Goal: Task Accomplishment & Management: Use online tool/utility

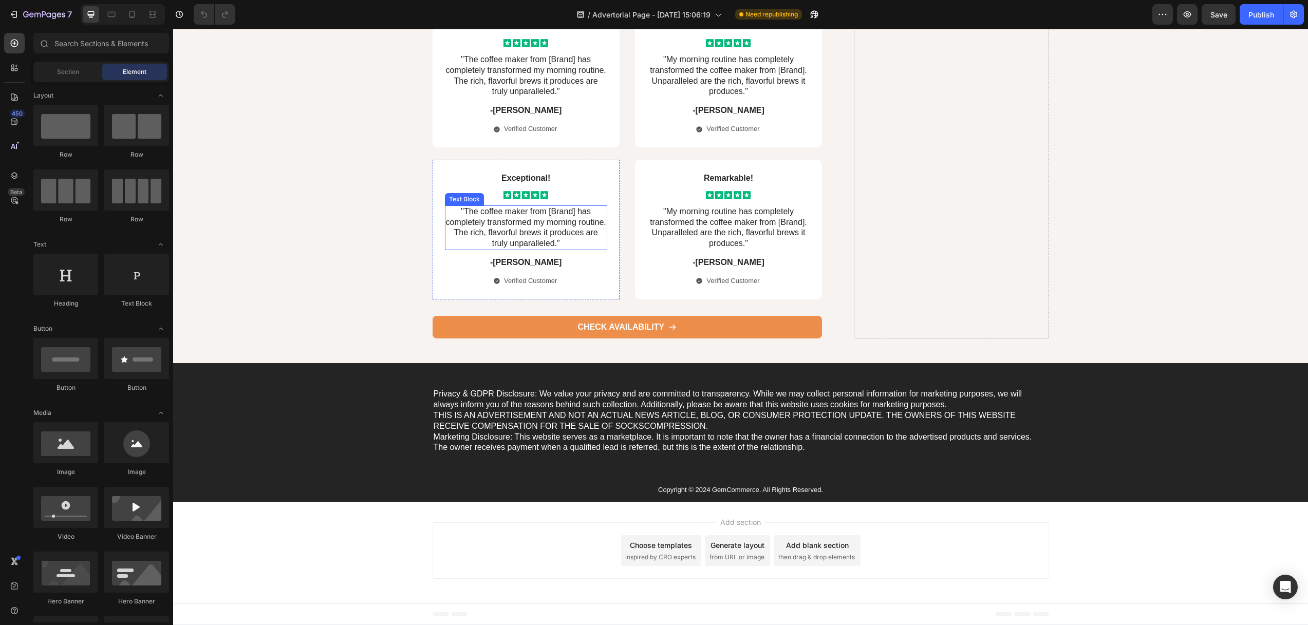
scroll to position [5276, 0]
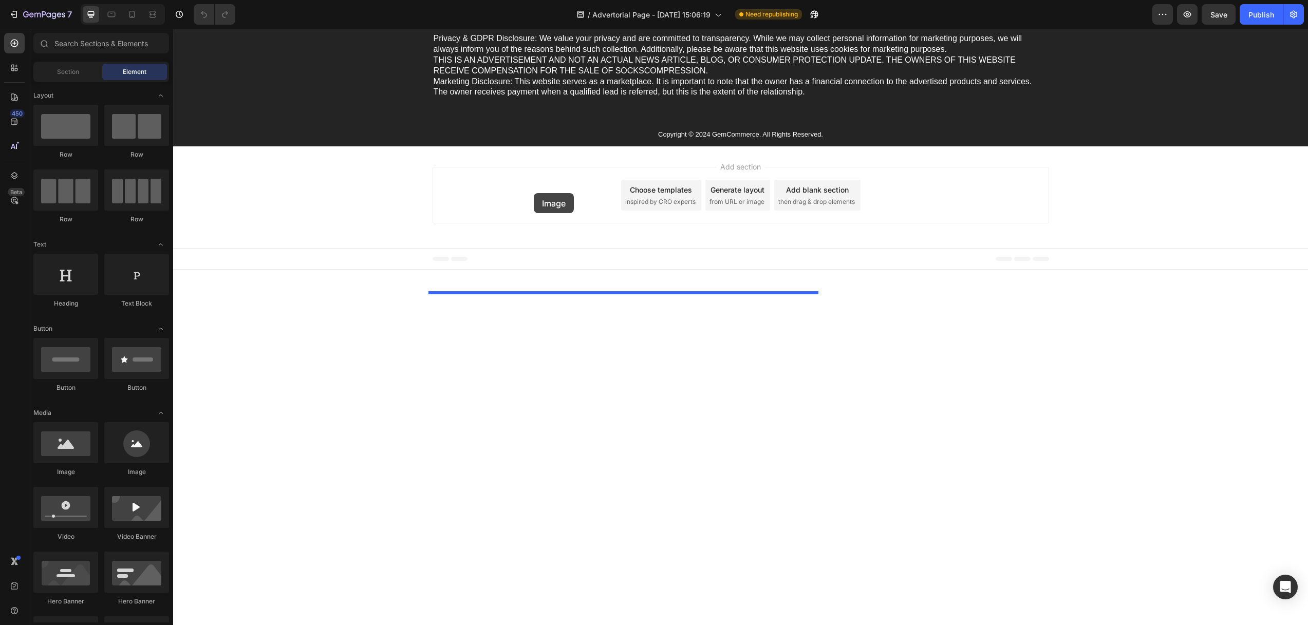
drag, startPoint x: 244, startPoint y: 471, endPoint x: 548, endPoint y: 201, distance: 406.7
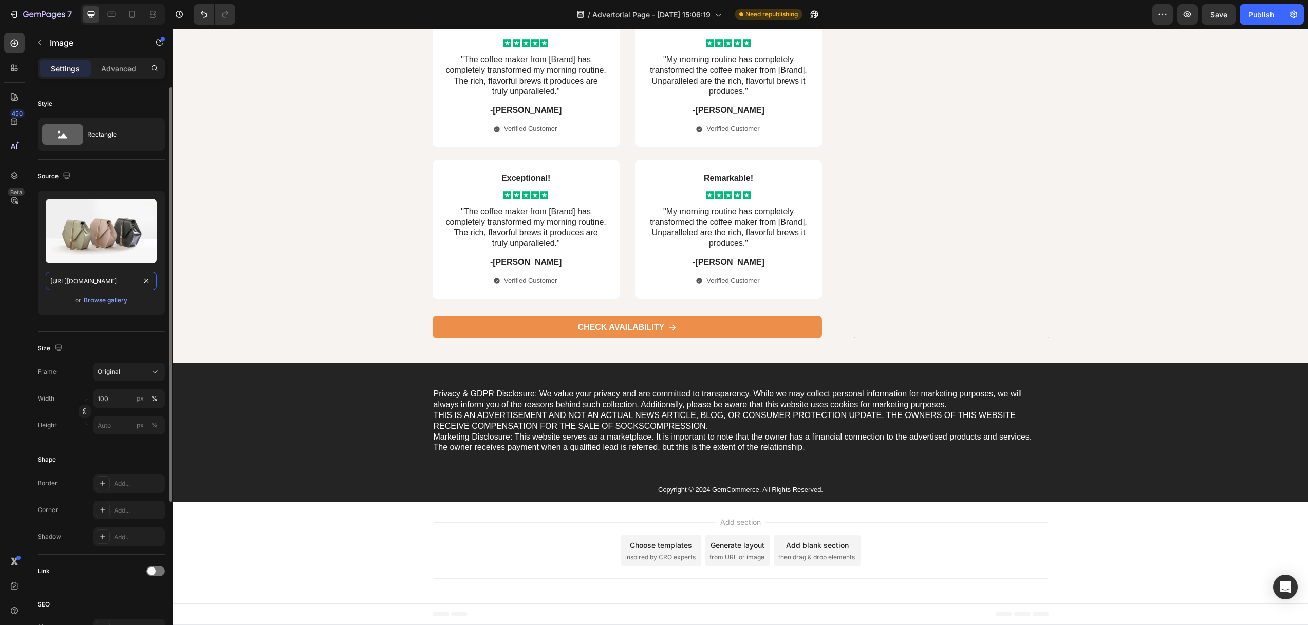
click at [105, 277] on input "https://cdn.shopify.com/s/files/1/2005/9307/files/image_demo.jpg" at bounding box center [101, 281] width 111 height 18
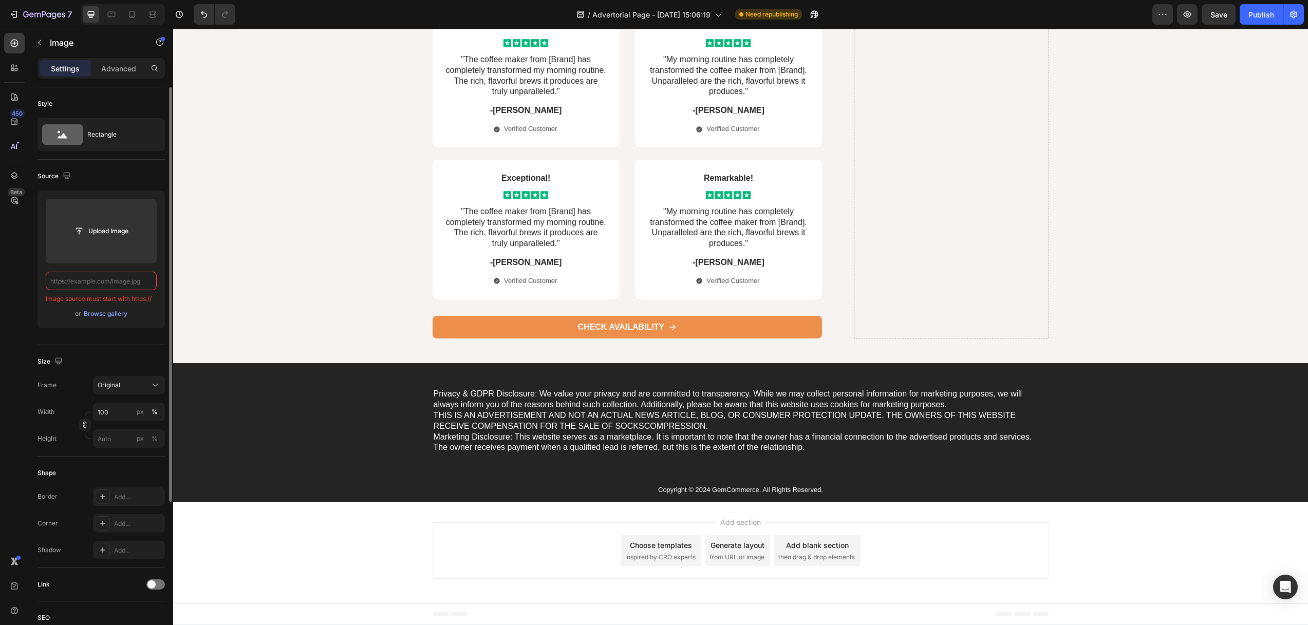
paste input "https://callixe.com/cdn/shop/files/gempages_490483624978678641-fbb45c93-8bb8-4d…"
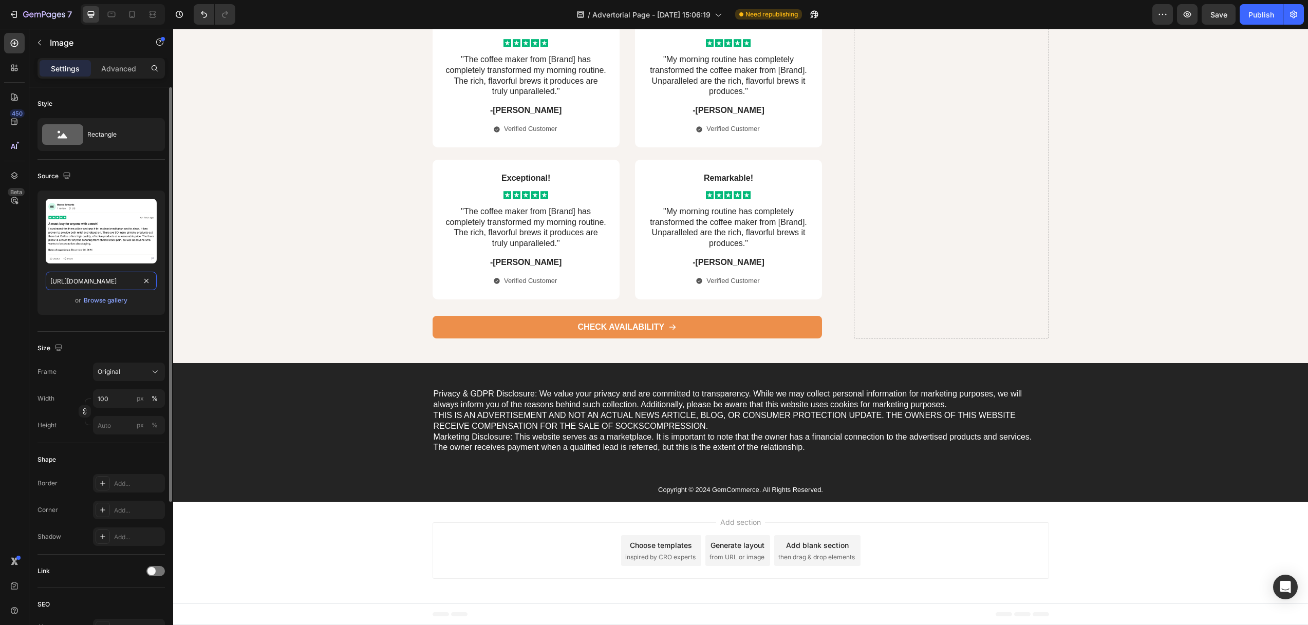
scroll to position [0, 338]
type input "https://callixe.com/cdn/shop/files/gempages_490483624978678641-fbb45c93-8bb8-4d…"
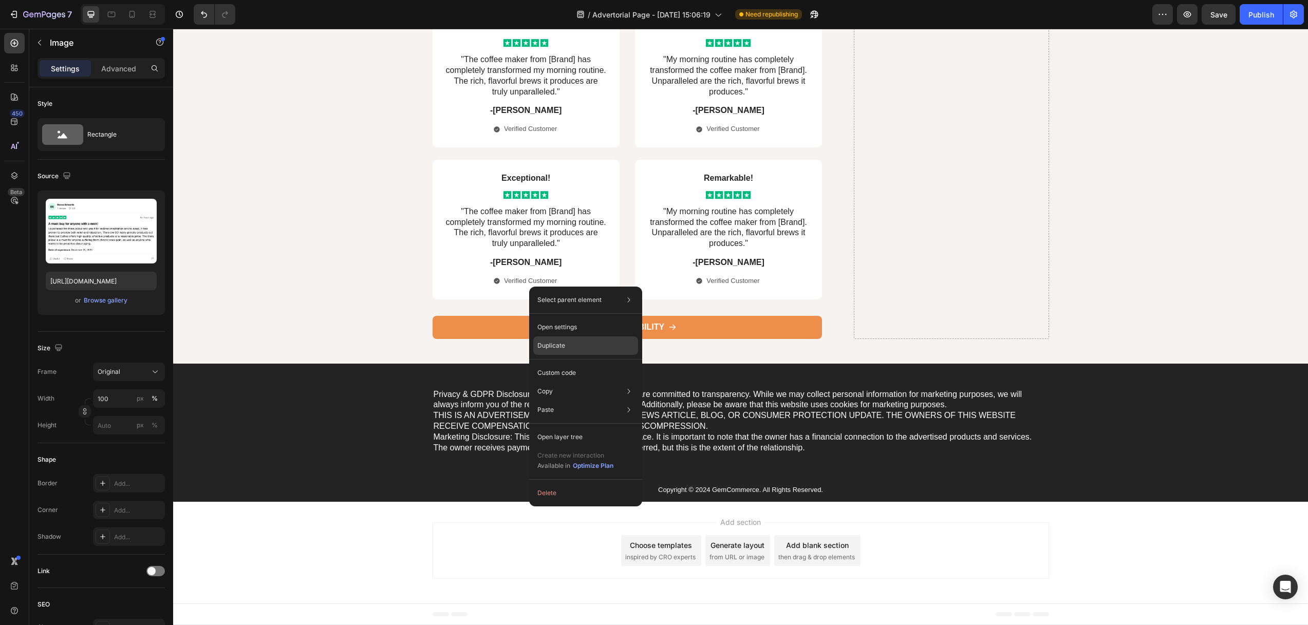
click at [555, 343] on p "Duplicate" at bounding box center [551, 345] width 28 height 9
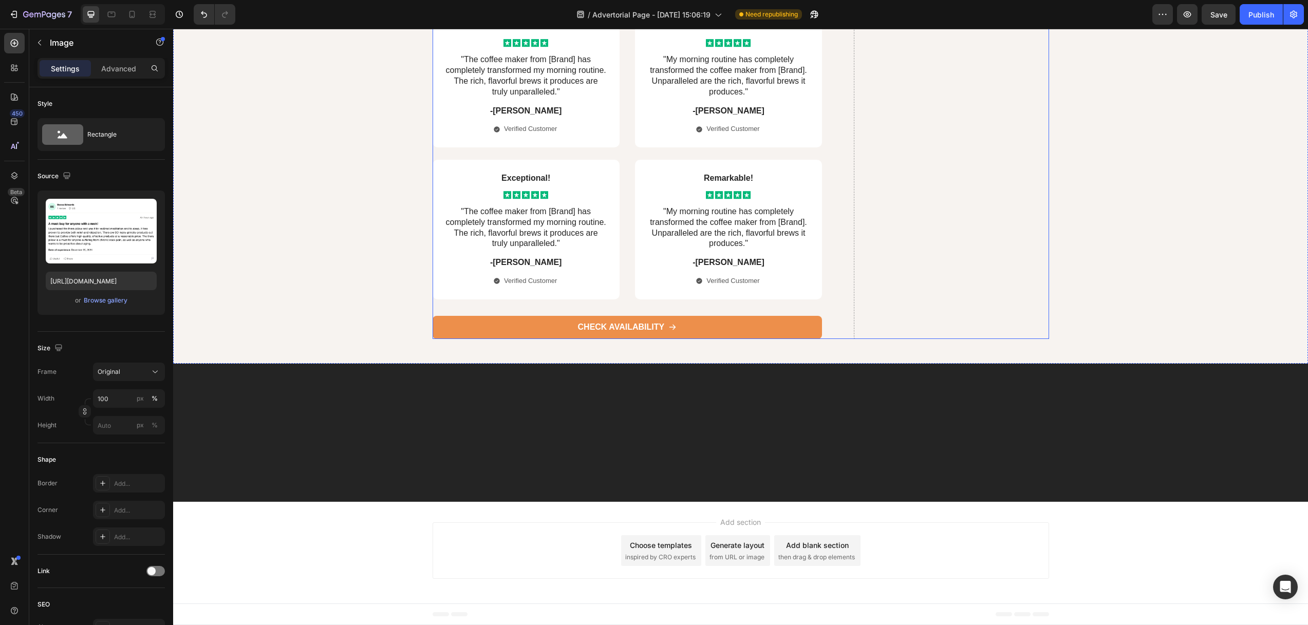
scroll to position [5464, 0]
click at [108, 285] on input "https://callixe.com/cdn/shop/files/gempages_490483624978678641-fbb45c93-8bb8-4d…" at bounding box center [101, 281] width 111 height 18
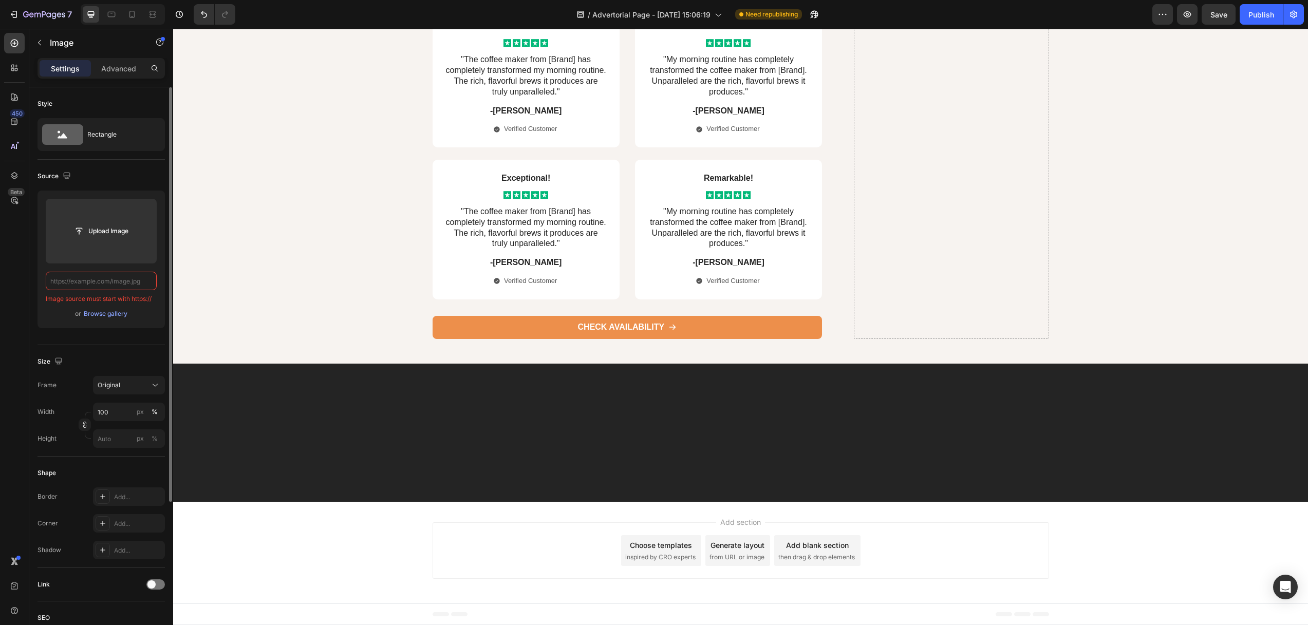
paste input "https://callixe.com/cdn/shop/files/gempages_490483624978678641-4d2cc4ca-7137-46…"
type input "https://callixe.com/cdn/shop/files/gempages_490483624978678641-4d2cc4ca-7137-46…"
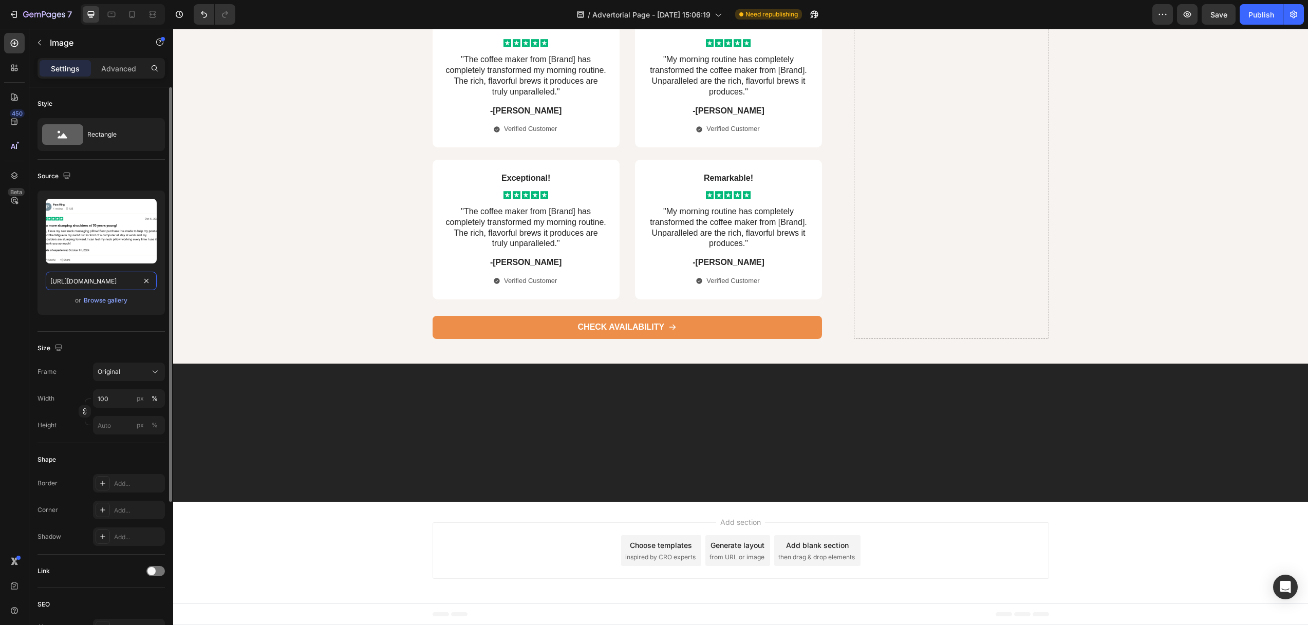
scroll to position [0, 337]
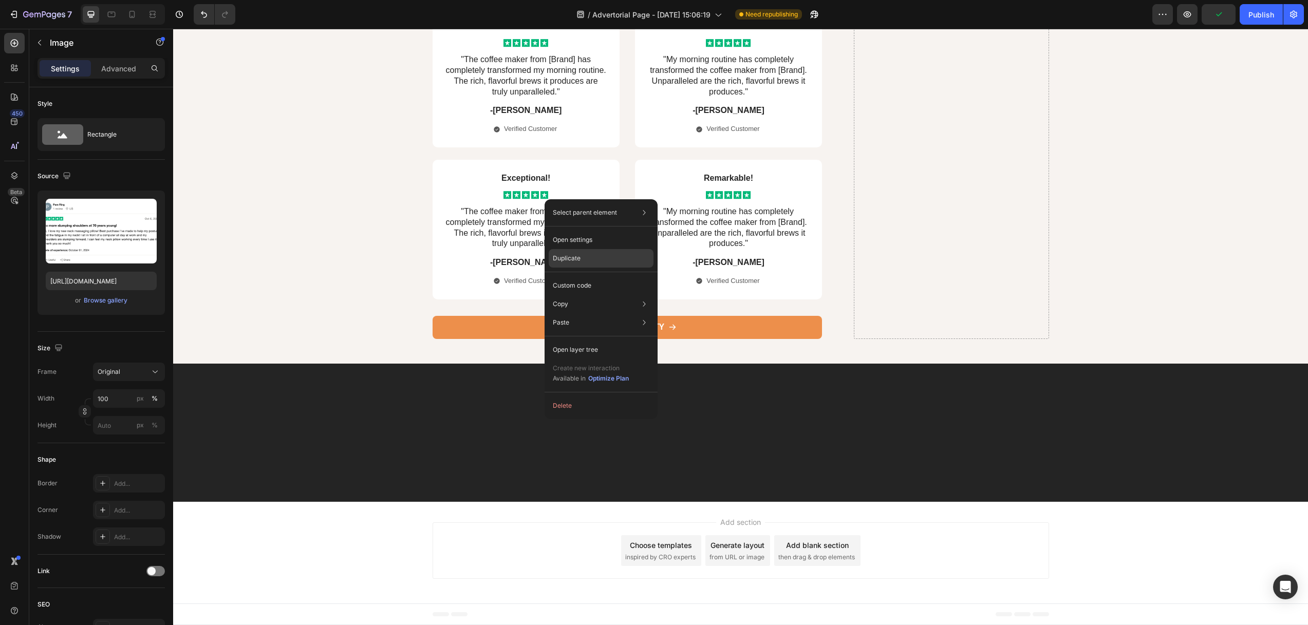
click at [571, 257] on p "Duplicate" at bounding box center [567, 258] width 28 height 9
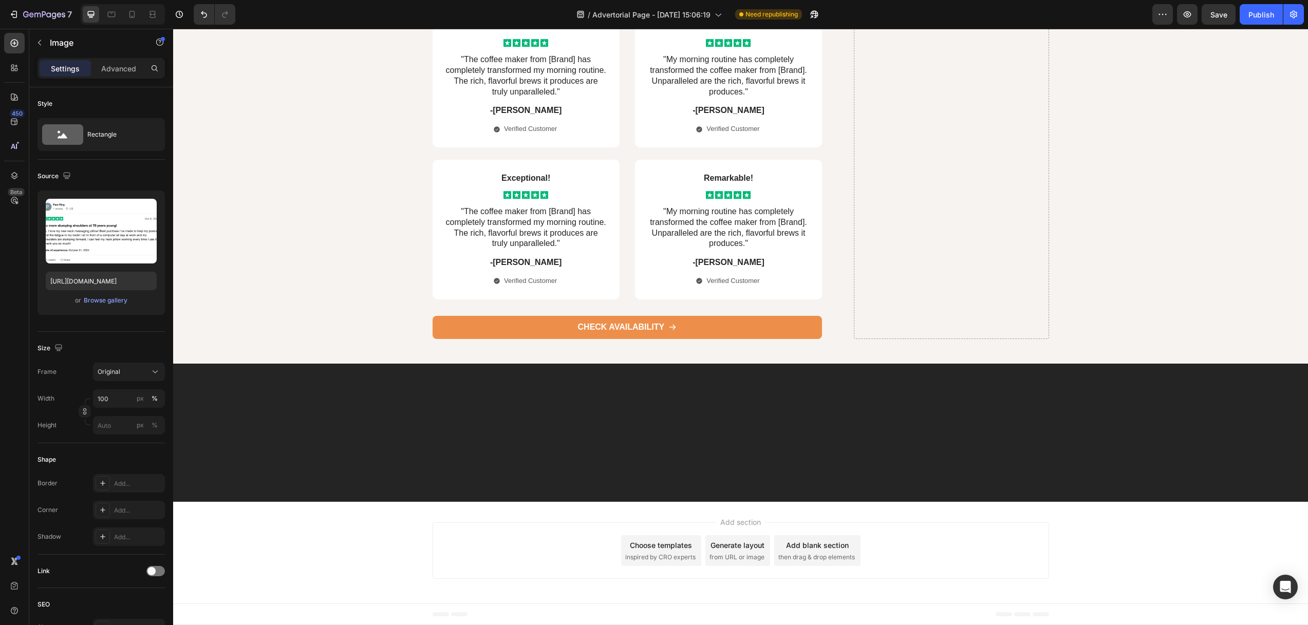
click at [103, 286] on input "https://callixe.com/cdn/shop/files/gempages_490483624978678641-4d2cc4ca-7137-46…" at bounding box center [101, 281] width 111 height 18
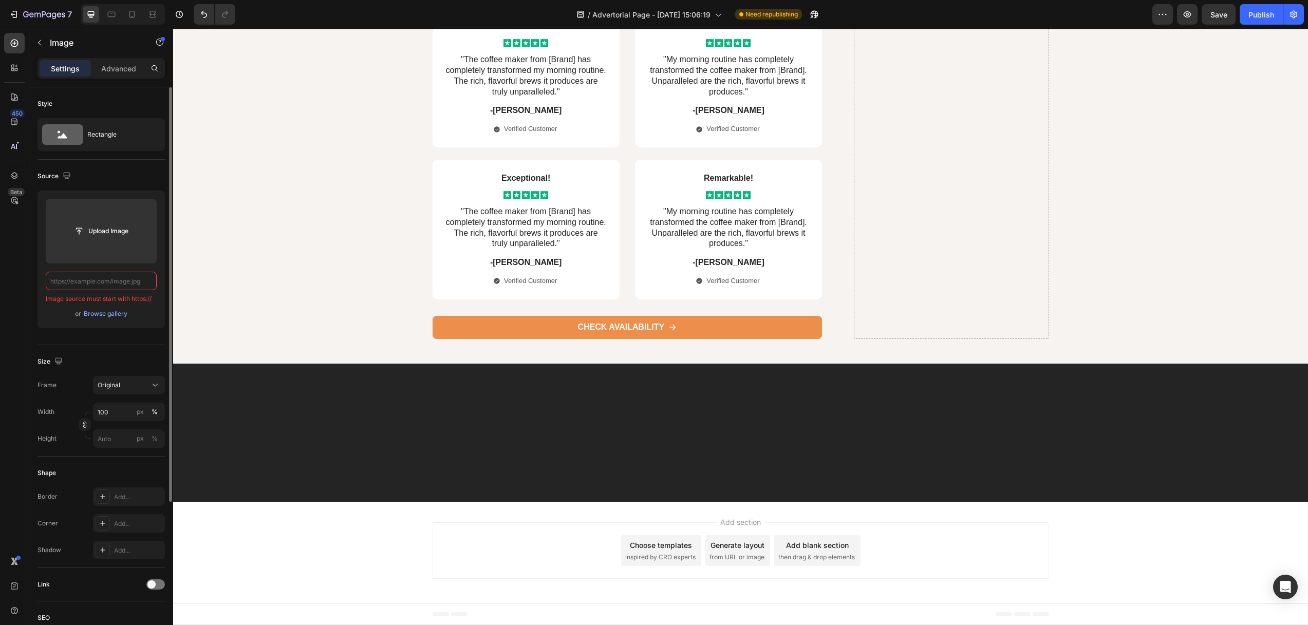
paste input "https://callixe.com/cdn/shop/files/gempages_490483624978678641-44bd488e-7c80-45…"
type input "https://callixe.com/cdn/shop/files/gempages_490483624978678641-44bd488e-7c80-45…"
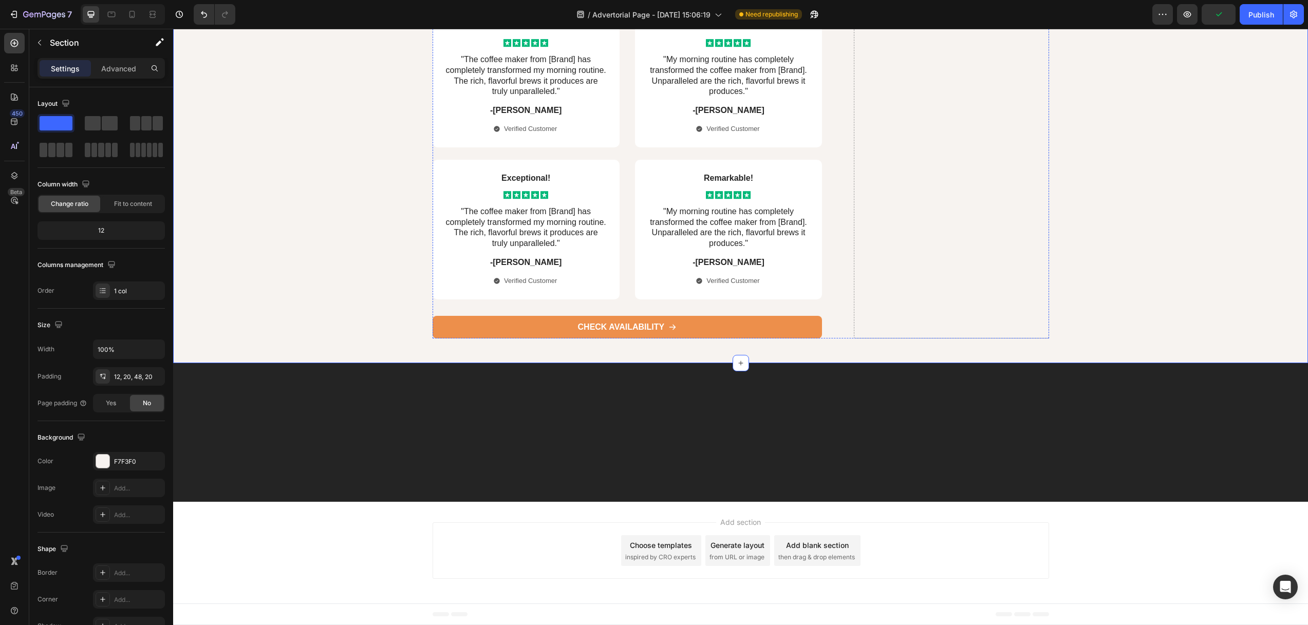
scroll to position [6000, 0]
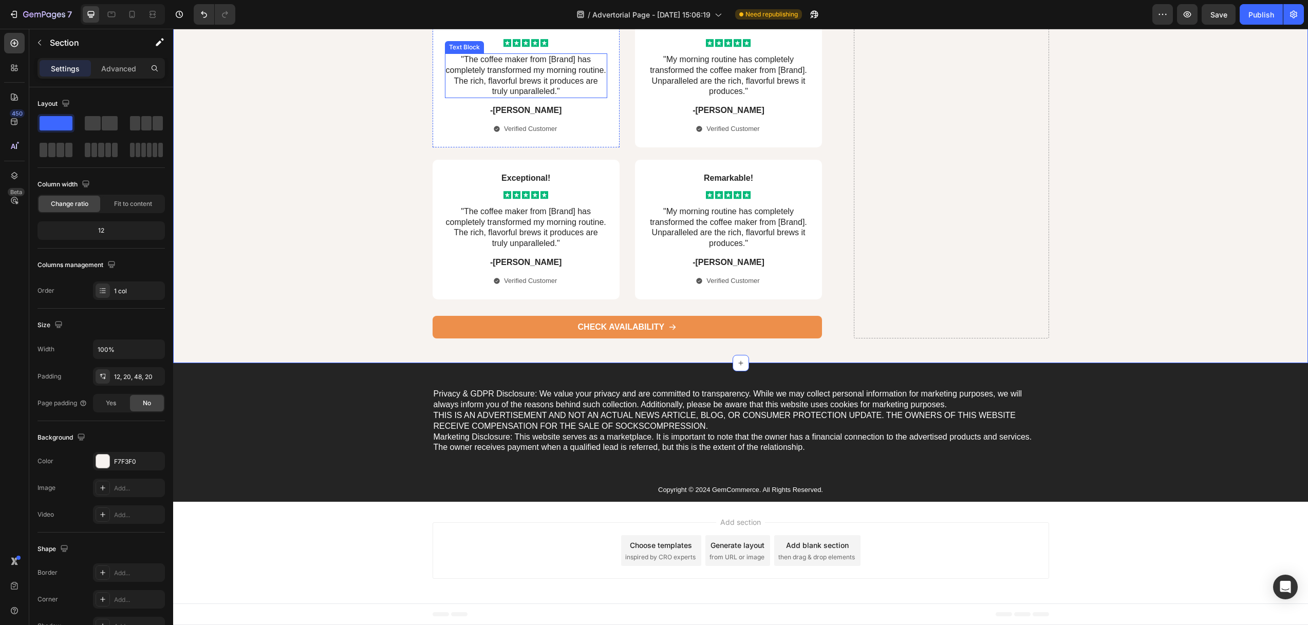
click at [515, 97] on p ""The coffee maker from [Brand] has completely transformed my morning routine. T…" at bounding box center [526, 75] width 160 height 43
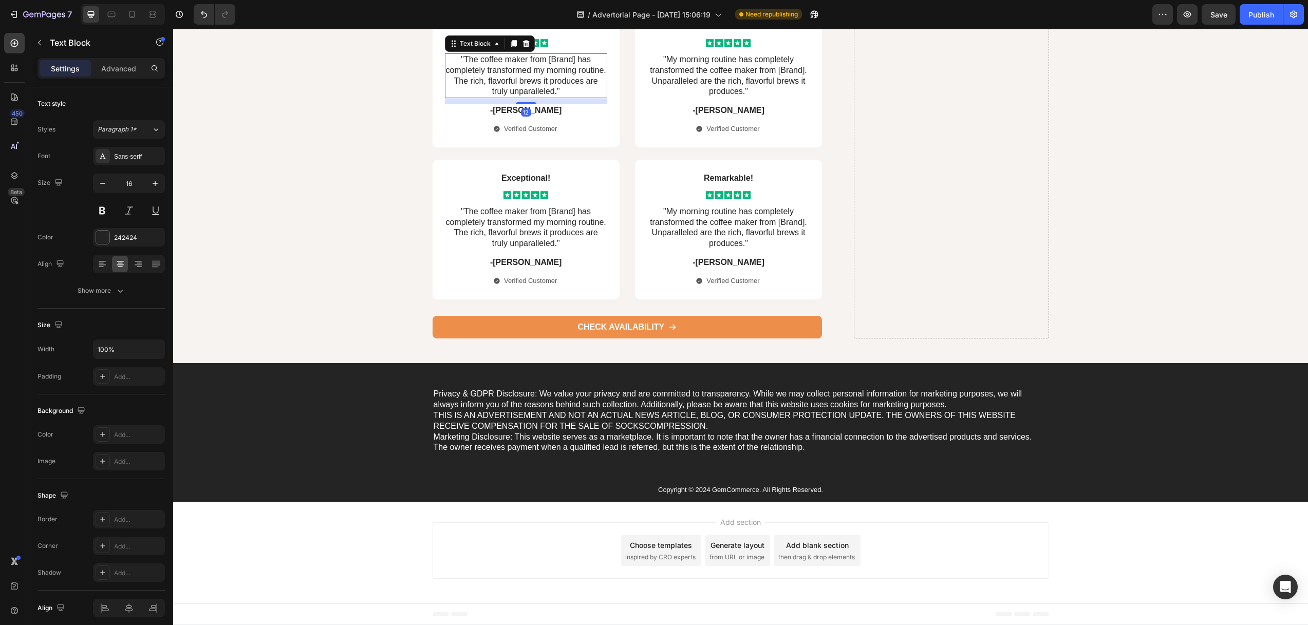
click at [515, 97] on p ""The coffee maker from [Brand] has completely transformed my morning routine. T…" at bounding box center [526, 75] width 160 height 43
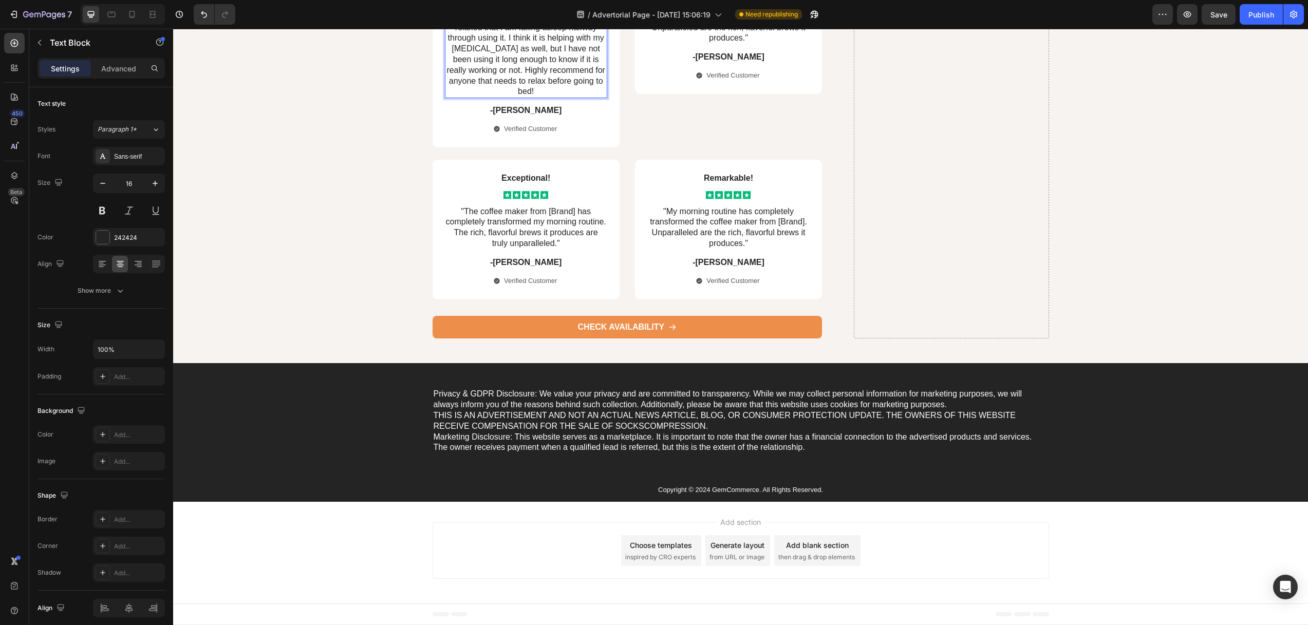
click at [539, 97] on p "This is wonderful. I am using it for 30 minutes before I go to bed at night. I …" at bounding box center [526, 49] width 160 height 96
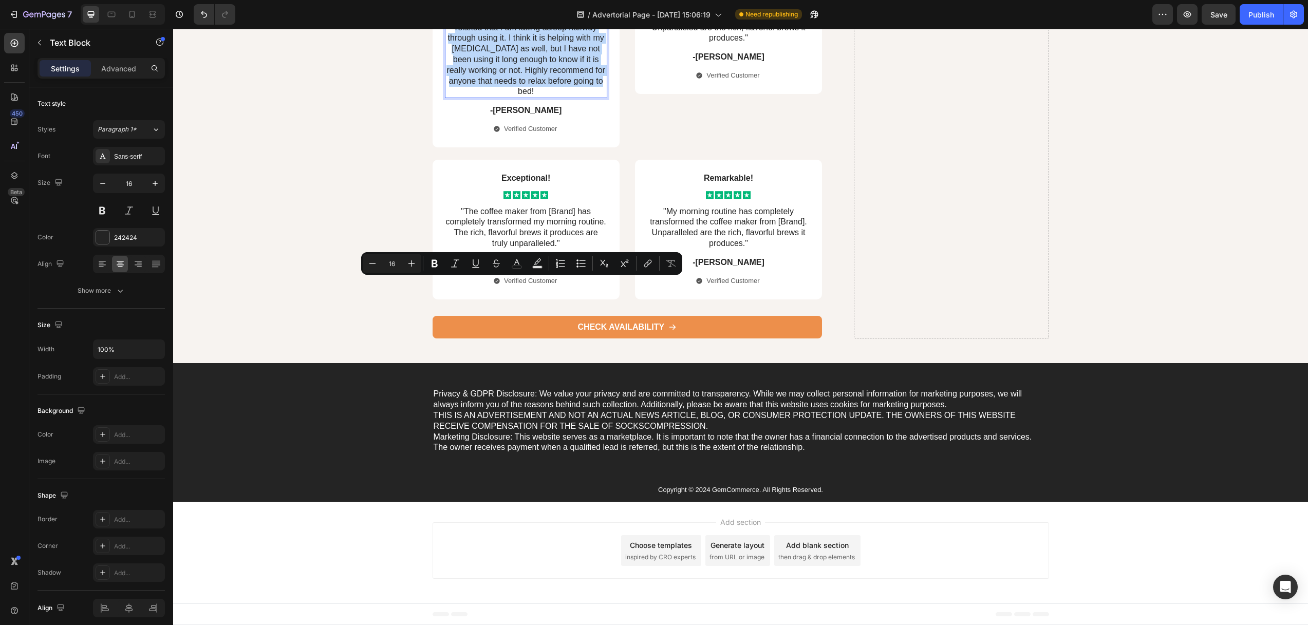
click at [455, 97] on p "This is wonderful. I am using it for 30 minutes before I go to bed at night. I …" at bounding box center [526, 49] width 160 height 96
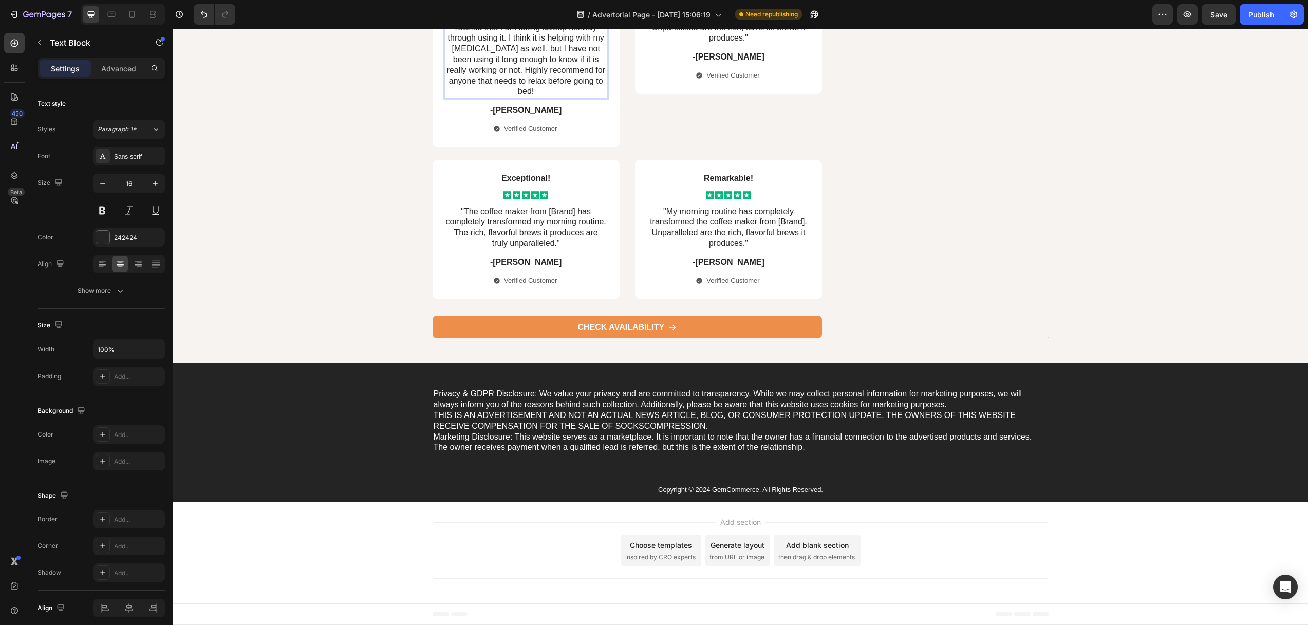
click at [593, 97] on p ""This is wonderful. I am using it for 30 minutes before I go to bed at night. I…" at bounding box center [526, 49] width 160 height 96
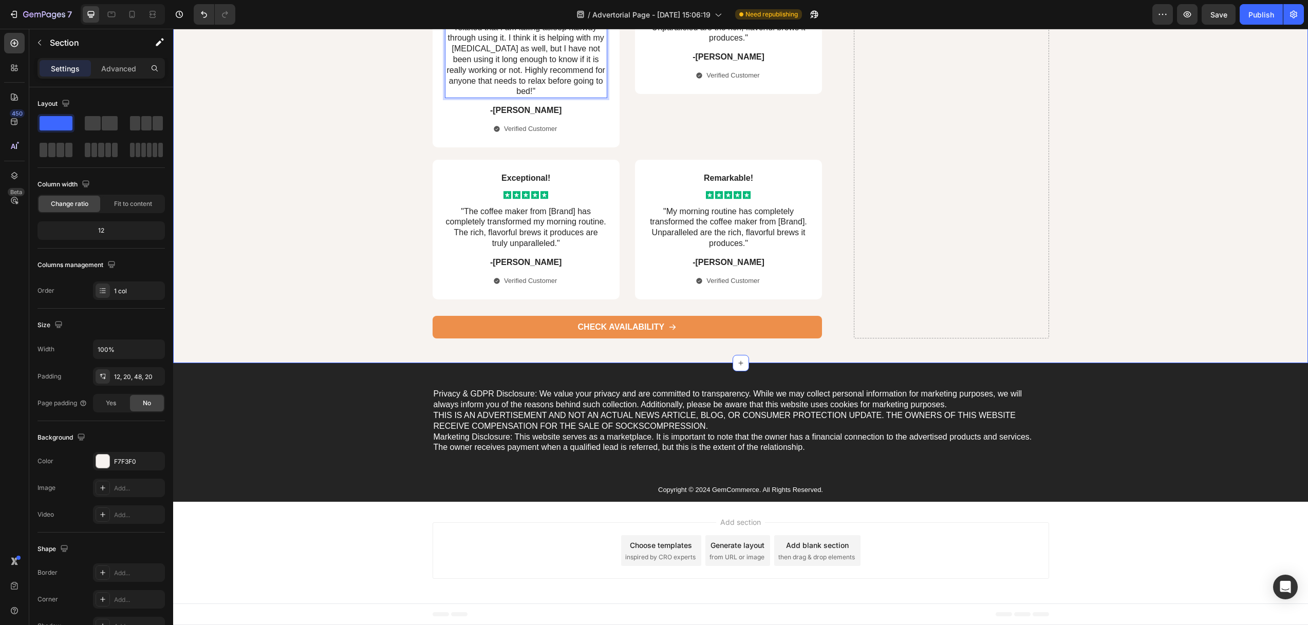
click at [755, 44] on p ""My morning routine has completely transformed the coffee maker from [Brand]. U…" at bounding box center [728, 22] width 160 height 43
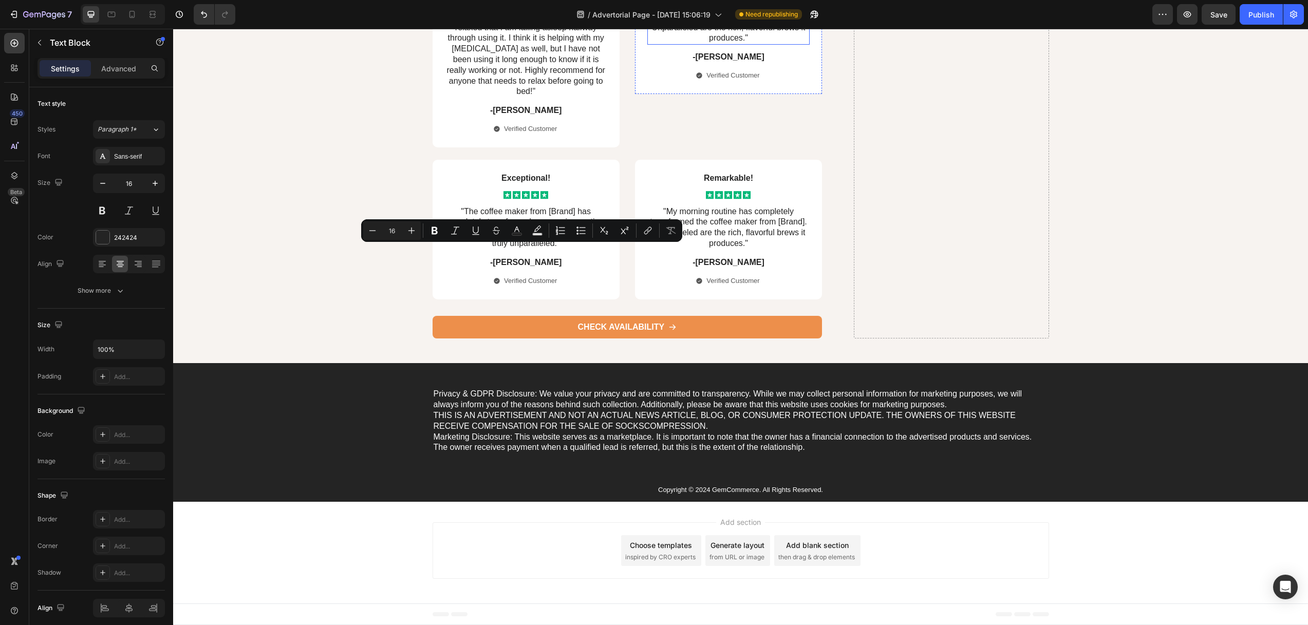
click at [759, 44] on p ""My morning routine has completely transformed the coffee maker from [Brand]. U…" at bounding box center [728, 22] width 160 height 43
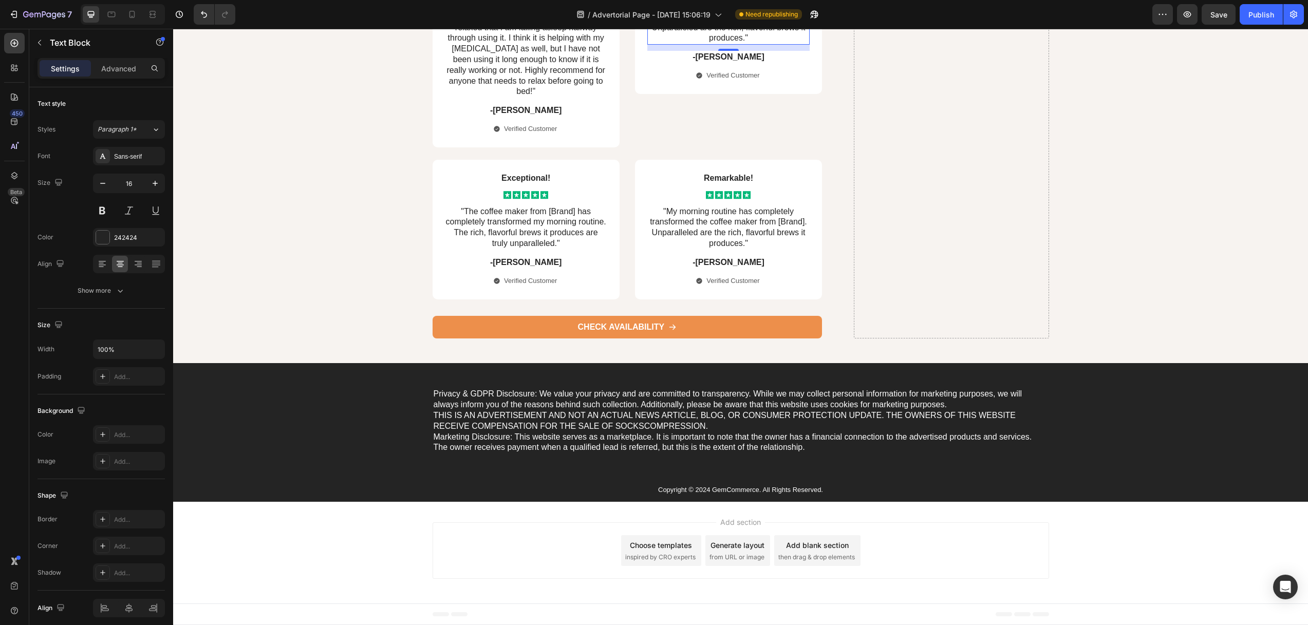
click at [729, 44] on p ""My morning routine has completely transformed the coffee maker from [Brand]. U…" at bounding box center [728, 22] width 160 height 43
drag, startPoint x: 742, startPoint y: 316, endPoint x: 697, endPoint y: 286, distance: 54.3
click at [664, 44] on p ""My morning routine has completely transformed the coffee maker from [Brand]. U…" at bounding box center [728, 22] width 160 height 43
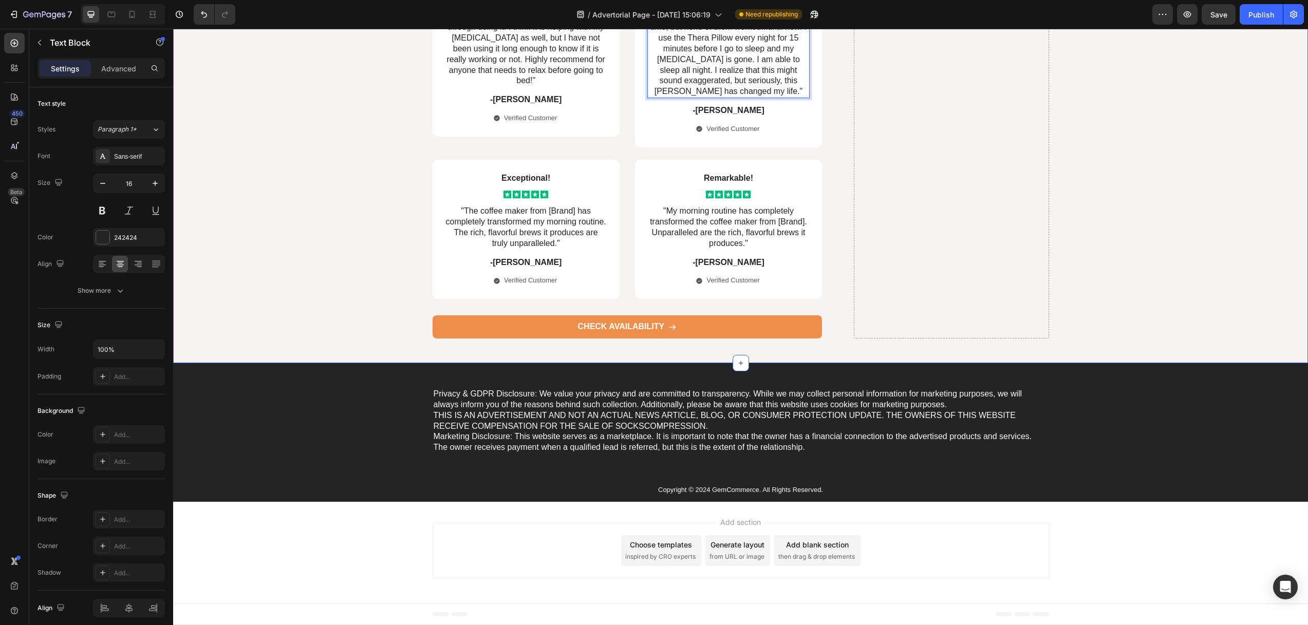
click at [512, 249] on p ""The coffee maker from [Brand] has completely transformed my morning routine. T…" at bounding box center [526, 227] width 160 height 43
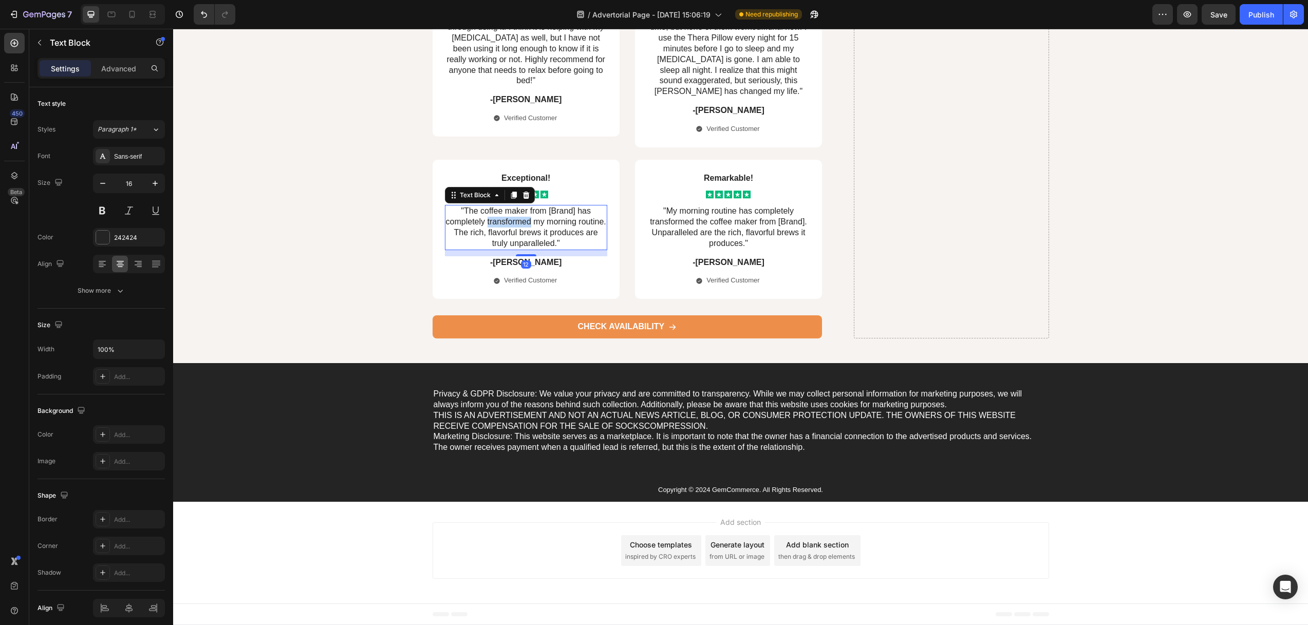
click at [512, 249] on p ""The coffee maker from [Brand] has completely transformed my morning routine. T…" at bounding box center [526, 227] width 160 height 43
click at [479, 249] on p ""The coffee maker from [Brand] has completely transformed my morning routine. T…" at bounding box center [526, 227] width 160 height 43
drag, startPoint x: 462, startPoint y: 489, endPoint x: 554, endPoint y: 524, distance: 98.0
click at [554, 249] on p ""The coffee maker from [Brand] has completely transformed my morning routine. T…" at bounding box center [526, 227] width 160 height 43
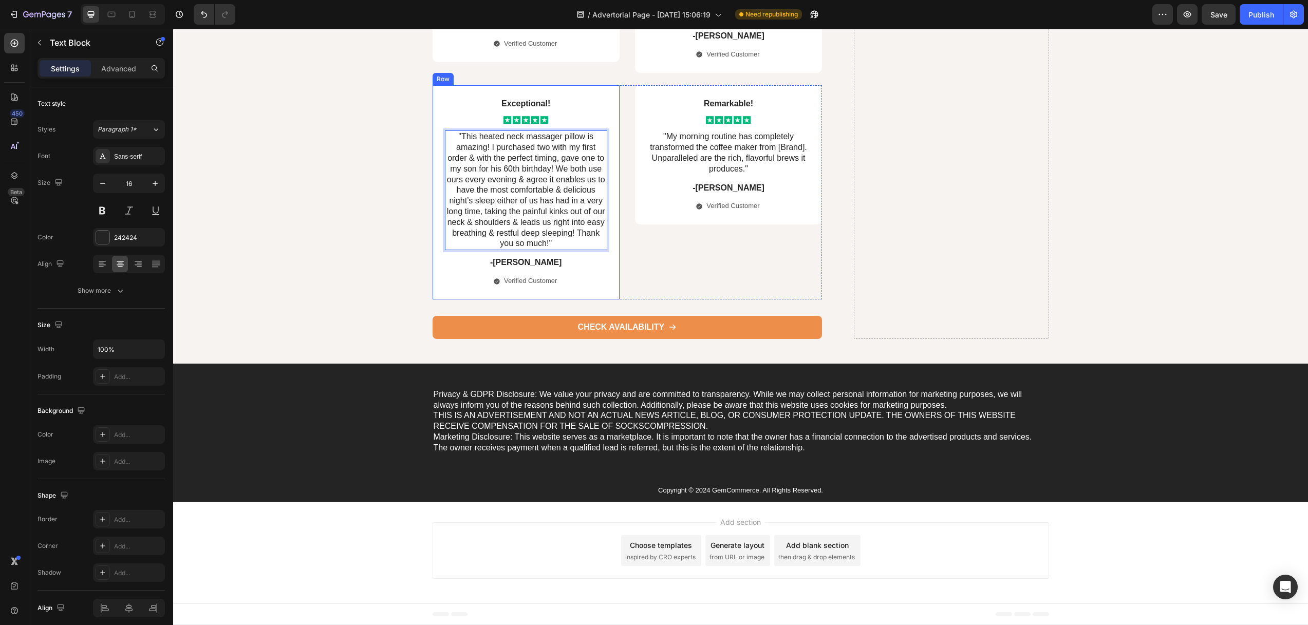
scroll to position [6206, 0]
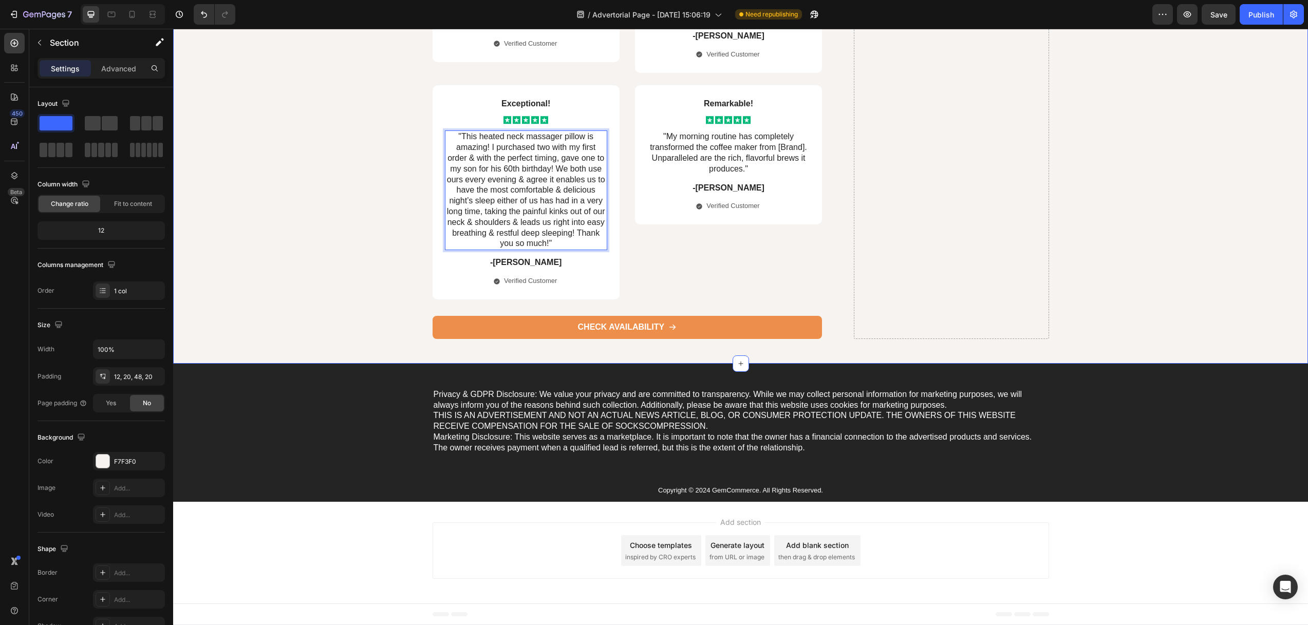
drag, startPoint x: 385, startPoint y: 314, endPoint x: 514, endPoint y: 306, distance: 129.1
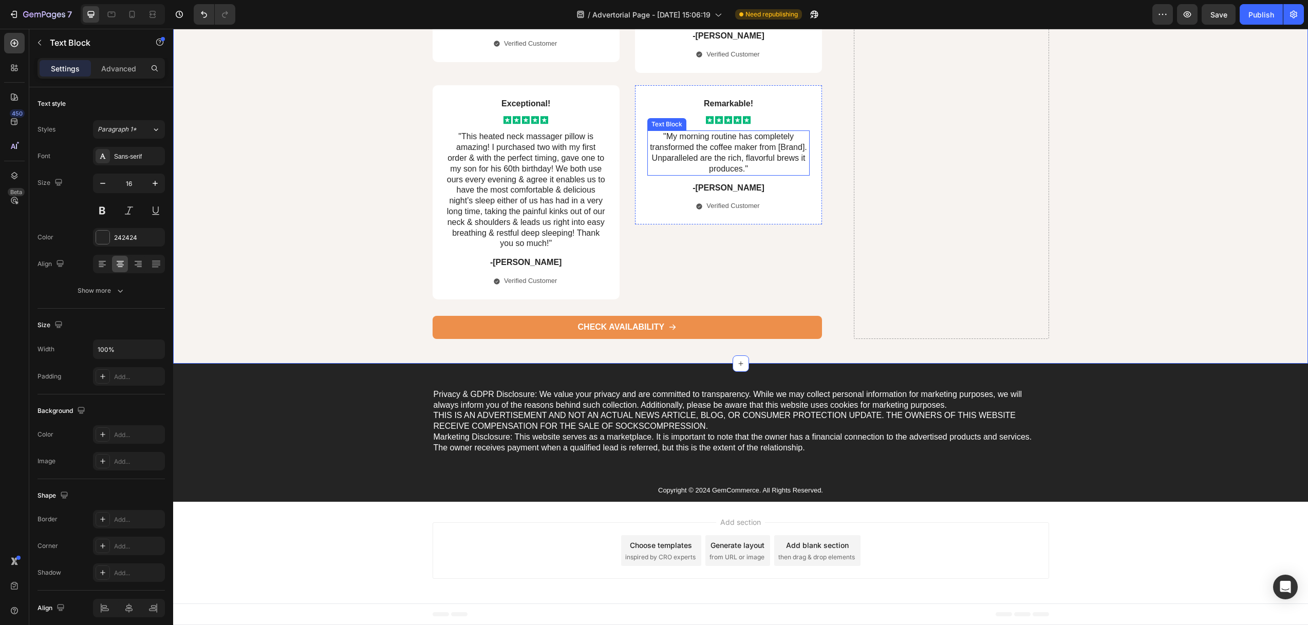
click at [763, 174] on p ""My morning routine has completely transformed the coffee maker from [Brand]. U…" at bounding box center [728, 152] width 160 height 43
click at [693, 174] on p ""My morning routine has completely transformed the coffee maker from [Brand]. U…" at bounding box center [728, 152] width 160 height 43
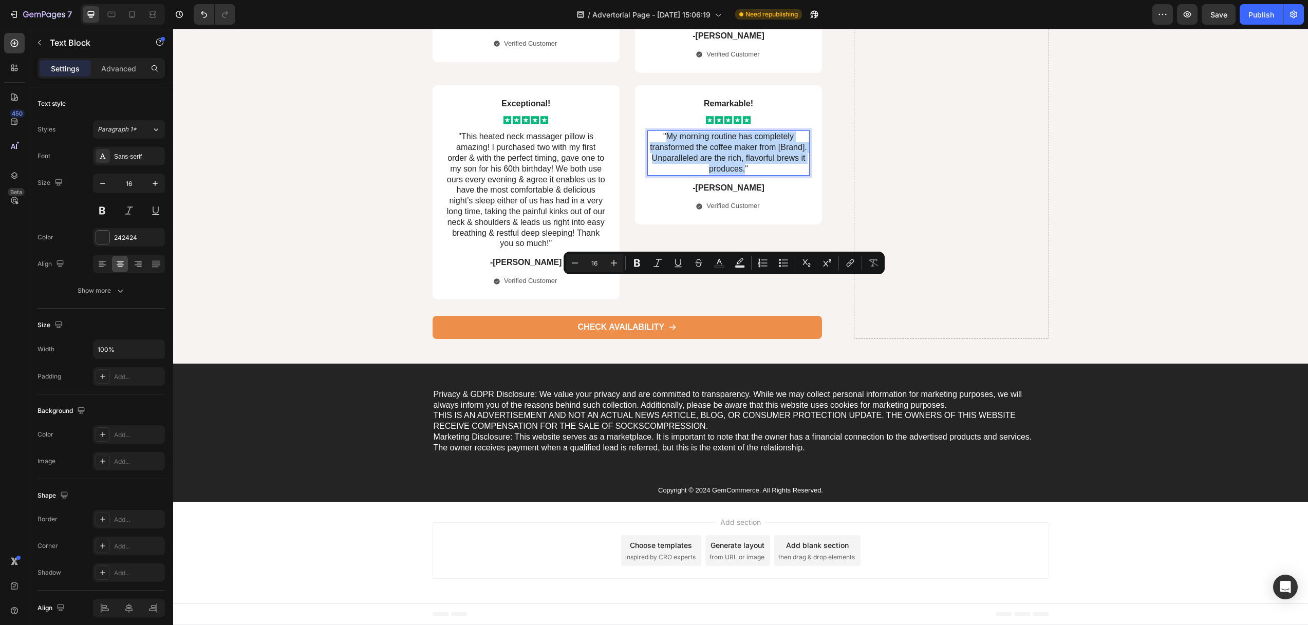
drag, startPoint x: 664, startPoint y: 281, endPoint x: 741, endPoint y: 318, distance: 85.9
click at [741, 174] on p ""My morning routine has completely transformed the coffee maker from [Brand]. U…" at bounding box center [728, 152] width 160 height 43
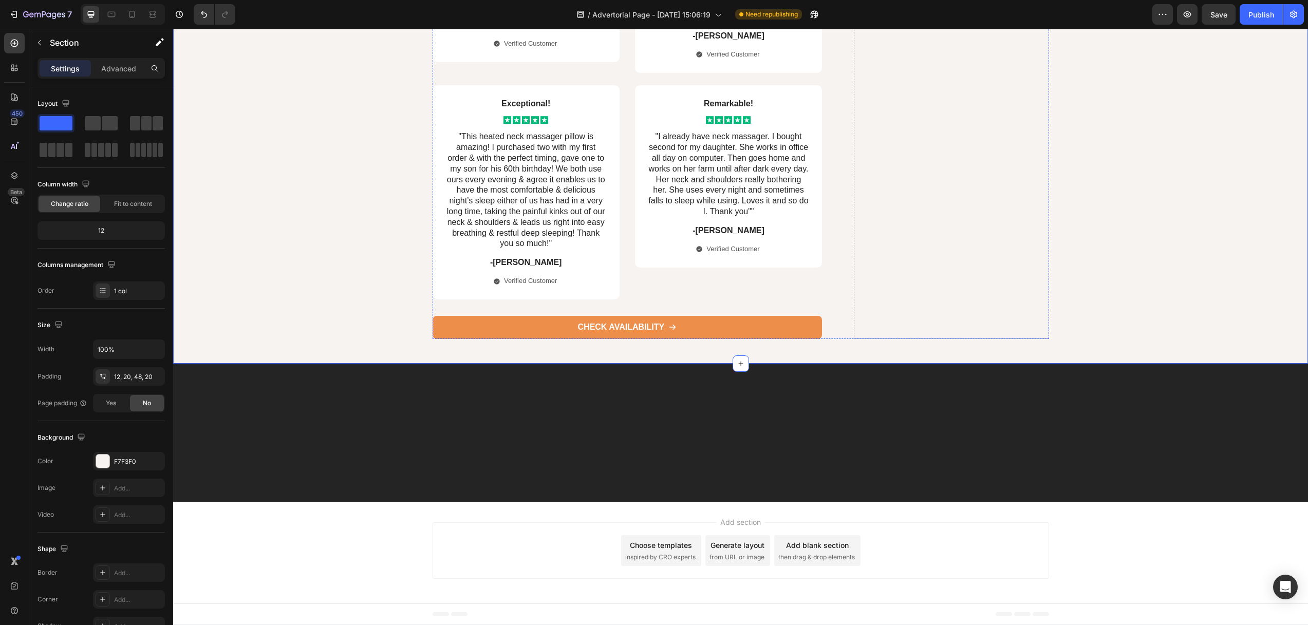
scroll to position [6026, 0]
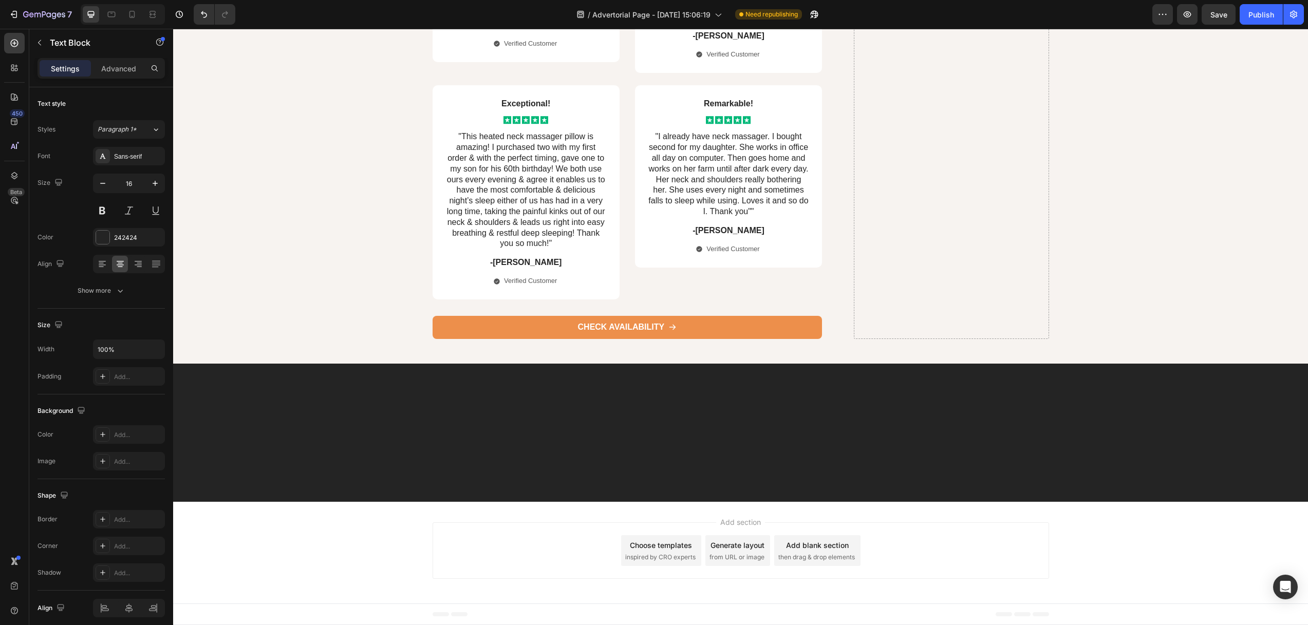
click at [39, 44] on icon "button" at bounding box center [39, 43] width 8 height 8
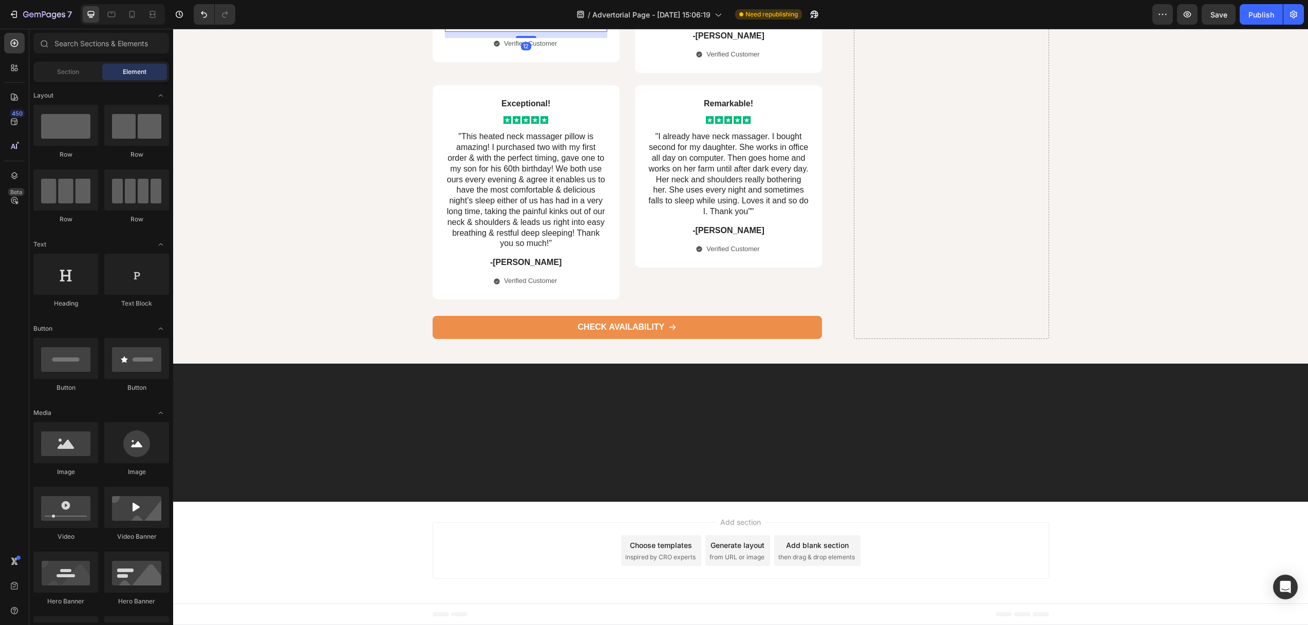
click at [502, 31] on p "-Alisa G." at bounding box center [526, 25] width 160 height 11
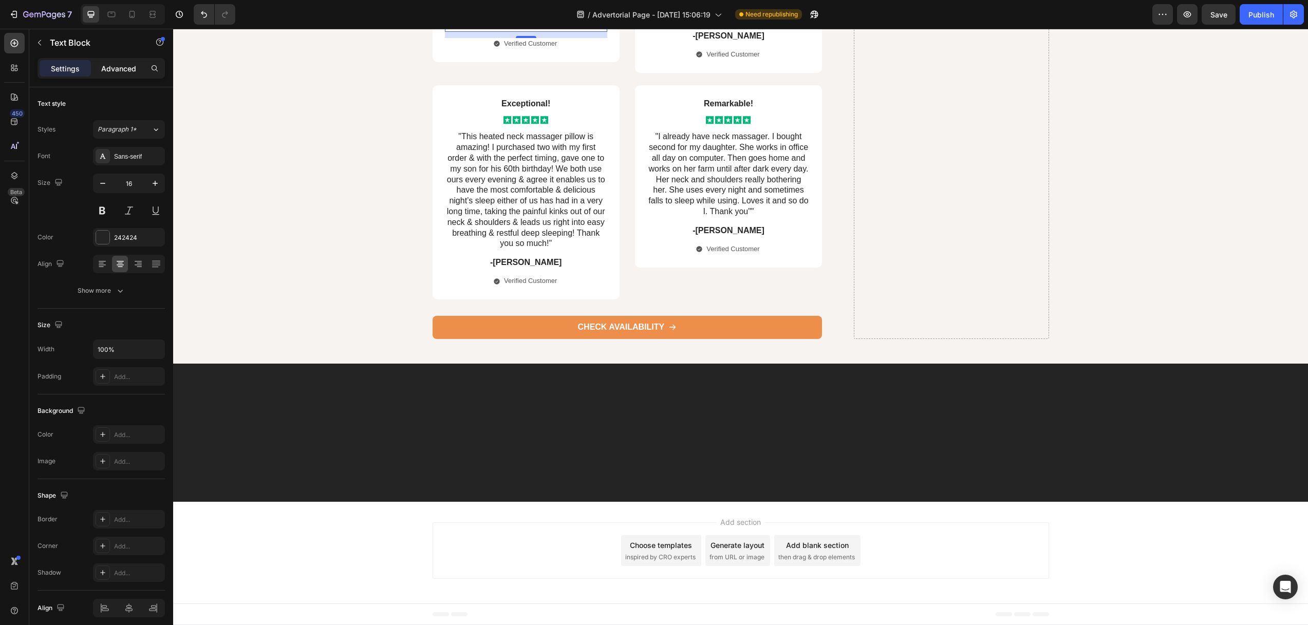
click at [120, 71] on p "Advanced" at bounding box center [118, 68] width 35 height 11
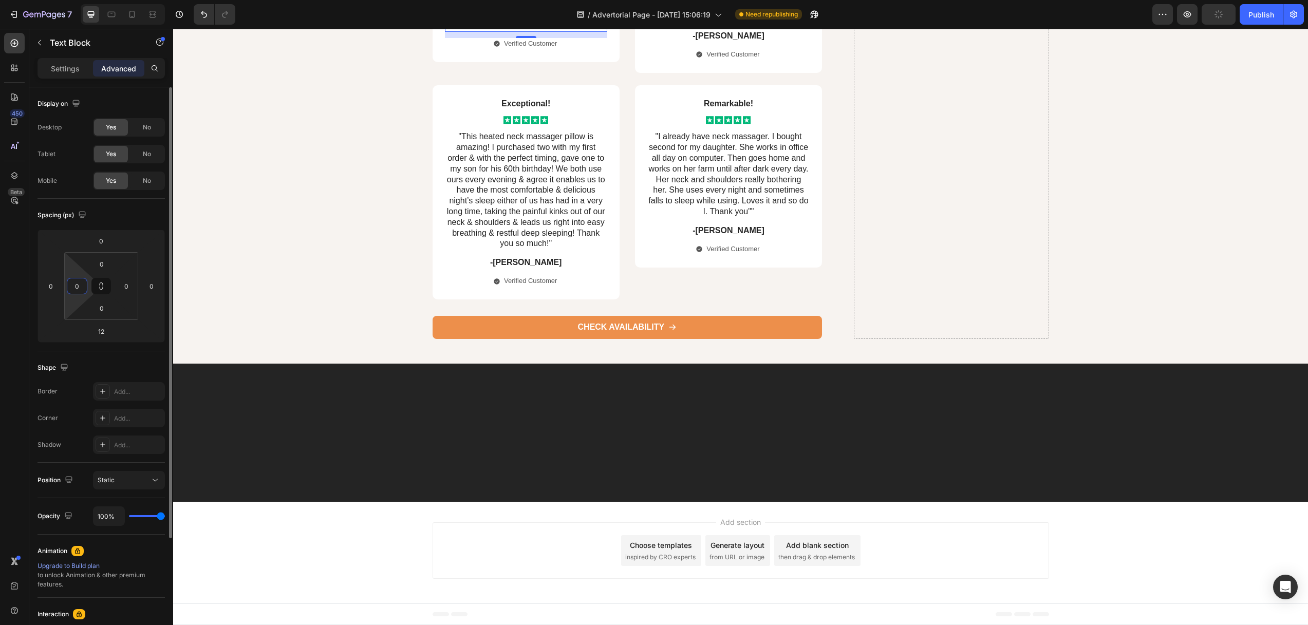
click at [79, 289] on input "0" at bounding box center [76, 285] width 15 height 15
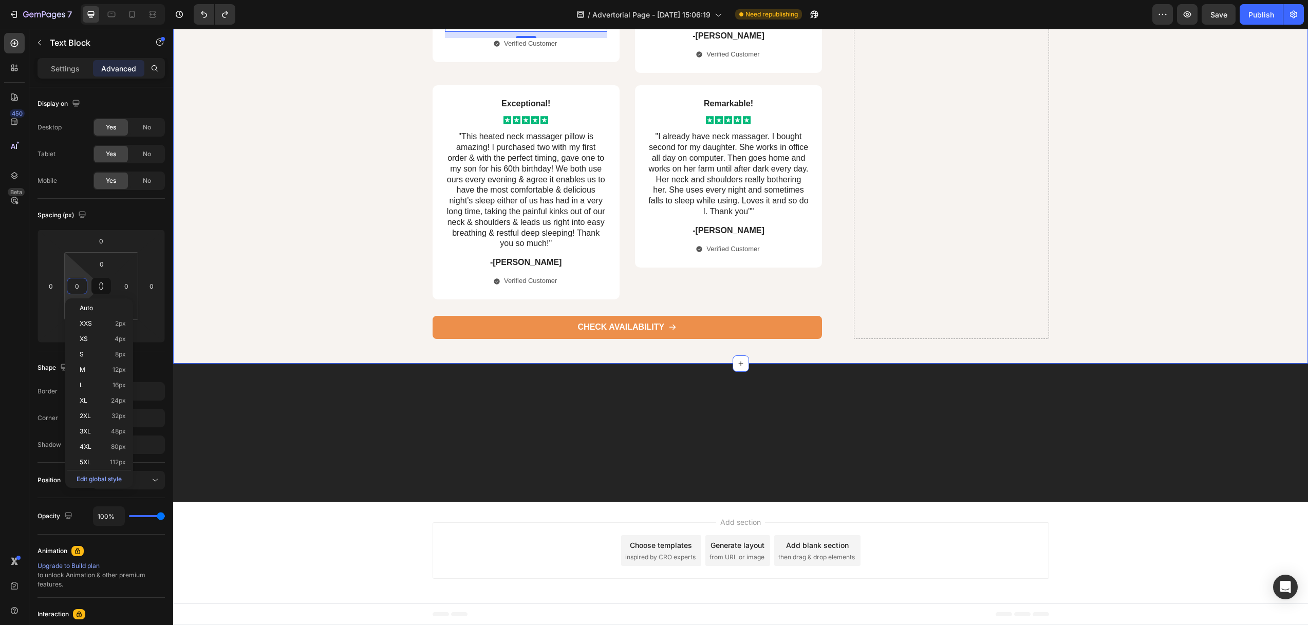
click at [520, 31] on p "-Alisa G." at bounding box center [526, 25] width 160 height 11
click at [37, 42] on icon "button" at bounding box center [39, 43] width 8 height 8
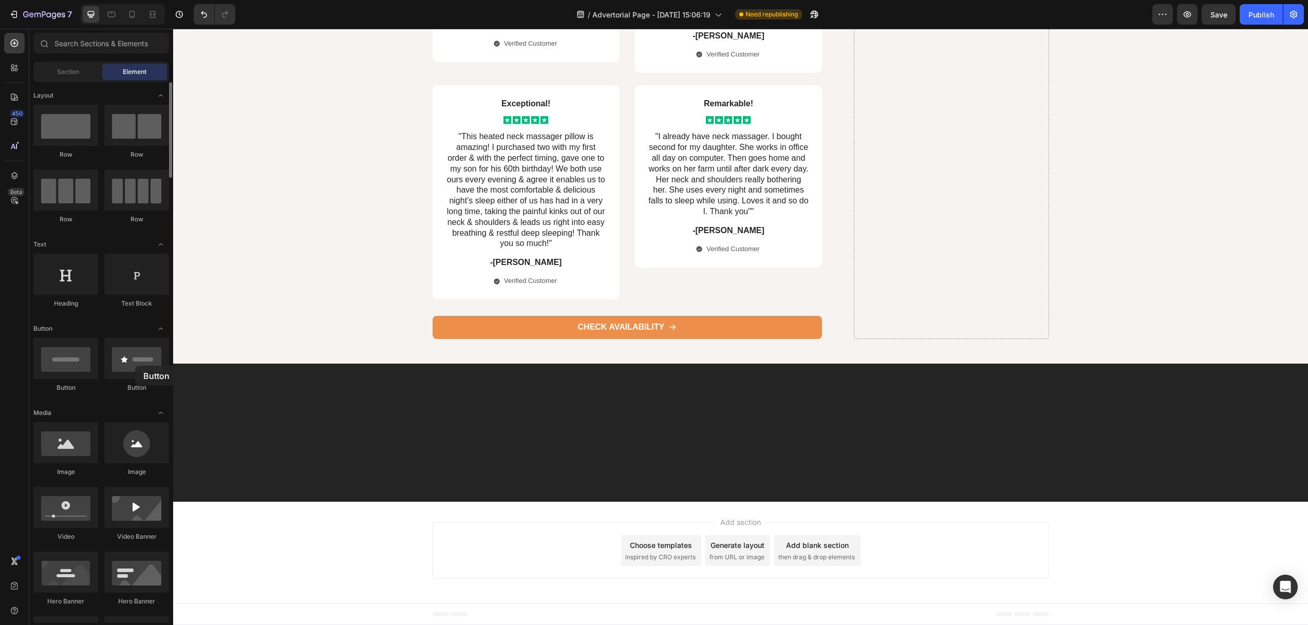
drag, startPoint x: 136, startPoint y: 366, endPoint x: 138, endPoint y: 380, distance: 14.0
click at [135, 366] on div at bounding box center [136, 358] width 65 height 41
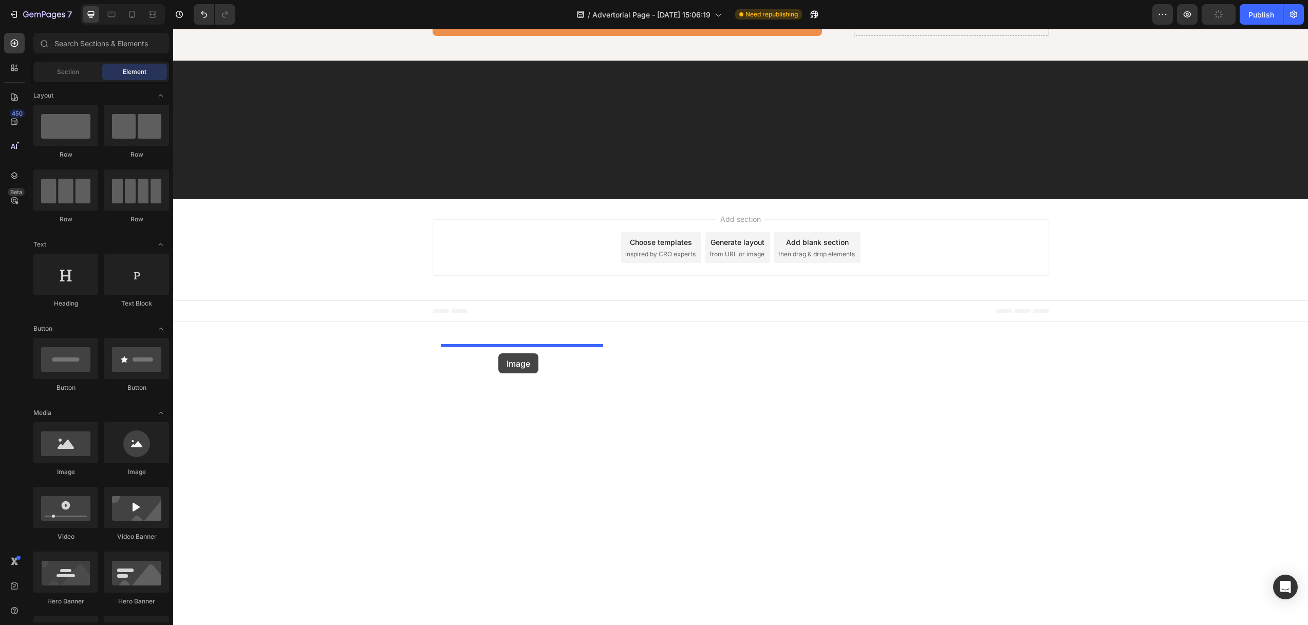
drag, startPoint x: 313, startPoint y: 472, endPoint x: 498, endPoint y: 353, distance: 219.7
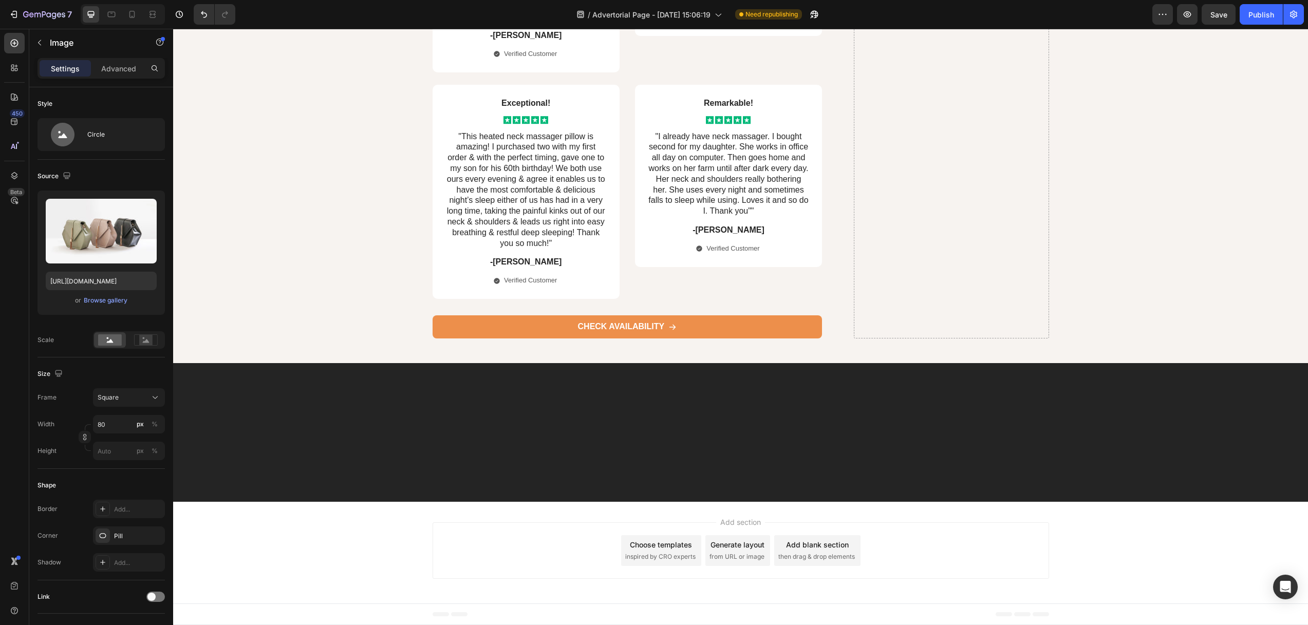
click at [547, 23] on div at bounding box center [526, 2] width 162 height 41
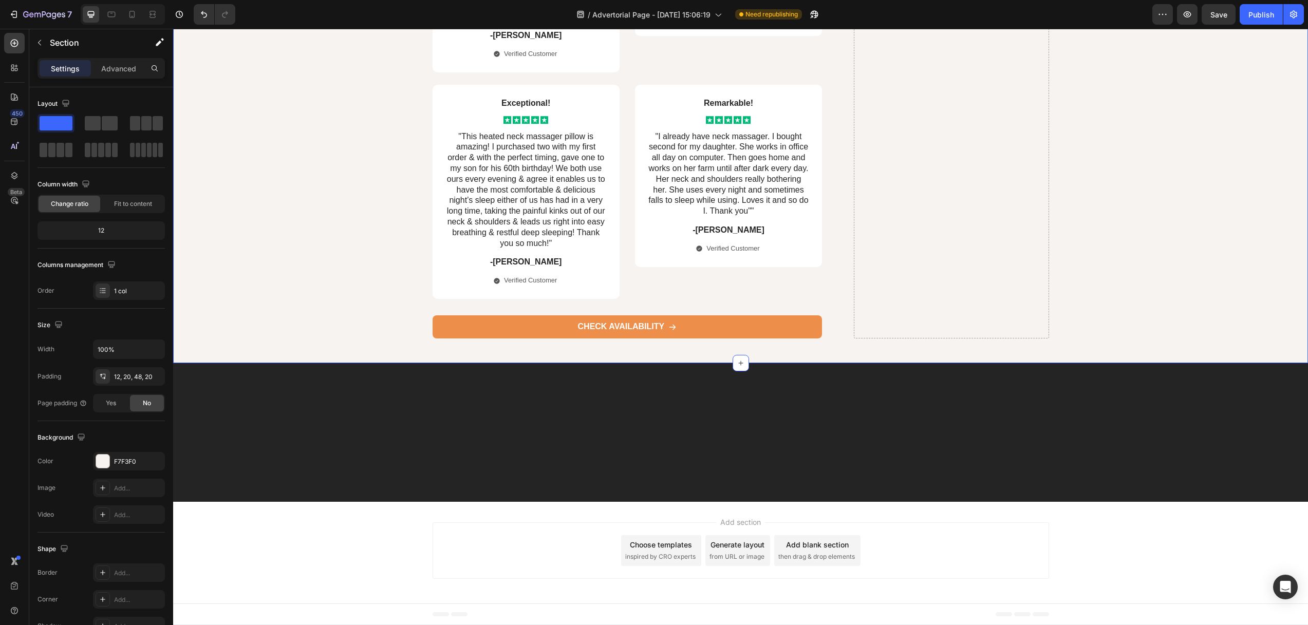
drag, startPoint x: 370, startPoint y: 380, endPoint x: 389, endPoint y: 381, distance: 19.1
click at [518, 41] on p "-Alisa G." at bounding box center [526, 35] width 160 height 11
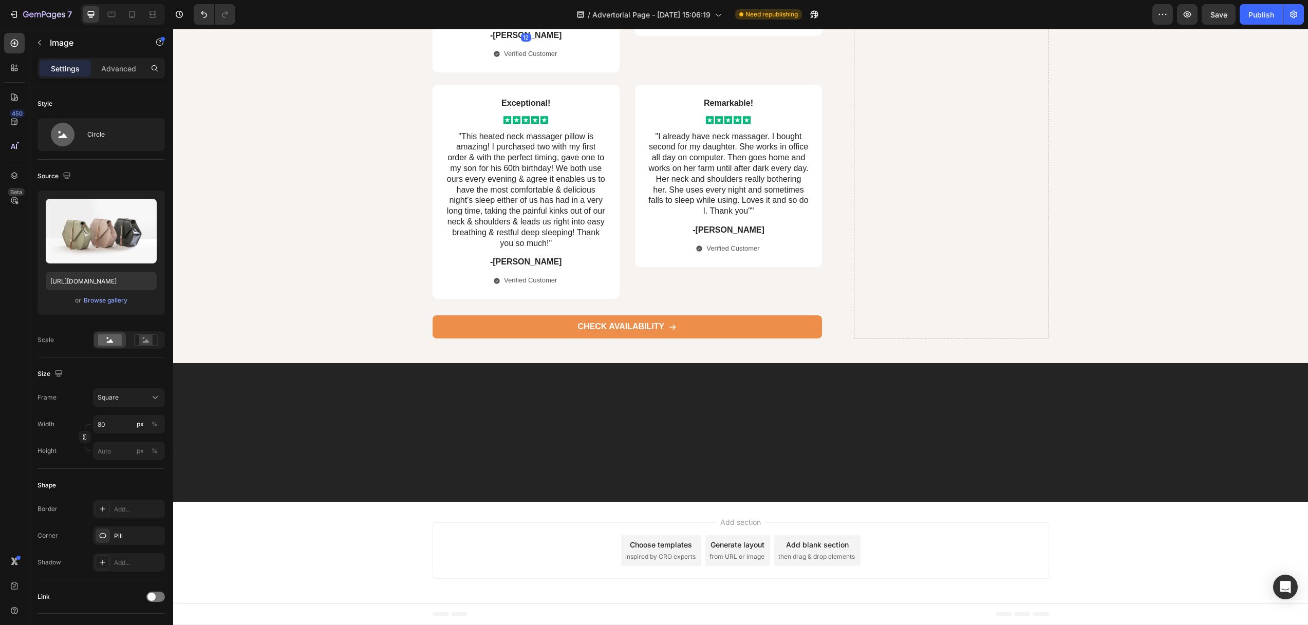
click at [522, 23] on img at bounding box center [525, 2] width 41 height 41
click at [525, 23] on img at bounding box center [525, 2] width 41 height 41
click at [543, 109] on p "Exceptional!" at bounding box center [526, 103] width 160 height 11
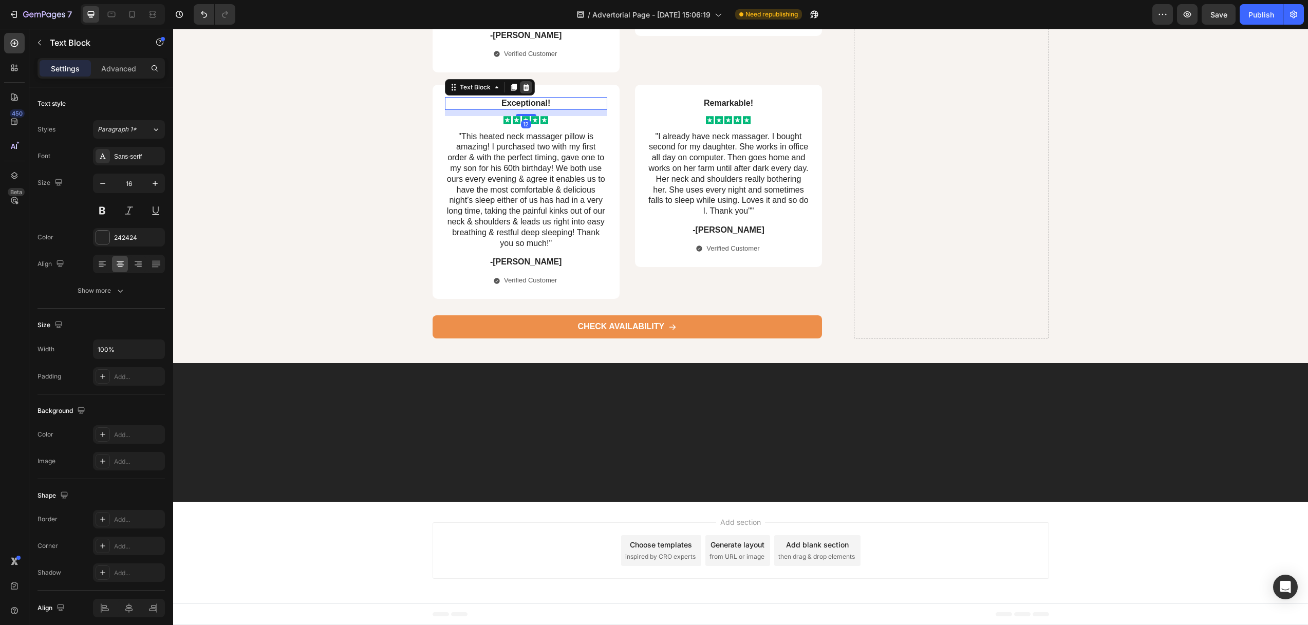
click at [524, 91] on icon at bounding box center [526, 87] width 8 height 8
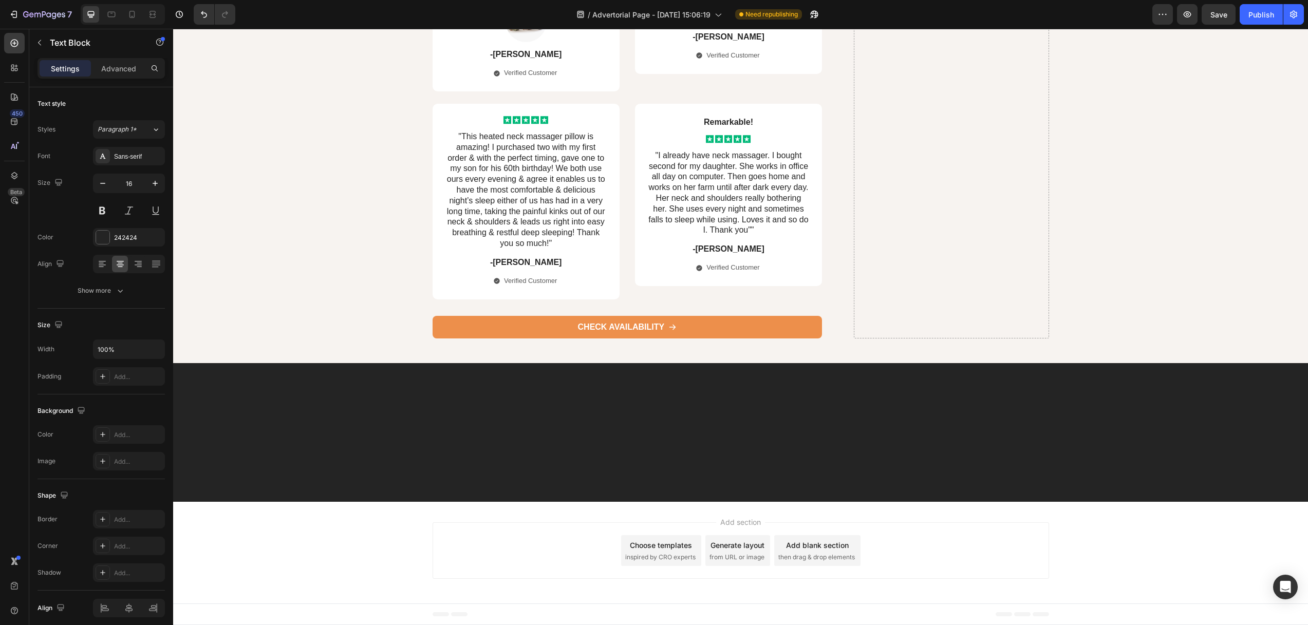
drag, startPoint x: 725, startPoint y: 185, endPoint x: 736, endPoint y: 206, distance: 24.4
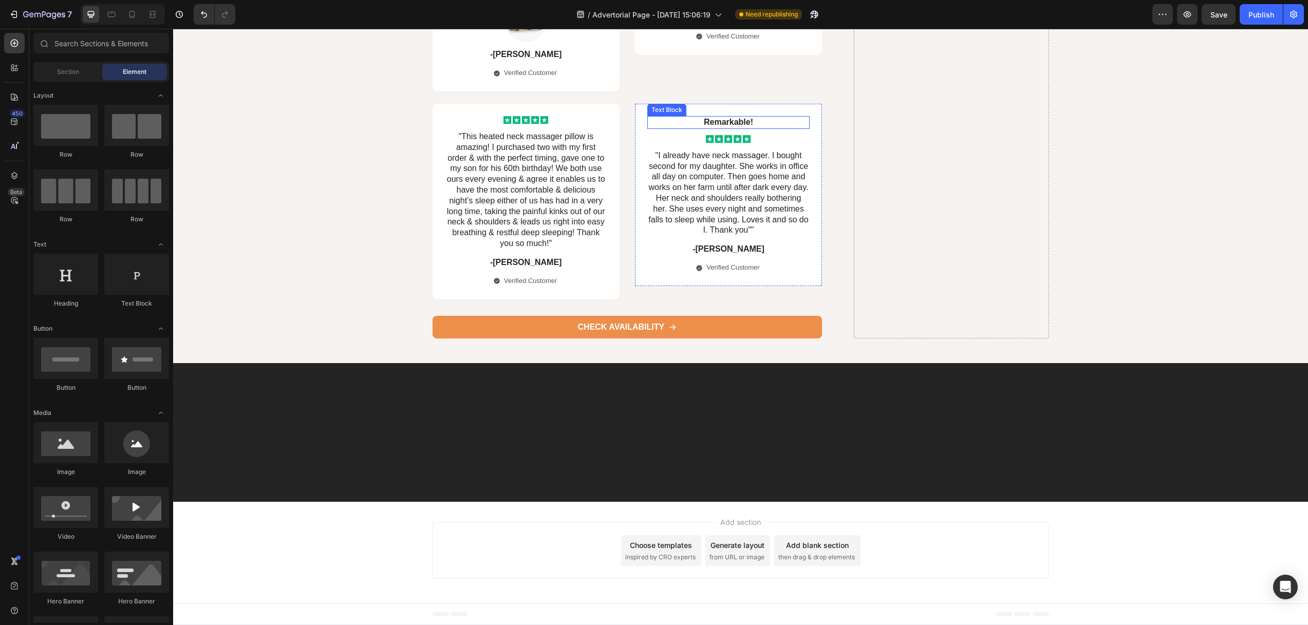
click at [726, 128] on p "Remarkable!" at bounding box center [728, 122] width 160 height 11
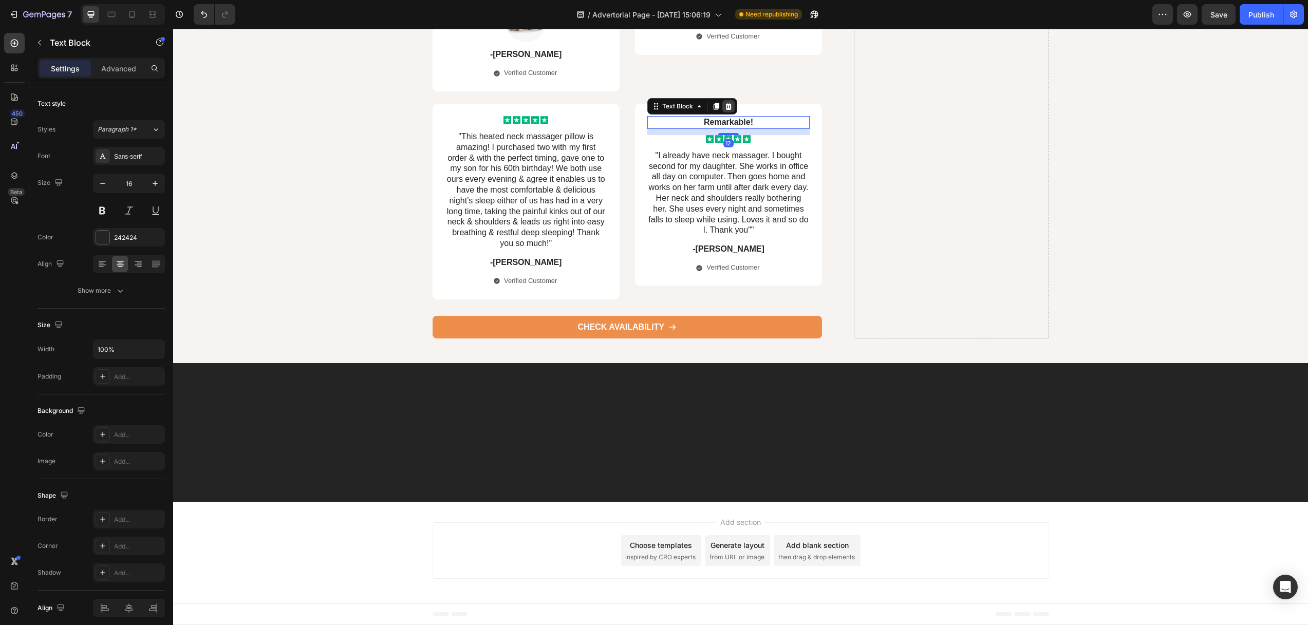
drag, startPoint x: 727, startPoint y: 402, endPoint x: 754, endPoint y: 406, distance: 27.0
click at [727, 112] on div at bounding box center [728, 106] width 12 height 12
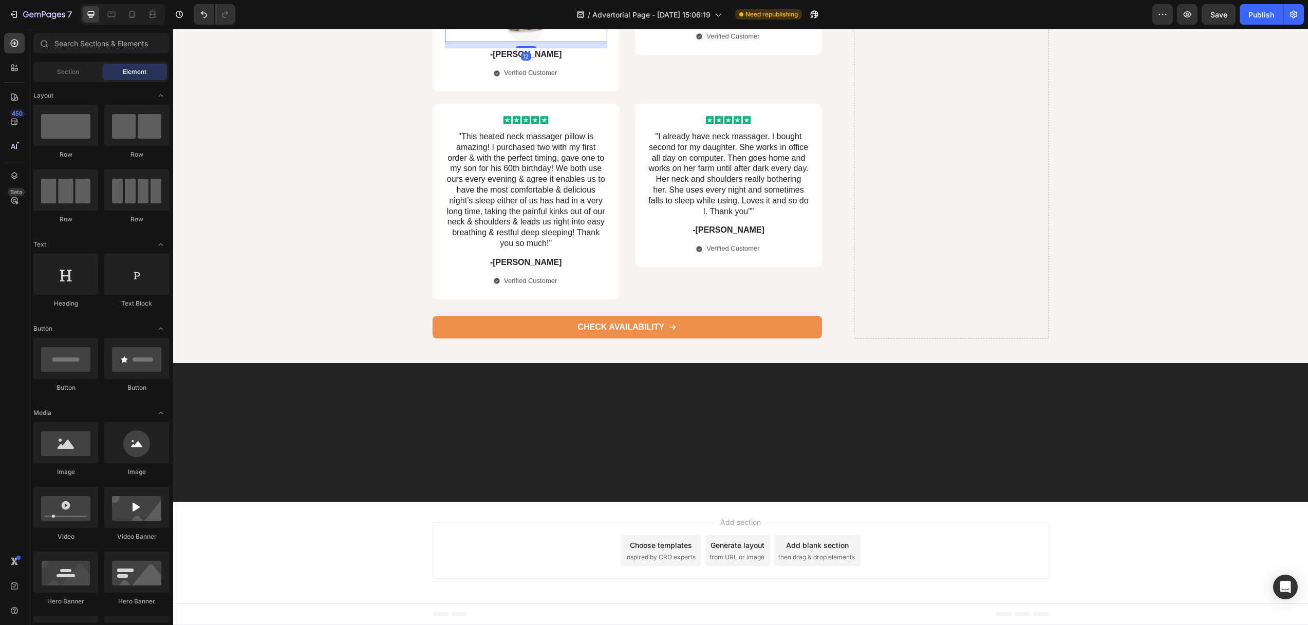
click at [522, 42] on img at bounding box center [525, 21] width 41 height 41
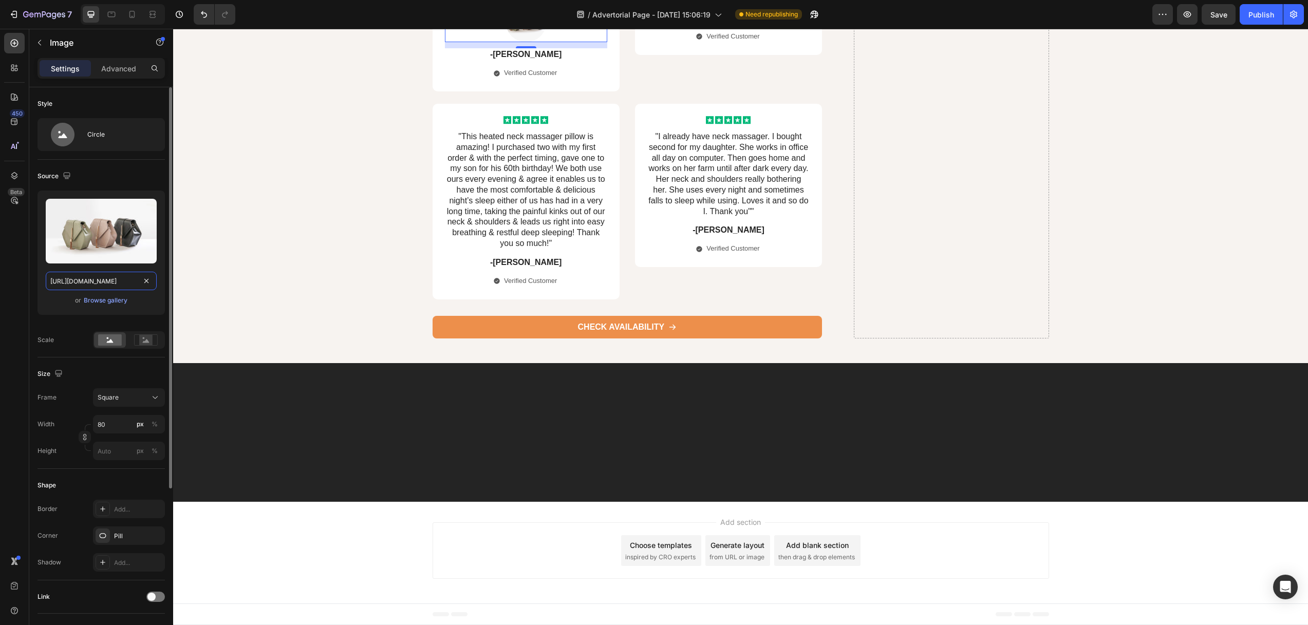
click at [100, 280] on input "https://cdn.shopify.com/s/files/1/2005/9307/files/image_demo.jpg" at bounding box center [101, 281] width 111 height 18
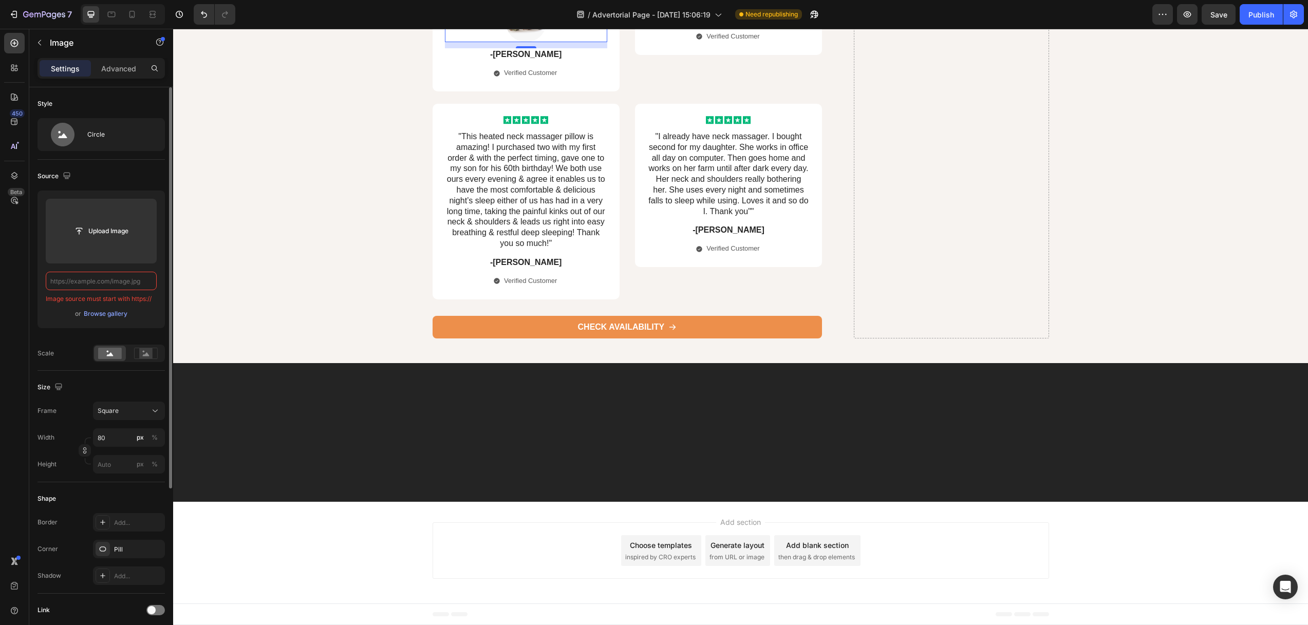
paste input "https://m.media-amazon.com/images/I/717F4DUwg9L.jpg"
type input "https://m.media-amazon.com/images/I/717F4DUwg9L.jpg"
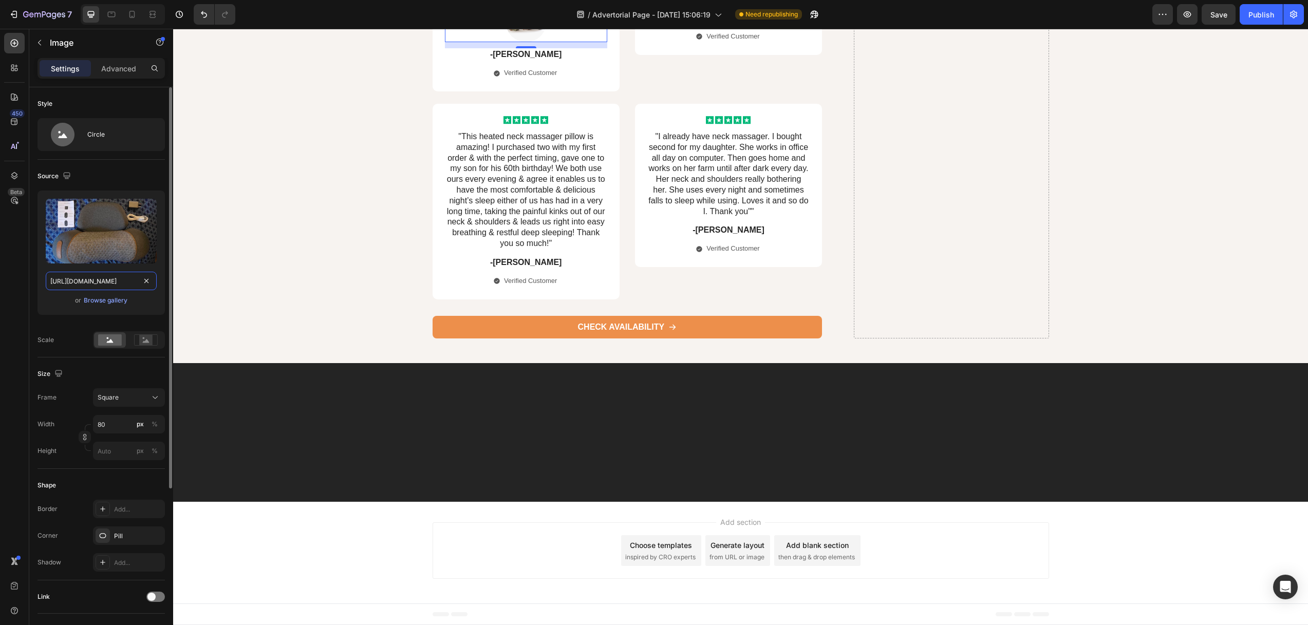
scroll to position [0, 83]
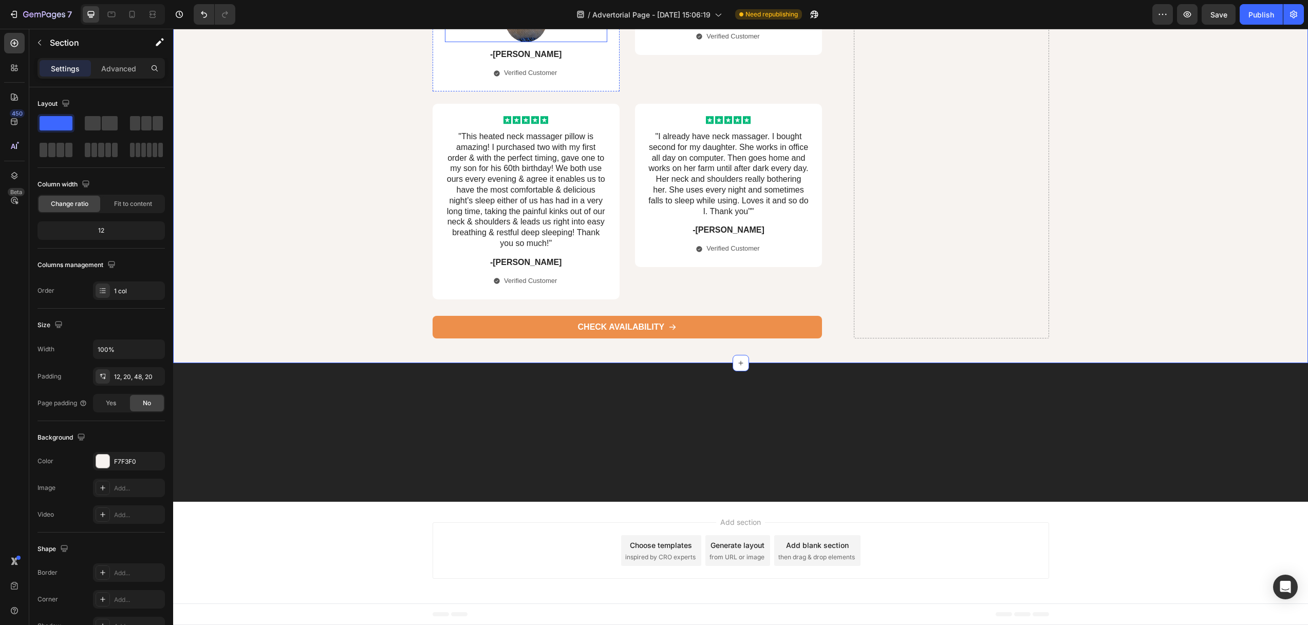
click at [510, 42] on img at bounding box center [525, 21] width 41 height 41
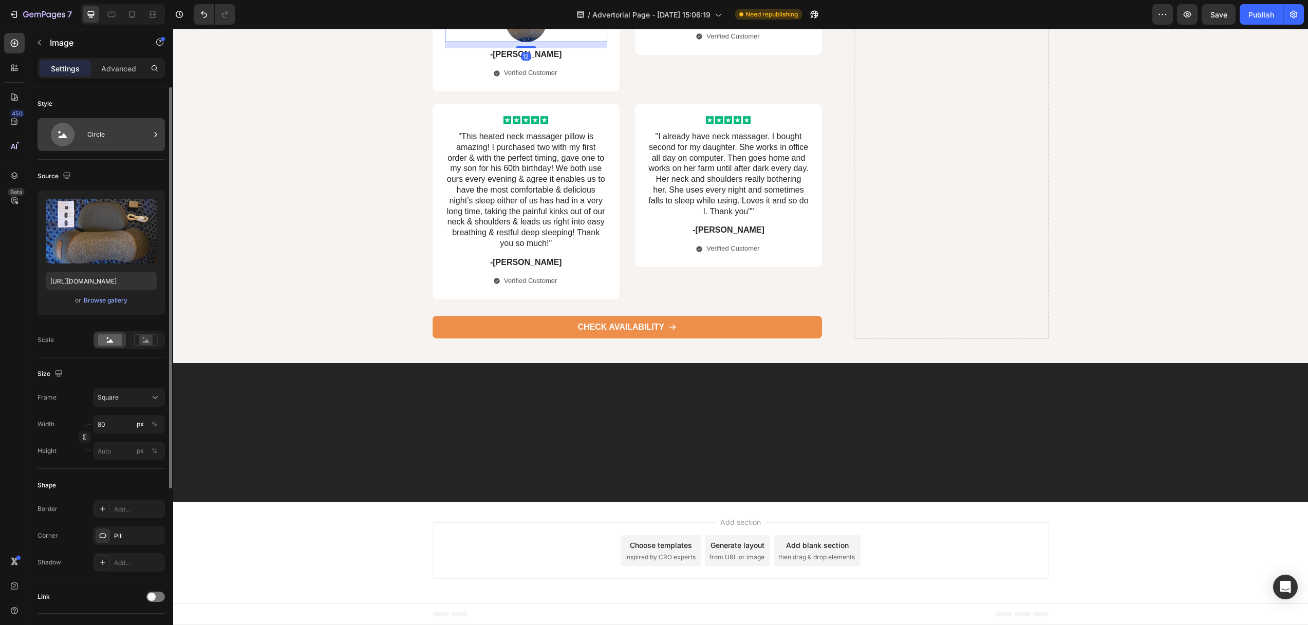
drag, startPoint x: 101, startPoint y: 138, endPoint x: 108, endPoint y: 152, distance: 16.1
click at [101, 138] on div "Circle" at bounding box center [118, 135] width 63 height 24
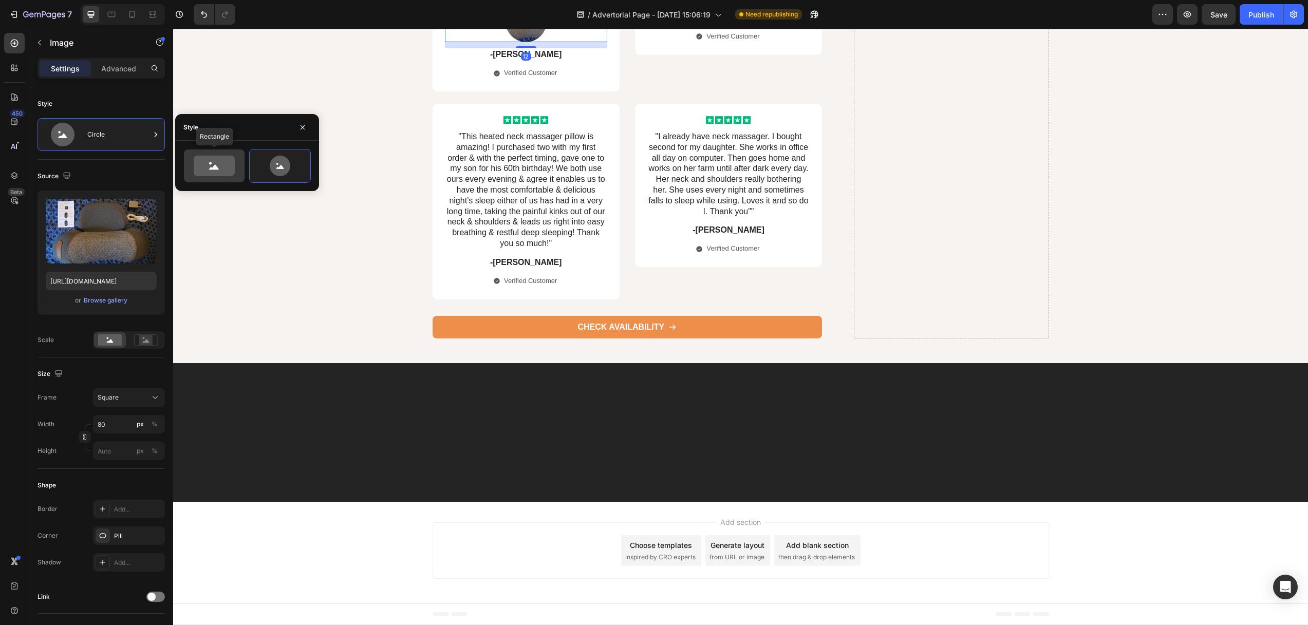
click at [207, 171] on icon at bounding box center [214, 166] width 41 height 21
type input "100"
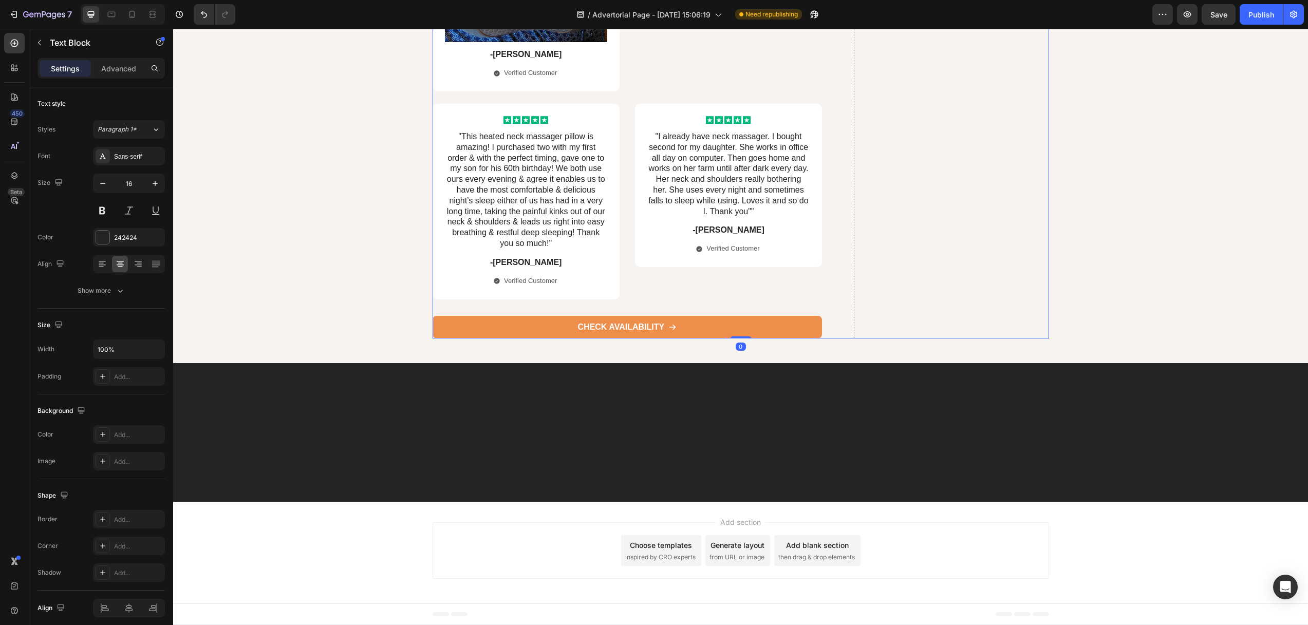
drag, startPoint x: 927, startPoint y: 369, endPoint x: 920, endPoint y: 372, distance: 7.4
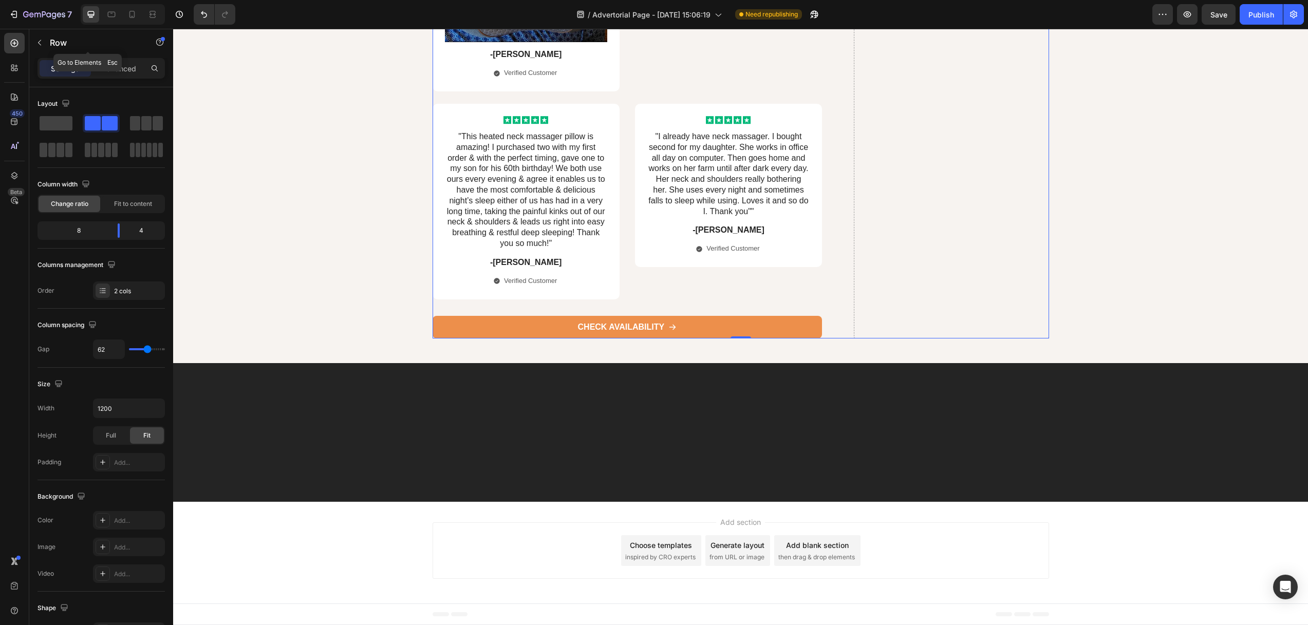
drag, startPoint x: 38, startPoint y: 43, endPoint x: 75, endPoint y: 110, distance: 77.2
click at [38, 43] on icon "button" at bounding box center [39, 43] width 8 height 8
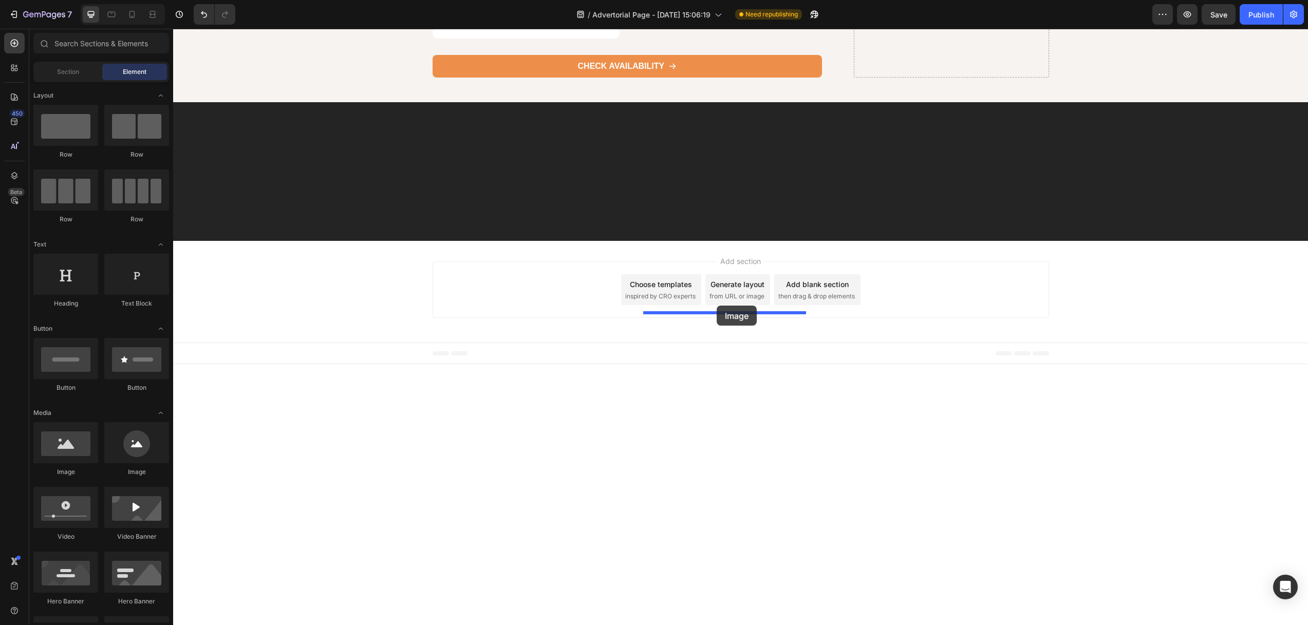
drag, startPoint x: 341, startPoint y: 463, endPoint x: 716, endPoint y: 305, distance: 407.2
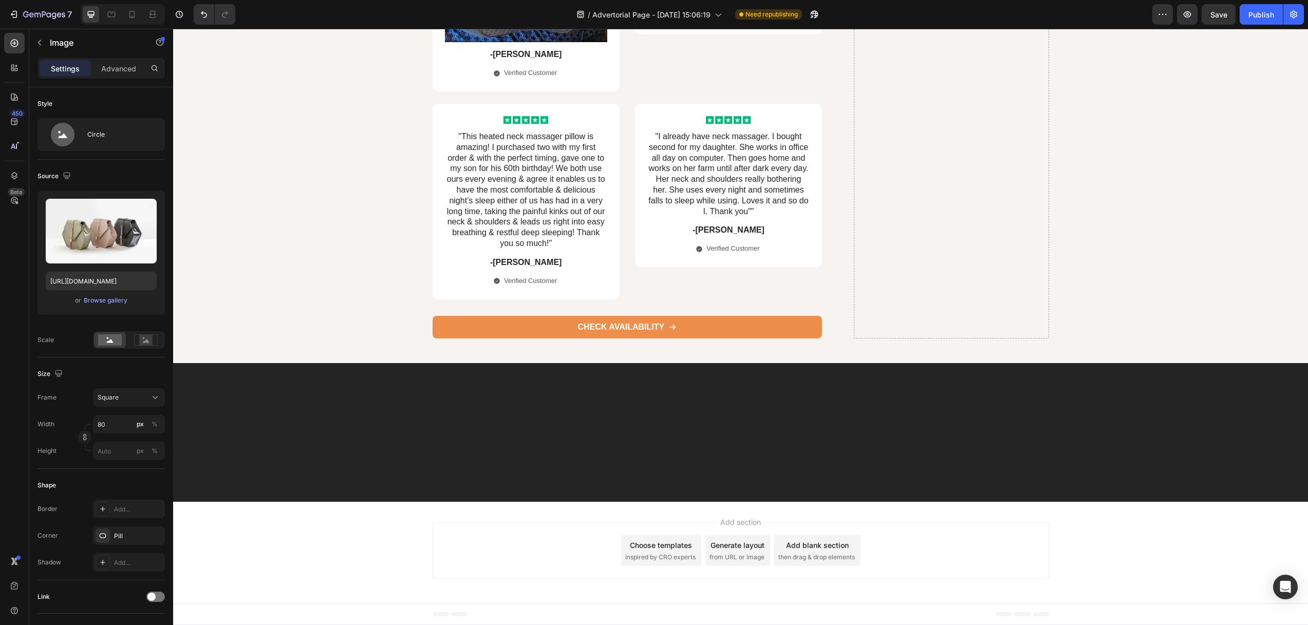
click at [101, 136] on div "Circle" at bounding box center [118, 135] width 63 height 24
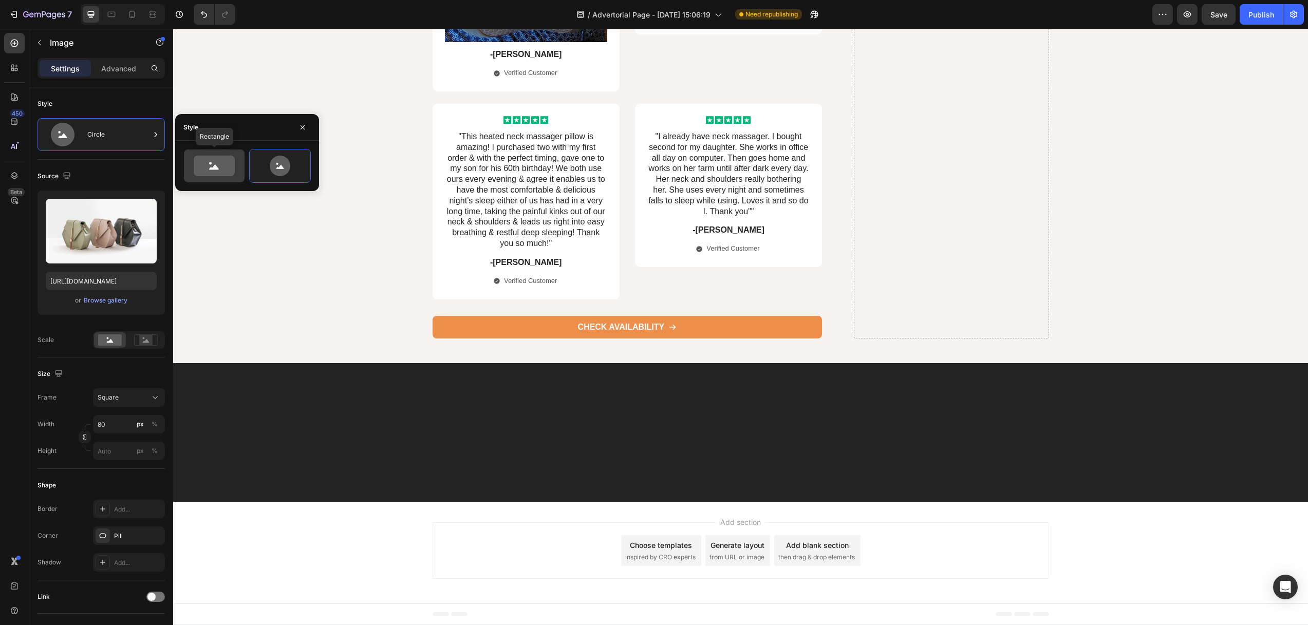
drag, startPoint x: 224, startPoint y: 166, endPoint x: 157, endPoint y: 211, distance: 81.2
click at [224, 166] on icon at bounding box center [214, 166] width 41 height 21
type input "100"
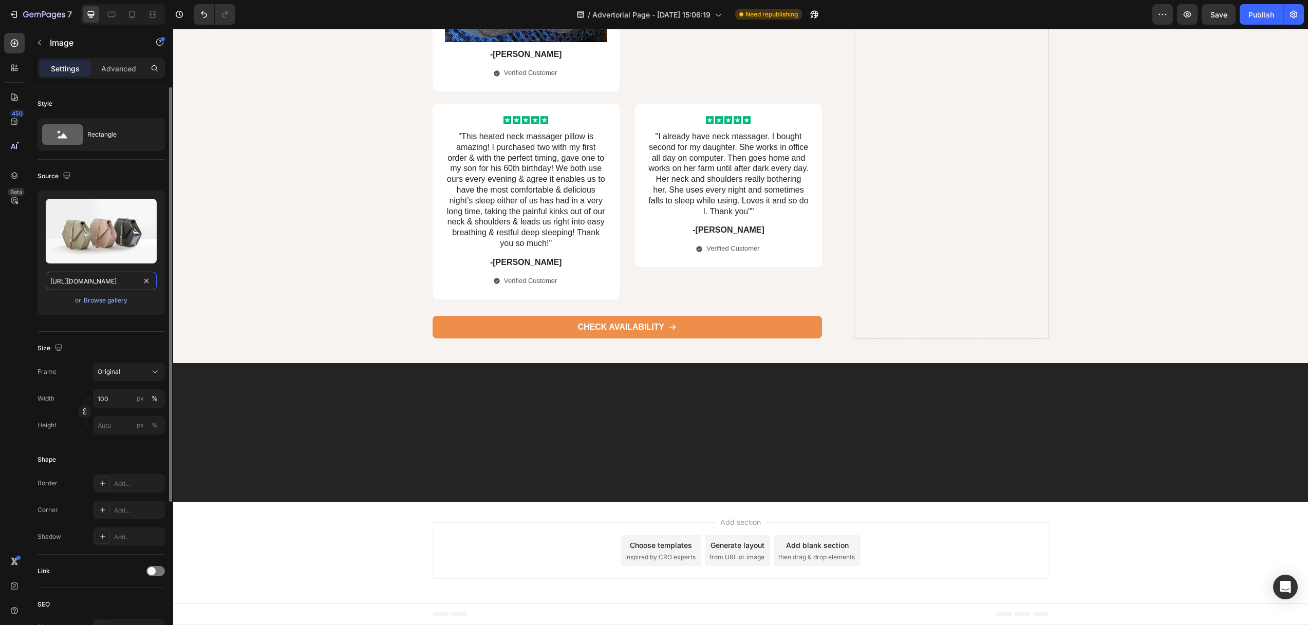
click at [87, 278] on input "https://cdn.shopify.com/s/files/1/2005/9307/files/image_demo.jpg" at bounding box center [101, 281] width 111 height 18
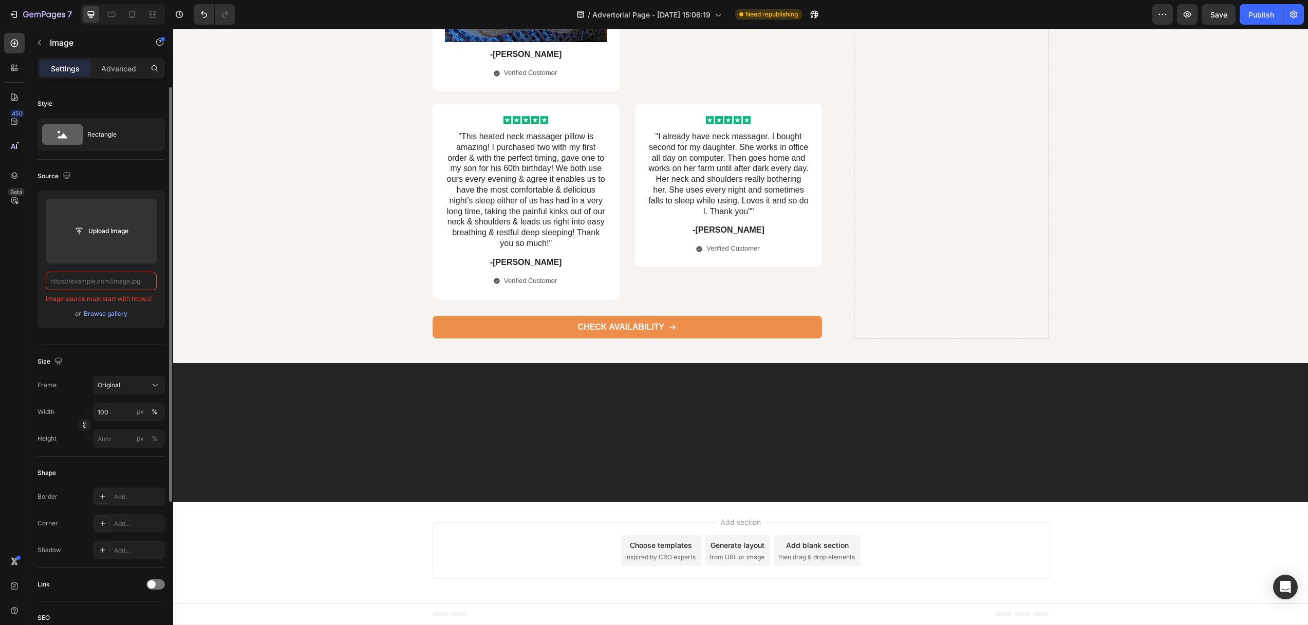
paste input "https://m.media-amazon.com/images/I/71+uy4wecZL.jpg"
type input "https://m.media-amazon.com/images/I/71+uy4wecZL.jpg"
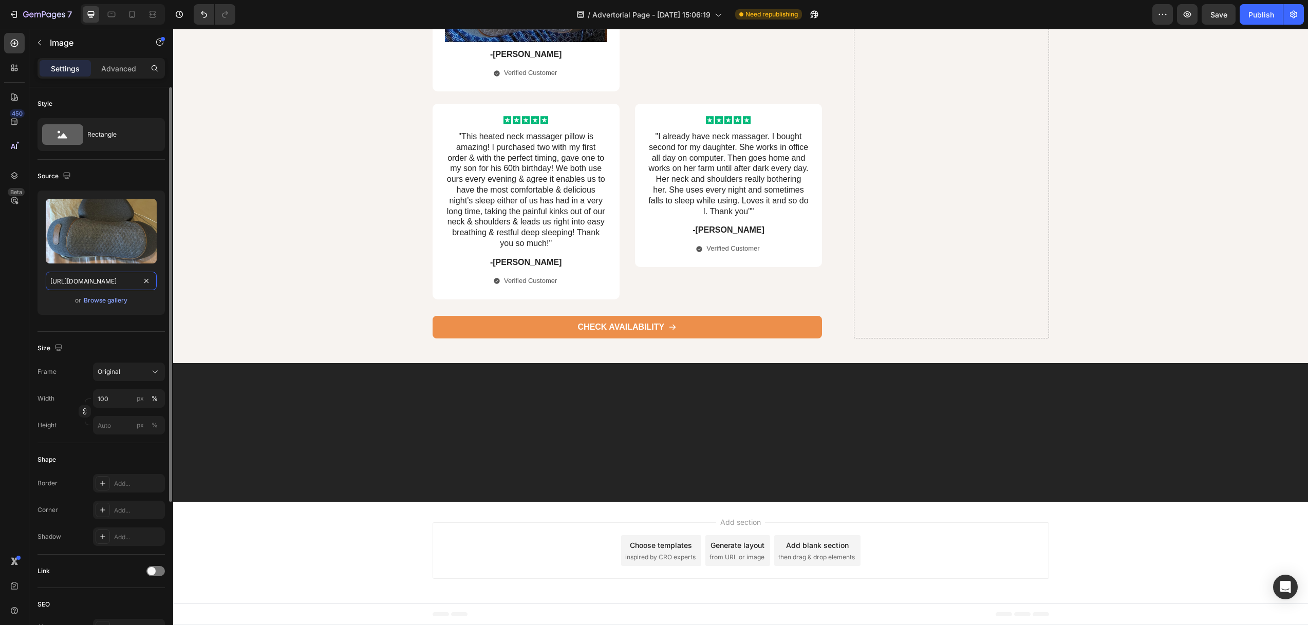
scroll to position [0, 81]
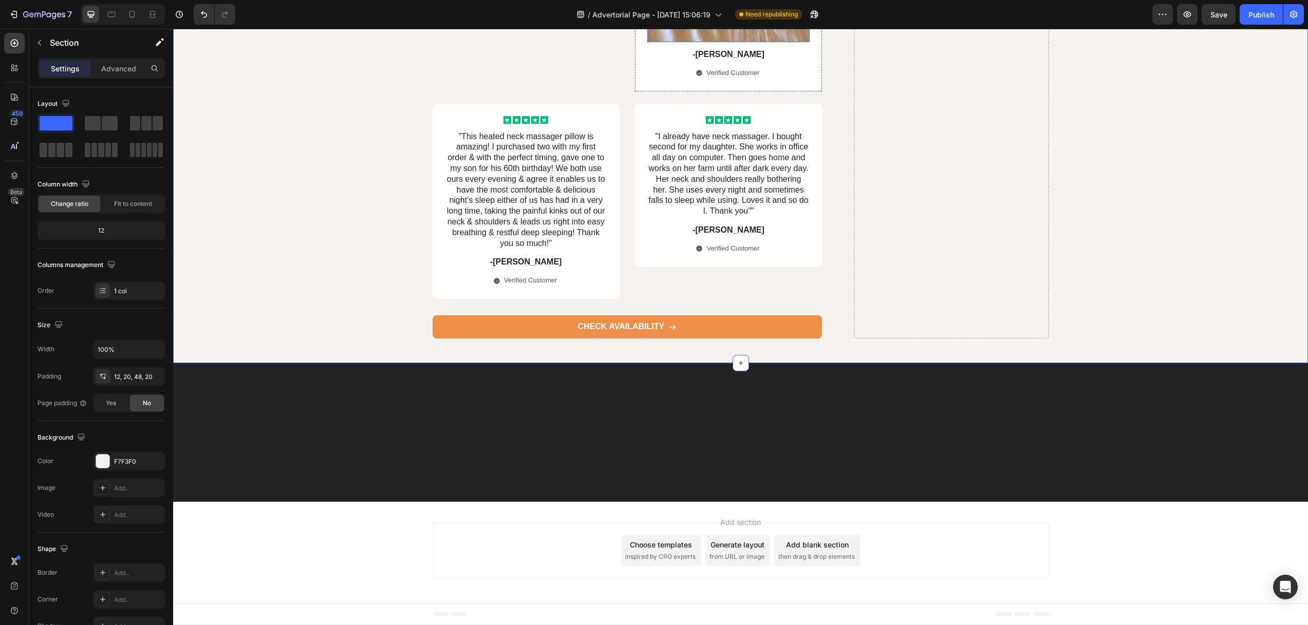
scroll to position [6156, 0]
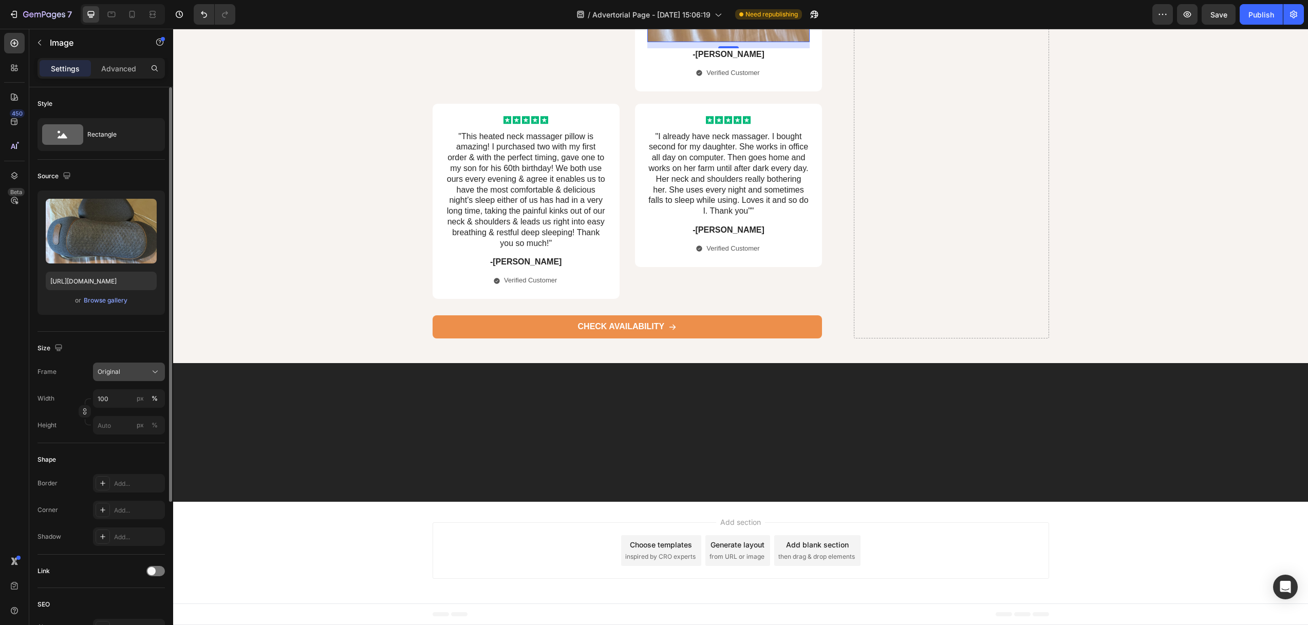
click at [126, 374] on div "Original" at bounding box center [123, 371] width 50 height 9
click at [121, 400] on div "Square" at bounding box center [127, 397] width 60 height 10
click at [139, 424] on div "px" at bounding box center [140, 424] width 7 height 9
type input "100"
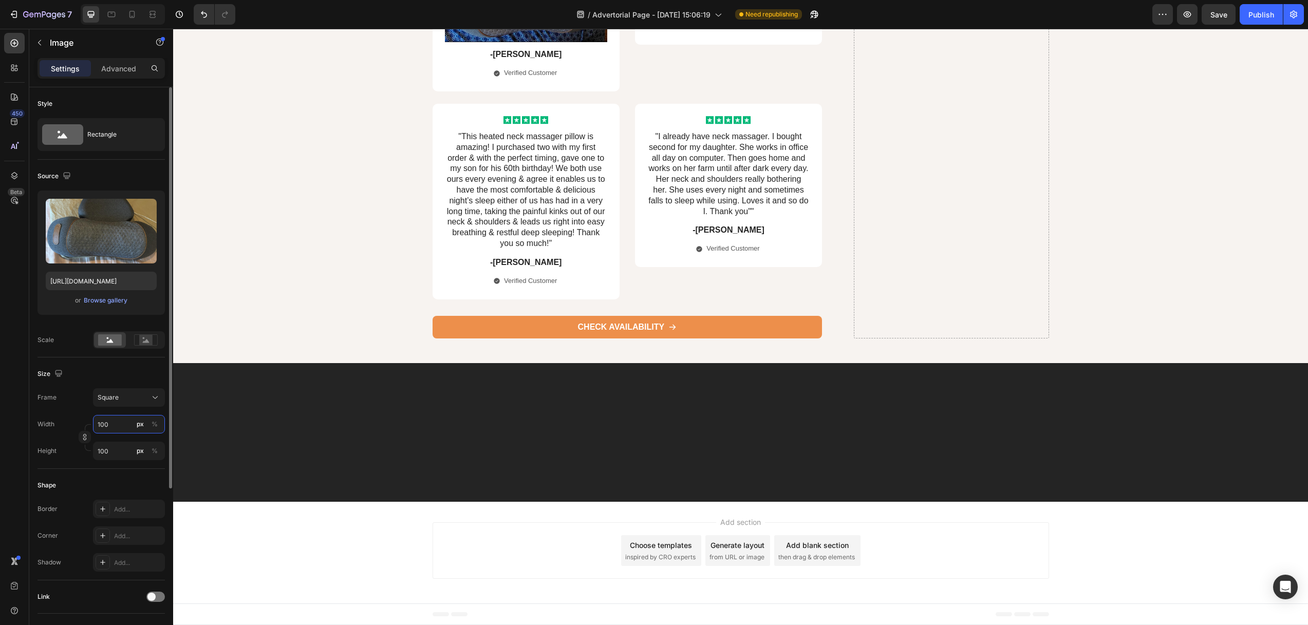
click at [127, 425] on input "100" at bounding box center [129, 424] width 72 height 18
drag, startPoint x: 120, startPoint y: 429, endPoint x: 96, endPoint y: 416, distance: 27.8
click at [94, 424] on input "100" at bounding box center [129, 424] width 72 height 18
type input "9"
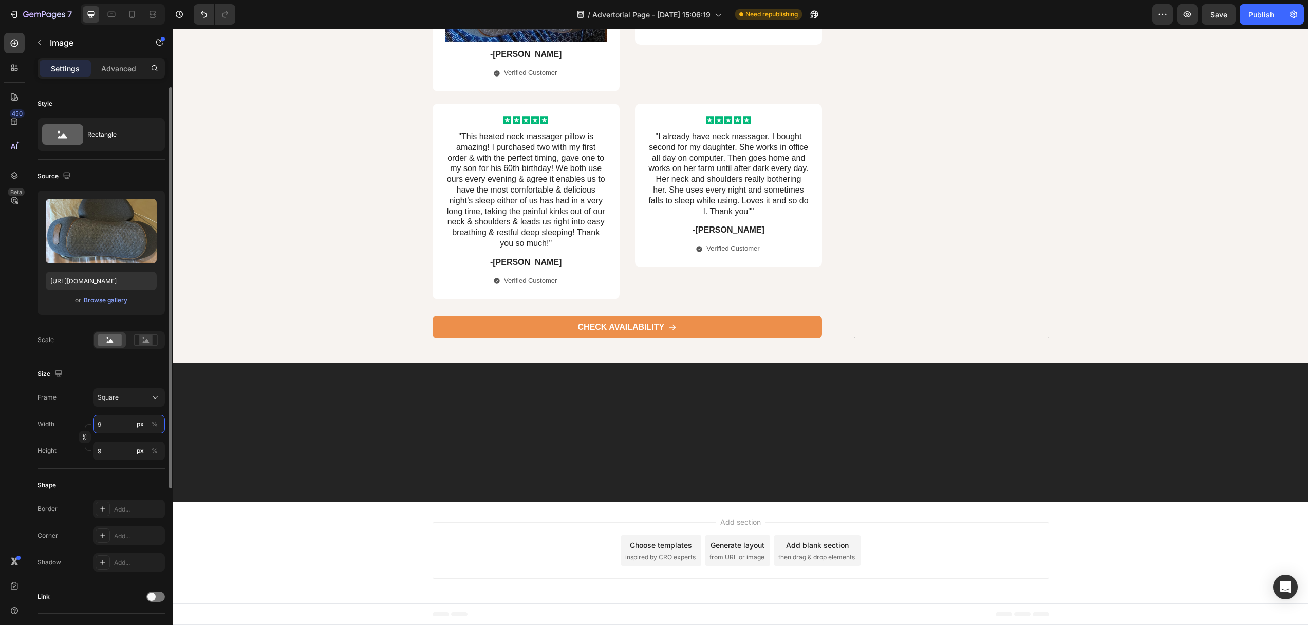
type input "90"
type input "100"
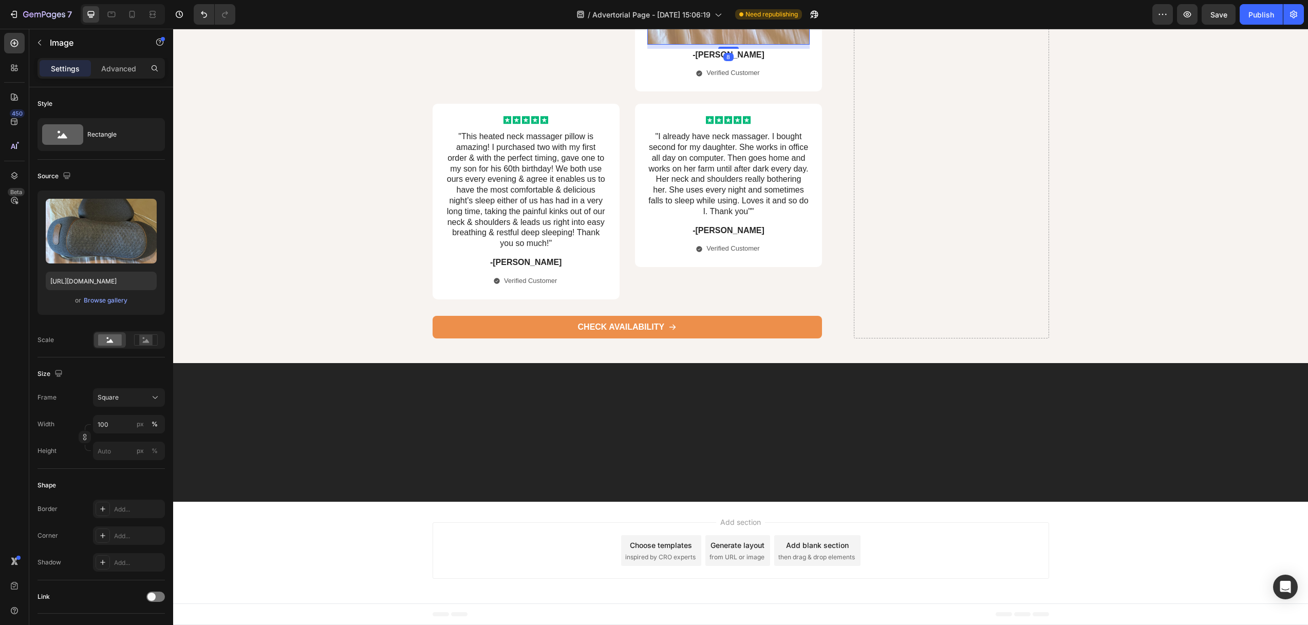
drag, startPoint x: 727, startPoint y: 368, endPoint x: 722, endPoint y: 365, distance: 6.0
click at [728, 49] on div at bounding box center [728, 48] width 21 height 2
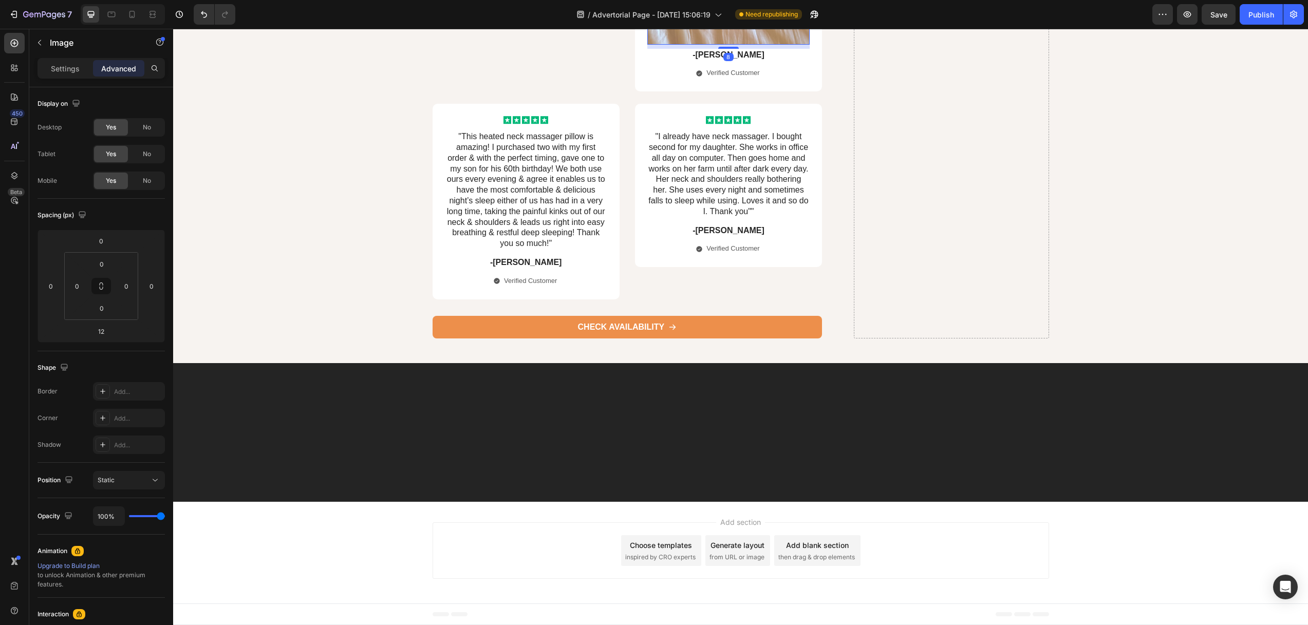
click at [726, 49] on div "8" at bounding box center [728, 47] width 162 height 4
click at [727, 49] on div at bounding box center [728, 48] width 21 height 2
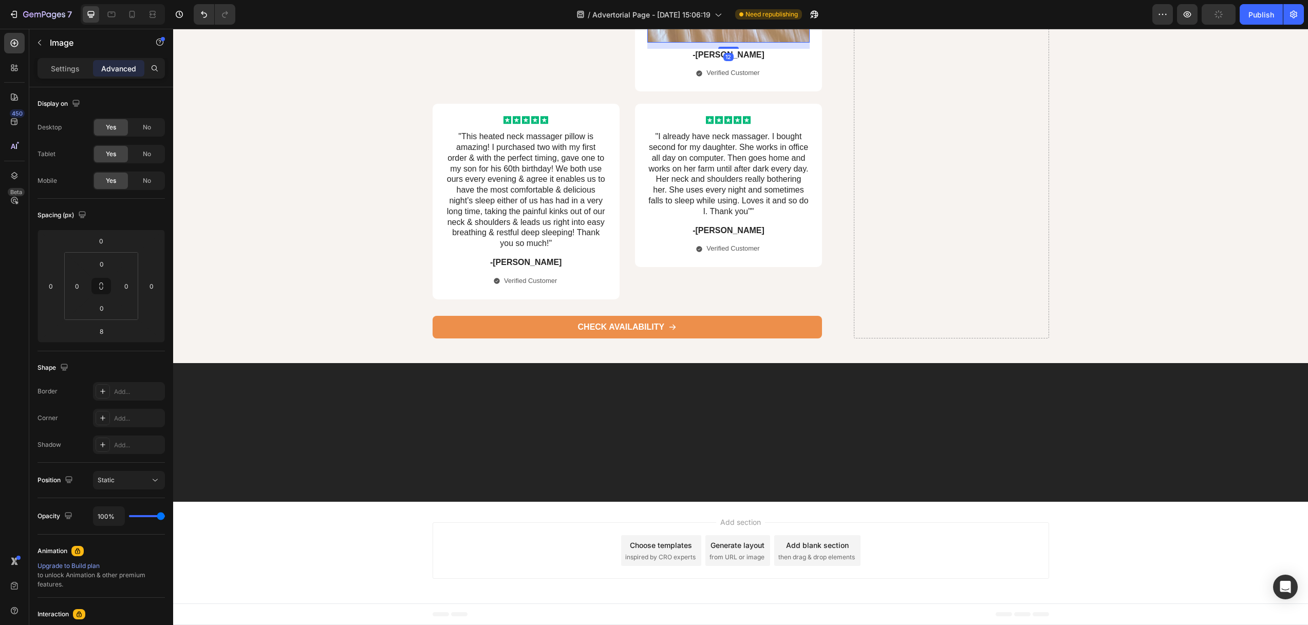
type input "12"
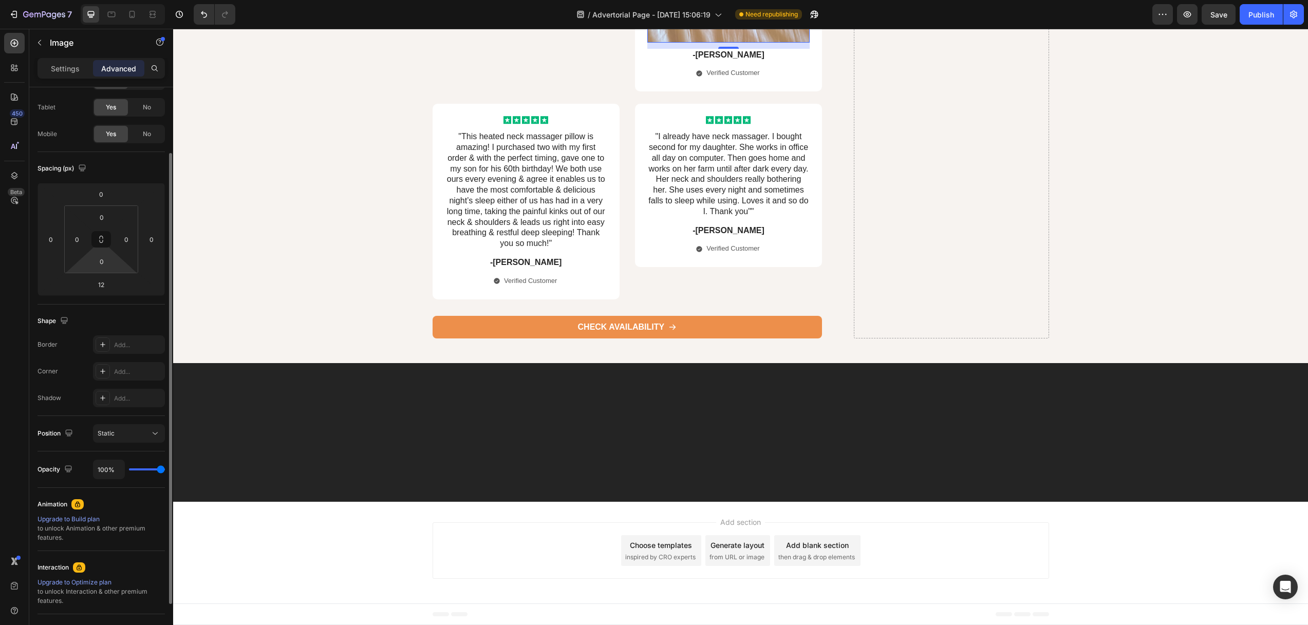
scroll to position [0, 0]
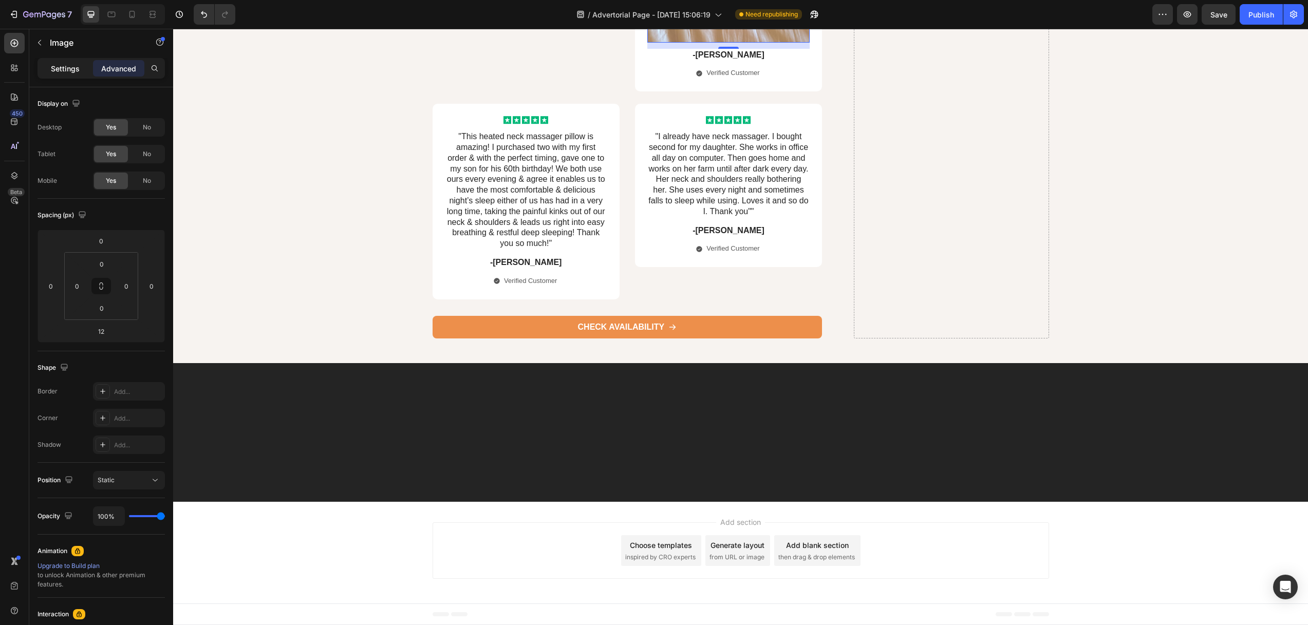
click at [70, 65] on p "Settings" at bounding box center [65, 68] width 29 height 11
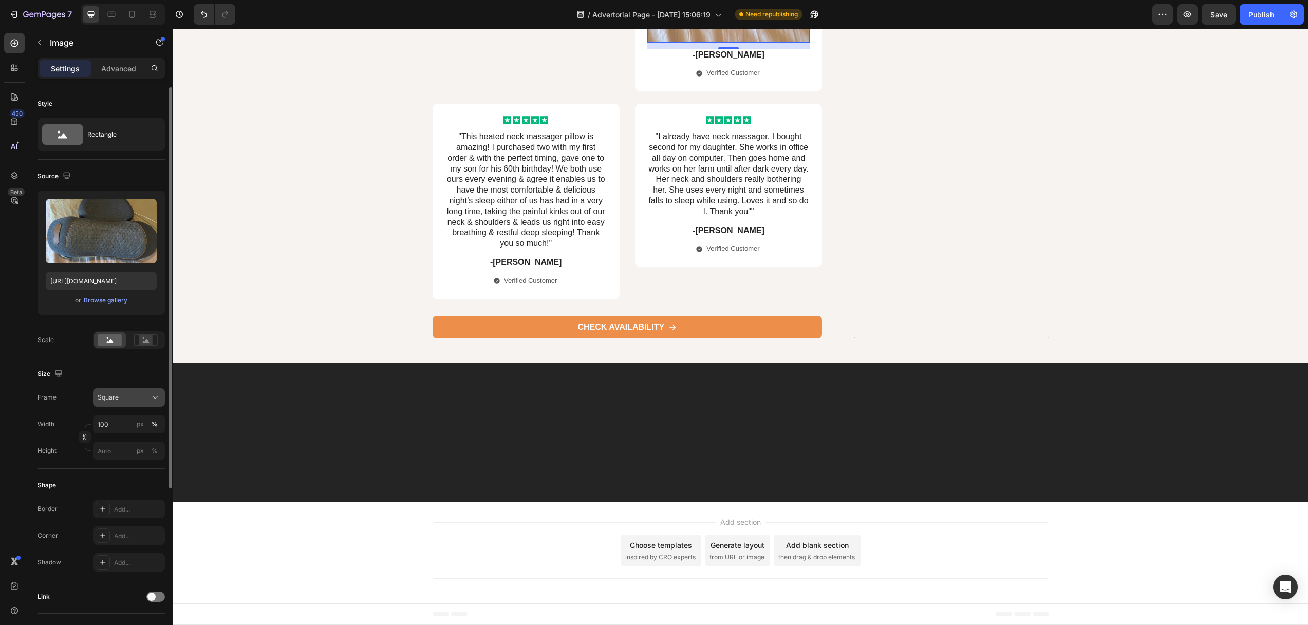
click at [140, 399] on div "Square" at bounding box center [123, 397] width 50 height 9
click at [121, 481] on div "Original" at bounding box center [127, 480] width 60 height 9
click at [117, 372] on span "Original" at bounding box center [109, 371] width 23 height 9
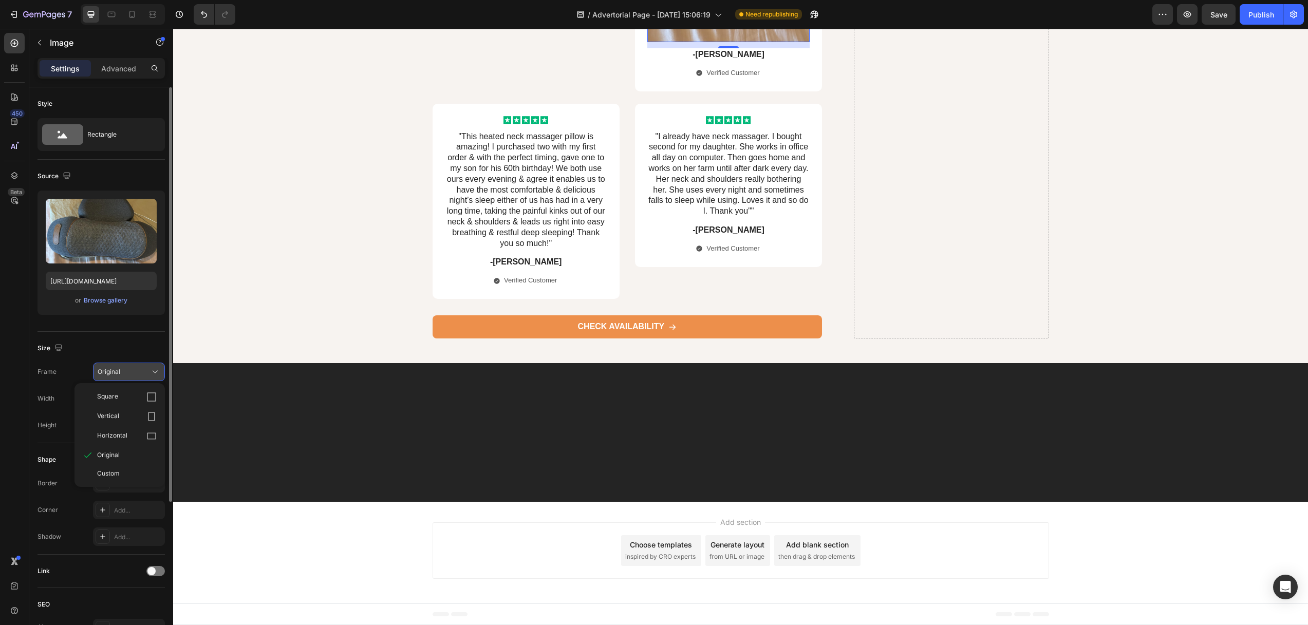
drag, startPoint x: 119, startPoint y: 400, endPoint x: 113, endPoint y: 394, distance: 8.0
click at [119, 400] on div "Square" at bounding box center [127, 397] width 60 height 10
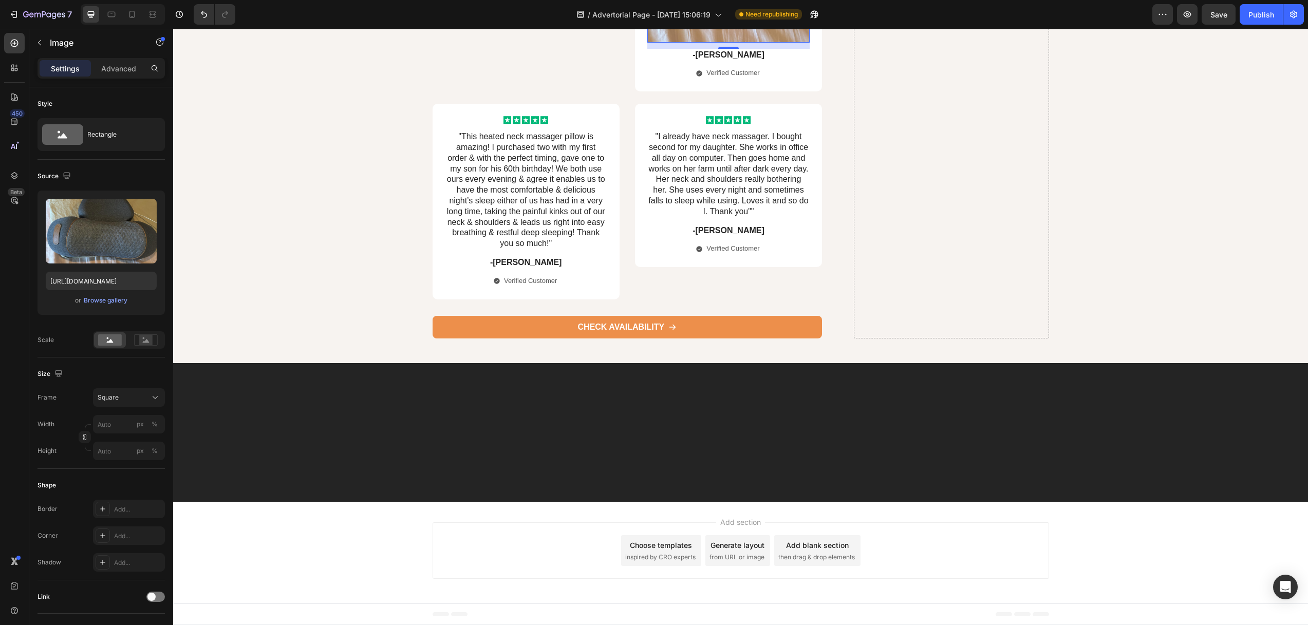
click at [103, 282] on input "https://m.media-amazon.com/images/I/71+uy4wecZL.jpg" at bounding box center [101, 281] width 111 height 18
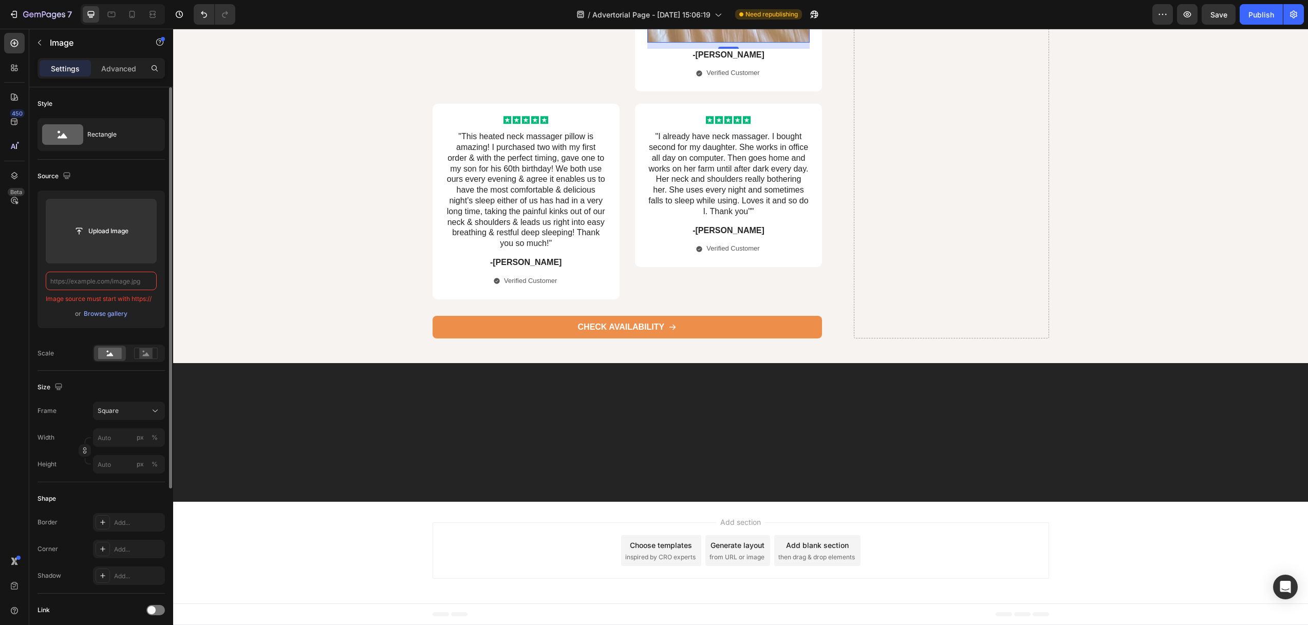
paste input "https://m.media-amazon.com/images/I/716x1j4yCiL.jpg"
type input "https://m.media-amazon.com/images/I/716x1j4yCiL.jpg"
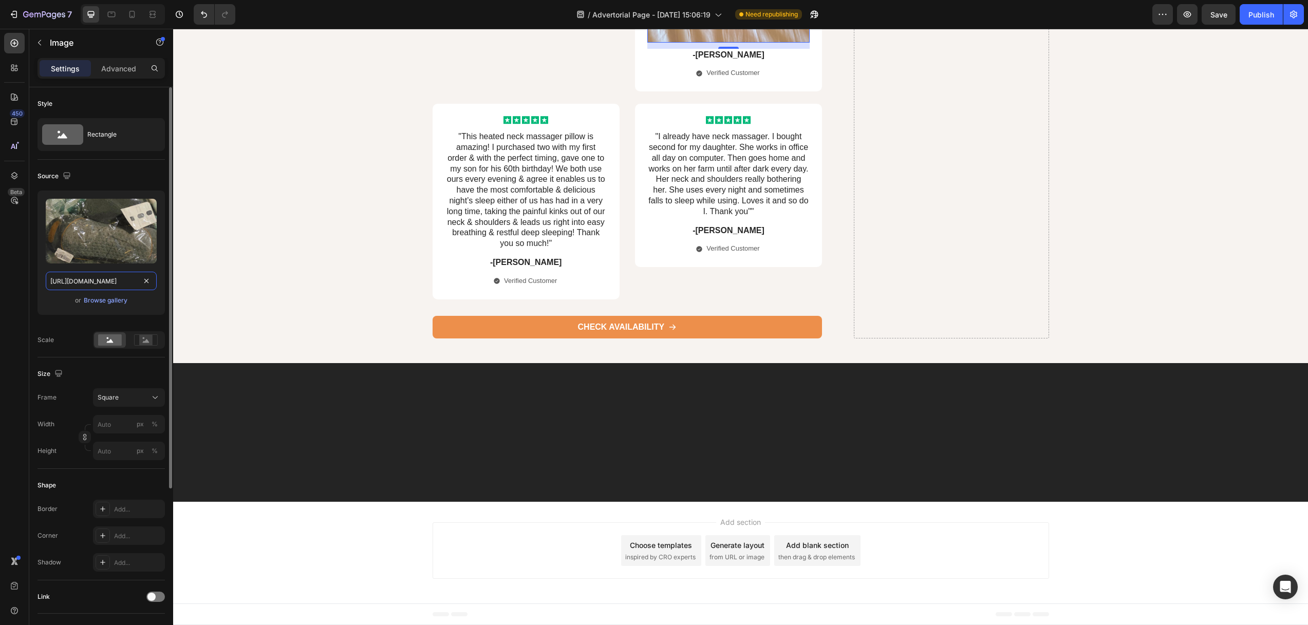
scroll to position [0, 75]
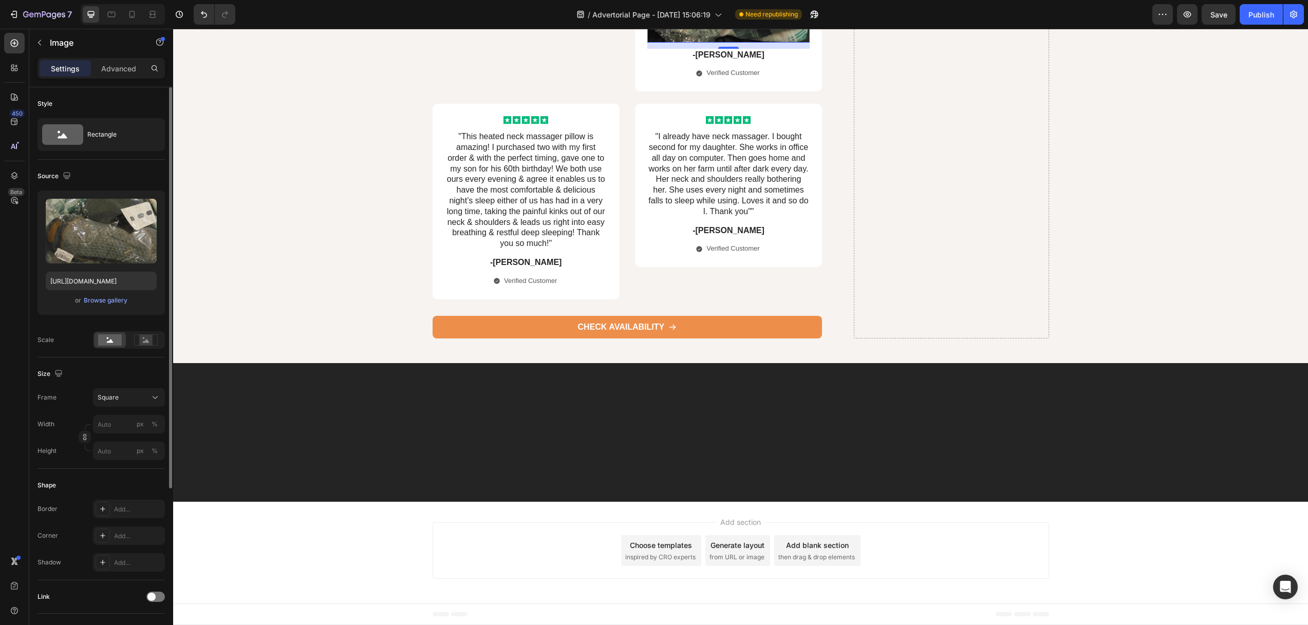
click at [63, 66] on p "Settings" at bounding box center [65, 68] width 29 height 11
click at [129, 402] on div "Square" at bounding box center [123, 397] width 50 height 9
click at [112, 482] on span "Original" at bounding box center [108, 480] width 23 height 9
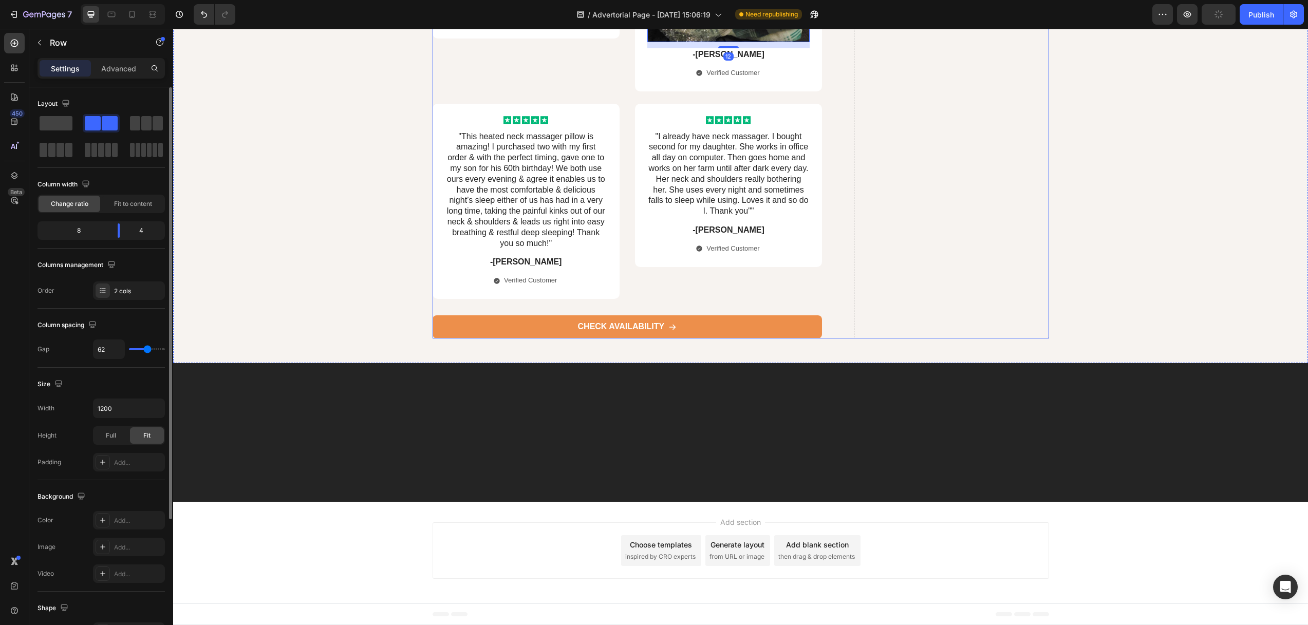
click at [519, 268] on p "-Alisa G." at bounding box center [526, 262] width 160 height 11
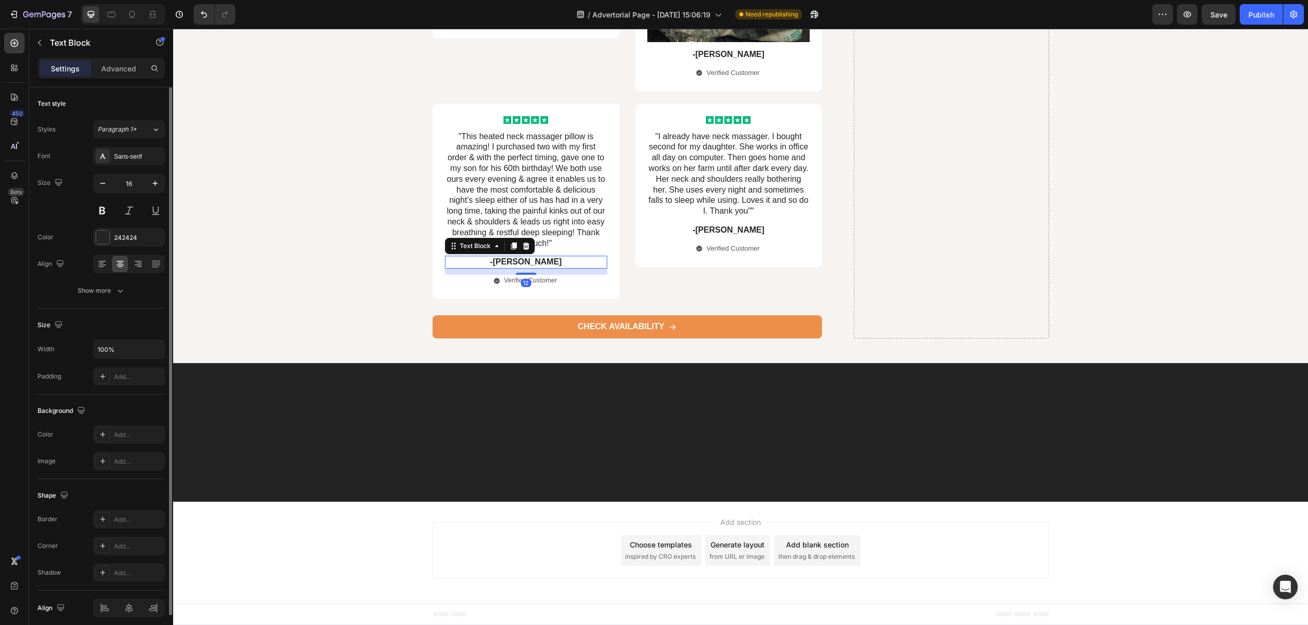
click at [519, 268] on p "-Alisa G." at bounding box center [526, 262] width 160 height 11
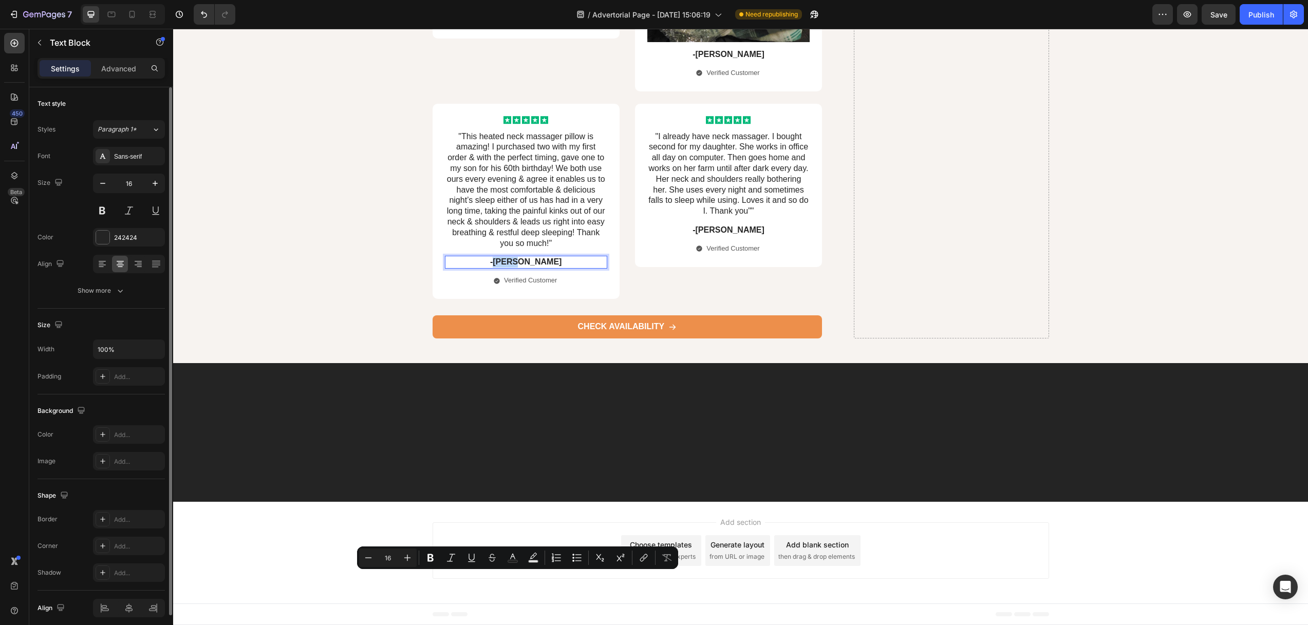
click at [516, 268] on p "-Alisa G." at bounding box center [526, 262] width 160 height 11
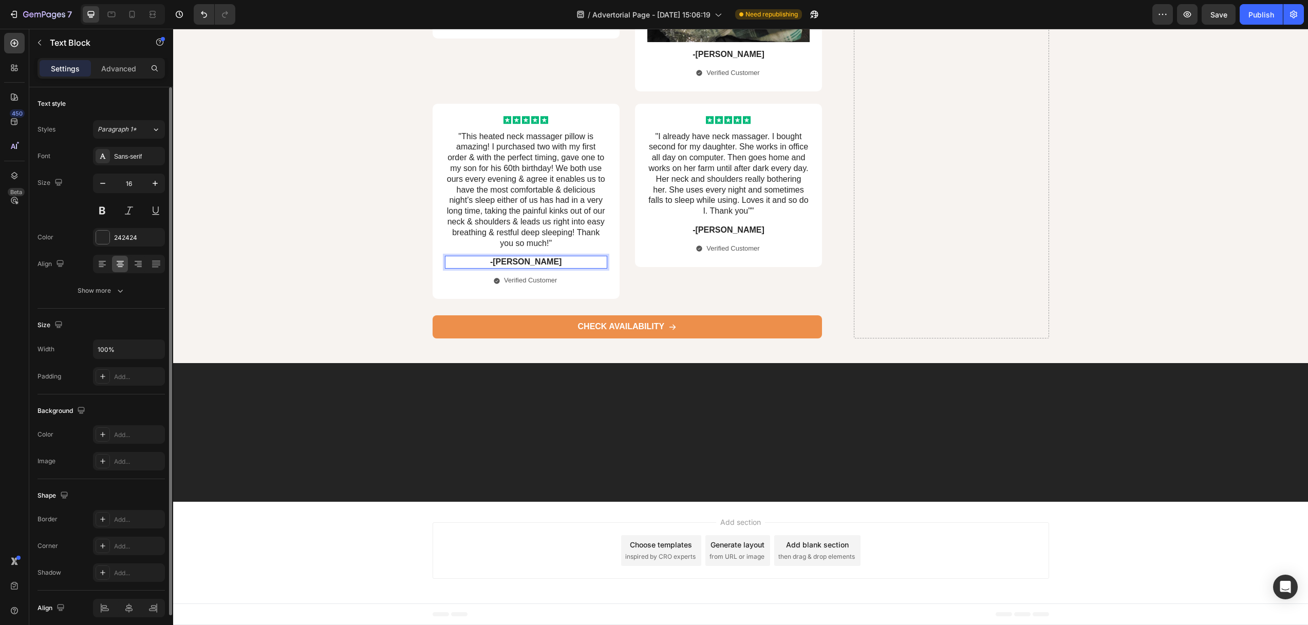
click at [510, 268] on p "-Alisa G." at bounding box center [526, 262] width 160 height 11
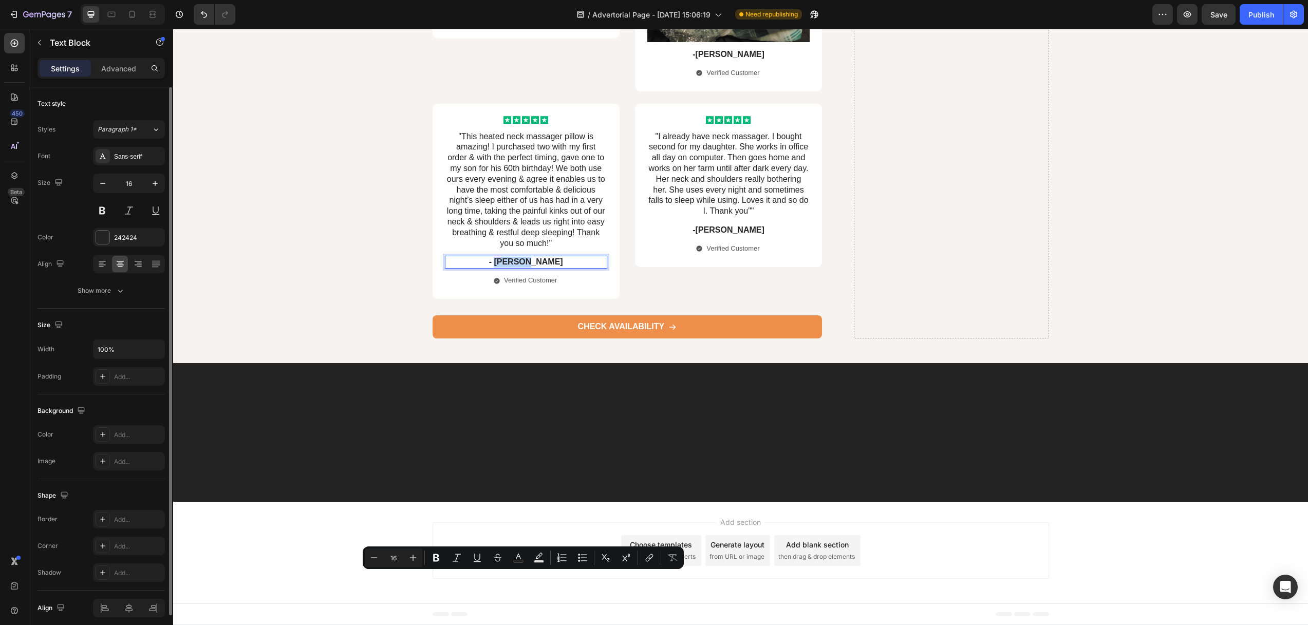
drag, startPoint x: 535, startPoint y: 580, endPoint x: 512, endPoint y: 577, distance: 23.3
click at [512, 268] on p "- Alisa G." at bounding box center [526, 262] width 160 height 11
type input "13"
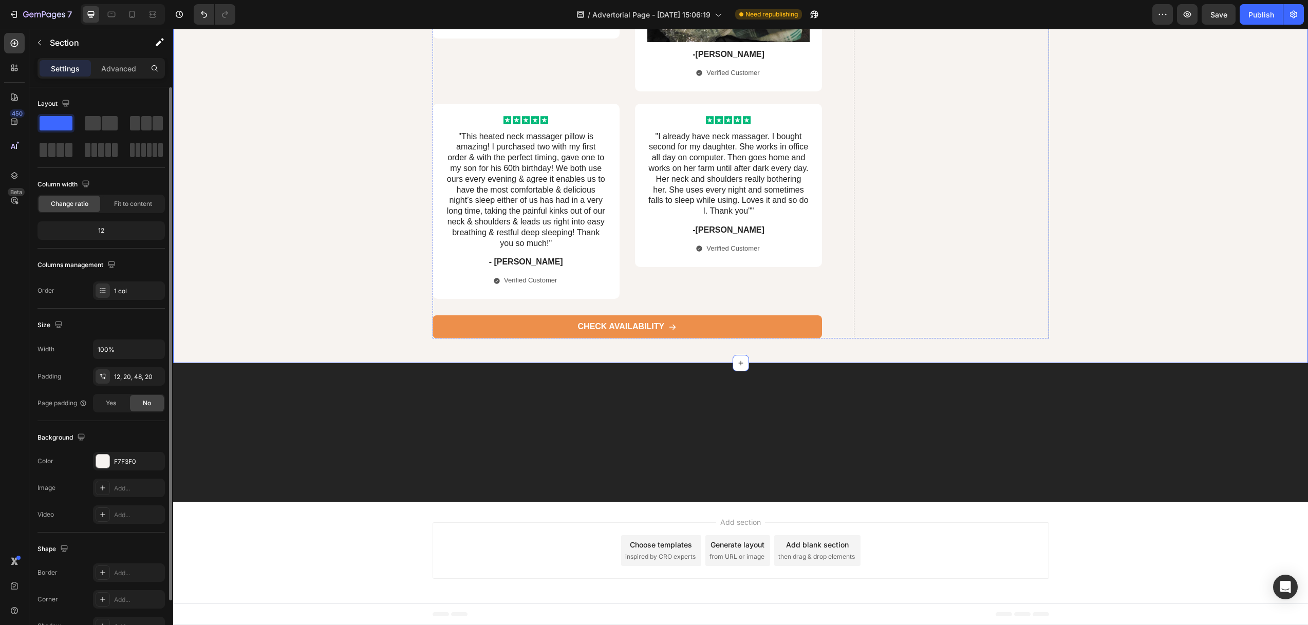
scroll to position [6004, 0]
drag, startPoint x: 135, startPoint y: 17, endPoint x: 161, endPoint y: 27, distance: 28.4
click at [135, 17] on icon at bounding box center [132, 14] width 10 height 10
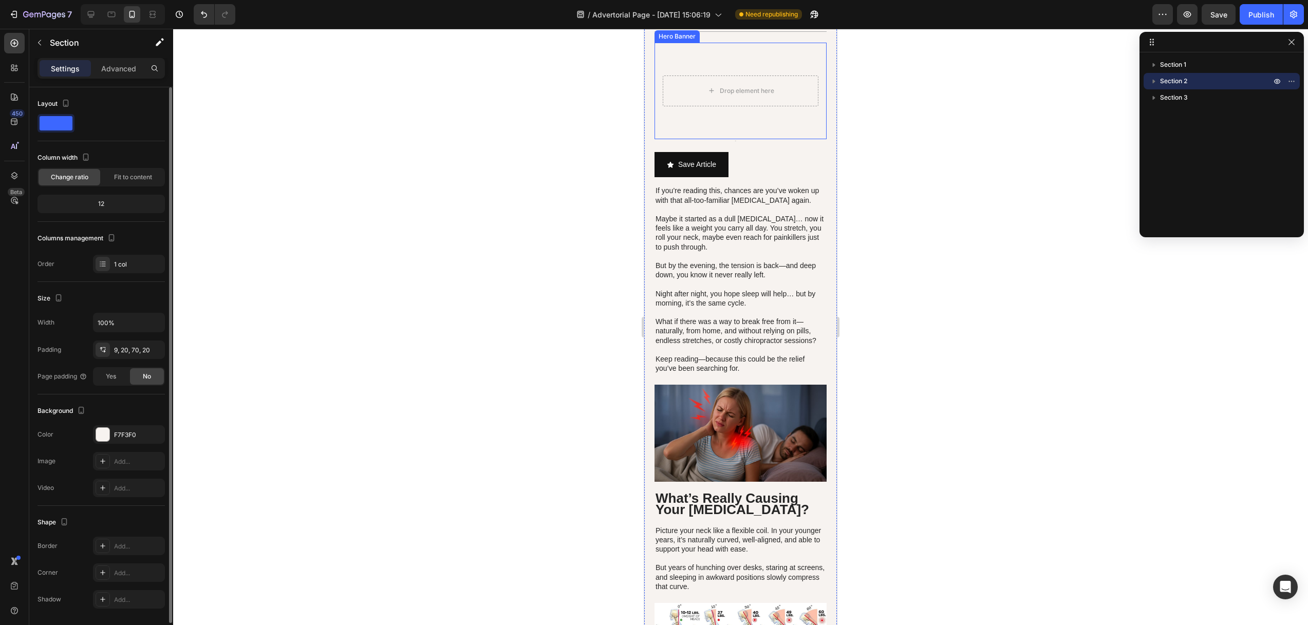
scroll to position [672, 0]
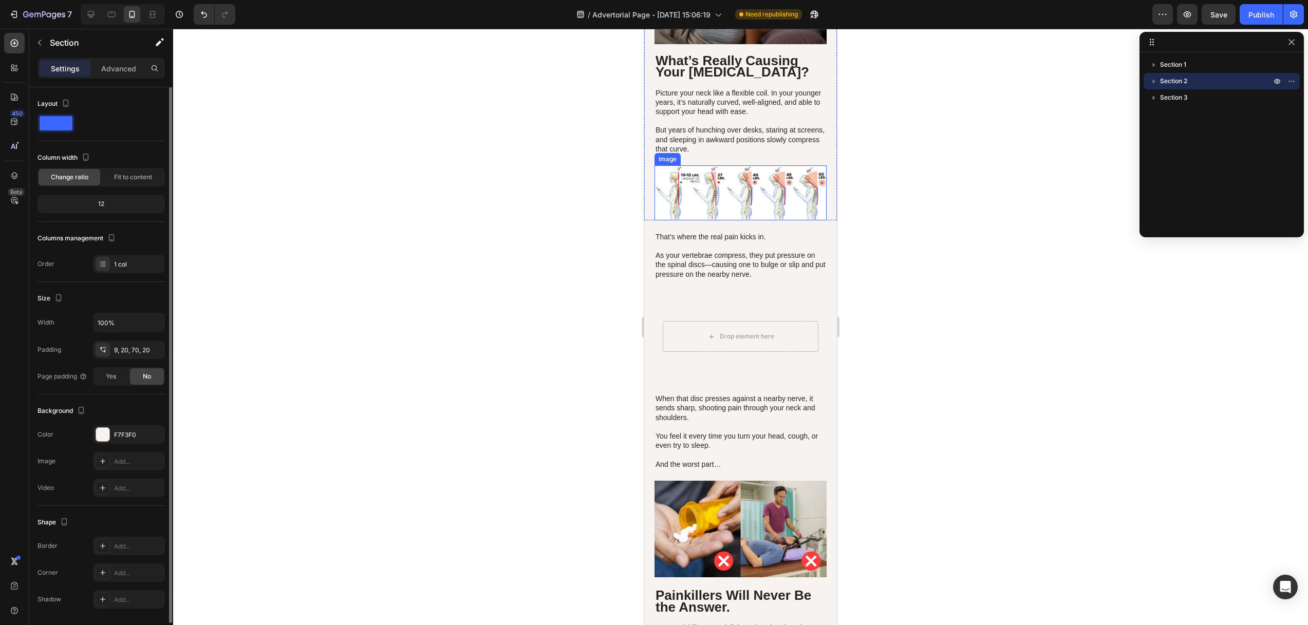
click at [730, 178] on img at bounding box center [740, 192] width 172 height 55
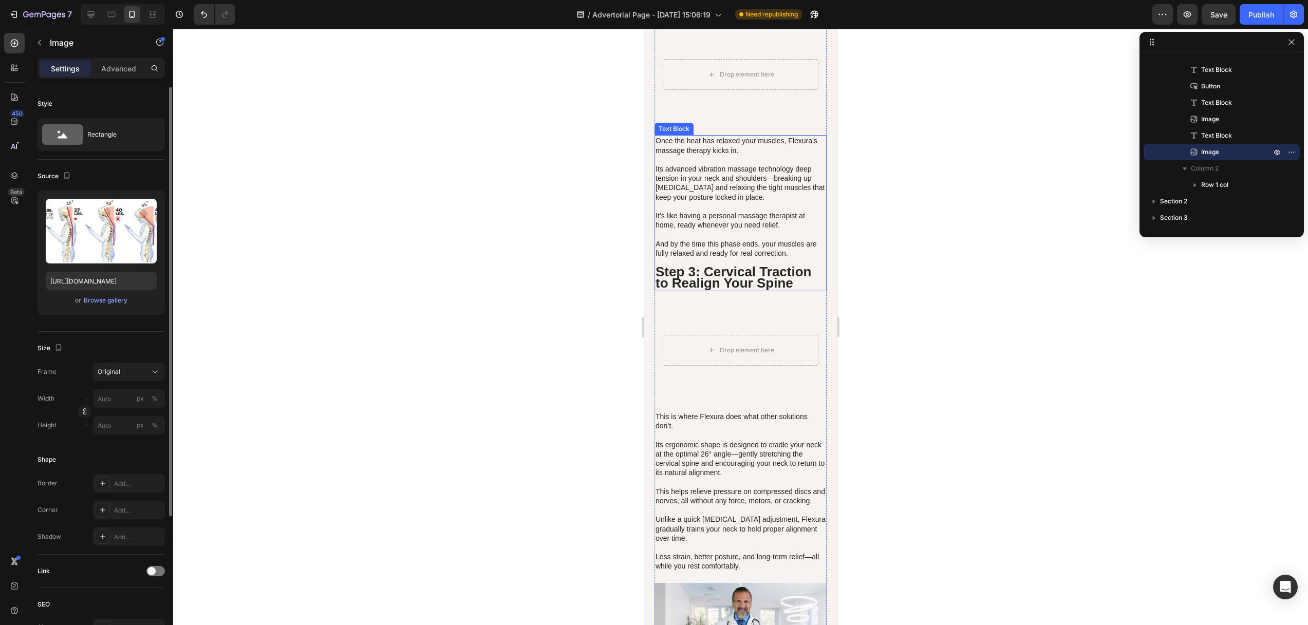
scroll to position [2211, 0]
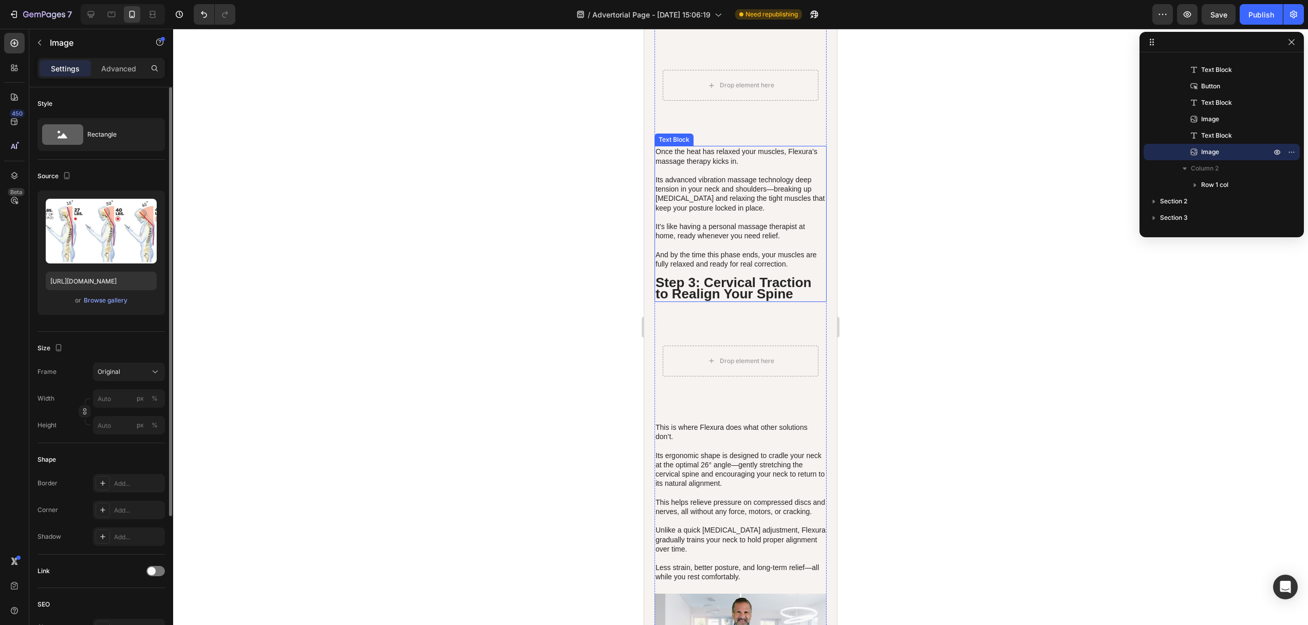
click at [705, 275] on strong "Step 3: Cervical Traction to Realign Your Spine" at bounding box center [733, 288] width 156 height 27
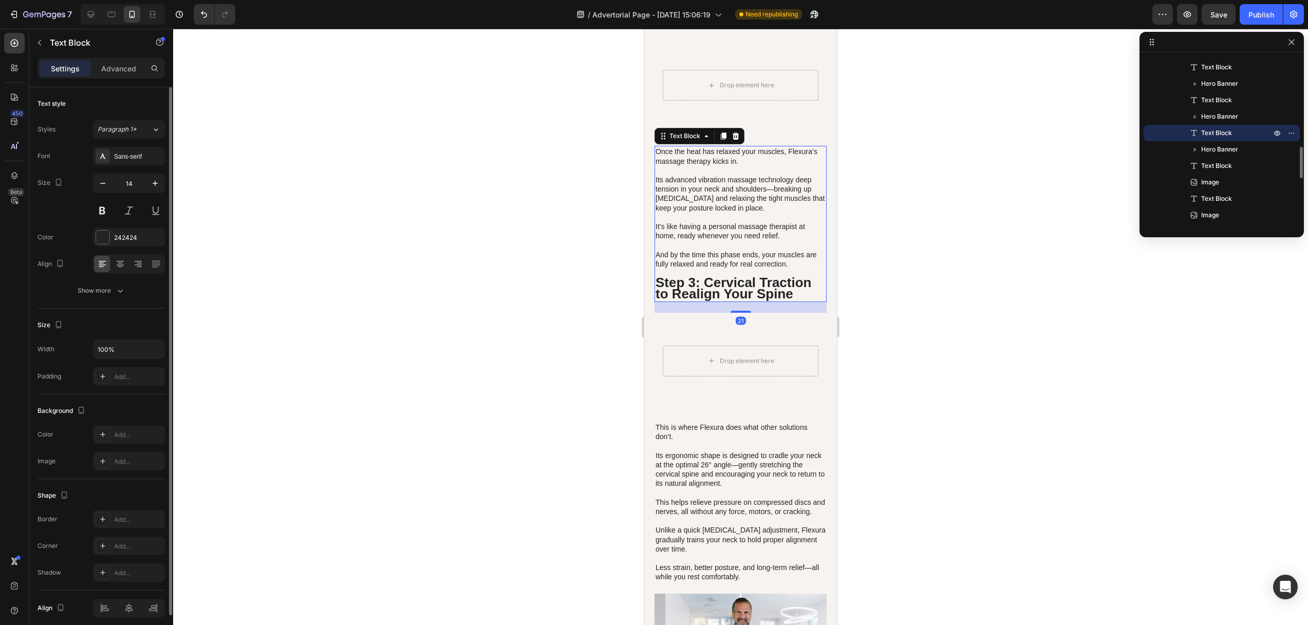
drag, startPoint x: 594, startPoint y: 250, endPoint x: 604, endPoint y: 244, distance: 12.2
click at [594, 250] on div at bounding box center [740, 327] width 1134 height 596
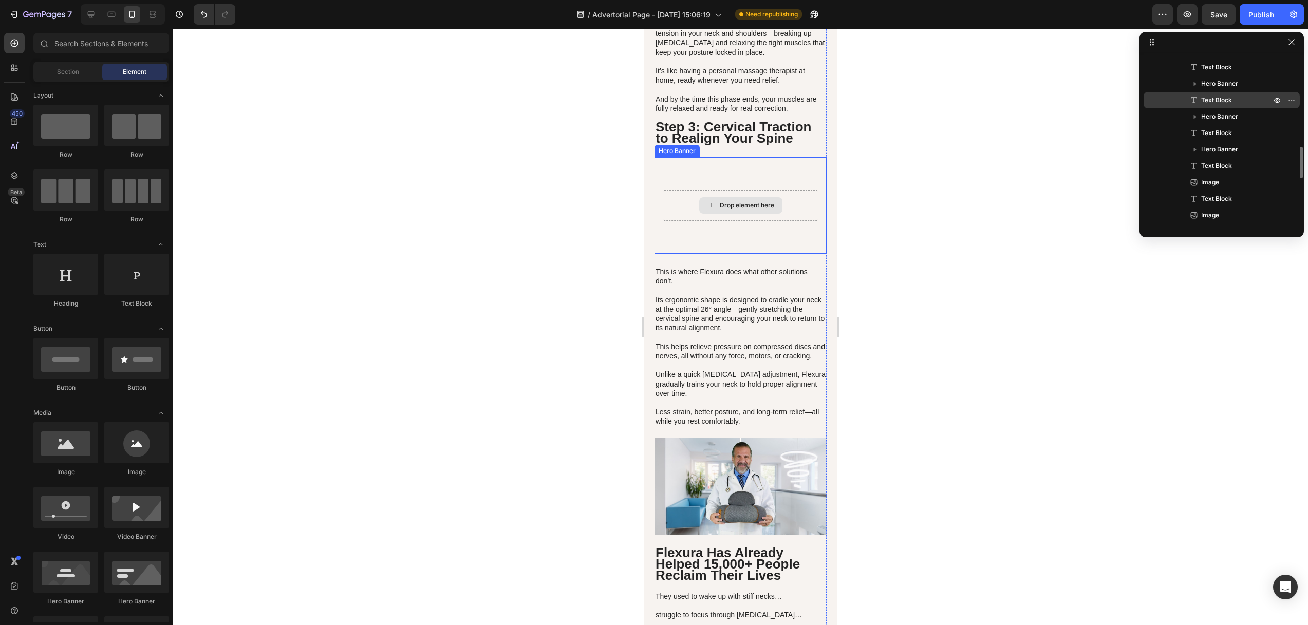
scroll to position [2356, 0]
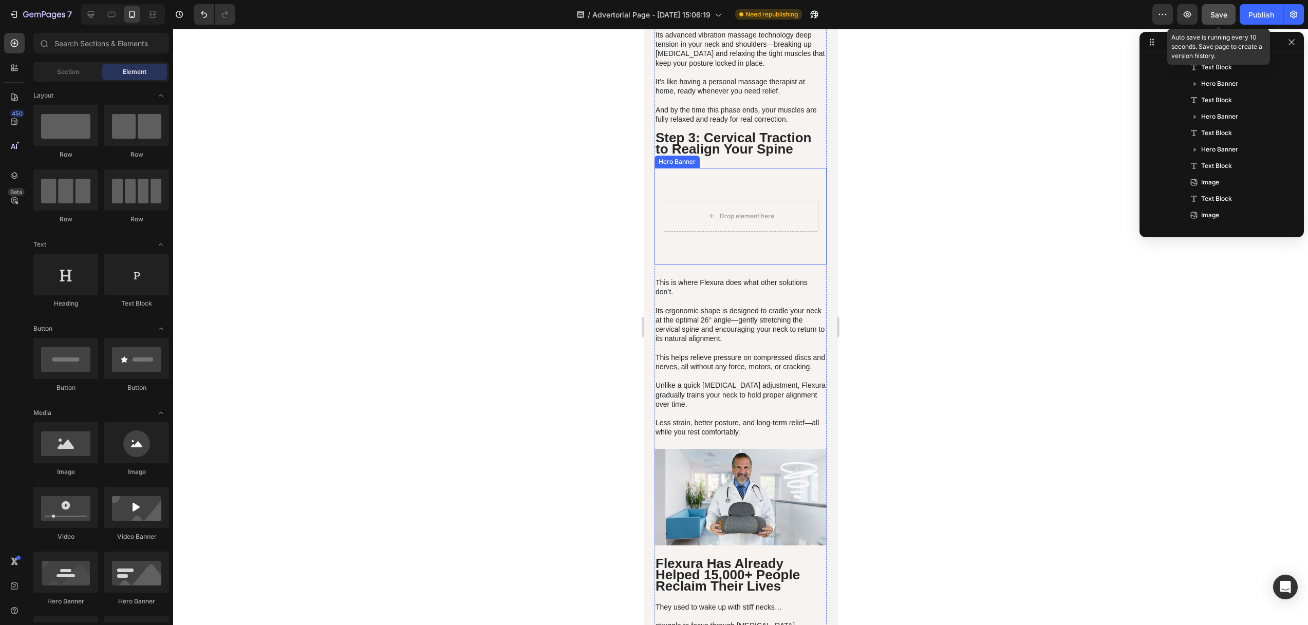
click at [1223, 13] on span "Save" at bounding box center [1218, 14] width 17 height 9
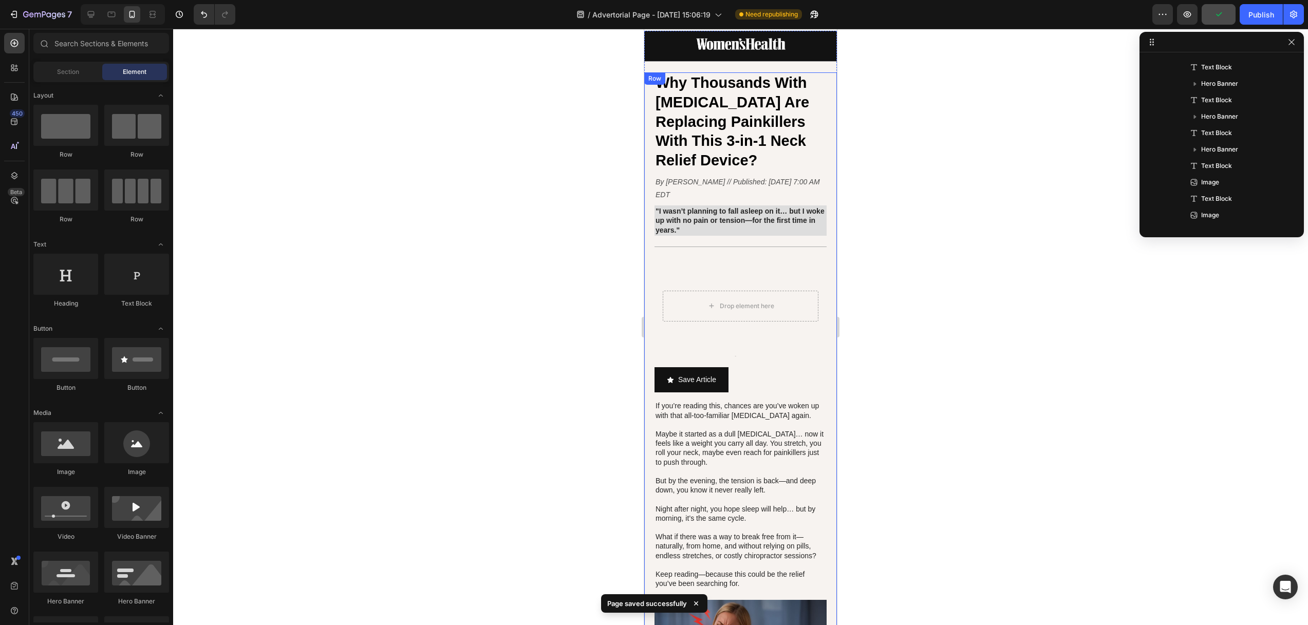
scroll to position [0, 0]
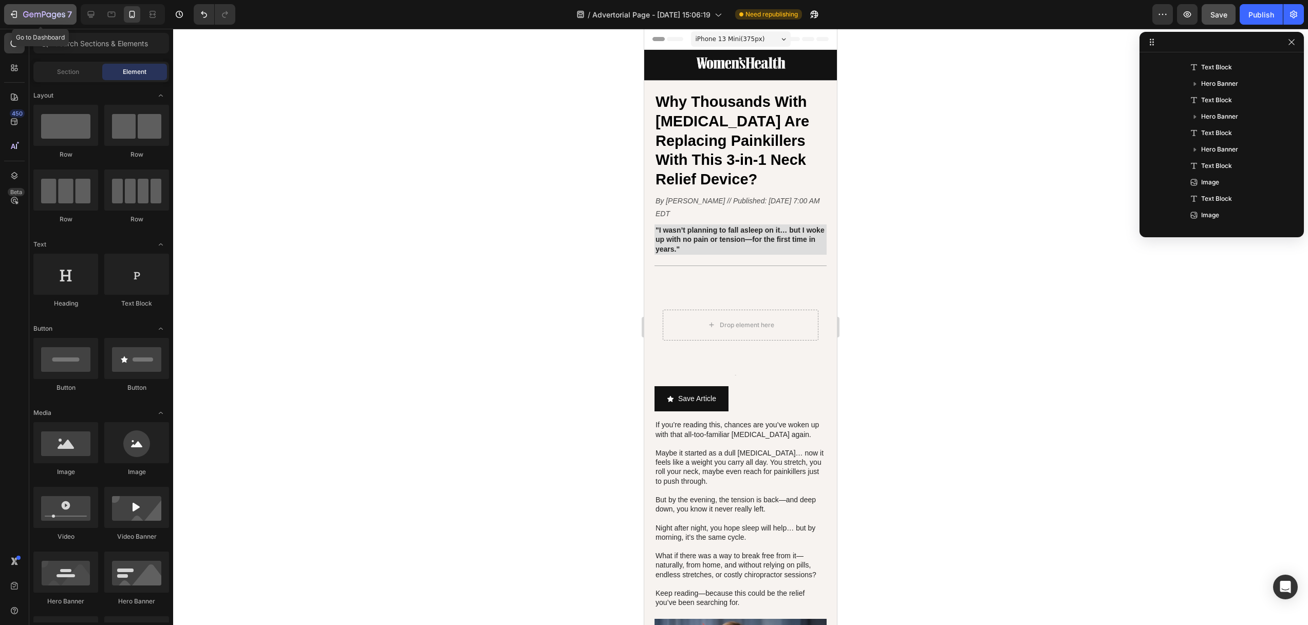
click at [17, 14] on icon "button" at bounding box center [14, 14] width 10 height 10
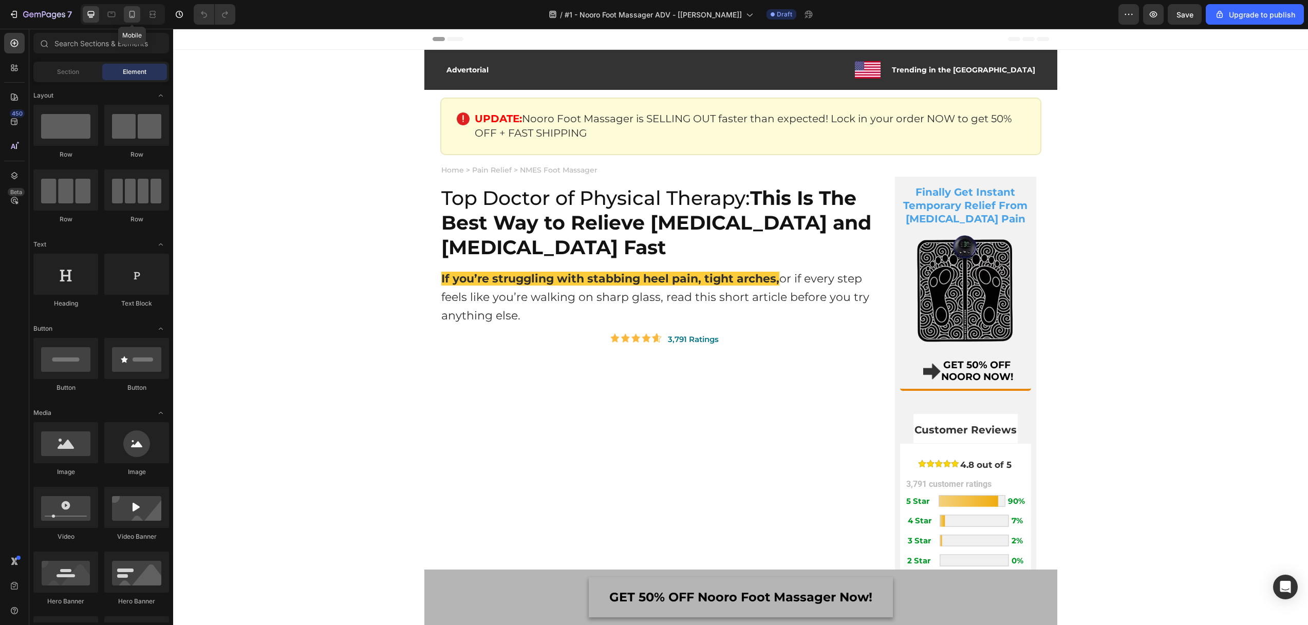
click at [130, 14] on icon at bounding box center [132, 14] width 10 height 10
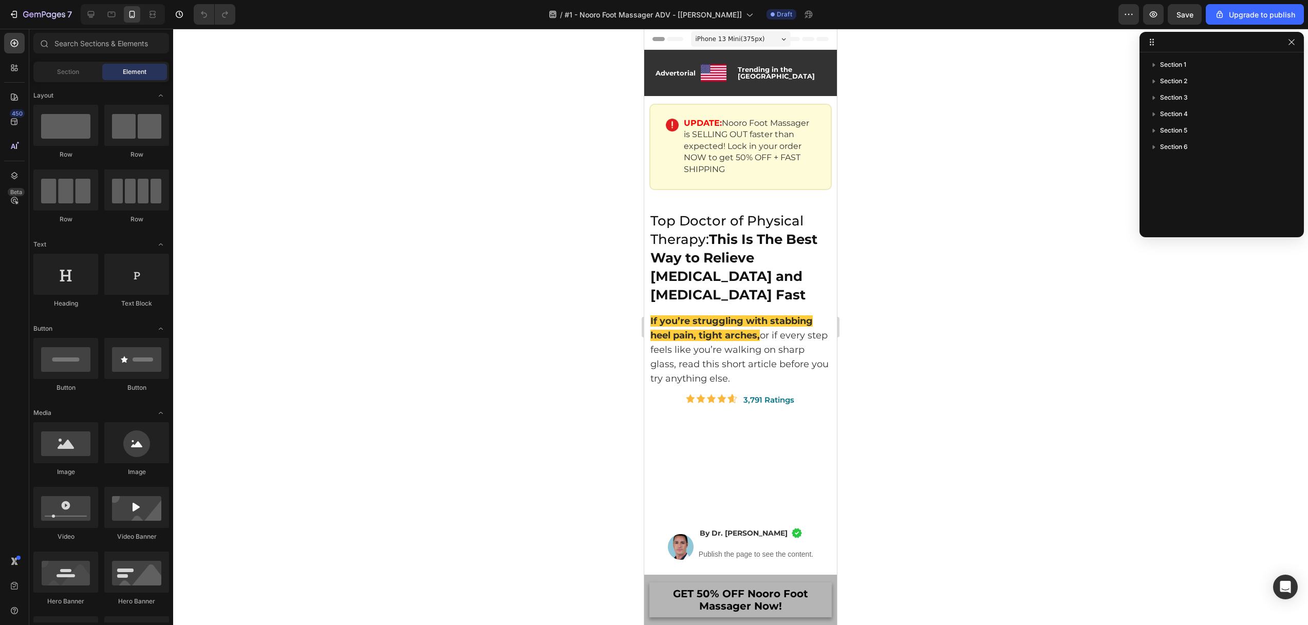
click at [704, 38] on span "iPhone 13 Mini ( 375 px)" at bounding box center [729, 39] width 69 height 10
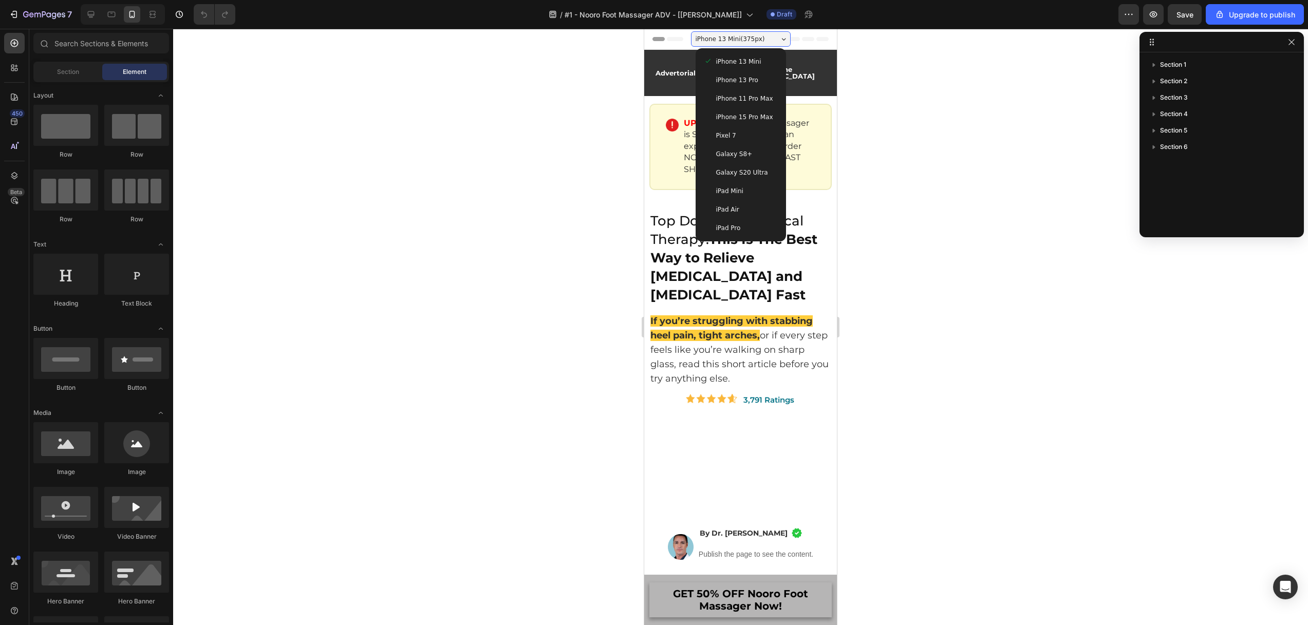
click at [732, 118] on span "iPhone 15 Pro Max" at bounding box center [744, 117] width 57 height 10
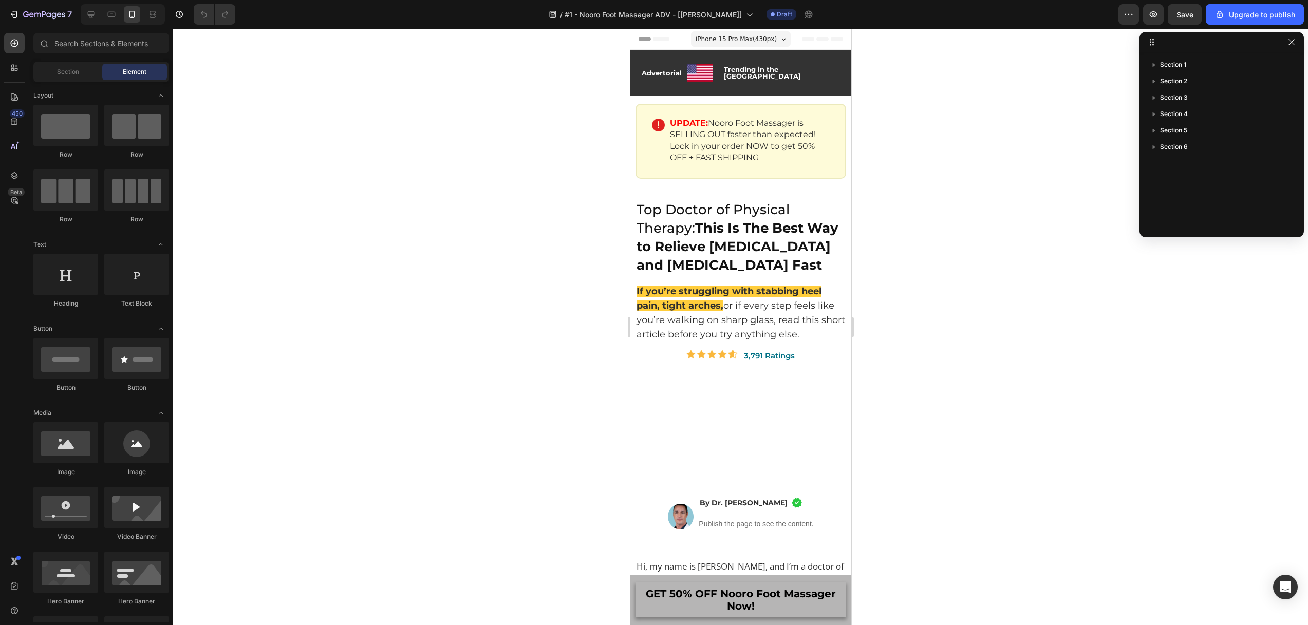
click at [733, 35] on span "iPhone 15 Pro Max ( 430 px)" at bounding box center [735, 39] width 81 height 10
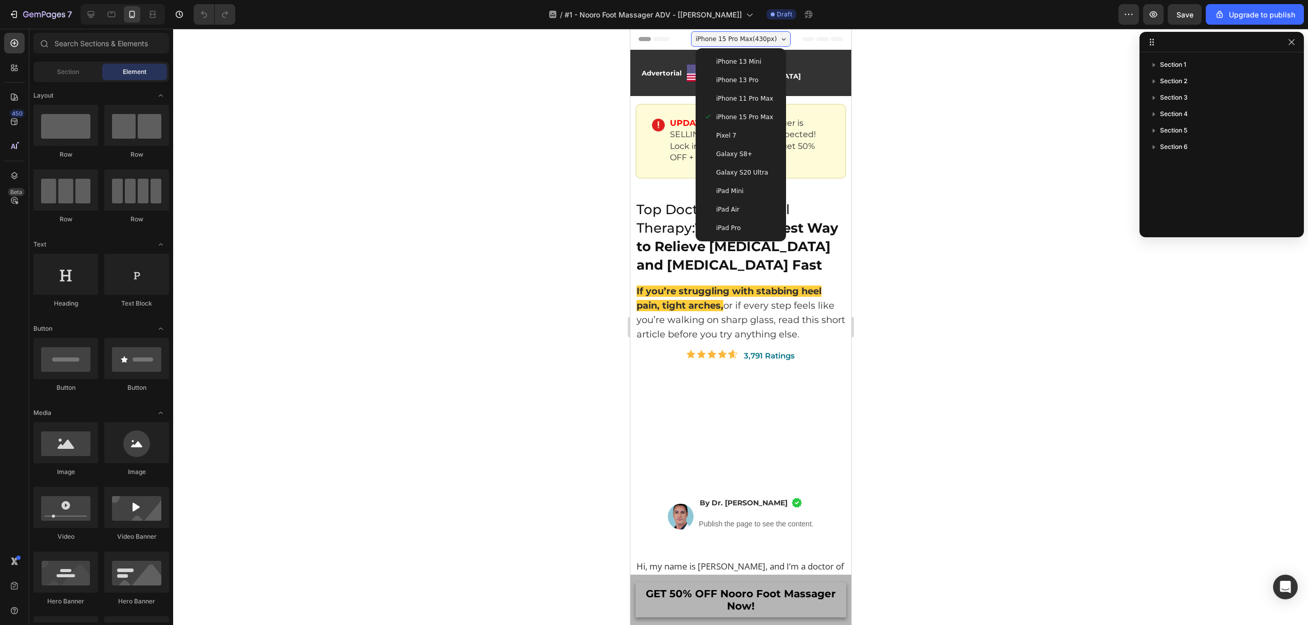
drag, startPoint x: 717, startPoint y: 61, endPoint x: 712, endPoint y: 62, distance: 5.7
click at [717, 61] on span "iPhone 13 Mini" at bounding box center [737, 61] width 45 height 10
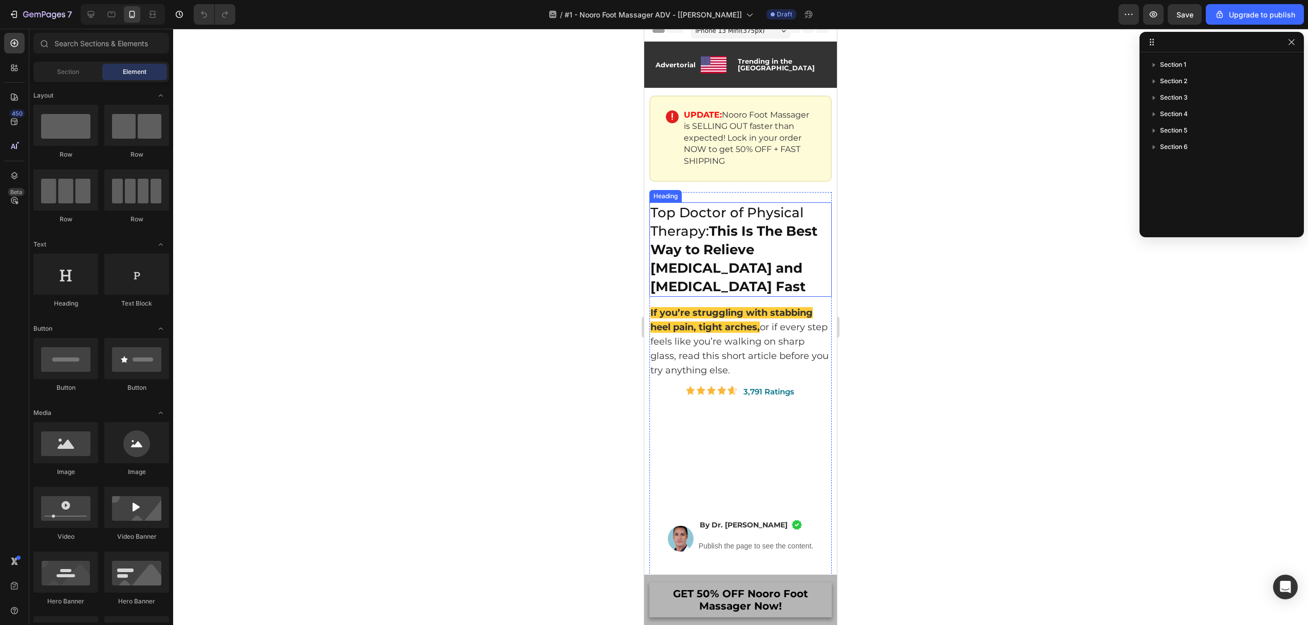
scroll to position [10, 0]
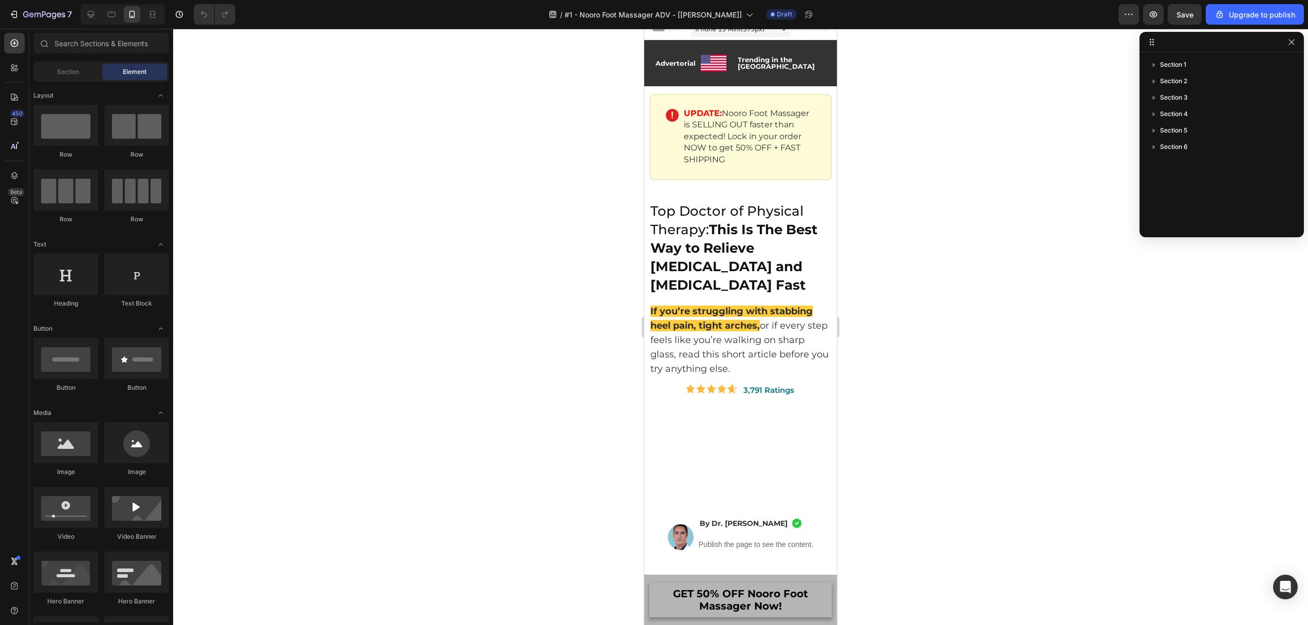
drag, startPoint x: 1294, startPoint y: 41, endPoint x: 1287, endPoint y: 44, distance: 7.4
click at [1294, 41] on icon "button" at bounding box center [1291, 42] width 8 height 8
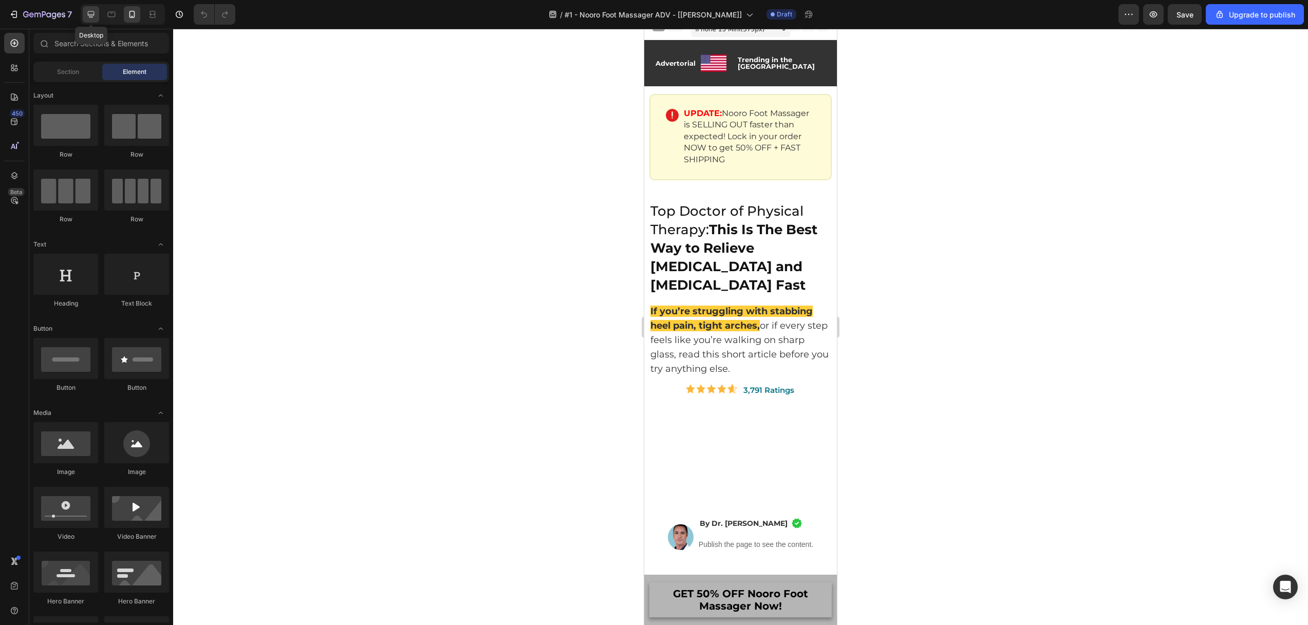
click at [83, 14] on div at bounding box center [91, 14] width 16 height 16
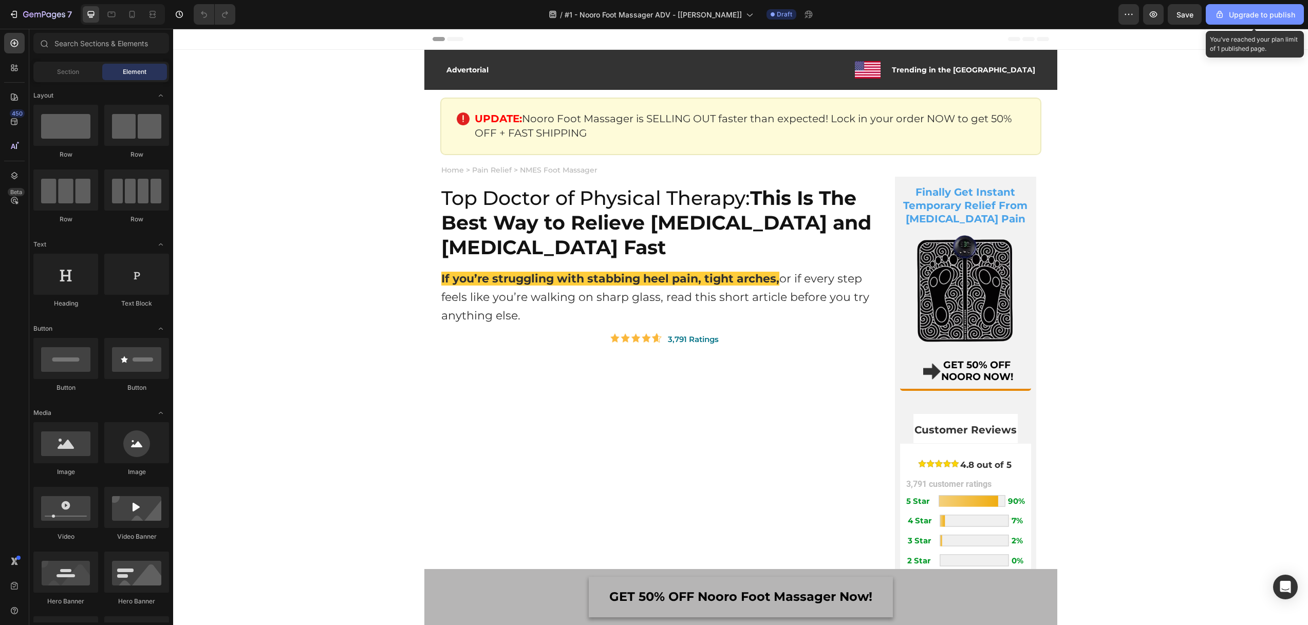
click at [1239, 11] on div "Upgrade to publish" at bounding box center [1254, 14] width 81 height 11
click at [19, 11] on div "7" at bounding box center [40, 14] width 63 height 12
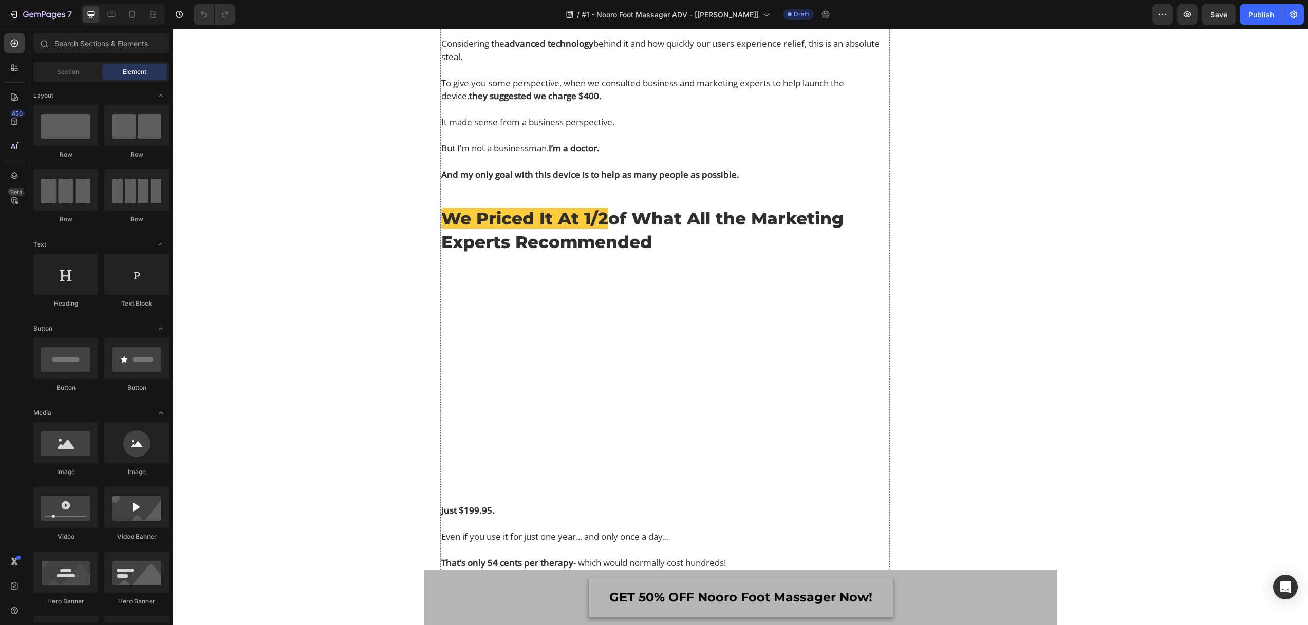
scroll to position [4954, 0]
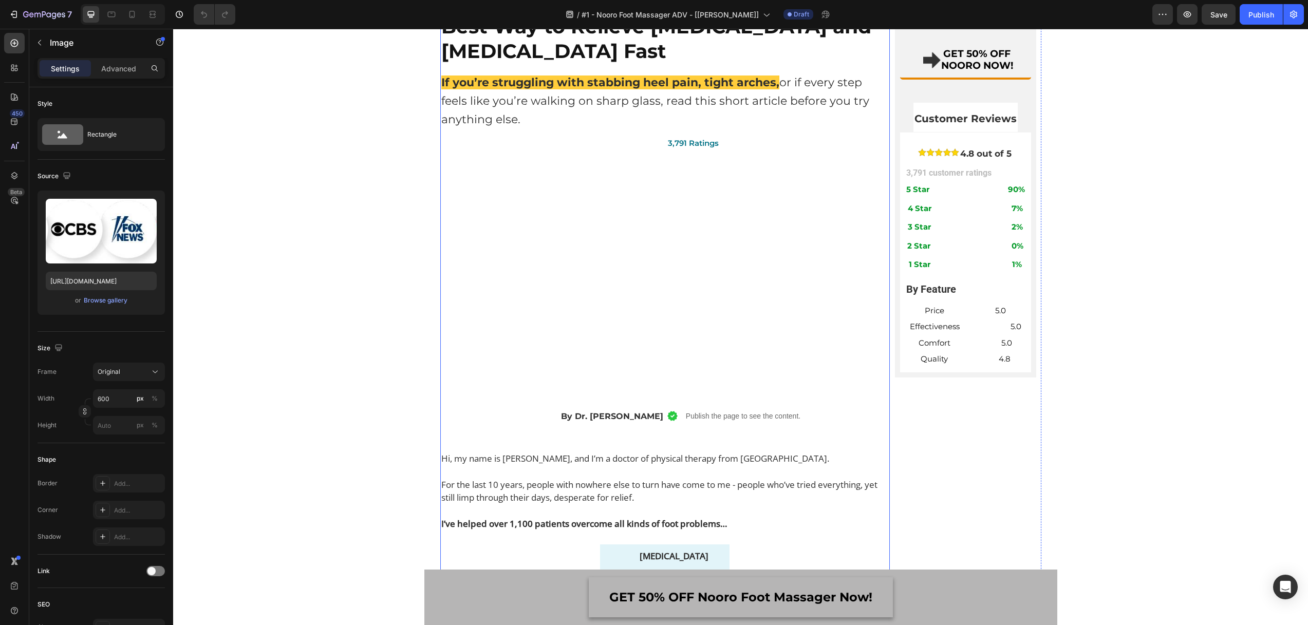
scroll to position [195, 0]
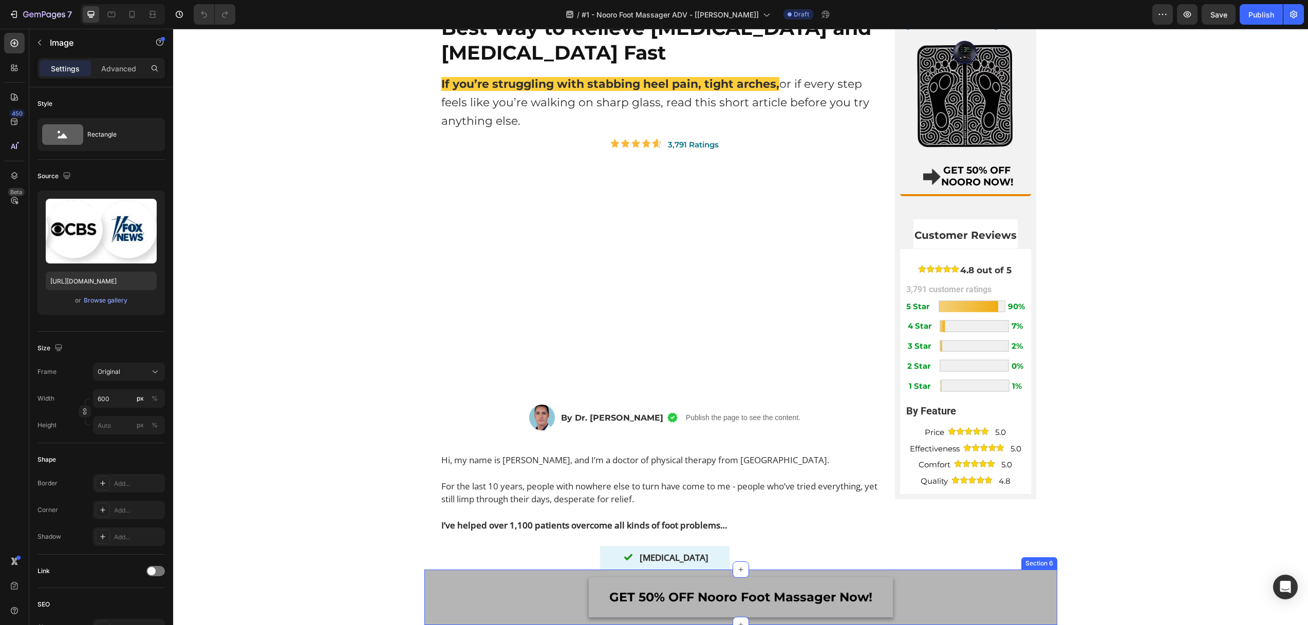
click at [424, 573] on div "GET 50% OFF Nooro Foot Massager Now! Button Row Section 6" at bounding box center [740, 597] width 633 height 56
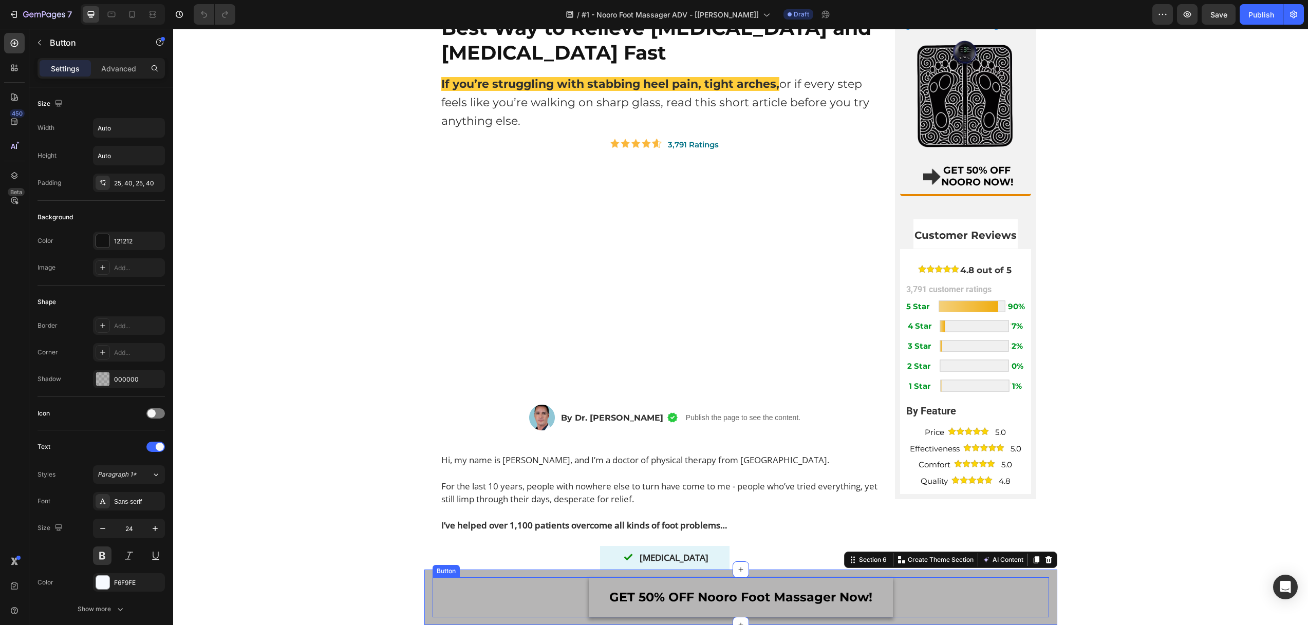
click at [467, 587] on div "GET 50% OFF Nooro Foot Massager Now! Button" at bounding box center [740, 597] width 616 height 41
click at [425, 572] on div "GET 50% OFF Nooro Foot Massager Now! Button Row Section 6 You can create reusab…" at bounding box center [740, 597] width 633 height 56
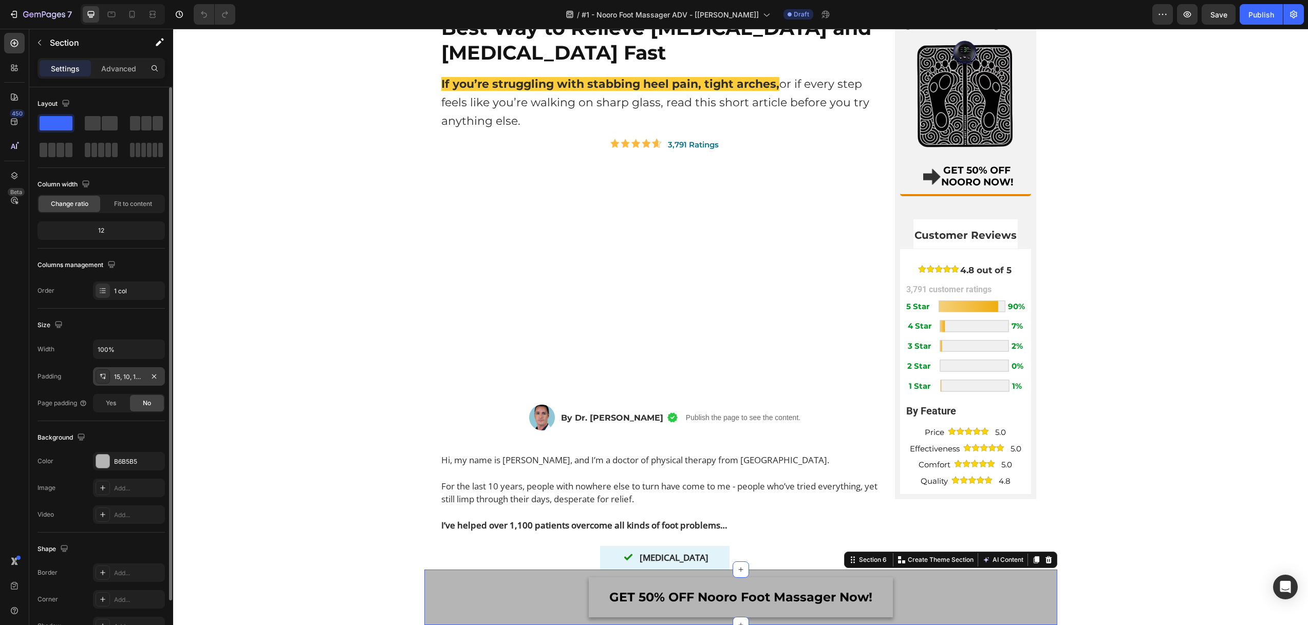
scroll to position [60, 0]
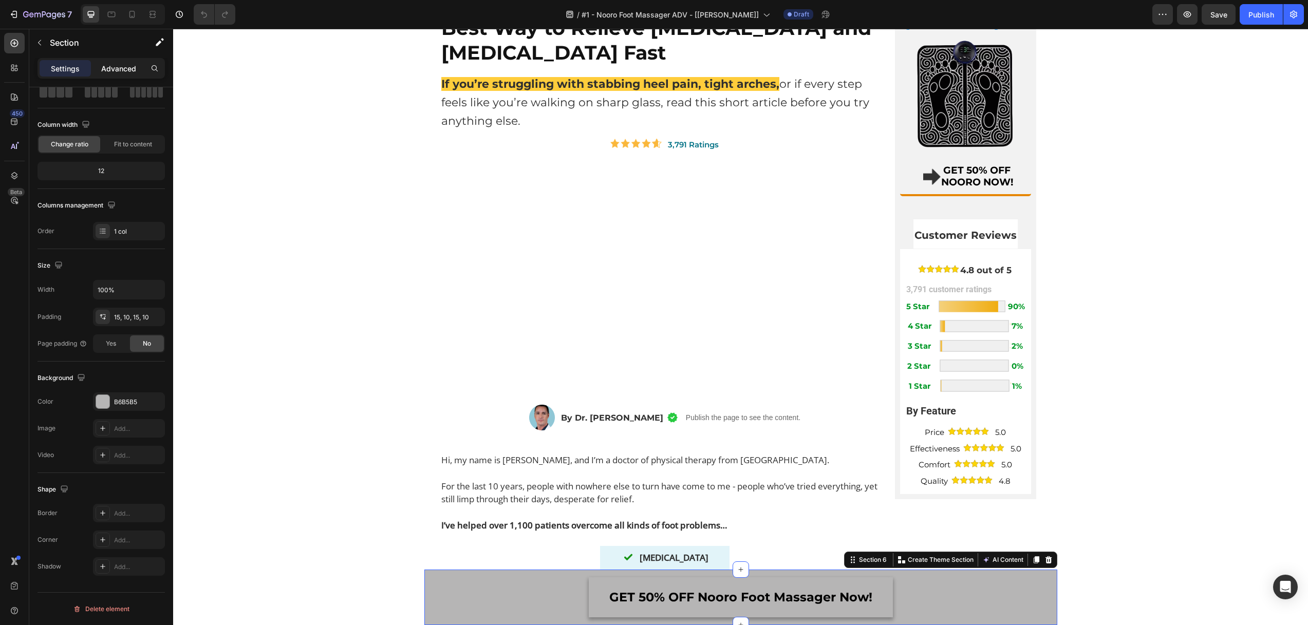
click at [125, 67] on p "Advanced" at bounding box center [118, 68] width 35 height 11
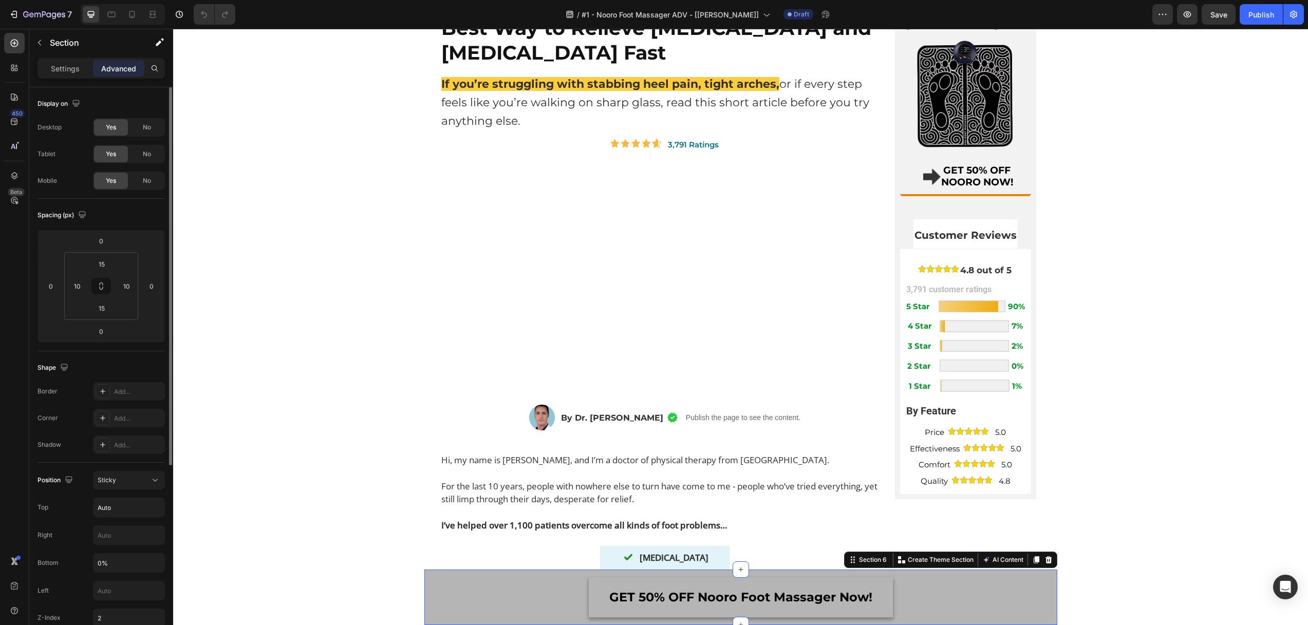
scroll to position [222, 0]
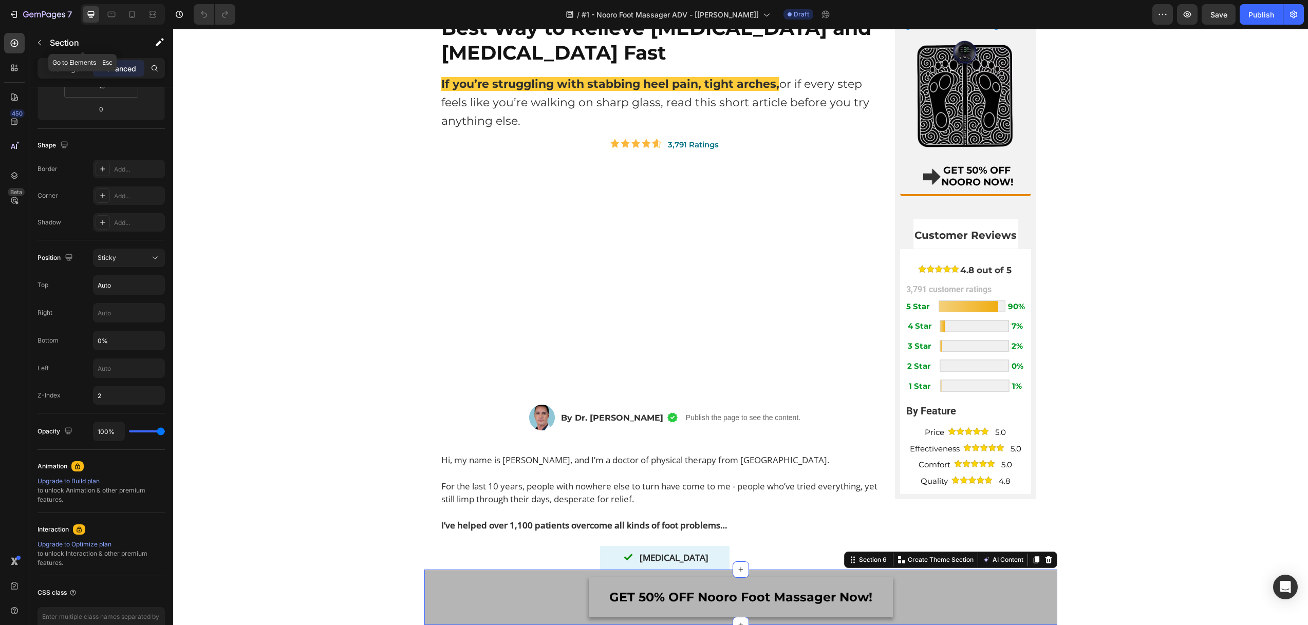
click at [34, 39] on button "button" at bounding box center [39, 42] width 16 height 16
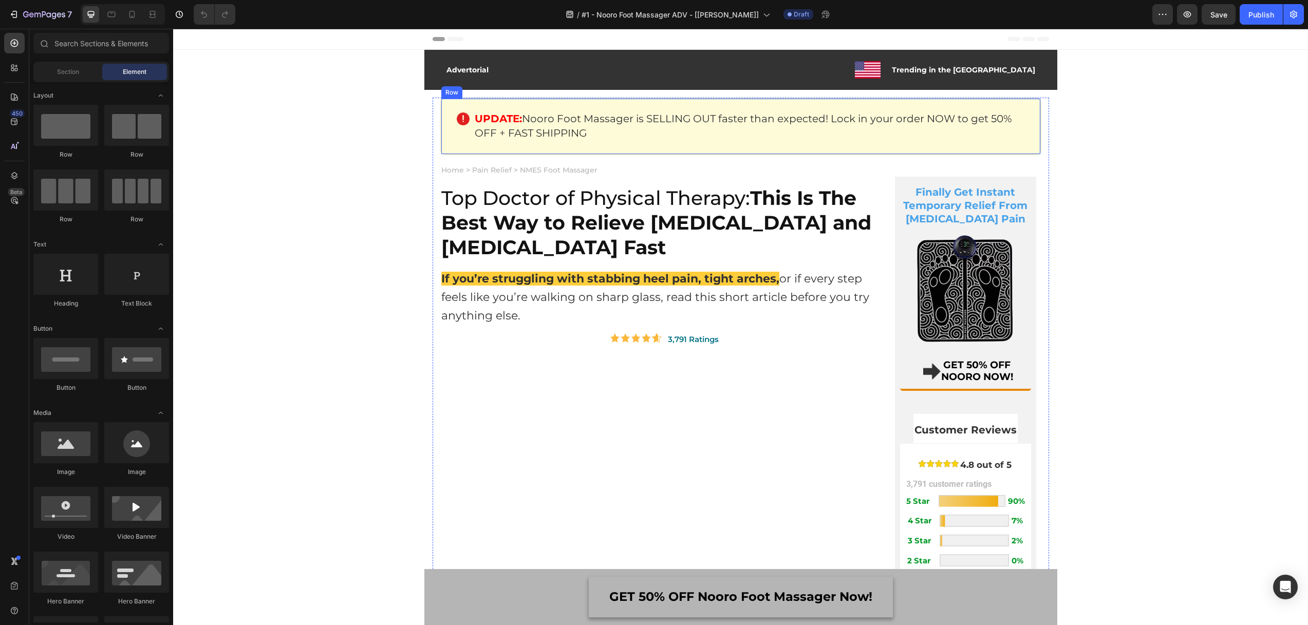
click at [454, 103] on div "Image UPDATE: Nooro Foot Massager is SELLING OUT faster than expected! Lock in …" at bounding box center [740, 127] width 601 height 58
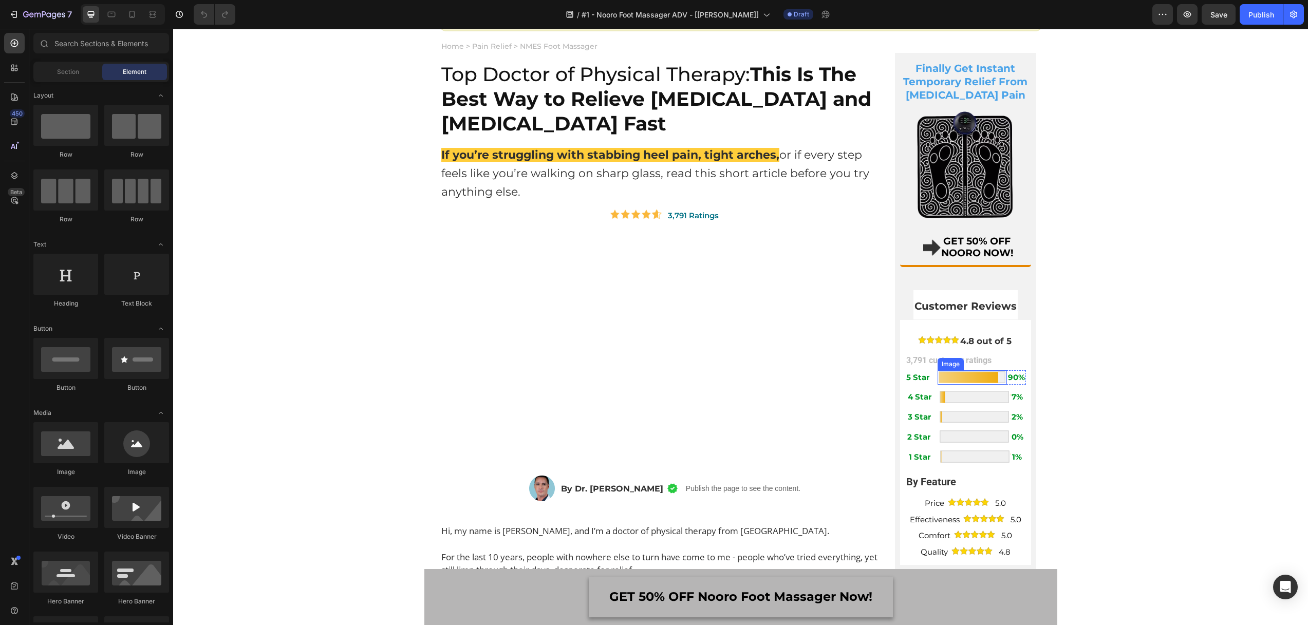
scroll to position [121, 0]
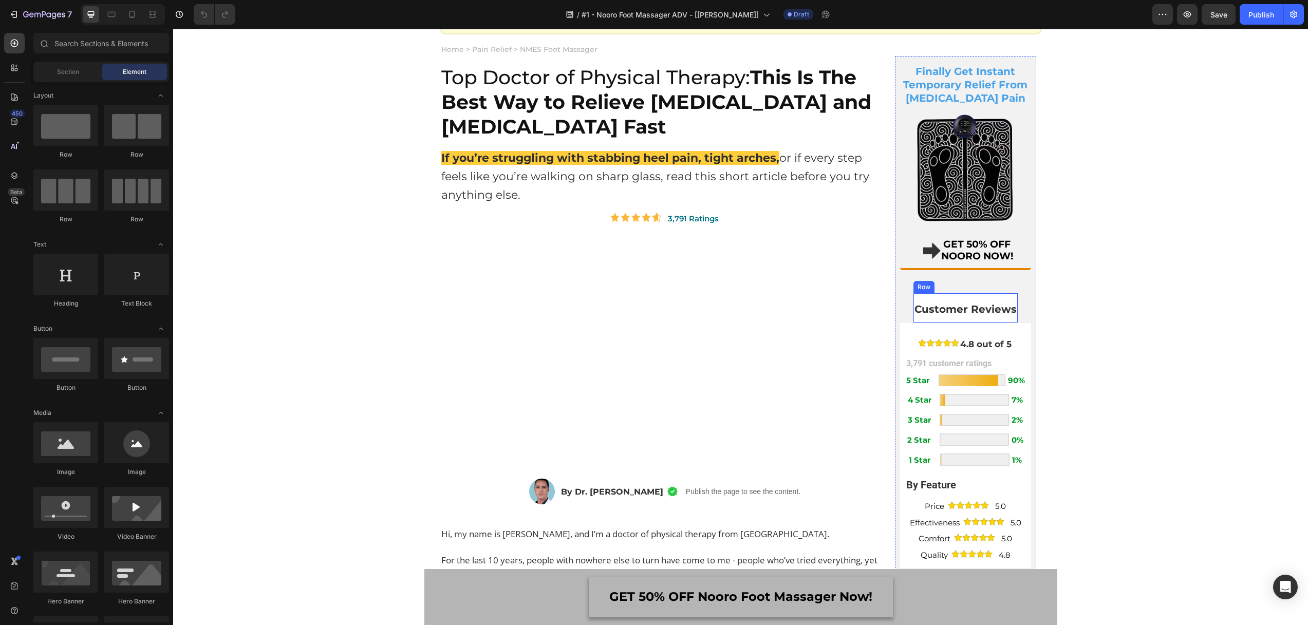
click at [949, 296] on div "Customer Reviews Text Block Row" at bounding box center [965, 307] width 104 height 29
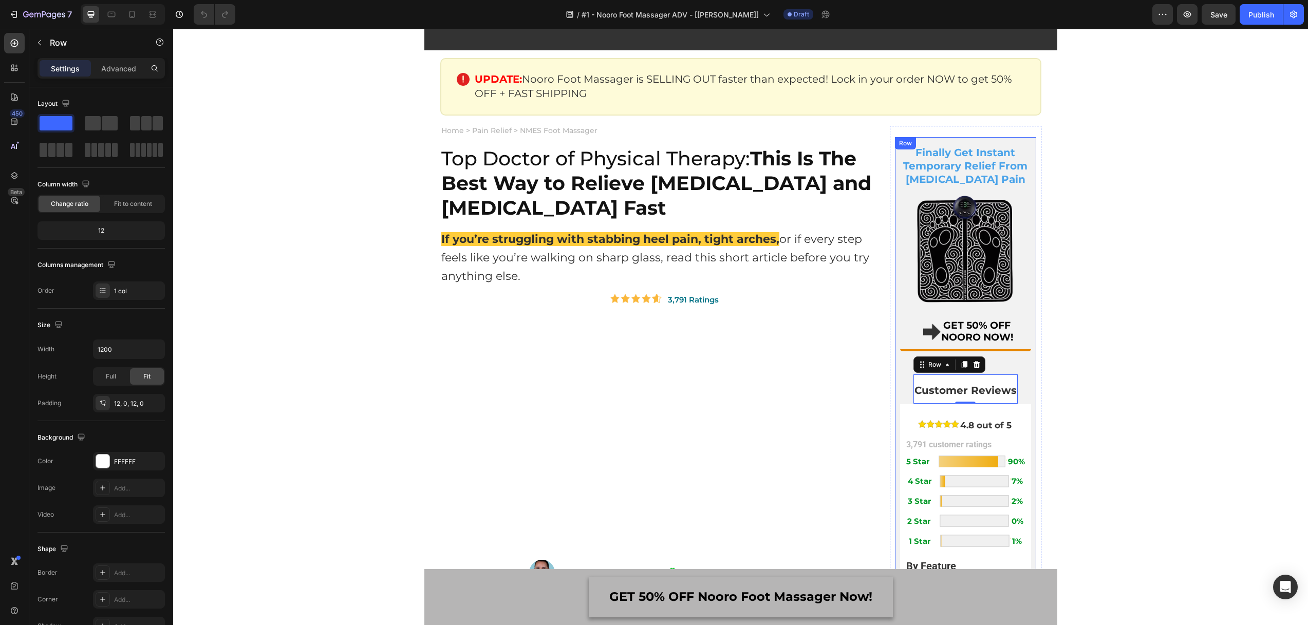
scroll to position [36, 0]
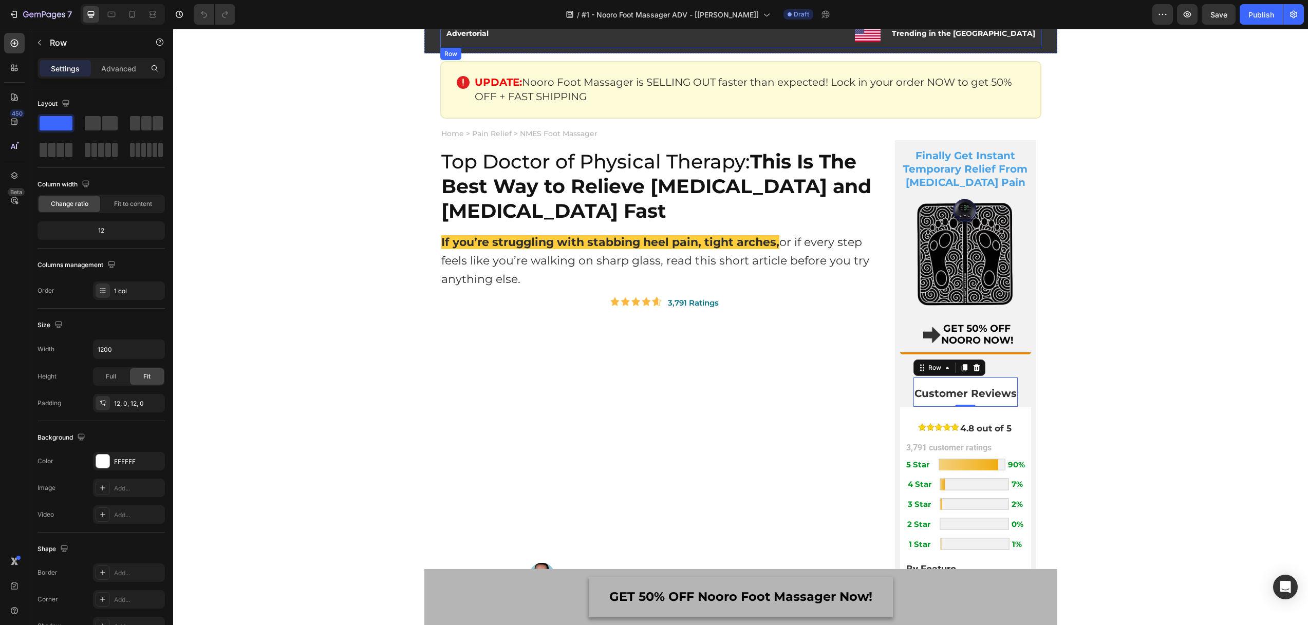
click at [554, 41] on div "Advertorial Text Block Image Trending in the [GEOGRAPHIC_DATA] Text Block Row R…" at bounding box center [740, 33] width 601 height 30
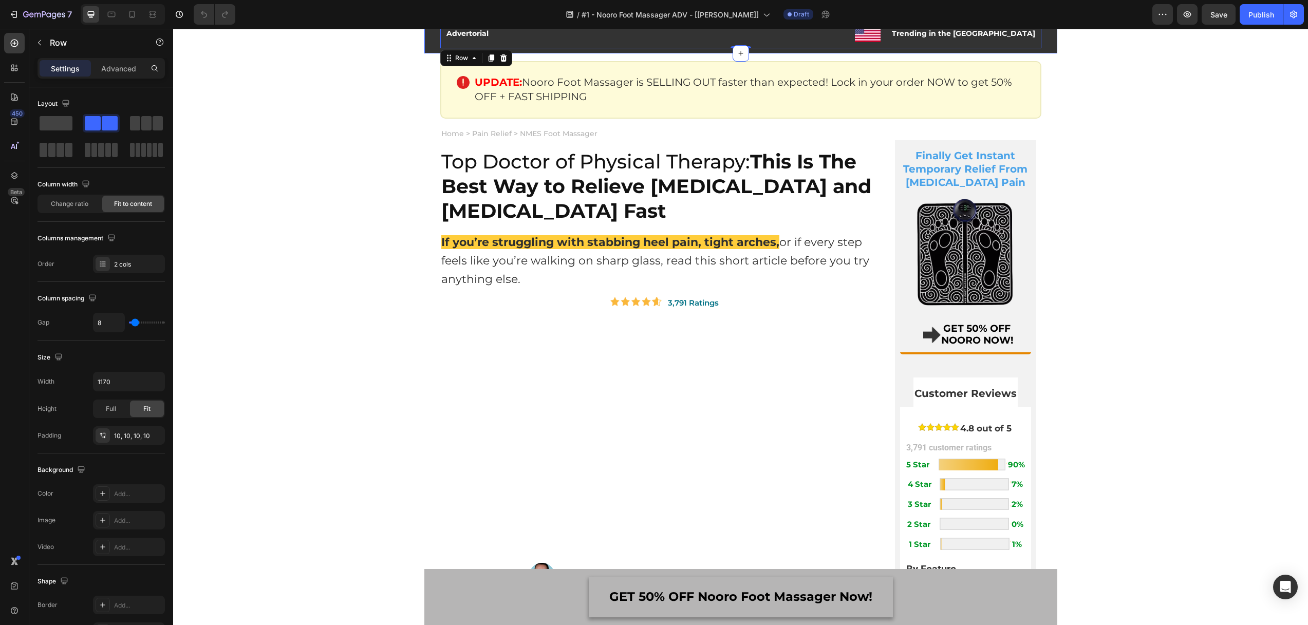
click at [429, 44] on div "Advertorial Text Block Image Trending in the [GEOGRAPHIC_DATA] Text Block Row R…" at bounding box center [740, 33] width 622 height 30
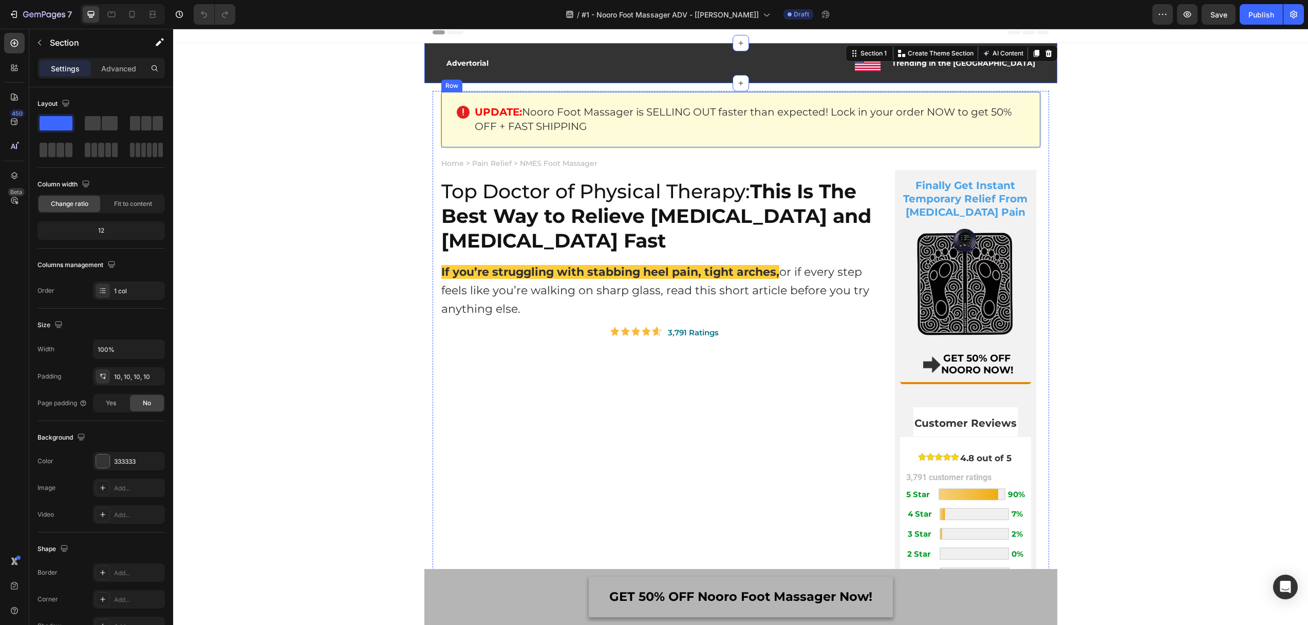
scroll to position [0, 0]
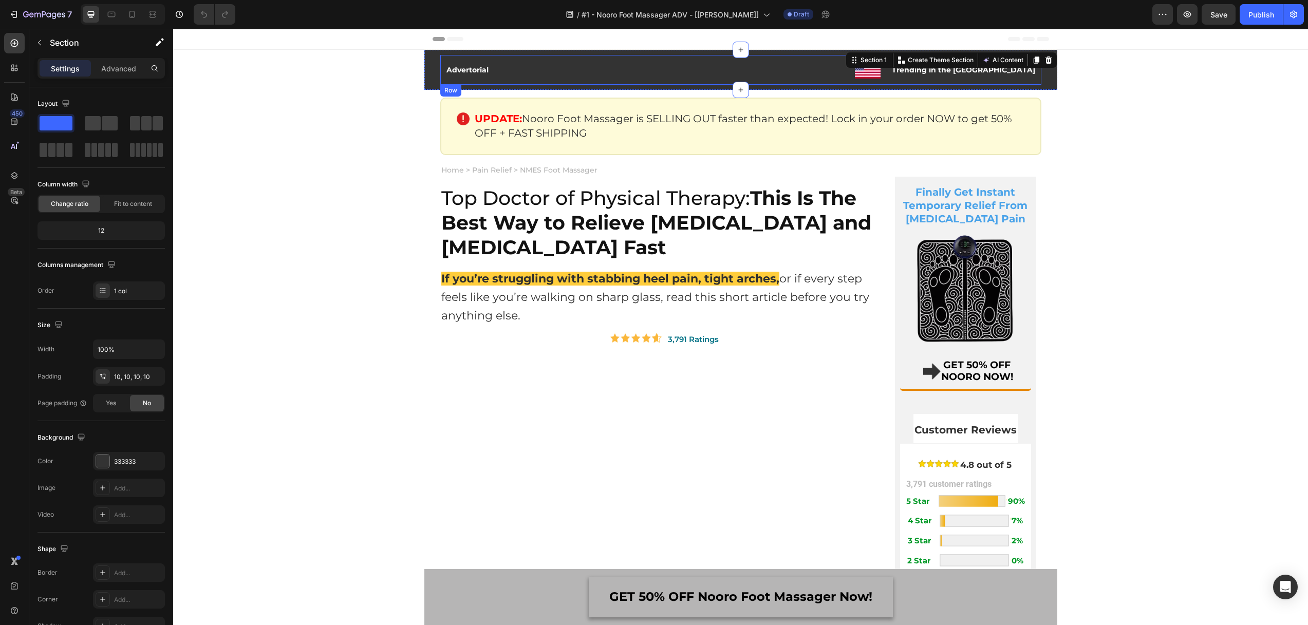
click at [787, 69] on div "Advertorial Text Block Image Trending in the [GEOGRAPHIC_DATA] Text Block Row R…" at bounding box center [740, 70] width 601 height 30
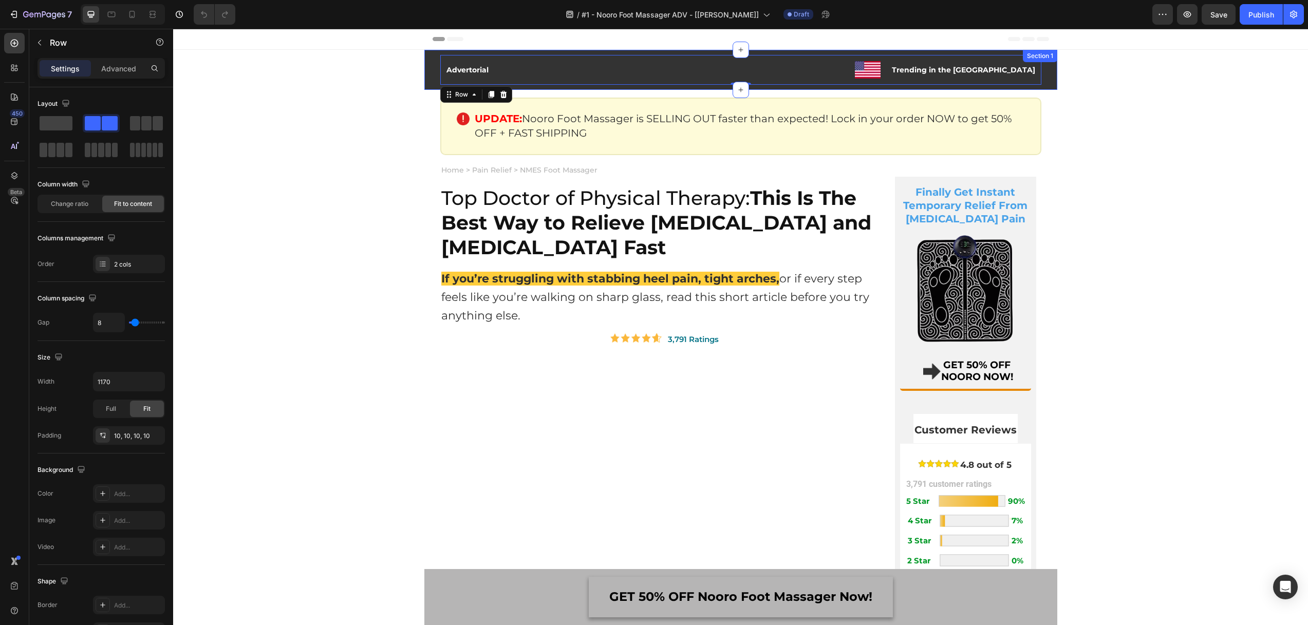
click at [429, 59] on div "Advertorial Text Block Image Trending in the US Text Block Row Row 0" at bounding box center [740, 70] width 622 height 30
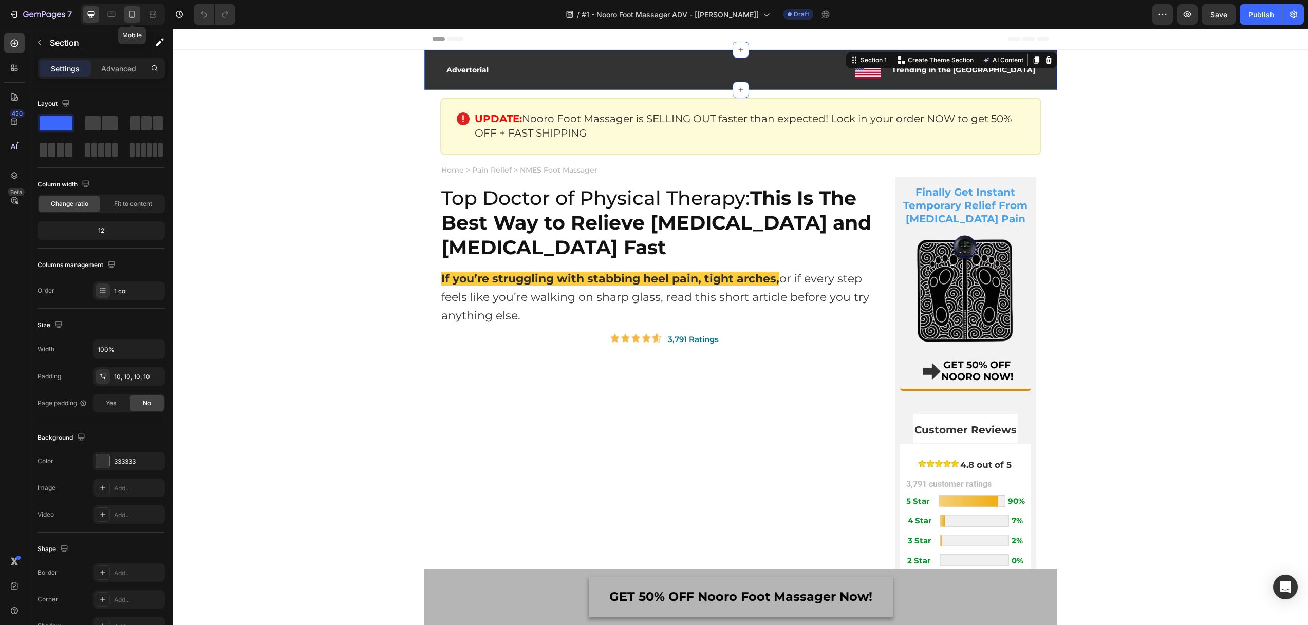
click at [125, 11] on div at bounding box center [132, 14] width 16 height 16
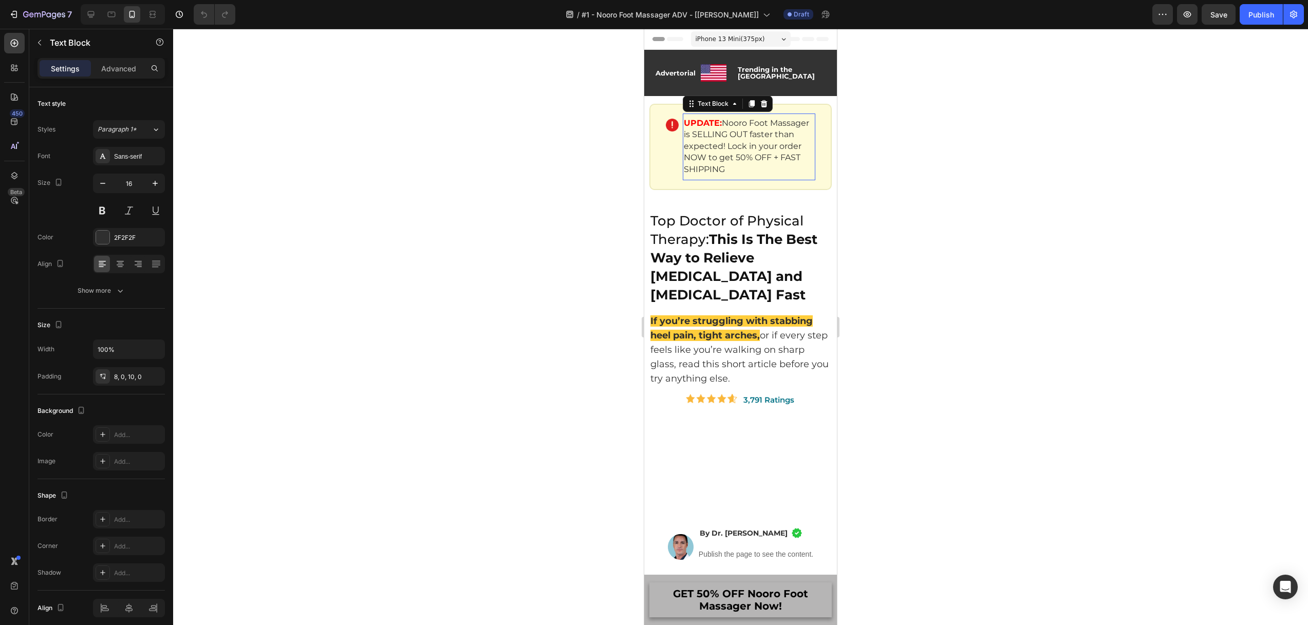
click at [754, 128] on p "UPDATE: Nooro Foot Massager is SELLING OUT faster than expected! Lock in your o…" at bounding box center [749, 147] width 130 height 58
click at [735, 231] on strong "This Is The Best Way to Relieve Plantar Fasciitis and Foot Pain Fast" at bounding box center [733, 267] width 167 height 72
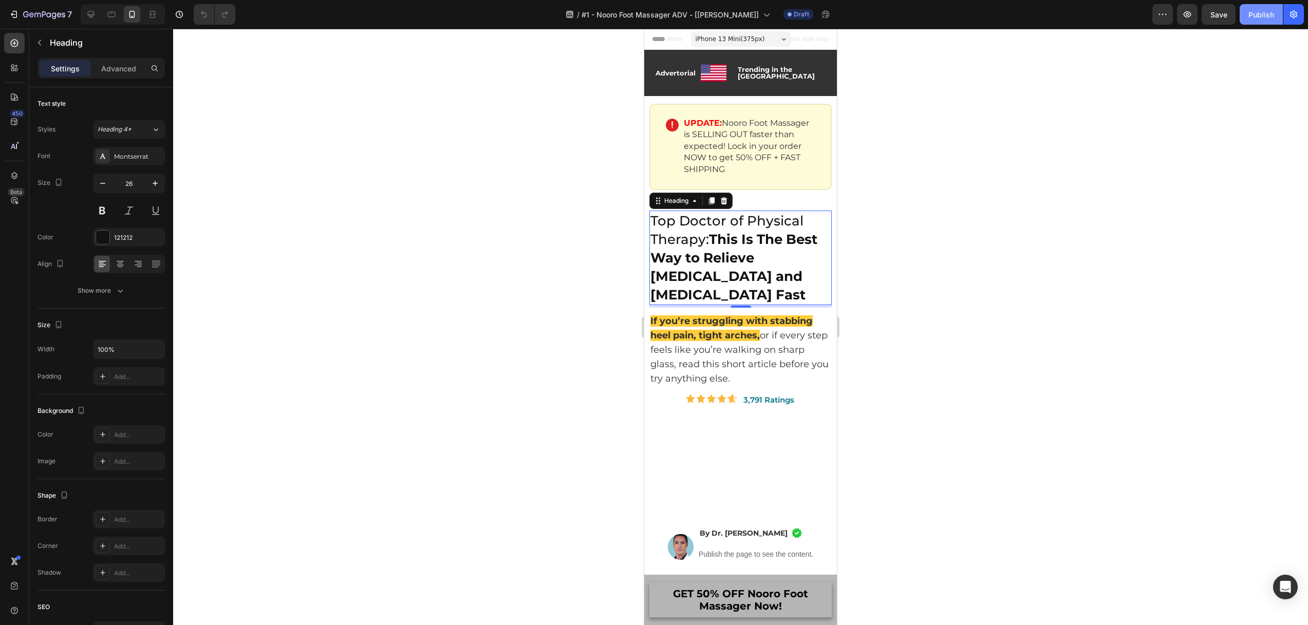
click at [1255, 14] on div "Publish" at bounding box center [1261, 14] width 26 height 11
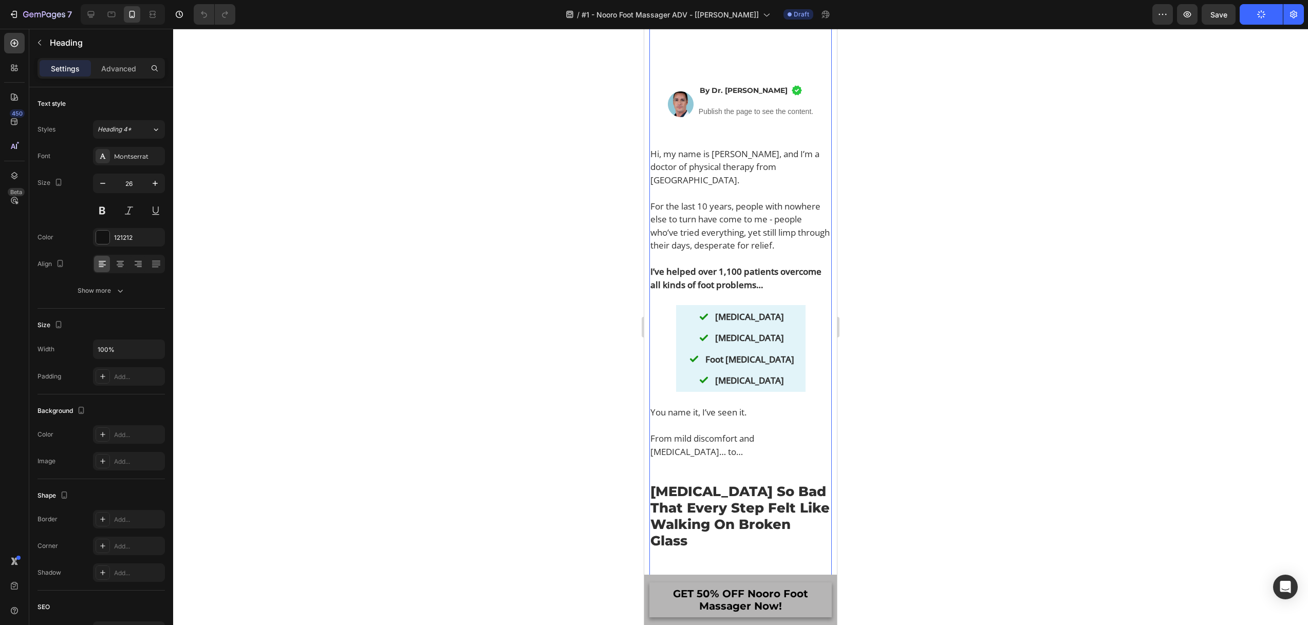
scroll to position [545, 0]
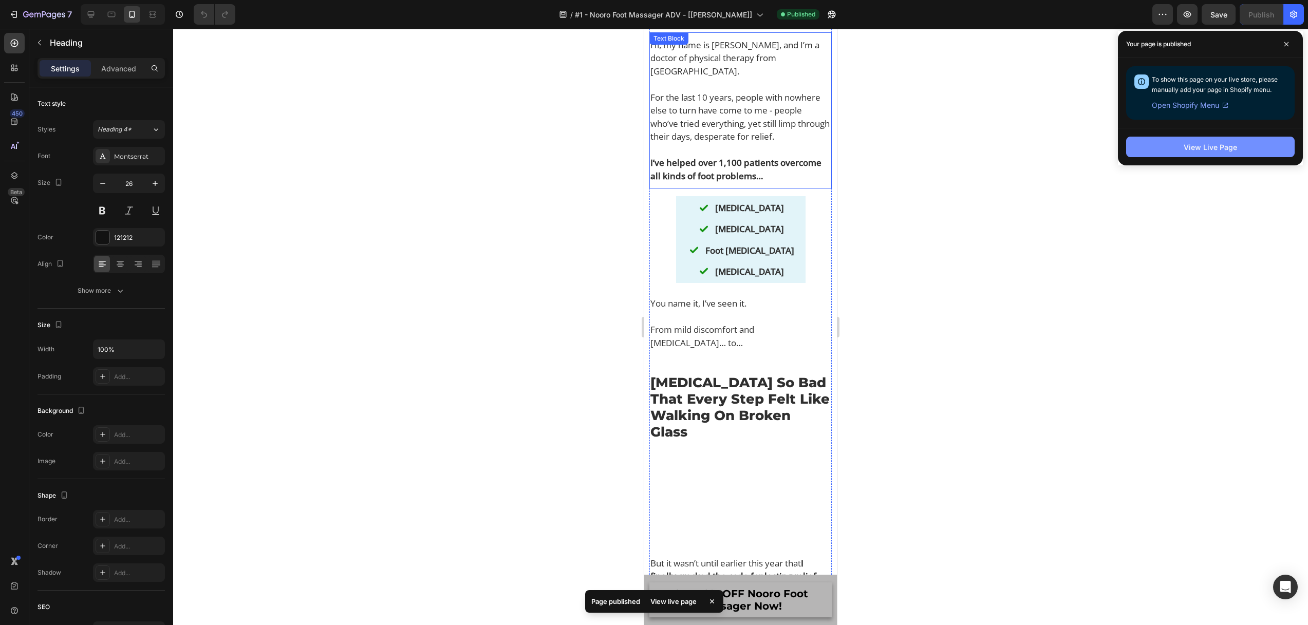
click at [1175, 149] on button "View Live Page" at bounding box center [1210, 147] width 168 height 21
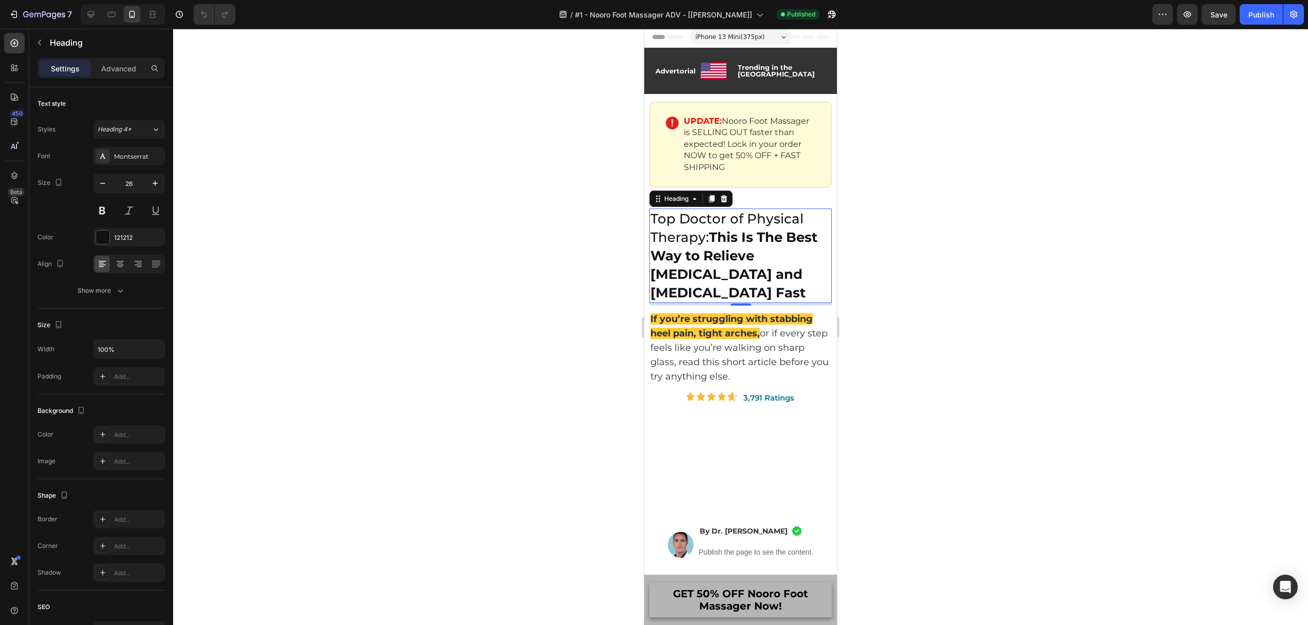
scroll to position [0, 0]
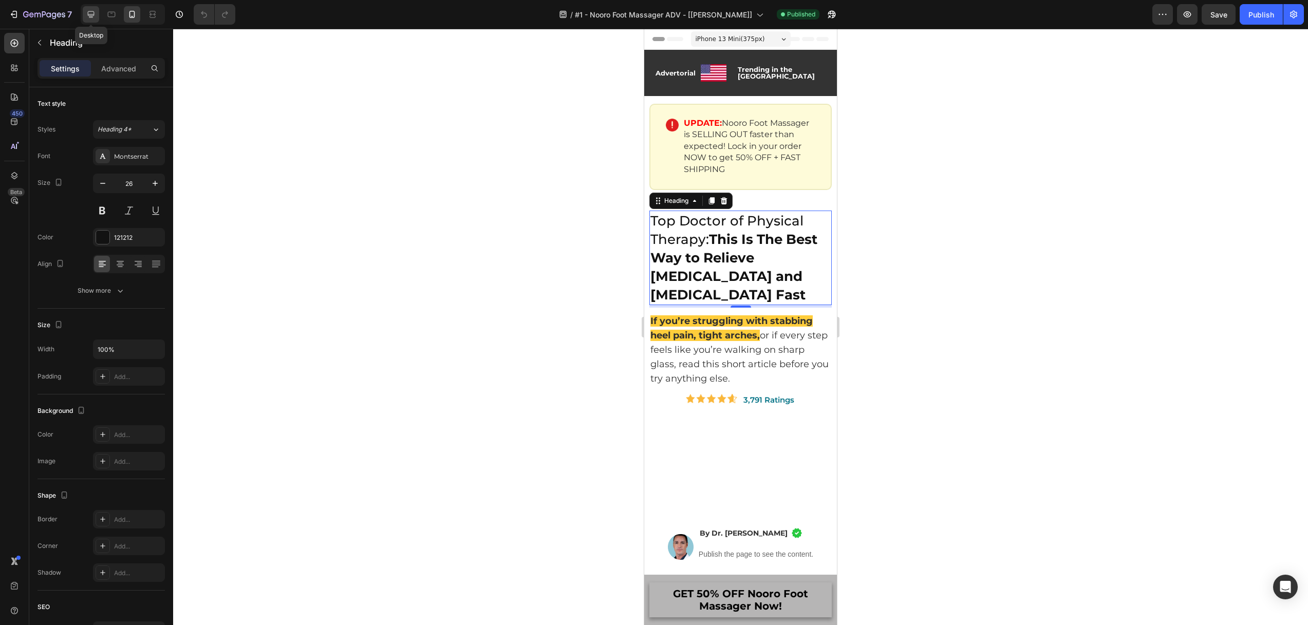
drag, startPoint x: 90, startPoint y: 14, endPoint x: 342, endPoint y: 130, distance: 277.8
click at [90, 14] on icon at bounding box center [91, 14] width 7 height 7
type input "38"
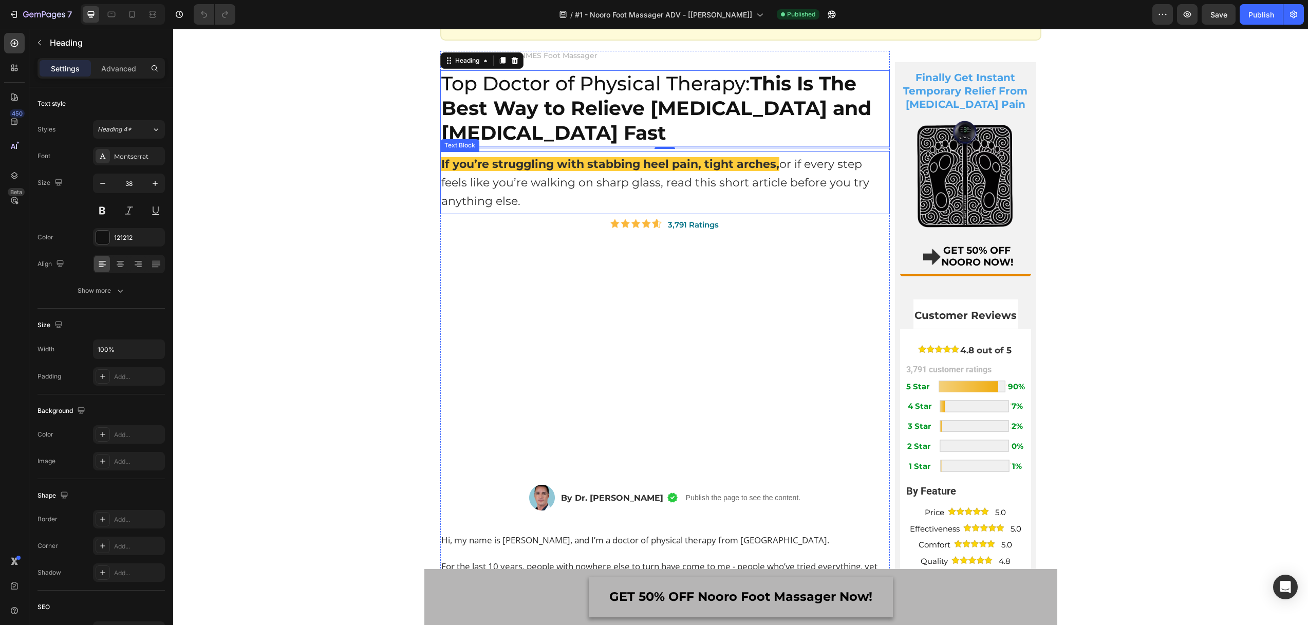
scroll to position [120, 0]
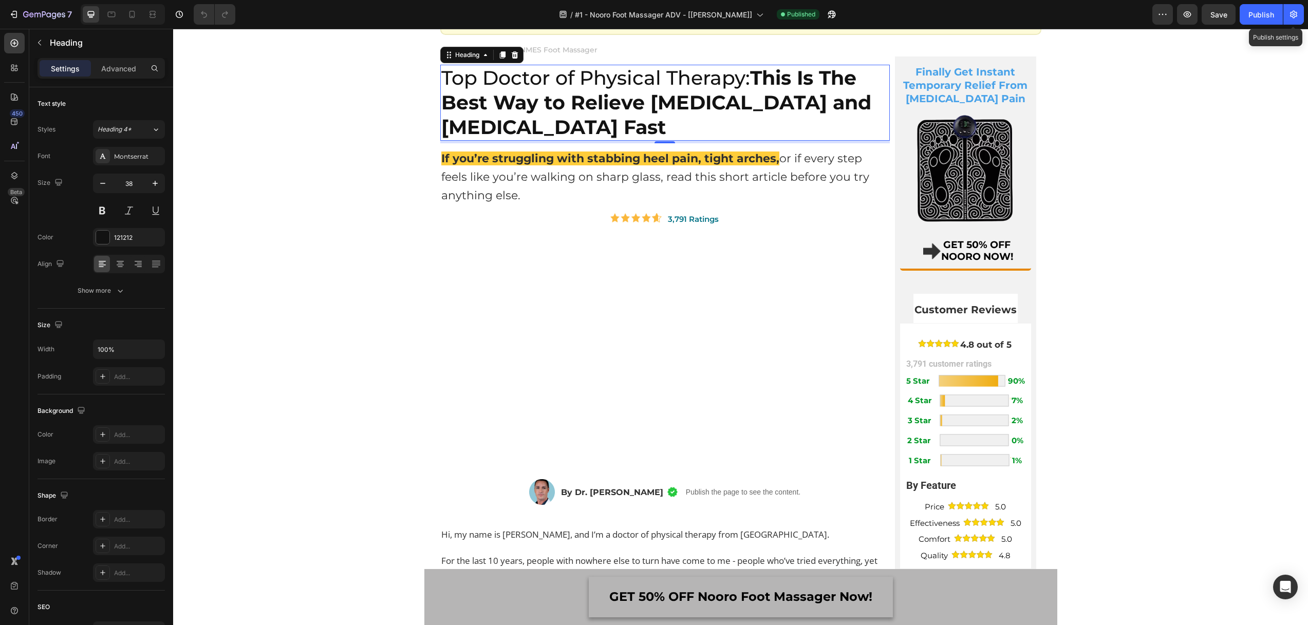
drag, startPoint x: 1293, startPoint y: 16, endPoint x: 1283, endPoint y: 28, distance: 15.3
click at [1293, 16] on icon "button" at bounding box center [1293, 14] width 10 height 10
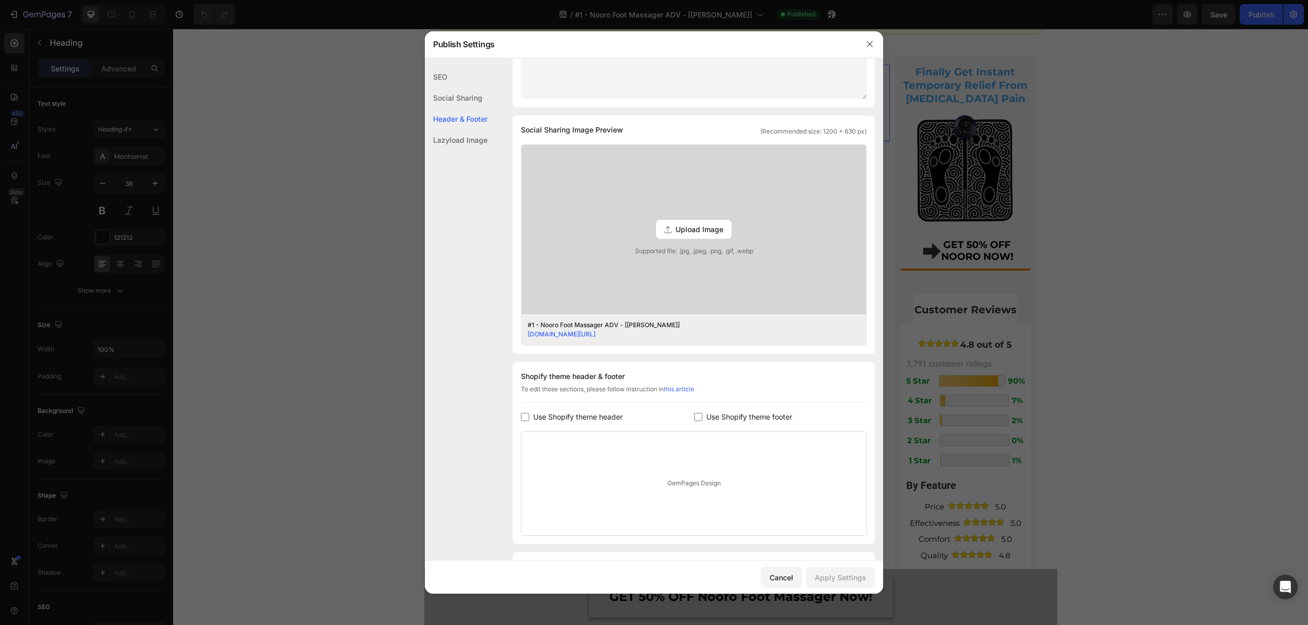
scroll to position [203, 0]
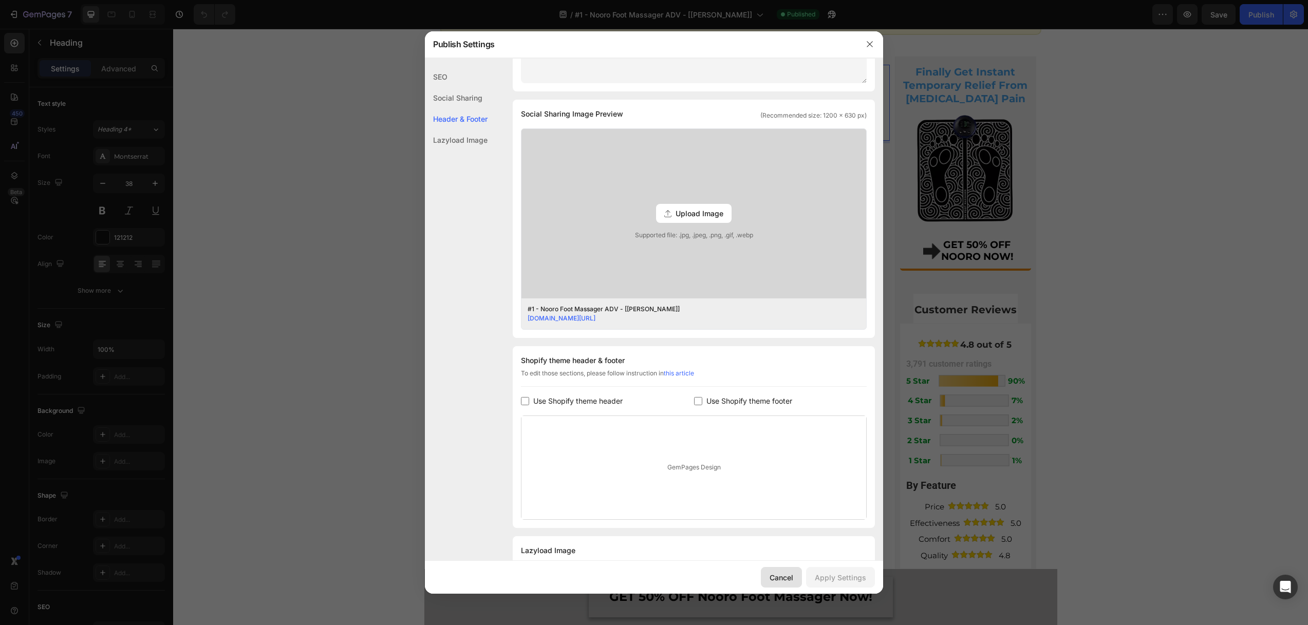
click at [786, 571] on button "Cancel" at bounding box center [781, 577] width 41 height 21
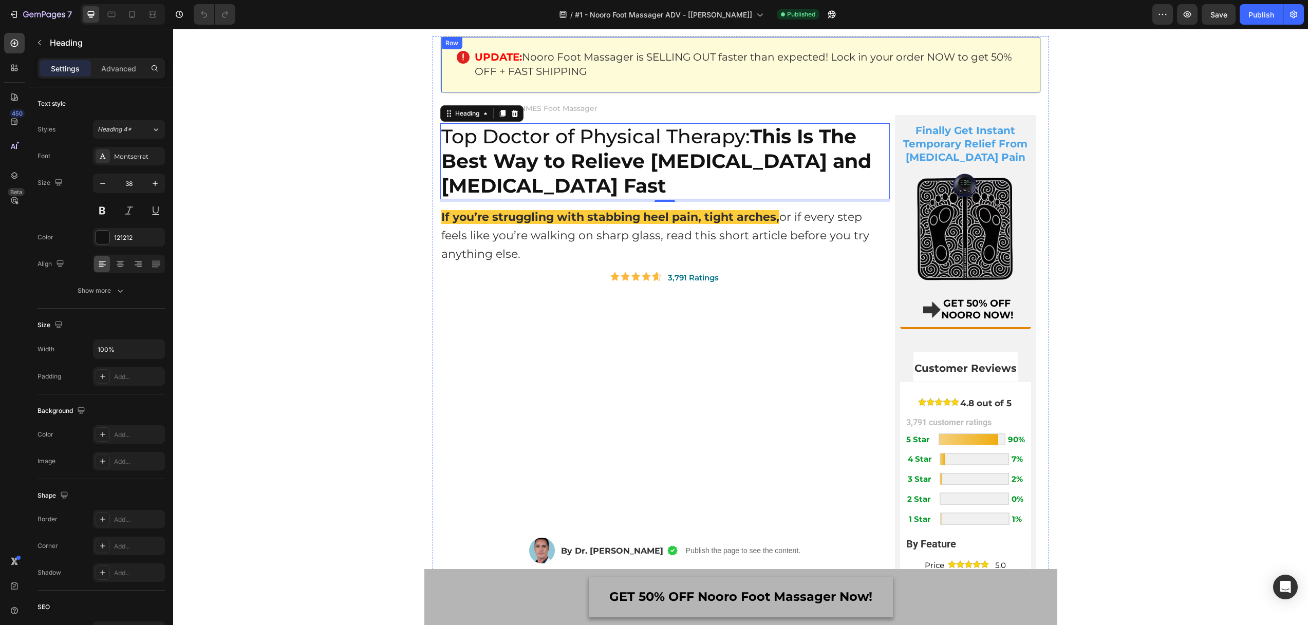
scroll to position [0, 0]
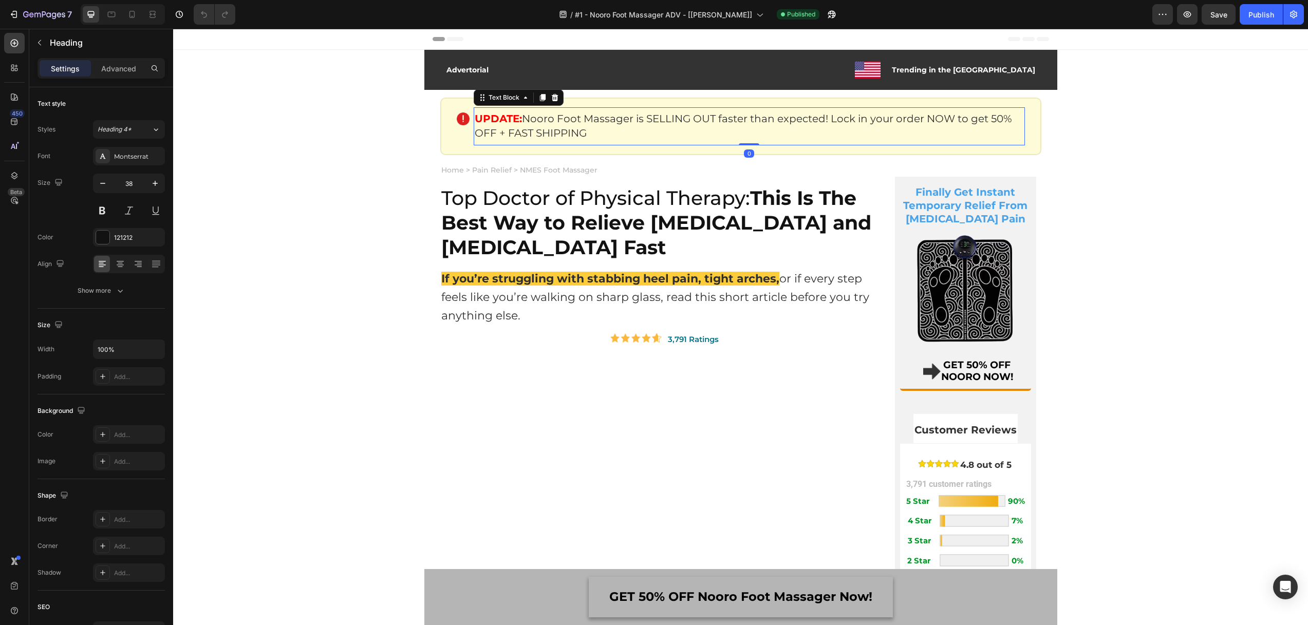
click at [518, 111] on p "UPDATE: Nooro Foot Massager is SELLING OUT faster than expected! Lock in your o…" at bounding box center [749, 125] width 549 height 29
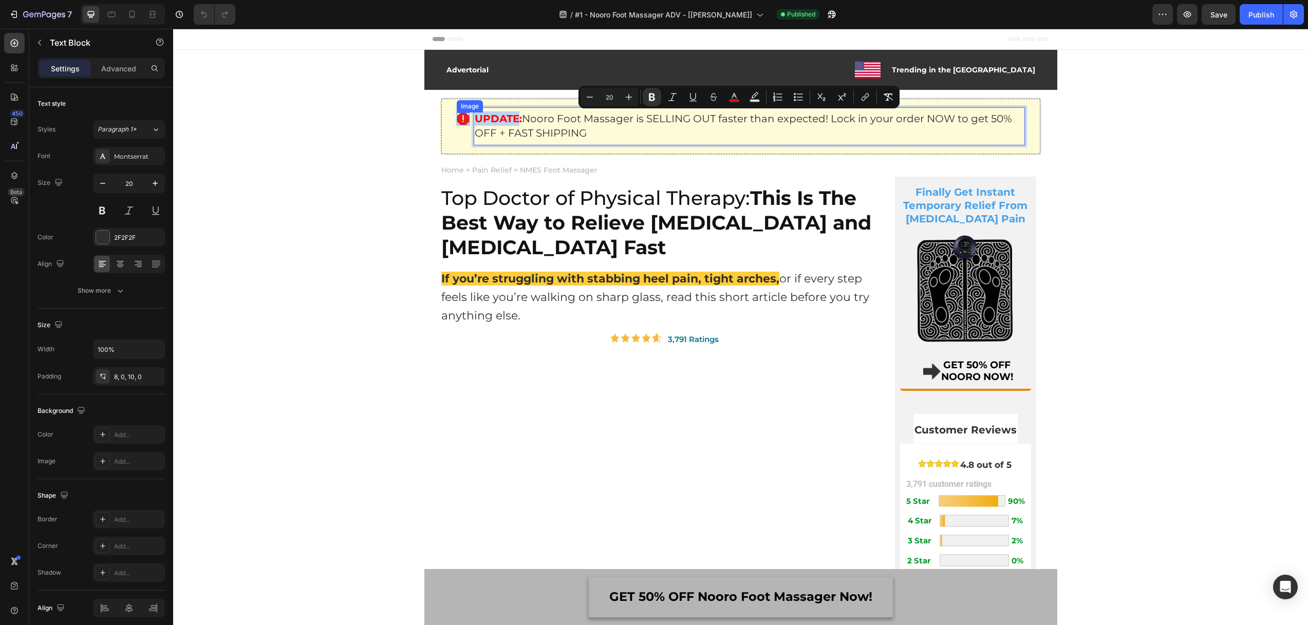
click at [458, 117] on img at bounding box center [463, 118] width 13 height 13
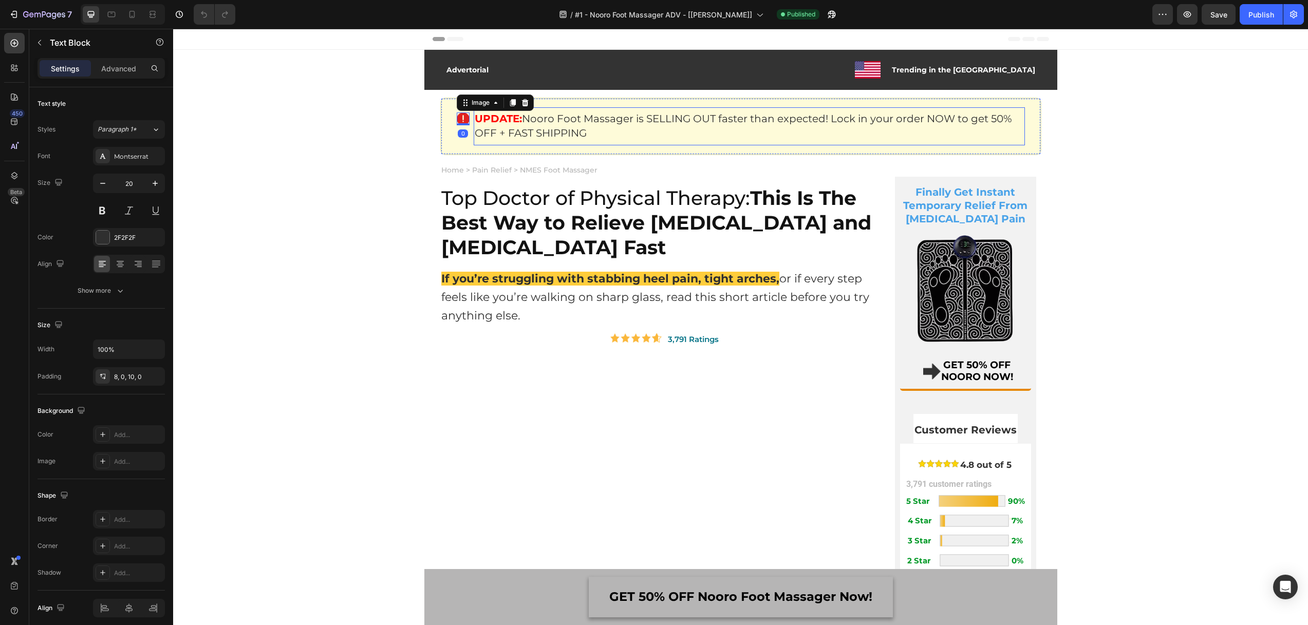
drag, startPoint x: 512, startPoint y: 129, endPoint x: 458, endPoint y: 122, distance: 54.9
click at [512, 129] on p "UPDATE: Nooro Foot Massager is SELLING OUT faster than expected! Lock in your o…" at bounding box center [749, 125] width 549 height 29
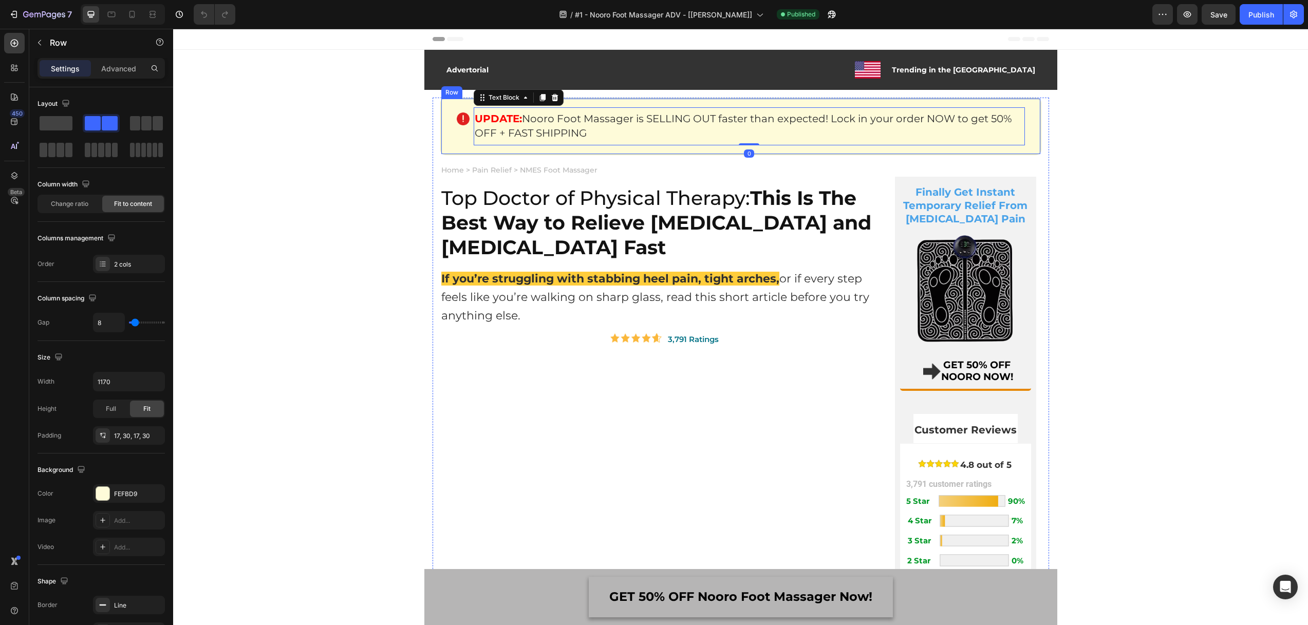
click at [441, 104] on div "Image UPDATE: Nooro Foot Massager is SELLING OUT faster than expected! Lock in …" at bounding box center [740, 127] width 601 height 58
click at [1024, 107] on div "Image UPDATE: Nooro Foot Massager is SELLING OUT faster than expected! Lock in …" at bounding box center [740, 127] width 601 height 58
click at [786, 145] on div "Image UPDATE: Nooro Foot Massager is SELLING OUT faster than expected! Lock in …" at bounding box center [740, 127] width 601 height 58
click at [522, 117] on p "UPDATE: Nooro Foot Massager is SELLING OUT faster than expected! Lock in your o…" at bounding box center [749, 125] width 549 height 29
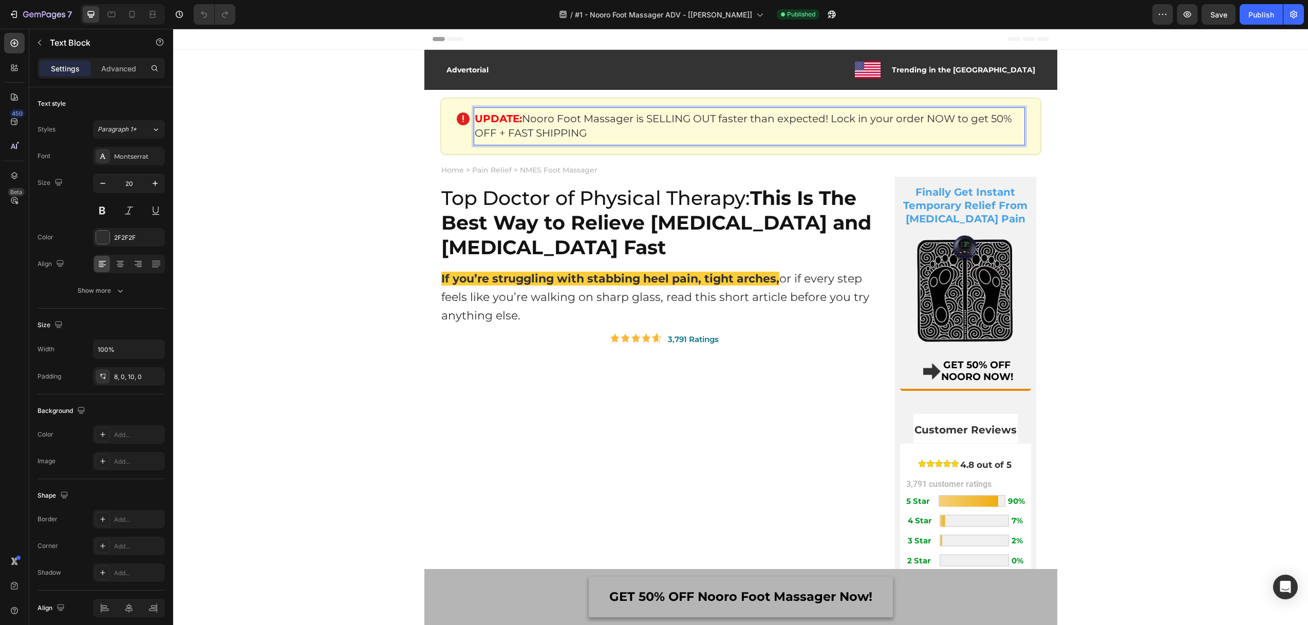
click at [554, 121] on p "UPDATE: Nooro Foot Massager is SELLING OUT faster than expected! Lock in your o…" at bounding box center [749, 125] width 549 height 29
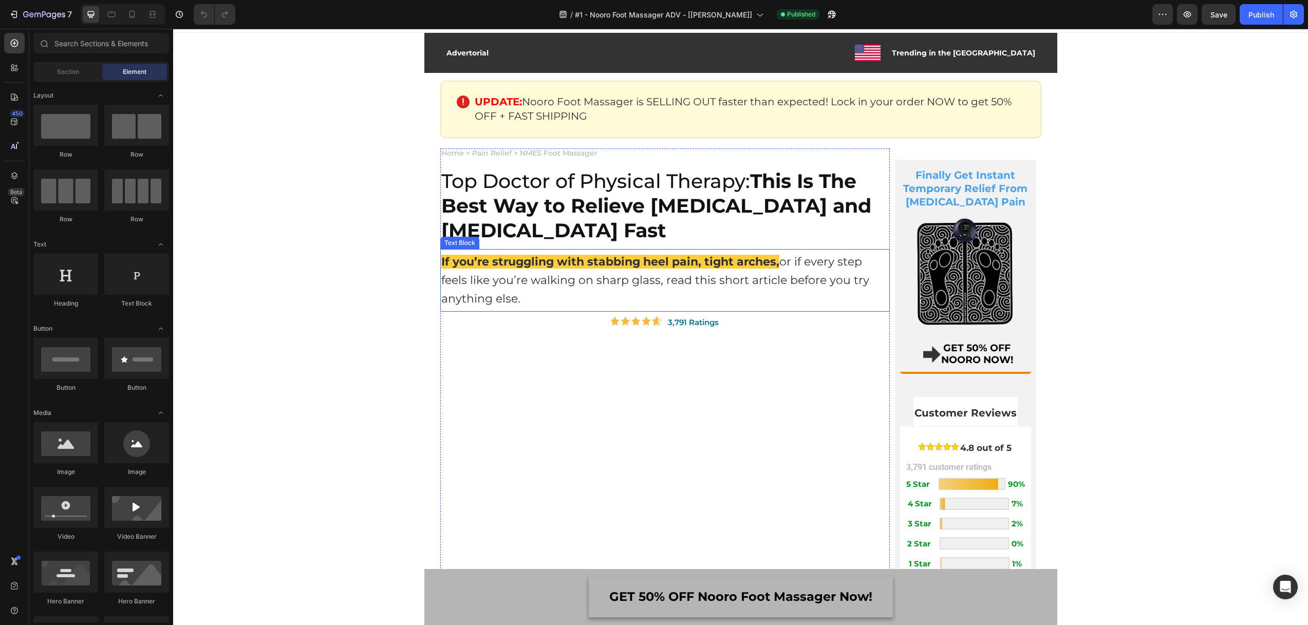
scroll to position [73, 0]
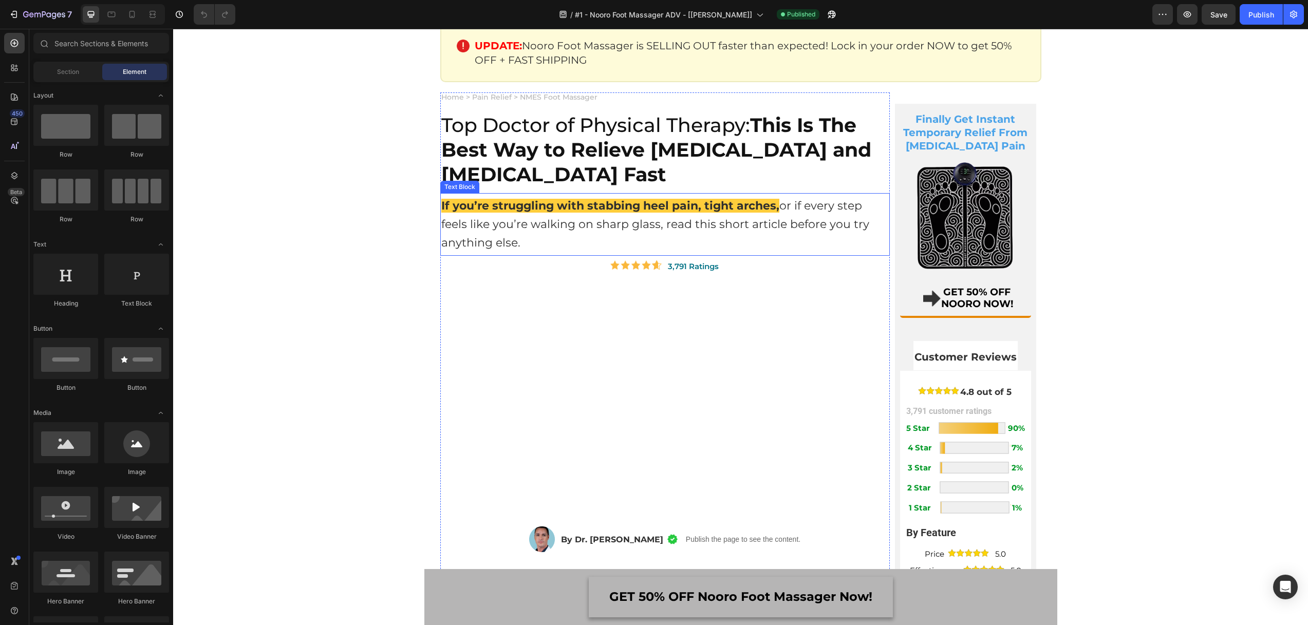
click at [523, 227] on p "If you’re struggling with stabbing heel pain, tight arches, or if every step fe…" at bounding box center [664, 224] width 447 height 55
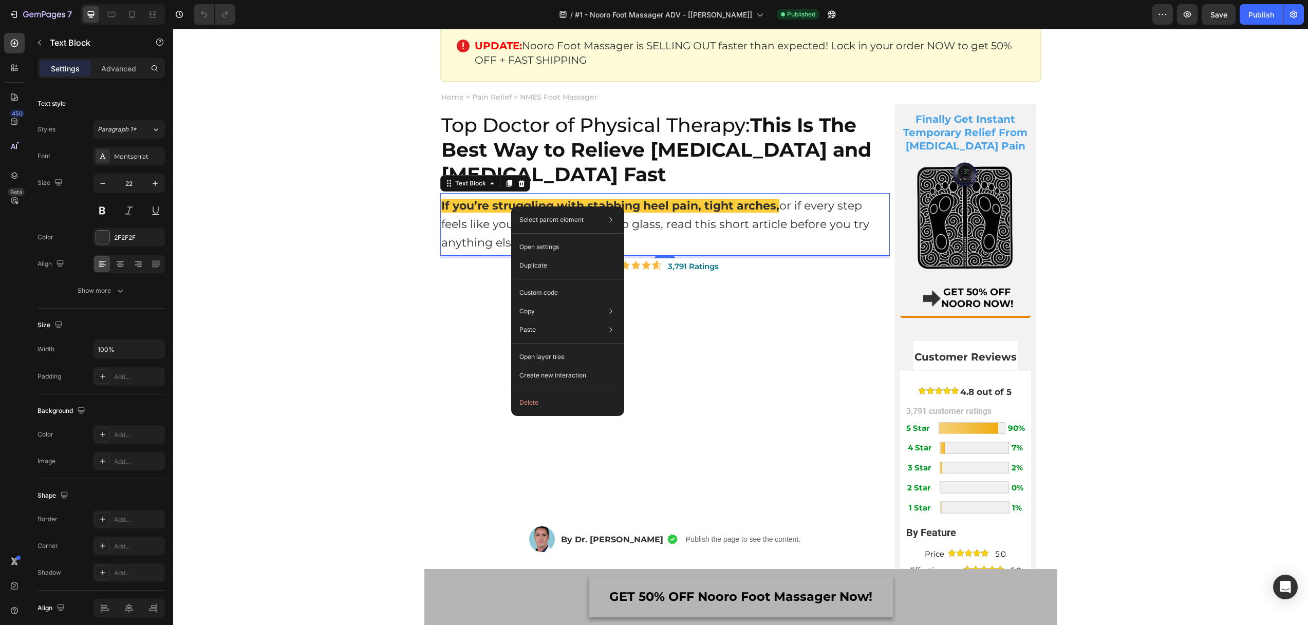
click at [700, 237] on p "If you’re struggling with stabbing heel pain, tight arches, or if every step fe…" at bounding box center [664, 224] width 447 height 55
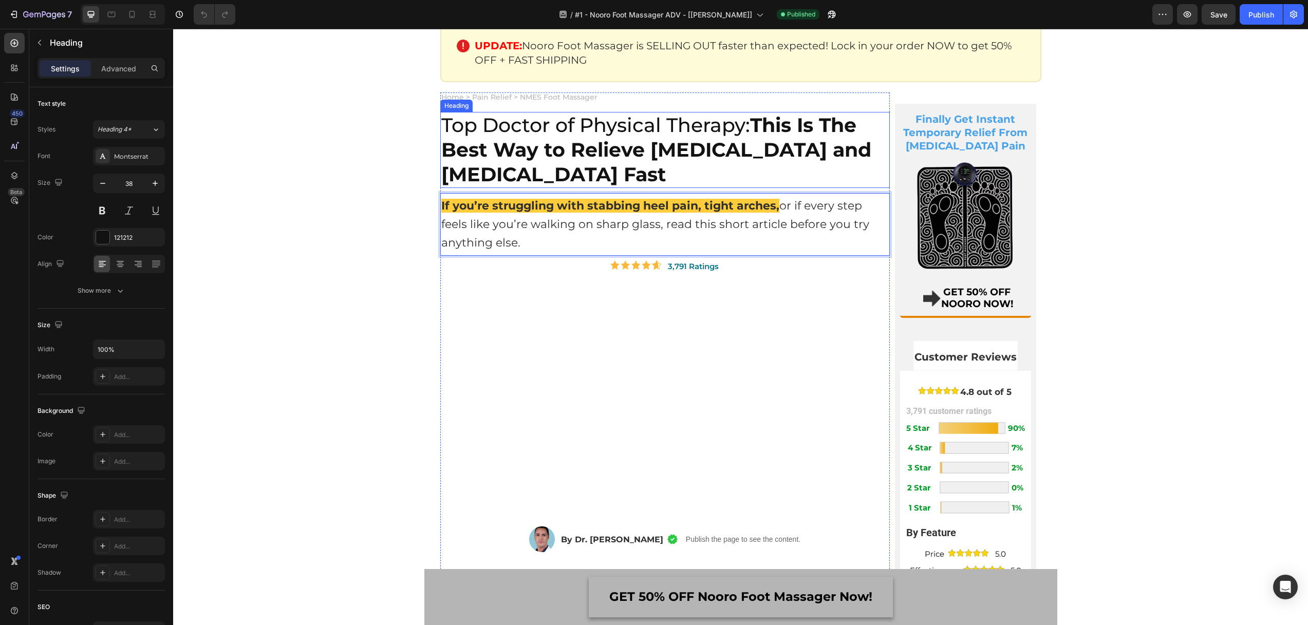
click at [612, 133] on h2 "Top Doctor of Physical Therapy: This Is The Best Way to Relieve Plantar Fasciit…" at bounding box center [664, 150] width 449 height 76
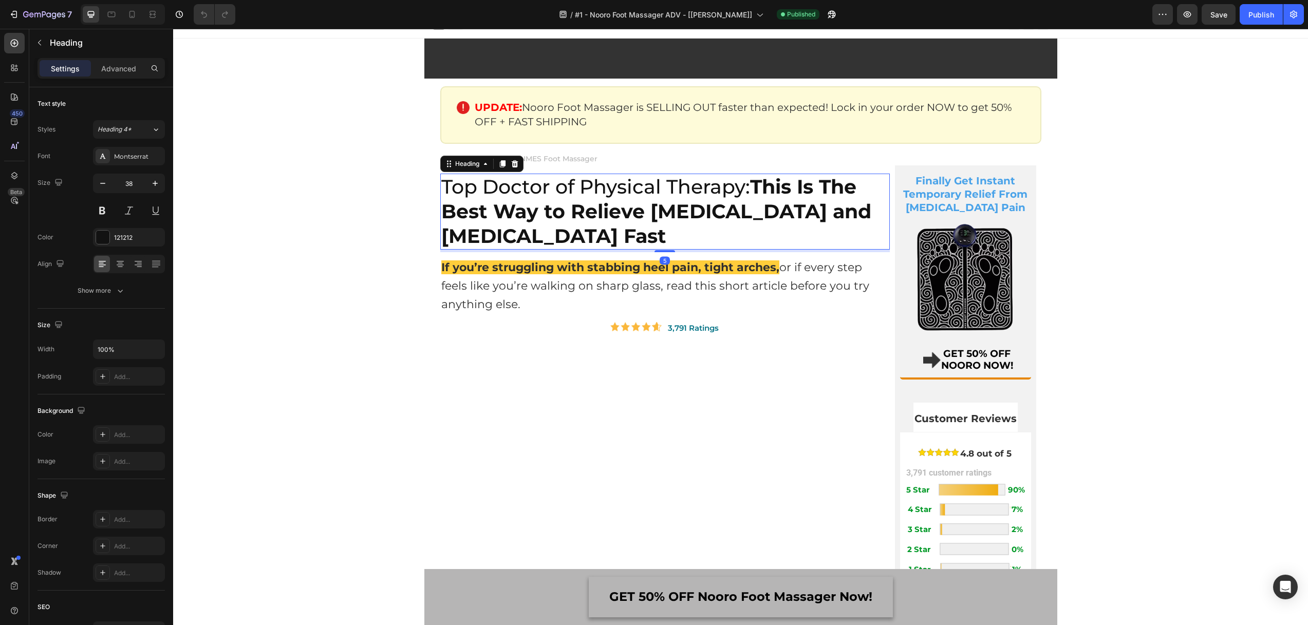
scroll to position [0, 0]
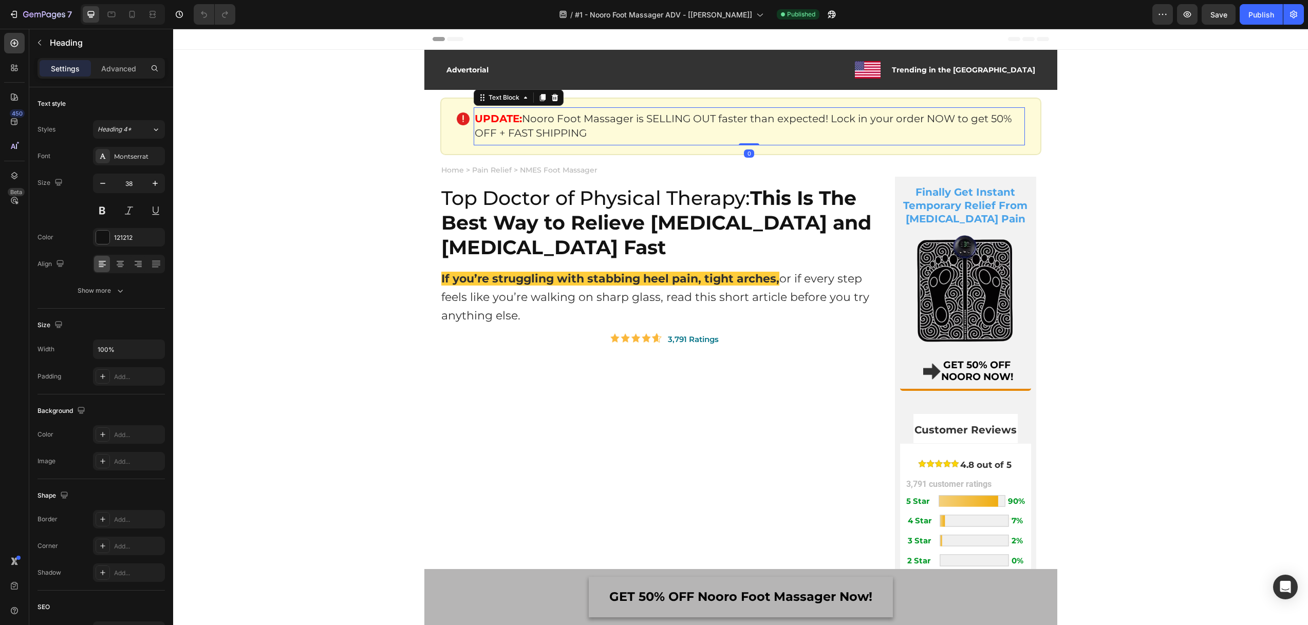
click at [588, 128] on p "UPDATE: Nooro Foot Massager is SELLING OUT faster than expected! Lock in your o…" at bounding box center [749, 125] width 549 height 29
click at [430, 66] on div "Advertorial Text Block Image Trending in the US Text Block Row Row" at bounding box center [740, 70] width 622 height 30
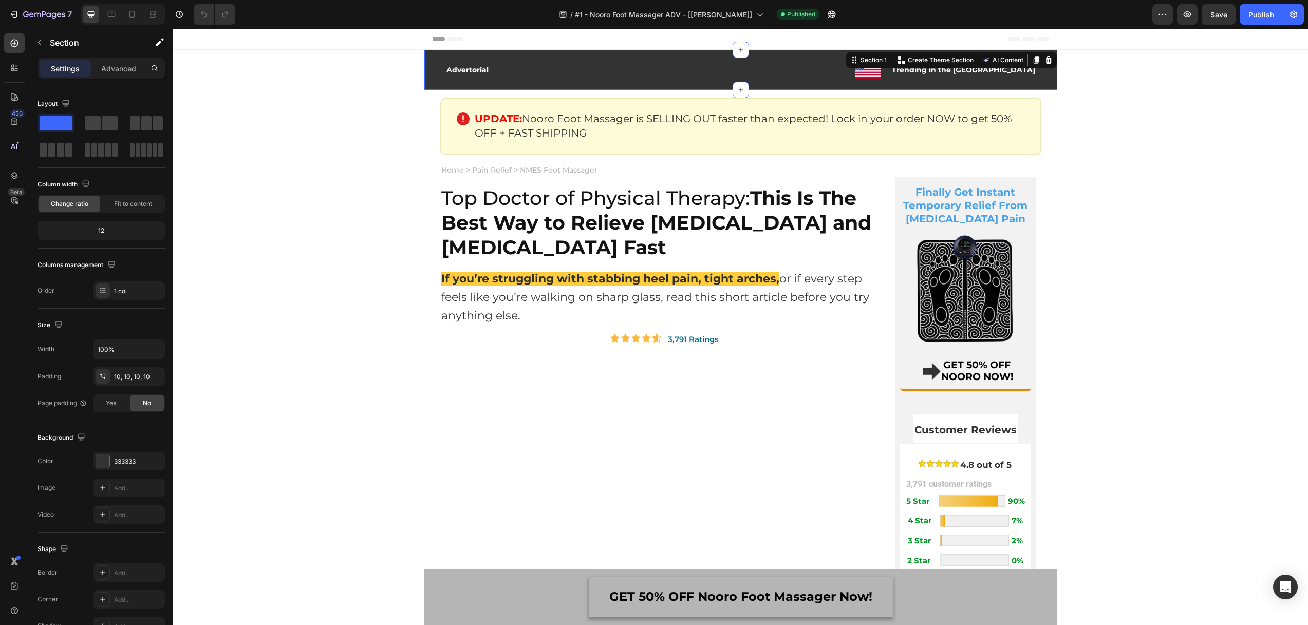
click at [429, 58] on div "Advertorial Text Block Image Trending in the US Text Block Row Row" at bounding box center [740, 70] width 622 height 30
click at [429, 70] on div "Advertorial Text Block Image Trending in the US Text Block Row Row" at bounding box center [740, 70] width 622 height 30
click at [112, 63] on p "Advanced" at bounding box center [118, 68] width 35 height 11
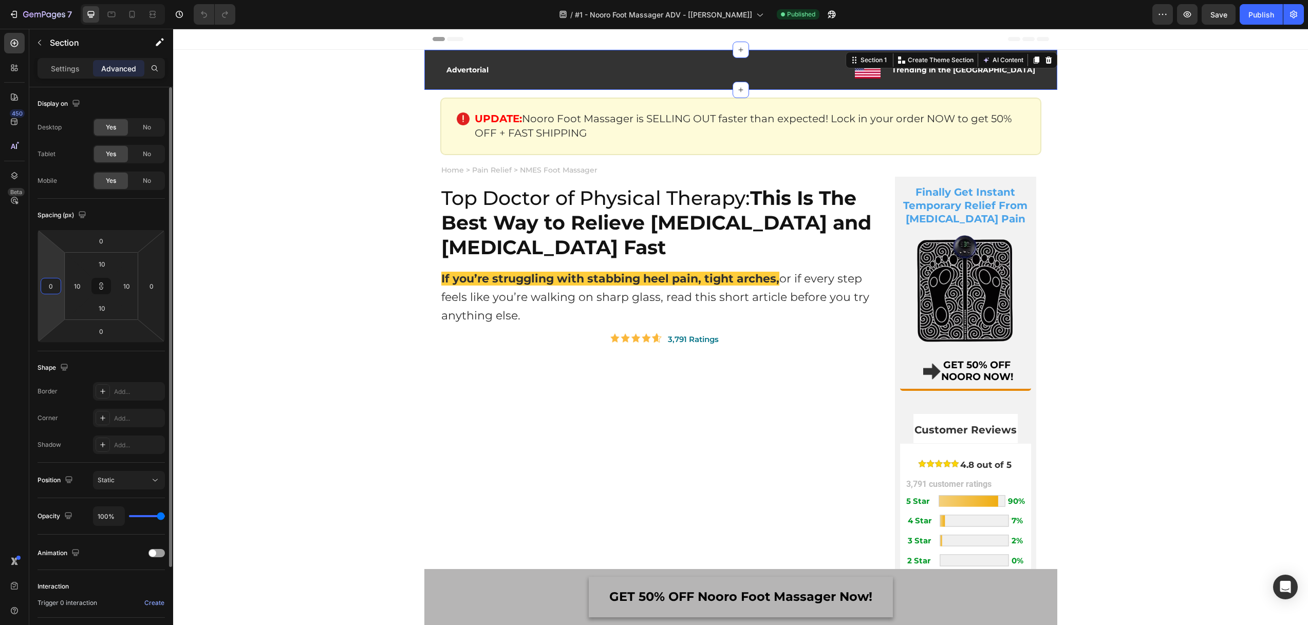
click at [53, 289] on input "0" at bounding box center [50, 285] width 15 height 15
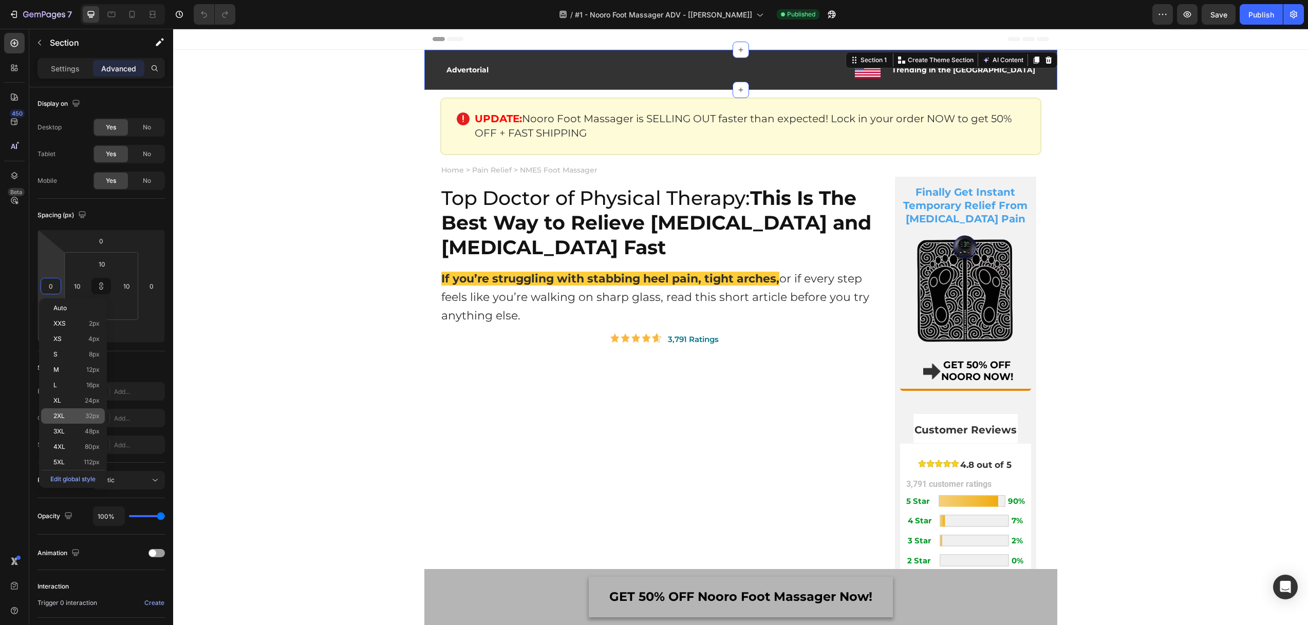
click at [63, 412] on span "2XL" at bounding box center [58, 415] width 11 height 7
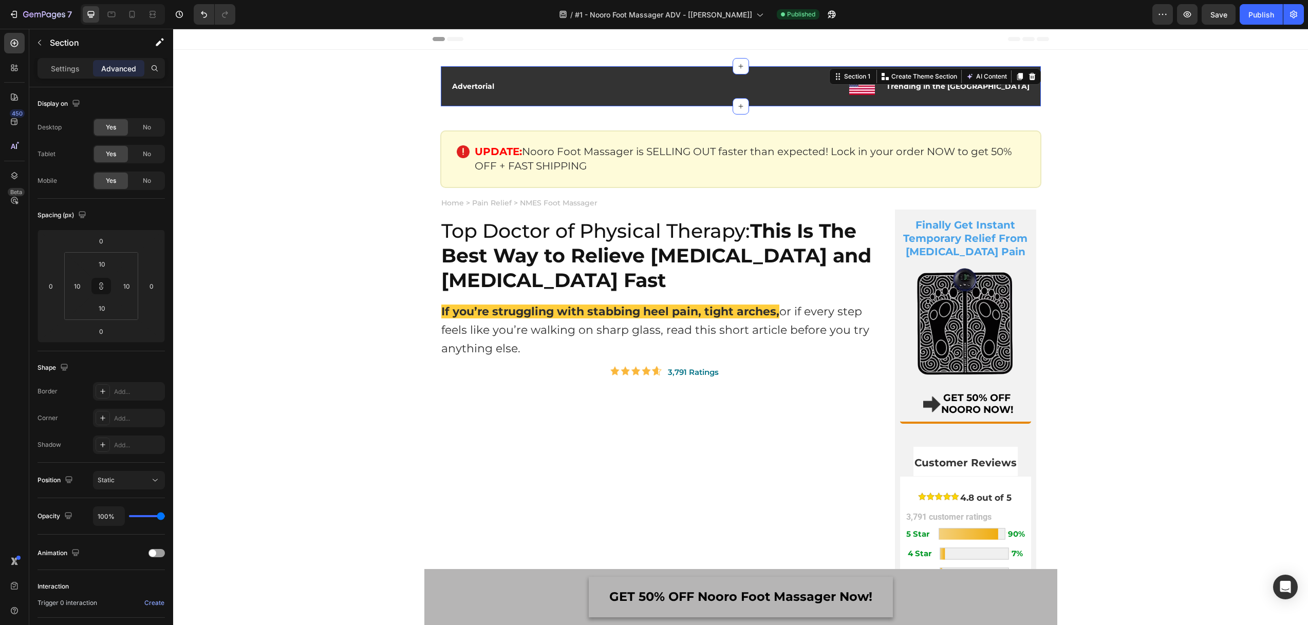
type input "32"
type input "0"
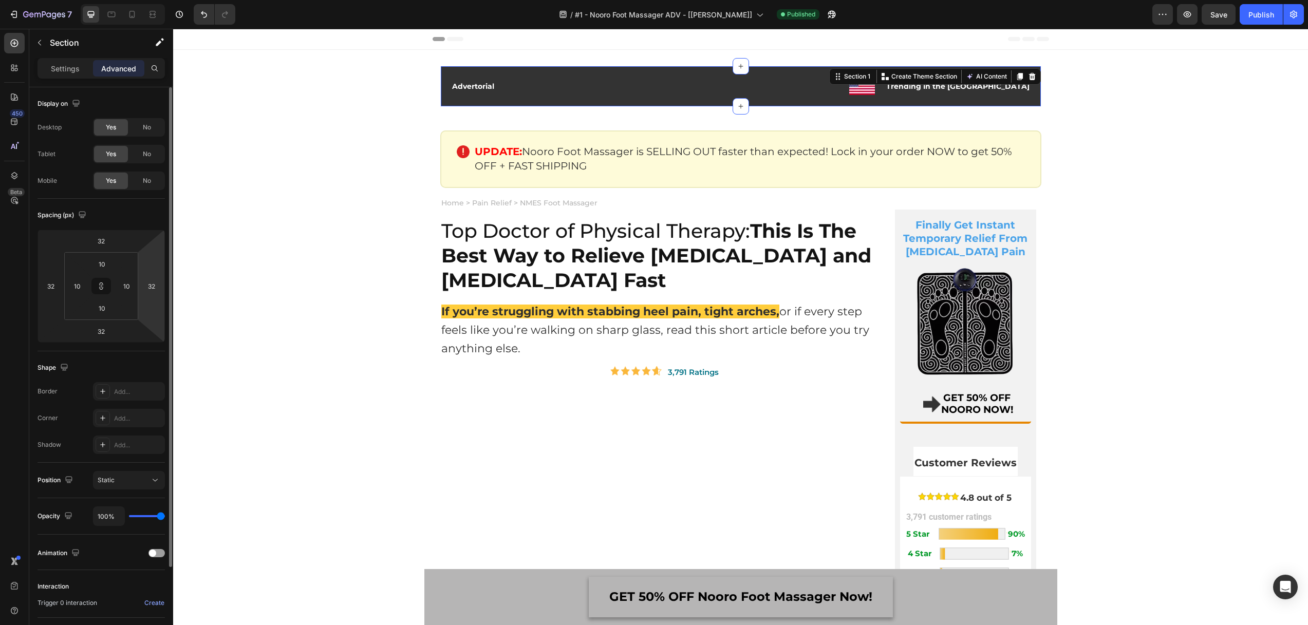
type input "0"
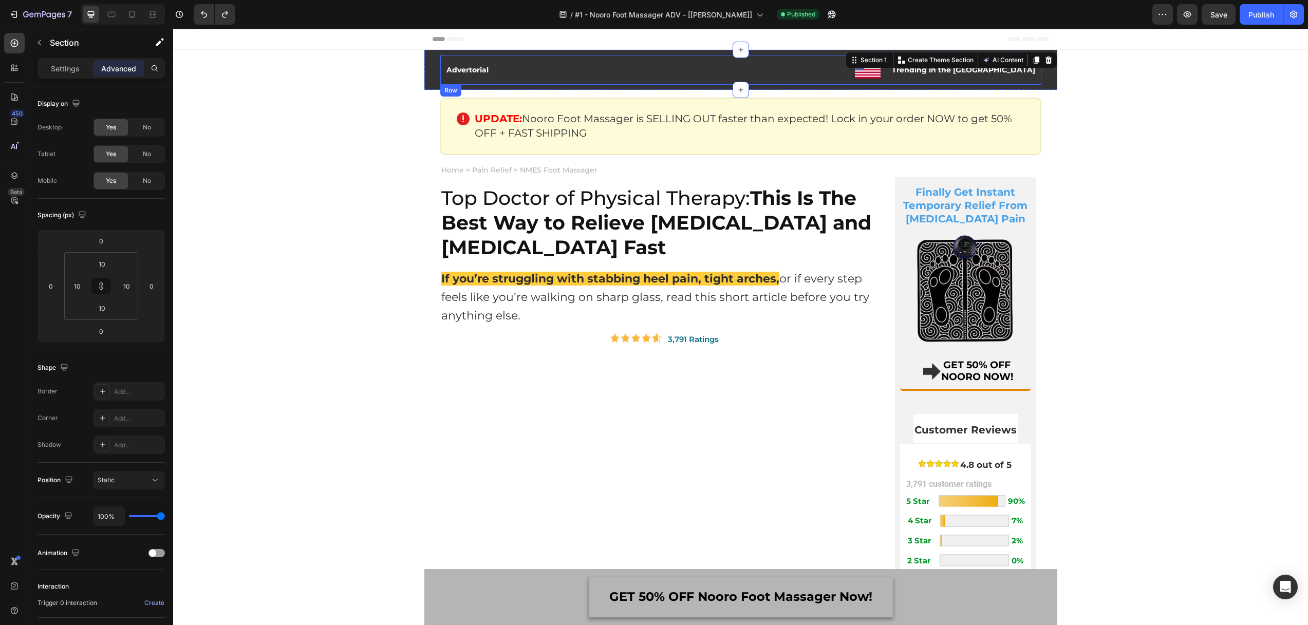
click at [491, 74] on div "Advertorial Text Block Image Trending in the US Text Block Row Row" at bounding box center [740, 70] width 601 height 30
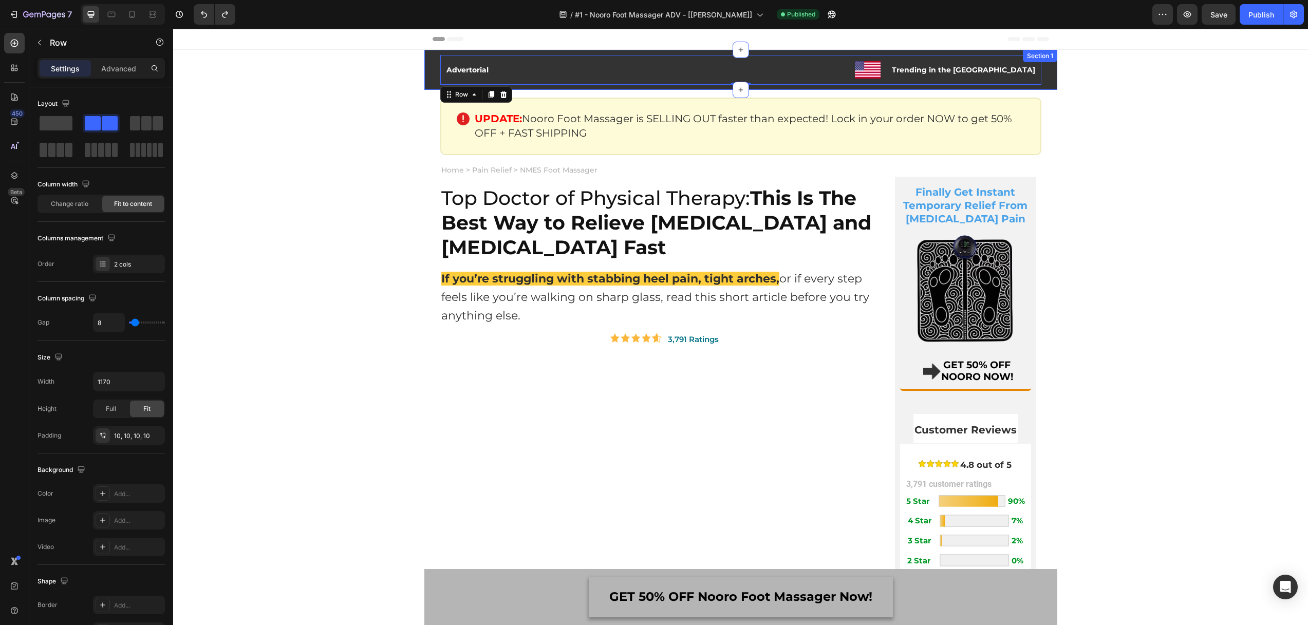
click at [432, 80] on div "Advertorial Text Block Image Trending in the US Text Block Row Row 0" at bounding box center [740, 70] width 622 height 30
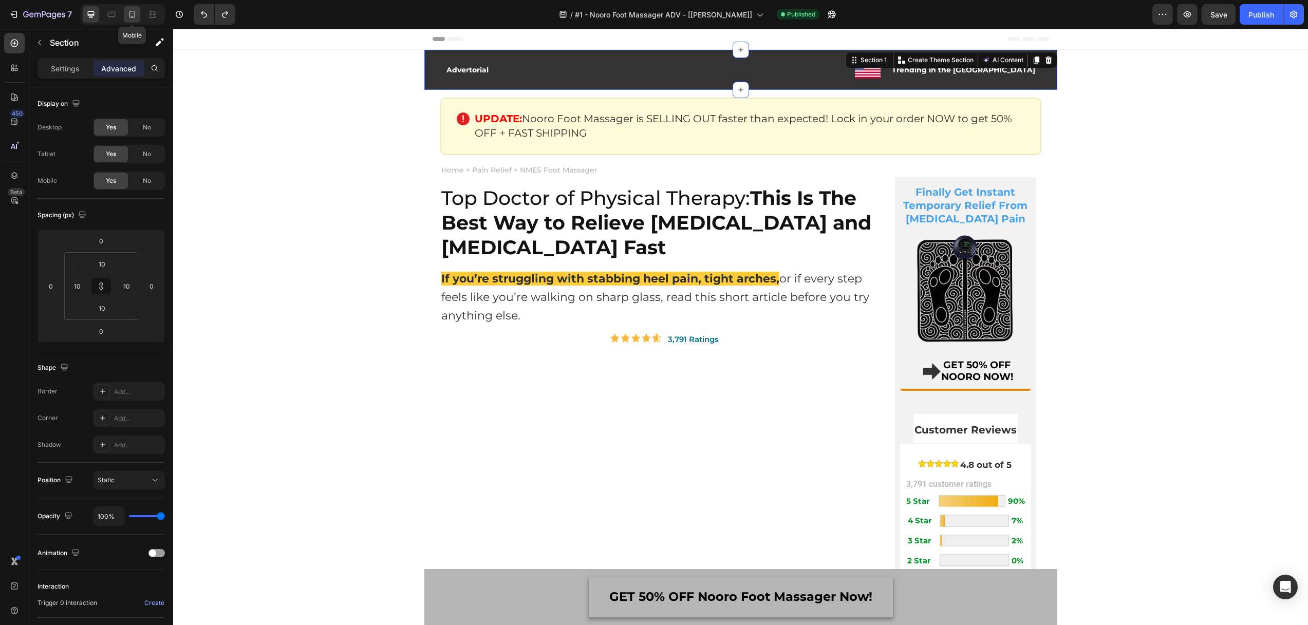
click at [131, 14] on icon at bounding box center [132, 14] width 10 height 10
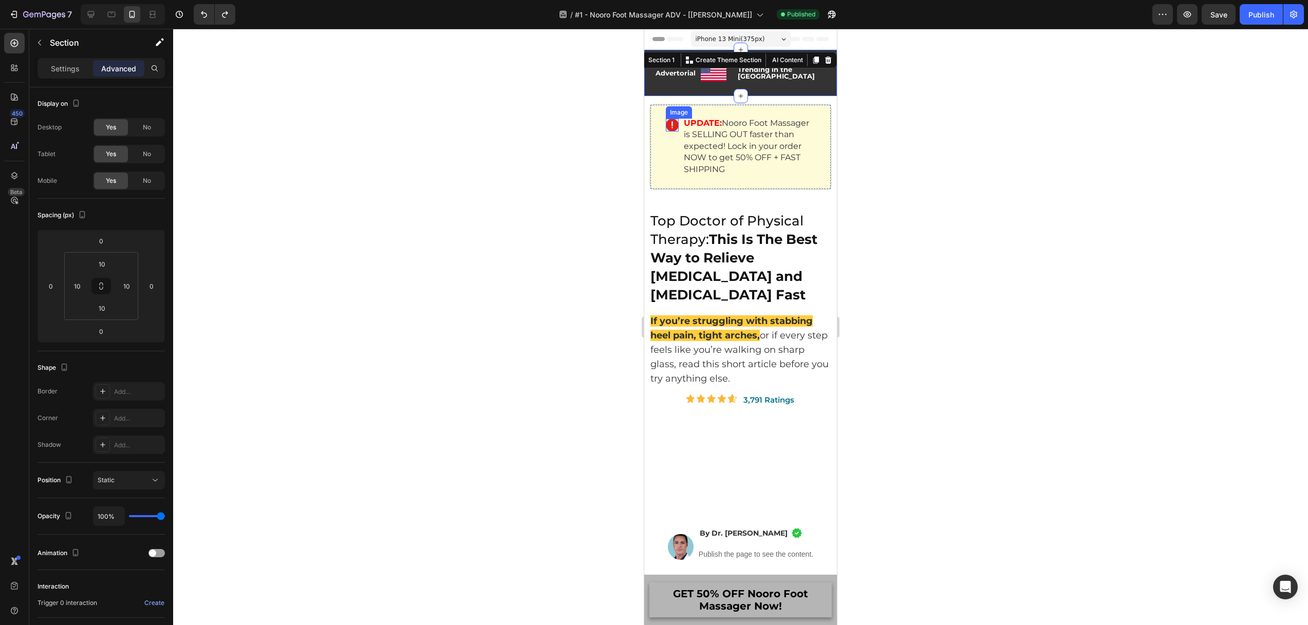
click at [672, 119] on img at bounding box center [672, 125] width 13 height 13
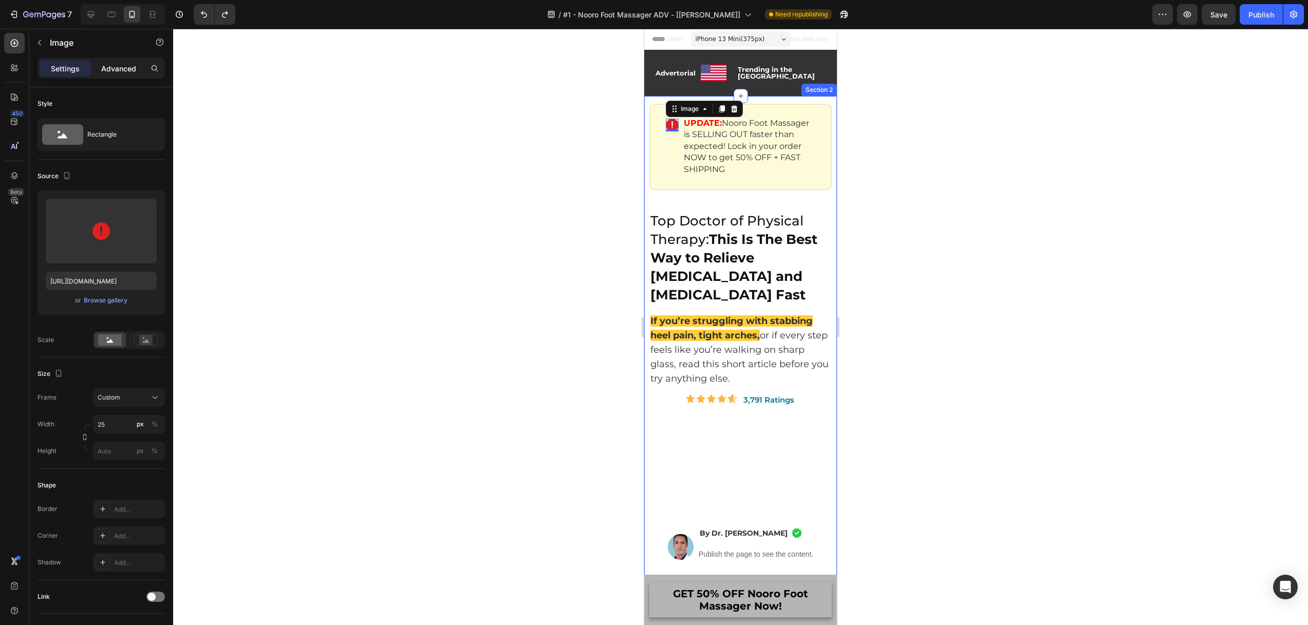
click at [122, 70] on p "Advanced" at bounding box center [118, 68] width 35 height 11
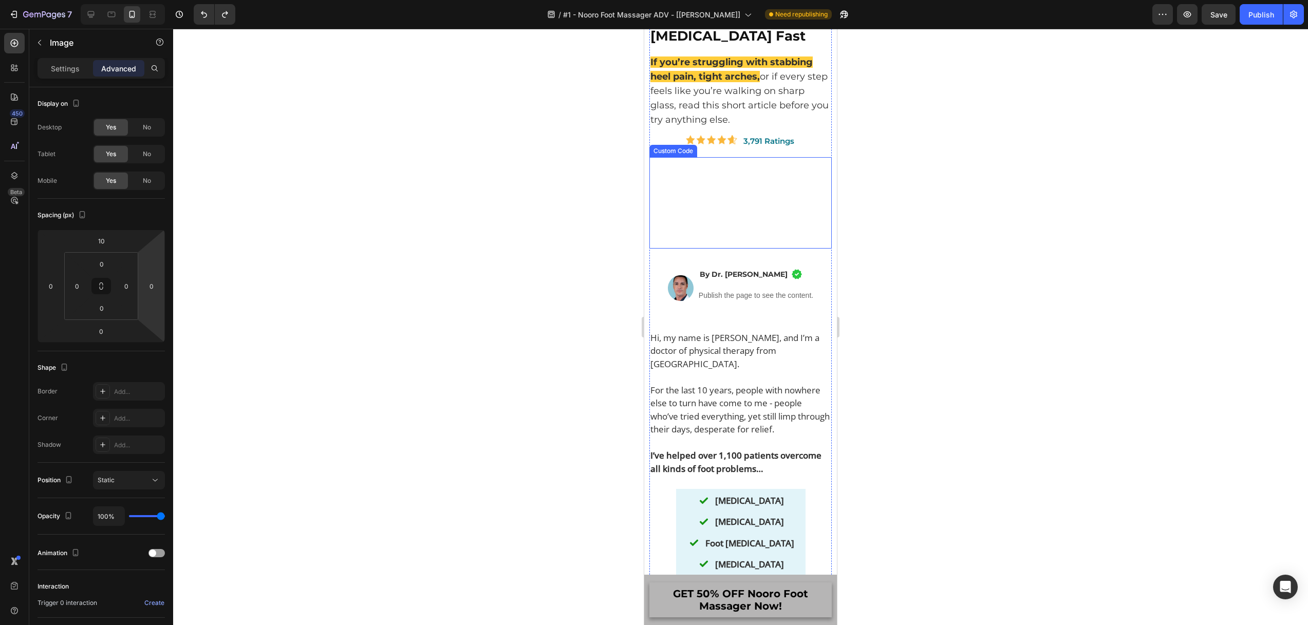
scroll to position [231, 0]
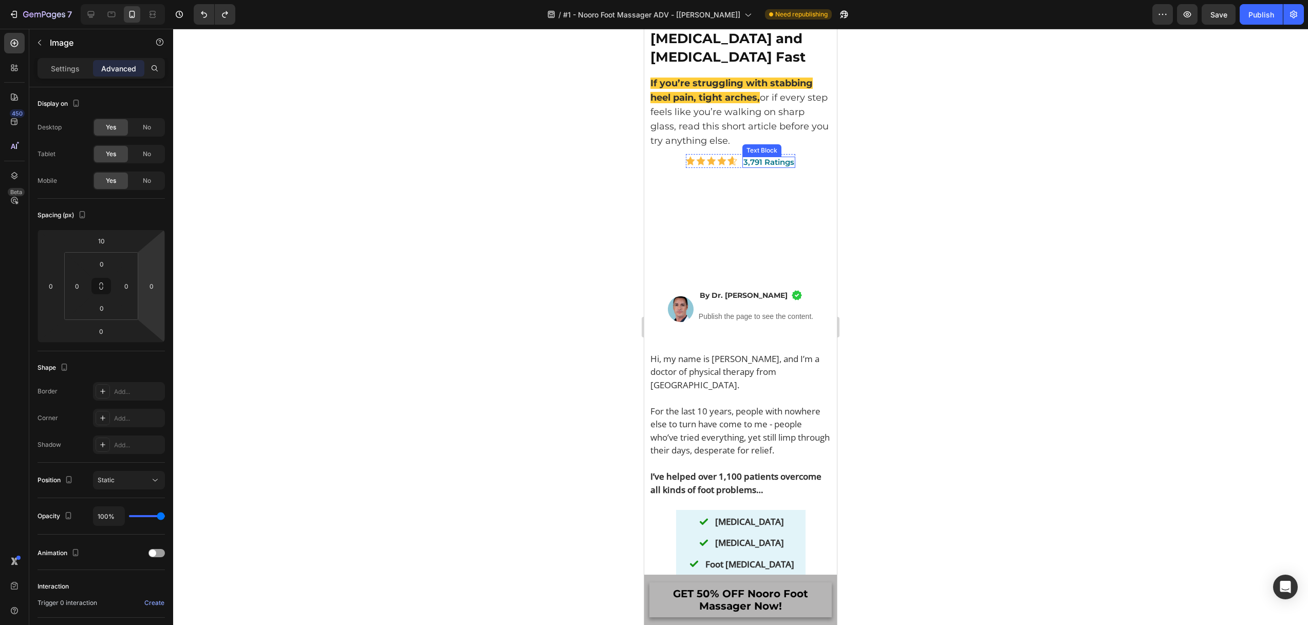
click at [785, 158] on p "3,791 Ratings" at bounding box center [768, 162] width 51 height 9
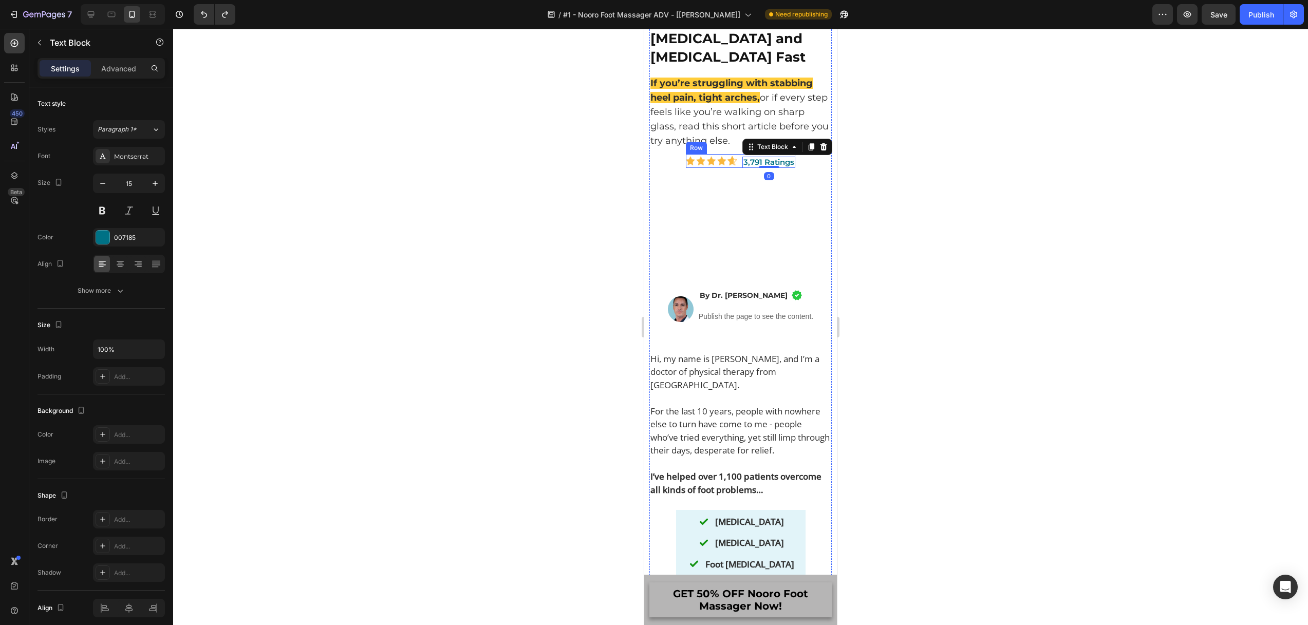
click at [709, 155] on div "Image" at bounding box center [714, 161] width 56 height 14
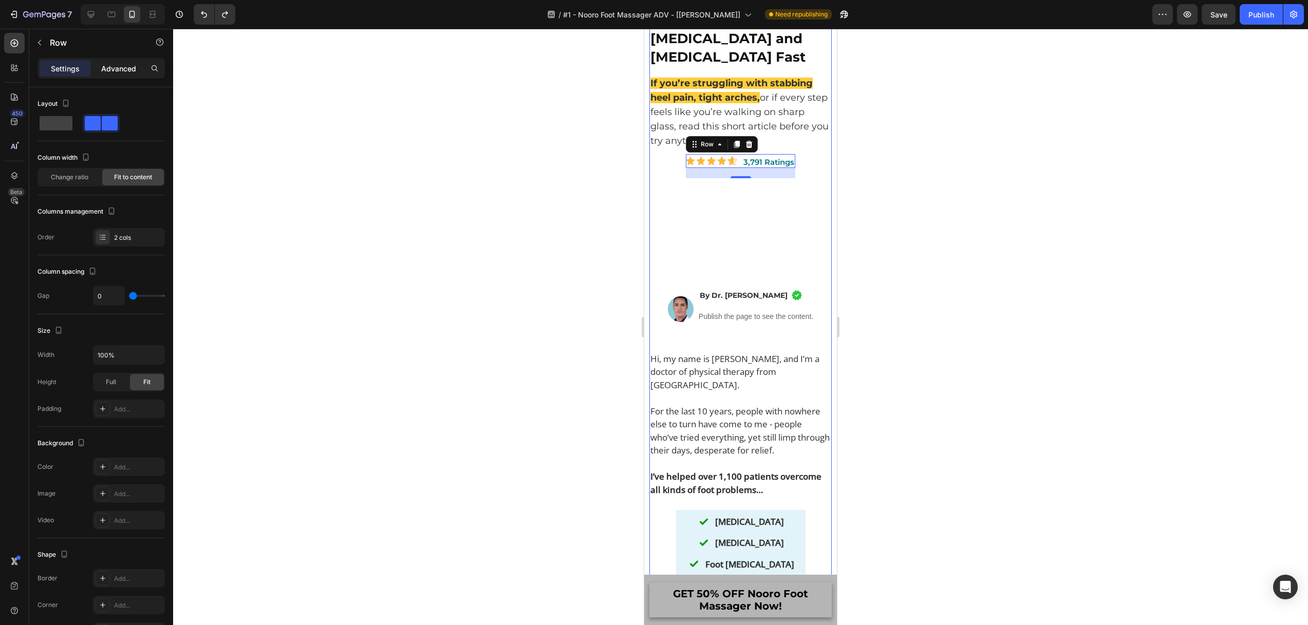
click at [107, 70] on p "Advanced" at bounding box center [118, 68] width 35 height 11
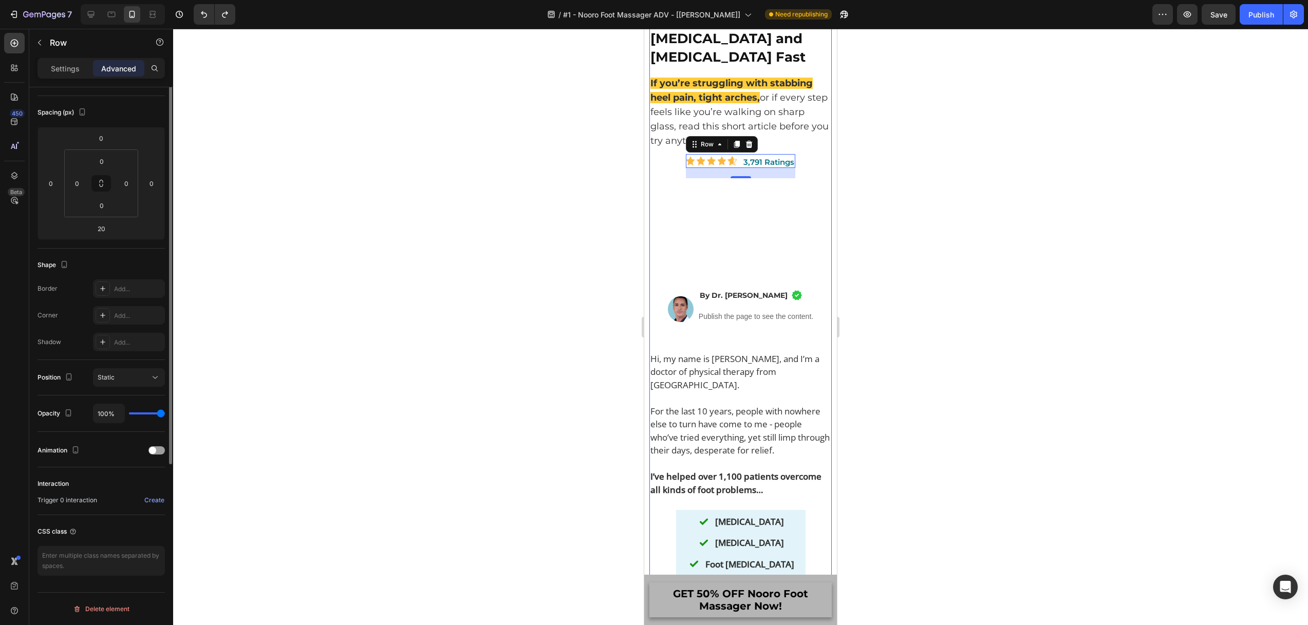
scroll to position [0, 0]
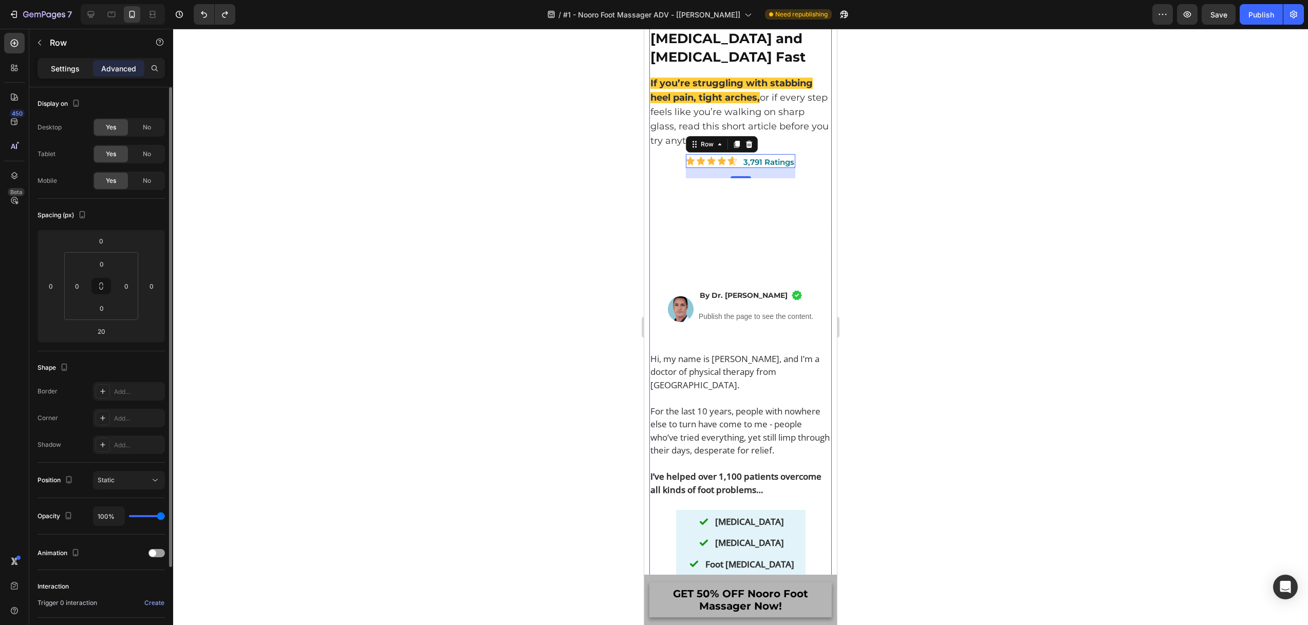
click at [64, 70] on p "Settings" at bounding box center [65, 68] width 29 height 11
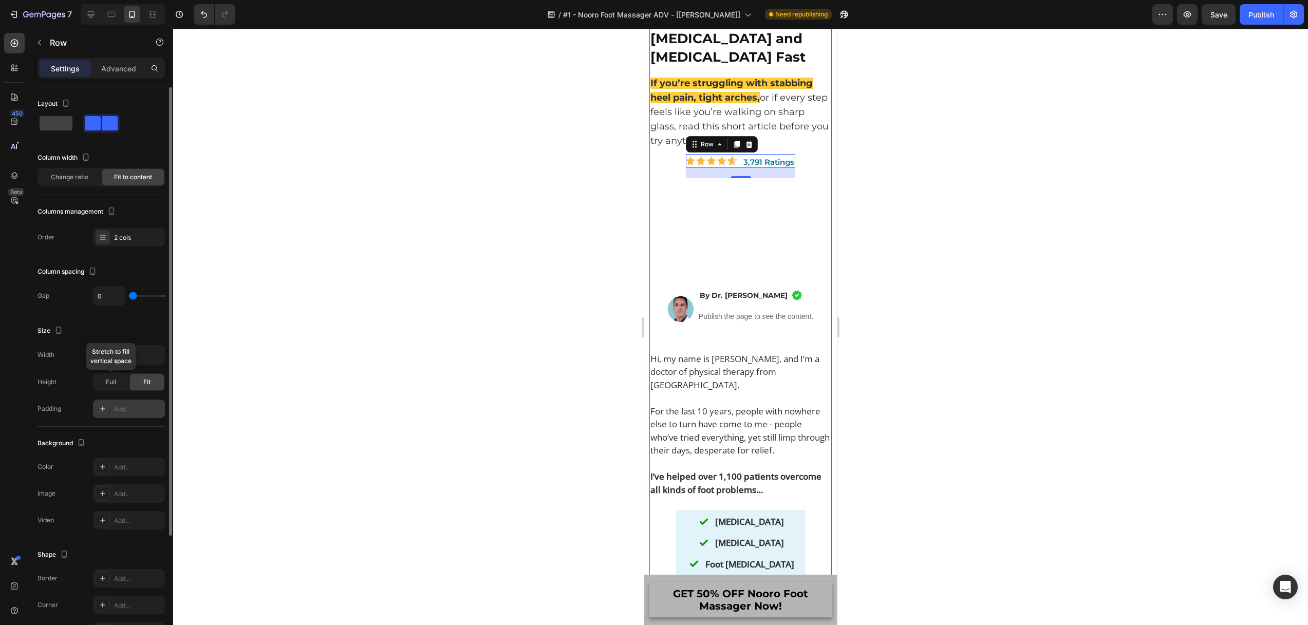
scroll to position [150, 0]
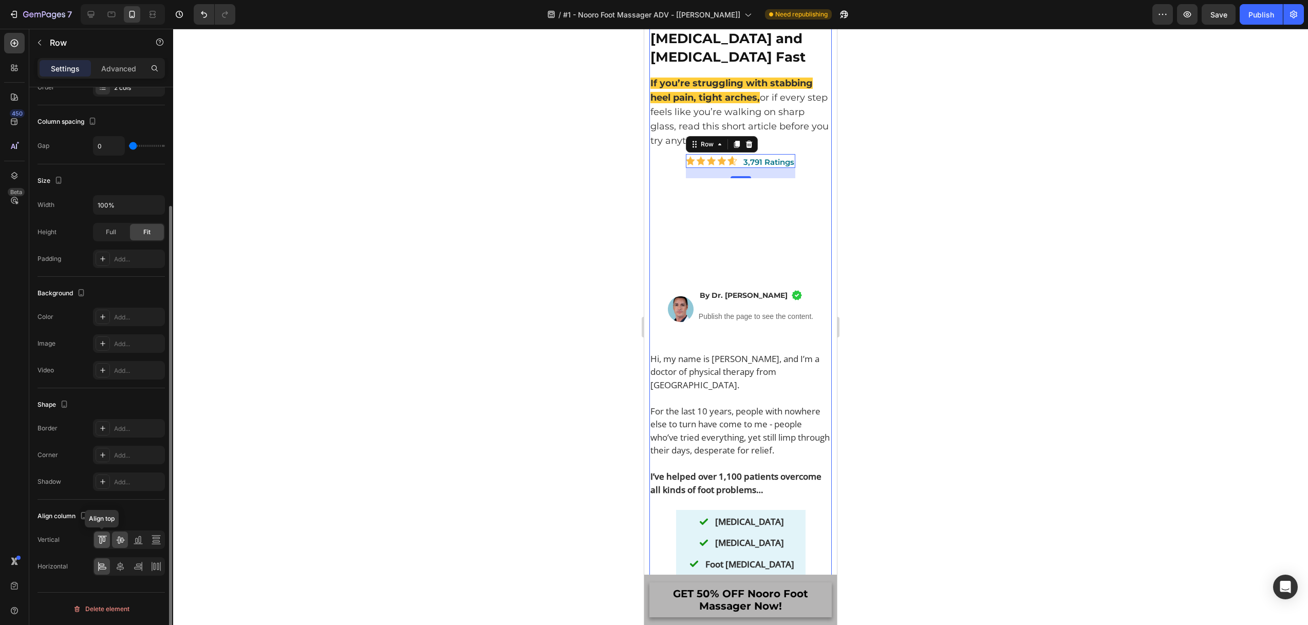
click at [96, 538] on div at bounding box center [102, 540] width 16 height 16
click at [103, 564] on icon at bounding box center [101, 564] width 5 height 3
click at [202, 13] on icon "Undo/Redo" at bounding box center [204, 14] width 6 height 7
click at [674, 109] on p "If you’re struggling with stabbing heel pain, tight arches, or if every step fe…" at bounding box center [740, 112] width 180 height 72
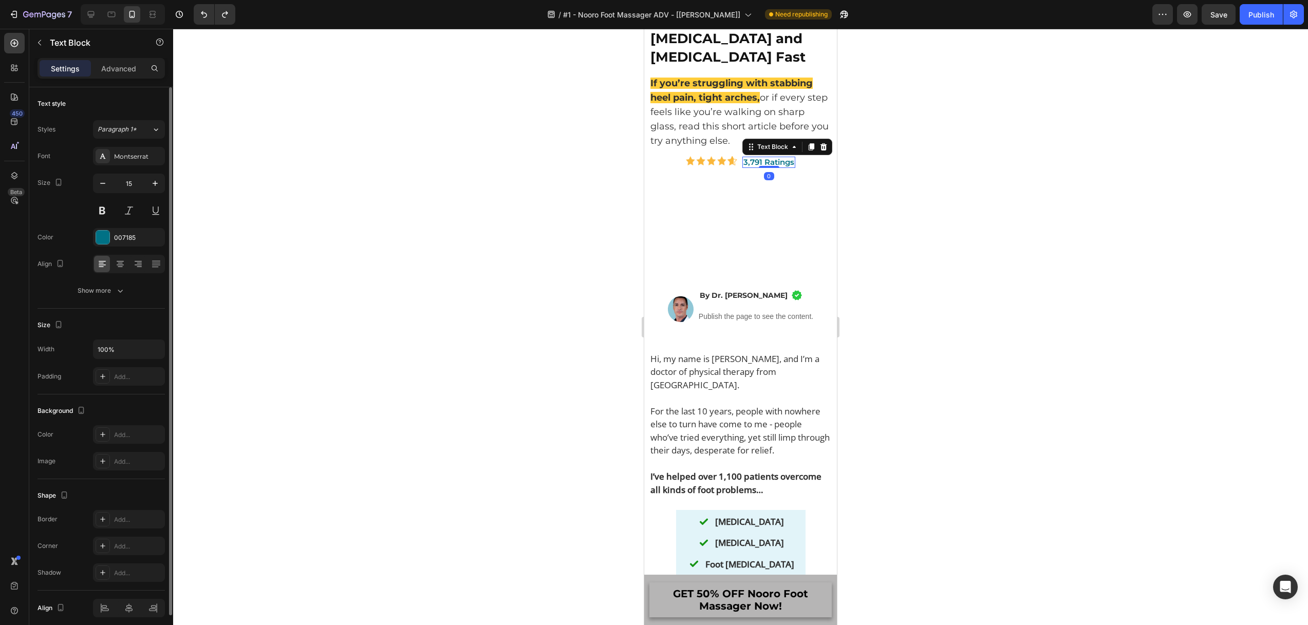
click at [765, 160] on p "3,791 Ratings" at bounding box center [768, 162] width 51 height 9
click at [729, 159] on img at bounding box center [711, 161] width 51 height 10
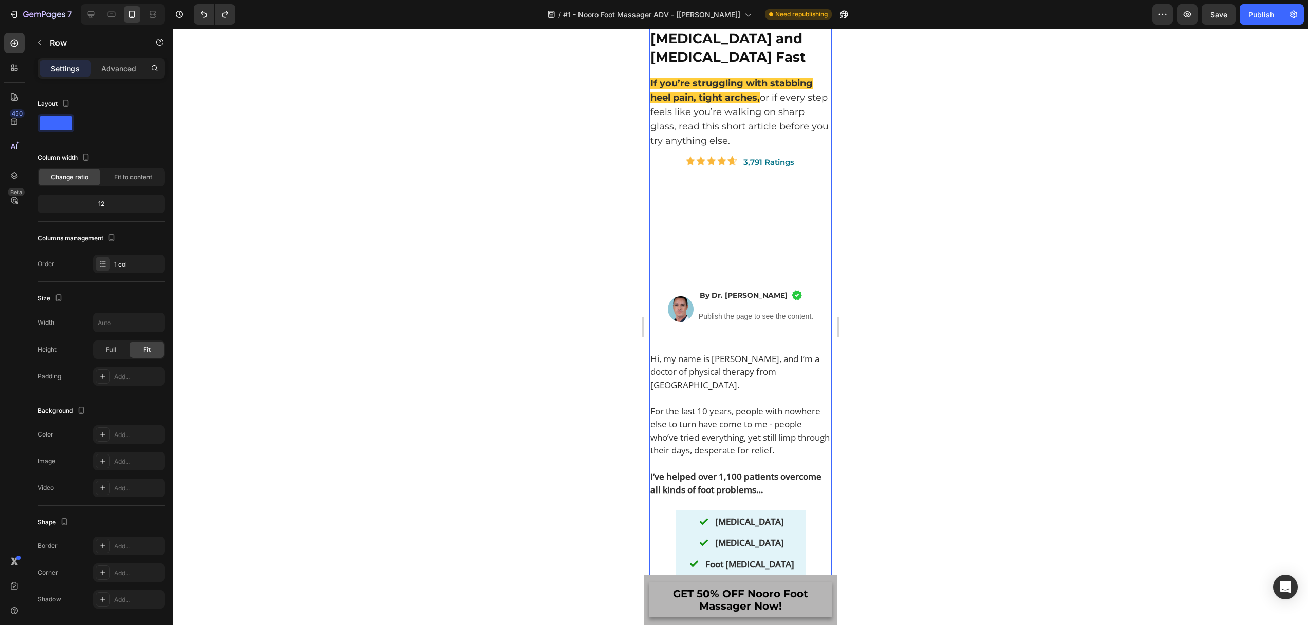
click at [686, 157] on img at bounding box center [711, 161] width 51 height 10
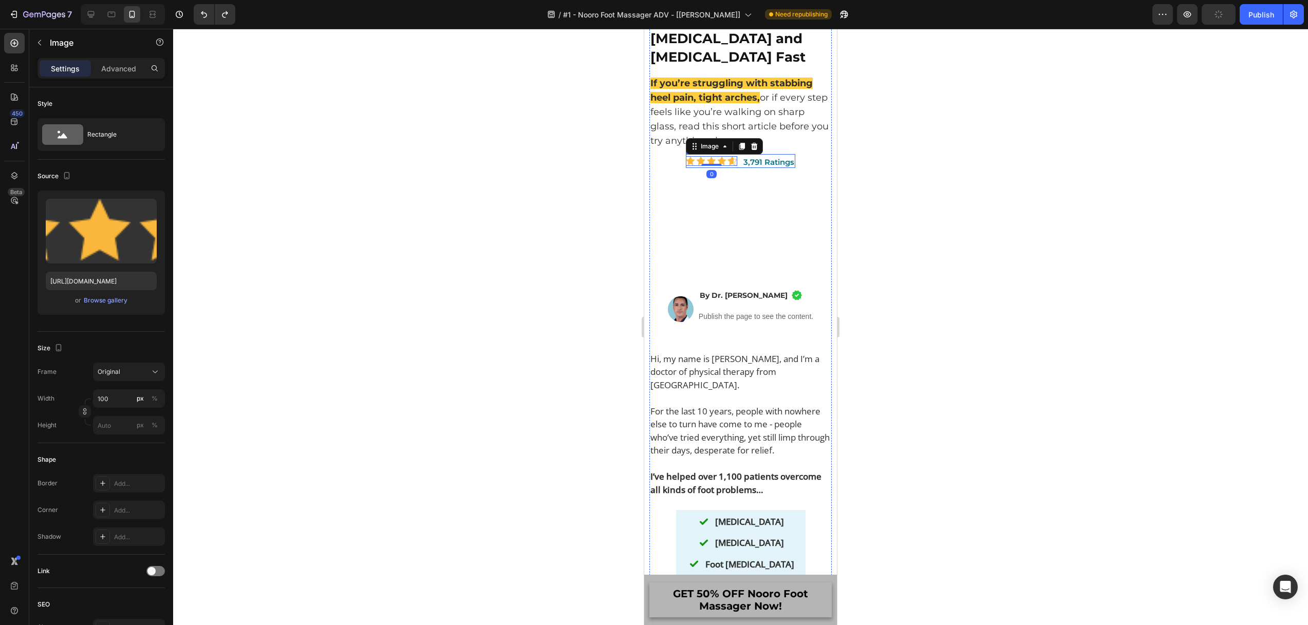
click at [769, 154] on div "3,791 Ratings Text Block" at bounding box center [768, 161] width 53 height 14
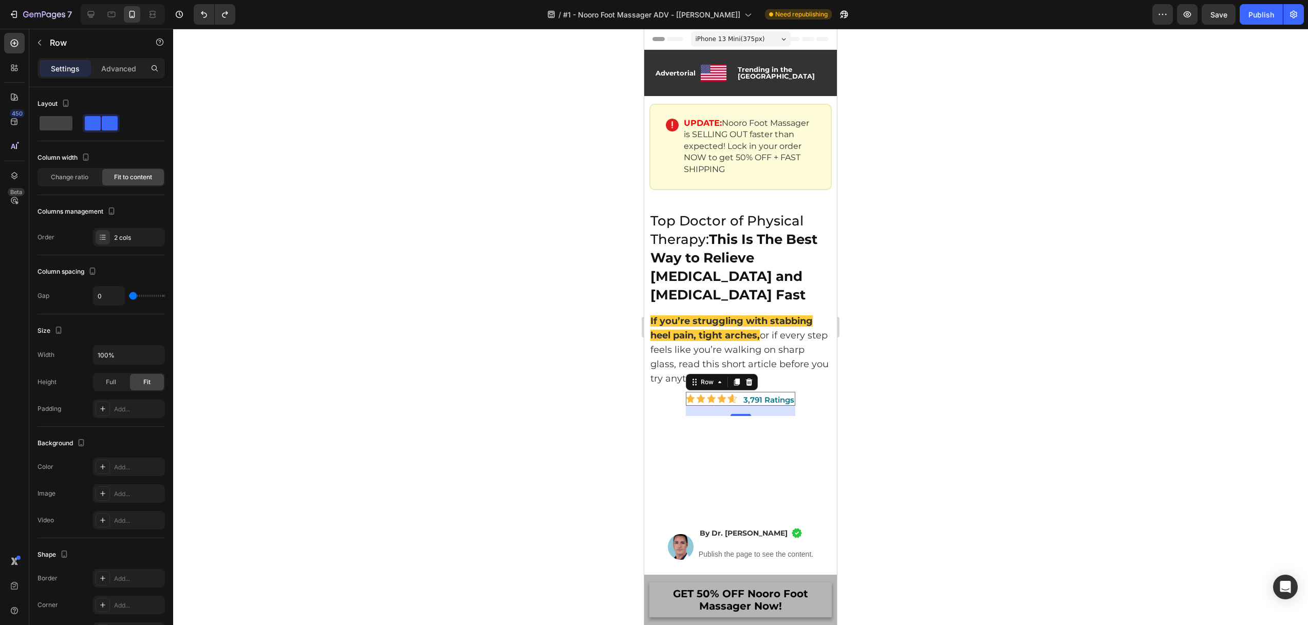
drag, startPoint x: 1254, startPoint y: 20, endPoint x: 1188, endPoint y: 35, distance: 67.5
click at [1254, 21] on button "Publish" at bounding box center [1260, 14] width 43 height 21
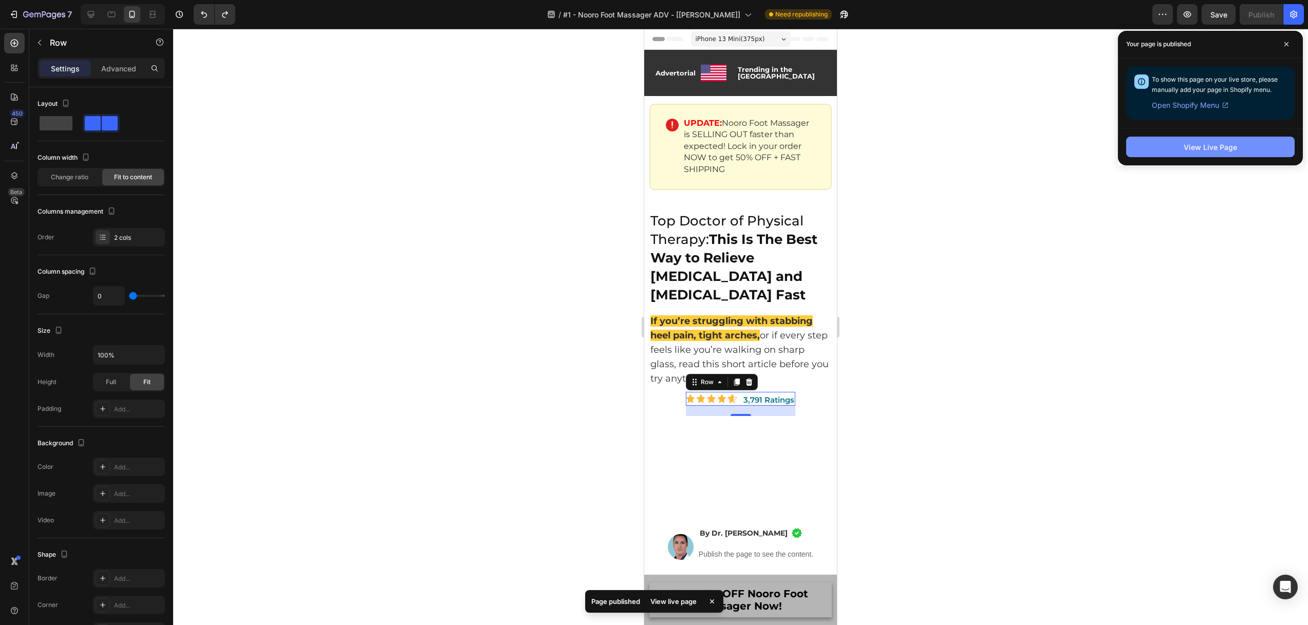
click at [1227, 151] on div "View Live Page" at bounding box center [1209, 147] width 53 height 11
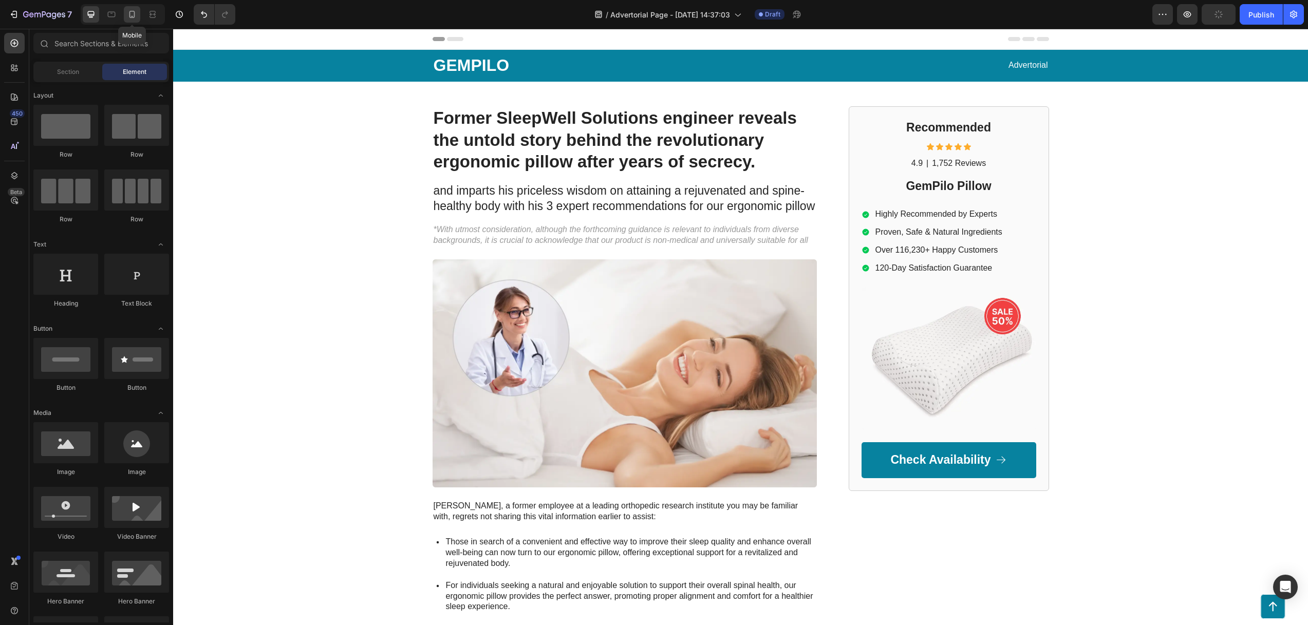
click at [134, 15] on icon at bounding box center [132, 14] width 10 height 10
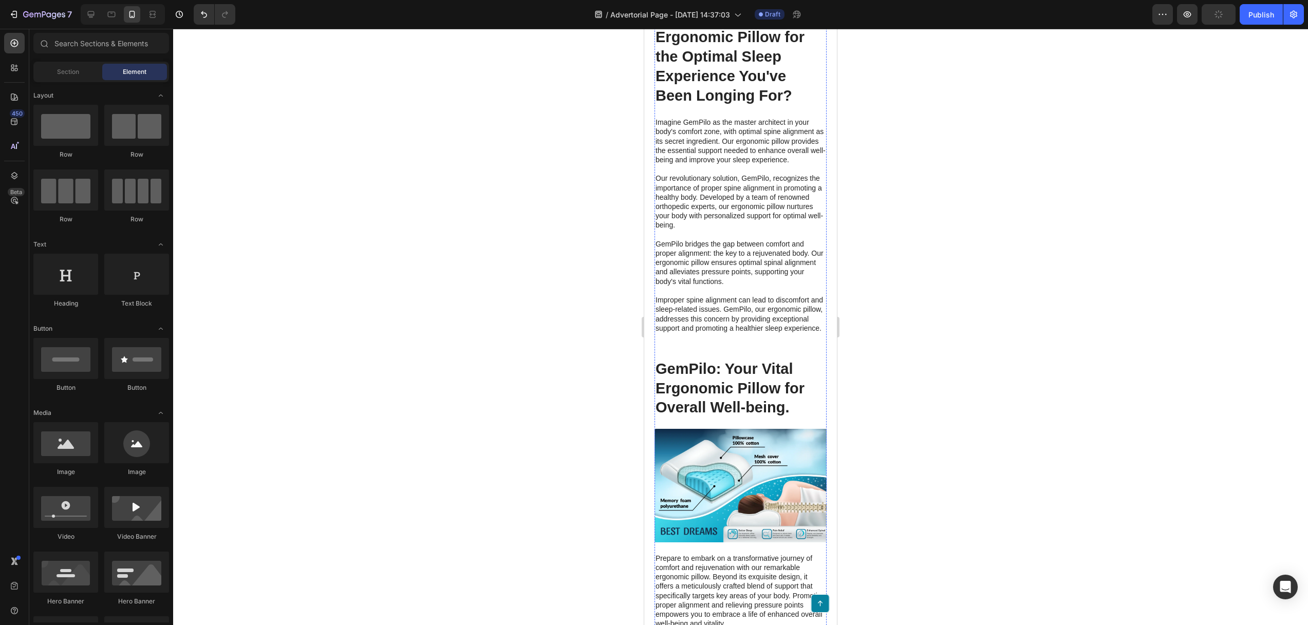
scroll to position [2220, 0]
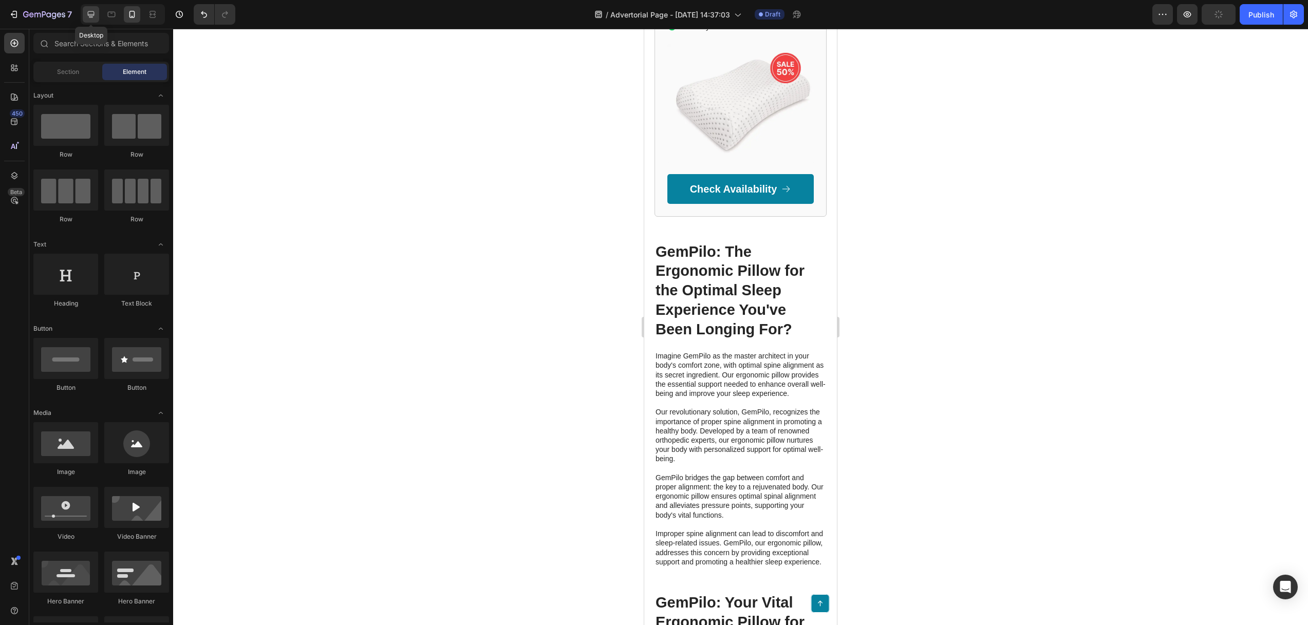
click at [91, 14] on icon at bounding box center [91, 14] width 7 height 7
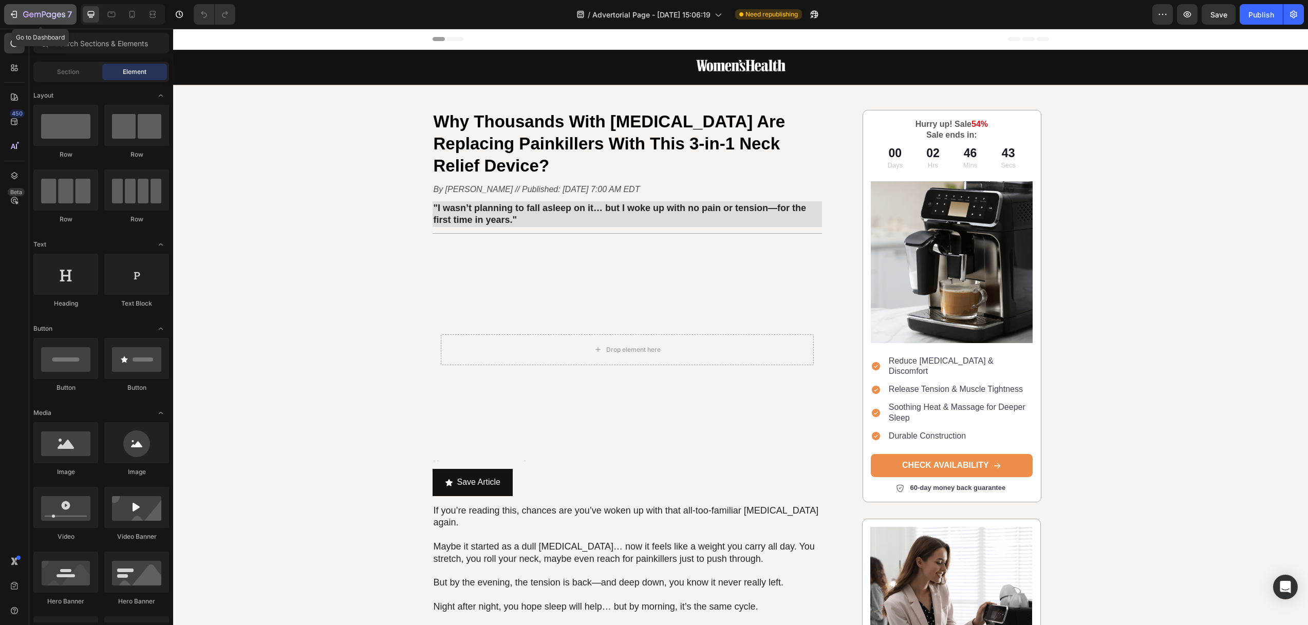
click at [15, 12] on icon "button" at bounding box center [14, 14] width 10 height 10
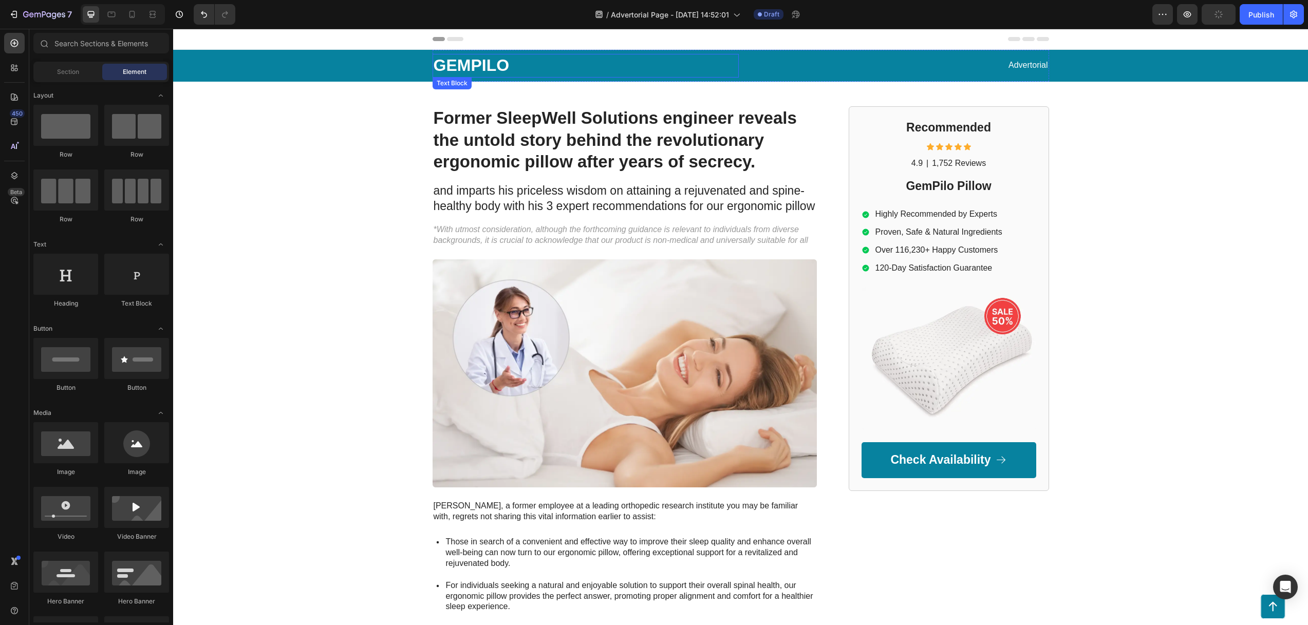
click at [468, 62] on p "GEMPILO" at bounding box center [585, 66] width 304 height 22
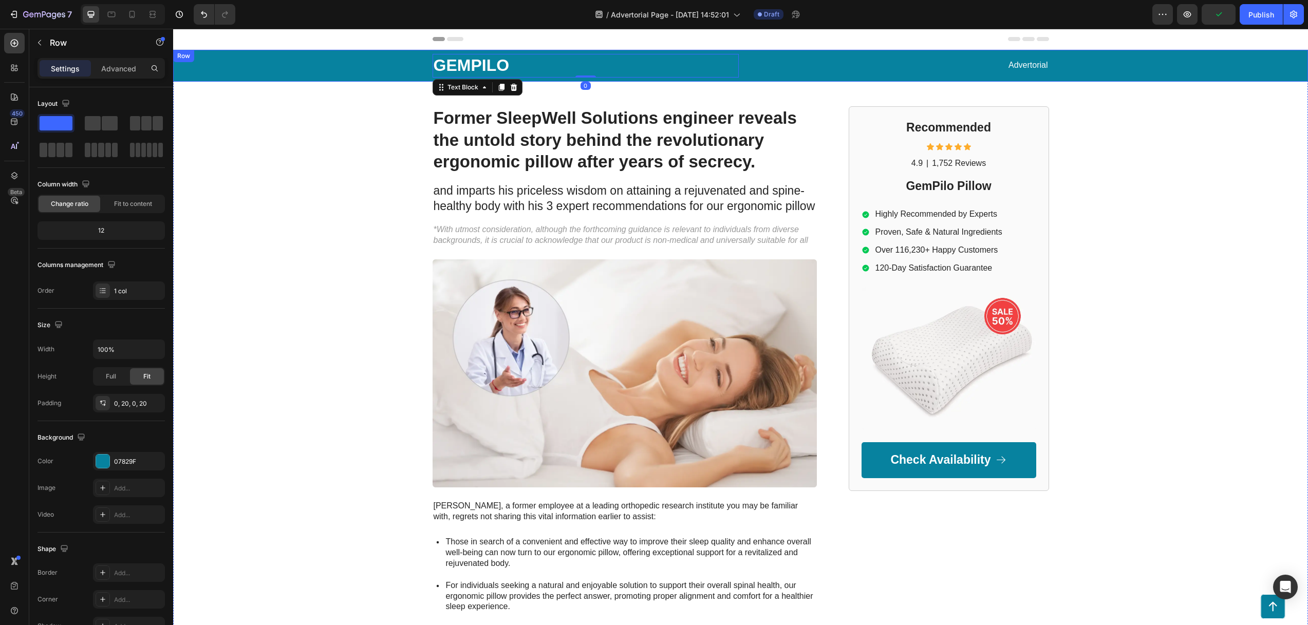
click at [317, 62] on div "GEMPILO Text Block 0 Advertorial Text Block Row" at bounding box center [740, 66] width 1114 height 32
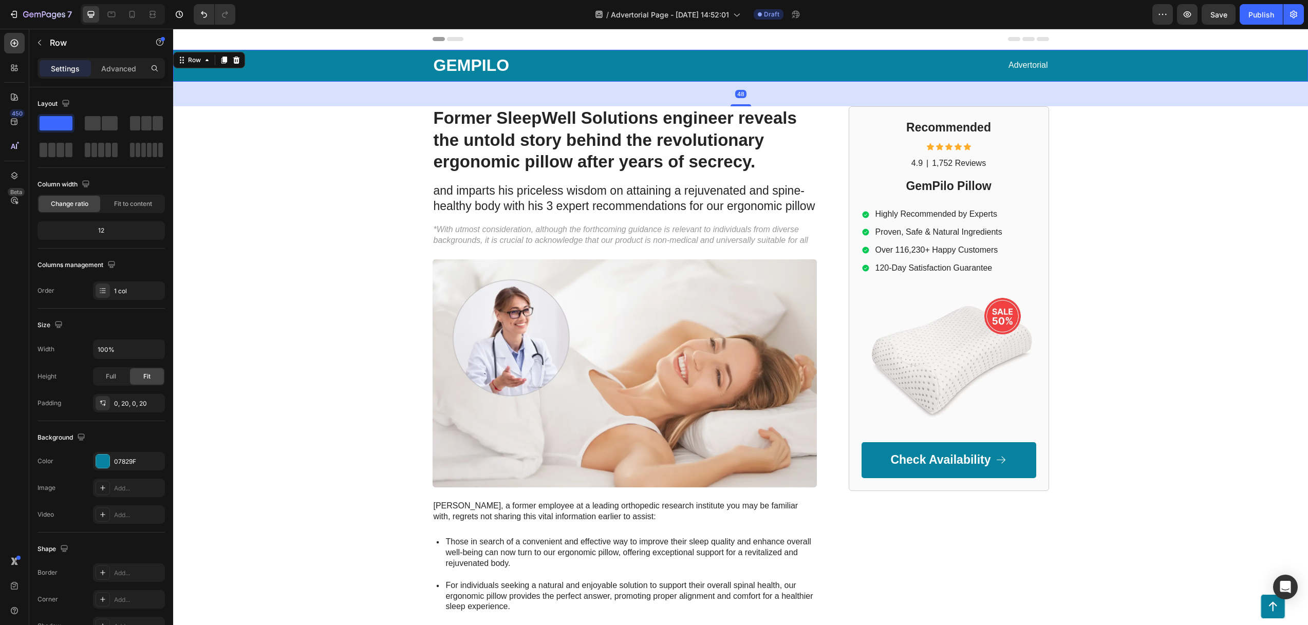
click at [300, 62] on div "GEMPILO Text Block Advertorial Text Block Row" at bounding box center [740, 66] width 1114 height 32
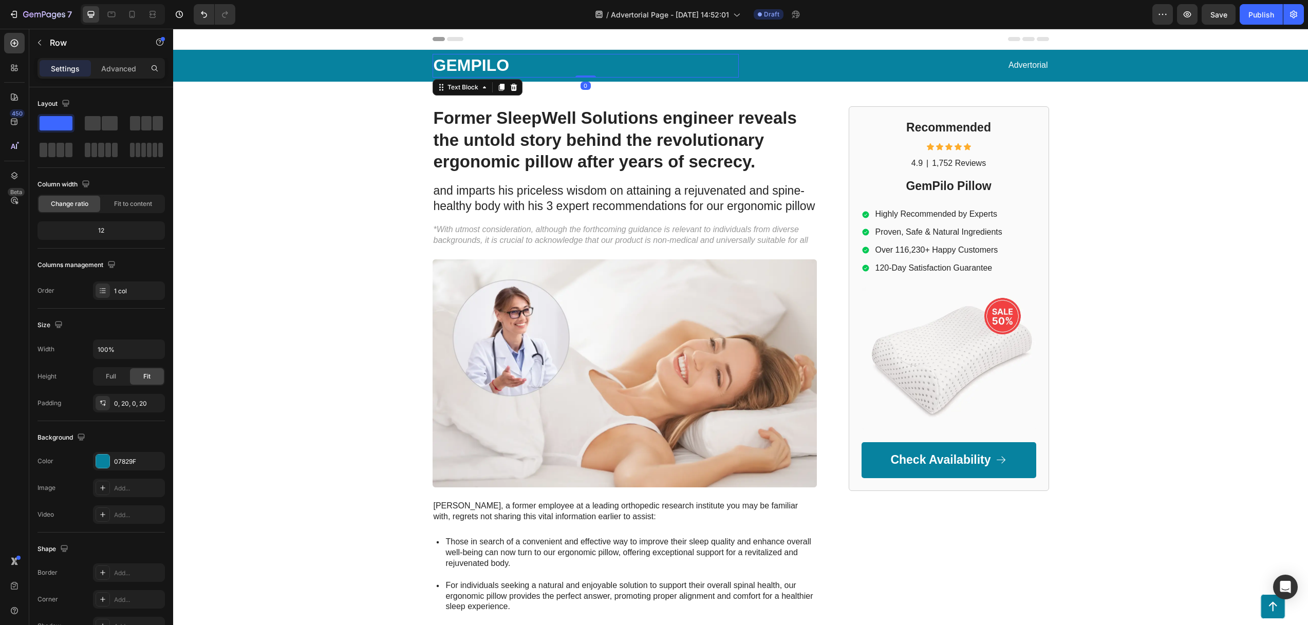
click at [489, 70] on p "GEMPILO" at bounding box center [585, 66] width 304 height 22
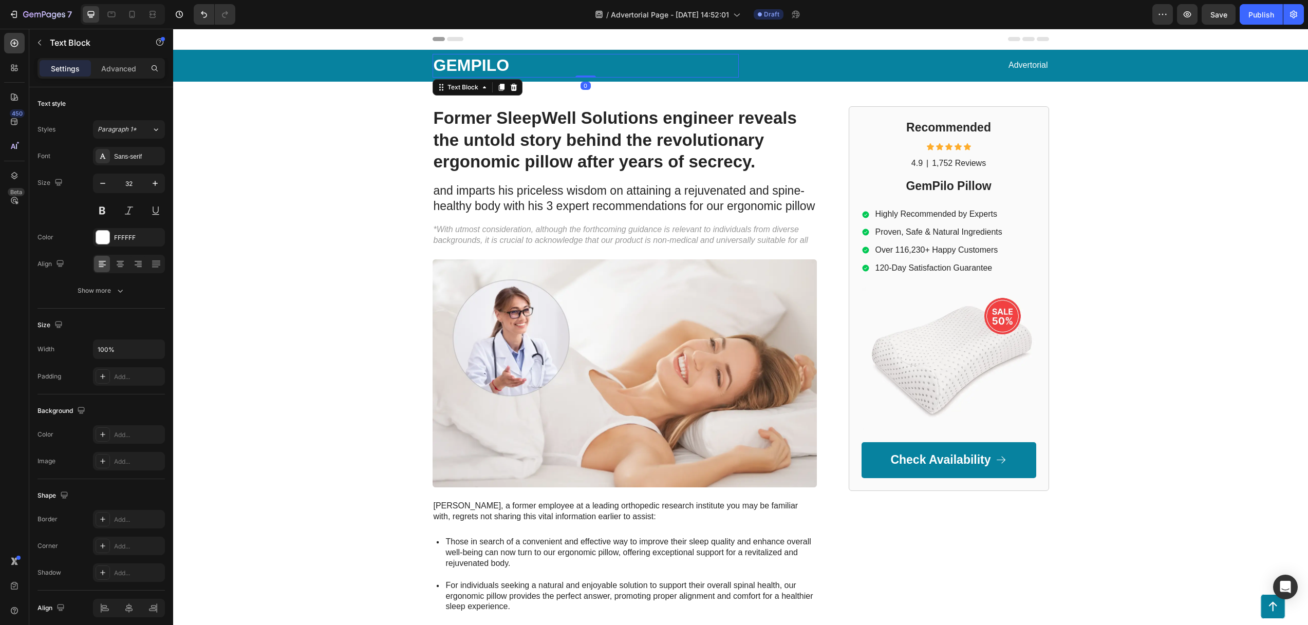
click at [475, 73] on p "GEMPILO" at bounding box center [585, 66] width 304 height 22
click at [460, 65] on p "GEMPILO" at bounding box center [585, 66] width 304 height 22
click at [378, 109] on div "GEMPILO Text Block 0 Advertorial Text Block Row Row Former SleepWell Solutions …" at bounding box center [740, 445] width 1134 height 791
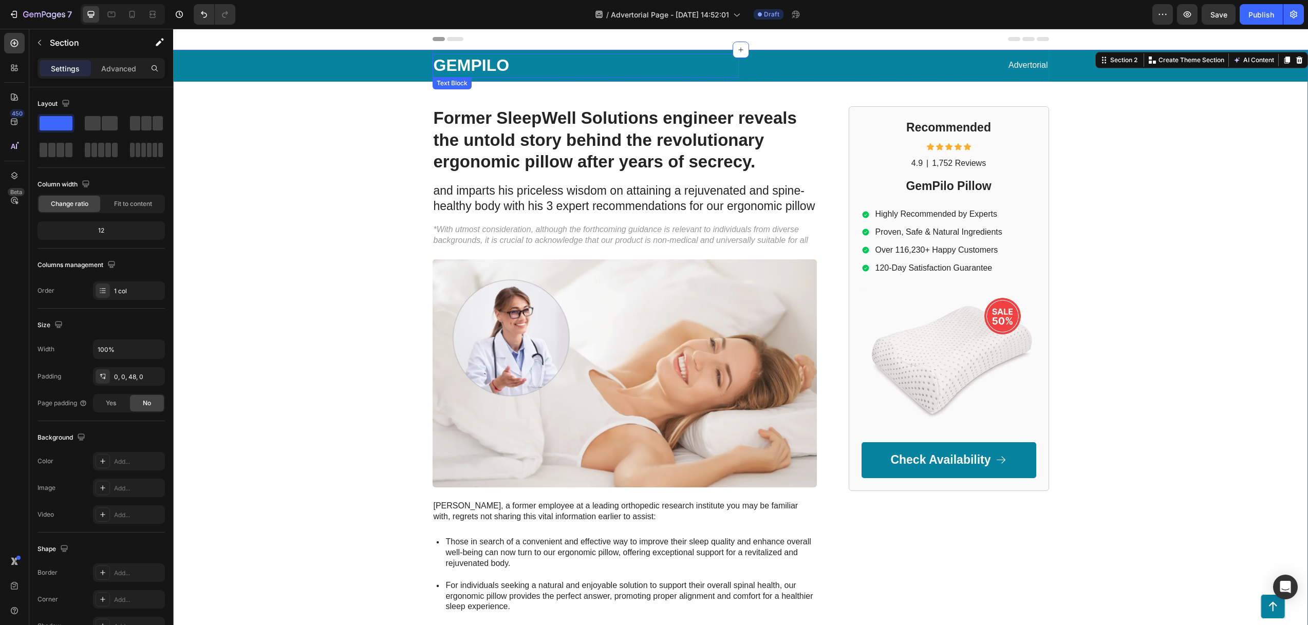
click at [470, 63] on p "GEMPILO" at bounding box center [585, 66] width 304 height 22
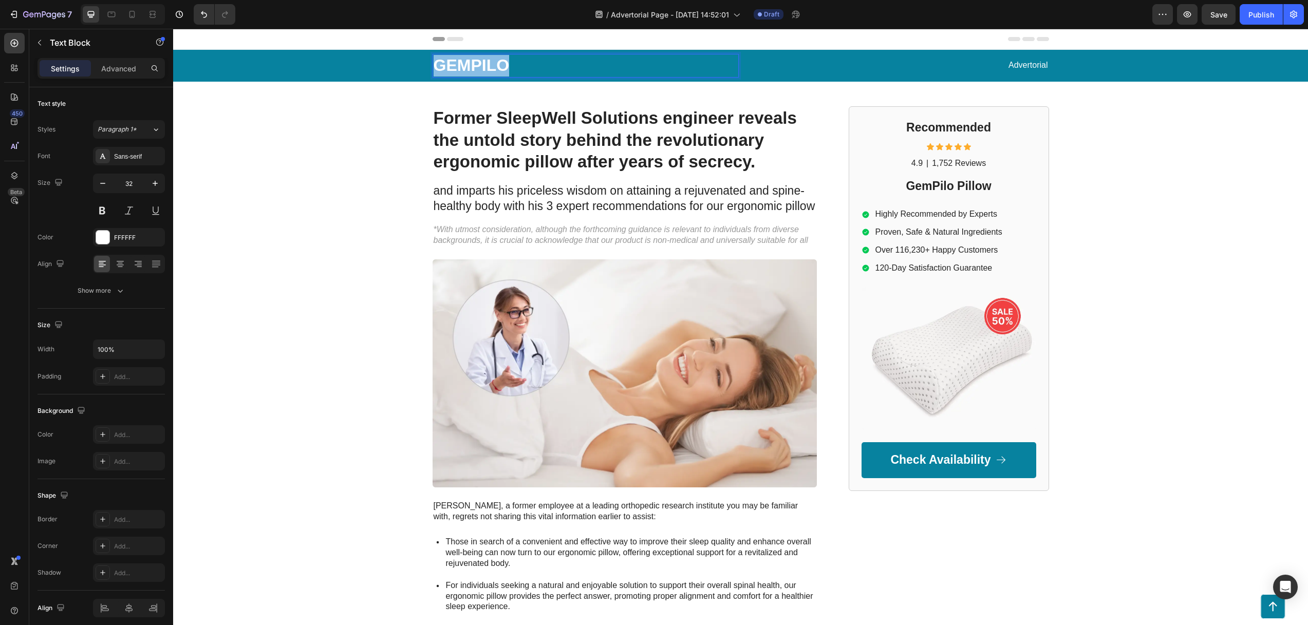
click at [470, 63] on p "GEMPILO" at bounding box center [585, 66] width 304 height 22
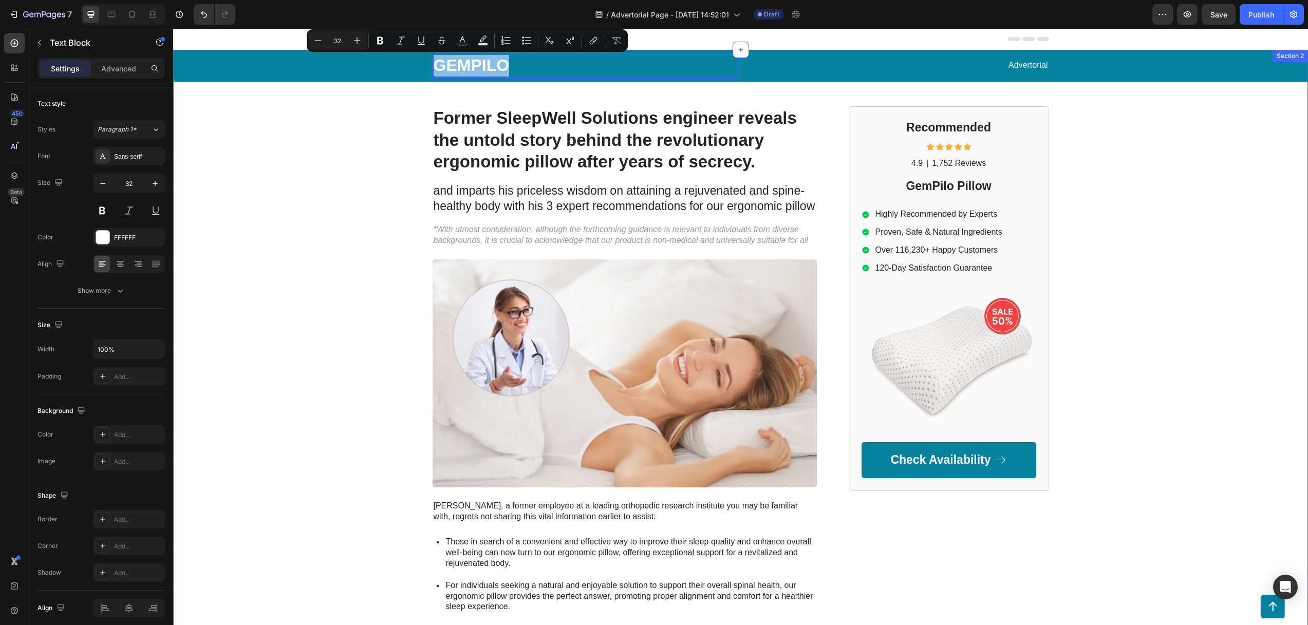
click at [386, 220] on div "GEMPILO Text Block 0 Advertorial Text Block Row Row Former SleepWell Solutions …" at bounding box center [740, 445] width 1134 height 791
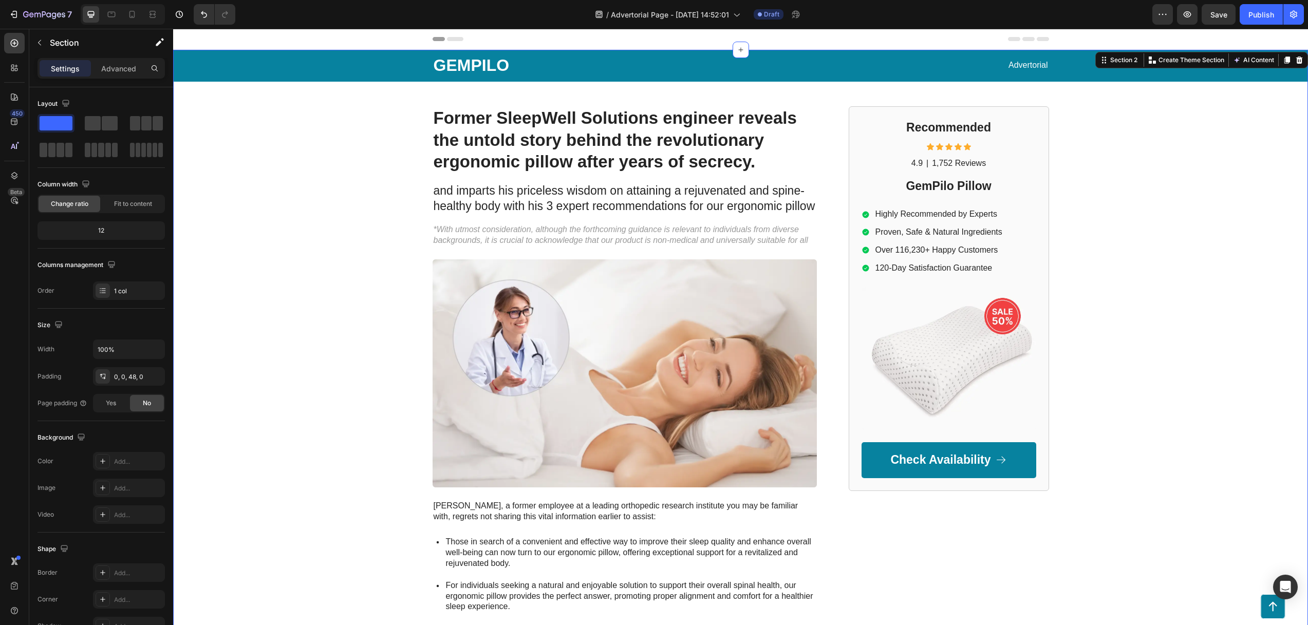
click at [468, 70] on p "GEMPILO" at bounding box center [585, 66] width 304 height 22
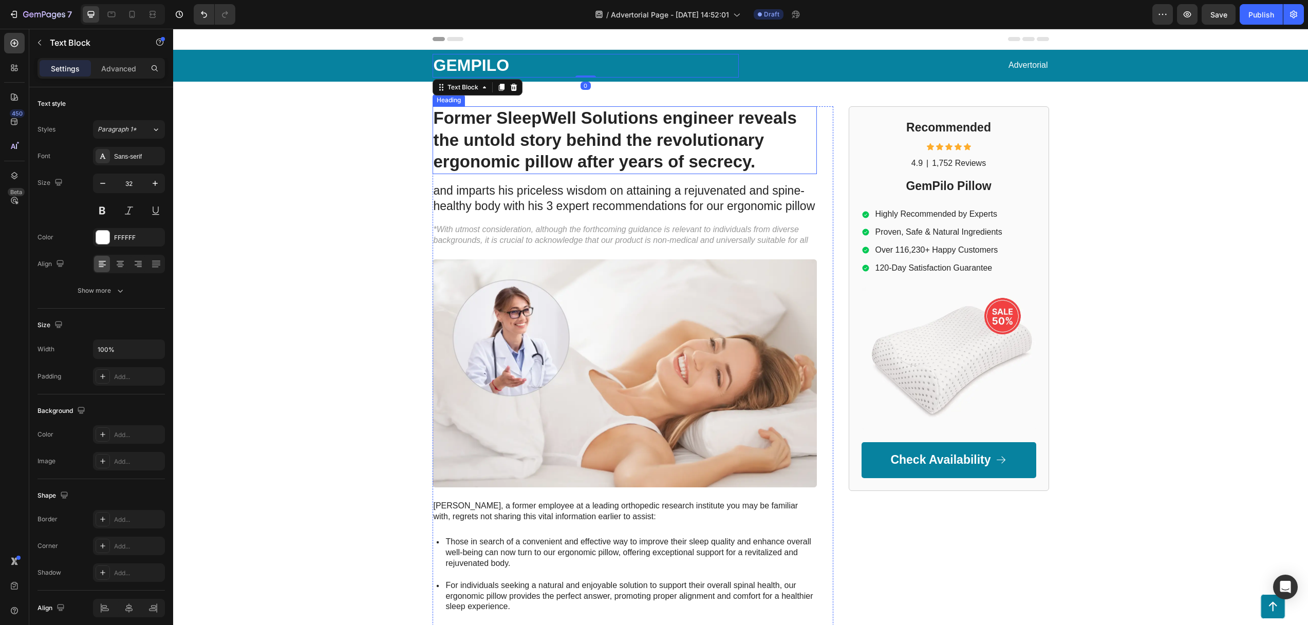
click at [498, 131] on h1 "Former SleepWell Solutions engineer reveals the untold story behind the revolut…" at bounding box center [624, 140] width 384 height 68
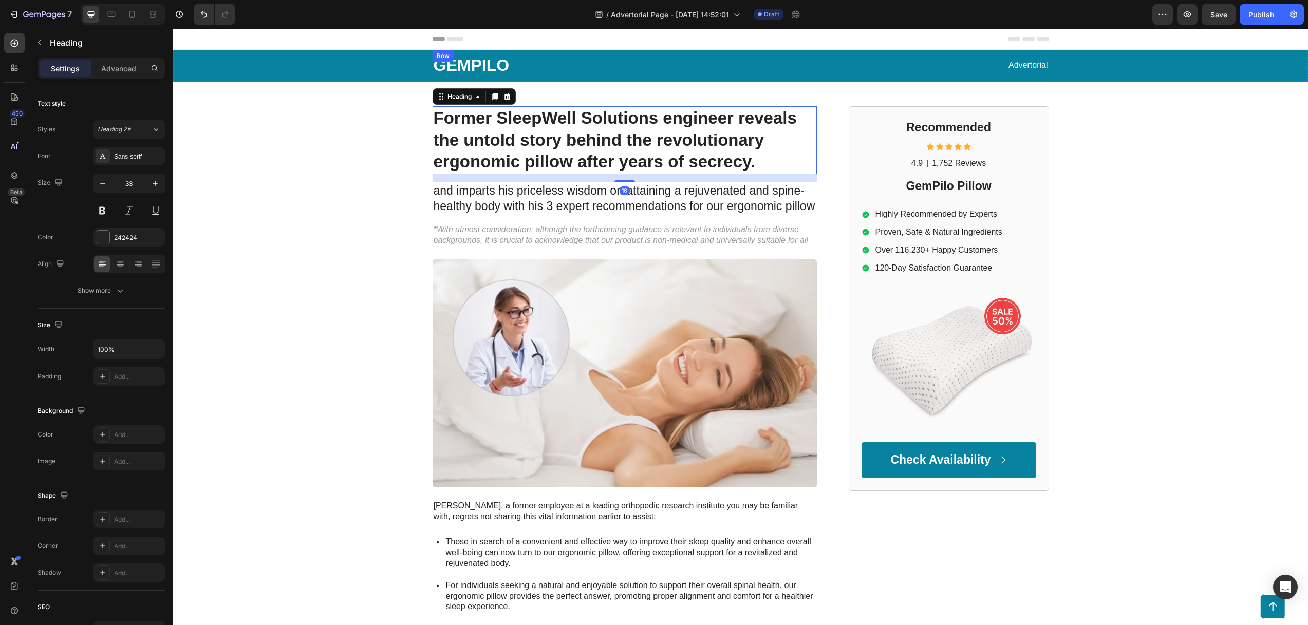
click at [590, 80] on div "GEMPILO Text Block Advertorial Text Block Row" at bounding box center [740, 66] width 616 height 32
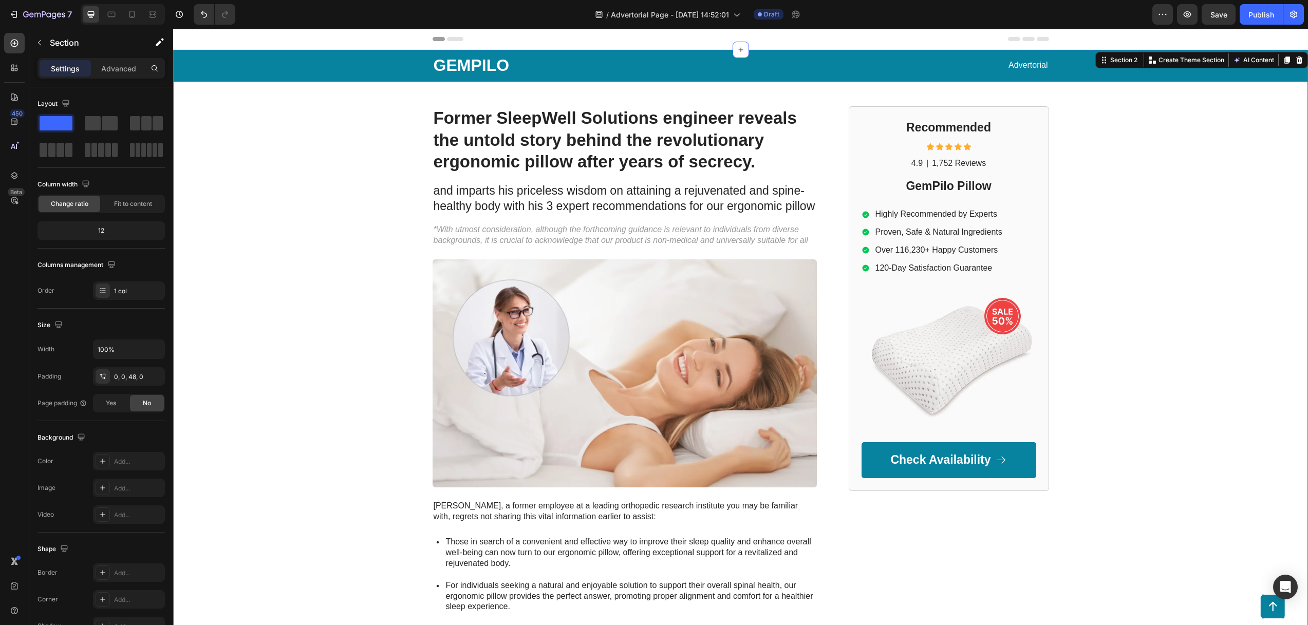
click at [618, 102] on div "GEMPILO Text Block Advertorial Text Block Row Row Former SleepWell Solutions en…" at bounding box center [740, 445] width 1134 height 791
click at [636, 93] on div "GEMPILO Text Block Advertorial Text Block Row Row Former SleepWell Solutions en…" at bounding box center [740, 445] width 1134 height 791
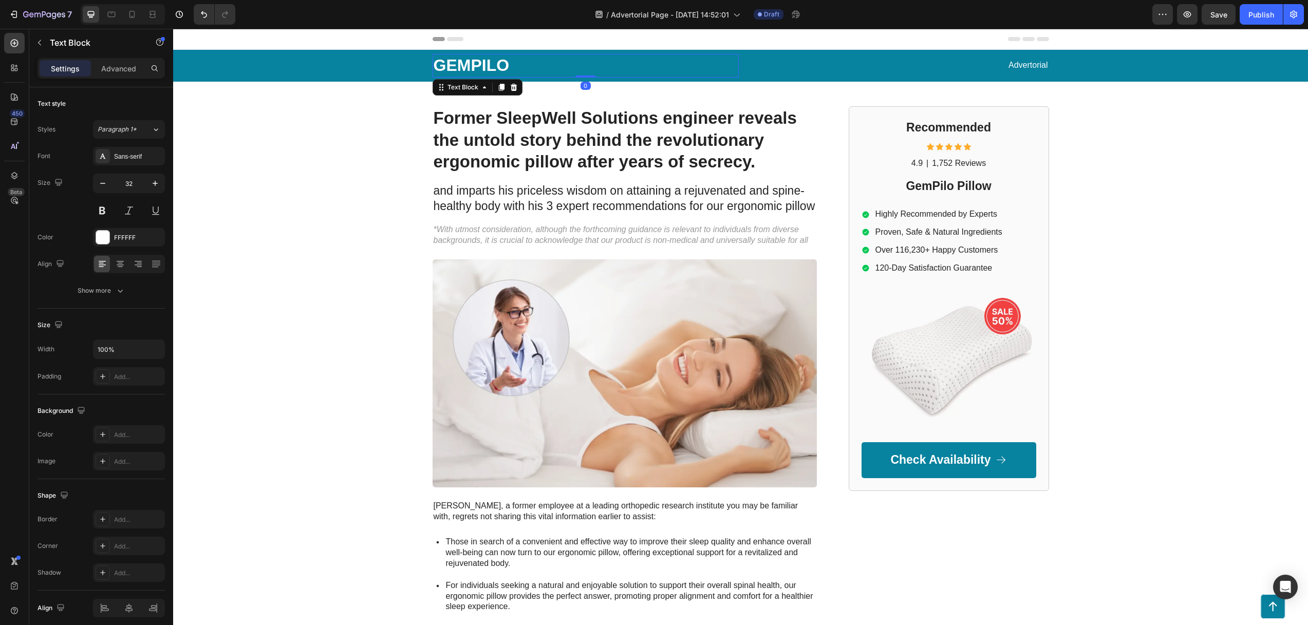
click at [464, 63] on p "GEMPILO" at bounding box center [585, 66] width 304 height 22
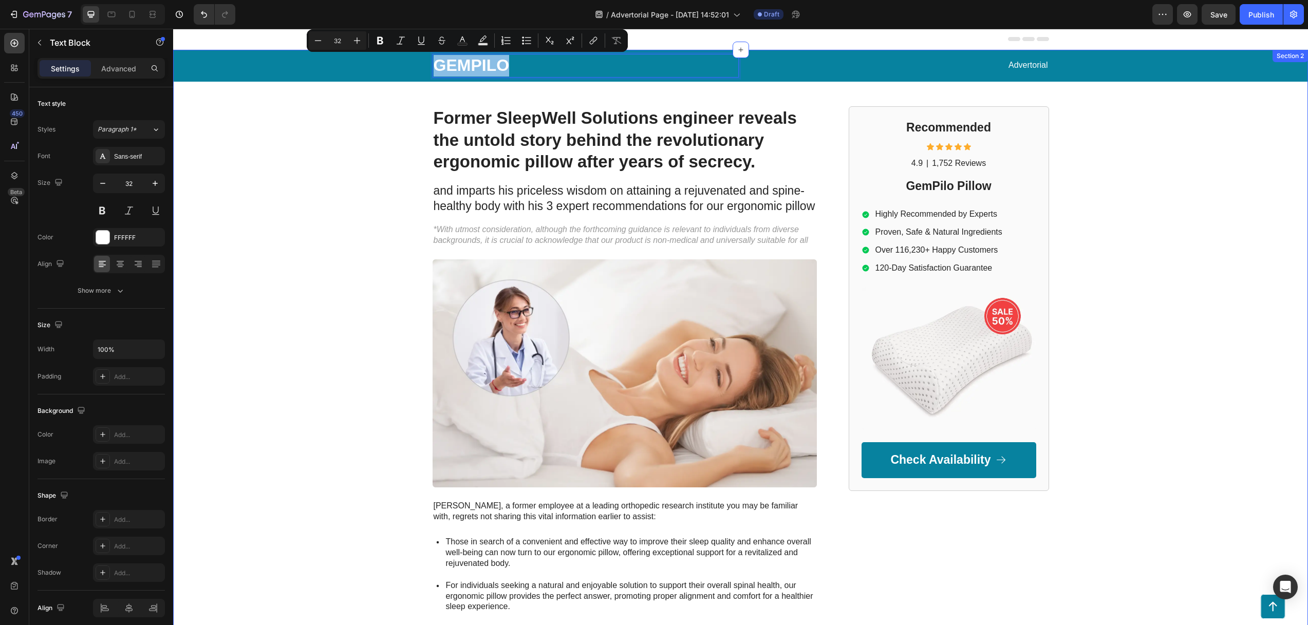
click at [1174, 121] on div "GEMPILO Text Block 0 Advertorial Text Block Row Row Former SleepWell Solutions …" at bounding box center [740, 445] width 1134 height 791
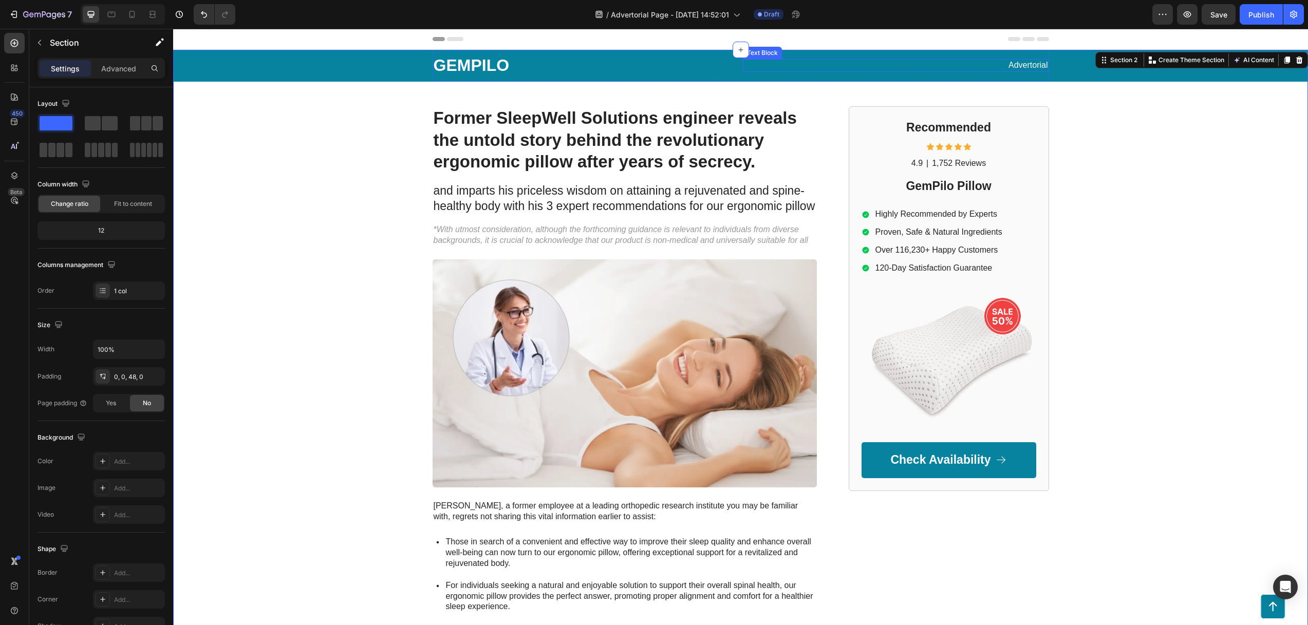
click at [793, 71] on div "Advertorial" at bounding box center [896, 65] width 306 height 13
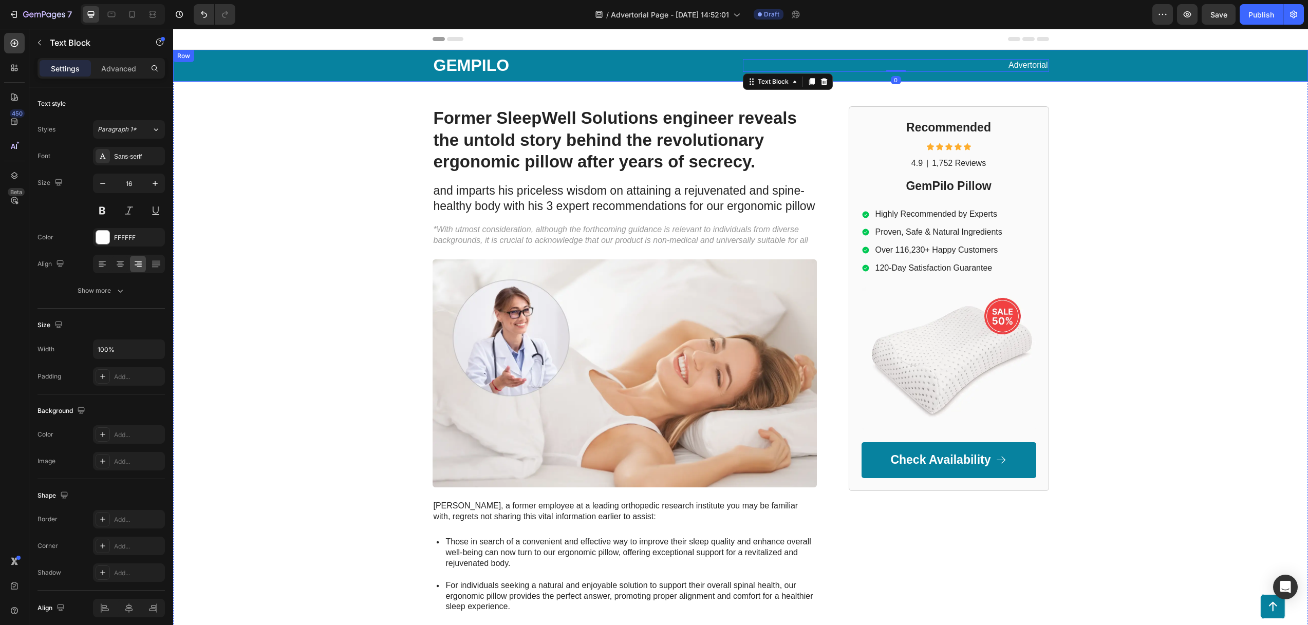
click at [351, 56] on div "GEMPILO Text Block Advertorial Text Block 0 Row" at bounding box center [740, 66] width 1114 height 32
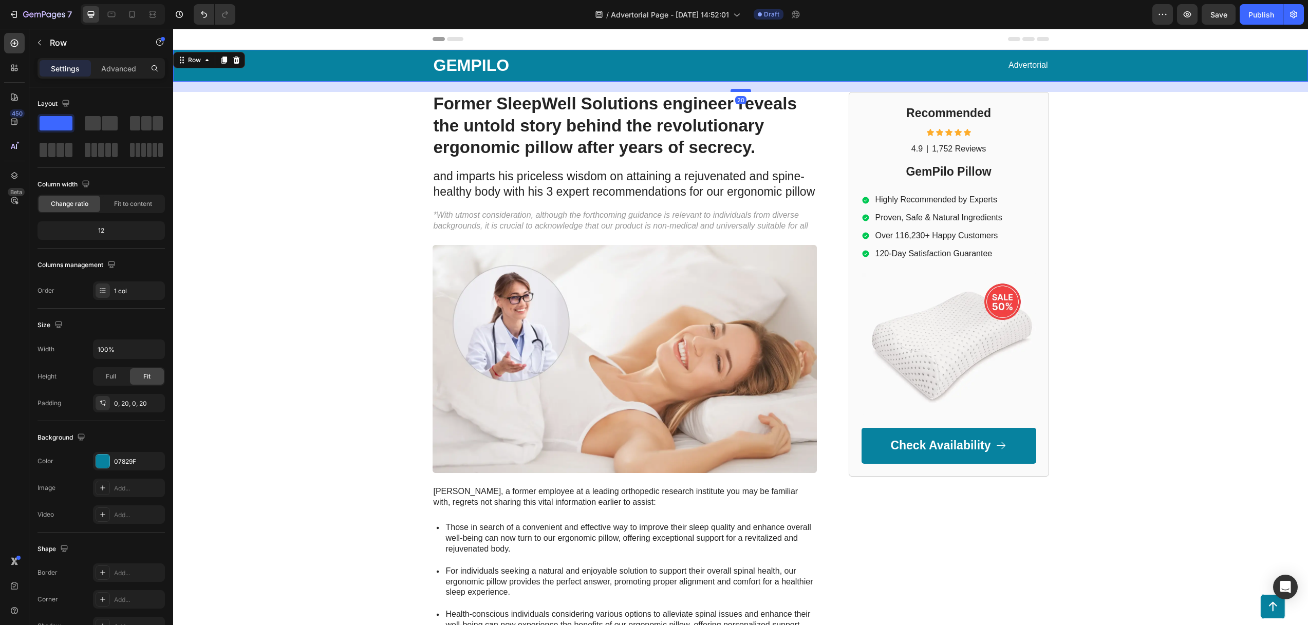
drag, startPoint x: 735, startPoint y: 104, endPoint x: 735, endPoint y: 90, distance: 13.4
click at [735, 90] on div at bounding box center [740, 90] width 21 height 3
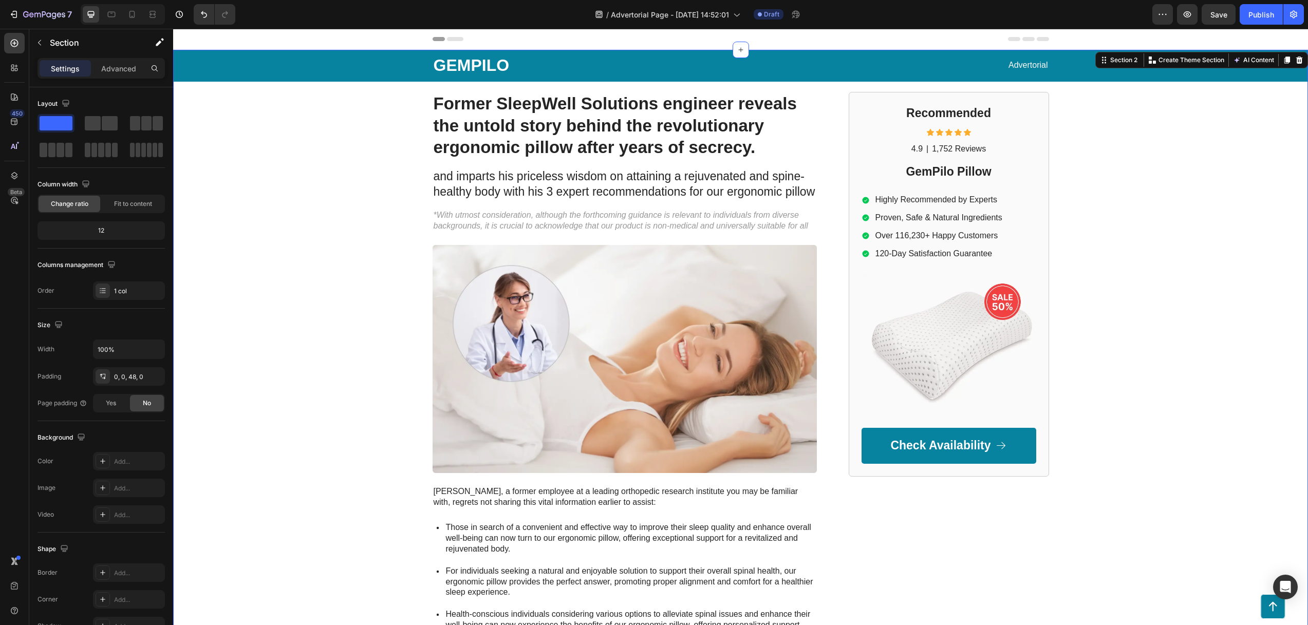
click at [405, 169] on div "GEMPILO Text Block Advertorial Text Block Row Row Former SleepWell Solutions en…" at bounding box center [740, 438] width 1134 height 777
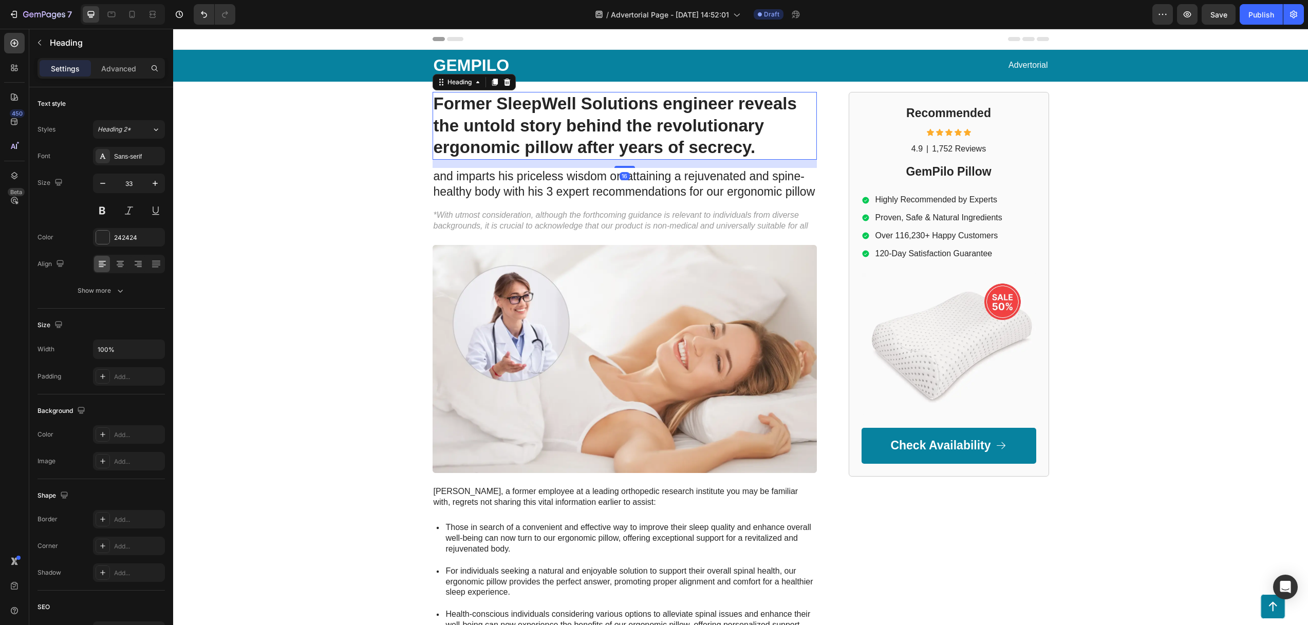
click at [617, 123] on h1 "Former SleepWell Solutions engineer reveals the untold story behind the revolut…" at bounding box center [624, 126] width 384 height 68
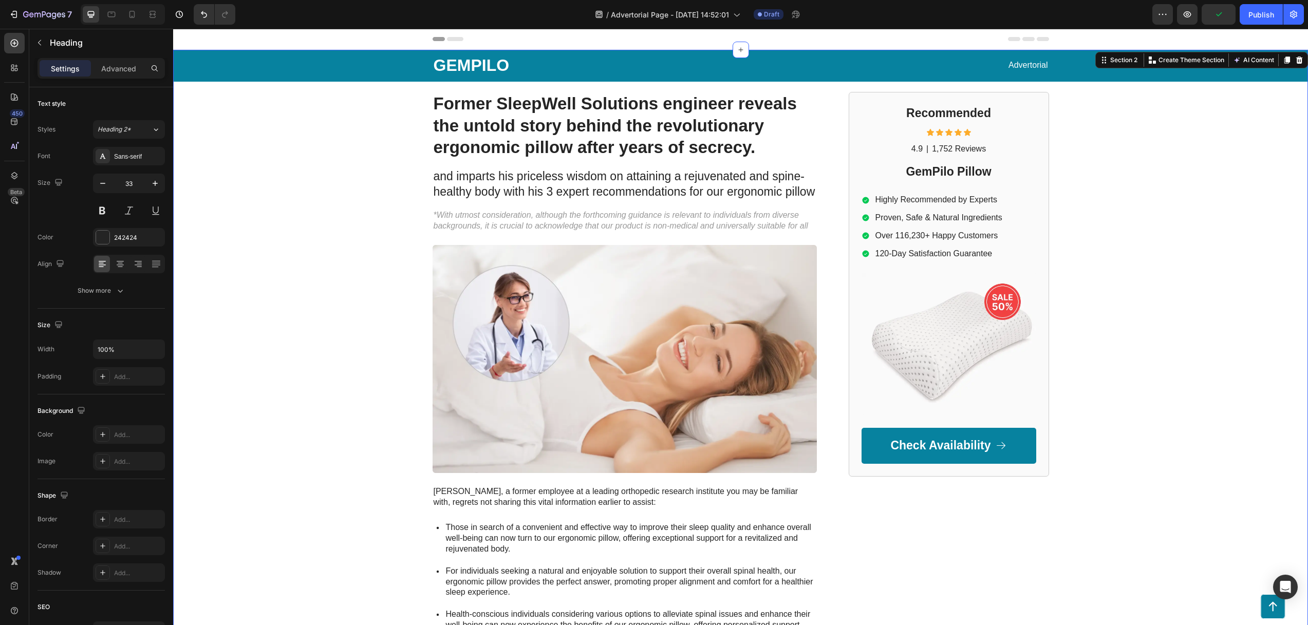
click at [397, 137] on div "GEMPILO Text Block Advertorial Text Block Row Row Former SleepWell Solutions en…" at bounding box center [740, 438] width 1134 height 777
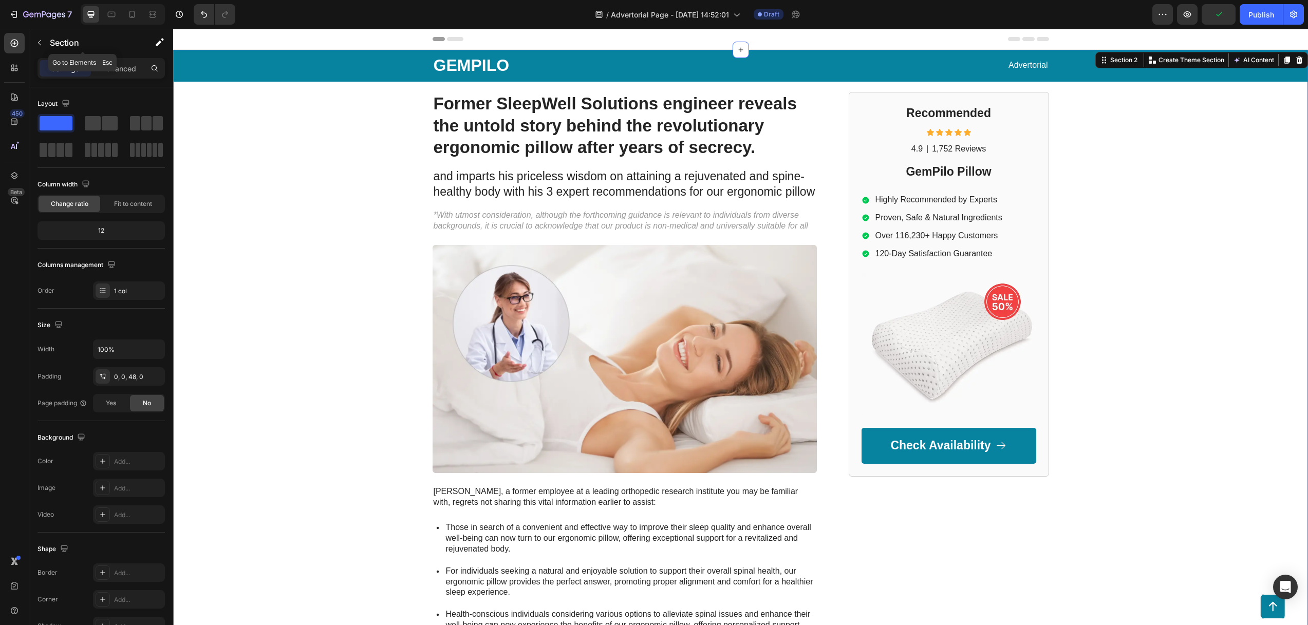
click at [42, 44] on icon "button" at bounding box center [39, 43] width 8 height 8
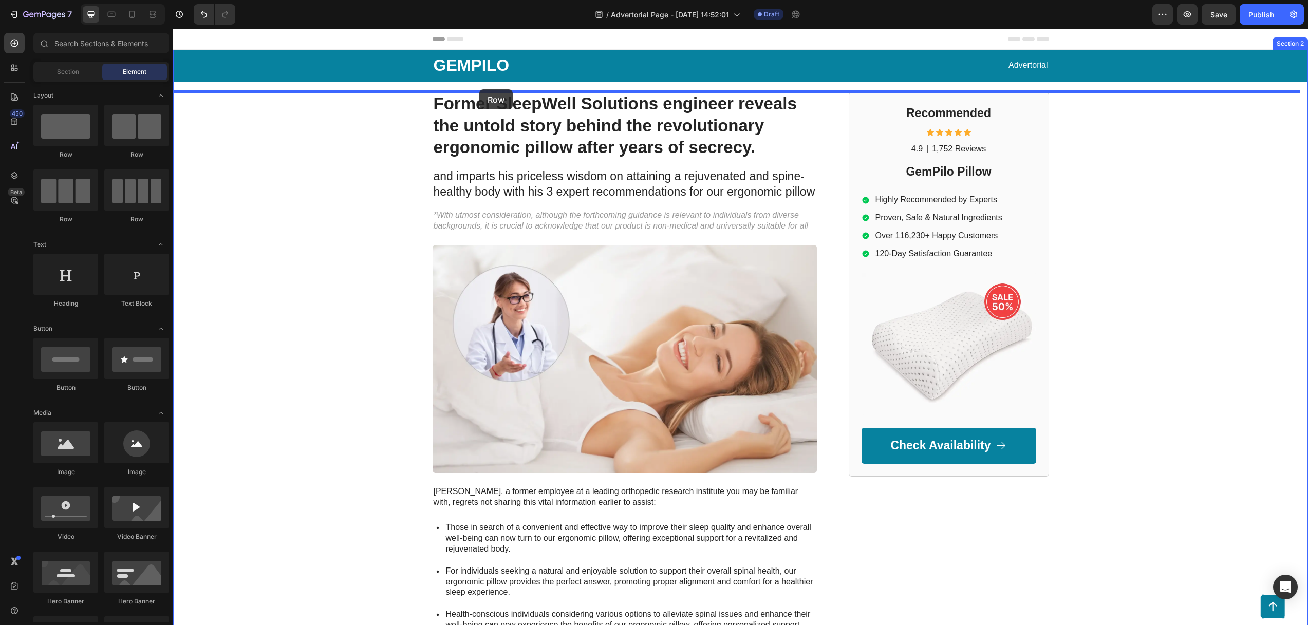
drag, startPoint x: 304, startPoint y: 160, endPoint x: 509, endPoint y: 87, distance: 217.5
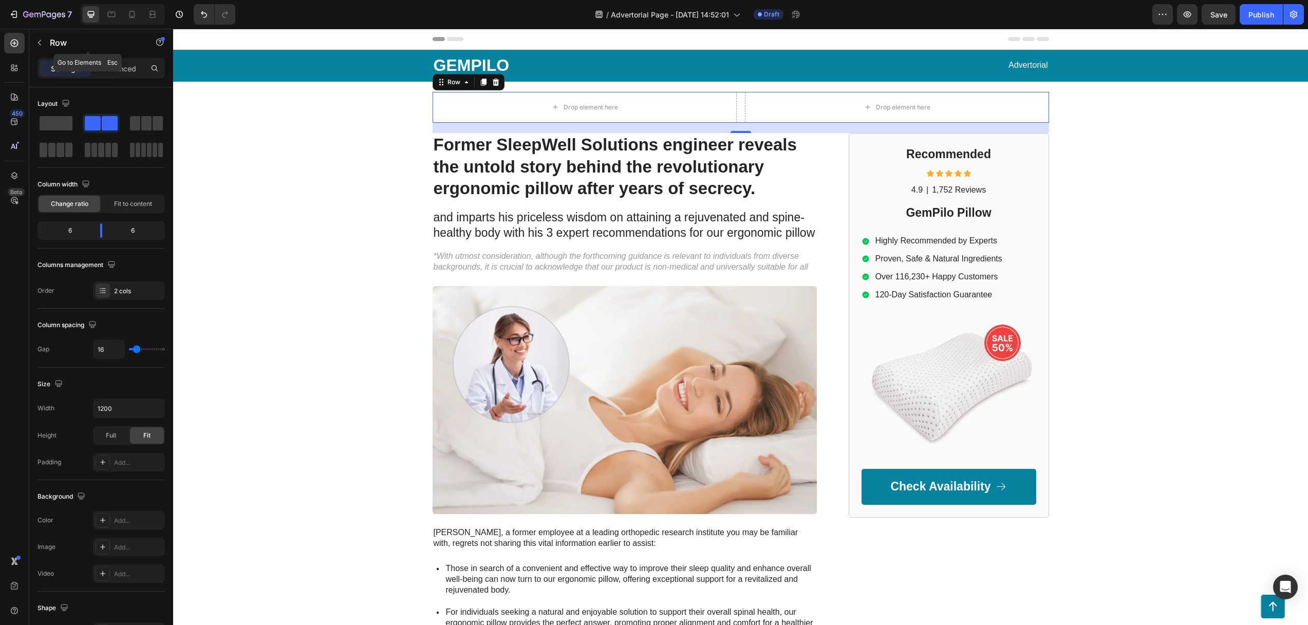
drag, startPoint x: 43, startPoint y: 40, endPoint x: 61, endPoint y: 67, distance: 32.5
click at [43, 40] on icon "button" at bounding box center [39, 43] width 8 height 8
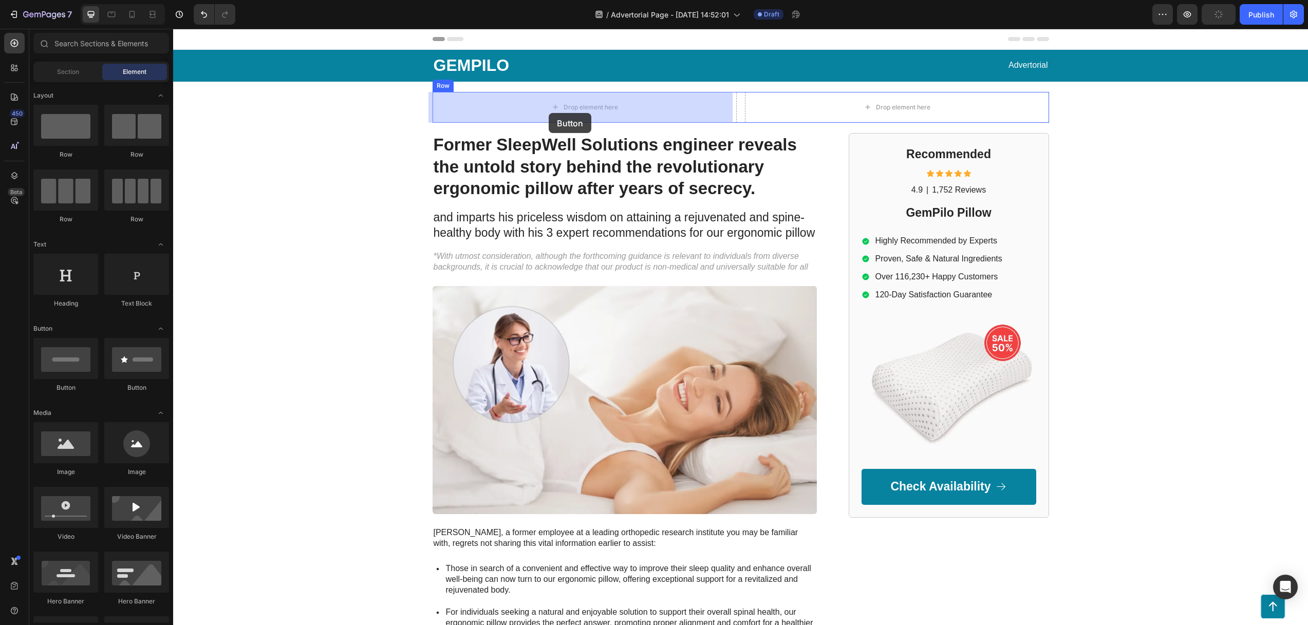
drag, startPoint x: 252, startPoint y: 395, endPoint x: 547, endPoint y: 108, distance: 411.5
drag, startPoint x: 313, startPoint y: 470, endPoint x: 470, endPoint y: 98, distance: 404.3
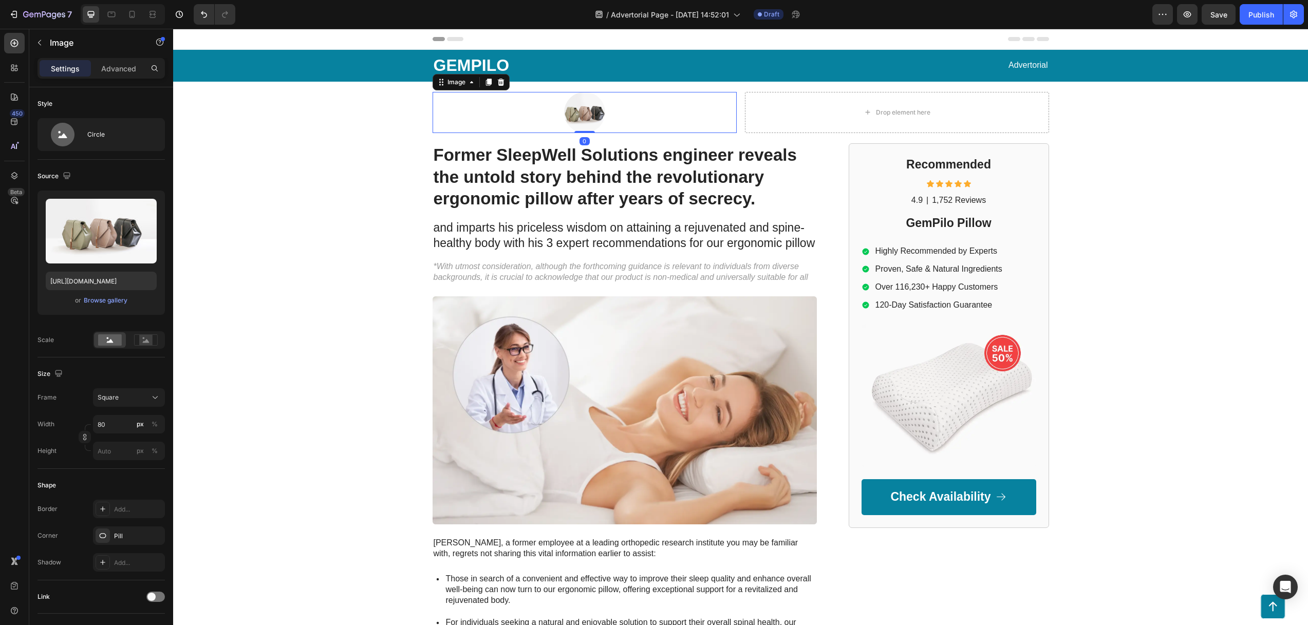
click at [584, 111] on img at bounding box center [584, 112] width 41 height 41
click at [582, 112] on img at bounding box center [584, 112] width 41 height 41
click at [90, 274] on input "https://cdn.shopify.com/s/files/1/2005/9307/files/image_demo.jpg" at bounding box center [101, 281] width 111 height 18
click at [90, 279] on input "https://cdn.shopify.com/s/files/1/2005/9307/files/image_demo.jpg" at bounding box center [101, 281] width 111 height 18
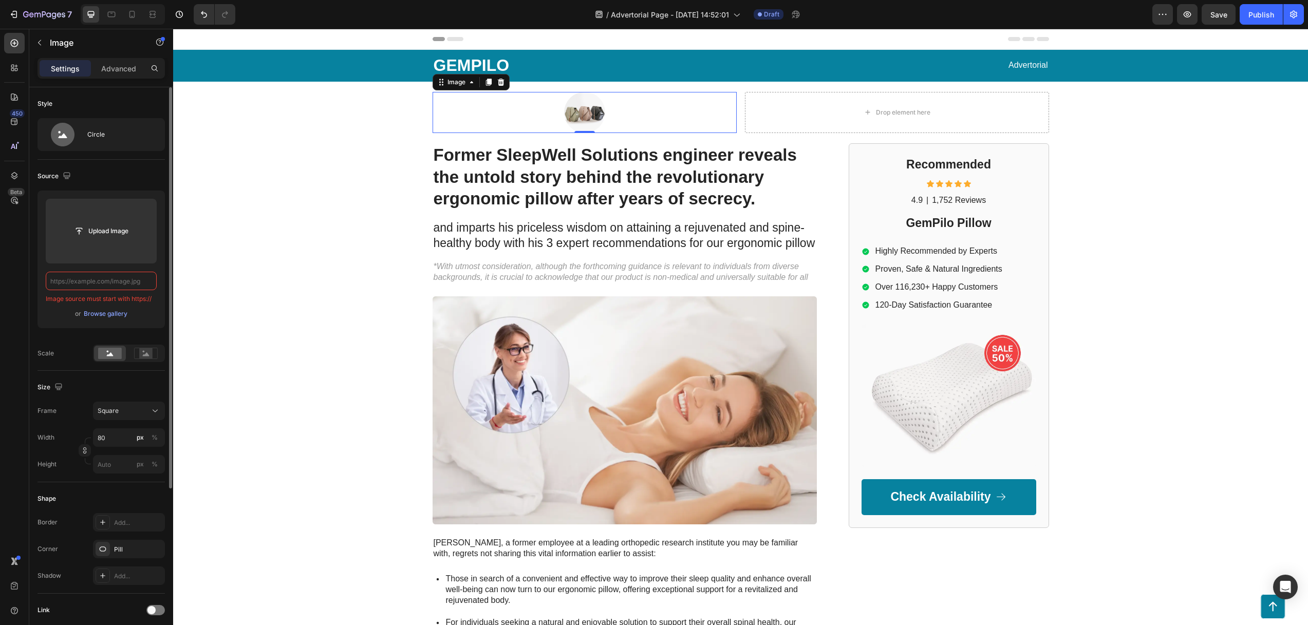
paste input "Why People With Neck Pain Are Ditching Painkillers For This "Smart Pillow”"
type input "Why People With Neck Pain Are Ditching Painkillers For This "Smart Pillow”"
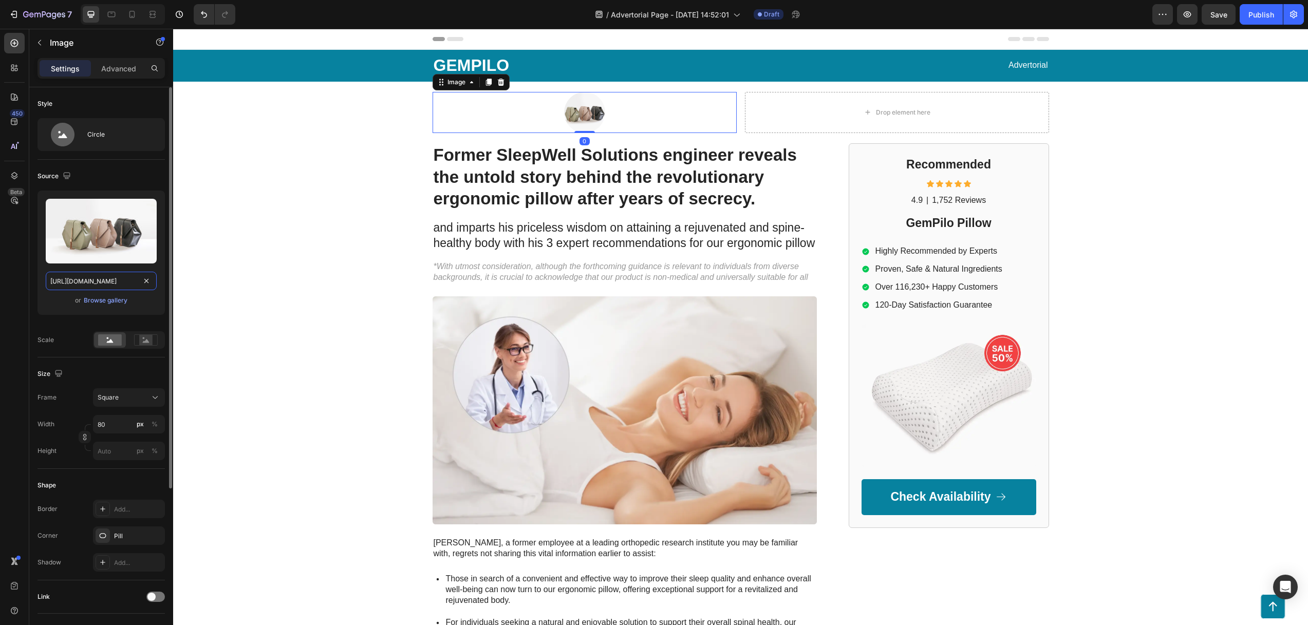
click at [97, 283] on input "https://cdn.shopify.com/s/files/1/2005/9307/files/image_demo.jpg" at bounding box center [101, 281] width 111 height 18
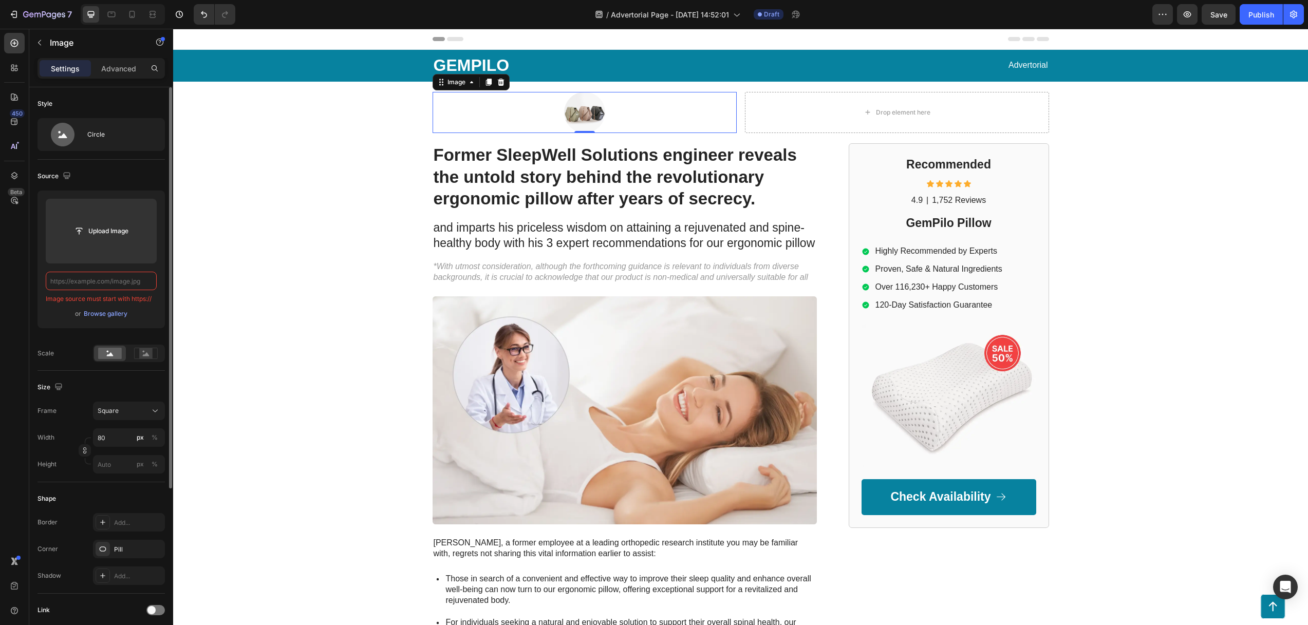
paste input "https://assets.checkoutchamp.com/0fae3c70-45dd-11ee-86e4-45d907ee05ed/171136730…"
type input "https://assets.checkoutchamp.com/0fae3c70-45dd-11ee-86e4-45d907ee05ed/171136730…"
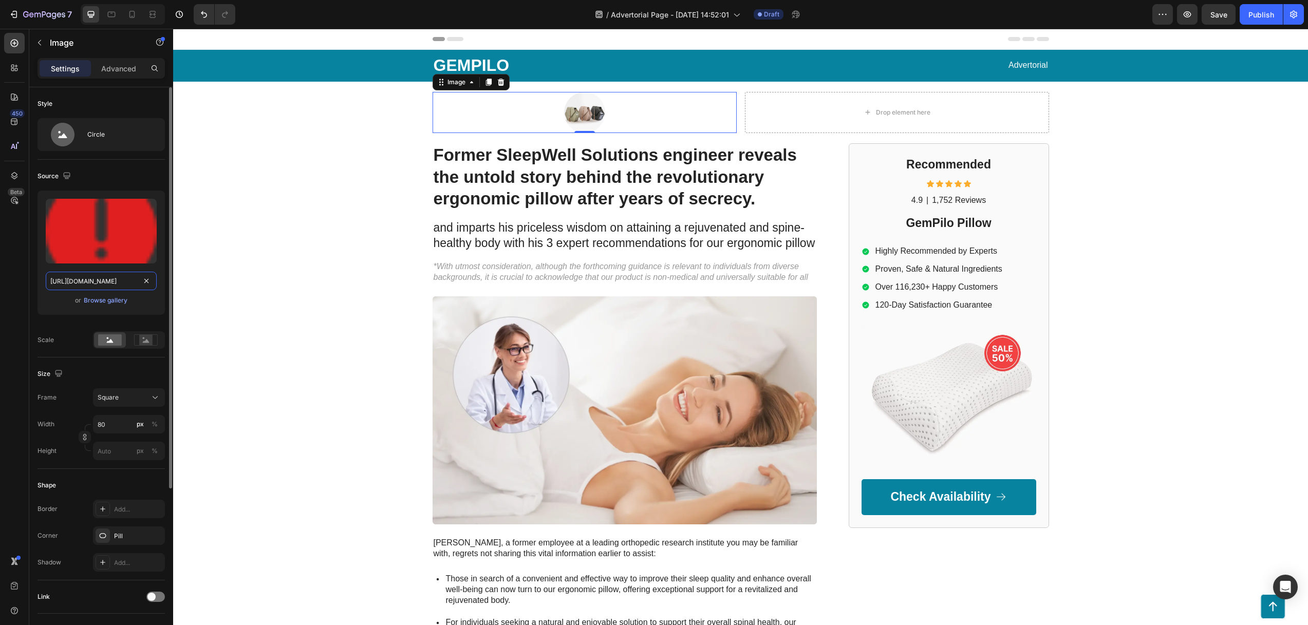
scroll to position [0, 217]
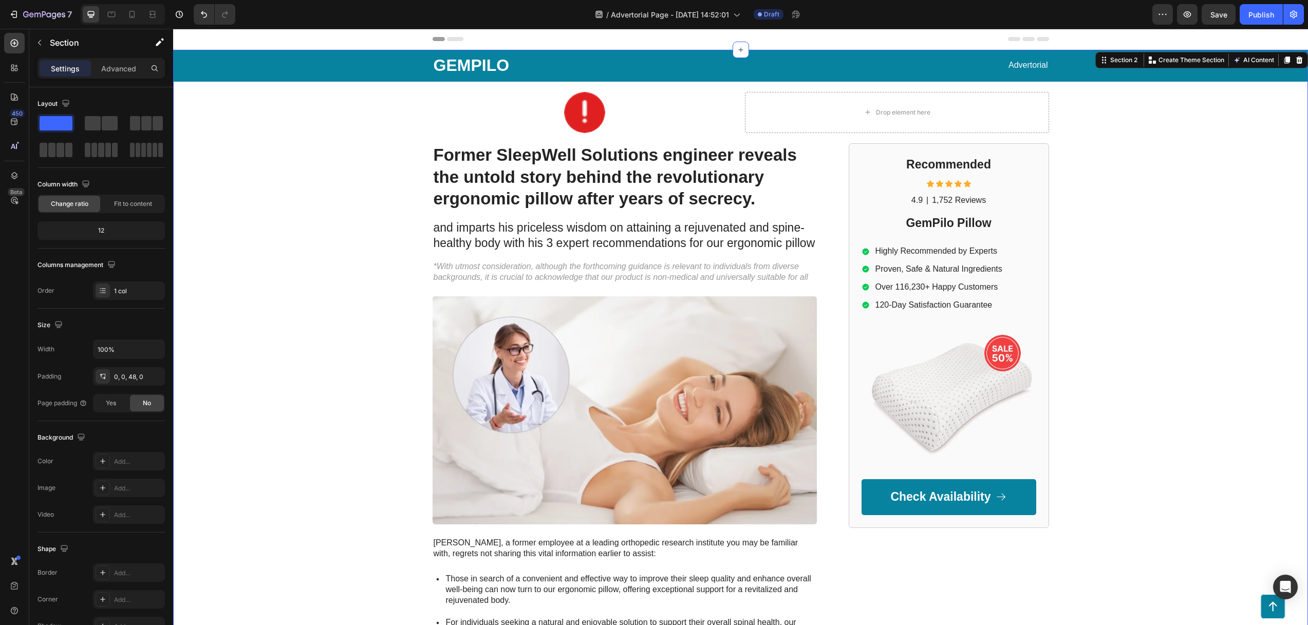
click at [320, 188] on div "GEMPILO Text Block Advertorial Text Block Row Row Image Drop element here Row F…" at bounding box center [740, 464] width 1134 height 828
click at [590, 119] on img at bounding box center [584, 112] width 41 height 41
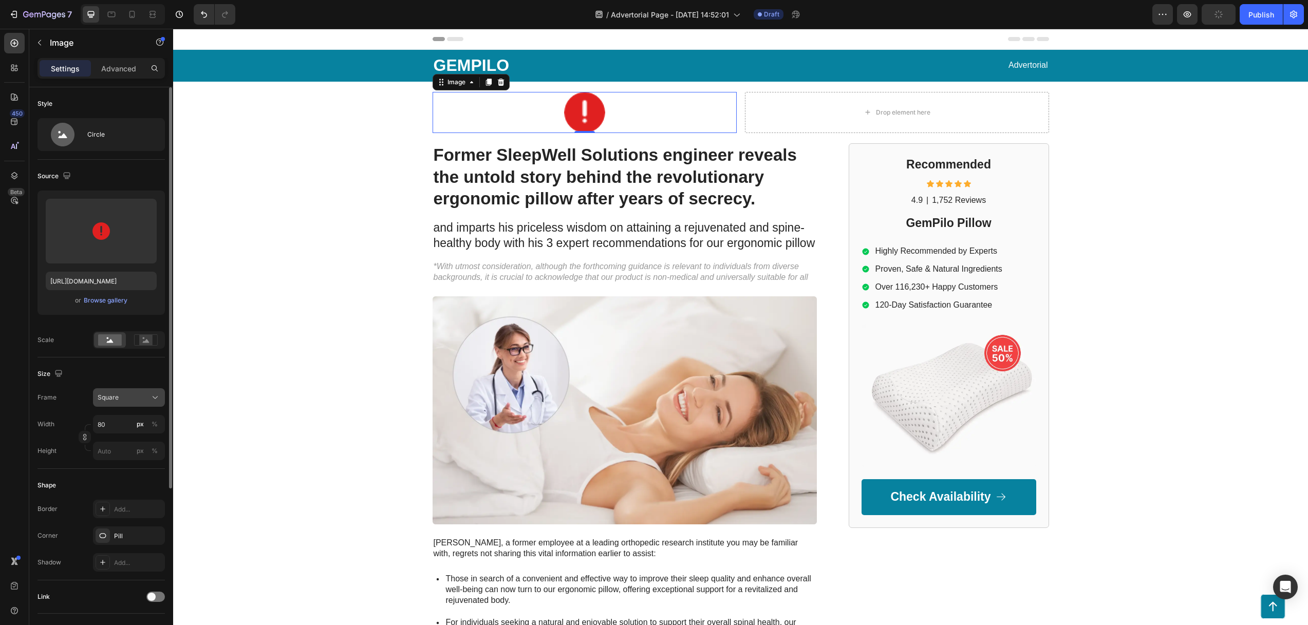
click at [120, 401] on div "Square" at bounding box center [123, 397] width 50 height 9
click at [111, 480] on span "Original" at bounding box center [108, 480] width 23 height 9
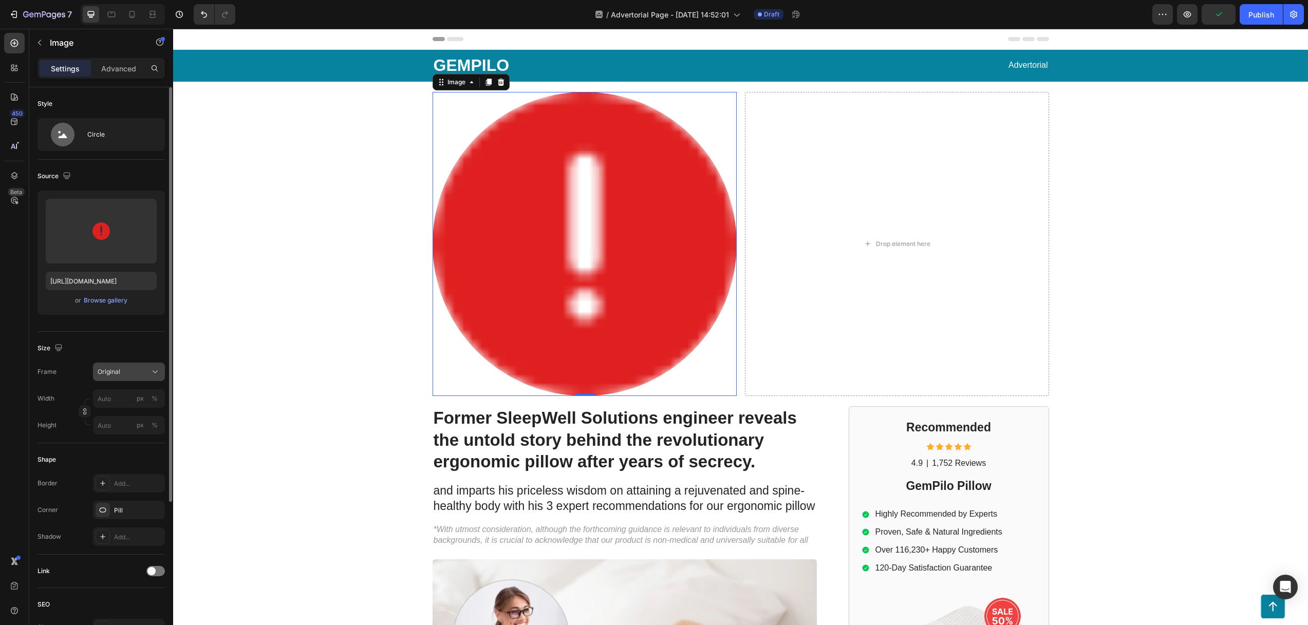
click at [119, 370] on span "Original" at bounding box center [109, 371] width 23 height 9
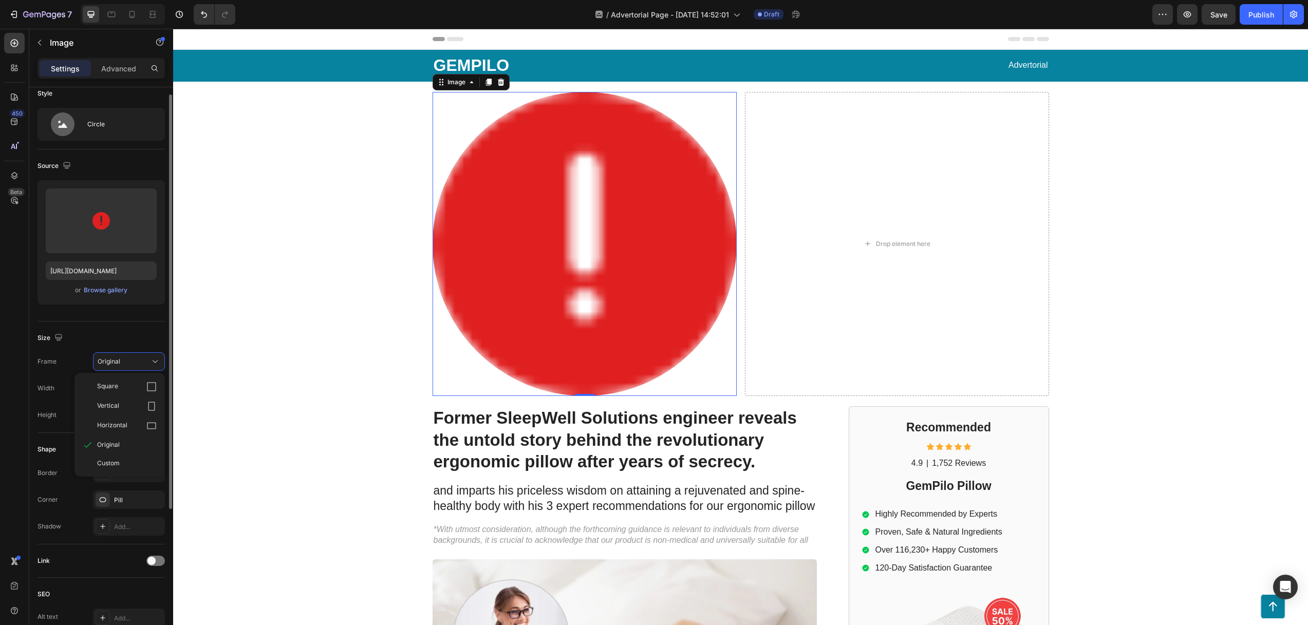
click at [116, 461] on span "Custom" at bounding box center [108, 463] width 23 height 9
click at [132, 398] on div "Frame Original Width px % Height px %" at bounding box center [100, 388] width 127 height 72
click at [123, 366] on div "Original" at bounding box center [123, 361] width 50 height 9
click at [108, 389] on span "Square" at bounding box center [107, 387] width 21 height 10
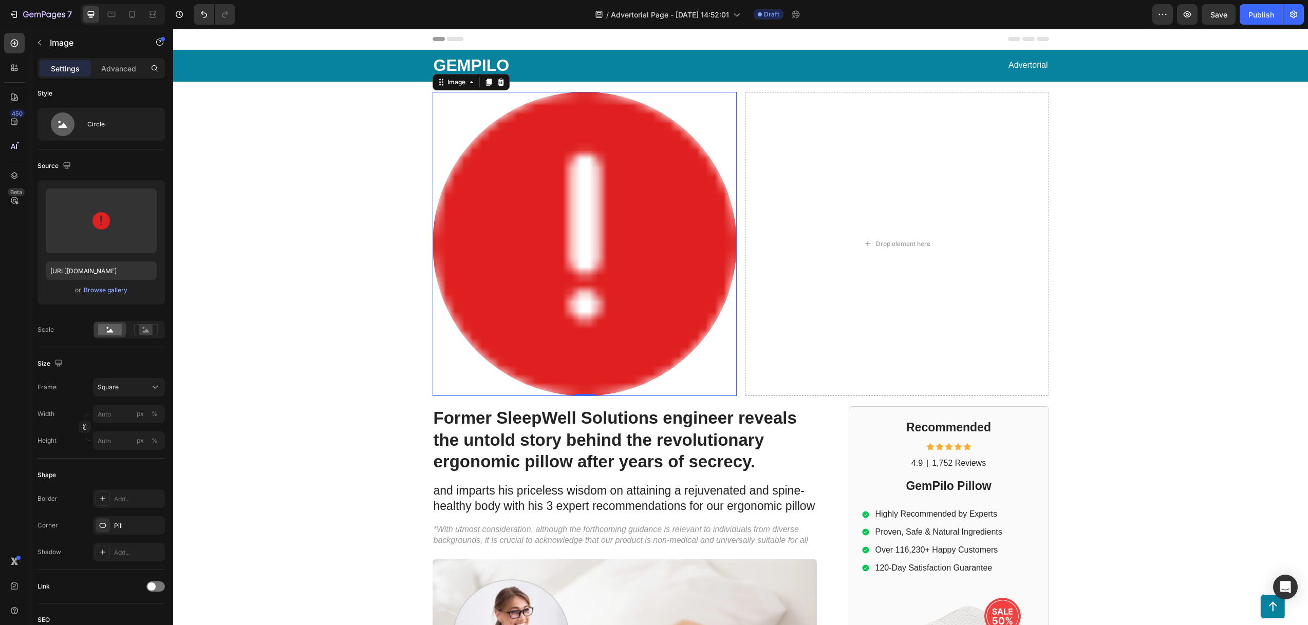
click at [538, 171] on img at bounding box center [584, 244] width 304 height 304
click at [497, 85] on icon at bounding box center [500, 81] width 7 height 7
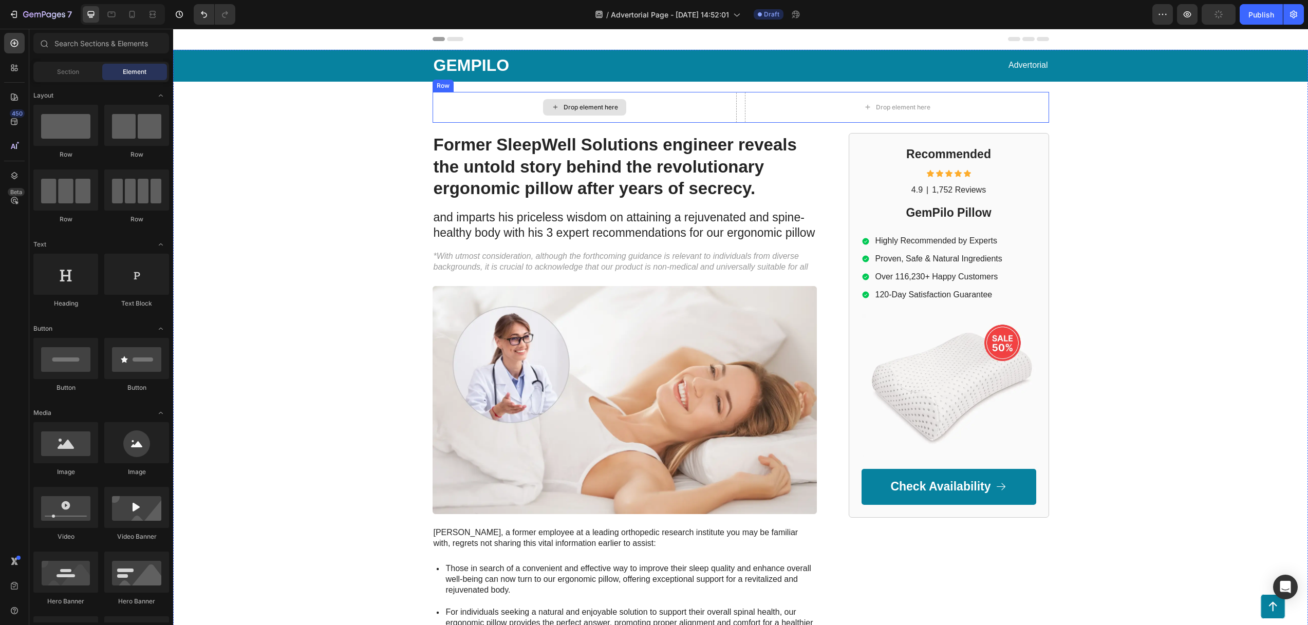
click at [474, 108] on div "Drop element here" at bounding box center [584, 107] width 304 height 31
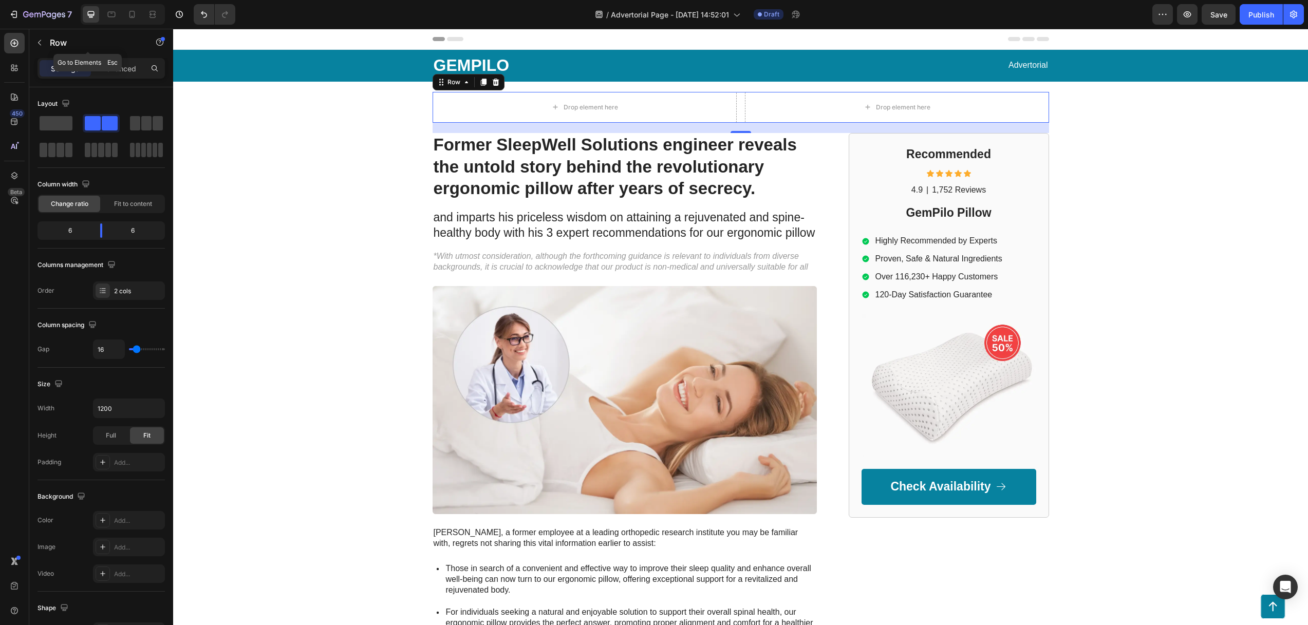
drag, startPoint x: 40, startPoint y: 40, endPoint x: 45, endPoint y: 51, distance: 12.2
click at [40, 40] on icon "button" at bounding box center [39, 43] width 8 height 8
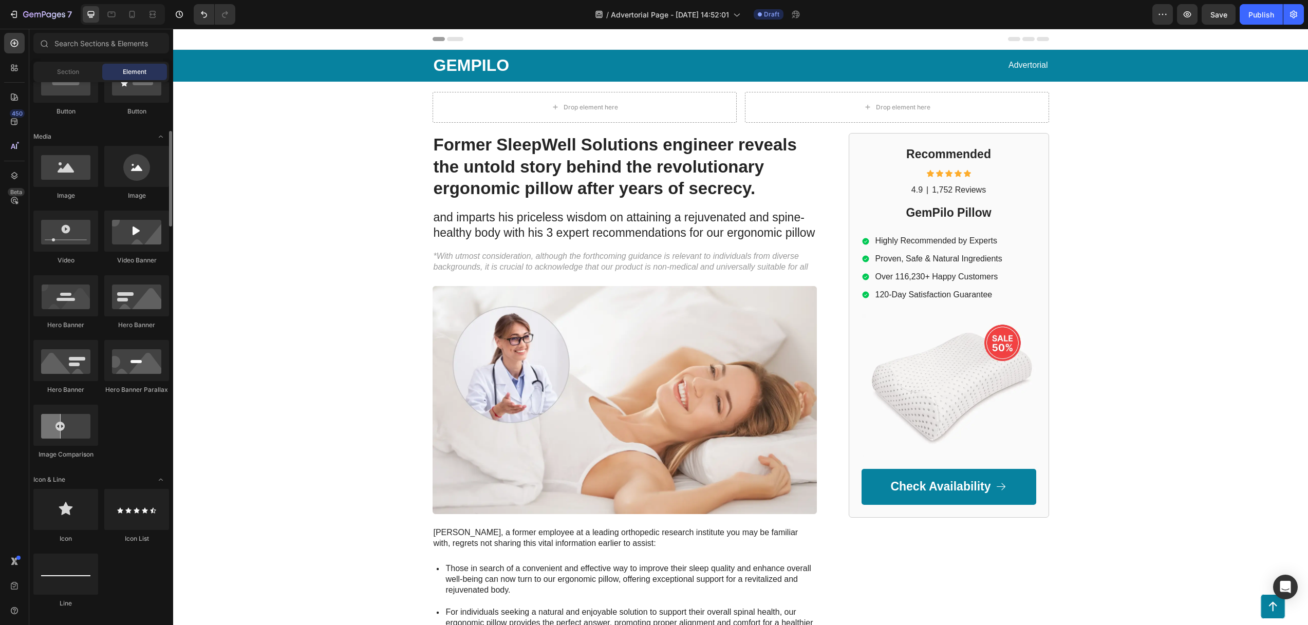
scroll to position [394, 0]
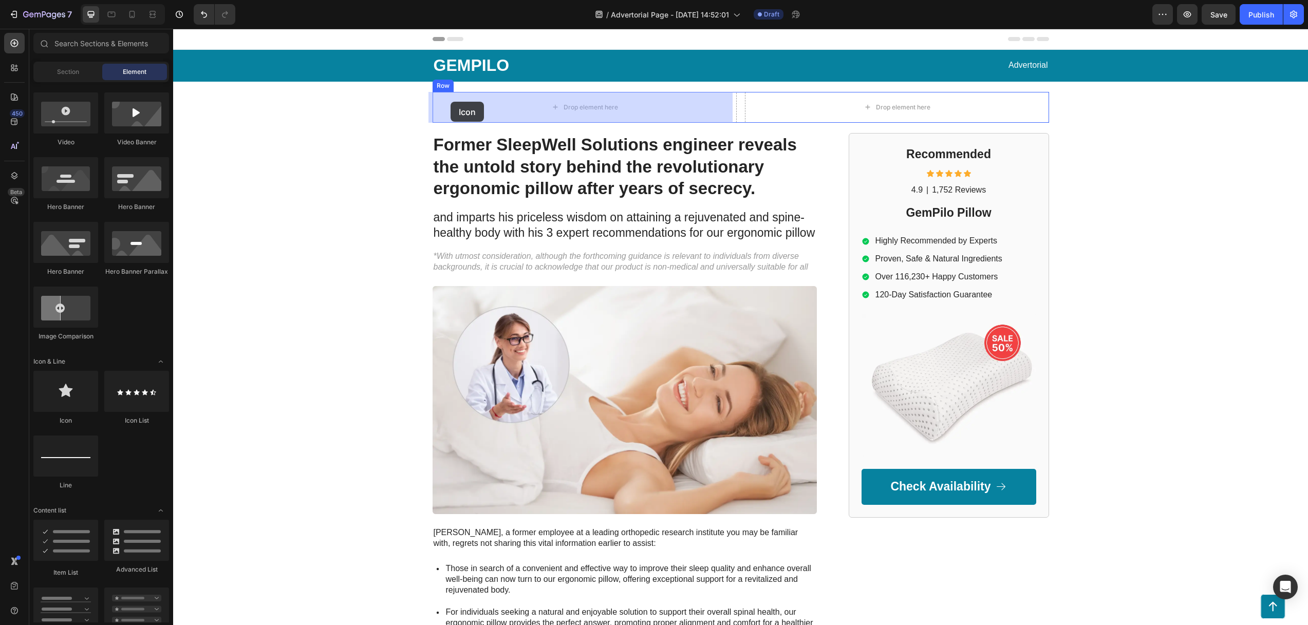
drag, startPoint x: 233, startPoint y: 422, endPoint x: 450, endPoint y: 102, distance: 387.0
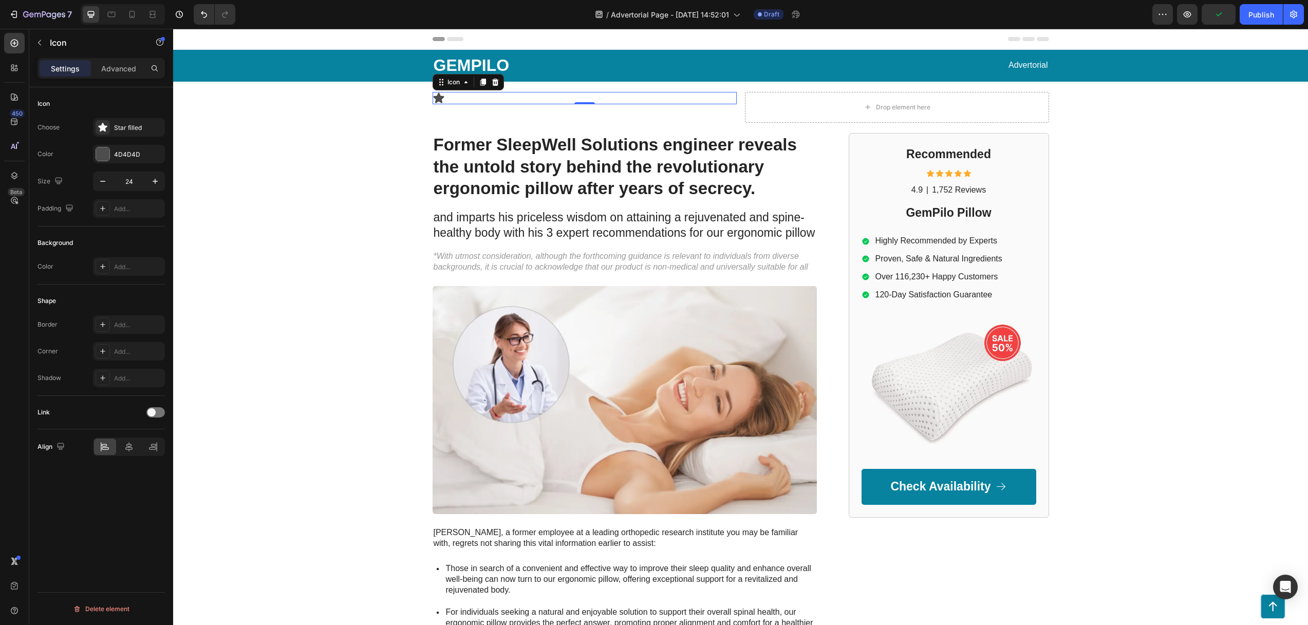
click at [434, 97] on icon at bounding box center [438, 97] width 11 height 10
click at [125, 127] on div "Star filled" at bounding box center [138, 127] width 48 height 9
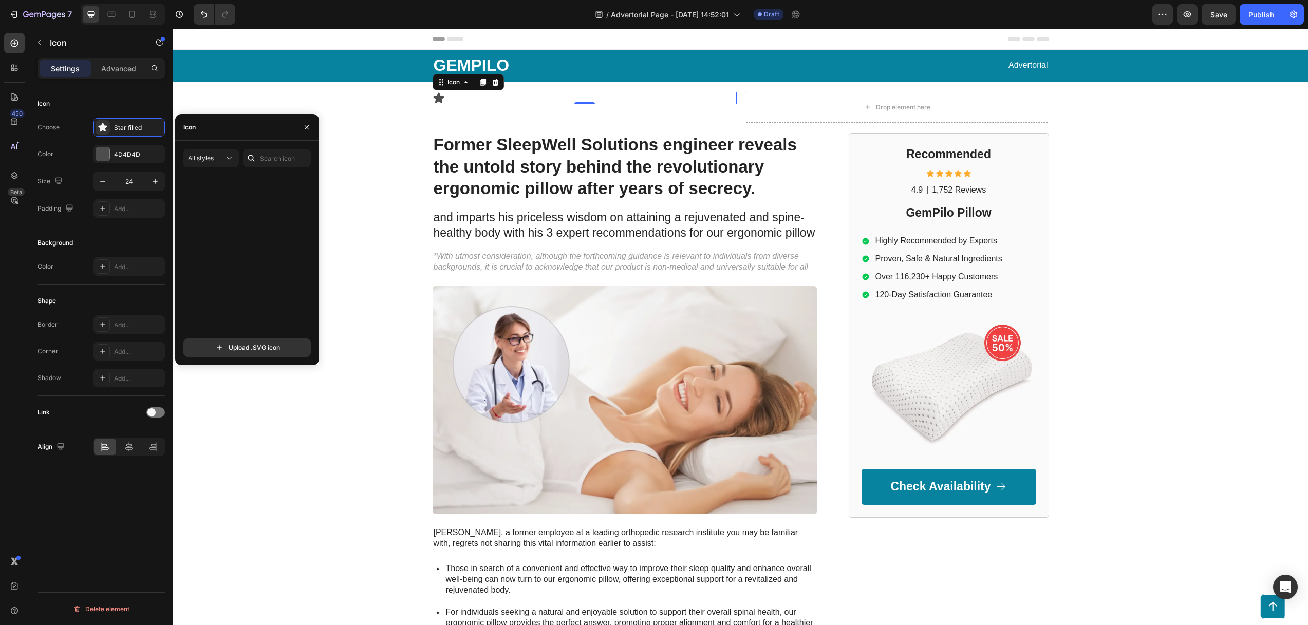
scroll to position [0, 0]
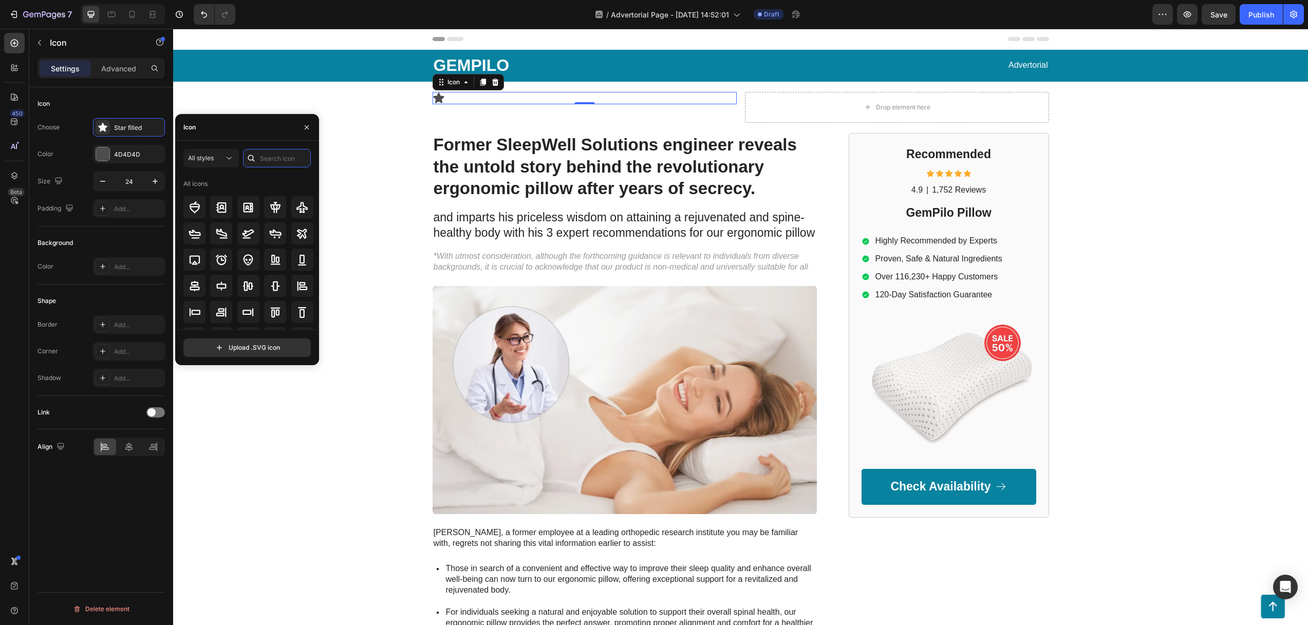
drag, startPoint x: 269, startPoint y: 156, endPoint x: 313, endPoint y: 162, distance: 45.1
click at [269, 156] on input "text" at bounding box center [277, 158] width 68 height 18
type input "warn"
click at [296, 222] on icon at bounding box center [302, 226] width 12 height 12
drag, startPoint x: 310, startPoint y: 125, endPoint x: 223, endPoint y: 73, distance: 100.7
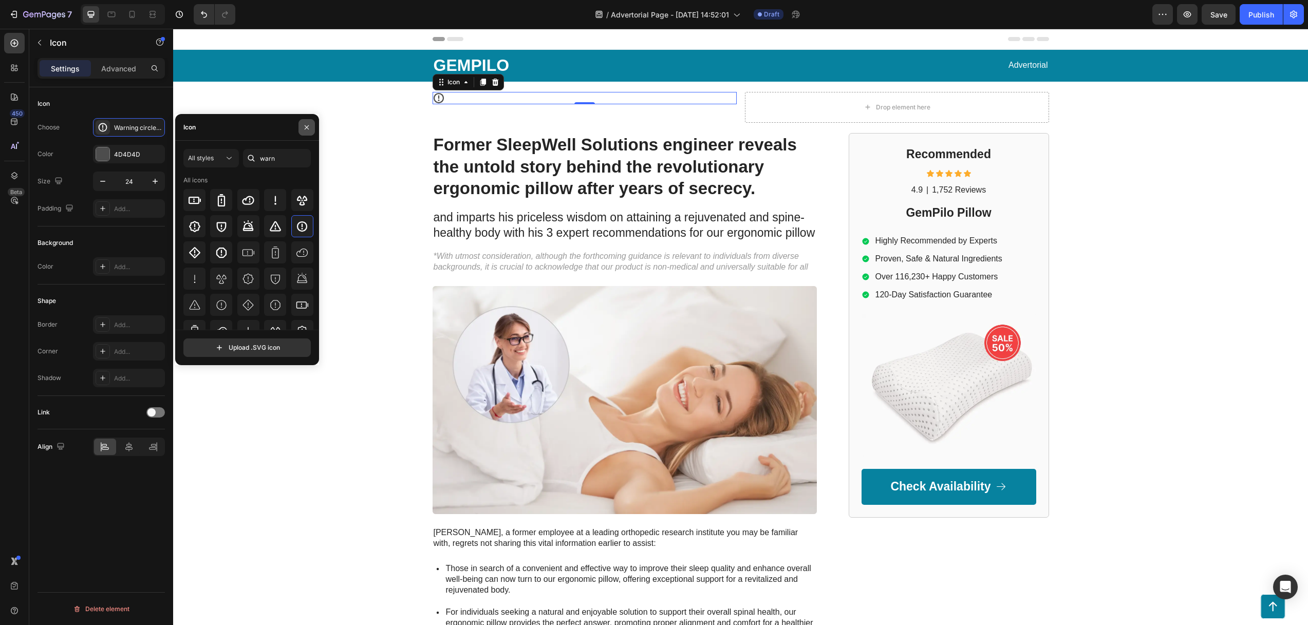
click at [310, 125] on icon "button" at bounding box center [306, 127] width 8 height 8
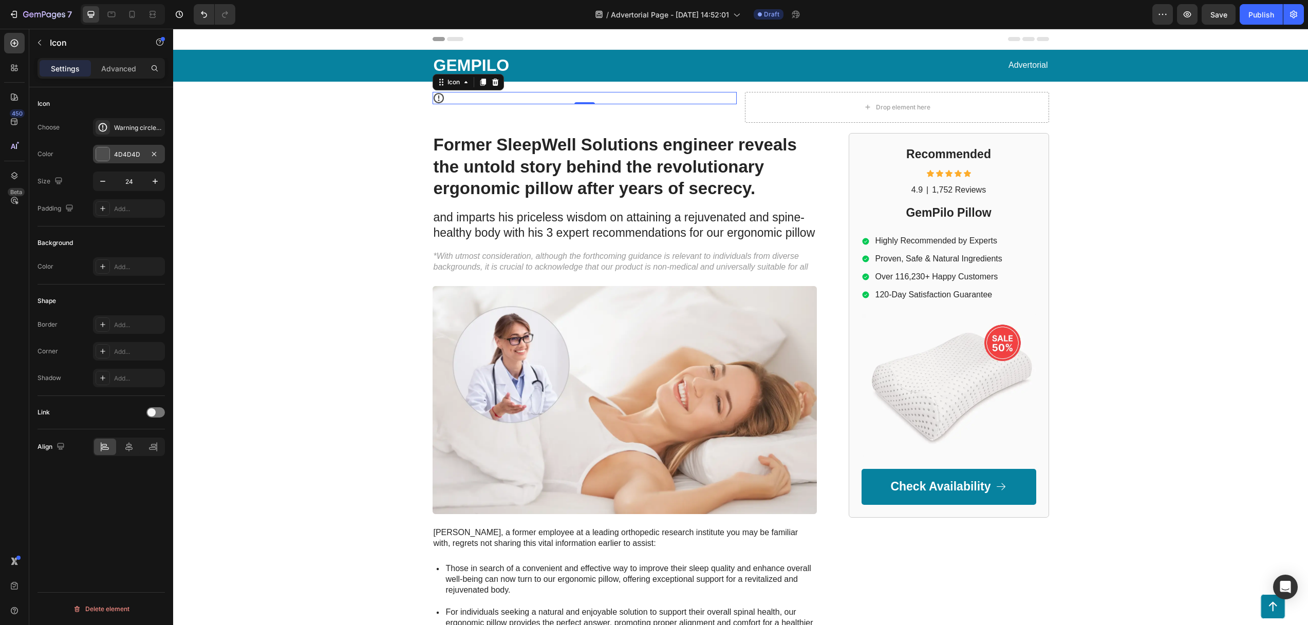
click at [120, 154] on div "4D4D4D" at bounding box center [129, 154] width 30 height 9
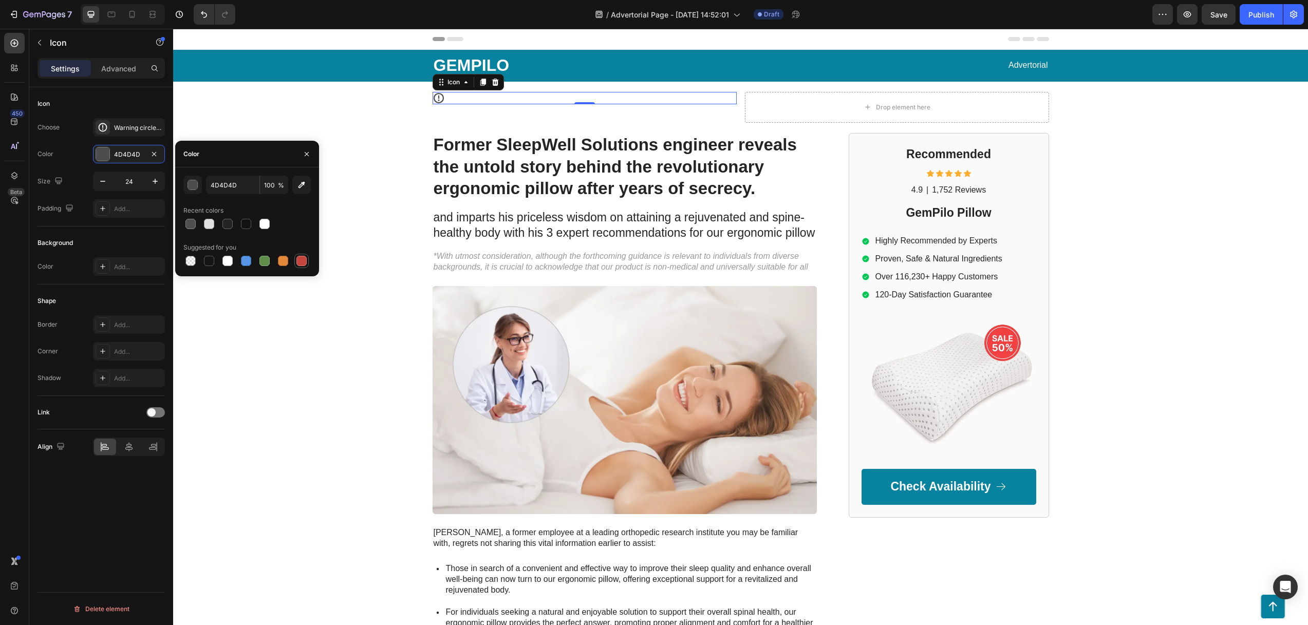
click at [305, 262] on div at bounding box center [301, 261] width 10 height 10
type input "C5453F"
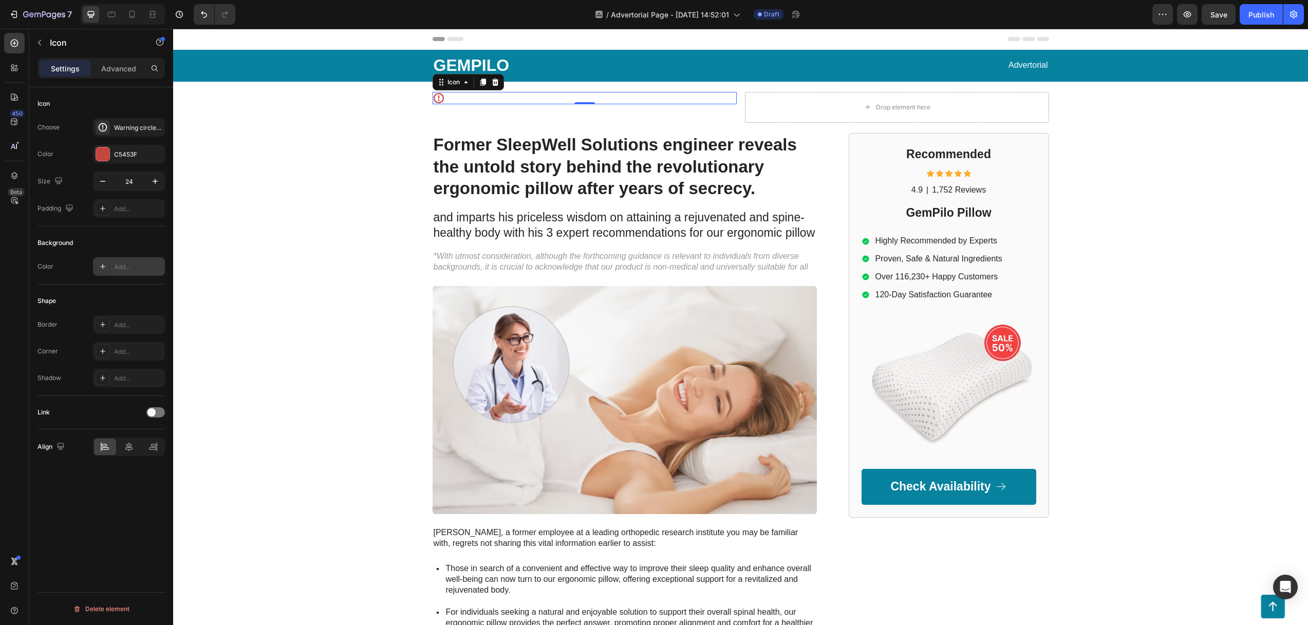
click at [113, 263] on div "Add..." at bounding box center [129, 266] width 72 height 18
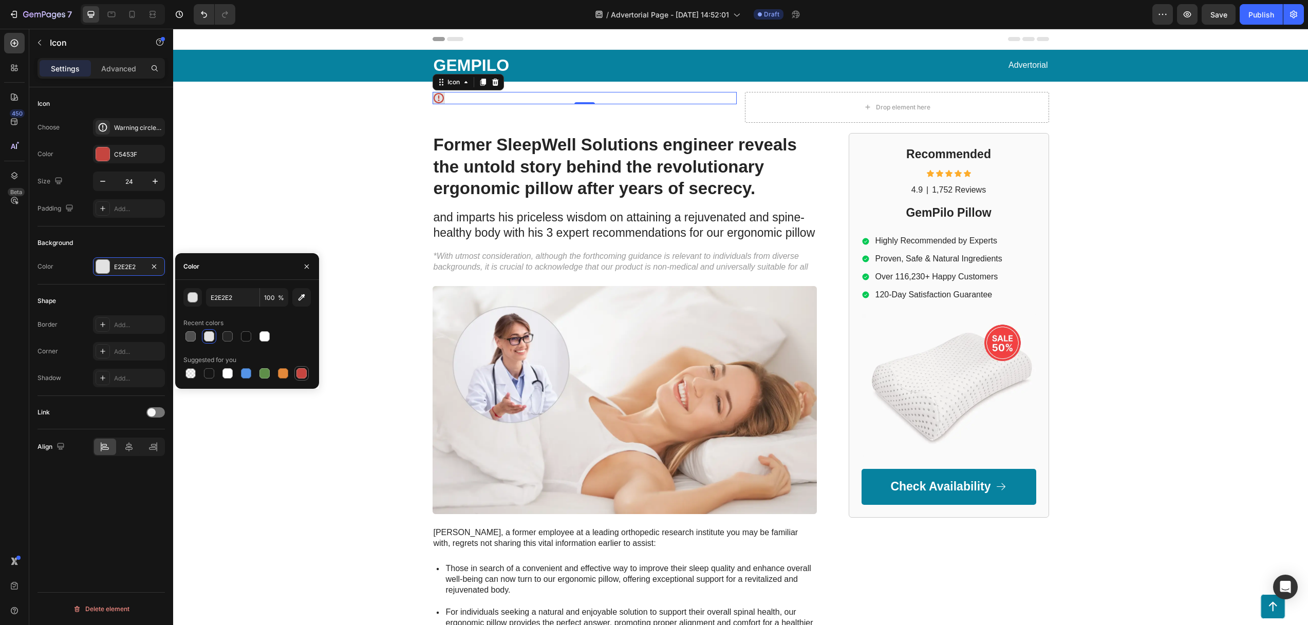
click at [297, 371] on div at bounding box center [301, 373] width 10 height 10
click at [295, 371] on div at bounding box center [301, 373] width 12 height 12
click at [213, 336] on div at bounding box center [209, 336] width 10 height 10
type input "E2E2E2"
click at [789, 99] on div "Drop element here" at bounding box center [897, 107] width 304 height 31
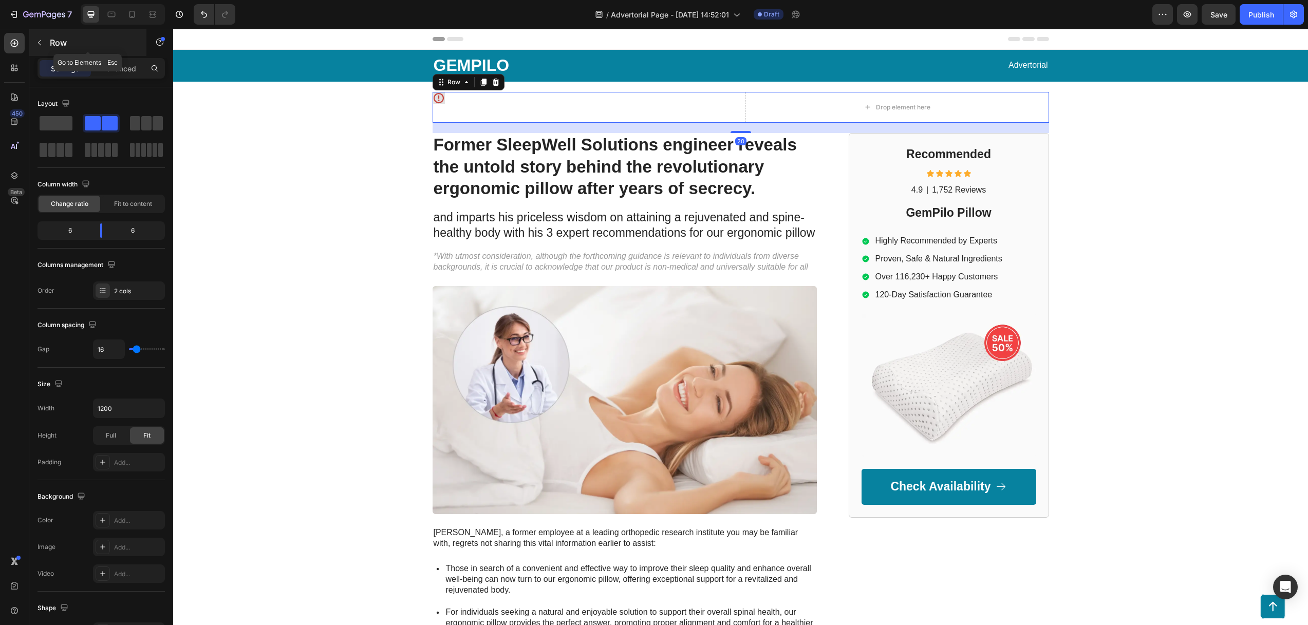
click at [41, 40] on icon "button" at bounding box center [39, 43] width 8 height 8
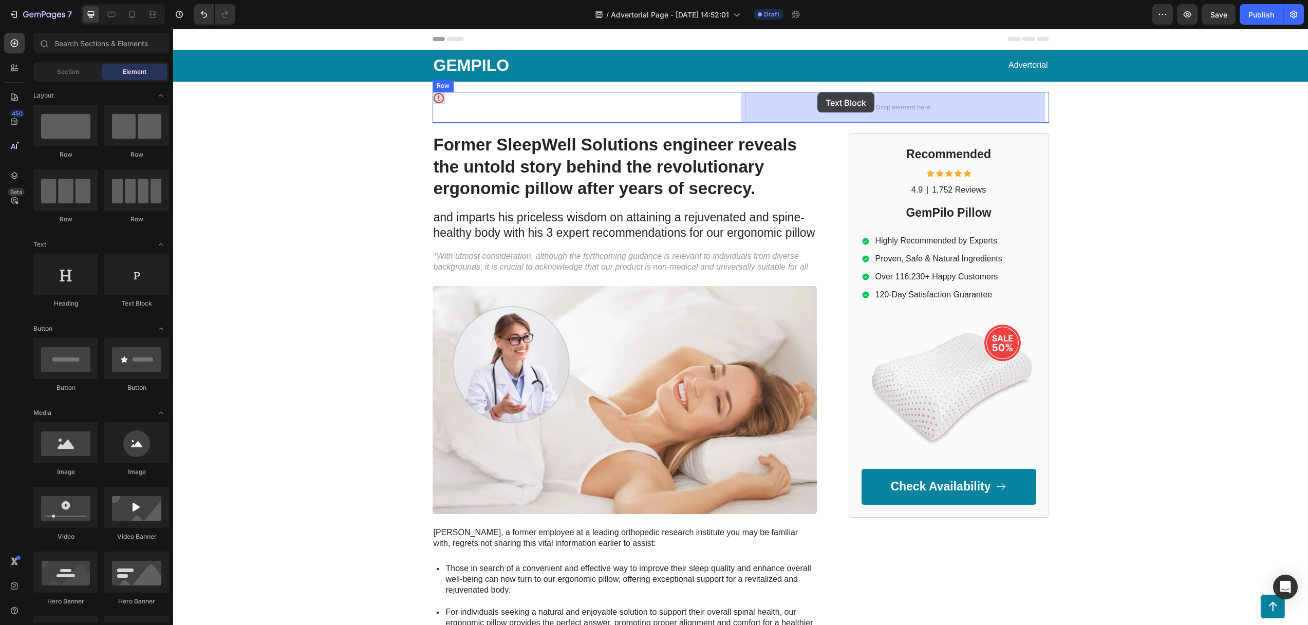
drag, startPoint x: 320, startPoint y: 308, endPoint x: 817, endPoint y: 93, distance: 541.5
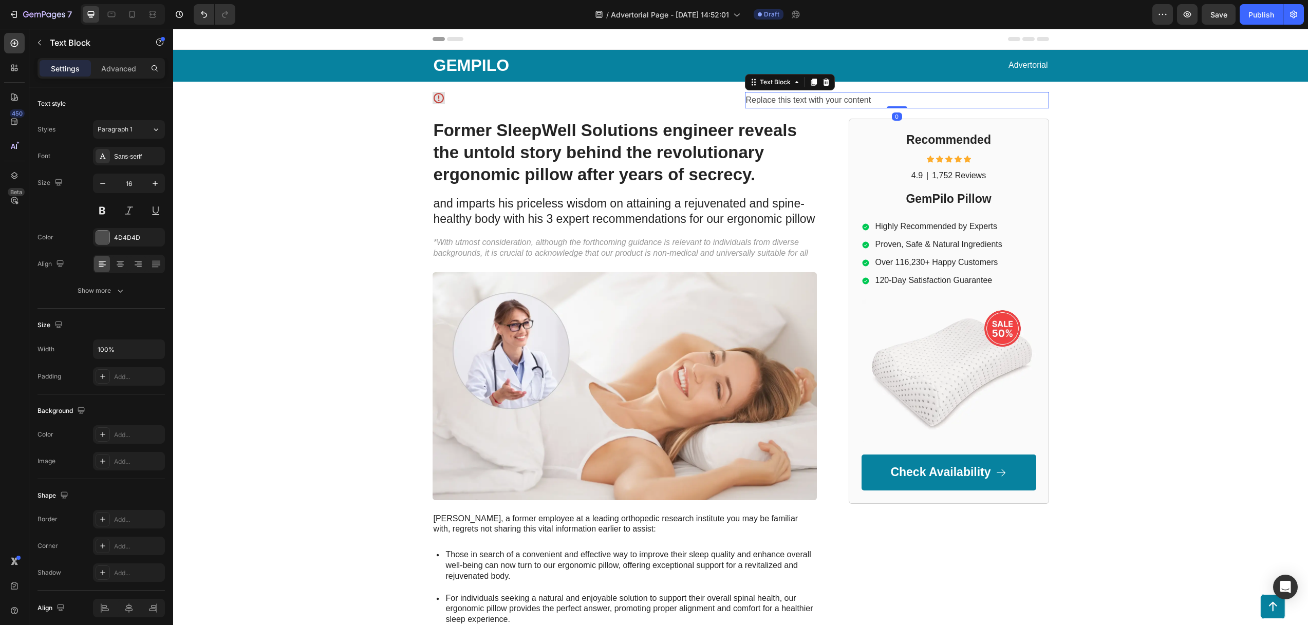
click at [810, 100] on div "Replace this text with your content" at bounding box center [897, 100] width 304 height 17
click at [810, 100] on p "Replace this text with your content" at bounding box center [897, 100] width 302 height 15
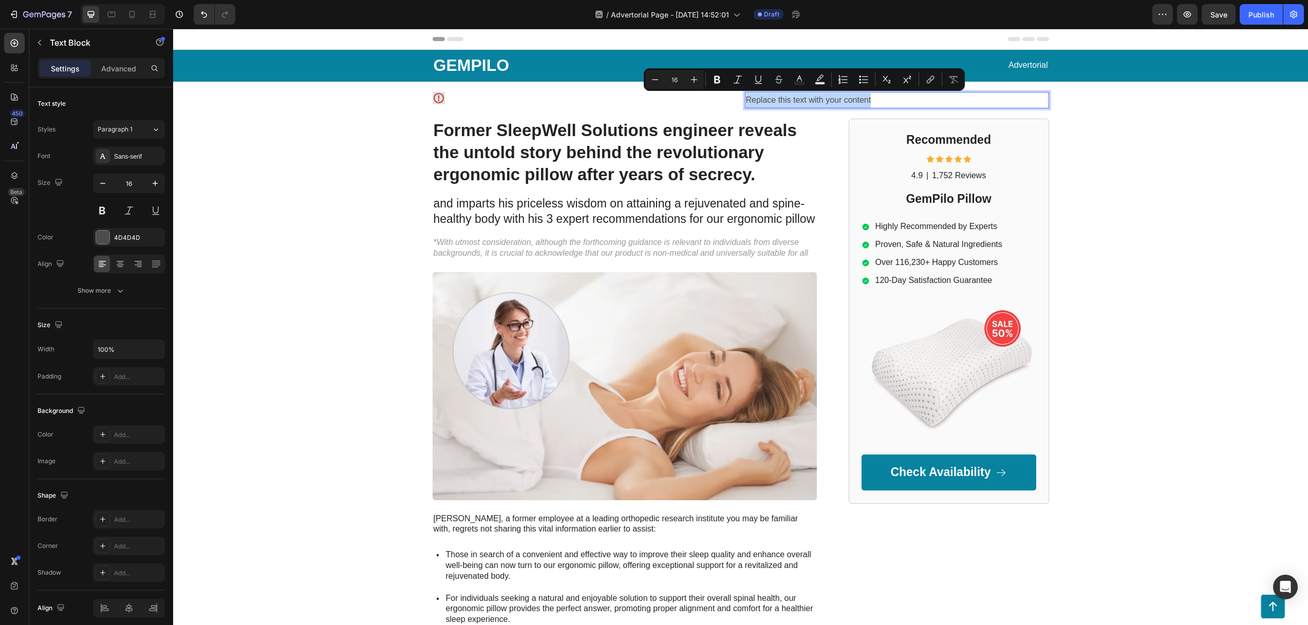
click at [845, 99] on p "Replace this text with your content" at bounding box center [897, 100] width 302 height 15
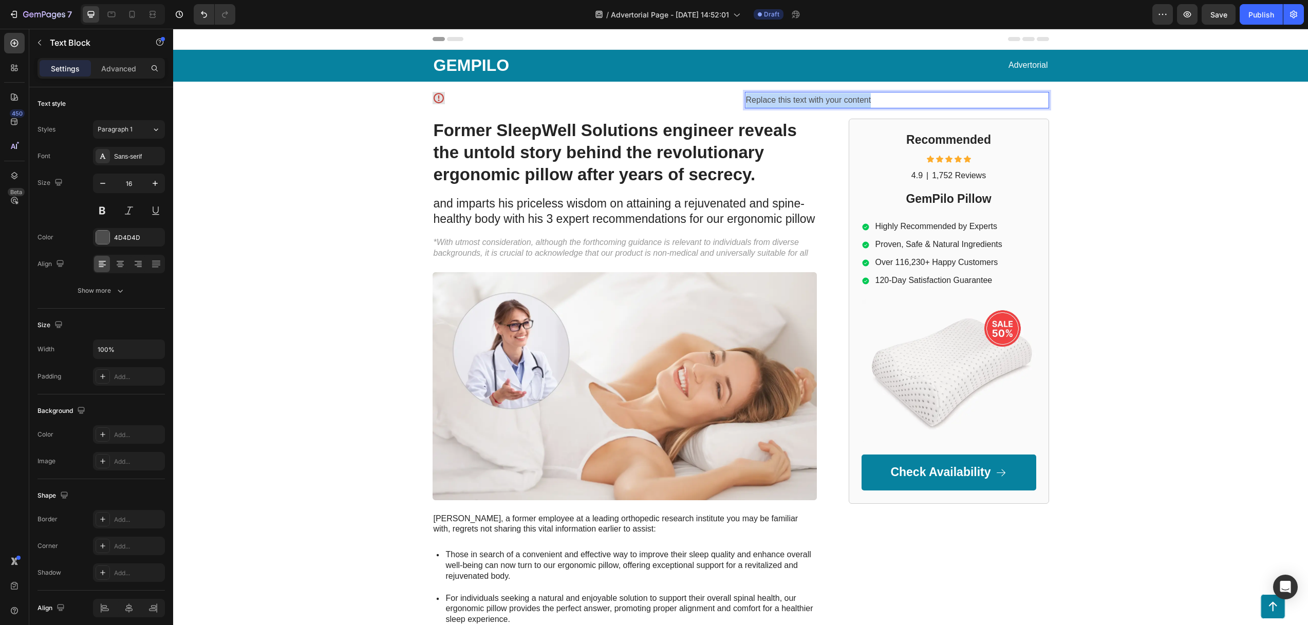
click at [845, 99] on p "Replace this text with your content" at bounding box center [897, 100] width 302 height 15
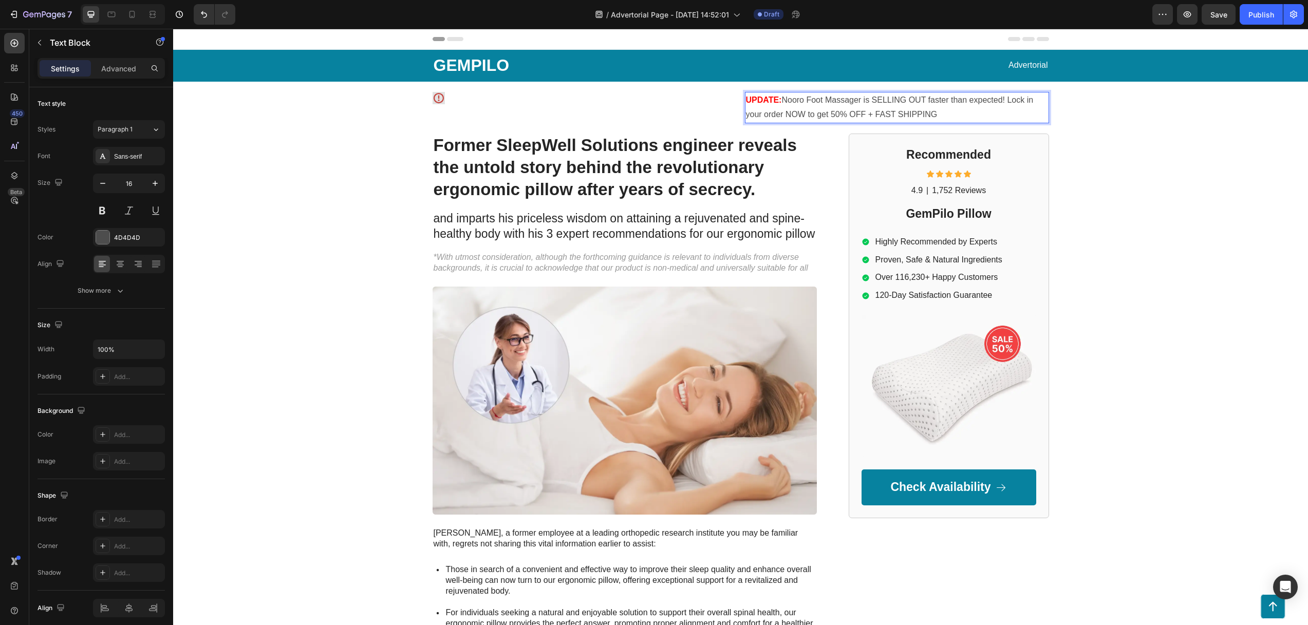
click at [746, 104] on strong "UPDATE:" at bounding box center [764, 100] width 36 height 9
click at [816, 107] on p "UPDATE: Nooro Foot Massager is SELLING OUT faster than expected! Lock in your o…" at bounding box center [897, 108] width 302 height 30
click at [767, 105] on p "UPDATE: Nooro Foot Massager is SELLING OUT faster than expected! Lock in your o…" at bounding box center [897, 108] width 302 height 30
click at [123, 72] on p "Advanced" at bounding box center [118, 68] width 35 height 11
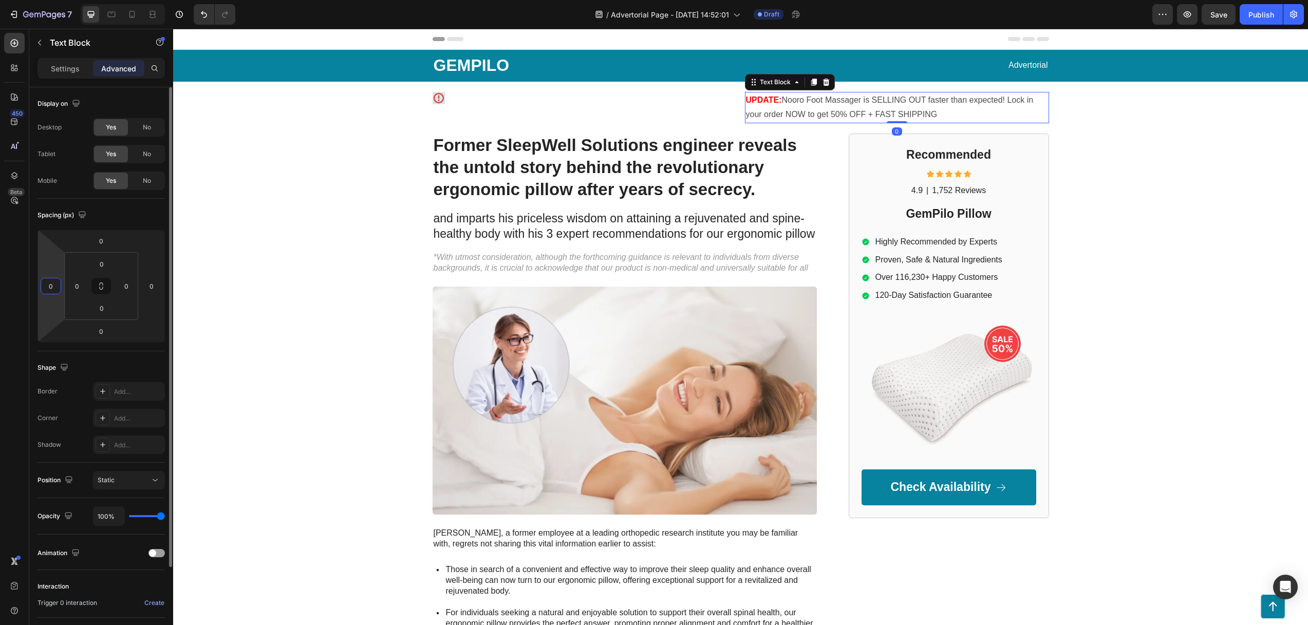
click at [50, 289] on input "0" at bounding box center [50, 285] width 15 height 15
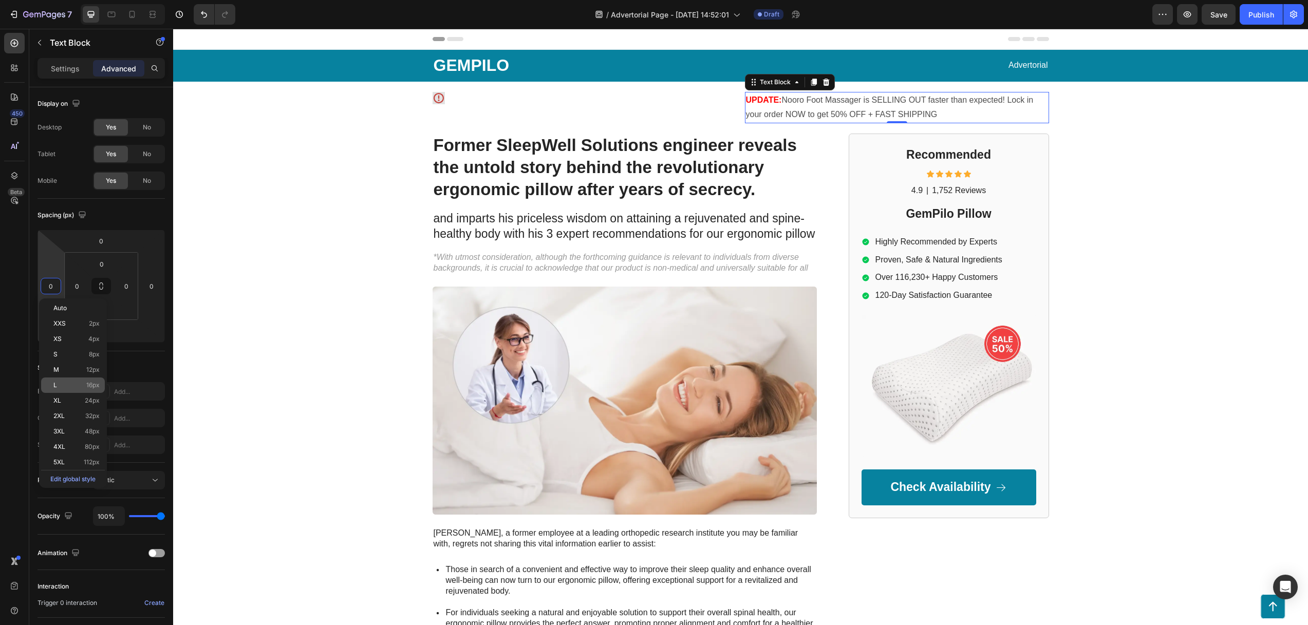
click at [65, 383] on p "L 16px" at bounding box center [76, 385] width 46 height 7
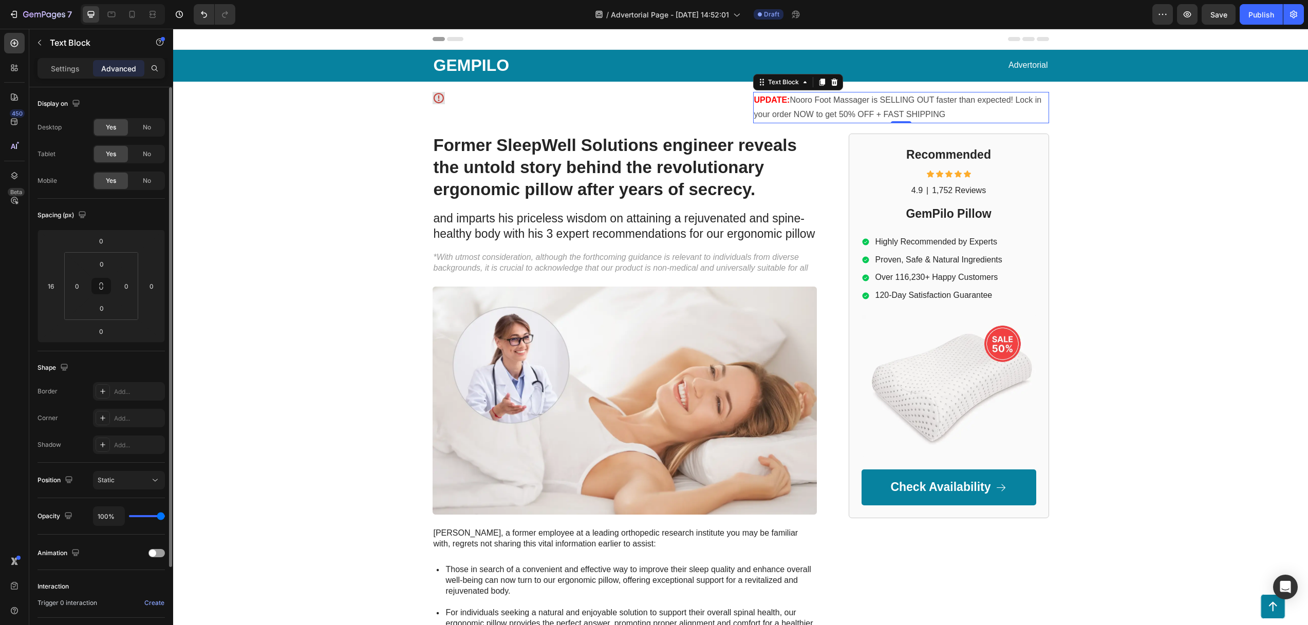
type input "0"
click at [55, 63] on p "Settings" at bounding box center [65, 68] width 29 height 11
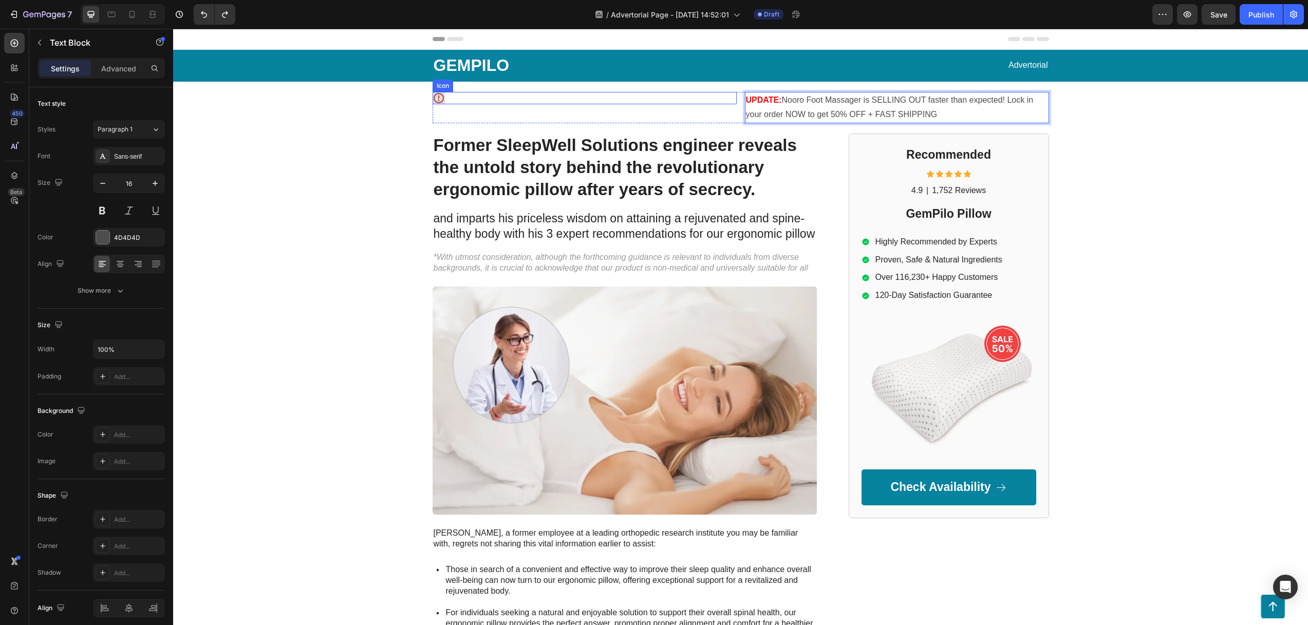
click at [683, 99] on div "Icon" at bounding box center [584, 98] width 304 height 12
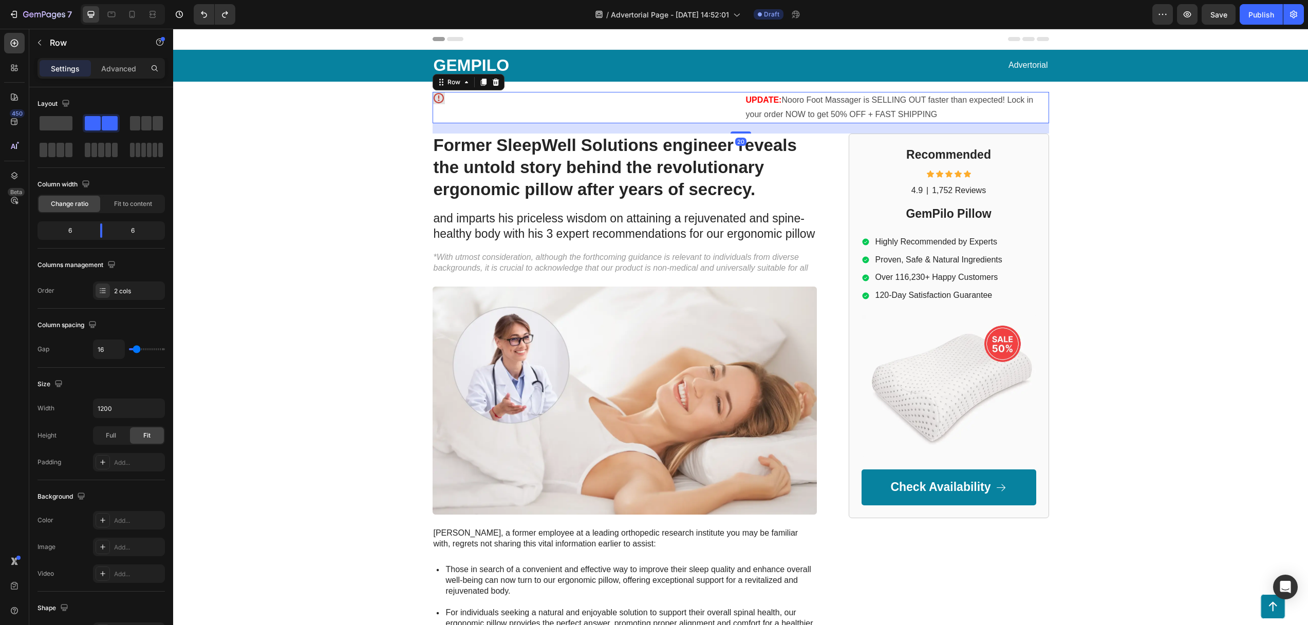
click at [695, 112] on div "Icon" at bounding box center [584, 108] width 304 height 32
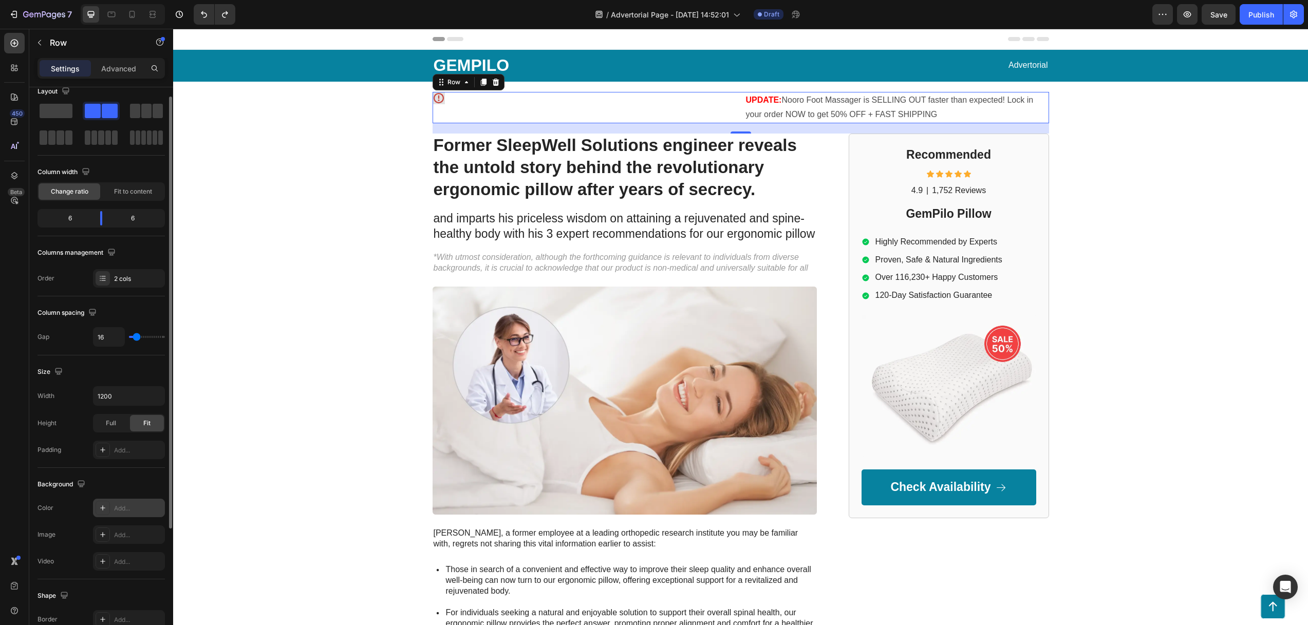
click at [123, 513] on div "Add..." at bounding box center [129, 508] width 72 height 18
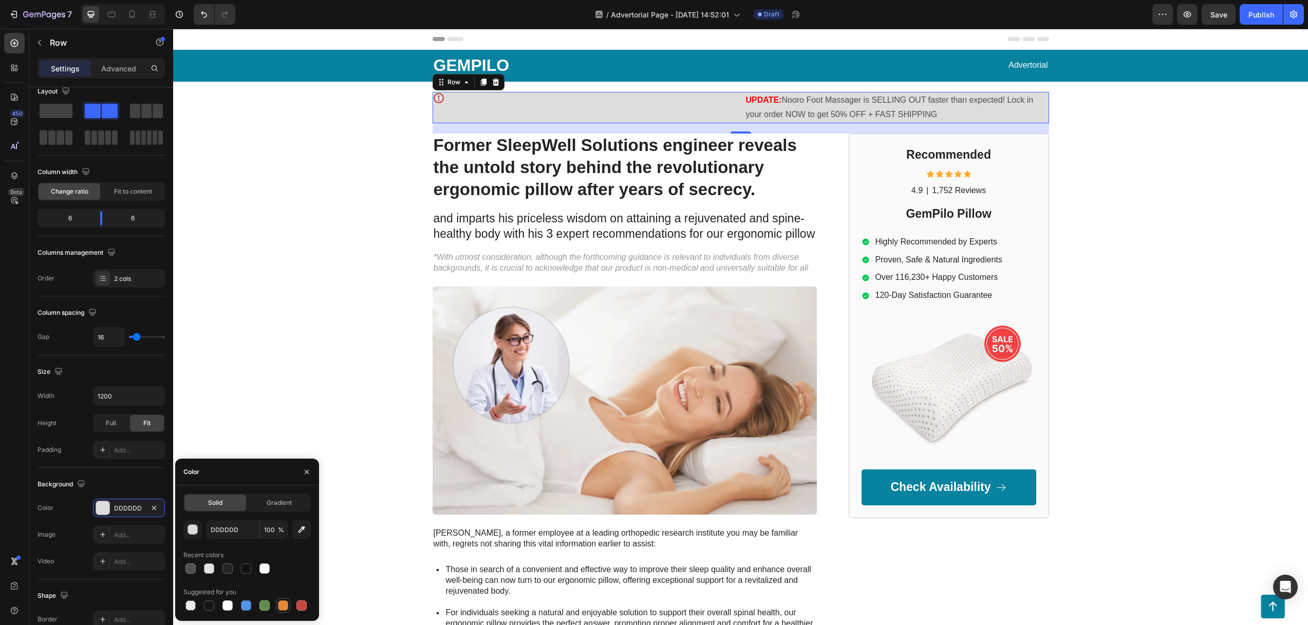
click at [285, 606] on div at bounding box center [283, 605] width 10 height 10
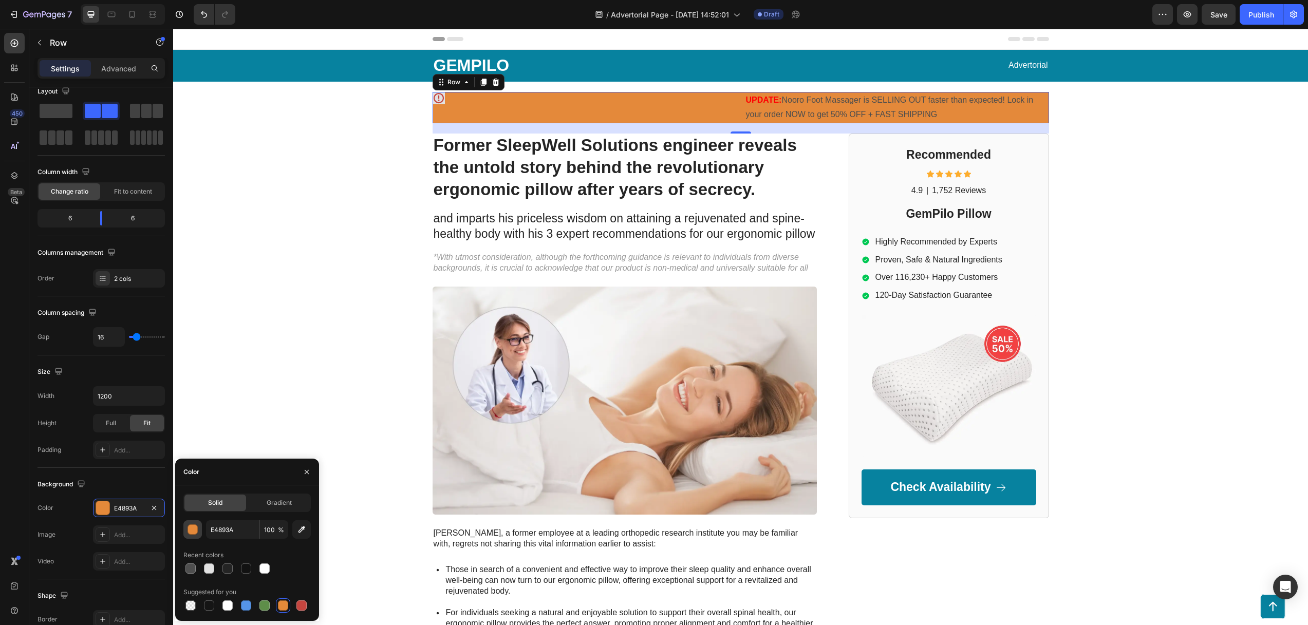
click at [194, 532] on div "button" at bounding box center [193, 530] width 10 height 10
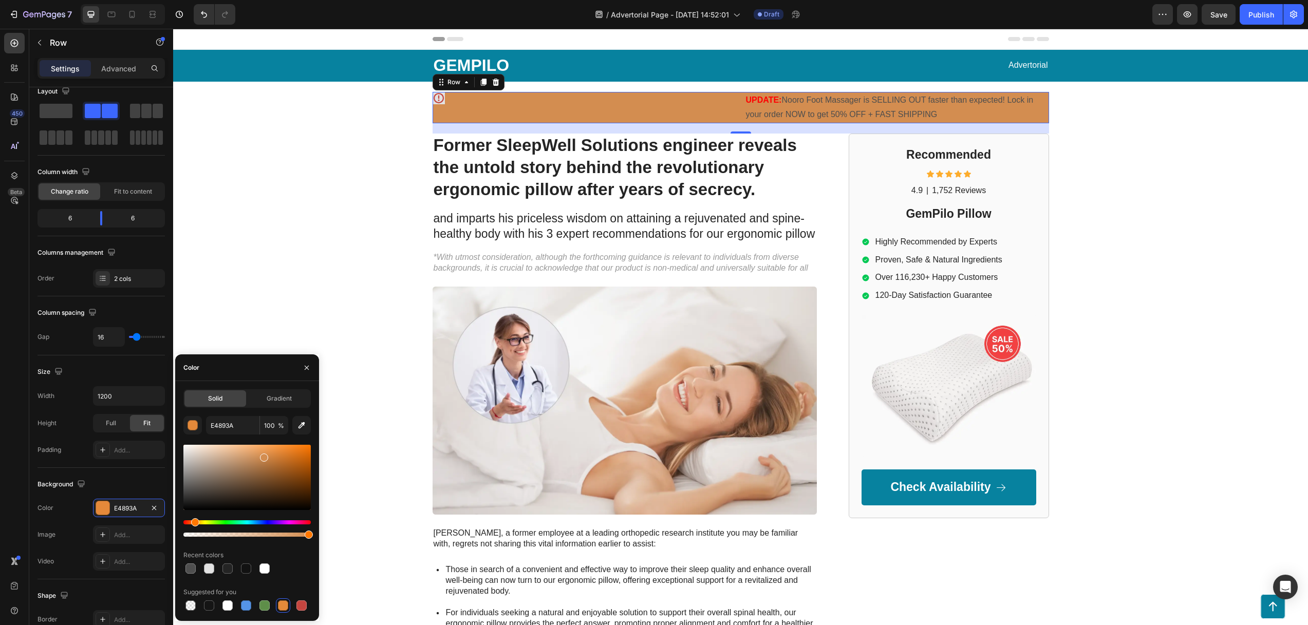
click at [263, 456] on div at bounding box center [246, 477] width 127 height 65
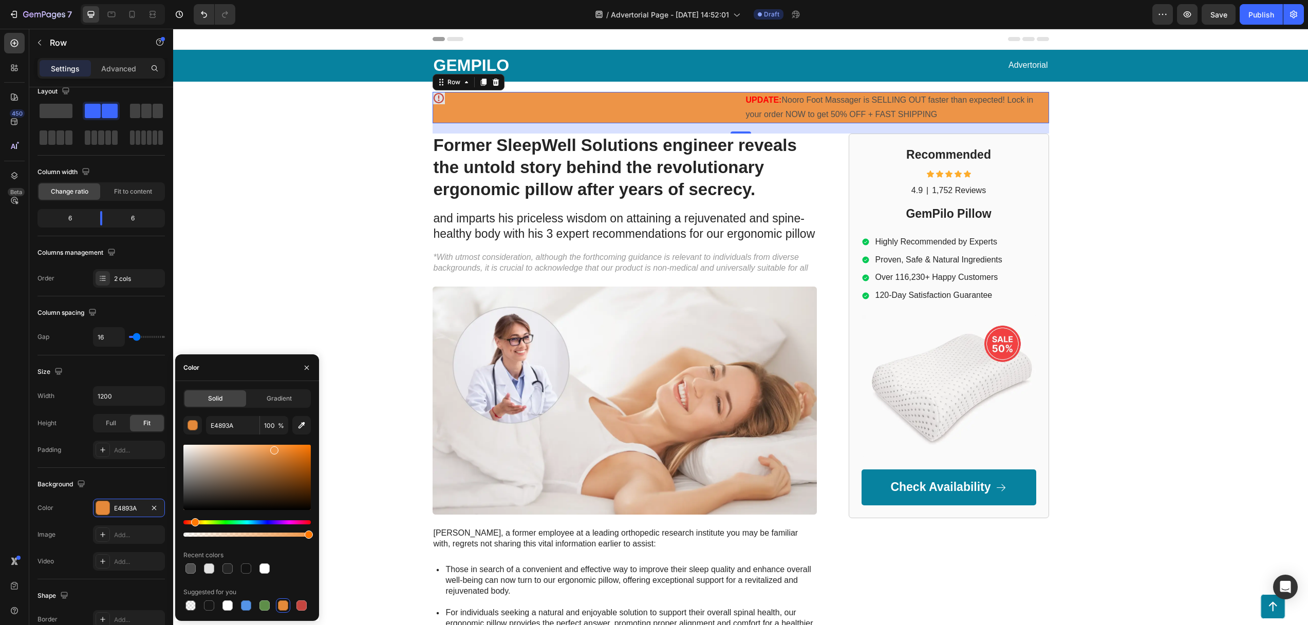
click at [273, 449] on div at bounding box center [246, 477] width 127 height 65
click at [278, 469] on div at bounding box center [246, 477] width 127 height 65
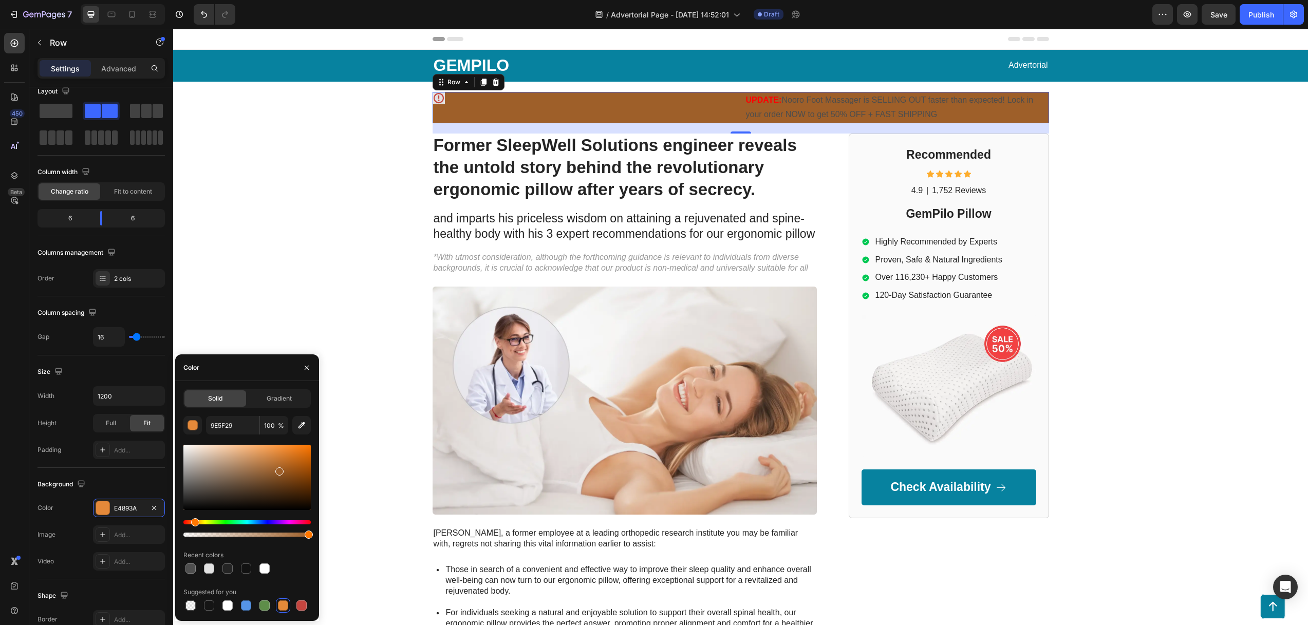
click at [261, 485] on div at bounding box center [246, 477] width 127 height 65
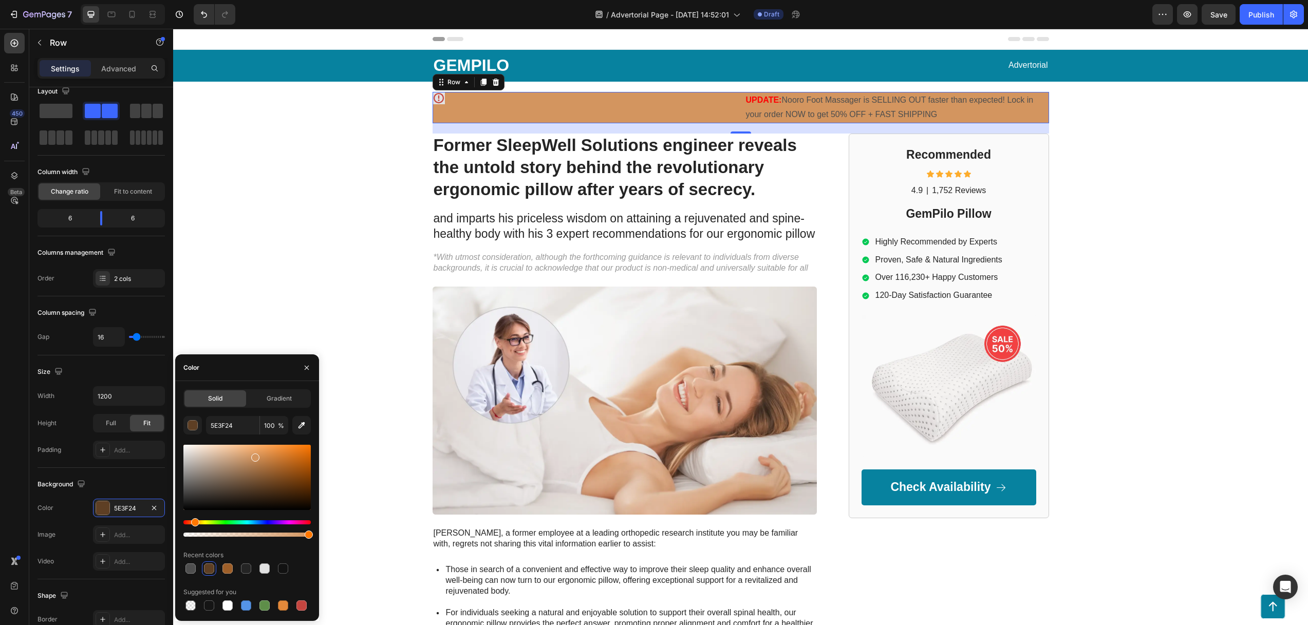
drag, startPoint x: 254, startPoint y: 456, endPoint x: 258, endPoint y: 451, distance: 6.2
click at [255, 454] on div at bounding box center [246, 477] width 127 height 65
click at [258, 450] on div at bounding box center [246, 477] width 127 height 65
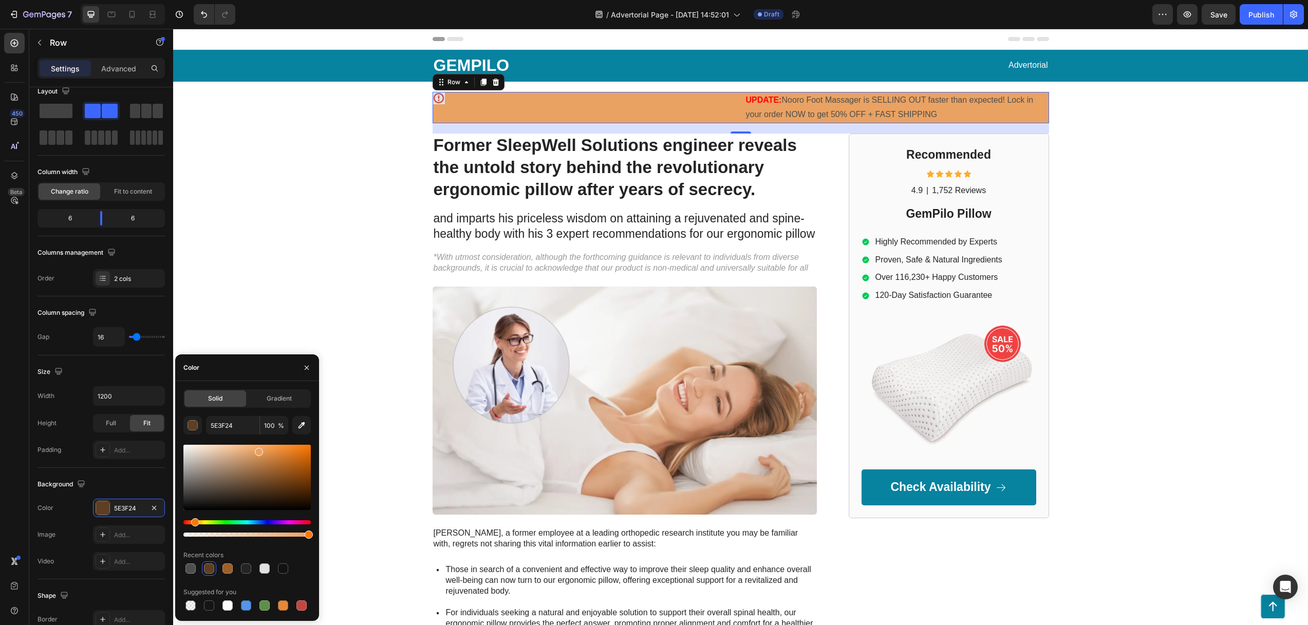
click at [248, 448] on div at bounding box center [246, 477] width 127 height 65
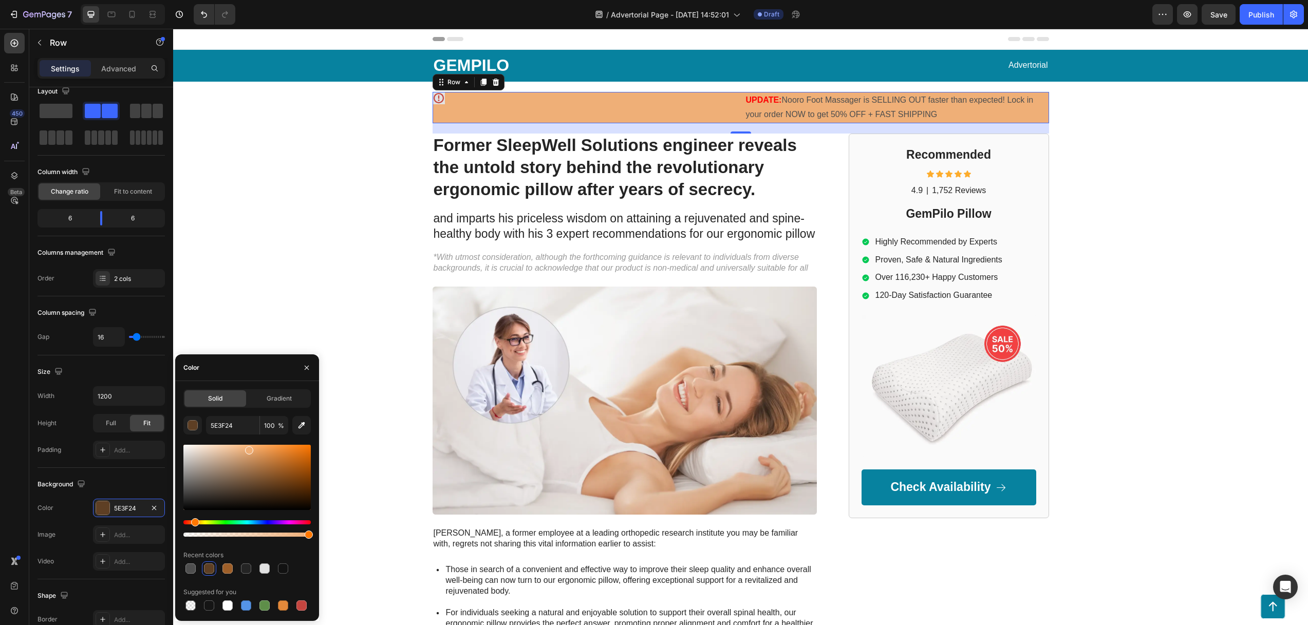
type input "EFAF77"
click at [802, 99] on p "UPDATE: Nooro Foot Massager is SELLING OUT faster than expected! Lock in your o…" at bounding box center [897, 108] width 302 height 30
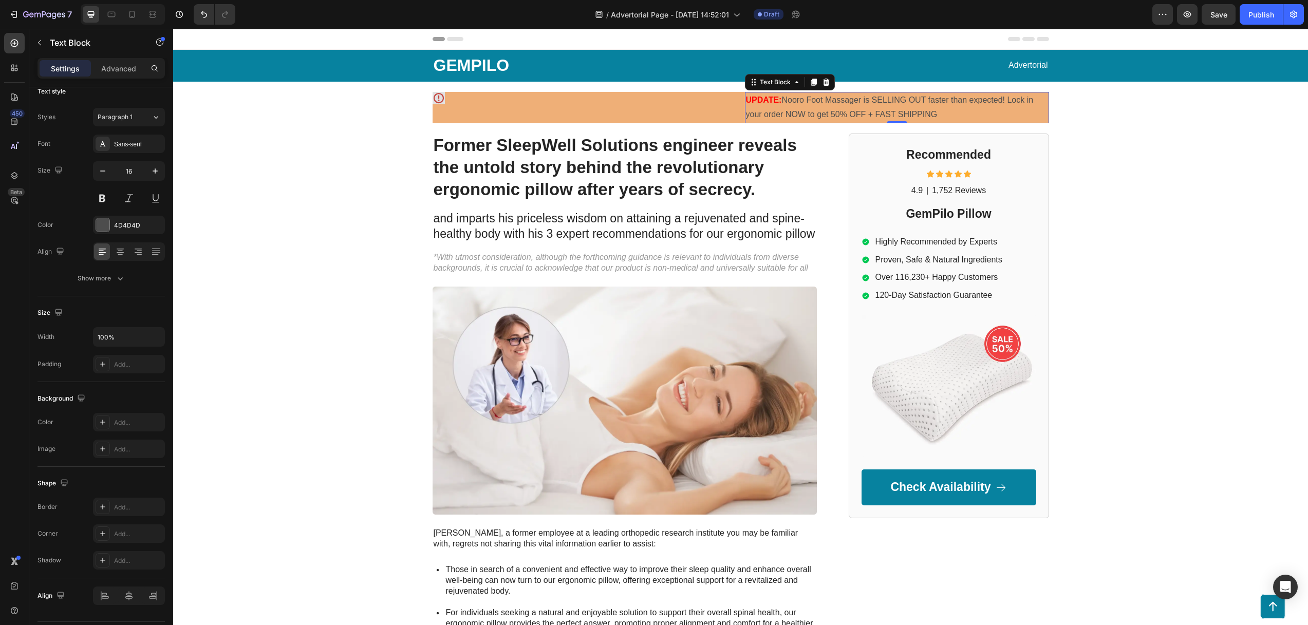
scroll to position [0, 0]
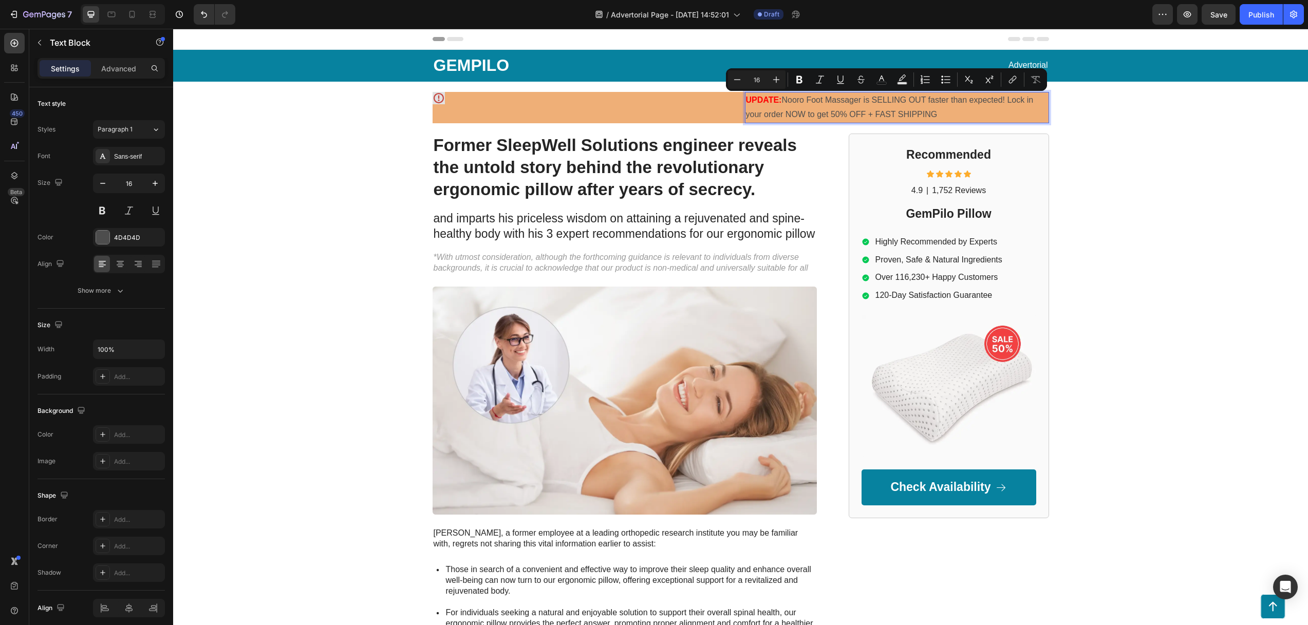
drag, startPoint x: 918, startPoint y: 111, endPoint x: 782, endPoint y: 99, distance: 136.7
click at [782, 99] on p "UPDATE: Nooro Foot Massager is SELLING OUT faster than expected! Lock in your o…" at bounding box center [897, 108] width 302 height 30
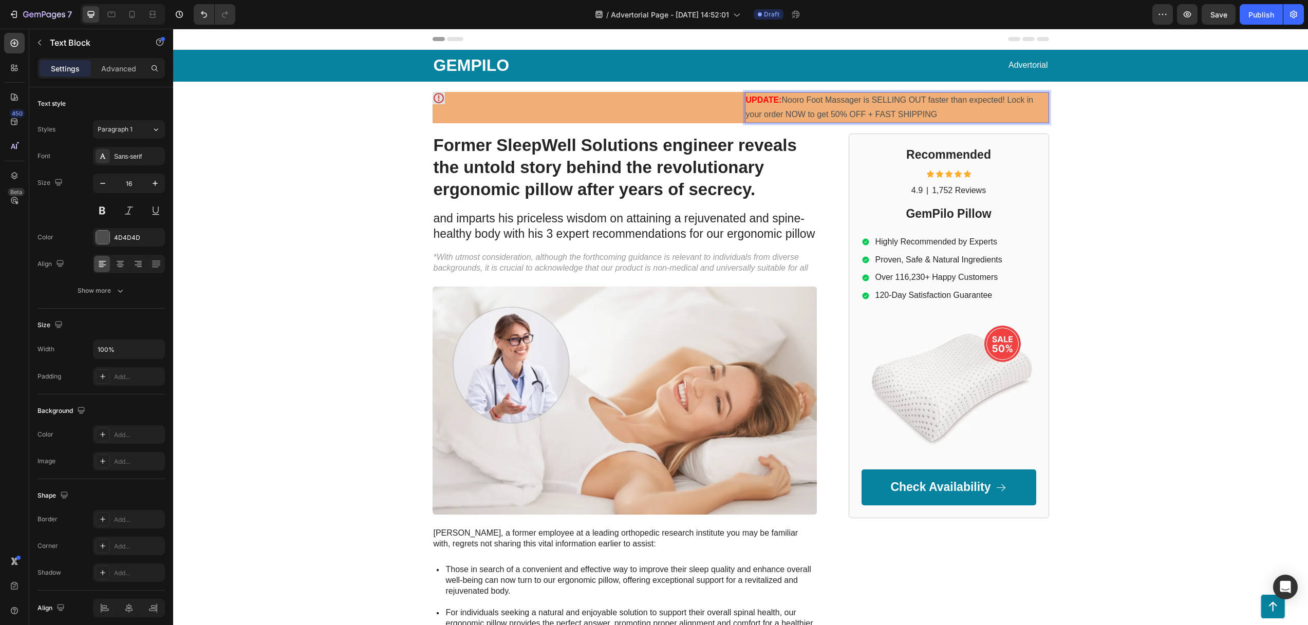
click at [910, 104] on p "UPDATE: Nooro Foot Massager is SELLING OUT faster than expected! Lock in your o…" at bounding box center [897, 108] width 302 height 30
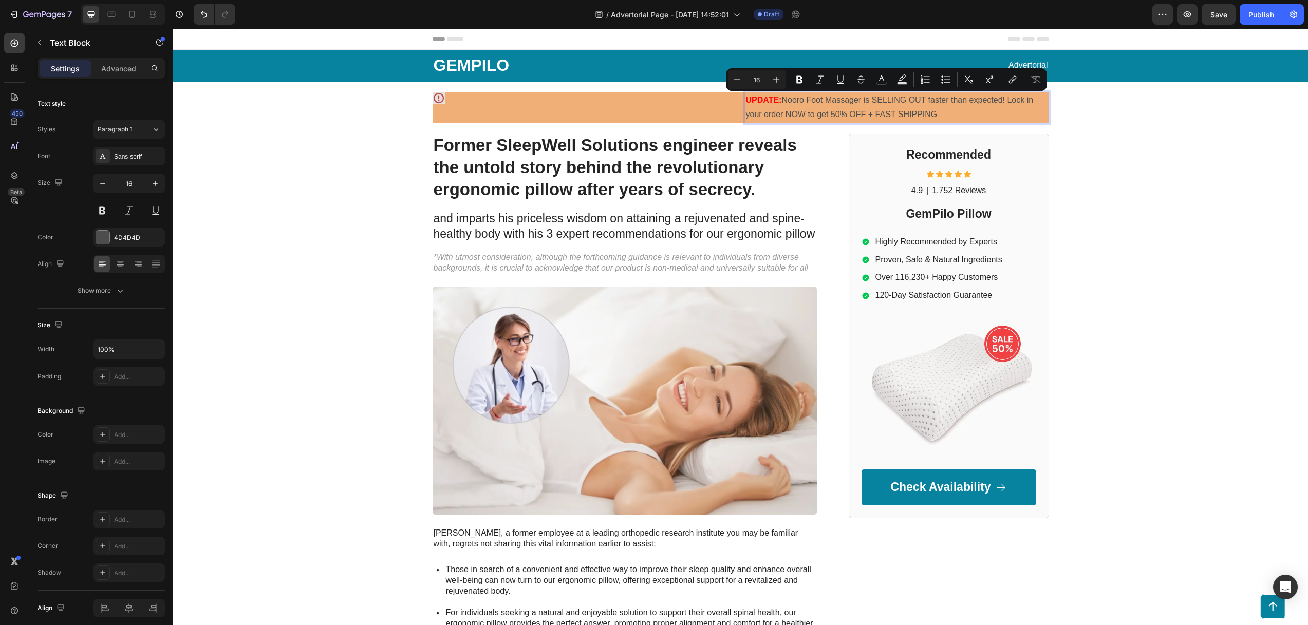
drag, startPoint x: 937, startPoint y: 113, endPoint x: 782, endPoint y: 98, distance: 155.9
click at [782, 98] on p "UPDATE: Nooro Foot Massager is SELLING OUT faster than expected! Lock in your o…" at bounding box center [897, 108] width 302 height 30
click at [804, 80] on button "Bold" at bounding box center [799, 79] width 18 height 18
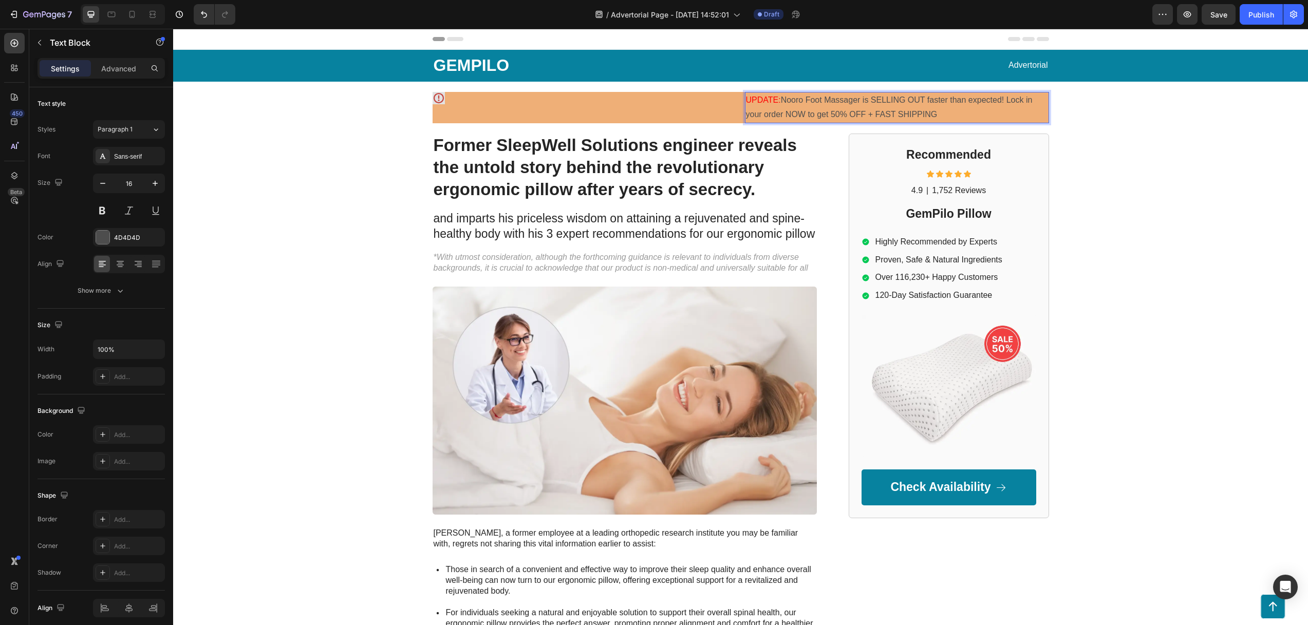
click at [804, 107] on p "UPDATE: Nooro Foot Massager is SELLING OUT faster than expected! Lock in your o…" at bounding box center [897, 108] width 302 height 30
click at [788, 103] on p "UPDATE: Nooro Foot Massager is SELLING OUT faster than expected! Lock in your o…" at bounding box center [897, 108] width 302 height 30
click at [787, 103] on p "UPDATE: Nooro Foot Massager is SELLING OUT faster than expected! Lock in your o…" at bounding box center [897, 108] width 302 height 30
click at [791, 104] on p "UPDATE: Nooro Foot Massager is SELLING OUT faster than expected! Lock in your o…" at bounding box center [897, 108] width 302 height 30
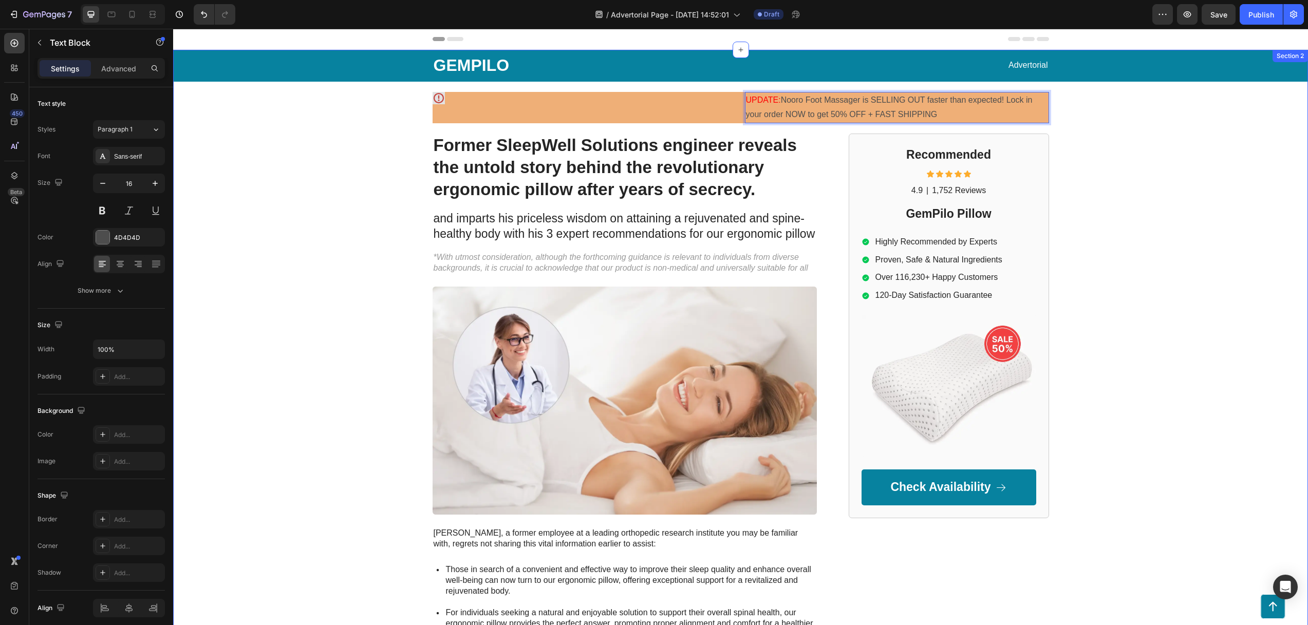
drag, startPoint x: 1119, startPoint y: 112, endPoint x: 1011, endPoint y: 122, distance: 108.3
click at [1119, 112] on div "GEMPILO Text Block Advertorial Text Block Row Row Icon UPDATE: Nooro Foot Massa…" at bounding box center [740, 459] width 1134 height 819
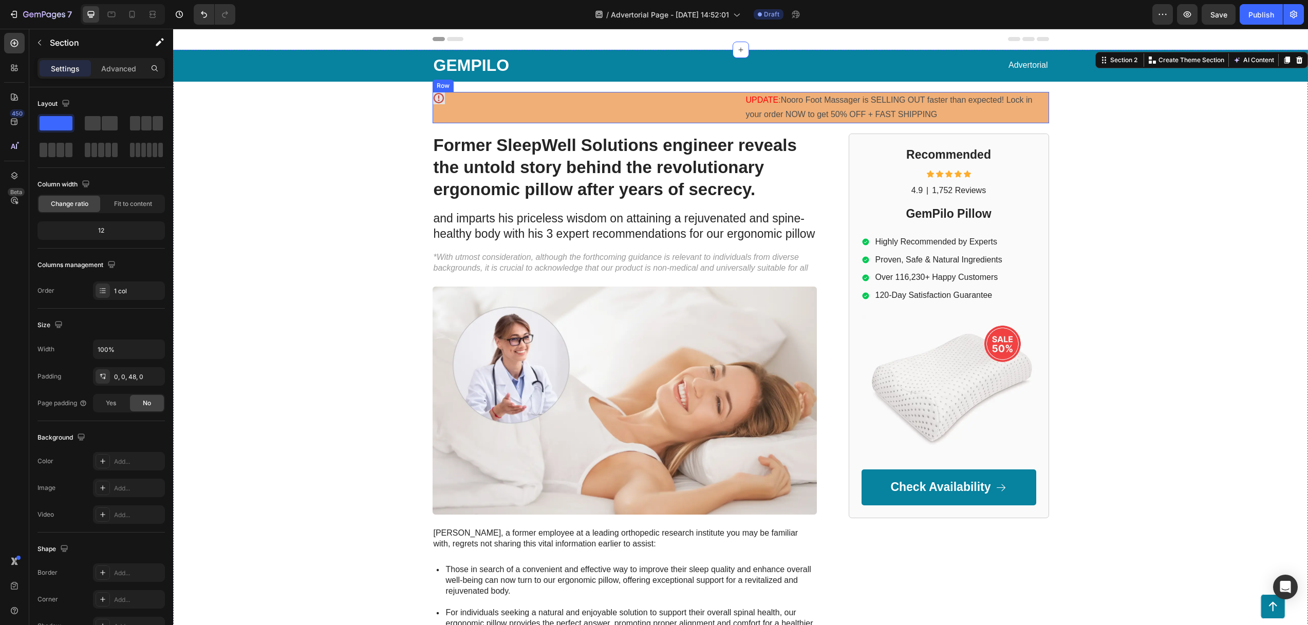
click at [494, 111] on div "Icon" at bounding box center [584, 108] width 304 height 32
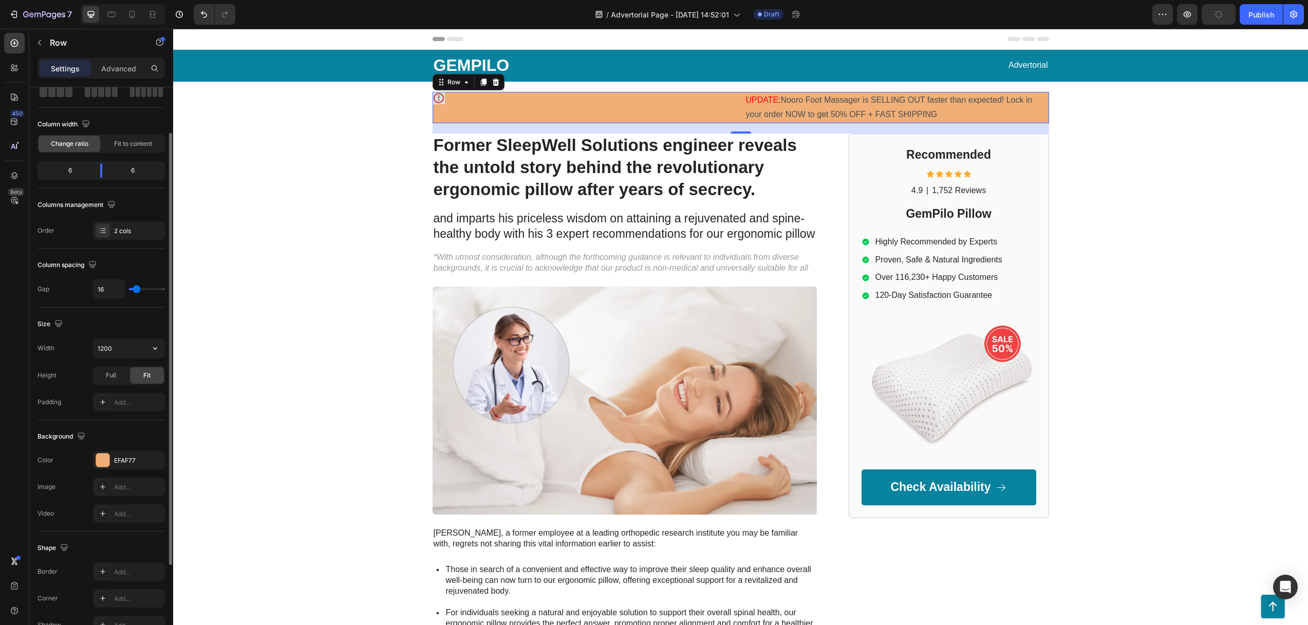
scroll to position [135, 0]
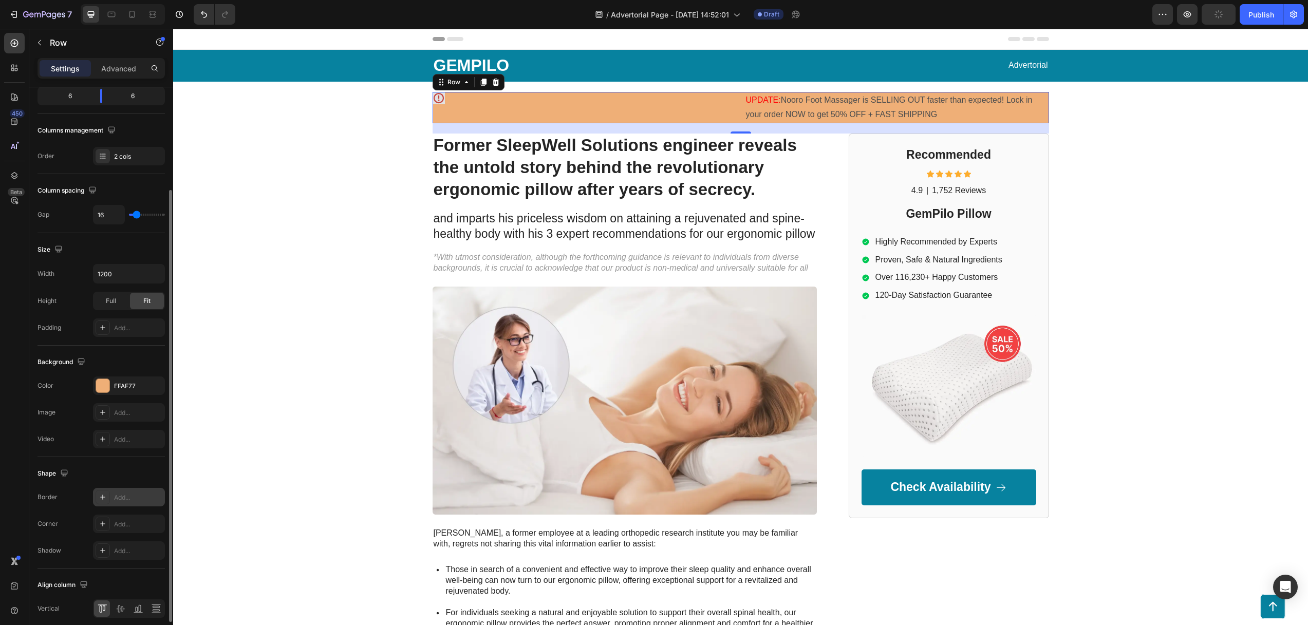
click at [112, 493] on div "Add..." at bounding box center [129, 497] width 72 height 18
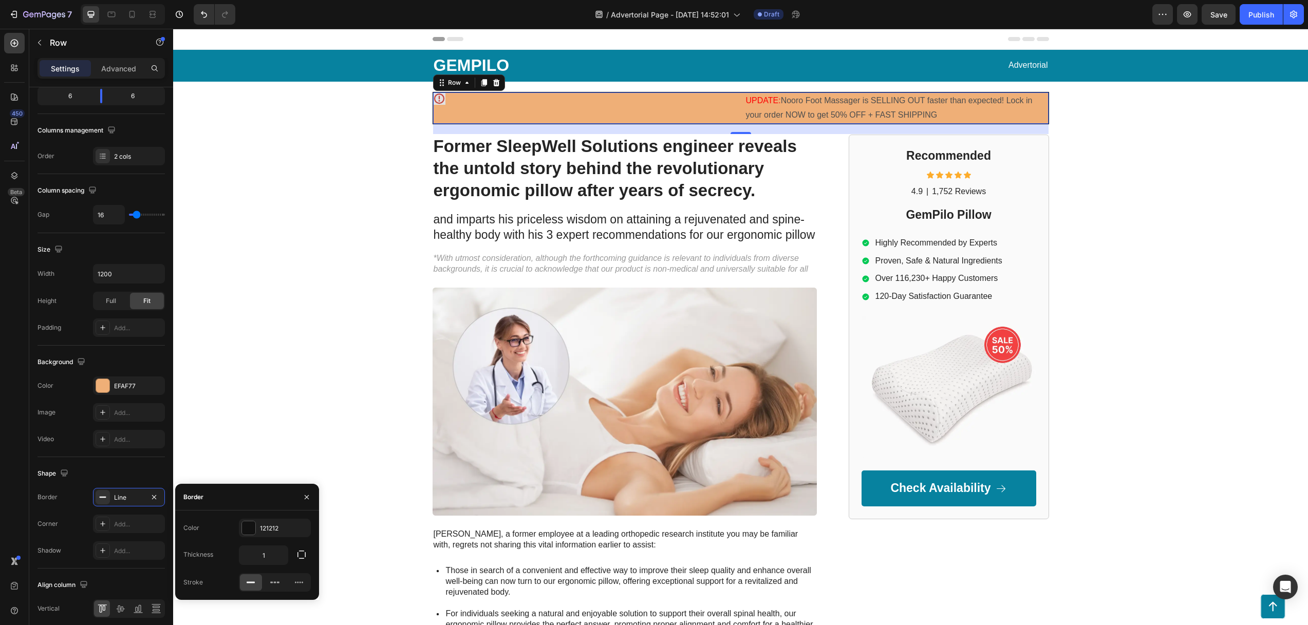
click at [251, 582] on rect at bounding box center [251, 583] width 8 height 2
click at [272, 555] on input "1" at bounding box center [263, 555] width 48 height 18
click at [356, 162] on div "GEMPILO Text Block Advertorial Text Block Row Row Icon UPDATE: Nooro Foot Massa…" at bounding box center [740, 460] width 1134 height 820
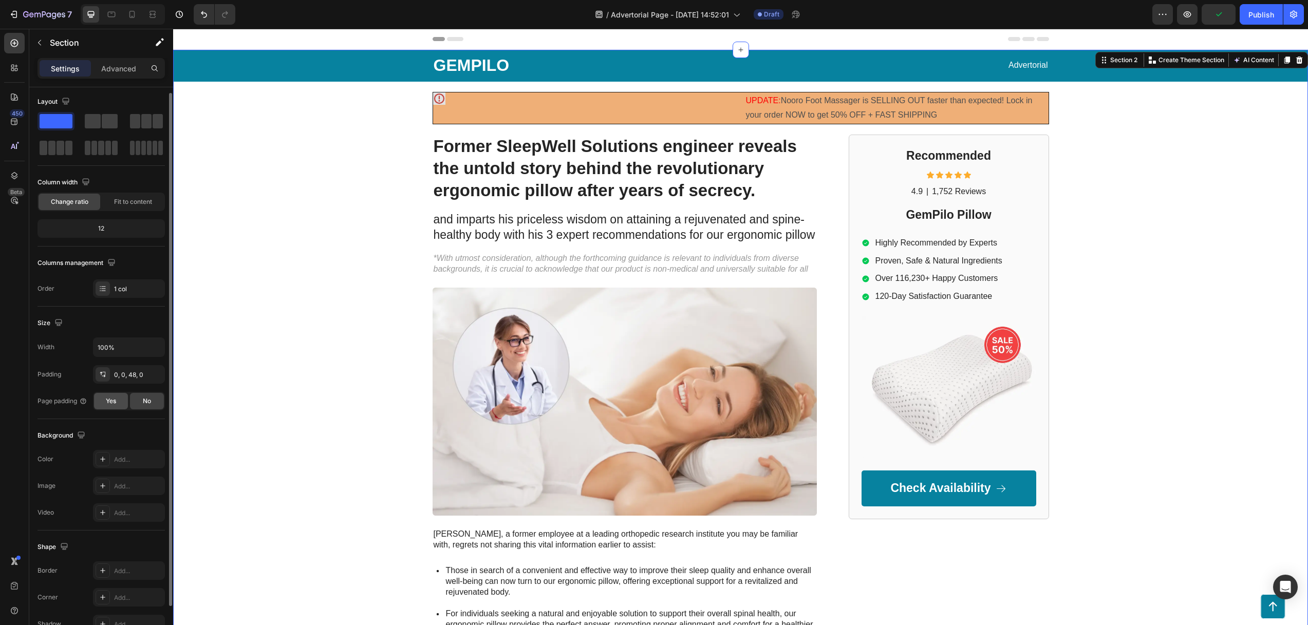
scroll to position [4, 0]
click at [621, 101] on div "Icon" at bounding box center [585, 98] width 304 height 12
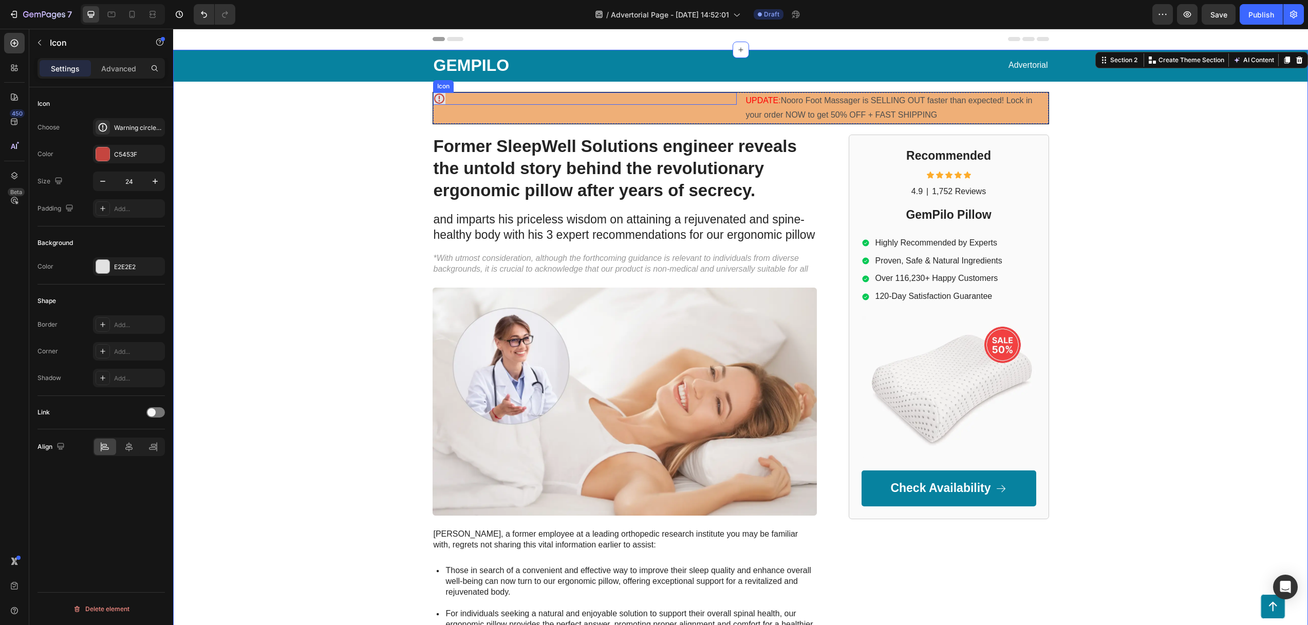
scroll to position [0, 0]
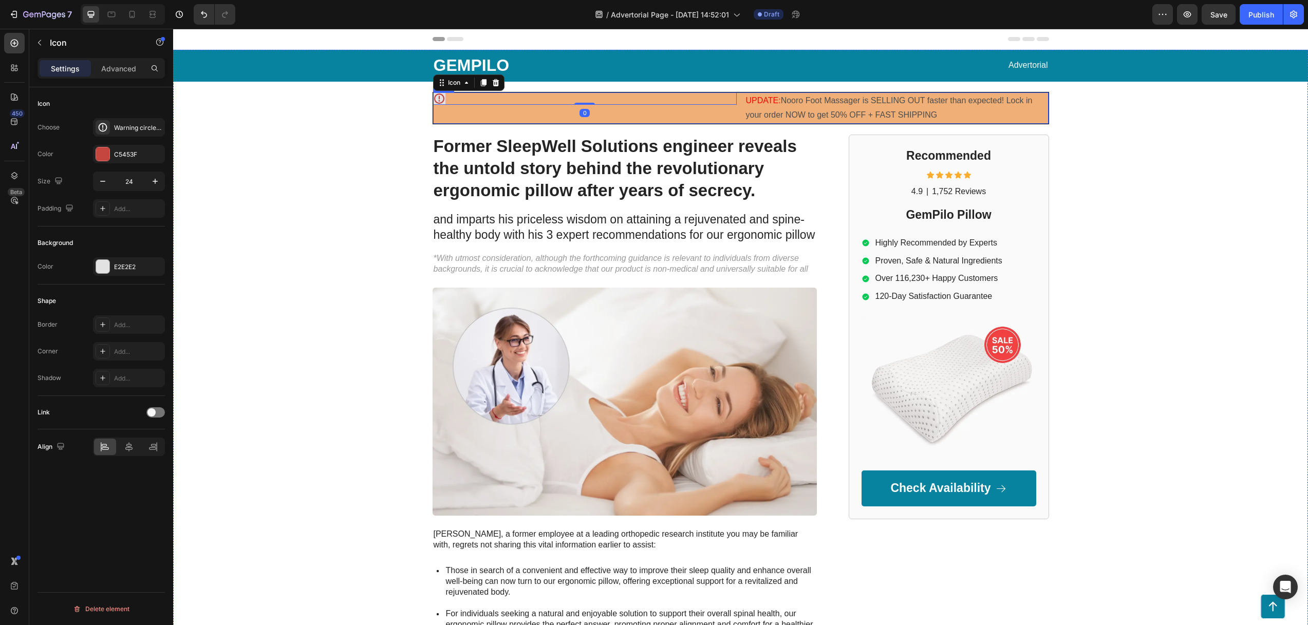
click at [641, 115] on div "Icon 0" at bounding box center [585, 108] width 304 height 32
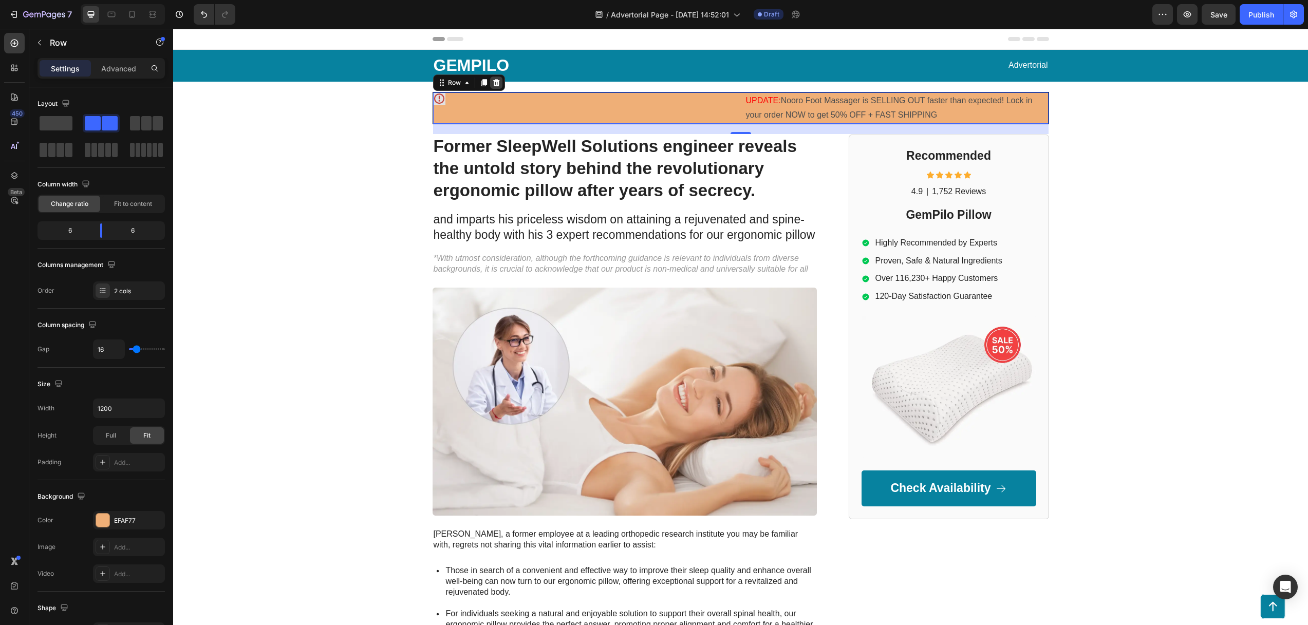
click at [493, 82] on icon at bounding box center [496, 83] width 8 height 8
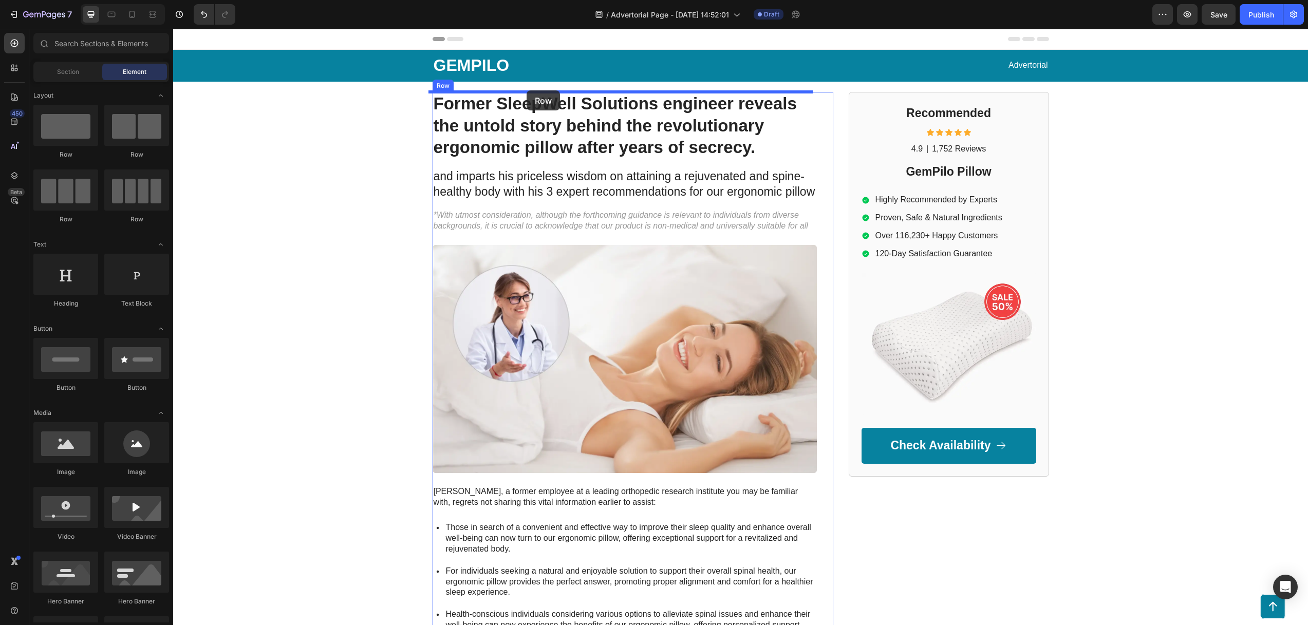
drag, startPoint x: 234, startPoint y: 152, endPoint x: 526, endPoint y: 90, distance: 298.7
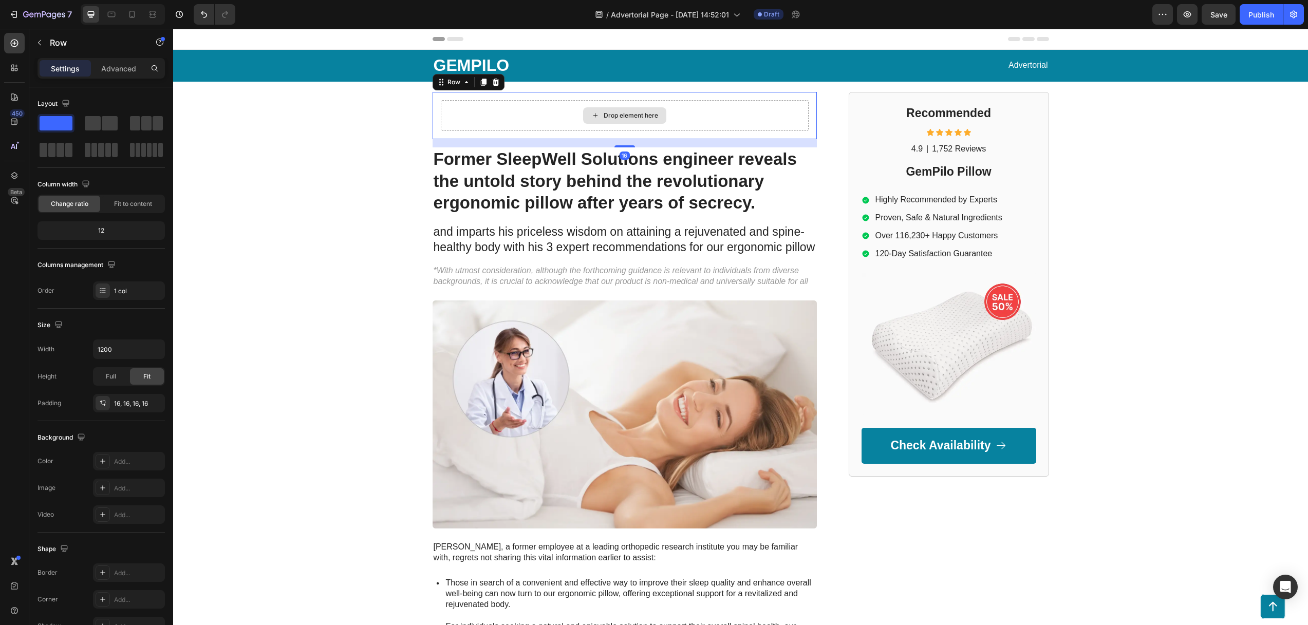
click at [527, 110] on div "Drop element here" at bounding box center [625, 115] width 368 height 31
click at [42, 44] on icon "button" at bounding box center [39, 43] width 8 height 8
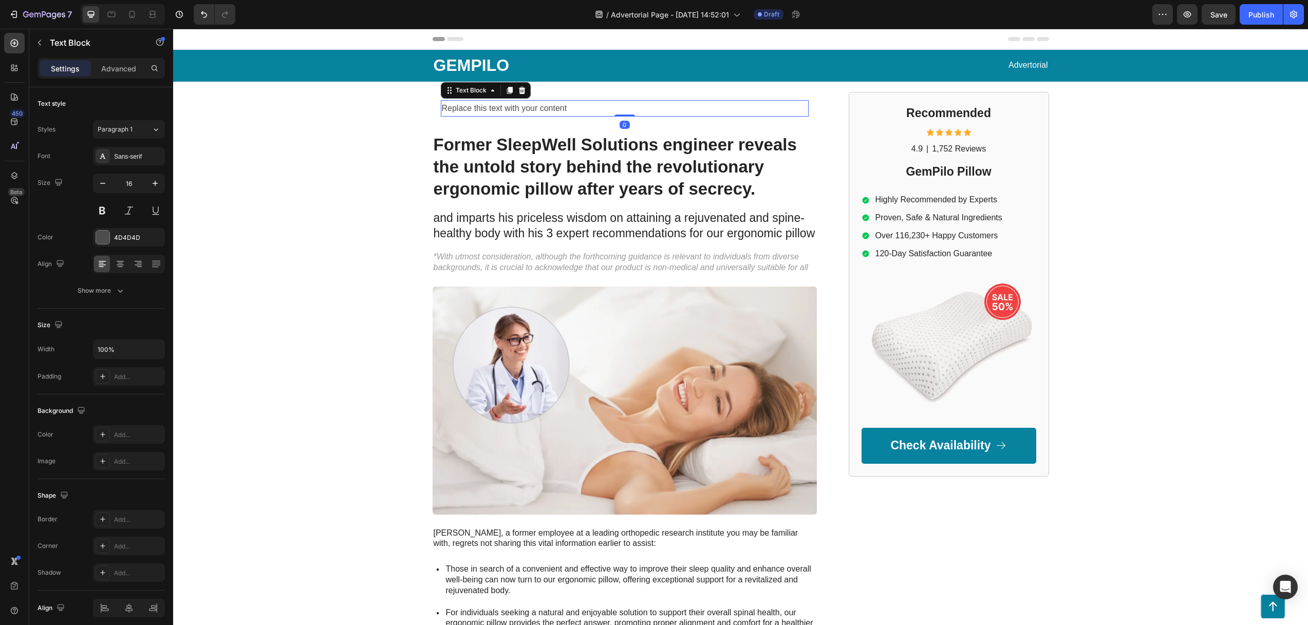
click at [538, 108] on div "Replace this text with your content" at bounding box center [625, 108] width 368 height 17
click at [538, 108] on p "Replace this text with your content" at bounding box center [625, 108] width 366 height 15
click at [539, 108] on p "Replace this text with your content" at bounding box center [625, 108] width 366 height 15
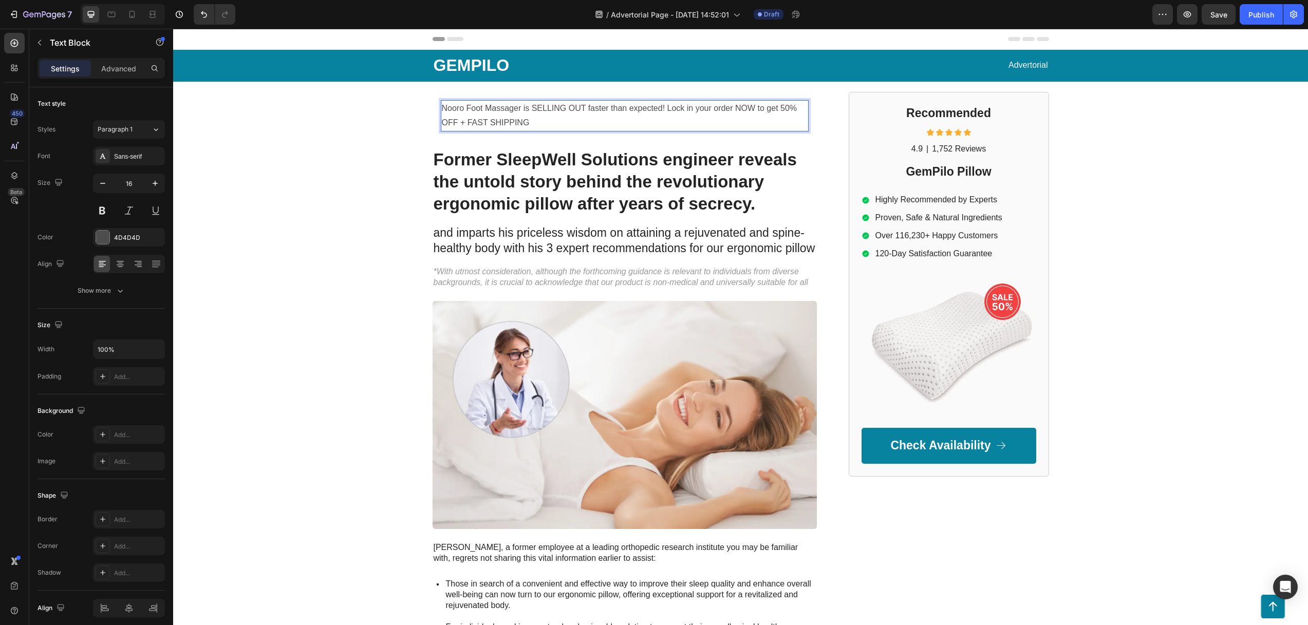
click at [442, 106] on p "Nooro Foot Massager is SELLING OUT faster than expected! Lock in your order NOW…" at bounding box center [625, 116] width 366 height 30
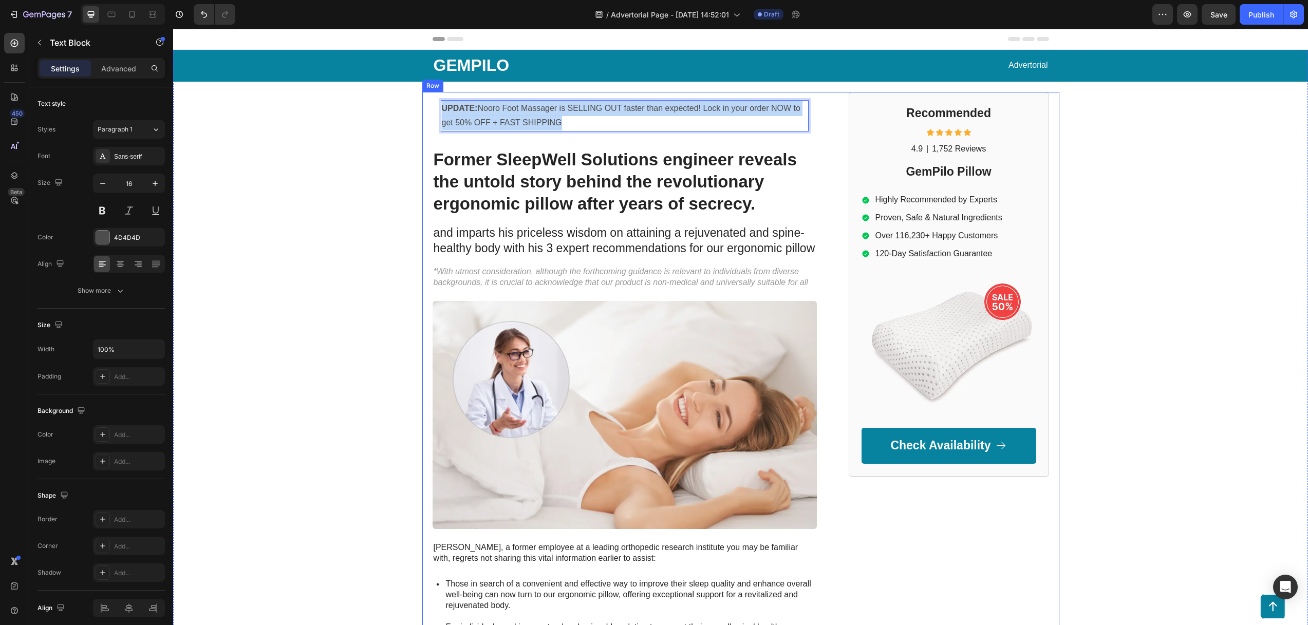
drag, startPoint x: 565, startPoint y: 122, endPoint x: 425, endPoint y: 105, distance: 141.2
click at [425, 105] on div "UPDATE: Nooro Foot Massager is SELLING OUT faster than expected! Lock in your o…" at bounding box center [740, 487] width 637 height 791
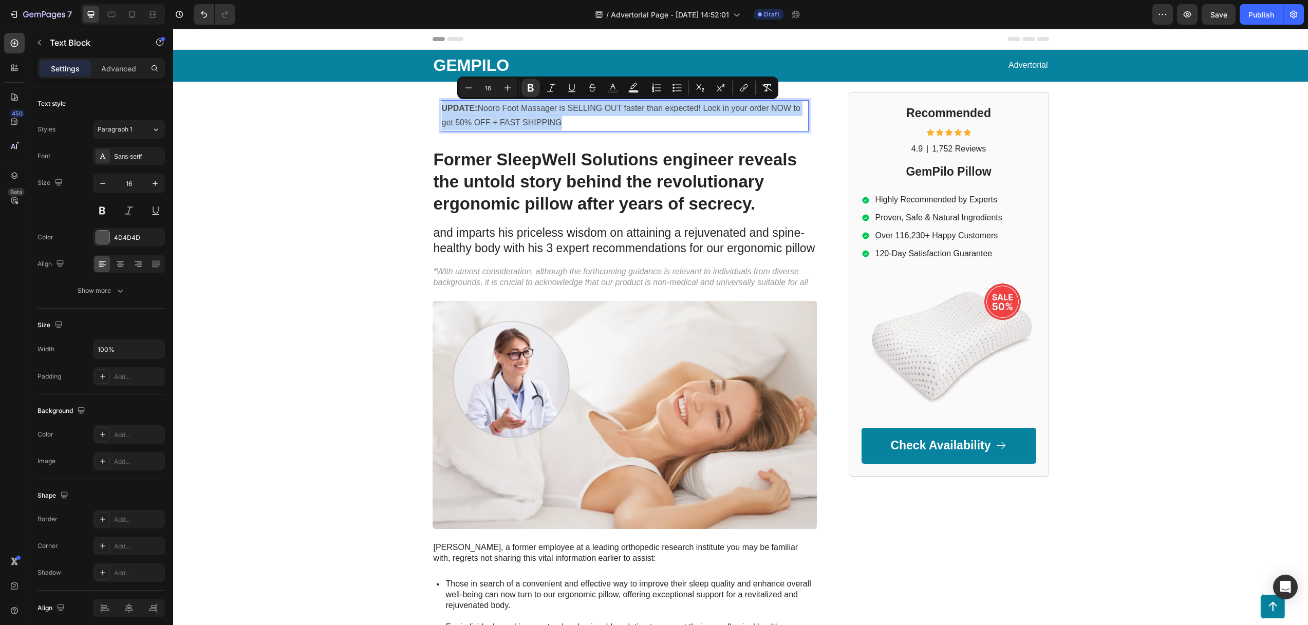
click at [583, 126] on p "UPDATE: Nooro Foot Massager is SELLING OUT faster than expected! Lock in your o…" at bounding box center [625, 116] width 366 height 30
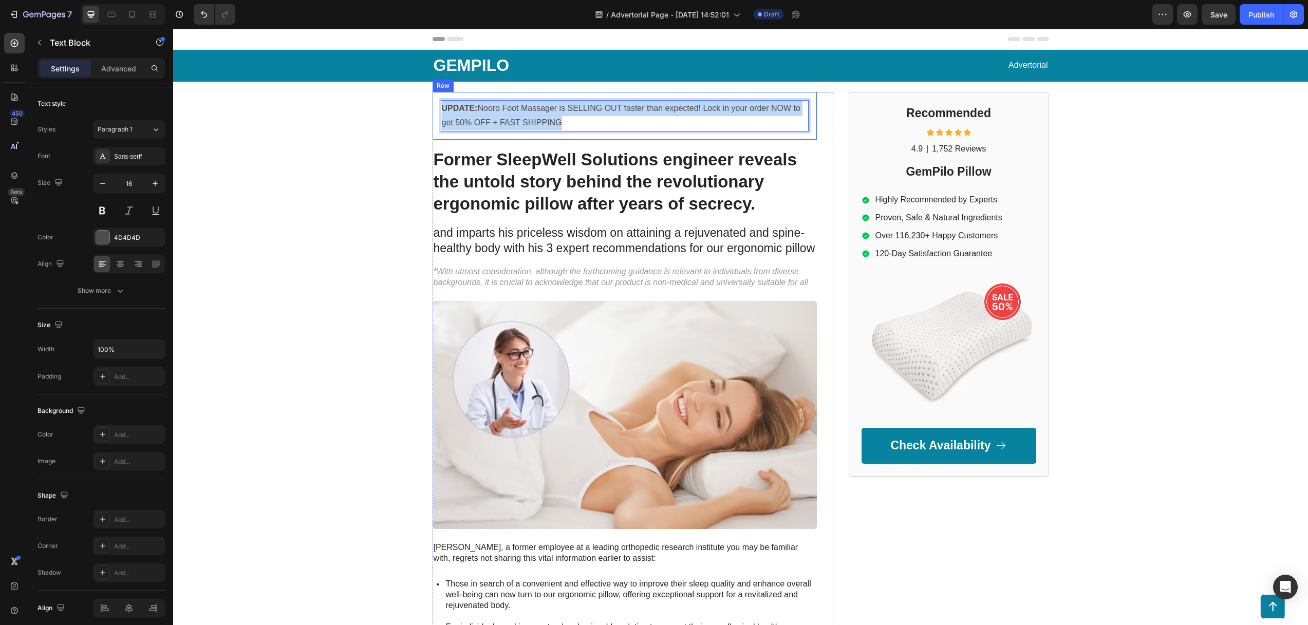
drag, startPoint x: 570, startPoint y: 123, endPoint x: 471, endPoint y: 109, distance: 100.0
click at [432, 103] on div "UPDATE: Nooro Foot Massager is SELLING OUT faster than expected! Lock in your o…" at bounding box center [624, 116] width 384 height 48
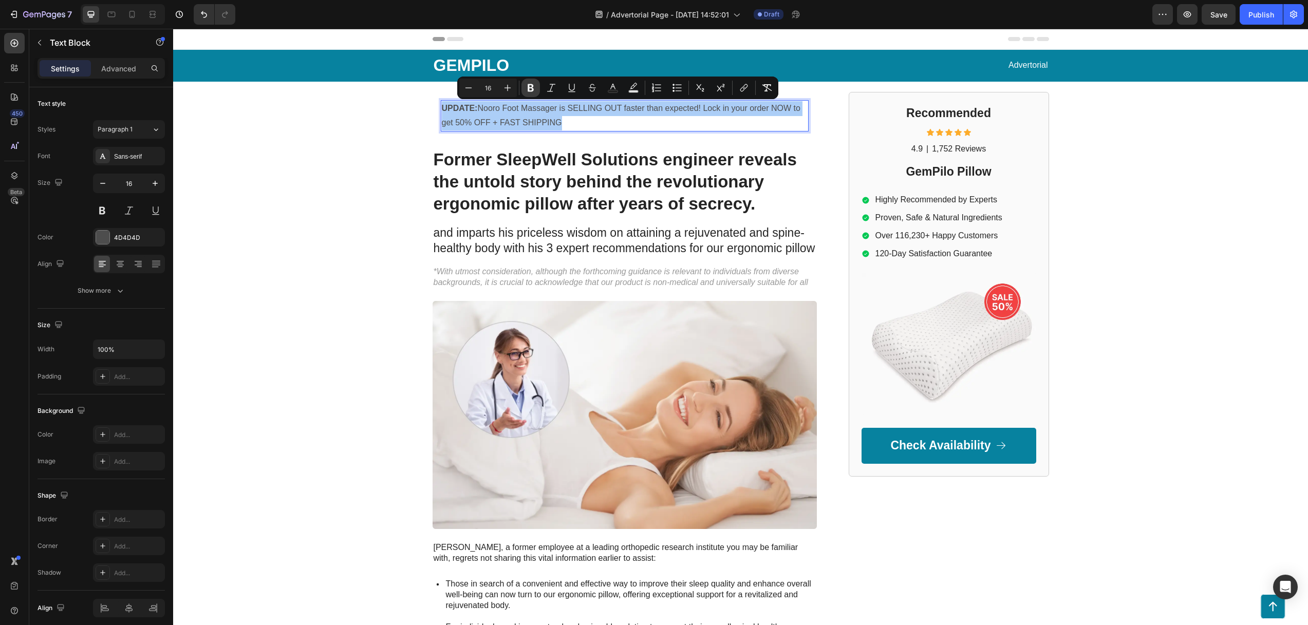
click at [527, 89] on icon "Editor contextual toolbar" at bounding box center [530, 88] width 10 height 10
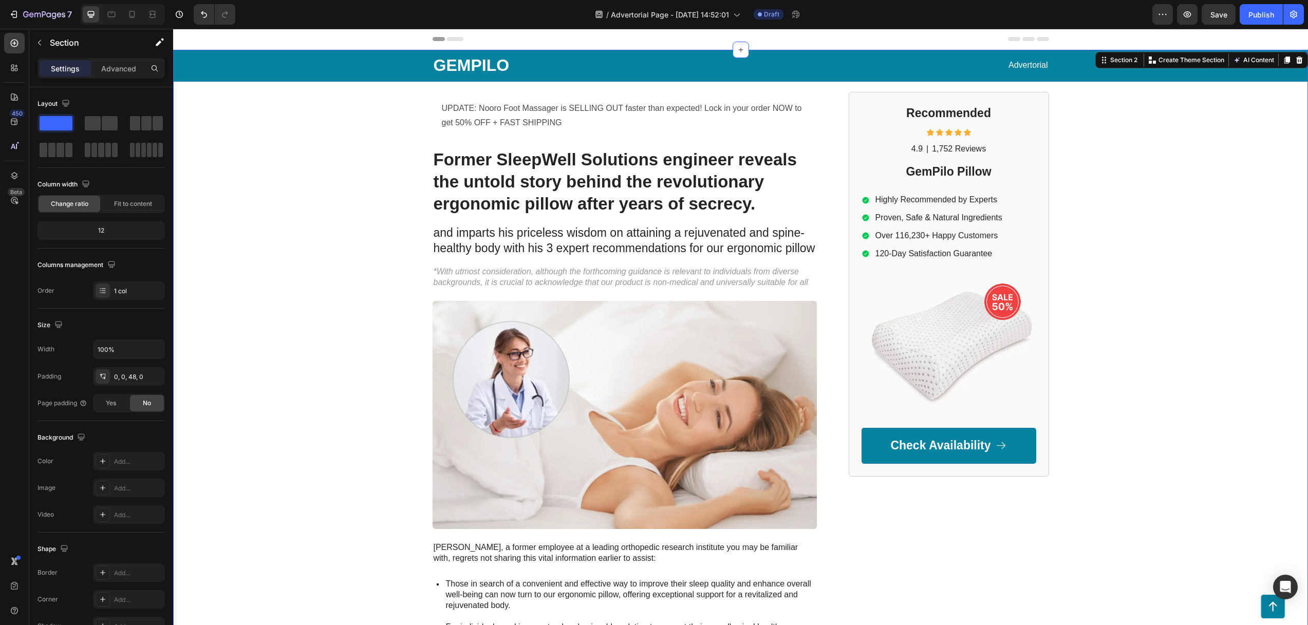
click at [529, 88] on div "GEMPILO Text Block Advertorial Text Block Row Row UPDATE: Nooro Foot Massager i…" at bounding box center [740, 467] width 1134 height 834
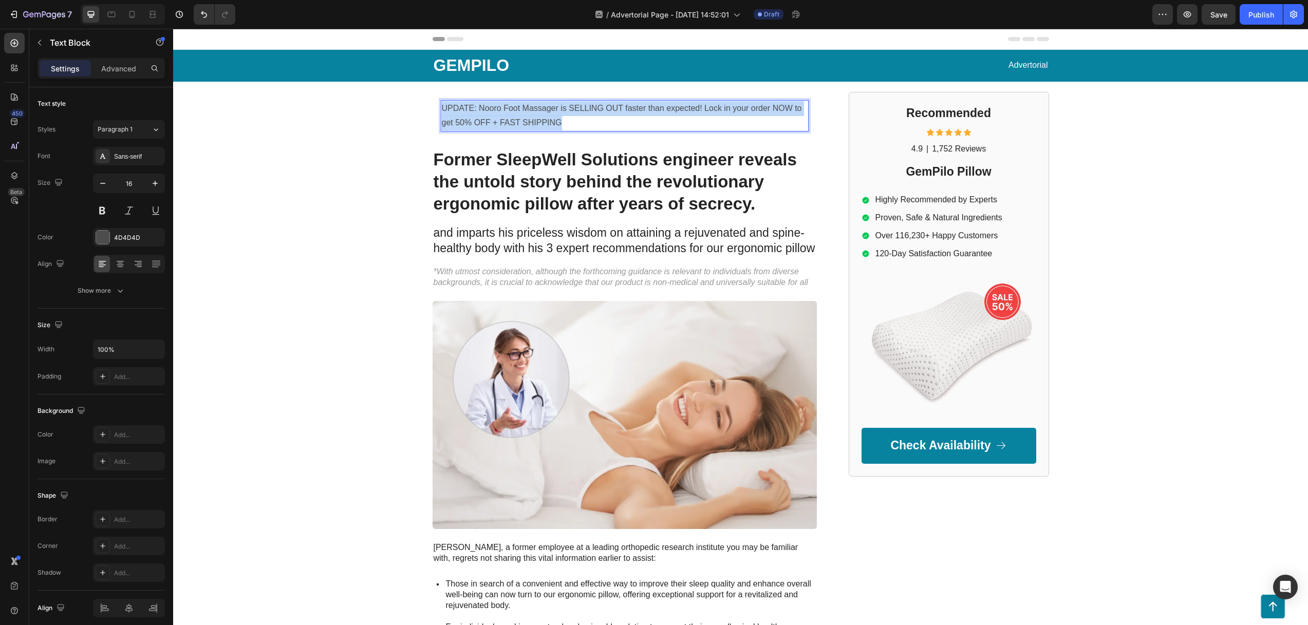
click at [513, 115] on p "UPDATE: Nooro Foot Massager is SELLING OUT faster than expected! Lock in your o…" at bounding box center [625, 116] width 366 height 30
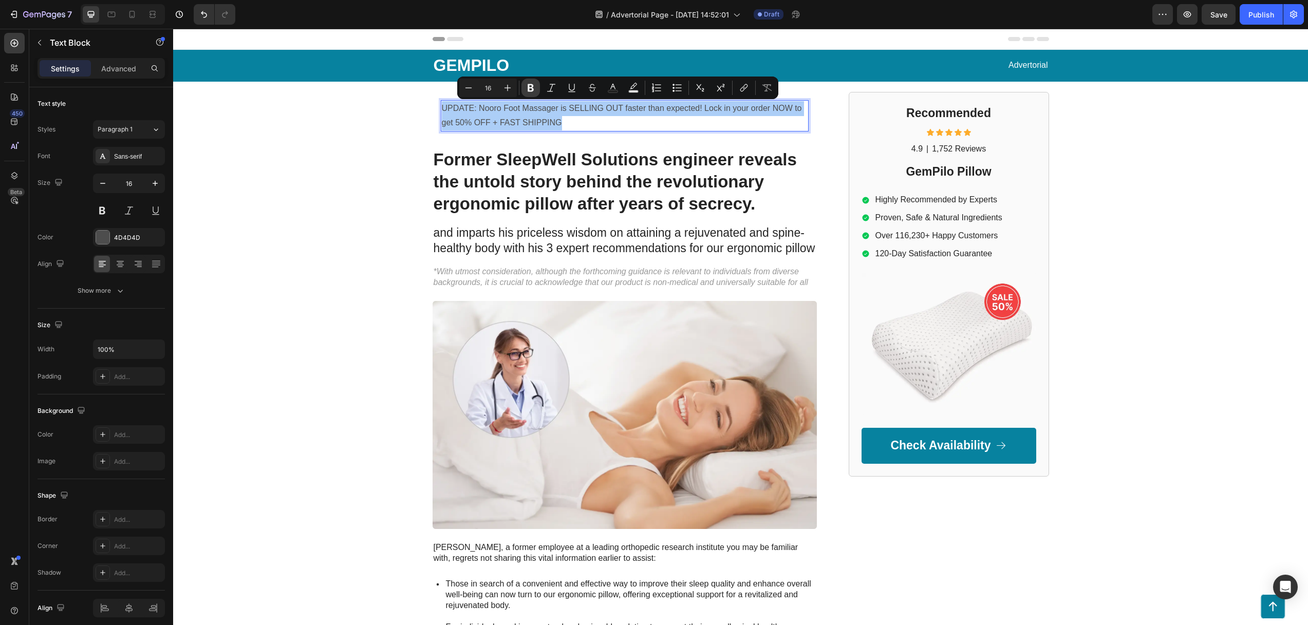
click at [528, 85] on icon "Editor contextual toolbar" at bounding box center [530, 88] width 6 height 8
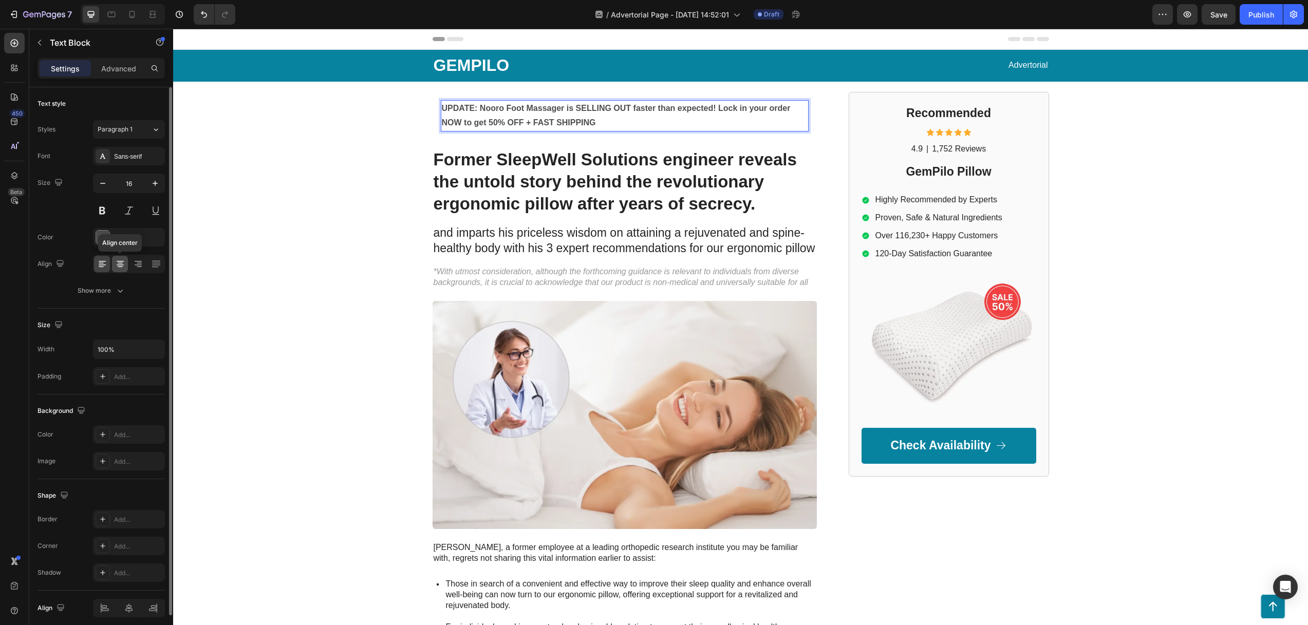
click at [122, 264] on icon at bounding box center [120, 264] width 10 height 10
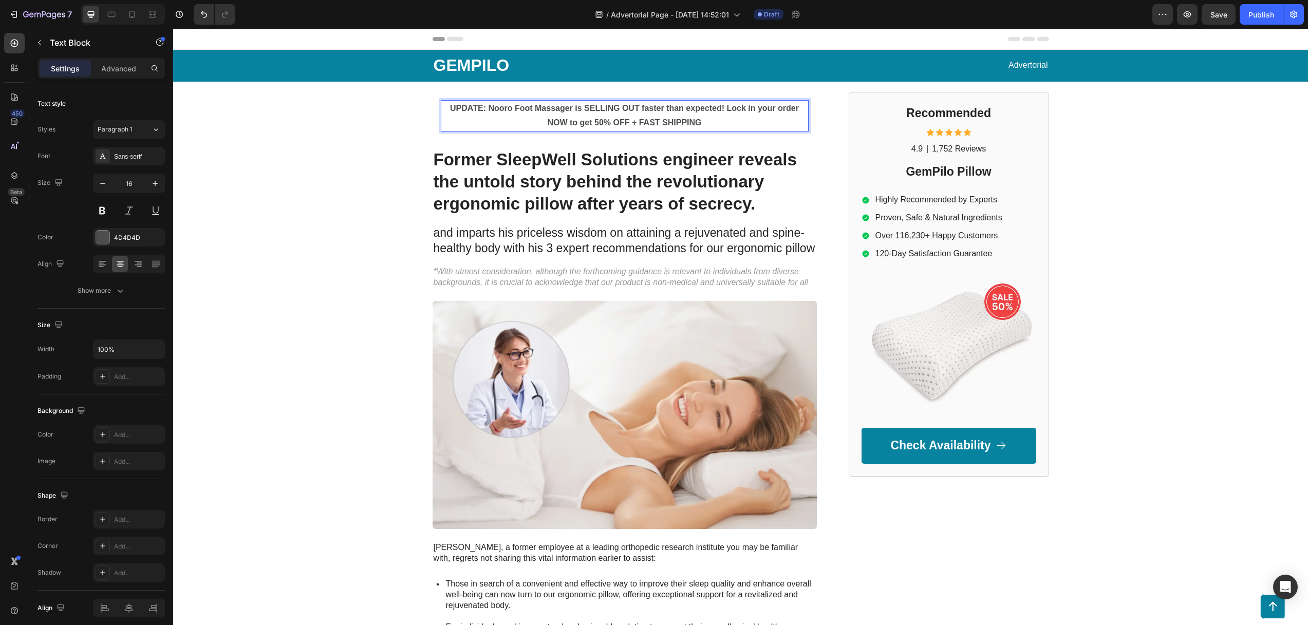
click at [560, 118] on p "UPDATE: Nooro Foot Massager is SELLING OUT faster than expected! Lock in your o…" at bounding box center [625, 116] width 366 height 30
click at [560, 117] on p "UPDATE: Nooro Foot Massager is SELLING OUT faster than expected! Lock in your o…" at bounding box center [625, 116] width 366 height 30
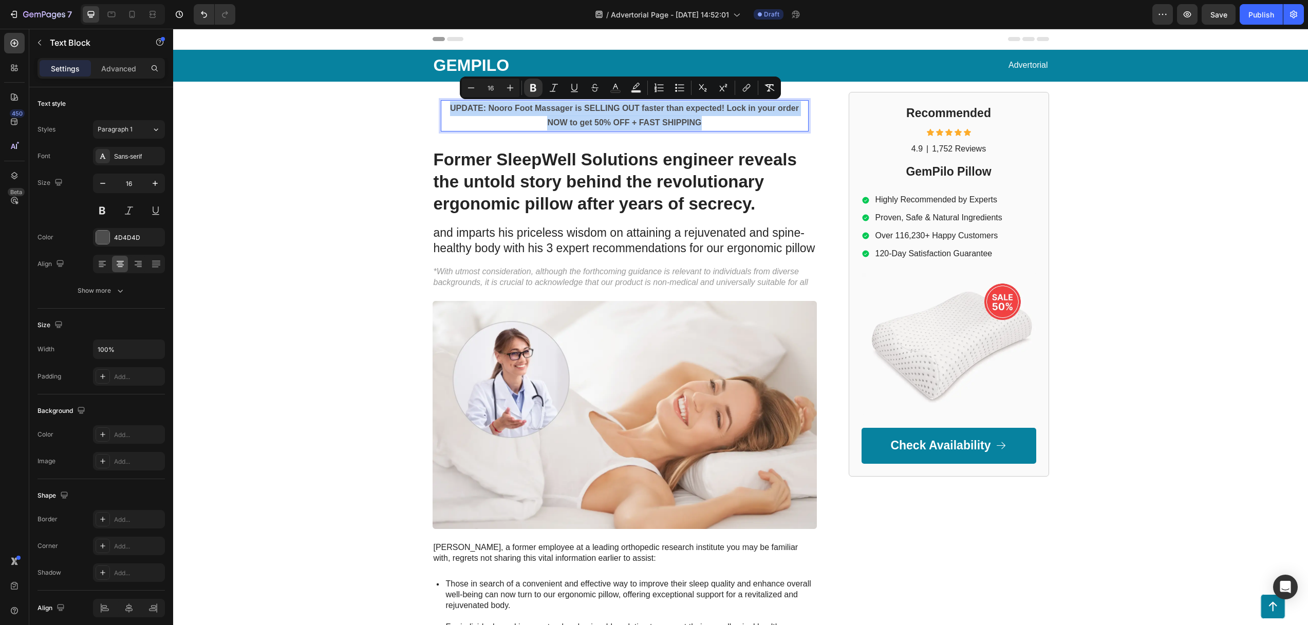
click at [560, 117] on p "UPDATE: Nooro Foot Massager is SELLING OUT faster than expected! Lock in your o…" at bounding box center [625, 116] width 366 height 30
click at [481, 108] on strong "UPDATE: Nooro Foot Massager is SELLING OUT faster than expected! Lock in your o…" at bounding box center [624, 116] width 349 height 24
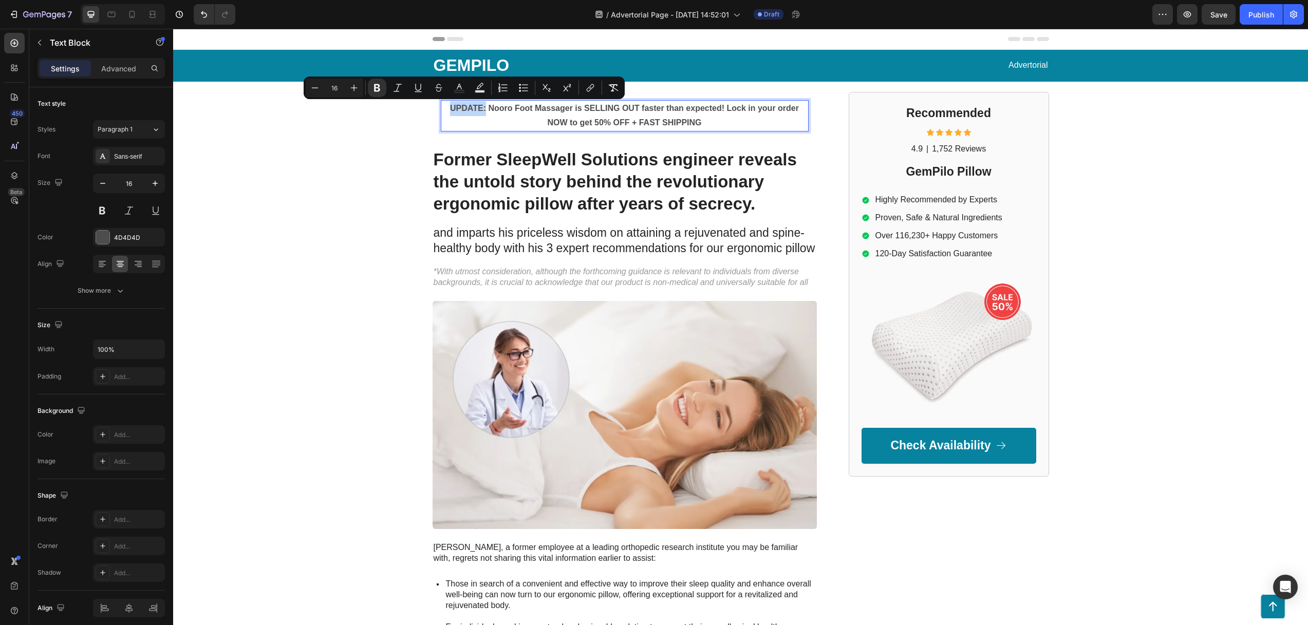
drag, startPoint x: 482, startPoint y: 111, endPoint x: 647, endPoint y: 126, distance: 165.6
click at [444, 108] on p "UPDATE: Nooro Foot Massager is SELLING OUT faster than expected! Lock in your o…" at bounding box center [625, 116] width 366 height 30
click at [459, 90] on rect "Editor contextual toolbar" at bounding box center [460, 91] width 10 height 3
type input "4D4D4D"
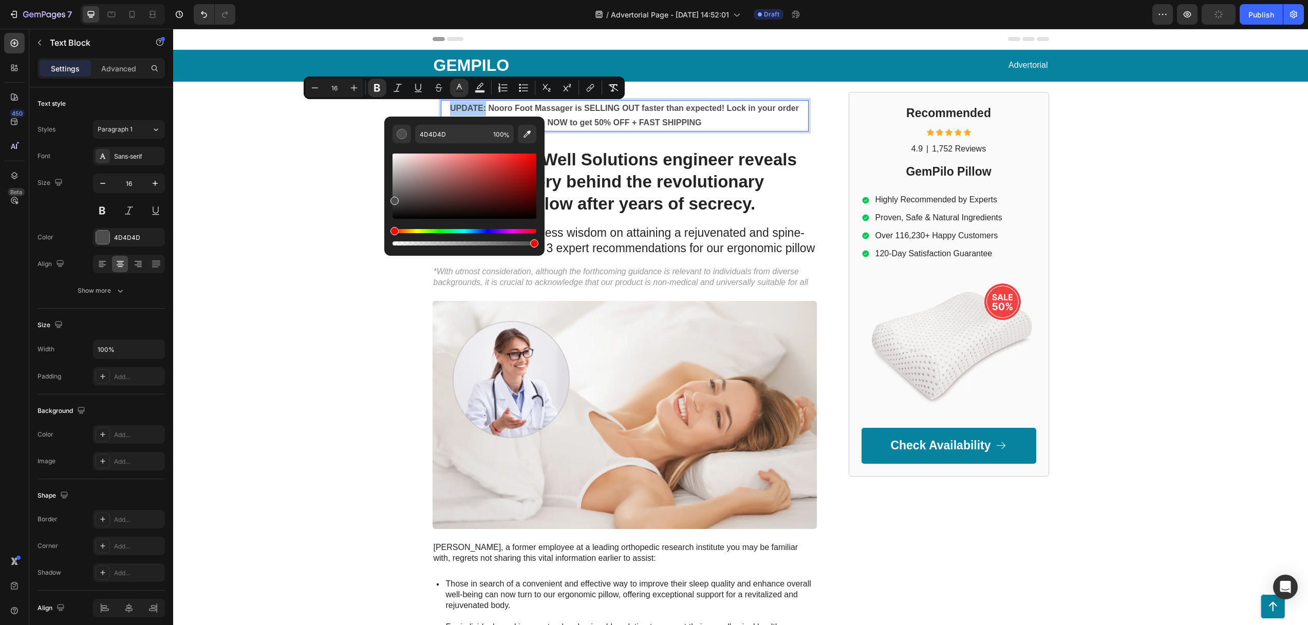
drag, startPoint x: 683, startPoint y: 212, endPoint x: 545, endPoint y: 154, distance: 149.6
drag, startPoint x: 520, startPoint y: 166, endPoint x: 534, endPoint y: 147, distance: 23.9
click at [536, 150] on div "E80000 100 %" at bounding box center [464, 182] width 160 height 131
type input "FF0000"
click at [355, 88] on icon "Editor contextual toolbar" at bounding box center [354, 88] width 10 height 10
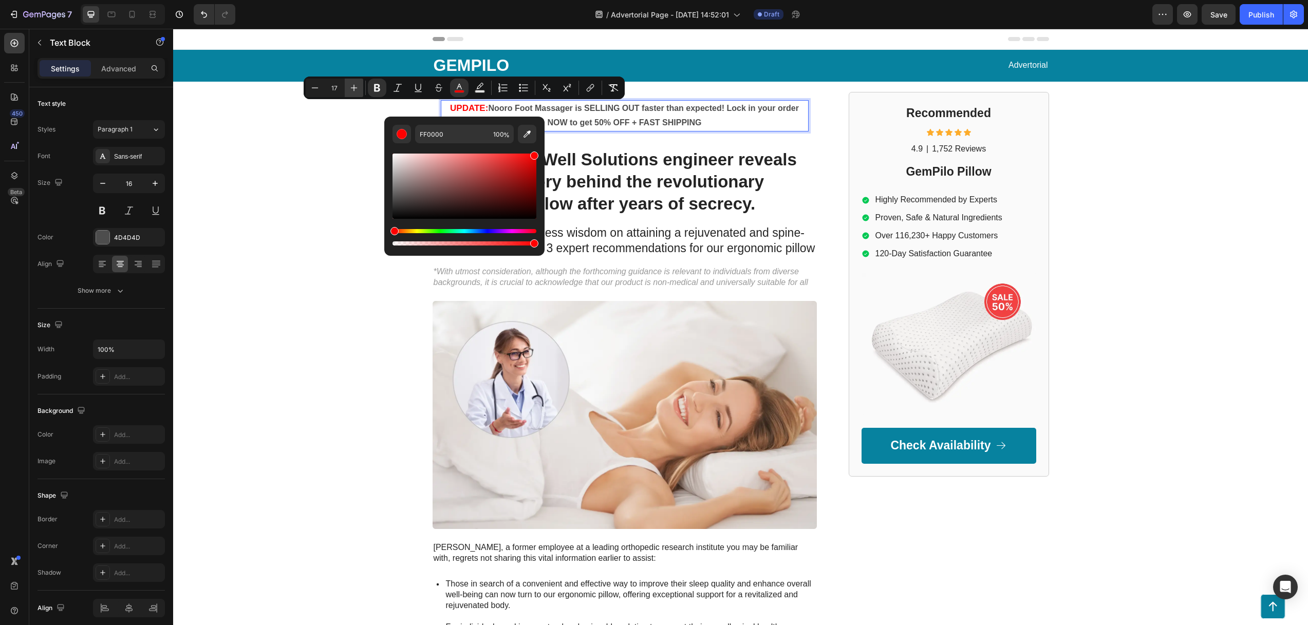
click at [355, 88] on icon "Editor contextual toolbar" at bounding box center [354, 88] width 10 height 10
type input "19"
click at [671, 117] on p "UPDATE: Nooro Foot Massager is SELLING OUT faster than expected! Lock in your o…" at bounding box center [625, 116] width 366 height 30
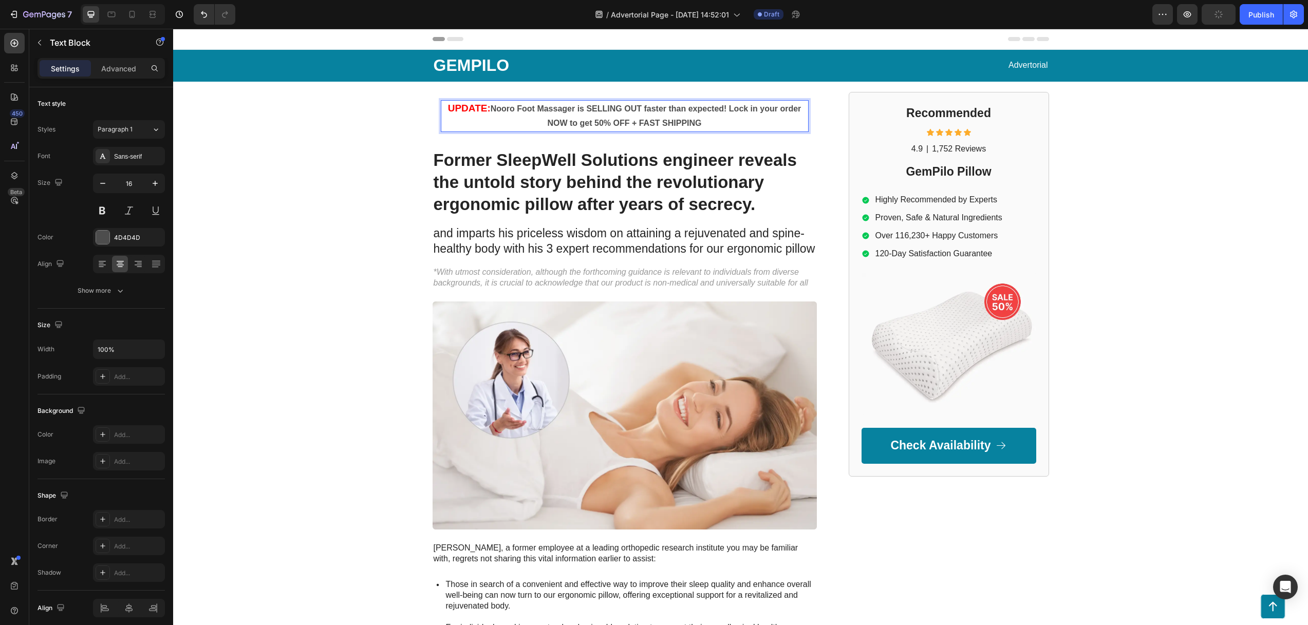
drag, startPoint x: 705, startPoint y: 123, endPoint x: 506, endPoint y: 113, distance: 198.5
click at [506, 113] on p "UPDATE: Nooro Foot Massager is SELLING OUT faster than expected! Lock in your o…" at bounding box center [625, 116] width 366 height 30
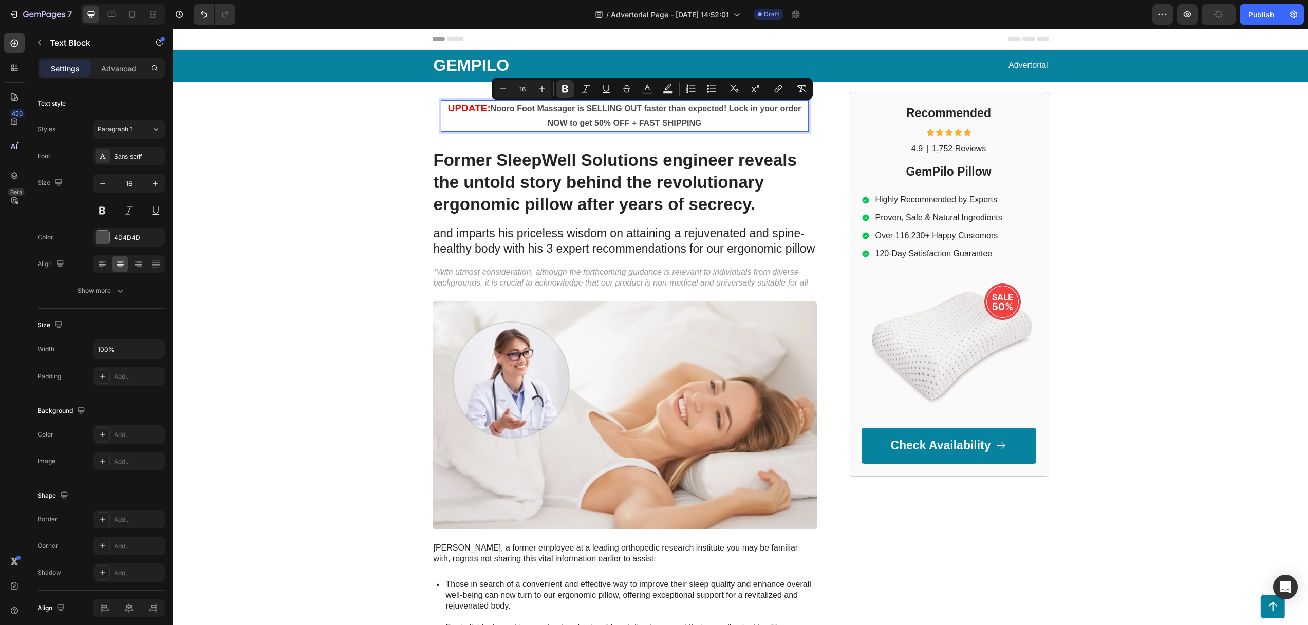
click at [383, 138] on div "GEMPILO Text Block Advertorial Text Block Row Row UPDATE: Nooro Foot Massager i…" at bounding box center [740, 467] width 1134 height 834
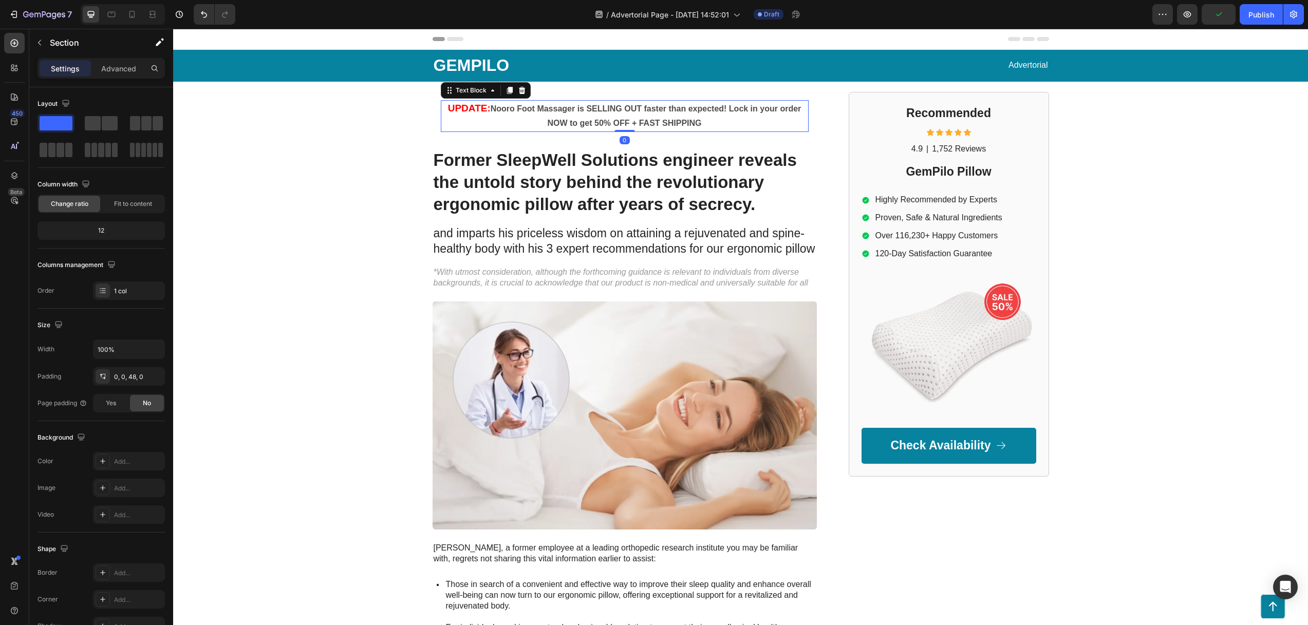
click at [475, 115] on p "UPDATE: Nooro Foot Massager is SELLING OUT faster than expected! Lock in your o…" at bounding box center [625, 116] width 366 height 30
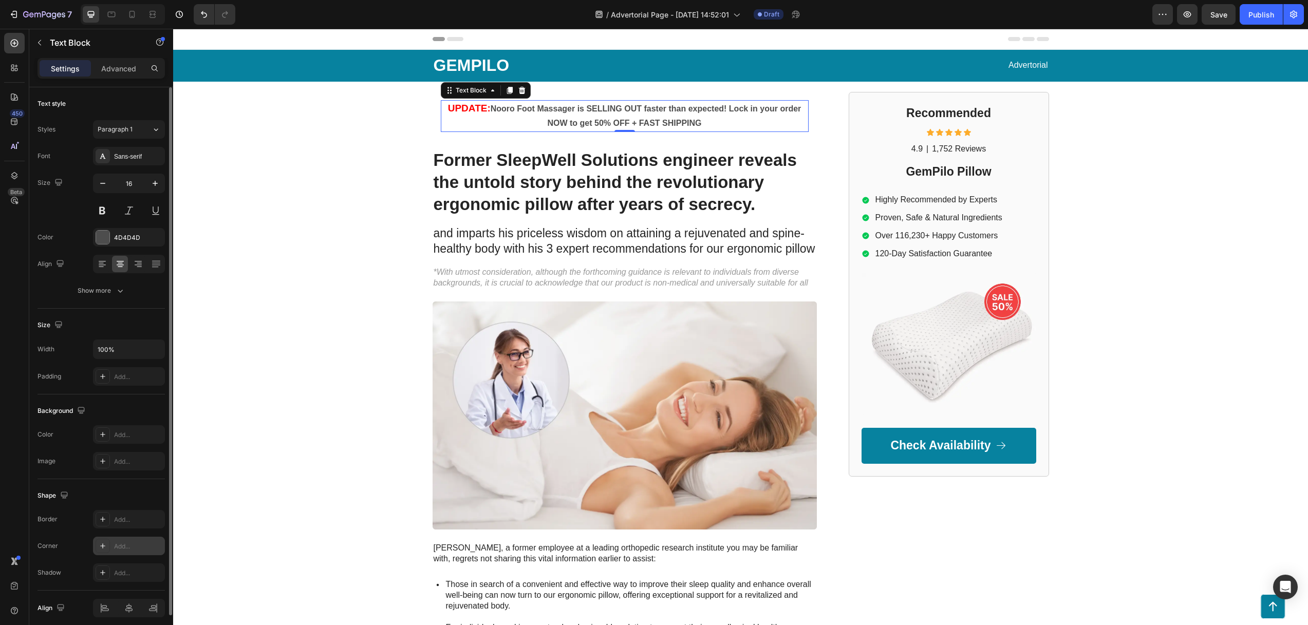
click at [120, 549] on div "Add..." at bounding box center [138, 546] width 48 height 9
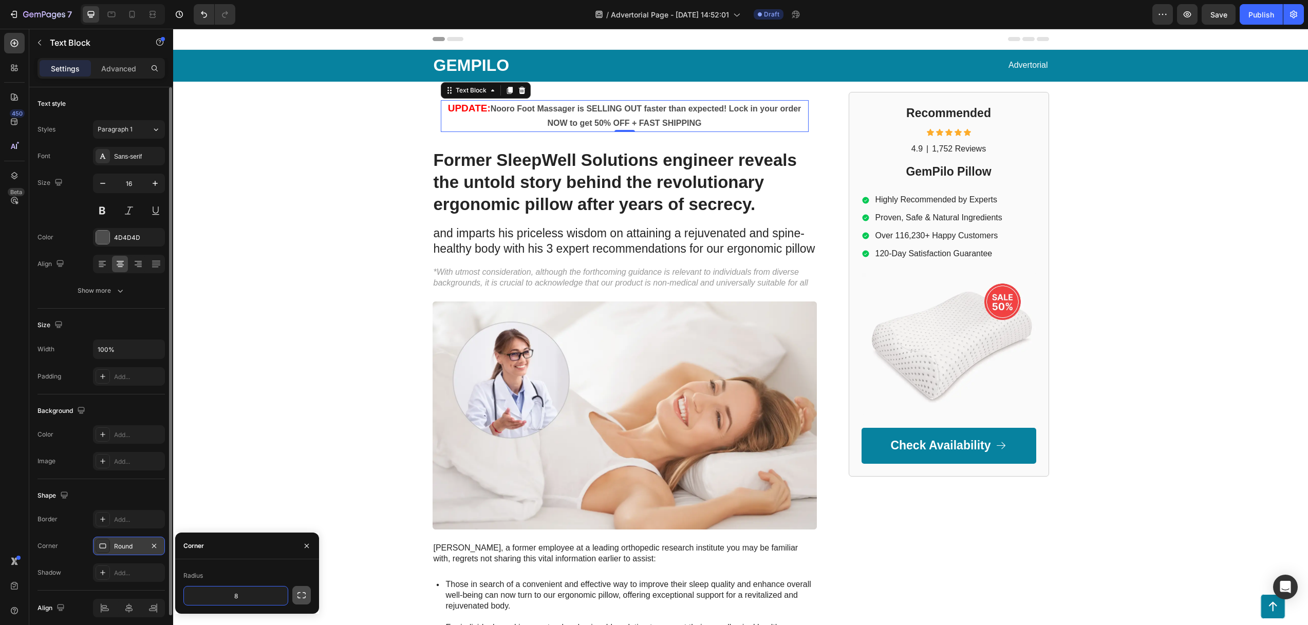
click at [302, 597] on icon "button" at bounding box center [301, 595] width 10 height 10
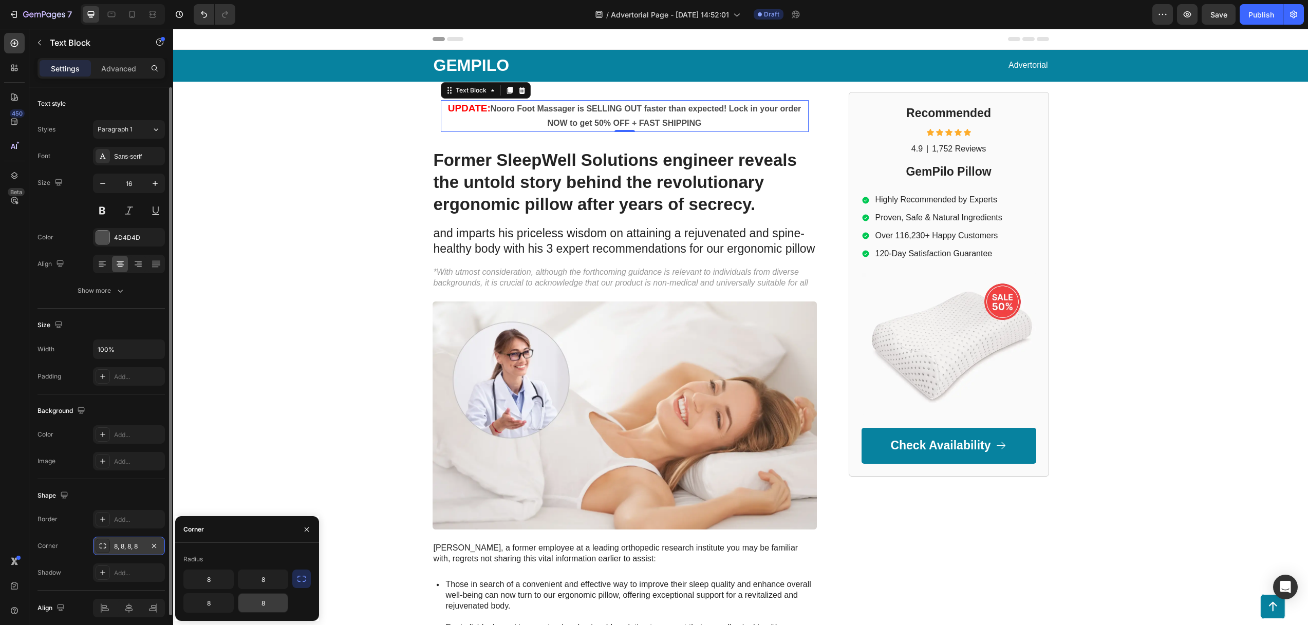
click at [259, 608] on input "8" at bounding box center [262, 603] width 49 height 18
click at [123, 519] on div "Add..." at bounding box center [138, 519] width 48 height 9
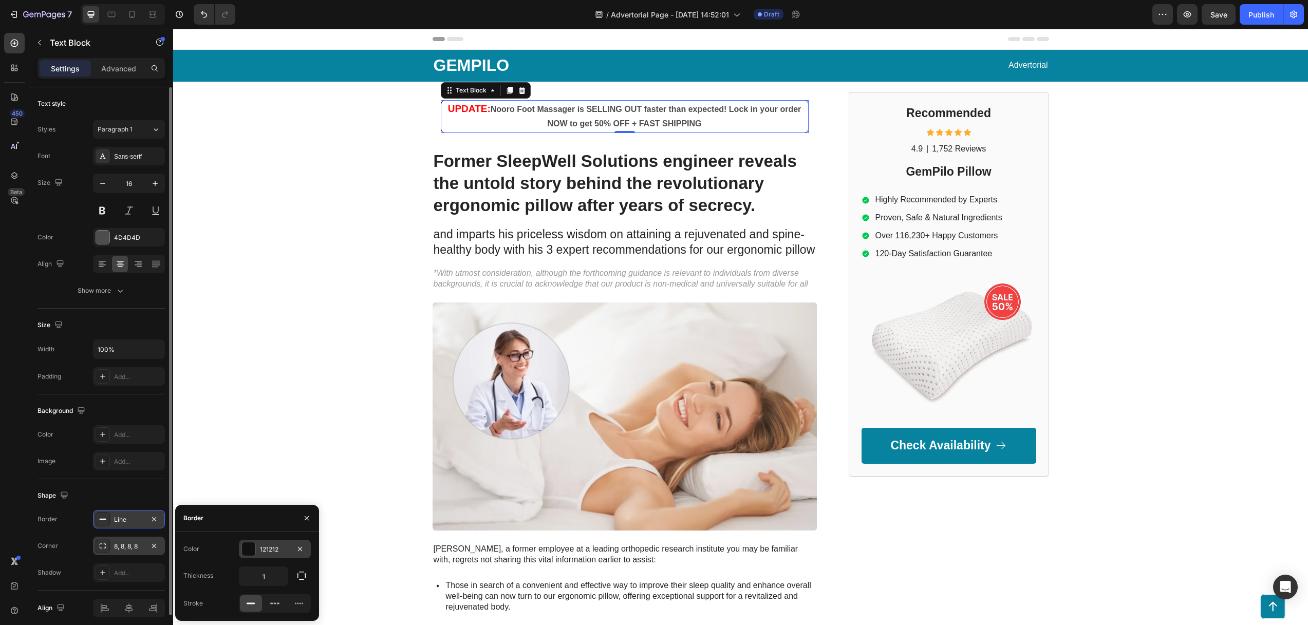
click at [257, 549] on div "121212" at bounding box center [275, 549] width 72 height 18
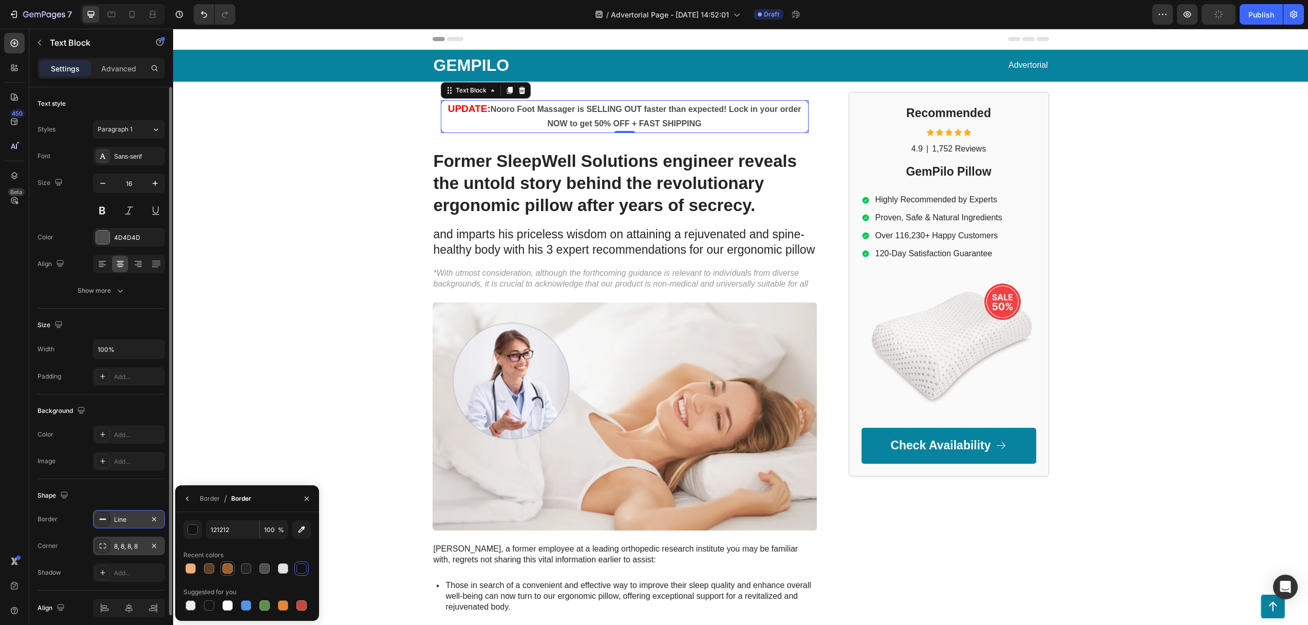
click at [226, 569] on div at bounding box center [227, 568] width 10 height 10
click at [188, 565] on div at bounding box center [190, 568] width 10 height 10
type input "EFAF77"
drag, startPoint x: 155, startPoint y: 518, endPoint x: 164, endPoint y: 529, distance: 14.9
click at [155, 518] on icon "button" at bounding box center [154, 519] width 4 height 4
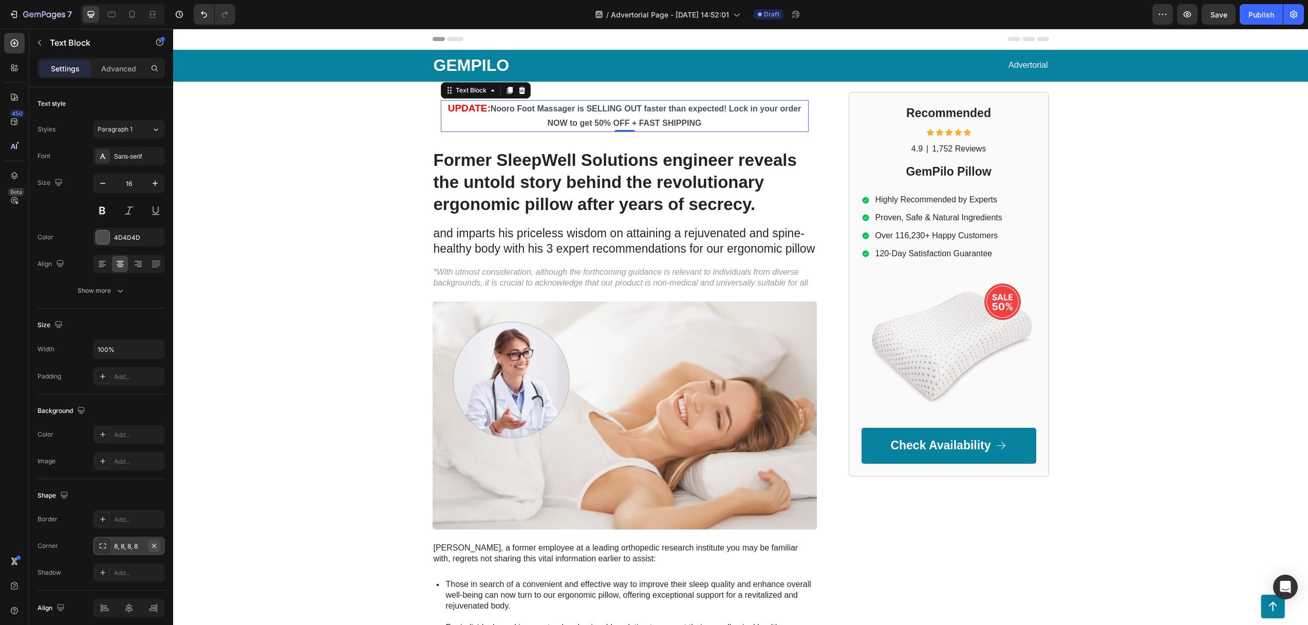
click at [155, 546] on icon "button" at bounding box center [154, 546] width 8 height 8
click at [123, 430] on div "Add..." at bounding box center [138, 434] width 48 height 9
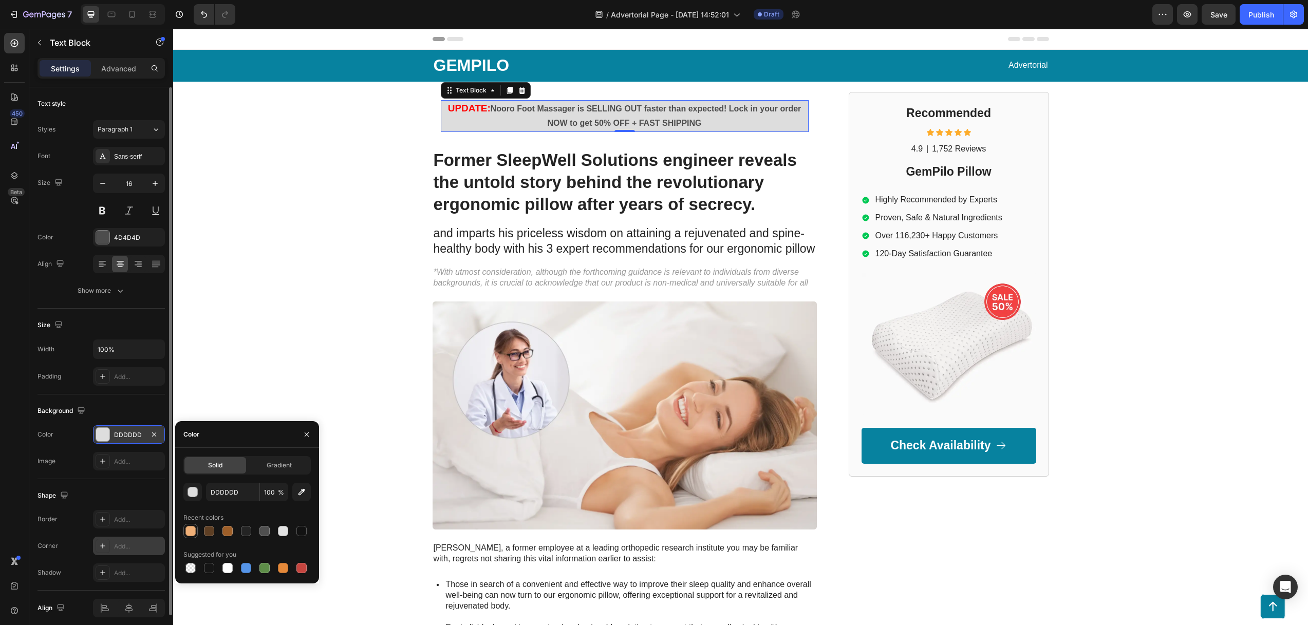
click at [190, 530] on div at bounding box center [190, 531] width 10 height 10
type input "EFAF77"
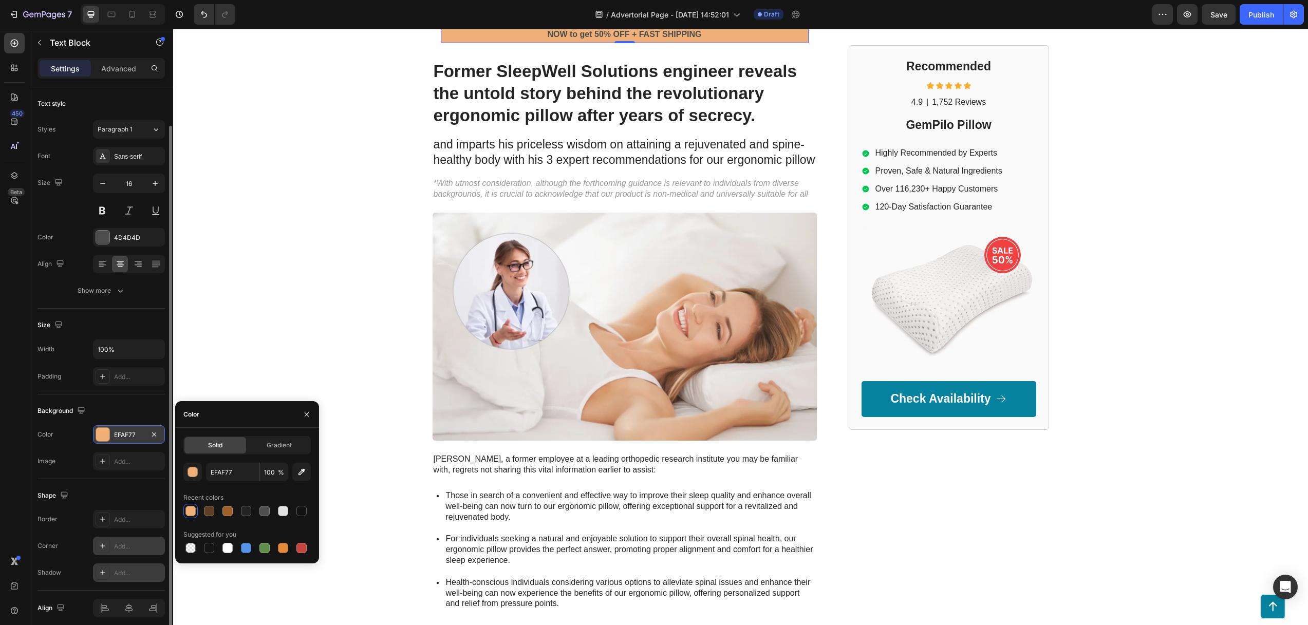
scroll to position [42, 0]
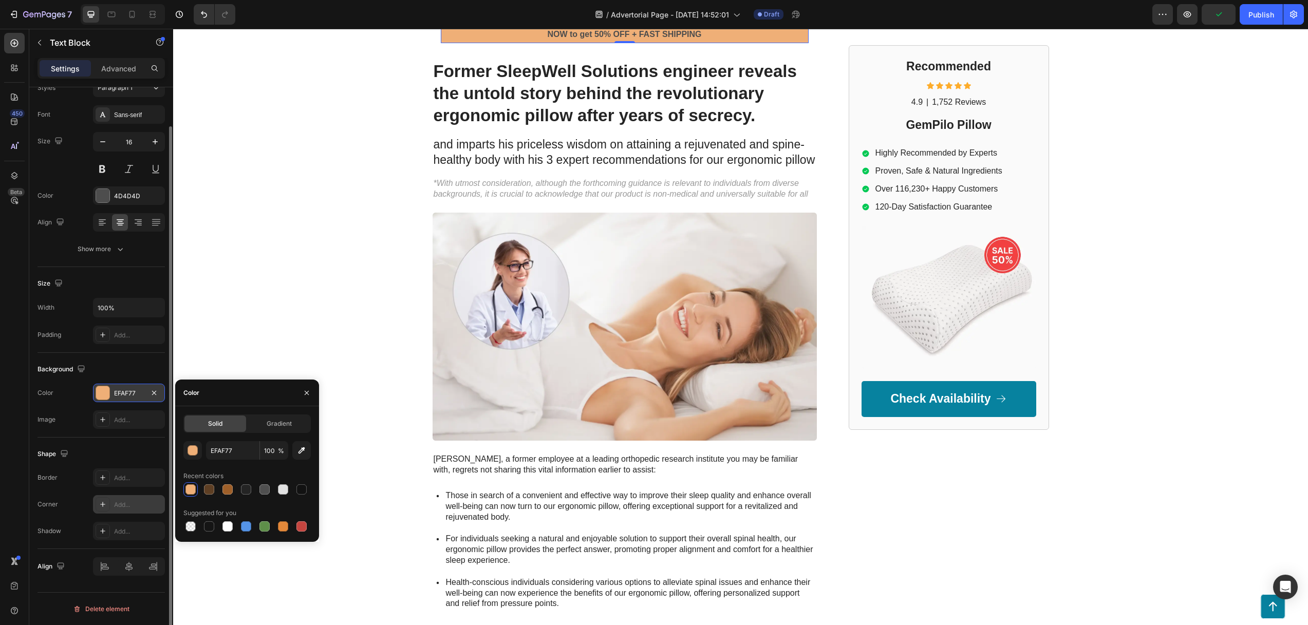
click at [96, 446] on div "Shape" at bounding box center [100, 454] width 127 height 16
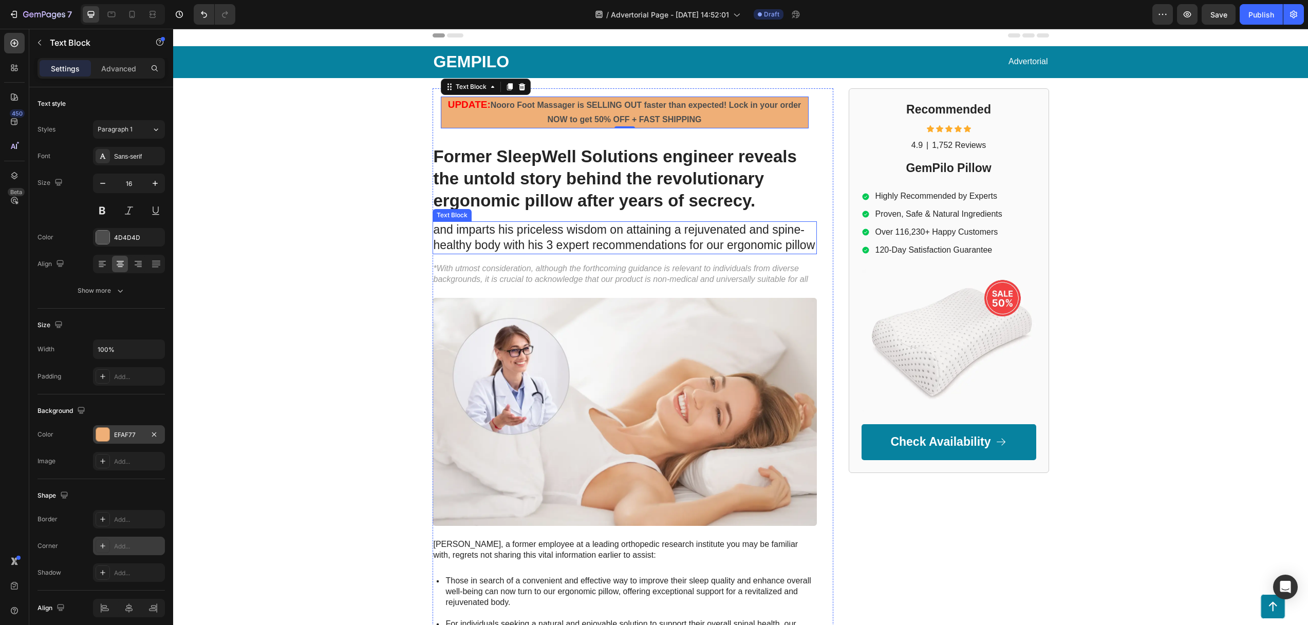
scroll to position [0, 0]
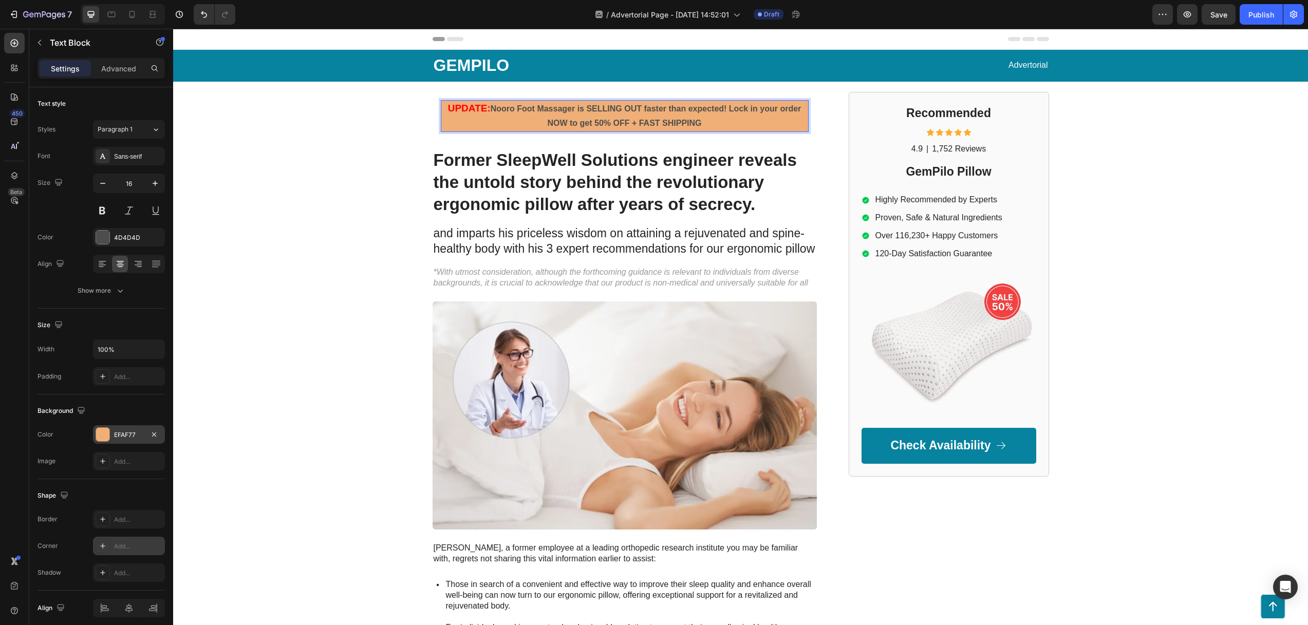
click at [512, 111] on strong "Nooro Foot Massager is SELLING OUT faster than expected! Lock in your order NOW…" at bounding box center [645, 116] width 311 height 24
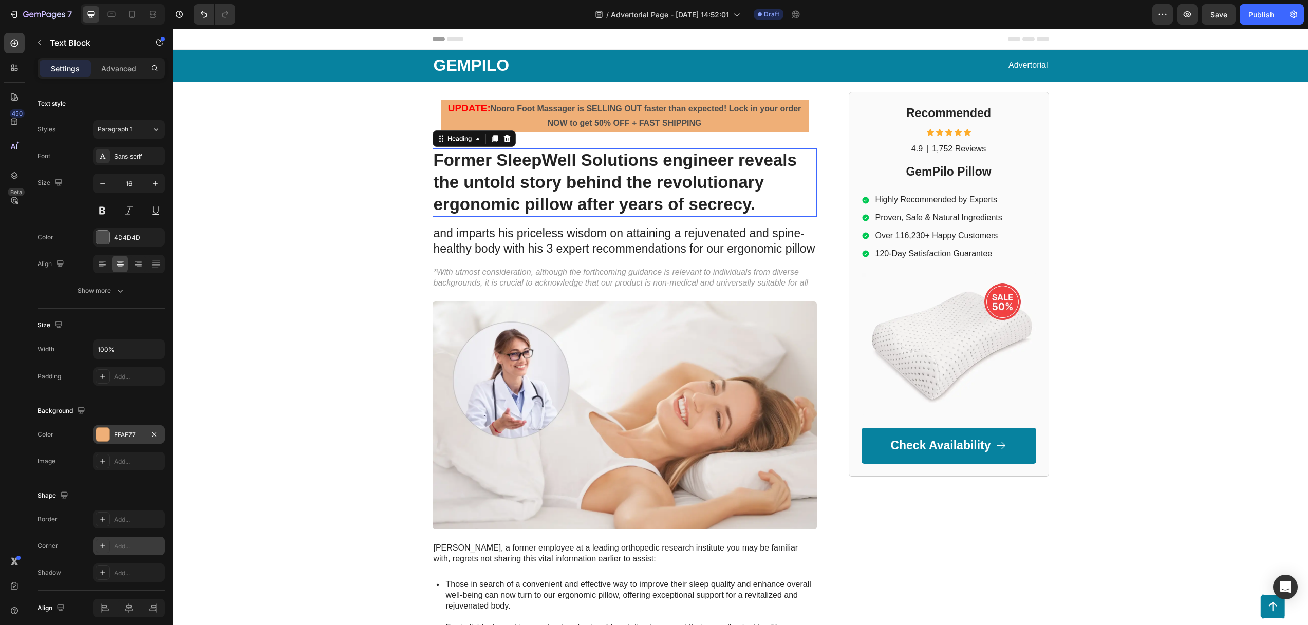
drag, startPoint x: 519, startPoint y: 175, endPoint x: 515, endPoint y: 157, distance: 18.9
click at [519, 175] on h1 "Former SleepWell Solutions engineer reveals the untold story behind the revolut…" at bounding box center [624, 182] width 384 height 68
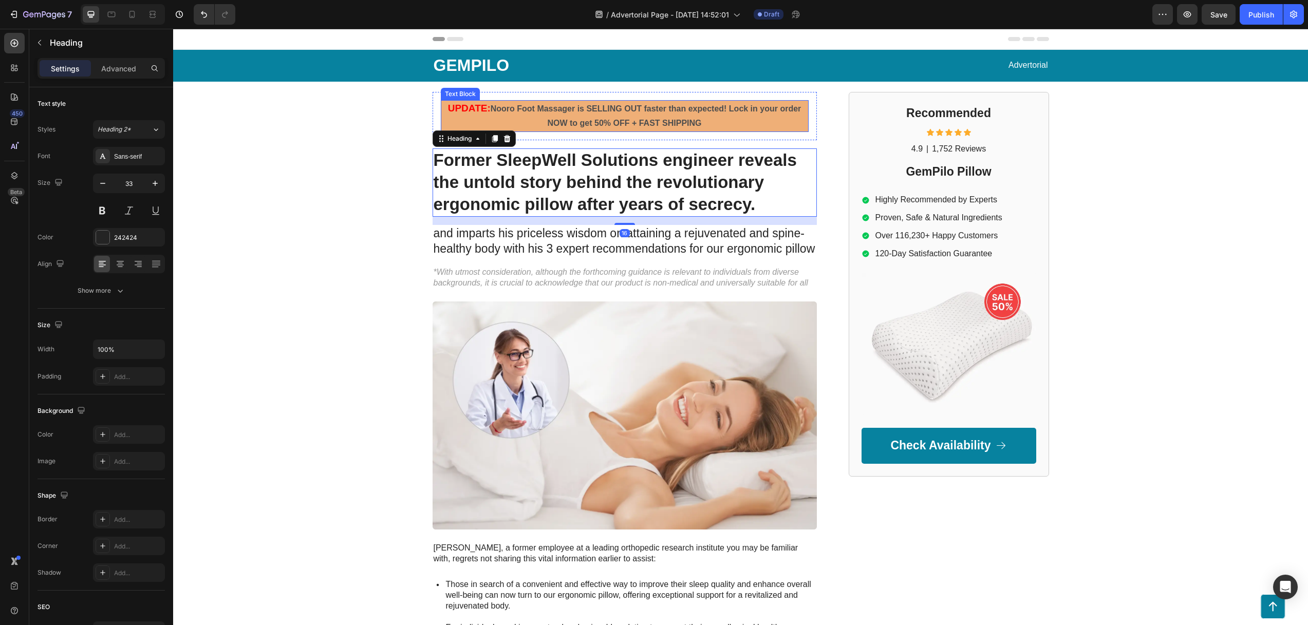
drag, startPoint x: 501, startPoint y: 121, endPoint x: 499, endPoint y: 128, distance: 8.1
click at [501, 121] on p "UPDATE: Nooro Foot Massager is SELLING OUT faster than expected! Lock in your o…" at bounding box center [625, 116] width 366 height 30
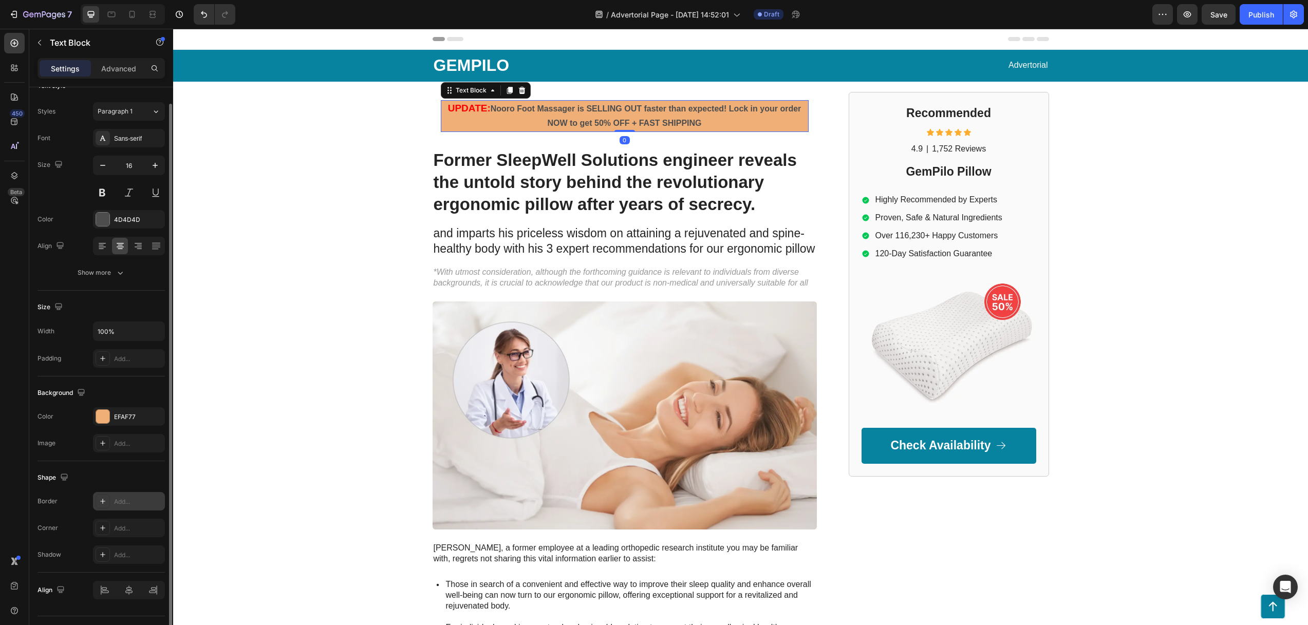
scroll to position [42, 0]
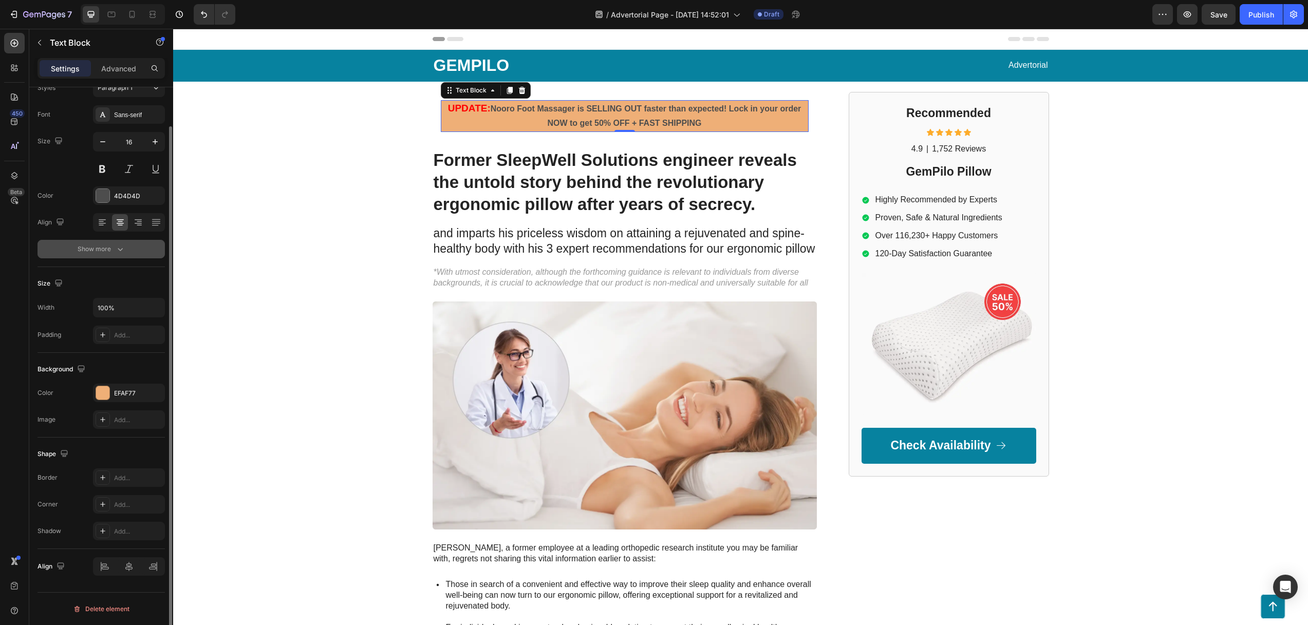
click at [123, 253] on icon "button" at bounding box center [120, 249] width 10 height 10
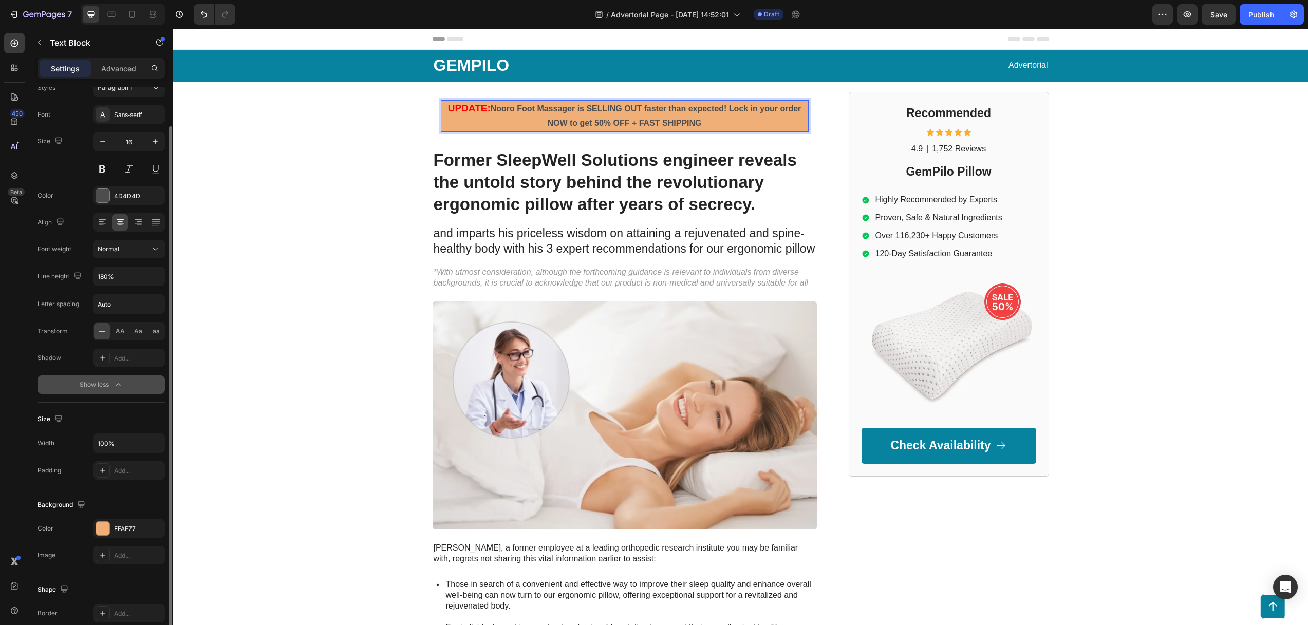
click at [500, 118] on p "UPDATE: Nooro Foot Massager is SELLING OUT faster than expected! Lock in your o…" at bounding box center [625, 116] width 366 height 30
click at [320, 139] on div "GEMPILO Text Block Advertorial Text Block Row Row UPDATE: Nooro Foot Massager i…" at bounding box center [740, 467] width 1134 height 834
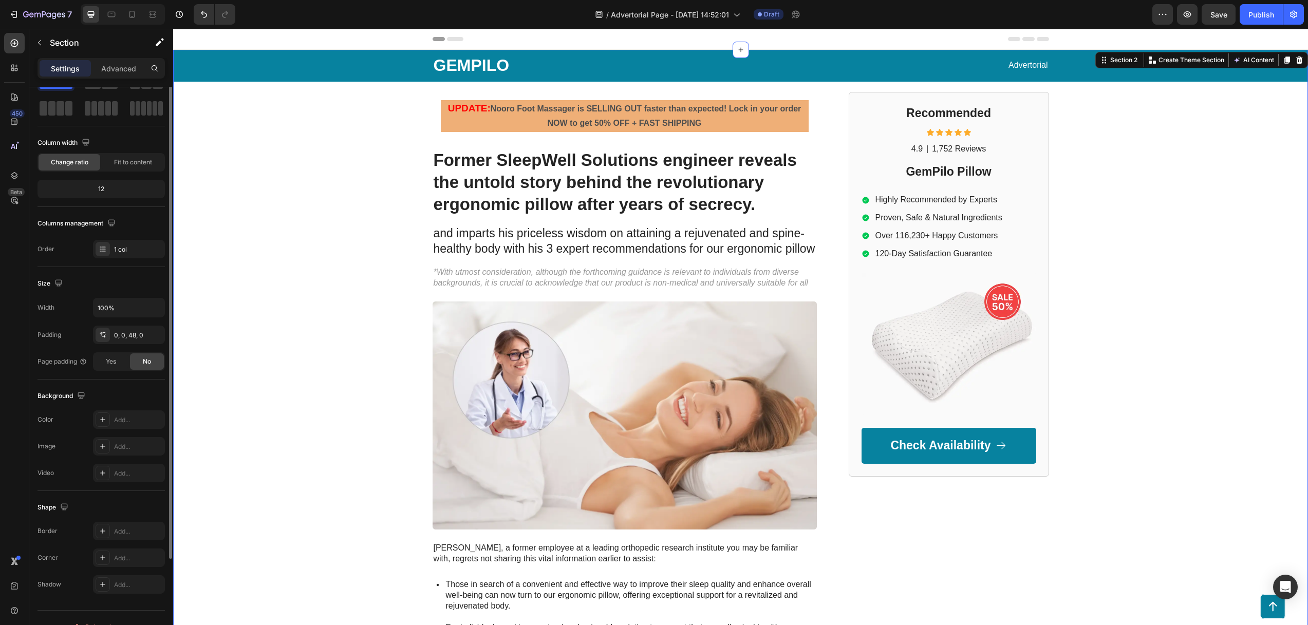
scroll to position [0, 0]
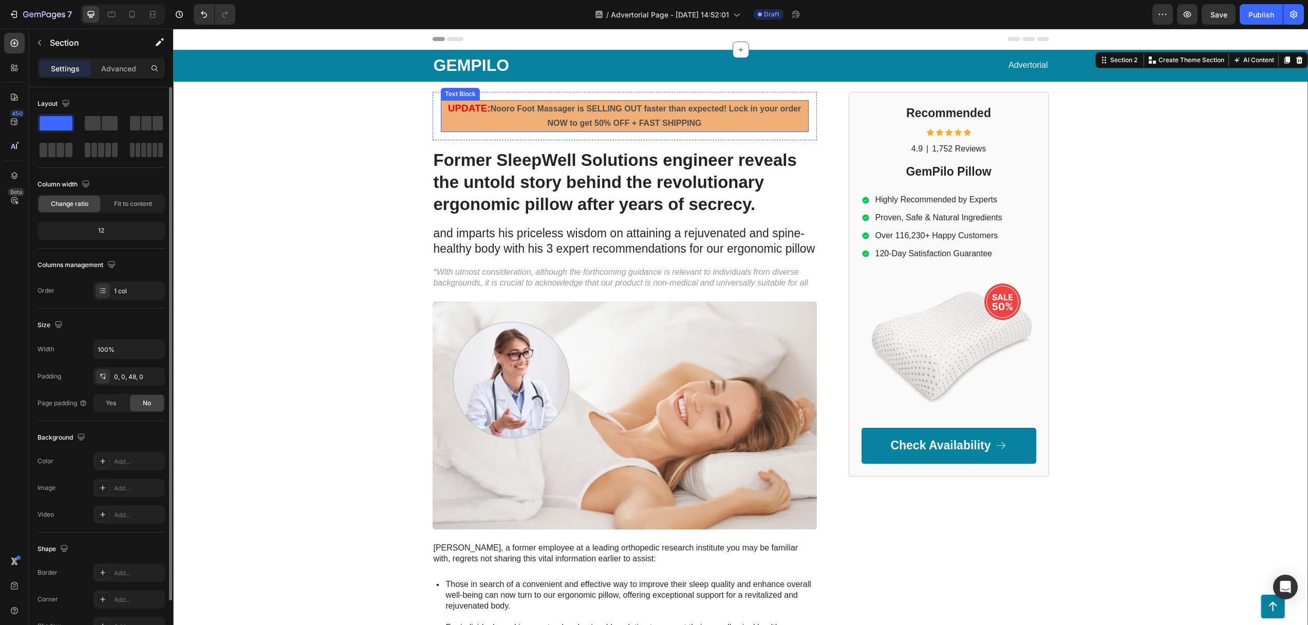
drag, startPoint x: 482, startPoint y: 121, endPoint x: 491, endPoint y: 134, distance: 16.5
click at [482, 121] on p "UPDATE: Nooro Foot Massager is SELLING OUT faster than expected! Lock in your o…" at bounding box center [625, 116] width 366 height 30
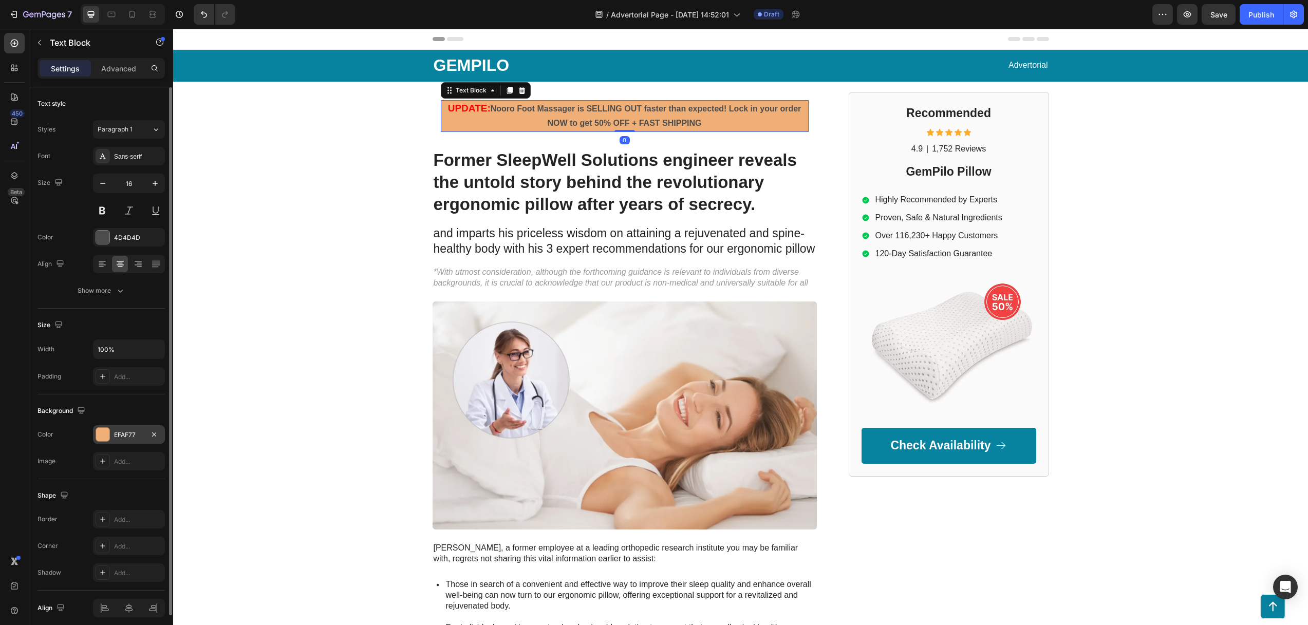
click at [121, 439] on div "EFAF77" at bounding box center [129, 434] width 72 height 18
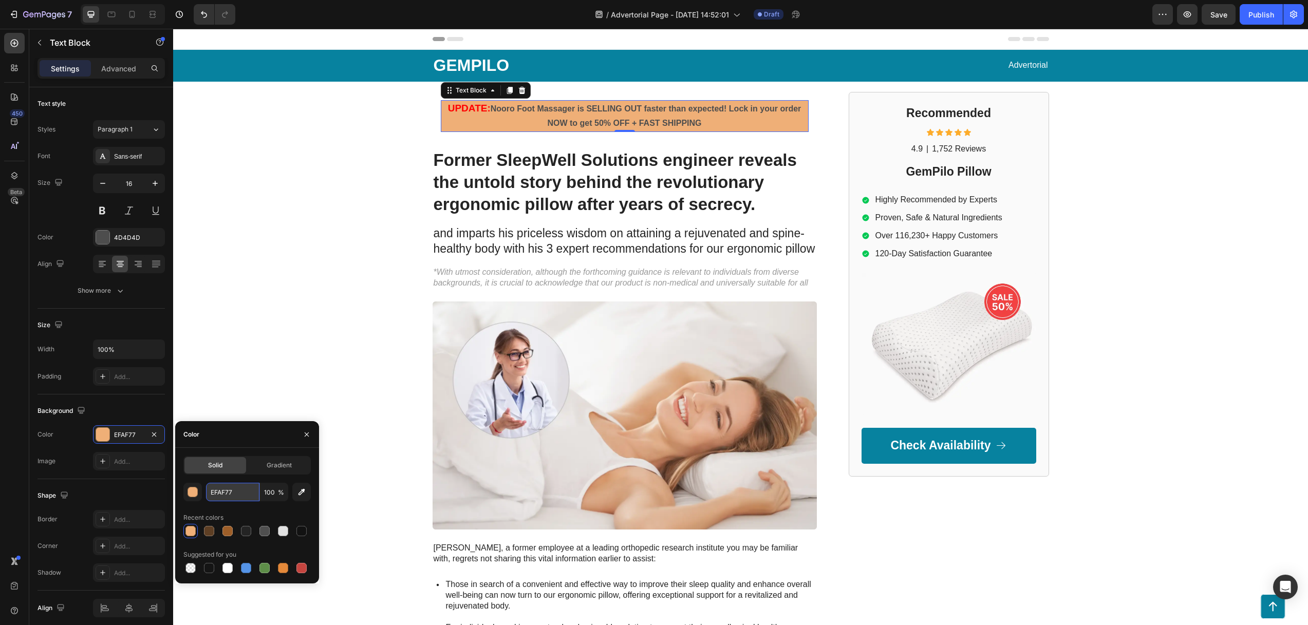
drag, startPoint x: 237, startPoint y: 495, endPoint x: 215, endPoint y: 489, distance: 23.4
click at [215, 491] on input "EFAF77" at bounding box center [232, 492] width 53 height 18
drag, startPoint x: 235, startPoint y: 490, endPoint x: 245, endPoint y: 486, distance: 11.5
click at [206, 491] on input "EFAF77" at bounding box center [232, 492] width 53 height 18
paste input "#fefbd8"
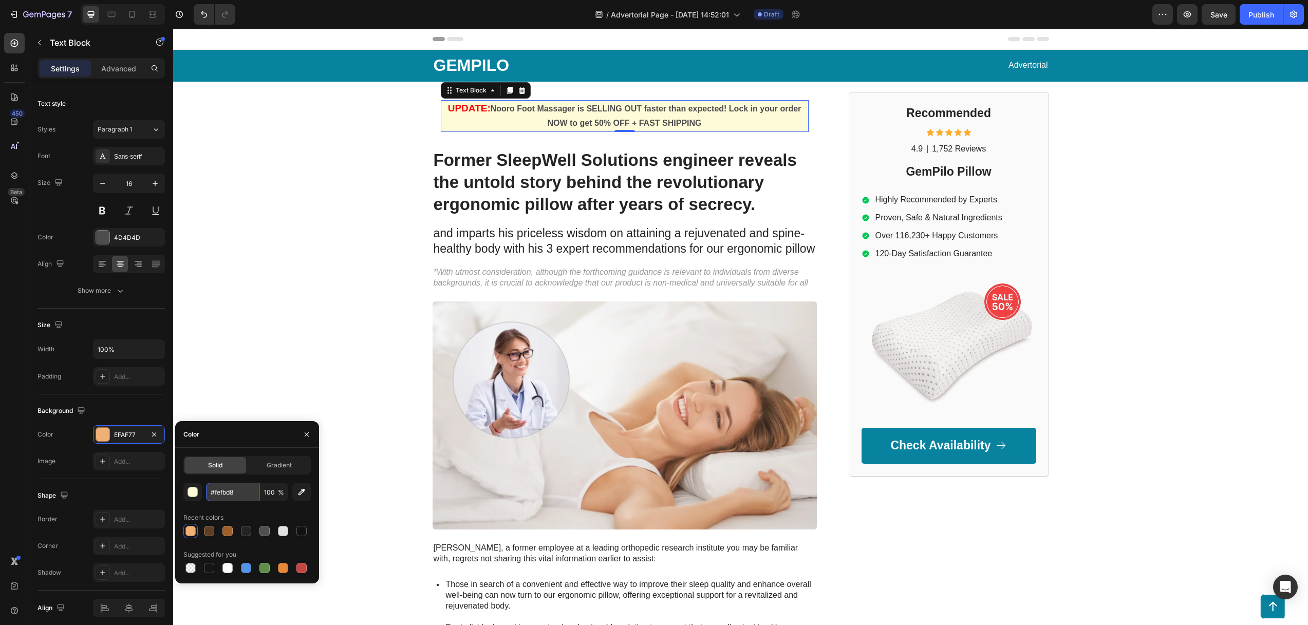
click at [214, 493] on input "#fefbd8" at bounding box center [232, 492] width 53 height 18
type input "FEFBD8"
click at [247, 433] on div "Color" at bounding box center [247, 434] width 144 height 27
click at [354, 222] on div "GEMPILO Text Block Advertorial Text Block Row Row UPDATE: Nooro Foot Massager i…" at bounding box center [740, 467] width 1134 height 834
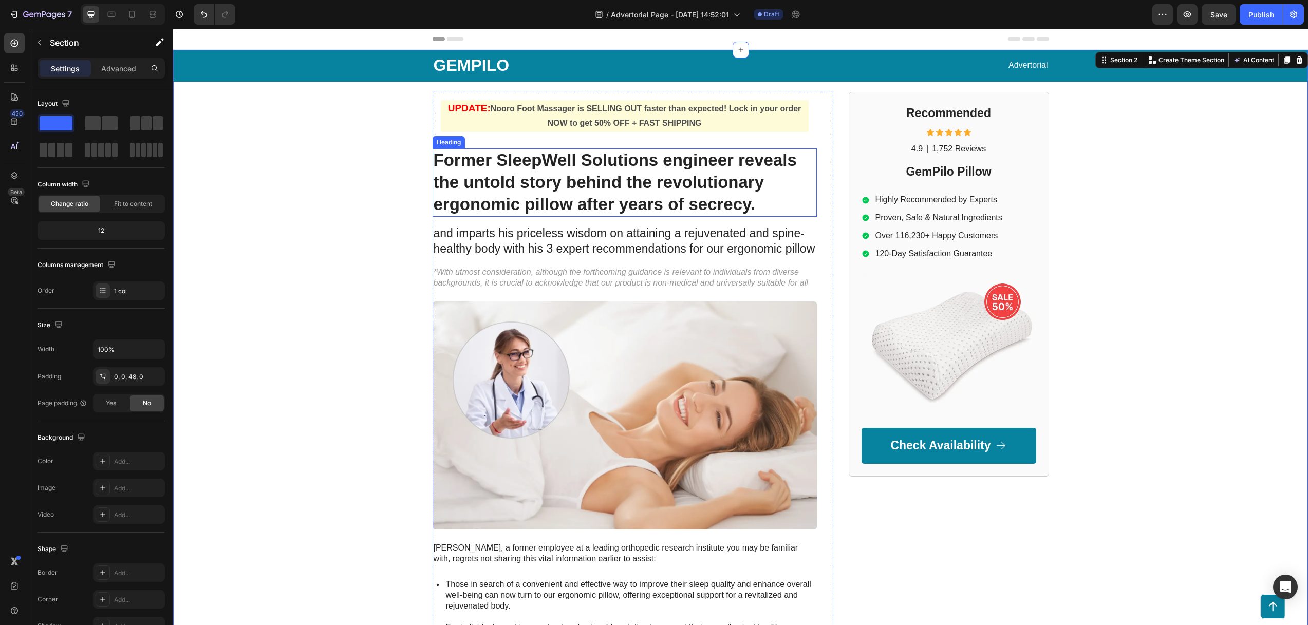
drag, startPoint x: 535, startPoint y: 160, endPoint x: 532, endPoint y: 148, distance: 12.7
click at [535, 160] on h1 "Former SleepWell Solutions engineer reveals the untold story behind the revolut…" at bounding box center [624, 182] width 384 height 68
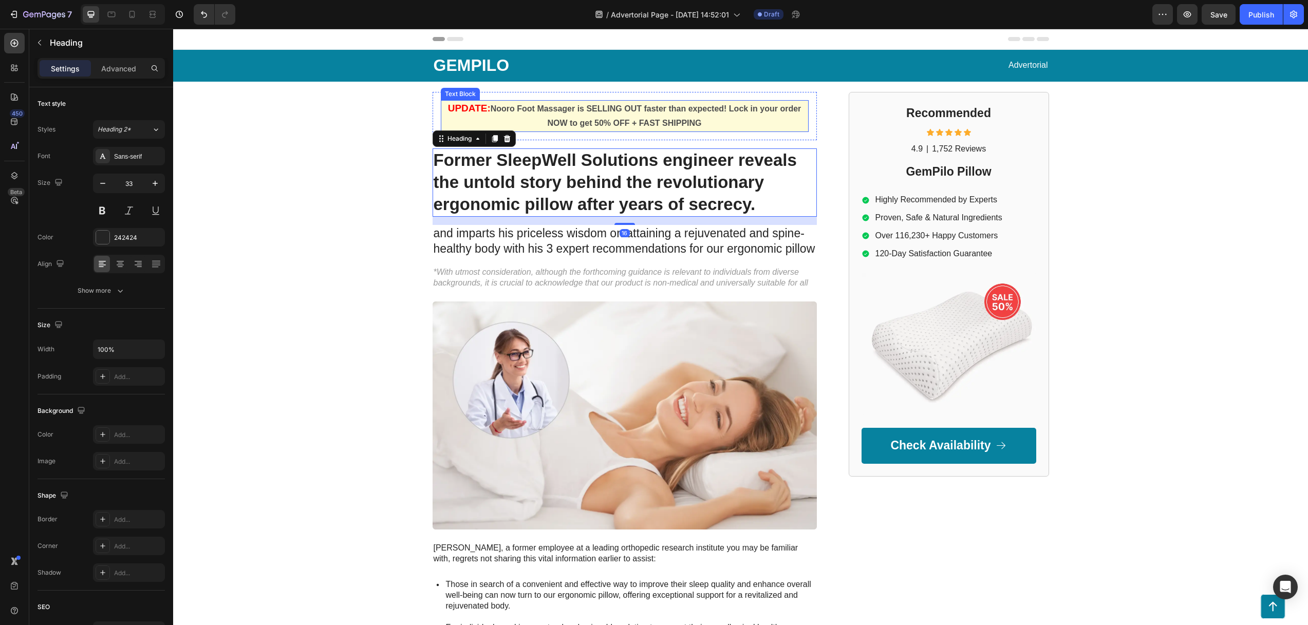
click at [516, 117] on p "UPDATE: Nooro Foot Massager is SELLING OUT faster than expected! Lock in your o…" at bounding box center [625, 116] width 366 height 30
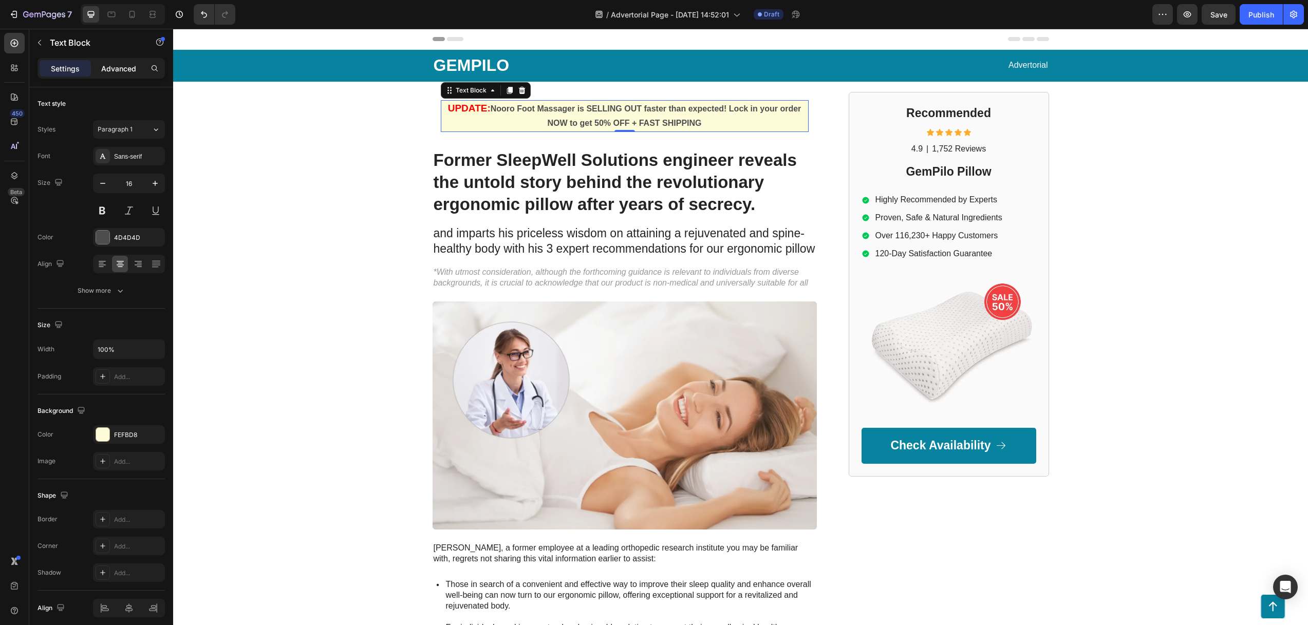
click at [127, 66] on p "Advanced" at bounding box center [118, 68] width 35 height 11
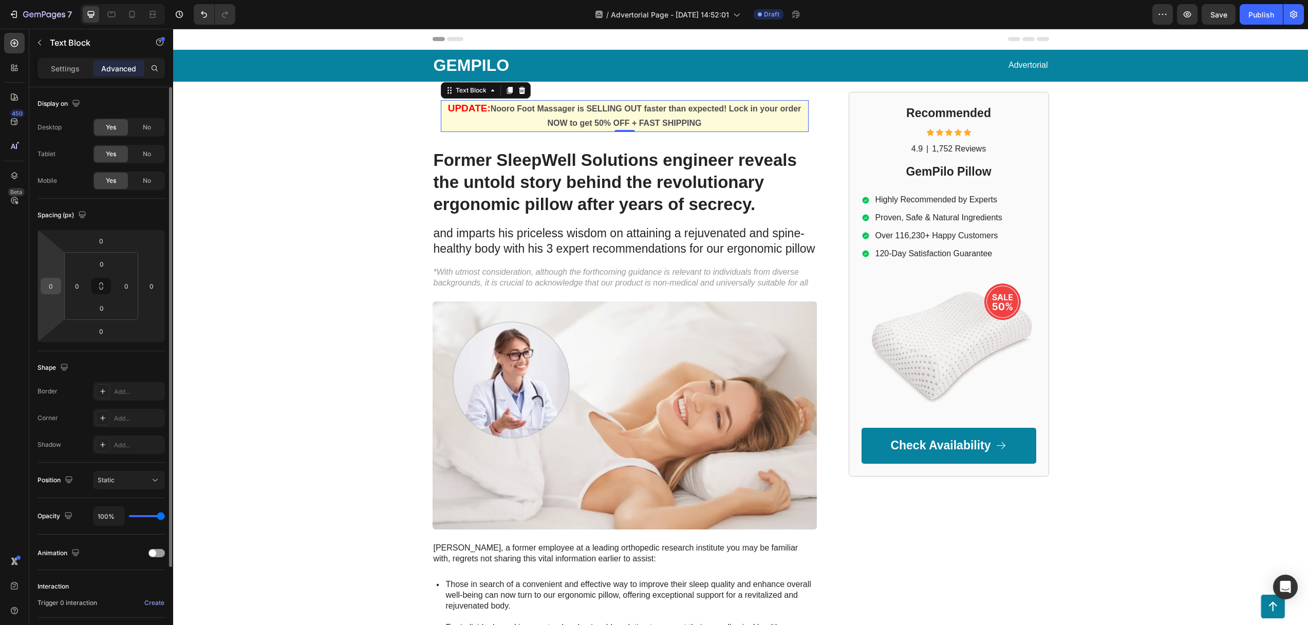
click at [51, 286] on input "0" at bounding box center [50, 285] width 15 height 15
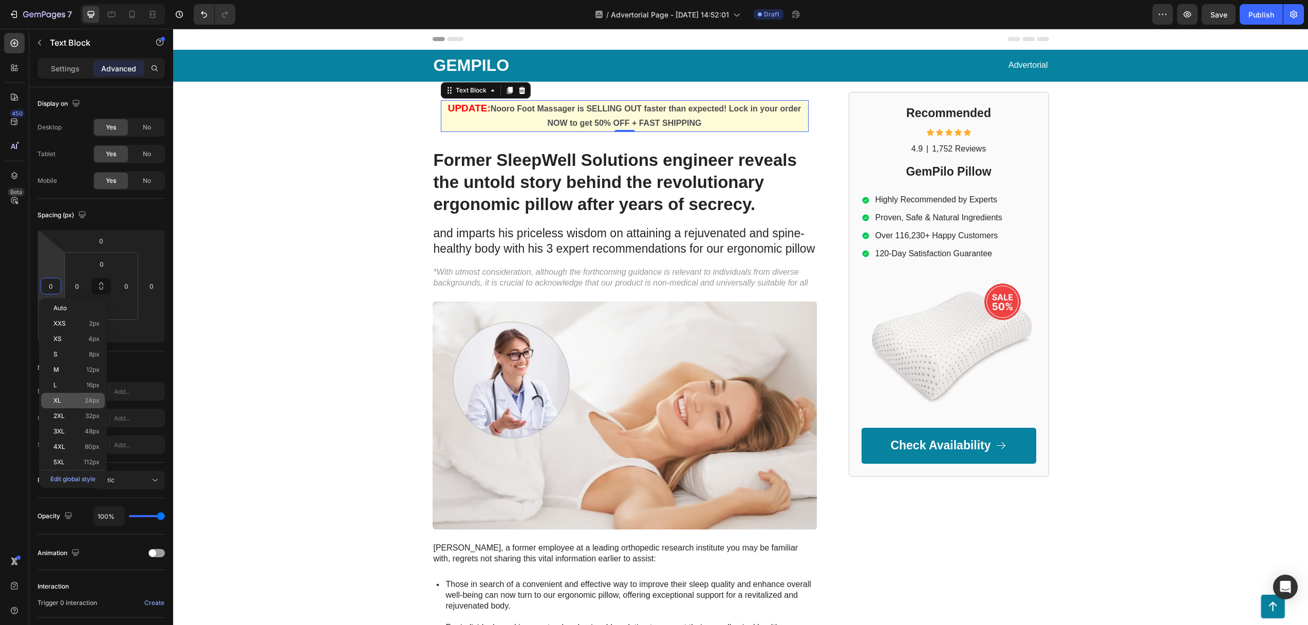
click at [64, 401] on p "XL 24px" at bounding box center [76, 400] width 46 height 7
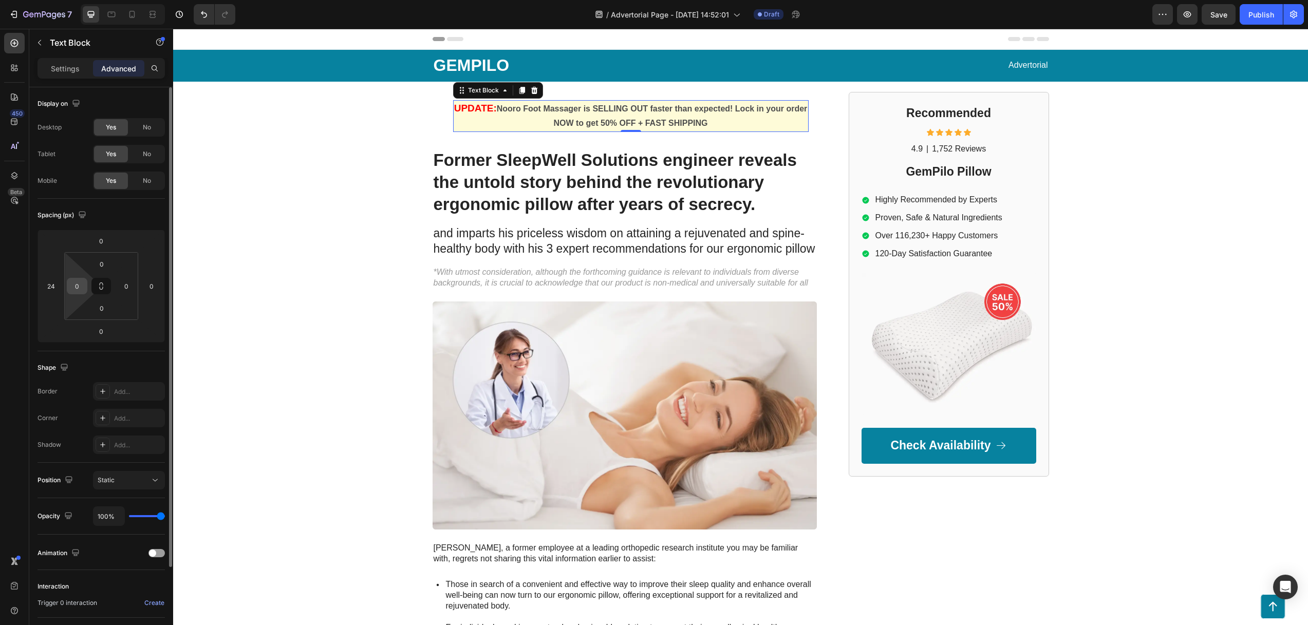
type input "0"
click at [75, 288] on input "0" at bounding box center [76, 285] width 15 height 15
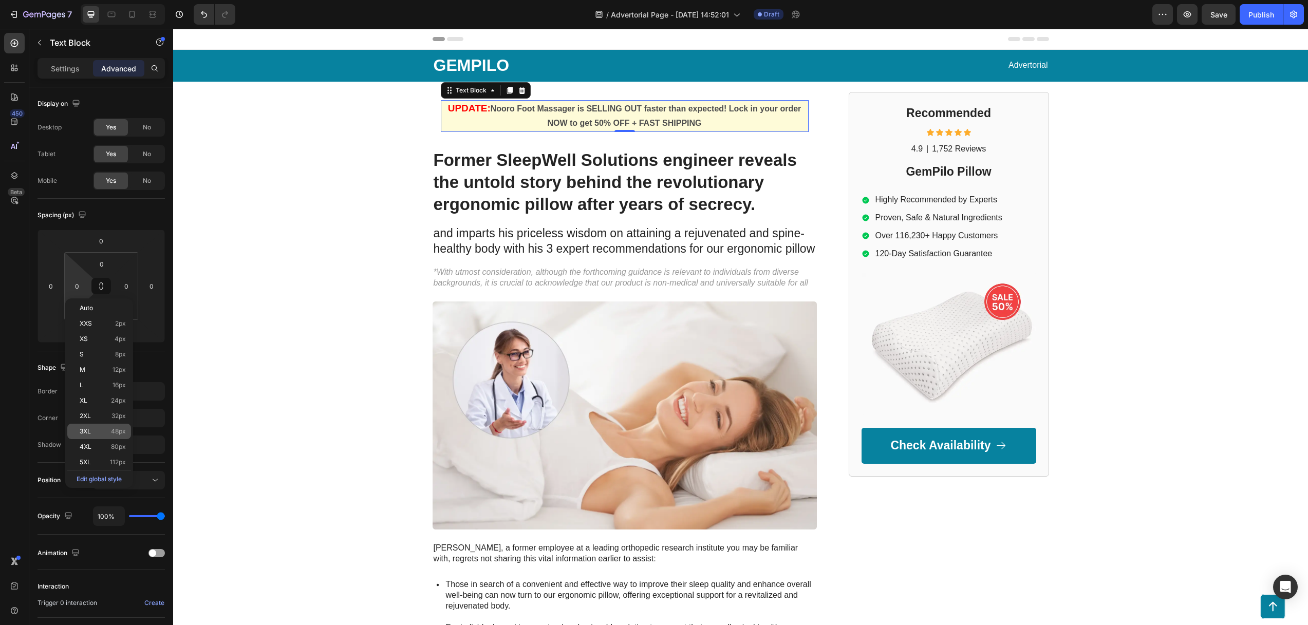
click at [83, 428] on span "3XL" at bounding box center [85, 431] width 11 height 7
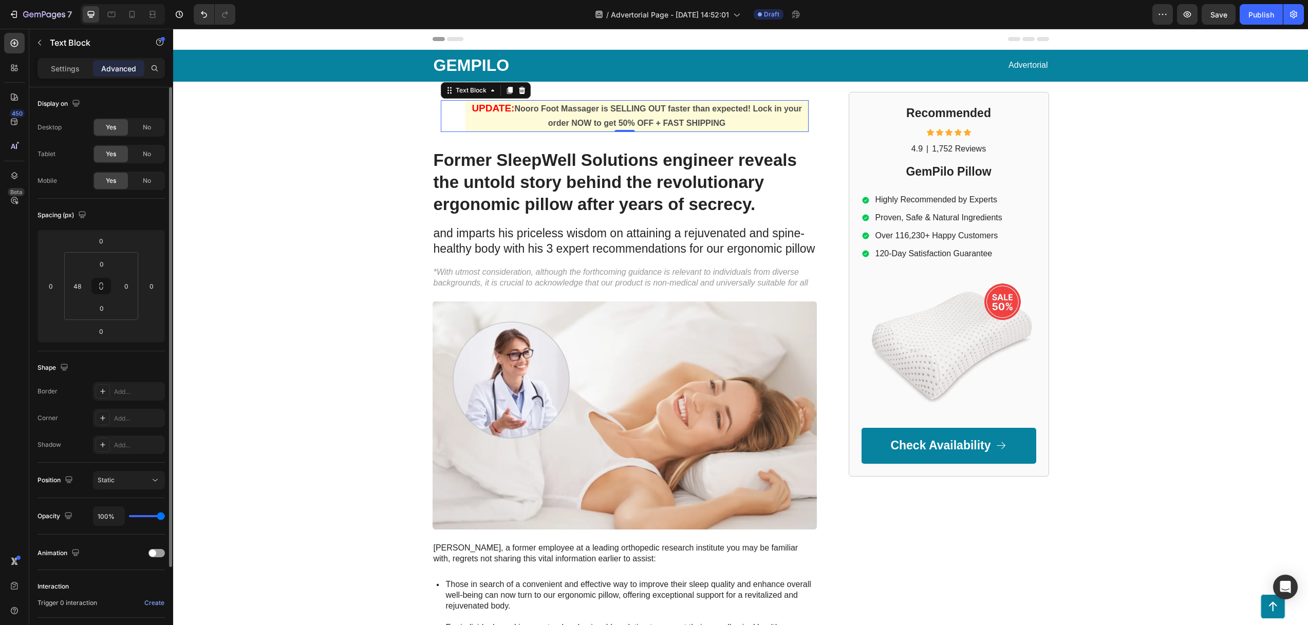
type input "0"
click at [102, 287] on icon at bounding box center [102, 288] width 4 height 3
click at [52, 283] on input "0" at bounding box center [50, 285] width 15 height 15
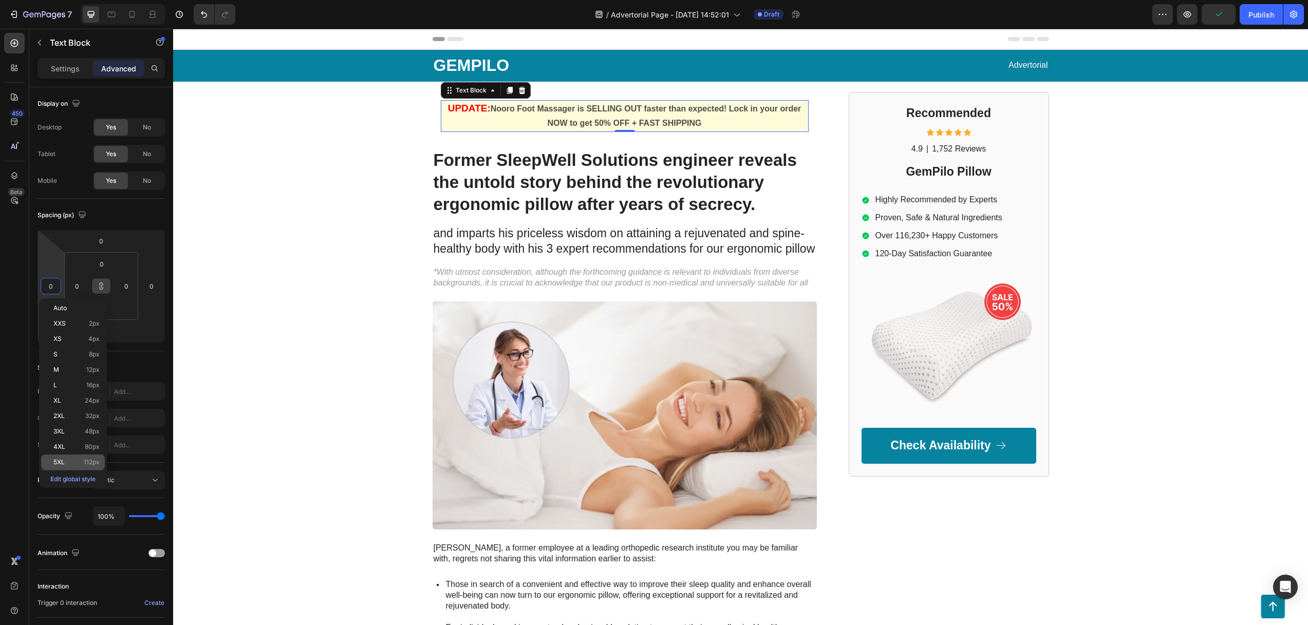
click at [79, 457] on div "5XL 112px" at bounding box center [73, 462] width 64 height 15
type input "112"
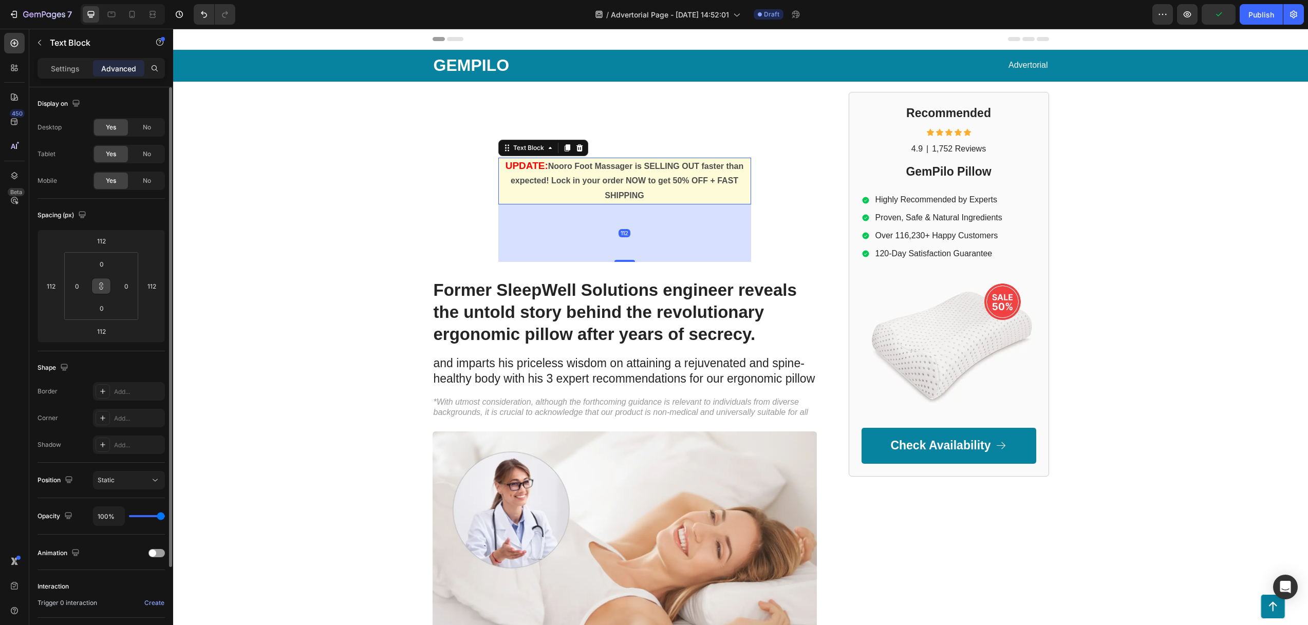
type input "0"
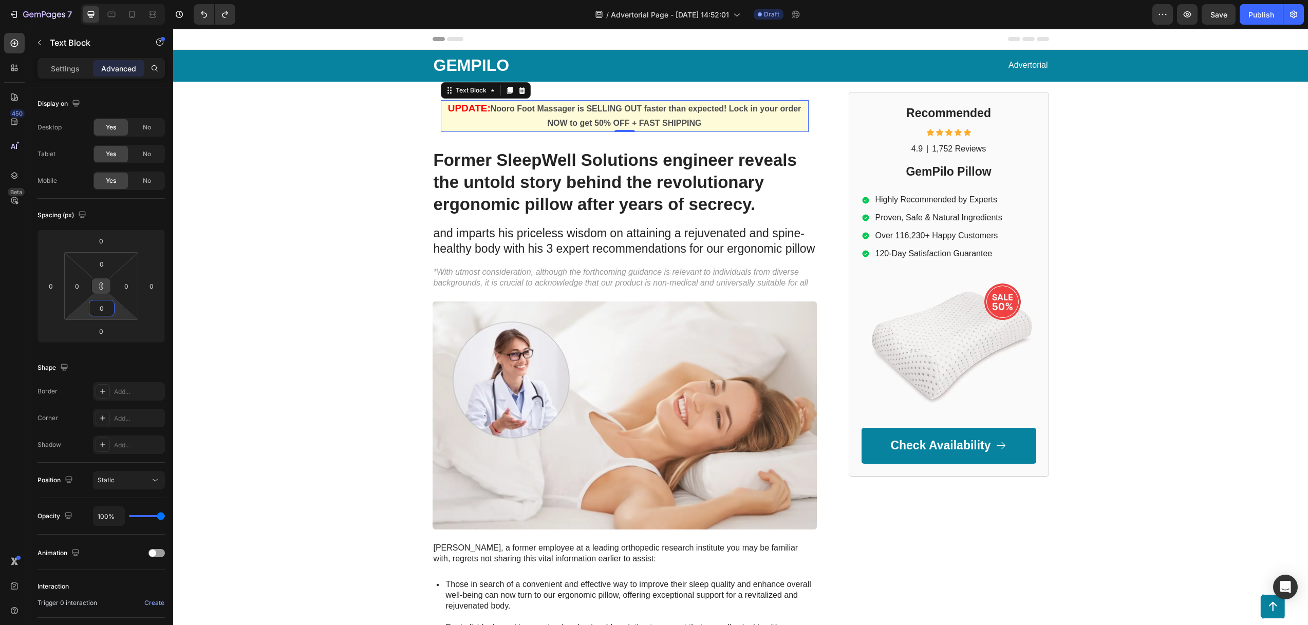
click at [104, 312] on input "0" at bounding box center [101, 307] width 21 height 15
click at [80, 0] on html "7 Version history / Advertorial Page - Aug 26, 14:52:01 Draft Preview Save Publ…" at bounding box center [654, 0] width 1308 height 0
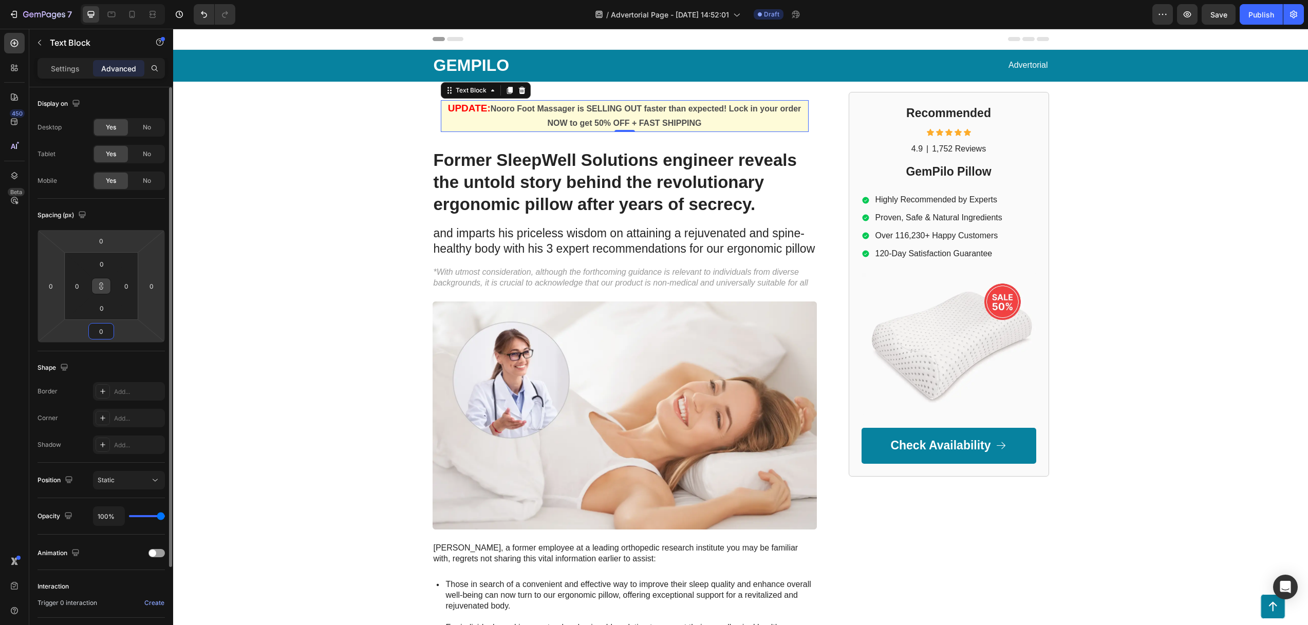
click at [103, 333] on input "0" at bounding box center [101, 331] width 21 height 15
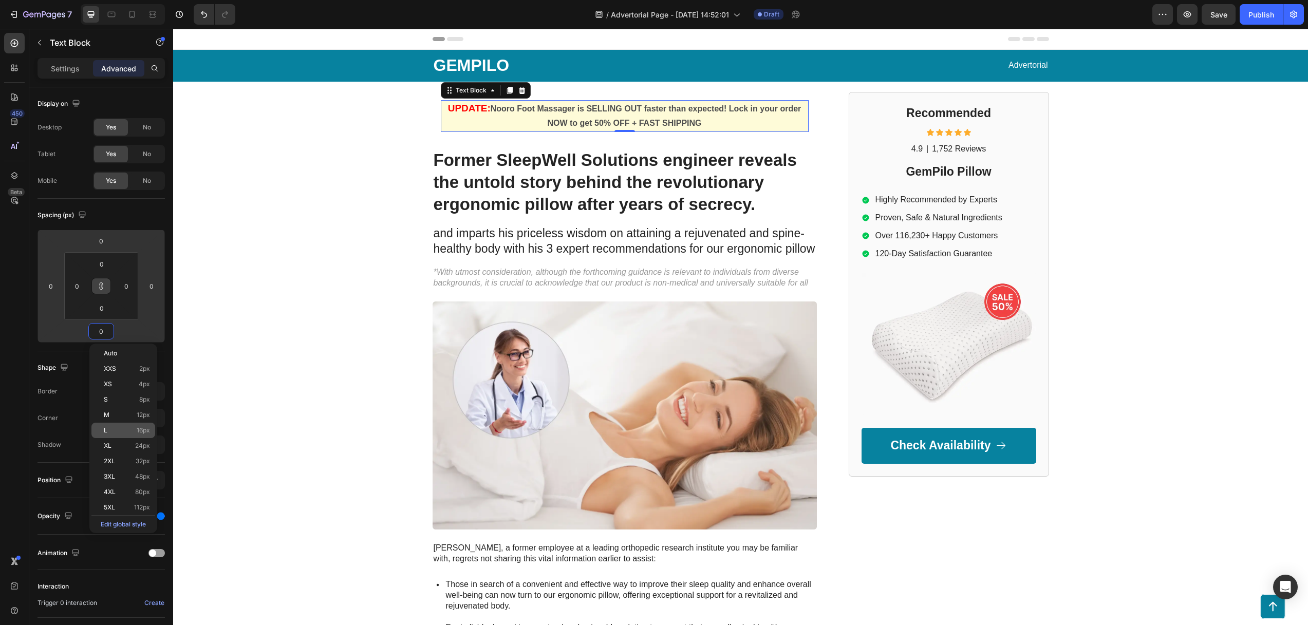
click at [117, 436] on div "L 16px" at bounding box center [123, 430] width 64 height 15
type input "16"
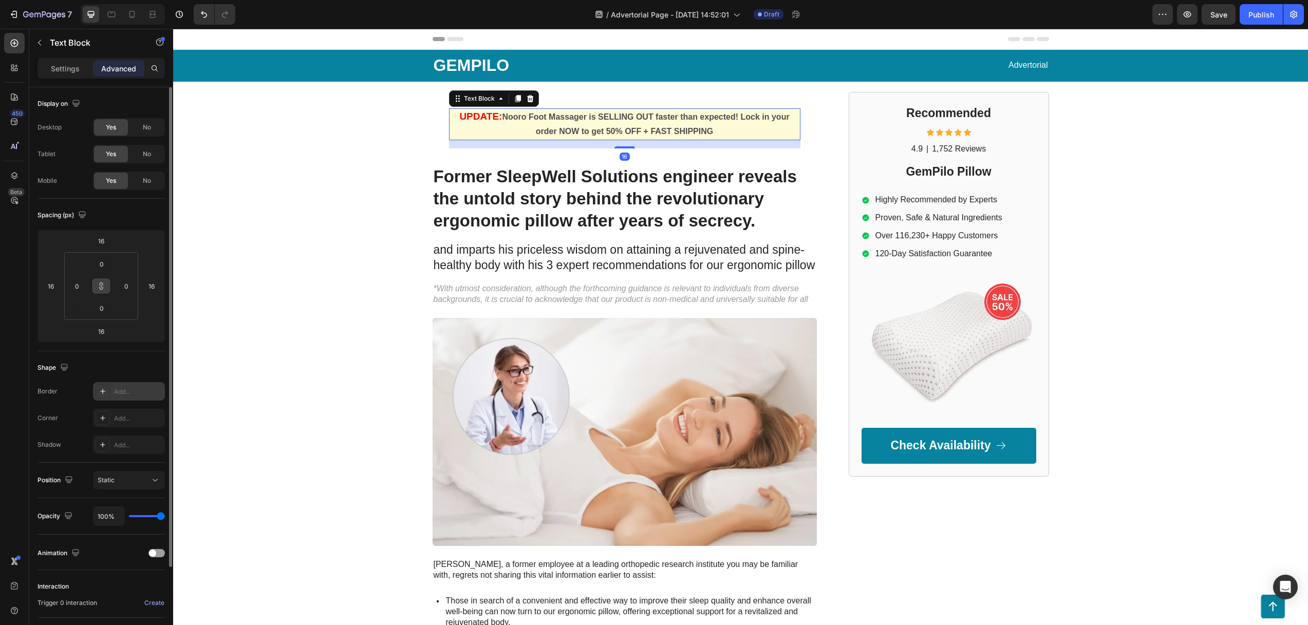
type input "0"
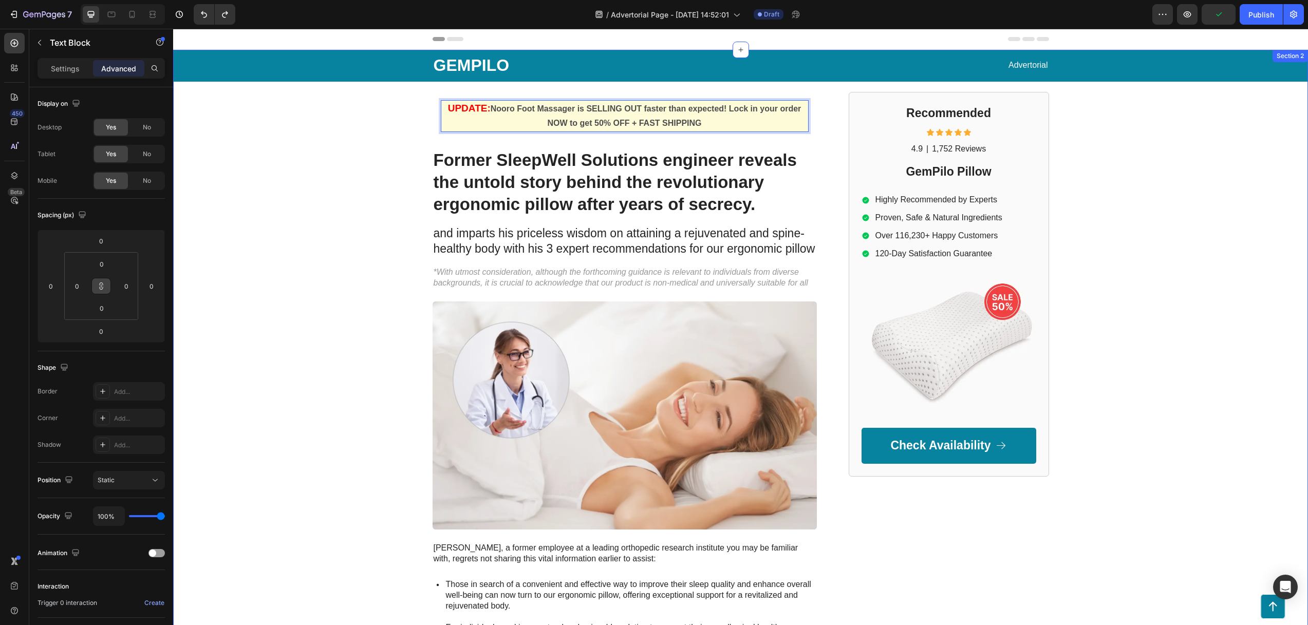
click at [349, 148] on div "GEMPILO Text Block Advertorial Text Block Row Row UPDATE: Nooro Foot Massager i…" at bounding box center [740, 467] width 1134 height 834
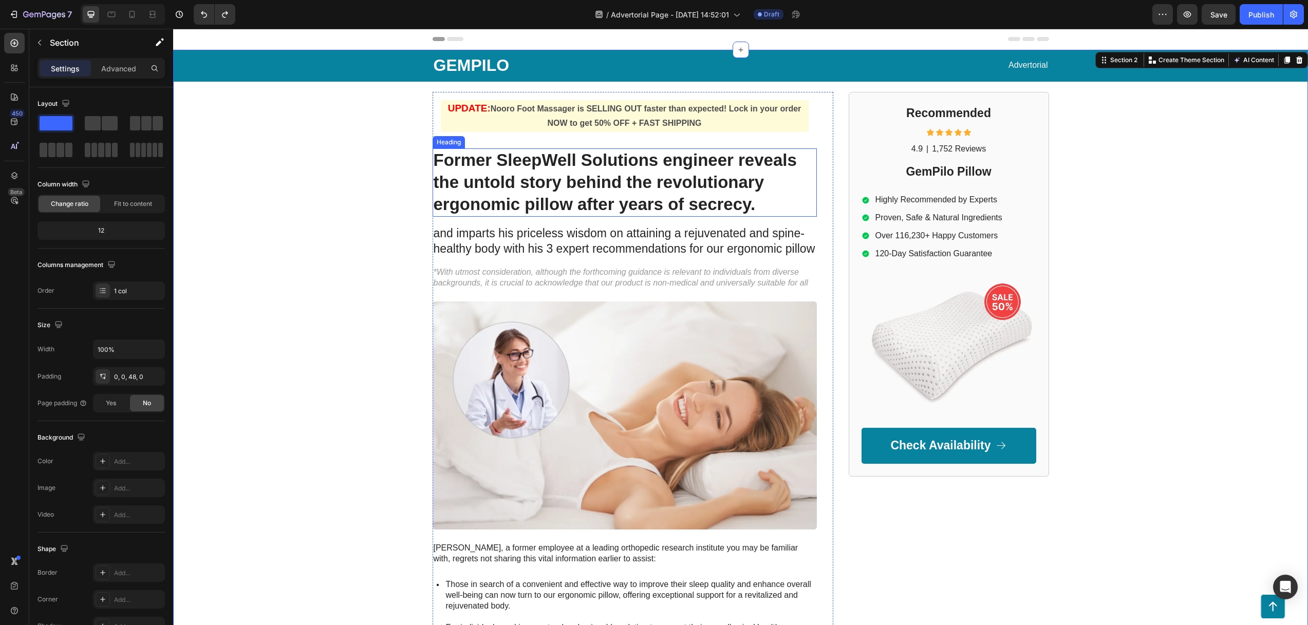
click at [559, 165] on h1 "Former SleepWell Solutions engineer reveals the untold story behind the revolut…" at bounding box center [624, 182] width 384 height 68
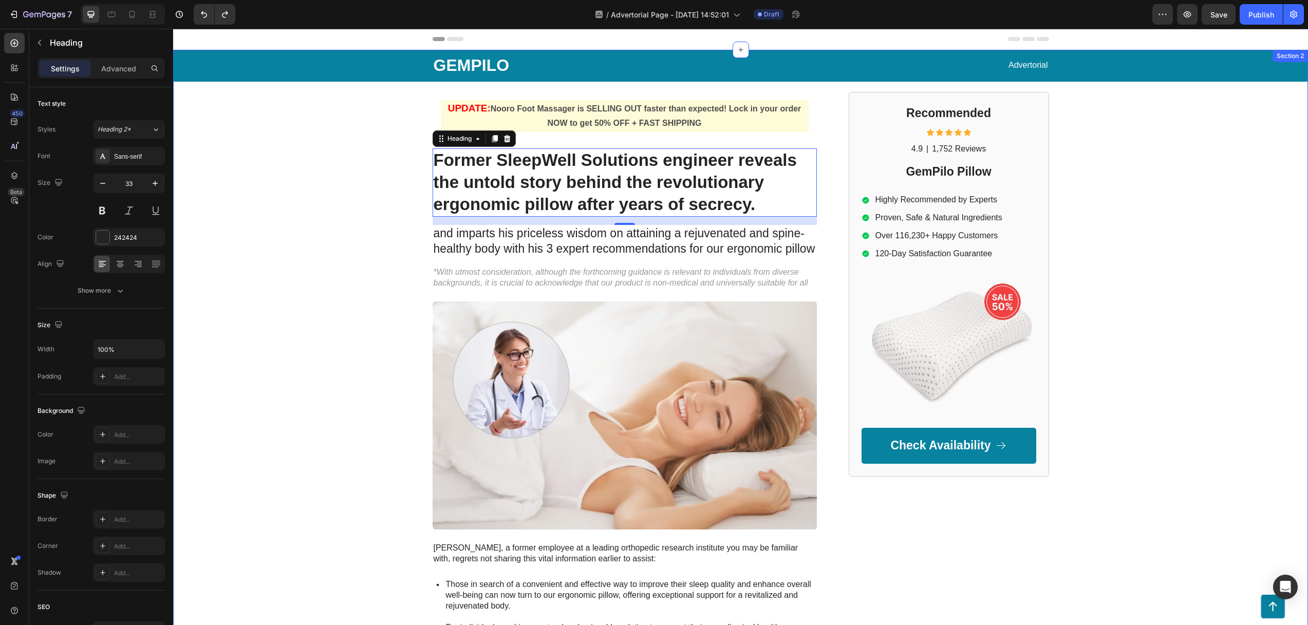
click at [367, 174] on div "GEMPILO Text Block Advertorial Text Block Row Row UPDATE: Nooro Foot Massager i…" at bounding box center [740, 467] width 1134 height 834
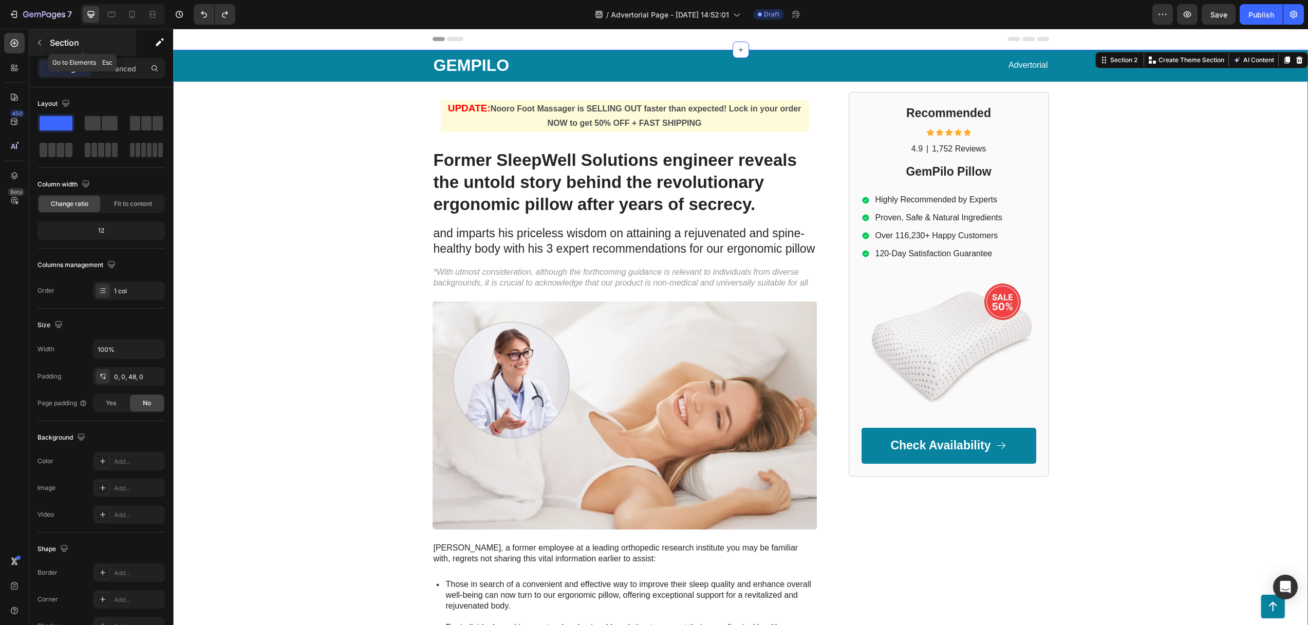
click at [40, 39] on icon "button" at bounding box center [39, 43] width 8 height 8
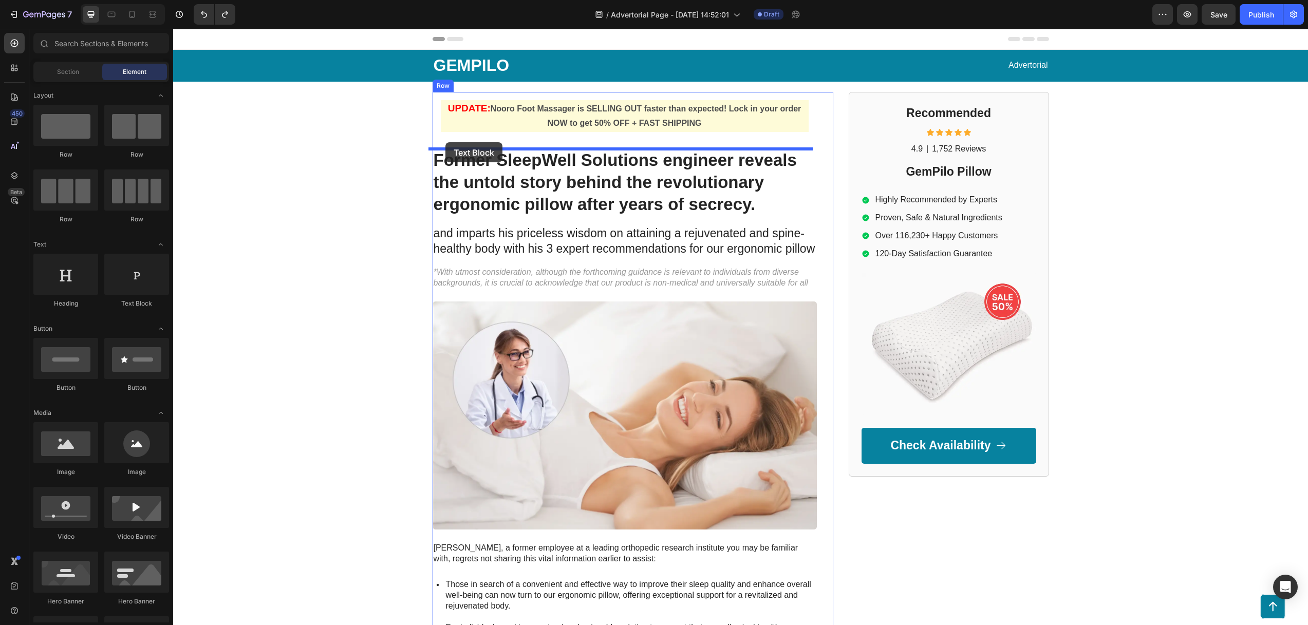
drag, startPoint x: 311, startPoint y: 309, endPoint x: 445, endPoint y: 142, distance: 214.1
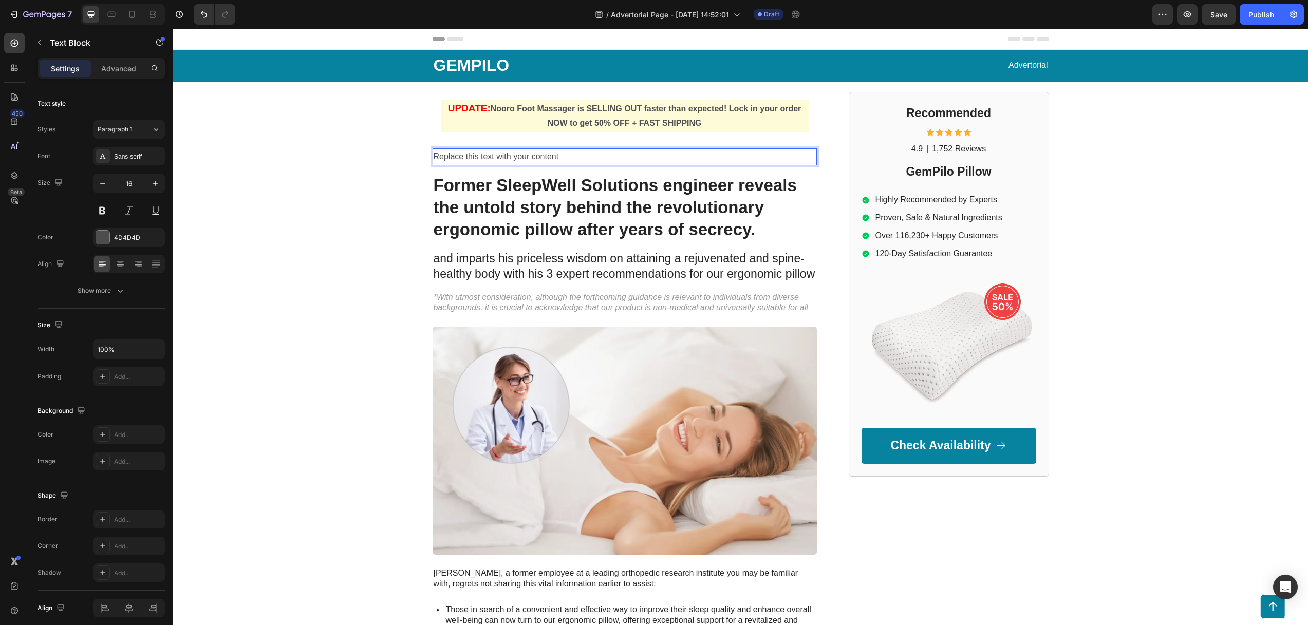
click at [453, 156] on div "Replace this text with your content" at bounding box center [624, 156] width 384 height 17
click at [453, 156] on p "Replace this text with your content" at bounding box center [624, 156] width 382 height 15
click at [371, 175] on div "GEMPILO Text Block Advertorial Text Block Row Row UPDATE: Nooro Foot Massager i…" at bounding box center [740, 479] width 1134 height 859
click at [506, 156] on span "Home > Pain Relief > NMES Foot Massager" at bounding box center [503, 157] width 141 height 8
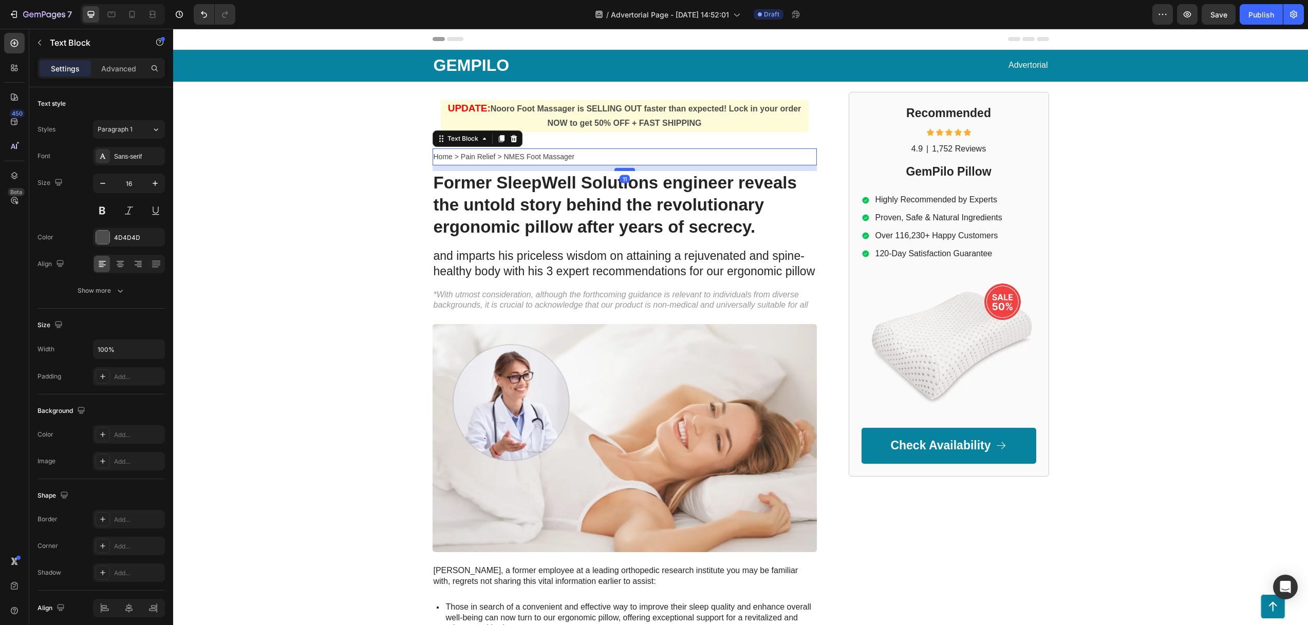
click at [621, 169] on div at bounding box center [624, 169] width 21 height 3
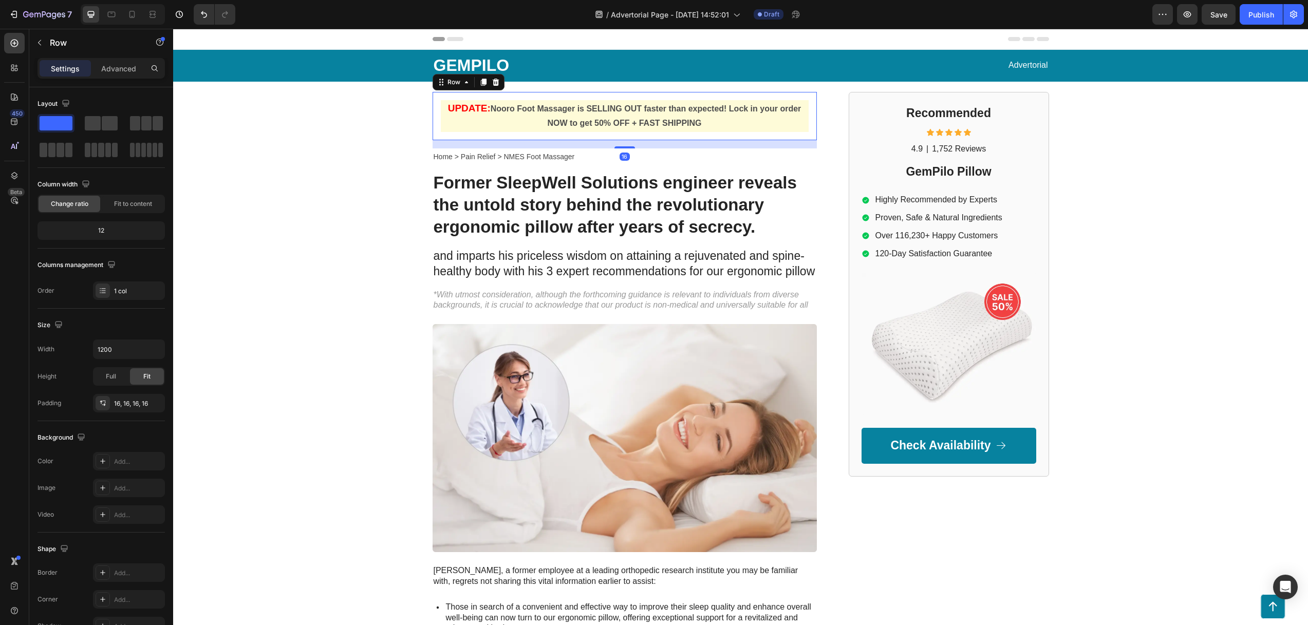
click at [616, 139] on div "UPDATE: Nooro Foot Massager is SELLING OUT faster than expected! Lock in your o…" at bounding box center [624, 116] width 384 height 49
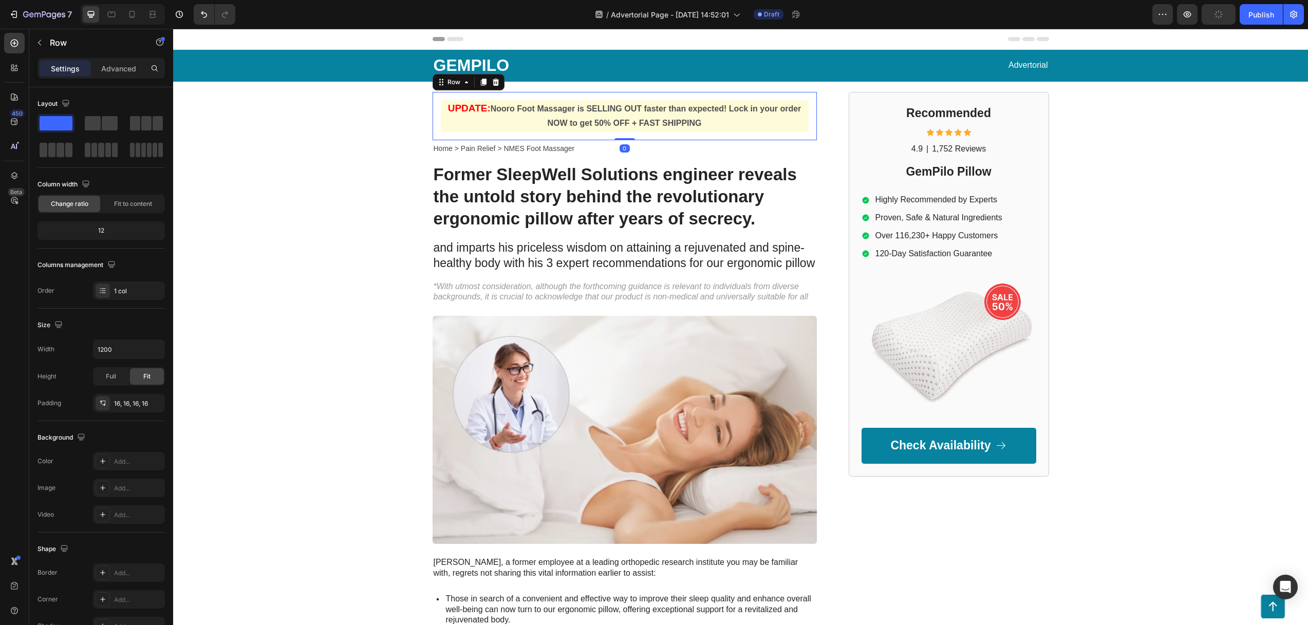
click at [628, 139] on div at bounding box center [624, 139] width 21 height 2
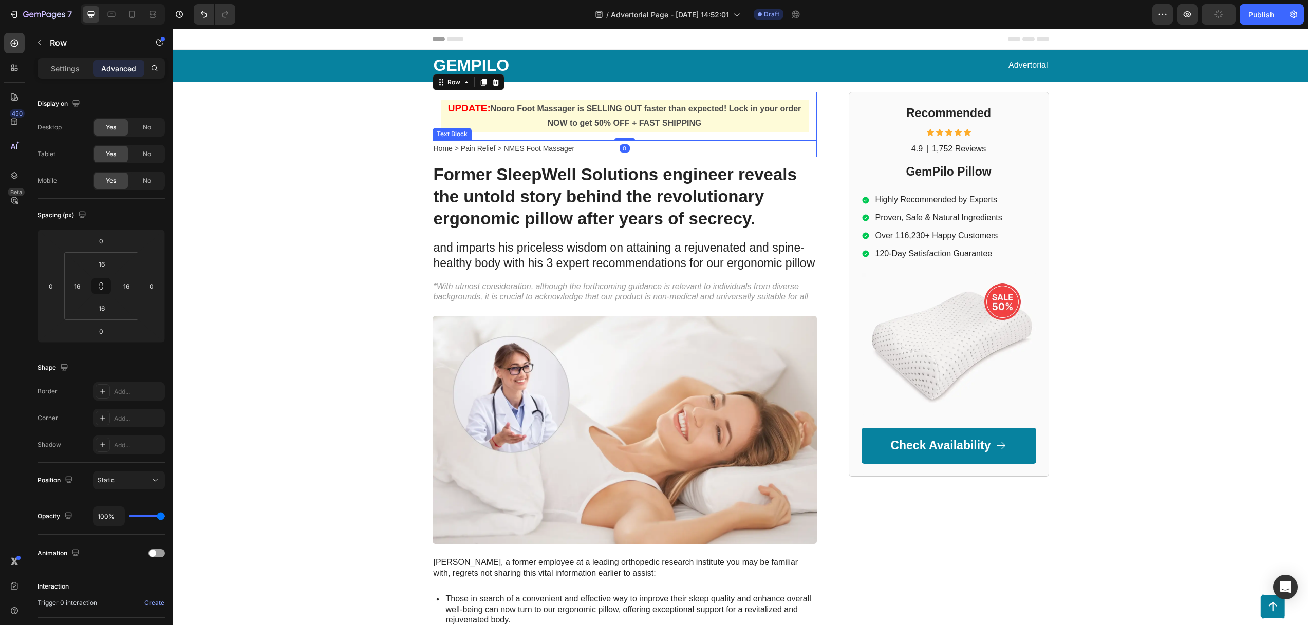
click at [622, 157] on div "Home > Pain Relief > NMES Foot Massager" at bounding box center [624, 148] width 384 height 17
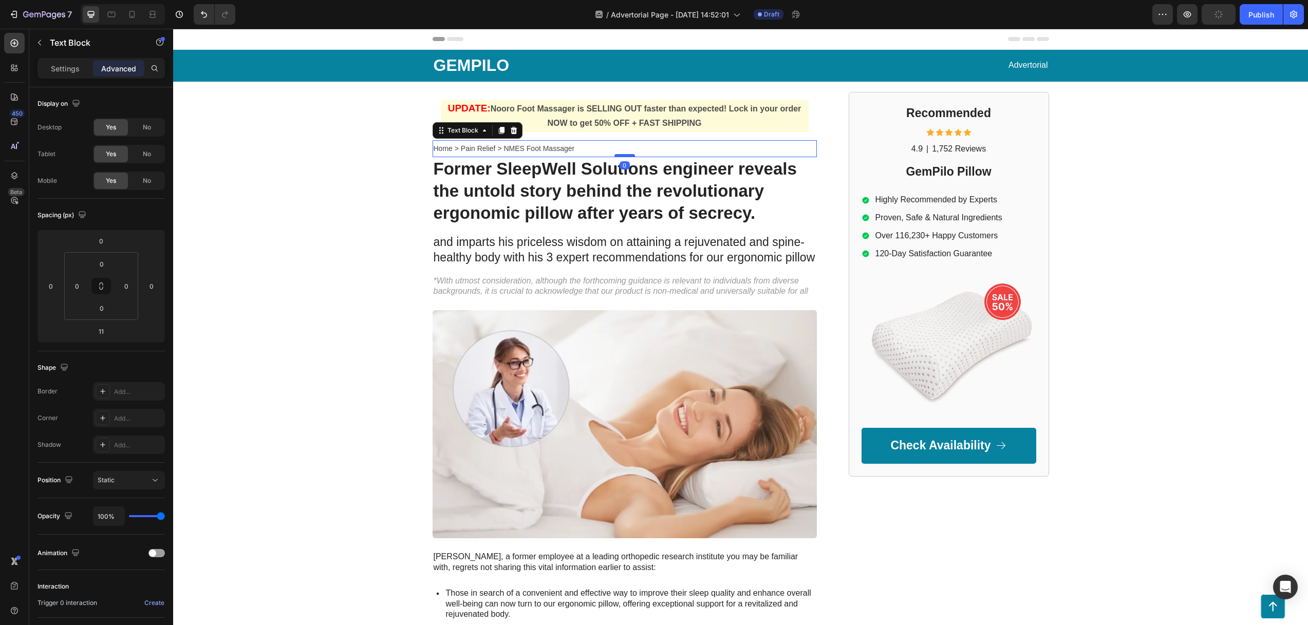
drag, startPoint x: 622, startPoint y: 163, endPoint x: 622, endPoint y: 154, distance: 8.7
click at [622, 154] on div at bounding box center [624, 155] width 21 height 3
type input "0"
click at [623, 127] on strong "Nooro Foot Massager is SELLING OUT faster than expected! Lock in your order NOW…" at bounding box center [645, 116] width 311 height 24
drag, startPoint x: 622, startPoint y: 131, endPoint x: 621, endPoint y: 126, distance: 5.7
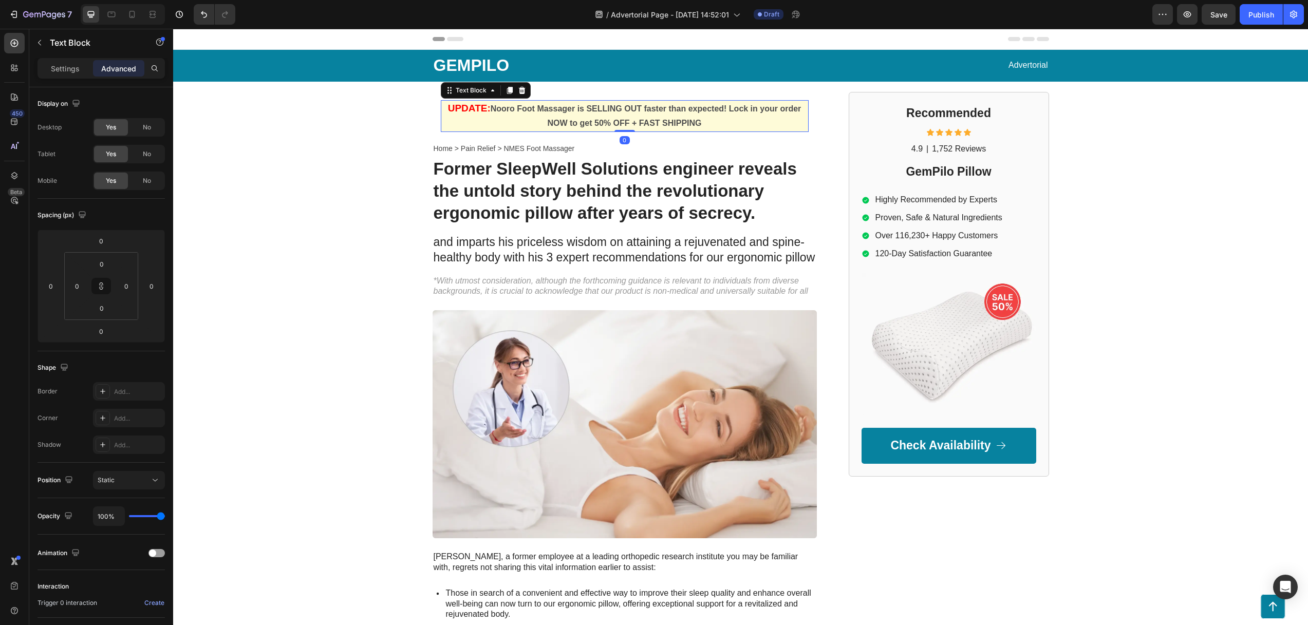
click at [621, 124] on div "UPDATE: Nooro Foot Massager is SELLING OUT faster than expected! Lock in your o…" at bounding box center [625, 116] width 368 height 32
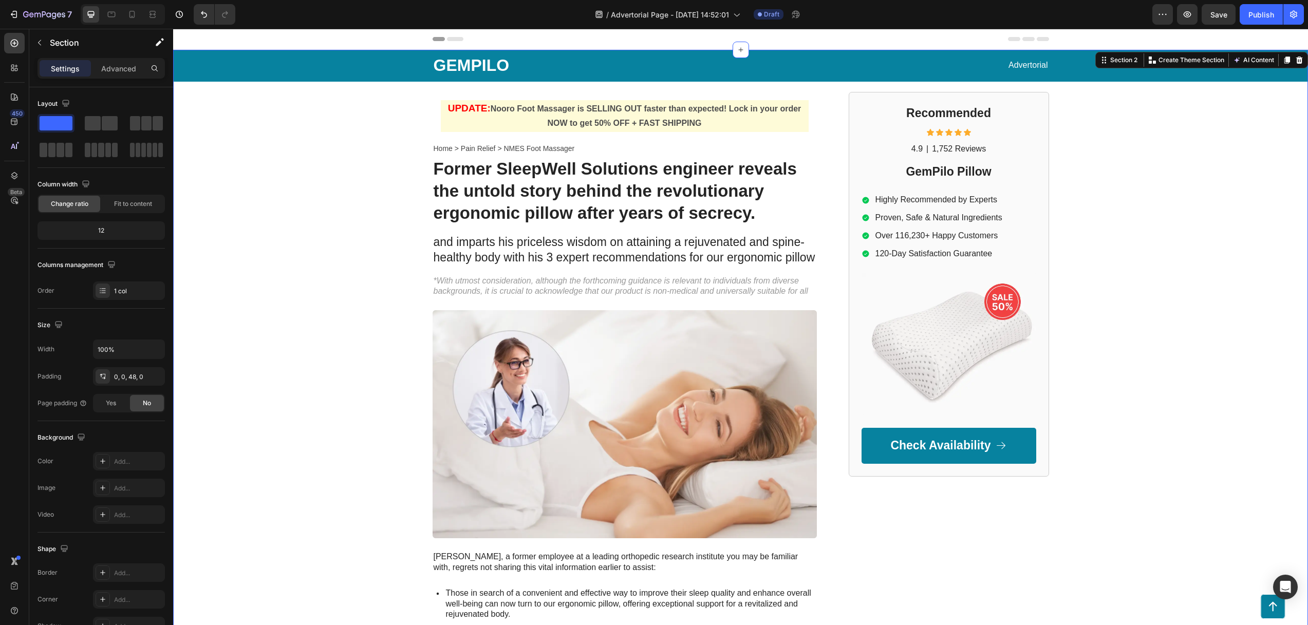
click at [369, 162] on div "GEMPILO Text Block Advertorial Text Block Row Row UPDATE: Nooro Foot Massager i…" at bounding box center [740, 471] width 1134 height 843
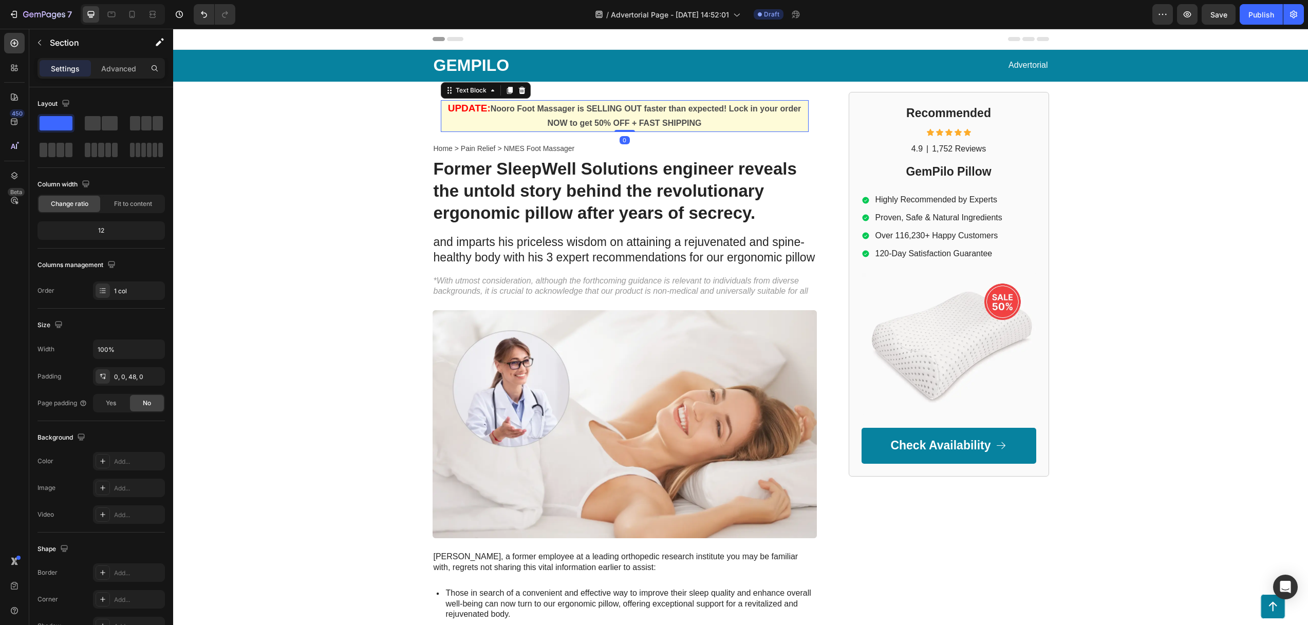
click at [505, 119] on p "UPDATE: Nooro Foot Massager is SELLING OUT faster than expected! Lock in your o…" at bounding box center [625, 116] width 366 height 30
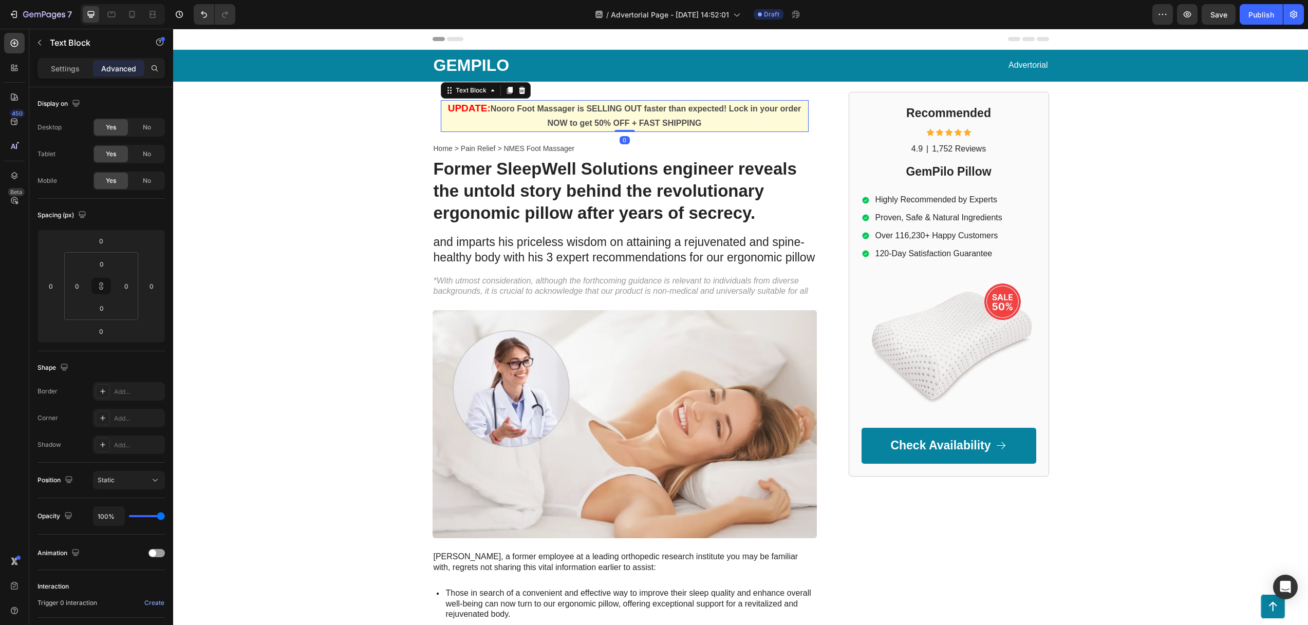
drag, startPoint x: 622, startPoint y: 128, endPoint x: 615, endPoint y: 113, distance: 17.0
click at [621, 125] on div "UPDATE: Nooro Foot Massager is SELLING OUT faster than expected! Lock in your o…" at bounding box center [625, 116] width 368 height 32
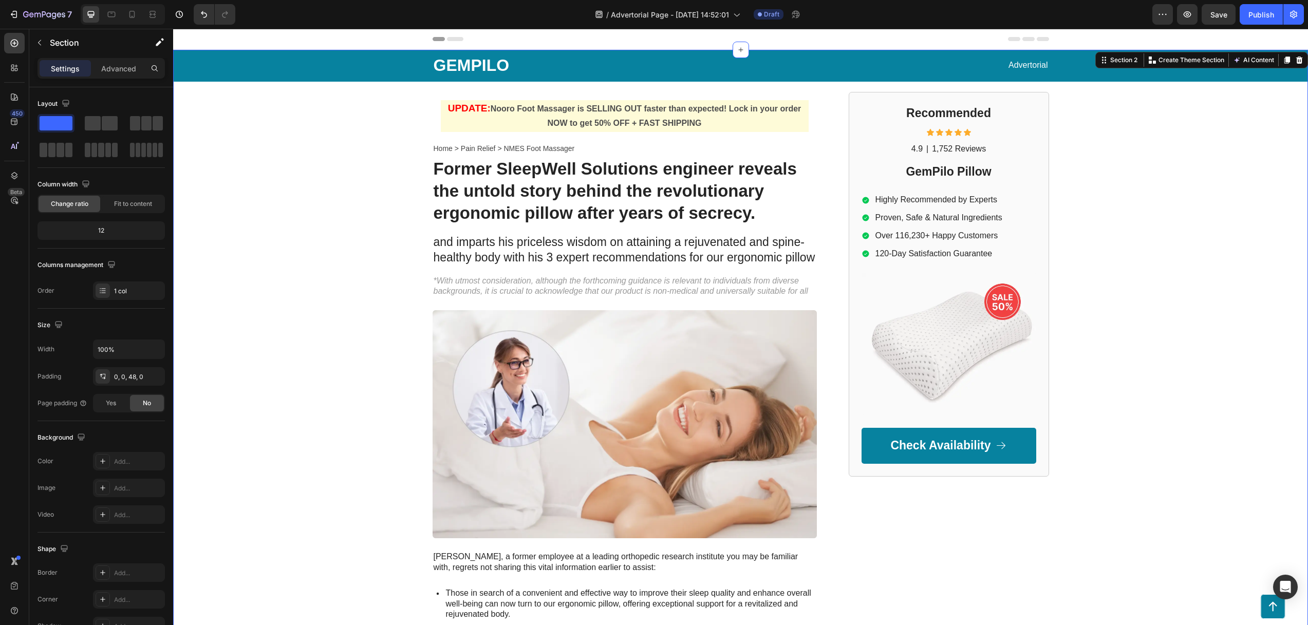
click at [621, 90] on div "GEMPILO Text Block Advertorial Text Block Row Row UPDATE: Nooro Foot Massager i…" at bounding box center [740, 471] width 1134 height 843
click at [618, 65] on p "GEMPILO" at bounding box center [585, 66] width 304 height 22
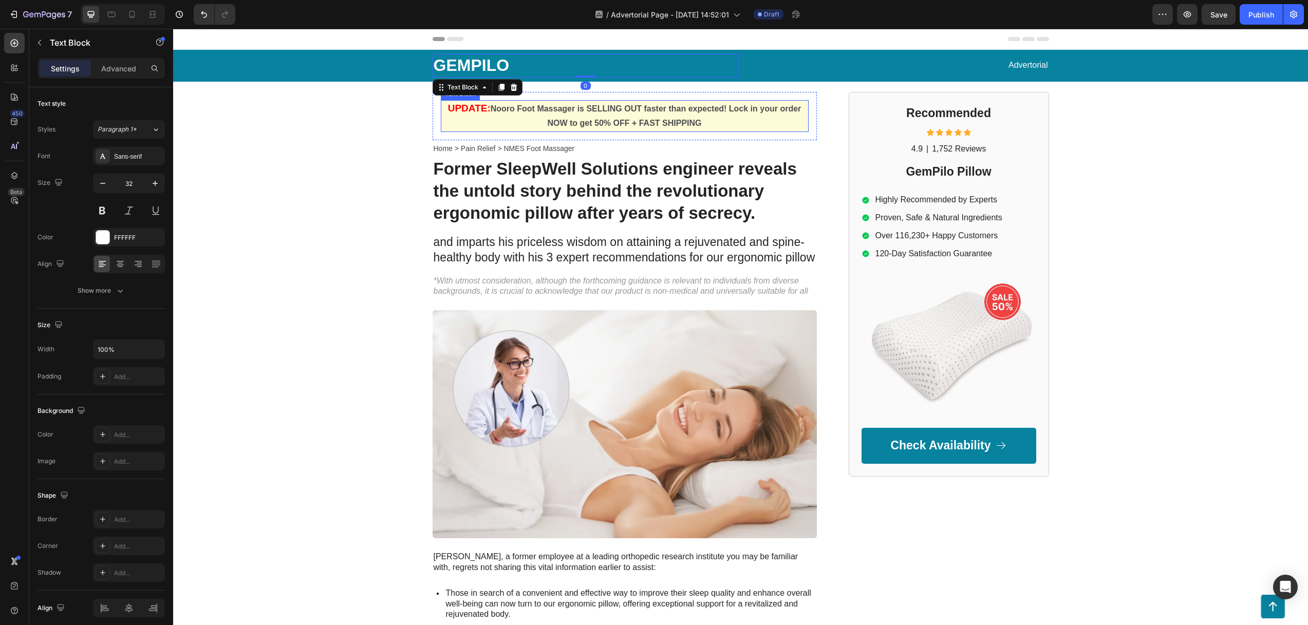
click at [621, 104] on strong "Nooro Foot Massager is SELLING OUT faster than expected! Lock in your order NOW…" at bounding box center [645, 116] width 311 height 24
click at [340, 152] on div "GEMPILO Text Block Advertorial Text Block Row Row UPDATE: Nooro Foot Massager i…" at bounding box center [740, 471] width 1134 height 843
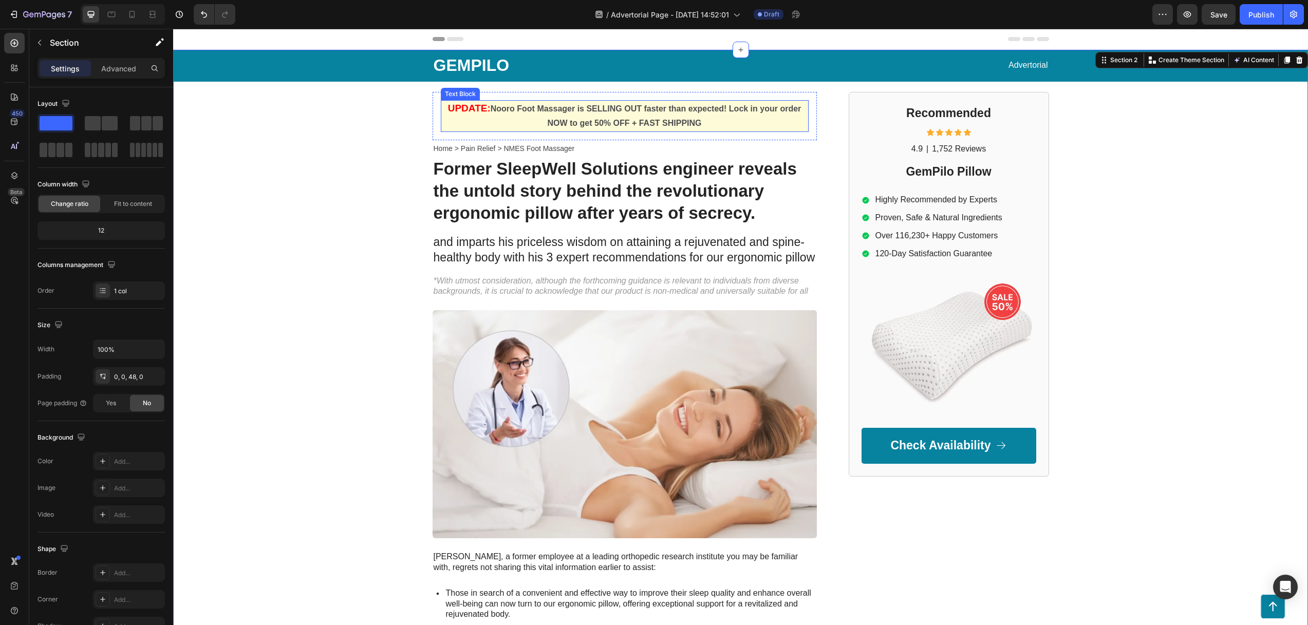
click at [478, 110] on strong "UPDATE:" at bounding box center [469, 108] width 43 height 11
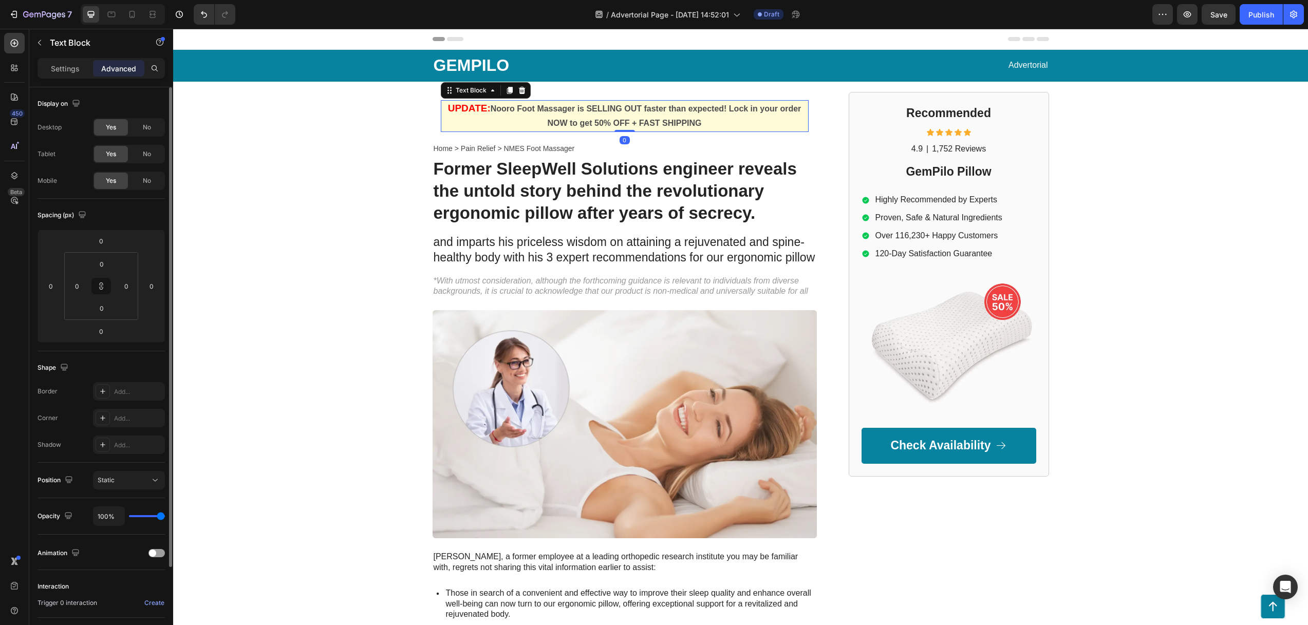
scroll to position [79, 0]
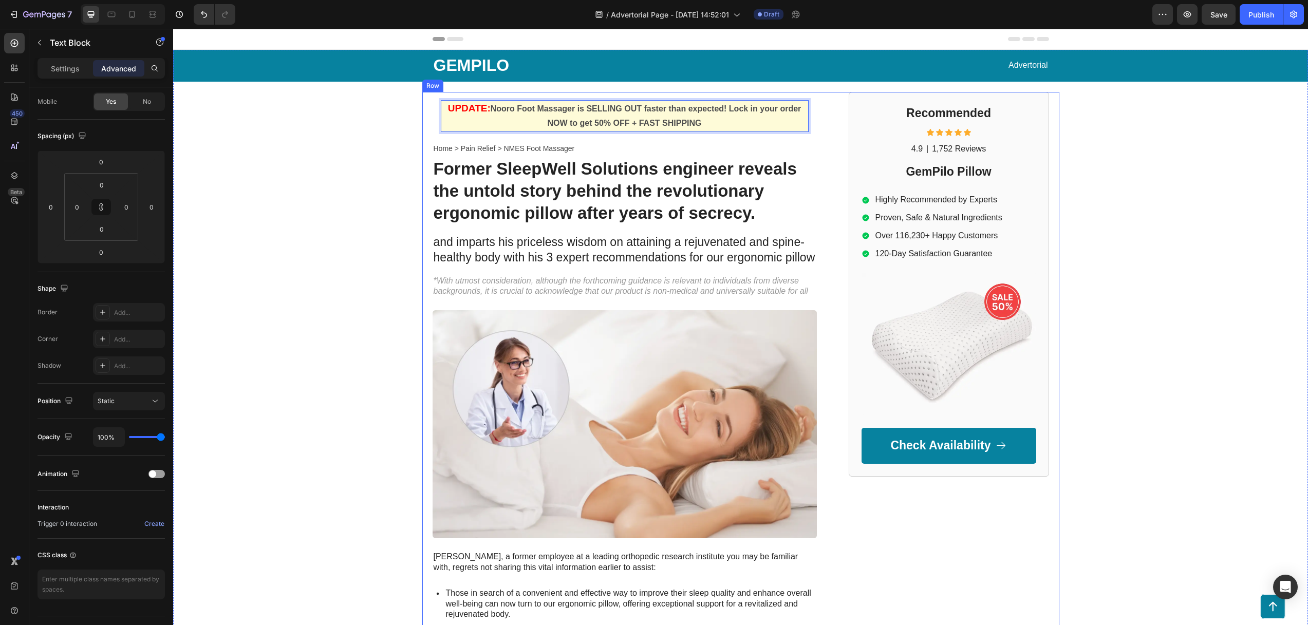
click at [427, 102] on div "UPDATE: Nooro Foot Massager is SELLING OUT faster than expected! Lock in your o…" at bounding box center [740, 492] width 637 height 801
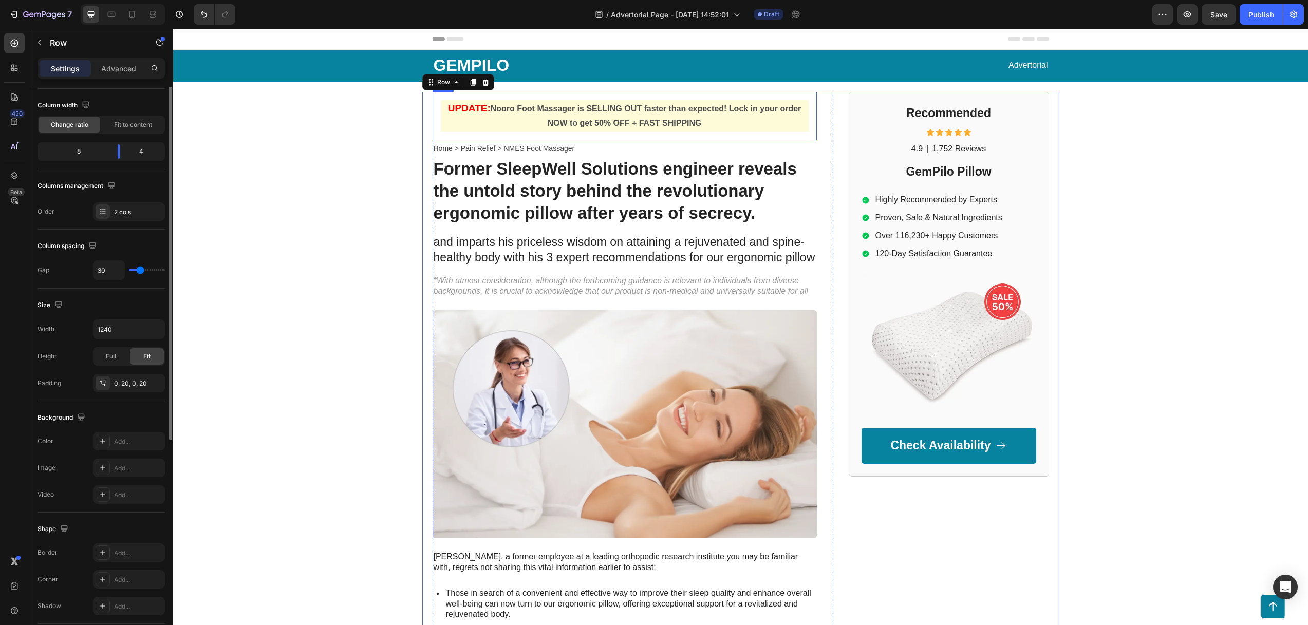
scroll to position [0, 0]
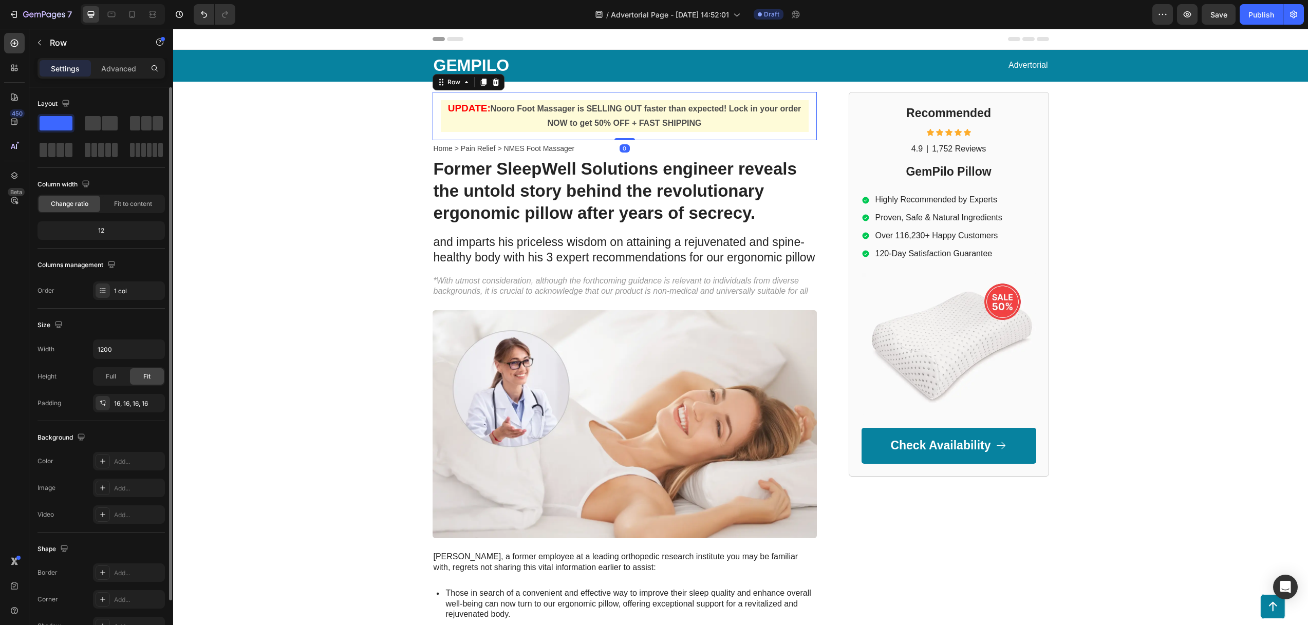
click at [432, 103] on div "UPDATE: Nooro Foot Massager is SELLING OUT faster than expected! Lock in your o…" at bounding box center [624, 116] width 384 height 49
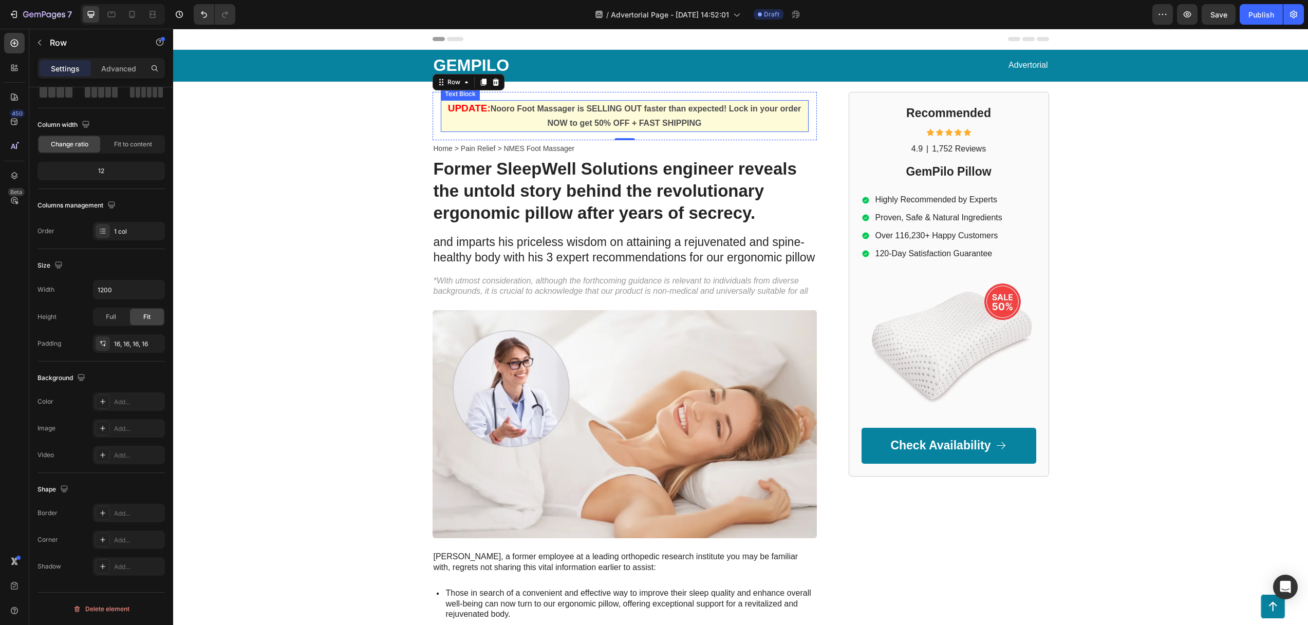
click at [488, 120] on p "UPDATE: Nooro Foot Massager is SELLING OUT faster than expected! Lock in your o…" at bounding box center [625, 116] width 366 height 30
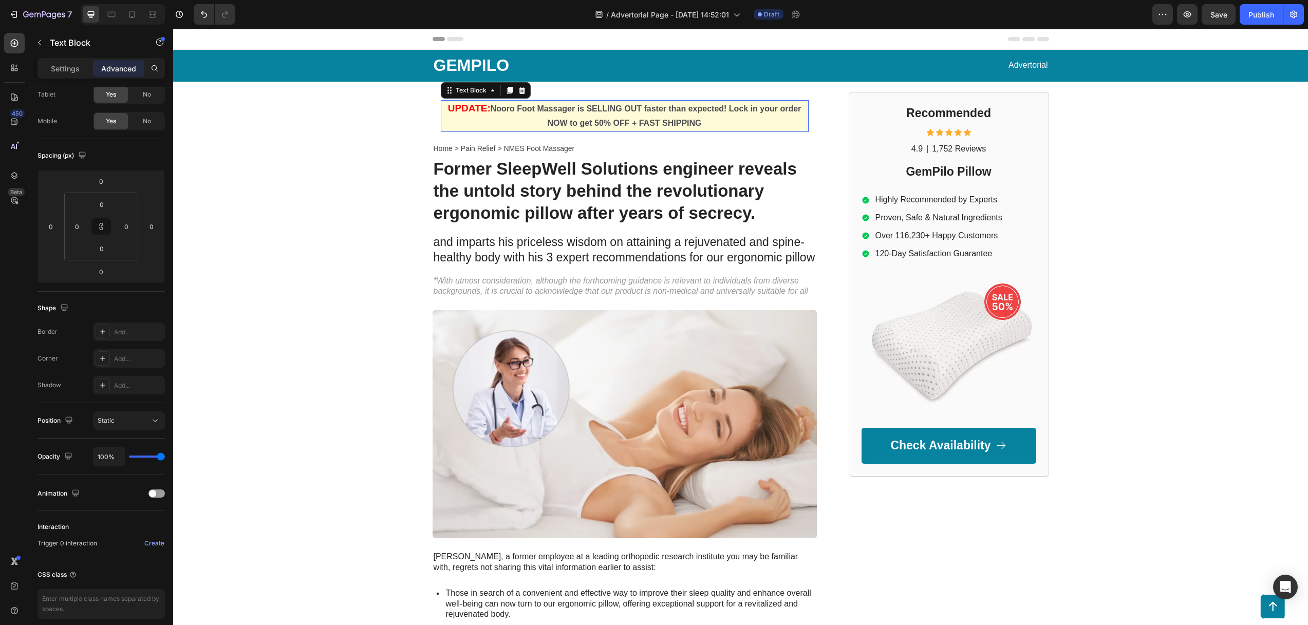
scroll to position [0, 0]
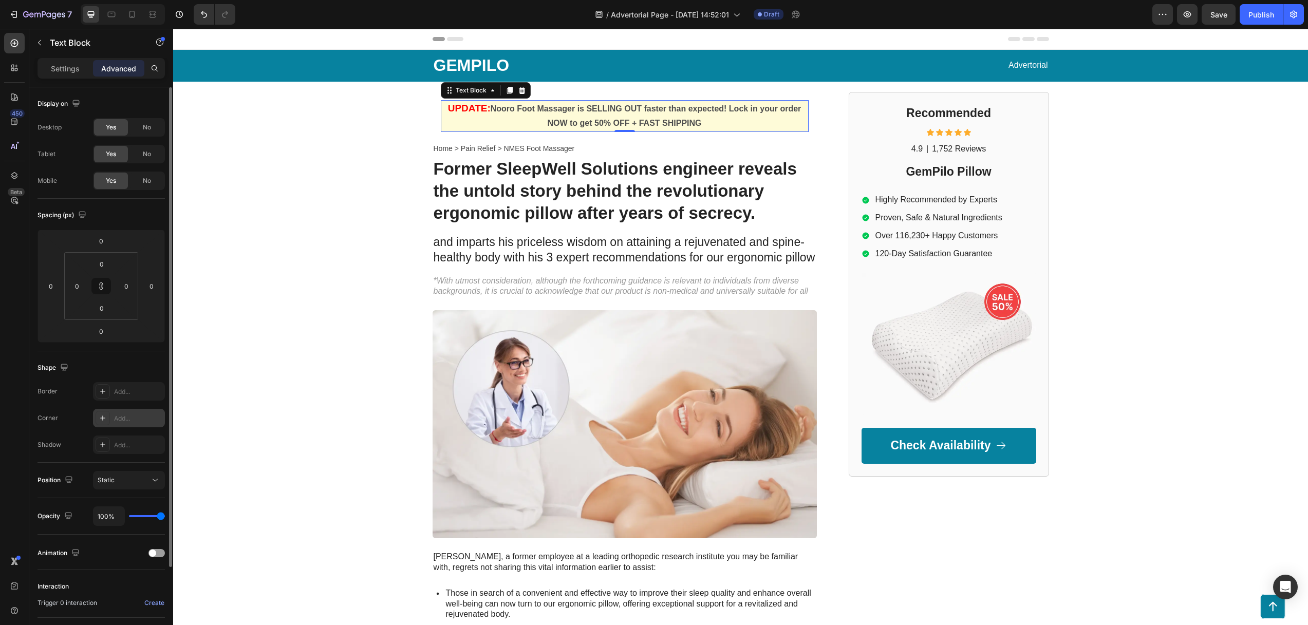
click at [102, 420] on icon at bounding box center [103, 418] width 8 height 8
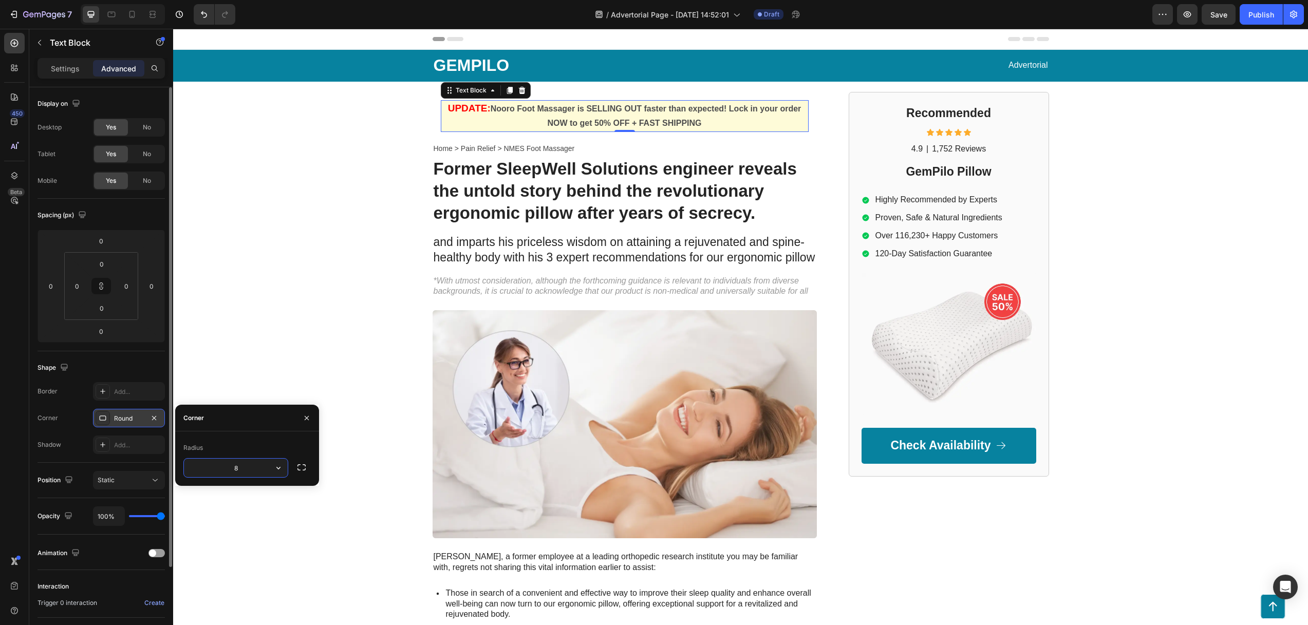
click at [118, 419] on div "Round" at bounding box center [129, 418] width 30 height 9
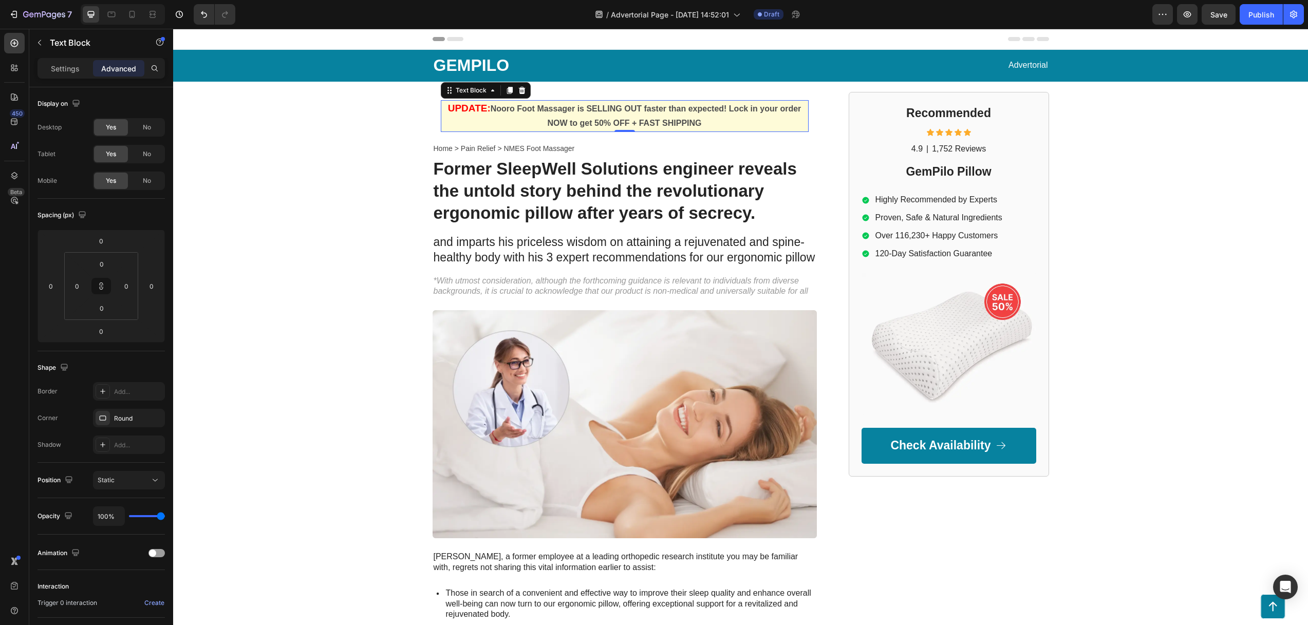
click at [103, 418] on icon at bounding box center [103, 418] width 8 height 8
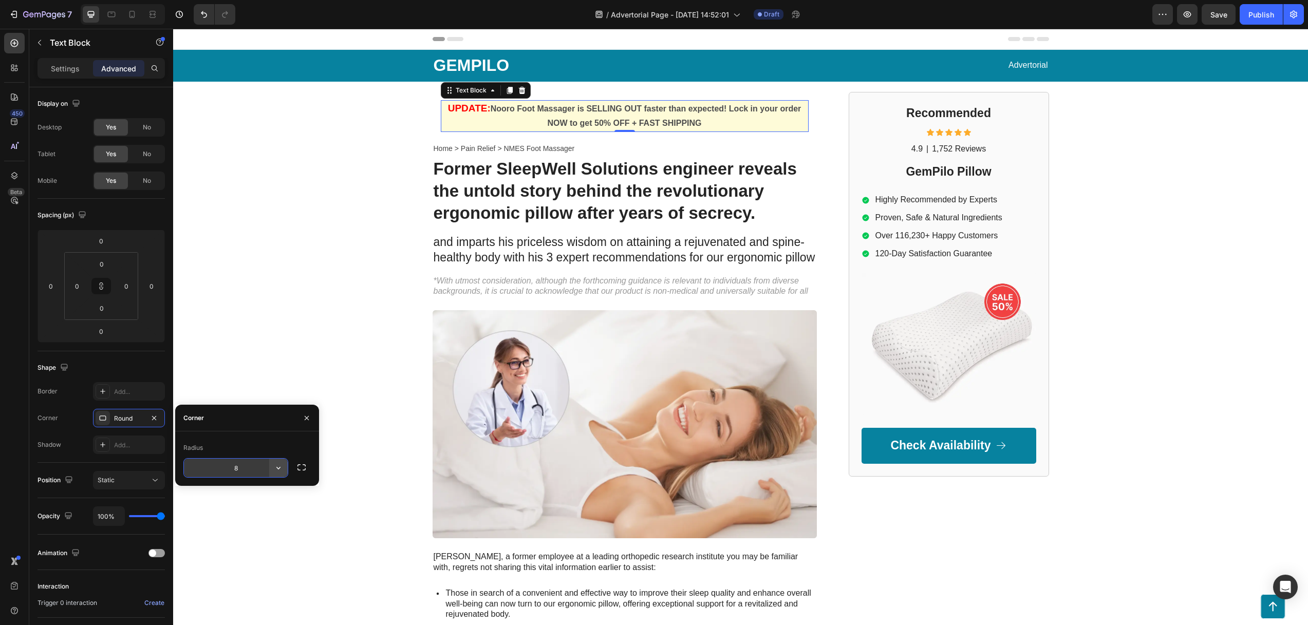
click at [277, 470] on icon "button" at bounding box center [278, 468] width 10 height 10
click at [245, 529] on p "Pill" at bounding box center [249, 533] width 59 height 10
click at [277, 468] on icon "button" at bounding box center [278, 468] width 4 height 3
click at [245, 507] on div "Round" at bounding box center [241, 514] width 84 height 20
type input "8"
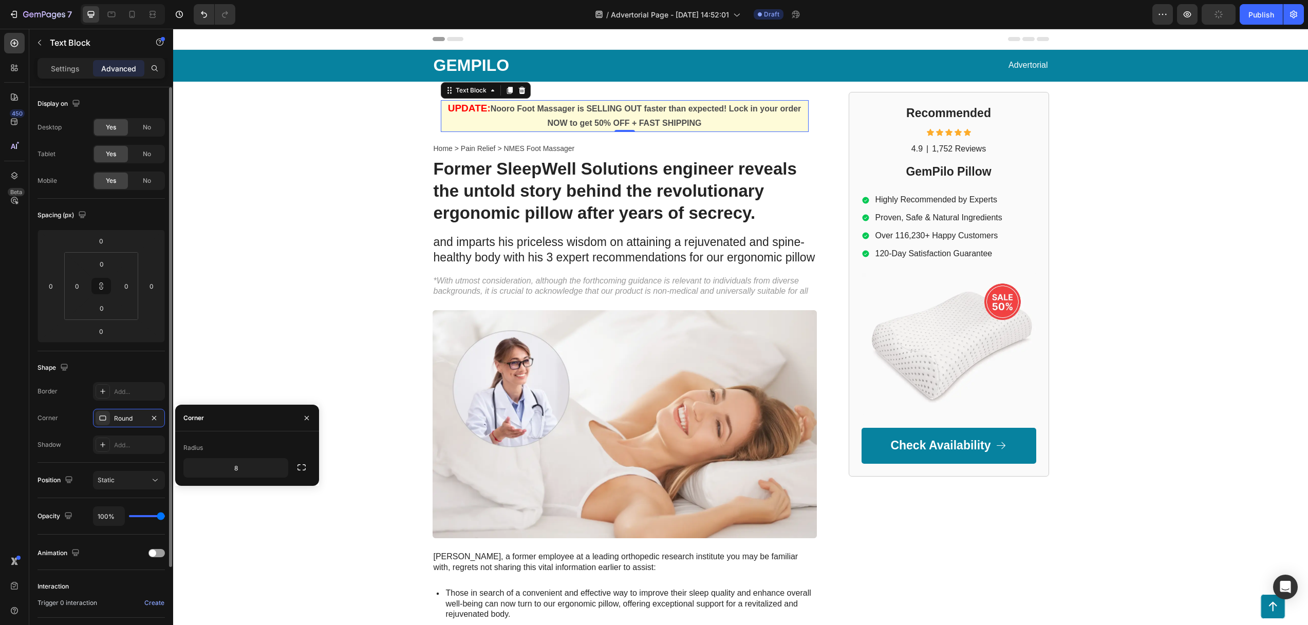
click at [69, 417] on div "Corner Round" at bounding box center [100, 418] width 127 height 18
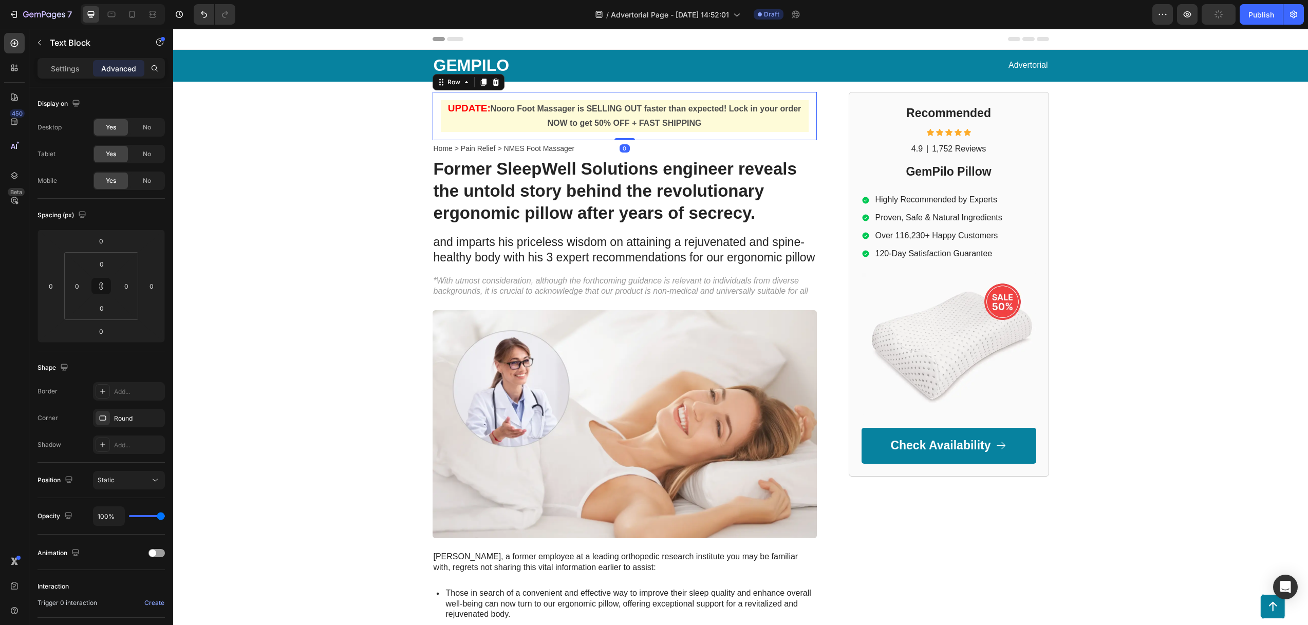
click at [432, 118] on div "UPDATE: Nooro Foot Massager is SELLING OUT faster than expected! Lock in your o…" at bounding box center [624, 116] width 384 height 49
click at [115, 416] on div "Add..." at bounding box center [138, 418] width 48 height 9
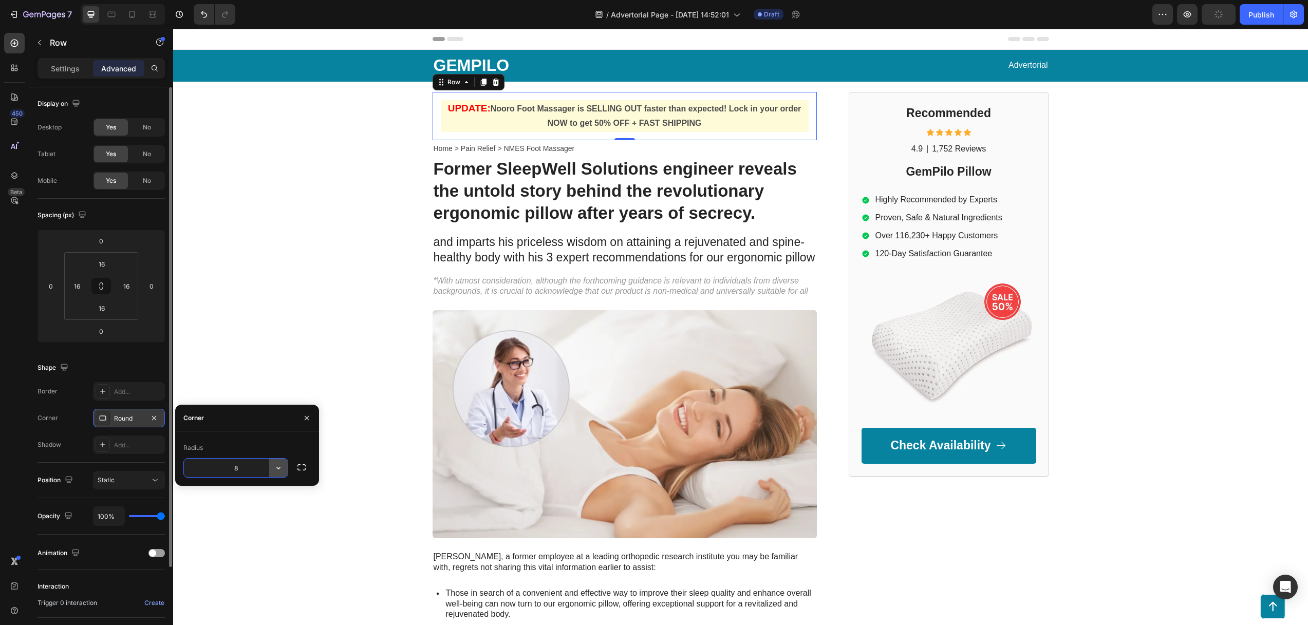
click at [276, 467] on icon "button" at bounding box center [278, 468] width 10 height 10
click at [245, 515] on p "Round" at bounding box center [249, 513] width 59 height 10
click at [263, 466] on input "8" at bounding box center [236, 468] width 104 height 18
click at [306, 466] on icon "button" at bounding box center [301, 467] width 10 height 10
click at [796, 102] on p "UPDATE: Nooro Foot Massager is SELLING OUT faster than expected! Lock in your o…" at bounding box center [625, 116] width 366 height 30
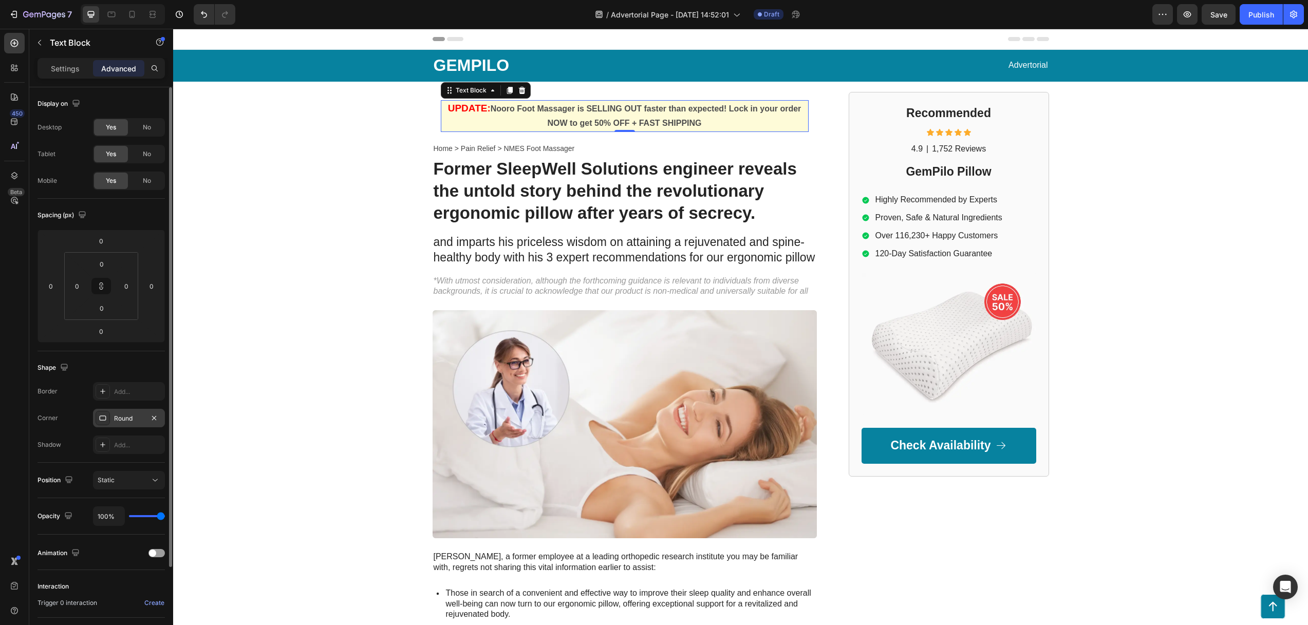
click at [127, 417] on div "Round" at bounding box center [129, 418] width 30 height 9
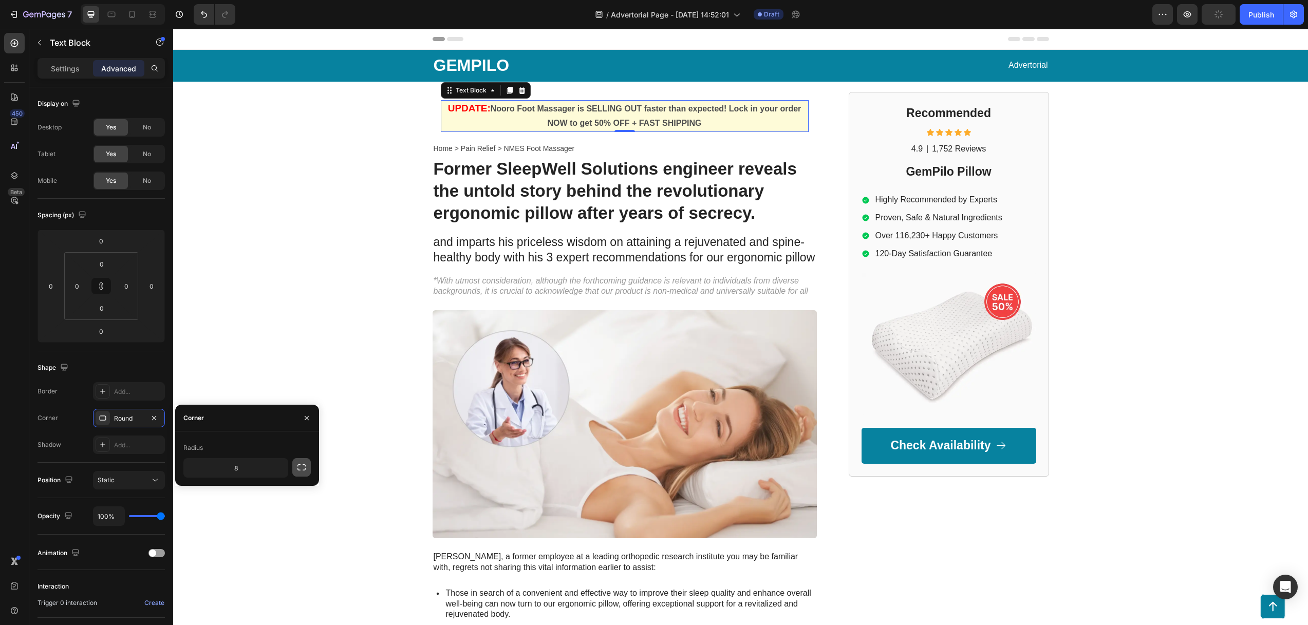
click at [303, 469] on icon "button" at bounding box center [301, 467] width 10 height 10
drag, startPoint x: 218, startPoint y: 467, endPoint x: 224, endPoint y: 469, distance: 6.5
click at [218, 467] on input "8" at bounding box center [208, 468] width 49 height 18
click at [251, 464] on input "8" at bounding box center [262, 468] width 49 height 18
click at [261, 484] on input "8" at bounding box center [262, 491] width 49 height 18
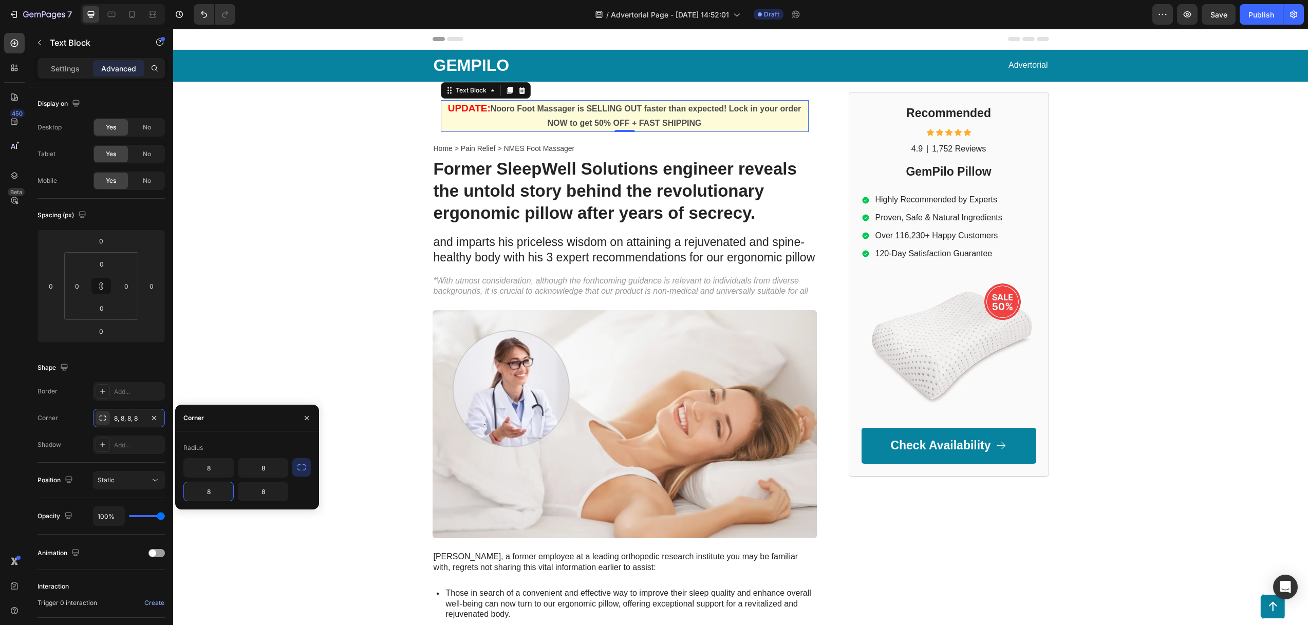
click at [197, 486] on input "8" at bounding box center [208, 491] width 49 height 18
click at [102, 418] on icon at bounding box center [103, 418] width 8 height 8
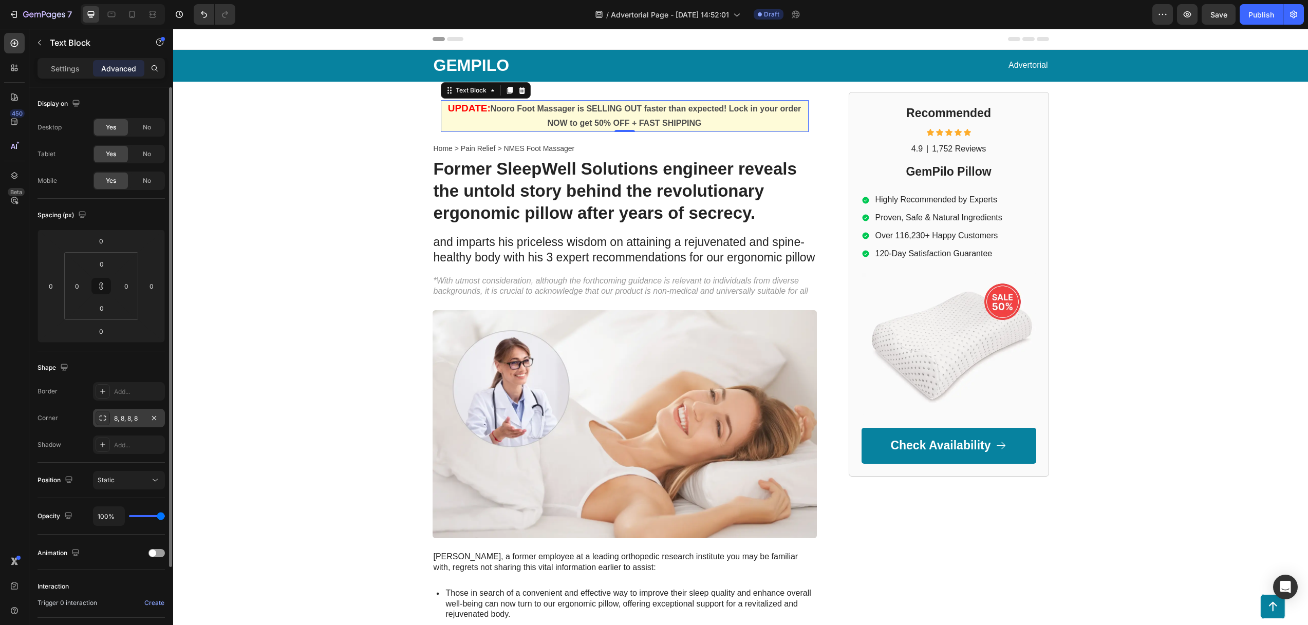
click at [102, 416] on icon at bounding box center [103, 417] width 7 height 5
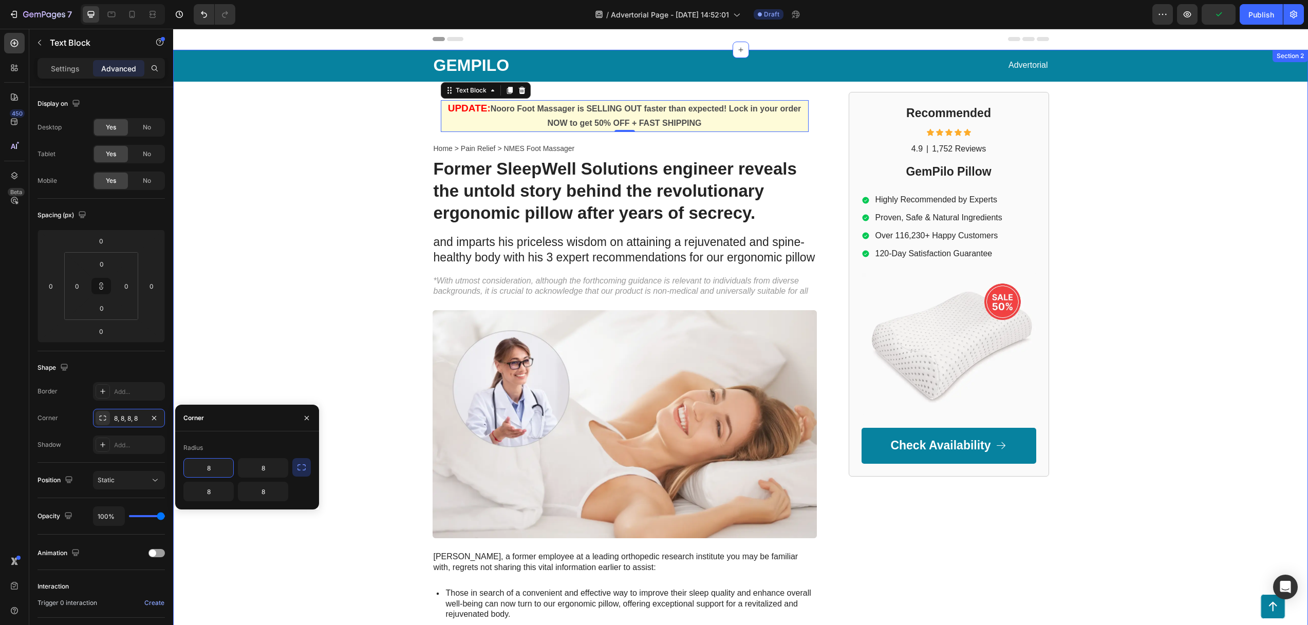
click at [408, 199] on div "GEMPILO Text Block Advertorial Text Block Row Row UPDATE: Nooro Foot Massager i…" at bounding box center [740, 471] width 1134 height 843
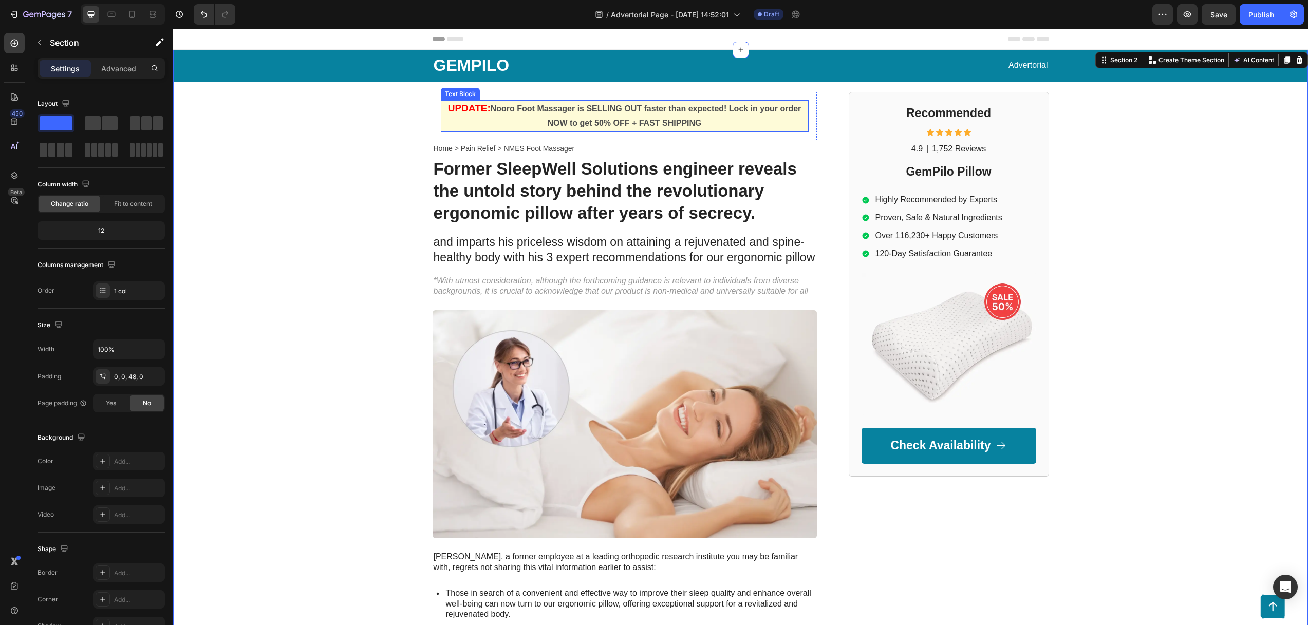
click at [511, 122] on p "UPDATE: Nooro Foot Massager is SELLING OUT faster than expected! Lock in your o…" at bounding box center [625, 116] width 366 height 30
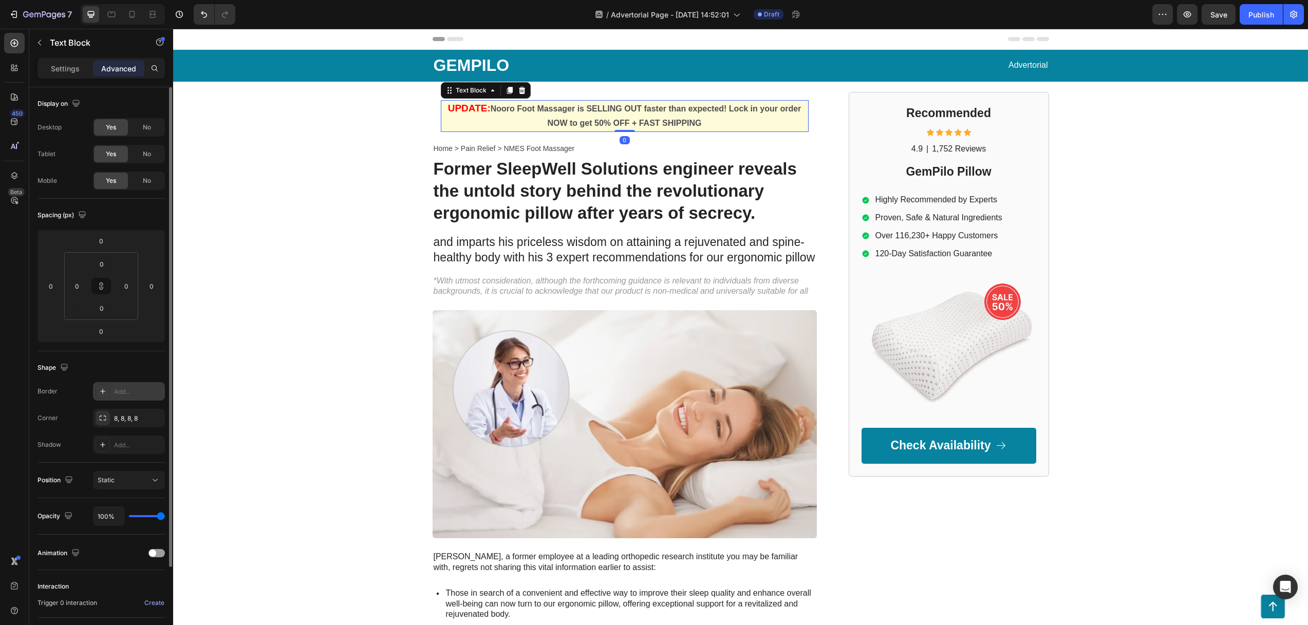
click at [125, 389] on div "Add..." at bounding box center [138, 391] width 48 height 9
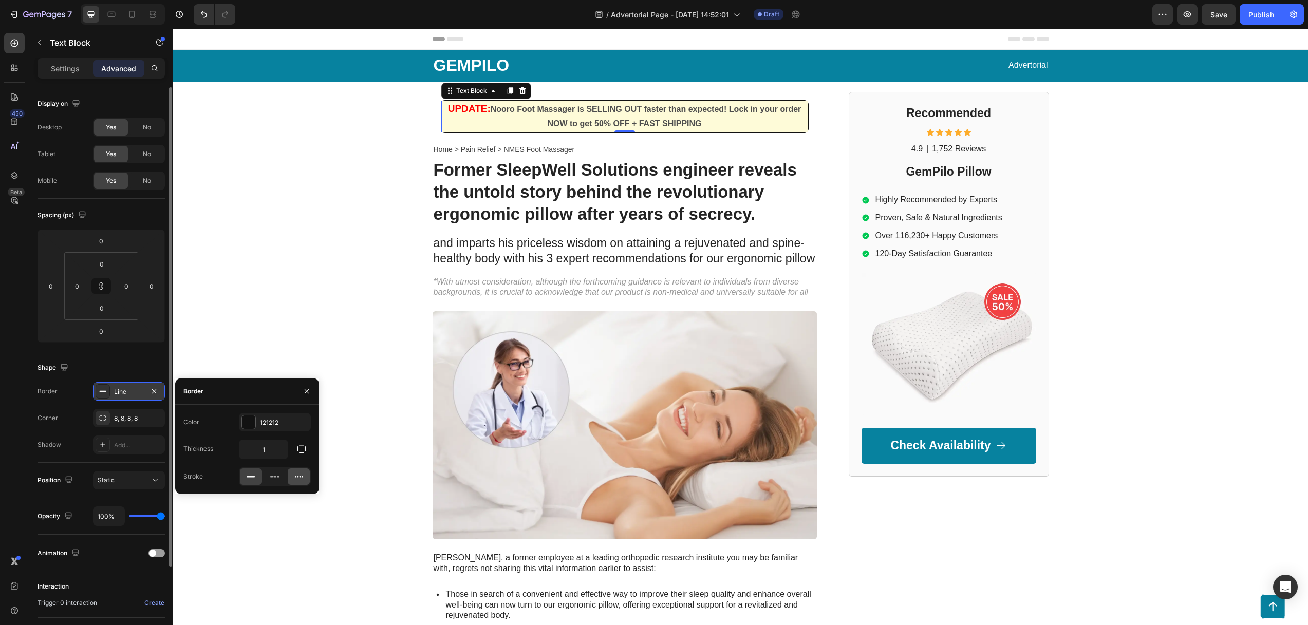
click at [297, 479] on icon at bounding box center [299, 476] width 10 height 10
click at [251, 477] on rect at bounding box center [251, 477] width 8 height 2
click at [247, 422] on div at bounding box center [248, 421] width 13 height 13
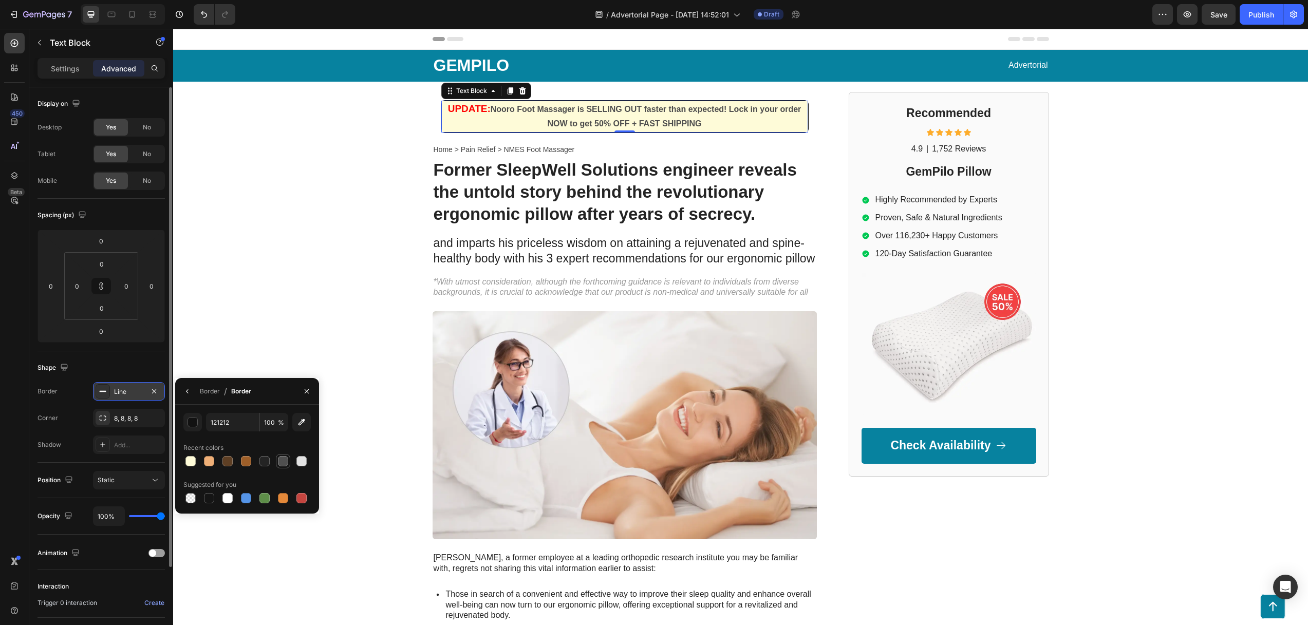
click at [280, 460] on div at bounding box center [283, 461] width 10 height 10
type input "4F4F4F"
click at [499, 206] on h1 "Former SleepWell Solutions engineer reveals the untold story behind the revolut…" at bounding box center [624, 192] width 384 height 68
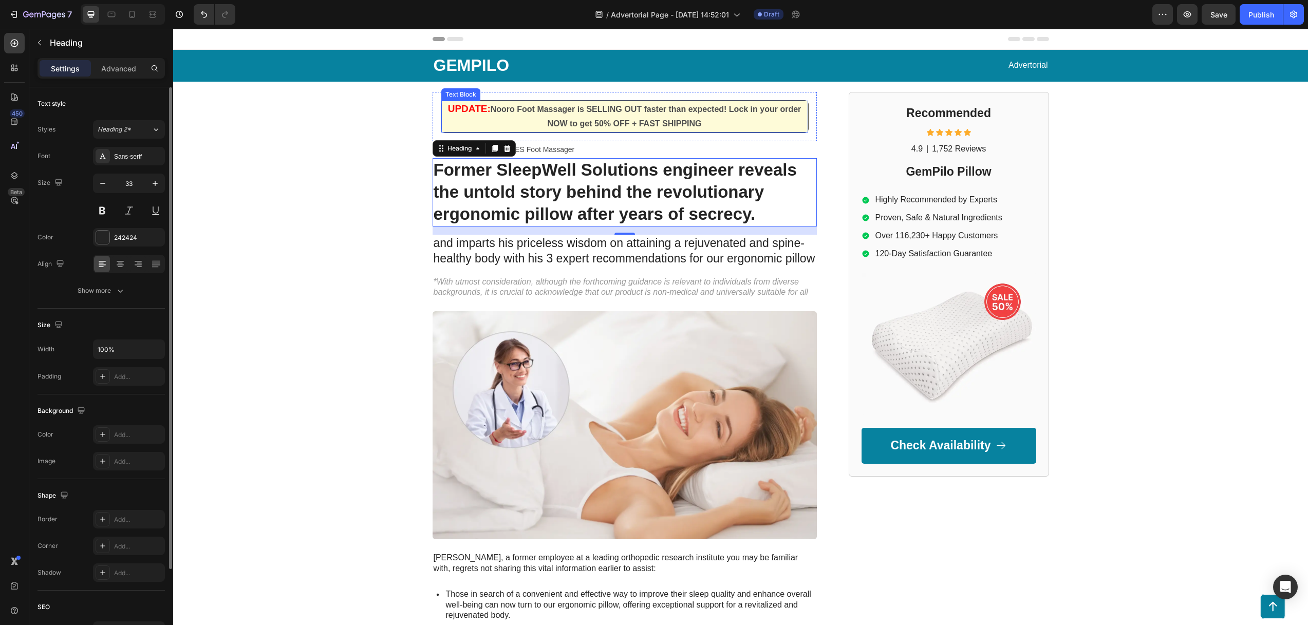
click at [500, 119] on p "UPDATE: Nooro Foot Massager is SELLING OUT faster than expected! Lock in your o…" at bounding box center [624, 117] width 365 height 30
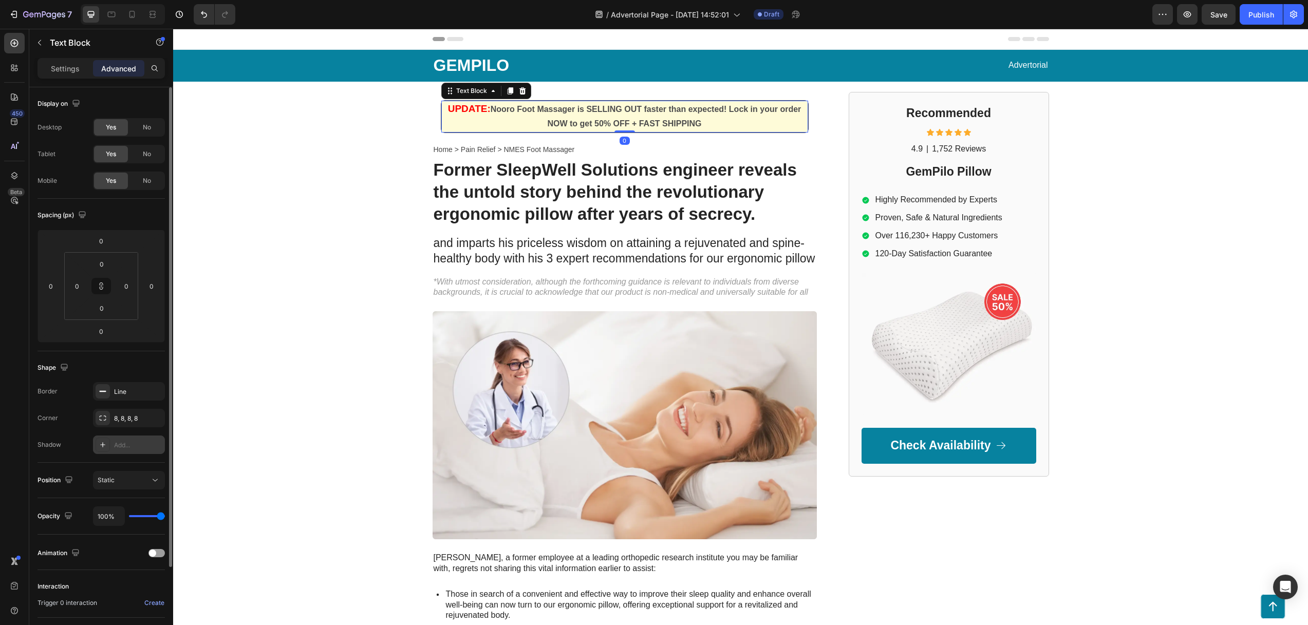
click at [111, 440] on div "Add..." at bounding box center [129, 445] width 72 height 18
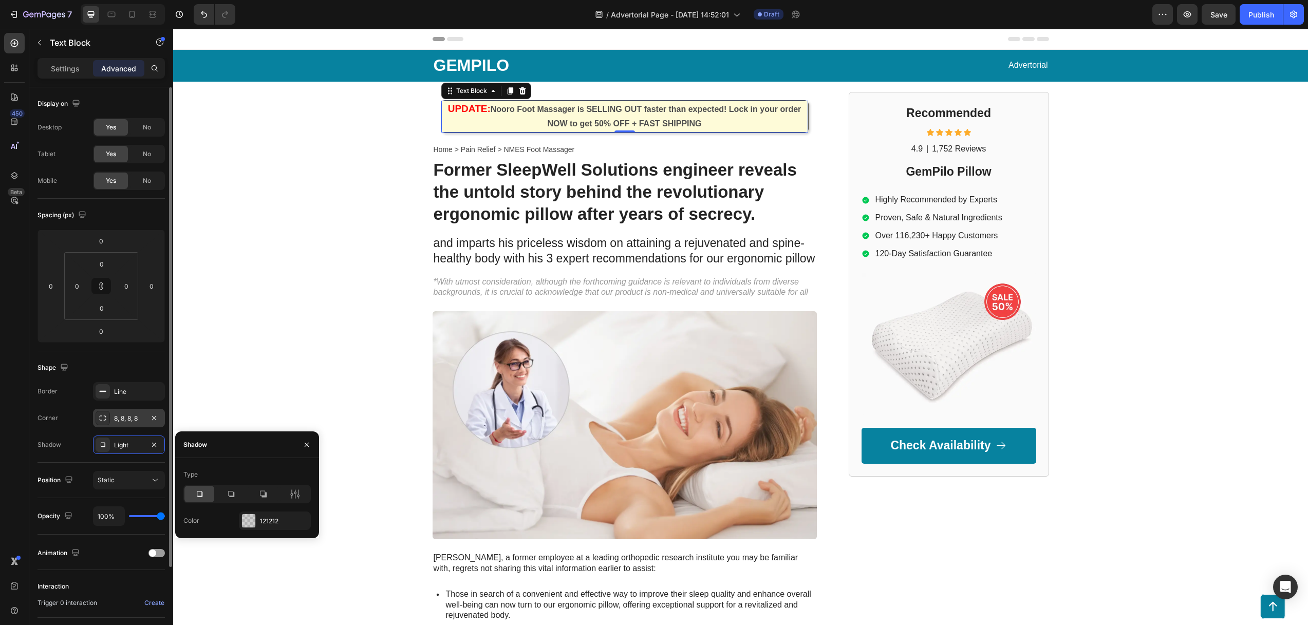
click at [100, 418] on icon at bounding box center [103, 418] width 8 height 8
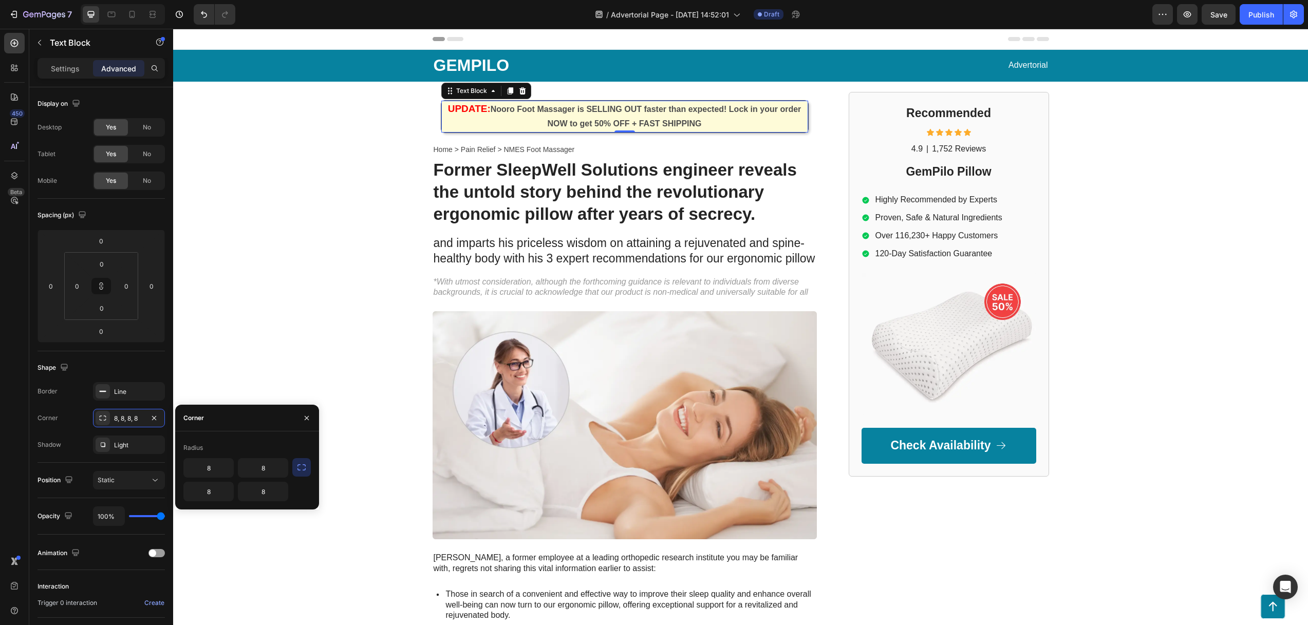
click at [305, 470] on icon "button" at bounding box center [301, 467] width 10 height 10
click at [337, 312] on div "GEMPILO Text Block Advertorial Text Block Row Row UPDATE: Nooro Foot Massager i…" at bounding box center [740, 472] width 1134 height 844
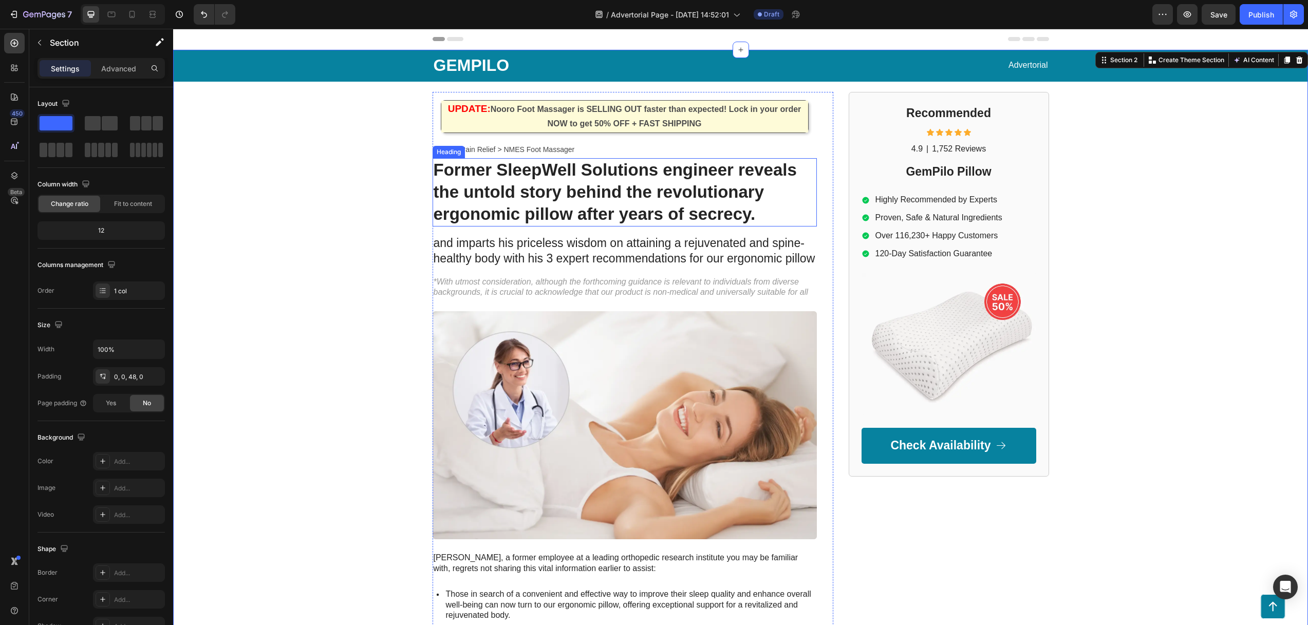
click at [466, 123] on p "UPDATE: Nooro Foot Massager is SELLING OUT faster than expected! Lock in your o…" at bounding box center [624, 117] width 365 height 30
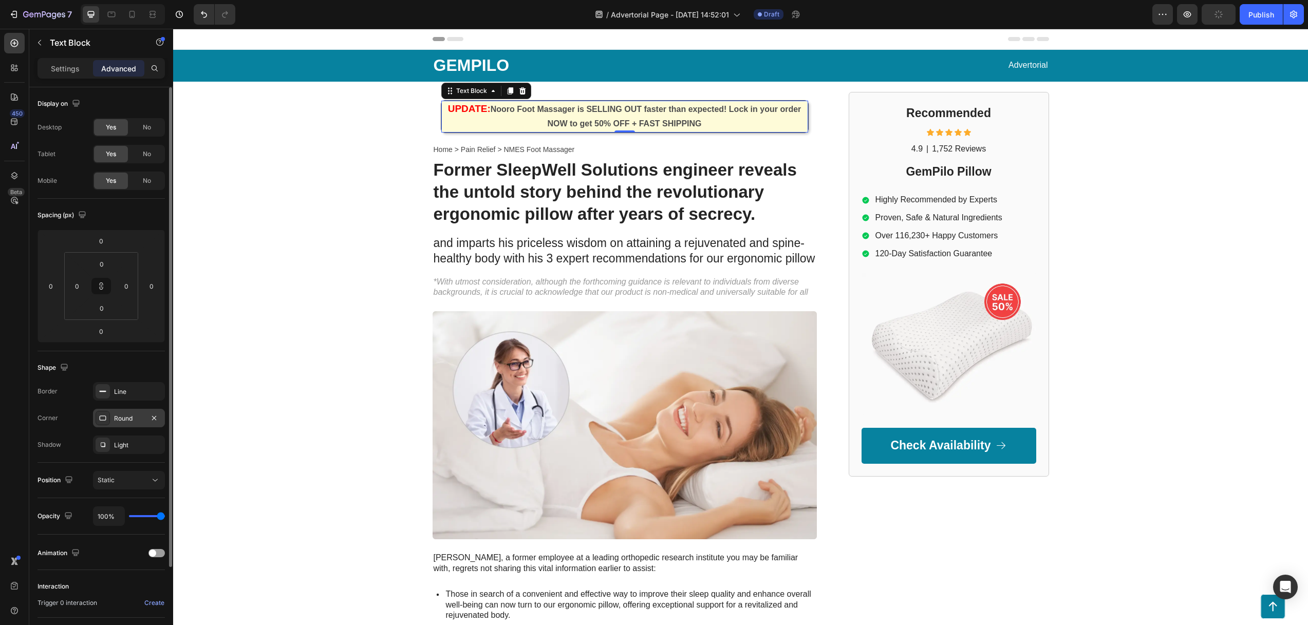
click at [125, 417] on div "Round" at bounding box center [129, 418] width 30 height 9
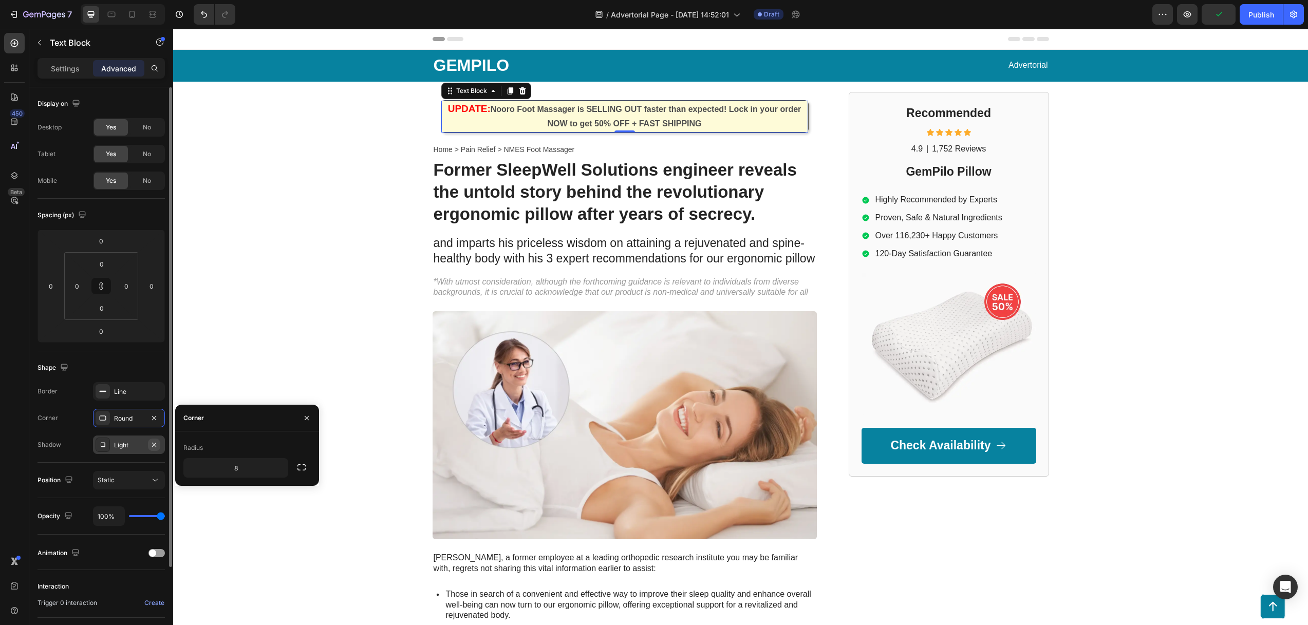
click at [153, 443] on icon "button" at bounding box center [154, 444] width 4 height 4
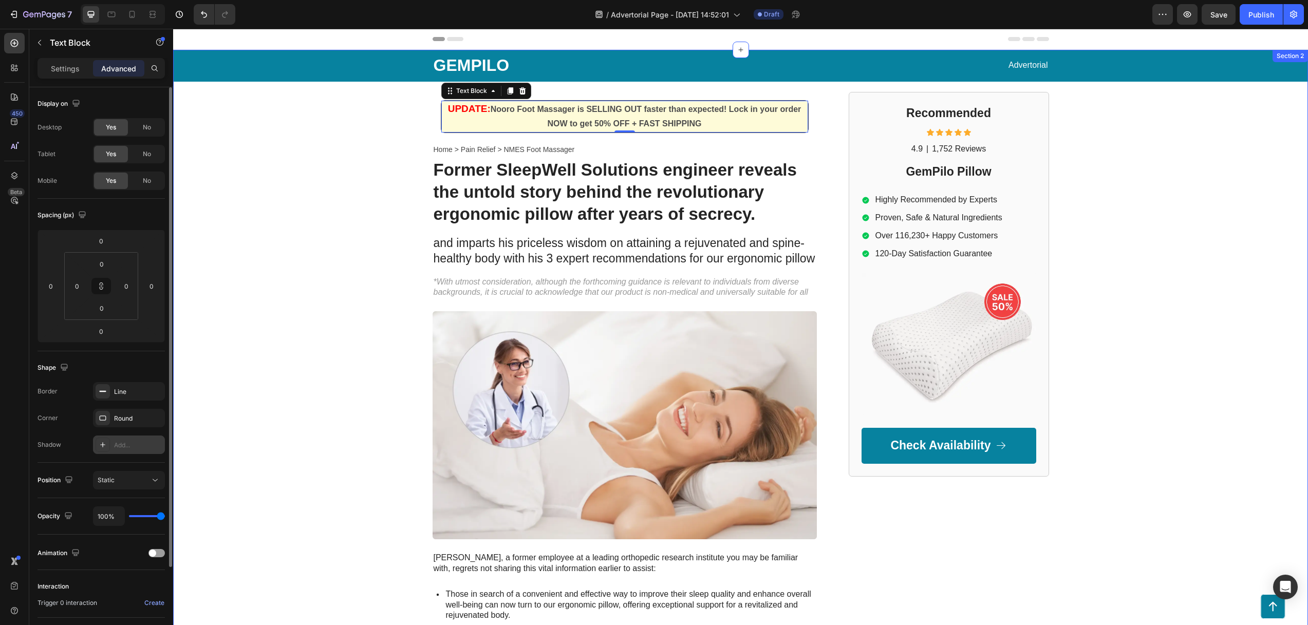
click at [395, 154] on div "GEMPILO Text Block Advertorial Text Block Row Row UPDATE: Nooro Foot Massager i…" at bounding box center [740, 472] width 1134 height 844
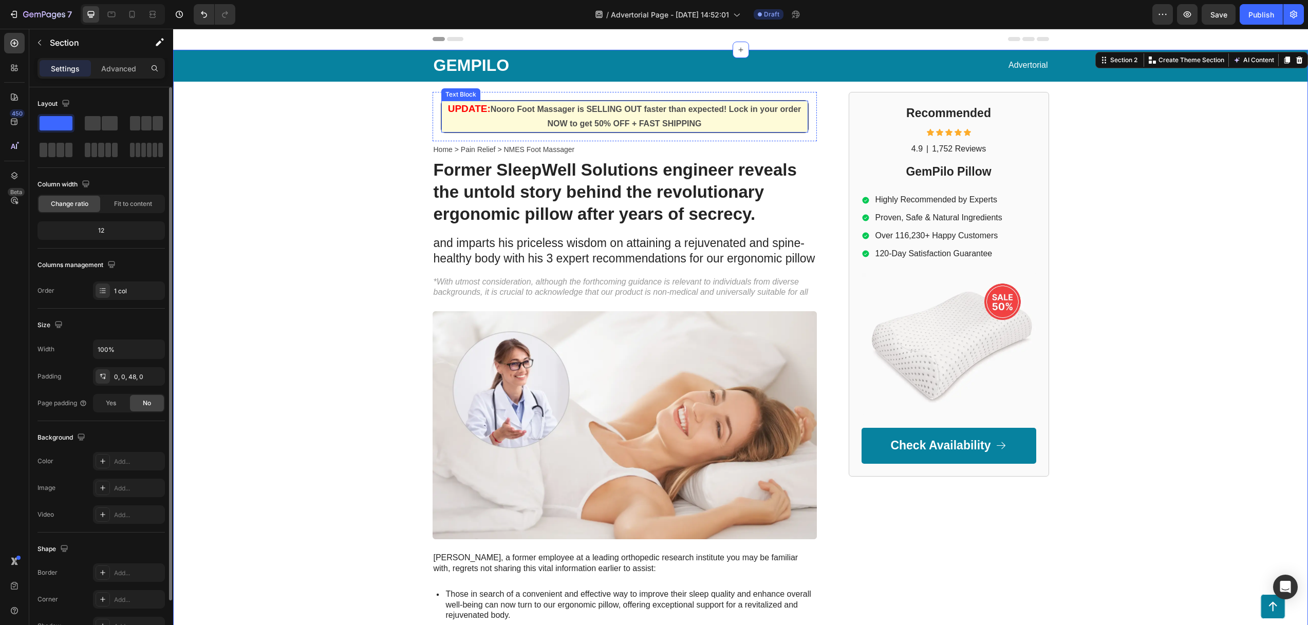
click at [466, 125] on p "UPDATE: Nooro Foot Massager is SELLING OUT faster than expected! Lock in your o…" at bounding box center [624, 117] width 365 height 30
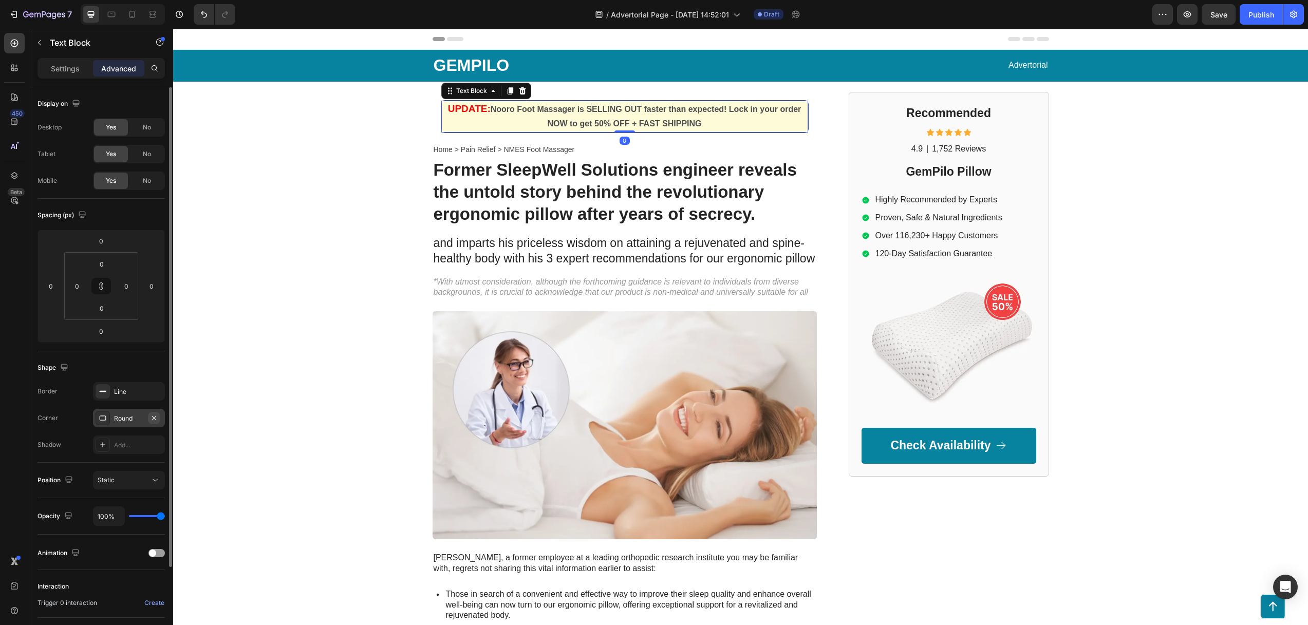
click at [150, 412] on button "button" at bounding box center [154, 418] width 12 height 12
click at [432, 141] on div "UPDATE: Nooro Foot Massager is SELLING OUT faster than expected! Lock in your o…" at bounding box center [624, 493] width 384 height 802
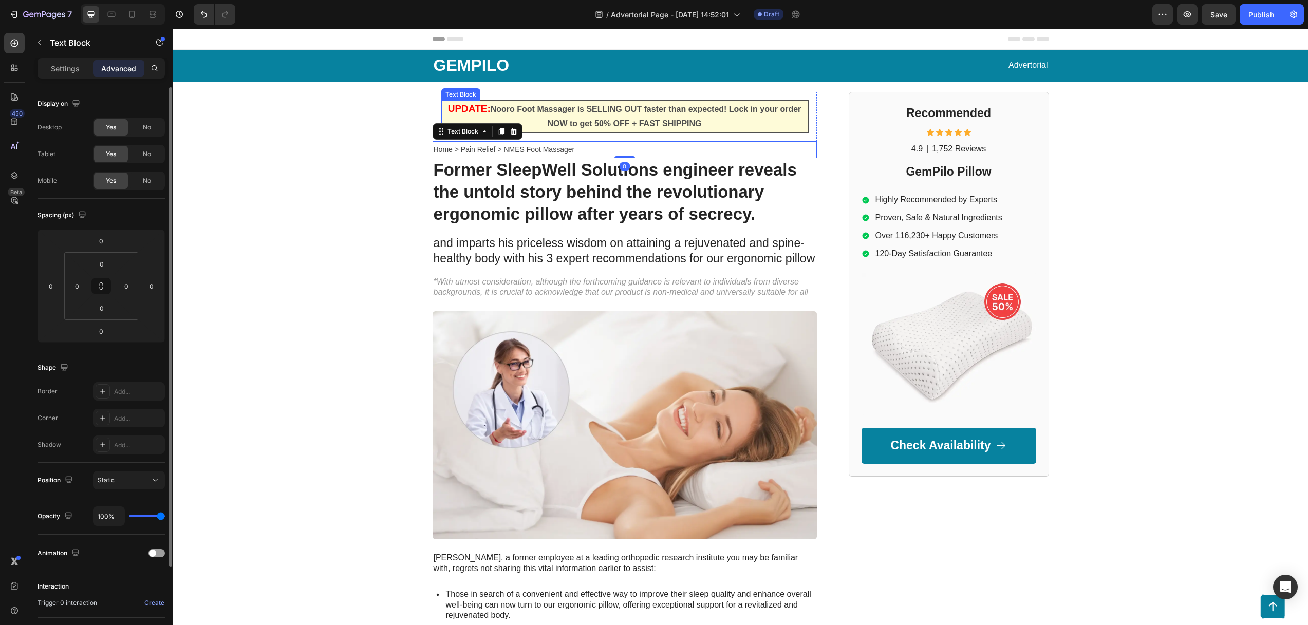
click at [675, 117] on p "UPDATE: Nooro Foot Massager is SELLING OUT faster than expected! Lock in your o…" at bounding box center [624, 117] width 365 height 30
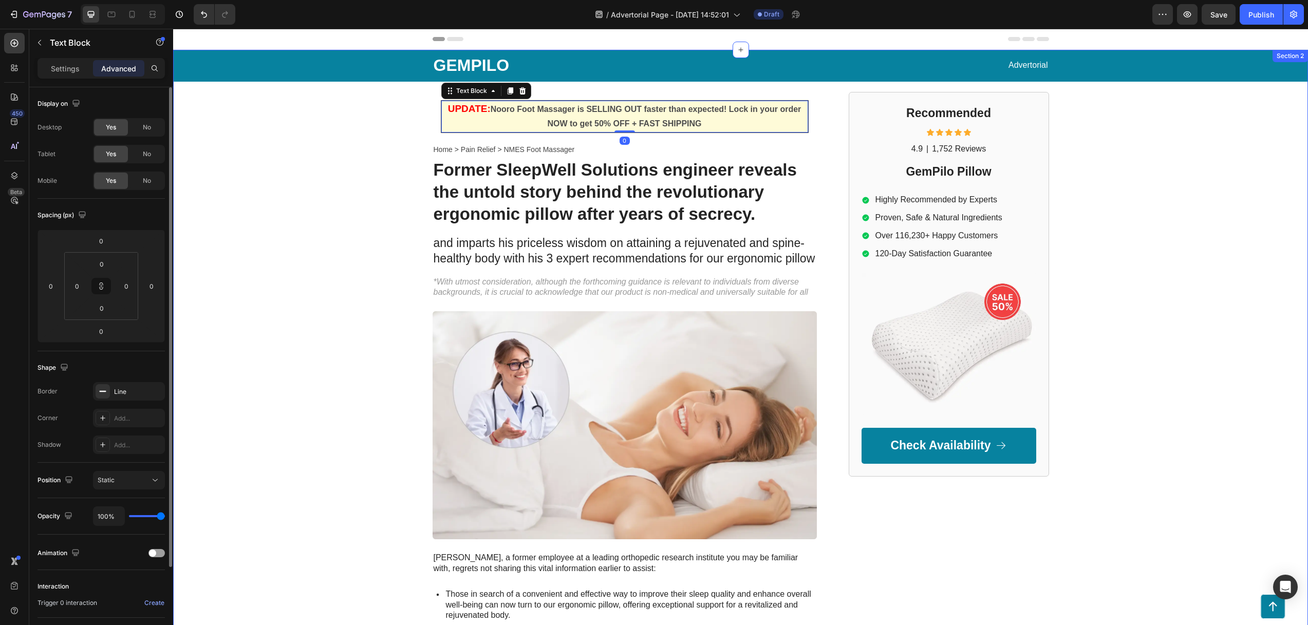
click at [336, 201] on div "GEMPILO Text Block Advertorial Text Block Row Row UPDATE: Nooro Foot Massager i…" at bounding box center [740, 472] width 1134 height 844
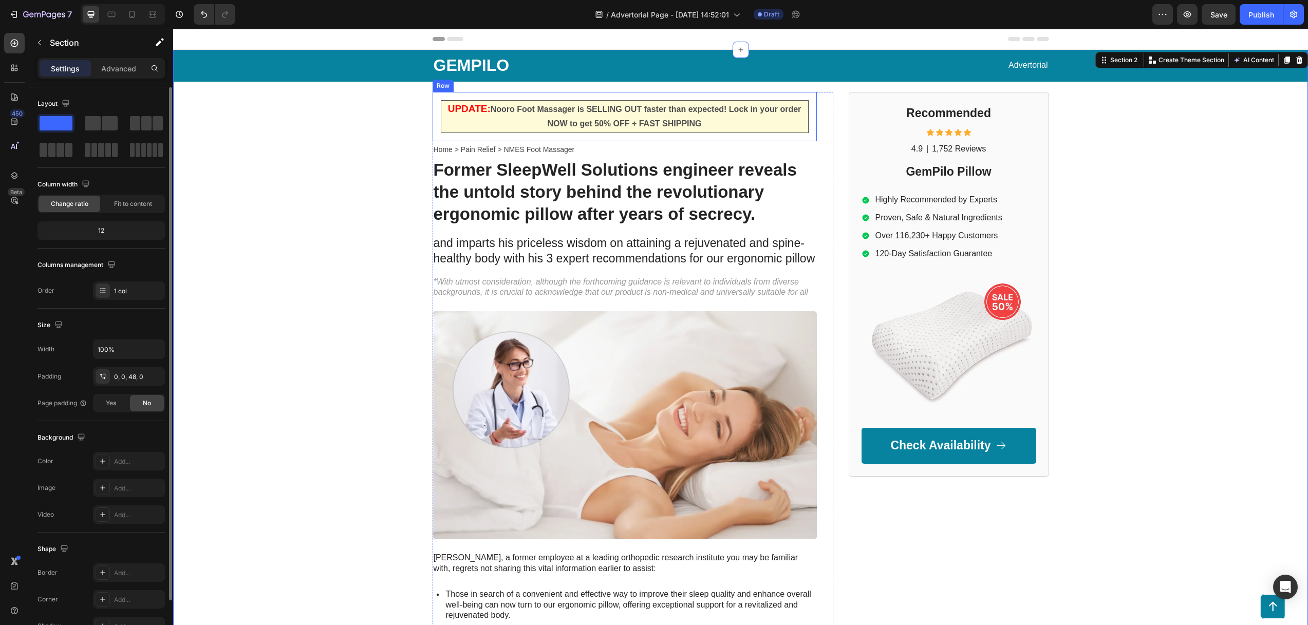
click at [497, 115] on p "UPDATE: Nooro Foot Massager is SELLING OUT faster than expected! Lock in your o…" at bounding box center [624, 117] width 365 height 30
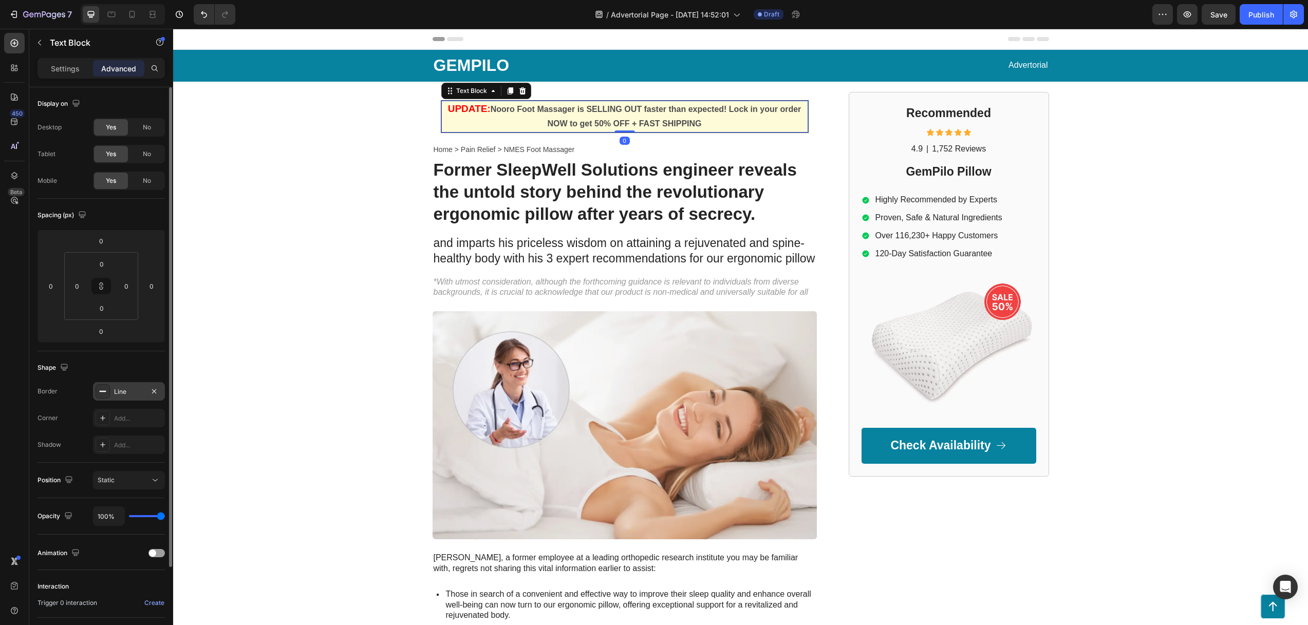
drag, startPoint x: 136, startPoint y: 392, endPoint x: 141, endPoint y: 394, distance: 6.0
click at [136, 392] on div "Line" at bounding box center [129, 391] width 30 height 9
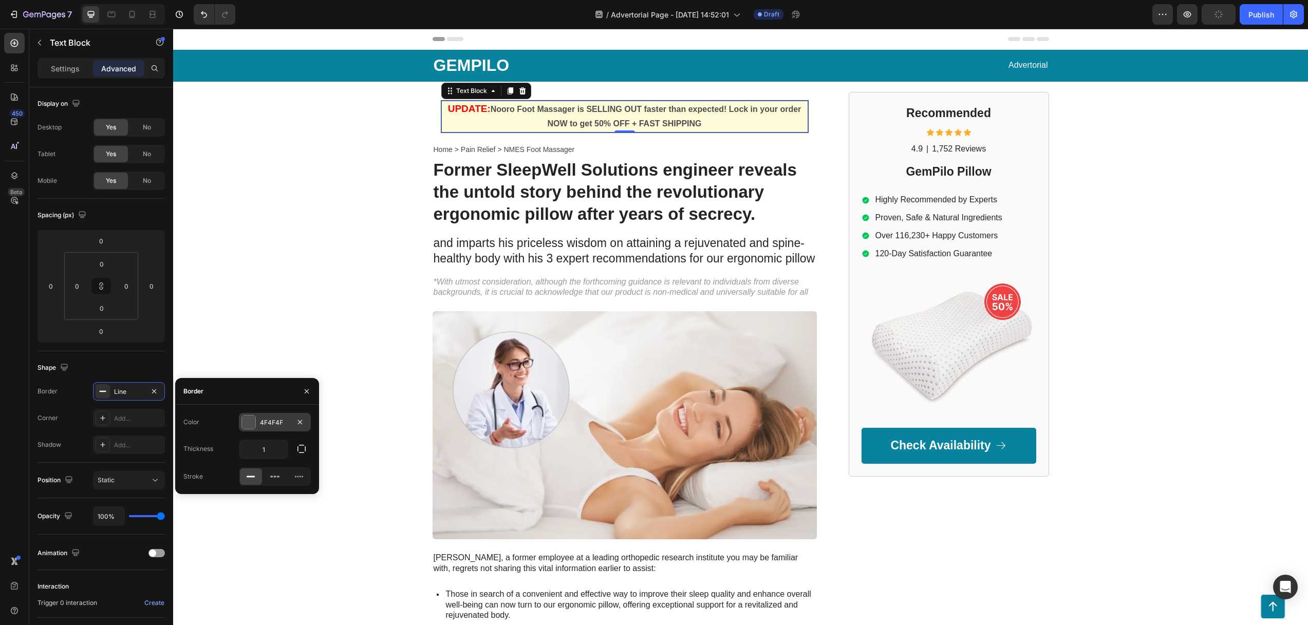
click at [268, 419] on div "4F4F4F" at bounding box center [275, 422] width 30 height 9
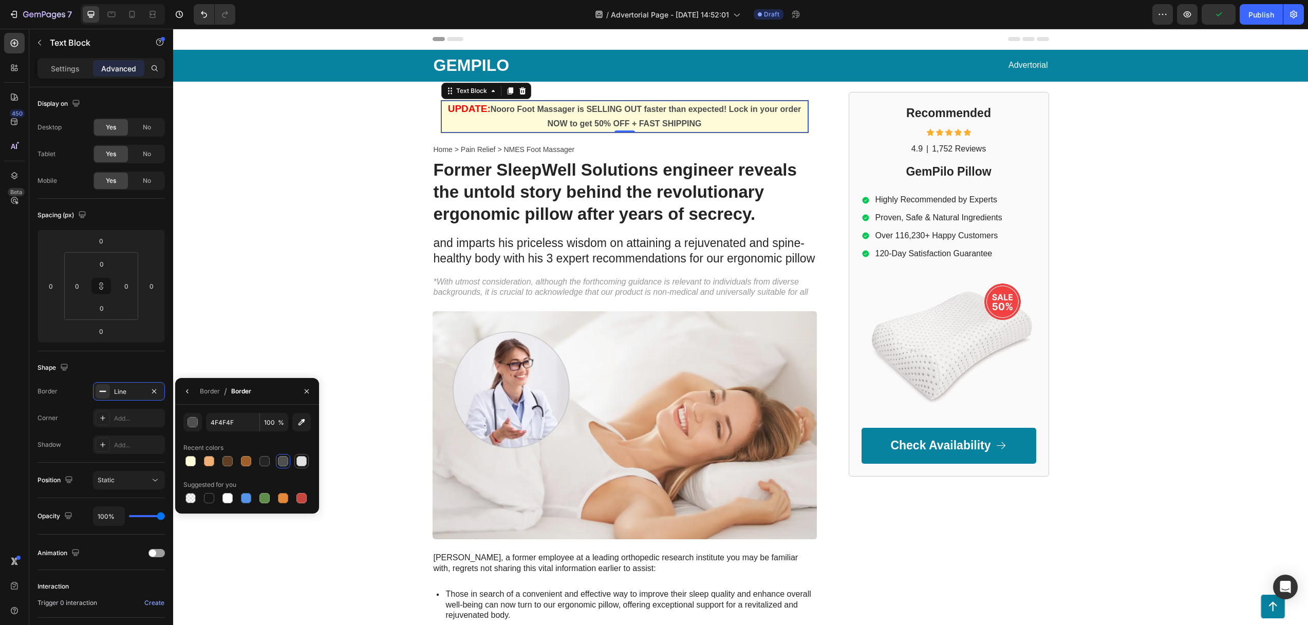
click at [302, 463] on div at bounding box center [301, 461] width 10 height 10
type input "E2E2E2"
click at [487, 224] on h1 "Former SleepWell Solutions engineer reveals the untold story behind the revolut…" at bounding box center [624, 192] width 384 height 68
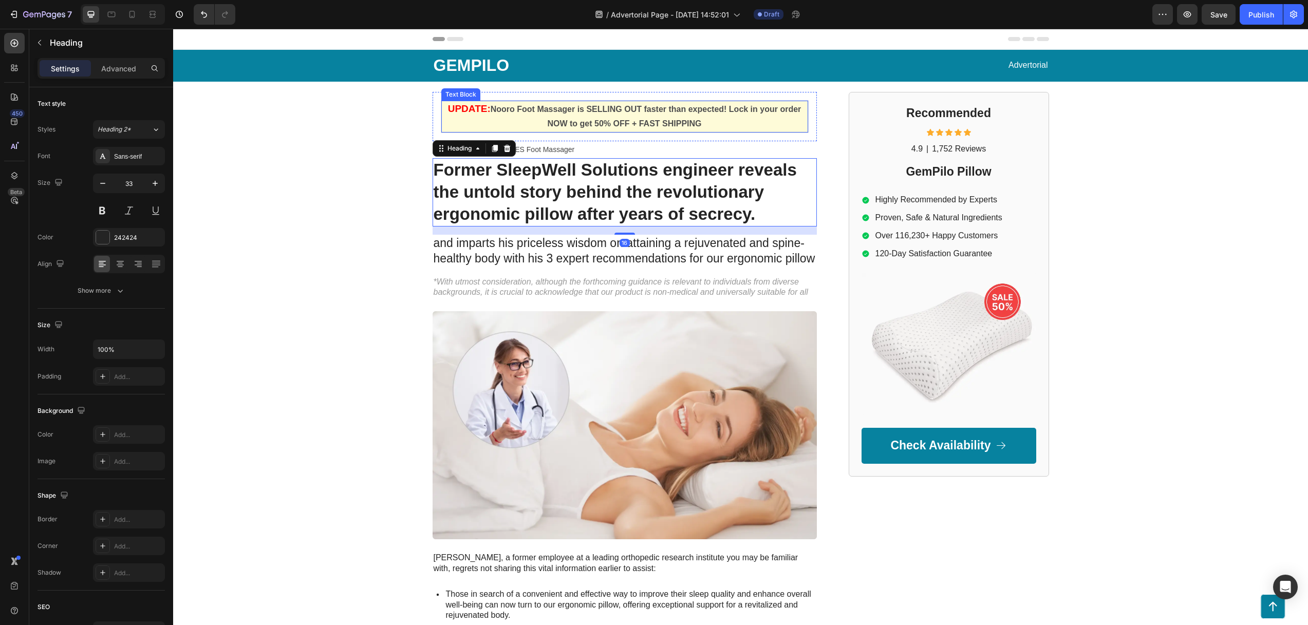
click at [482, 117] on p "UPDATE: Nooro Foot Massager is SELLING OUT faster than expected! Lock in your o…" at bounding box center [624, 117] width 365 height 30
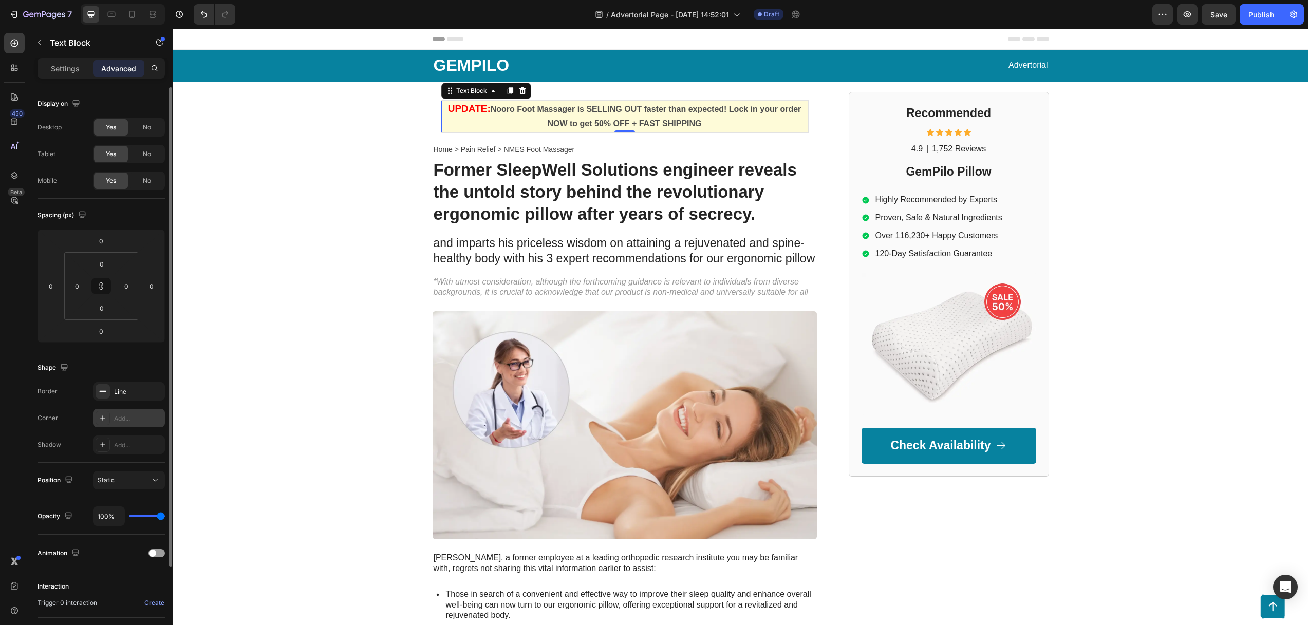
click at [114, 419] on div "Add..." at bounding box center [138, 418] width 48 height 9
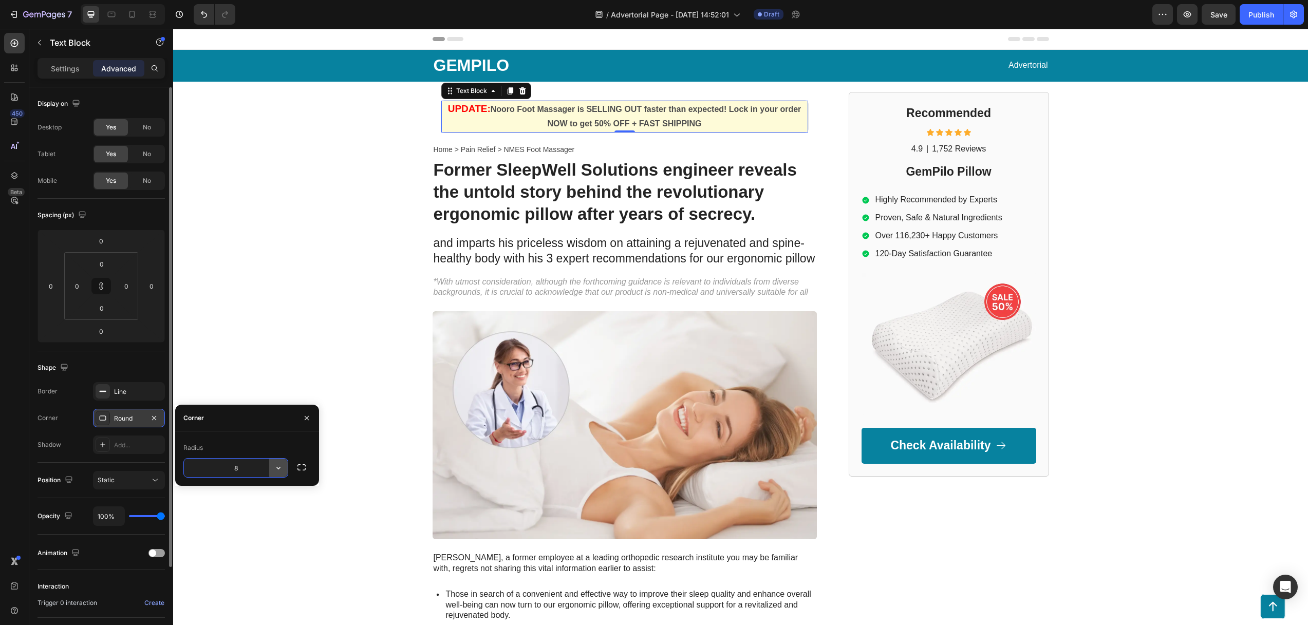
click at [274, 467] on icon "button" at bounding box center [278, 468] width 10 height 10
drag, startPoint x: 242, startPoint y: 510, endPoint x: 69, endPoint y: 482, distance: 175.4
click at [242, 510] on p "Round" at bounding box center [249, 513] width 59 height 10
click at [241, 471] on input "8" at bounding box center [236, 468] width 104 height 18
type input "20"
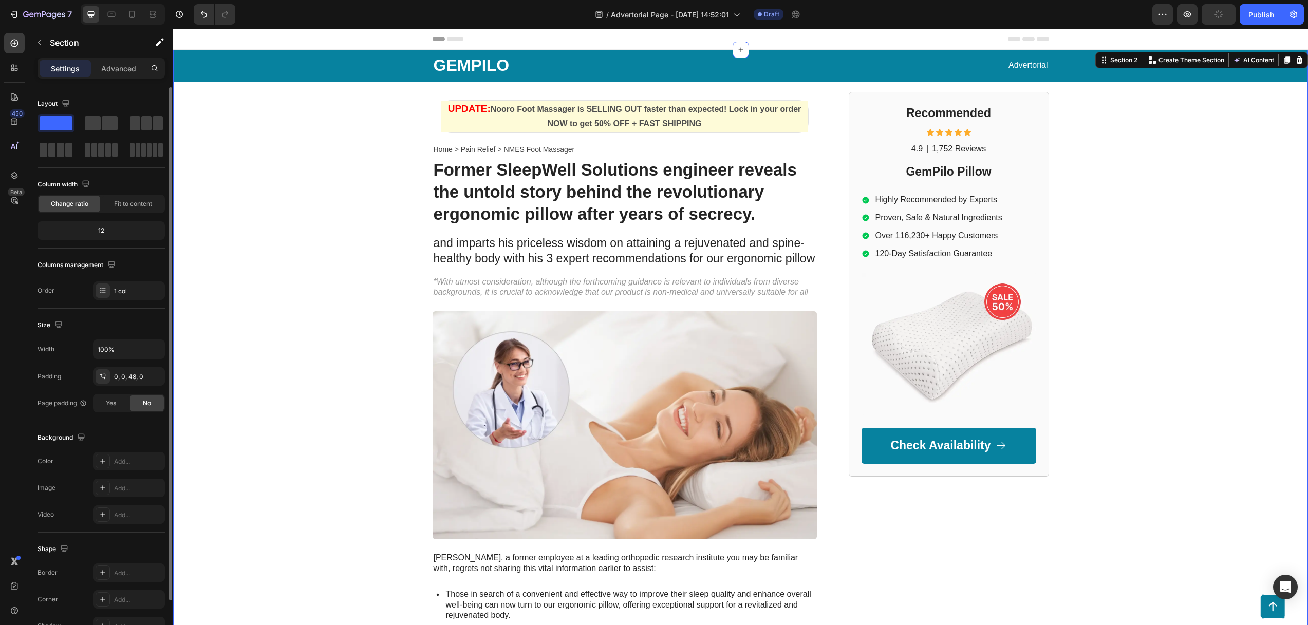
click at [339, 350] on div "GEMPILO Text Block Advertorial Text Block Row Row UPDATE: Nooro Foot Massager i…" at bounding box center [740, 472] width 1134 height 844
click at [459, 118] on p "UPDATE: Nooro Foot Massager is SELLING OUT faster than expected! Lock in your o…" at bounding box center [624, 117] width 365 height 30
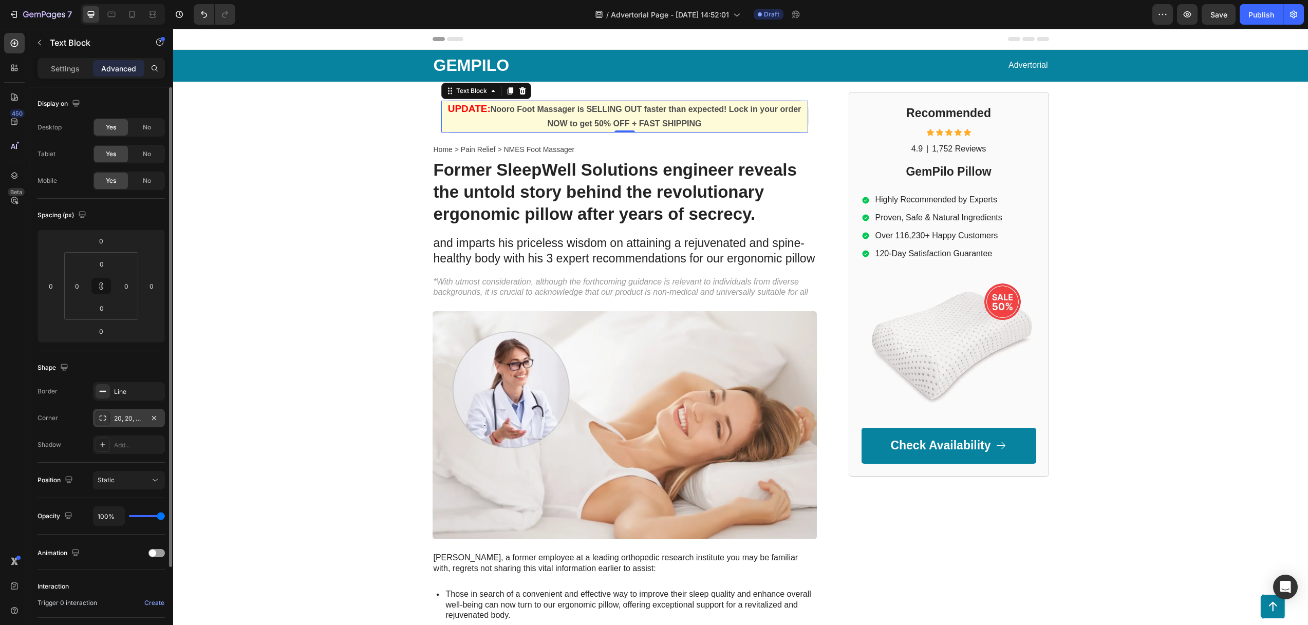
click at [100, 419] on icon at bounding box center [103, 418] width 8 height 8
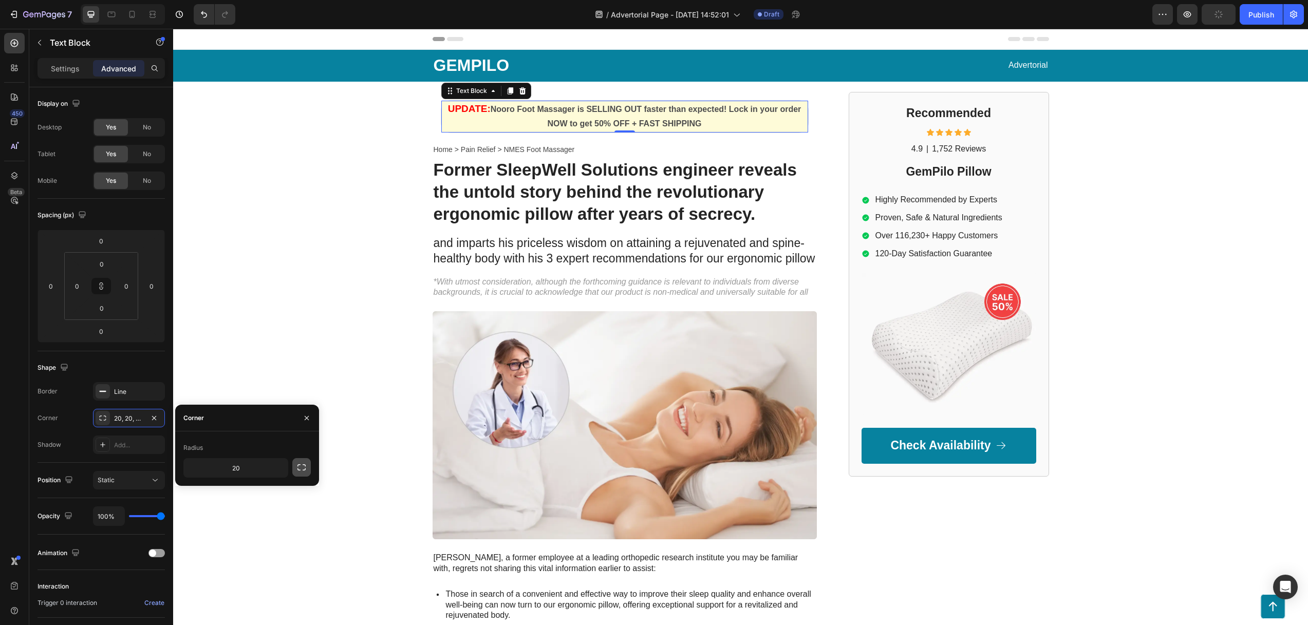
click at [304, 471] on icon "button" at bounding box center [301, 467] width 10 height 10
click at [312, 355] on div "GEMPILO Text Block Advertorial Text Block Row Row UPDATE: Nooro Foot Massager i…" at bounding box center [740, 472] width 1134 height 844
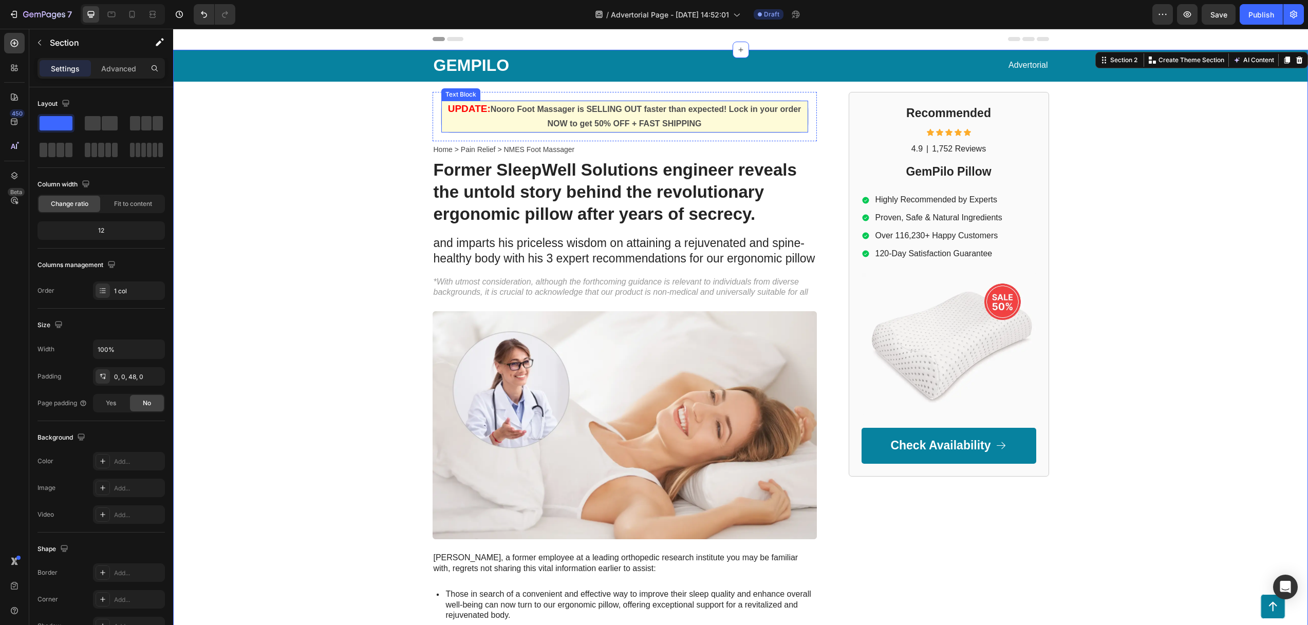
click at [457, 122] on p "UPDATE: Nooro Foot Massager is SELLING OUT faster than expected! Lock in your o…" at bounding box center [624, 117] width 365 height 30
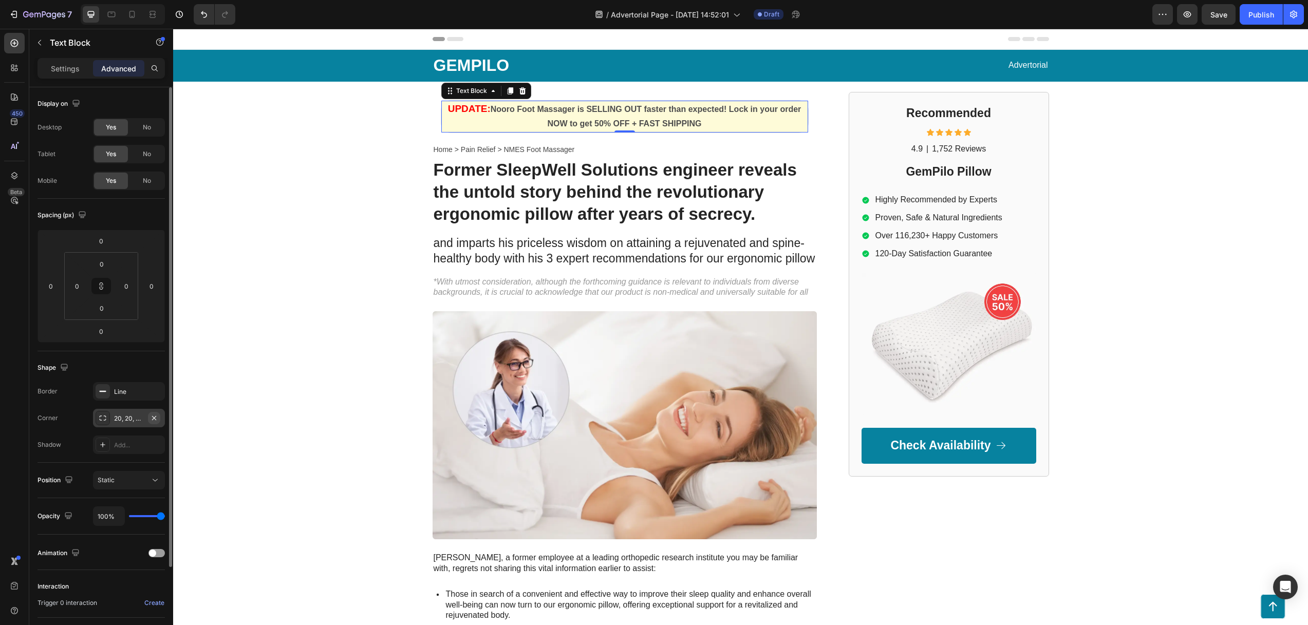
click at [156, 421] on icon "button" at bounding box center [154, 418] width 8 height 8
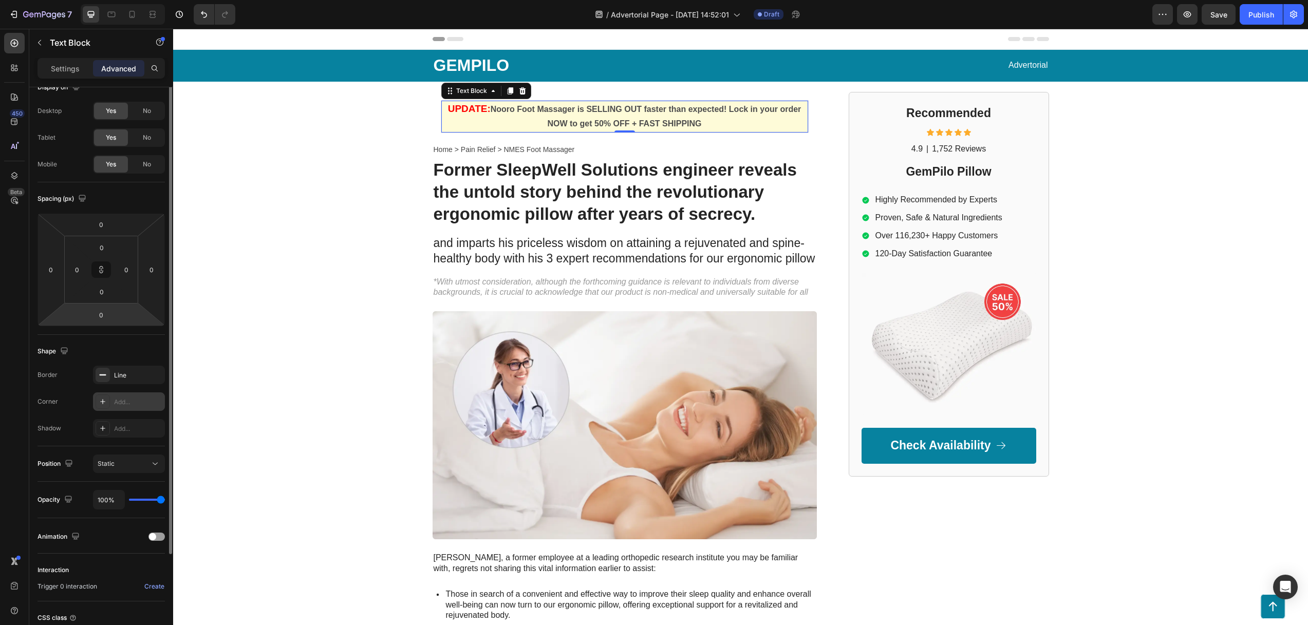
scroll to position [66, 0]
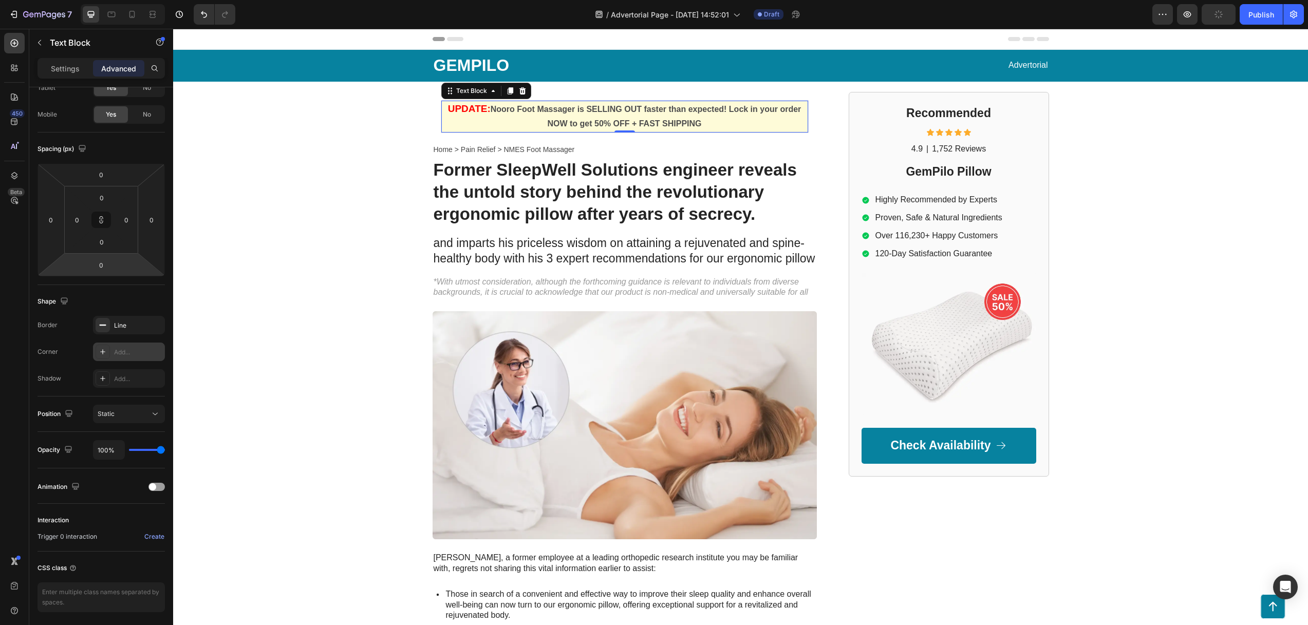
click at [102, 353] on icon at bounding box center [102, 351] width 5 height 5
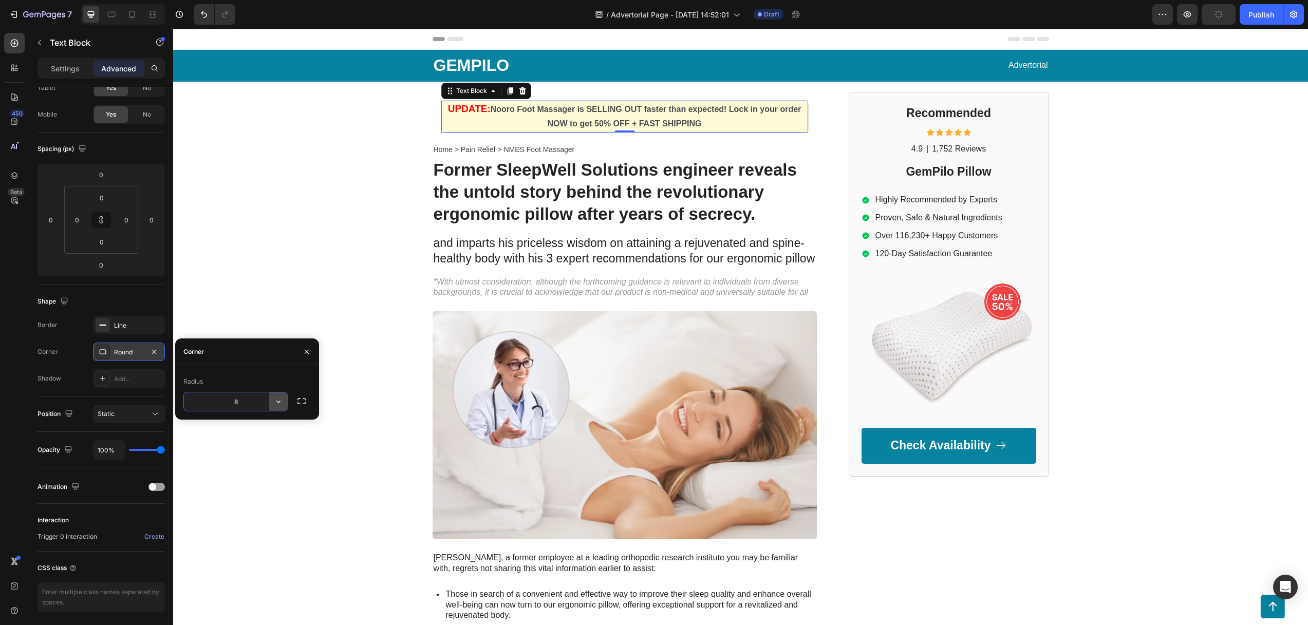
click at [271, 401] on button "button" at bounding box center [278, 401] width 18 height 18
click at [256, 467] on p "Pill" at bounding box center [249, 467] width 59 height 10
type input "9999"
click at [306, 405] on icon "button" at bounding box center [301, 401] width 10 height 10
click at [478, 229] on div "UPDATE: Nooro Foot Massager is SELLING OUT faster than expected! Lock in your o…" at bounding box center [624, 493] width 384 height 802
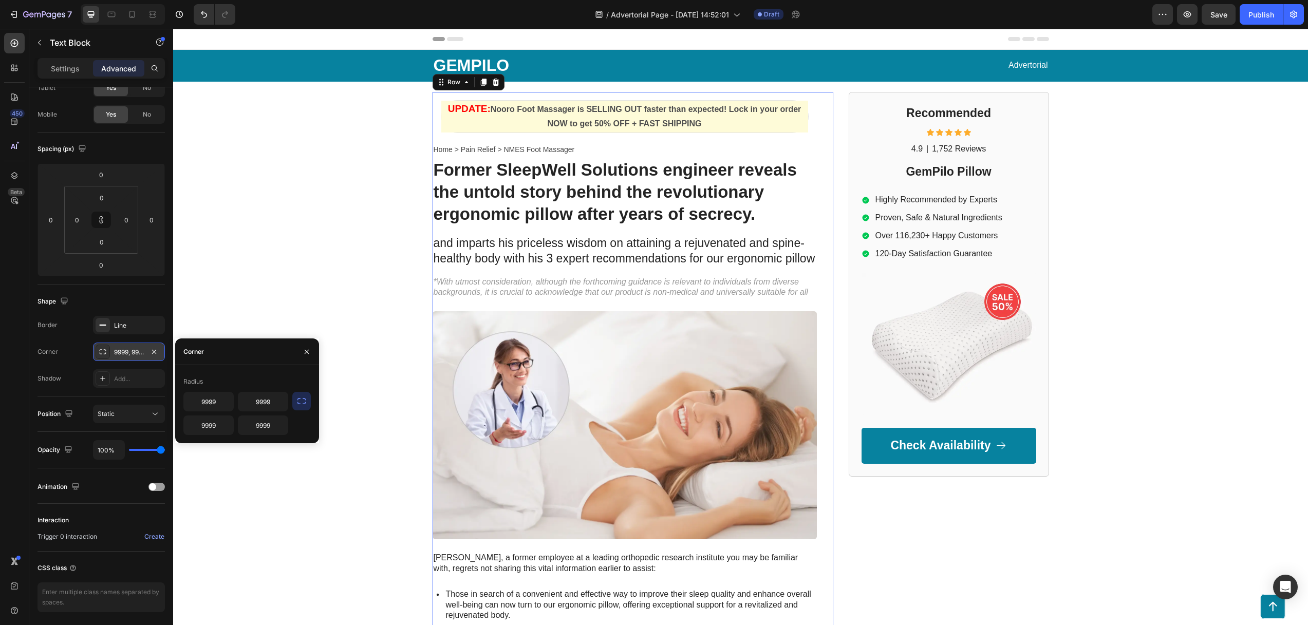
scroll to position [0, 0]
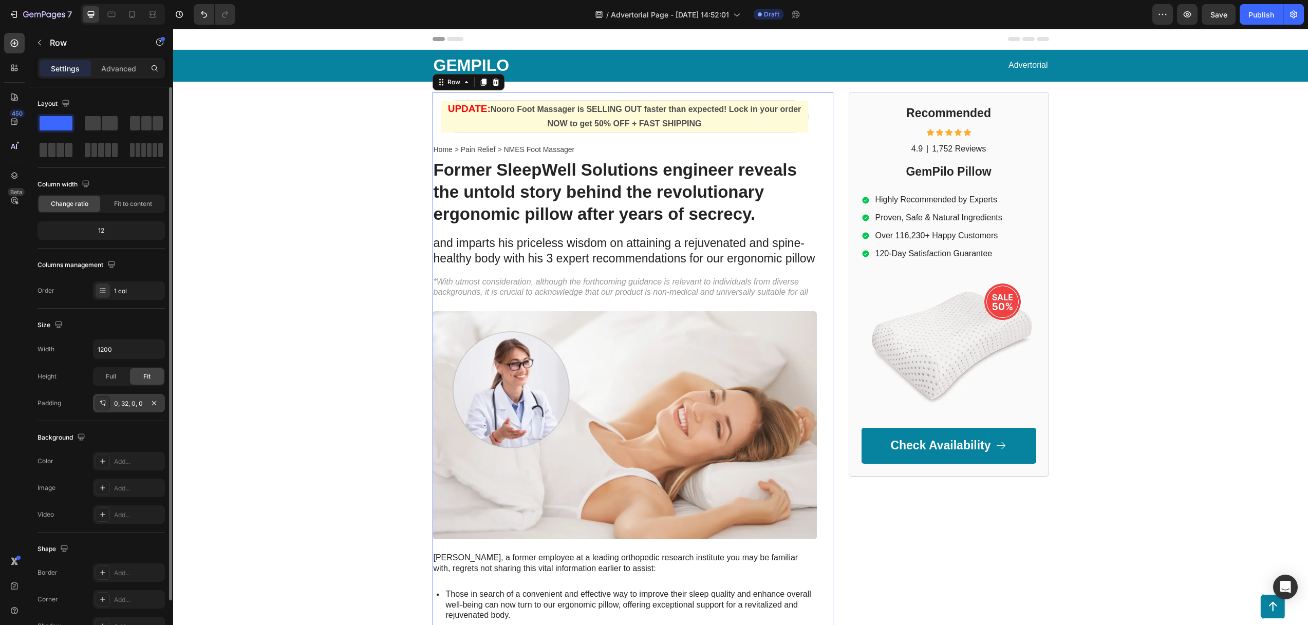
click at [125, 401] on div "0, 32, 0, 0" at bounding box center [129, 403] width 30 height 9
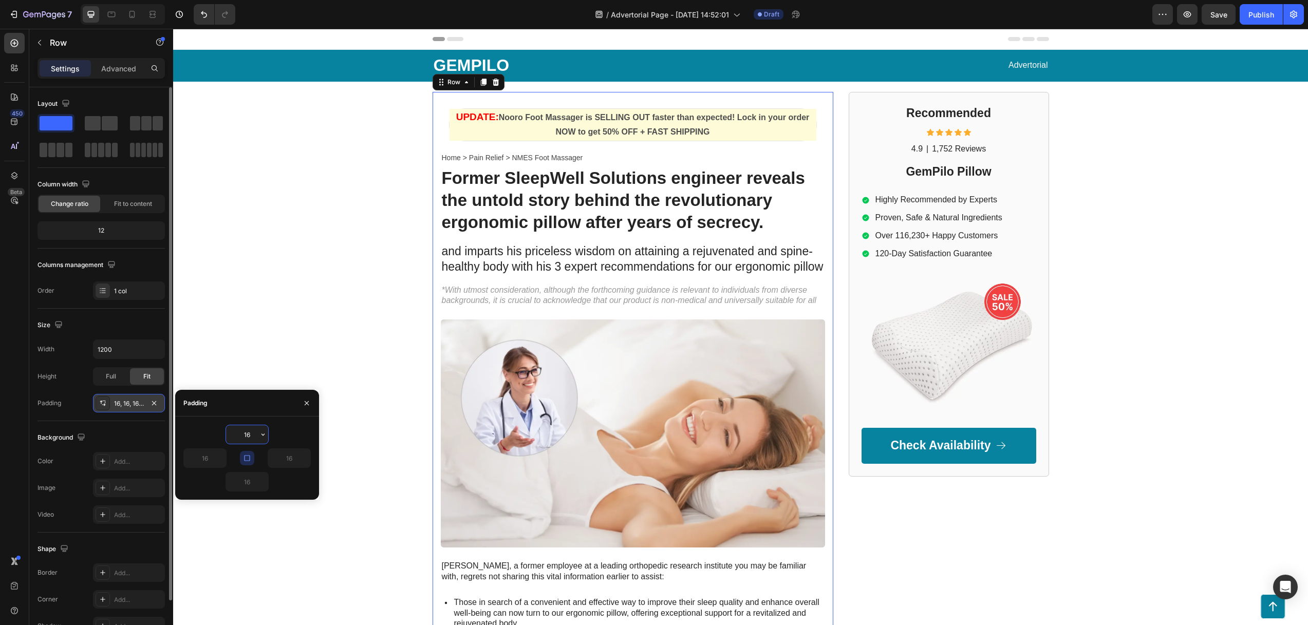
click at [155, 404] on icon "button" at bounding box center [154, 403] width 4 height 4
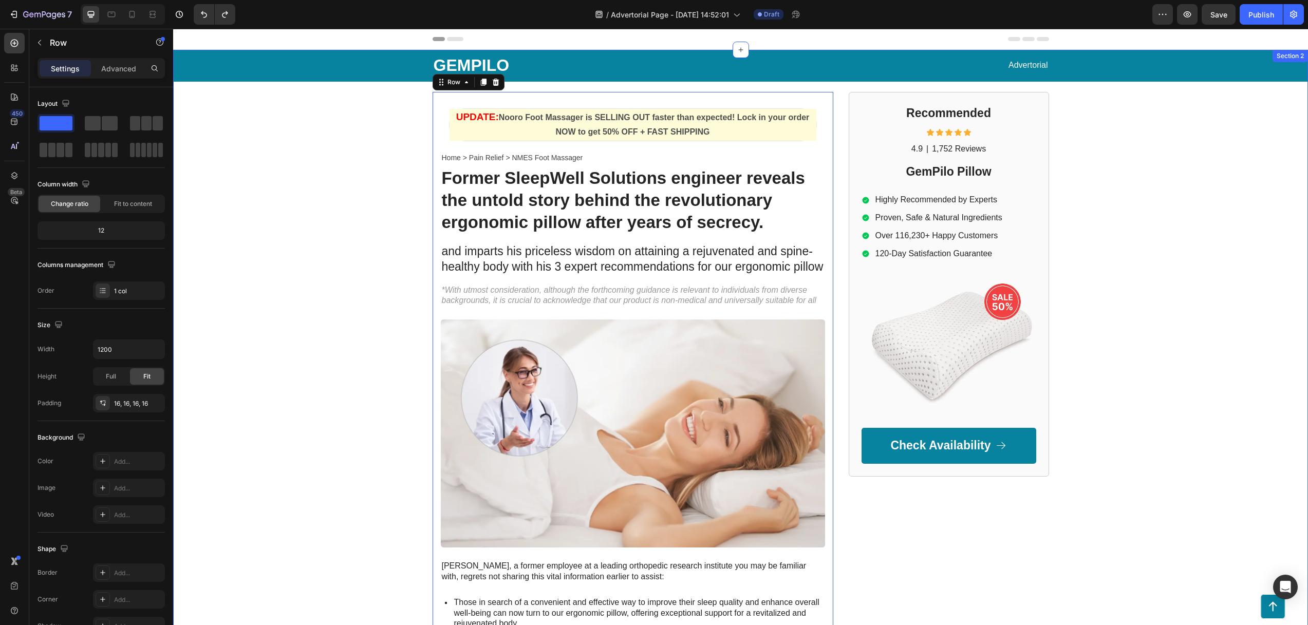
click at [261, 224] on div "GEMPILO Text Block Advertorial Text Block Row Row UPDATE: Nooro Foot Massager i…" at bounding box center [740, 480] width 1134 height 860
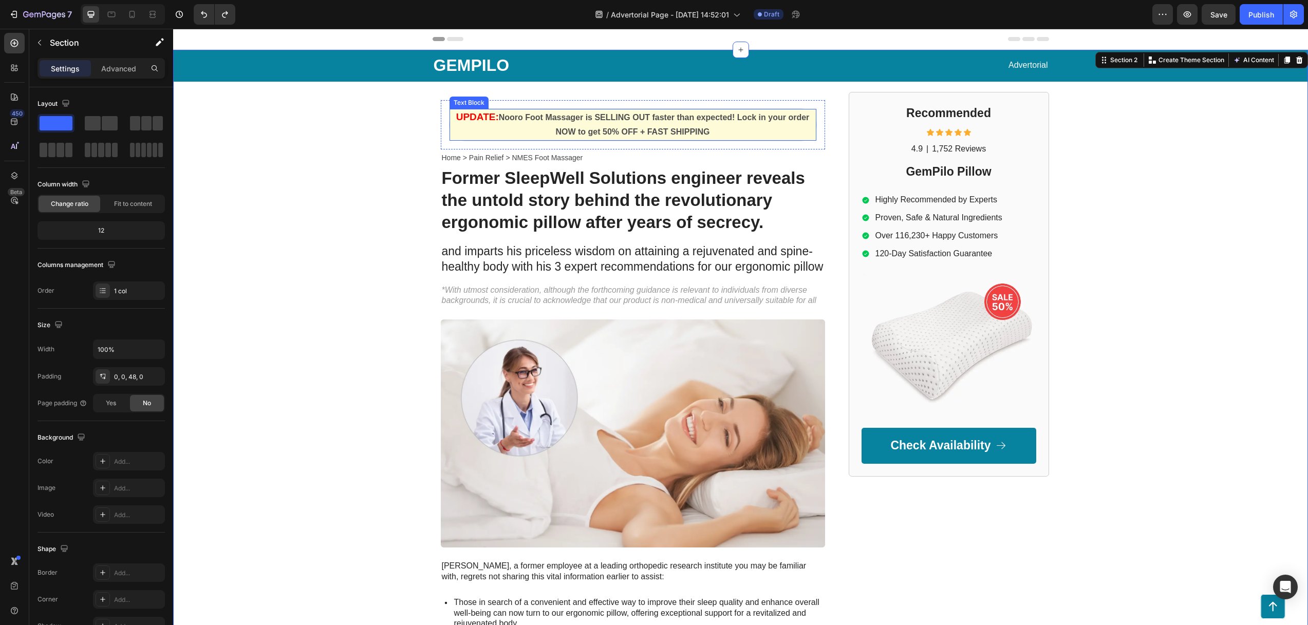
click at [497, 123] on p "UPDATE: Nooro Foot Massager is SELLING OUT faster than expected! Lock in your o…" at bounding box center [632, 125] width 365 height 30
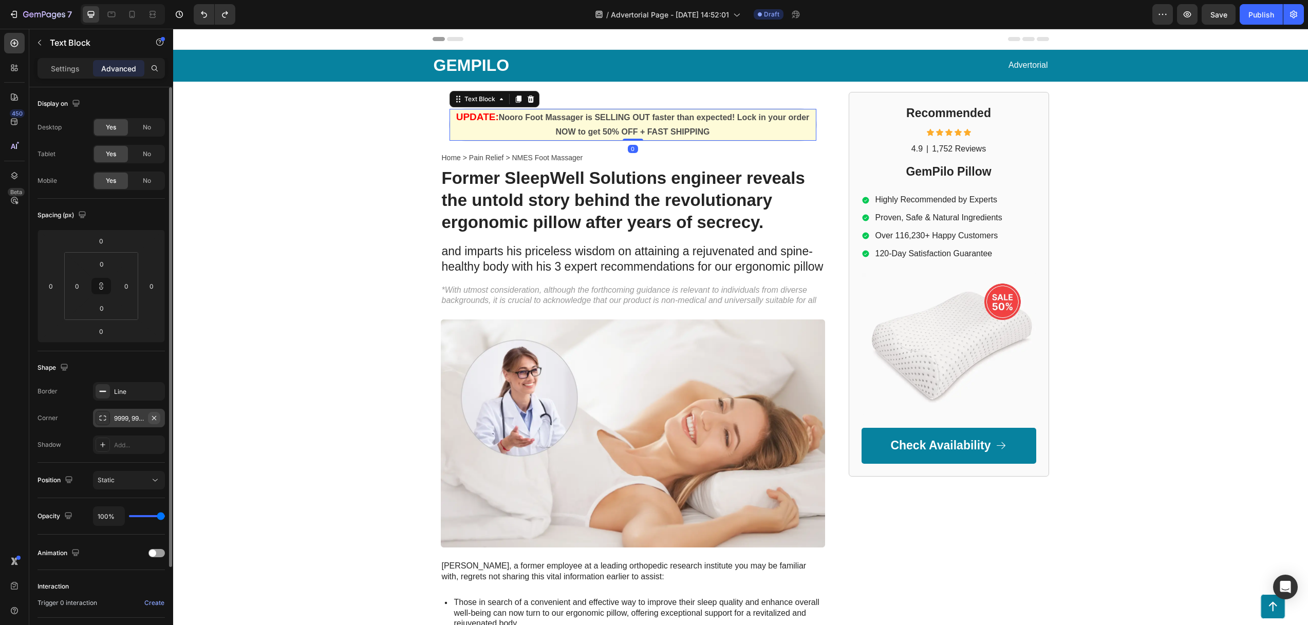
click at [152, 419] on icon "button" at bounding box center [154, 417] width 4 height 4
click at [342, 201] on div "GEMPILO Text Block Advertorial Text Block Row Row UPDATE: Nooro Foot Massager i…" at bounding box center [740, 480] width 1134 height 860
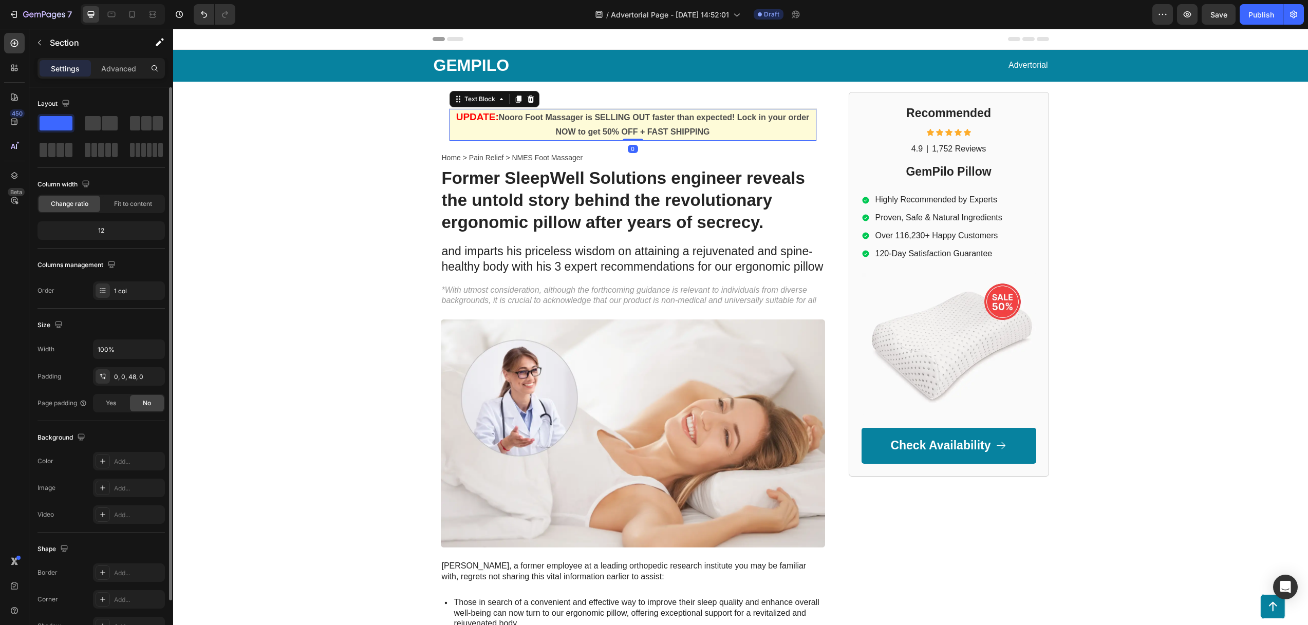
click at [751, 133] on p "UPDATE: Nooro Foot Massager is SELLING OUT faster than expected! Lock in your o…" at bounding box center [632, 125] width 365 height 30
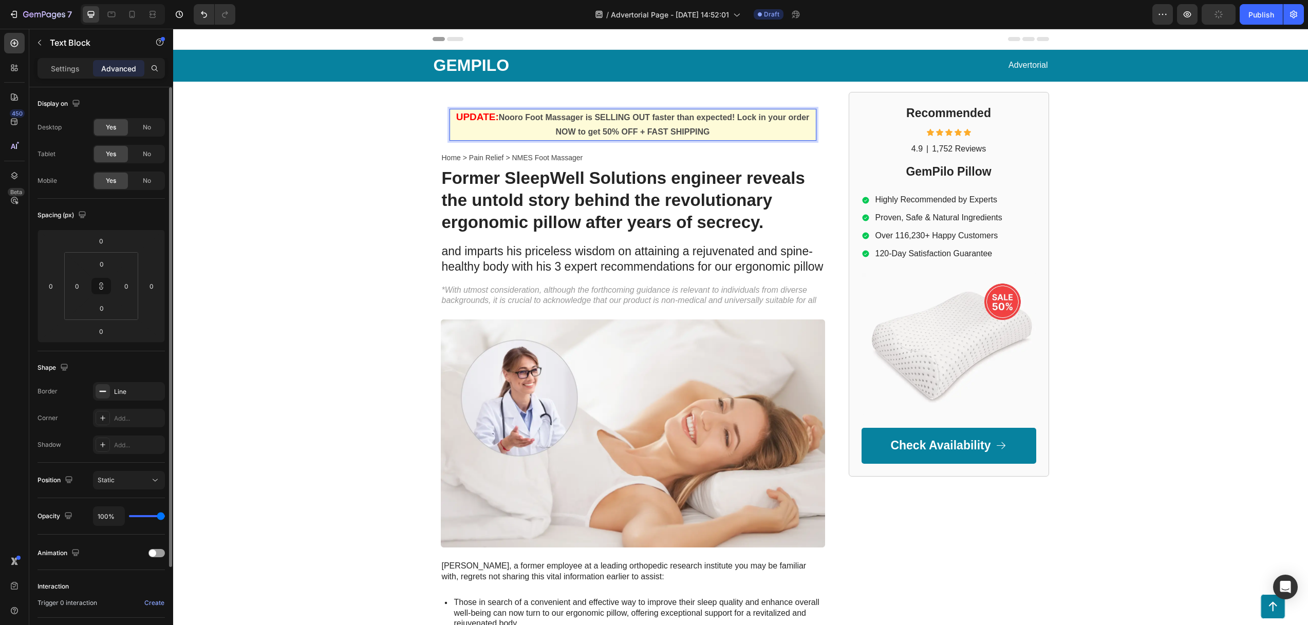
click at [491, 131] on p "UPDATE: Nooro Foot Massager is SELLING OUT faster than expected! Lock in your o…" at bounding box center [632, 125] width 365 height 30
click at [123, 484] on div "Static" at bounding box center [124, 480] width 52 height 9
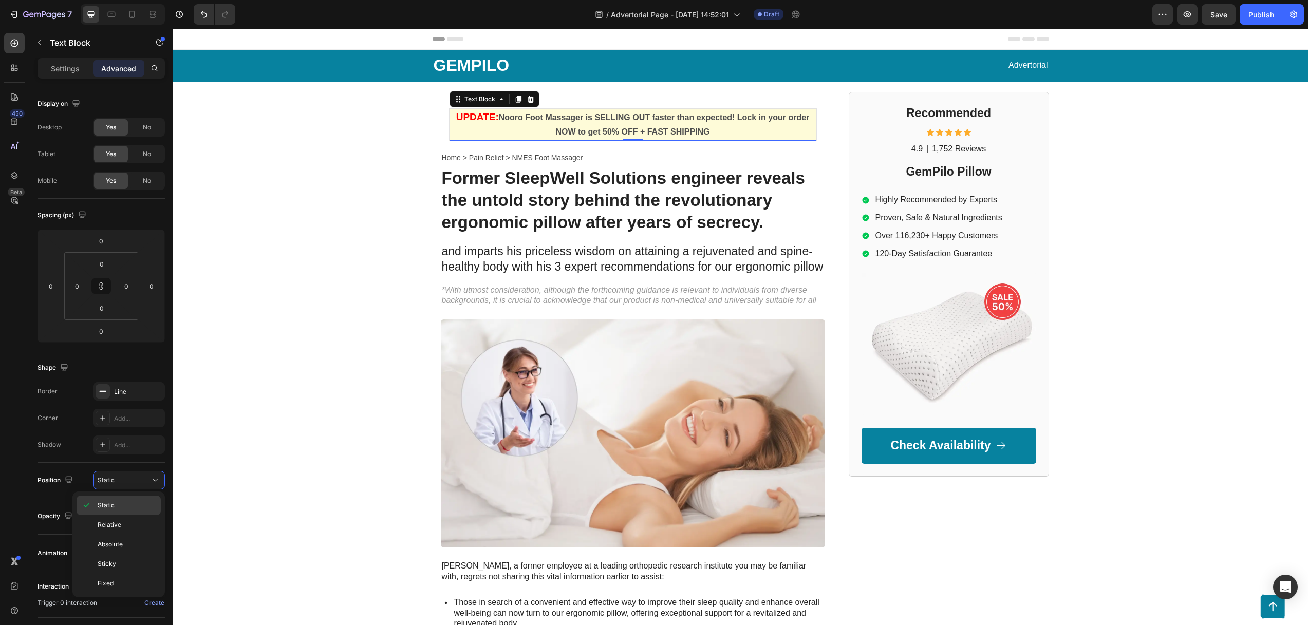
scroll to position [2, 0]
click at [118, 564] on p "Sticky" at bounding box center [127, 561] width 59 height 9
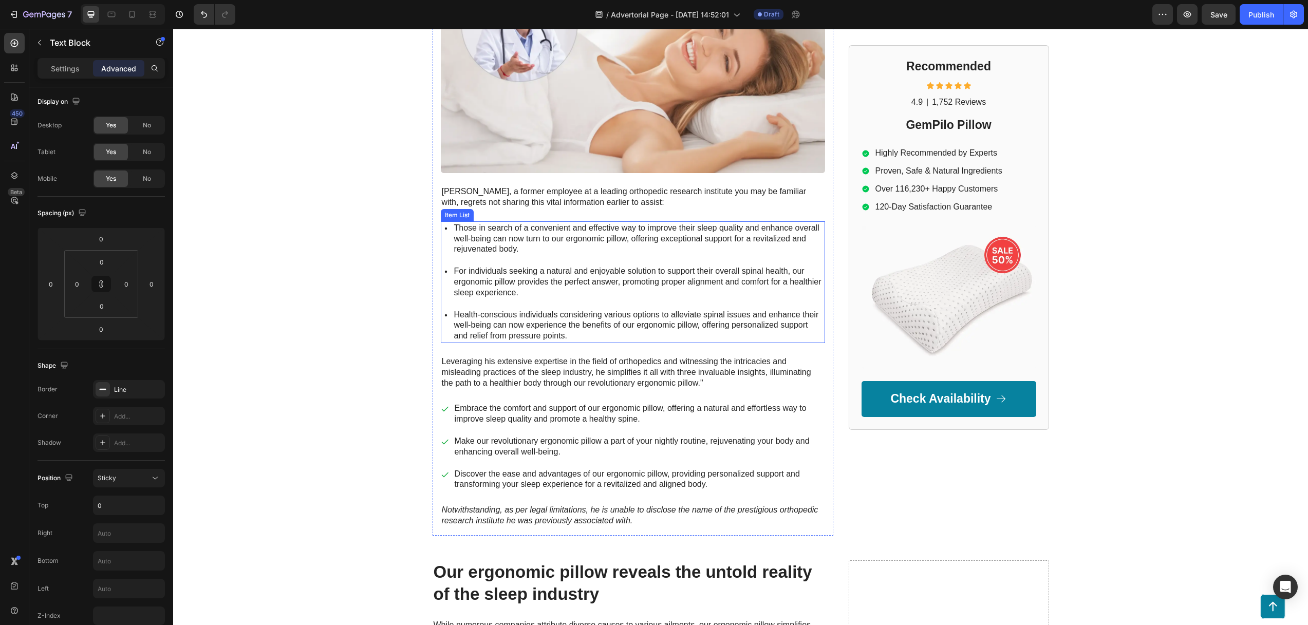
scroll to position [0, 0]
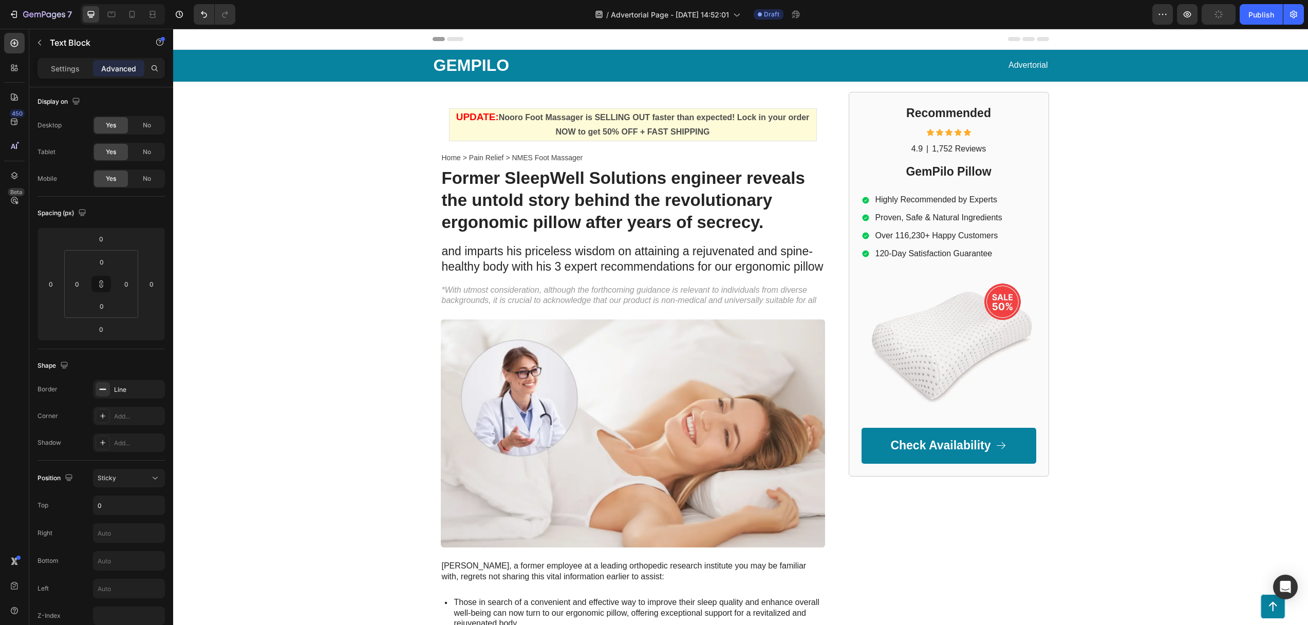
click at [483, 124] on p "UPDATE: Nooro Foot Massager is SELLING OUT faster than expected! Lock in your o…" at bounding box center [632, 125] width 365 height 30
click at [460, 131] on p "UPDATE: Nooro Foot Massager is SELLING OUT faster than expected! Lock in your o…" at bounding box center [632, 125] width 365 height 30
click at [460, 122] on strong "UPDATE:" at bounding box center [477, 116] width 43 height 11
click at [120, 480] on div "Sticky" at bounding box center [124, 478] width 52 height 9
click at [118, 503] on p "Static" at bounding box center [127, 503] width 59 height 9
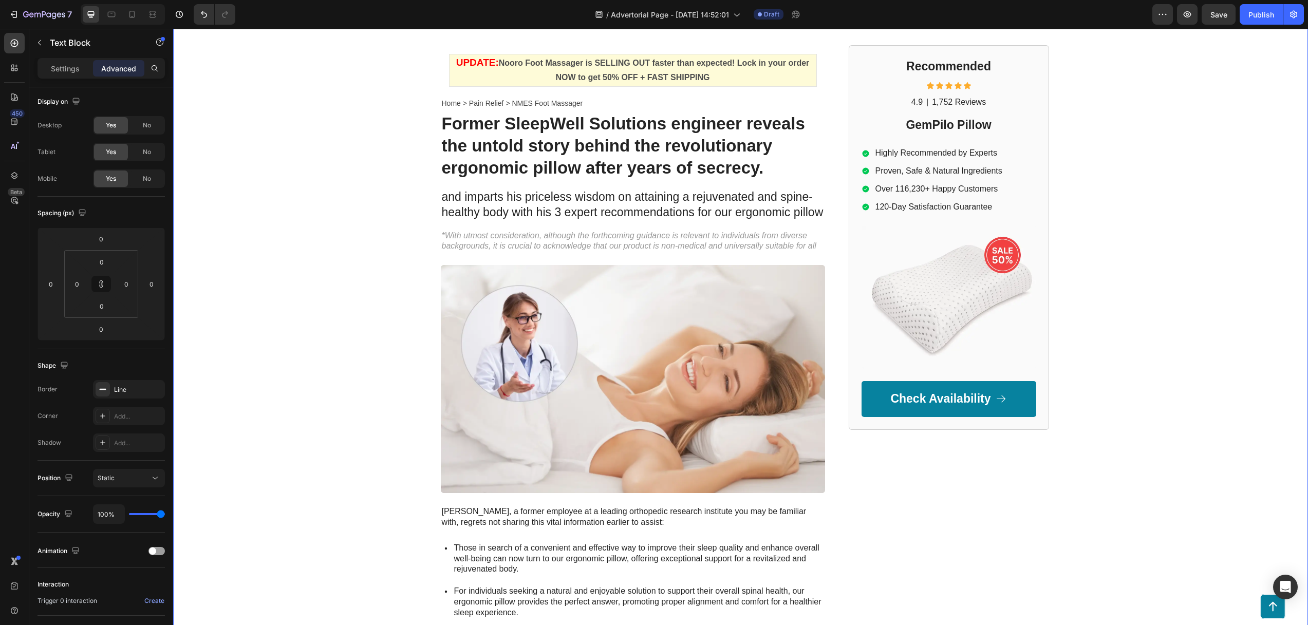
scroll to position [76, 0]
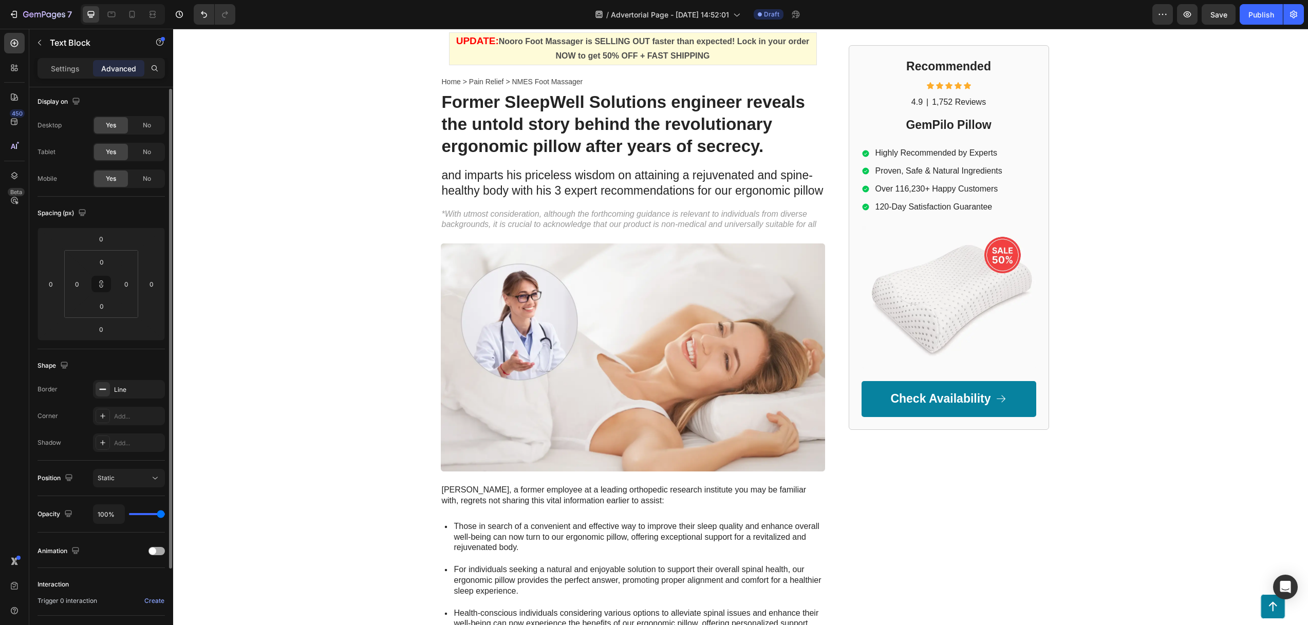
drag, startPoint x: 154, startPoint y: 553, endPoint x: 159, endPoint y: 546, distance: 8.4
click at [154, 552] on span at bounding box center [152, 550] width 7 height 7
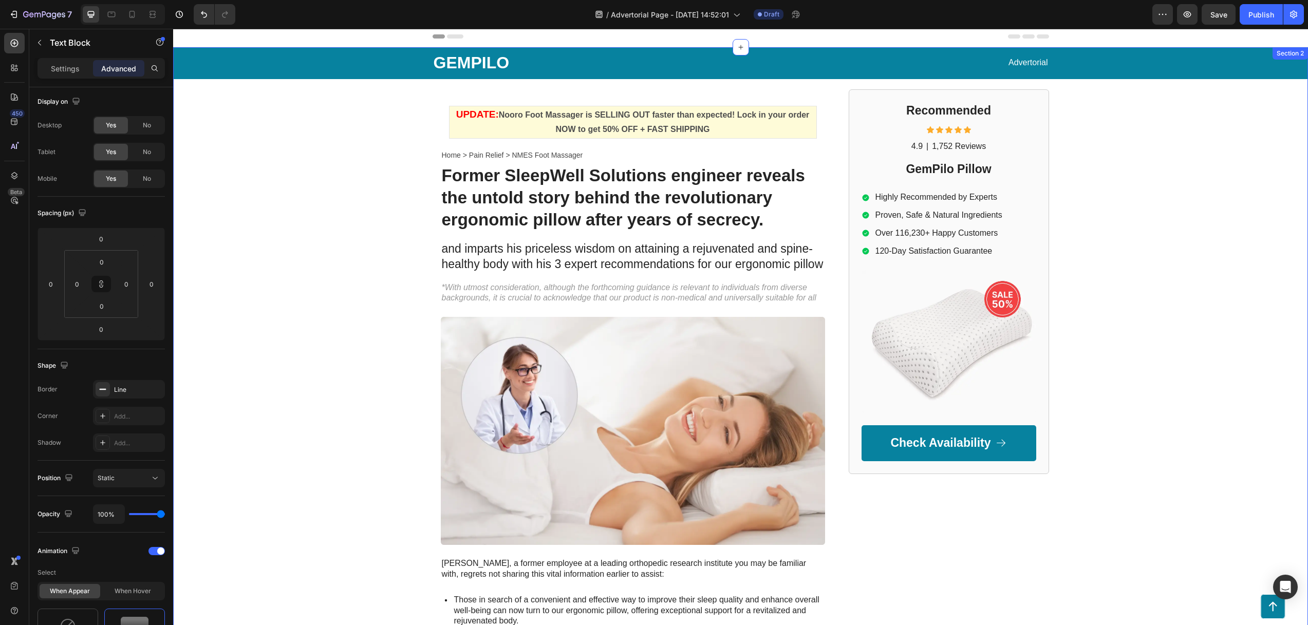
scroll to position [0, 0]
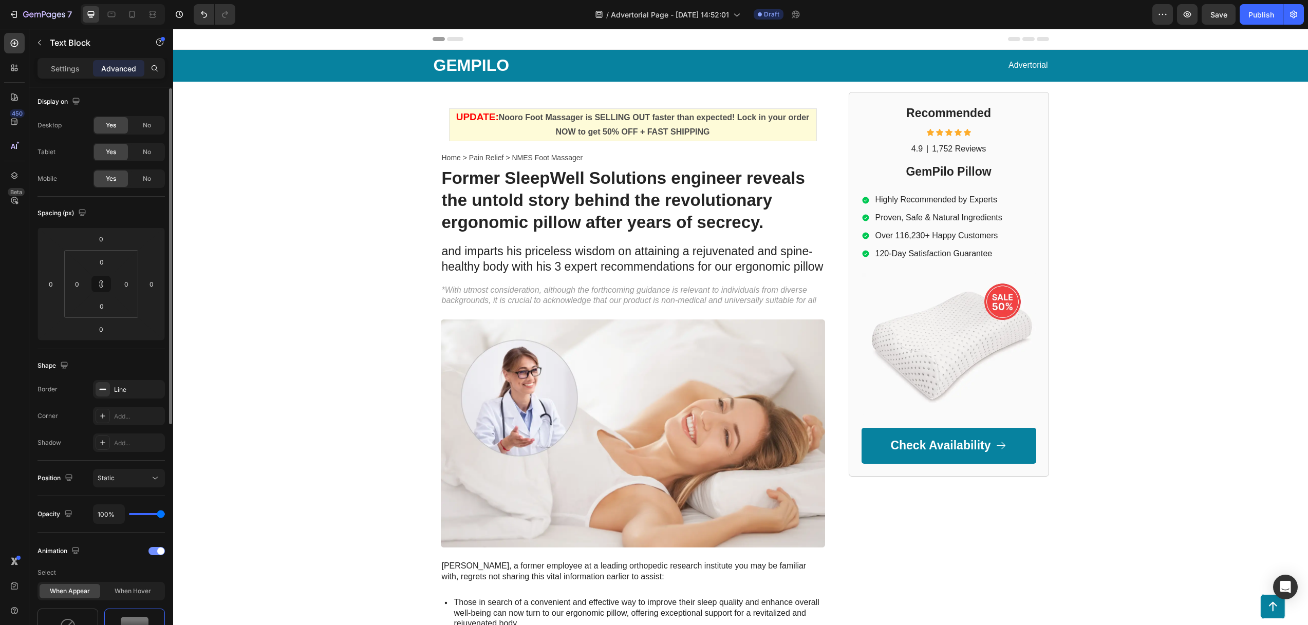
click at [153, 552] on div at bounding box center [156, 551] width 16 height 8
click at [153, 552] on span at bounding box center [152, 550] width 7 height 7
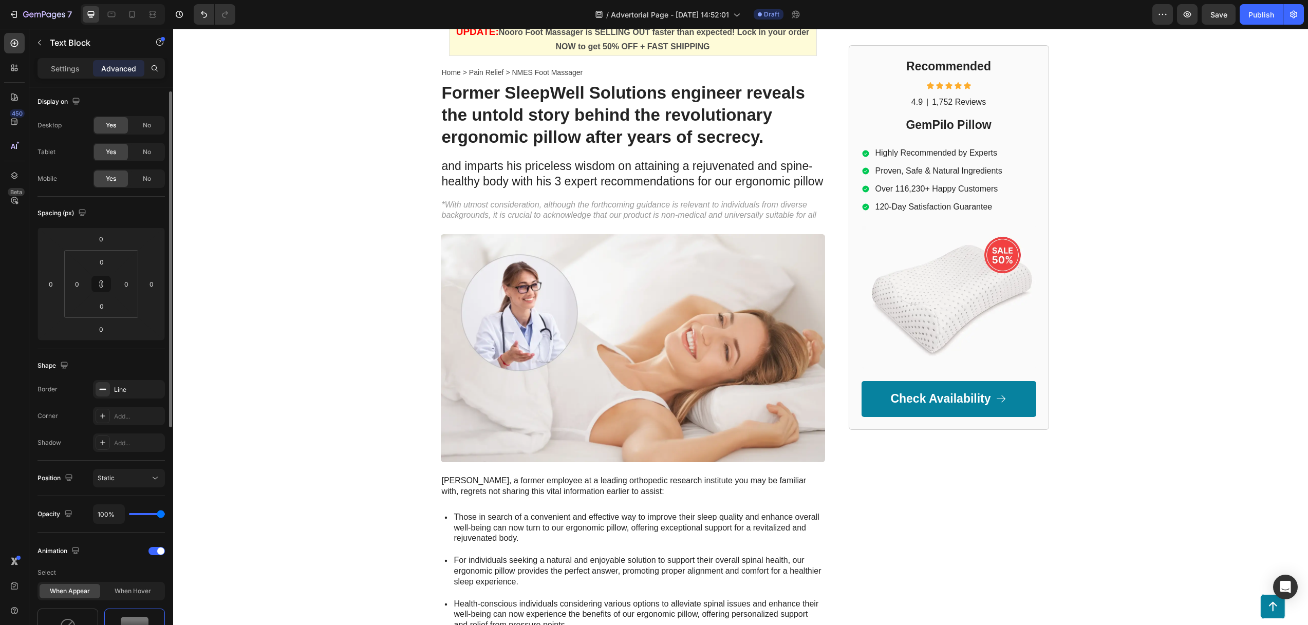
scroll to position [215, 0]
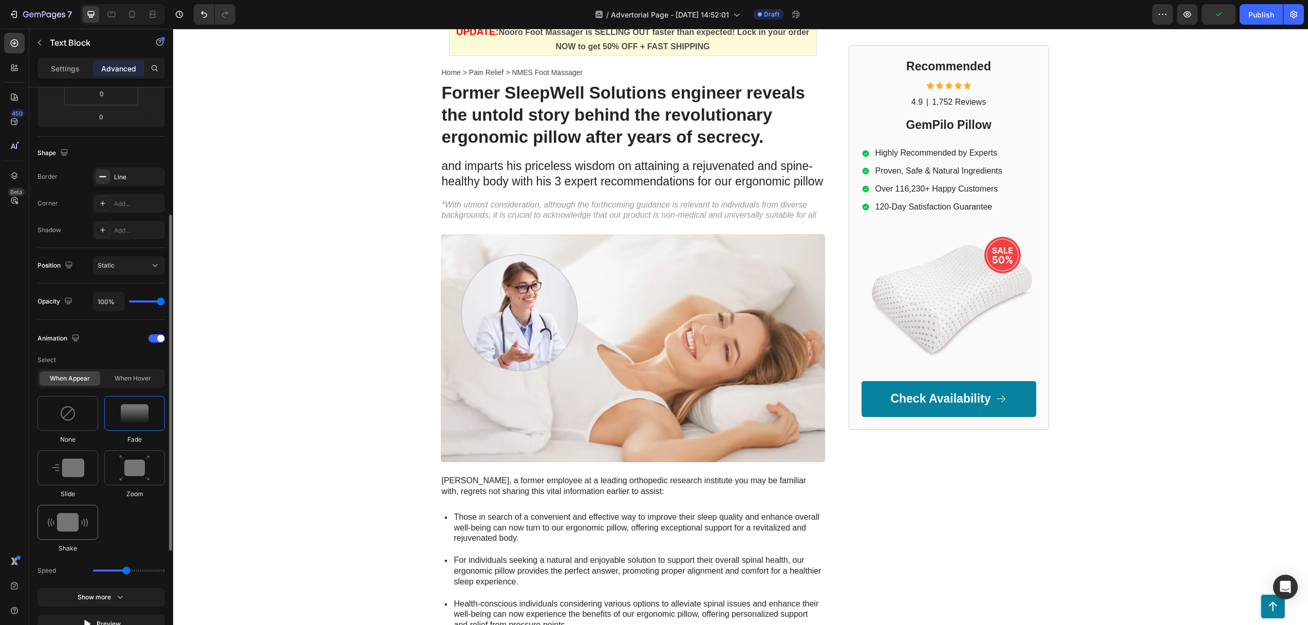
click at [71, 511] on div at bounding box center [67, 522] width 61 height 35
type input "0.7"
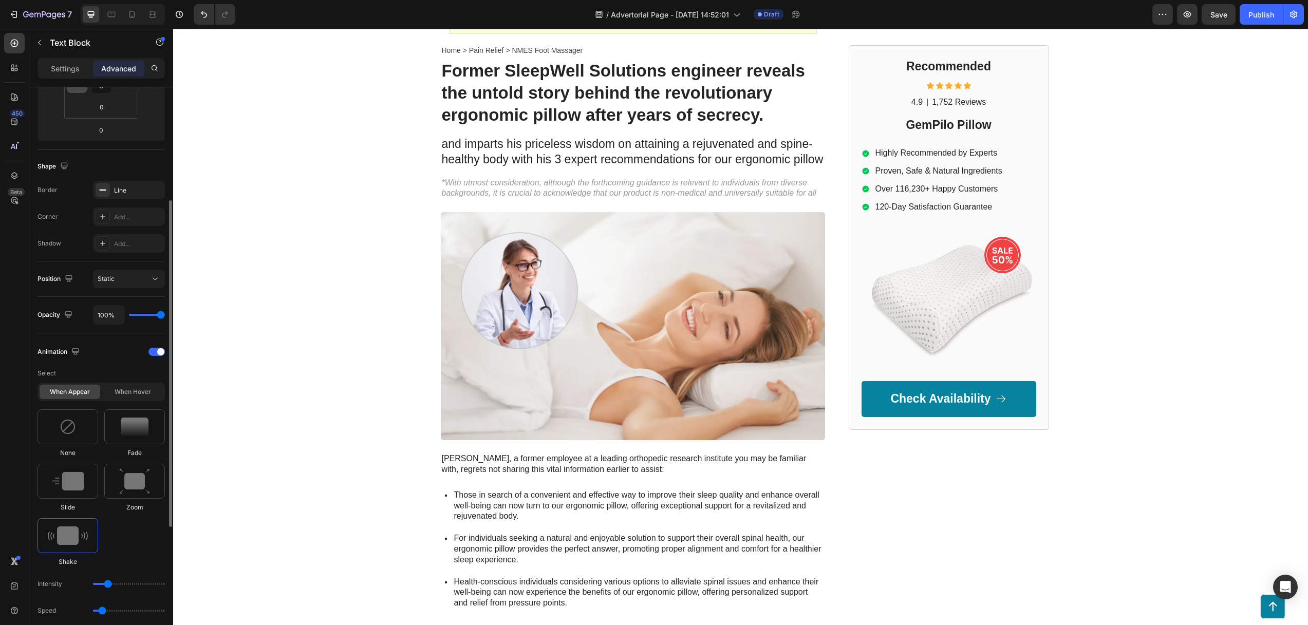
scroll to position [0, 0]
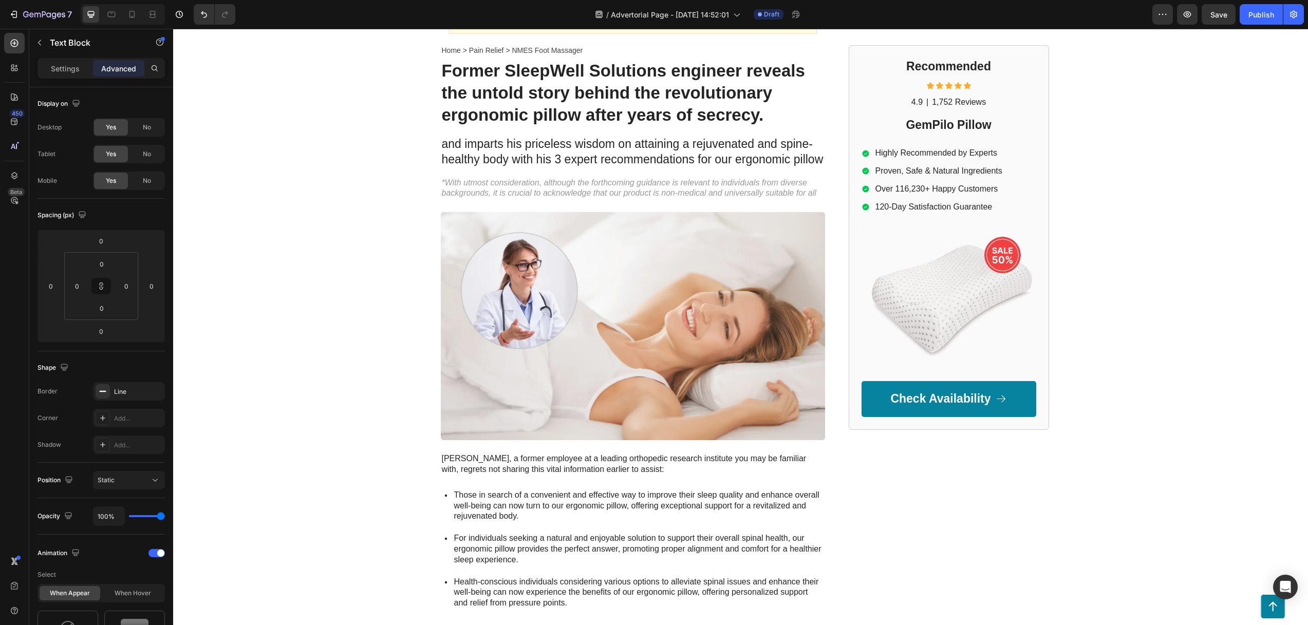
drag, startPoint x: 75, startPoint y: 65, endPoint x: 81, endPoint y: 78, distance: 14.3
click at [75, 65] on p "Settings" at bounding box center [65, 68] width 29 height 11
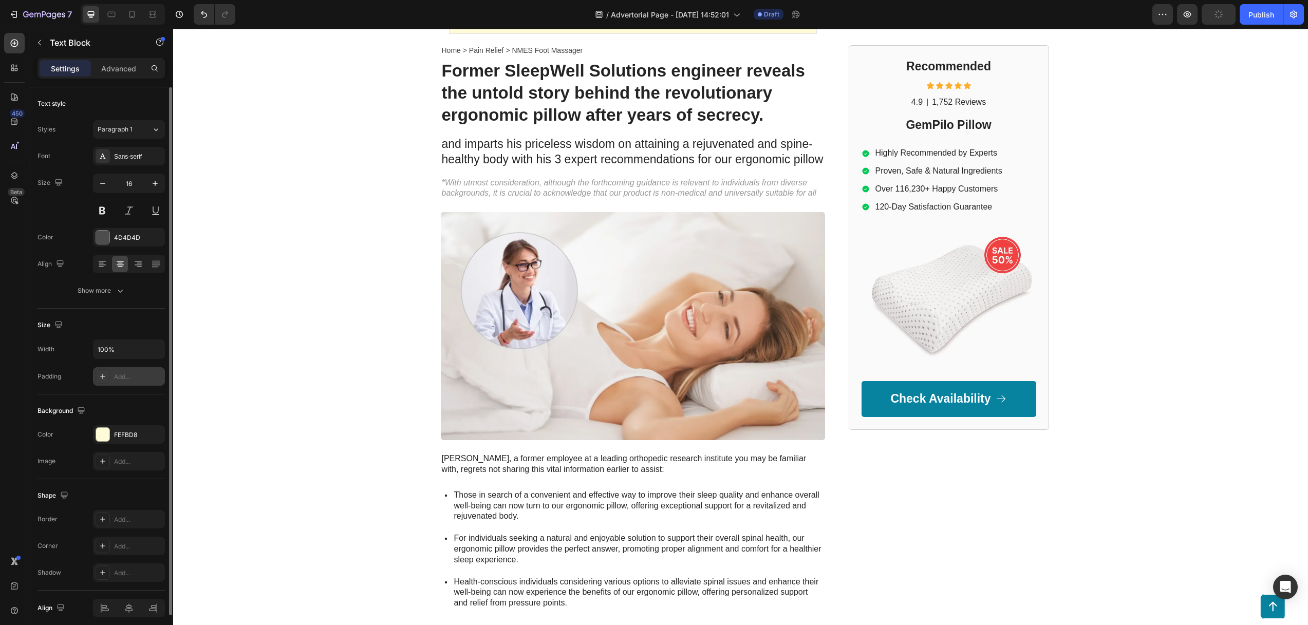
click at [101, 375] on icon at bounding box center [103, 376] width 8 height 8
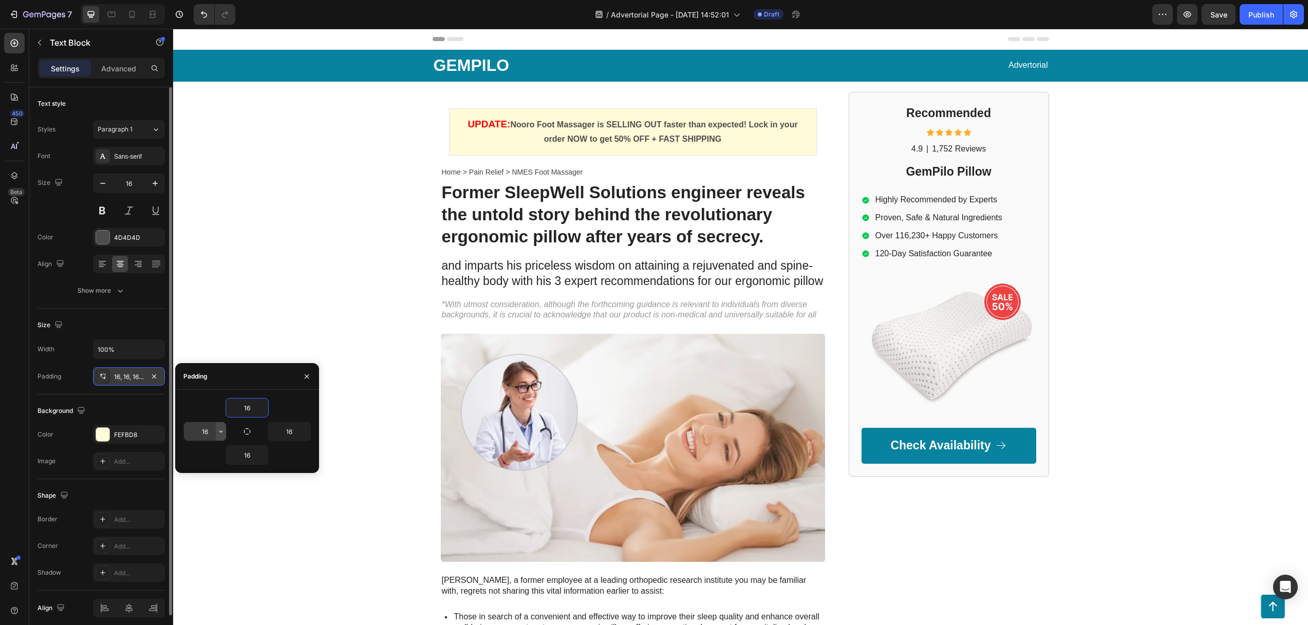
click at [219, 433] on icon "button" at bounding box center [221, 431] width 8 height 8
click at [206, 433] on input "16" at bounding box center [205, 431] width 42 height 18
type input "2"
type input "16"
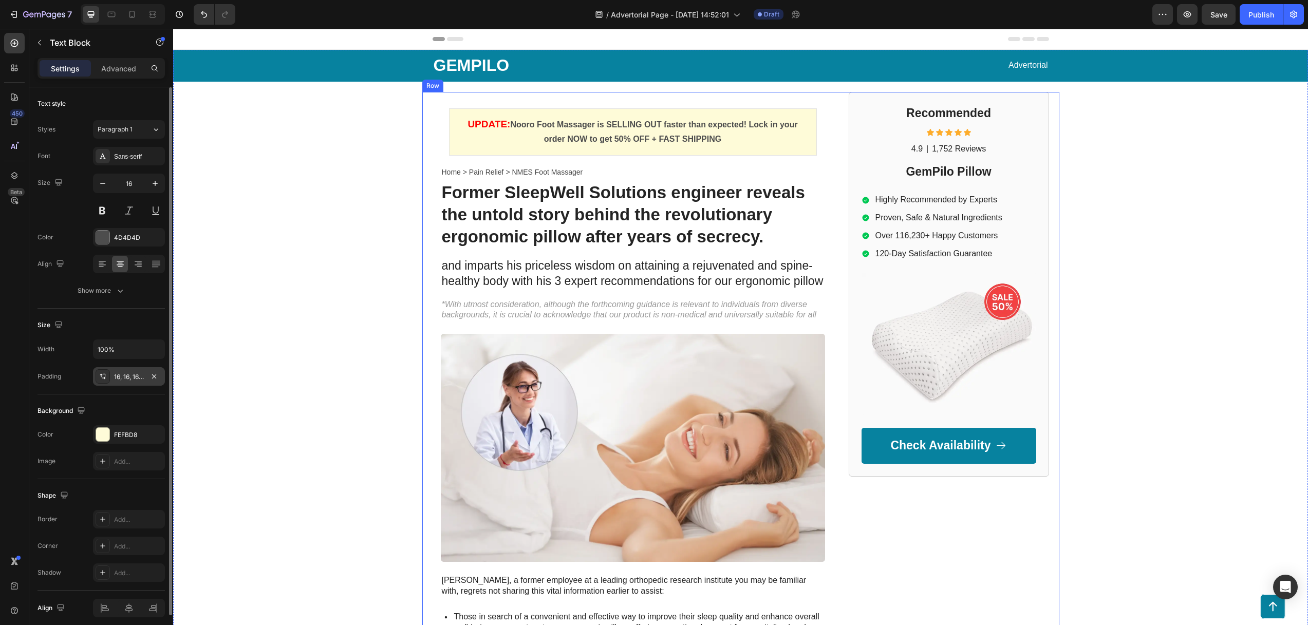
click at [422, 168] on div "UPDATE: Nooro Foot Massager is SELLING OUT faster than expected! Lock in your o…" at bounding box center [740, 508] width 637 height 833
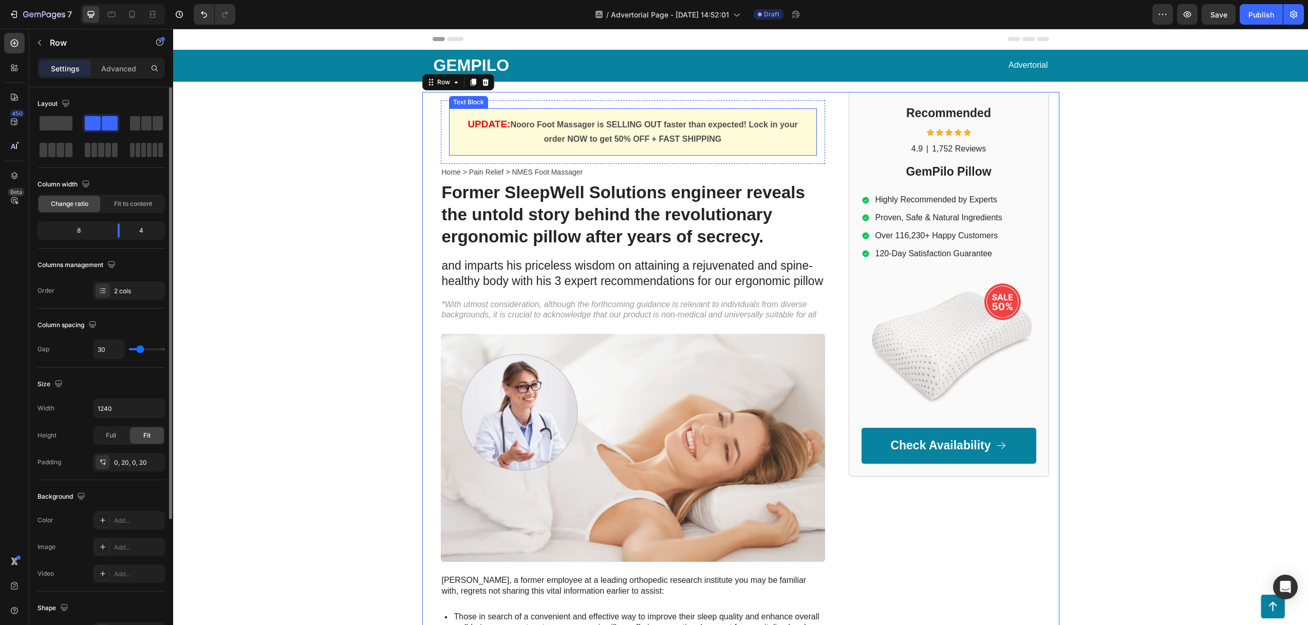
click at [510, 129] on strong "Nooro Foot Massager is SELLING OUT faster than expected! Lock in your order NOW…" at bounding box center [653, 132] width 287 height 24
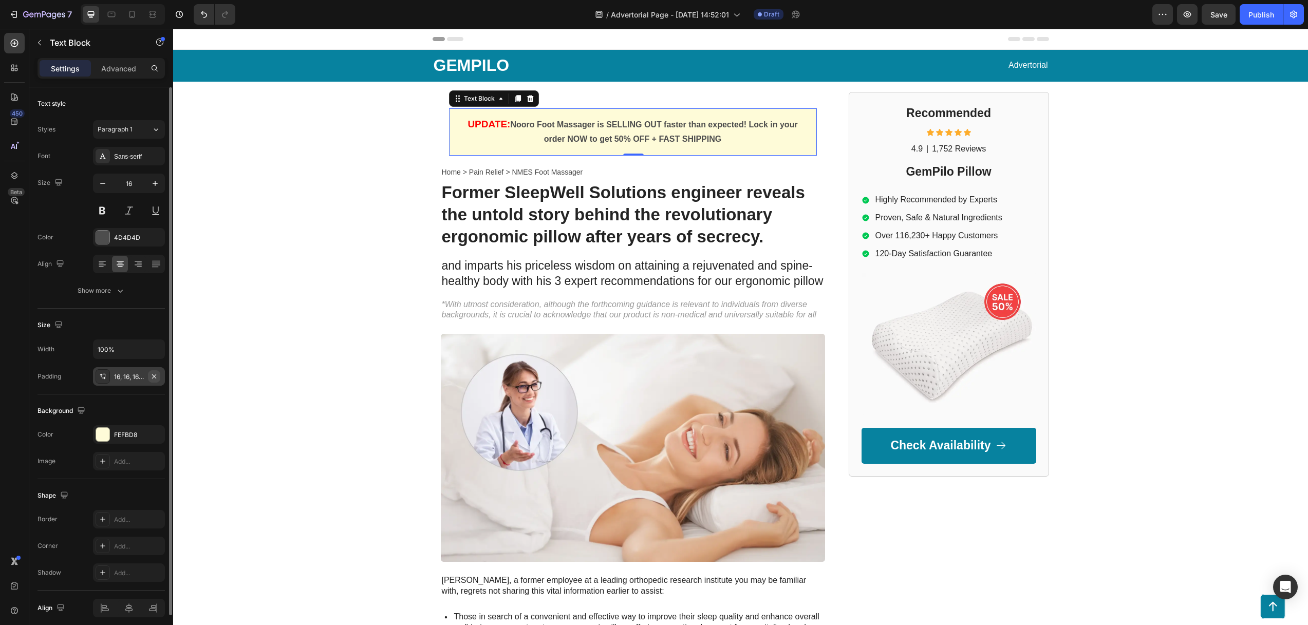
click at [153, 377] on icon "button" at bounding box center [154, 376] width 4 height 4
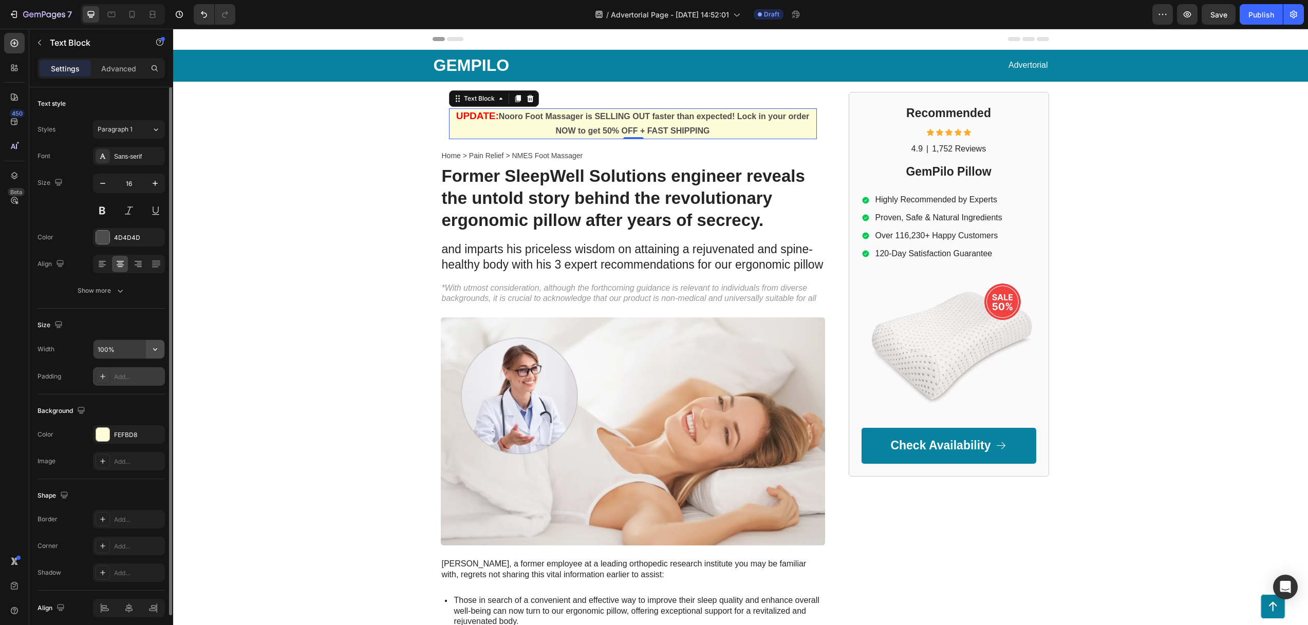
click at [149, 347] on button "button" at bounding box center [155, 349] width 18 height 18
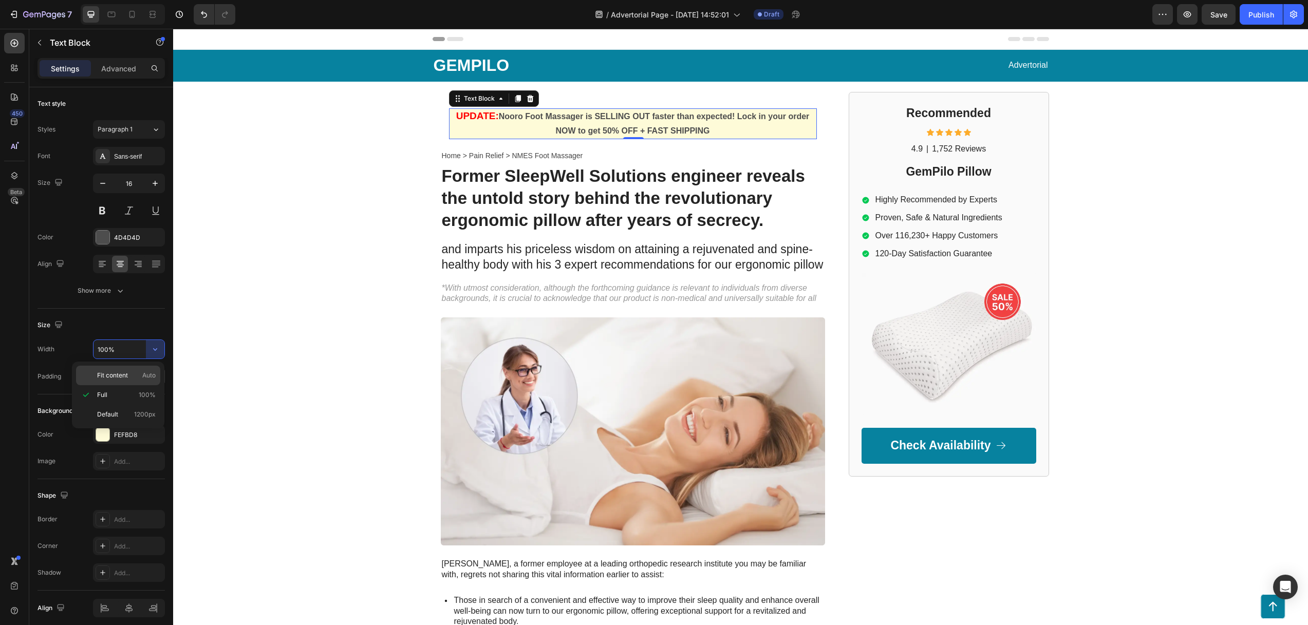
click at [125, 373] on span "Fit content" at bounding box center [112, 375] width 31 height 9
type input "Auto"
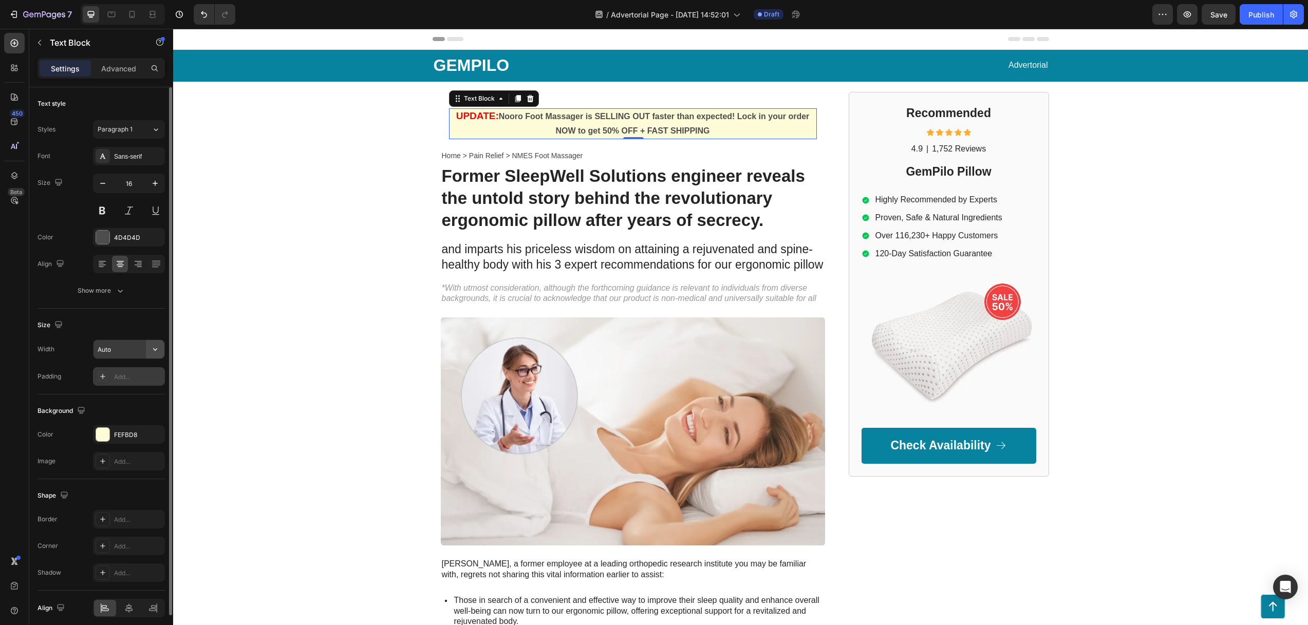
click at [153, 348] on icon "button" at bounding box center [155, 349] width 10 height 10
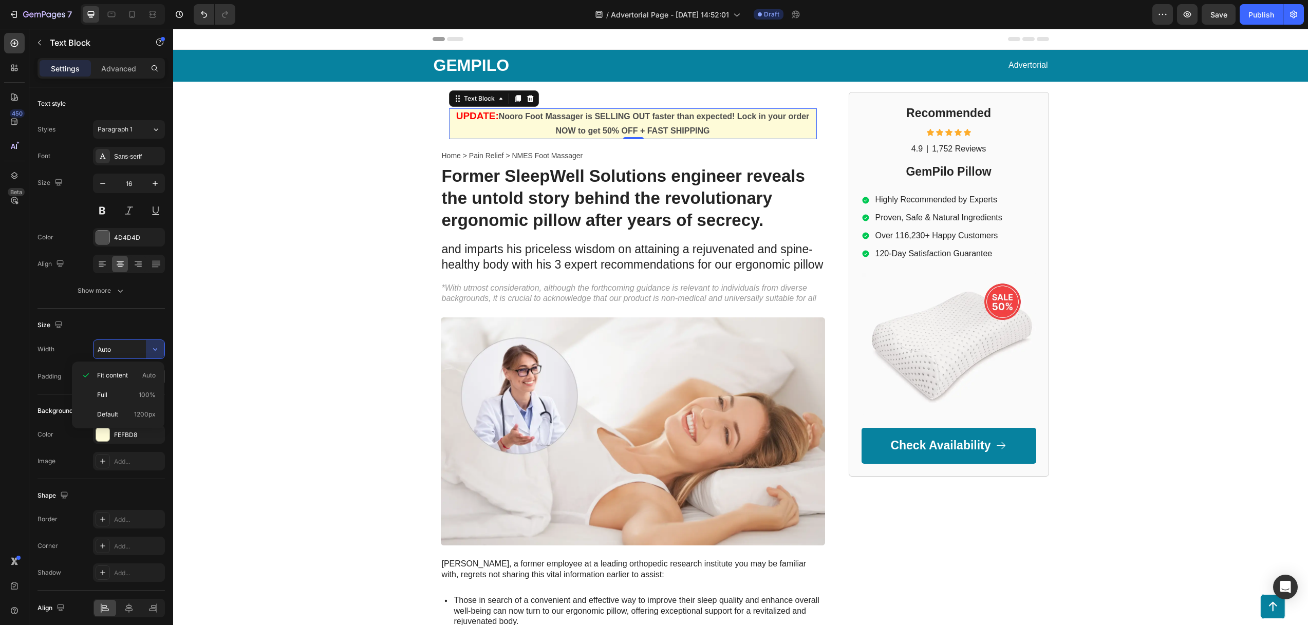
click at [127, 375] on span "Fit content" at bounding box center [112, 375] width 31 height 9
click at [193, 340] on div "GEMPILO Text Block Advertorial Text Block Row Row UPDATE: Nooro Foot Massager i…" at bounding box center [740, 479] width 1134 height 858
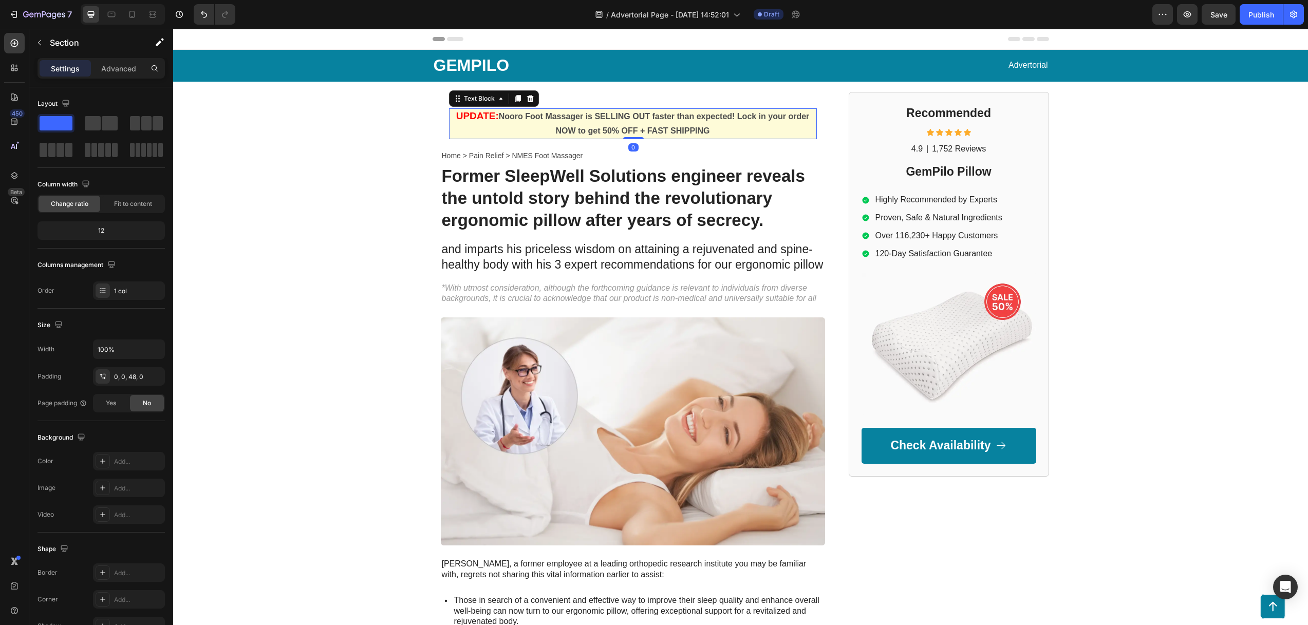
click at [480, 125] on p "UPDATE: Nooro Foot Massager is SELLING OUT faster than expected! Lock in your o…" at bounding box center [632, 124] width 367 height 30
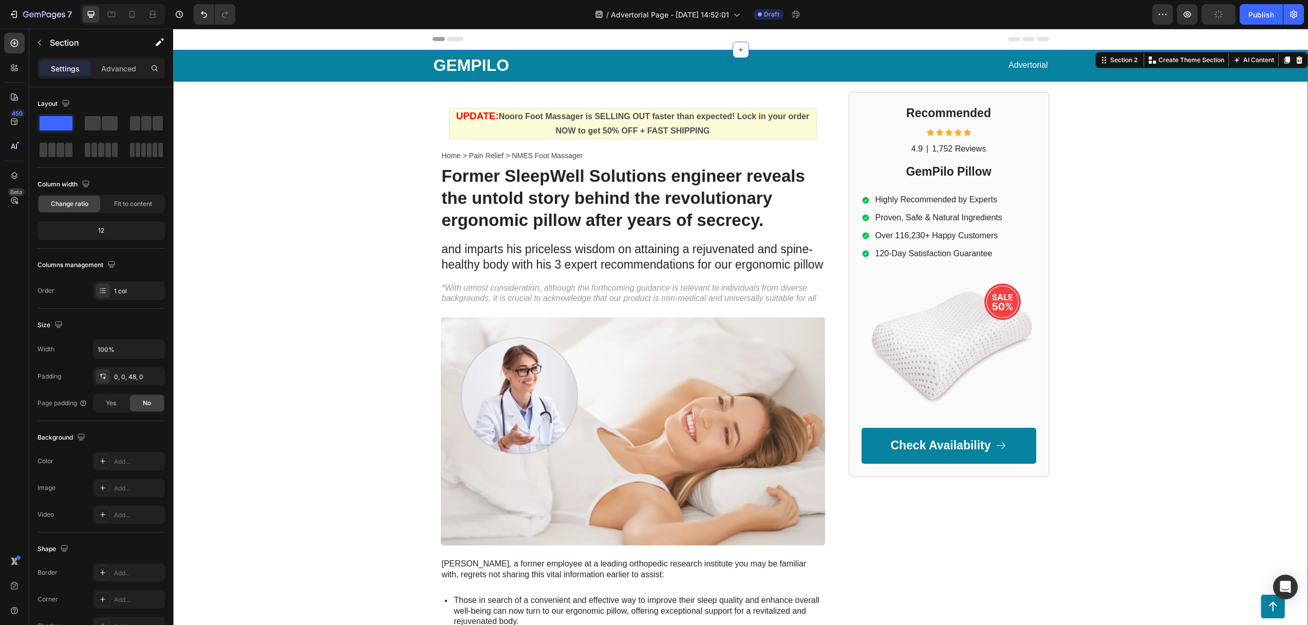
click at [402, 192] on div "GEMPILO Text Block Advertorial Text Block Row Row UPDATE: Nooro Foot Massager i…" at bounding box center [740, 479] width 1134 height 858
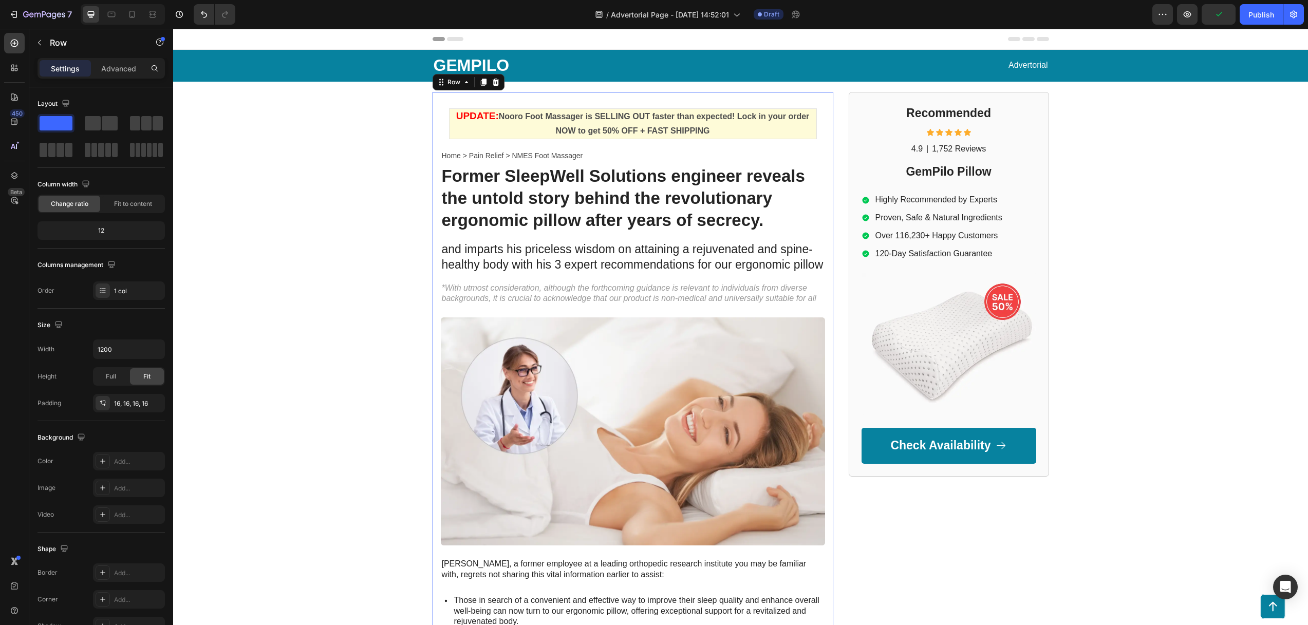
click at [598, 97] on div "UPDATE: Nooro Foot Massager is SELLING OUT faster than expected! Lock in your o…" at bounding box center [632, 500] width 401 height 816
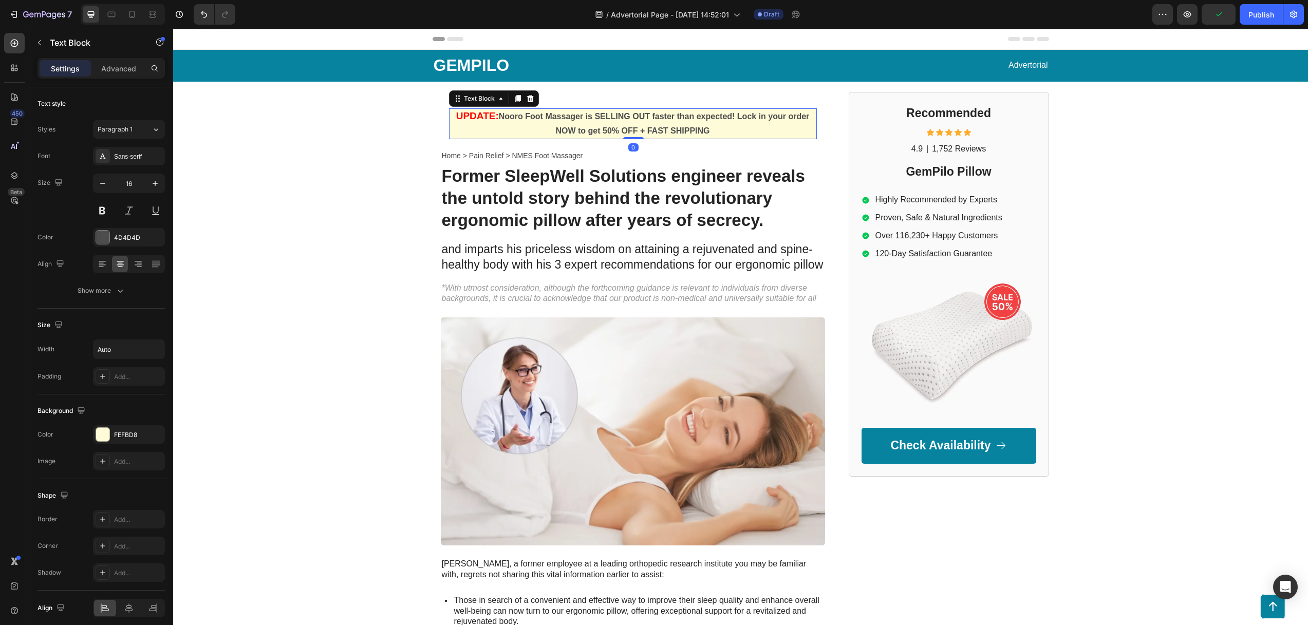
click at [619, 125] on p "UPDATE: Nooro Foot Massager is SELLING OUT faster than expected! Lock in your o…" at bounding box center [632, 124] width 367 height 30
click at [628, 74] on p "GEMPILO" at bounding box center [585, 66] width 304 height 22
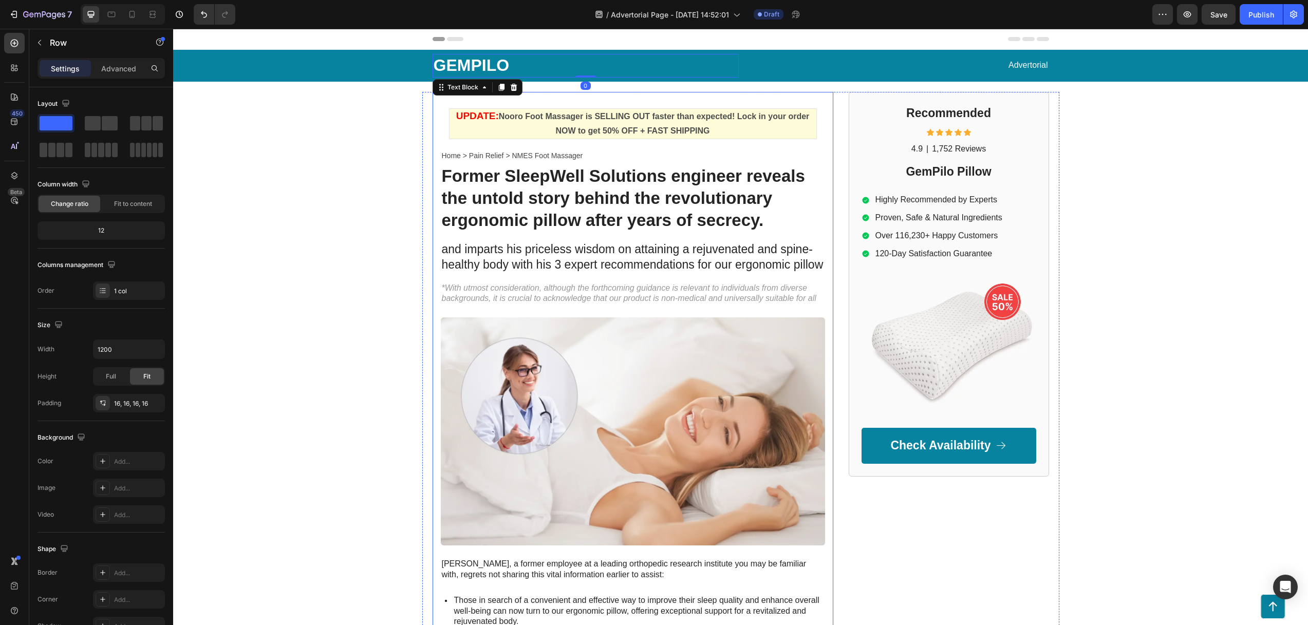
click at [628, 96] on div "UPDATE: Nooro Foot Massager is SELLING OUT faster than expected! Lock in your o…" at bounding box center [632, 500] width 401 height 816
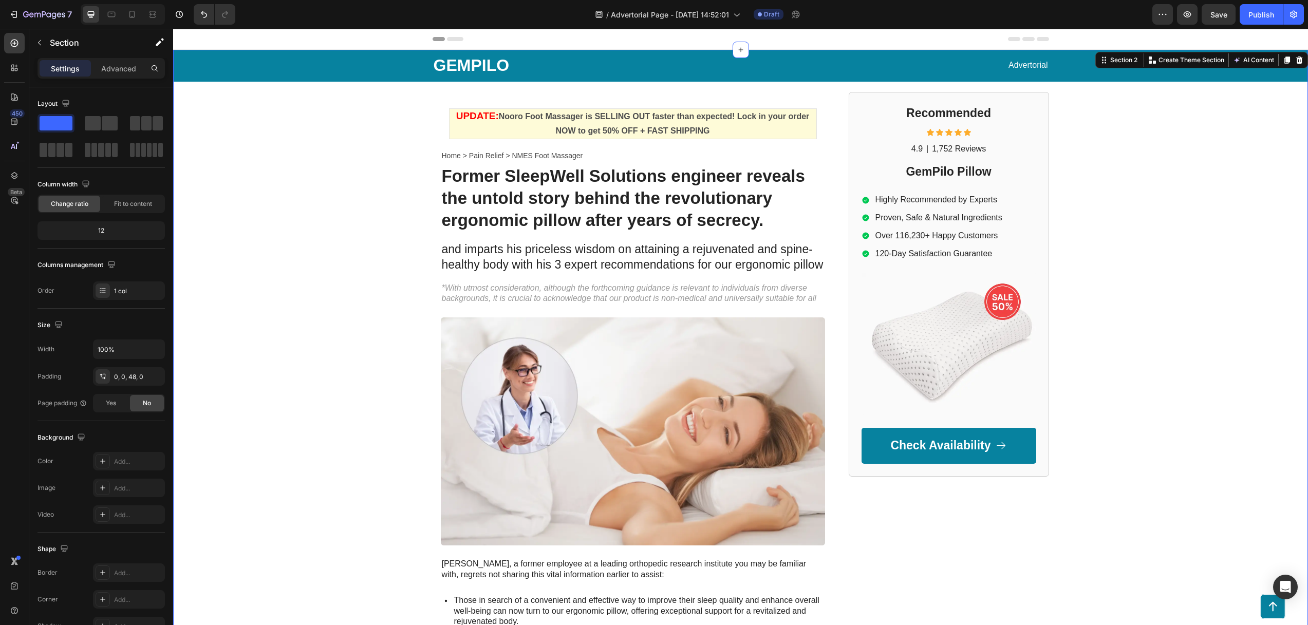
click at [631, 90] on div "GEMPILO Text Block Advertorial Text Block Row Row UPDATE: Nooro Foot Massager i…" at bounding box center [740, 479] width 1134 height 858
click at [526, 93] on div "UPDATE: Nooro Foot Massager is SELLING OUT faster than expected! Lock in your o…" at bounding box center [632, 500] width 401 height 816
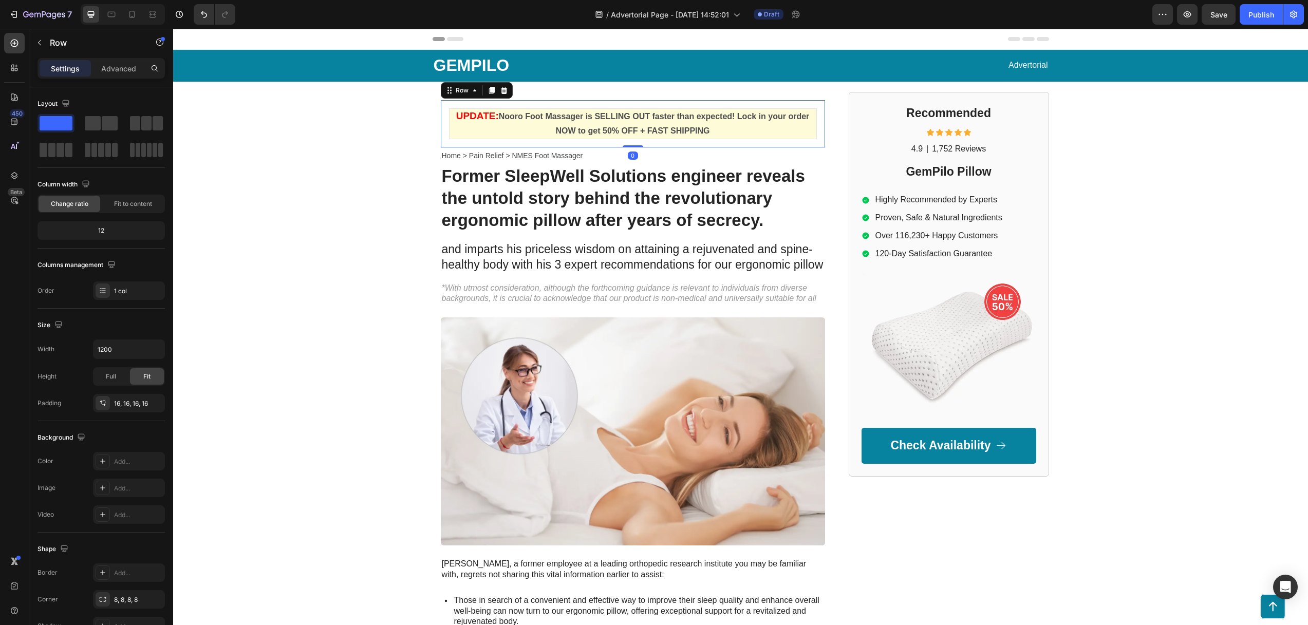
click at [595, 102] on div "UPDATE: Nooro Foot Massager is SELLING OUT faster than expected! Lock in your o…" at bounding box center [633, 124] width 384 height 48
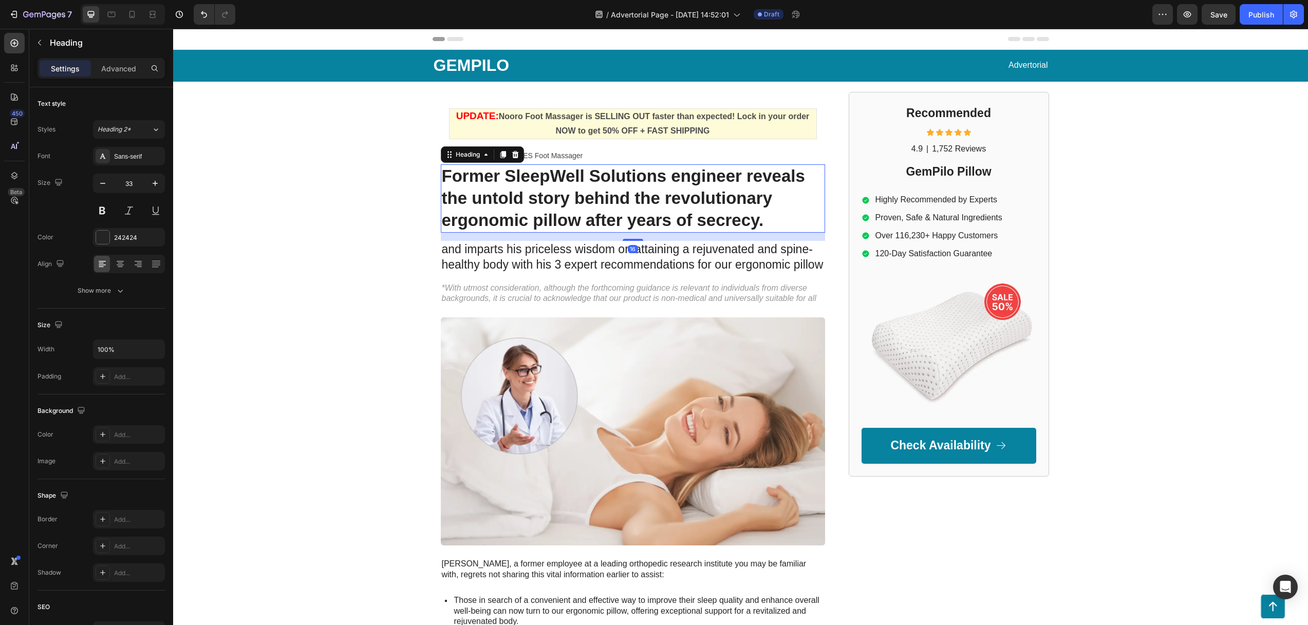
click at [506, 176] on h1 "Former SleepWell Solutions engineer reveals the untold story behind the revolut…" at bounding box center [633, 198] width 384 height 68
click at [543, 189] on h1 "Former SleepWell Solutions engineer reveals the untold story behind the revolut…" at bounding box center [633, 198] width 384 height 68
click at [543, 189] on p "Former SleepWell Solutions engineer reveals the untold story behind the revolut…" at bounding box center [633, 198] width 382 height 66
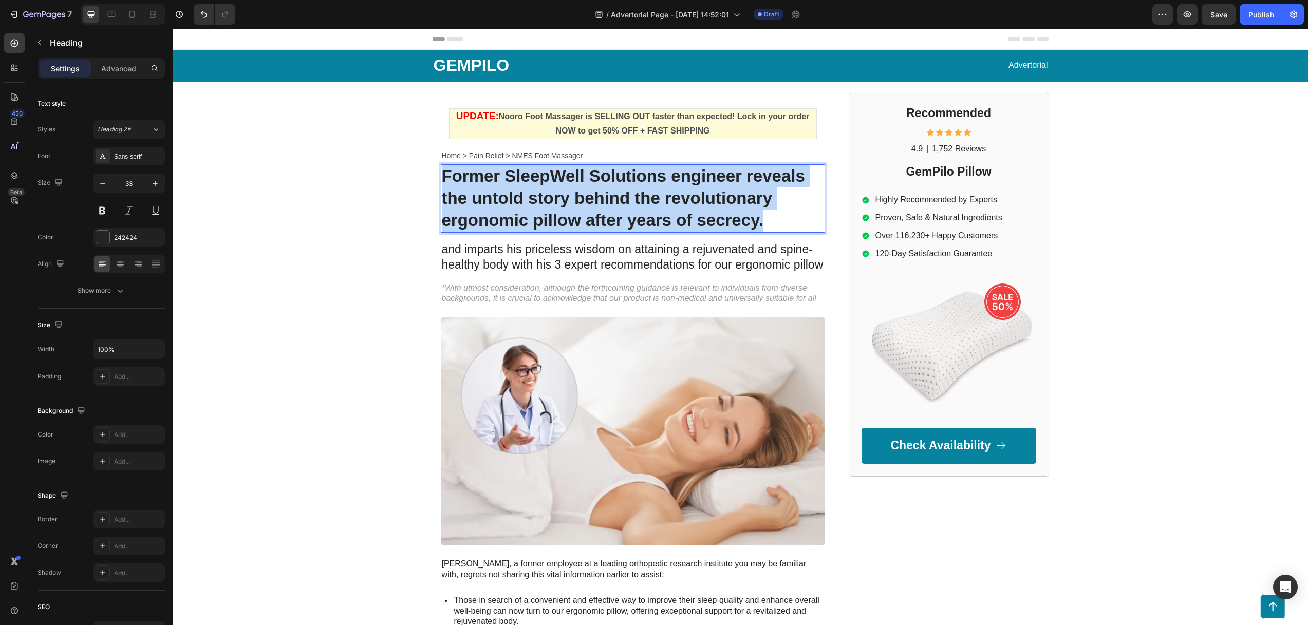
click at [543, 189] on p "Former SleepWell Solutions engineer reveals the untold story behind the revolut…" at bounding box center [633, 198] width 382 height 66
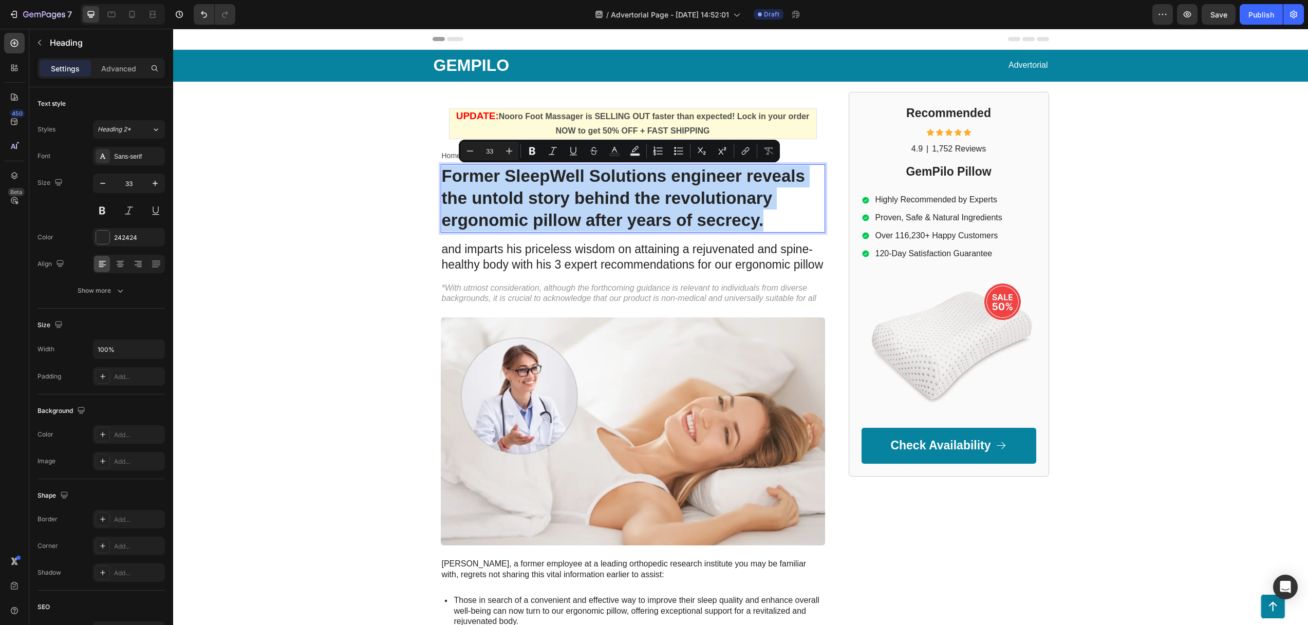
click at [554, 190] on p "Former SleepWell Solutions engineer reveals the untold story behind the revolut…" at bounding box center [633, 198] width 382 height 66
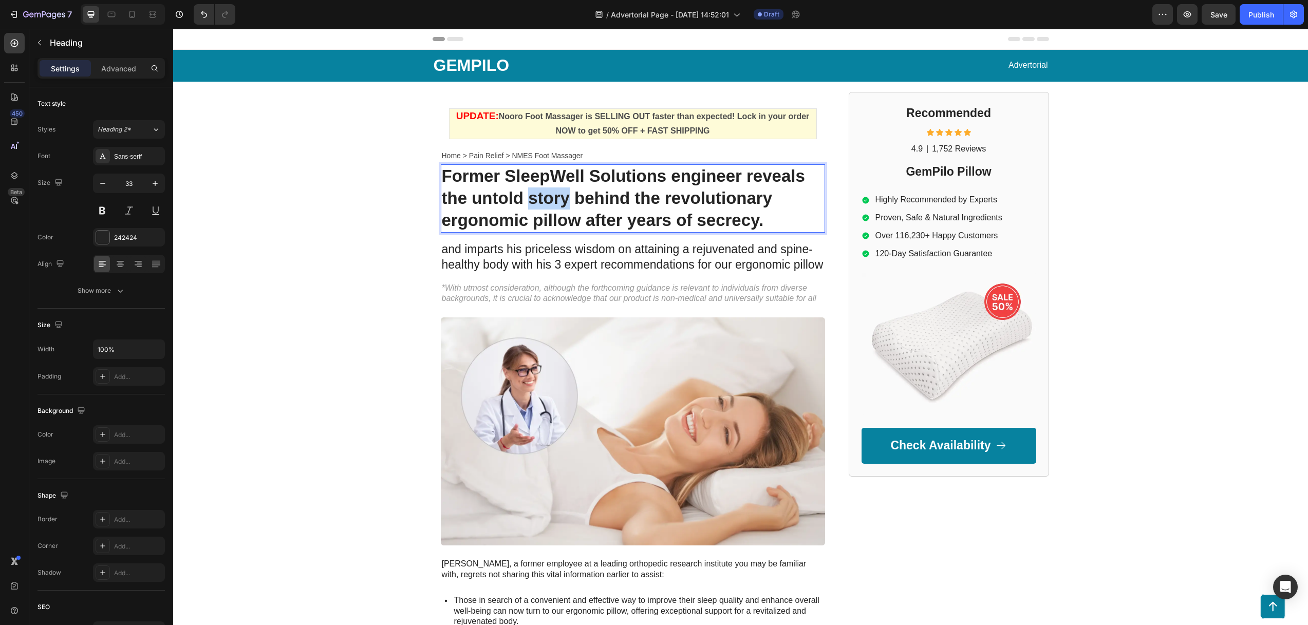
click at [554, 190] on p "Former SleepWell Solutions engineer reveals the untold story behind the revolut…" at bounding box center [633, 198] width 382 height 66
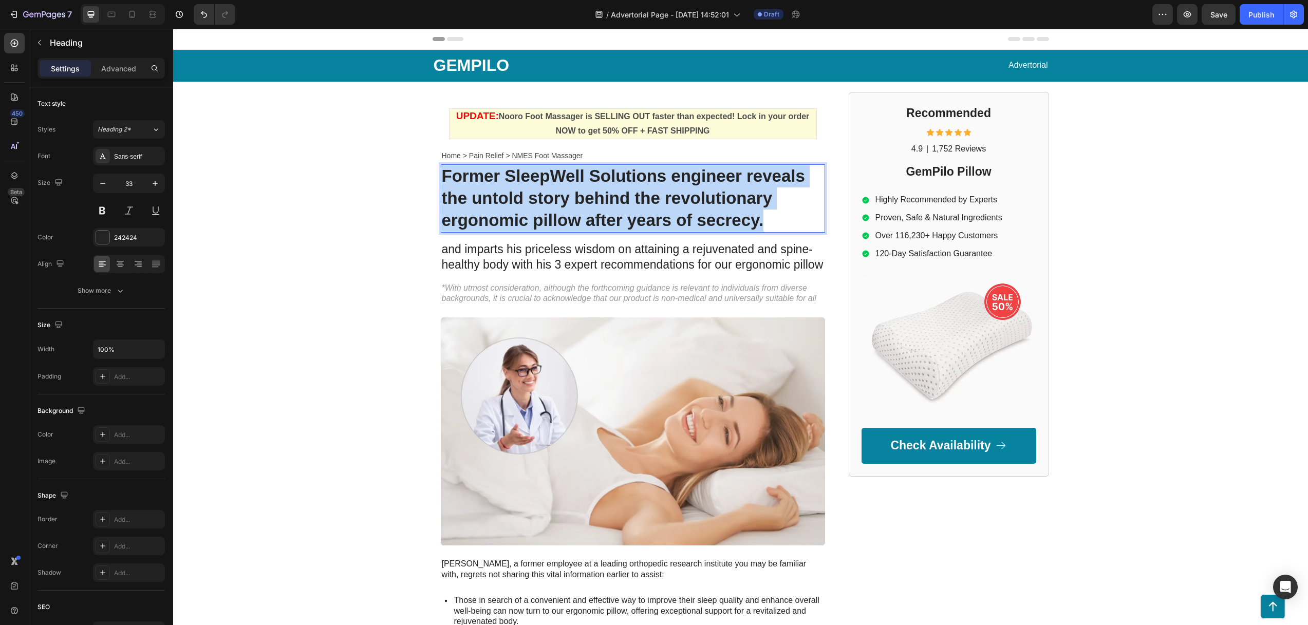
click at [555, 190] on p "Former SleepWell Solutions engineer reveals the untold story behind the revolut…" at bounding box center [633, 198] width 382 height 66
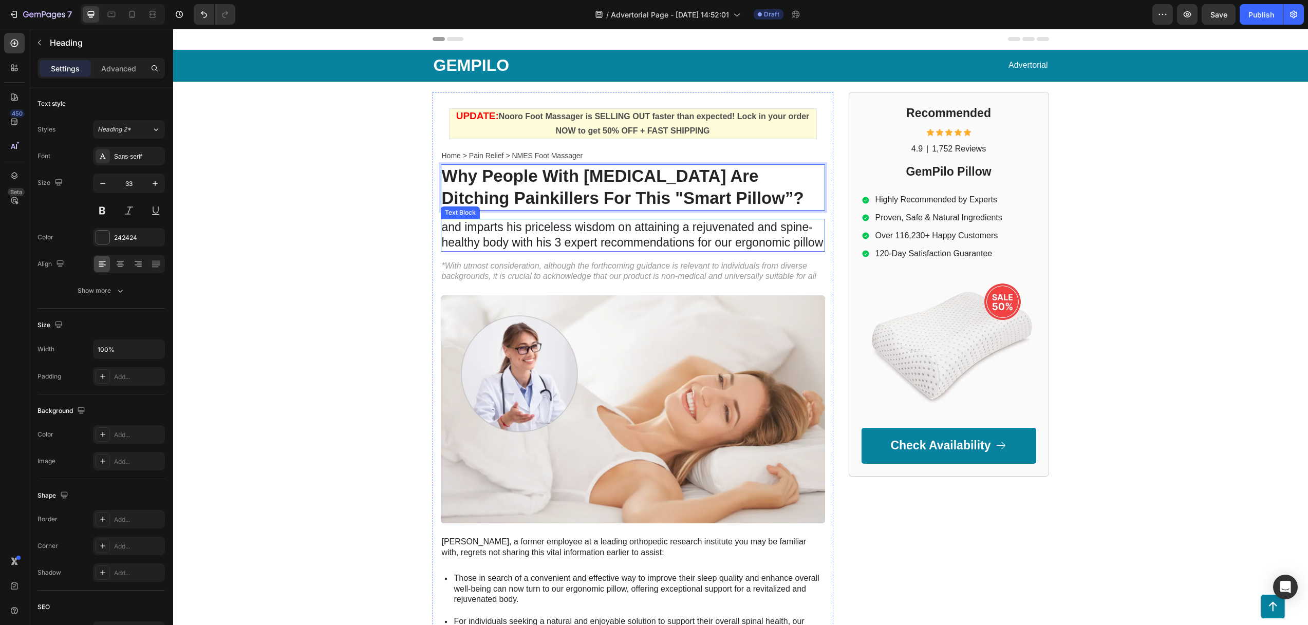
click at [479, 238] on p "and imparts his priceless wisdom on attaining a rejuvenated and spine-healthy b…" at bounding box center [633, 235] width 382 height 31
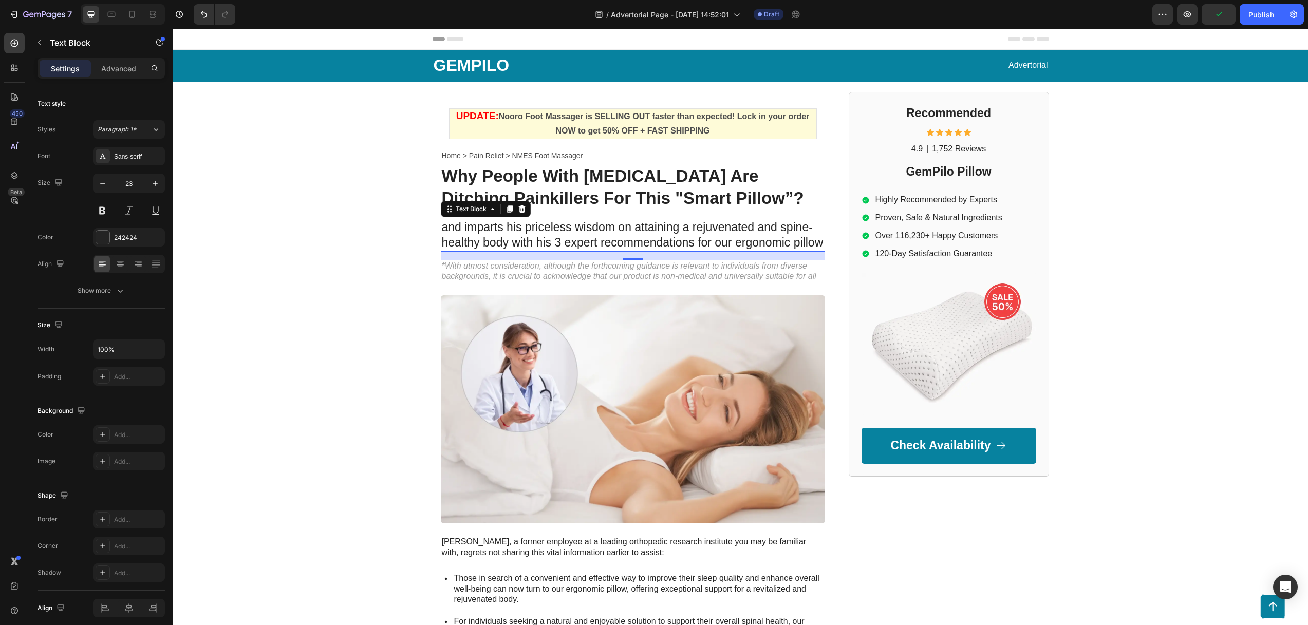
click at [535, 230] on p "and imparts his priceless wisdom on attaining a rejuvenated and spine-healthy b…" at bounding box center [633, 235] width 382 height 31
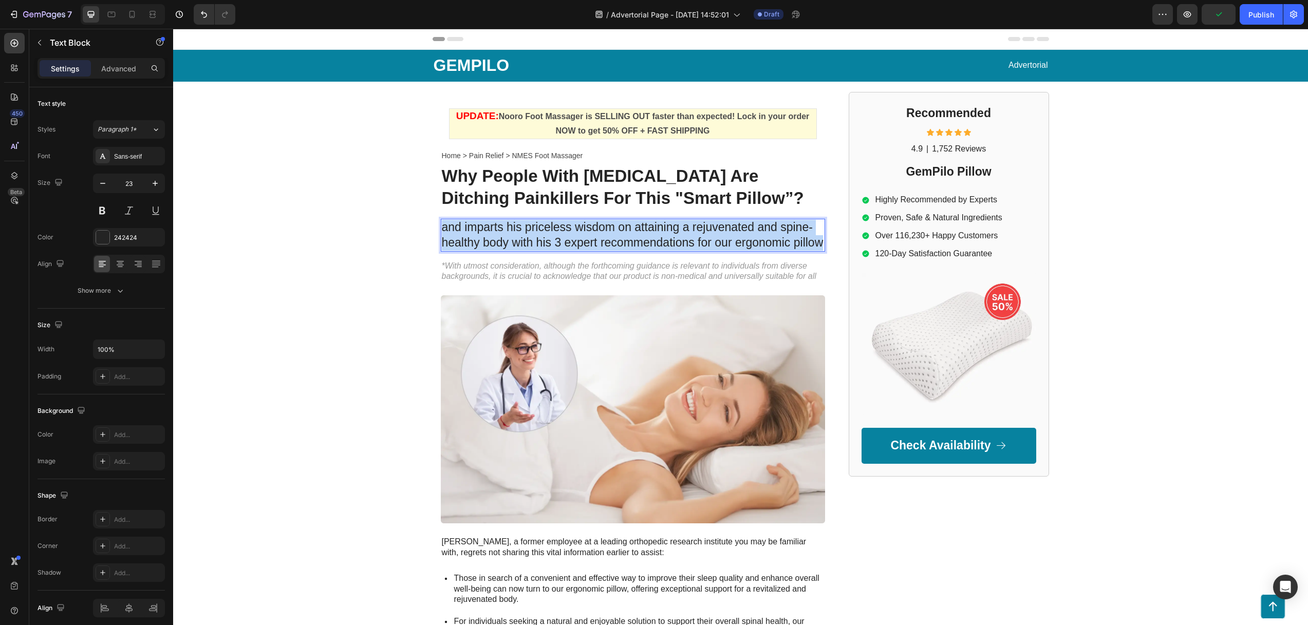
click at [535, 230] on p "and imparts his priceless wisdom on attaining a rejuvenated and spine-healthy b…" at bounding box center [633, 235] width 382 height 31
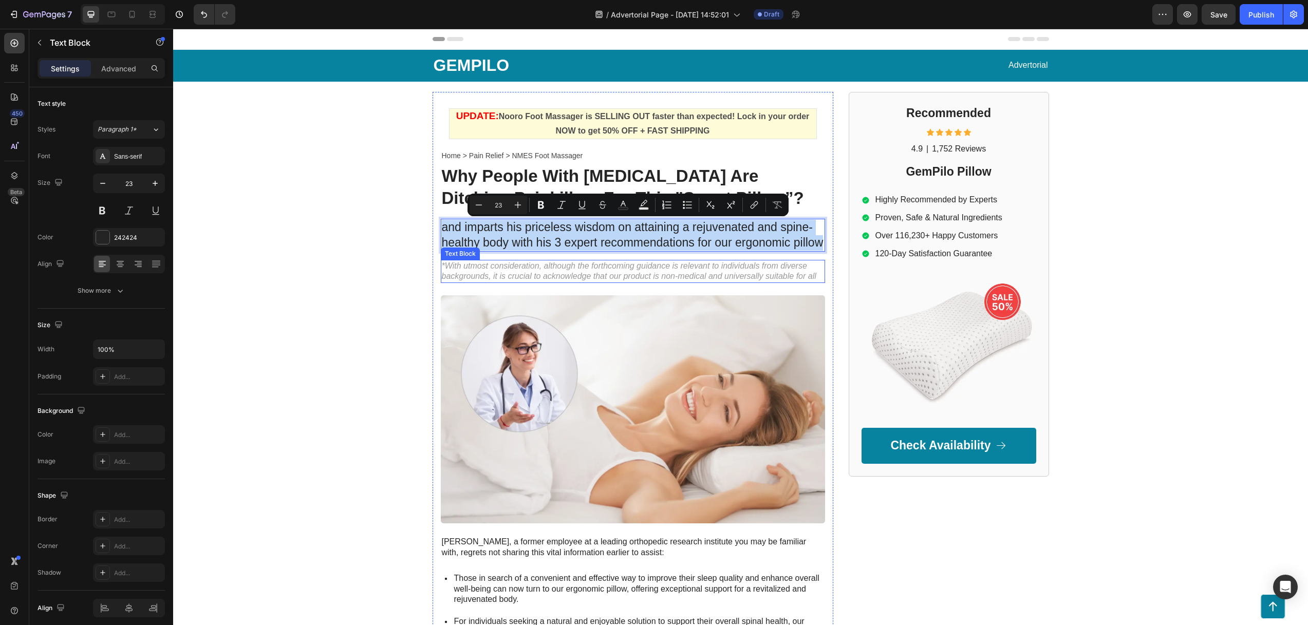
click at [479, 263] on p "*With utmost consideration, although the forthcoming guidance is relevant to in…" at bounding box center [633, 272] width 382 height 22
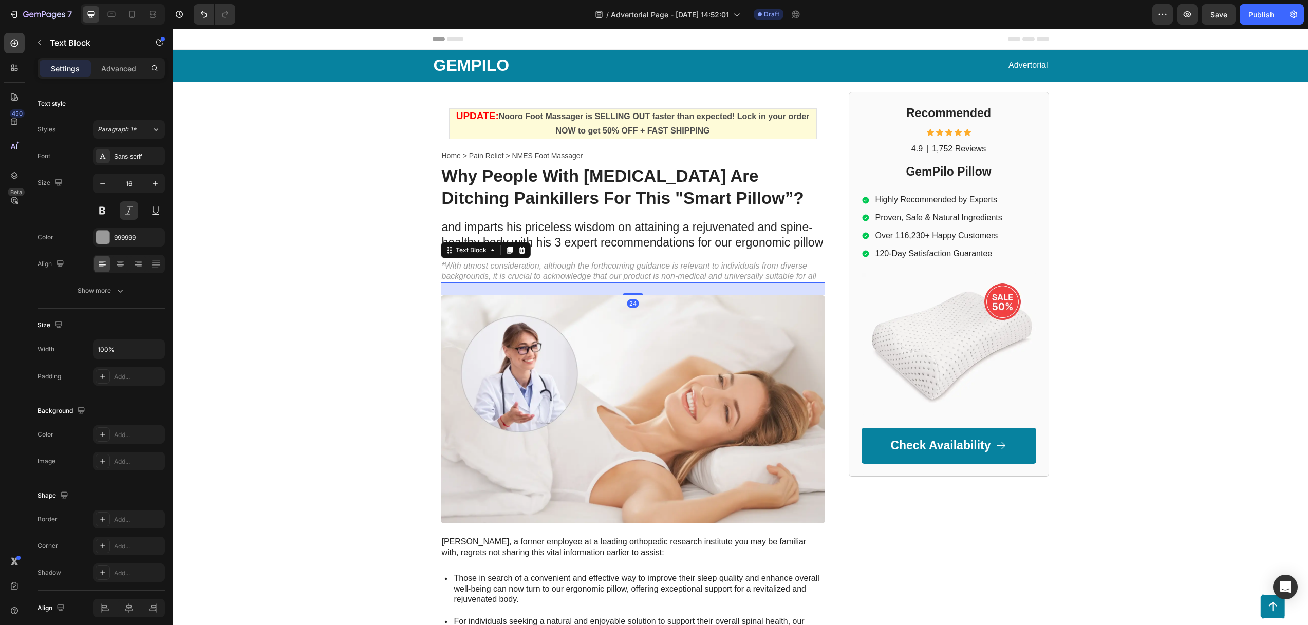
click at [480, 262] on p "*With utmost consideration, although the forthcoming guidance is relevant to in…" at bounding box center [633, 272] width 382 height 22
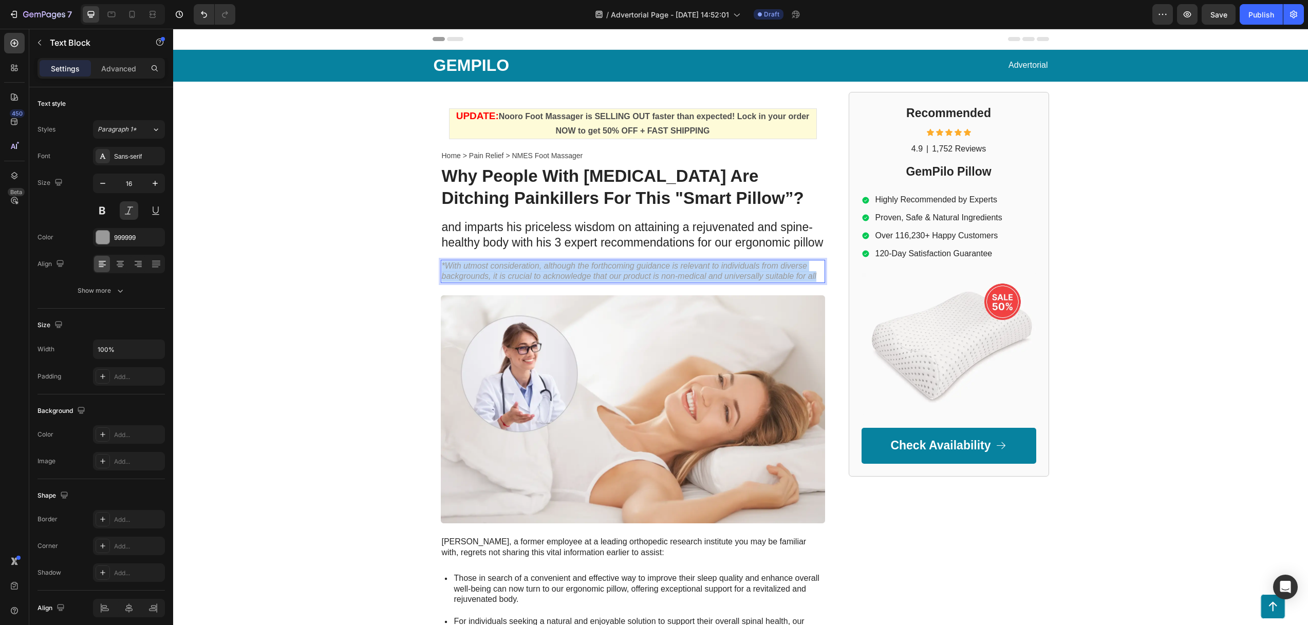
click at [480, 262] on p "*With utmost consideration, although the forthcoming guidance is relevant to in…" at bounding box center [633, 272] width 382 height 22
drag, startPoint x: 513, startPoint y: 276, endPoint x: 437, endPoint y: 265, distance: 76.3
click at [442, 265] on p "“I accidentally fell asleep on this pillow and I woke up without any pain or te…" at bounding box center [633, 272] width 382 height 22
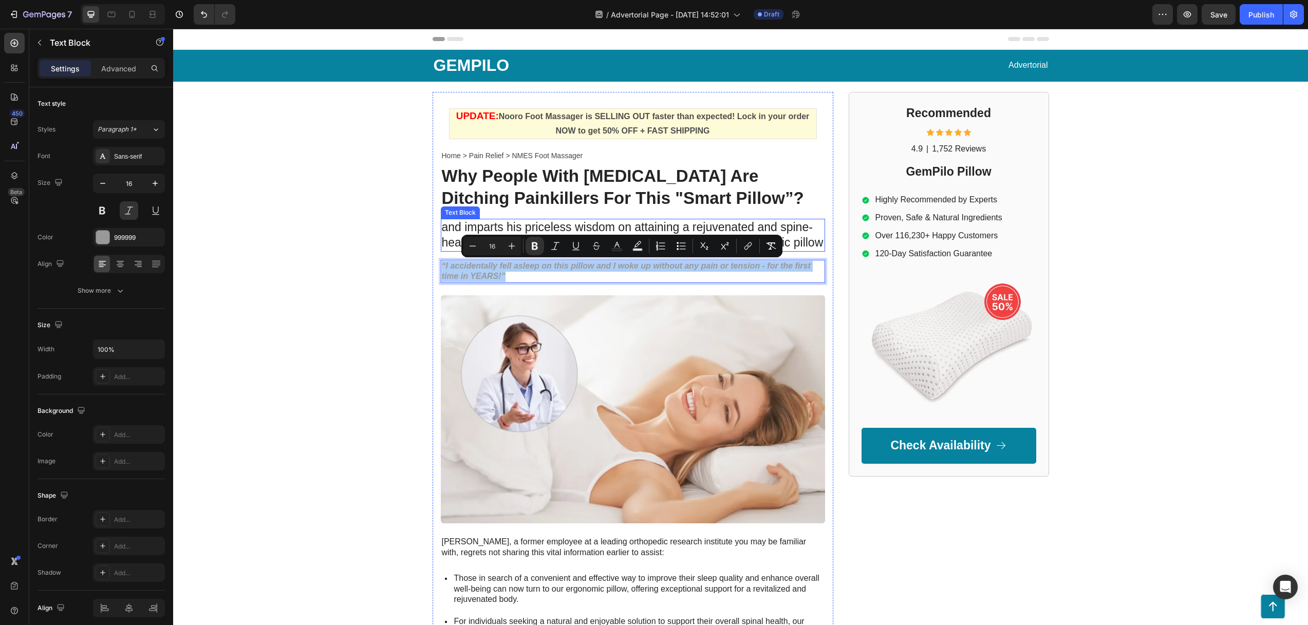
click at [463, 235] on div "Minus 16 Plus Bold Italic Underline Strikethrough Text Color Text Background Co…" at bounding box center [621, 246] width 321 height 23
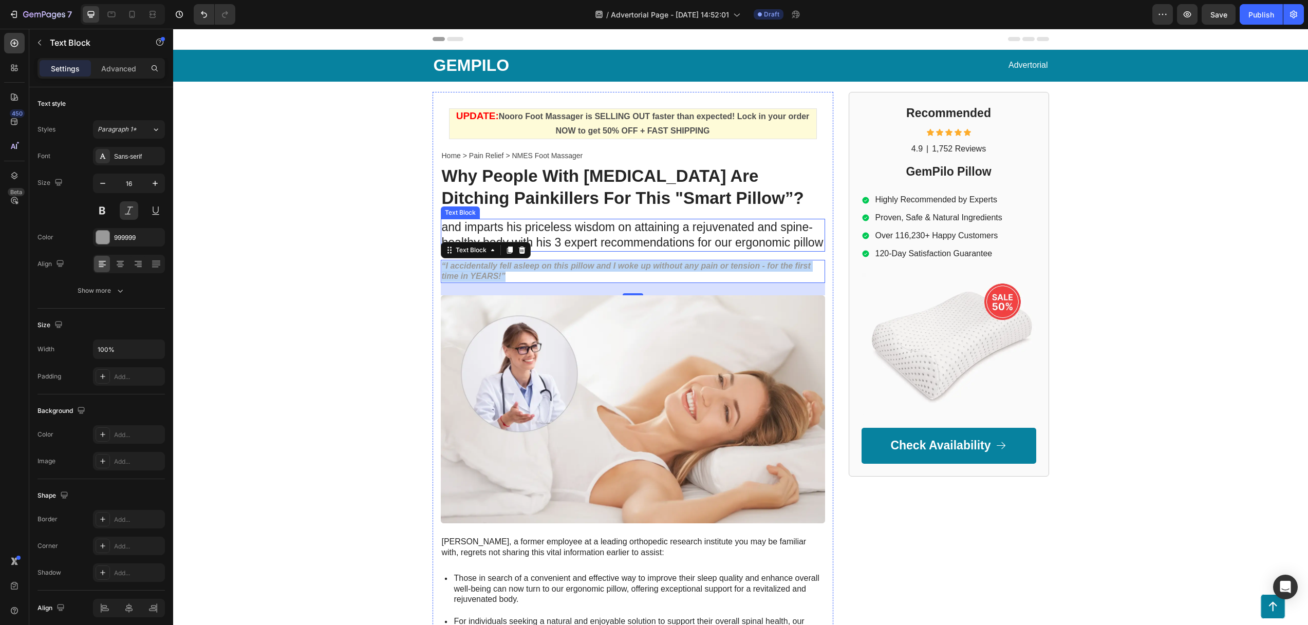
click at [451, 228] on p "and imparts his priceless wisdom on attaining a rejuvenated and spine-healthy b…" at bounding box center [633, 235] width 382 height 31
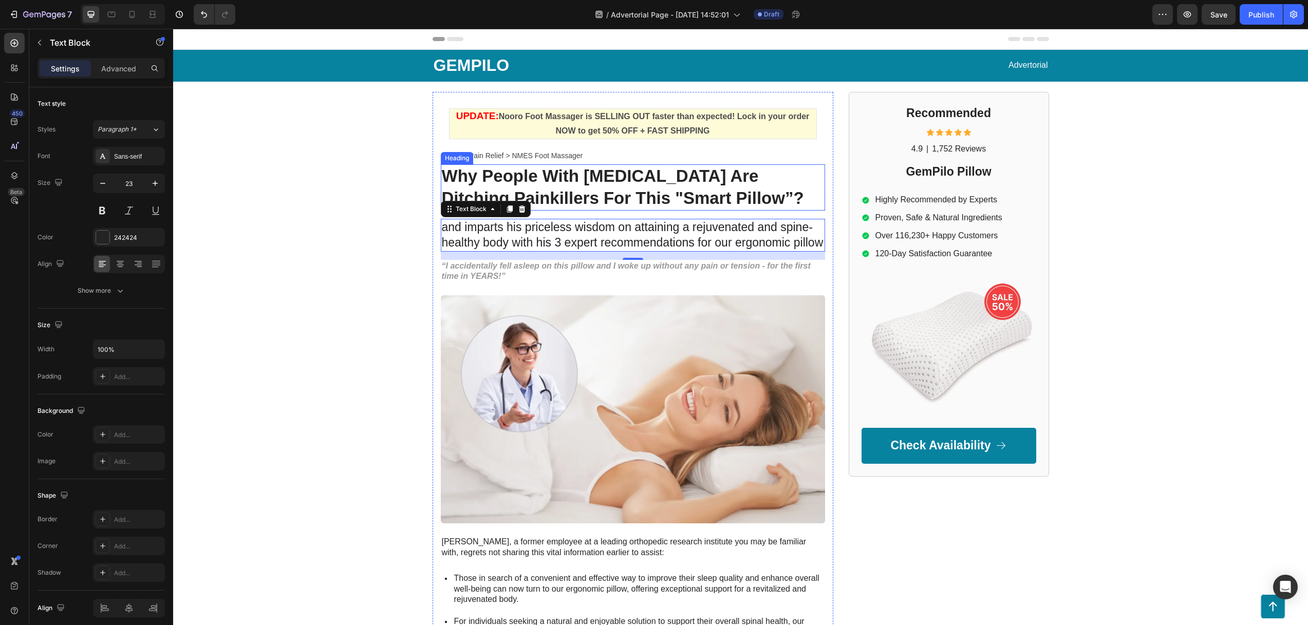
click at [595, 186] on p "⁠⁠⁠⁠⁠⁠⁠ Why People With Neck Pain Are Ditching Painkillers For This "Smart Pill…" at bounding box center [633, 187] width 382 height 44
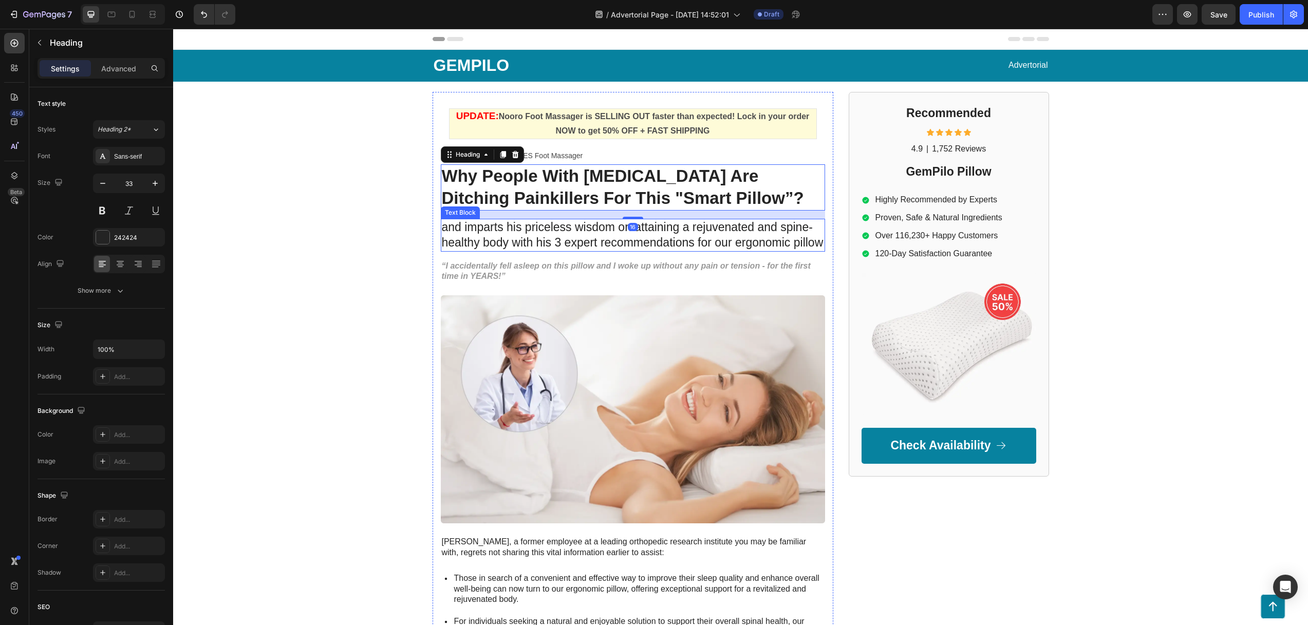
click at [553, 234] on p "and imparts his priceless wisdom on attaining a rejuvenated and spine-healthy b…" at bounding box center [633, 235] width 382 height 31
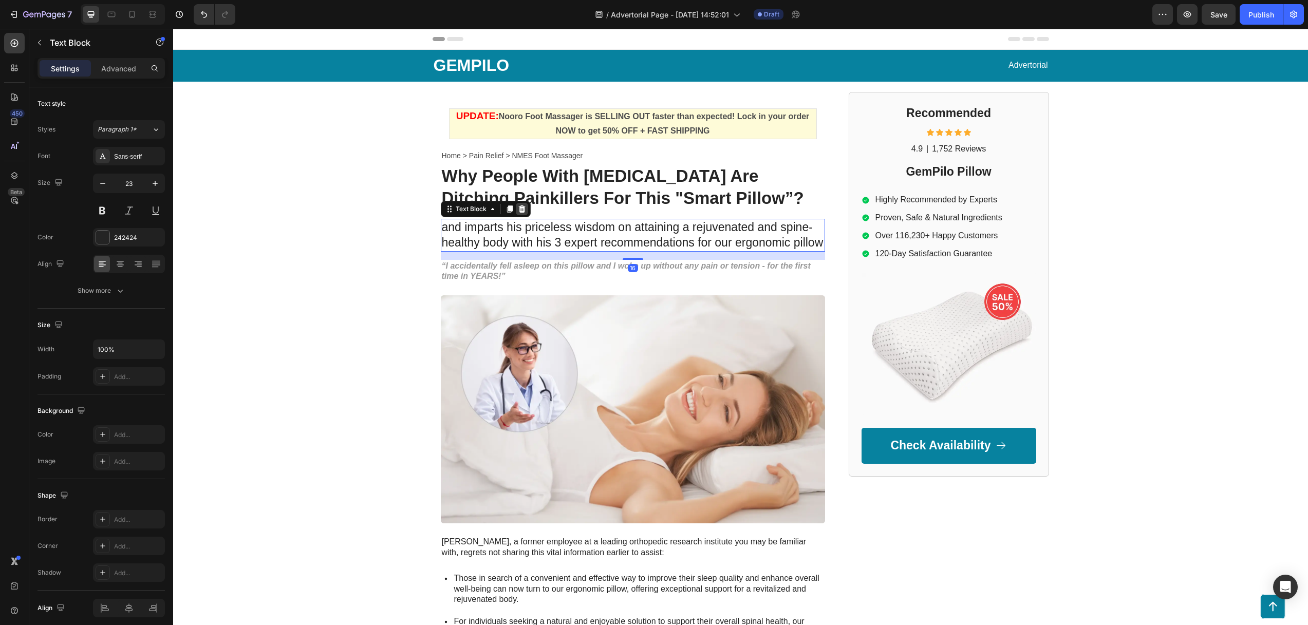
click at [518, 211] on icon at bounding box center [521, 208] width 7 height 7
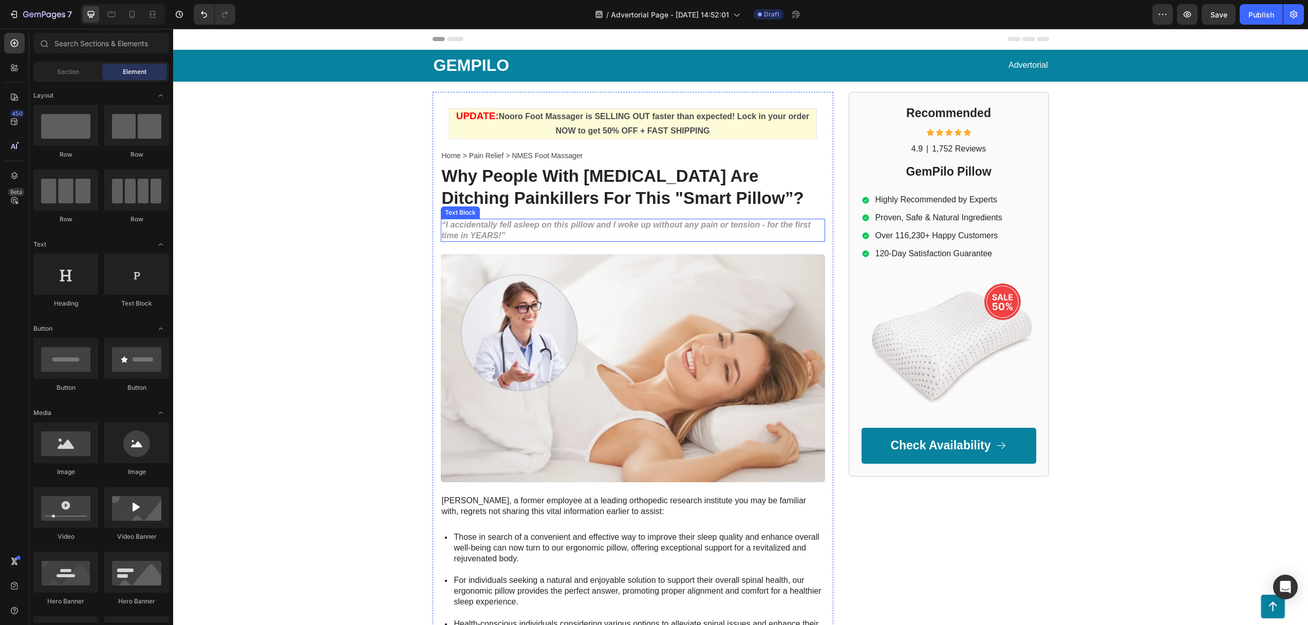
click at [493, 224] on strong "“I accidentally fell asleep on this pillow and I woke up without any pain or te…" at bounding box center [626, 230] width 369 height 20
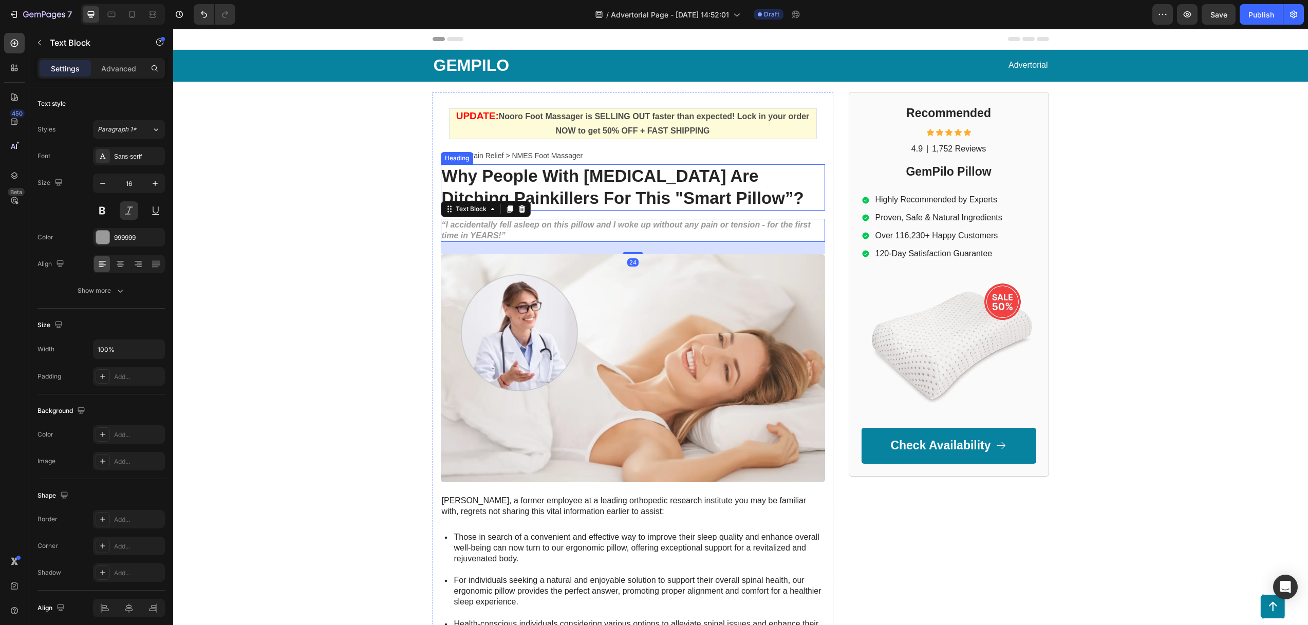
click at [621, 198] on strong "Why People With Neck Pain Are Ditching Painkillers For This "Smart Pillow”?" at bounding box center [623, 186] width 362 height 41
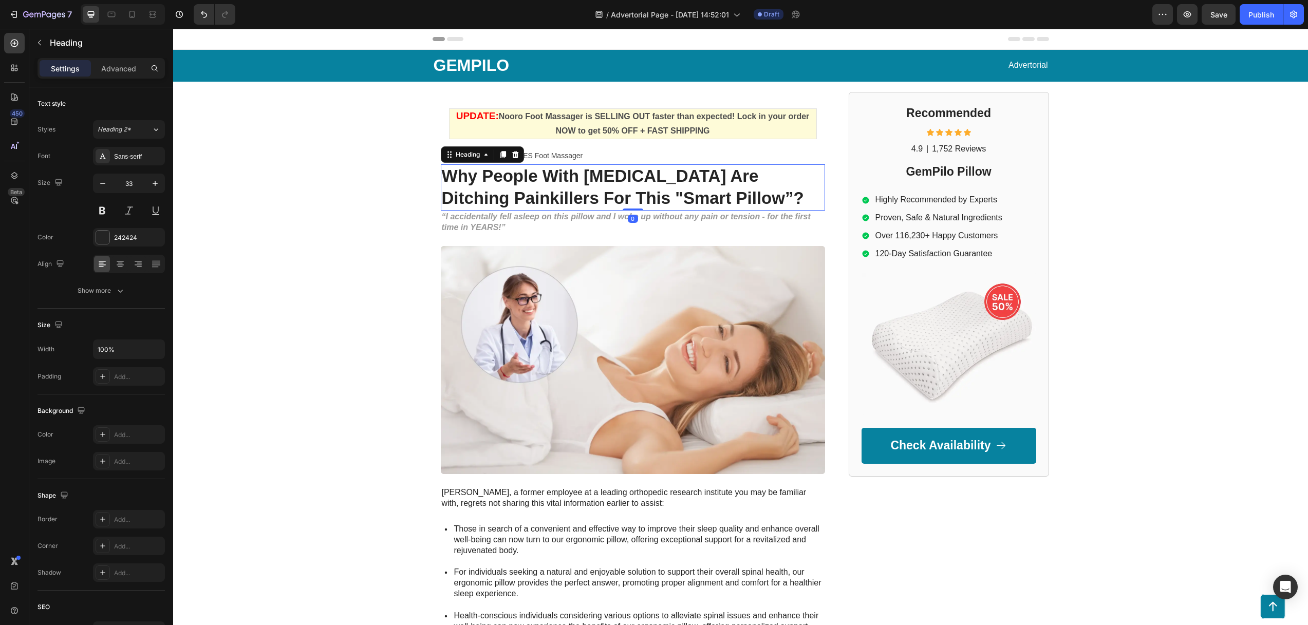
drag, startPoint x: 629, startPoint y: 218, endPoint x: 628, endPoint y: 201, distance: 17.0
click at [628, 201] on div "⁠⁠⁠⁠⁠⁠⁠ Why People With Neck Pain Are Ditching Painkillers For This "Smart Pill…" at bounding box center [633, 187] width 384 height 46
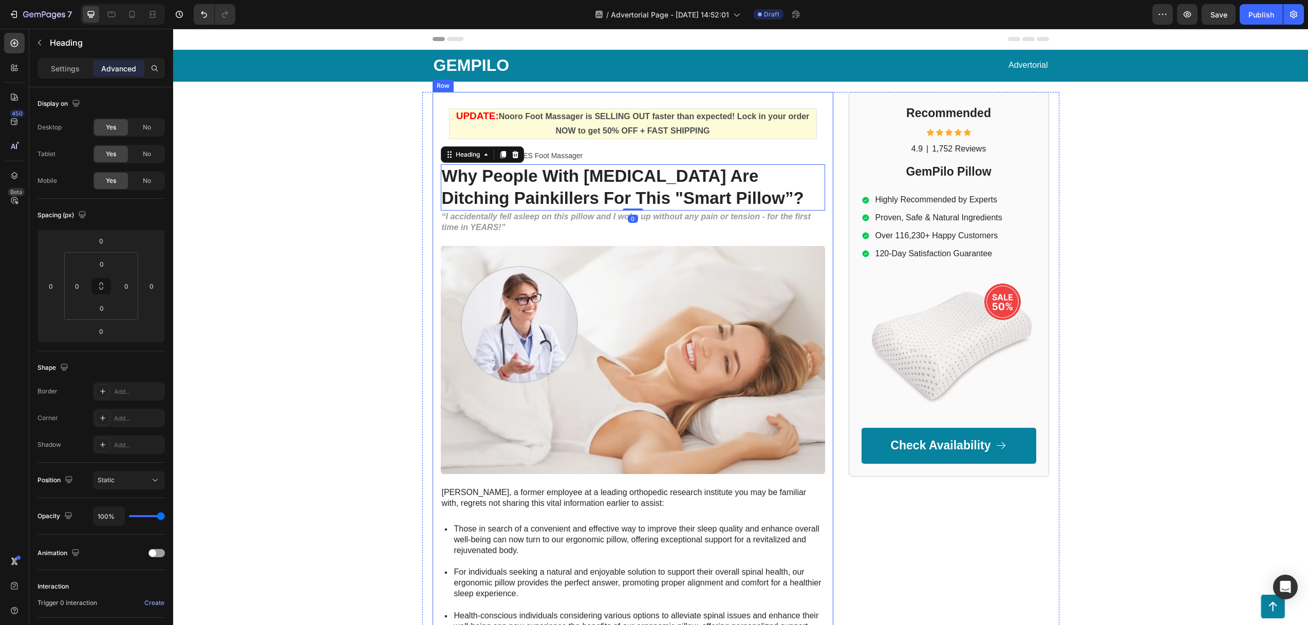
click at [564, 238] on div "UPDATE: Nooro Foot Massager is SELLING OUT faster than expected! Lock in your o…" at bounding box center [633, 464] width 384 height 728
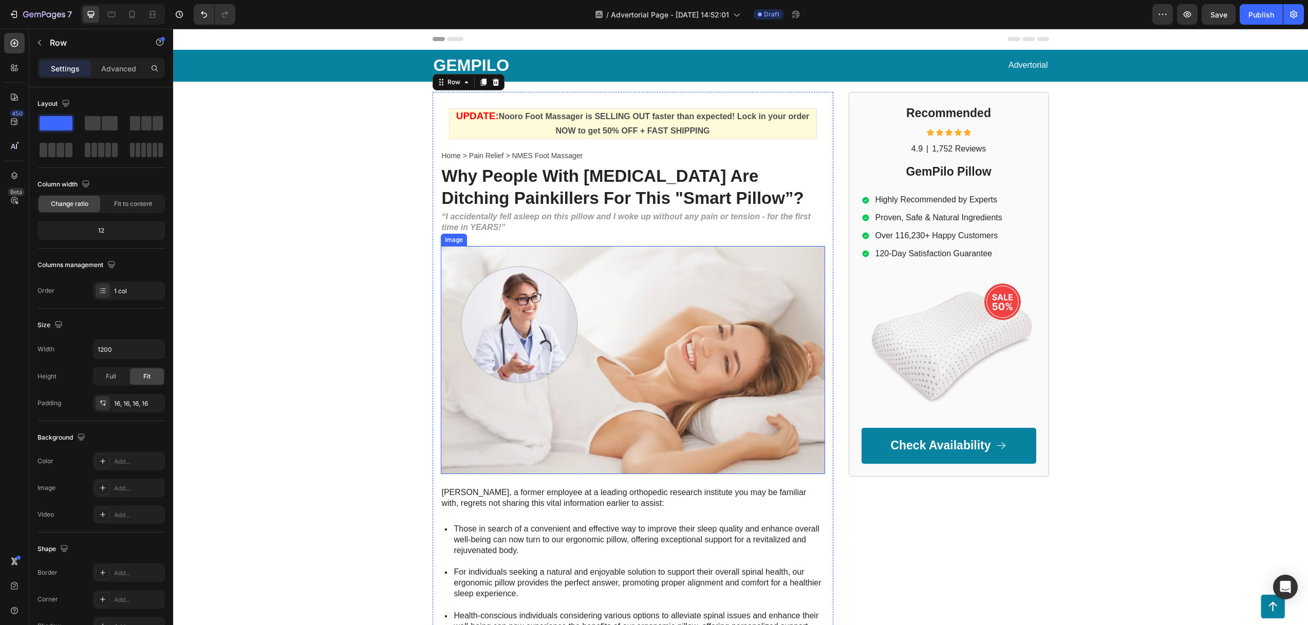
drag, startPoint x: 611, startPoint y: 267, endPoint x: 614, endPoint y: 261, distance: 6.3
click at [611, 267] on img at bounding box center [633, 360] width 384 height 228
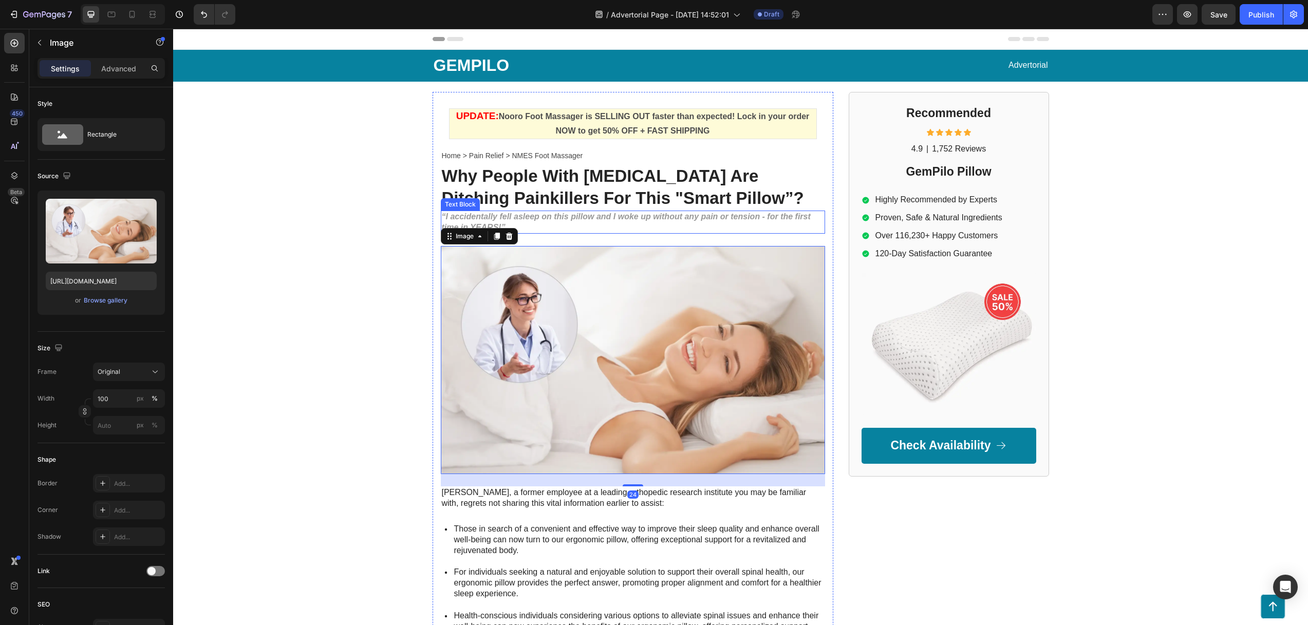
click at [632, 229] on p "“I accidentally fell asleep on this pillow and I woke up without any pain or te…" at bounding box center [633, 223] width 382 height 22
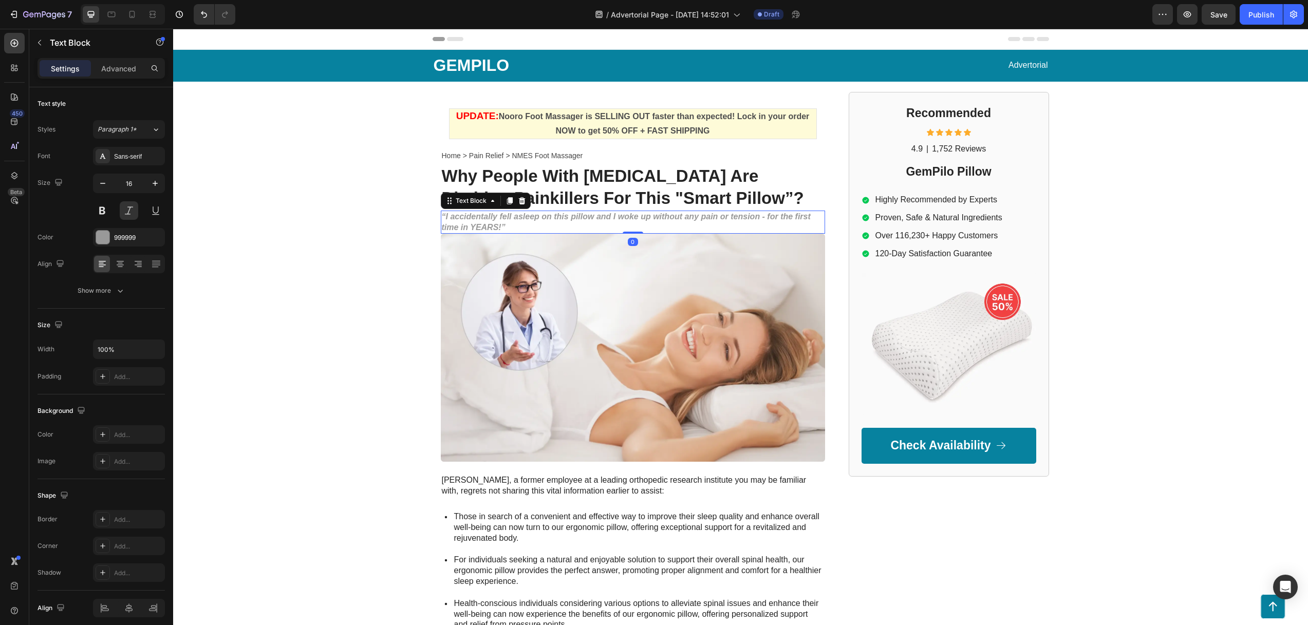
drag, startPoint x: 626, startPoint y: 238, endPoint x: 627, endPoint y: 231, distance: 7.7
click at [627, 231] on div "“I accidentally fell asleep on this pillow and I woke up without any pain or te…" at bounding box center [633, 223] width 384 height 24
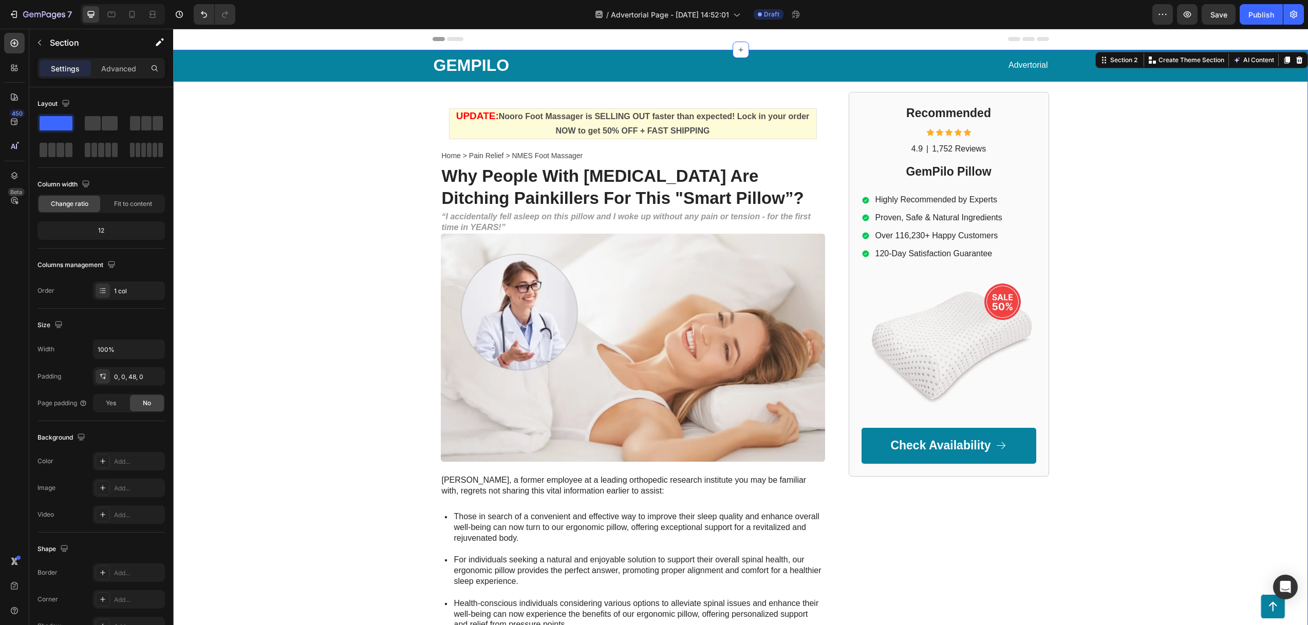
click at [363, 271] on div "GEMPILO Text Block Advertorial Text Block Row Row UPDATE: Nooro Foot Massager i…" at bounding box center [740, 437] width 1134 height 774
click at [561, 220] on strong "“I accidentally fell asleep on this pillow and I woke up without any pain or te…" at bounding box center [626, 222] width 369 height 20
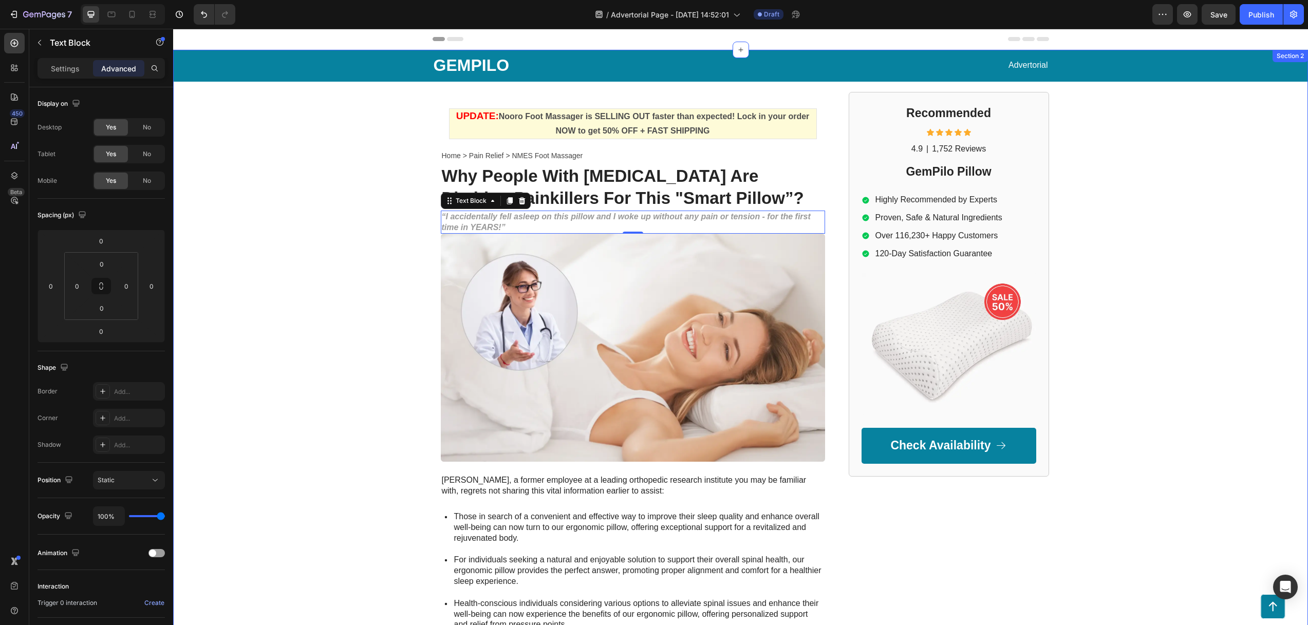
click at [399, 219] on div "GEMPILO Text Block Advertorial Text Block Row Row UPDATE: Nooro Foot Massager i…" at bounding box center [740, 437] width 1134 height 774
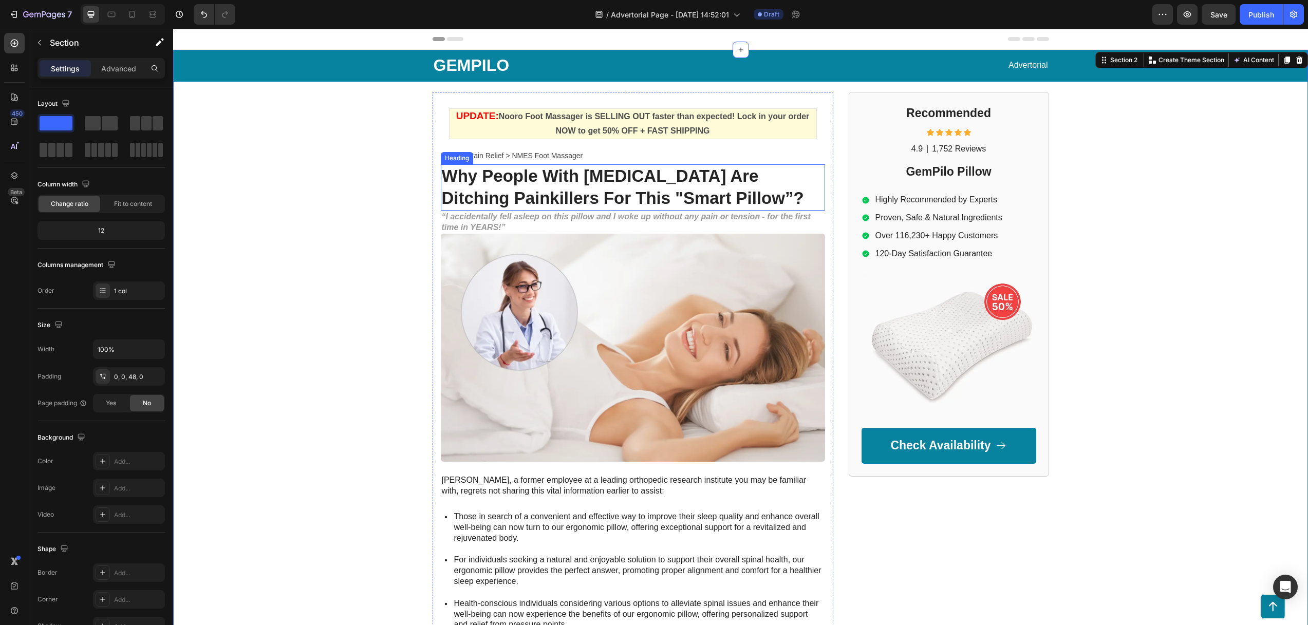
click at [579, 183] on strong "Why People With [MEDICAL_DATA] Are Ditching Painkillers For This "Smart Pillow”?" at bounding box center [623, 186] width 362 height 41
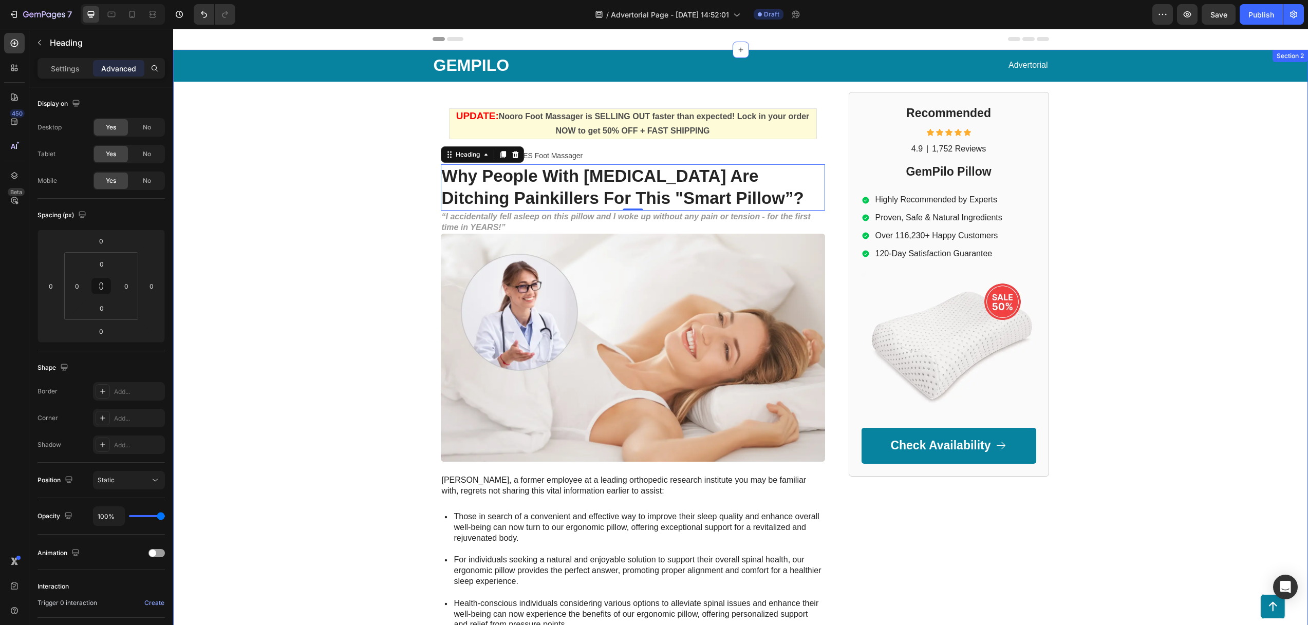
click at [379, 221] on div "GEMPILO Text Block Advertorial Text Block Row Row UPDATE: Nooro Foot Massager i…" at bounding box center [740, 437] width 1134 height 774
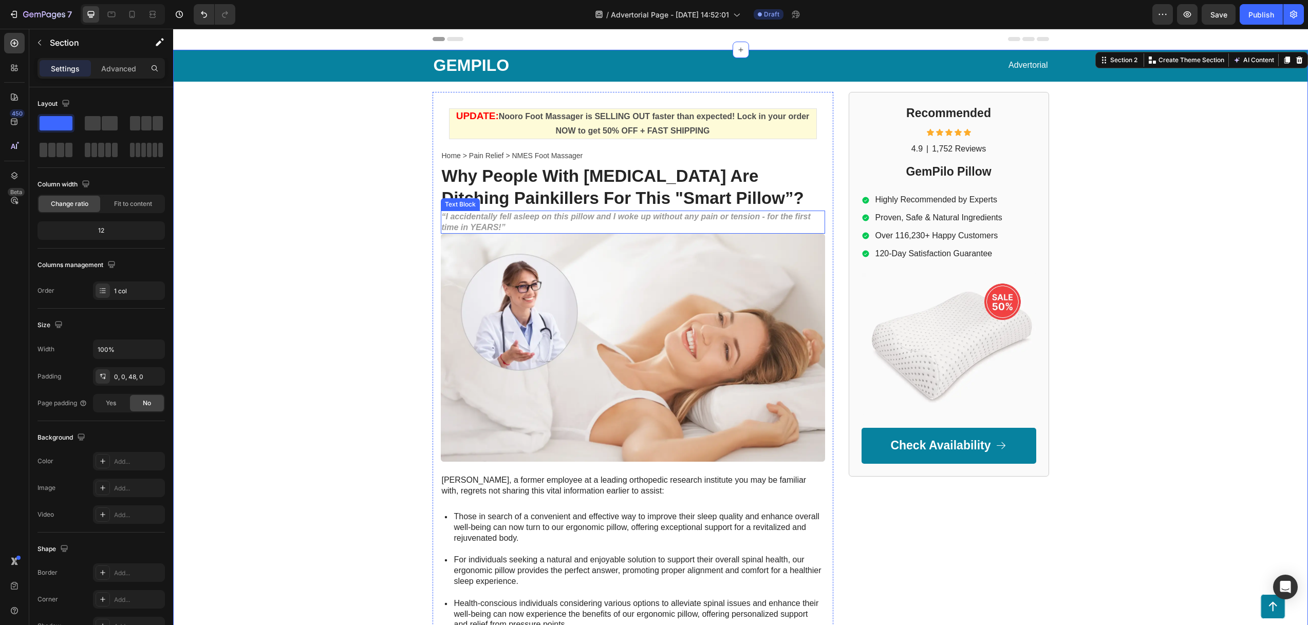
click at [498, 220] on strong "“I accidentally fell asleep on this pillow and I woke up without any pain or te…" at bounding box center [626, 222] width 369 height 20
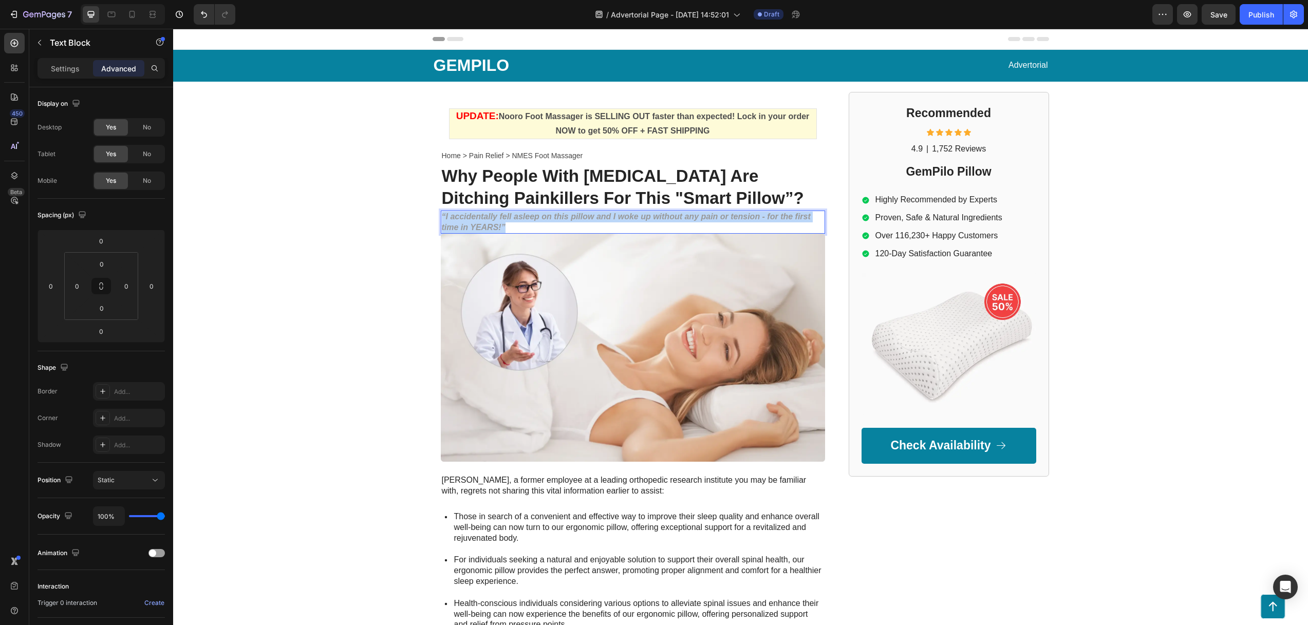
click at [479, 221] on p "“I accidentally fell asleep on this pillow and I woke up without any pain or te…" at bounding box center [633, 223] width 382 height 22
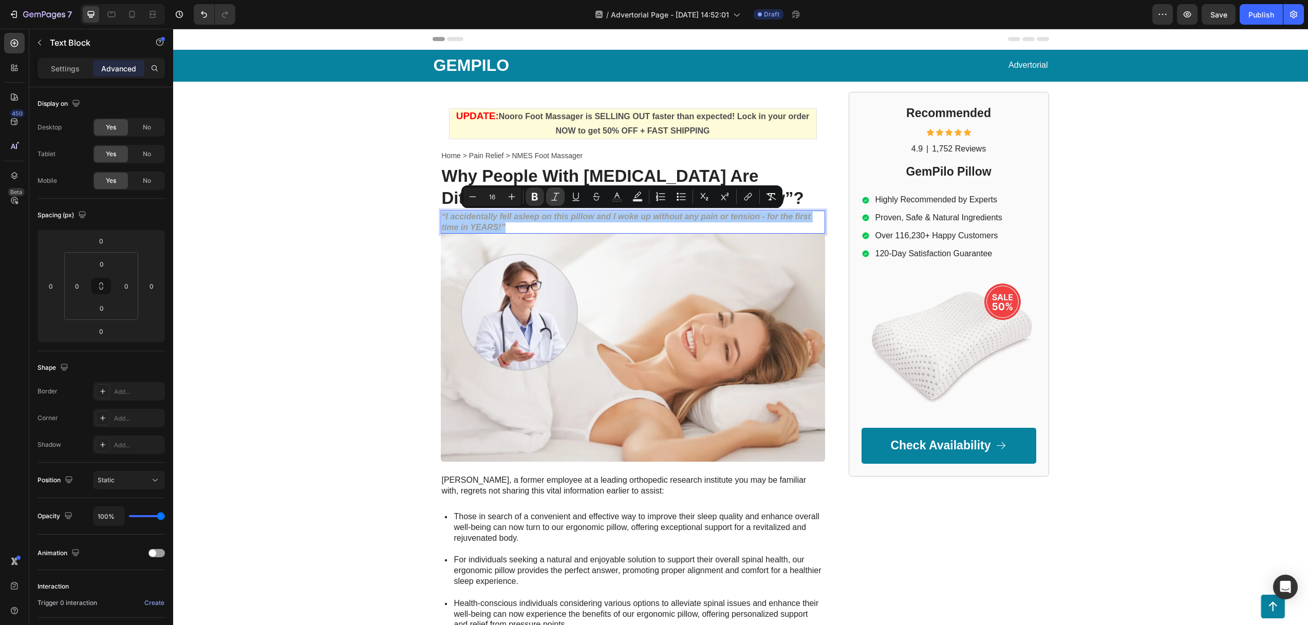
click at [558, 196] on icon "Editor contextual toolbar" at bounding box center [555, 197] width 10 height 10
click at [558, 195] on icon "Editor contextual toolbar" at bounding box center [555, 197] width 10 height 10
click at [554, 198] on icon "Editor contextual toolbar" at bounding box center [555, 197] width 8 height 8
click at [539, 196] on icon "Editor contextual toolbar" at bounding box center [534, 197] width 10 height 10
click at [538, 196] on icon "Editor contextual toolbar" at bounding box center [534, 197] width 10 height 10
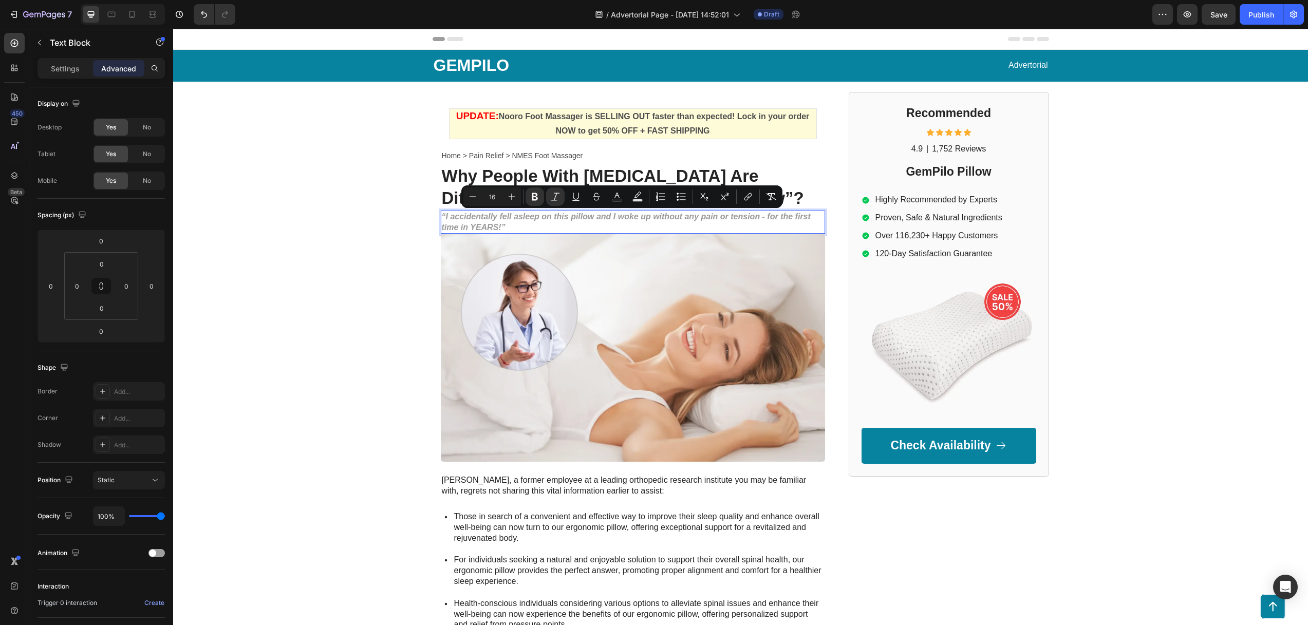
drag, startPoint x: 569, startPoint y: 217, endPoint x: 538, endPoint y: 226, distance: 31.8
click at [569, 217] on strong "“I accidentally fell asleep on this pillow and I woke up without any pain or te…" at bounding box center [626, 222] width 369 height 20
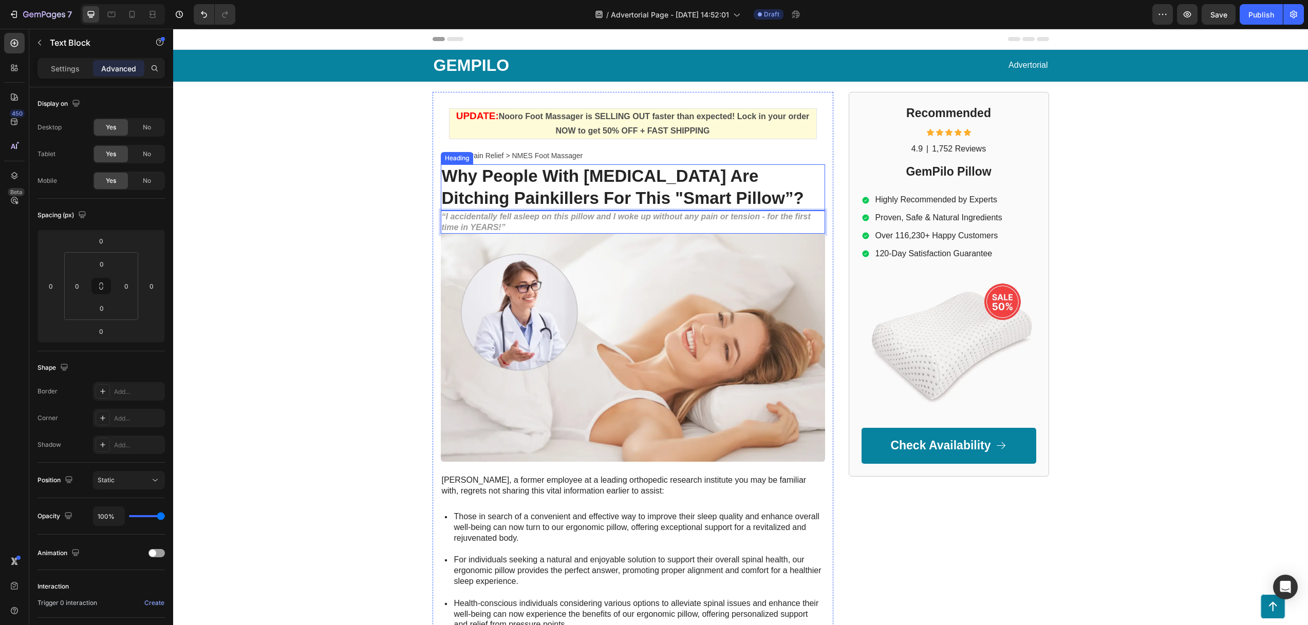
click at [603, 197] on strong "Why People With [MEDICAL_DATA] Are Ditching Painkillers For This "Smart Pillow”?" at bounding box center [623, 186] width 362 height 41
click at [613, 127] on strong "Nooro Foot Massager is SELLING OUT faster than expected! Lock in your order NOW…" at bounding box center [654, 124] width 311 height 24
click at [601, 157] on p "Home > Pain Relief > NMES Foot Massager" at bounding box center [633, 155] width 382 height 15
click at [626, 186] on strong "Why People With [MEDICAL_DATA] Are Ditching Painkillers For This "Smart Pillow”?" at bounding box center [623, 186] width 362 height 41
drag, startPoint x: 603, startPoint y: 224, endPoint x: 610, endPoint y: 222, distance: 6.7
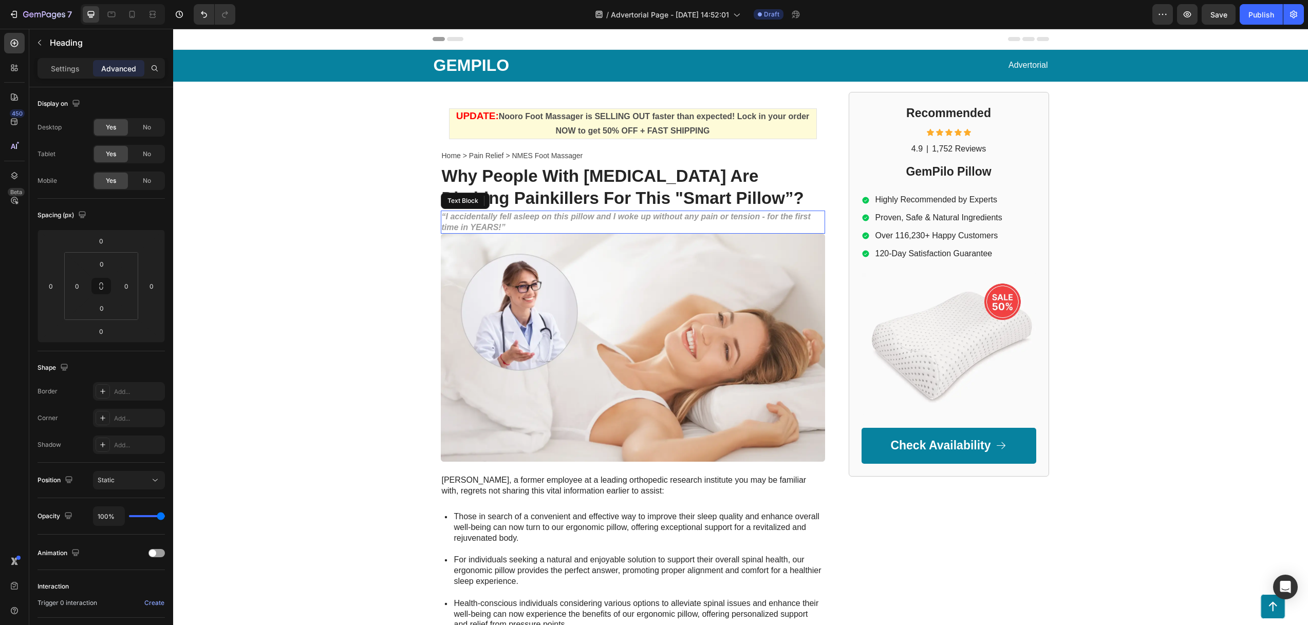
click at [603, 224] on p "“I accidentally fell asleep on this pillow and I woke up without any pain or te…" at bounding box center [633, 223] width 382 height 22
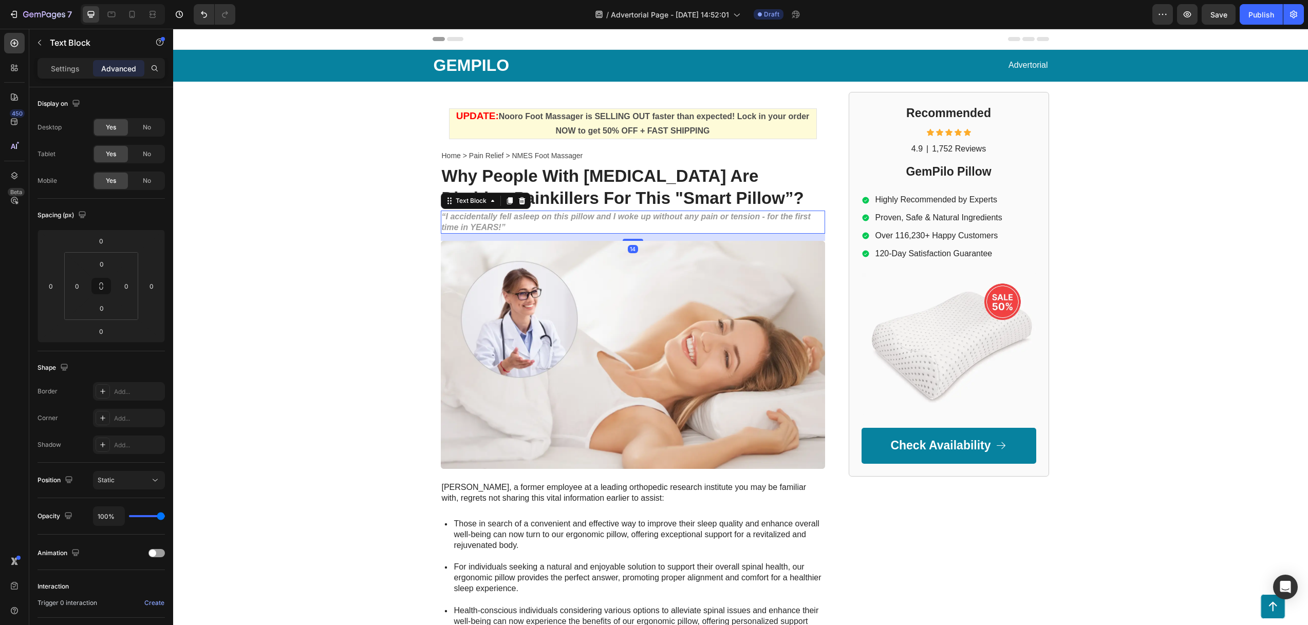
drag, startPoint x: 631, startPoint y: 232, endPoint x: 622, endPoint y: 221, distance: 14.2
click at [628, 240] on div at bounding box center [632, 240] width 21 height 2
type input "15"
click at [616, 211] on div "“I accidentally fell asleep on this pillow and I woke up without any pain or te…" at bounding box center [633, 223] width 384 height 24
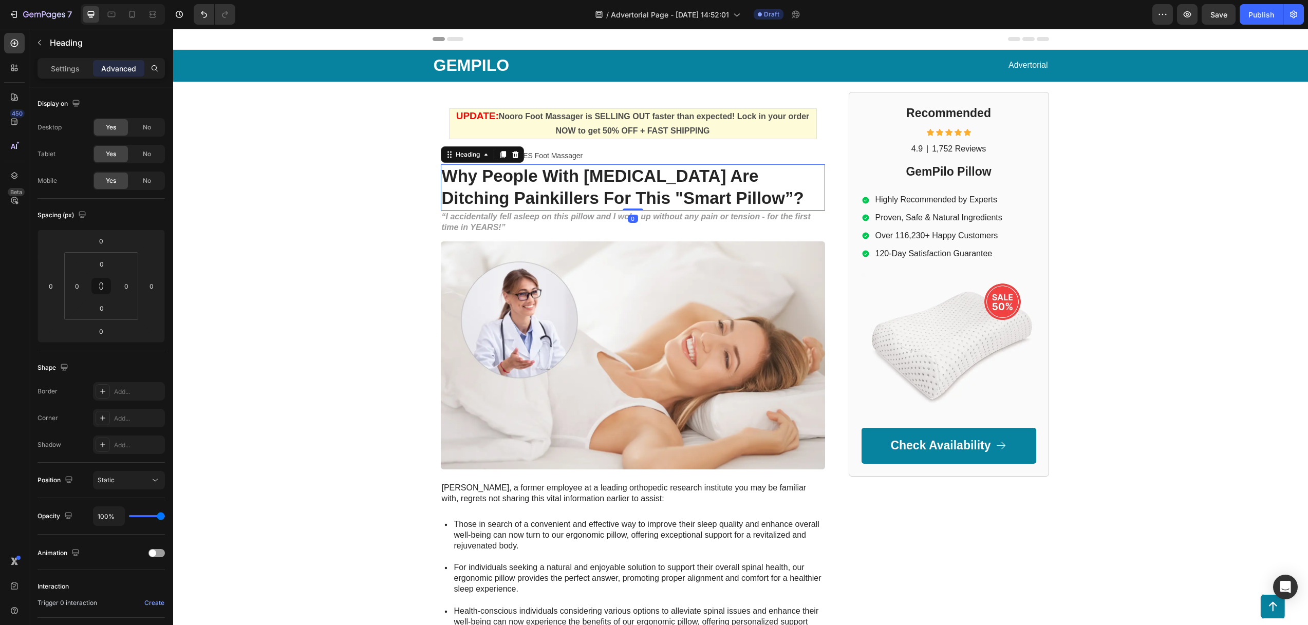
click at [623, 191] on strong "Why People With [MEDICAL_DATA] Are Ditching Painkillers For This "Smart Pillow”?" at bounding box center [623, 186] width 362 height 41
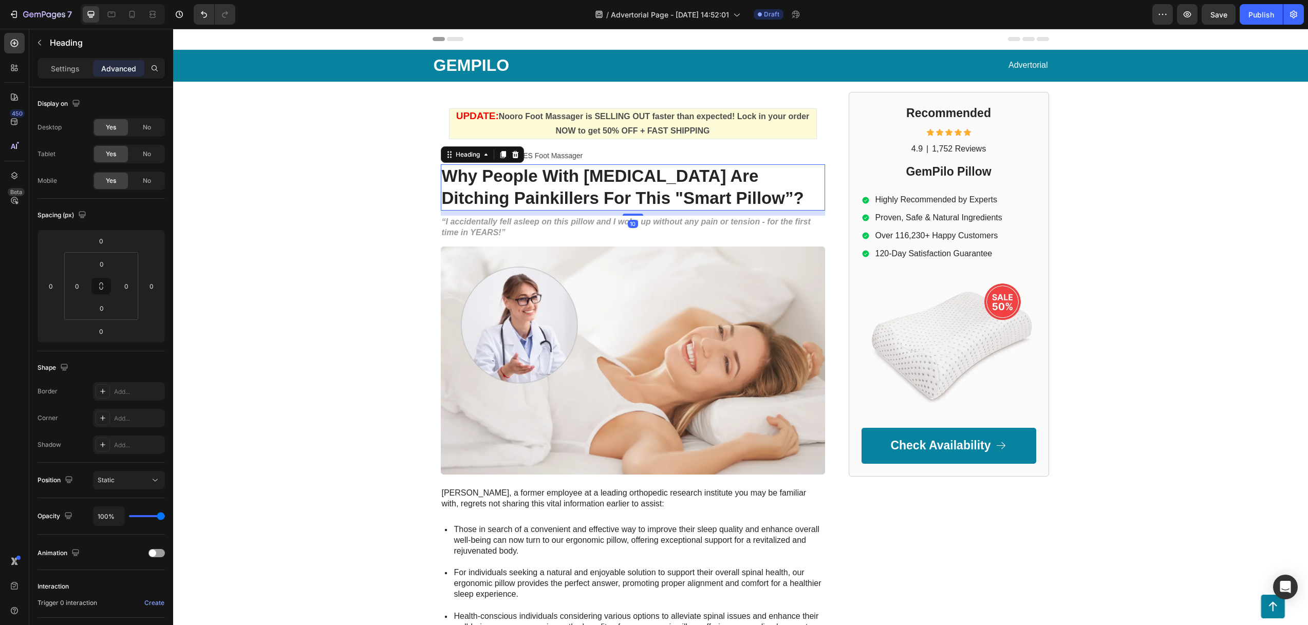
drag, startPoint x: 628, startPoint y: 210, endPoint x: 629, endPoint y: 218, distance: 8.8
click at [628, 215] on div at bounding box center [632, 215] width 21 height 2
type input "10"
click at [630, 240] on div "UPDATE: Nooro Foot Massager is SELLING OUT faster than expected! Lock in your o…" at bounding box center [633, 464] width 384 height 729
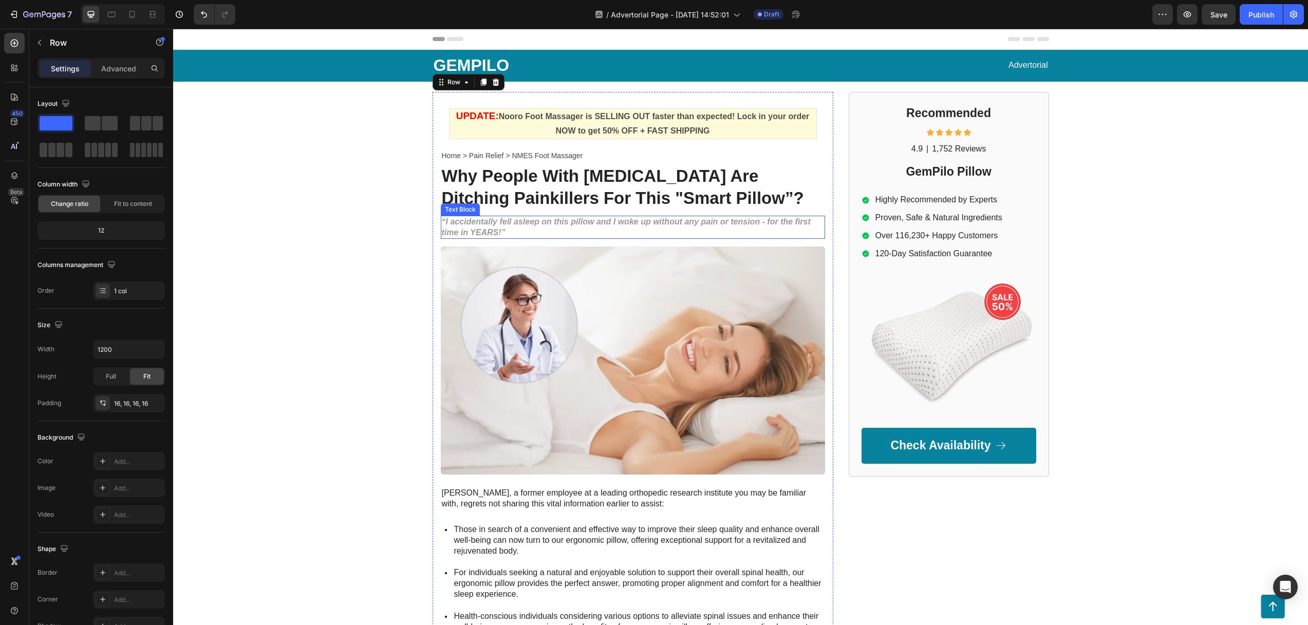
click at [625, 234] on p "“I accidentally fell asleep on this pillow and I woke up without any pain or te…" at bounding box center [633, 228] width 382 height 22
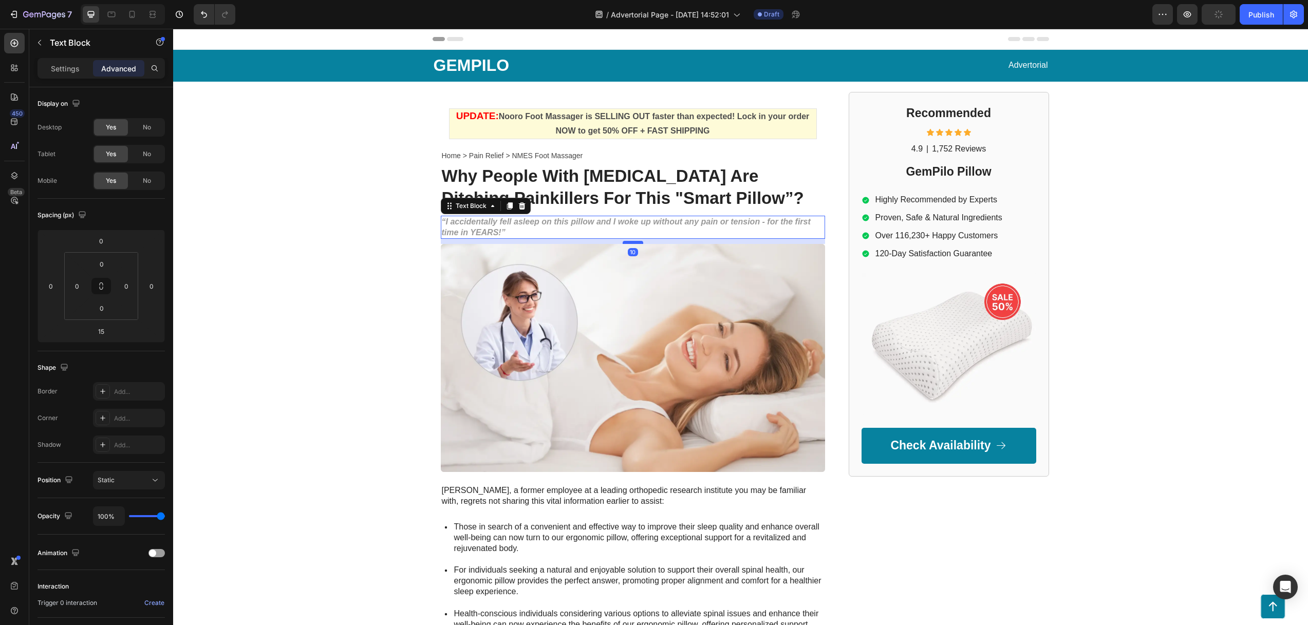
click at [632, 243] on div at bounding box center [632, 242] width 21 height 3
type input "10"
click at [397, 277] on div "GEMPILO Text Block Advertorial Text Block Row Row UPDATE: Nooro Foot Massager i…" at bounding box center [740, 442] width 1134 height 785
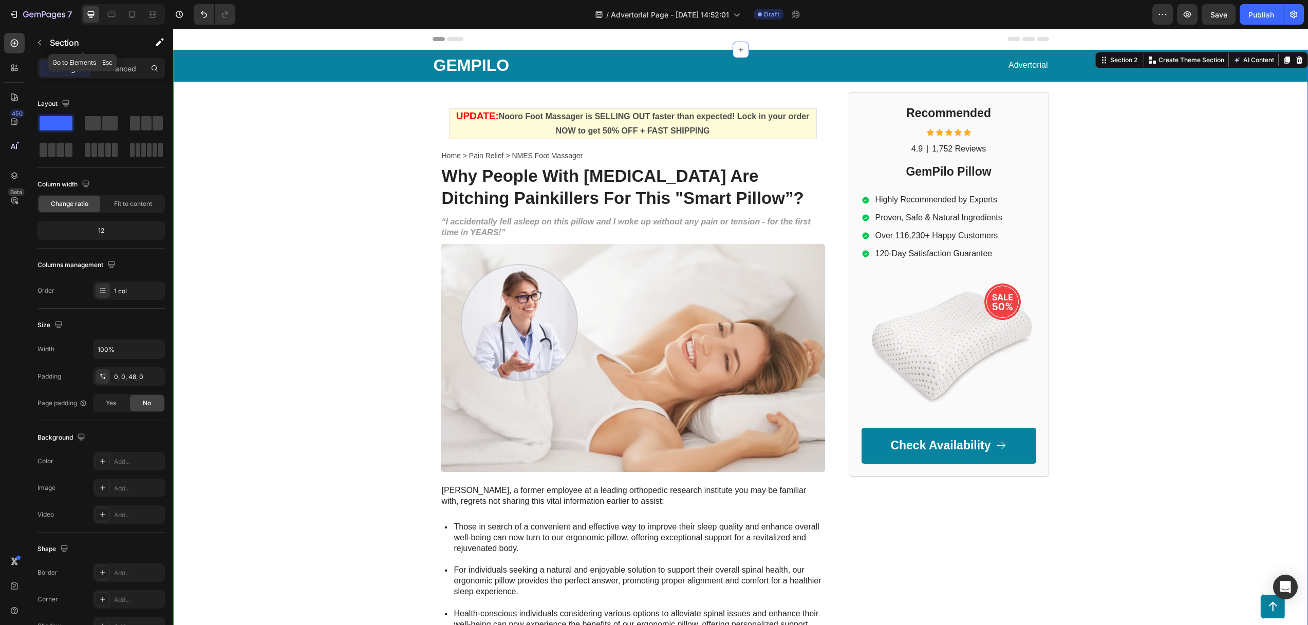
drag, startPoint x: 37, startPoint y: 43, endPoint x: 108, endPoint y: 112, distance: 98.4
click at [37, 43] on icon "button" at bounding box center [39, 43] width 8 height 8
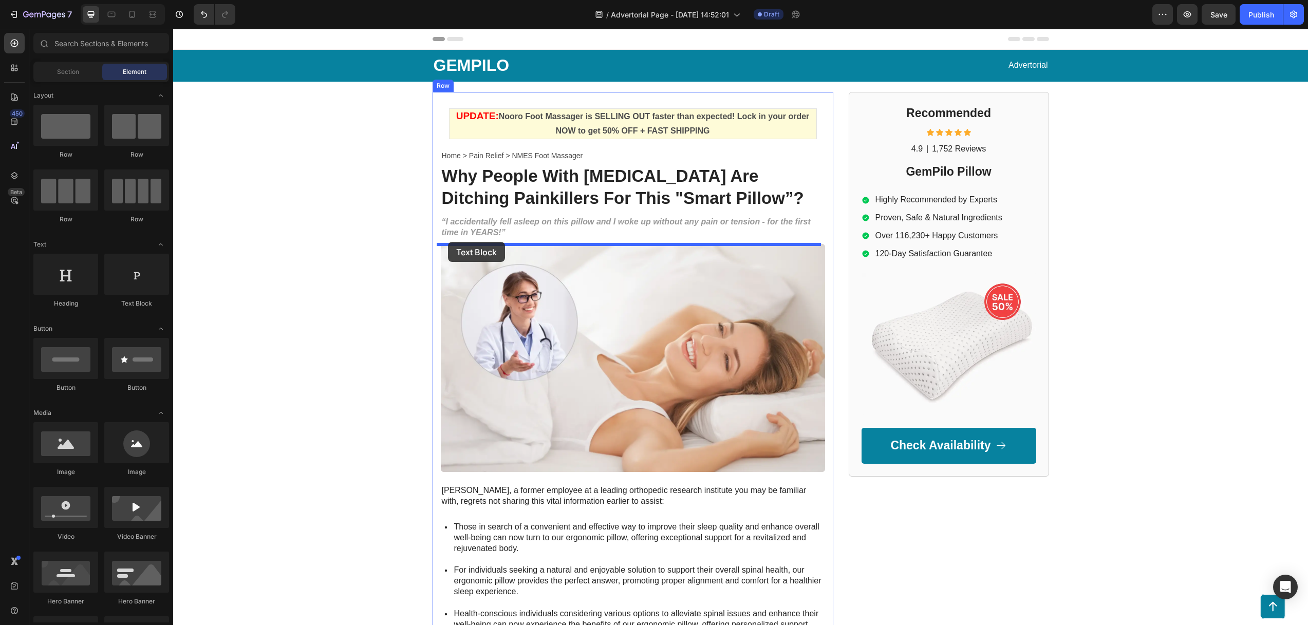
drag, startPoint x: 310, startPoint y: 305, endPoint x: 448, endPoint y: 242, distance: 151.9
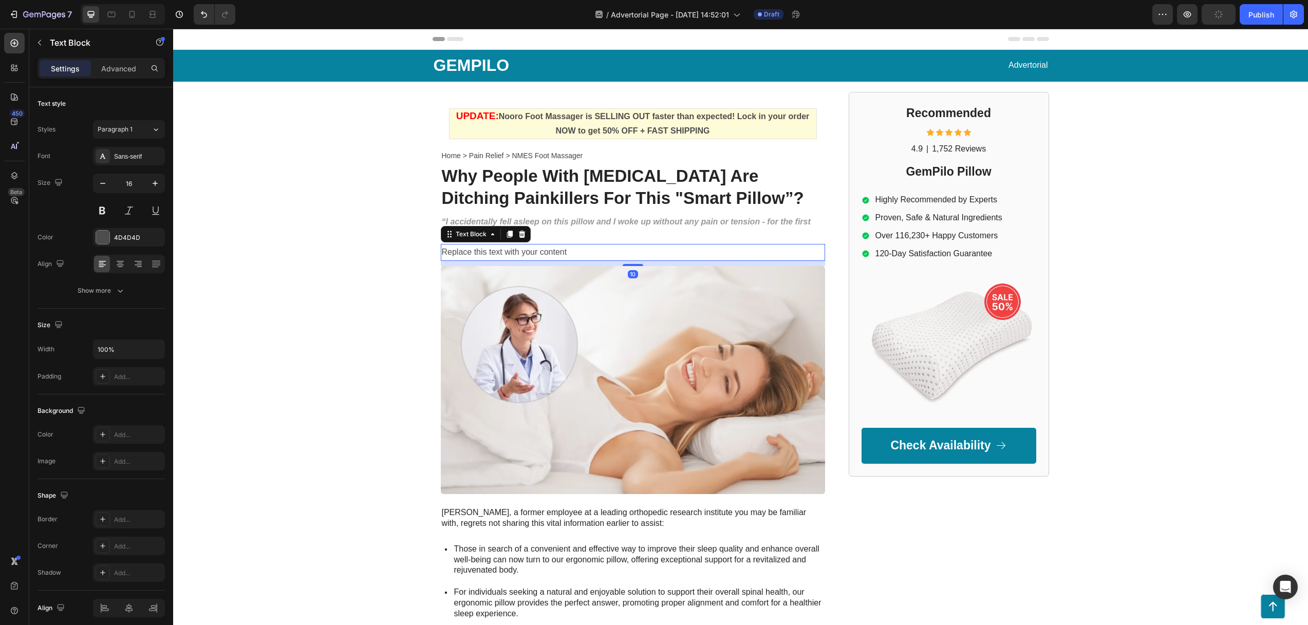
click at [510, 250] on div "Replace this text with your content" at bounding box center [633, 252] width 384 height 17
click at [510, 250] on p "Replace this text with your content" at bounding box center [633, 252] width 382 height 15
click at [465, 251] on span "By [PERSON_NAME] |" at bounding box center [473, 252] width 63 height 7
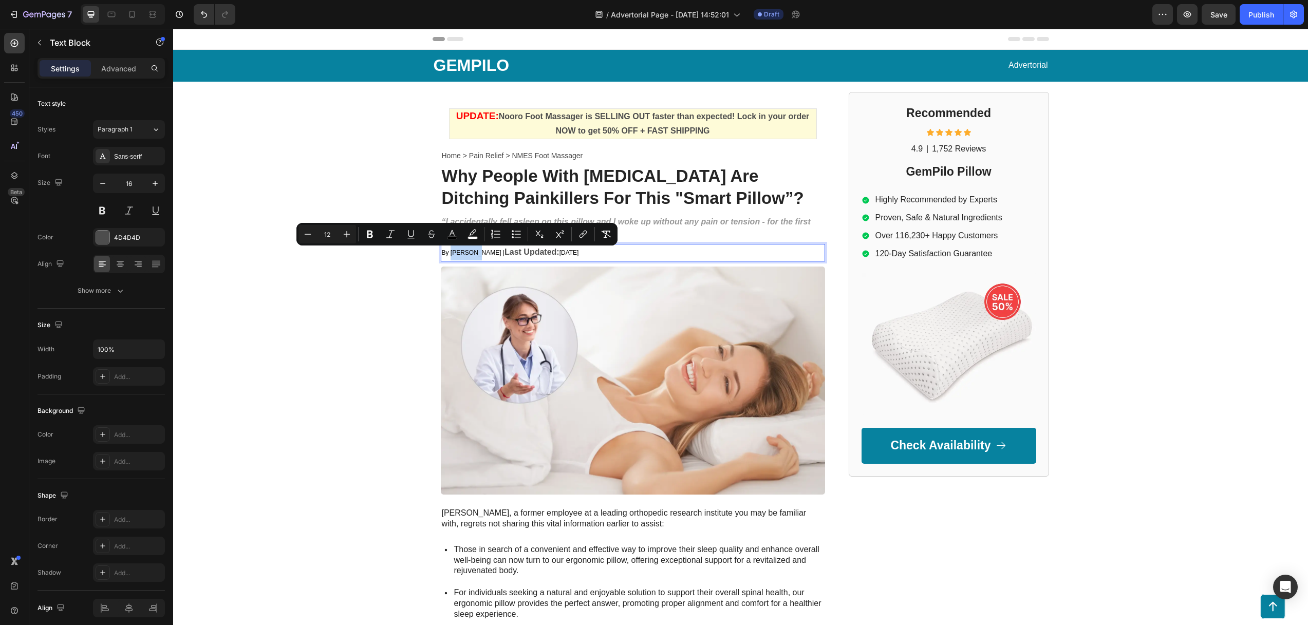
drag, startPoint x: 468, startPoint y: 256, endPoint x: 448, endPoint y: 254, distance: 20.1
click at [448, 254] on span "By [PERSON_NAME] |" at bounding box center [473, 252] width 63 height 7
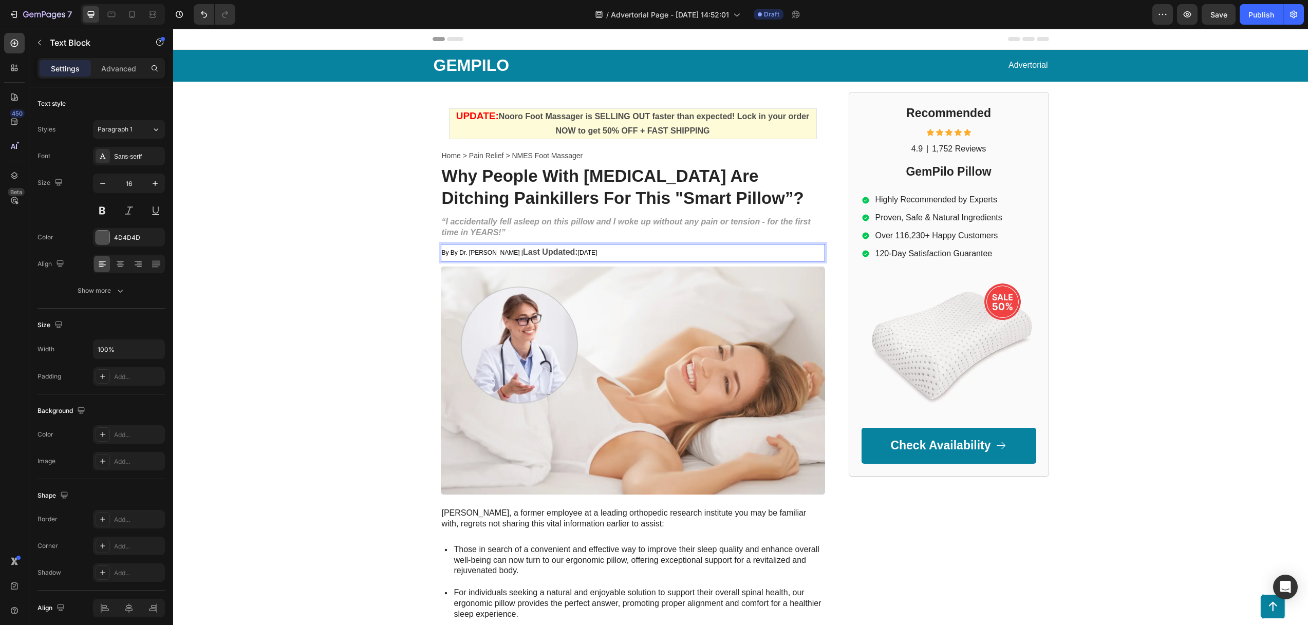
click at [443, 253] on span "By By Dr. [PERSON_NAME] |" at bounding box center [482, 252] width 81 height 7
click at [447, 255] on span "By By Dr. [PERSON_NAME] |" at bounding box center [482, 252] width 81 height 7
click at [398, 257] on div "GEMPILO Text Block Advertorial Text Block Row Row UPDATE: Nooro Foot Massager i…" at bounding box center [740, 453] width 1134 height 807
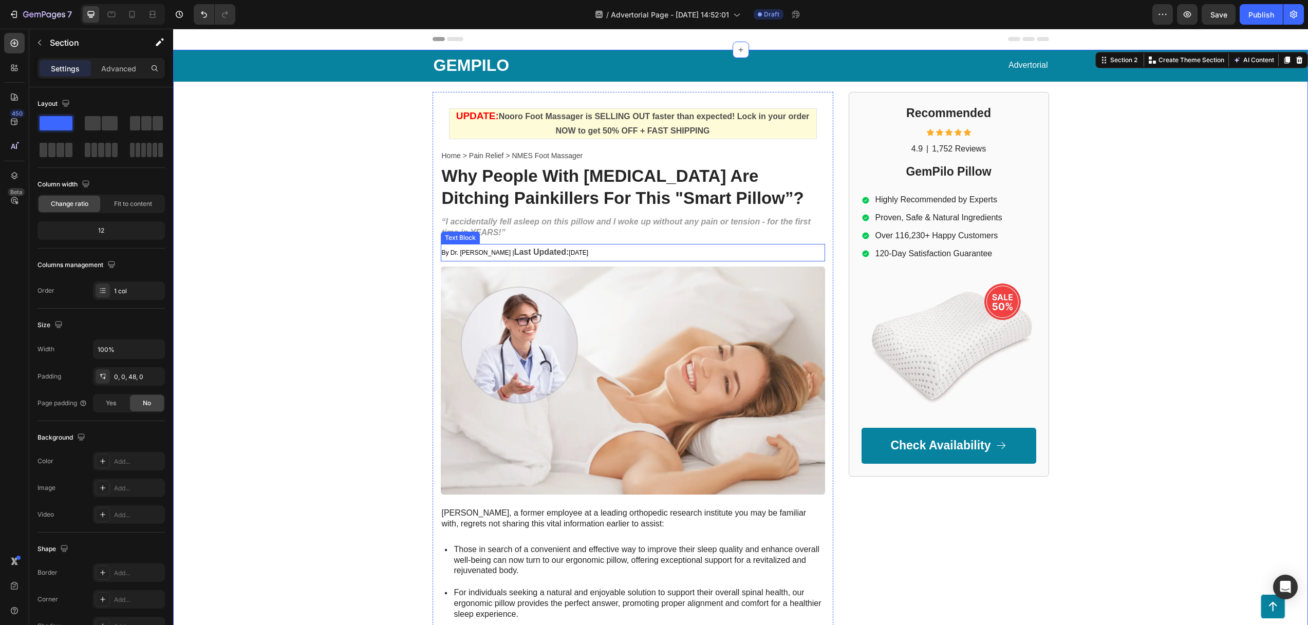
click at [505, 250] on span "By Dr. [PERSON_NAME] |" at bounding box center [478, 252] width 72 height 7
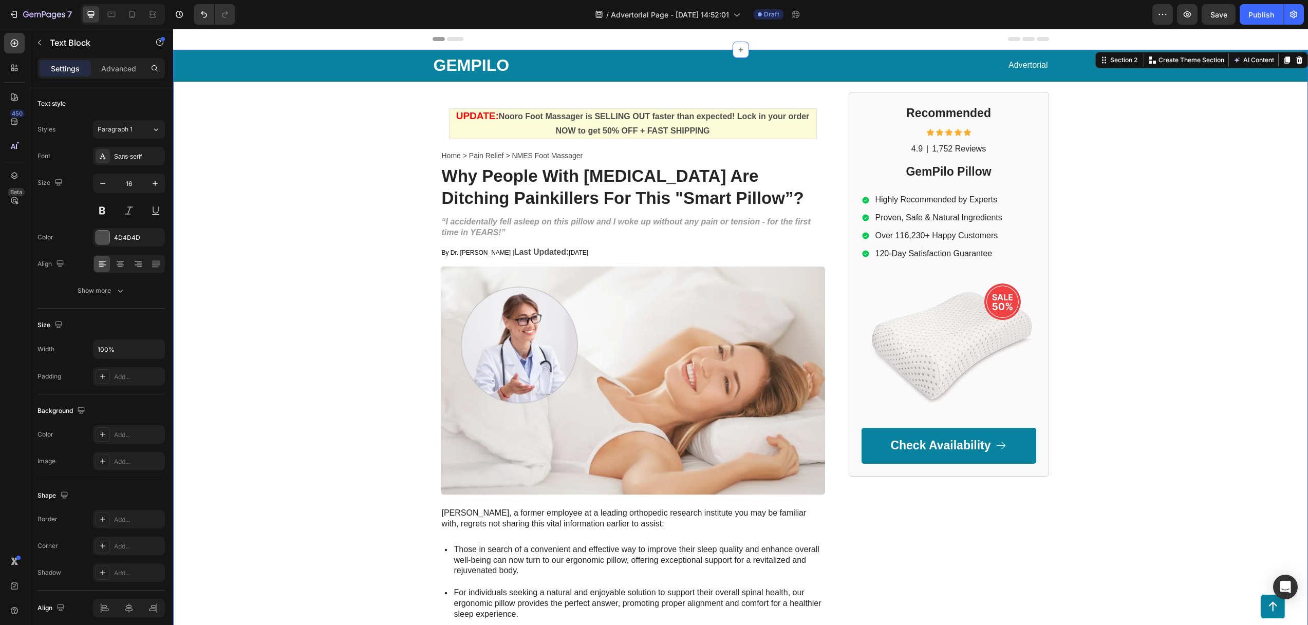
click at [358, 251] on div "GEMPILO Text Block Advertorial Text Block Row Row UPDATE: Nooro Foot Massager i…" at bounding box center [740, 453] width 1134 height 807
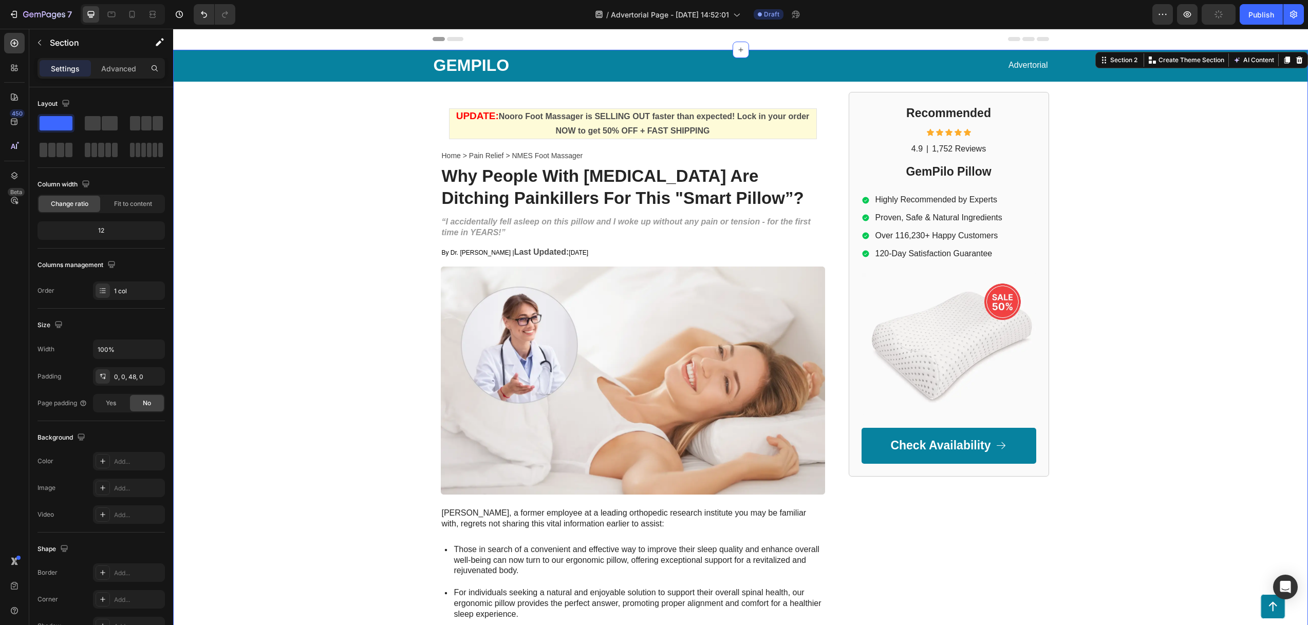
click at [324, 179] on div "GEMPILO Text Block Advertorial Text Block Row Row UPDATE: Nooro Foot Massager i…" at bounding box center [740, 453] width 1134 height 807
click at [127, 15] on icon at bounding box center [132, 14] width 10 height 10
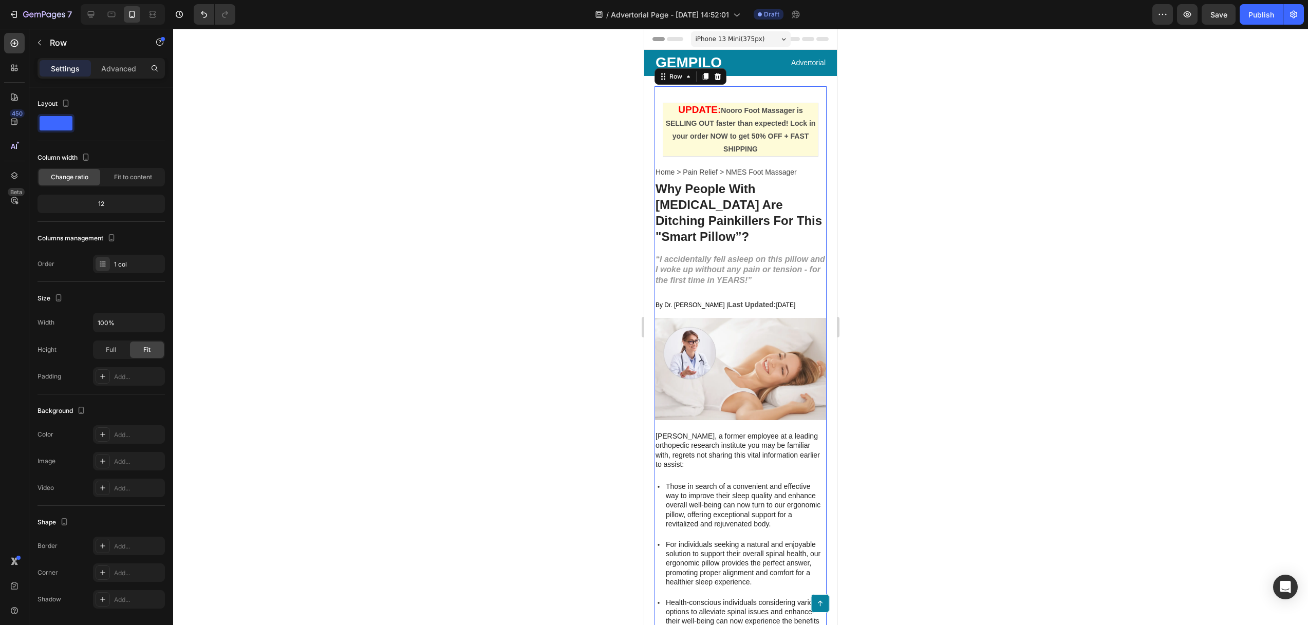
click at [762, 93] on div "UPDATE: Nooro Foot Massager is SELLING OUT faster than expected! Lock in your o…" at bounding box center [740, 489] width 172 height 807
click at [726, 119] on strong "Nooro Foot Massager is SELLING OUT faster than expected! Lock in your order NOW…" at bounding box center [741, 129] width 150 height 47
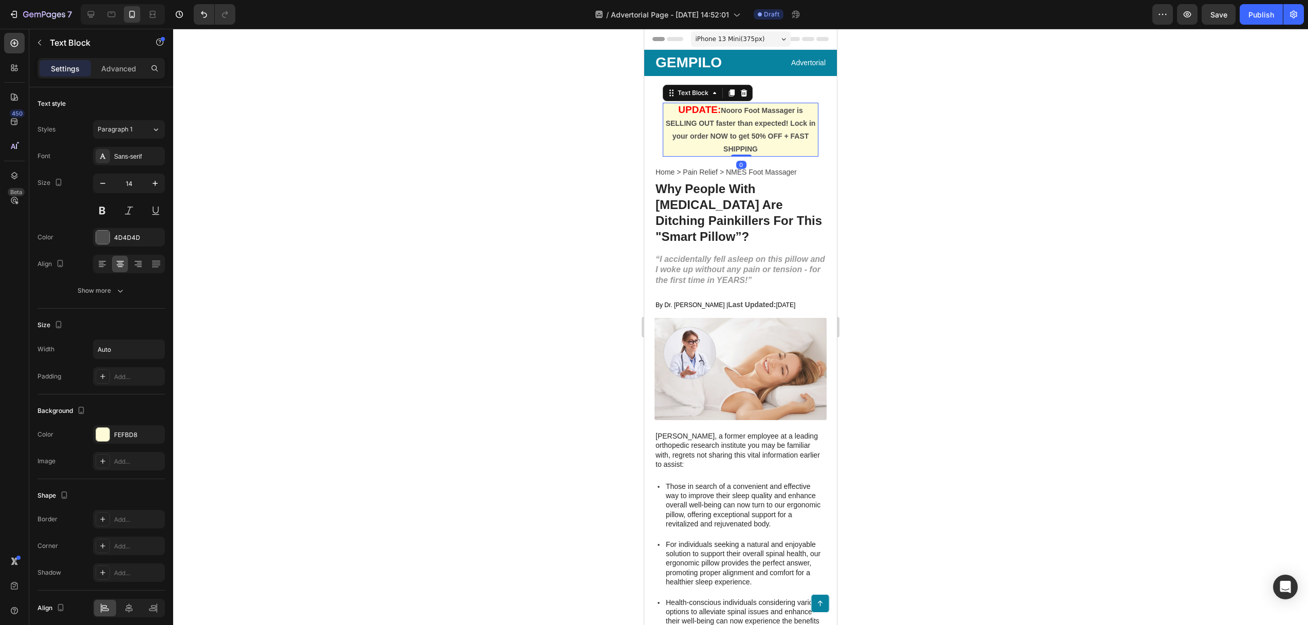
drag, startPoint x: 742, startPoint y: 154, endPoint x: 742, endPoint y: 102, distance: 51.4
click at [740, 133] on div "UPDATE: Nooro Foot Massager is SELLING OUT faster than expected! Lock in your o…" at bounding box center [741, 130] width 156 height 54
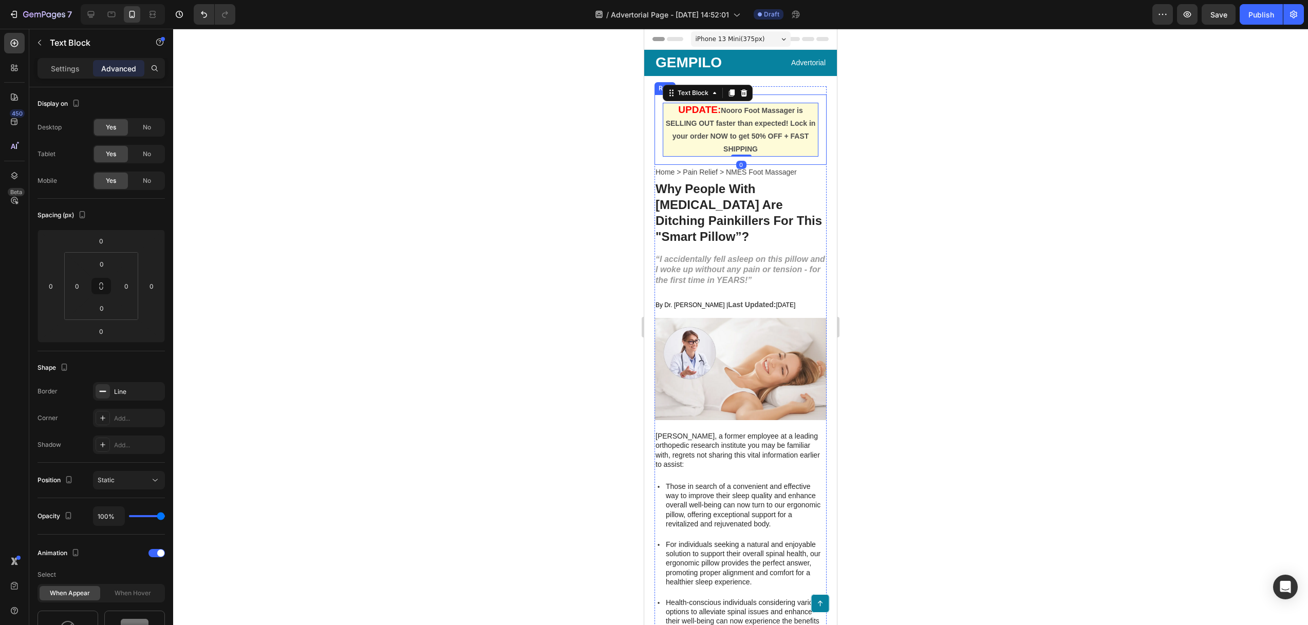
click at [773, 94] on div "UPDATE: Nooro Foot Massager is SELLING OUT faster than expected! Lock in your o…" at bounding box center [740, 129] width 172 height 70
click at [746, 73] on div "GEMPILO Text Block Advertorial Text Block Row" at bounding box center [740, 63] width 172 height 26
click at [739, 97] on div "UPDATE: Nooro Foot Massager is SELLING OUT faster than expected! Lock in your o…" at bounding box center [740, 129] width 172 height 70
click at [625, 152] on div at bounding box center [740, 327] width 1134 height 596
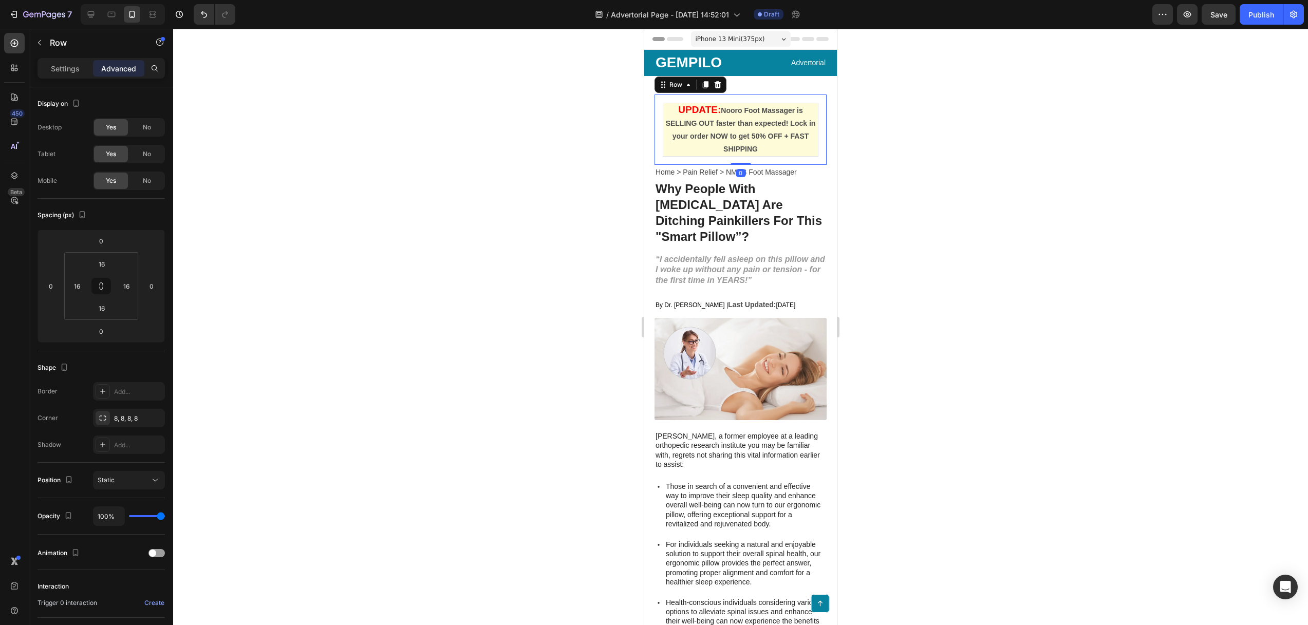
click at [747, 96] on div "UPDATE: Nooro Foot Massager is SELLING OUT faster than expected! Lock in your o…" at bounding box center [740, 129] width 172 height 70
click at [723, 122] on strong "Nooro Foot Massager is SELLING OUT faster than expected! Lock in your order NOW…" at bounding box center [741, 129] width 150 height 47
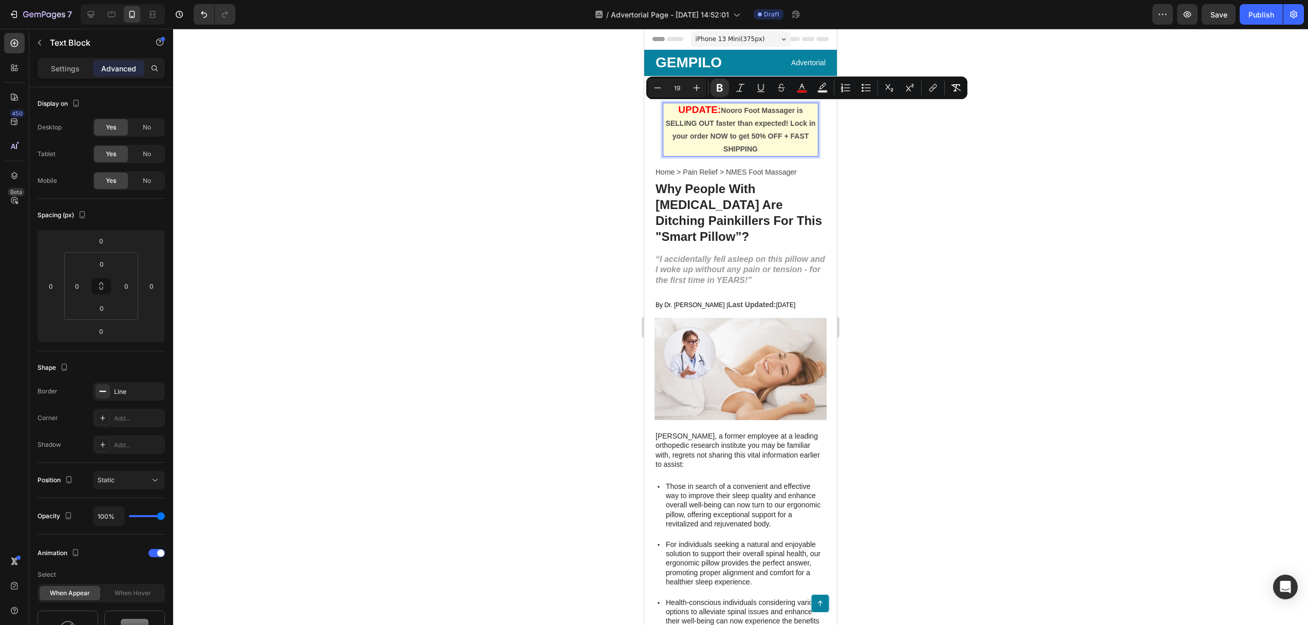
copy p "UPDATE: Nooro Foot Massager is SELLING OUT faster than expected! Lock in your o…"
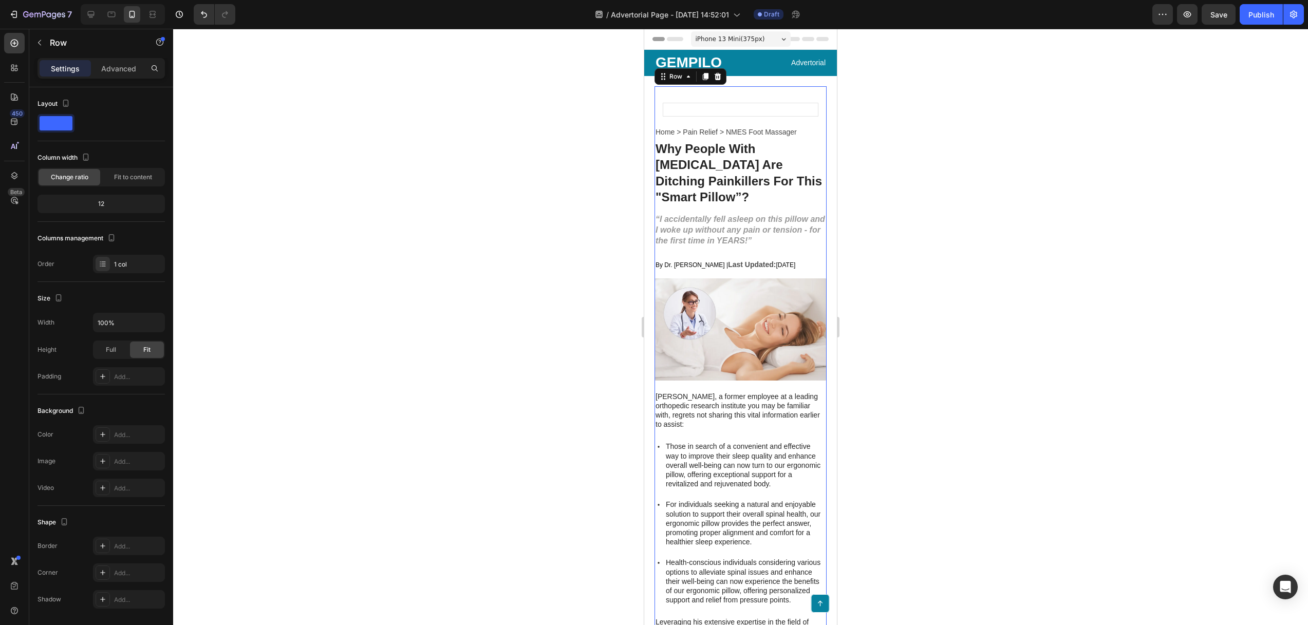
click at [737, 91] on div "Text Block Row Home > Pain Relief > NMES Foot Massager Text Block ⁠⁠⁠⁠⁠⁠⁠ Why P…" at bounding box center [740, 470] width 172 height 768
drag, startPoint x: 88, startPoint y: 9, endPoint x: 226, endPoint y: 39, distance: 141.9
click at [88, 9] on icon at bounding box center [91, 14] width 10 height 10
type input "1200"
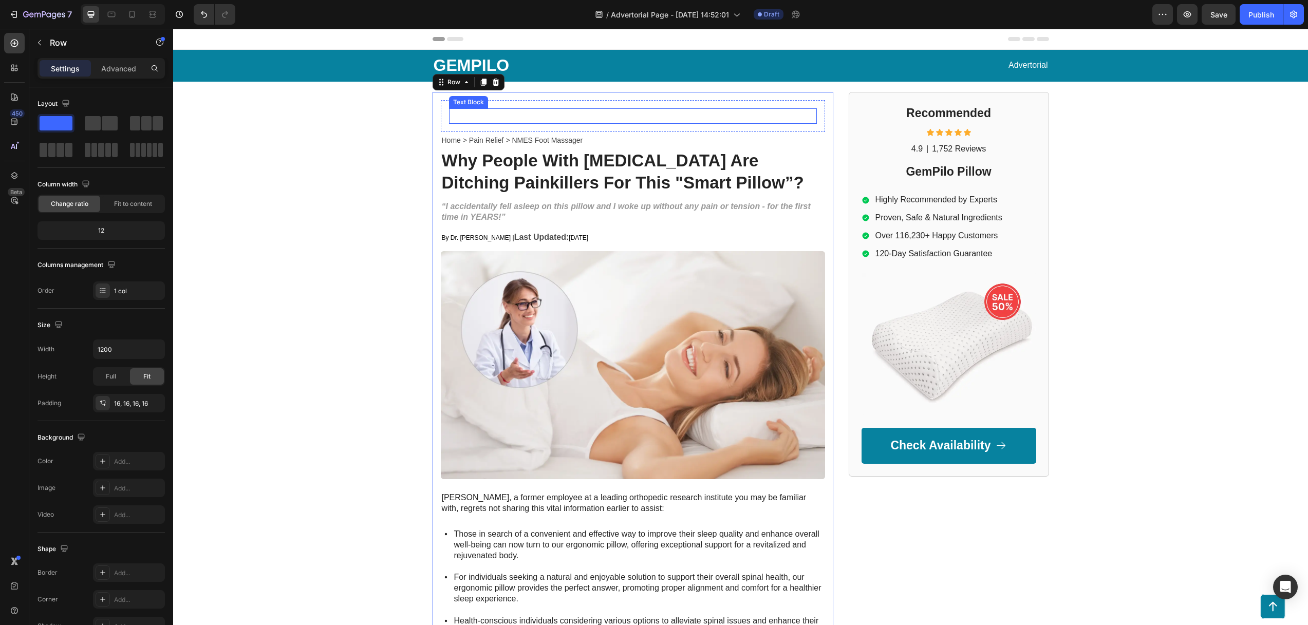
scroll to position [27, 0]
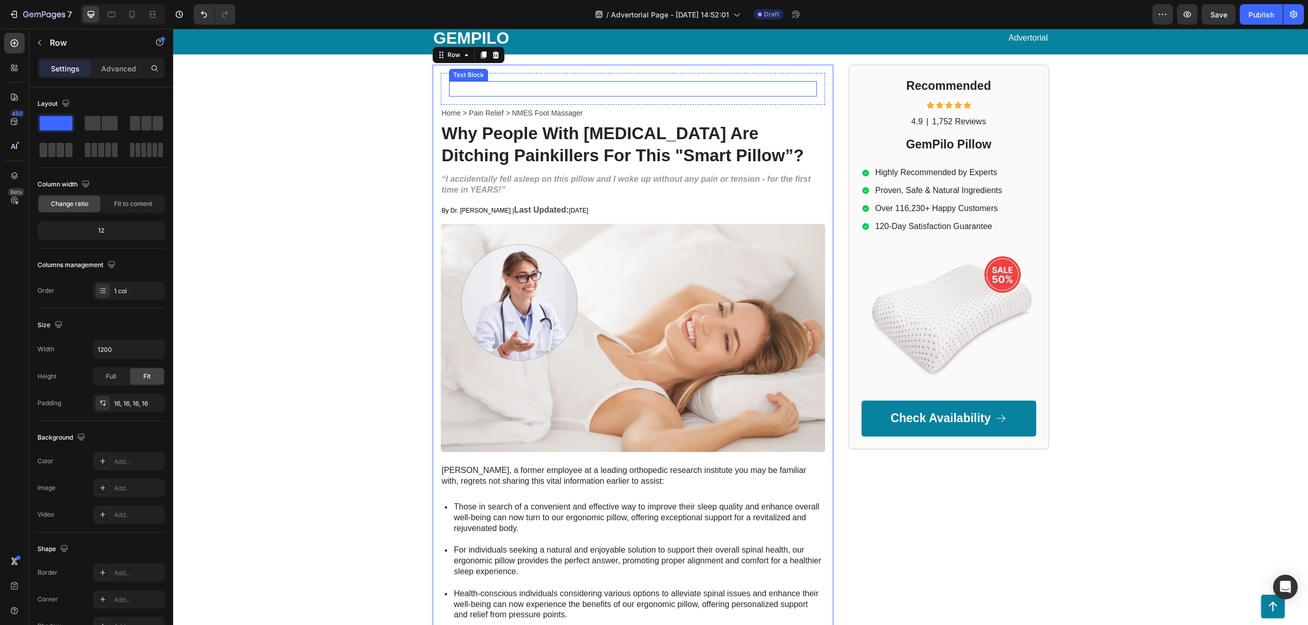
click at [545, 82] on div at bounding box center [632, 89] width 367 height 15
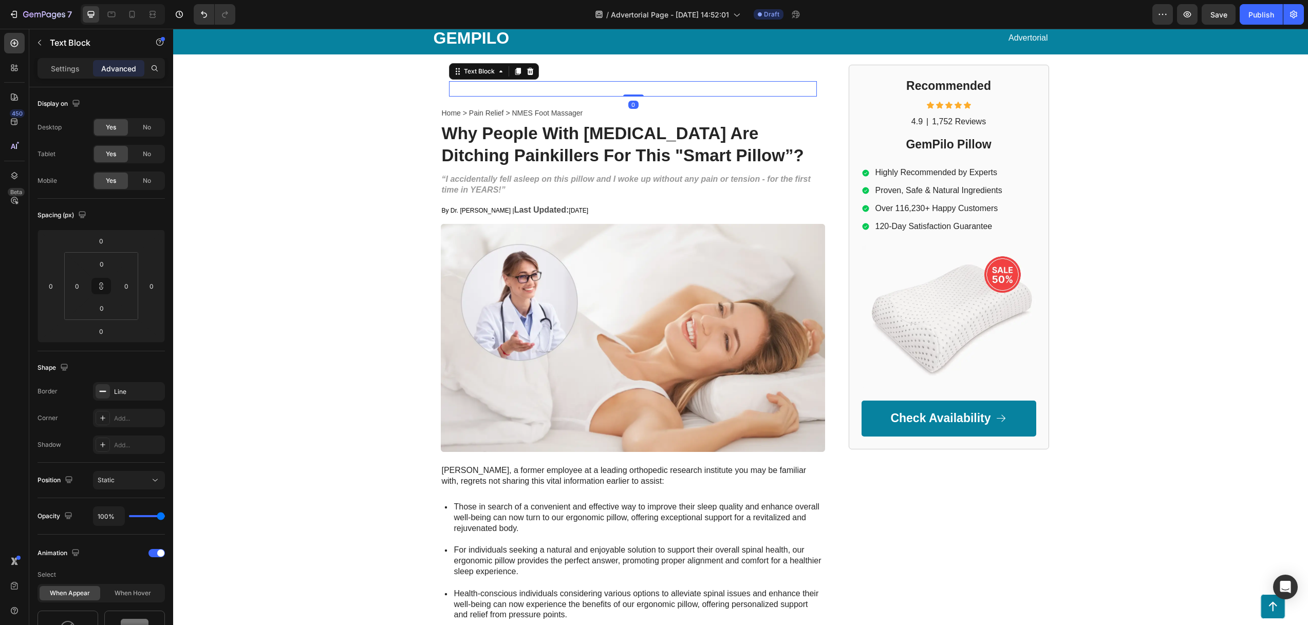
click at [526, 71] on icon at bounding box center [529, 70] width 7 height 7
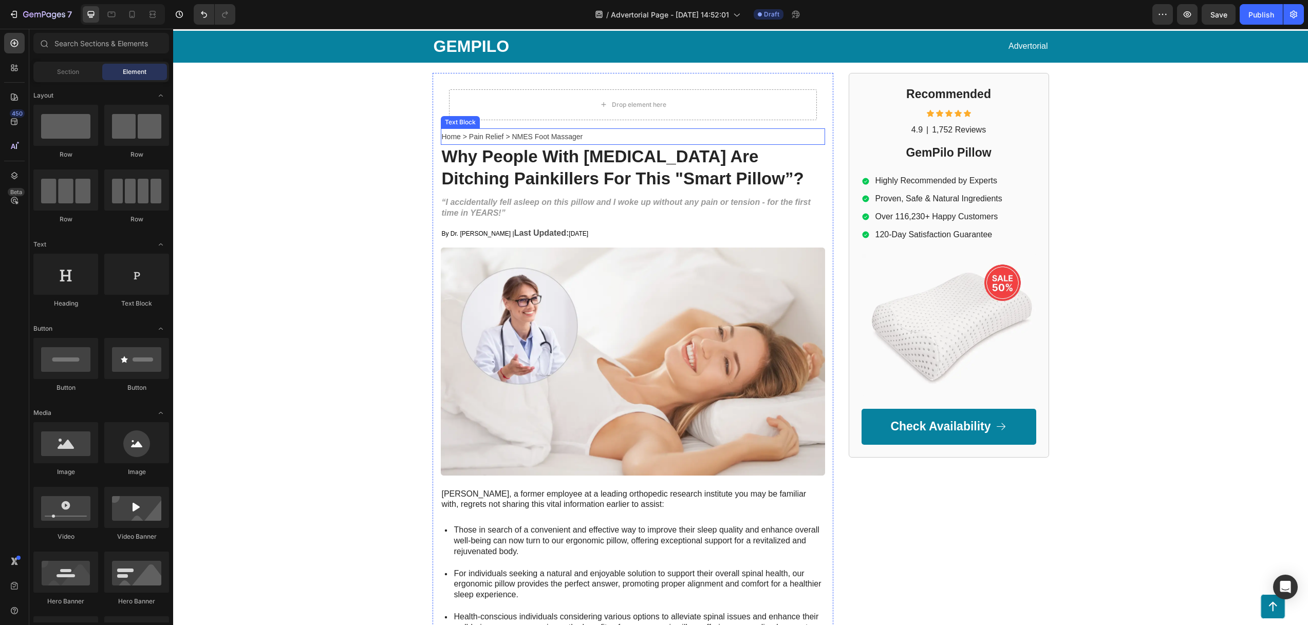
scroll to position [0, 0]
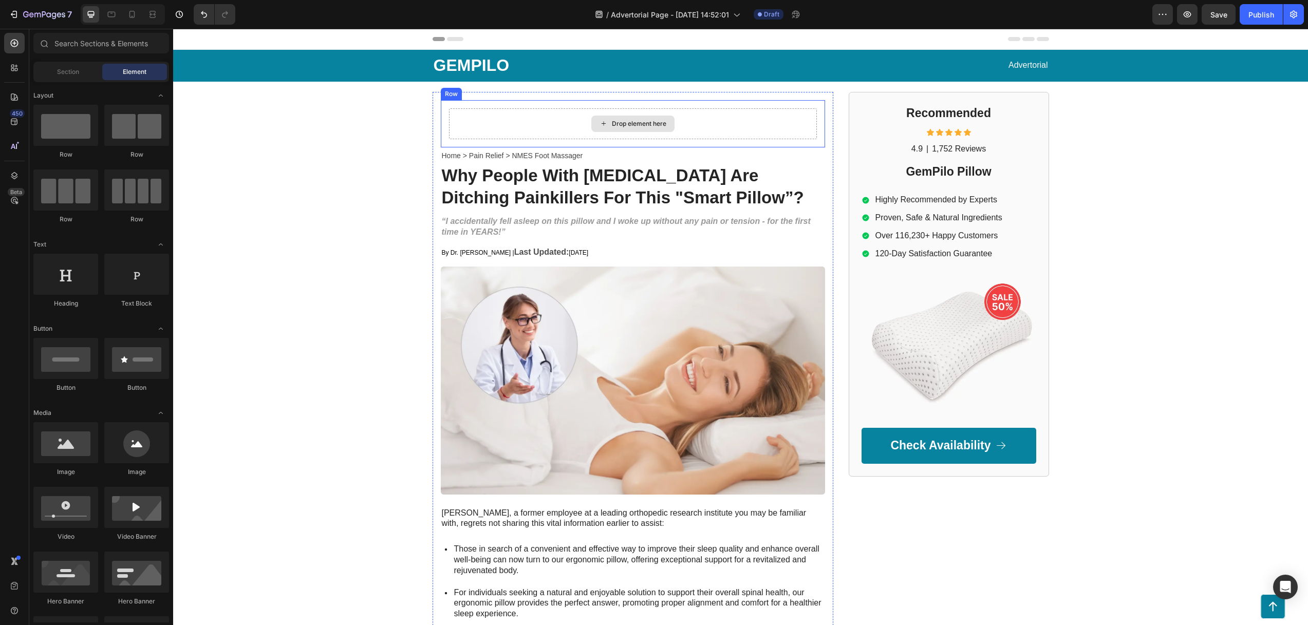
click at [531, 118] on div "Drop element here" at bounding box center [633, 123] width 368 height 31
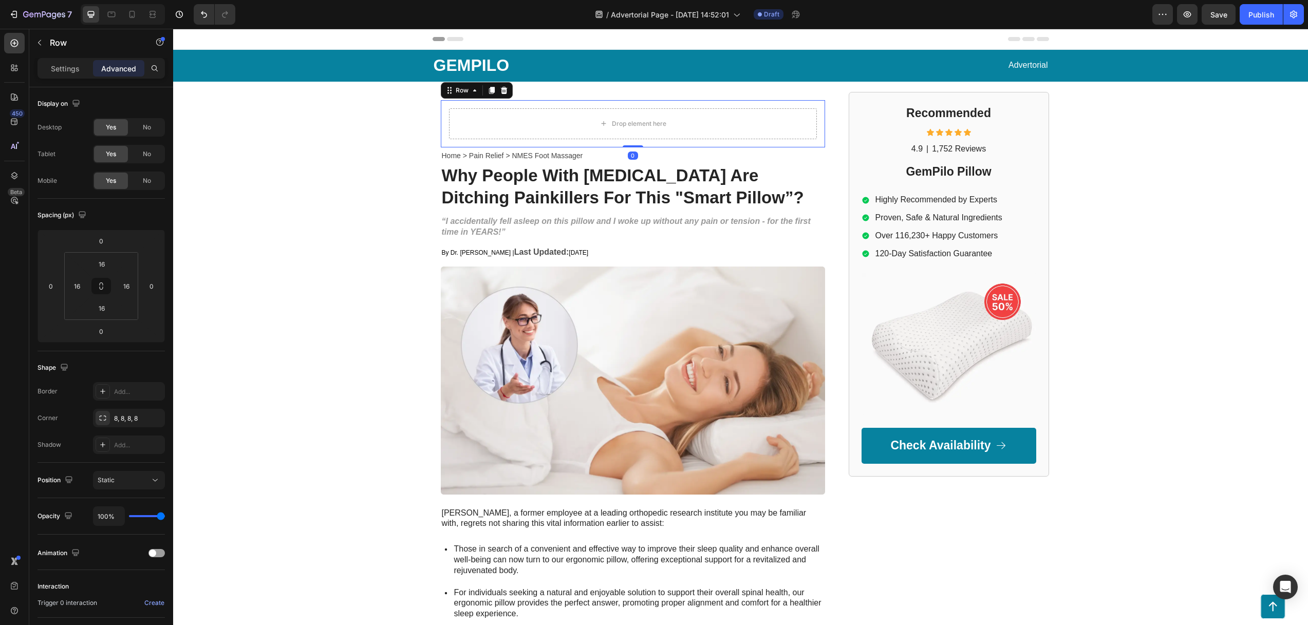
drag, startPoint x: 502, startPoint y: 91, endPoint x: 572, endPoint y: 100, distance: 70.4
click at [502, 91] on icon at bounding box center [504, 90] width 8 height 8
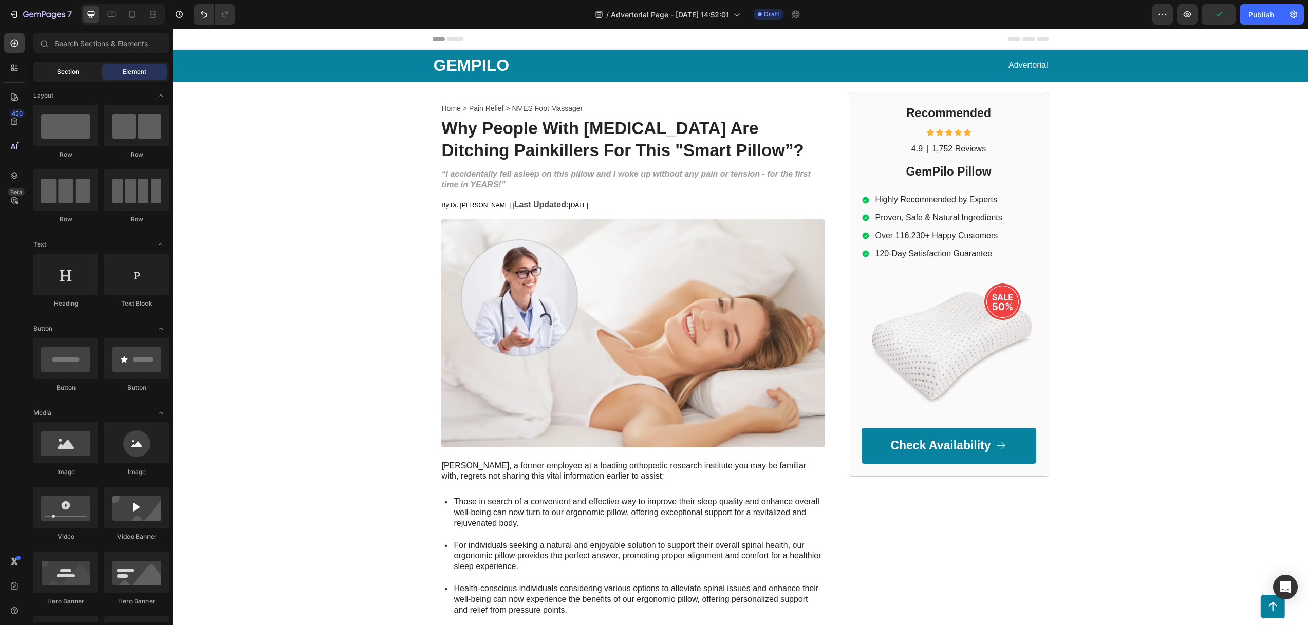
click at [60, 69] on span "Section" at bounding box center [68, 71] width 22 height 9
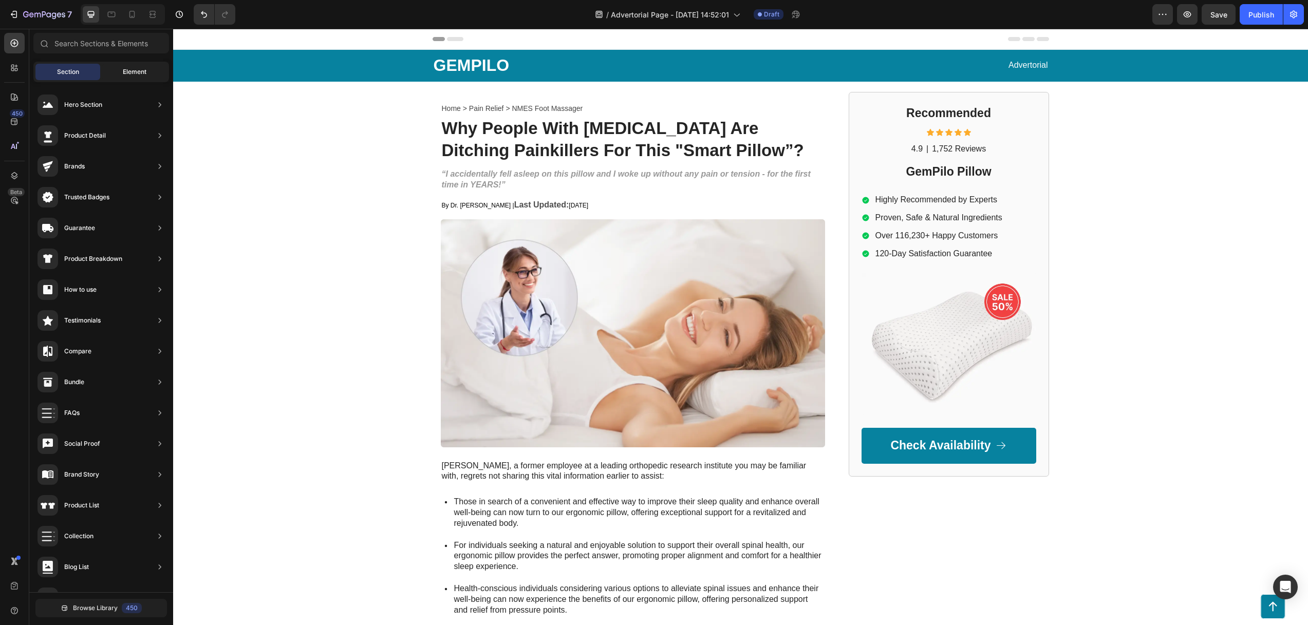
click at [128, 68] on span "Element" at bounding box center [135, 71] width 24 height 9
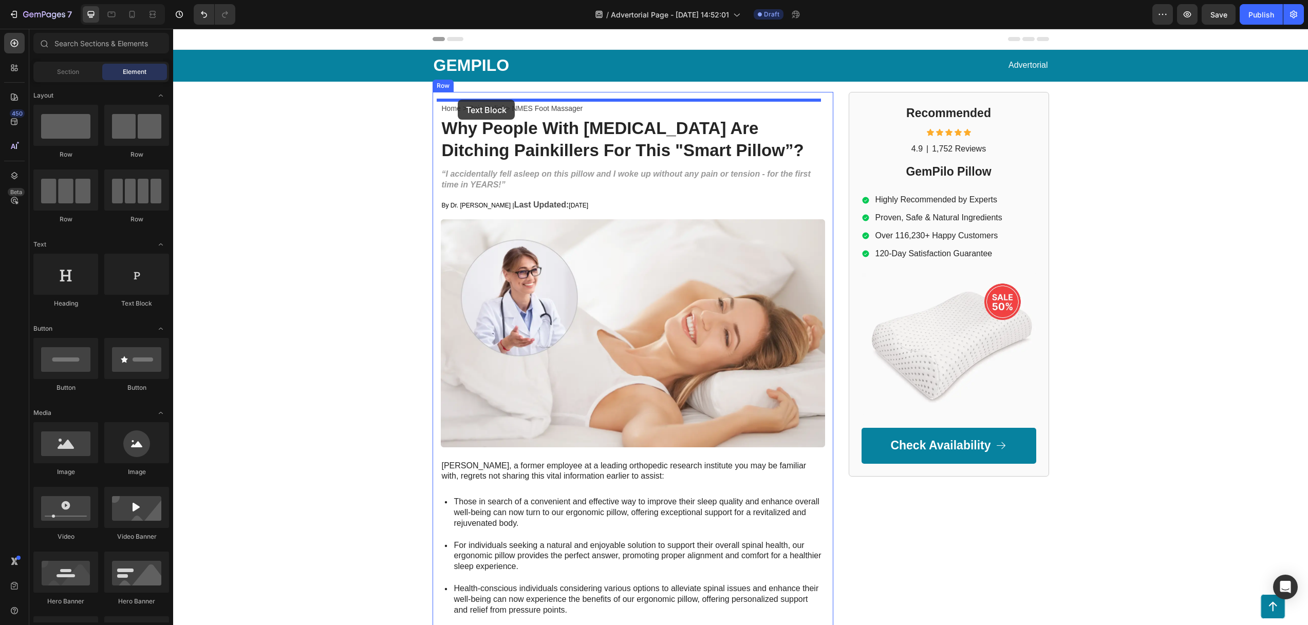
drag, startPoint x: 325, startPoint y: 276, endPoint x: 457, endPoint y: 100, distance: 220.5
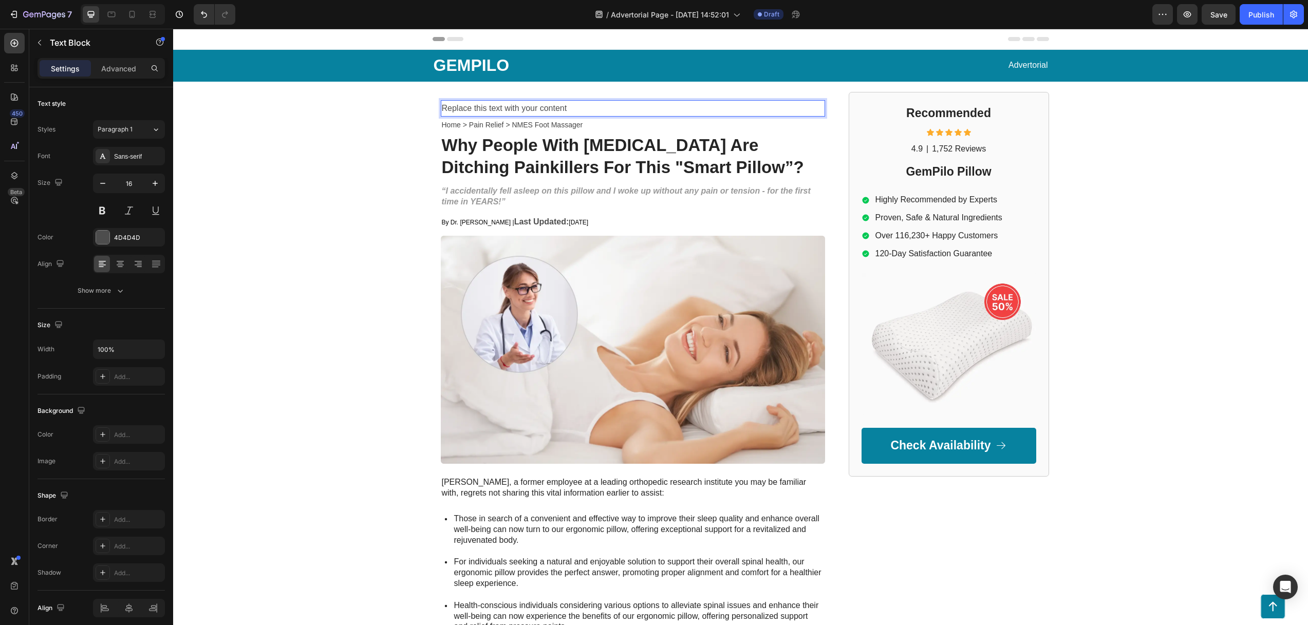
click at [537, 108] on div "Replace this text with your content" at bounding box center [633, 108] width 384 height 17
click at [537, 108] on p "Replace this text with your content" at bounding box center [633, 108] width 382 height 15
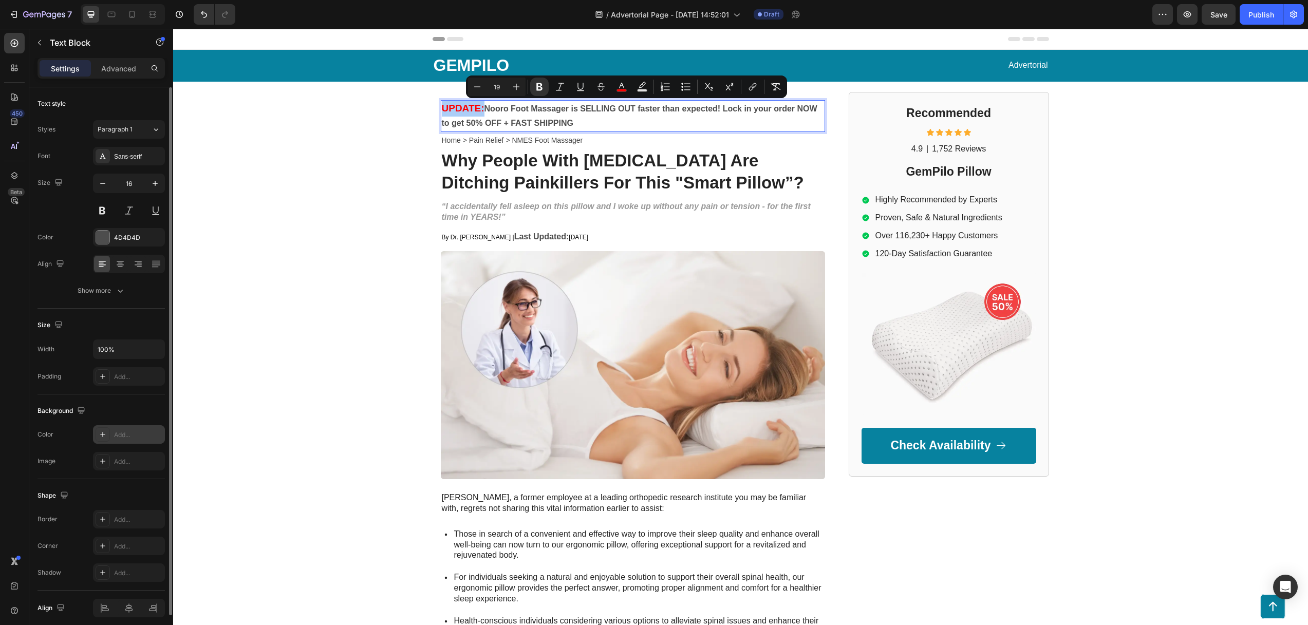
click at [117, 429] on div "Add..." at bounding box center [129, 434] width 72 height 18
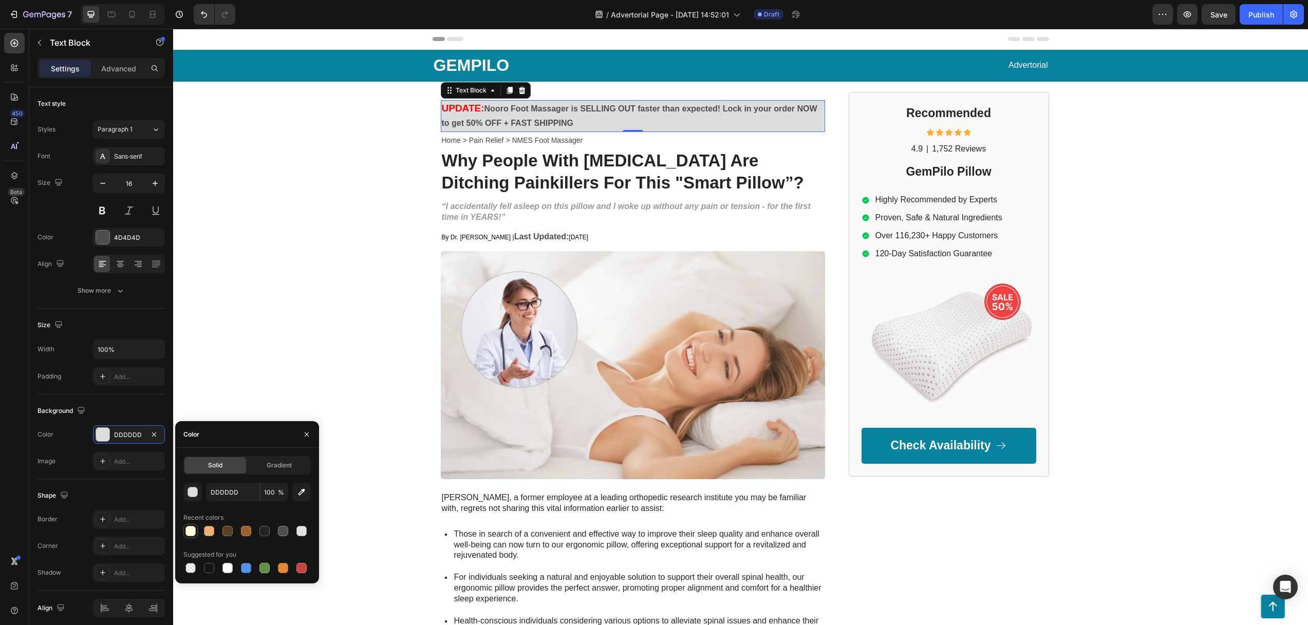
click at [190, 530] on div at bounding box center [190, 531] width 10 height 10
type input "FEFBD8"
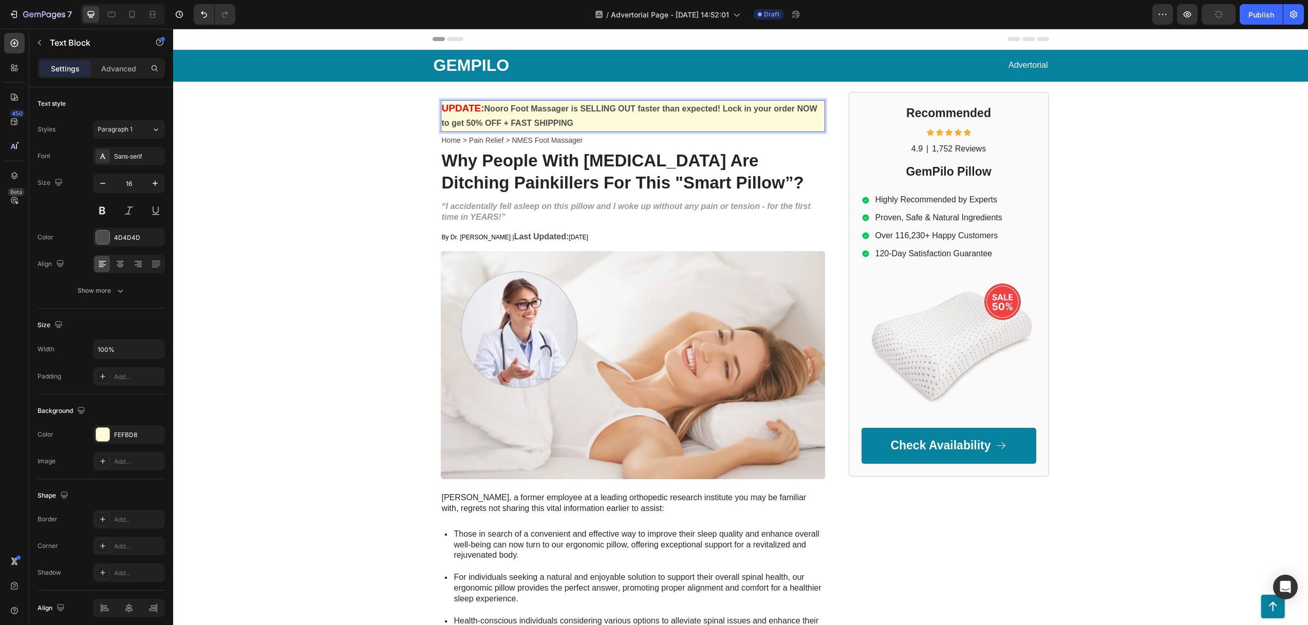
click at [543, 115] on p "UPDATE: Nooro Foot Massager is SELLING OUT faster than expected! Lock in your o…" at bounding box center [633, 116] width 382 height 30
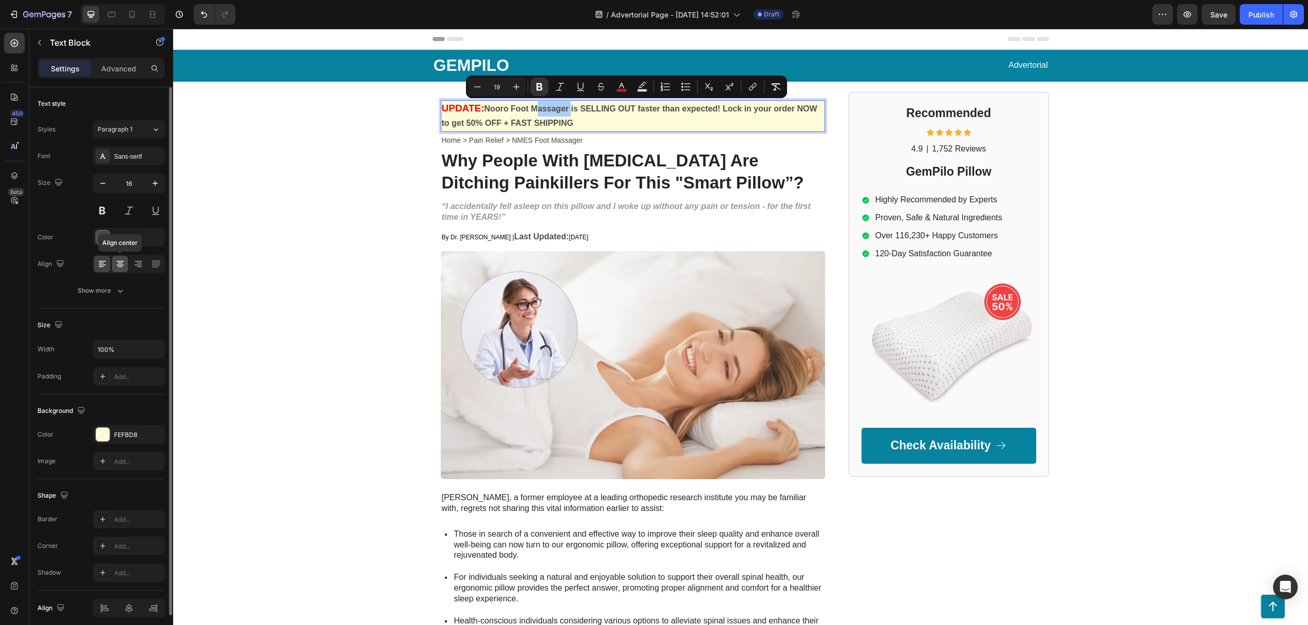
click at [118, 263] on icon at bounding box center [120, 263] width 5 height 1
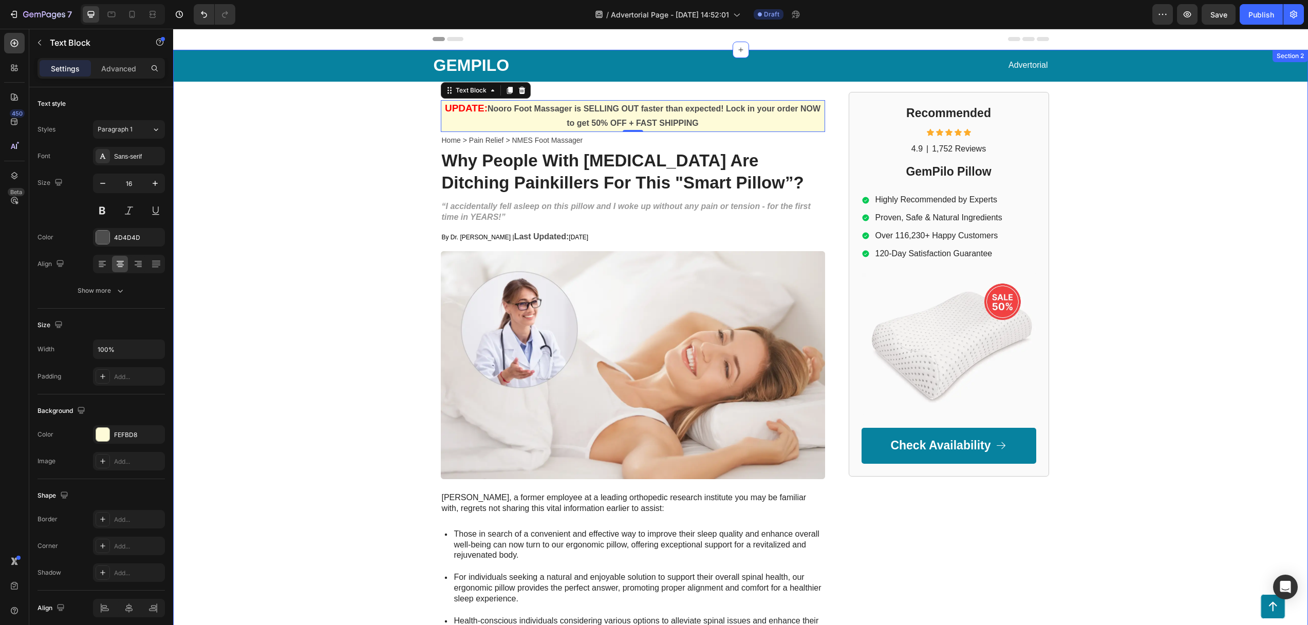
click at [362, 185] on div "GEMPILO Text Block Advertorial Text Block Row Row UPDATE: Nooro Foot Massager i…" at bounding box center [740, 446] width 1134 height 792
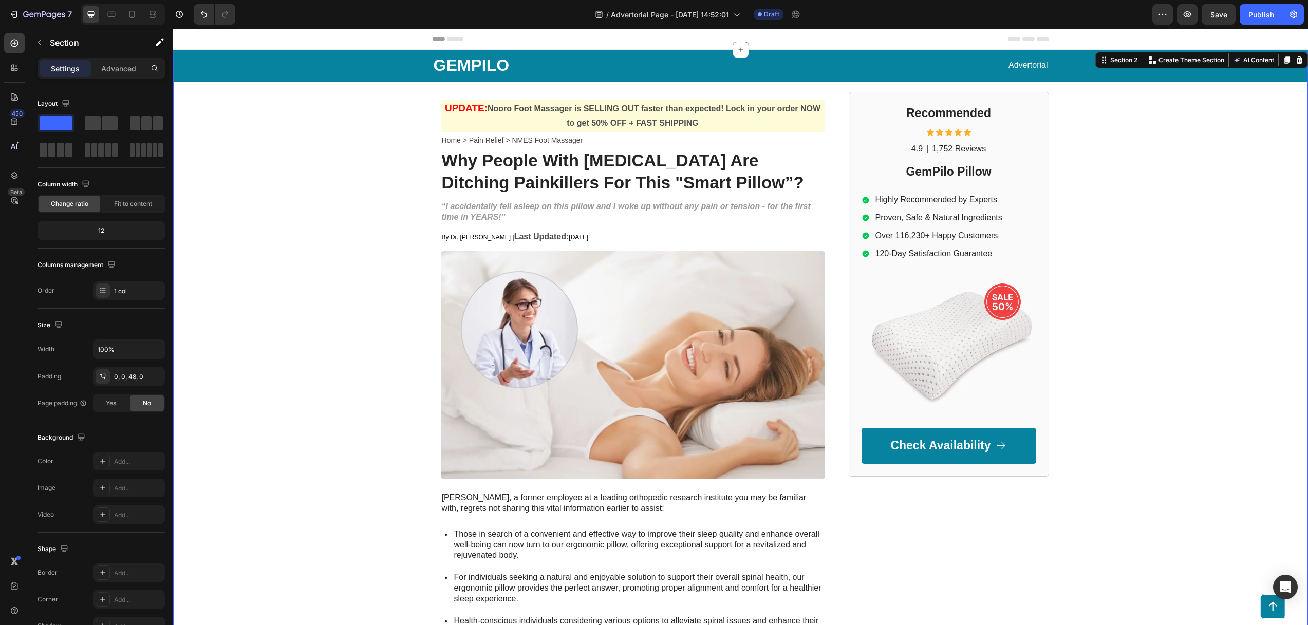
click at [642, 88] on div "GEMPILO Text Block Advertorial Text Block Row Row UPDATE: Nooro Foot Massager i…" at bounding box center [740, 446] width 1134 height 792
click at [128, 15] on icon at bounding box center [132, 14] width 10 height 10
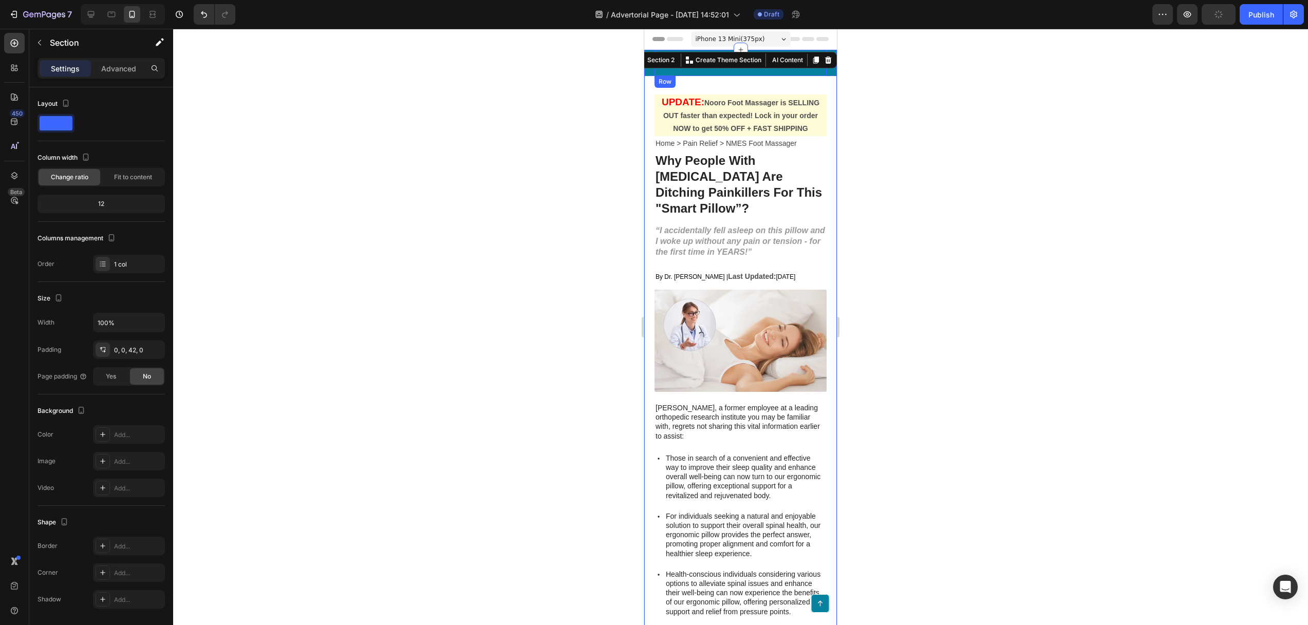
click at [743, 71] on div "Advertorial Text Block" at bounding box center [785, 63] width 84 height 18
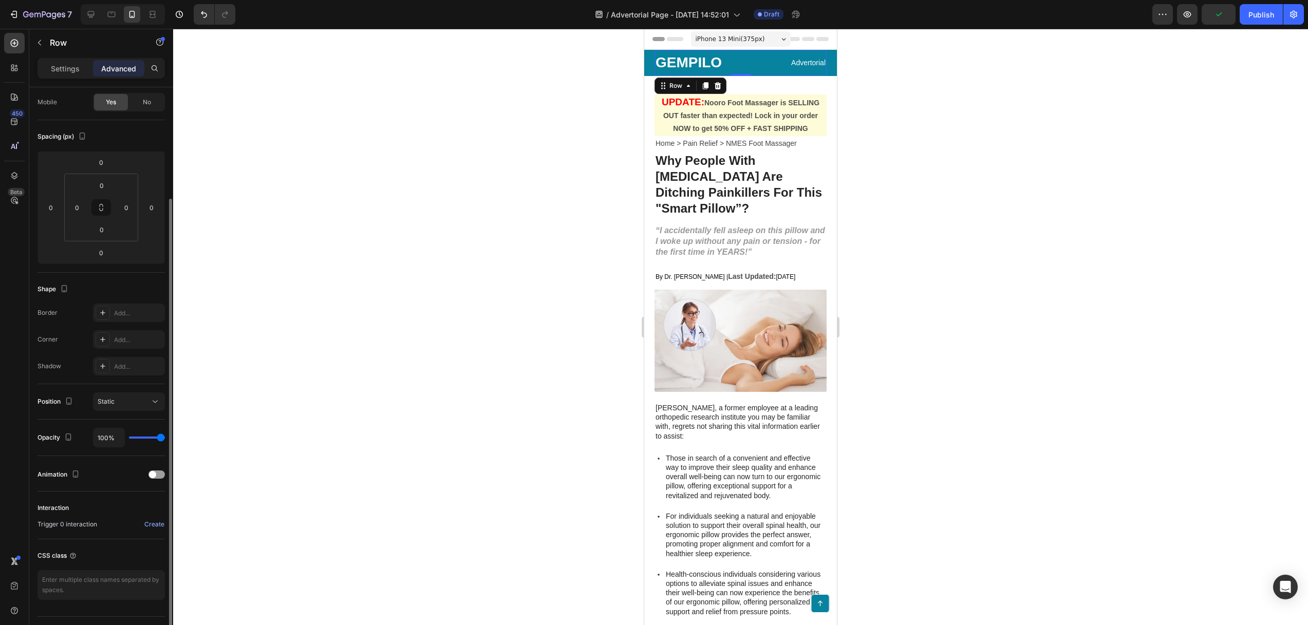
scroll to position [103, 0]
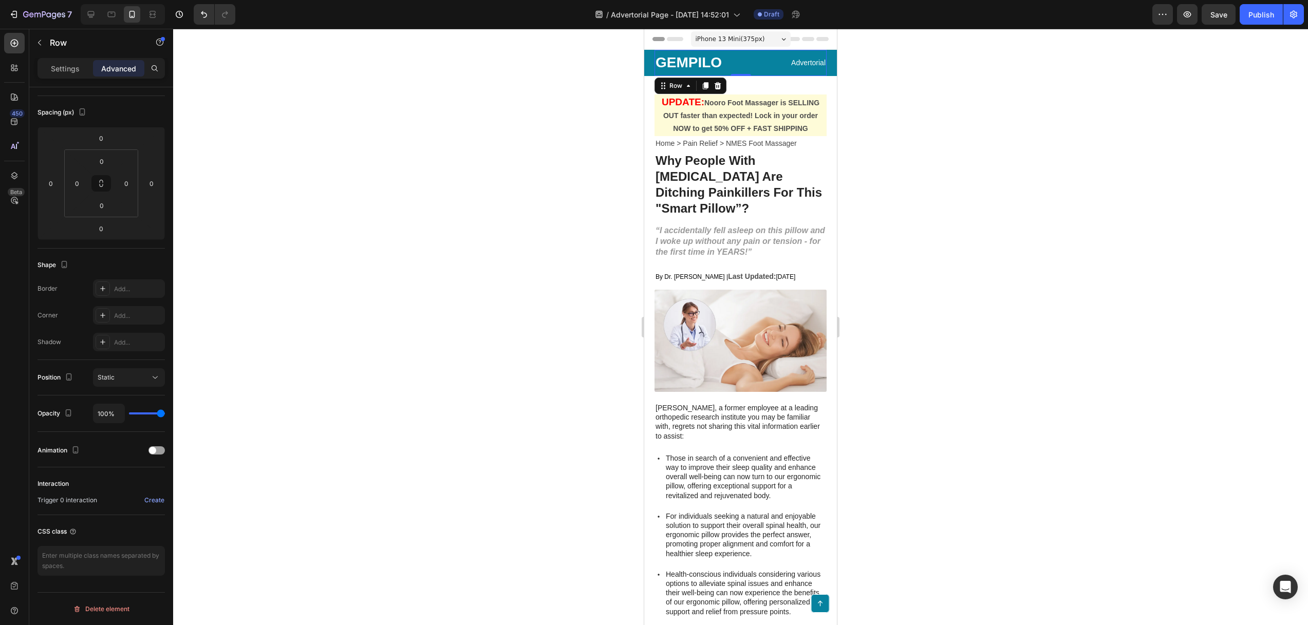
click at [732, 39] on span "iPhone 13 Mini ( 375 px)" at bounding box center [729, 39] width 69 height 10
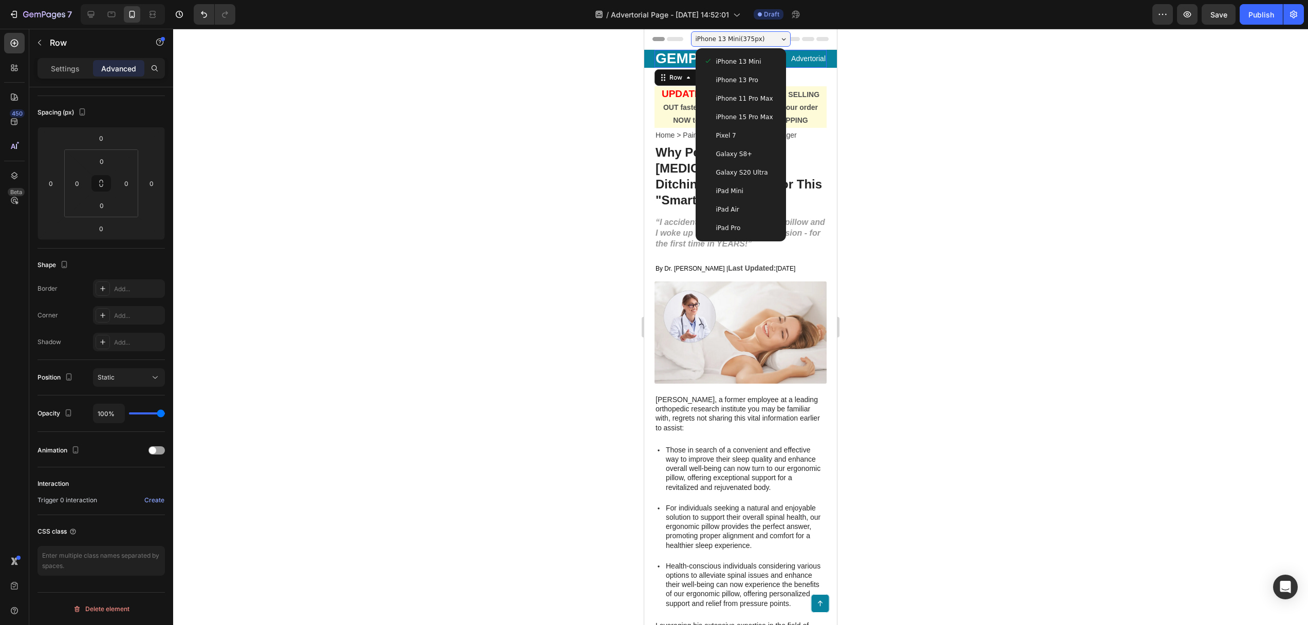
click at [728, 84] on span "iPhone 13 Pro" at bounding box center [737, 80] width 42 height 10
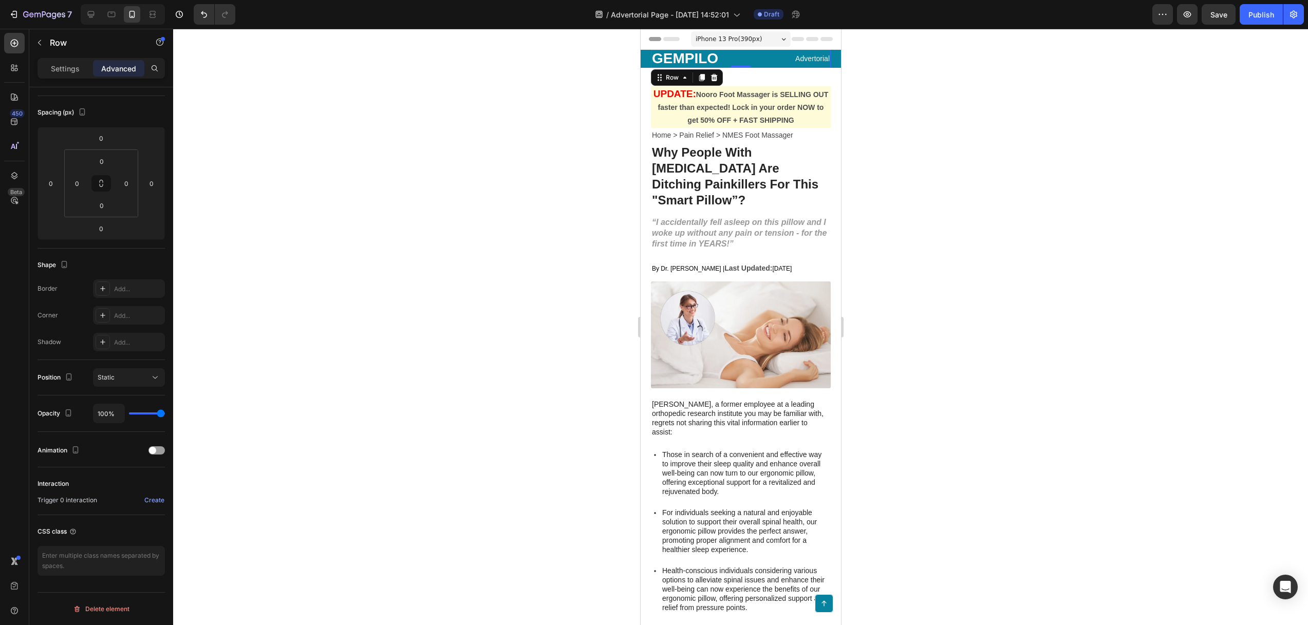
click at [563, 131] on div at bounding box center [740, 327] width 1134 height 596
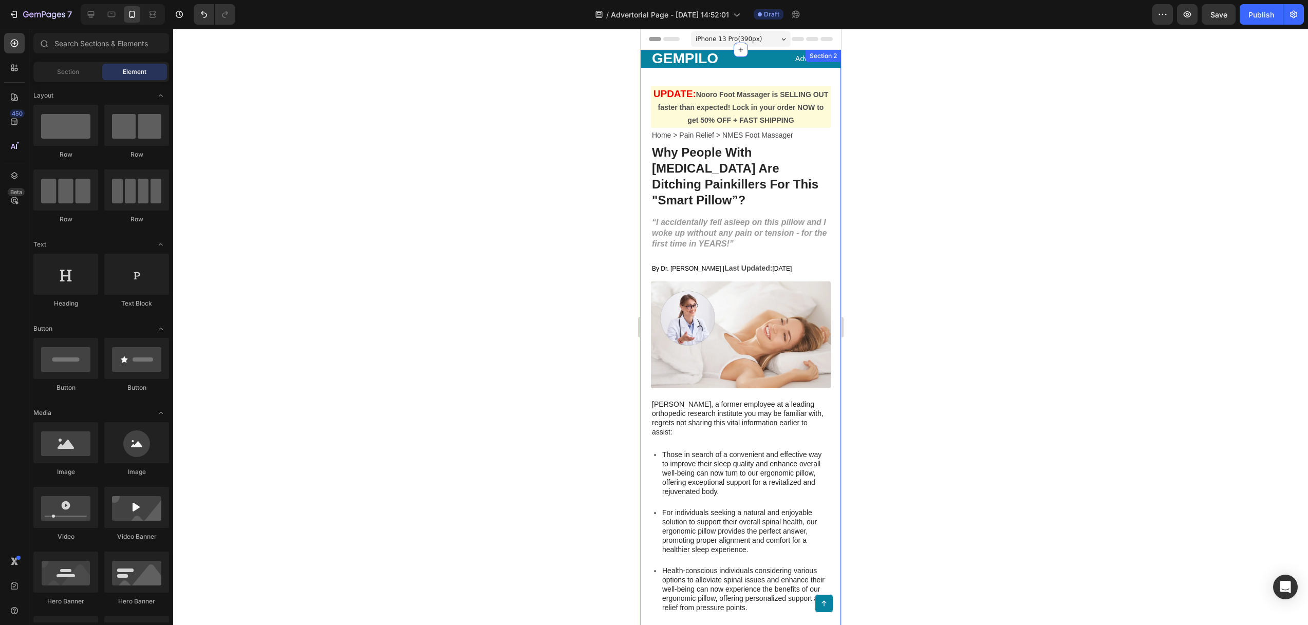
click at [766, 77] on div "GEMPILO Text Block Advertorial Text Block Row Row UPDATE: Nooro Foot Massager i…" at bounding box center [740, 637] width 200 height 1174
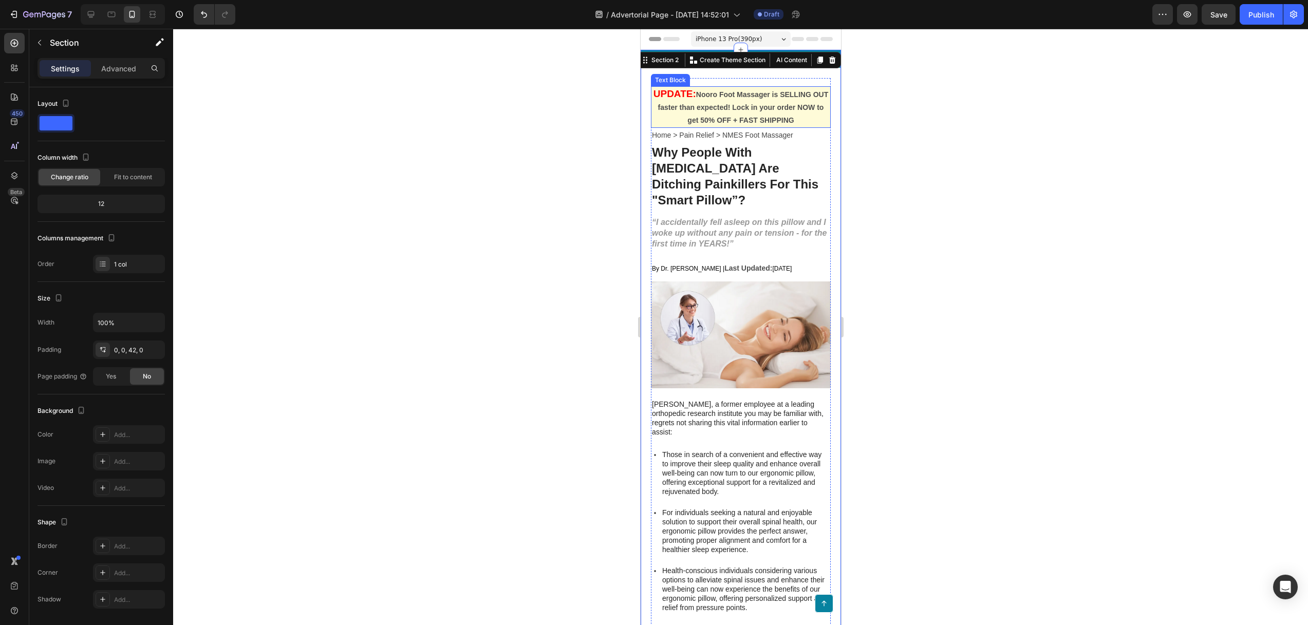
click at [756, 92] on strong "Nooro Foot Massager is SELLING OUT faster than expected! Lock in your order NOW…" at bounding box center [742, 107] width 171 height 34
click at [758, 78] on div "UPDATE: Nooro Foot Massager is SELLING OUT faster than expected! Lock in your o…" at bounding box center [740, 465] width 180 height 774
click at [756, 74] on div "GEMPILO Text Block Advertorial Text Block Row Row UPDATE: Nooro Foot Massager i…" at bounding box center [740, 637] width 200 height 1174
drag, startPoint x: 739, startPoint y: 80, endPoint x: 736, endPoint y: 87, distance: 7.8
click at [739, 80] on div "UPDATE: Nooro Foot Massager is SELLING OUT faster than expected! Lock in your o…" at bounding box center [740, 465] width 180 height 774
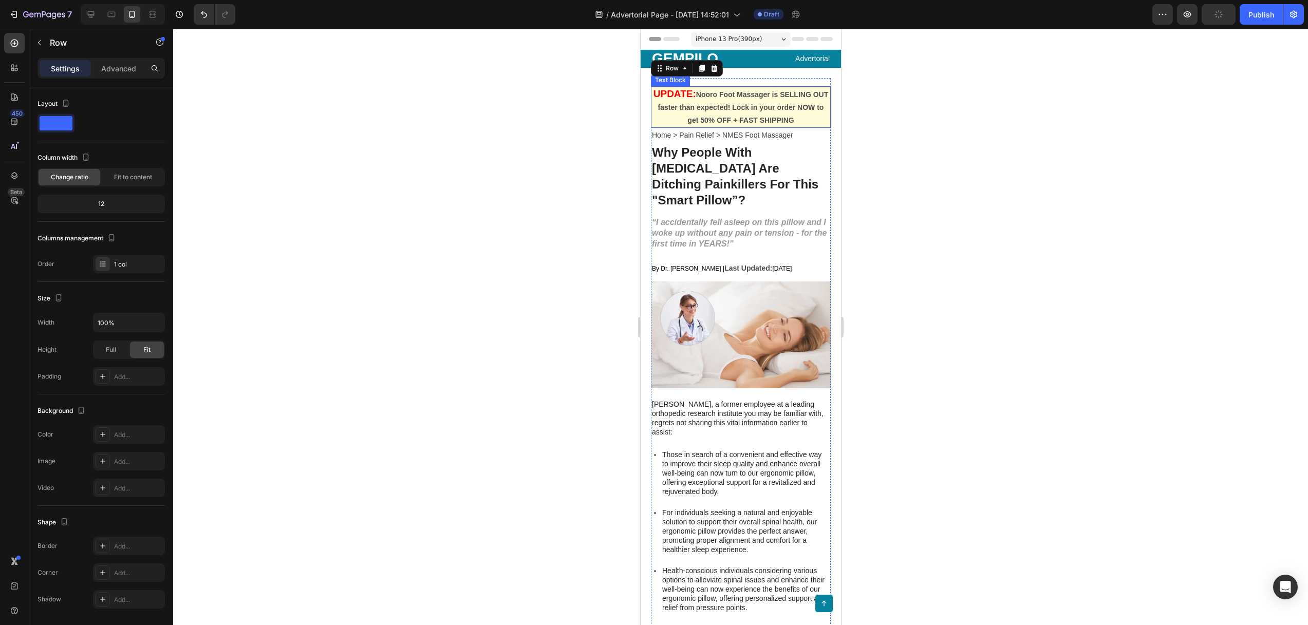
click at [725, 98] on strong "Nooro Foot Massager is SELLING OUT faster than expected! Lock in your order NOW…" at bounding box center [742, 107] width 171 height 34
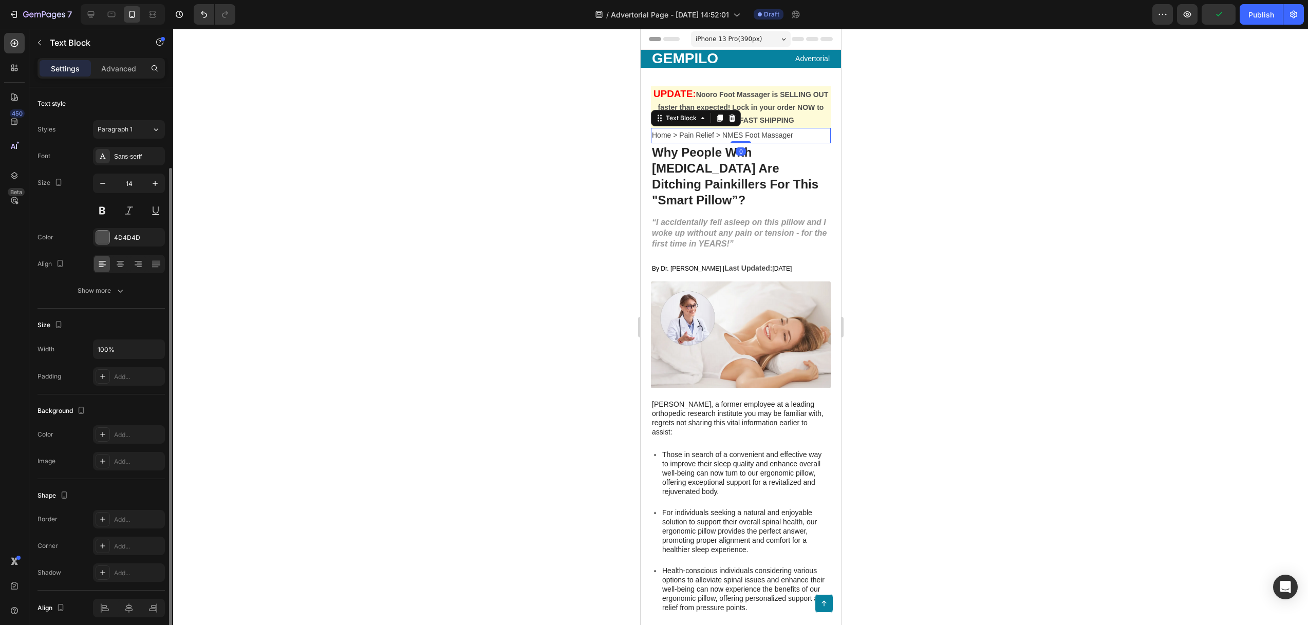
click at [708, 138] on span "Home > Pain Relief > NMES Foot Massager" at bounding box center [721, 135] width 141 height 8
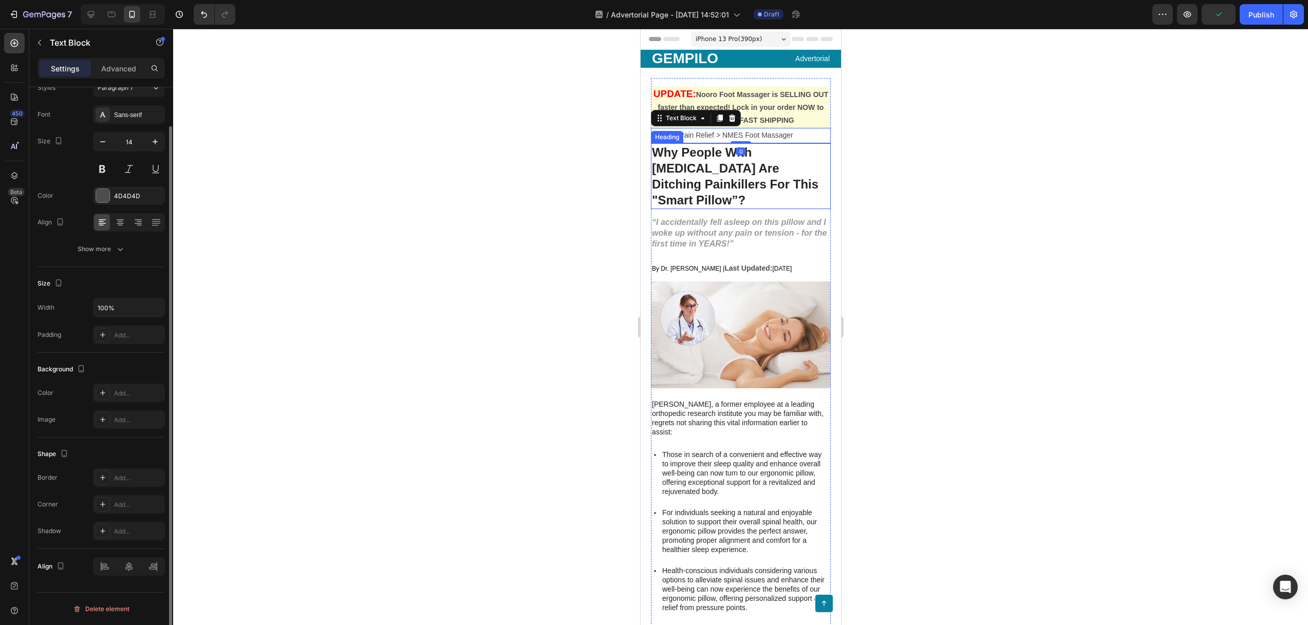
click at [721, 164] on strong "Why People With [MEDICAL_DATA] Are Ditching Painkillers For This "Smart Pillow”?" at bounding box center [734, 176] width 166 height 62
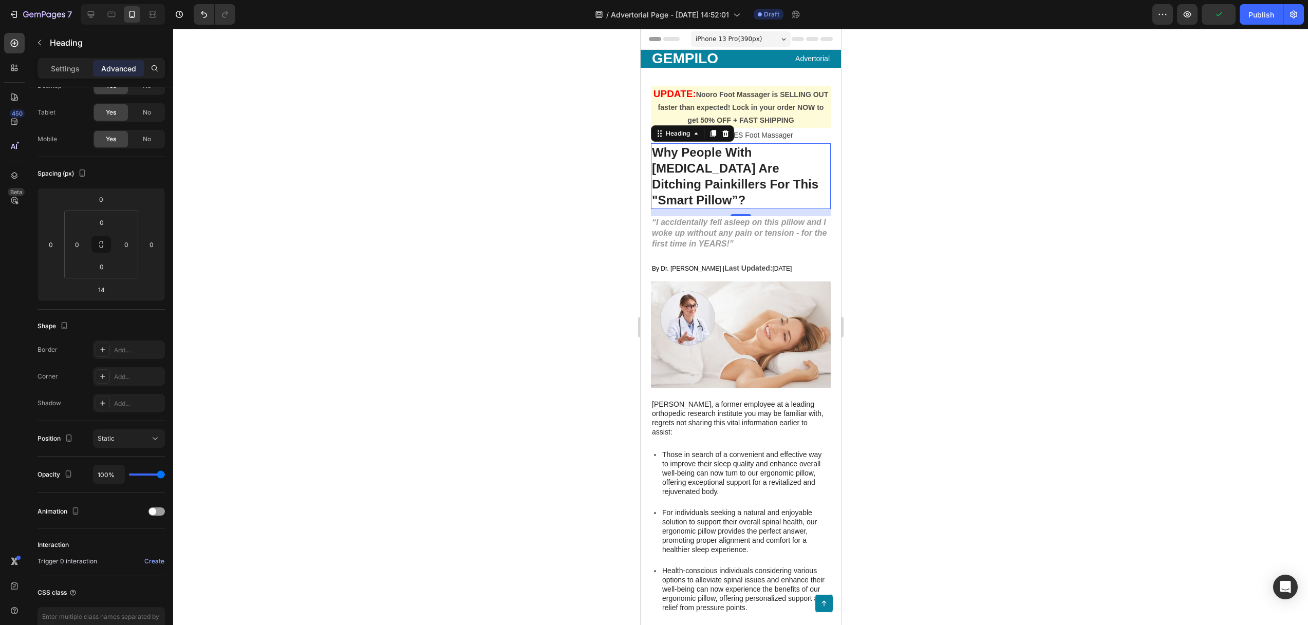
scroll to position [0, 0]
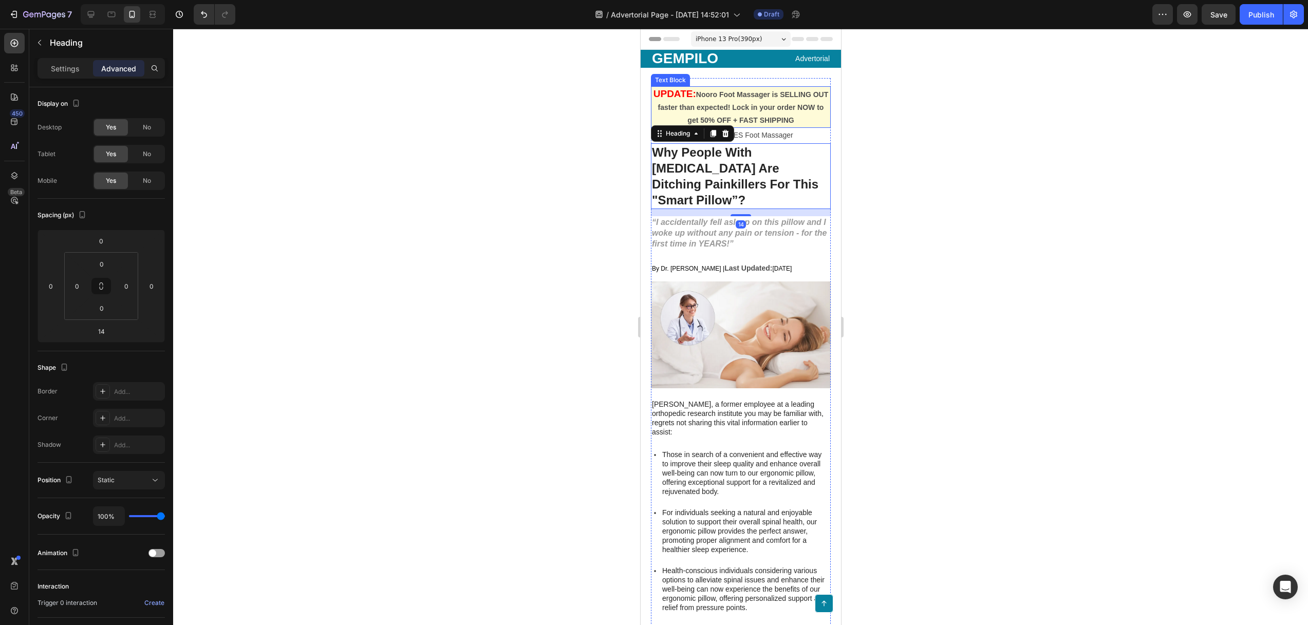
click at [757, 118] on strong "Nooro Foot Massager is SELLING OUT faster than expected! Lock in your order NOW…" at bounding box center [742, 107] width 171 height 34
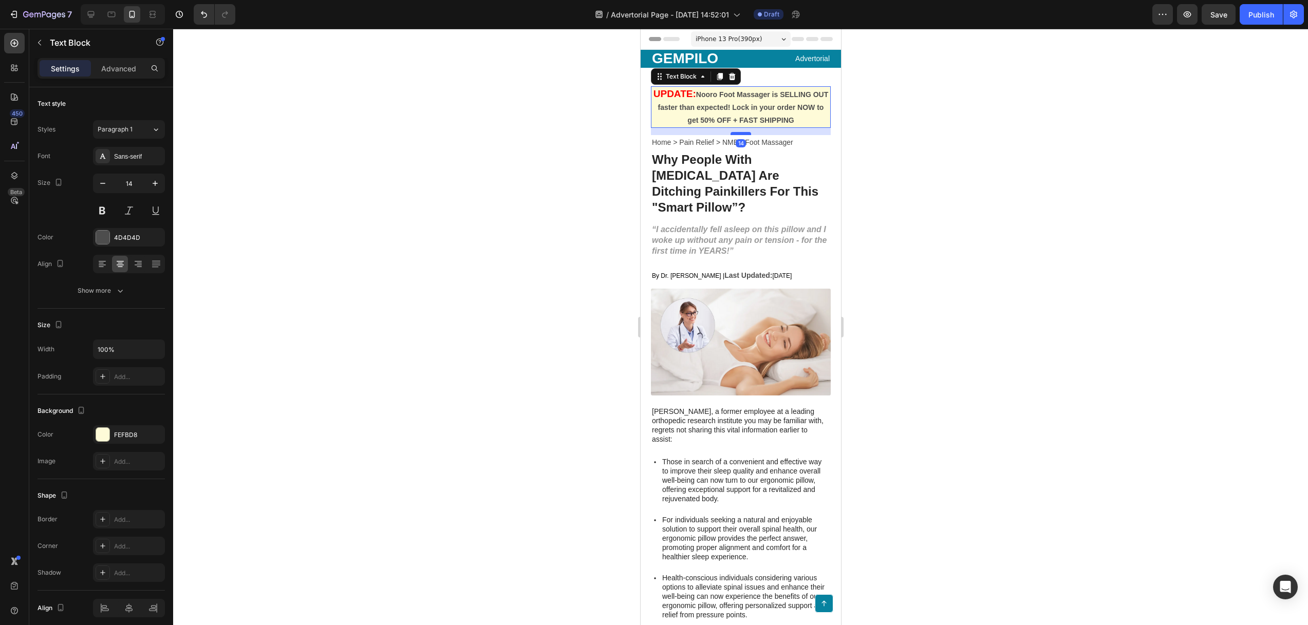
drag, startPoint x: 739, startPoint y: 126, endPoint x: 734, endPoint y: 133, distance: 8.5
click at [734, 133] on div at bounding box center [740, 133] width 21 height 3
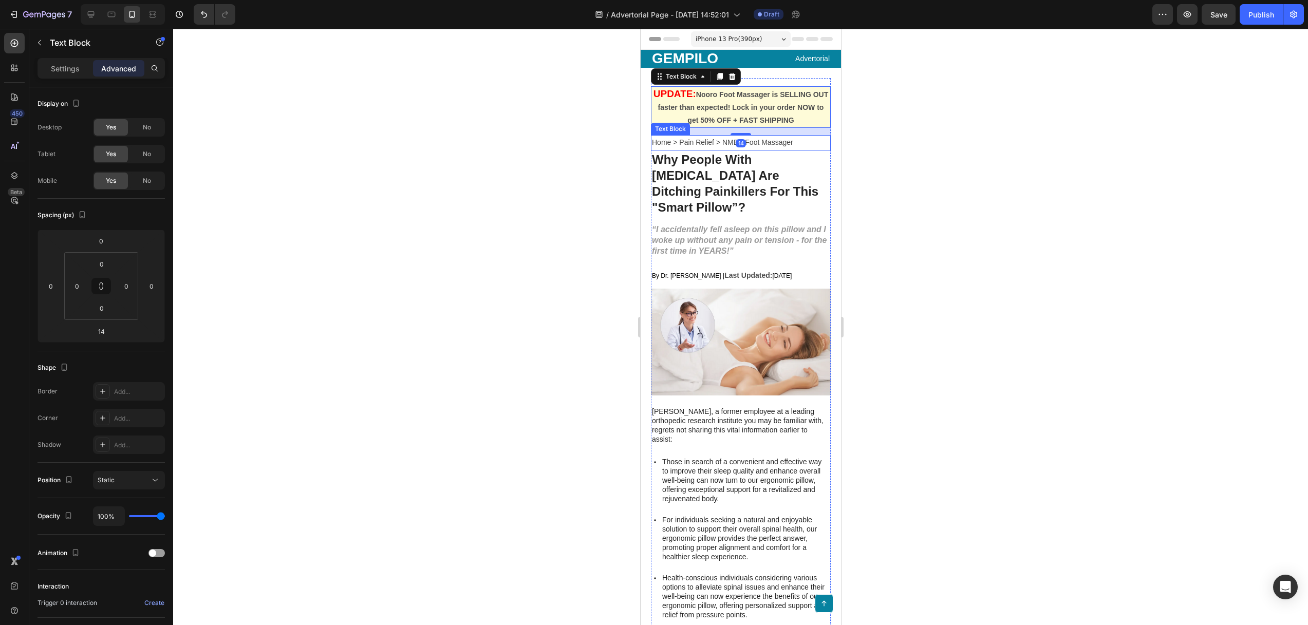
click at [702, 147] on p "Home > Pain Relief > NMES Foot Massager" at bounding box center [740, 142] width 178 height 13
click at [561, 187] on div at bounding box center [740, 327] width 1134 height 596
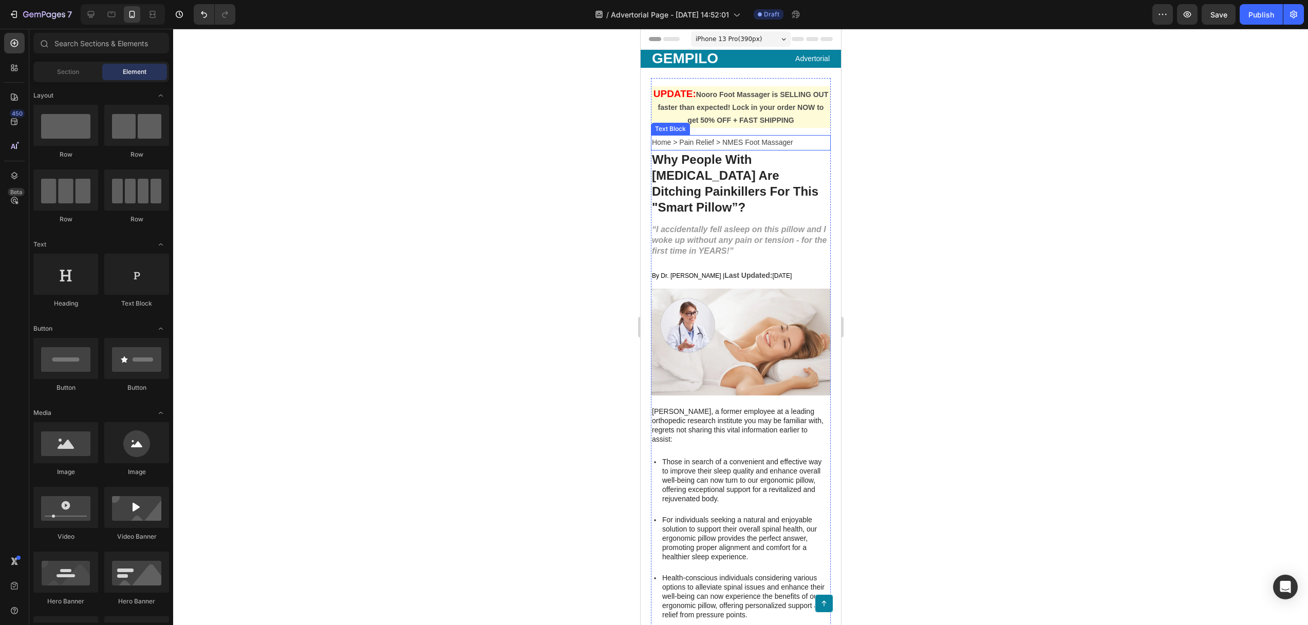
click at [752, 140] on span "Home > Pain Relief > NMES Foot Massager" at bounding box center [721, 142] width 141 height 8
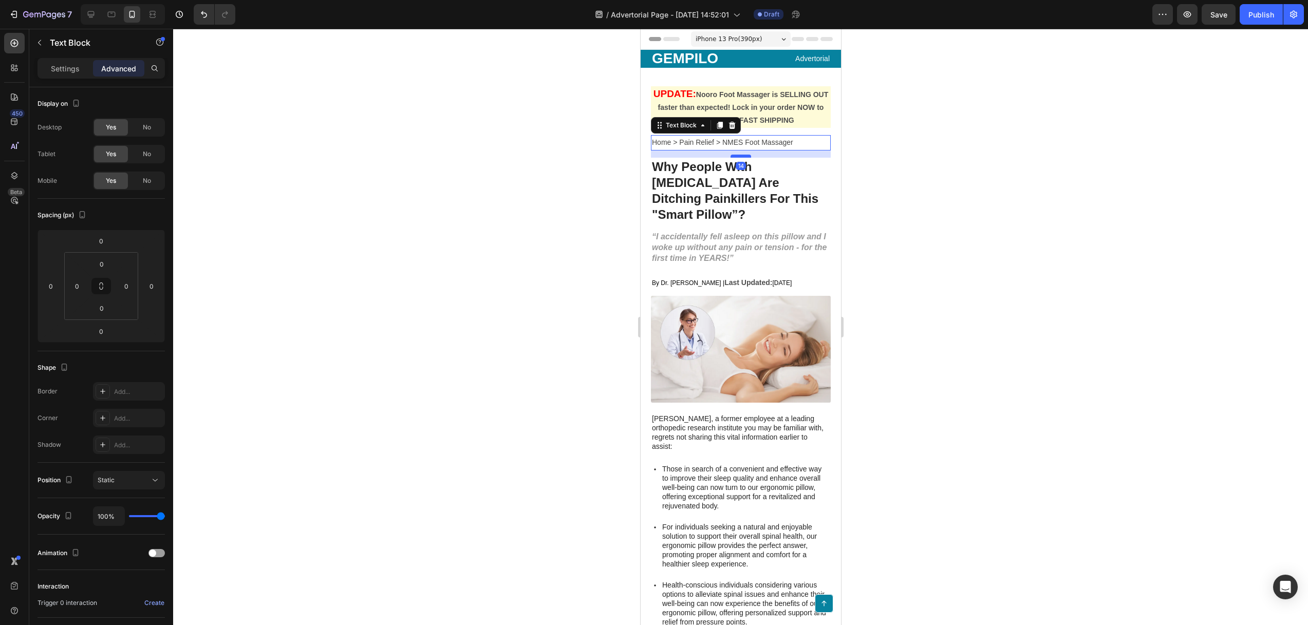
drag, startPoint x: 735, startPoint y: 149, endPoint x: 740, endPoint y: 156, distance: 8.3
click at [740, 156] on div at bounding box center [740, 156] width 21 height 3
type input "14"
click at [537, 168] on div at bounding box center [740, 327] width 1134 height 596
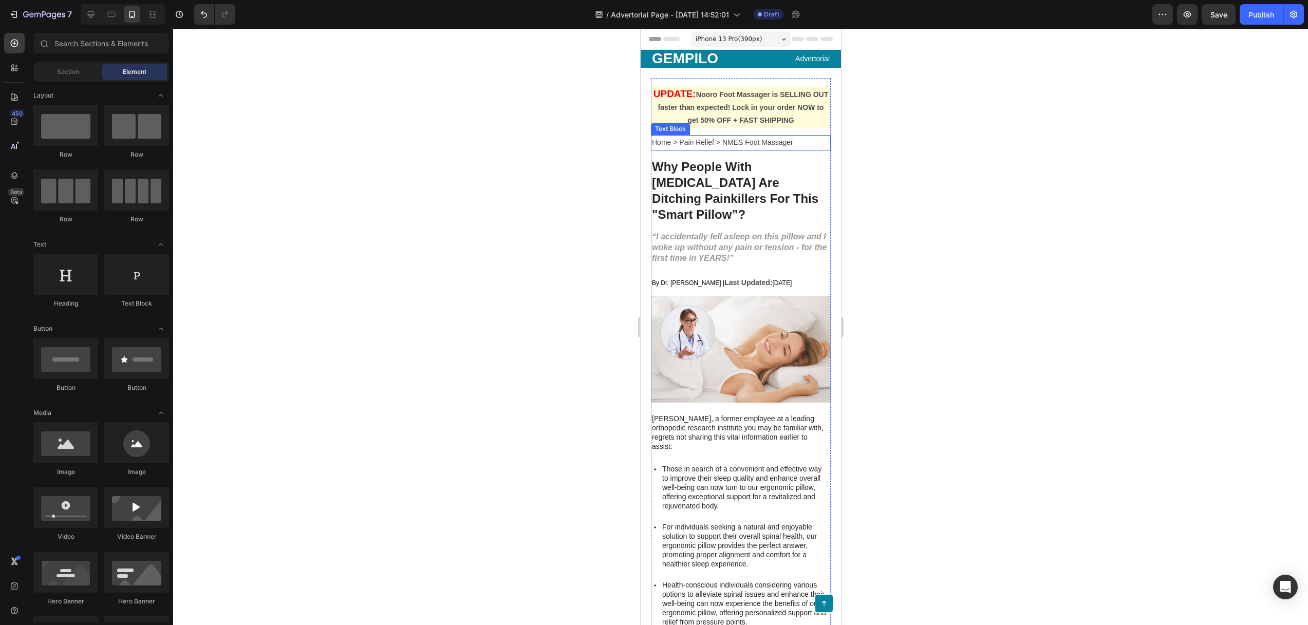
click at [716, 148] on p "Home > Pain Relief > NMES Foot Massager" at bounding box center [740, 142] width 178 height 13
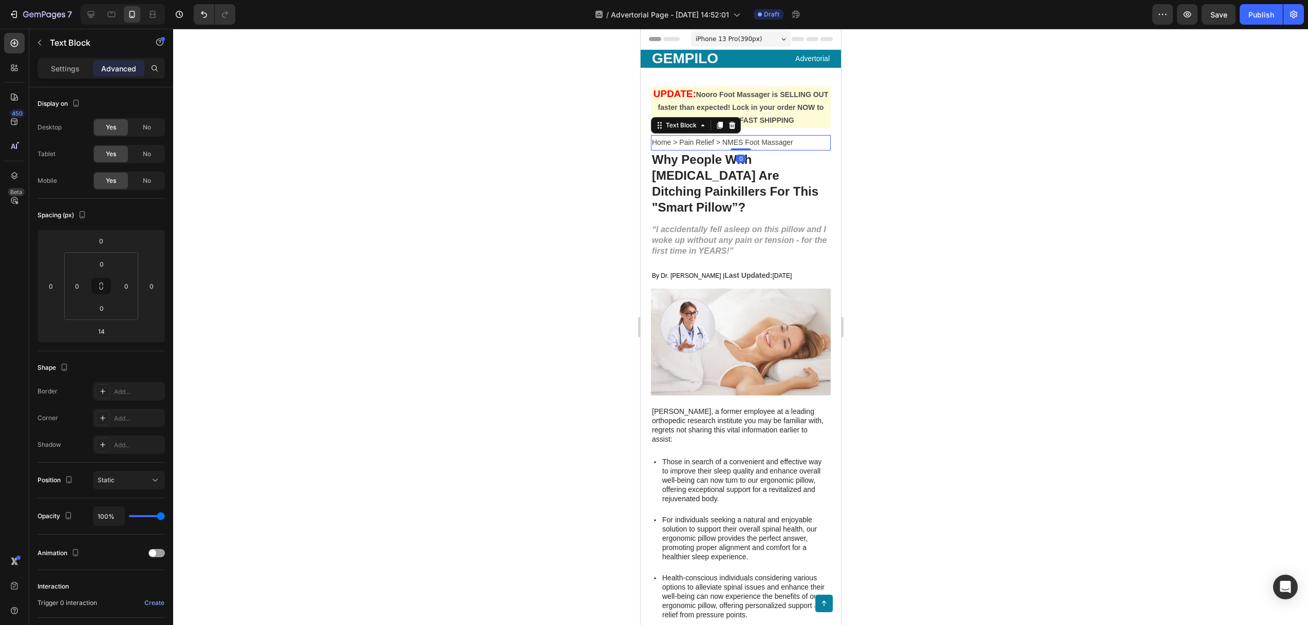
drag, startPoint x: 732, startPoint y: 155, endPoint x: 746, endPoint y: 122, distance: 35.5
click at [735, 134] on div "UPDATE: Nooro Foot Massager is SELLING OUT faster than expected! Lock in your o…" at bounding box center [740, 472] width 180 height 773
type input "0"
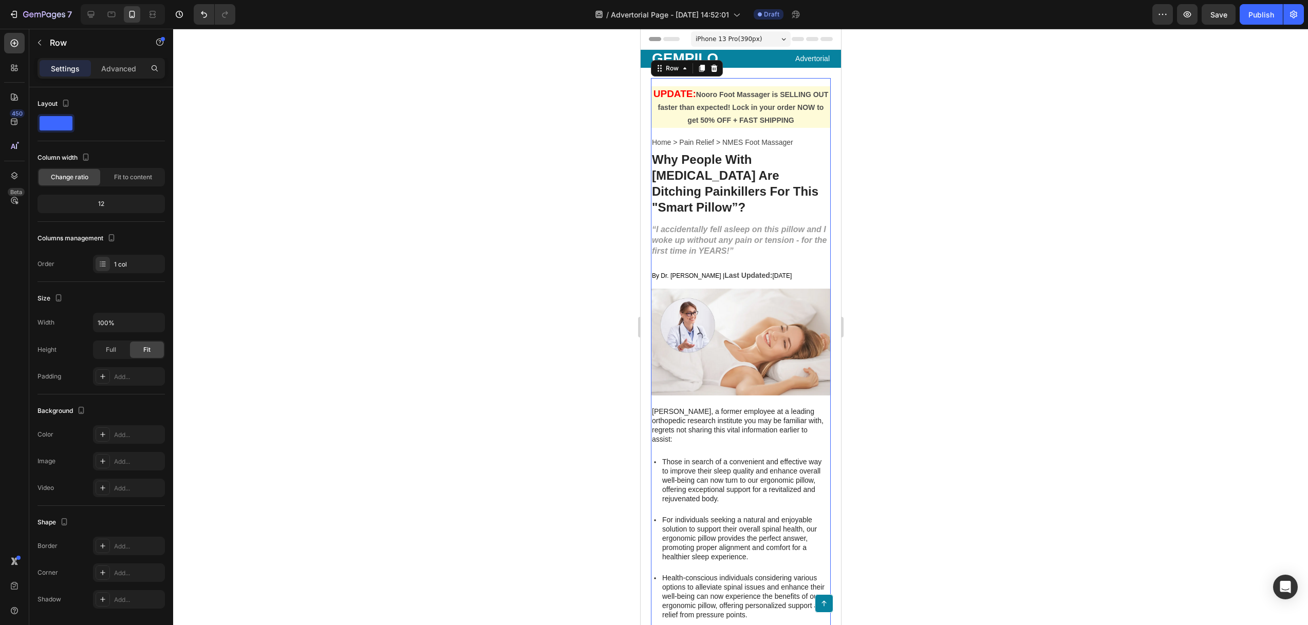
click at [766, 130] on div "UPDATE: Nooro Foot Massager is SELLING OUT faster than expected! Lock in your o…" at bounding box center [740, 472] width 180 height 773
click at [737, 111] on p "UPDATE: Nooro Foot Massager is SELLING OUT faster than expected! Lock in your o…" at bounding box center [740, 107] width 178 height 40
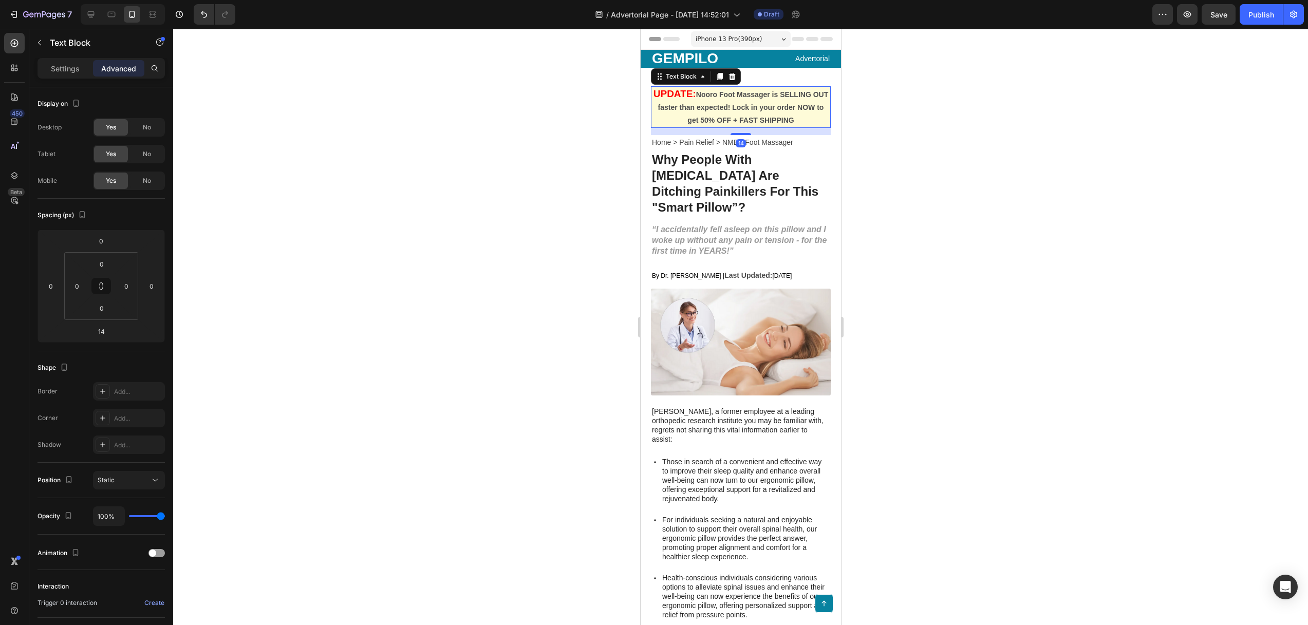
click at [737, 131] on div "14" at bounding box center [740, 131] width 180 height 7
click at [602, 164] on div at bounding box center [740, 327] width 1134 height 596
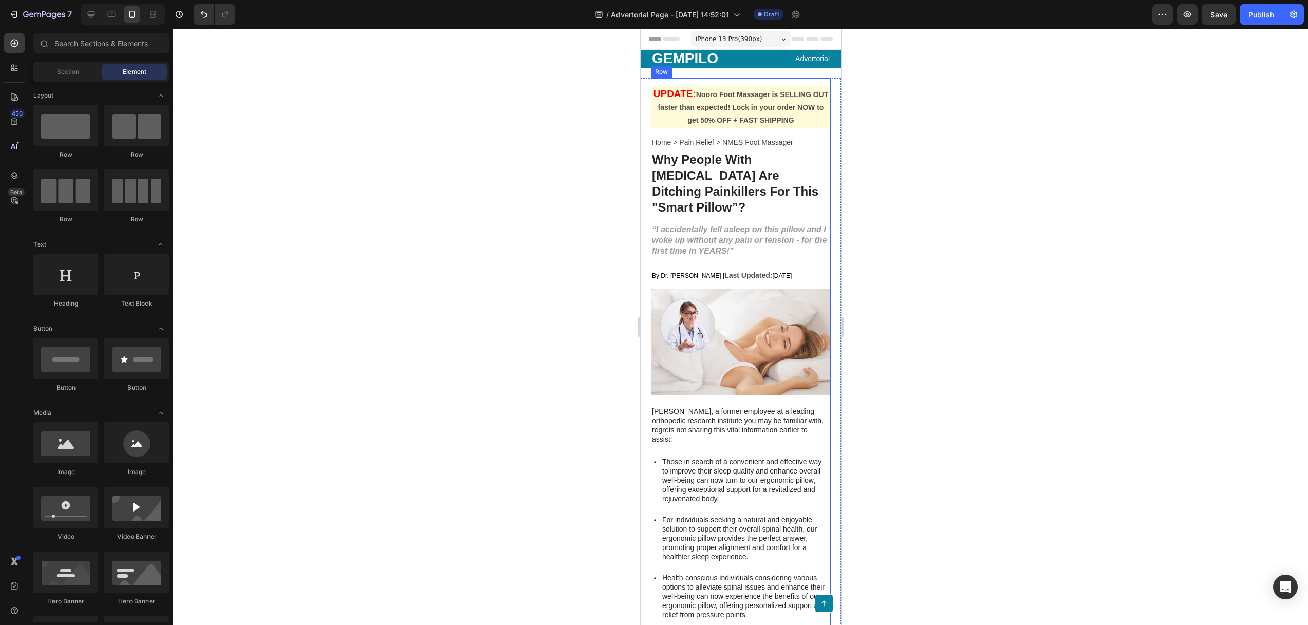
click at [725, 78] on div "UPDATE: Nooro Foot Massager is SELLING OUT faster than expected! Lock in your o…" at bounding box center [740, 469] width 180 height 782
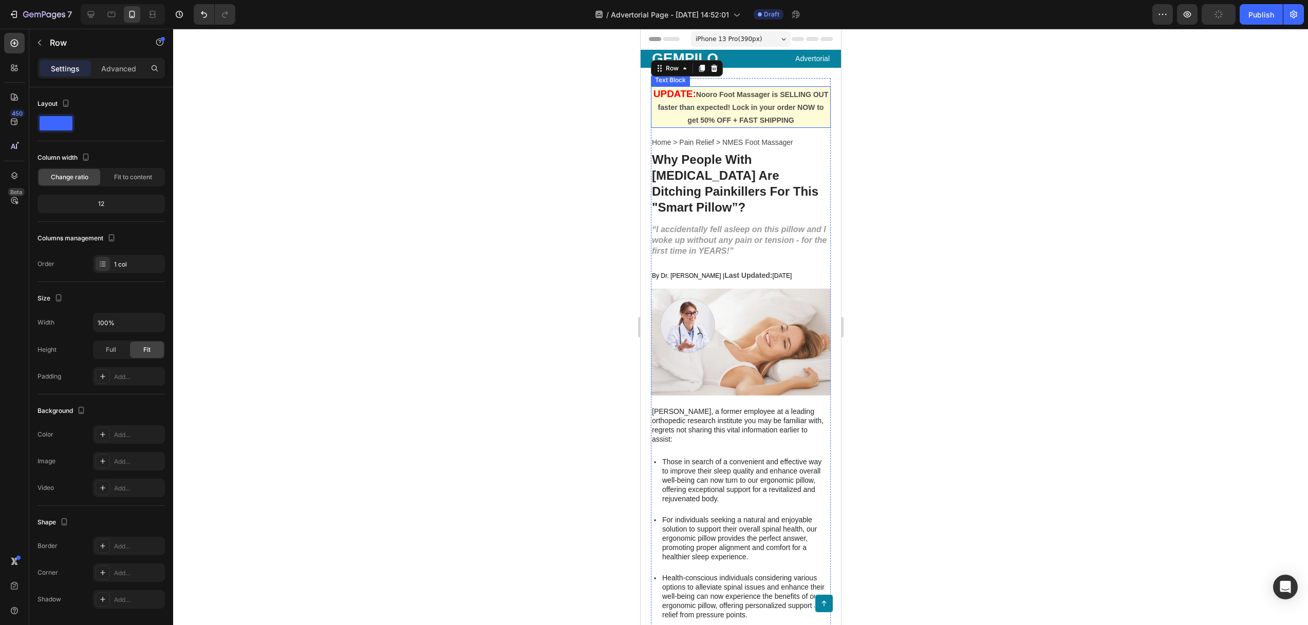
click at [708, 100] on p "UPDATE: Nooro Foot Massager is SELLING OUT faster than expected! Lock in your o…" at bounding box center [740, 107] width 178 height 40
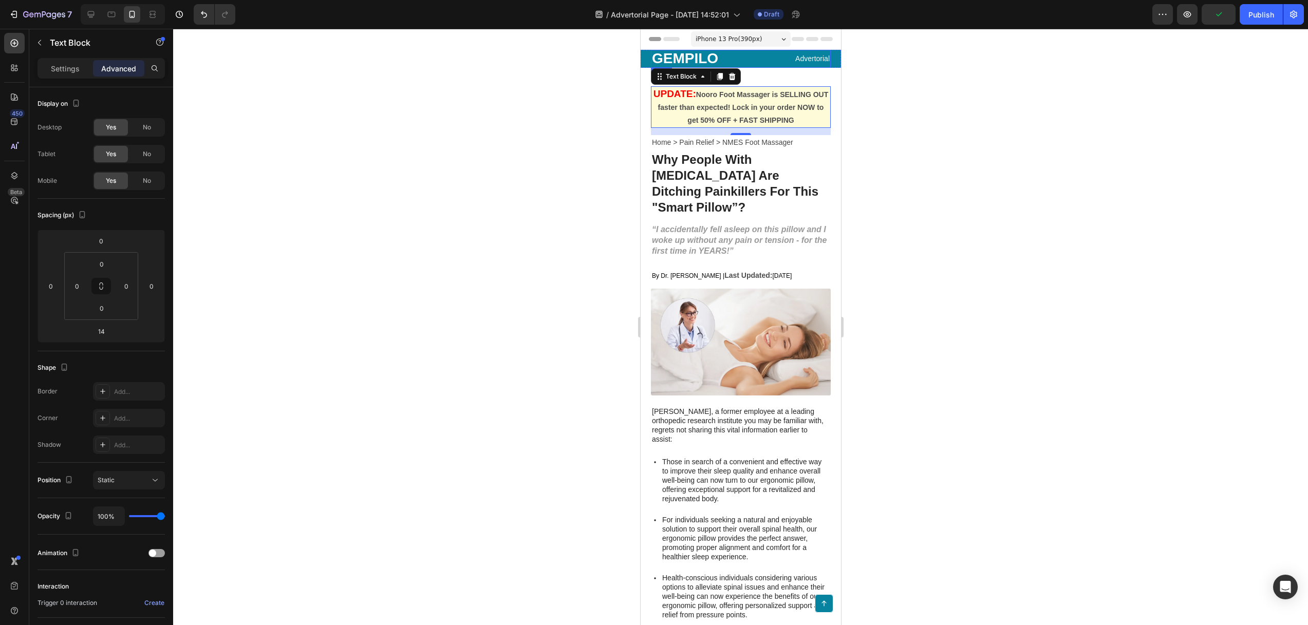
click at [750, 67] on div "Advertorial Text Block" at bounding box center [786, 59] width 88 height 18
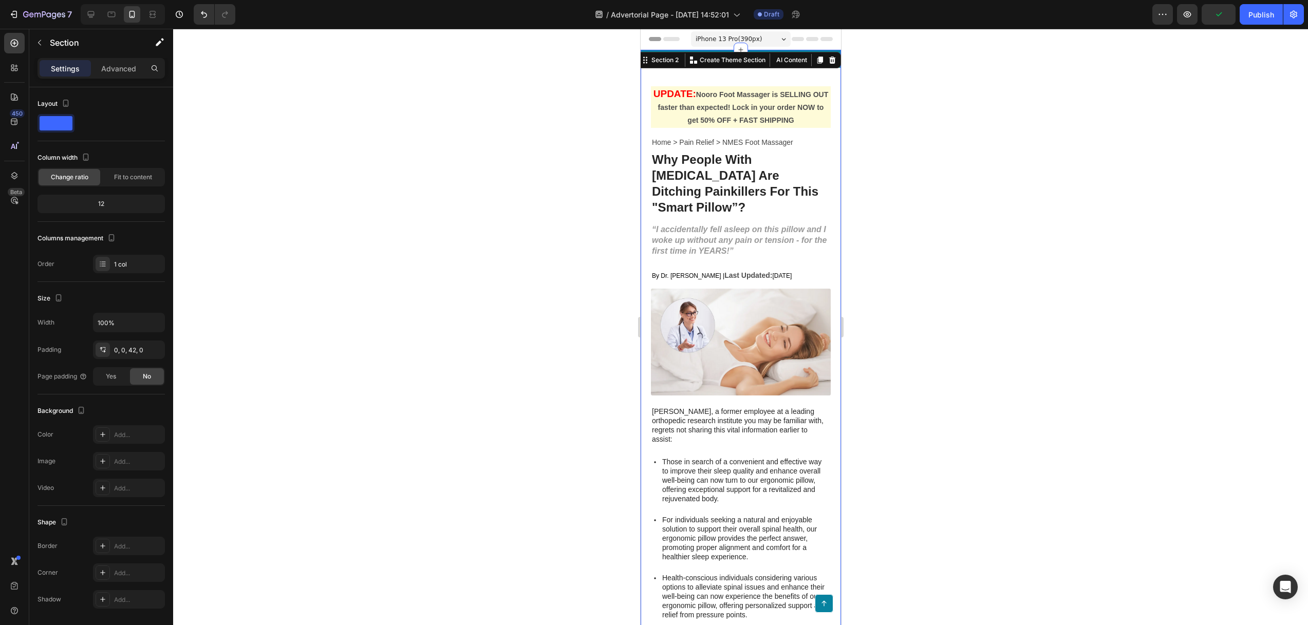
click at [114, 12] on icon at bounding box center [112, 15] width 8 height 6
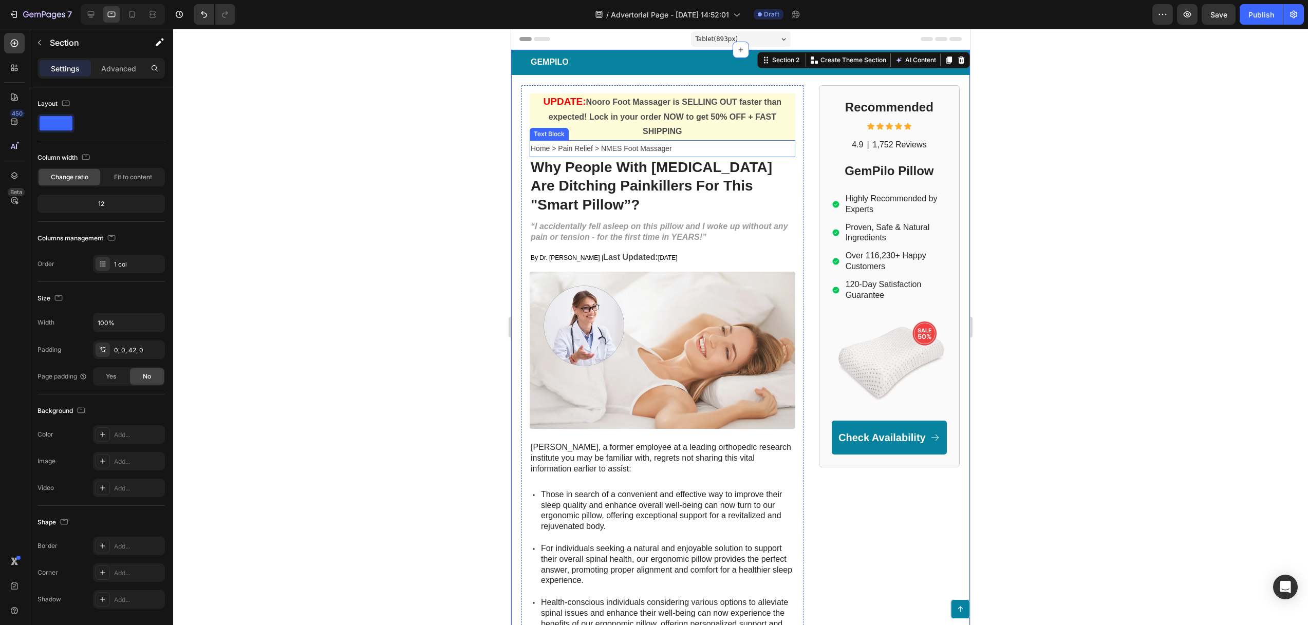
click at [653, 146] on span "Home > Pain Relief > NMES Foot Massager" at bounding box center [601, 148] width 141 height 8
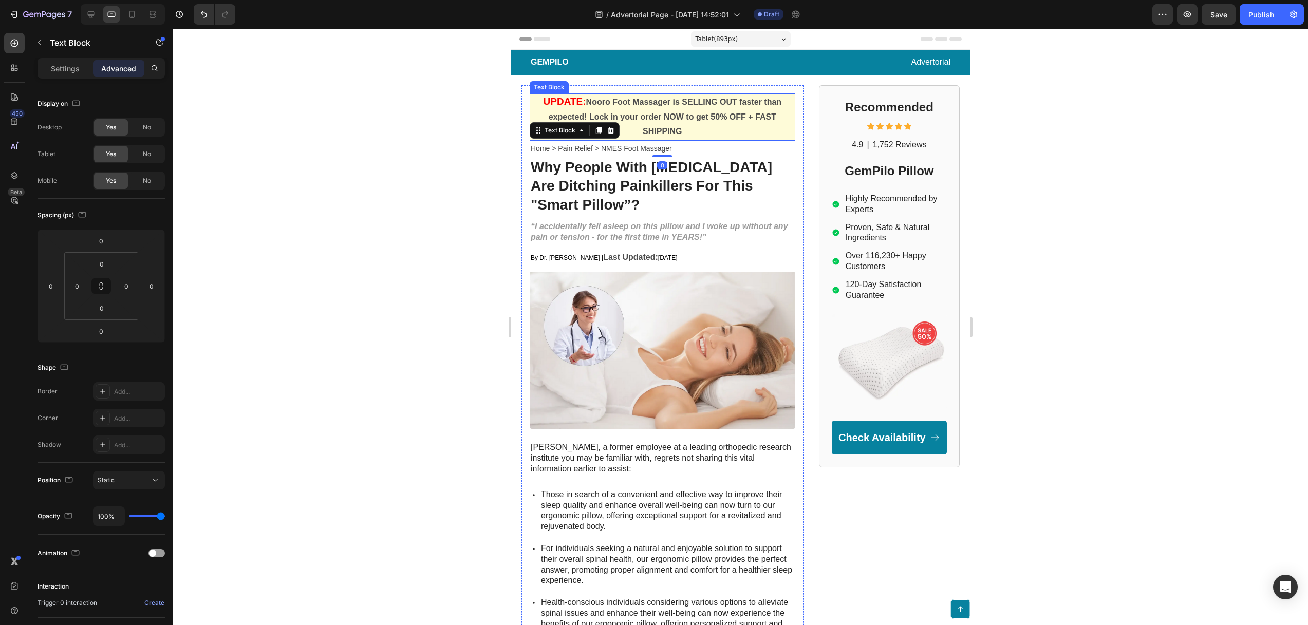
click at [664, 129] on strong "Nooro Foot Massager is SELLING OUT faster than expected! Lock in your order NOW…" at bounding box center [664, 117] width 233 height 39
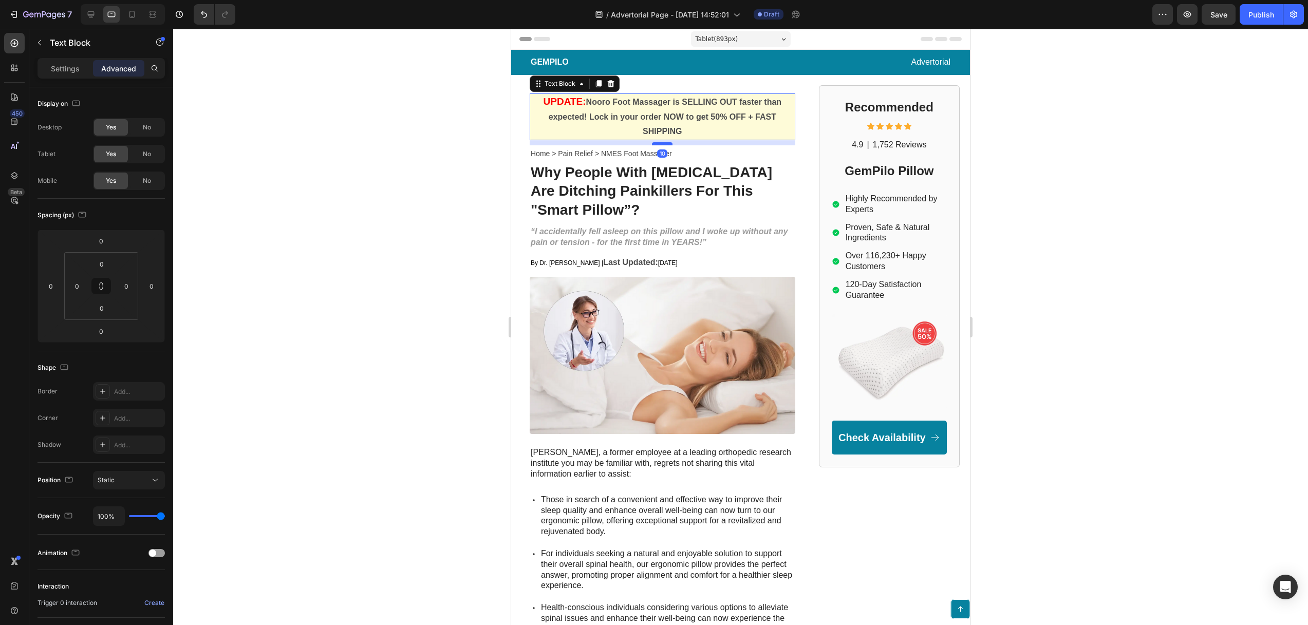
drag, startPoint x: 661, startPoint y: 140, endPoint x: 661, endPoint y: 145, distance: 5.7
click at [661, 145] on div at bounding box center [662, 143] width 21 height 3
type input "10"
click at [423, 186] on div at bounding box center [740, 327] width 1134 height 596
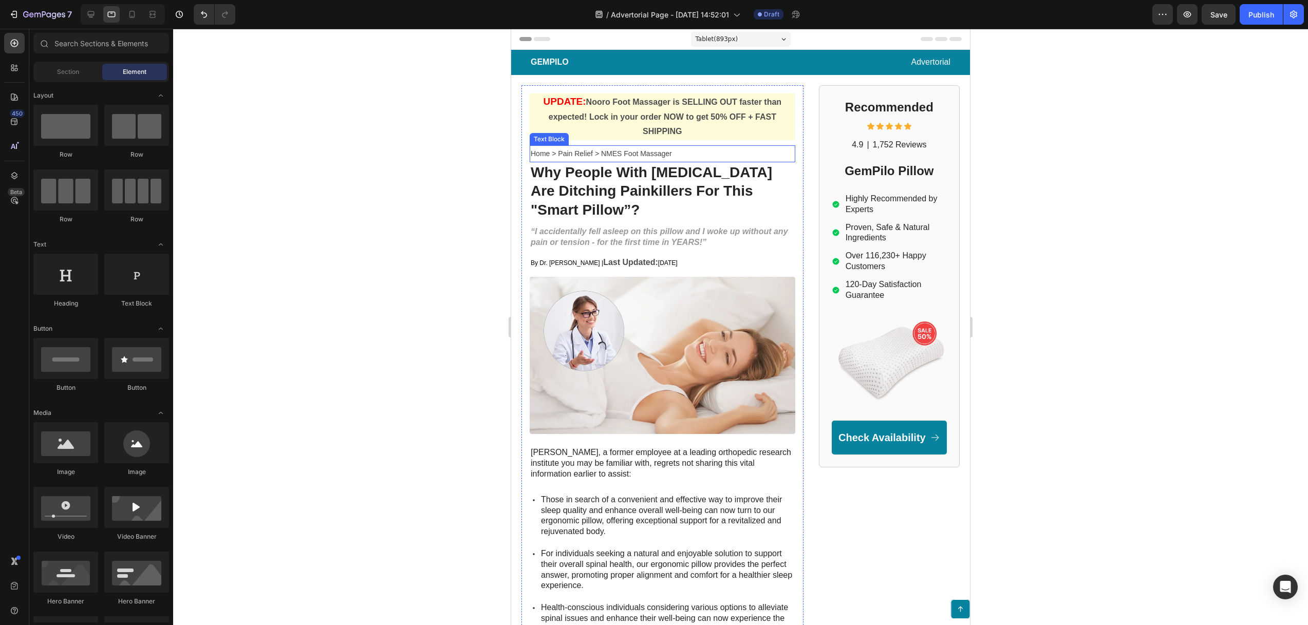
click at [656, 156] on span "Home > Pain Relief > NMES Foot Massager" at bounding box center [601, 153] width 141 height 8
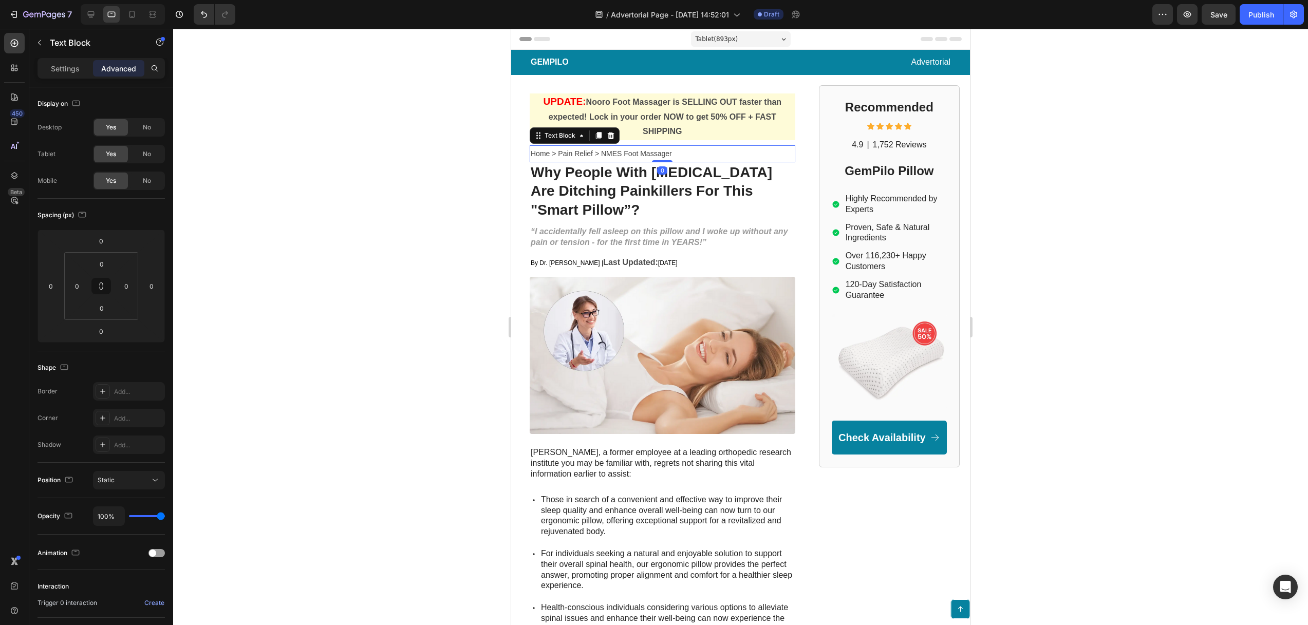
drag, startPoint x: 663, startPoint y: 162, endPoint x: 594, endPoint y: 193, distance: 75.6
click at [663, 162] on div at bounding box center [662, 161] width 21 height 2
click at [400, 224] on div at bounding box center [740, 327] width 1134 height 596
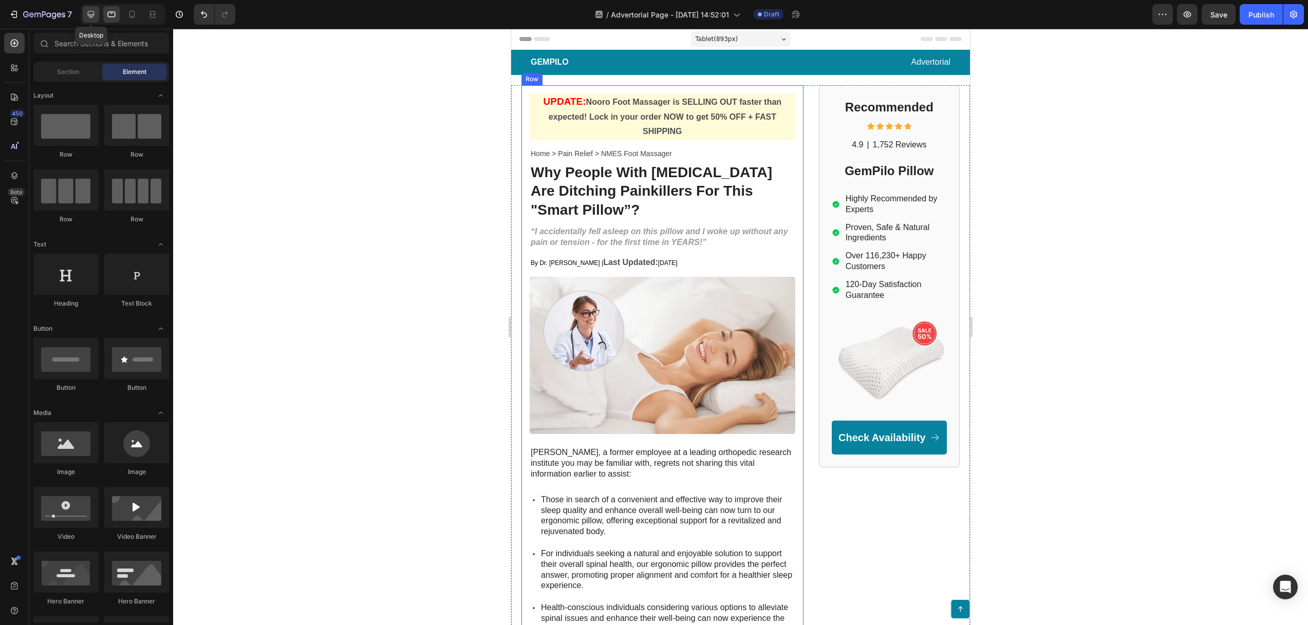
click at [91, 15] on icon at bounding box center [91, 14] width 10 height 10
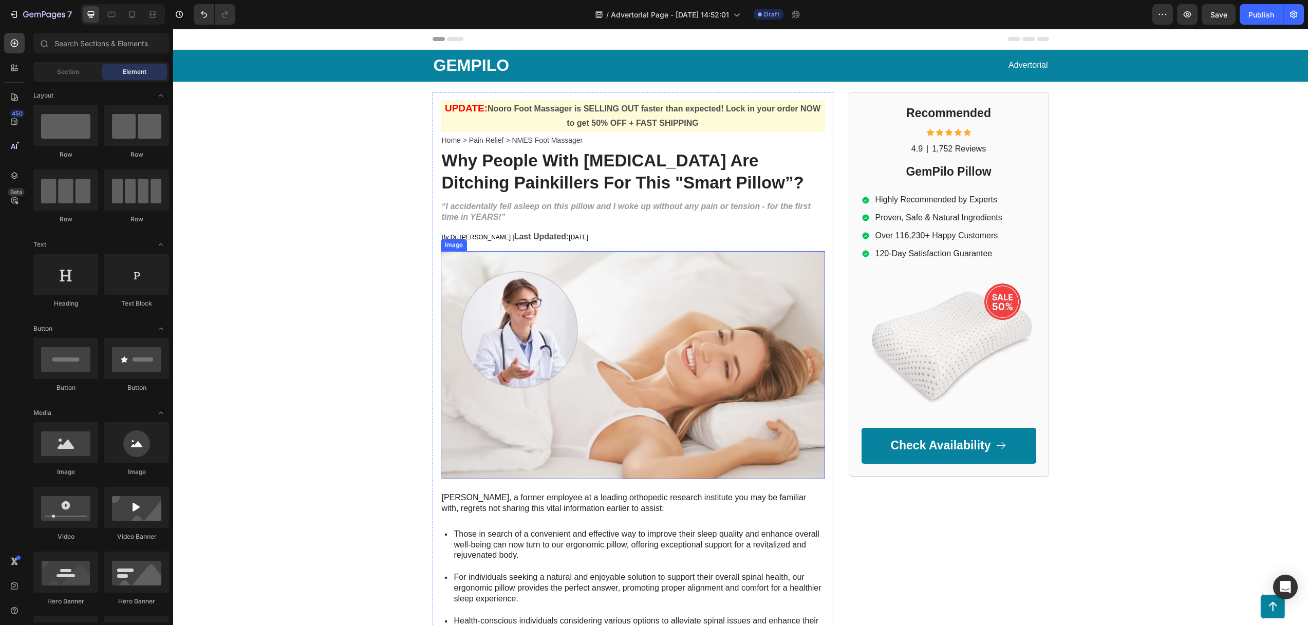
click at [562, 308] on img at bounding box center [633, 365] width 384 height 228
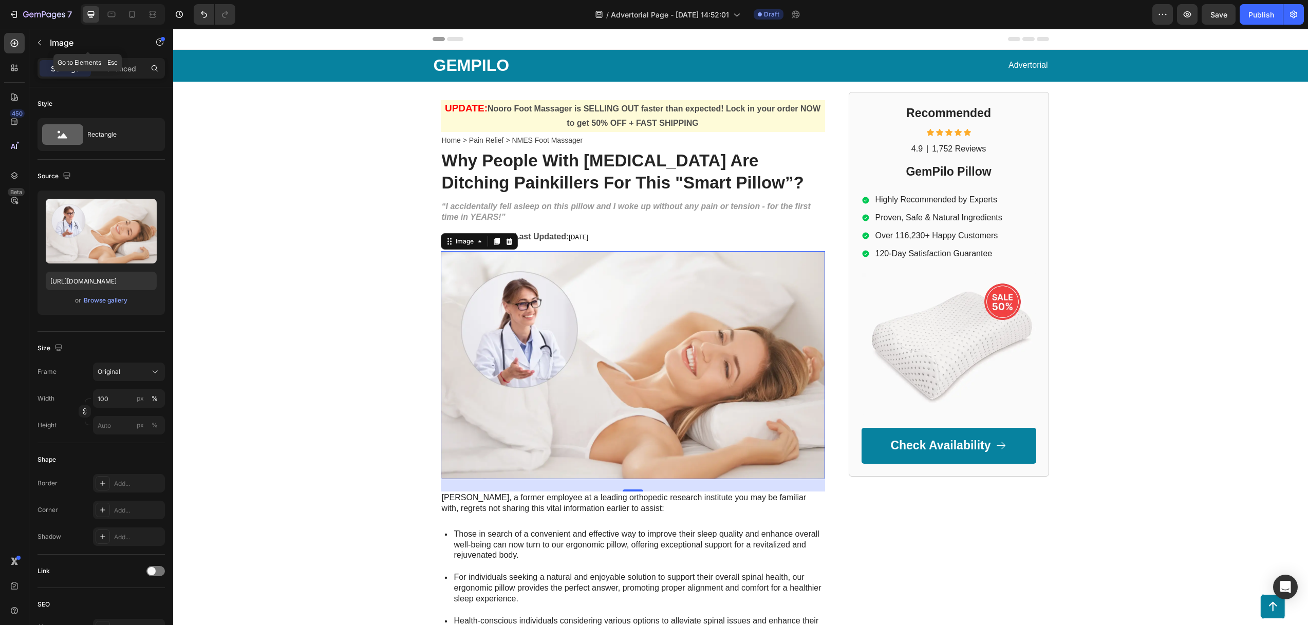
click at [40, 40] on icon "button" at bounding box center [39, 43] width 8 height 8
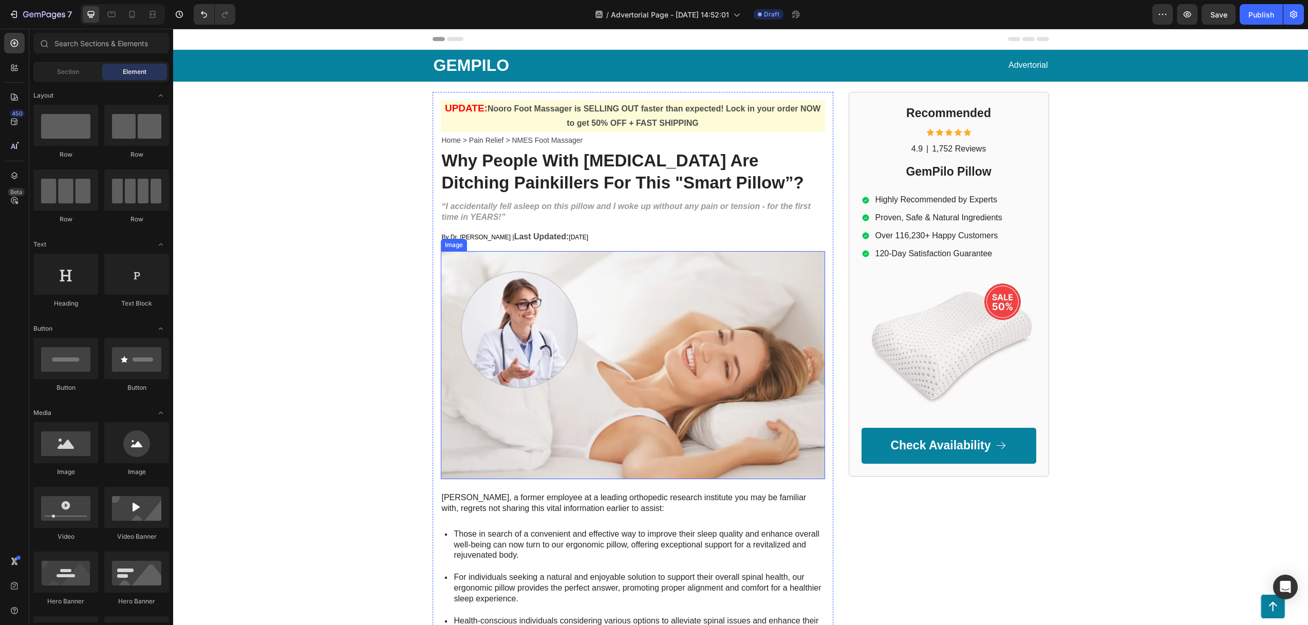
click at [542, 297] on img at bounding box center [633, 365] width 384 height 228
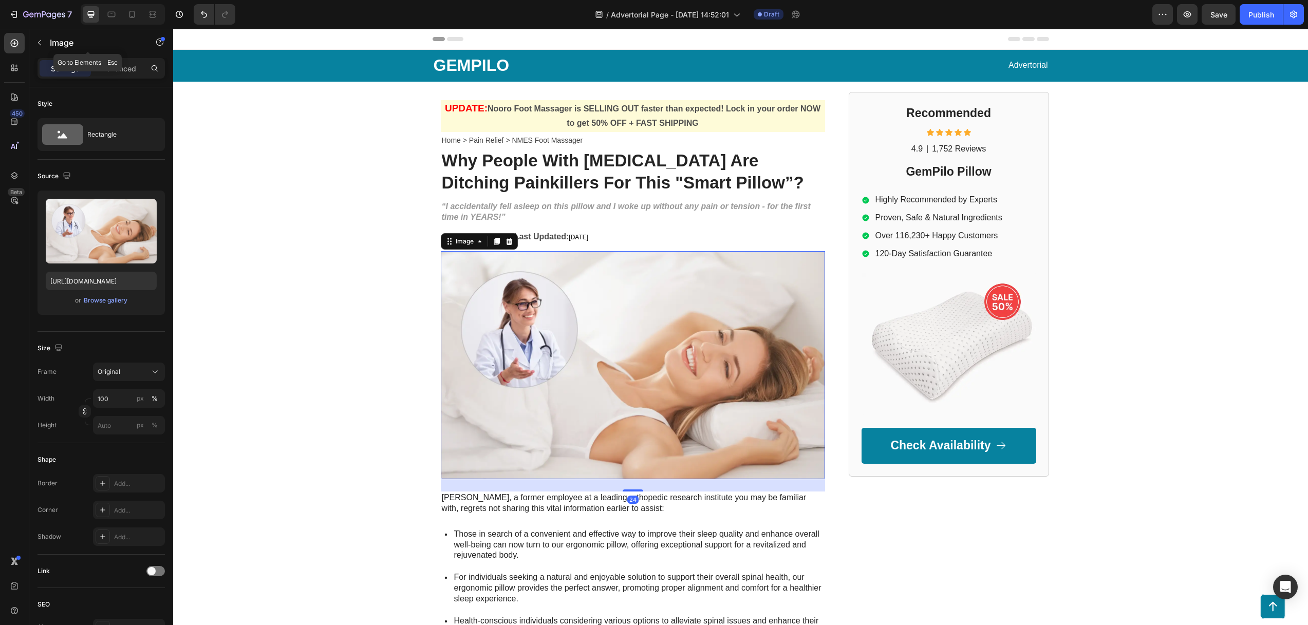
drag, startPoint x: 43, startPoint y: 46, endPoint x: 44, endPoint y: 52, distance: 6.8
click at [43, 46] on icon "button" at bounding box center [39, 43] width 8 height 8
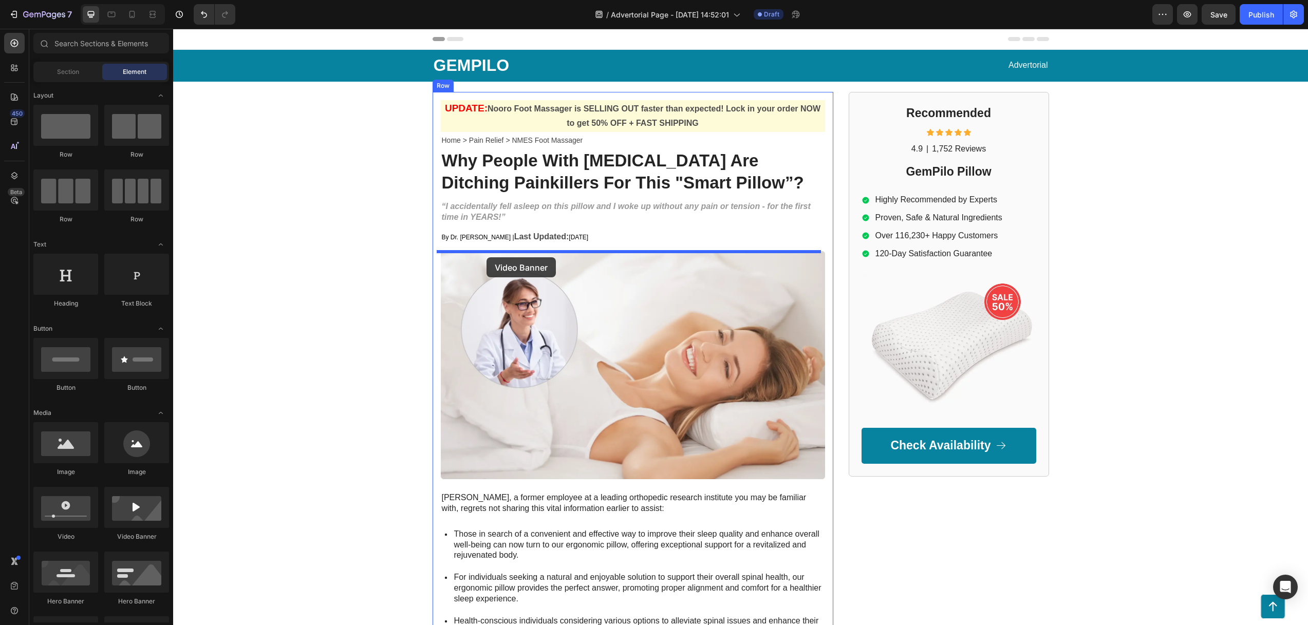
drag, startPoint x: 327, startPoint y: 534, endPoint x: 486, endPoint y: 257, distance: 319.3
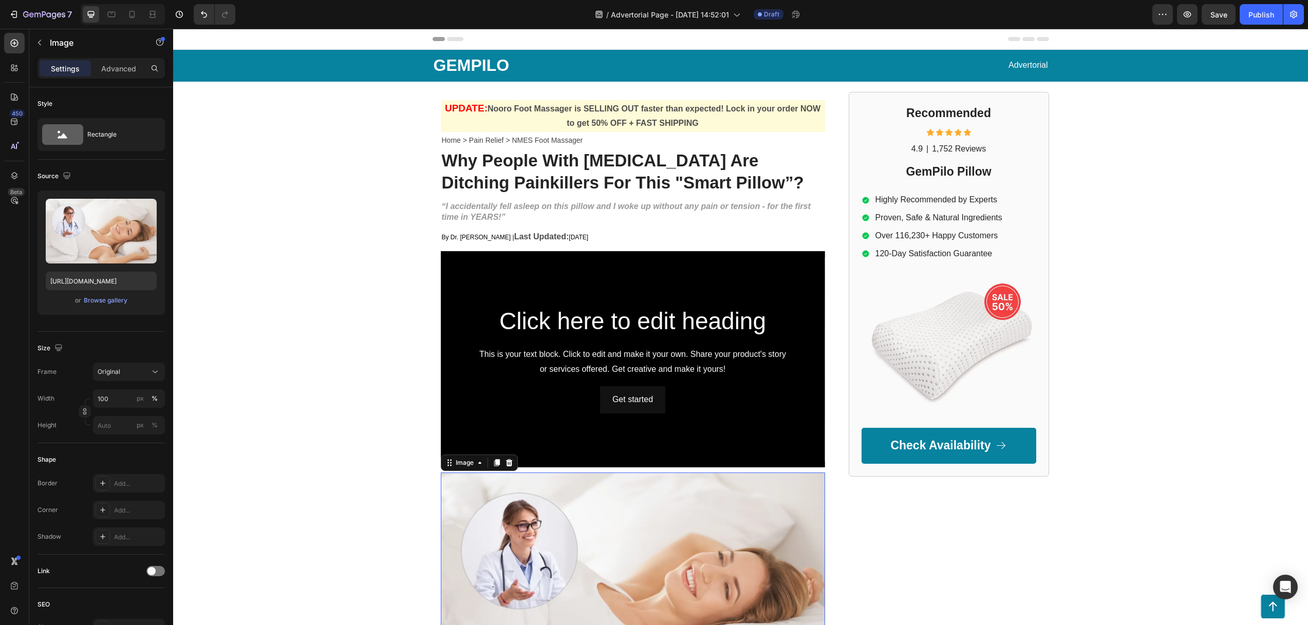
click at [546, 532] on img at bounding box center [633, 586] width 384 height 228
click at [506, 463] on icon at bounding box center [509, 463] width 8 height 8
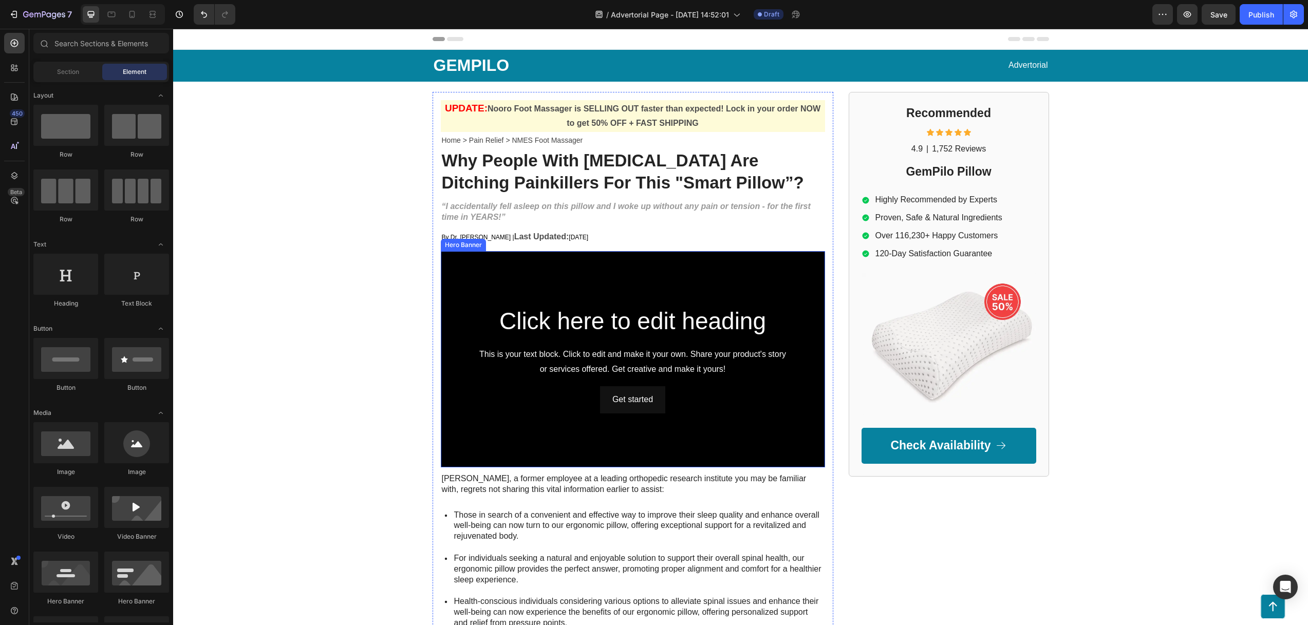
click at [494, 274] on div "Background Image" at bounding box center [633, 359] width 384 height 216
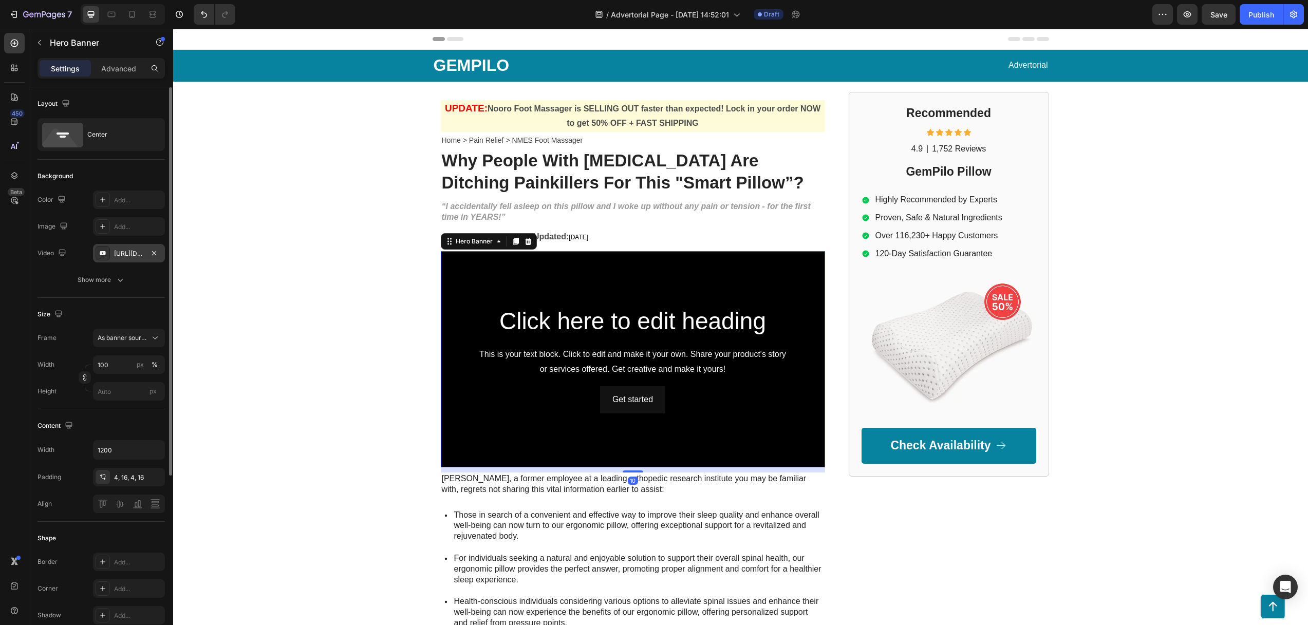
click at [129, 251] on div "[URL][DOMAIN_NAME]" at bounding box center [129, 253] width 30 height 9
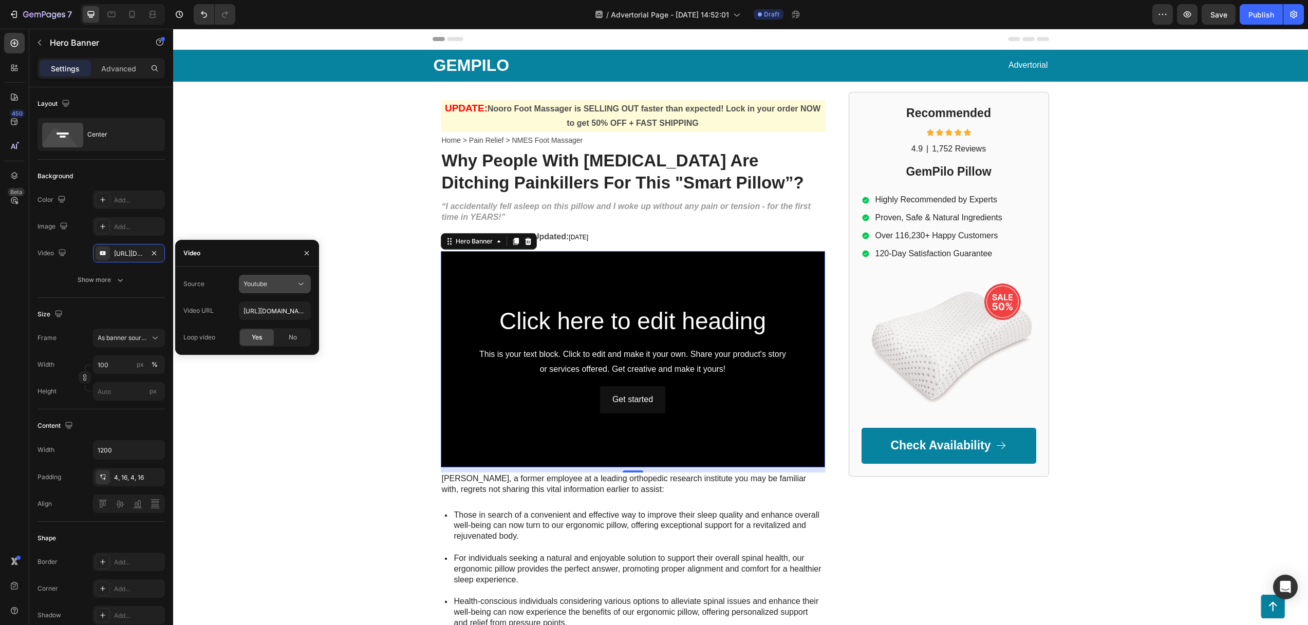
click at [254, 281] on span "Youtube" at bounding box center [255, 284] width 24 height 8
drag, startPoint x: 272, startPoint y: 306, endPoint x: 264, endPoint y: 321, distance: 17.2
click at [272, 306] on span "Video hosting" at bounding box center [262, 309] width 39 height 9
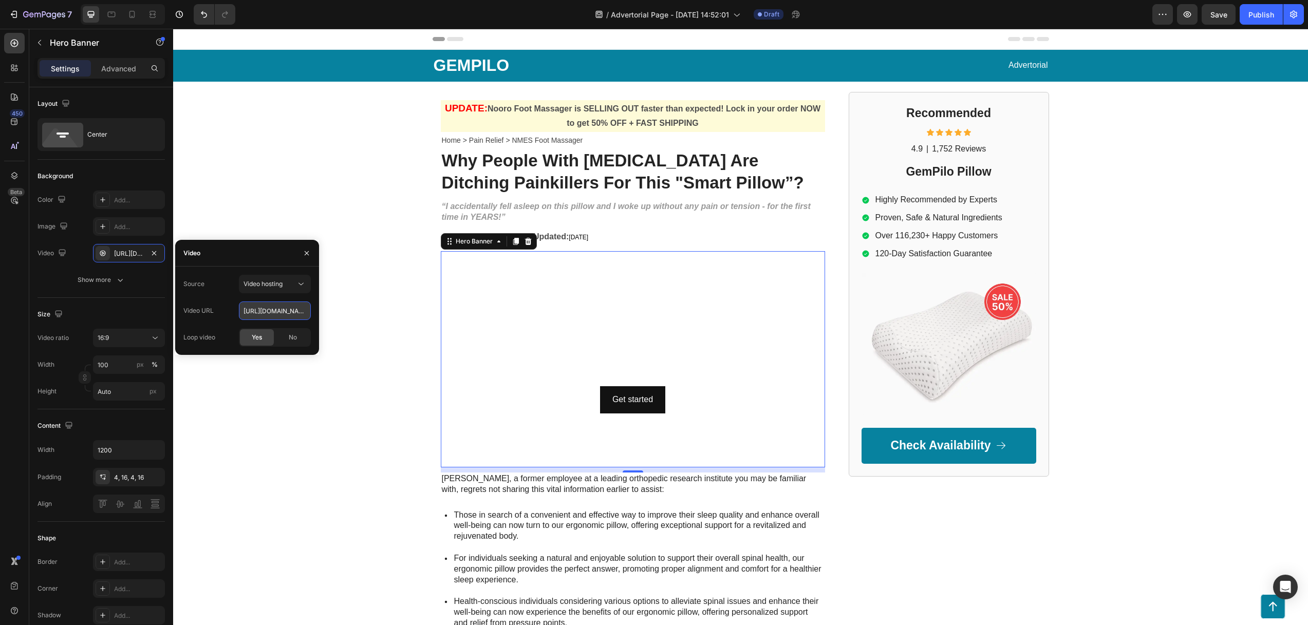
click at [265, 315] on input "[URL][DOMAIN_NAME]" at bounding box center [275, 310] width 72 height 18
paste input "[URL][DOMAIN_NAME]"
type input "[URL][DOMAIN_NAME]"
click at [534, 308] on h2 "Click here to edit heading" at bounding box center [633, 321] width 368 height 33
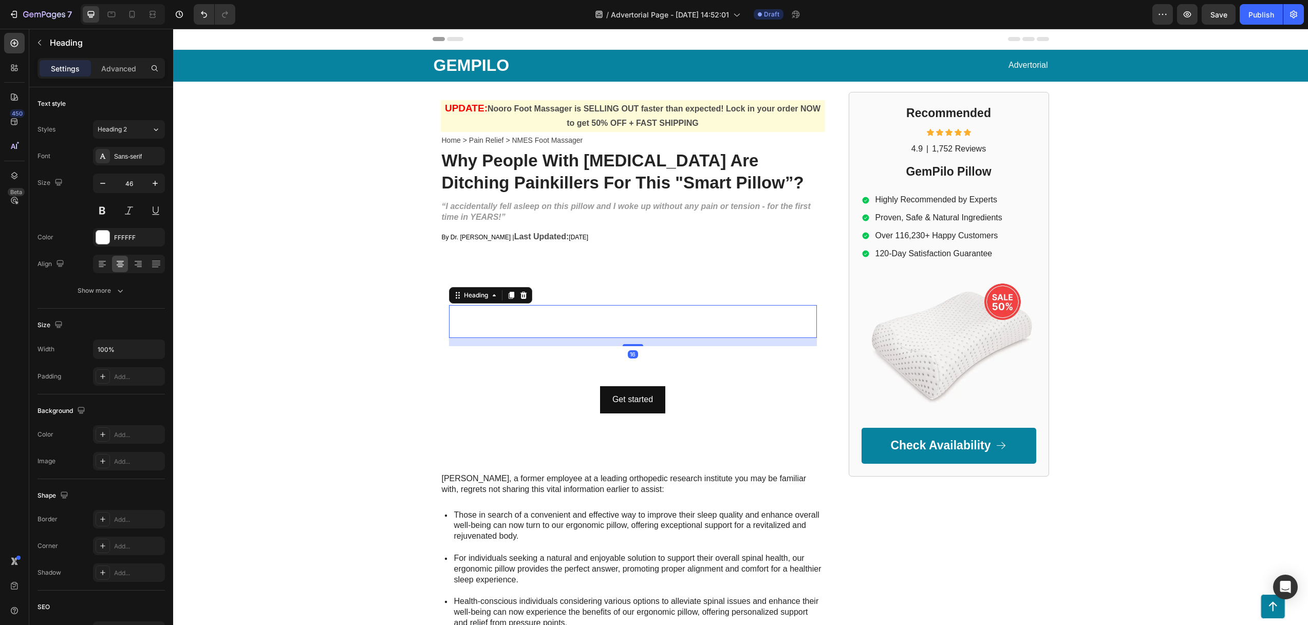
click at [517, 295] on div at bounding box center [523, 295] width 12 height 12
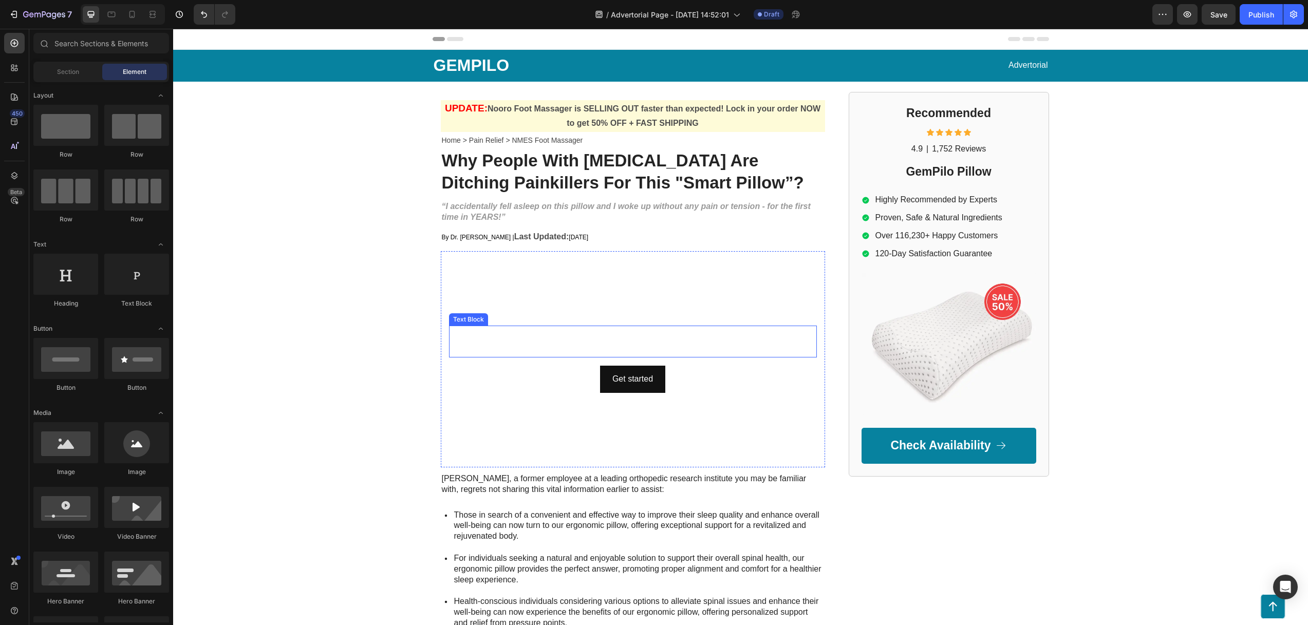
click at [518, 342] on div "This is your text block. Click to edit and make it your own. Share your product…" at bounding box center [633, 342] width 368 height 32
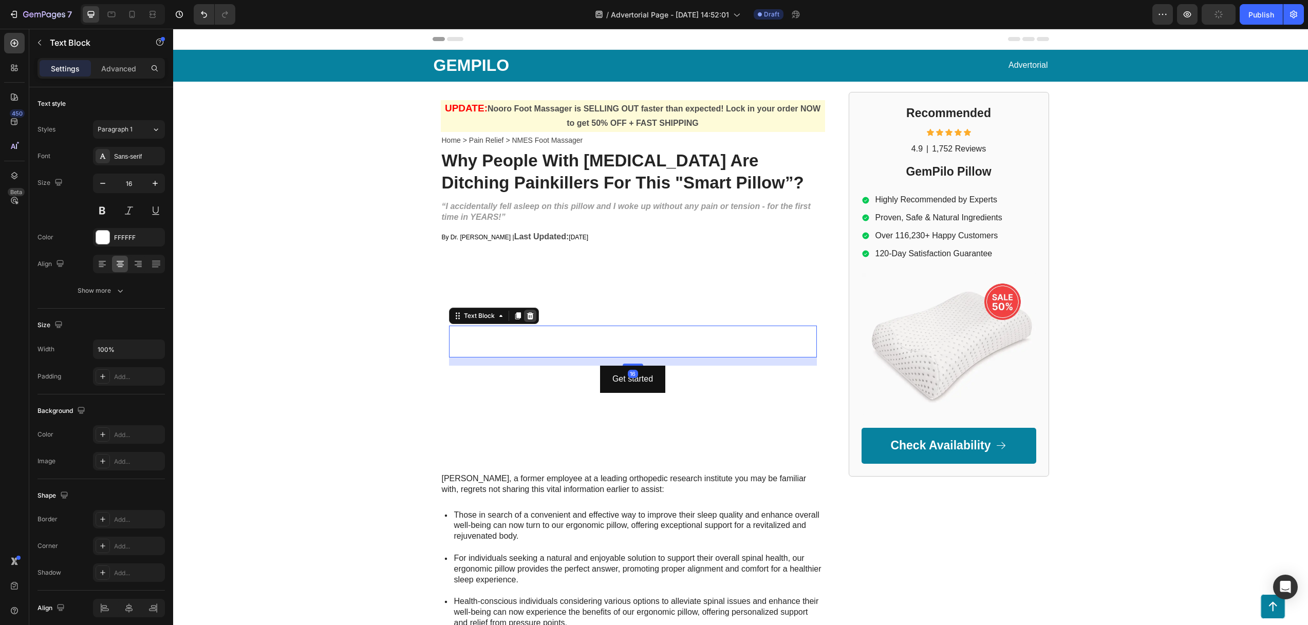
click at [528, 316] on icon at bounding box center [529, 315] width 7 height 7
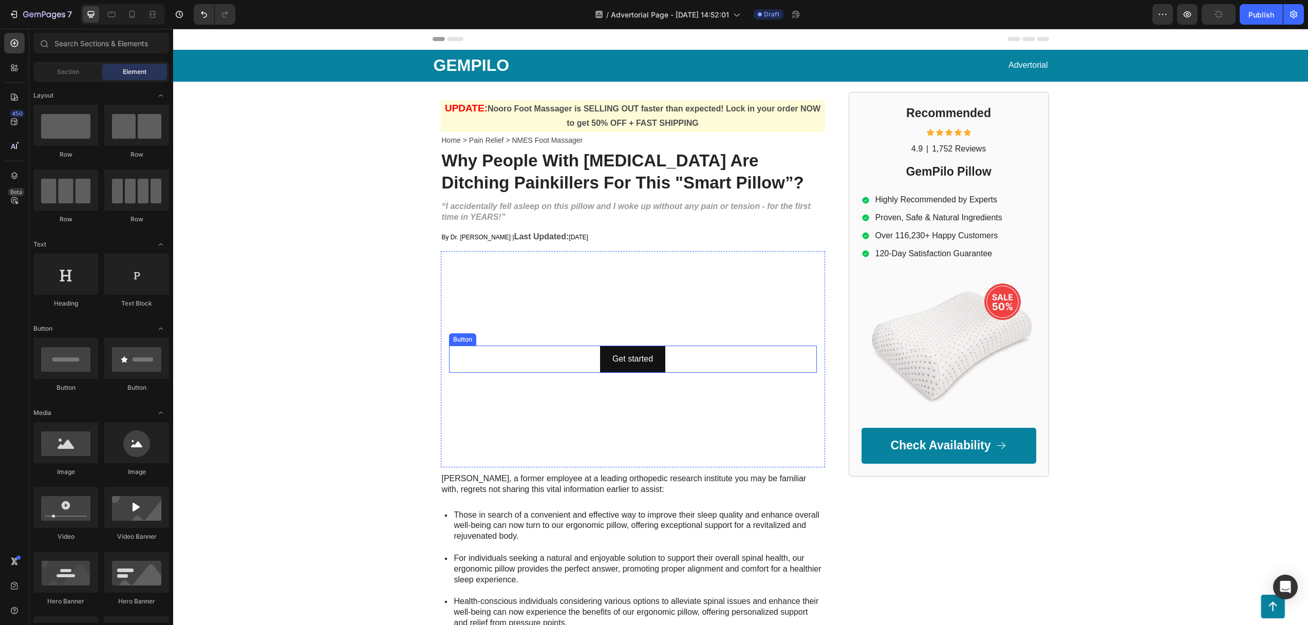
click at [564, 354] on div "Get started Button" at bounding box center [633, 359] width 368 height 27
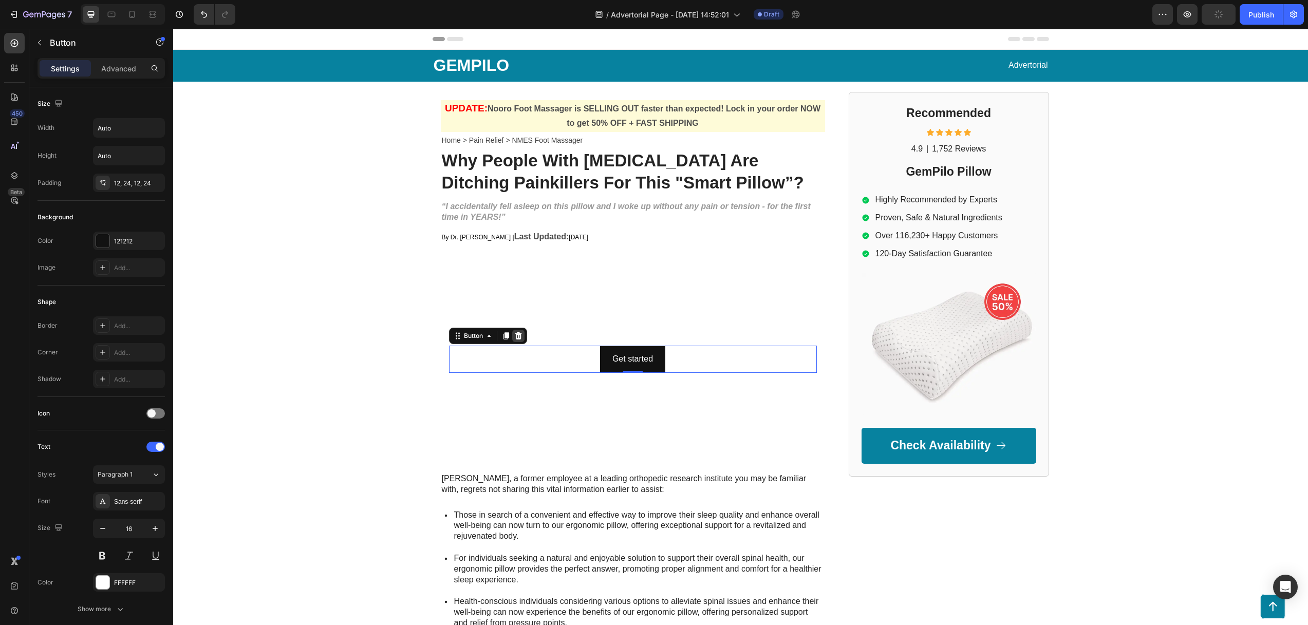
click at [515, 337] on icon at bounding box center [518, 335] width 7 height 7
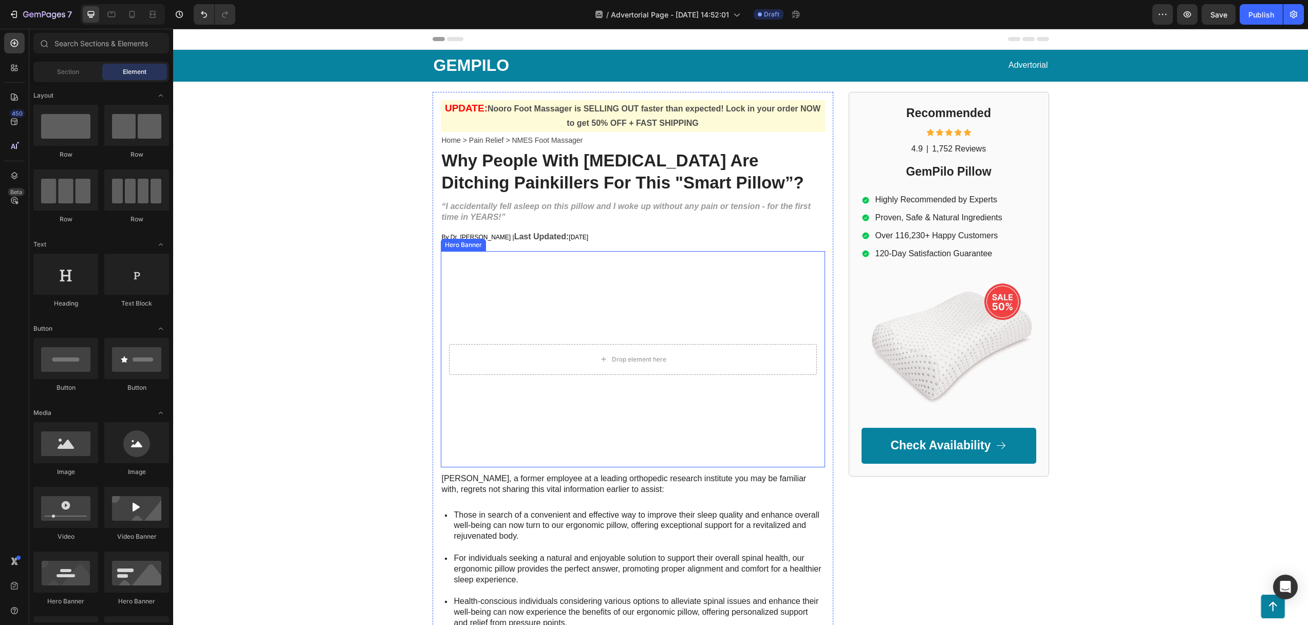
drag, startPoint x: 480, startPoint y: 271, endPoint x: 486, endPoint y: 269, distance: 6.4
click at [479, 271] on video "Background Image" at bounding box center [633, 359] width 384 height 216
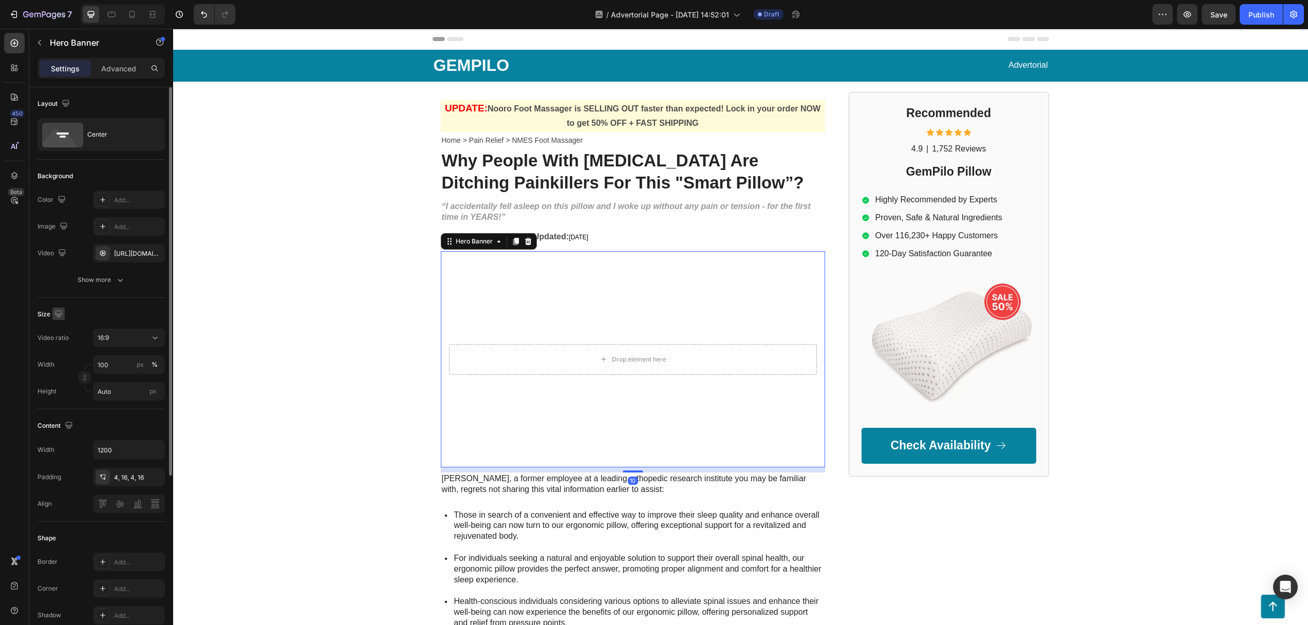
click at [60, 312] on icon "button" at bounding box center [58, 314] width 10 height 10
click at [60, 369] on icon "button" at bounding box center [60, 367] width 10 height 10
type input "100%"
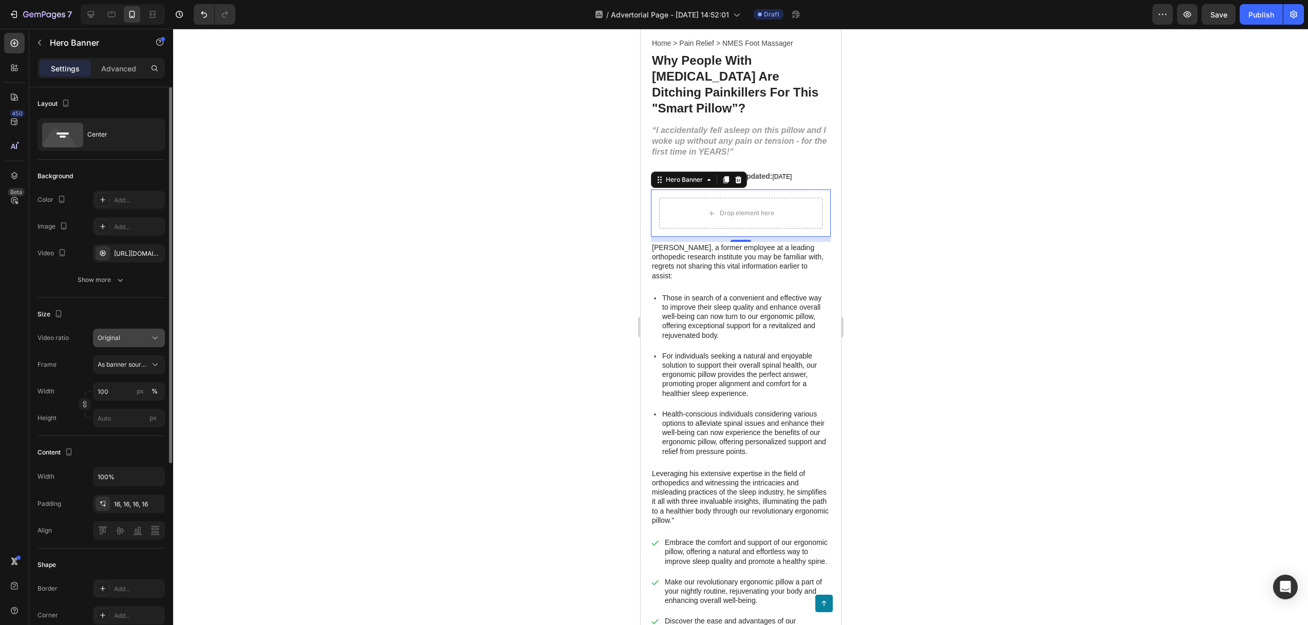
click at [120, 333] on div "Original" at bounding box center [124, 337] width 52 height 9
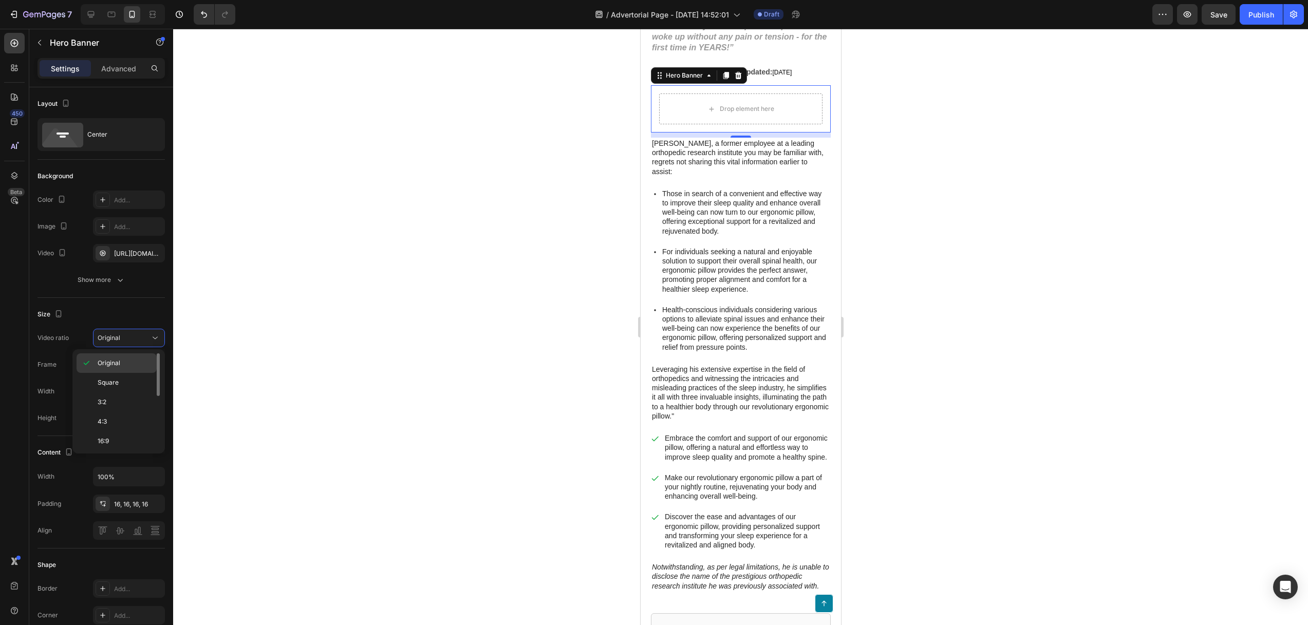
scroll to position [208, 0]
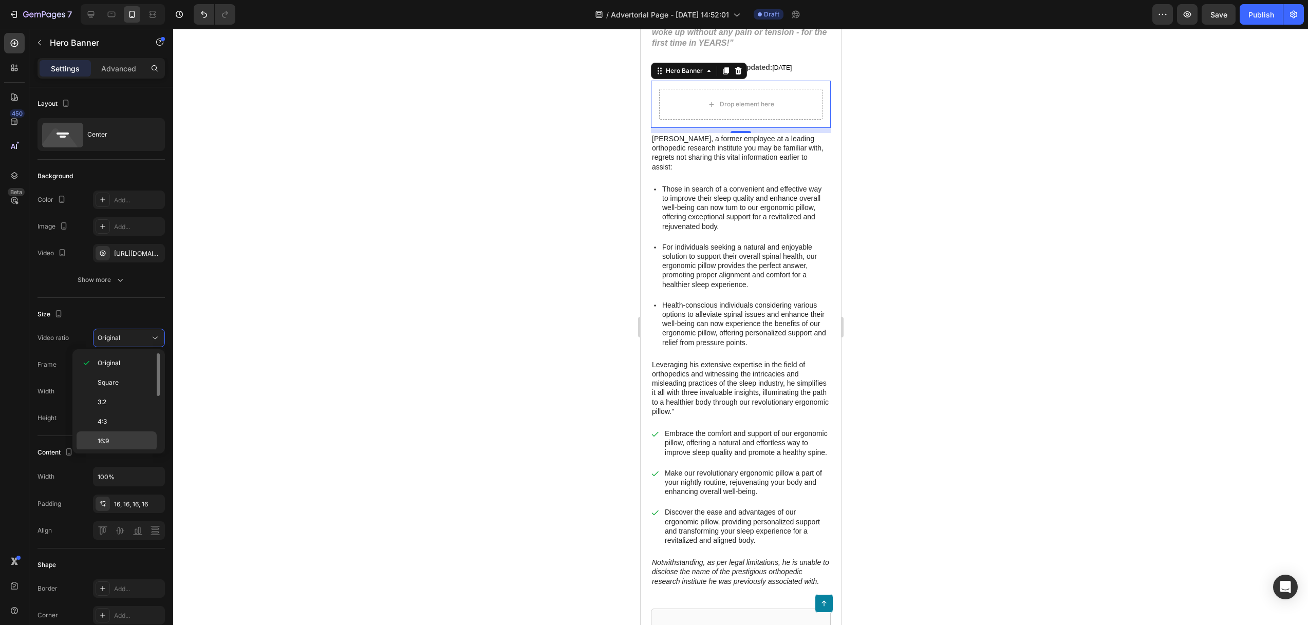
click at [117, 441] on p "16:9" at bounding box center [125, 441] width 54 height 9
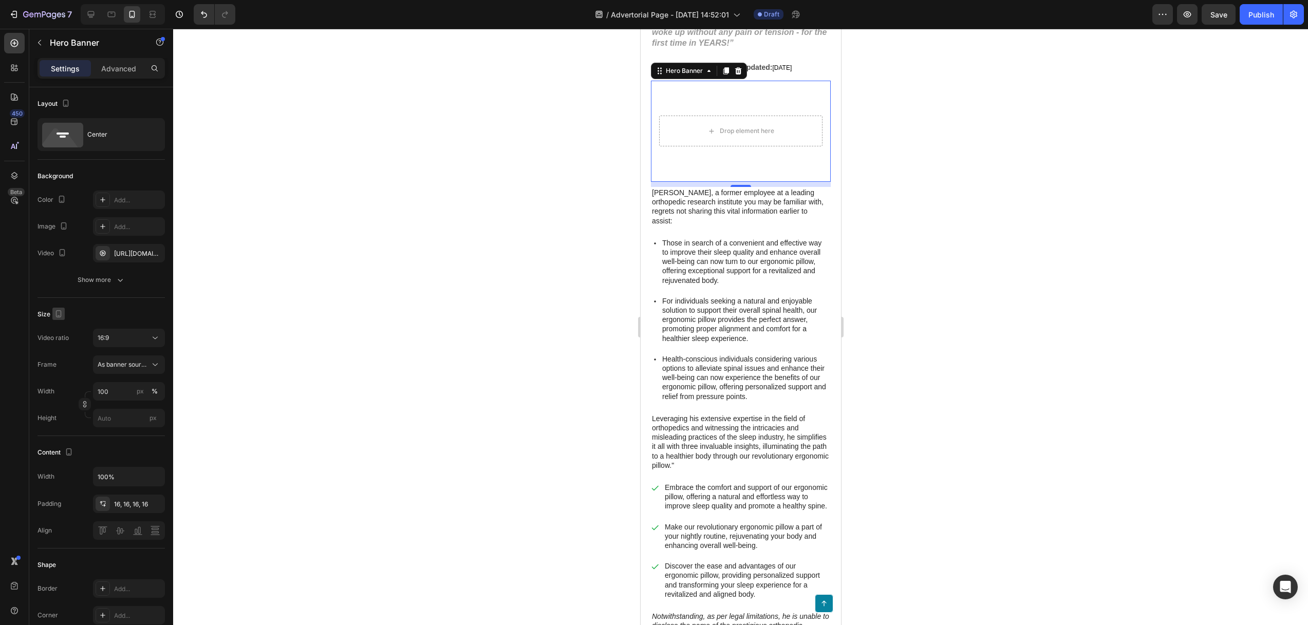
click at [60, 315] on icon "button" at bounding box center [58, 314] width 10 height 10
click at [67, 350] on button "button" at bounding box center [60, 348] width 16 height 16
type input "Auto"
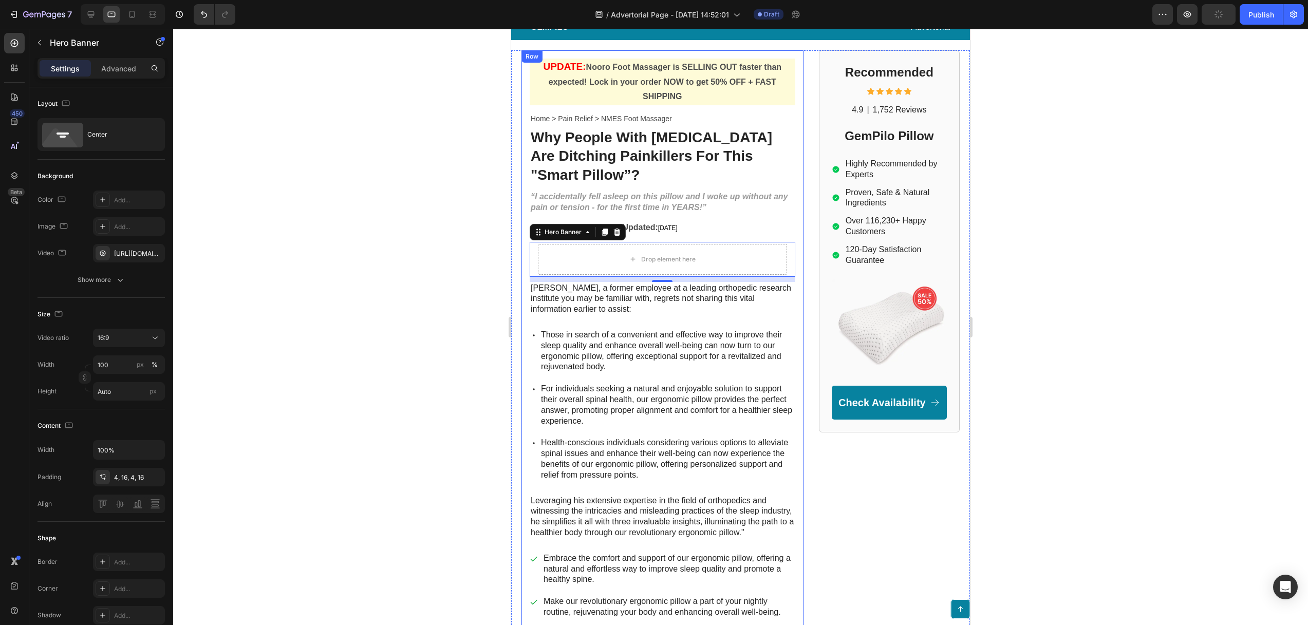
scroll to position [15, 0]
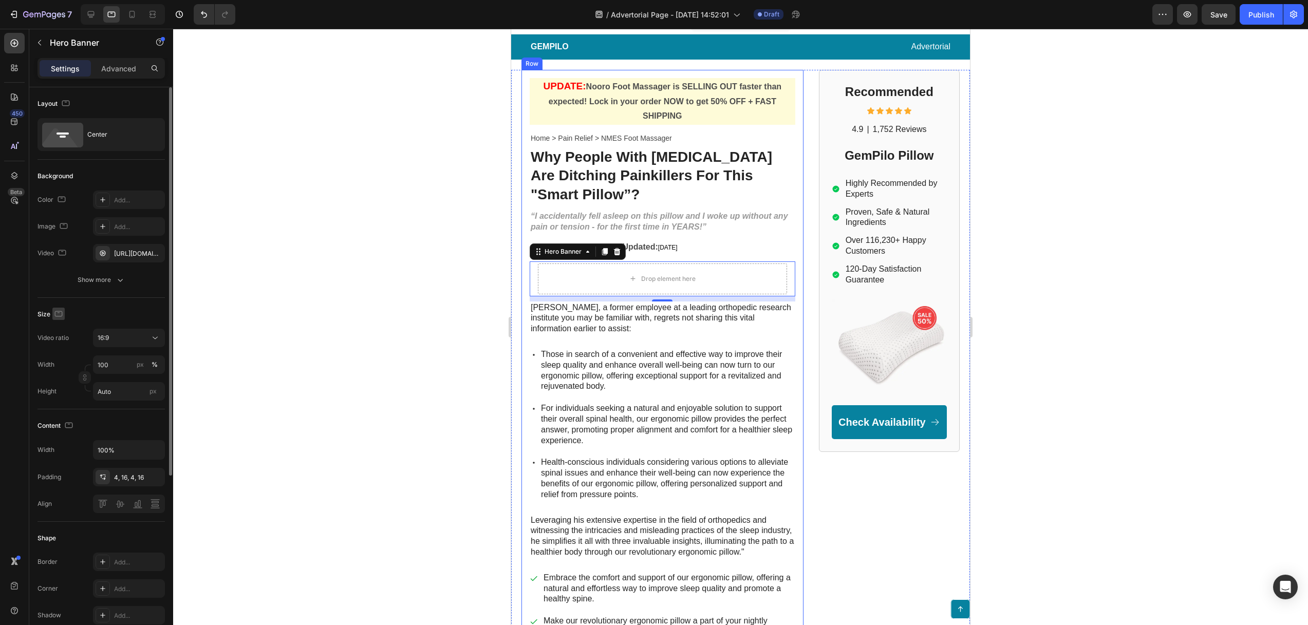
click at [60, 312] on icon "button" at bounding box center [58, 314] width 10 height 10
click at [122, 334] on div "16:9" at bounding box center [124, 337] width 52 height 9
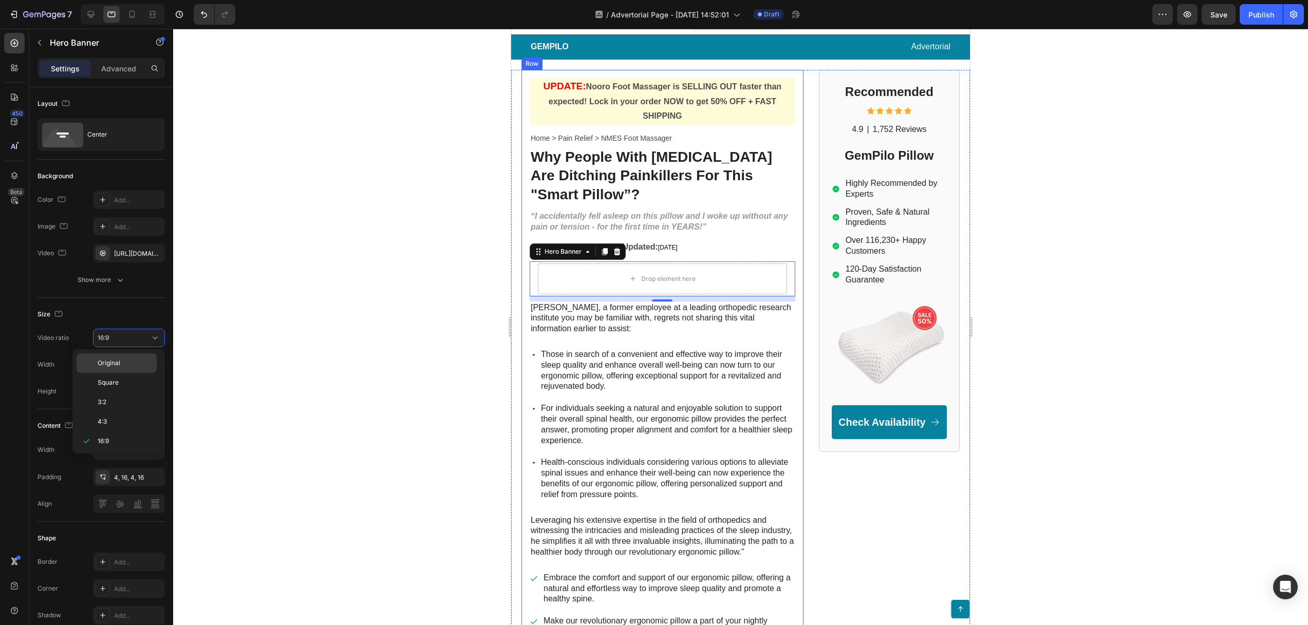
click at [117, 373] on div "Original" at bounding box center [117, 383] width 80 height 20
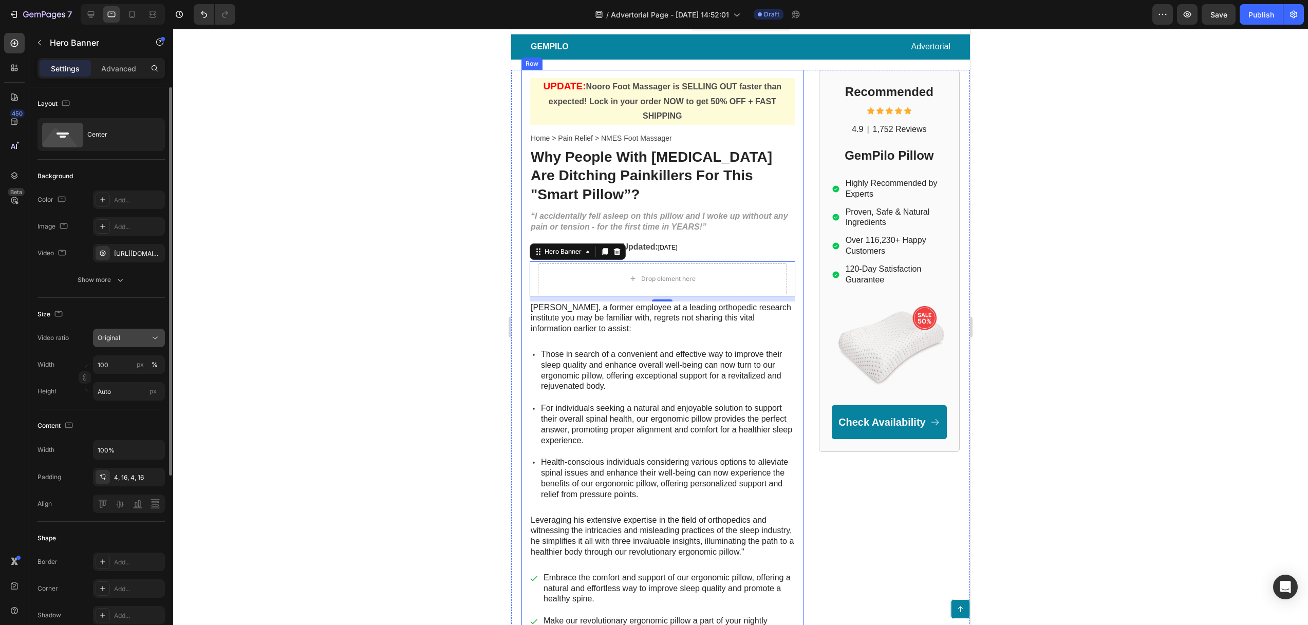
click at [134, 336] on div "Original" at bounding box center [124, 337] width 52 height 9
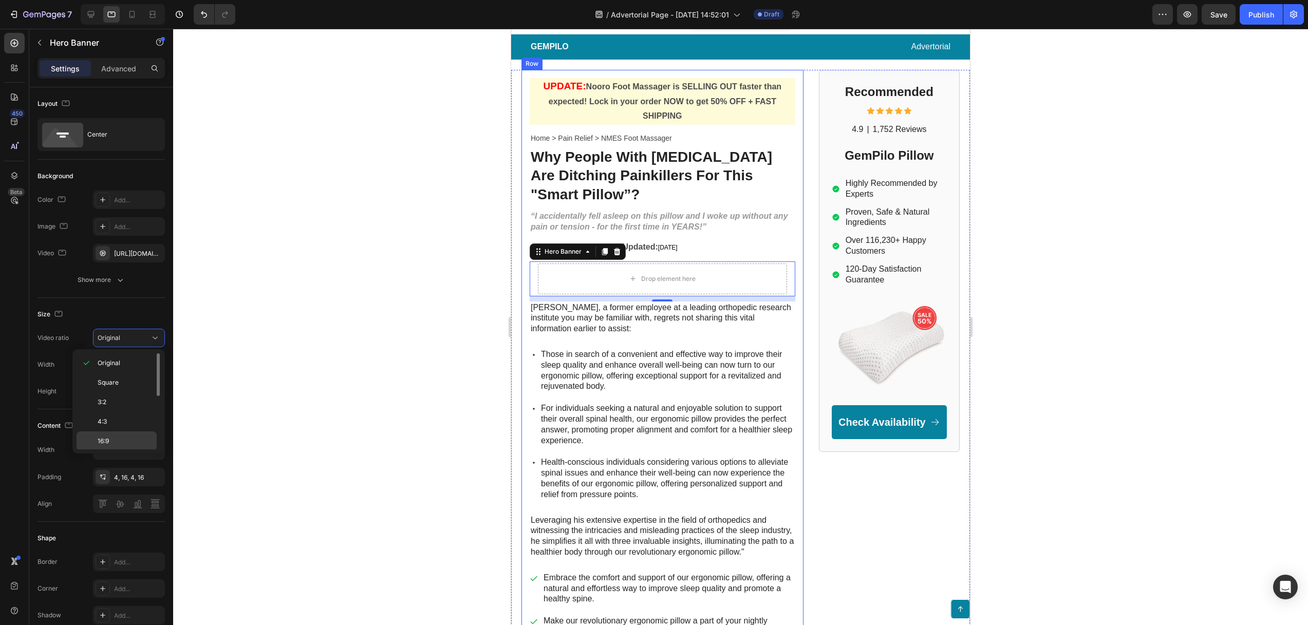
drag, startPoint x: 124, startPoint y: 441, endPoint x: 133, endPoint y: 441, distance: 8.7
click at [124, 441] on p "16:9" at bounding box center [125, 441] width 54 height 9
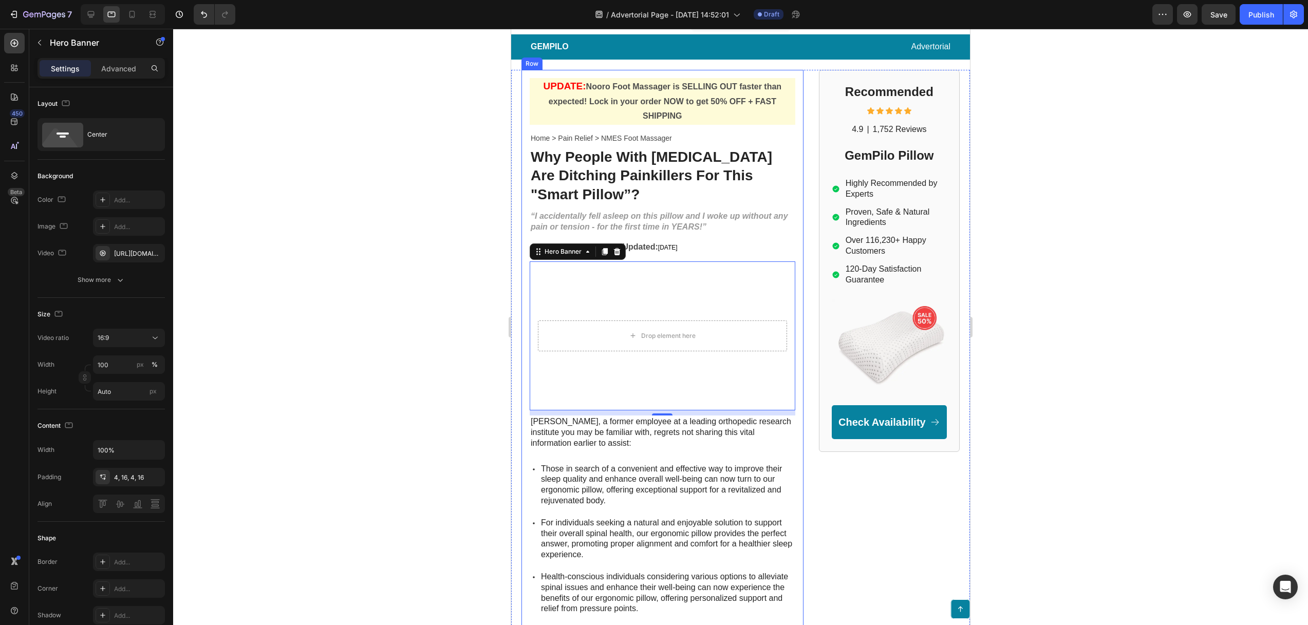
drag, startPoint x: 312, startPoint y: 331, endPoint x: 332, endPoint y: 325, distance: 21.0
click at [312, 331] on div at bounding box center [740, 327] width 1134 height 596
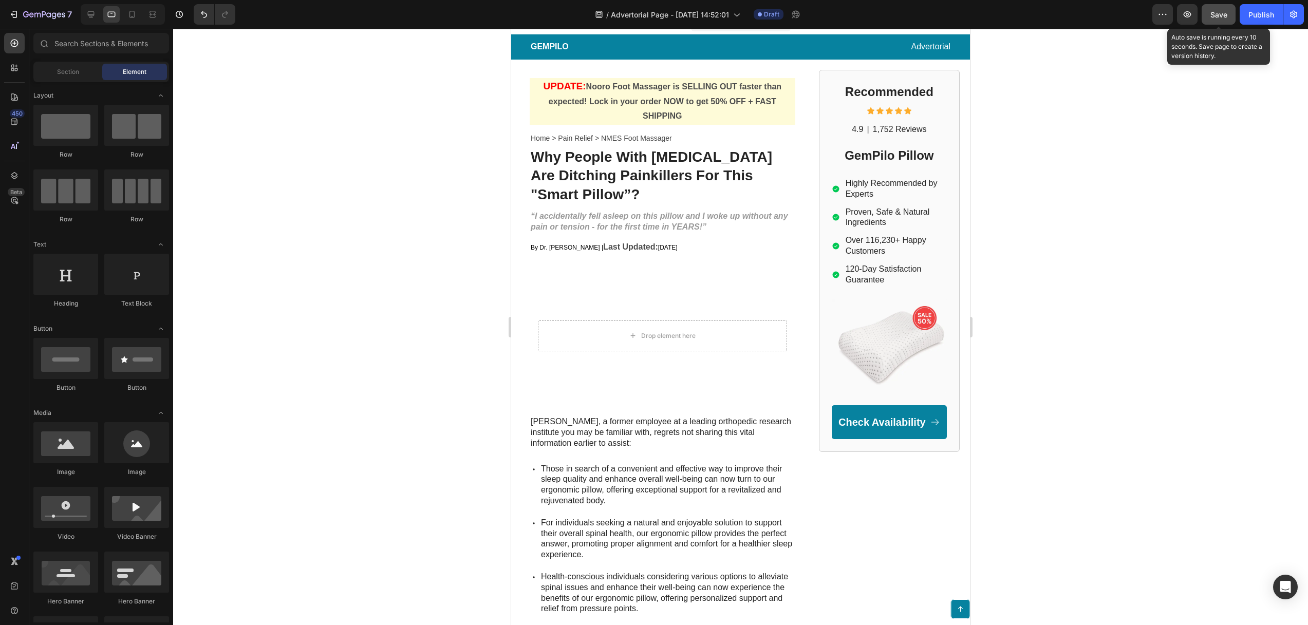
click at [1222, 16] on span "Save" at bounding box center [1218, 14] width 17 height 9
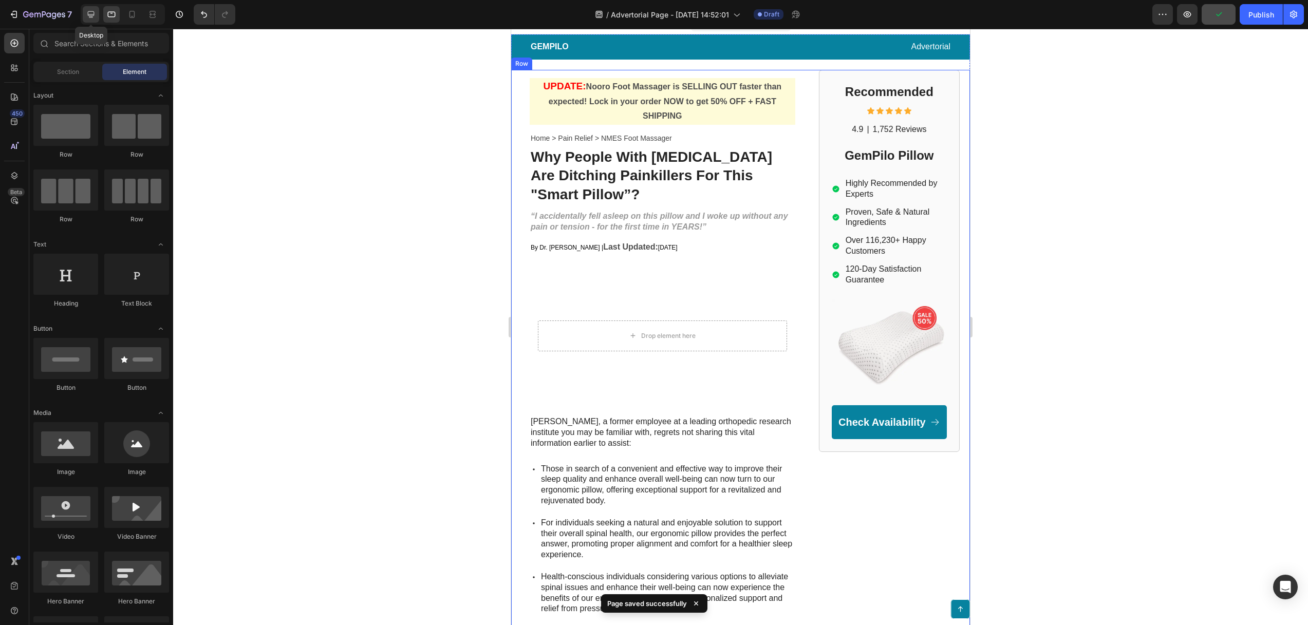
click at [91, 15] on icon at bounding box center [91, 14] width 7 height 7
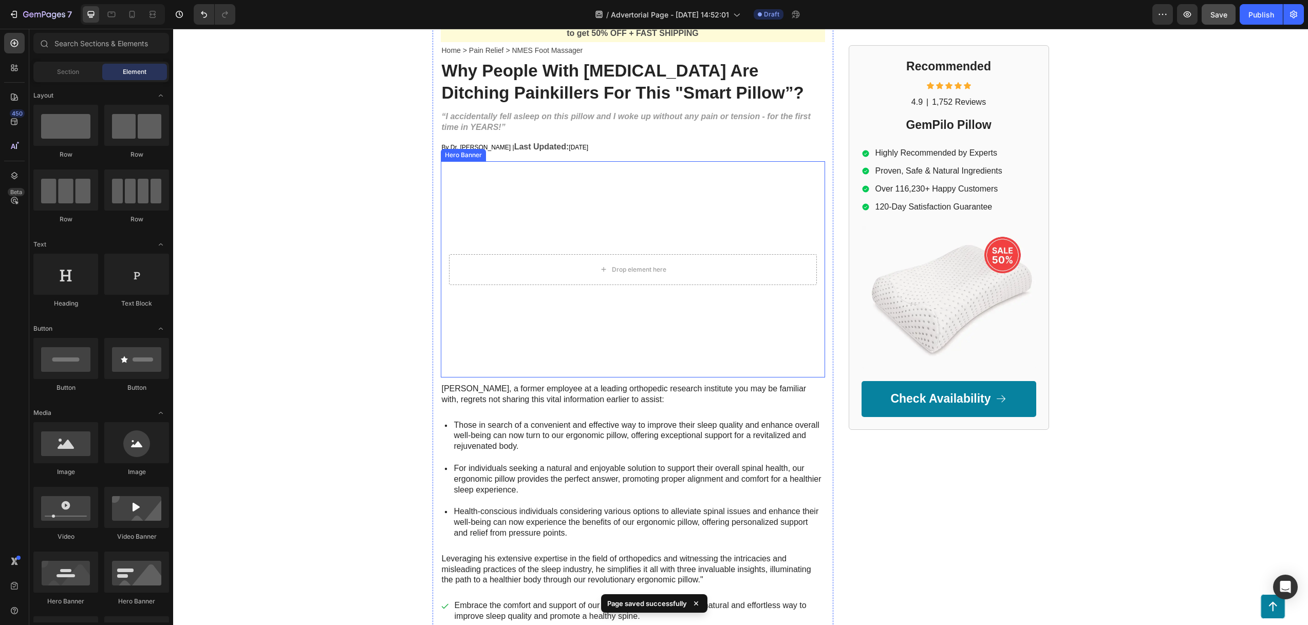
scroll to position [102, 0]
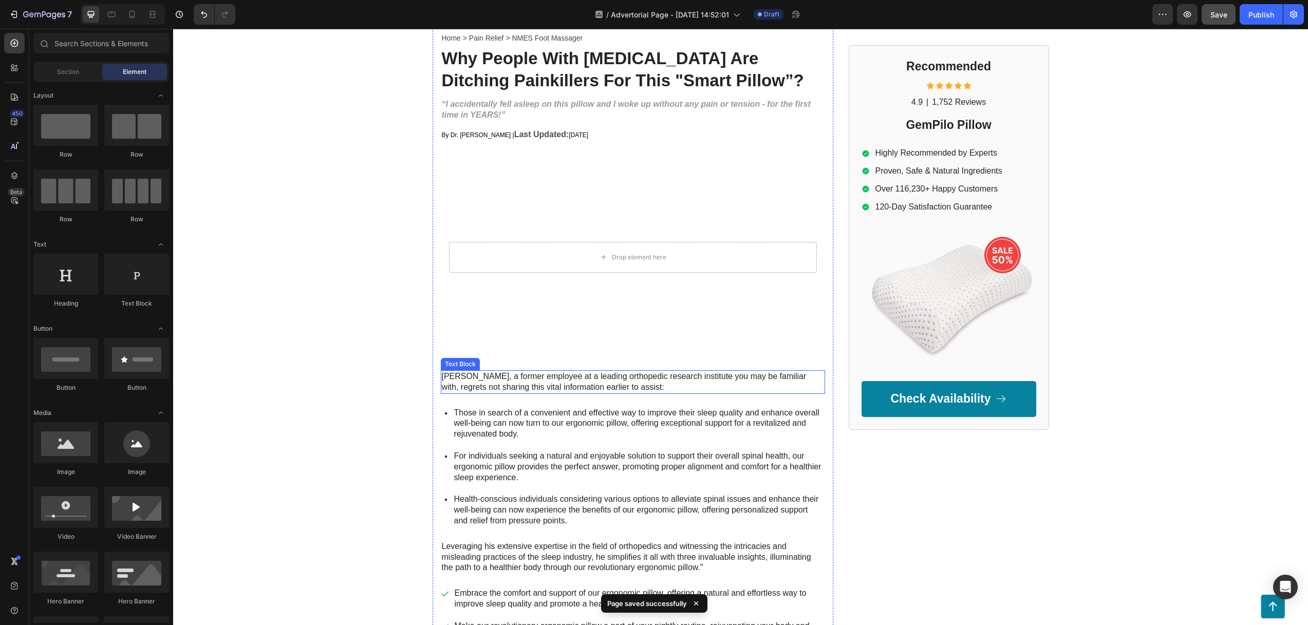
click at [508, 385] on p "Mark Thompson, a former employee at a leading orthopedic research institute you…" at bounding box center [633, 382] width 382 height 22
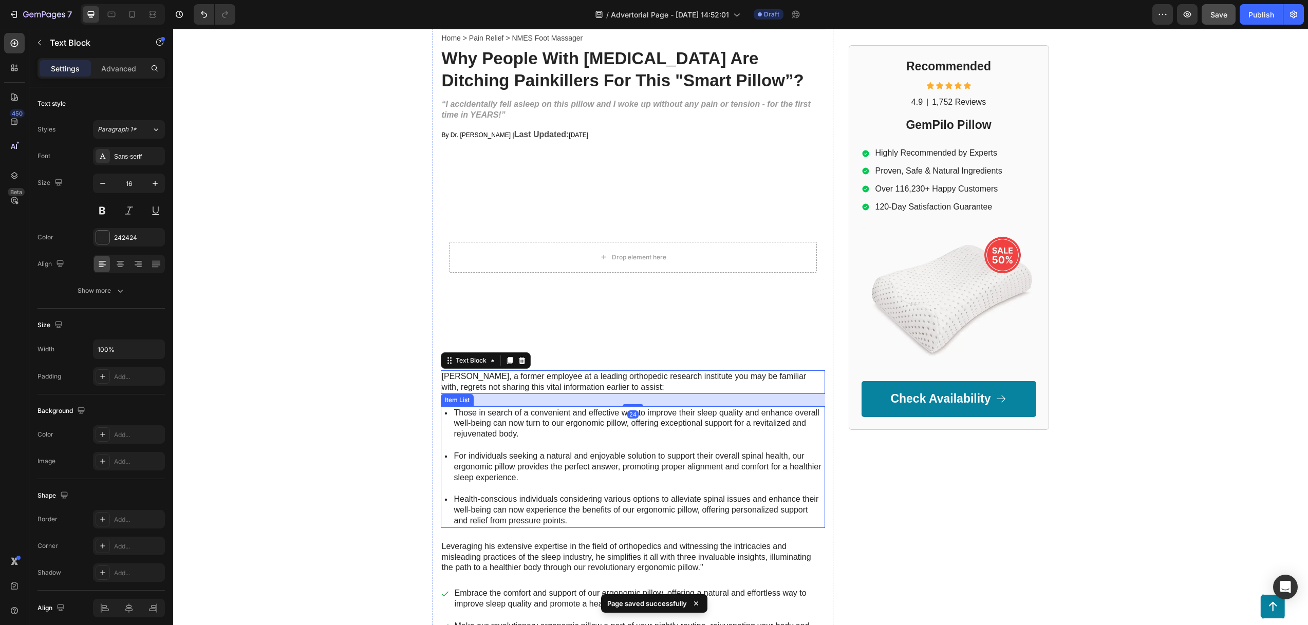
click at [532, 425] on p "Those in search of a convenient and effective way to improve their sleep qualit…" at bounding box center [638, 424] width 369 height 32
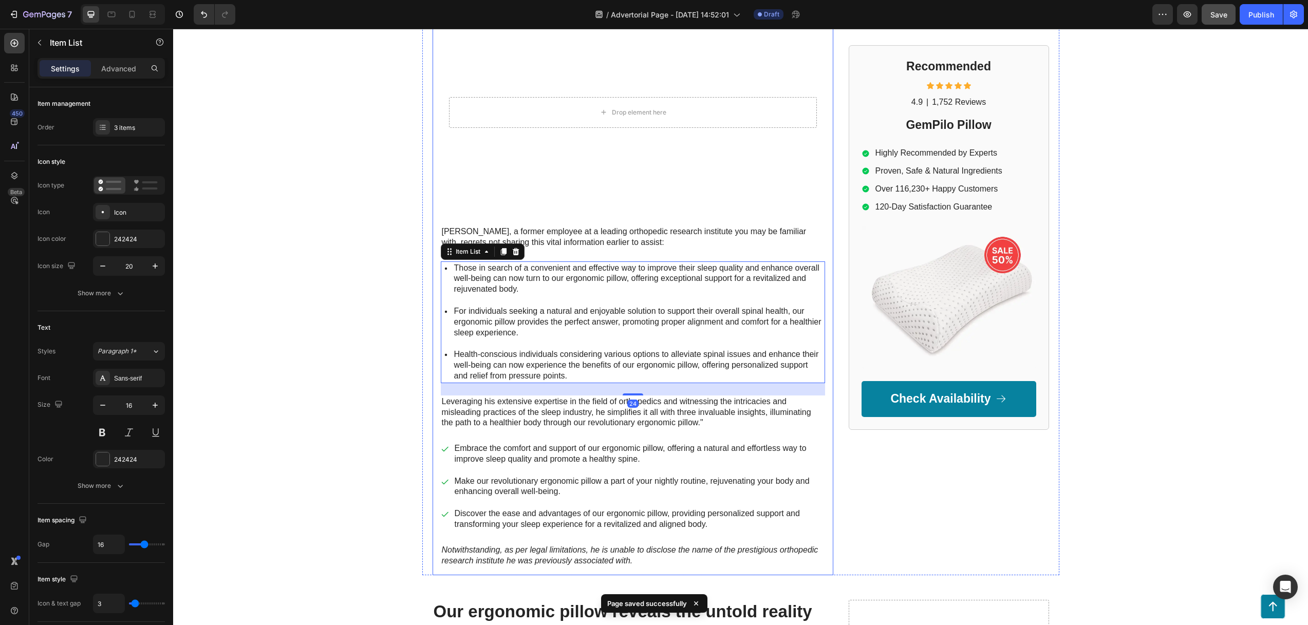
scroll to position [436, 0]
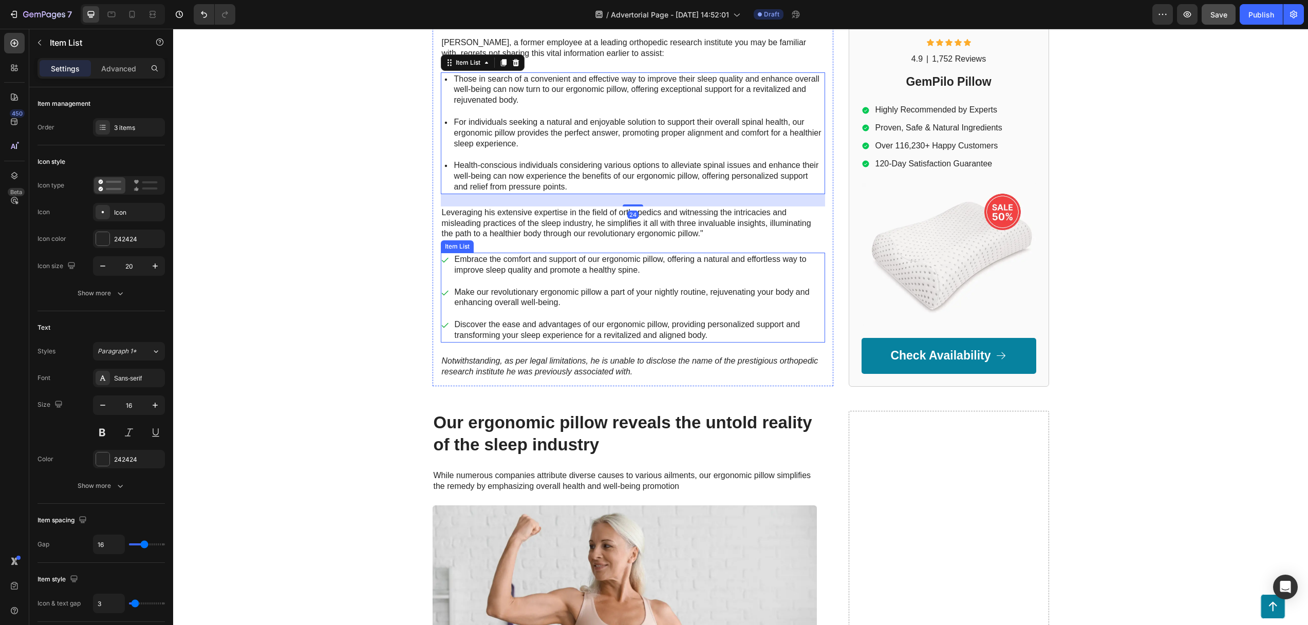
click at [550, 275] on p "Embrace the comfort and support of our ergonomic pillow, offering a natural and…" at bounding box center [639, 265] width 369 height 22
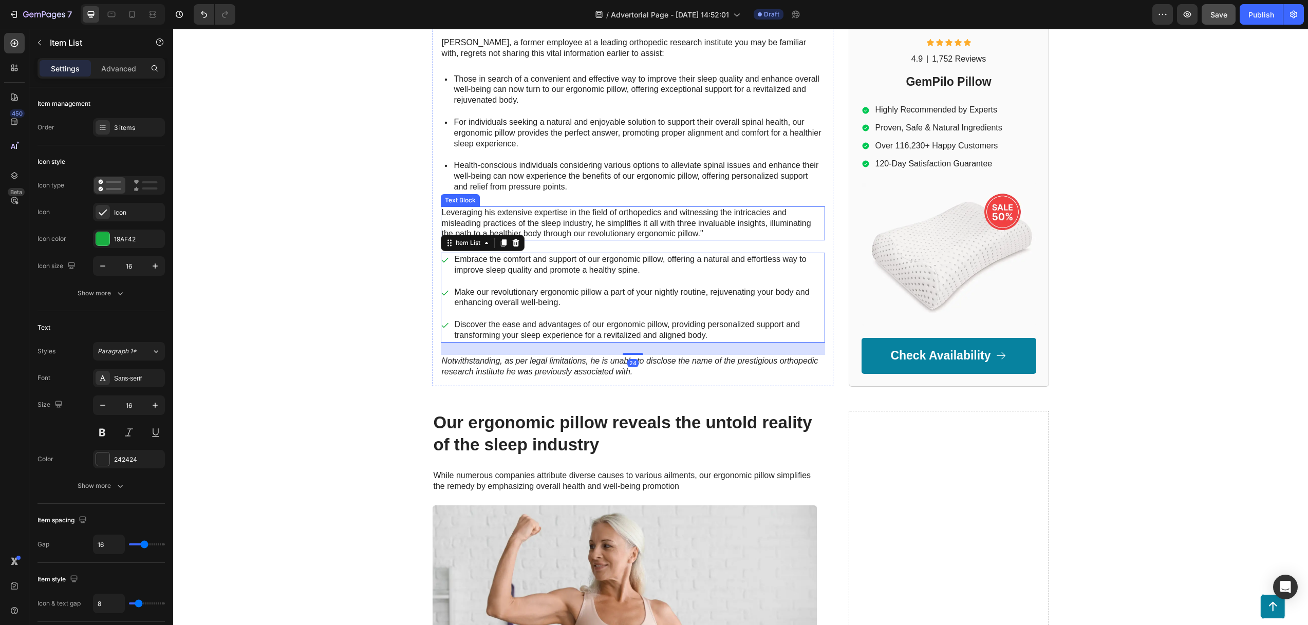
click at [547, 230] on p "Leveraging his extensive expertise in the field of orthopedics and witnessing t…" at bounding box center [633, 223] width 382 height 32
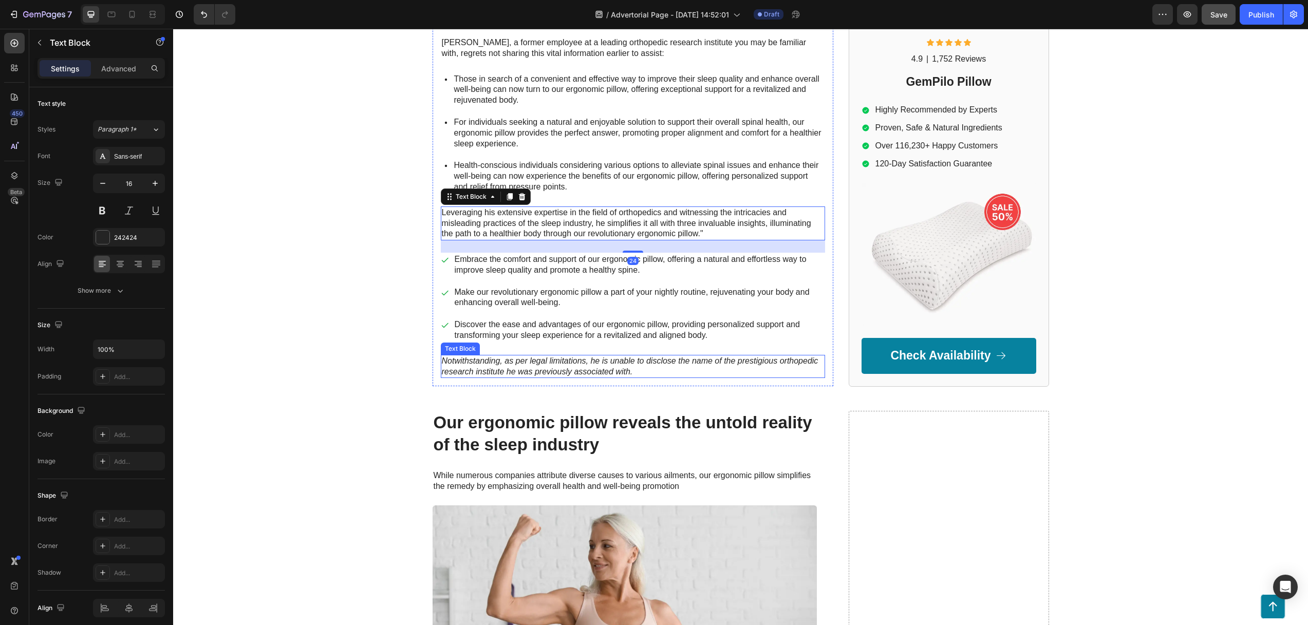
click at [532, 367] on p "Notwithstanding, as per legal limitations, he is unable to disclose the name of…" at bounding box center [633, 367] width 382 height 22
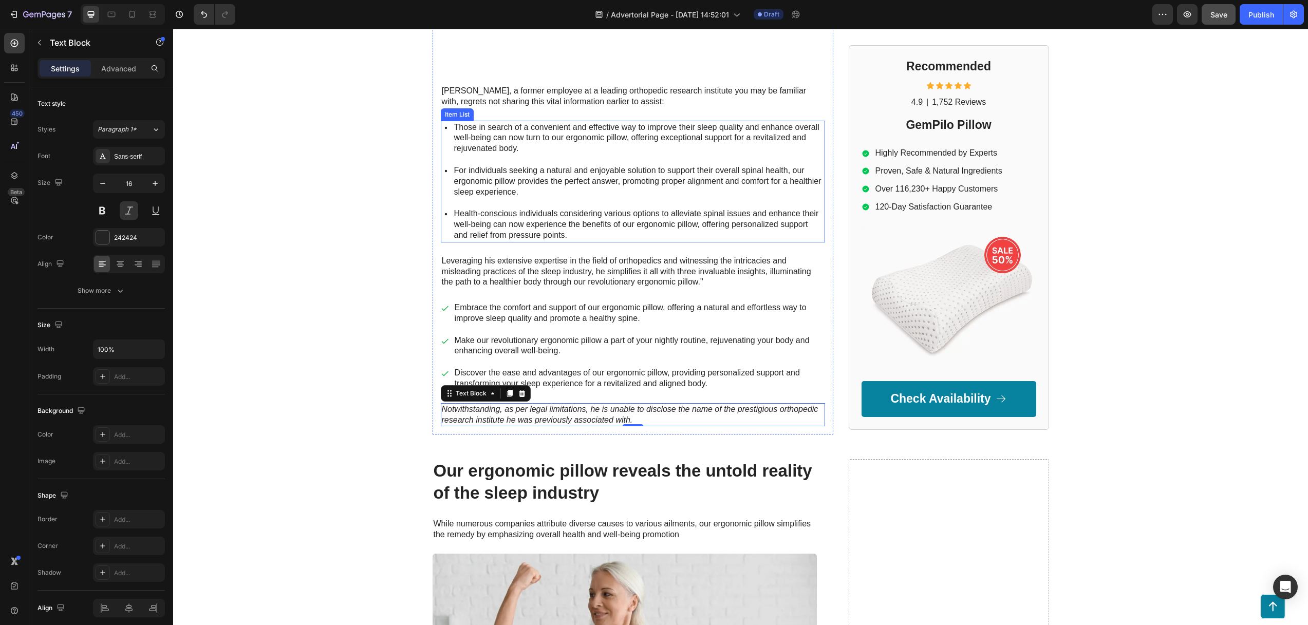
scroll to position [105, 0]
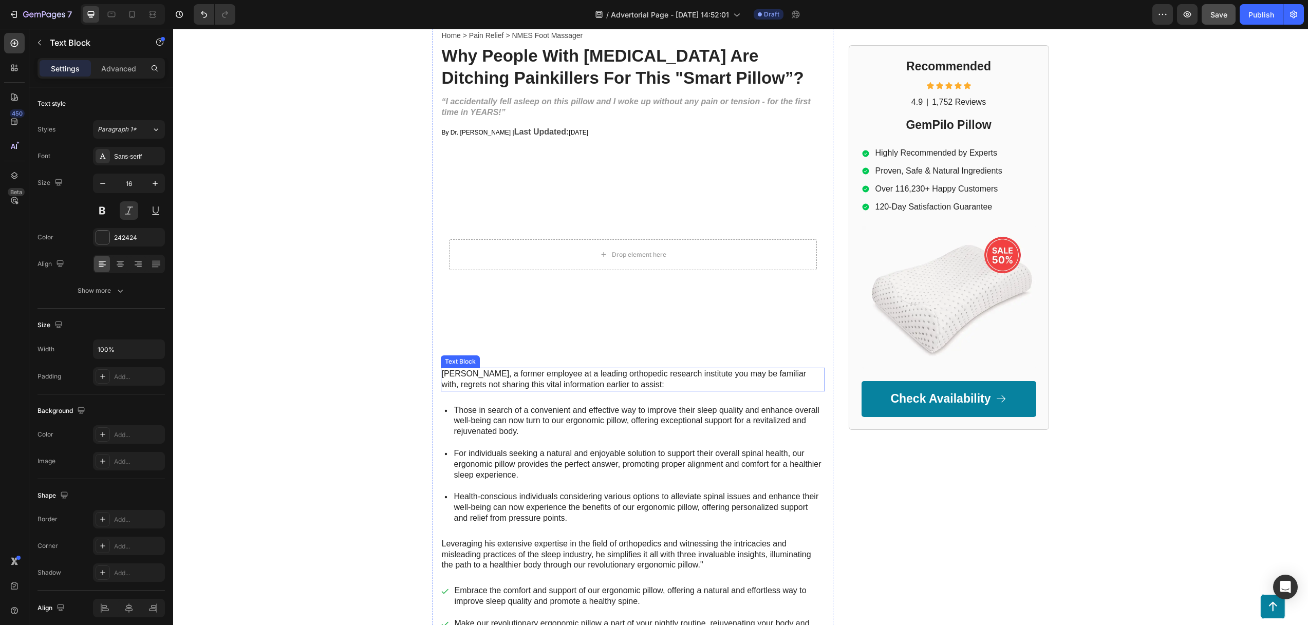
drag, startPoint x: 505, startPoint y: 385, endPoint x: 523, endPoint y: 378, distance: 18.7
click at [505, 385] on p "Mark Thompson, a former employee at a leading orthopedic research institute you…" at bounding box center [633, 380] width 382 height 22
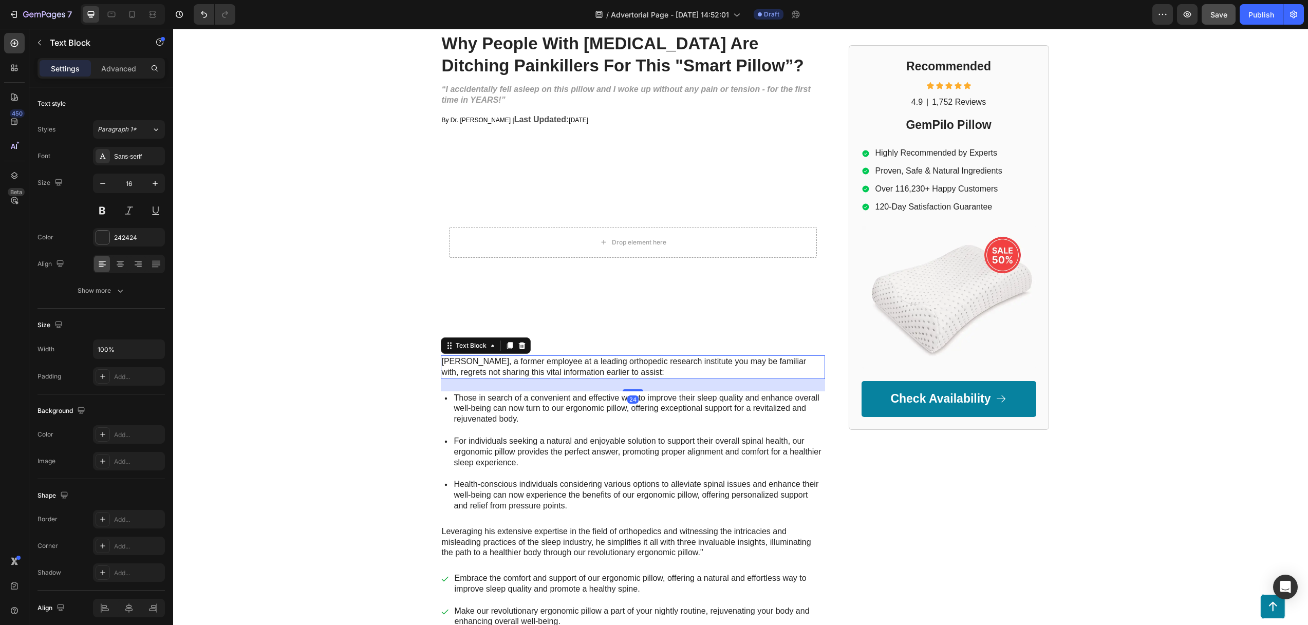
scroll to position [120, 0]
click at [520, 344] on icon at bounding box center [522, 343] width 8 height 8
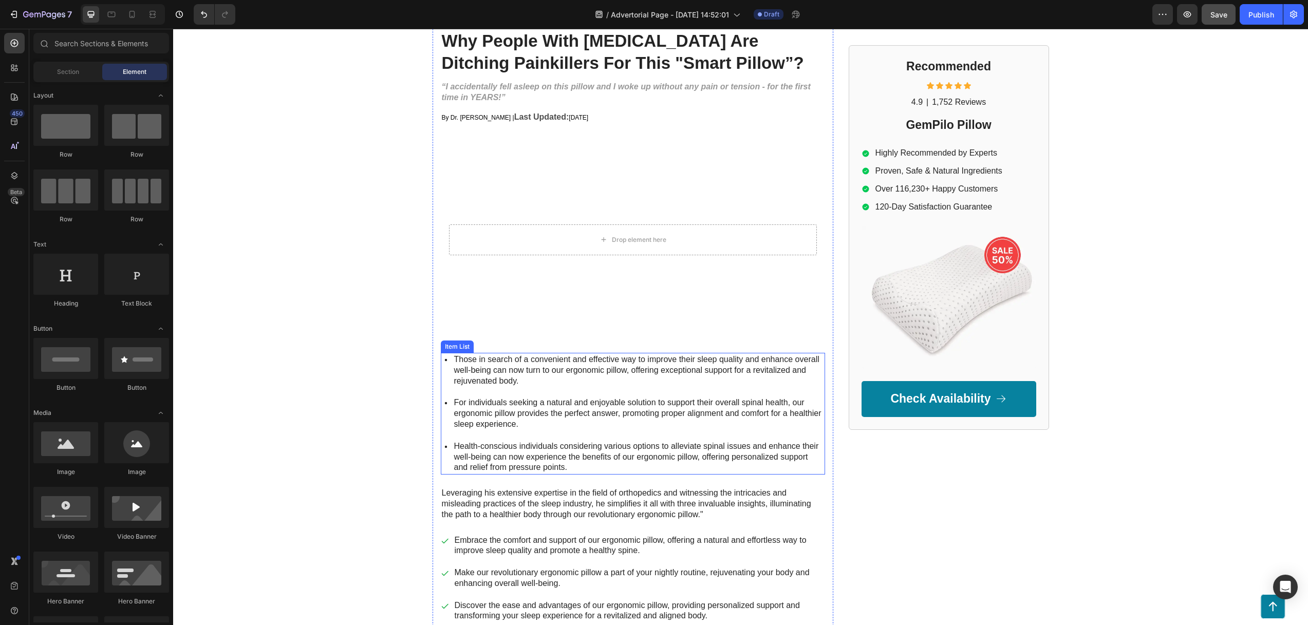
click at [526, 389] on div "Those in search of a convenient and effective way to improve their sleep qualit…" at bounding box center [633, 414] width 384 height 122
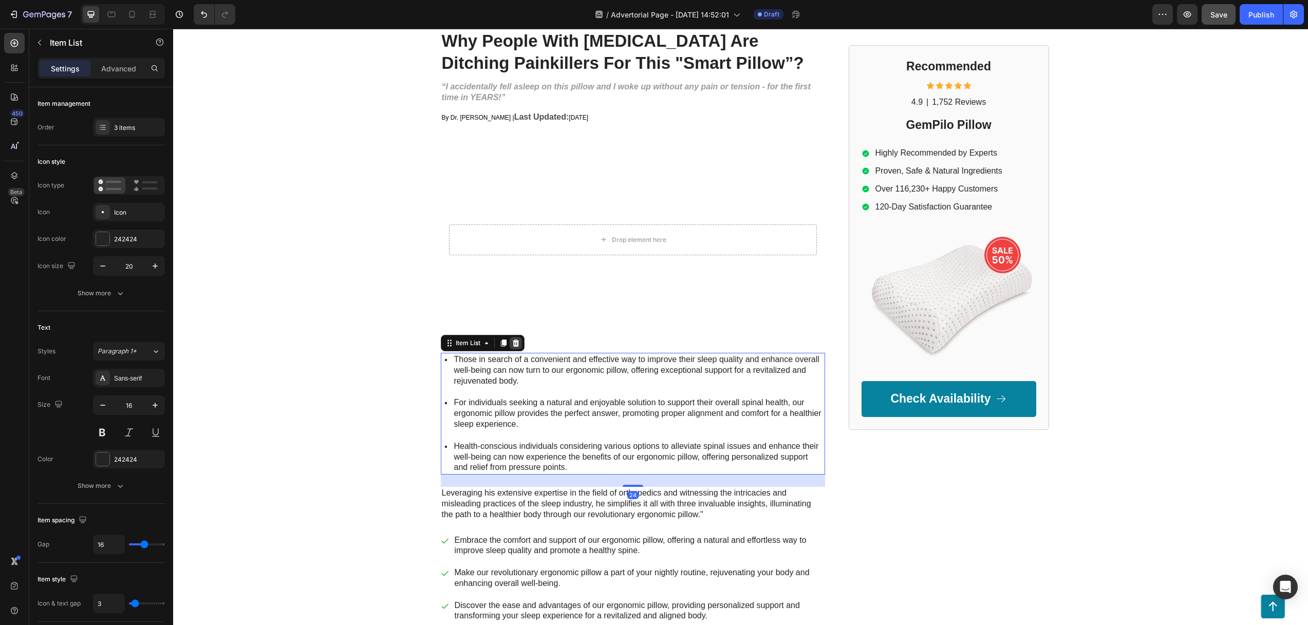
click at [512, 346] on icon at bounding box center [515, 342] width 7 height 7
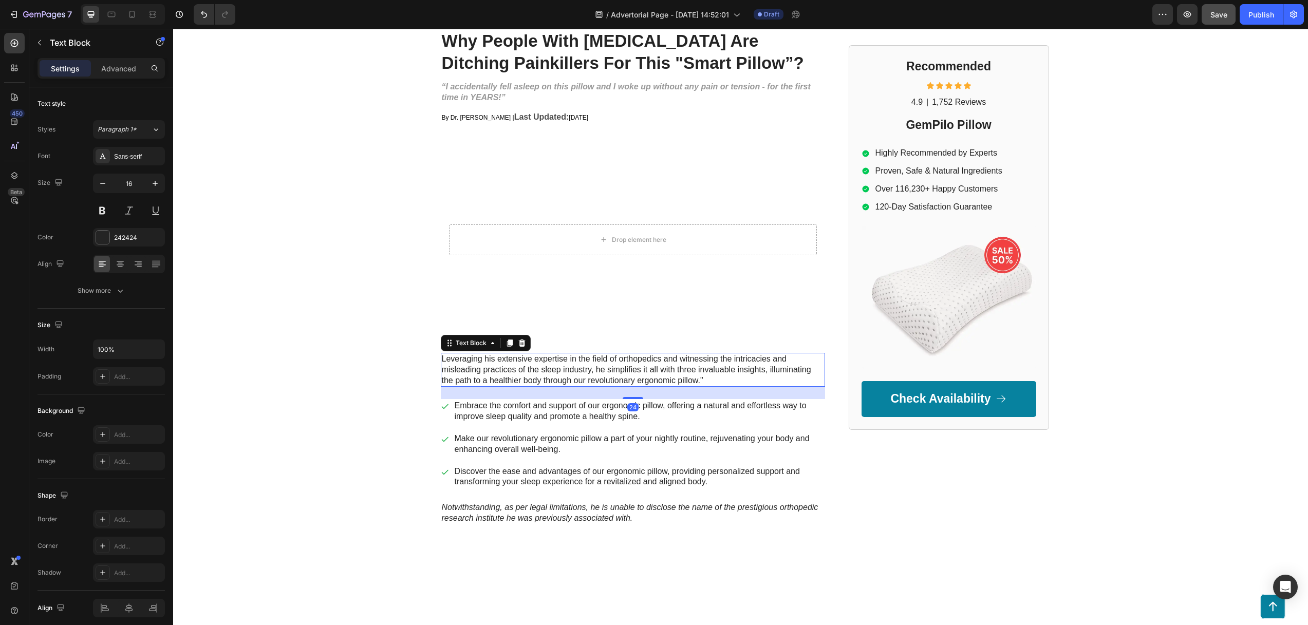
click at [507, 367] on p "Leveraging his extensive expertise in the field of orthopedics and witnessing t…" at bounding box center [633, 370] width 382 height 32
click at [519, 342] on icon at bounding box center [521, 342] width 7 height 7
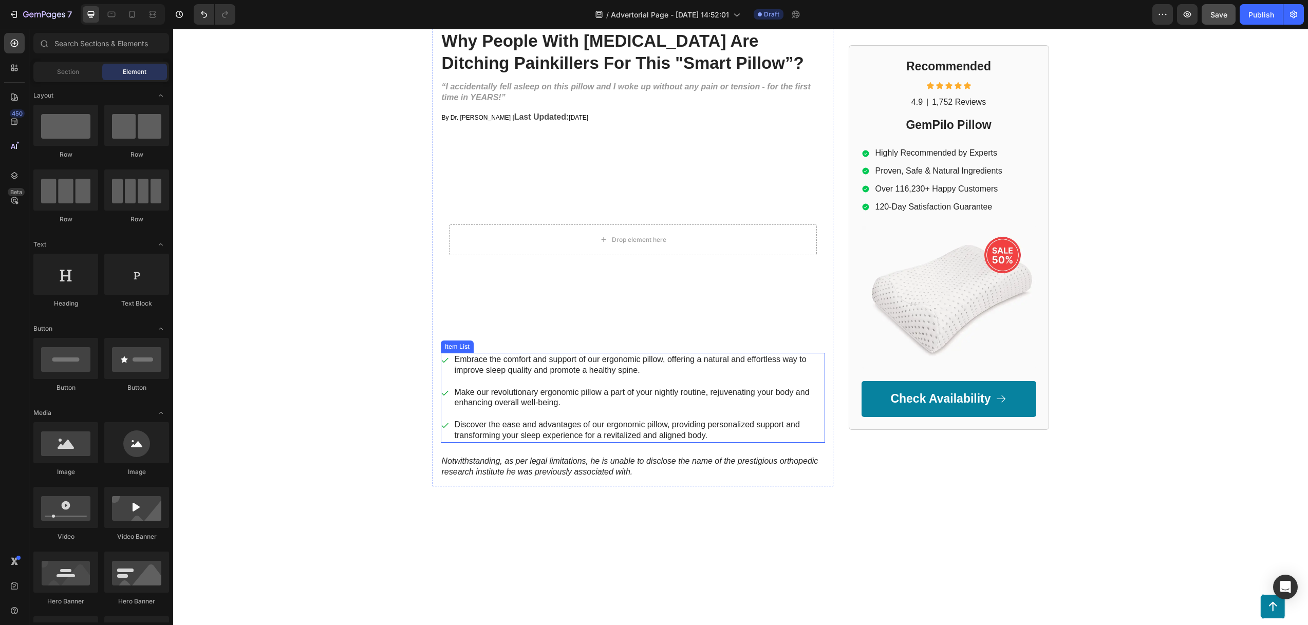
click at [496, 366] on p "Embrace the comfort and support of our ergonomic pillow, offering a natural and…" at bounding box center [639, 365] width 369 height 22
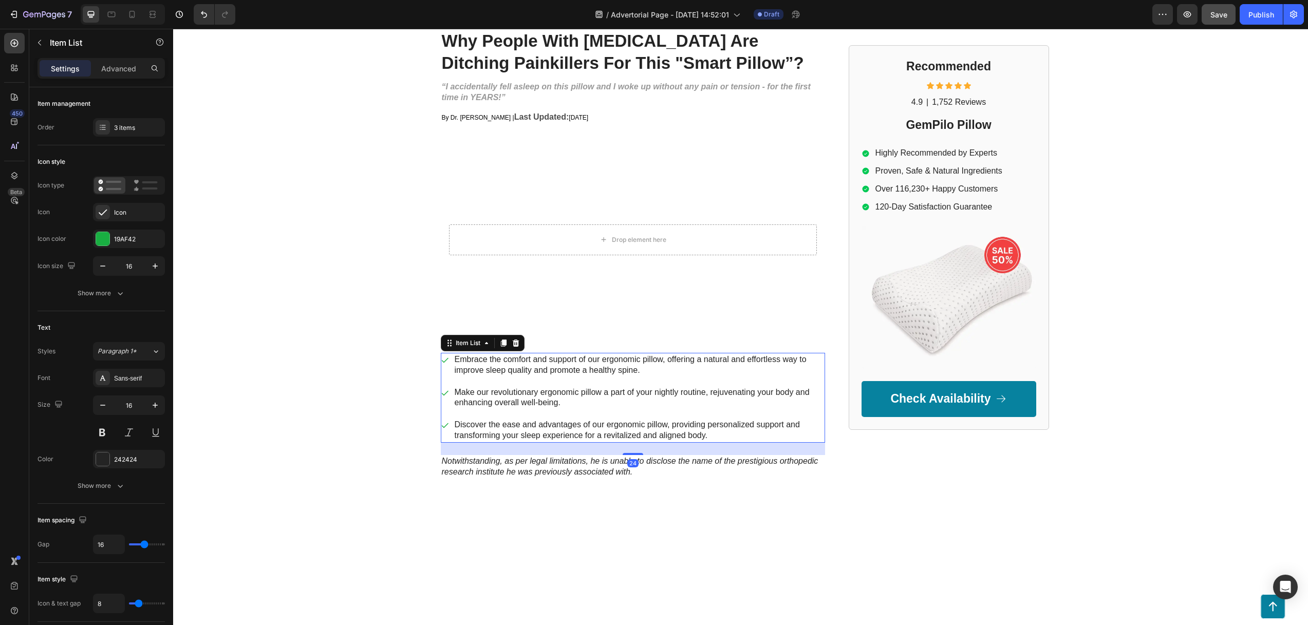
click at [518, 342] on div at bounding box center [515, 343] width 12 height 12
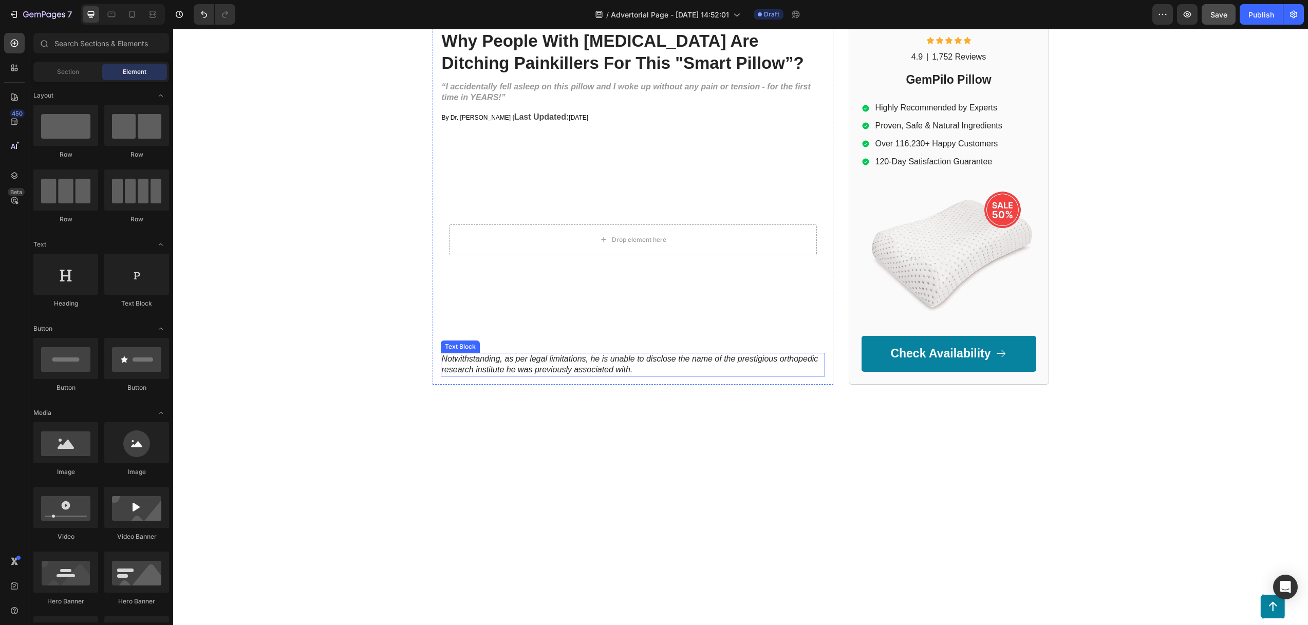
click at [502, 361] on p "Notwithstanding, as per legal limitations, he is unable to disclose the name of…" at bounding box center [633, 365] width 382 height 22
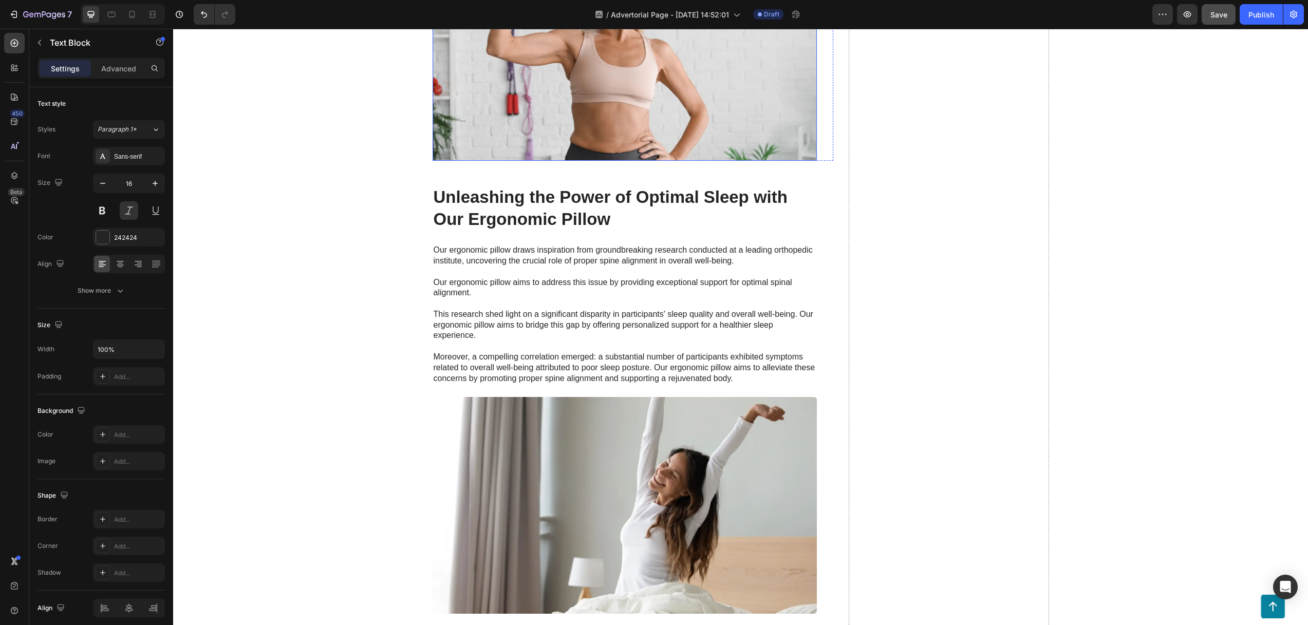
scroll to position [166, 0]
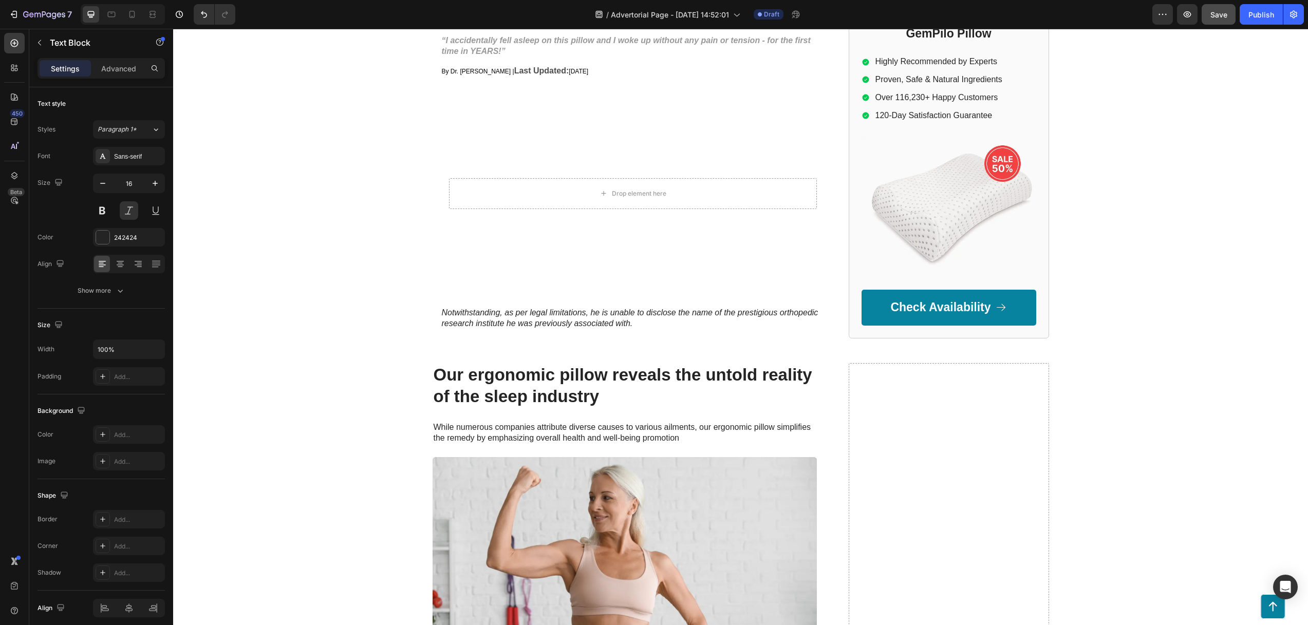
click at [526, 319] on p "Notwithstanding, as per legal limitations, he is unable to disclose the name of…" at bounding box center [633, 319] width 382 height 22
click at [541, 319] on p "Notwithstanding, as per legal limitations, he is unable to disclose the name of…" at bounding box center [633, 319] width 382 height 22
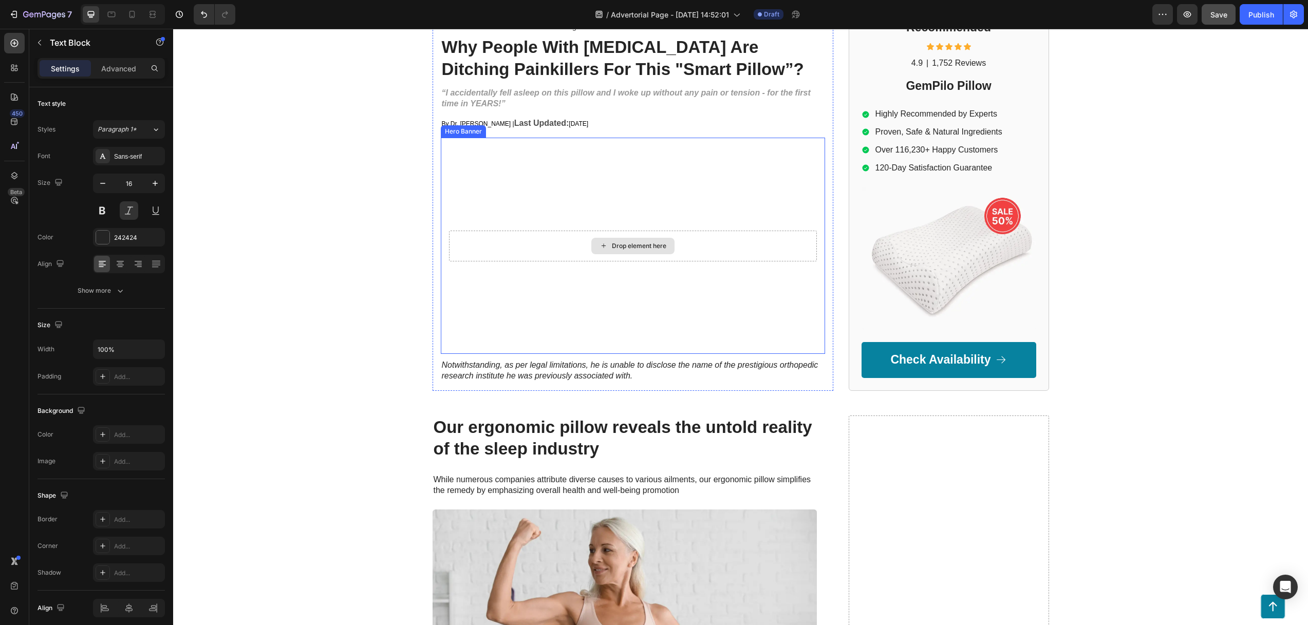
scroll to position [0, 0]
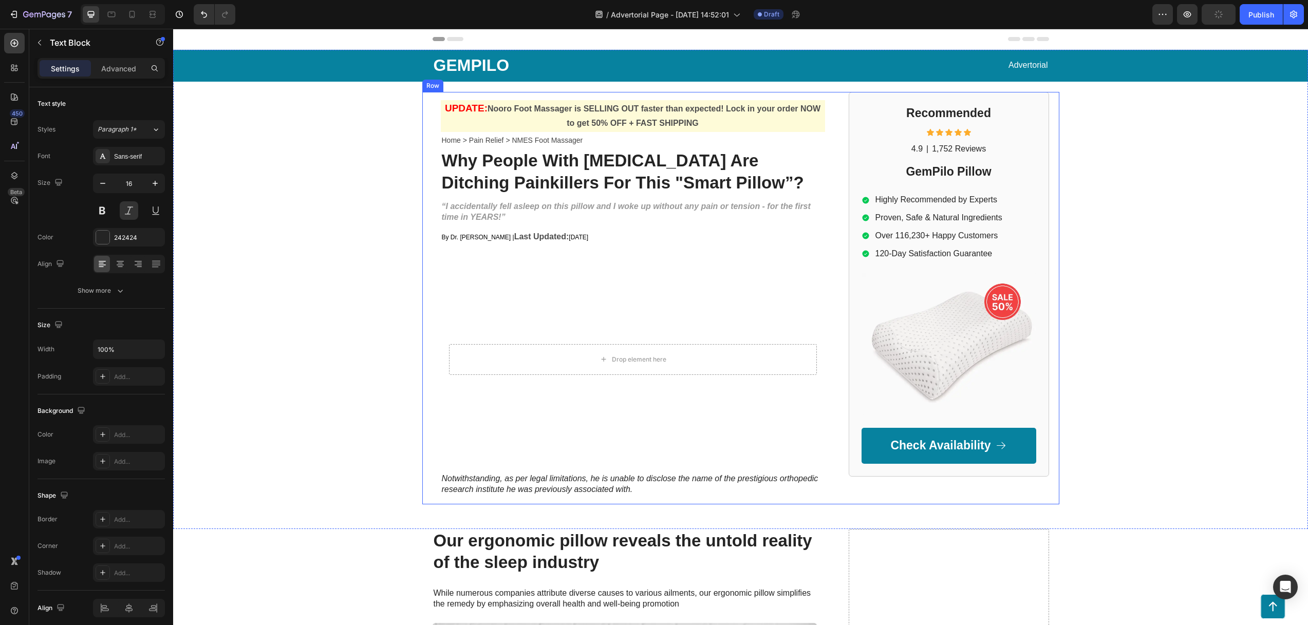
click at [351, 175] on div "GEMPILO Text Block Advertorial Text Block Row Row UPDATE: Nooro Foot Massager i…" at bounding box center [740, 277] width 1134 height 455
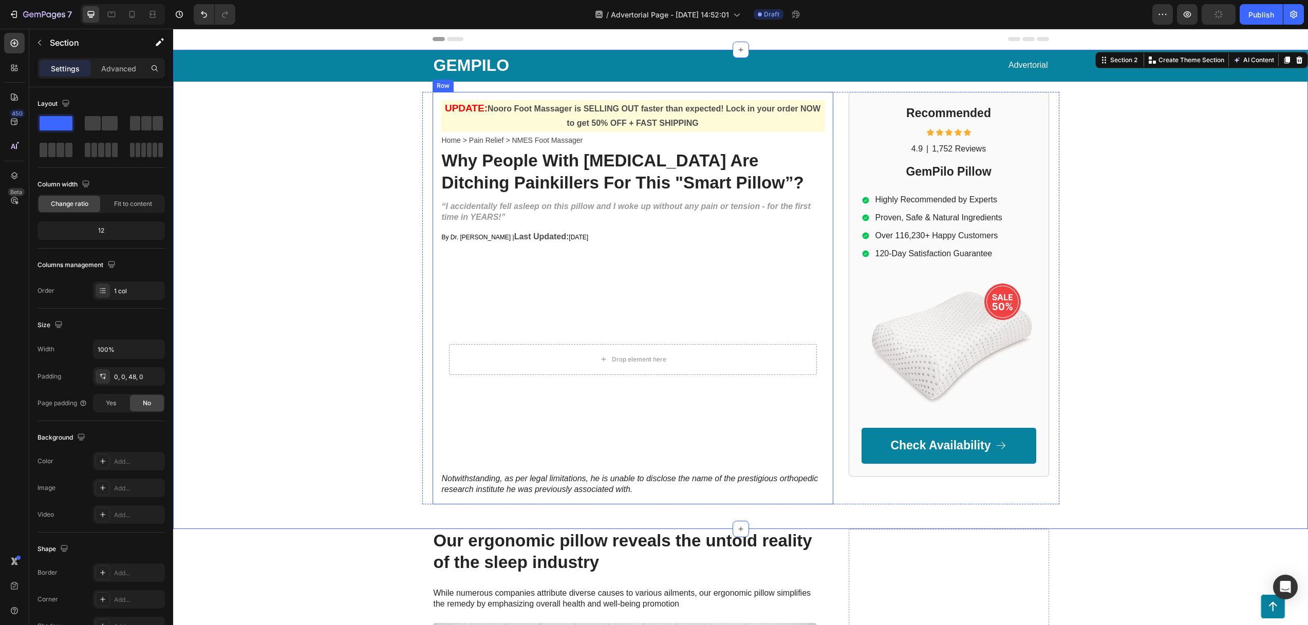
click at [547, 470] on div "UPDATE: Nooro Foot Massager is SELLING OUT faster than expected! Lock in your o…" at bounding box center [633, 298] width 384 height 396
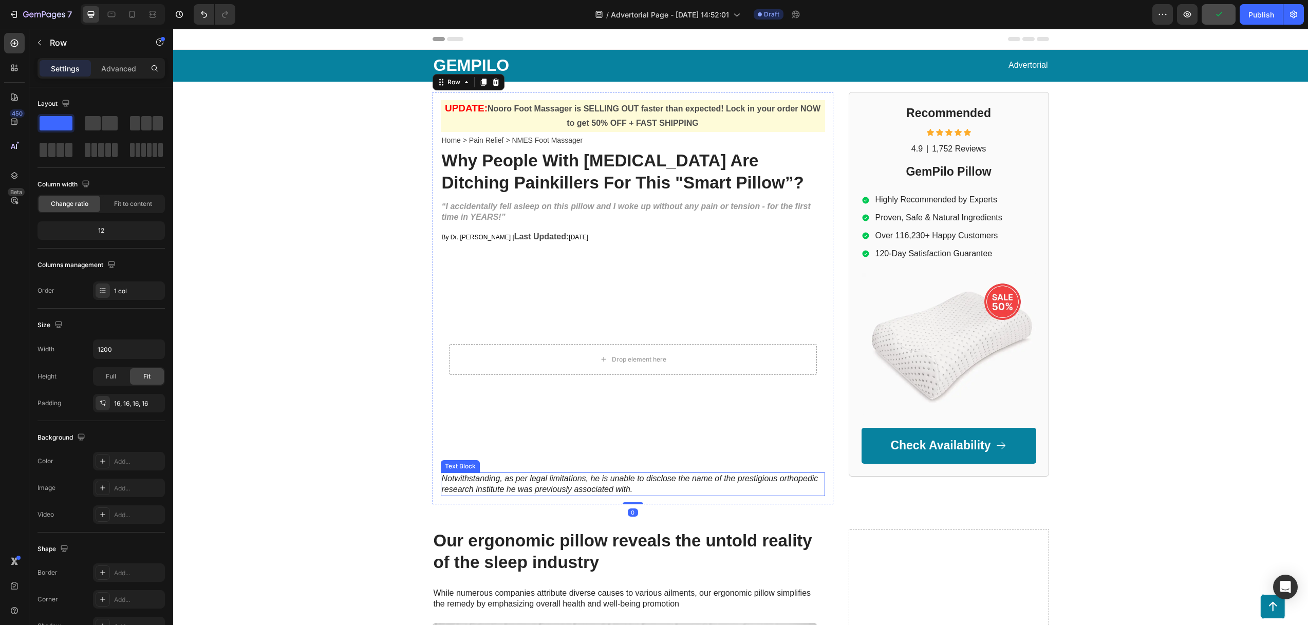
click at [542, 489] on p "Notwithstanding, as per legal limitations, he is unable to disclose the name of…" at bounding box center [633, 485] width 382 height 22
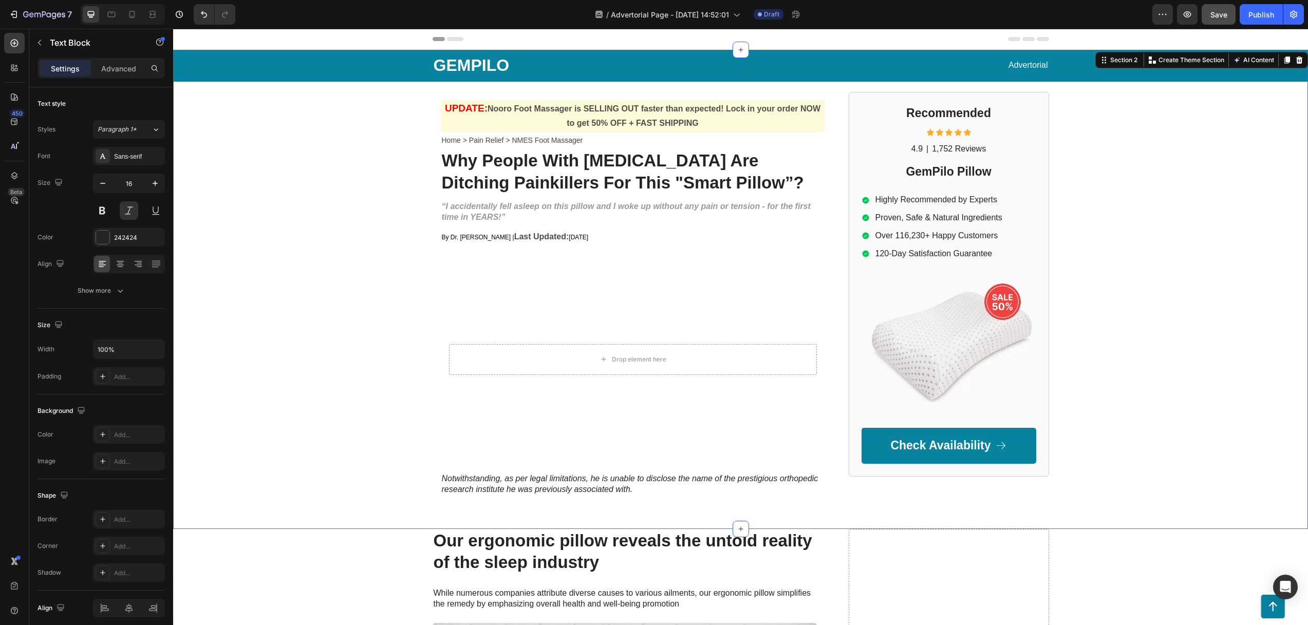
drag, startPoint x: 488, startPoint y: 505, endPoint x: 504, endPoint y: 510, distance: 16.6
click at [488, 505] on div "GEMPILO Text Block Advertorial Text Block Row Row UPDATE: Nooro Foot Massager i…" at bounding box center [740, 289] width 1134 height 479
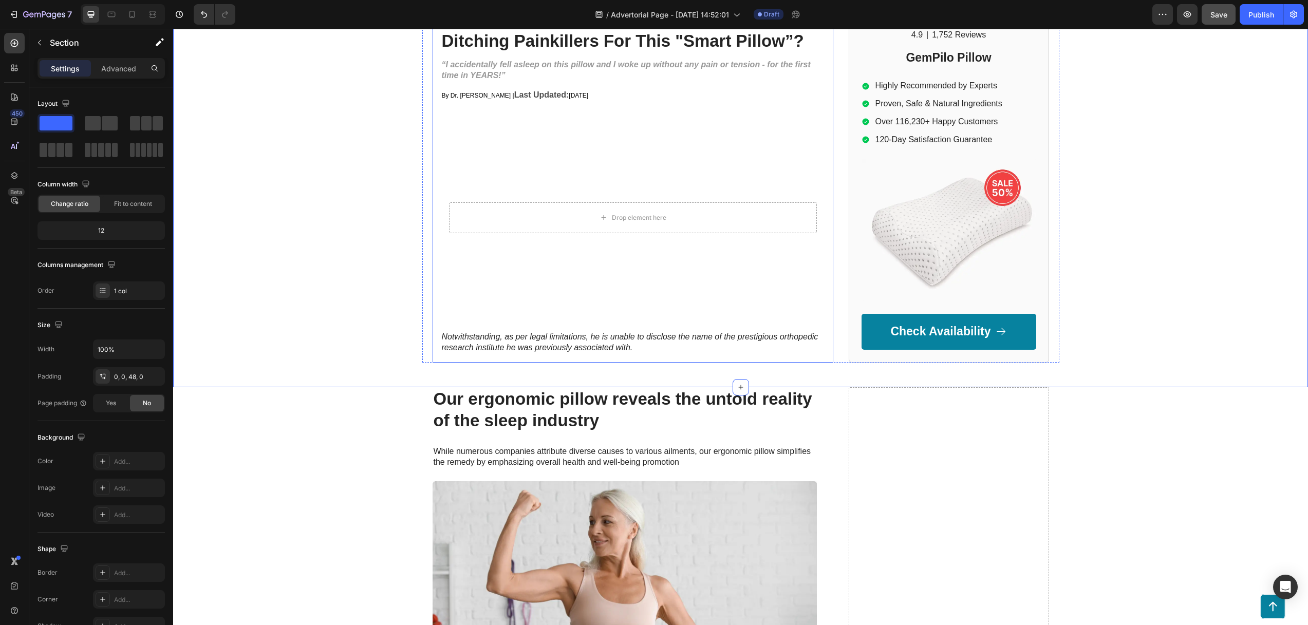
scroll to position [178, 0]
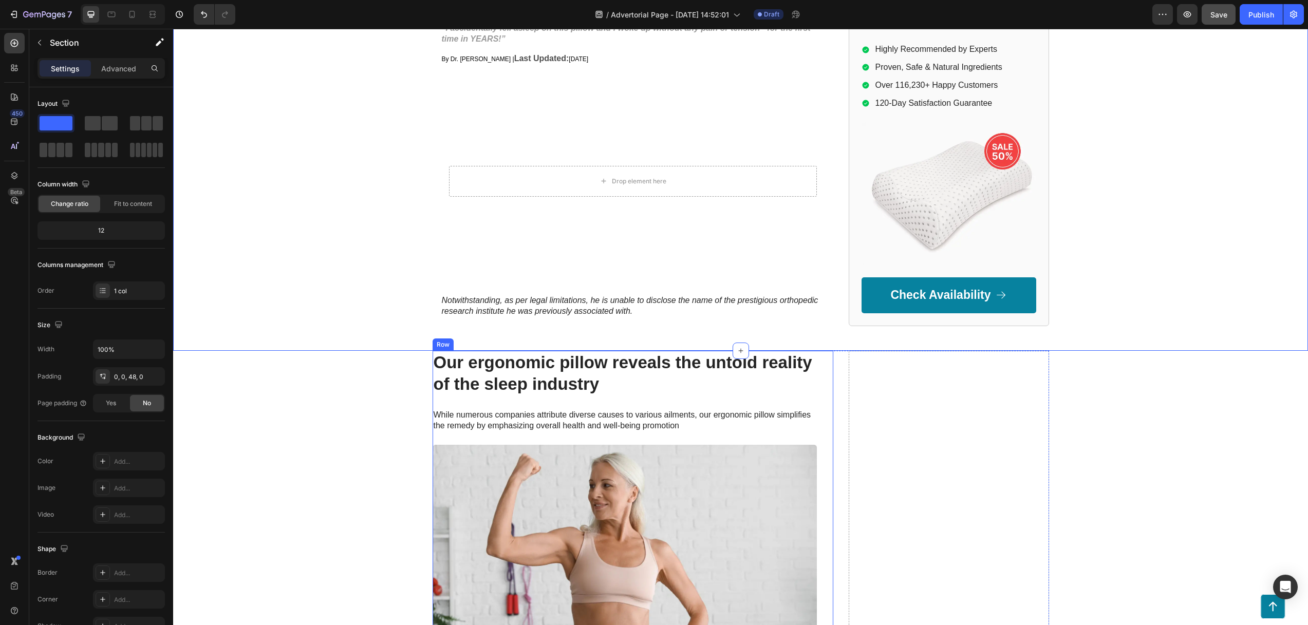
click at [562, 434] on div "Our ergonomic pillow reveals the untold reality of the sleep industry Heading W…" at bounding box center [624, 506] width 384 height 311
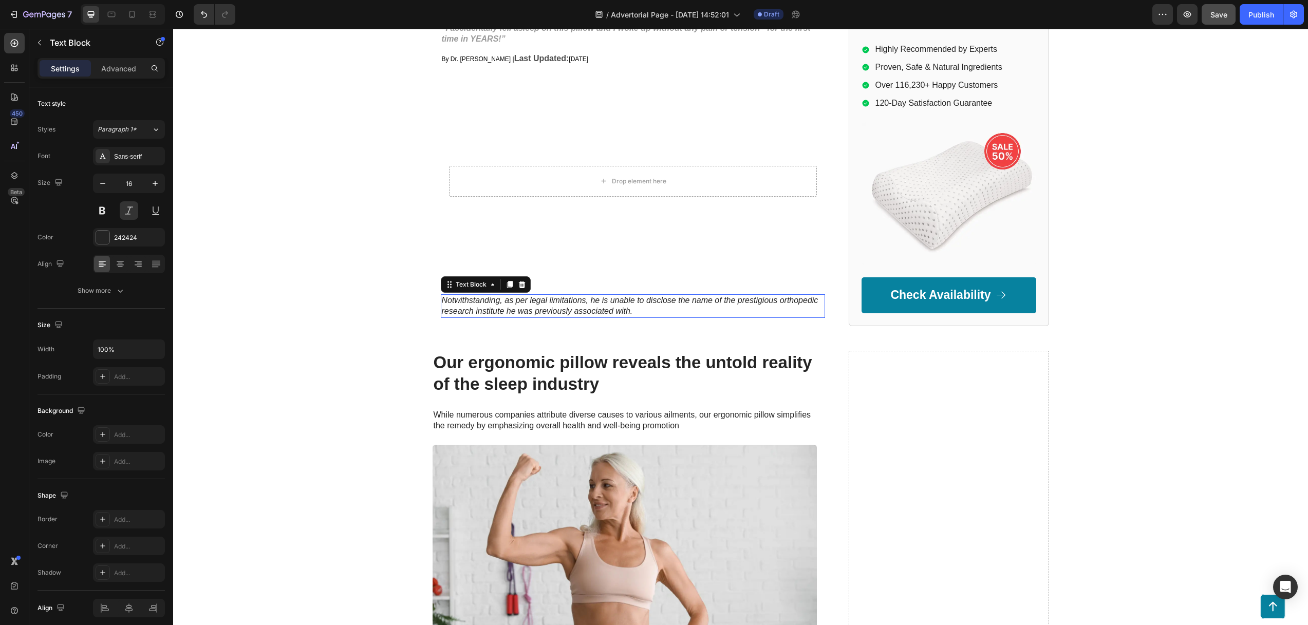
click at [521, 304] on p "Notwithstanding, as per legal limitations, he is unable to disclose the name of…" at bounding box center [633, 306] width 382 height 22
click at [635, 310] on p "Notwithstanding, as per legal limitations, he is unable to disclose the name of…" at bounding box center [633, 306] width 382 height 22
click at [633, 316] on p "Notwithstanding, as per legal limitations, he is unable to disclose the name of…" at bounding box center [633, 306] width 382 height 22
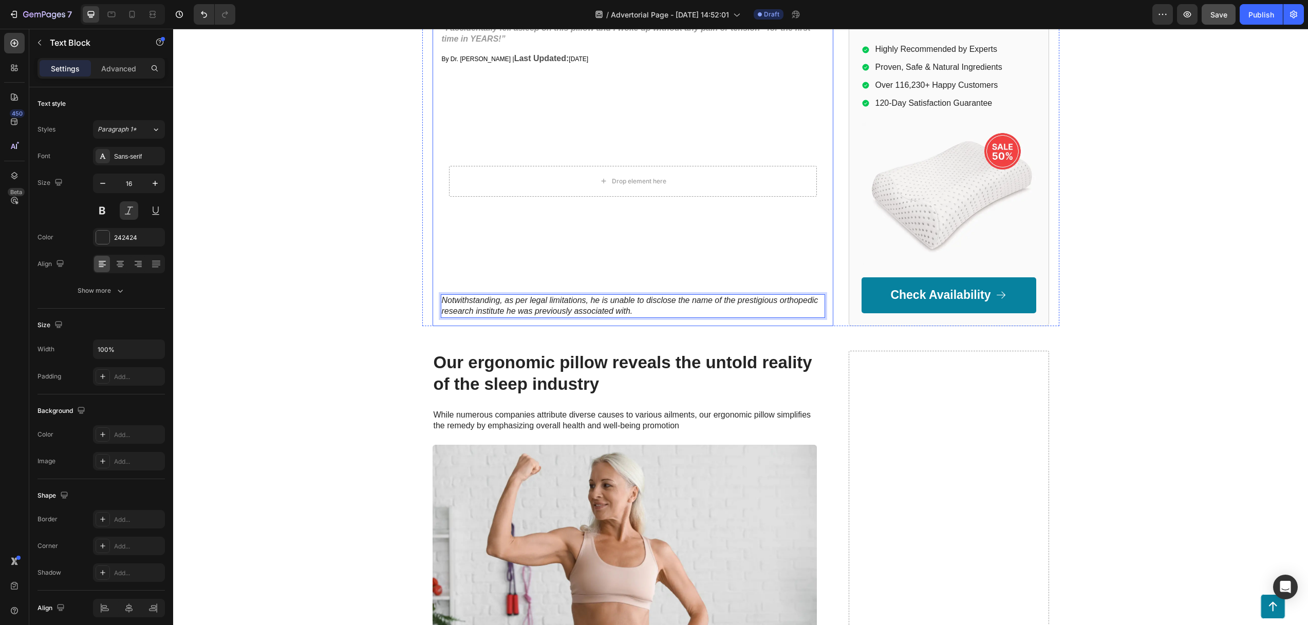
click at [422, 326] on div "UPDATE: Nooro Foot Massager is SELLING OUT faster than expected! Lock in your o…" at bounding box center [740, 120] width 637 height 412
click at [483, 303] on p "Notwithstanding, as per legal limitations, he is unable to disclose the name of…" at bounding box center [633, 306] width 382 height 22
click at [585, 308] on p "Notwithstanding, as per legal limitations, he is unable to disclose the name of…" at bounding box center [633, 306] width 382 height 22
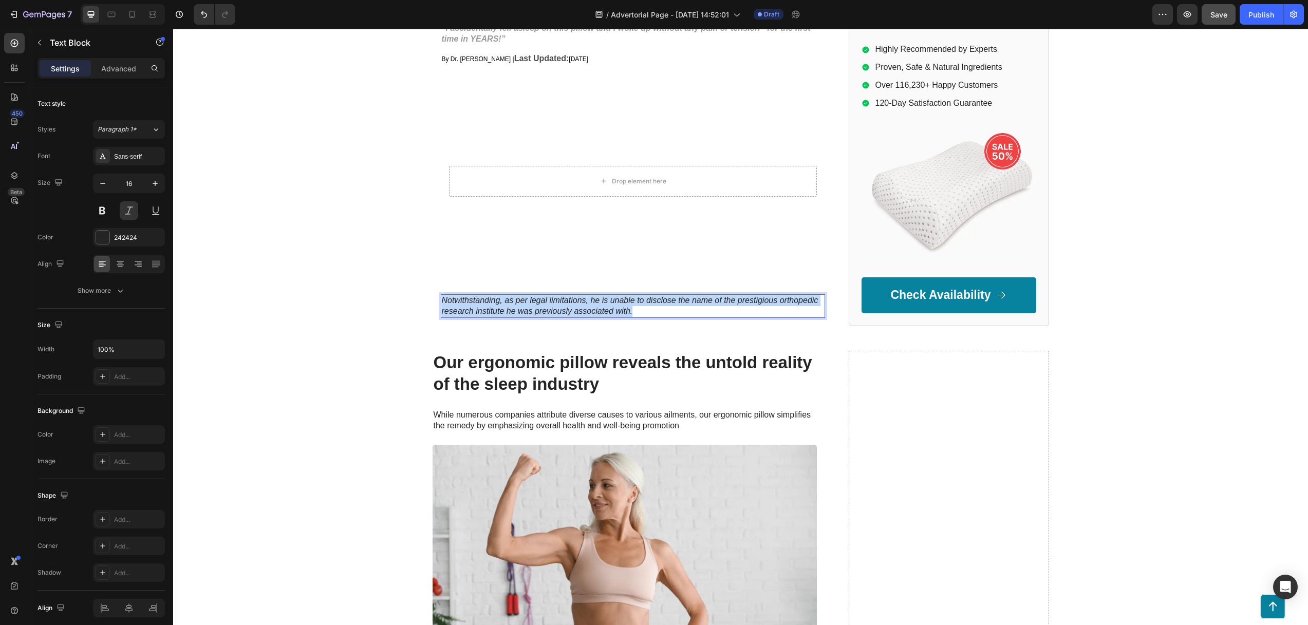
click at [585, 308] on p "Notwithstanding, as per legal limitations, he is unable to disclose the name of…" at bounding box center [633, 306] width 382 height 22
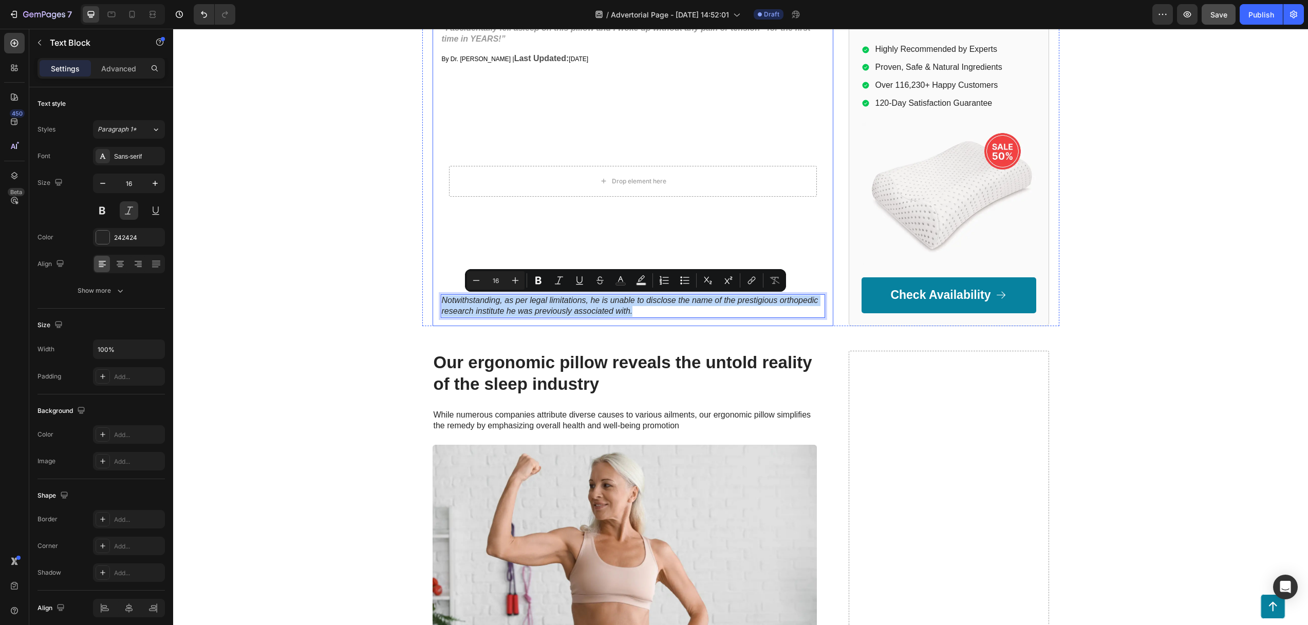
click at [543, 331] on div "GEMPILO Text Block Advertorial Text Block Row Row UPDATE: Nooro Foot Massager i…" at bounding box center [740, 111] width 1134 height 479
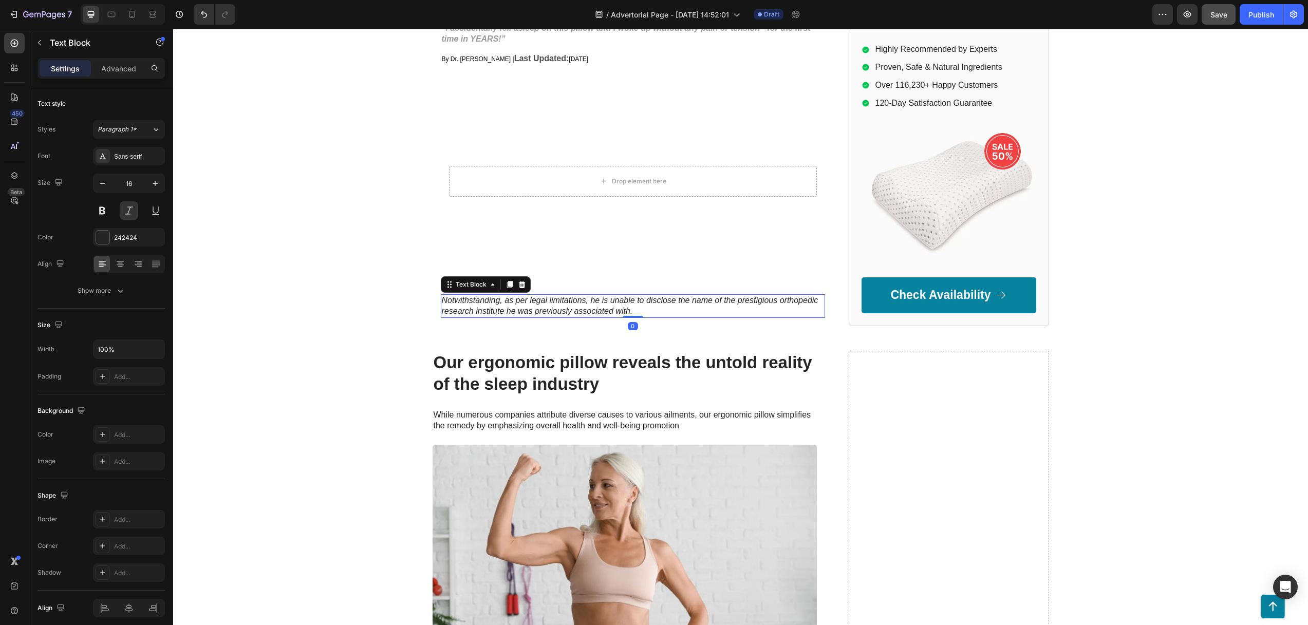
click at [502, 308] on p "Notwithstanding, as per legal limitations, he is unable to disclose the name of…" at bounding box center [633, 306] width 382 height 22
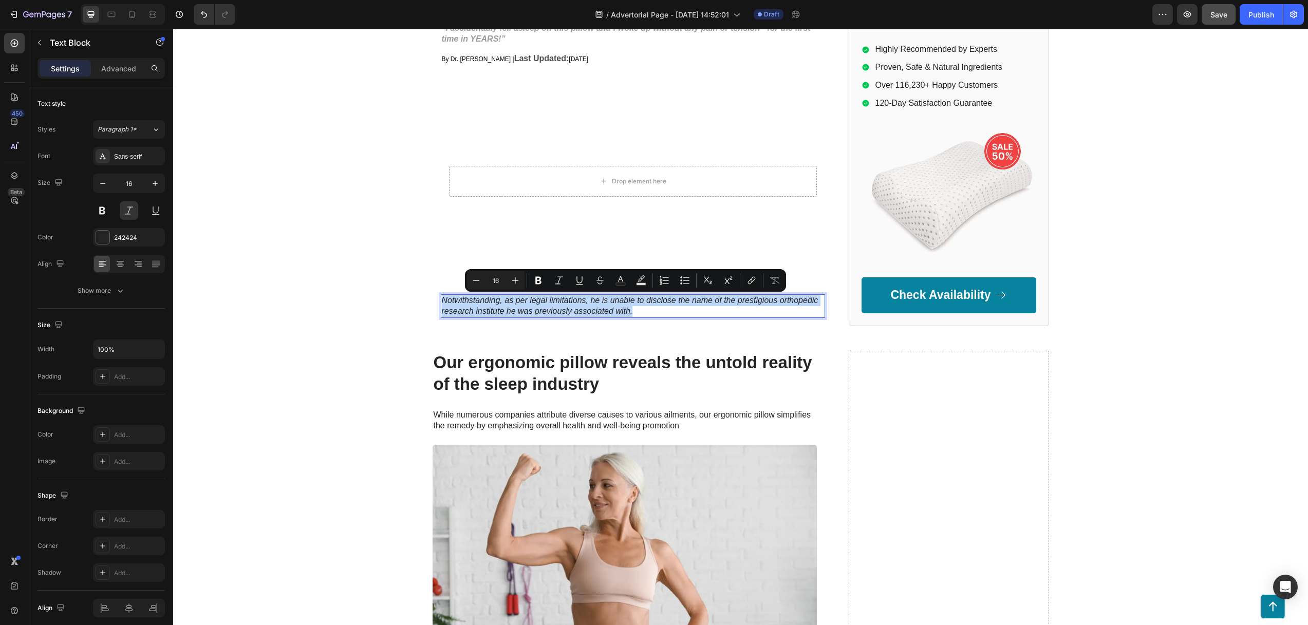
drag, startPoint x: 632, startPoint y: 310, endPoint x: 437, endPoint y: 294, distance: 196.3
click at [441, 294] on div "Notwithstanding, as per legal limitations, he is unable to disclose the name of…" at bounding box center [633, 306] width 384 height 24
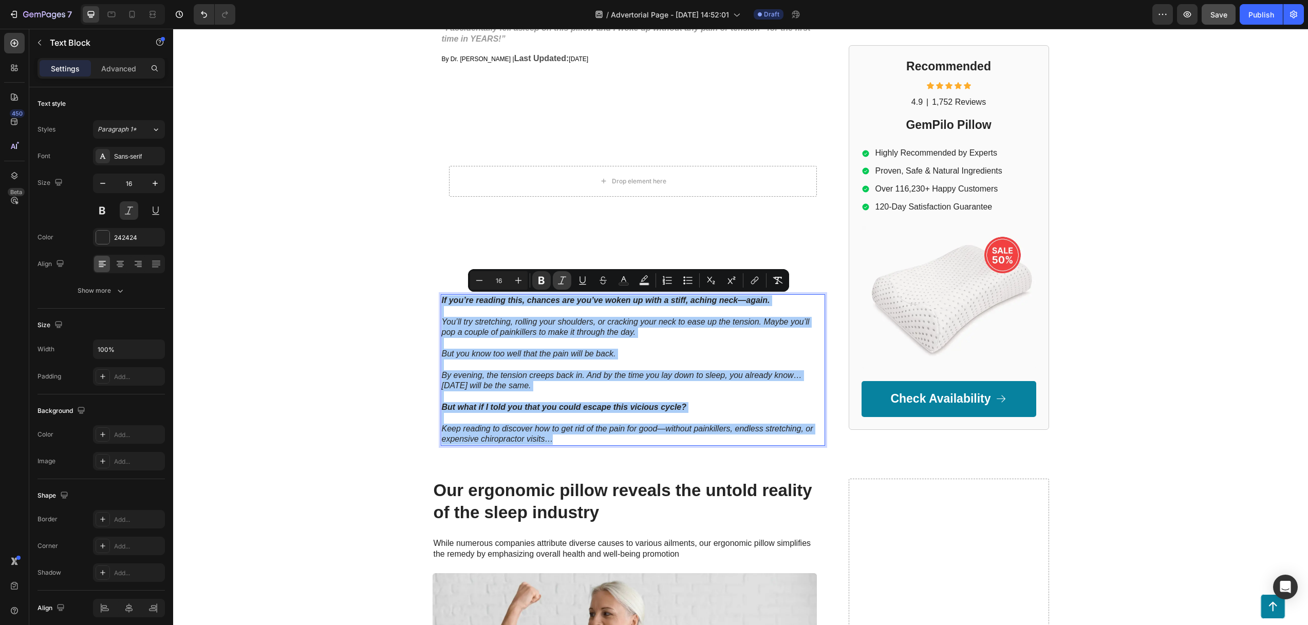
click at [559, 278] on icon "Editor contextual toolbar" at bounding box center [562, 280] width 10 height 10
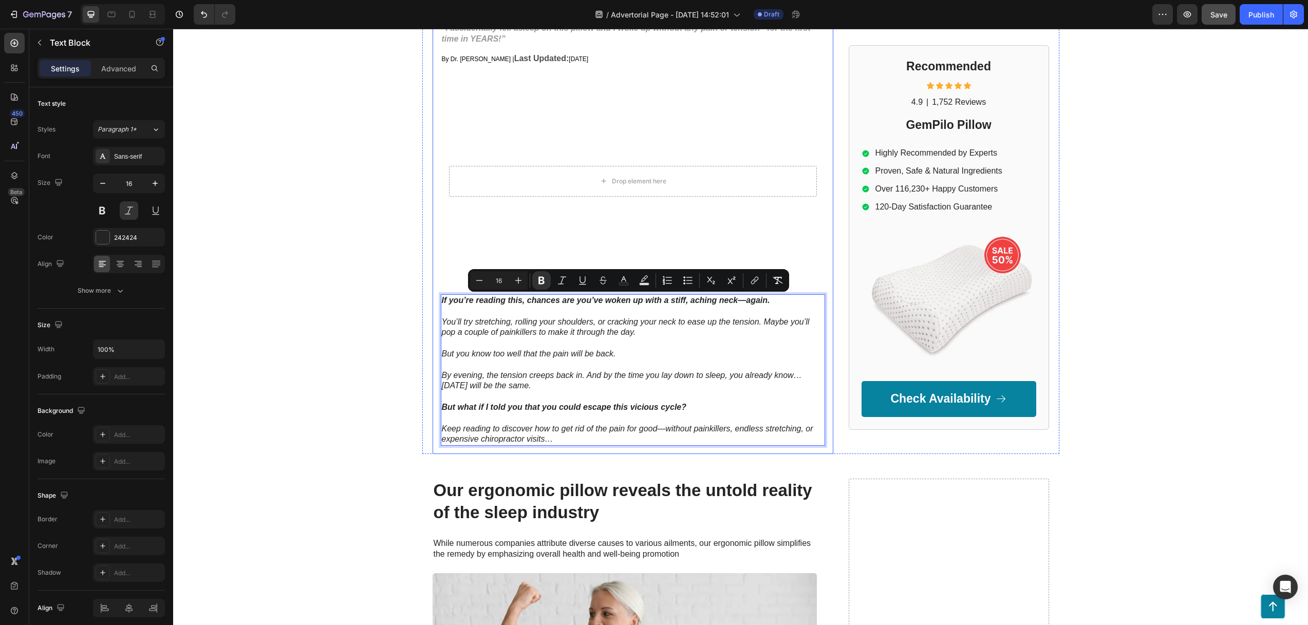
click at [424, 329] on div "UPDATE: Nooro Foot Massager is SELLING OUT faster than expected! Lock in your o…" at bounding box center [740, 184] width 637 height 541
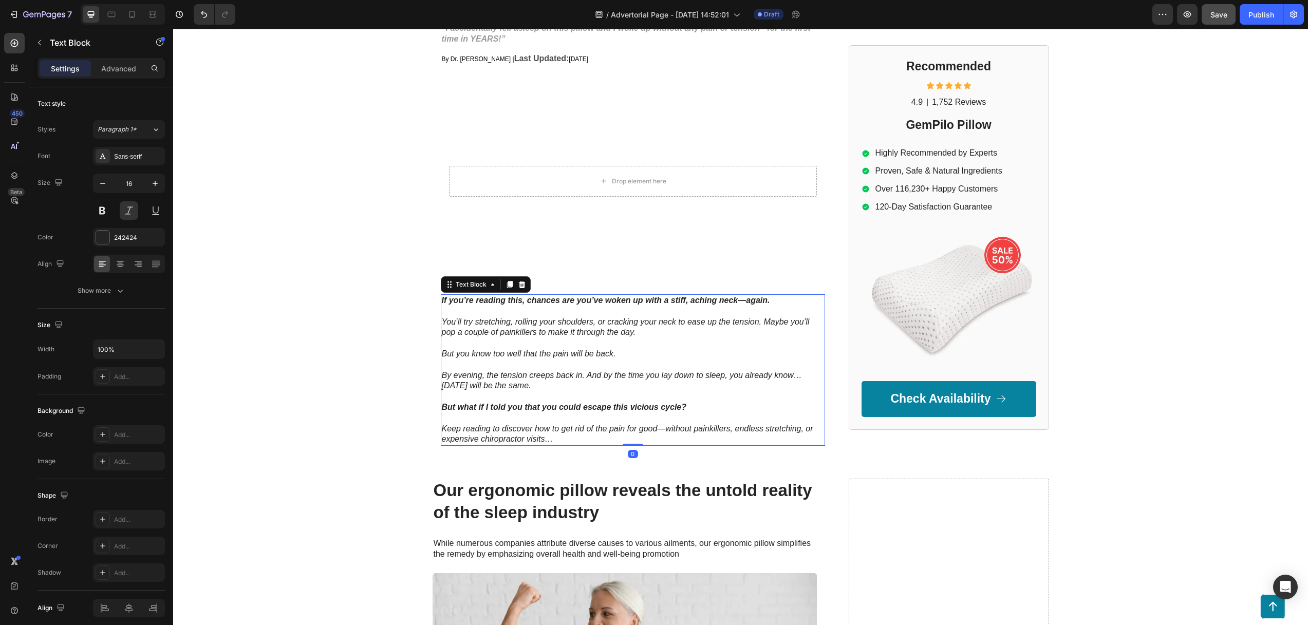
click at [519, 311] on p "Rich Text Editor. Editing area: main" at bounding box center [633, 311] width 382 height 11
drag, startPoint x: 388, startPoint y: 353, endPoint x: 399, endPoint y: 357, distance: 12.2
click at [388, 353] on div "GEMPILO Text Block Advertorial Text Block Row Row UPDATE: Nooro Foot Massager i…" at bounding box center [740, 163] width 1134 height 582
click at [506, 318] on p "You’ll try stretching, rolling your shoulders, or cracking your neck to ease up…" at bounding box center [633, 328] width 382 height 22
click at [194, 16] on button "Undo/Redo" at bounding box center [204, 14] width 21 height 21
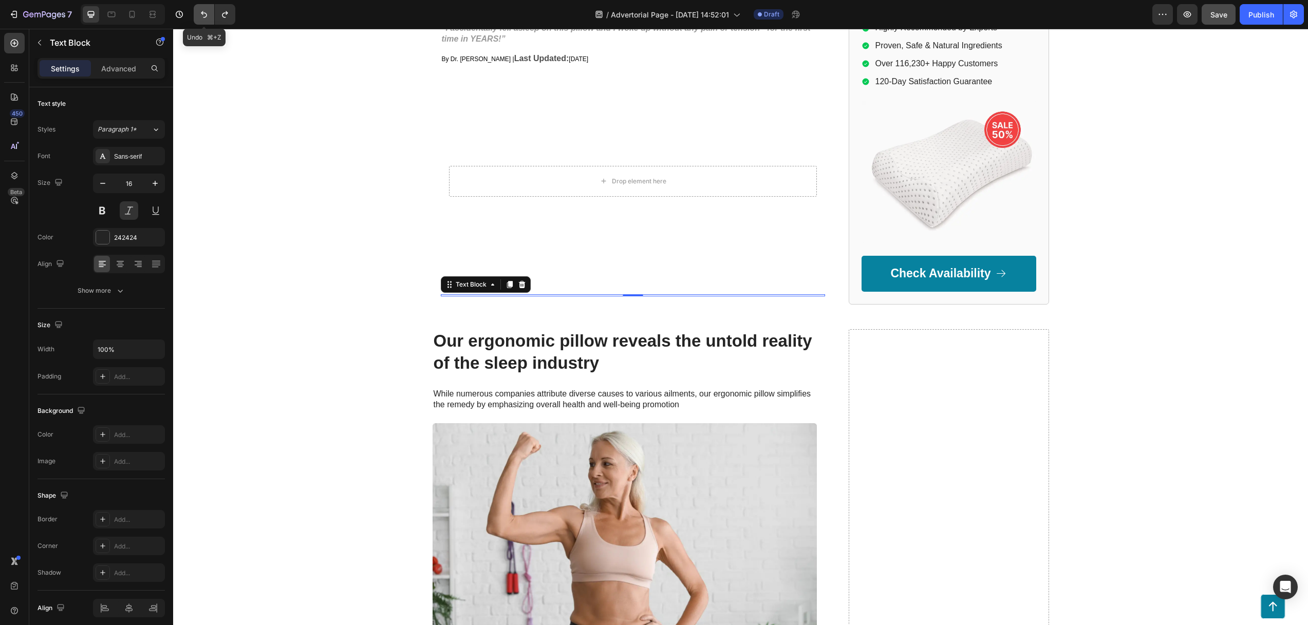
click at [201, 14] on icon "Undo/Redo" at bounding box center [204, 14] width 10 height 10
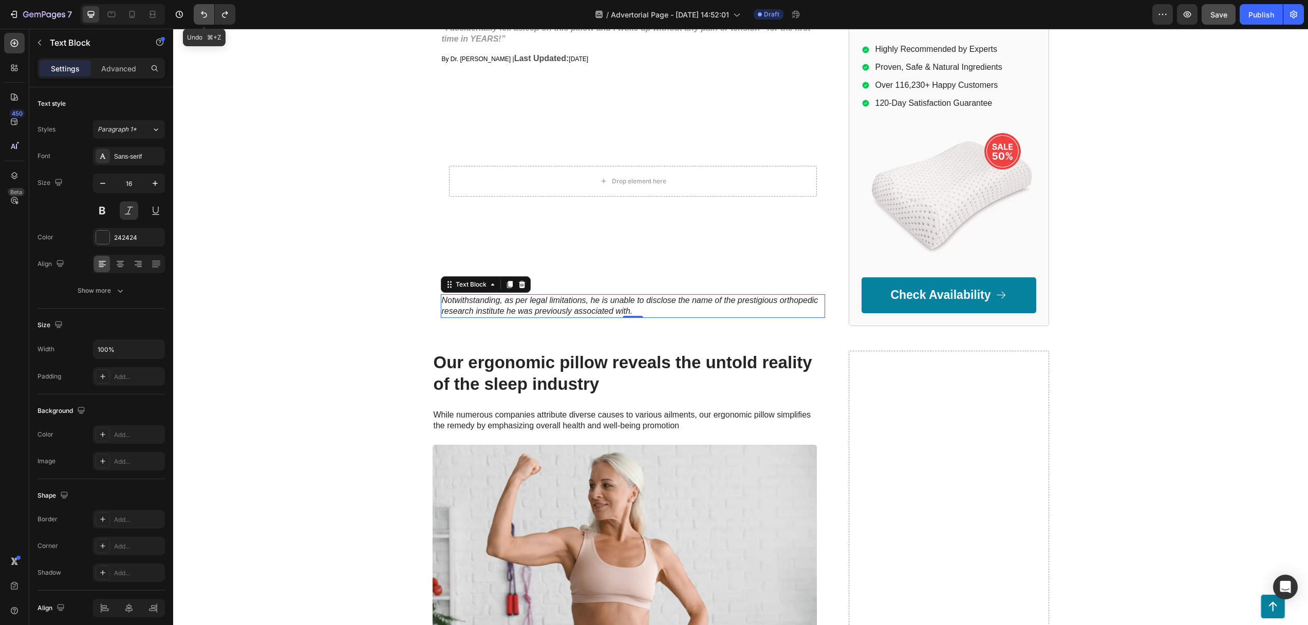
click at [201, 13] on icon "Undo/Redo" at bounding box center [204, 14] width 10 height 10
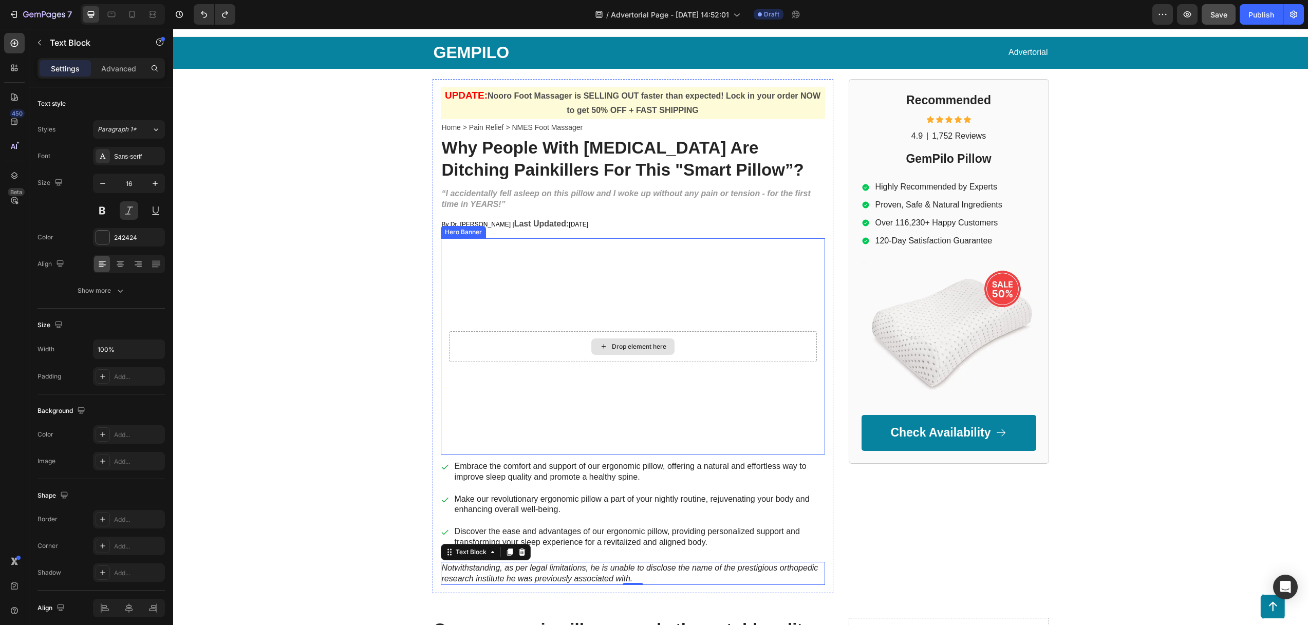
scroll to position [188, 0]
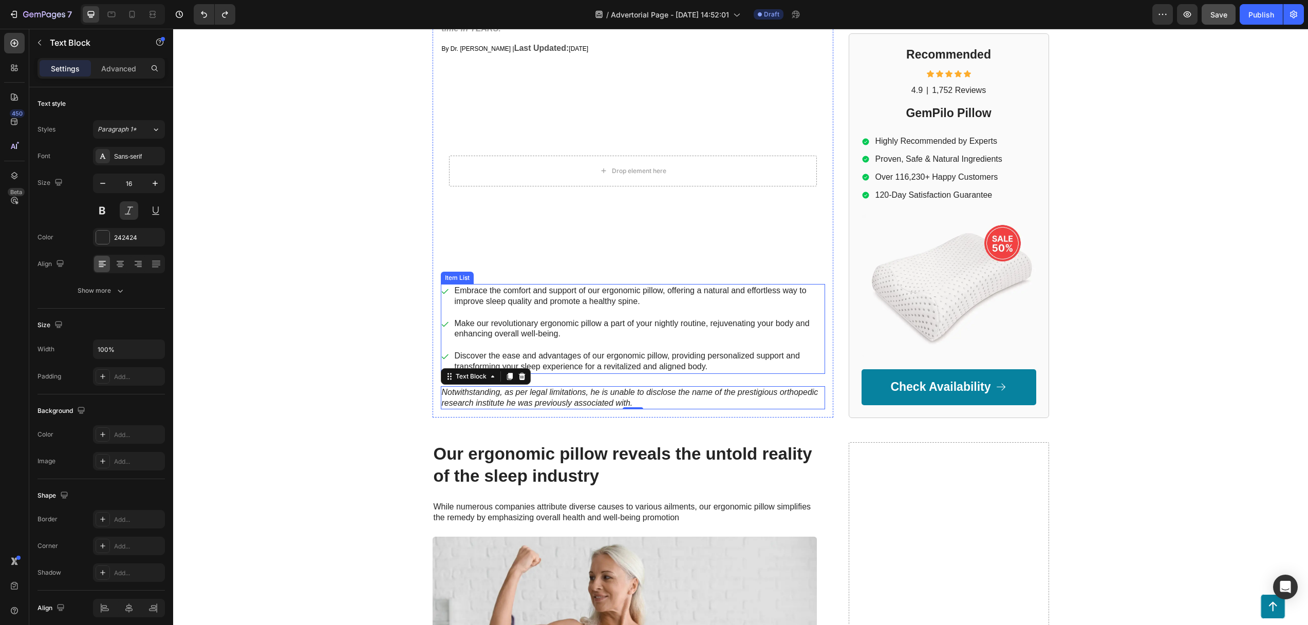
click at [499, 296] on p "Embrace the comfort and support of our ergonomic pillow, offering a natural and…" at bounding box center [639, 297] width 369 height 22
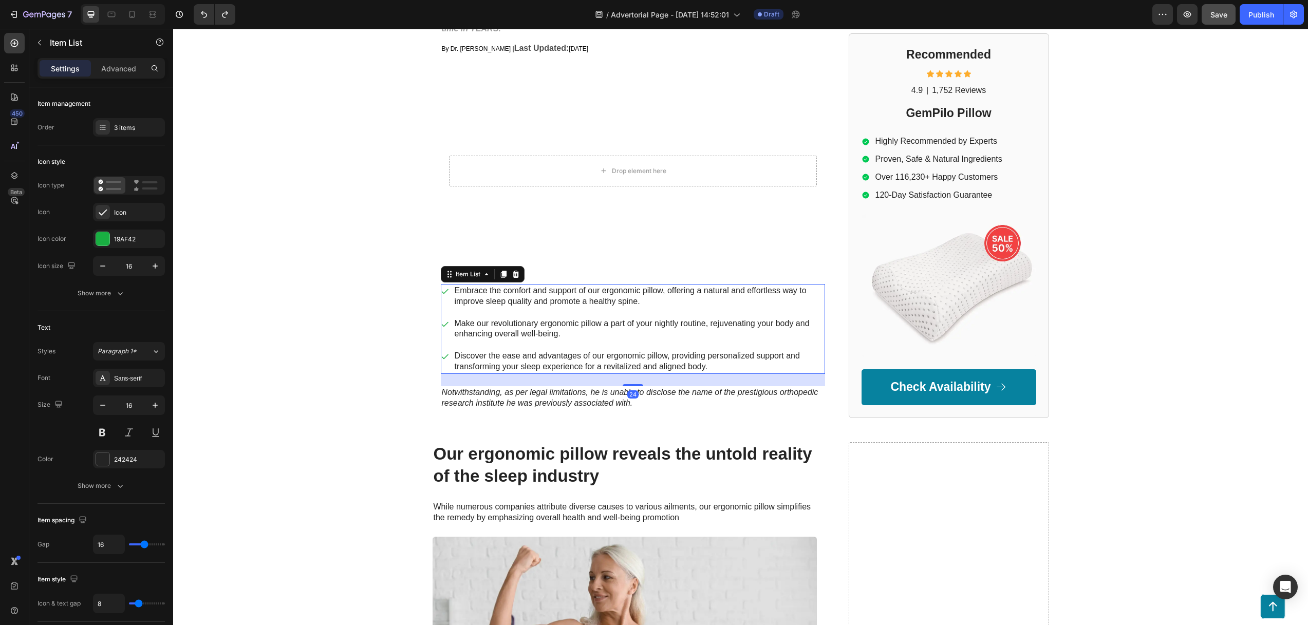
click at [441, 296] on div "Embrace the comfort and support of our ergonomic pillow, offering a natural and…" at bounding box center [633, 296] width 384 height 25
click at [512, 273] on icon at bounding box center [516, 274] width 8 height 8
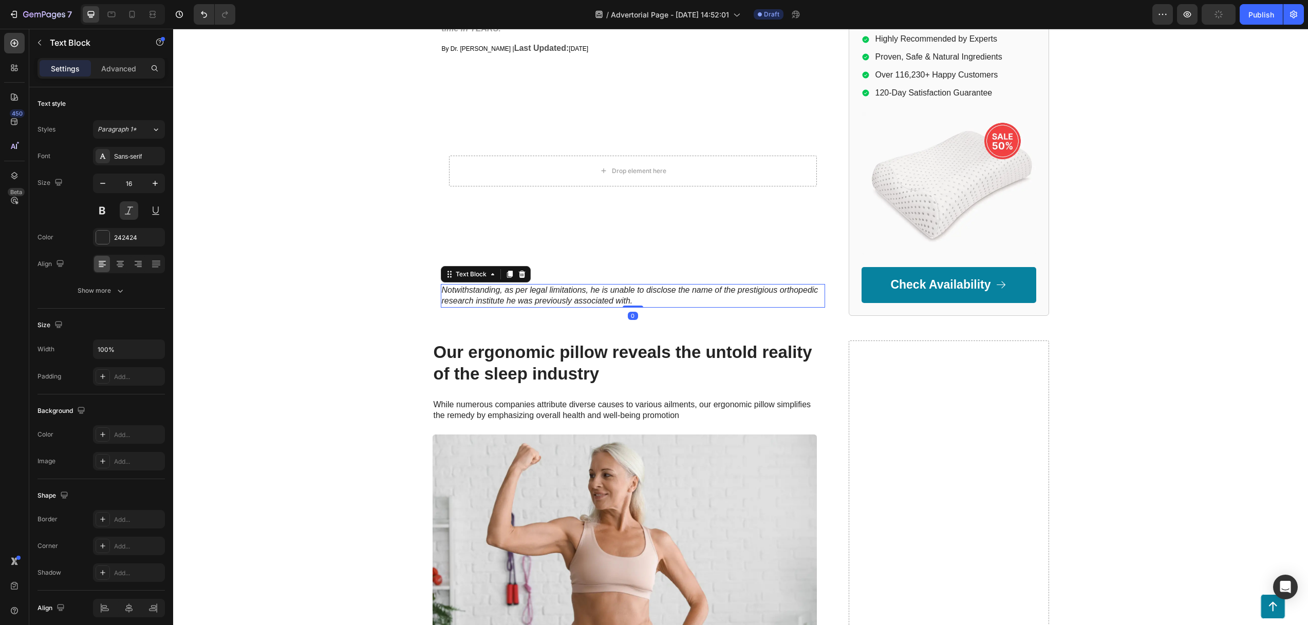
click at [494, 290] on p "Notwithstanding, as per legal limitations, he is unable to disclose the name of…" at bounding box center [633, 296] width 382 height 22
click at [508, 294] on p "Notwithstanding, as per legal limitations, he is unable to disclose the name of…" at bounding box center [633, 296] width 382 height 22
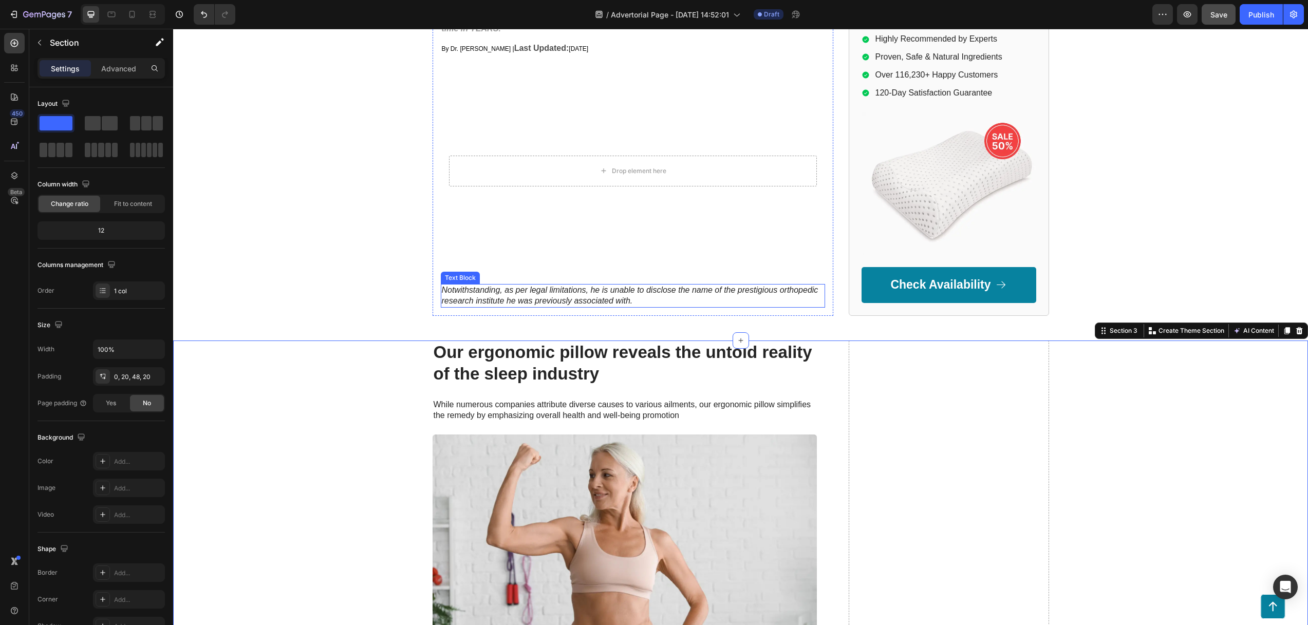
click at [504, 294] on p "Notwithstanding, as per legal limitations, he is unable to disclose the name of…" at bounding box center [633, 296] width 382 height 22
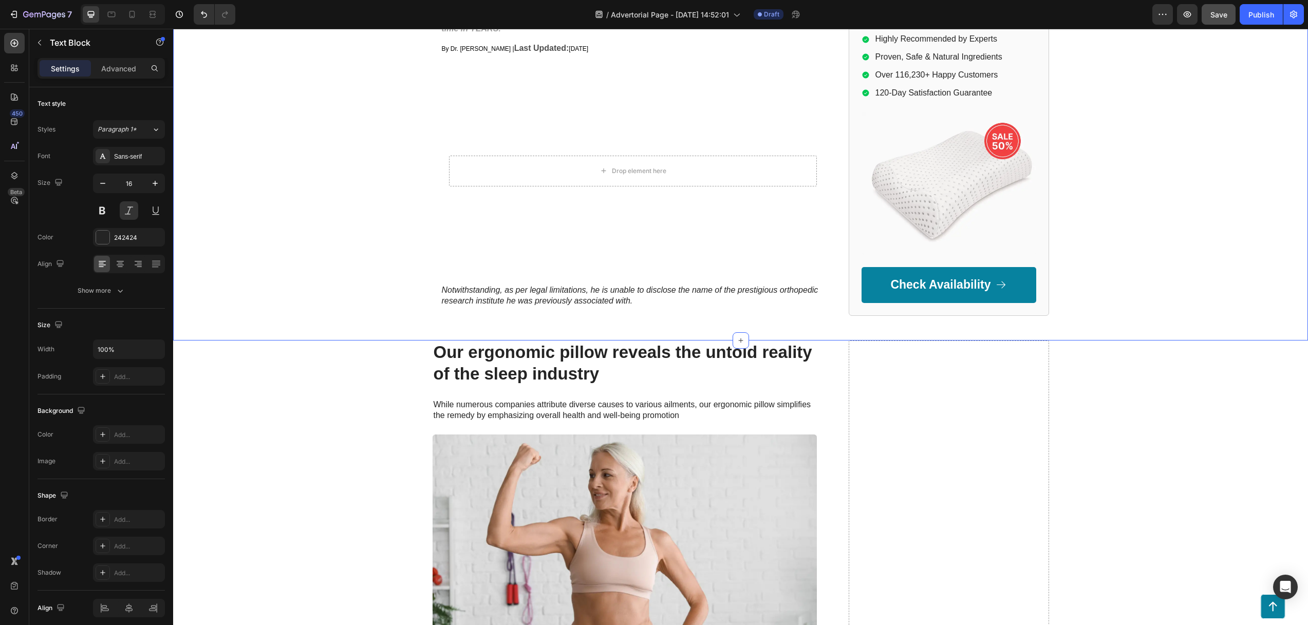
click at [400, 325] on div "GEMPILO Text Block Advertorial Text Block Row Row UPDATE: Nooro Foot Massager i…" at bounding box center [740, 100] width 1134 height 479
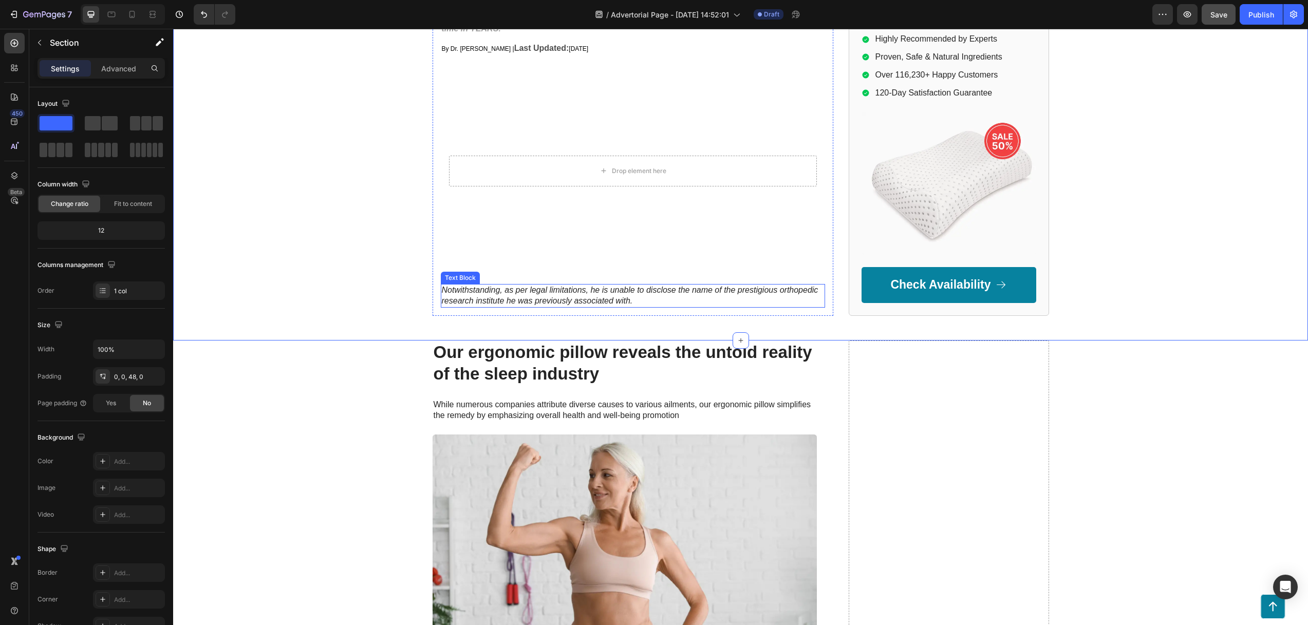
click at [474, 295] on p "Notwithstanding, as per legal limitations, he is unable to disclose the name of…" at bounding box center [633, 296] width 382 height 22
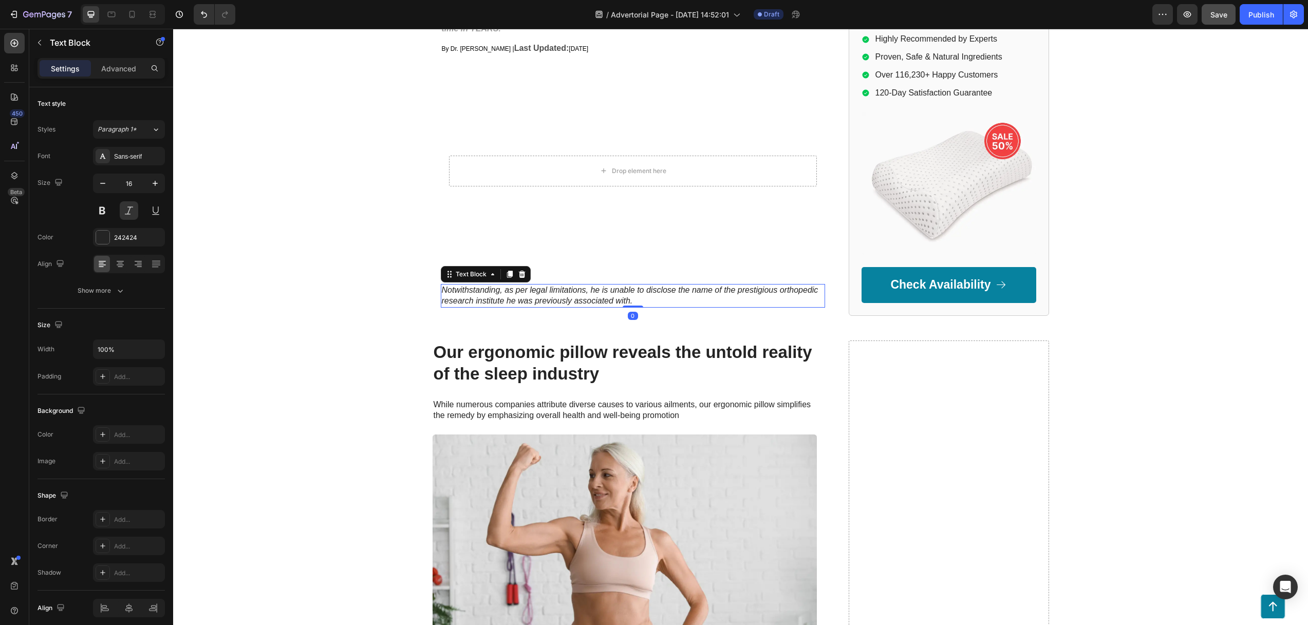
click at [518, 273] on icon at bounding box center [521, 274] width 7 height 7
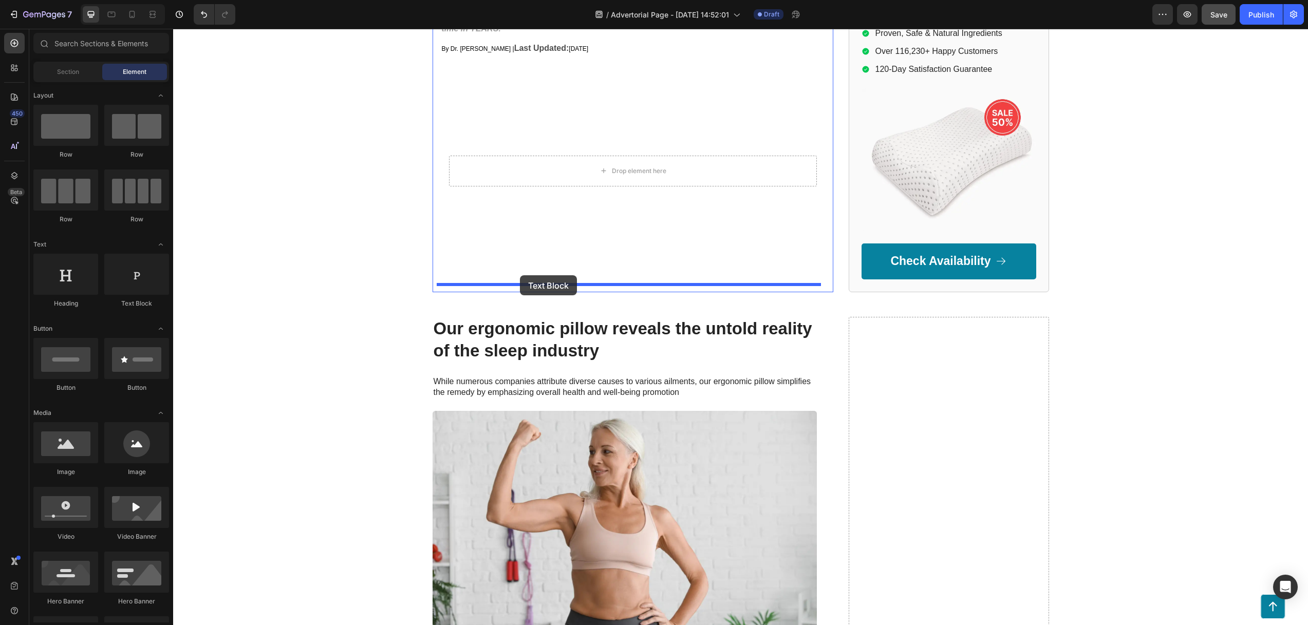
drag, startPoint x: 315, startPoint y: 299, endPoint x: 520, endPoint y: 275, distance: 206.3
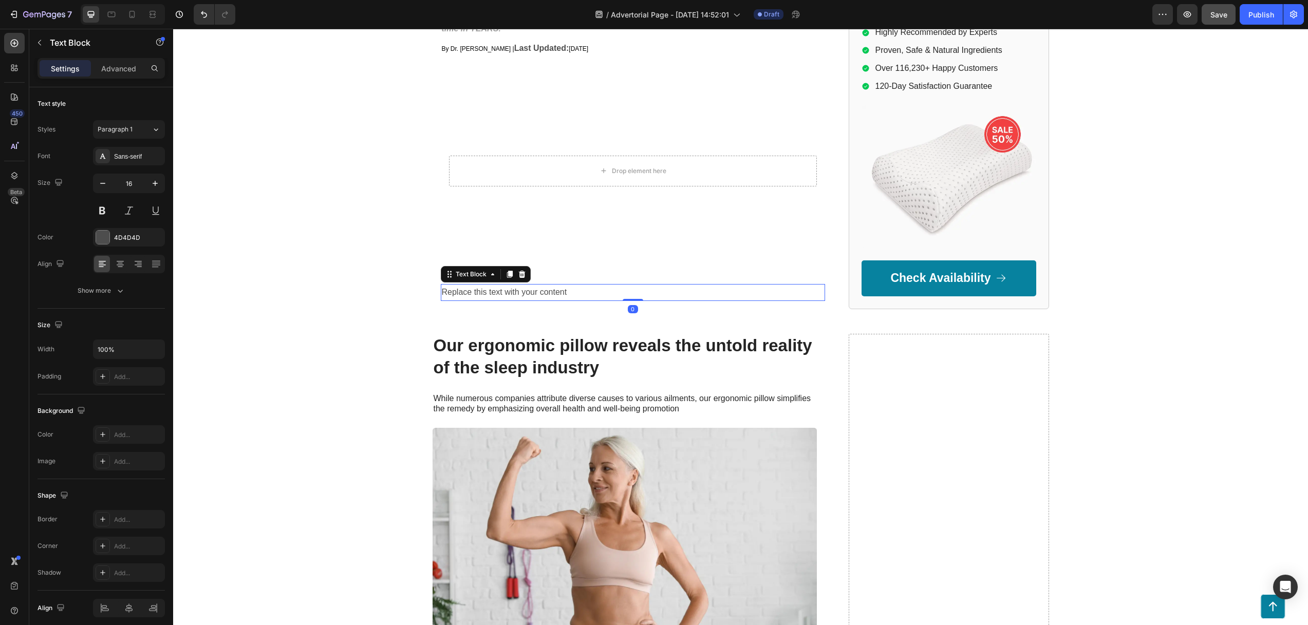
click at [528, 291] on div "Replace this text with your content" at bounding box center [633, 292] width 384 height 17
click at [528, 291] on p "Replace this text with your content" at bounding box center [633, 292] width 382 height 15
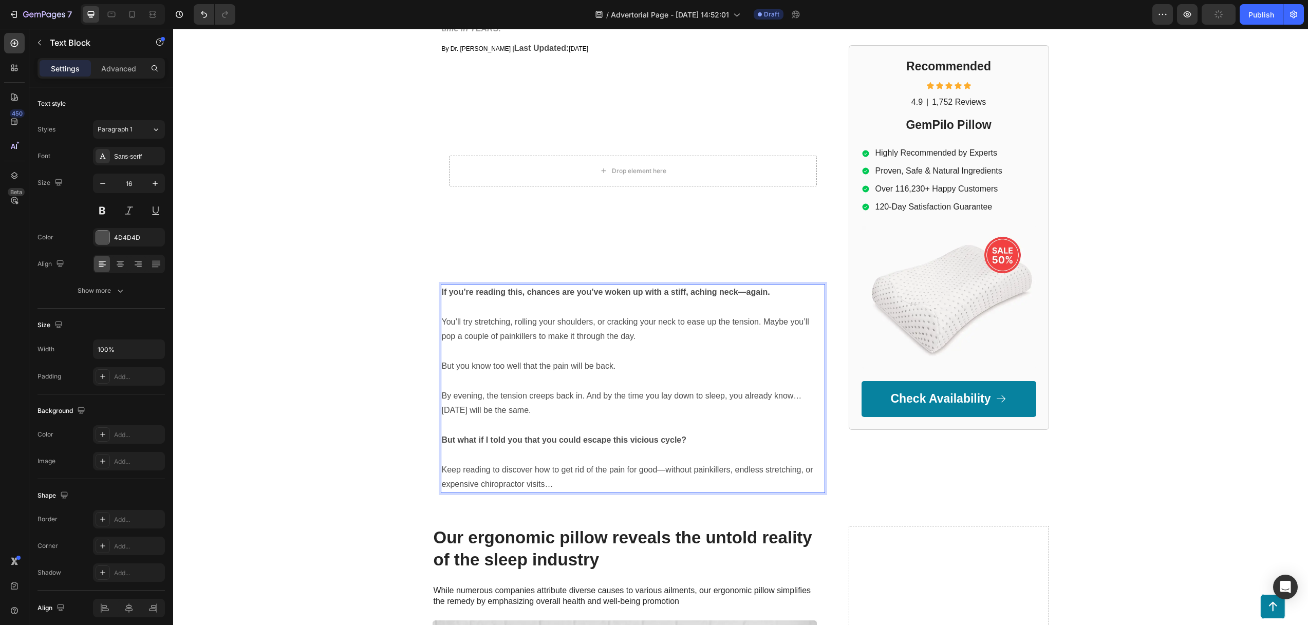
click at [465, 304] on p "Rich Text Editor. Editing area: main" at bounding box center [633, 307] width 382 height 15
click at [362, 328] on div "GEMPILO Text Block Advertorial Text Block Row Row UPDATE: Nooro Foot Massager i…" at bounding box center [740, 181] width 1134 height 640
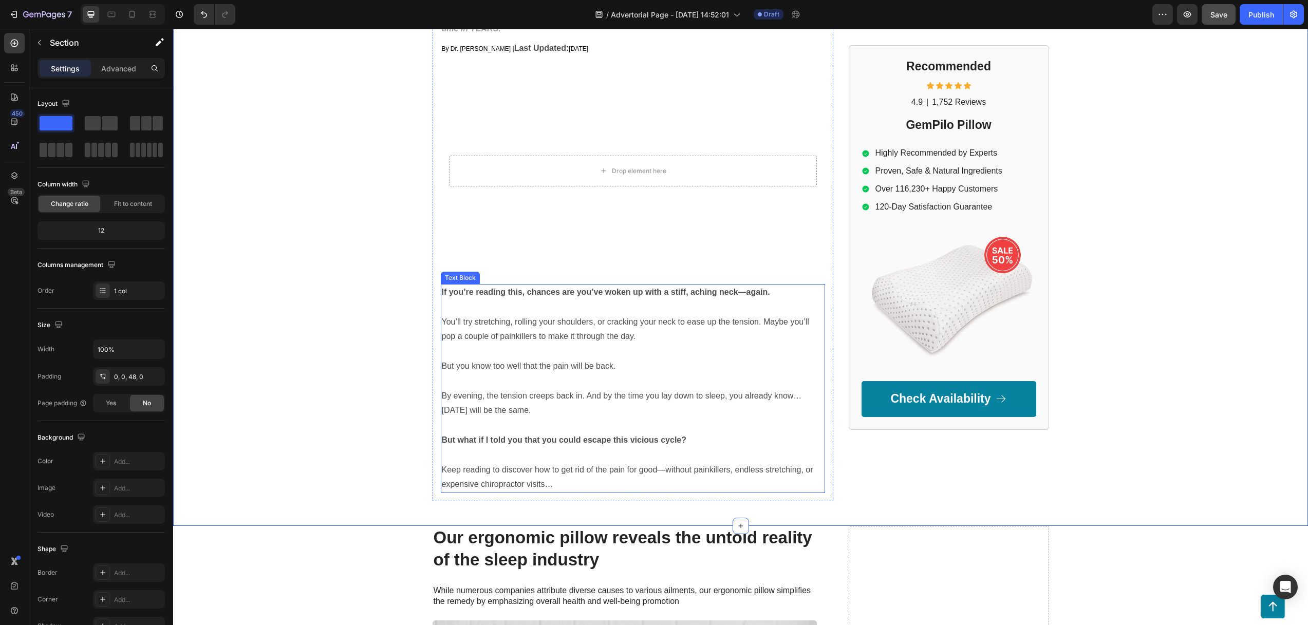
click at [450, 304] on p "Rich Text Editor. Editing area: main" at bounding box center [633, 307] width 382 height 15
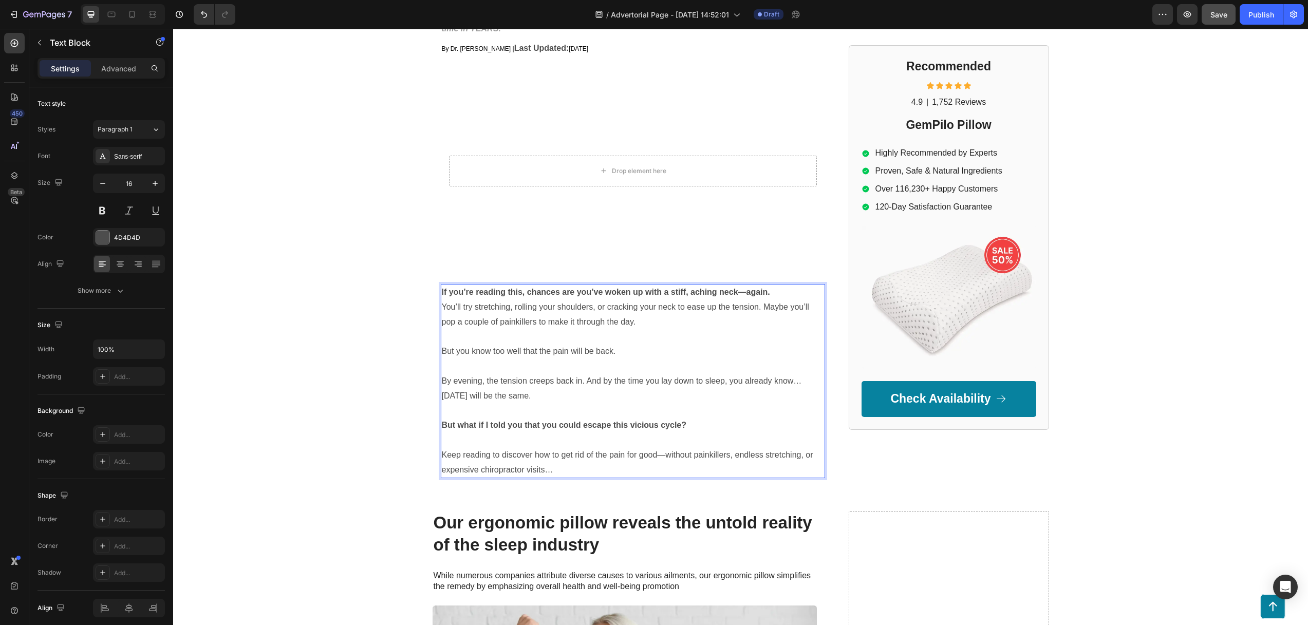
click at [470, 339] on p "Rich Text Editor. Editing area: main" at bounding box center [633, 336] width 382 height 15
click at [776, 295] on p "If you’re reading this, chances are you’ve woken up with a stiff, aching neck—a…" at bounding box center [633, 292] width 382 height 15
click at [498, 356] on p "But you know too well that the pain will be back." at bounding box center [633, 351] width 382 height 15
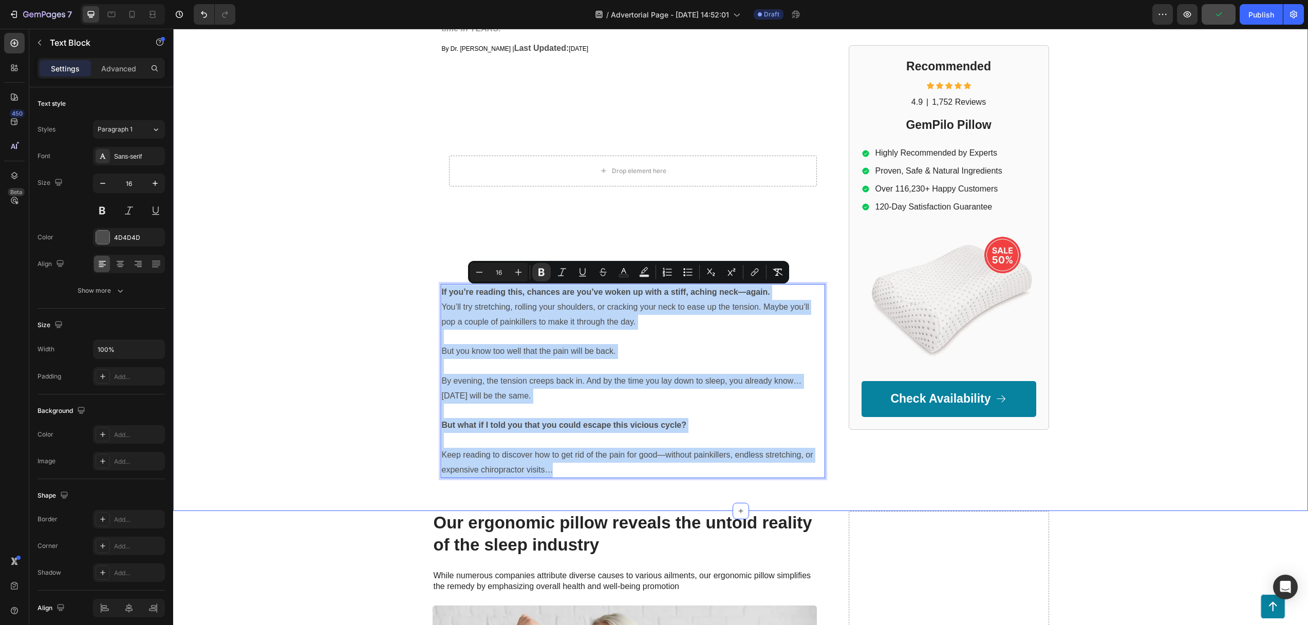
drag, startPoint x: 380, startPoint y: 361, endPoint x: 483, endPoint y: 333, distance: 107.5
click at [380, 361] on div "GEMPILO Text Block Advertorial Text Block Row Row UPDATE: Nooro Foot Massager i…" at bounding box center [740, 173] width 1134 height 625
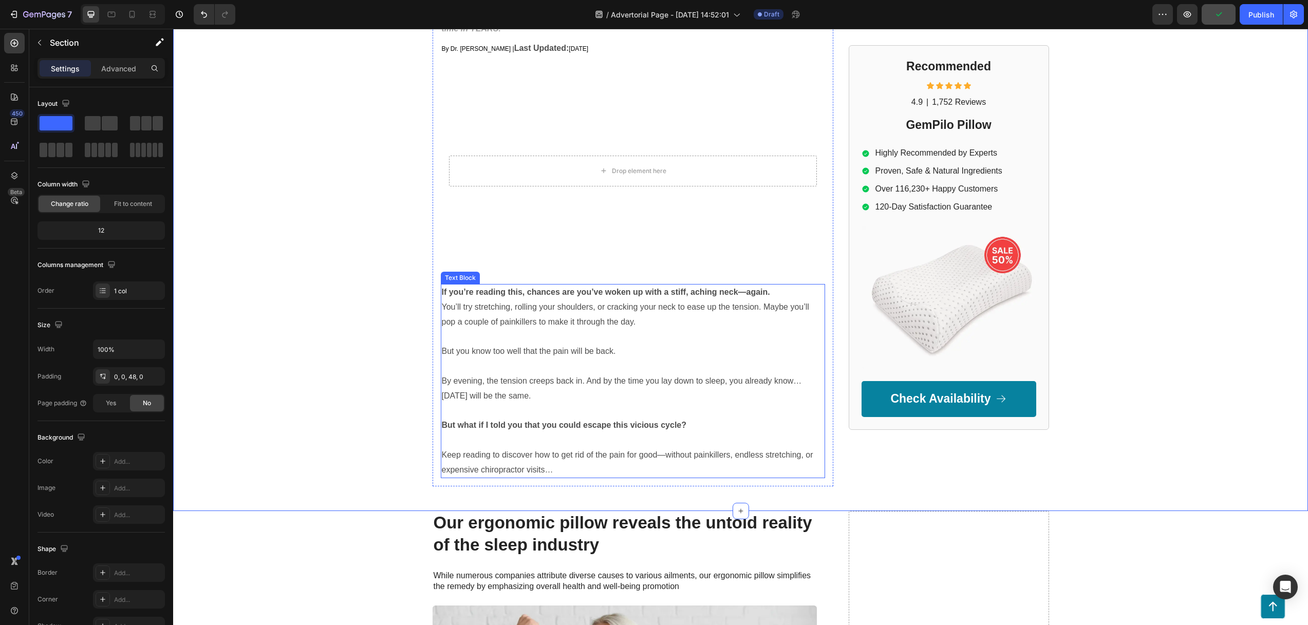
click at [553, 327] on p "You’ll try stretching, rolling your shoulders, or cracking your neck to ease up…" at bounding box center [633, 315] width 382 height 30
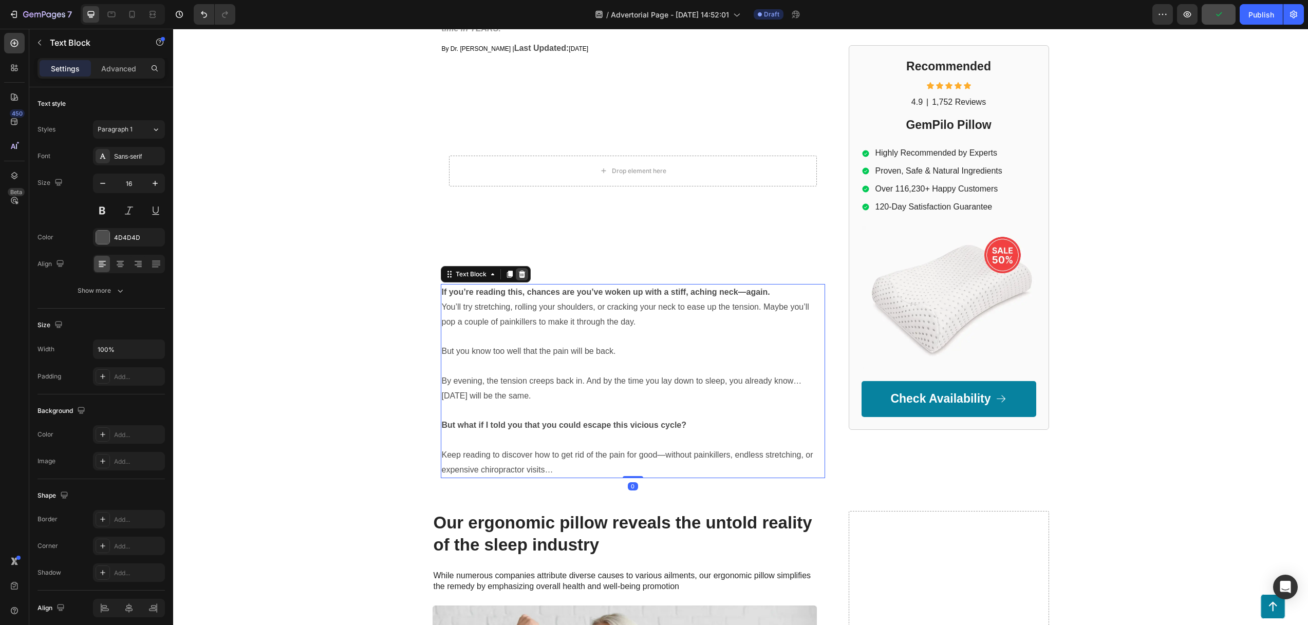
click at [519, 276] on icon at bounding box center [521, 274] width 7 height 7
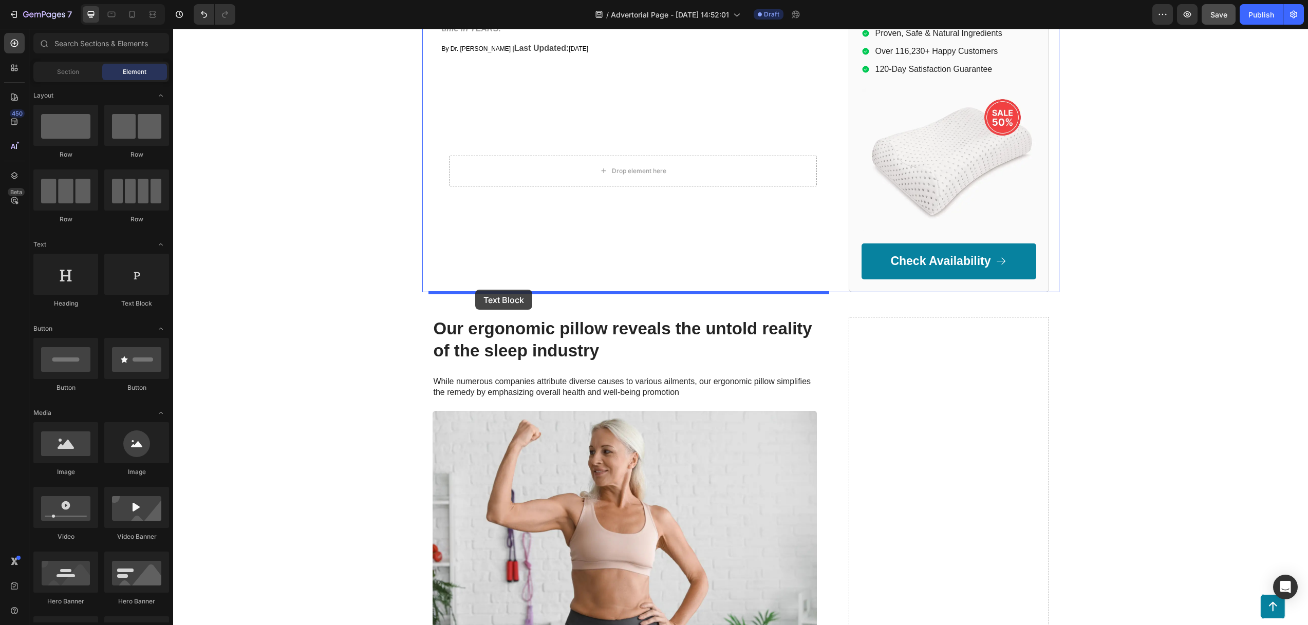
drag, startPoint x: 310, startPoint y: 303, endPoint x: 475, endPoint y: 290, distance: 165.4
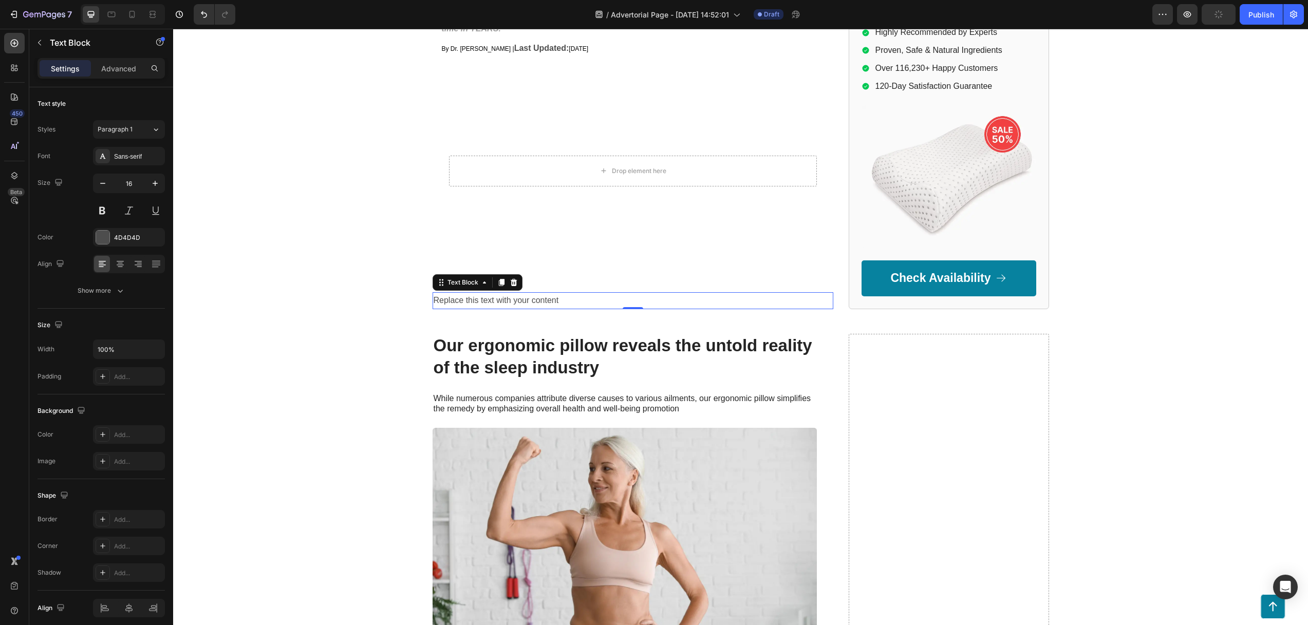
click at [499, 298] on div "Replace this text with your content" at bounding box center [632, 300] width 401 height 17
click at [498, 298] on p "Replace this text with your content" at bounding box center [632, 300] width 399 height 15
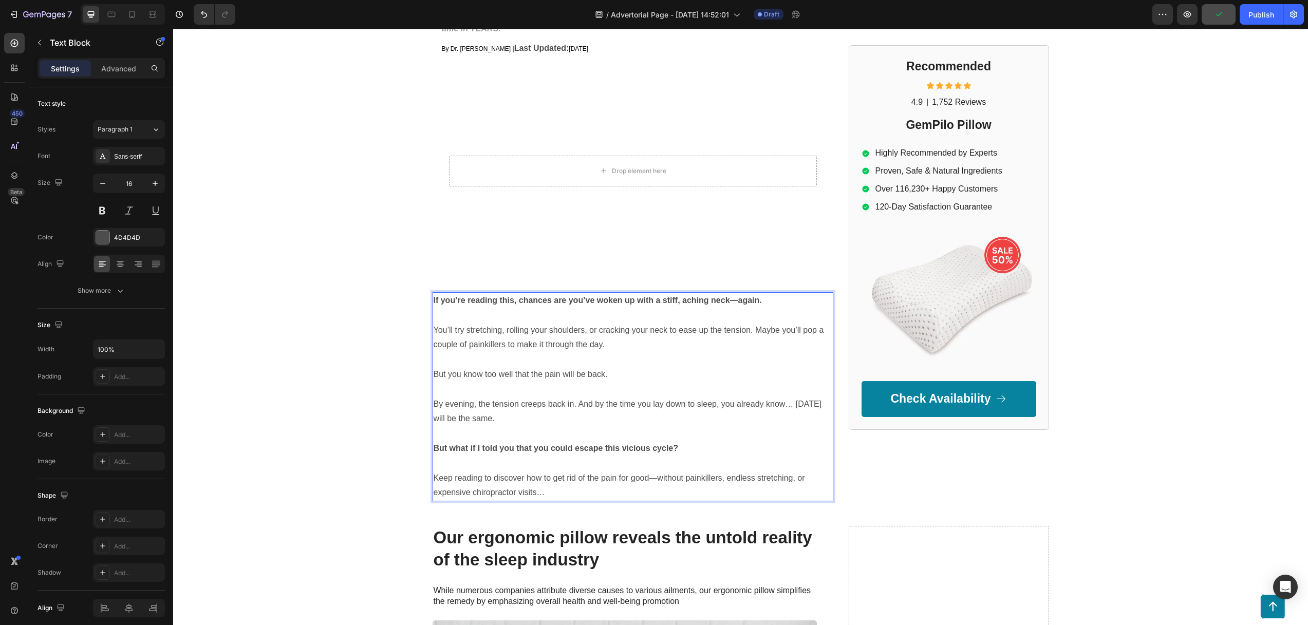
click at [477, 297] on strong "If you’re reading this, chances are you’ve woken up with a stiff, aching neck—a…" at bounding box center [597, 300] width 328 height 9
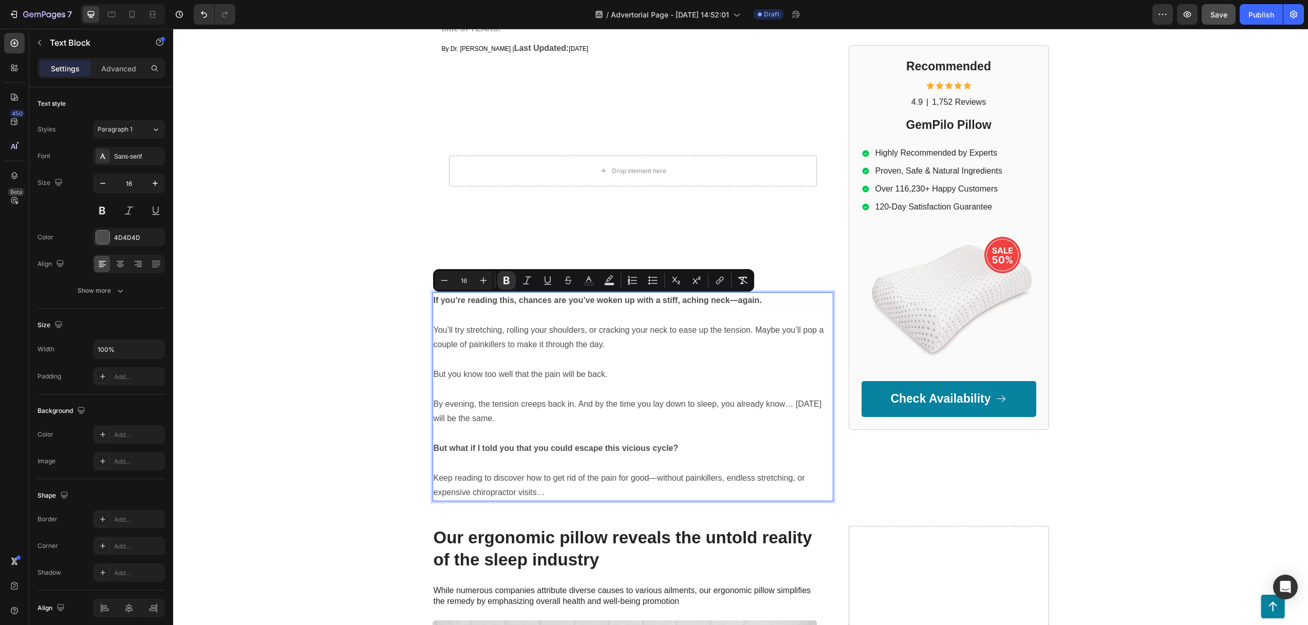
click at [574, 342] on p "You’ll try stretching, rolling your shoulders, or cracking your neck to ease up…" at bounding box center [632, 338] width 399 height 30
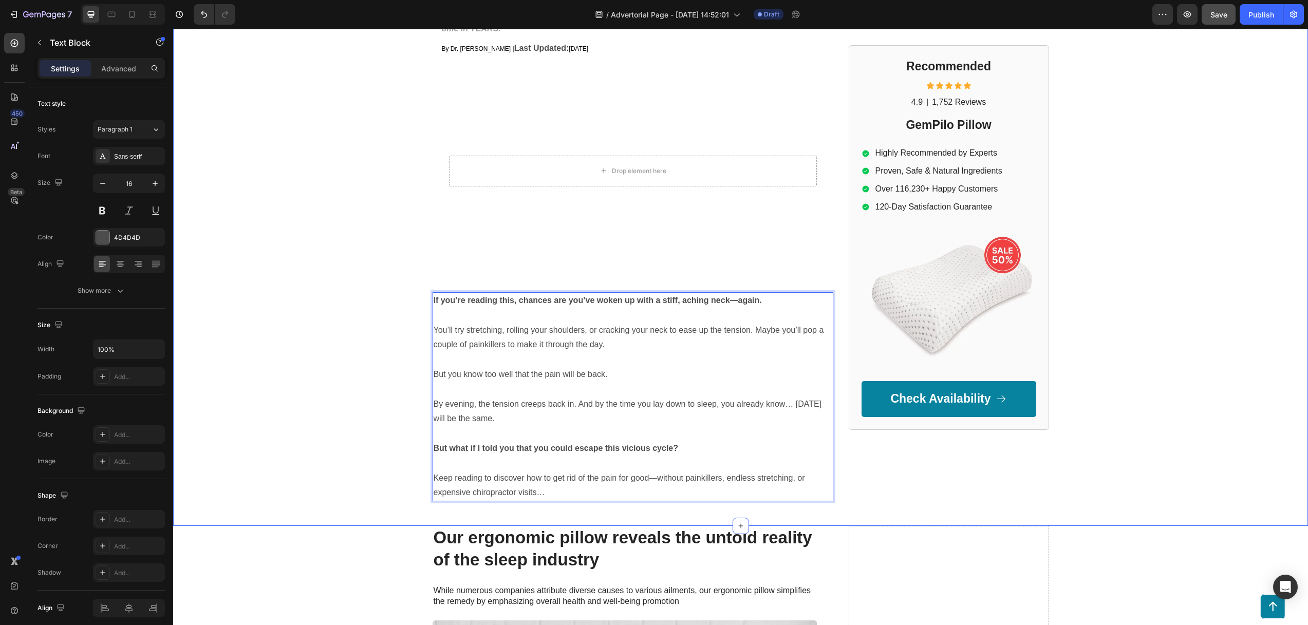
click at [320, 366] on div "GEMPILO Text Block Advertorial Text Block Row Row UPDATE: Nooro Foot Massager i…" at bounding box center [740, 181] width 1134 height 640
drag, startPoint x: 547, startPoint y: 333, endPoint x: 543, endPoint y: 329, distance: 5.5
click at [547, 333] on p "You’ll try stretching, rolling your shoulders, or cracking your neck to ease up…" at bounding box center [632, 338] width 399 height 30
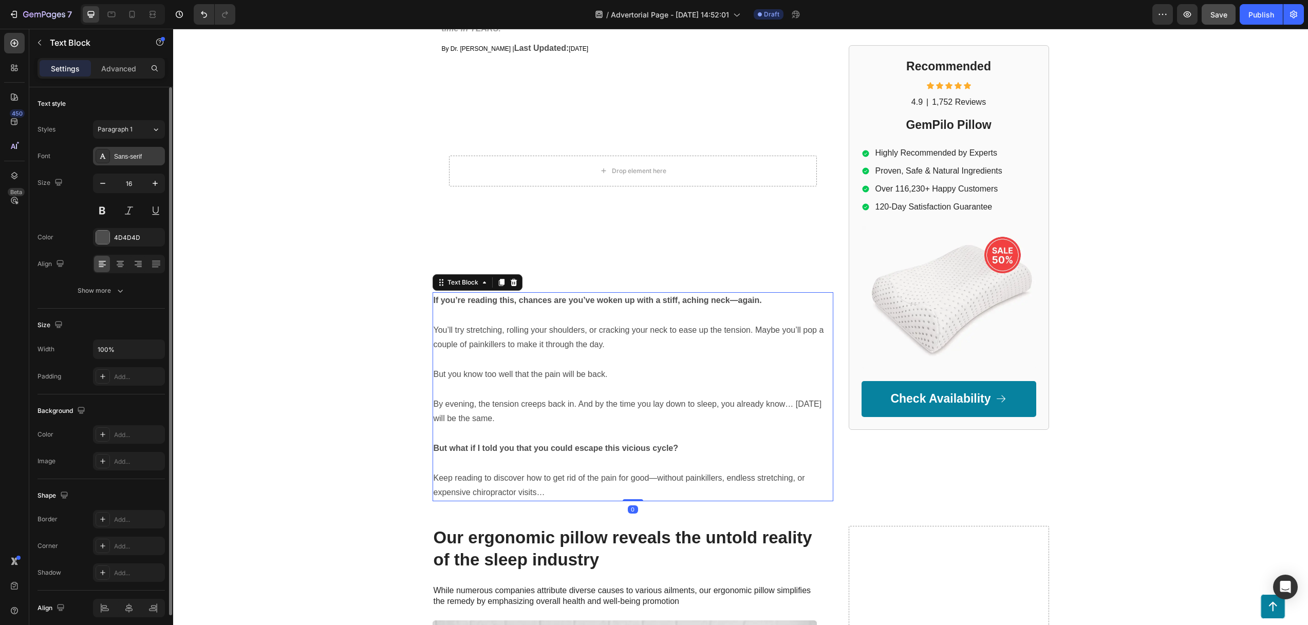
click at [140, 158] on div "Sans-serif" at bounding box center [138, 156] width 48 height 9
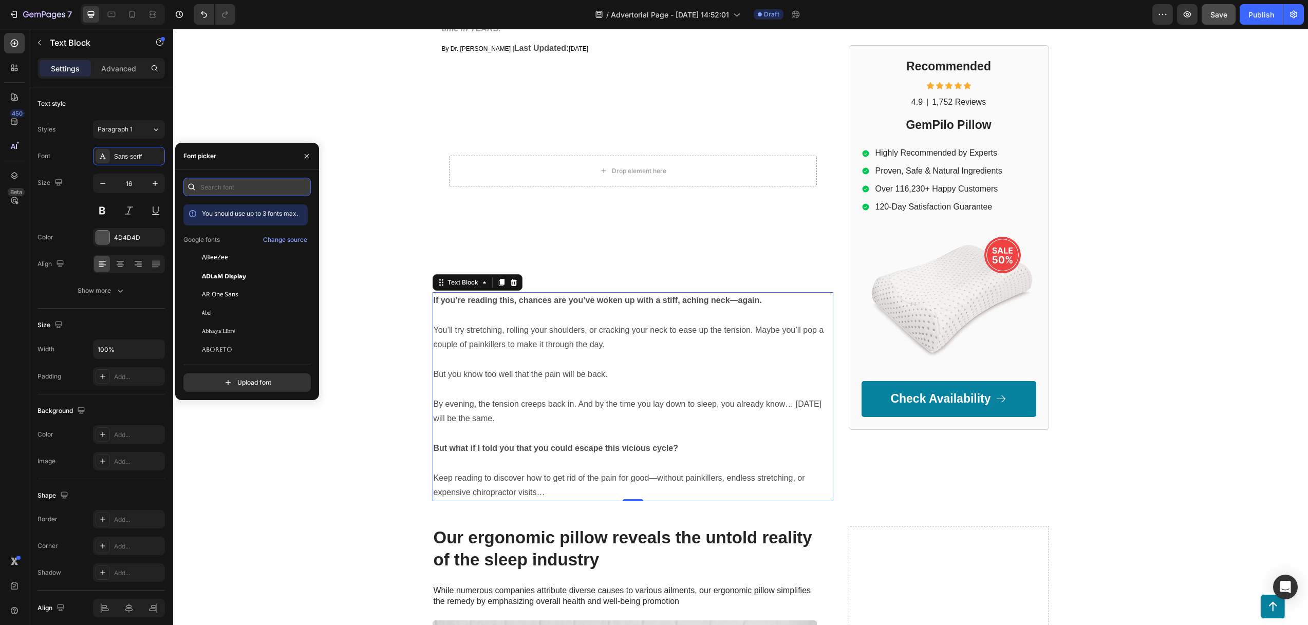
click at [207, 184] on input "text" at bounding box center [246, 187] width 127 height 18
type input "l"
type input "s"
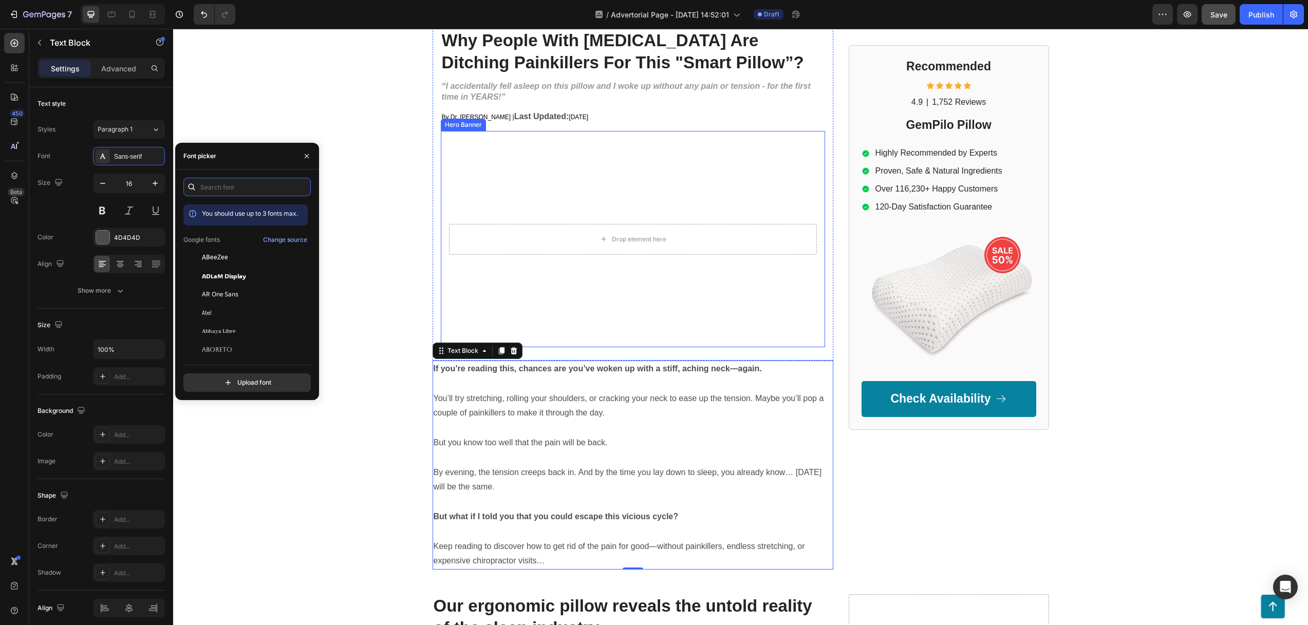
scroll to position [0, 0]
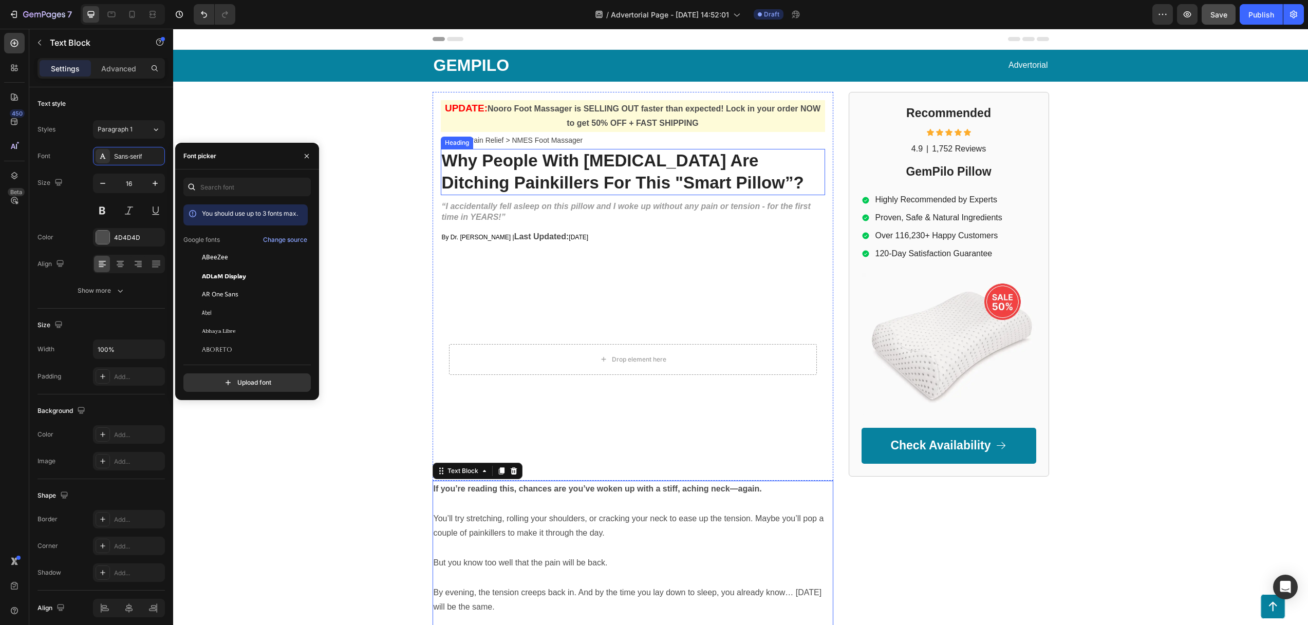
click at [505, 165] on strong "Why People With Neck Pain Are Ditching Painkillers For This "Smart Pillow”?" at bounding box center [623, 171] width 362 height 41
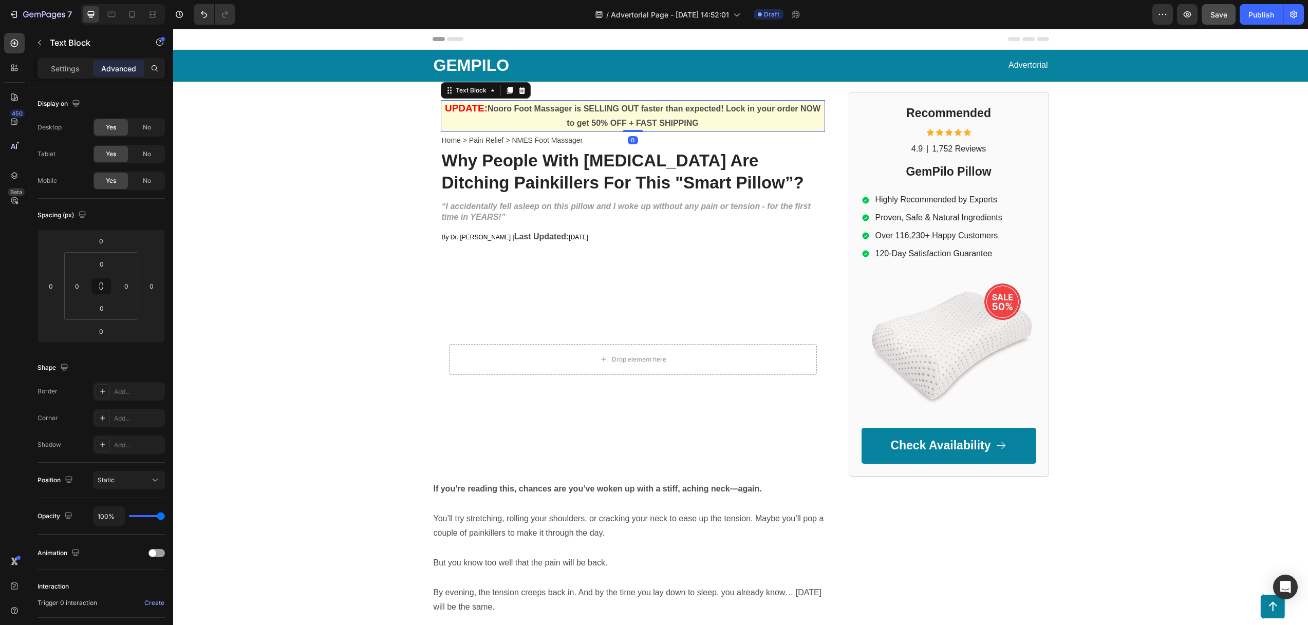
click at [548, 111] on strong "Nooro Foot Massager is SELLING OUT faster than expected! Lock in your order NOW…" at bounding box center [653, 116] width 333 height 24
click at [505, 175] on strong "Why People With Neck Pain Are Ditching Painkillers For This "Smart Pillow”?" at bounding box center [623, 171] width 362 height 41
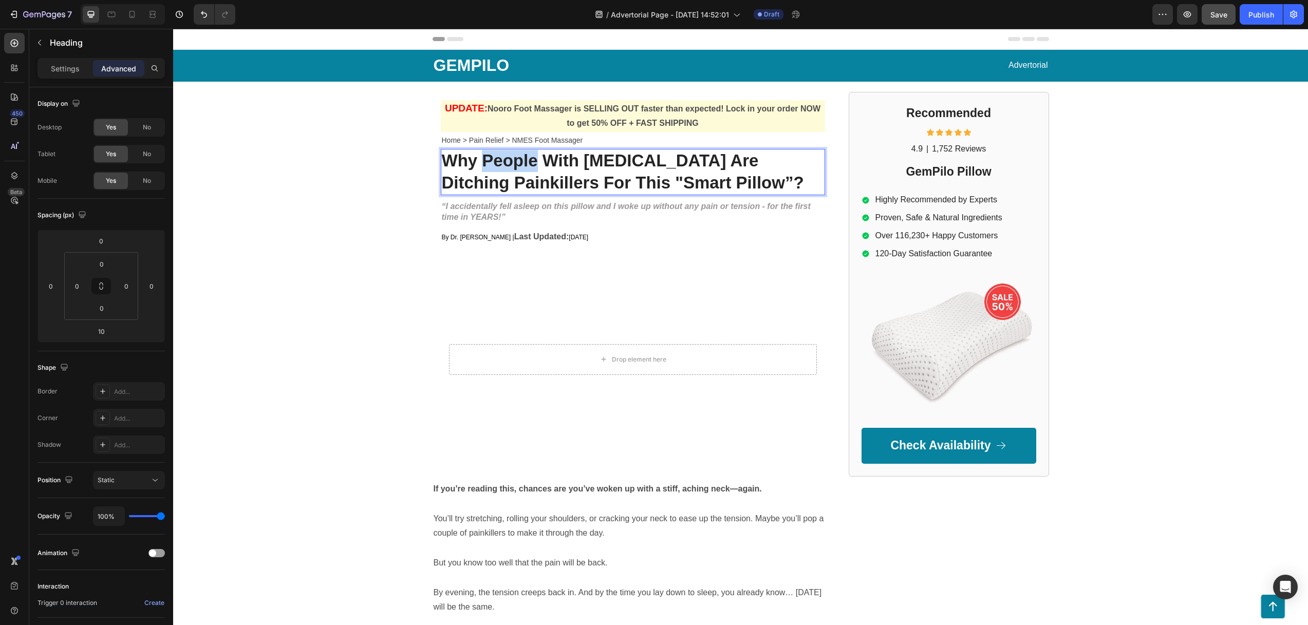
click at [483, 170] on strong "Why People With Neck Pain Are Ditching Painkillers For This "Smart Pillow”?" at bounding box center [623, 171] width 362 height 41
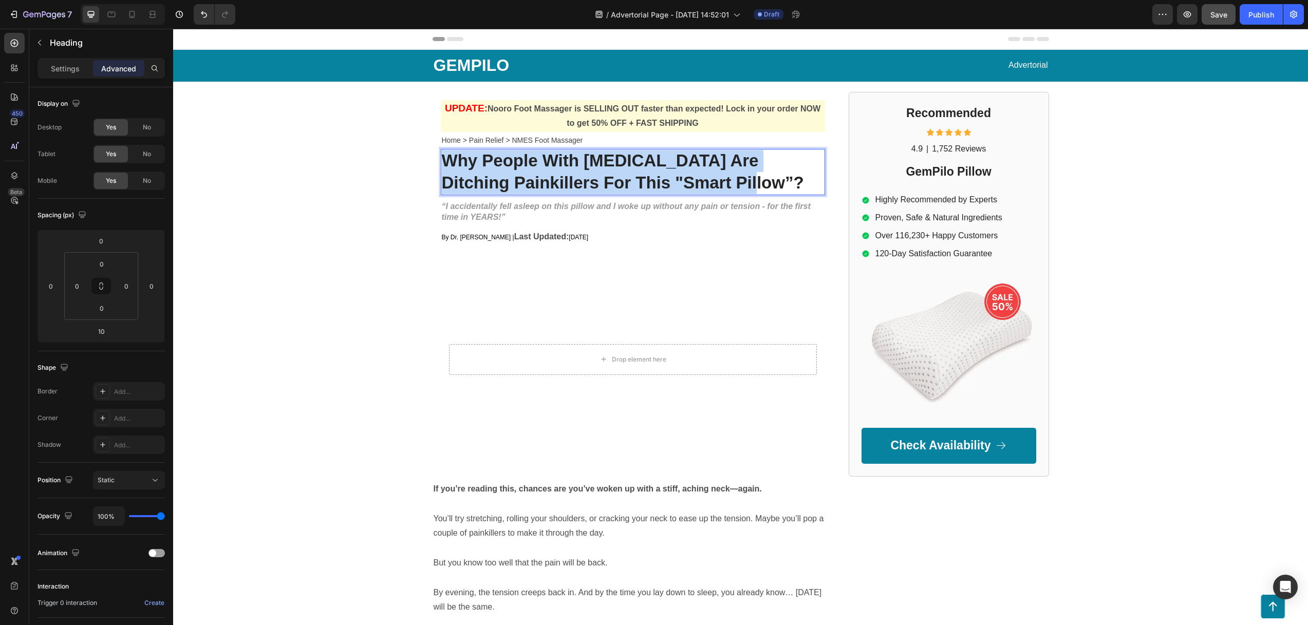
click at [483, 170] on strong "Why People With Neck Pain Are Ditching Painkillers For This "Smart Pillow”?" at bounding box center [623, 171] width 362 height 41
click at [499, 165] on strong "Why People With Neck Pain Are Ditching Painkillers For This "Smart Pillow”?" at bounding box center [623, 171] width 362 height 41
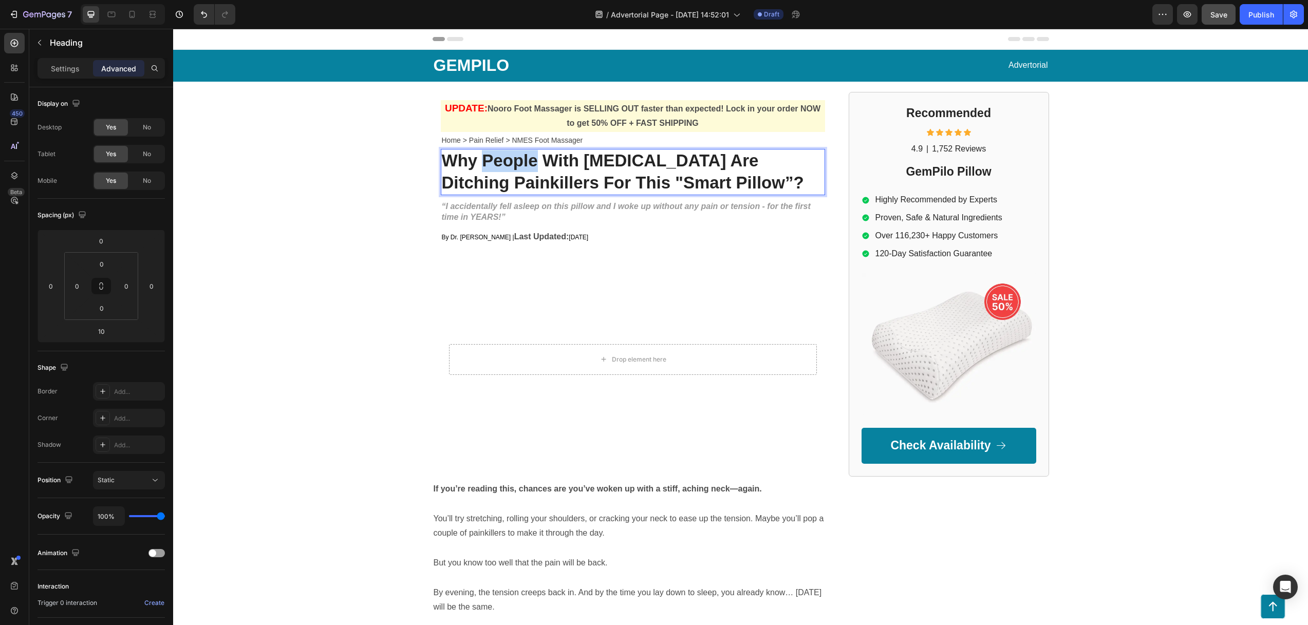
click at [499, 165] on strong "Why People With Neck Pain Are Ditching Painkillers For This "Smart Pillow”?" at bounding box center [623, 171] width 362 height 41
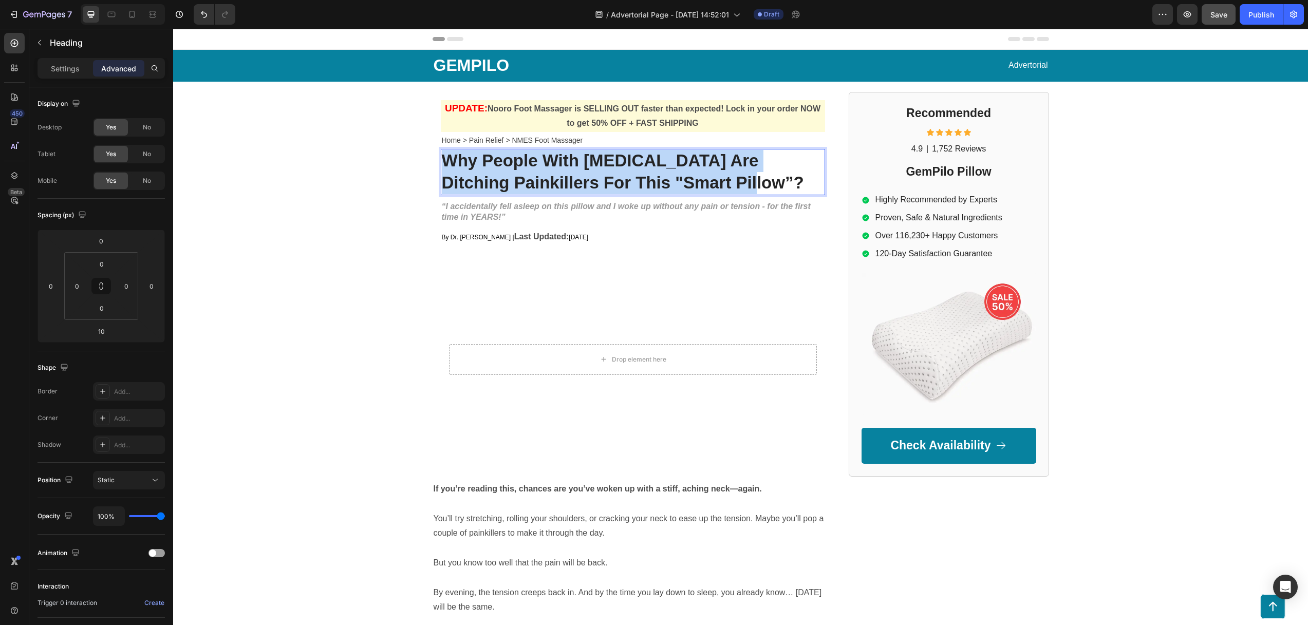
click at [499, 165] on strong "Why People With Neck Pain Are Ditching Painkillers For This "Smart Pillow”?" at bounding box center [623, 171] width 362 height 41
drag, startPoint x: 70, startPoint y: 64, endPoint x: 87, endPoint y: 84, distance: 26.3
click at [70, 64] on p "Settings" at bounding box center [65, 68] width 29 height 11
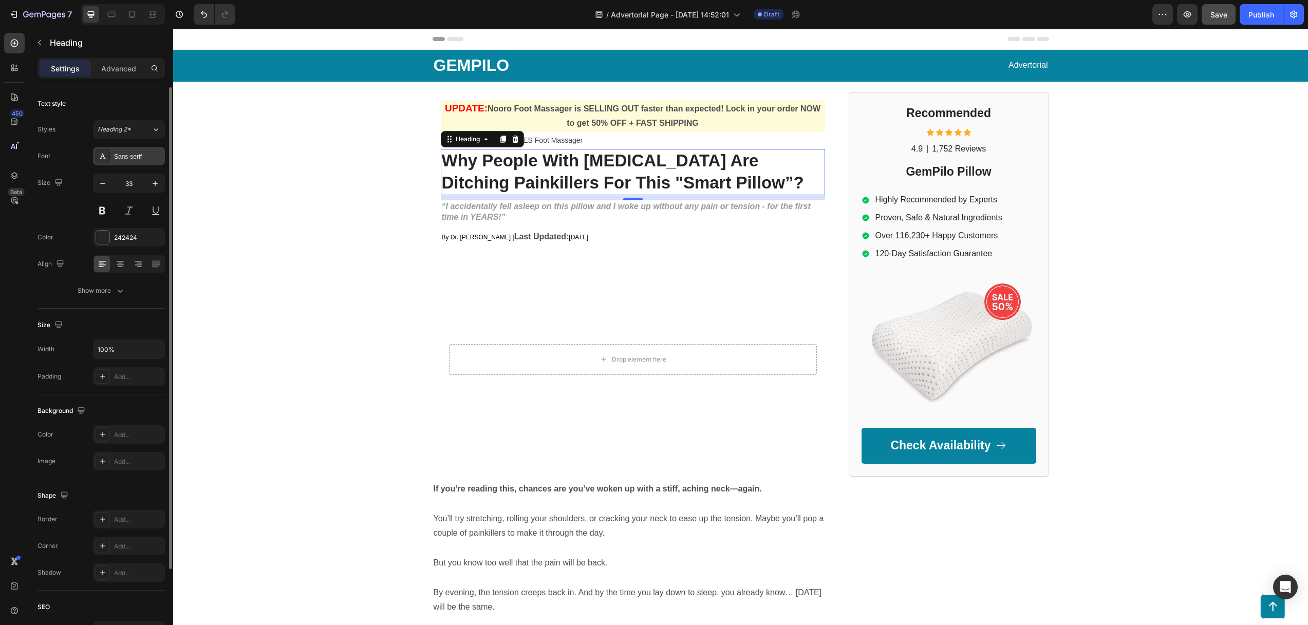
click at [132, 156] on div "Sans-serif" at bounding box center [138, 156] width 48 height 9
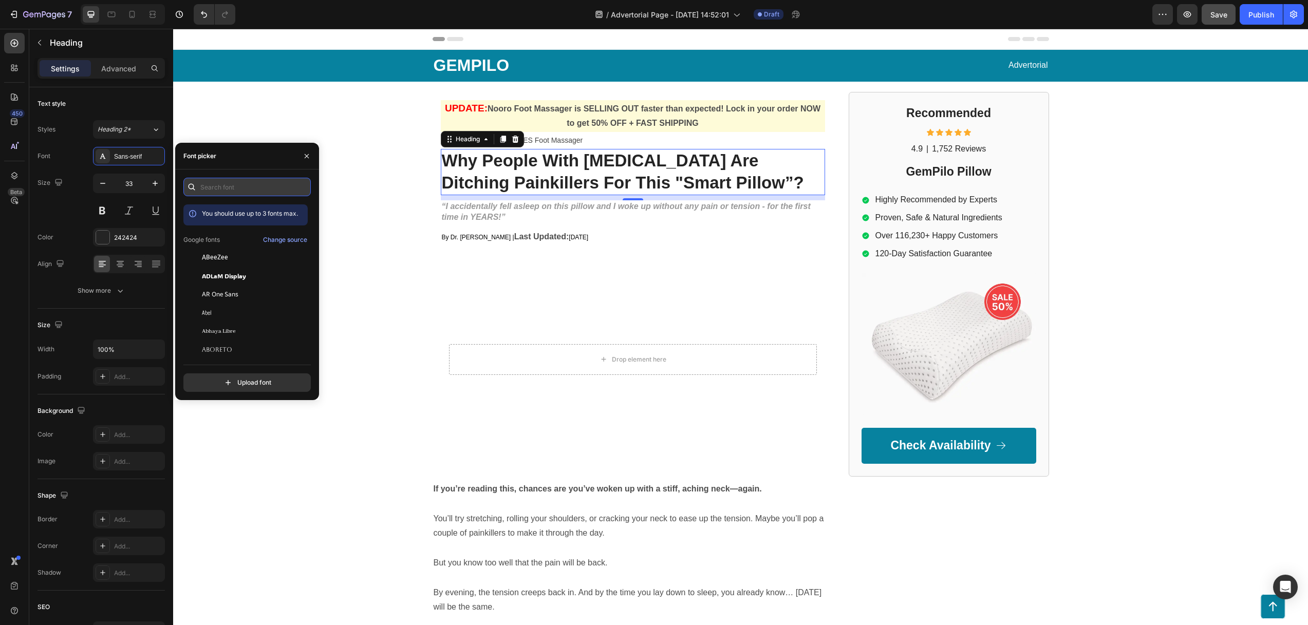
click at [211, 188] on input "text" at bounding box center [246, 187] width 127 height 18
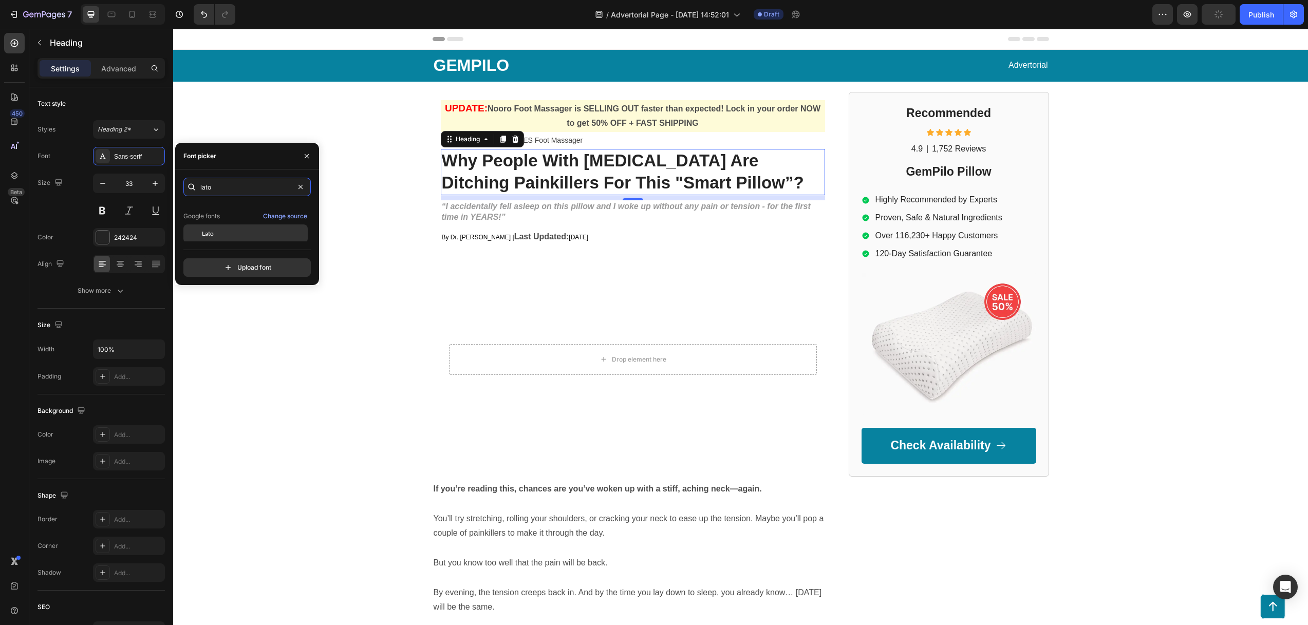
scroll to position [25, 0]
type input "lato"
click at [225, 231] on div "You should use up to 3 fonts max. Google fonts Change source Lato" at bounding box center [245, 222] width 124 height 37
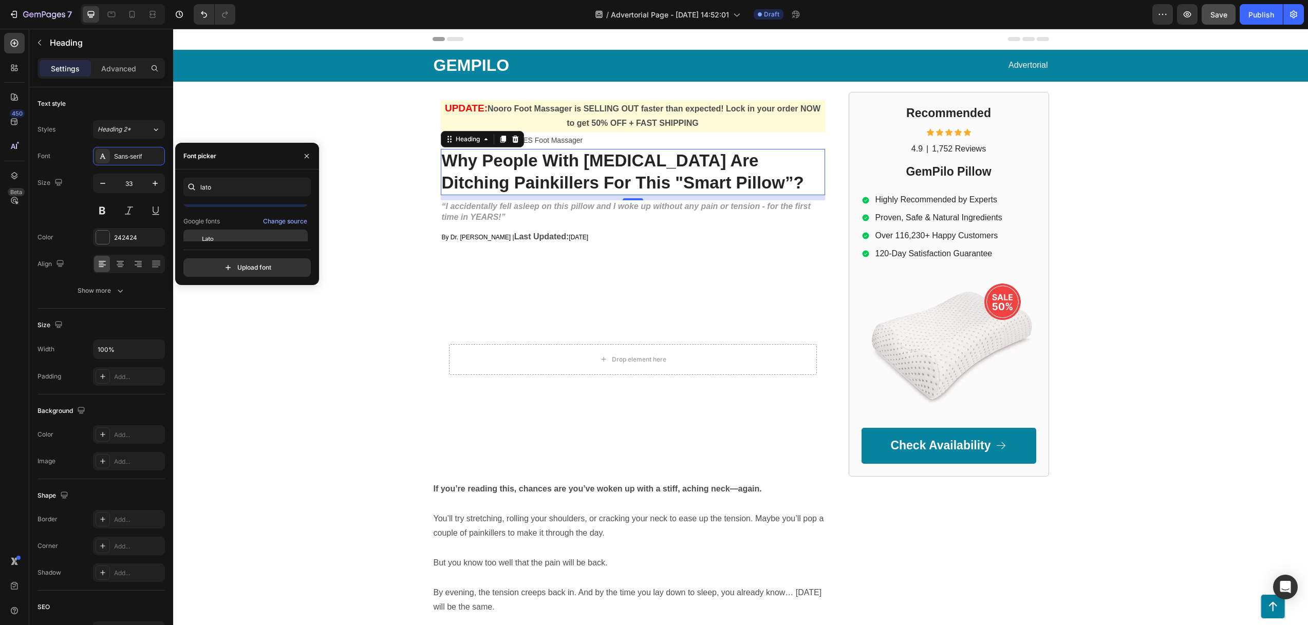
click at [211, 236] on span "Lato" at bounding box center [208, 238] width 12 height 9
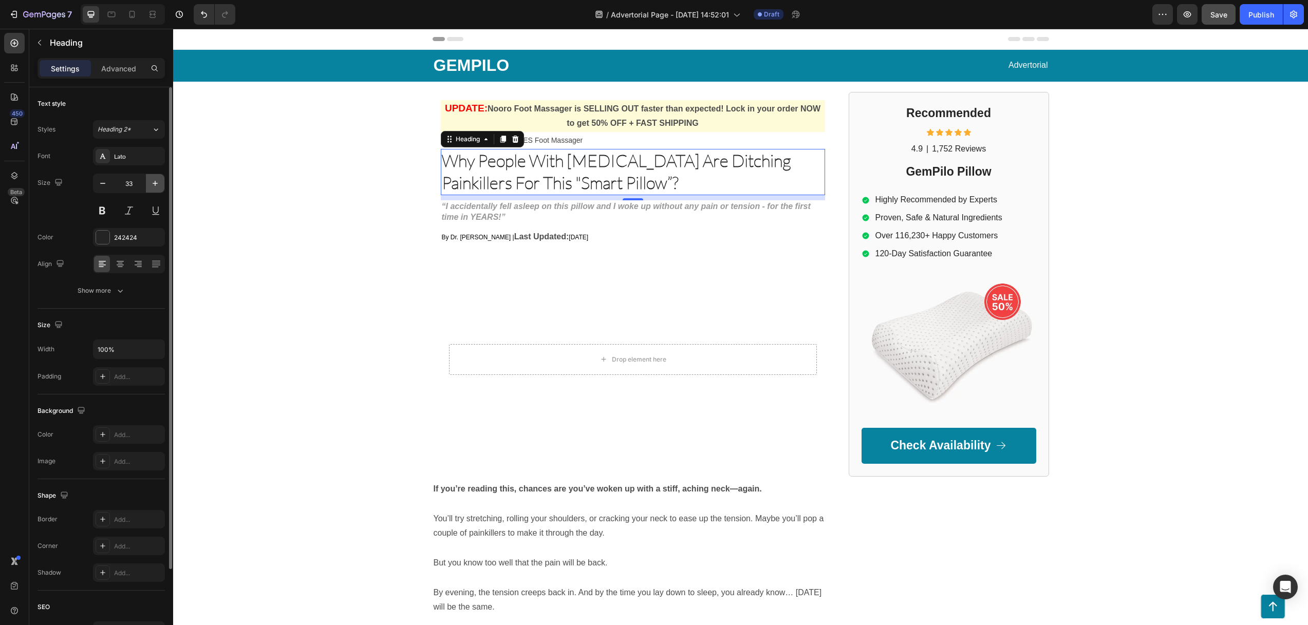
click at [154, 182] on icon "button" at bounding box center [155, 183] width 10 height 10
type input "36"
click at [107, 203] on button at bounding box center [102, 210] width 18 height 18
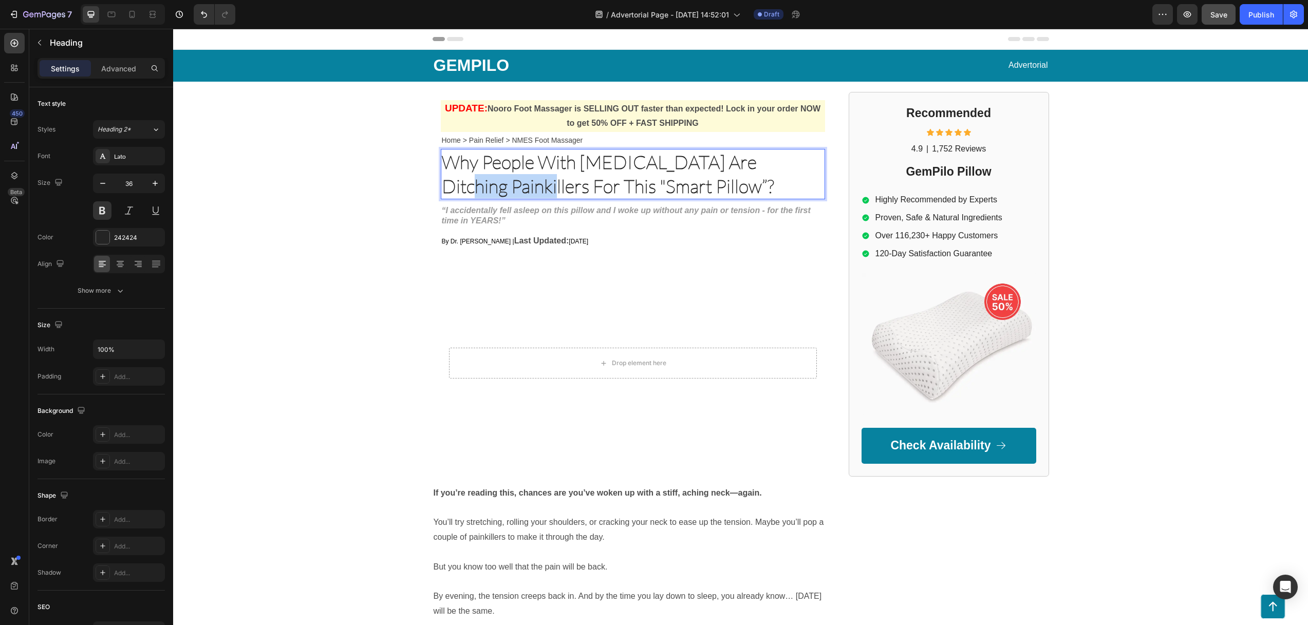
click at [507, 182] on strong "Why People With Neck Pain Are Ditching Painkillers For This "Smart Pillow”?" at bounding box center [608, 173] width 332 height 47
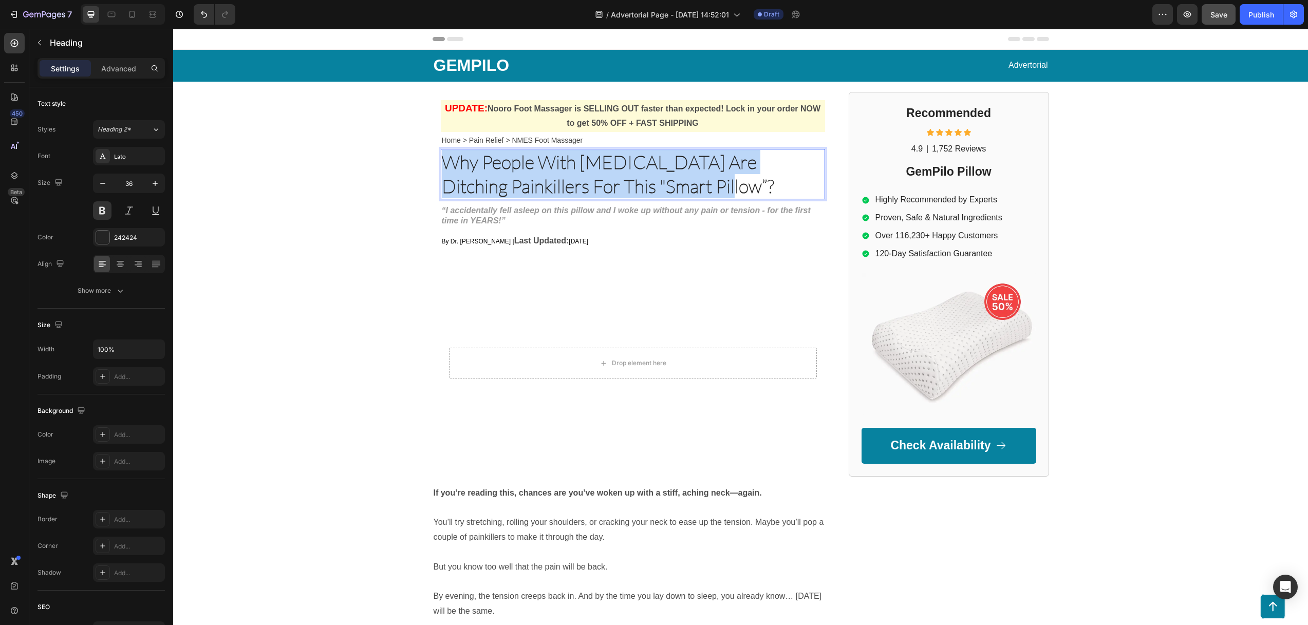
click at [507, 182] on strong "Why People With Neck Pain Are Ditching Painkillers For This "Smart Pillow”?" at bounding box center [608, 173] width 332 height 47
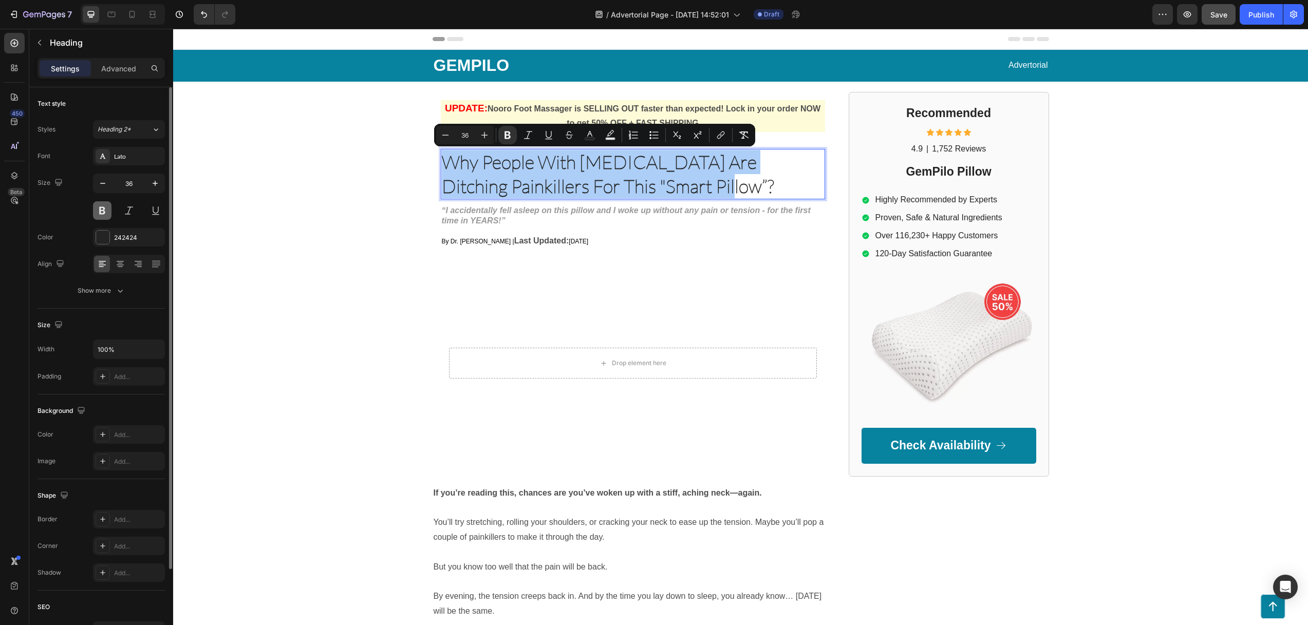
click at [102, 204] on button at bounding box center [102, 210] width 18 height 18
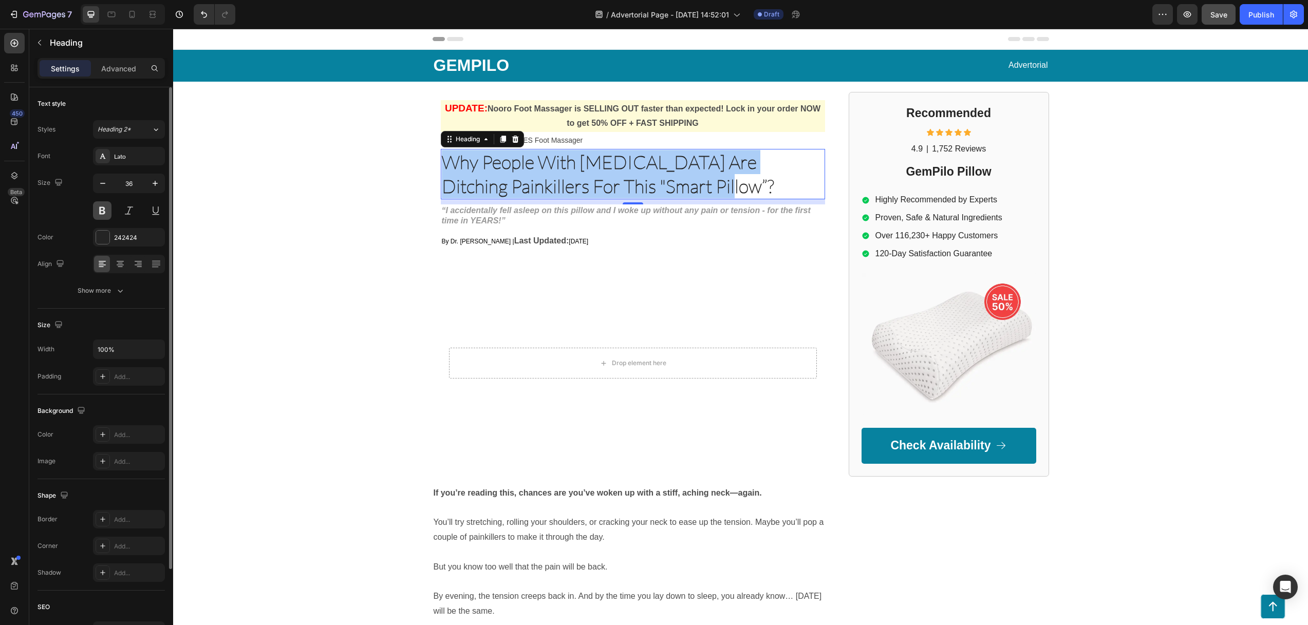
click at [102, 204] on button at bounding box center [102, 210] width 18 height 18
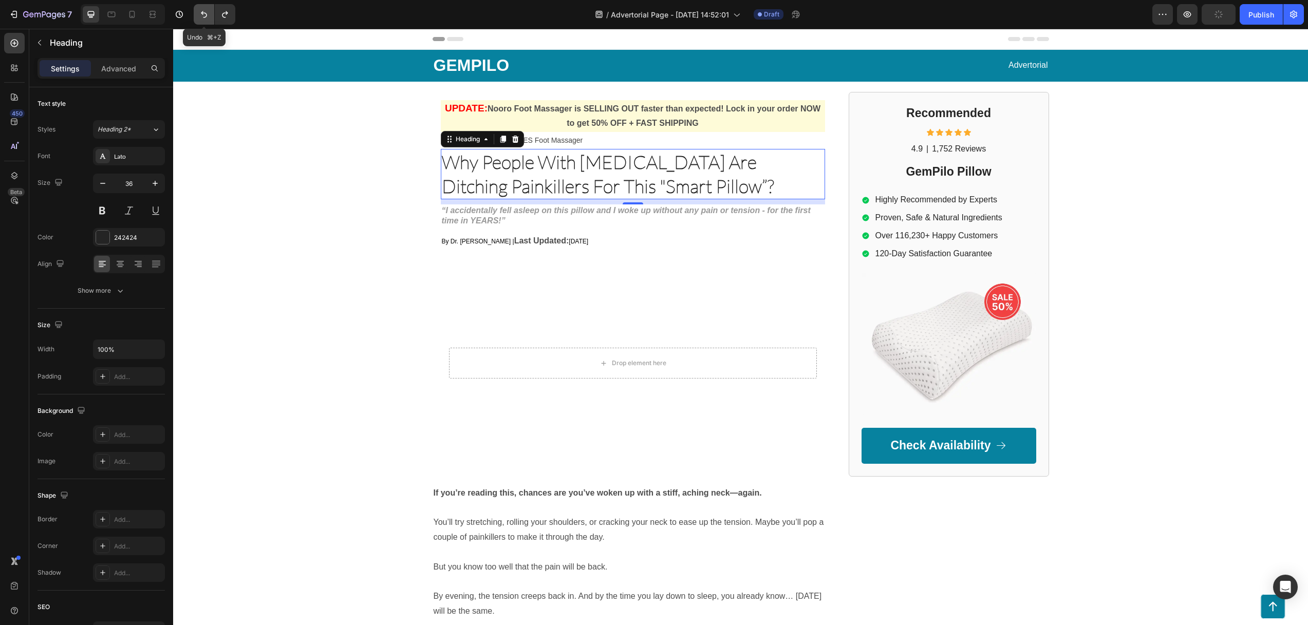
click at [202, 13] on icon "Undo/Redo" at bounding box center [204, 14] width 6 height 7
click at [203, 14] on icon "Undo/Redo" at bounding box center [204, 14] width 10 height 10
click at [207, 16] on icon "Undo/Redo" at bounding box center [204, 14] width 10 height 10
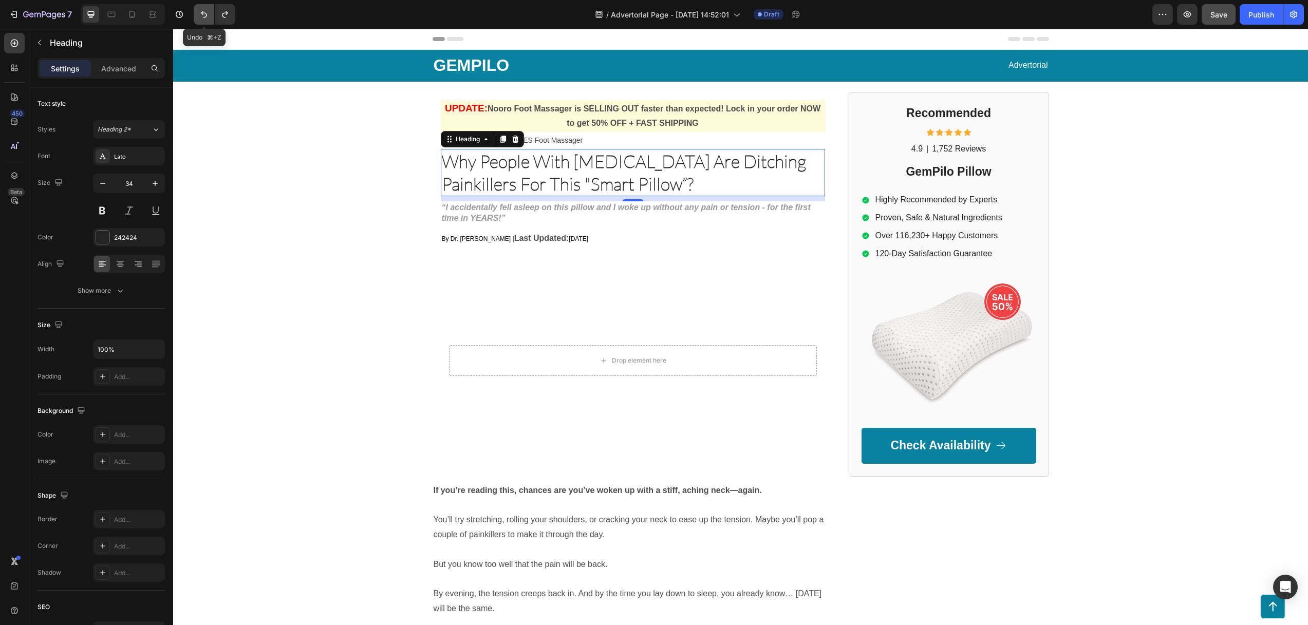
click at [207, 16] on icon "Undo/Redo" at bounding box center [204, 14] width 10 height 10
type input "33"
click at [207, 16] on icon "Undo/Redo" at bounding box center [204, 14] width 10 height 10
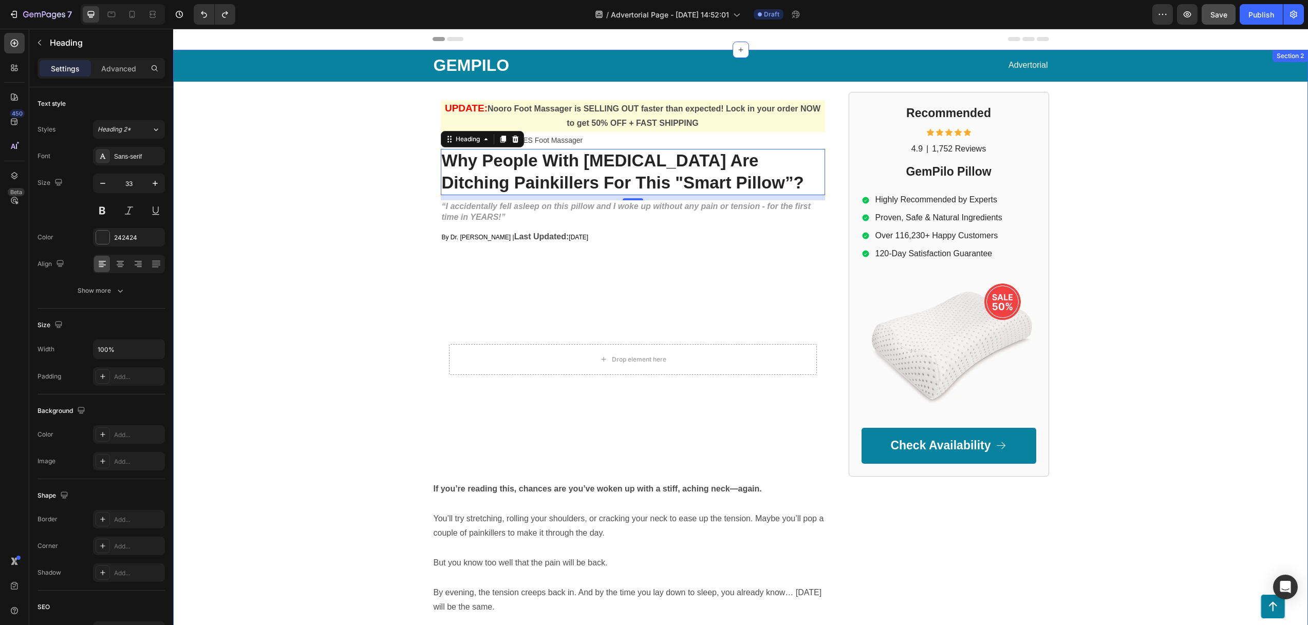
click at [291, 214] on div "GEMPILO Text Block Advertorial Text Block Row Row UPDATE: Nooro Foot Massager i…" at bounding box center [740, 370] width 1134 height 640
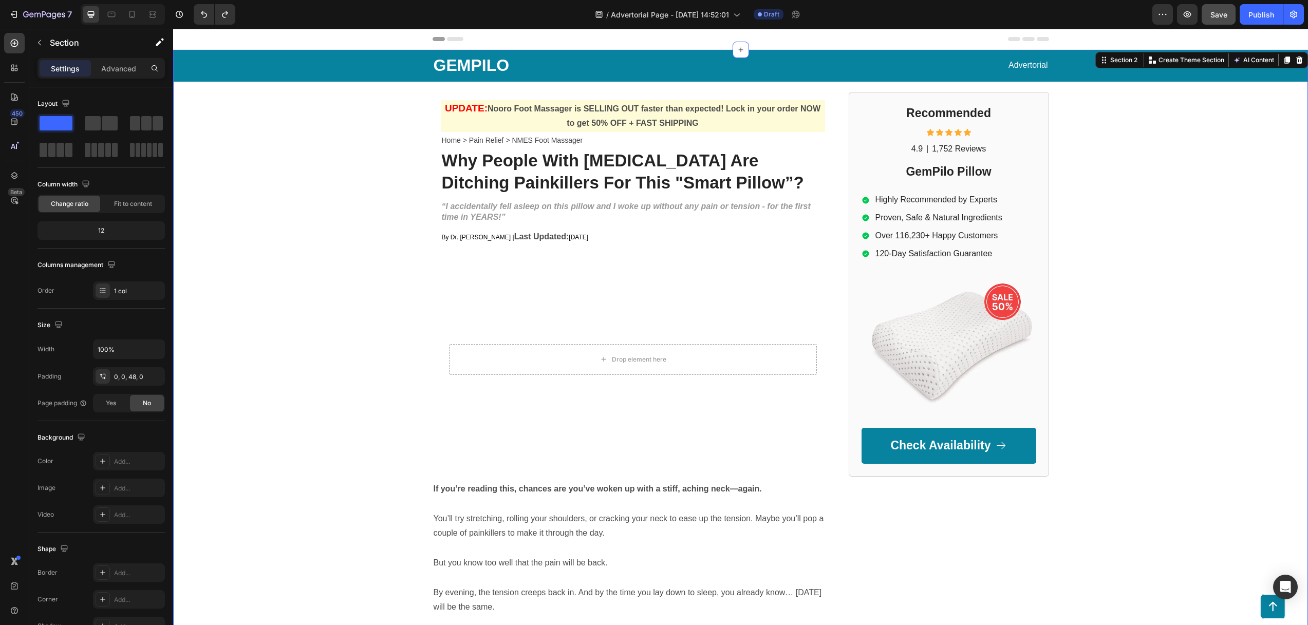
click at [360, 247] on div "GEMPILO Text Block Advertorial Text Block Row Row UPDATE: Nooro Foot Massager i…" at bounding box center [740, 370] width 1134 height 640
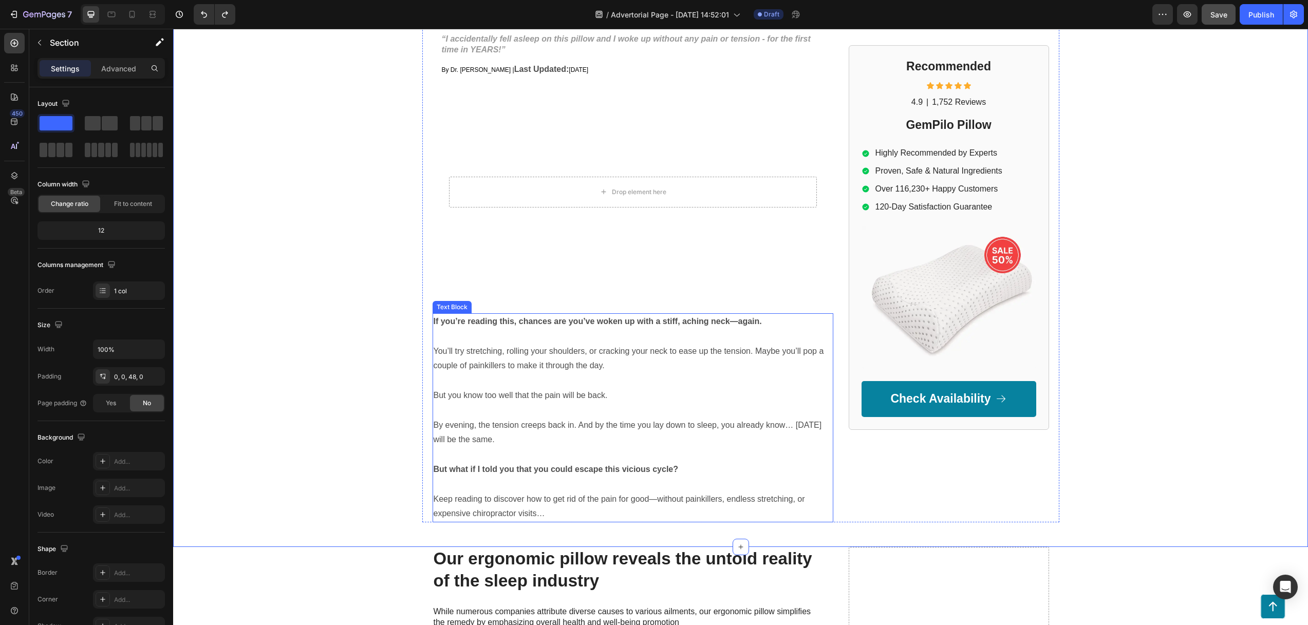
scroll to position [176, 0]
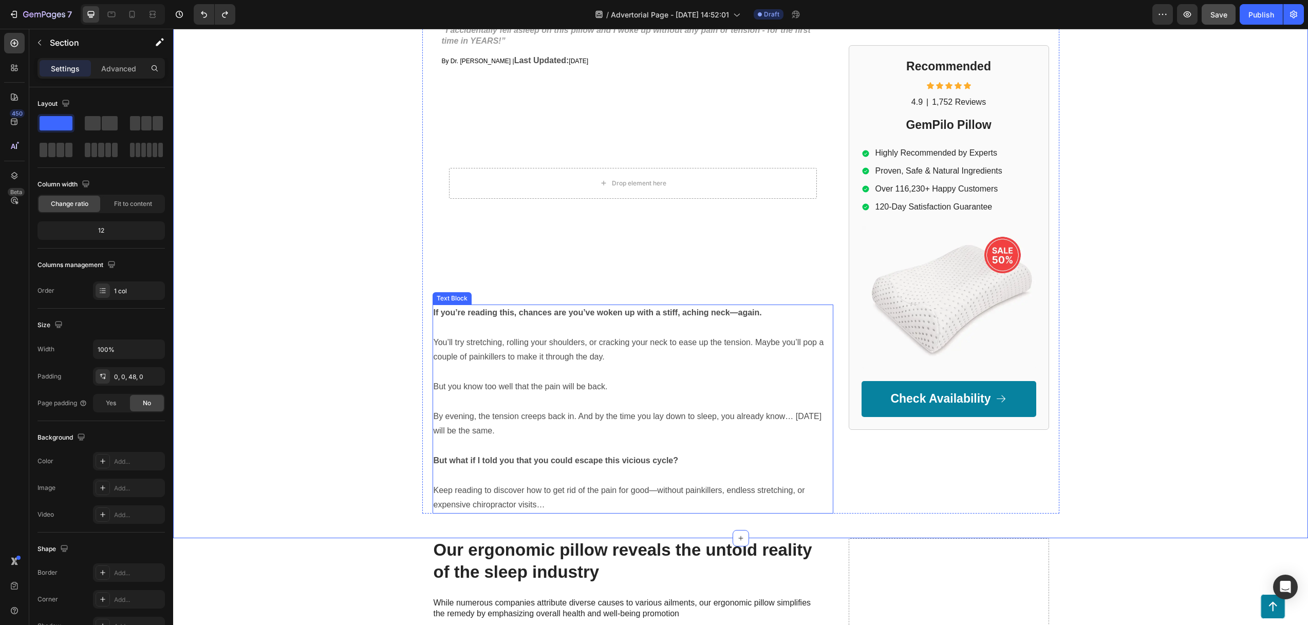
click at [508, 364] on p "You’ll try stretching, rolling your shoulders, or cracking your neck to ease up…" at bounding box center [632, 350] width 399 height 30
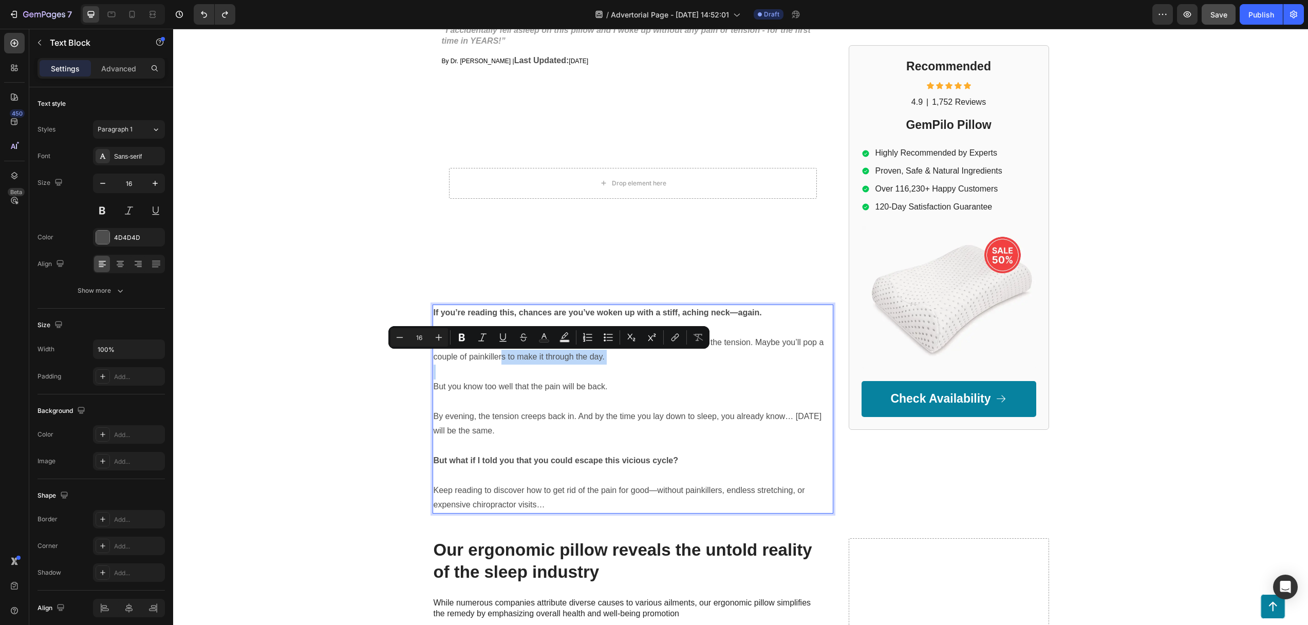
click at [523, 369] on p "Rich Text Editor. Editing area: main" at bounding box center [632, 372] width 399 height 15
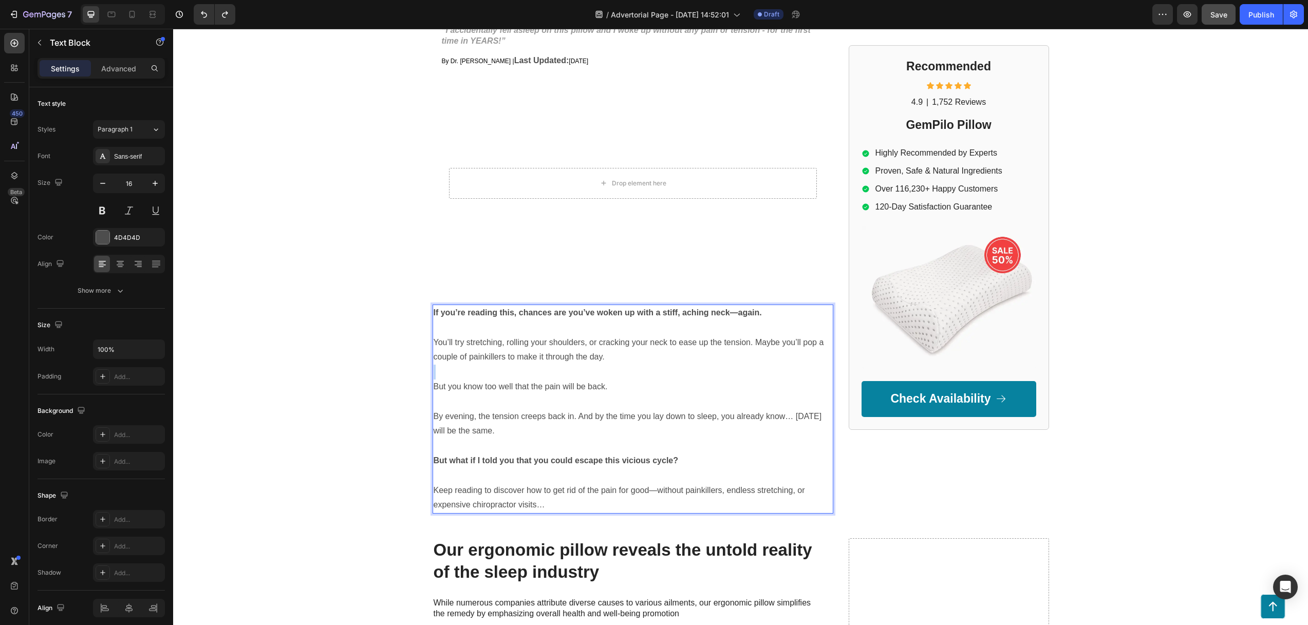
click at [523, 368] on p "Rich Text Editor. Editing area: main" at bounding box center [632, 372] width 399 height 15
click at [524, 368] on p "Rich Text Editor. Editing area: main" at bounding box center [632, 372] width 399 height 15
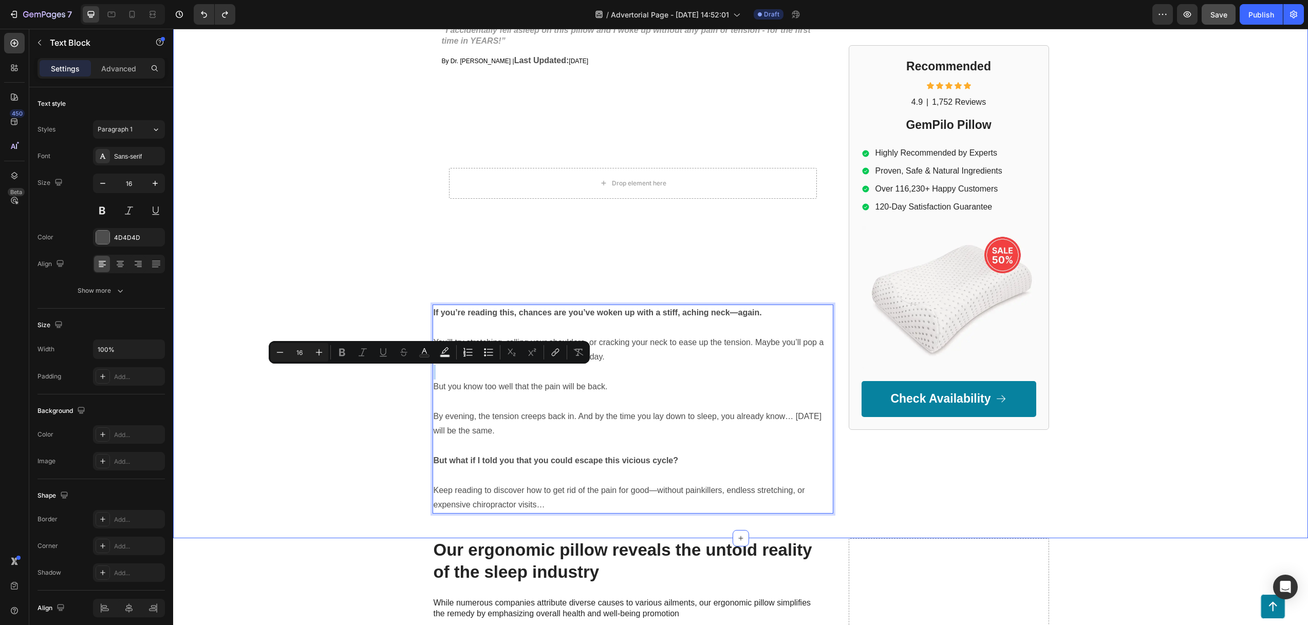
click at [327, 387] on div "GEMPILO Text Block Advertorial Text Block Row Row UPDATE: Nooro Foot Massager i…" at bounding box center [740, 194] width 1134 height 640
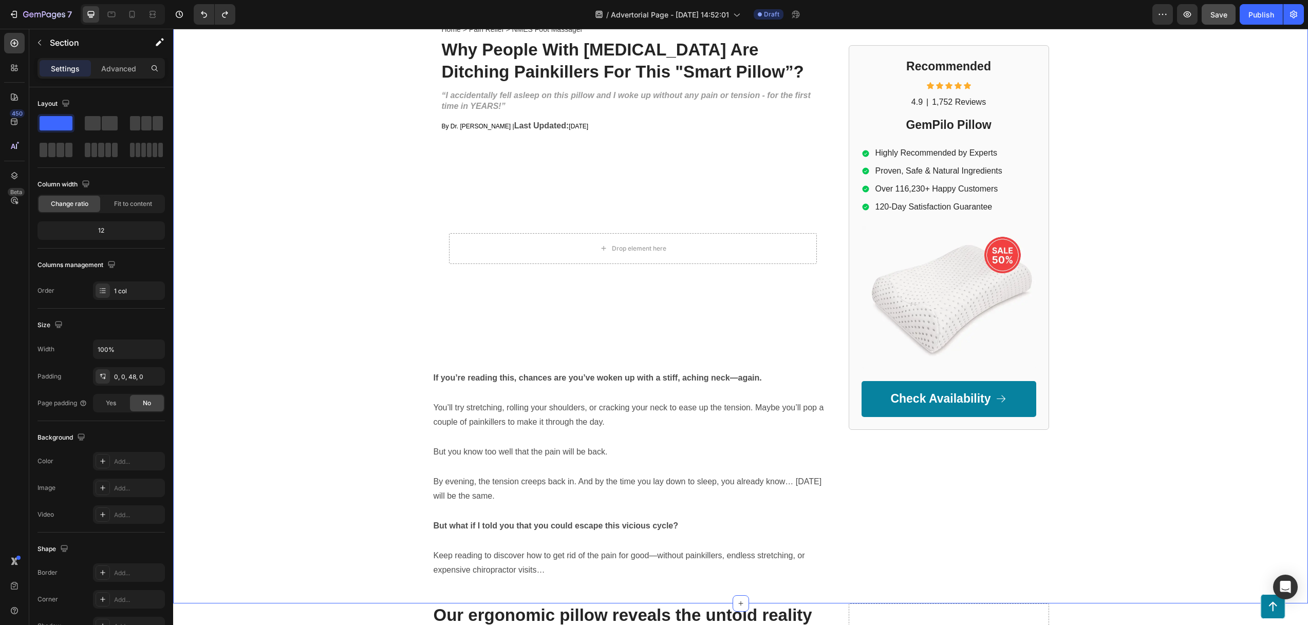
scroll to position [94, 0]
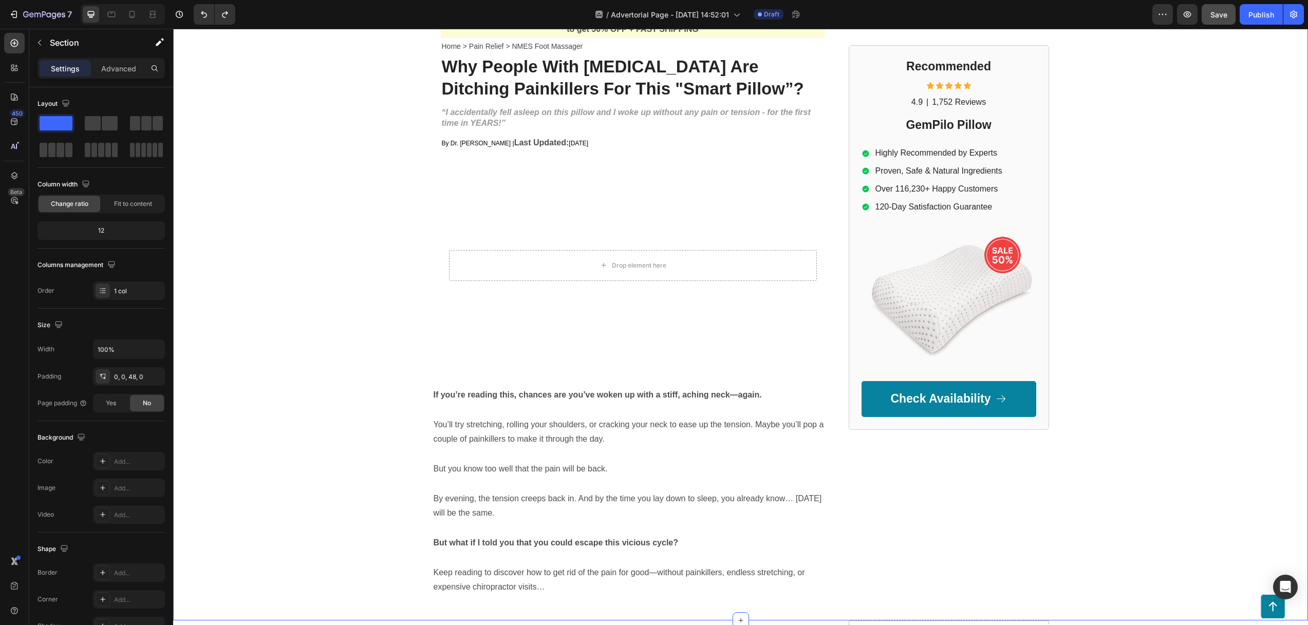
click at [310, 260] on div "GEMPILO Text Block Advertorial Text Block Row Row UPDATE: Nooro Foot Massager i…" at bounding box center [740, 276] width 1134 height 640
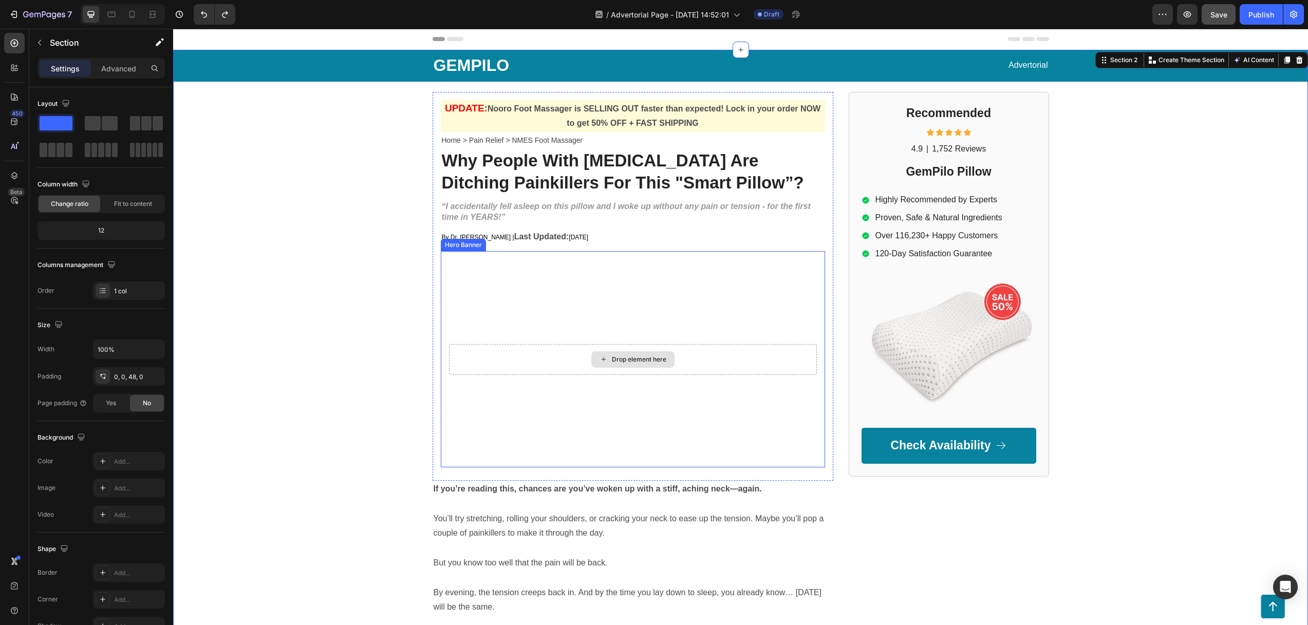
scroll to position [219, 0]
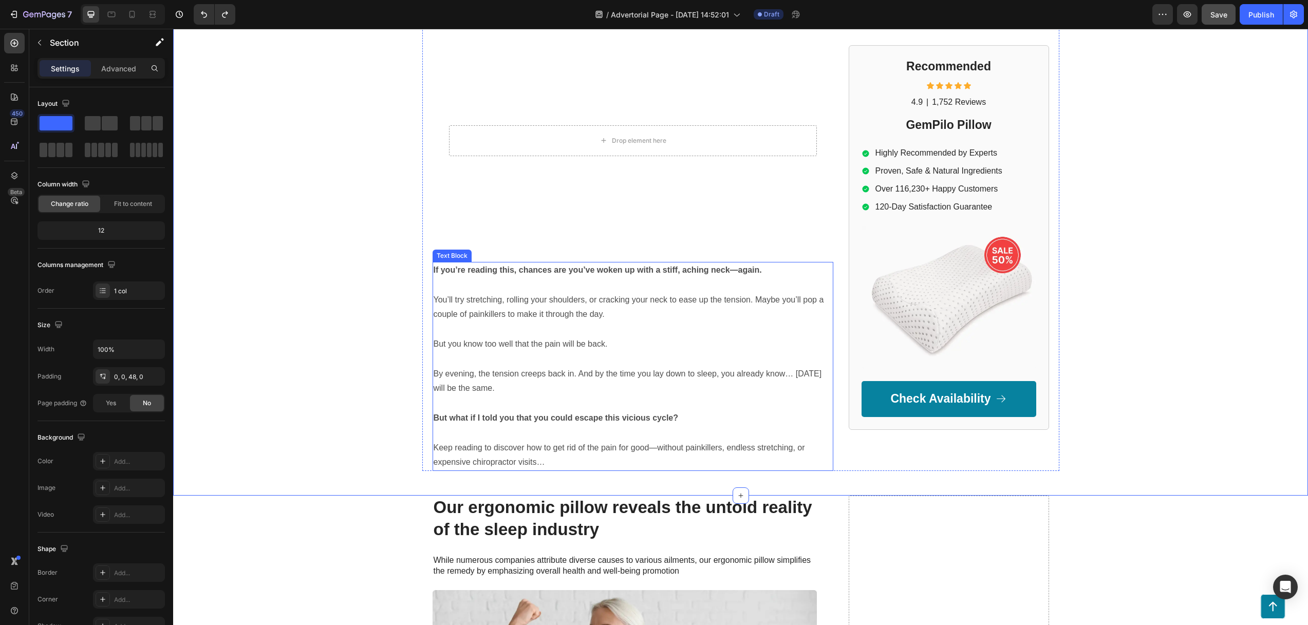
click at [526, 278] on p "If you’re reading this, chances are you’ve woken up with a stiff, aching neck—a…" at bounding box center [632, 270] width 399 height 15
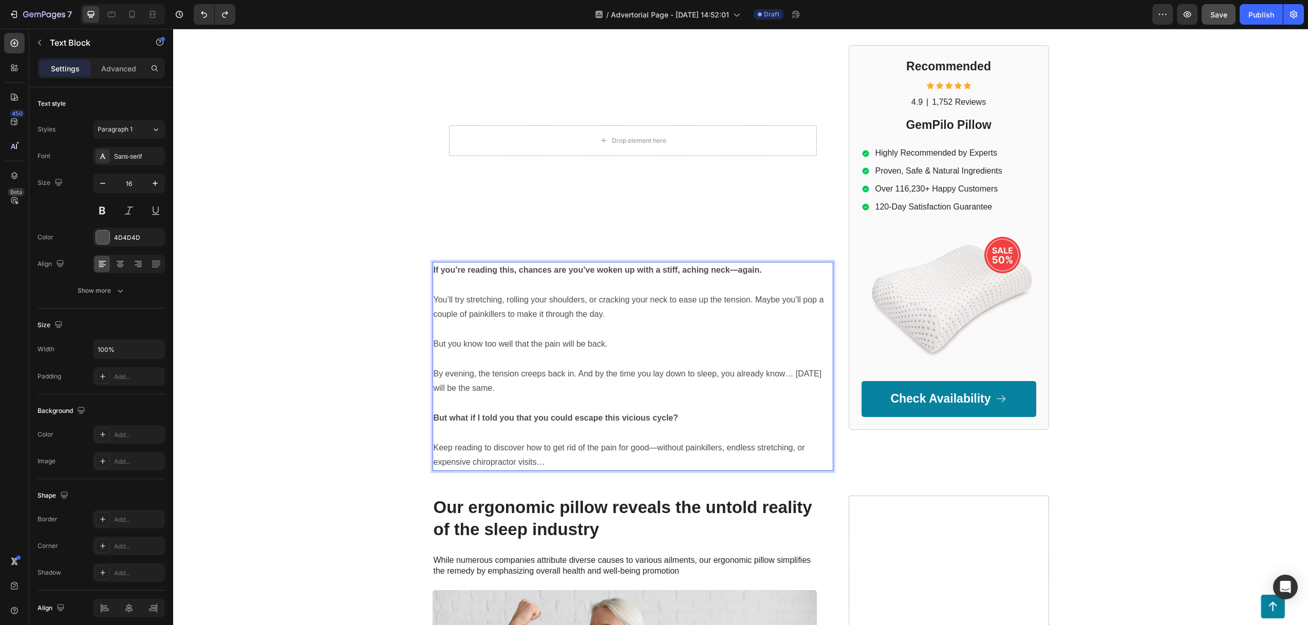
scroll to position [425, 0]
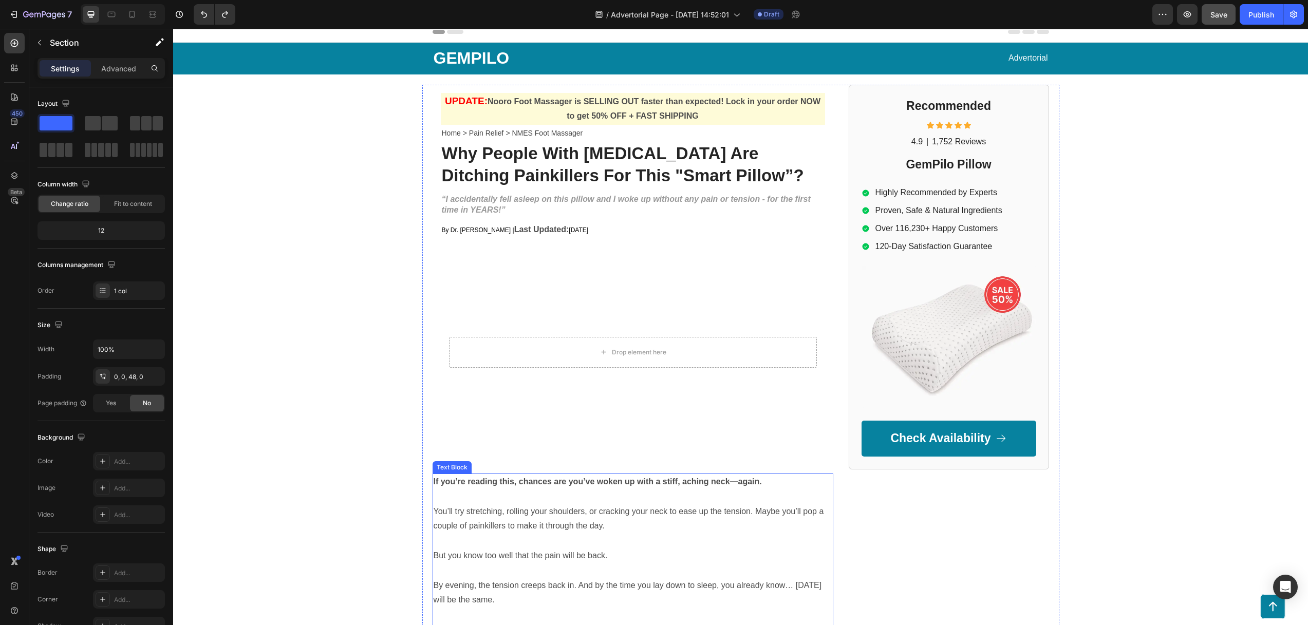
scroll to position [219, 0]
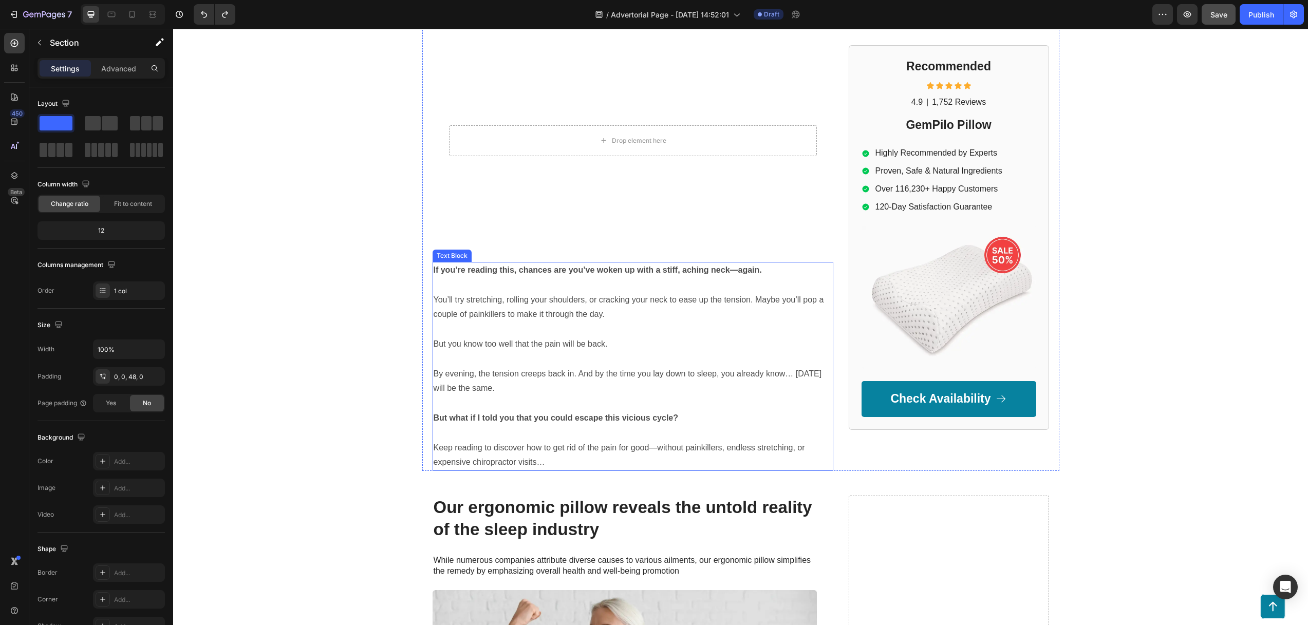
click at [519, 291] on p at bounding box center [632, 285] width 399 height 15
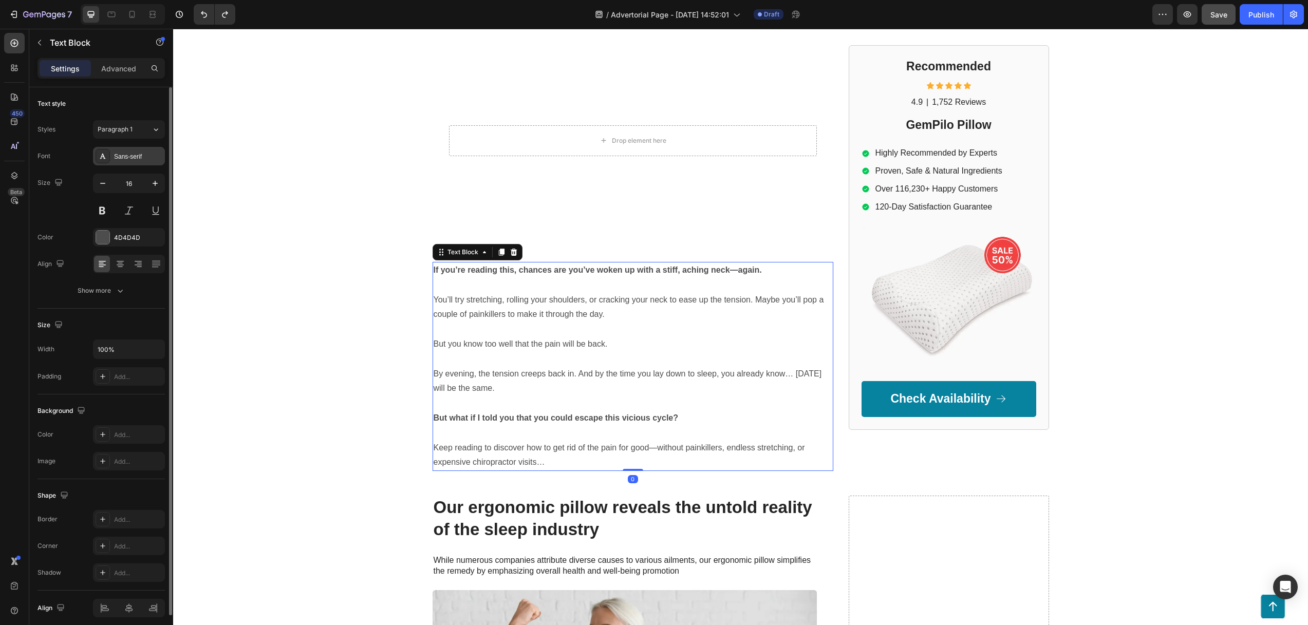
click at [122, 158] on div "Sans-serif" at bounding box center [138, 156] width 48 height 9
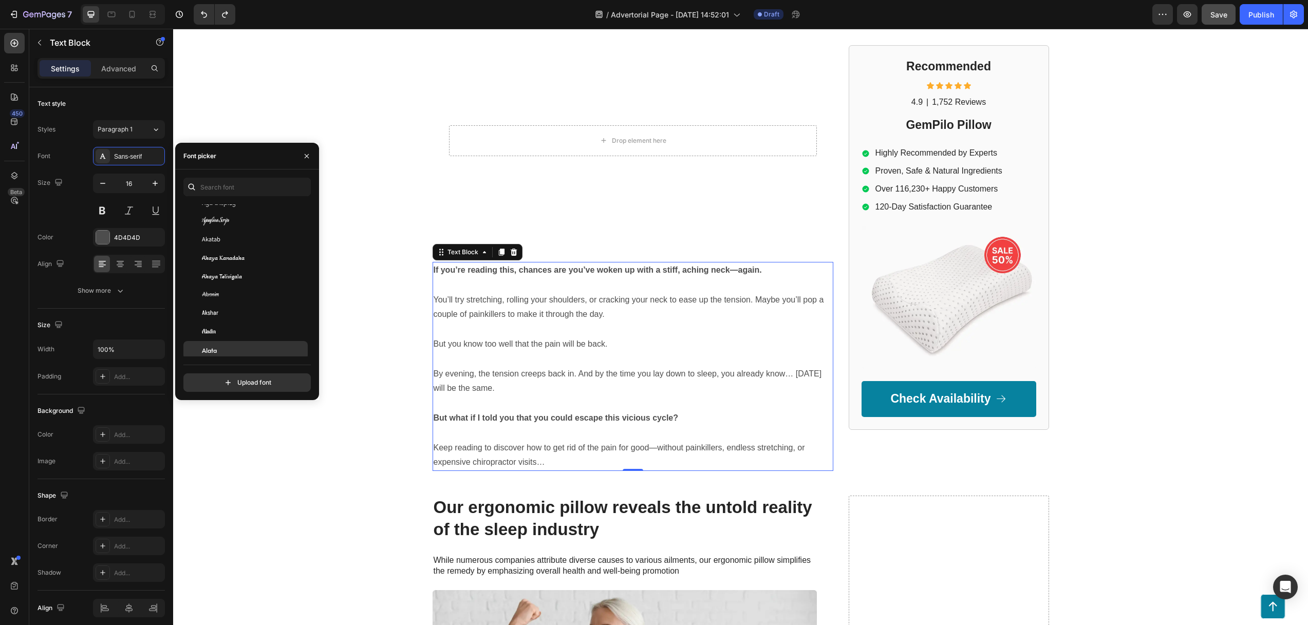
scroll to position [460, 0]
click at [237, 291] on div "Alata" at bounding box center [254, 292] width 104 height 9
click at [242, 271] on div "Aoboshi One" at bounding box center [254, 271] width 104 height 9
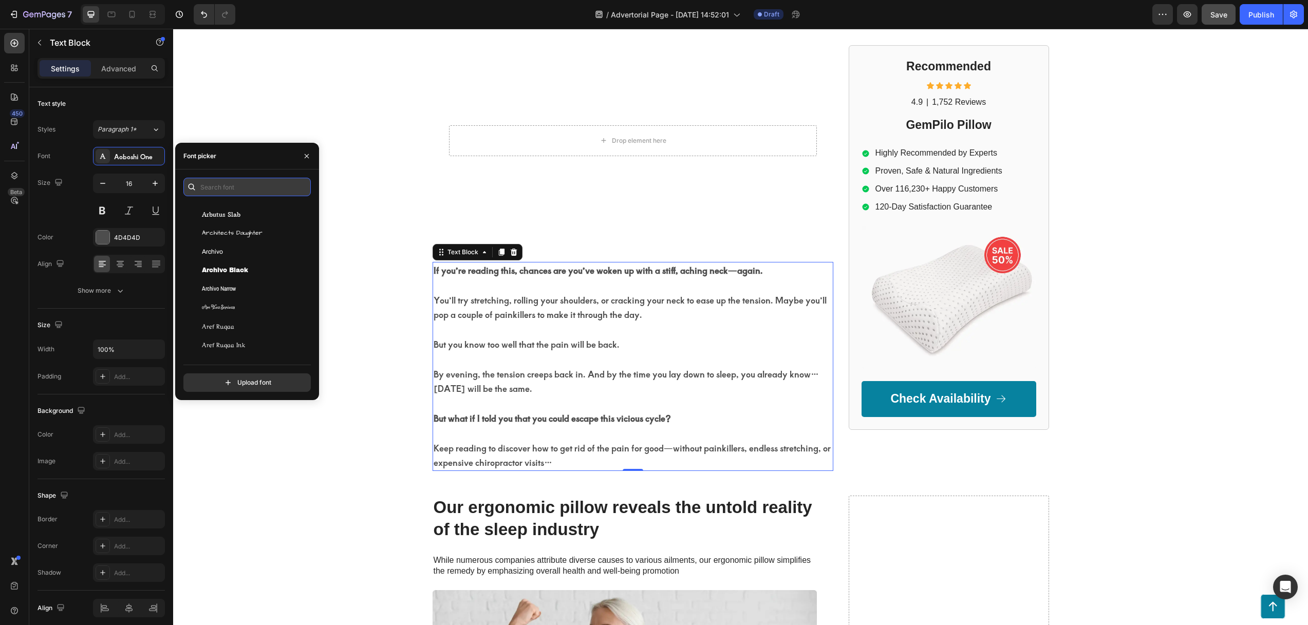
click at [235, 184] on input "text" at bounding box center [246, 187] width 127 height 18
paste input "inter"
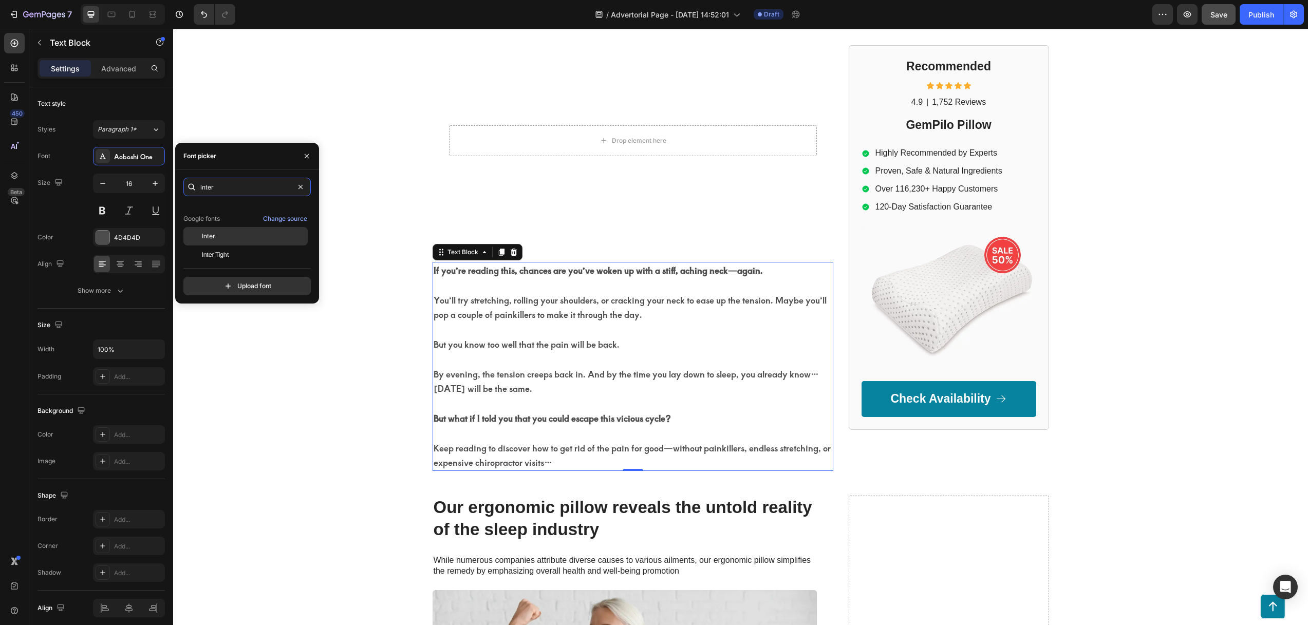
scroll to position [25, 0]
type input "inter"
click at [224, 234] on div "Inter" at bounding box center [254, 232] width 104 height 9
click at [390, 330] on div "GEMPILO Text Block Advertorial Text Block Row Row UPDATE: Nooro Foot Massager i…" at bounding box center [740, 151] width 1134 height 640
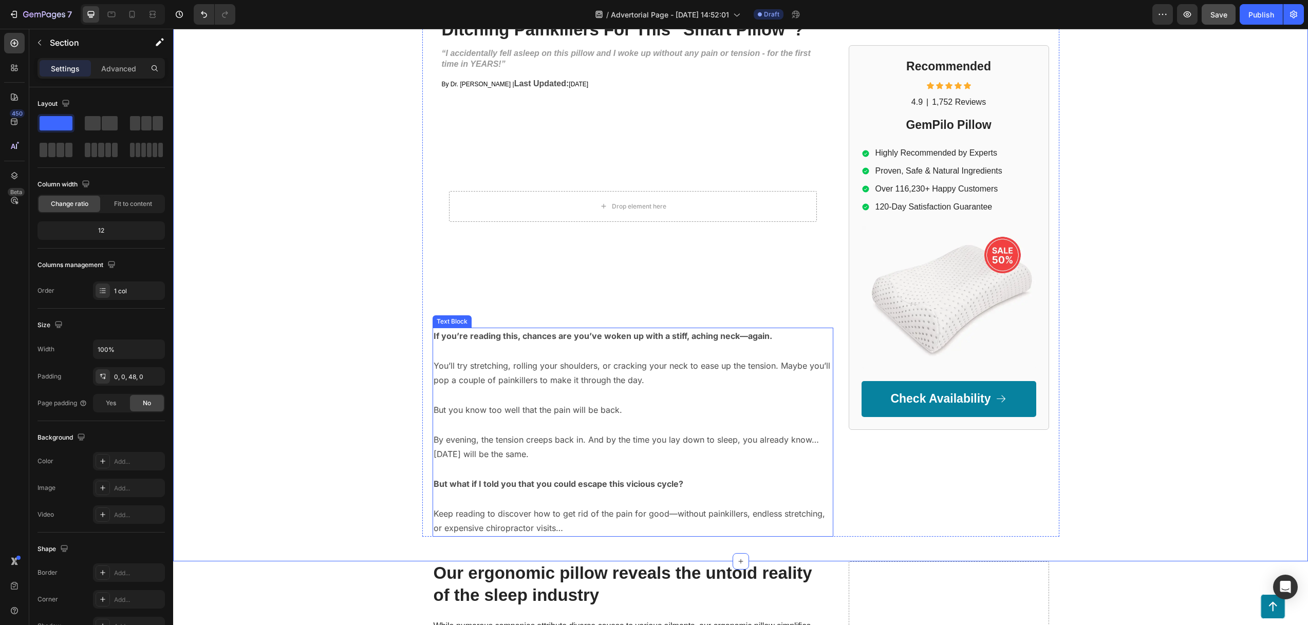
scroll to position [13, 0]
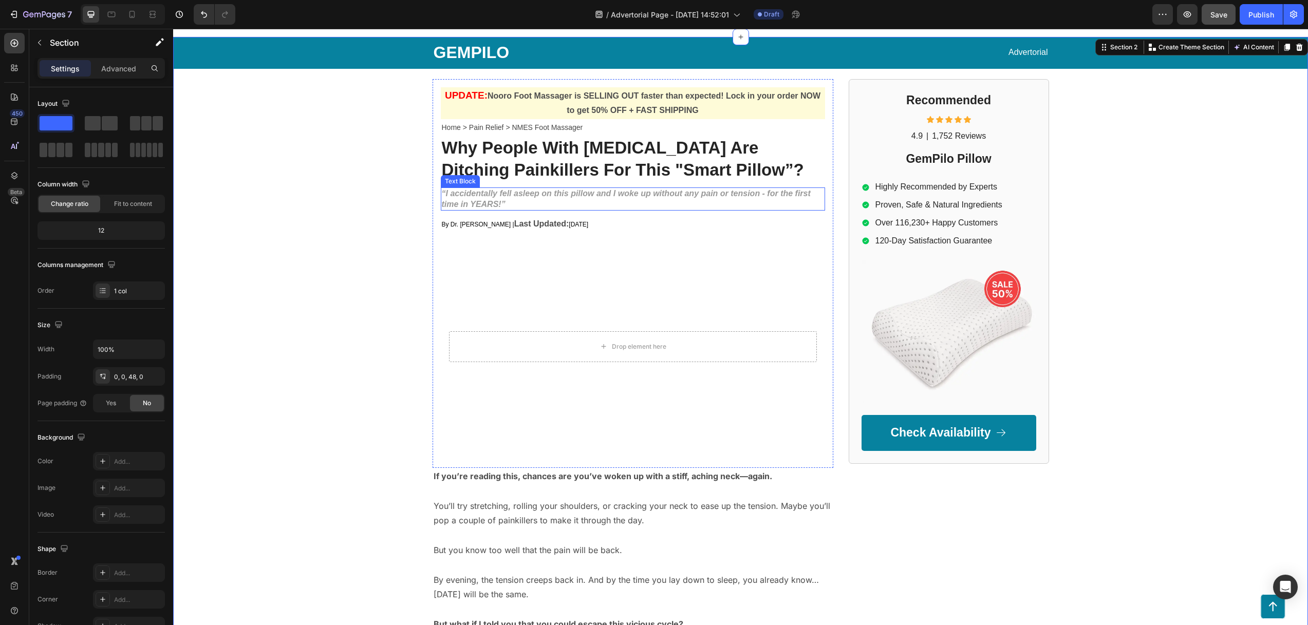
click at [523, 200] on p "“I accidentally fell asleep on this pillow and I woke up without any pain or te…" at bounding box center [633, 199] width 382 height 22
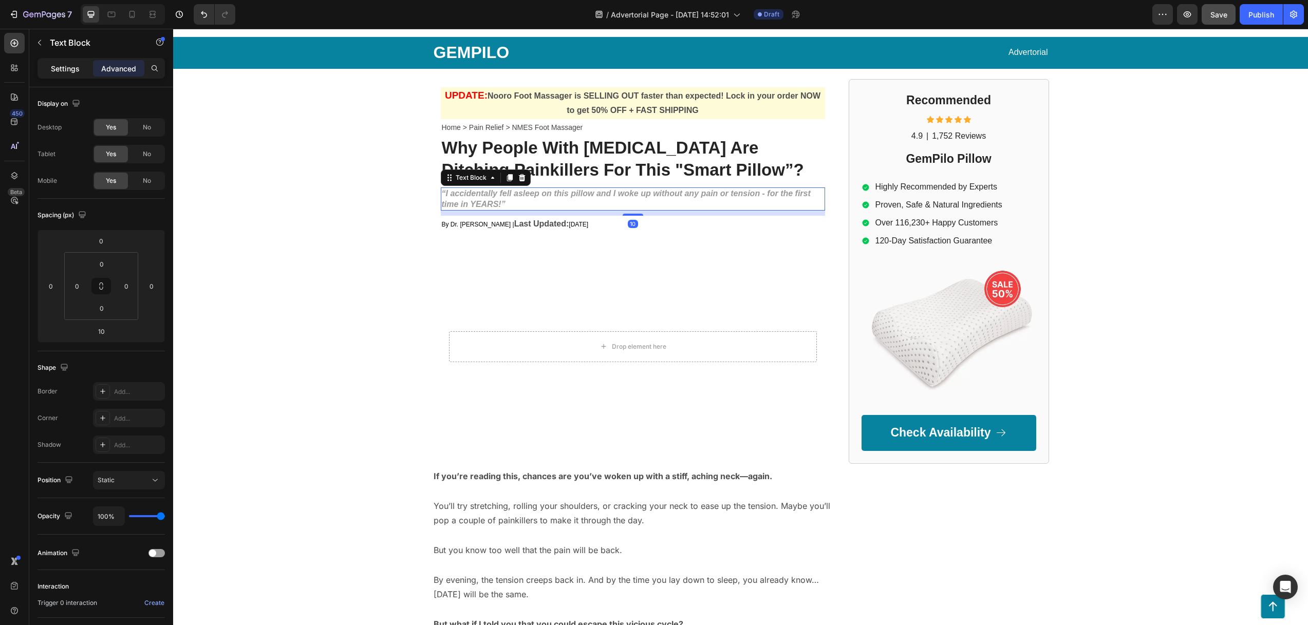
drag, startPoint x: 55, startPoint y: 68, endPoint x: 77, endPoint y: 75, distance: 23.2
click at [55, 68] on p "Settings" at bounding box center [65, 68] width 29 height 11
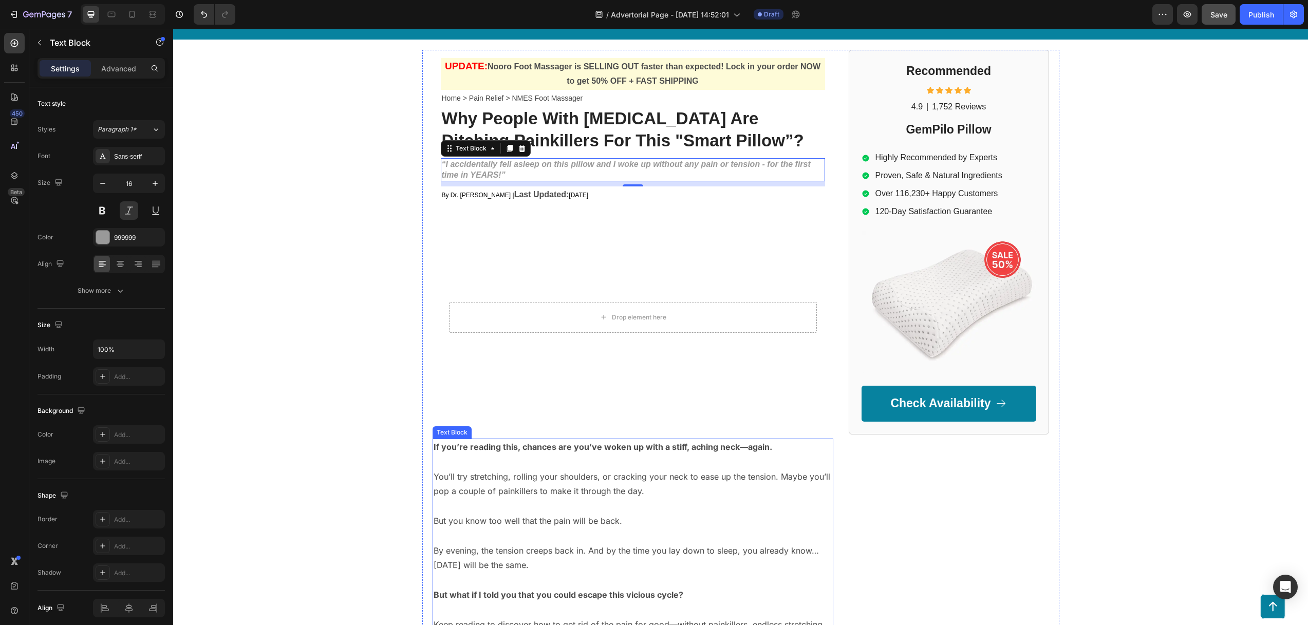
scroll to position [104, 0]
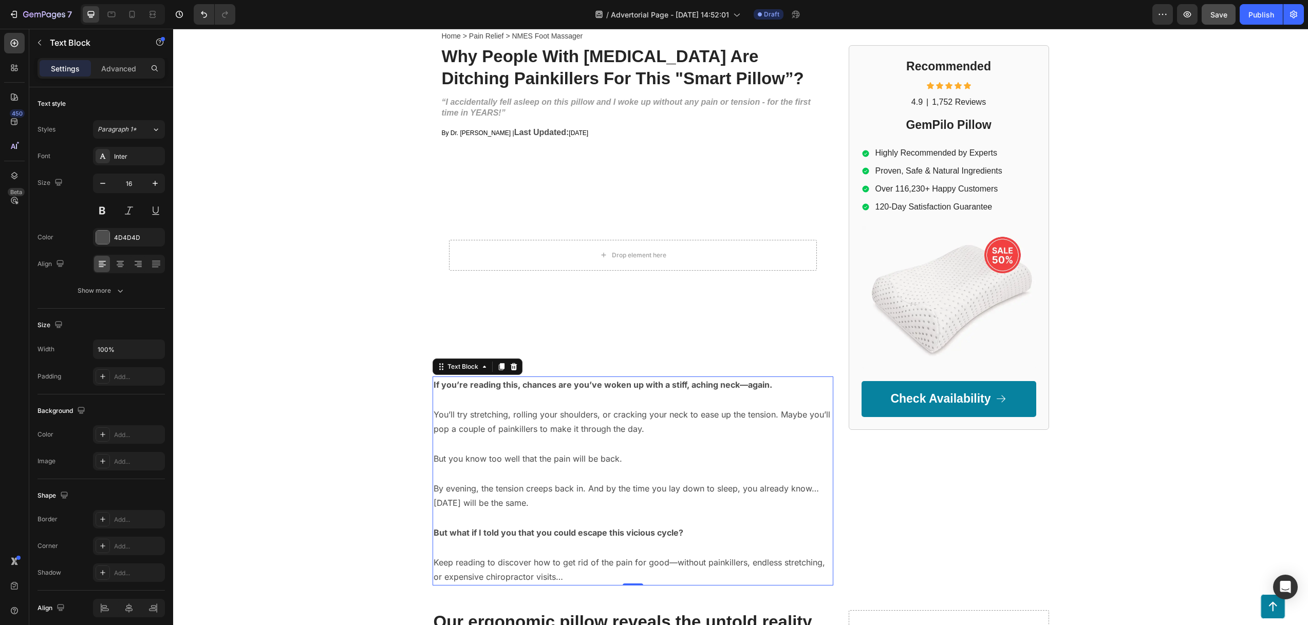
click at [527, 425] on p "You’ll try stretching, rolling your shoulders, or cracking your neck to ease up…" at bounding box center [632, 422] width 399 height 30
click at [131, 151] on div "Inter" at bounding box center [129, 156] width 72 height 18
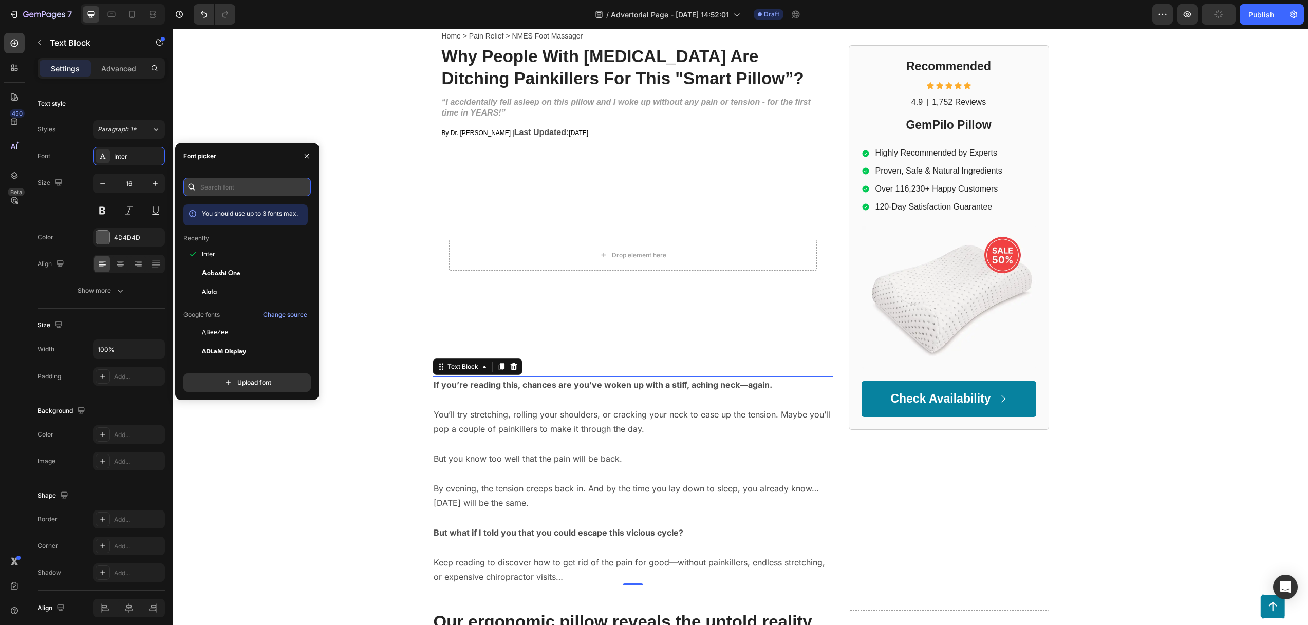
drag, startPoint x: 226, startPoint y: 191, endPoint x: 234, endPoint y: 193, distance: 8.1
click at [226, 191] on input "text" at bounding box center [246, 187] width 127 height 18
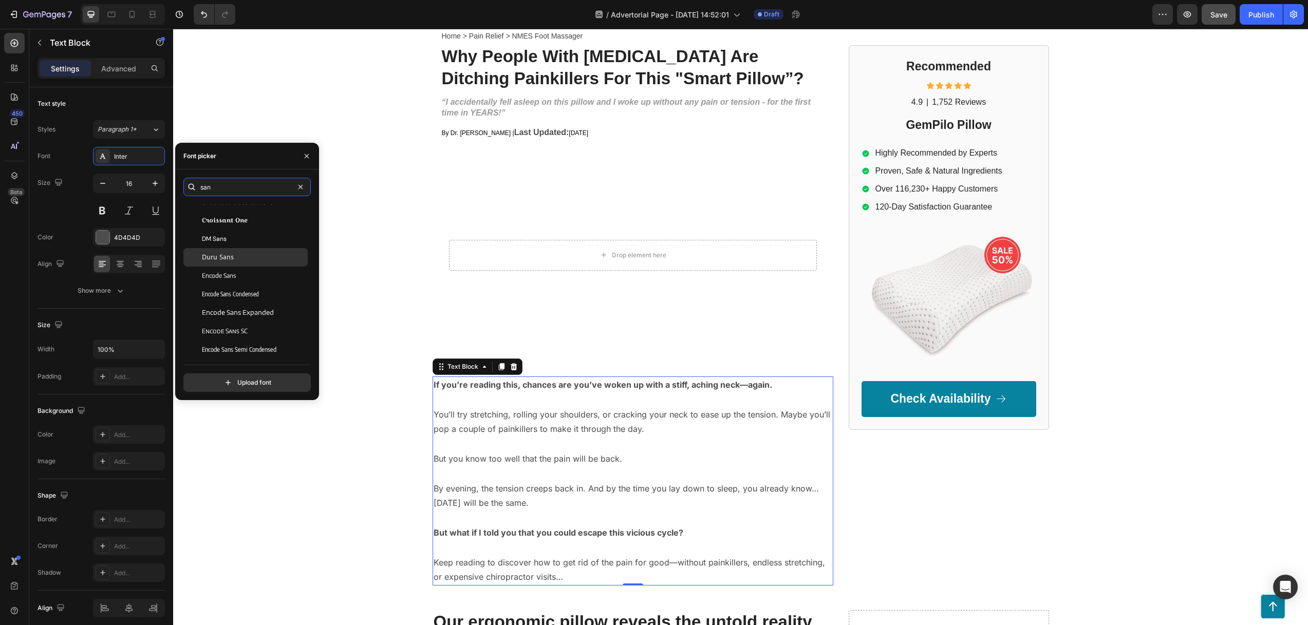
scroll to position [0, 0]
type input "s"
click at [568, 414] on p "You’ll try stretching, rolling your shoulders, or cracking your neck to ease up…" at bounding box center [632, 422] width 399 height 30
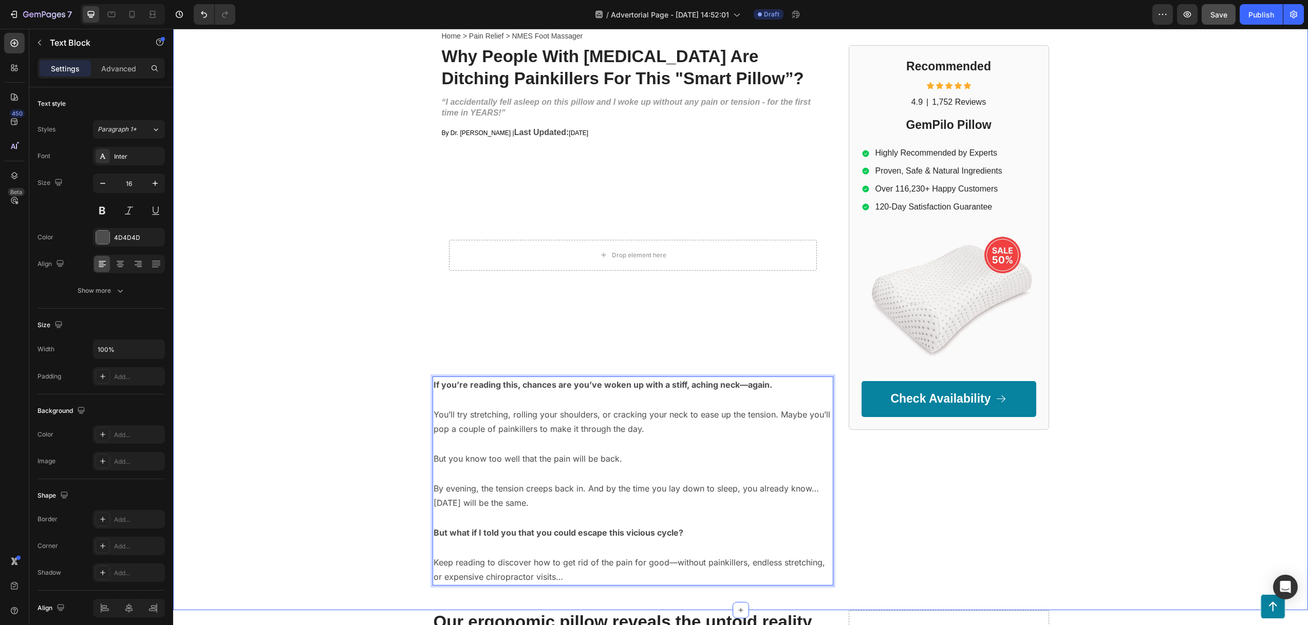
click at [355, 363] on div "GEMPILO Text Block Advertorial Text Block Row Row UPDATE: Nooro Foot Massager i…" at bounding box center [740, 266] width 1134 height 640
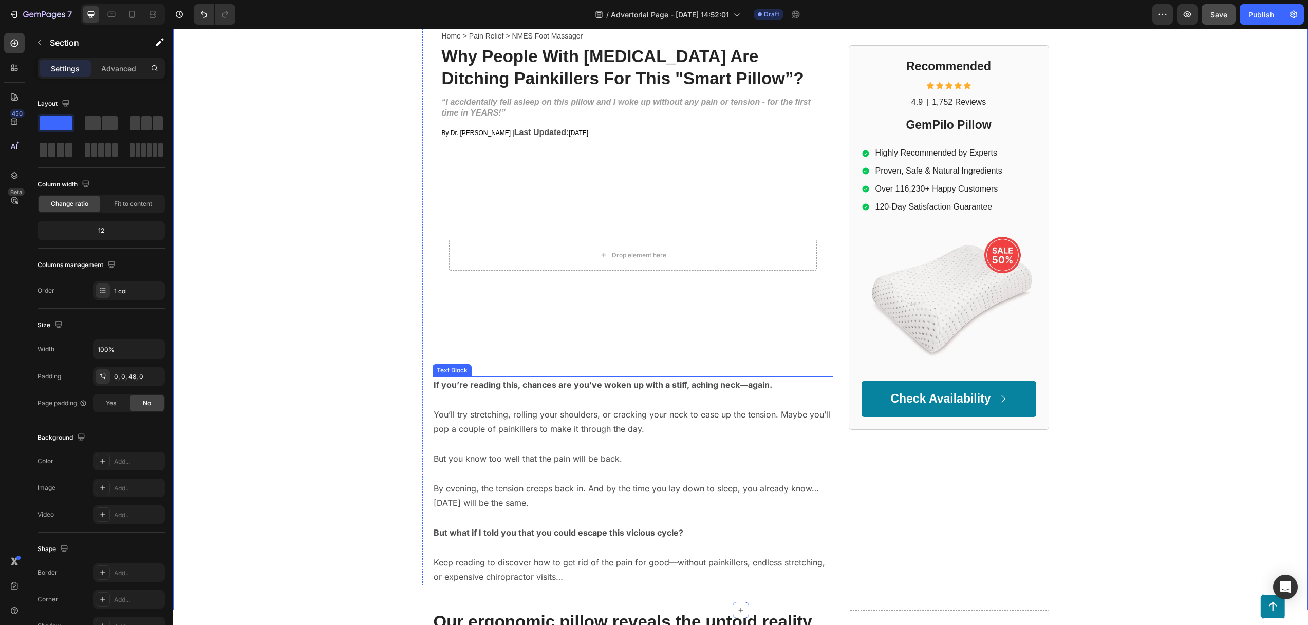
click at [588, 484] on p "By evening, the tension creeps back in. And by the time you lay down to sleep, …" at bounding box center [632, 496] width 399 height 30
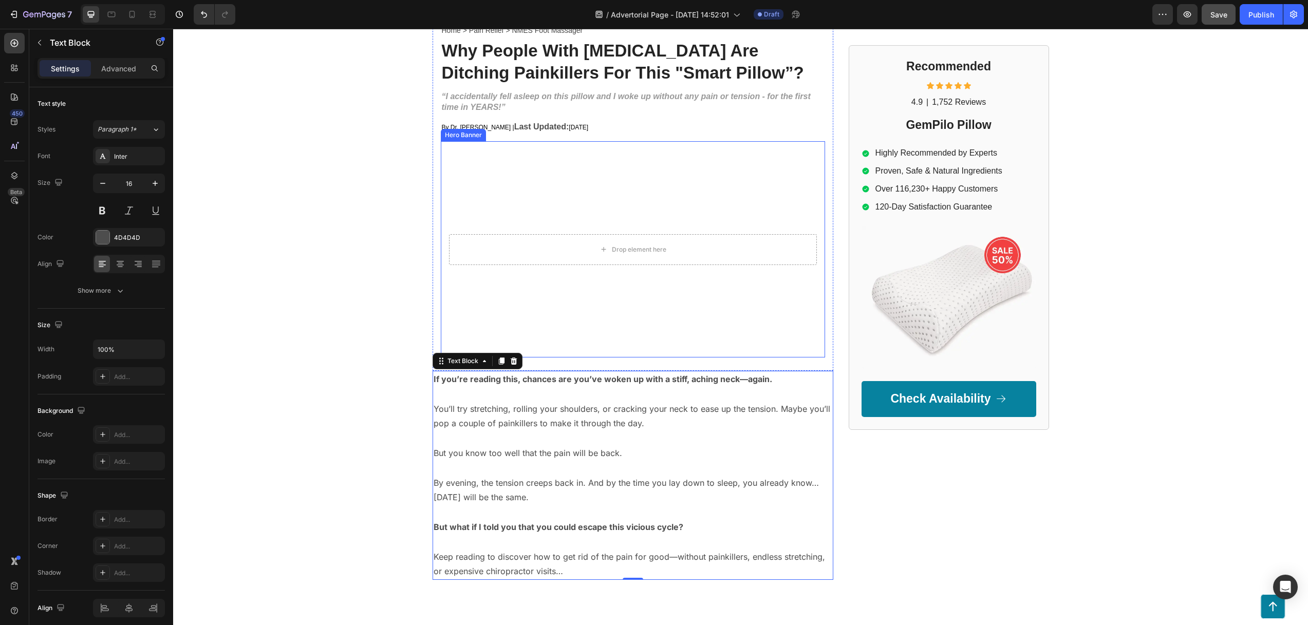
scroll to position [45, 0]
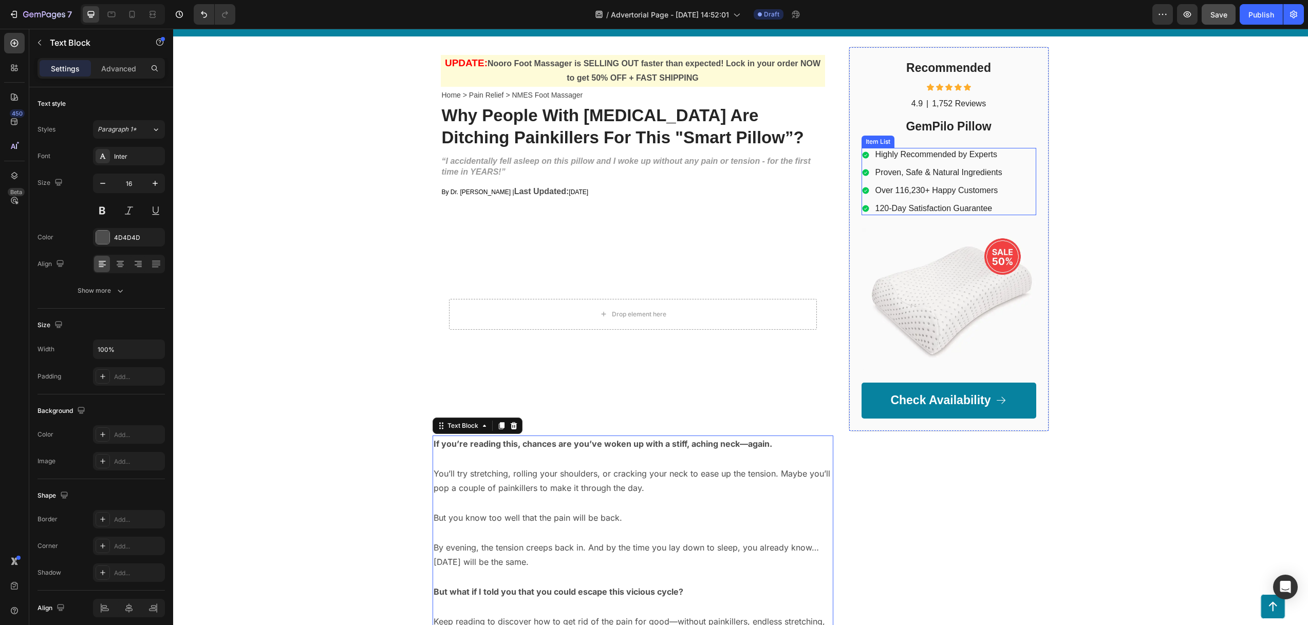
click at [899, 156] on p "Highly Recommended by Experts" at bounding box center [938, 154] width 127 height 11
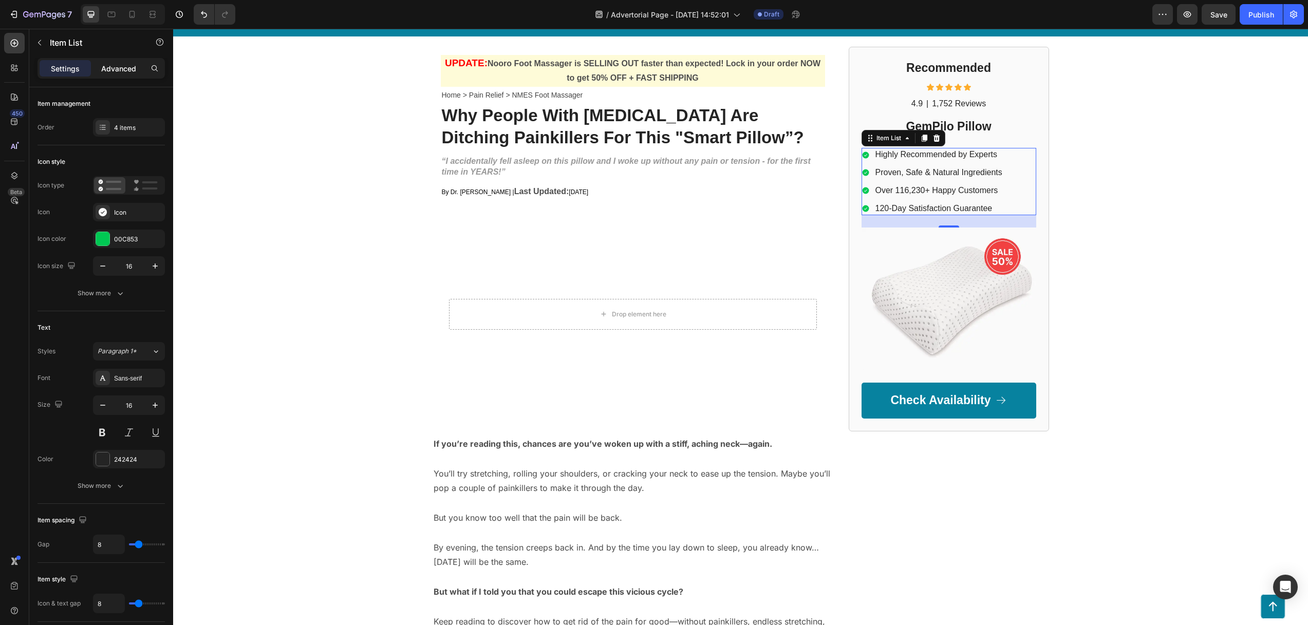
click at [116, 66] on p "Advanced" at bounding box center [118, 68] width 35 height 11
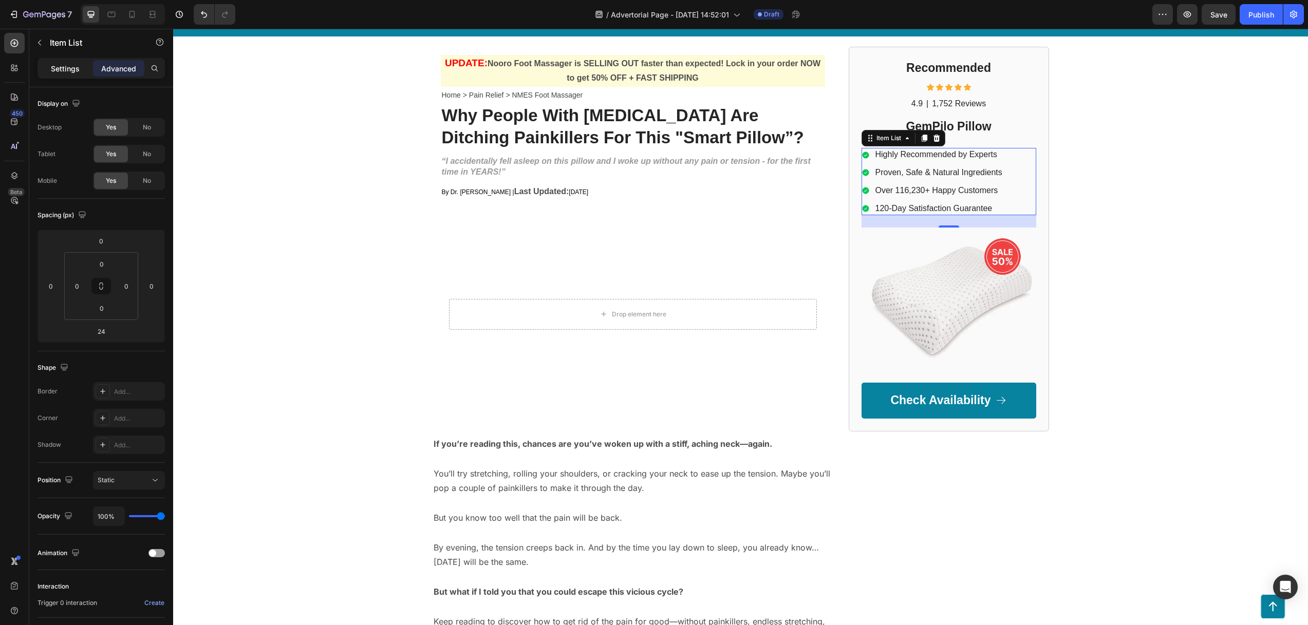
click at [73, 65] on p "Settings" at bounding box center [65, 68] width 29 height 11
type input "8"
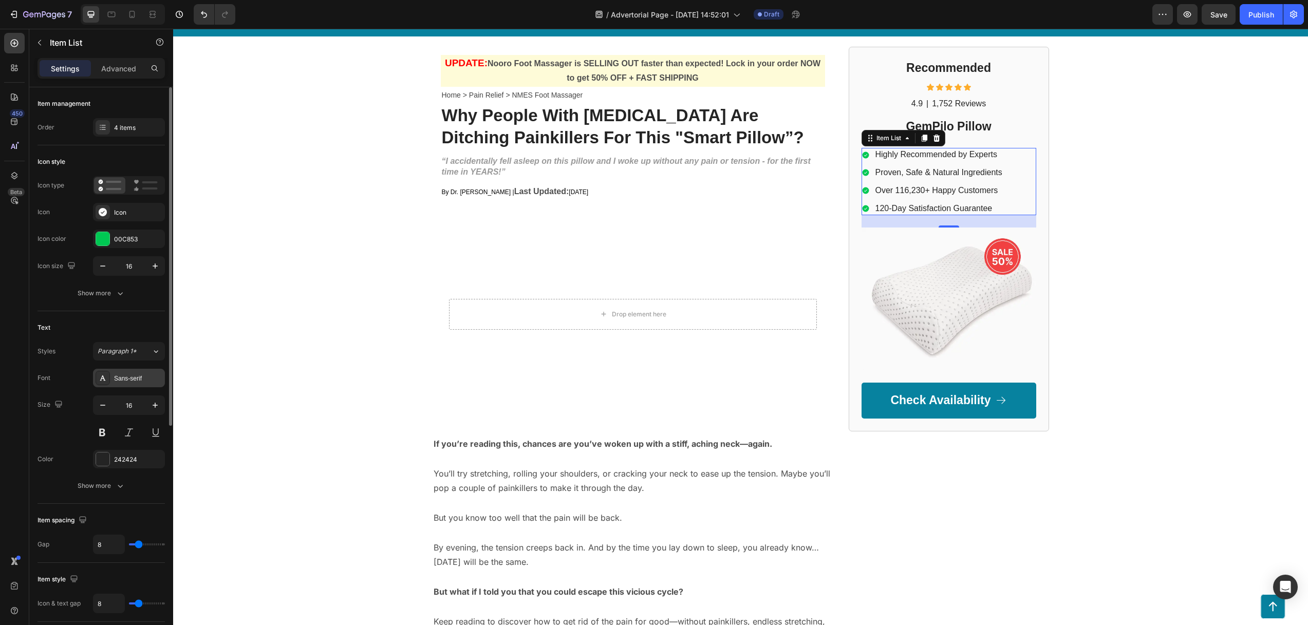
click at [129, 376] on div "Sans-serif" at bounding box center [138, 378] width 48 height 9
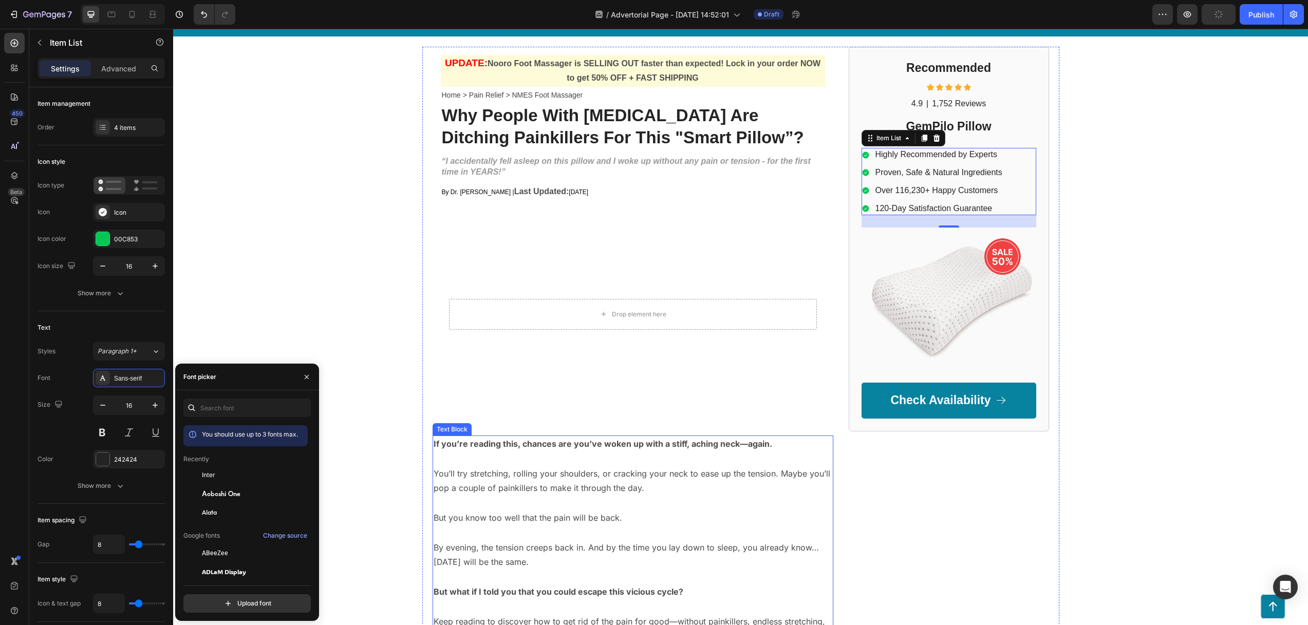
click at [503, 522] on p "But you know too well that the pain will be back." at bounding box center [632, 517] width 399 height 15
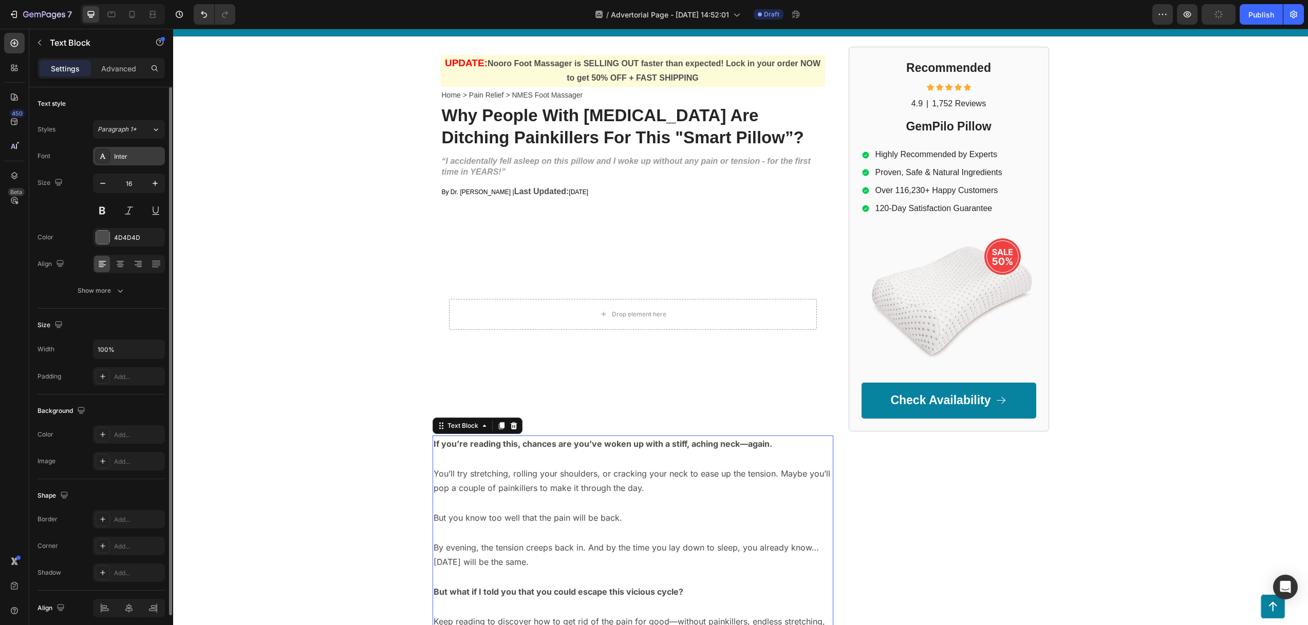
click at [124, 160] on div "Inter" at bounding box center [138, 156] width 48 height 9
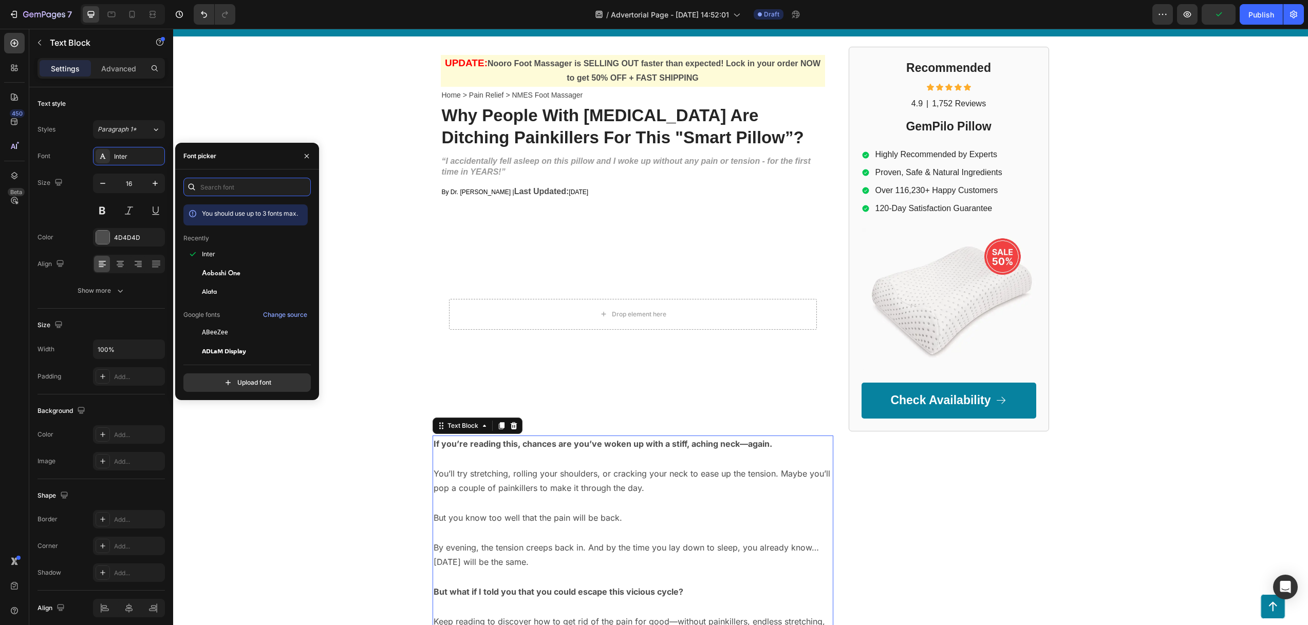
drag, startPoint x: 239, startPoint y: 194, endPoint x: 244, endPoint y: 199, distance: 7.6
click at [239, 194] on input "text" at bounding box center [246, 187] width 127 height 18
type input "sans-"
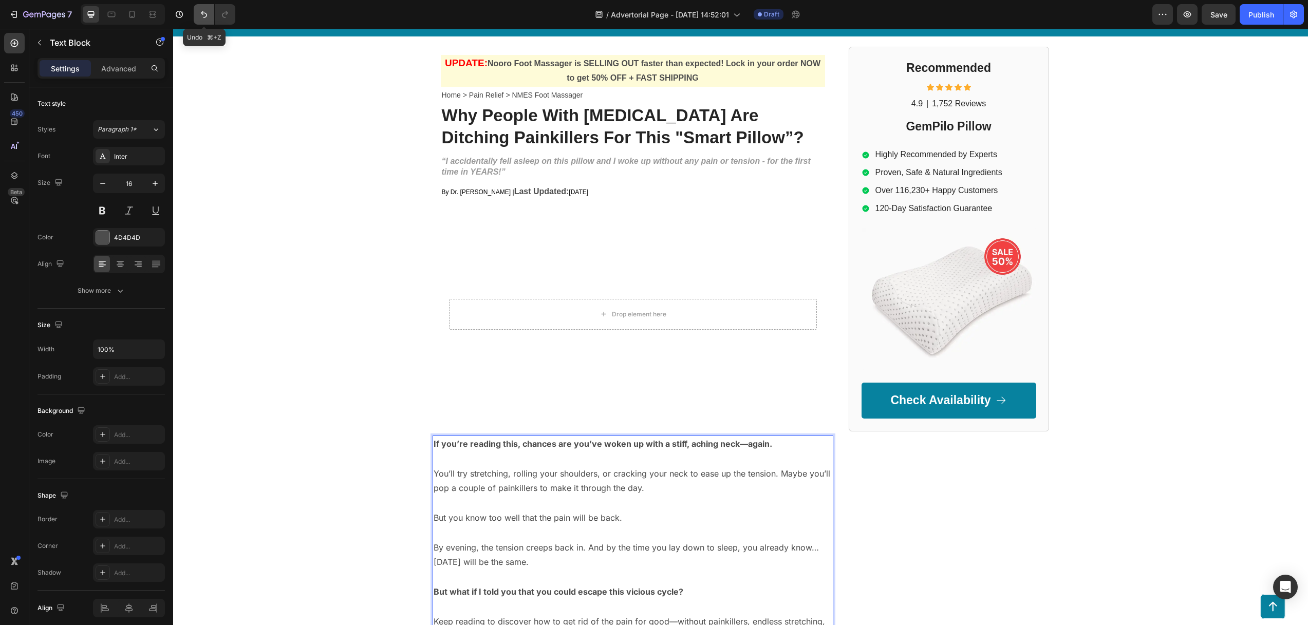
click at [199, 18] on icon "Undo/Redo" at bounding box center [204, 14] width 10 height 10
click at [204, 13] on icon "Undo/Redo" at bounding box center [204, 14] width 6 height 7
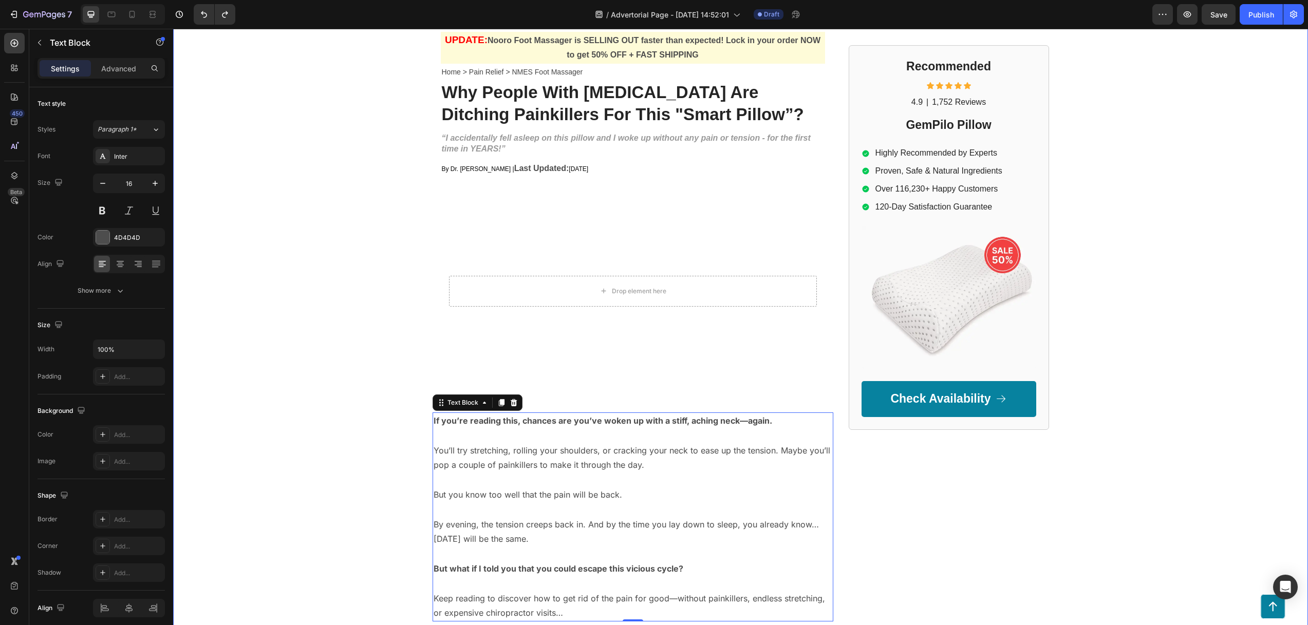
scroll to position [234, 0]
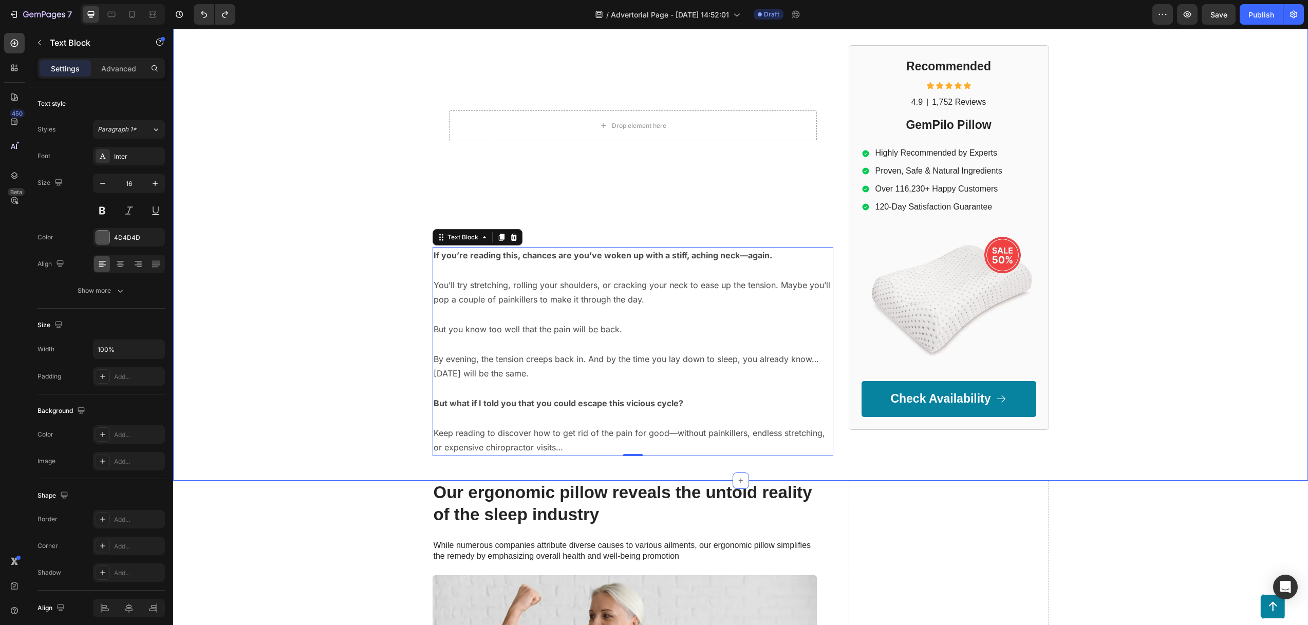
drag, startPoint x: 253, startPoint y: 91, endPoint x: 252, endPoint y: 82, distance: 8.7
click at [253, 90] on div "GEMPILO Text Block Advertorial Text Block Row Row UPDATE: Nooro Foot Massager i…" at bounding box center [740, 136] width 1134 height 640
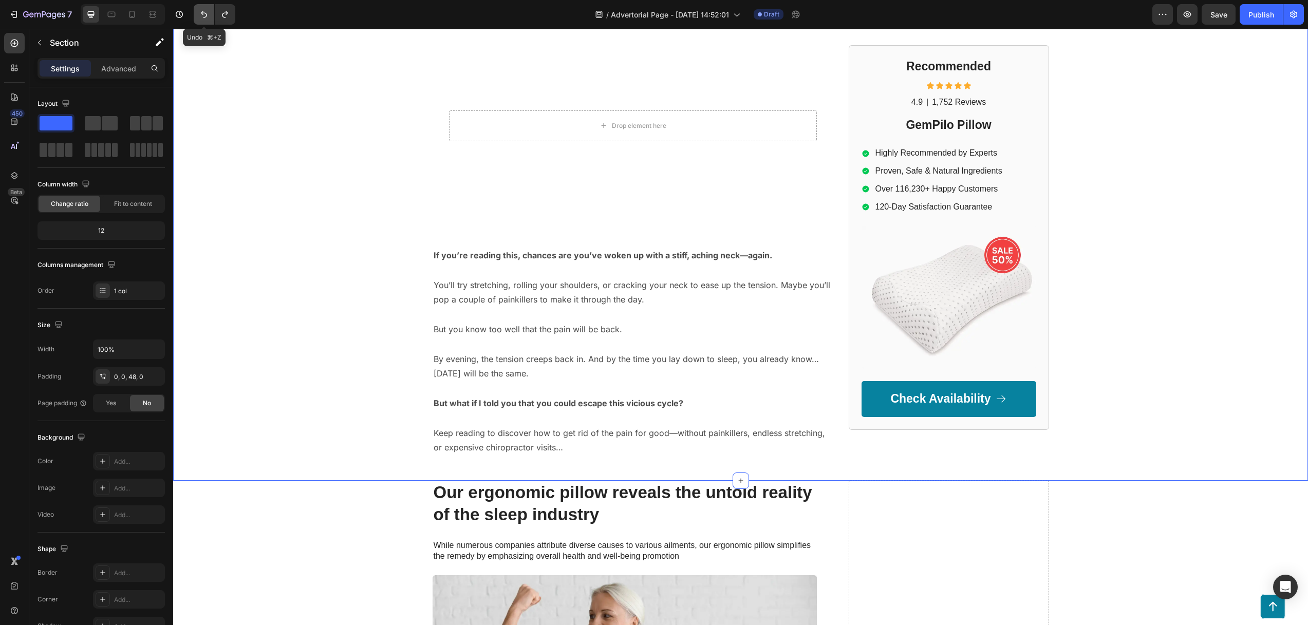
click at [203, 14] on icon "Undo/Redo" at bounding box center [204, 14] width 10 height 10
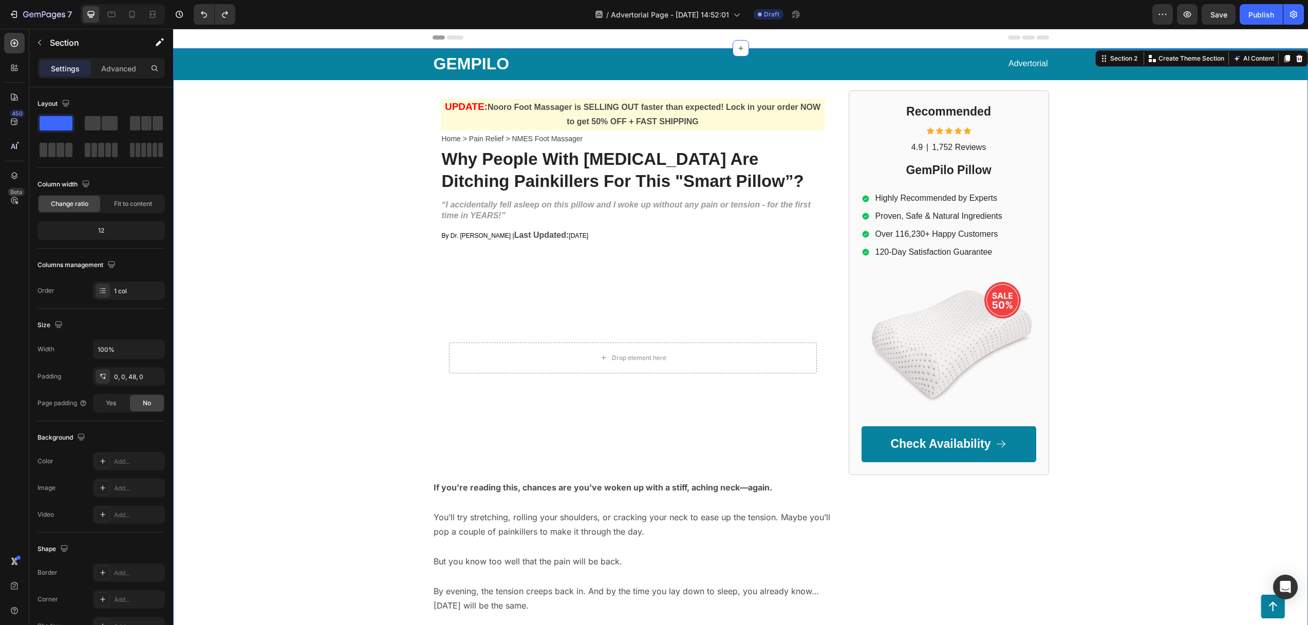
scroll to position [0, 0]
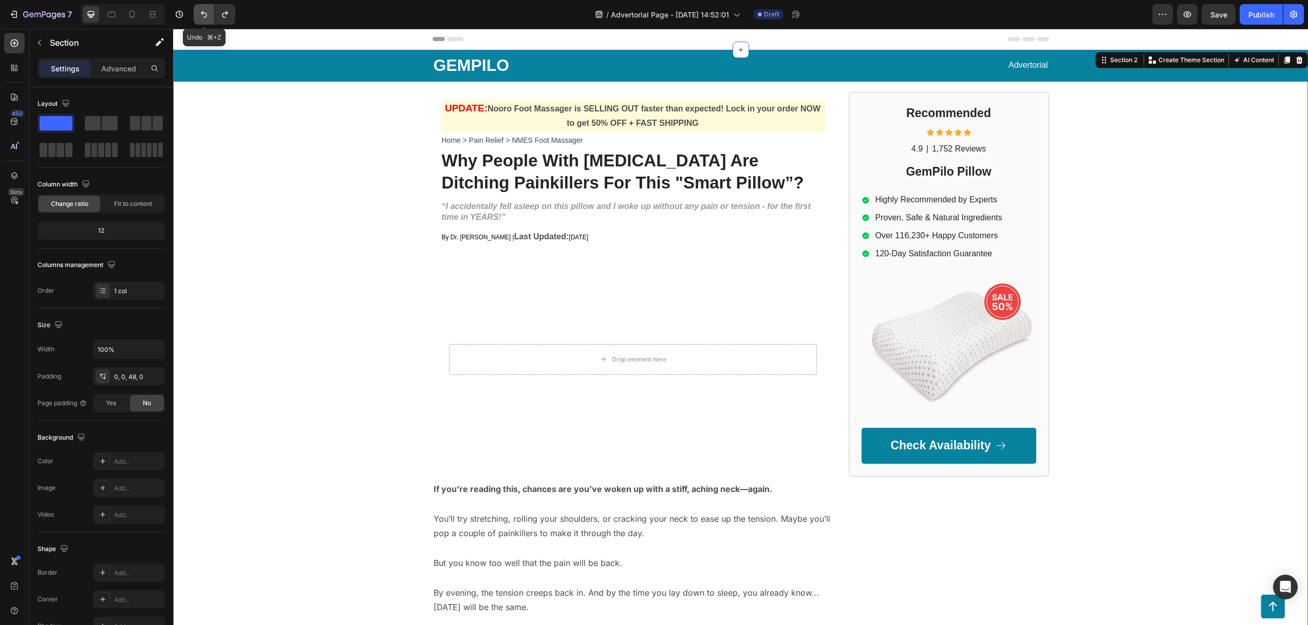
click at [203, 13] on icon "Undo/Redo" at bounding box center [204, 14] width 10 height 10
click at [202, 12] on icon "Undo/Redo" at bounding box center [204, 14] width 6 height 7
click at [202, 11] on icon "Undo/Redo" at bounding box center [204, 14] width 10 height 10
click at [201, 11] on icon "Undo/Redo" at bounding box center [204, 14] width 10 height 10
click at [201, 10] on icon "Undo/Redo" at bounding box center [204, 14] width 10 height 10
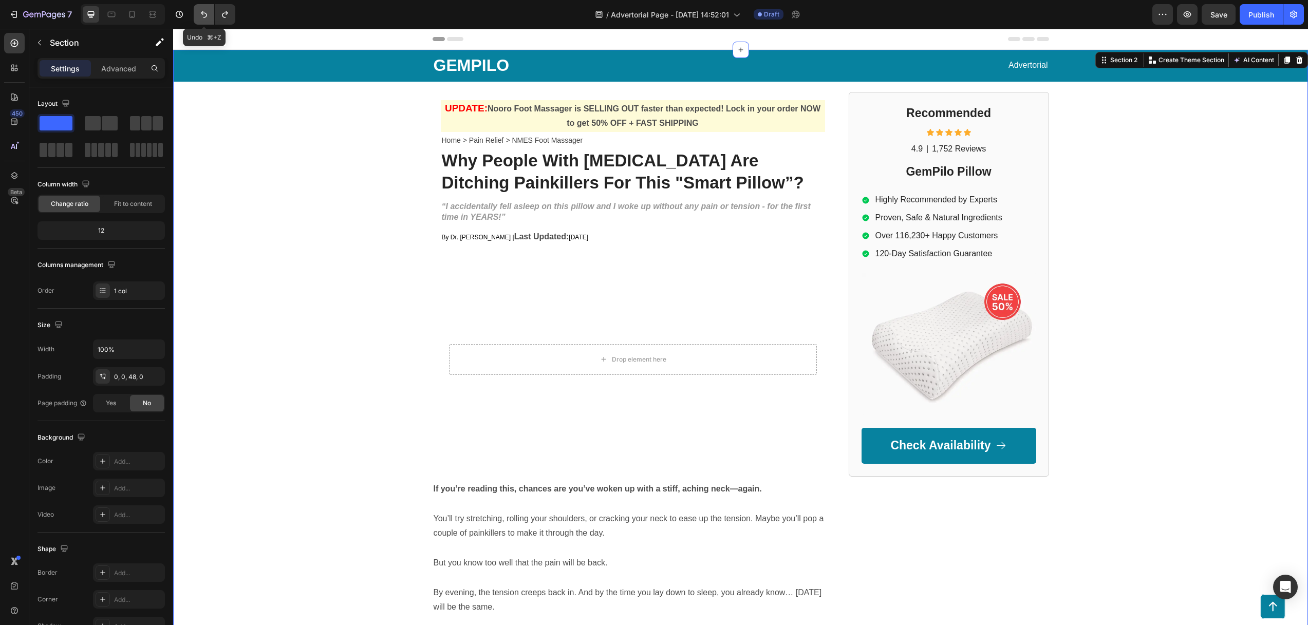
click at [202, 11] on icon "Undo/Redo" at bounding box center [204, 14] width 10 height 10
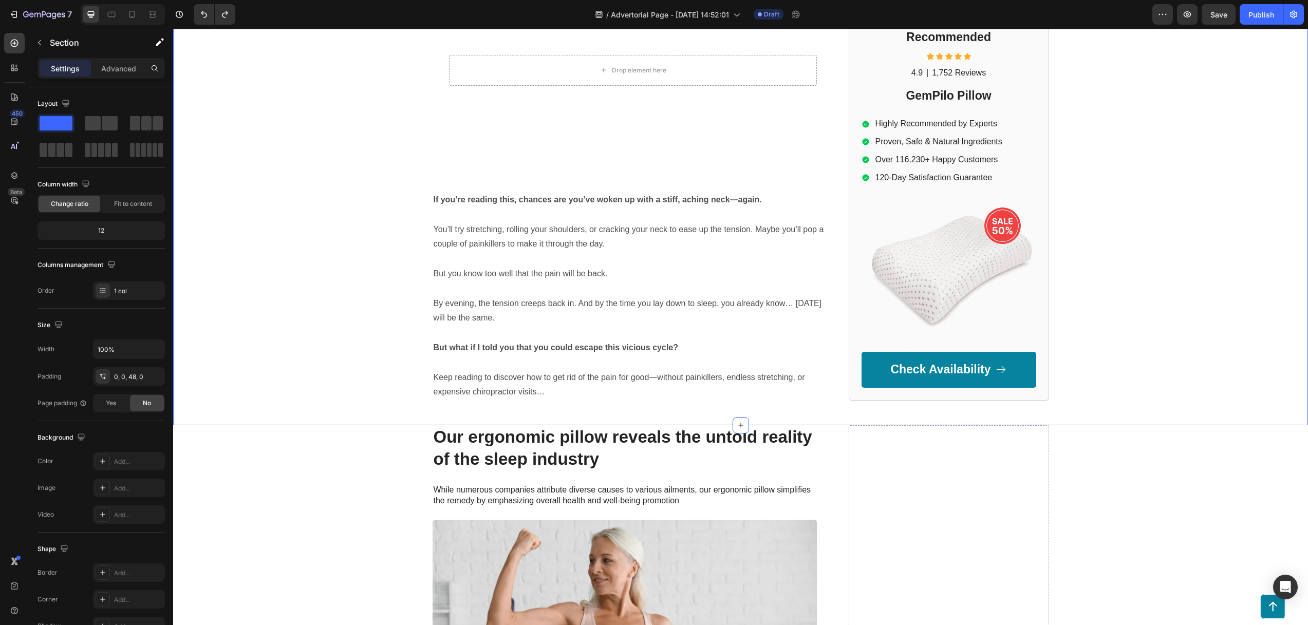
scroll to position [248, 0]
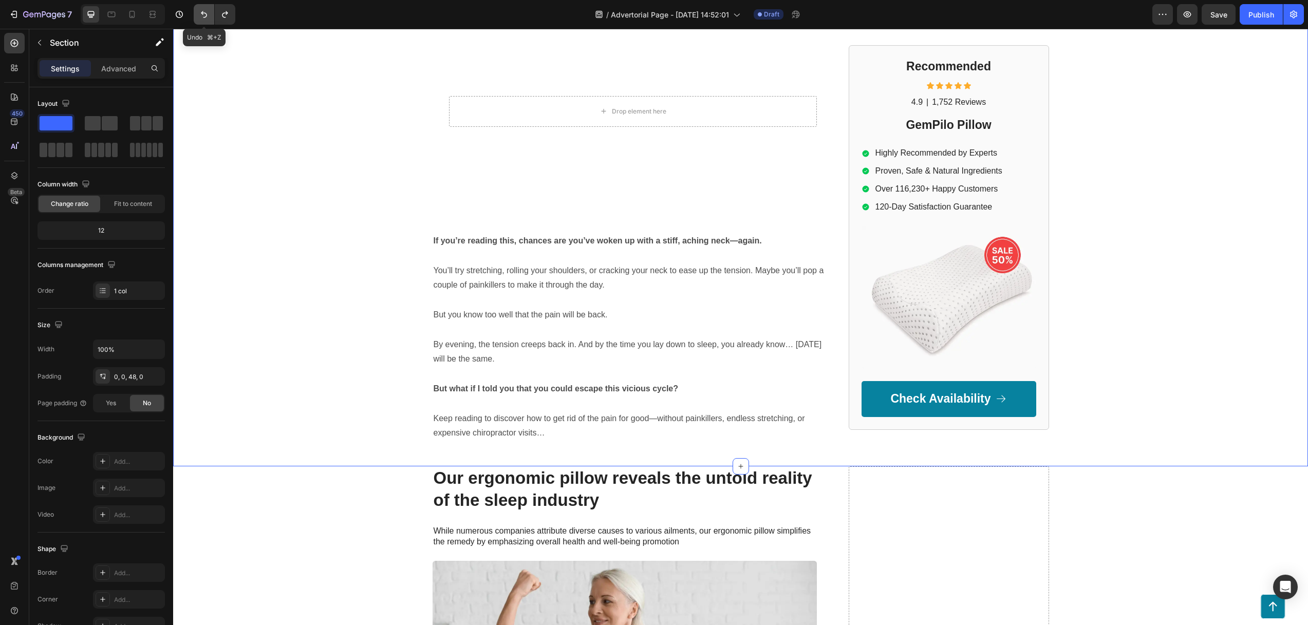
click at [201, 13] on icon "Undo/Redo" at bounding box center [204, 14] width 6 height 7
click at [200, 9] on icon "Undo/Redo" at bounding box center [204, 14] width 10 height 10
click at [534, 278] on p "You’ll try stretching, rolling your shoulders, or cracking your neck to ease up…" at bounding box center [632, 278] width 399 height 30
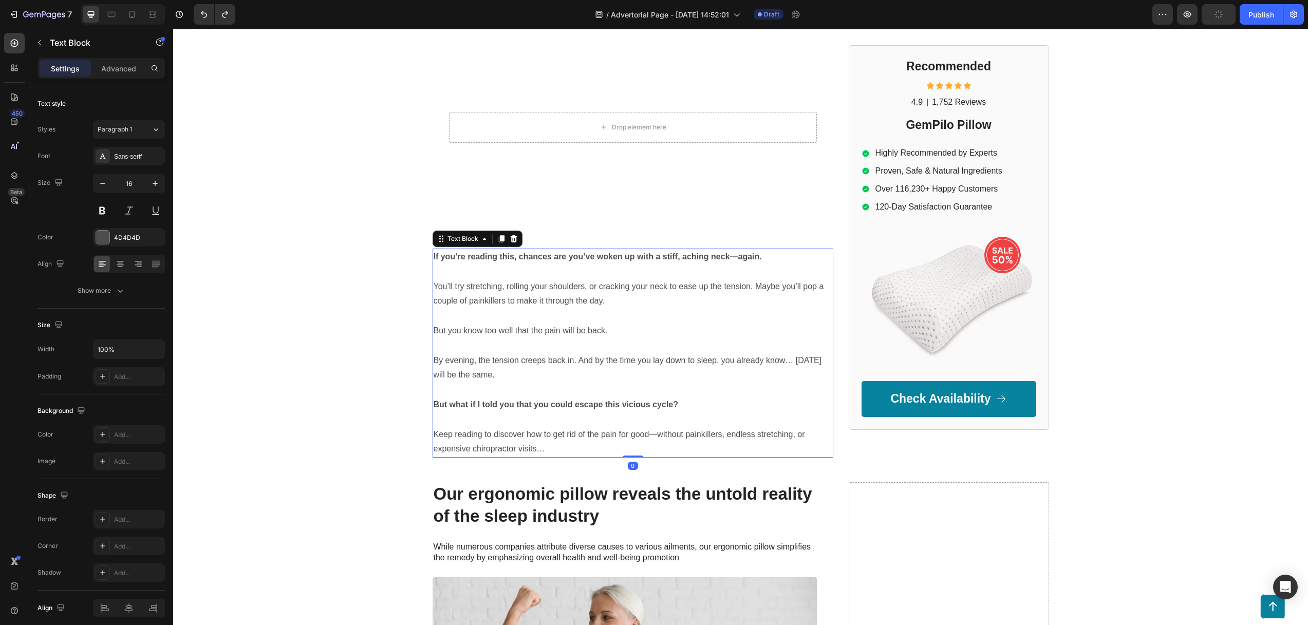
scroll to position [230, 0]
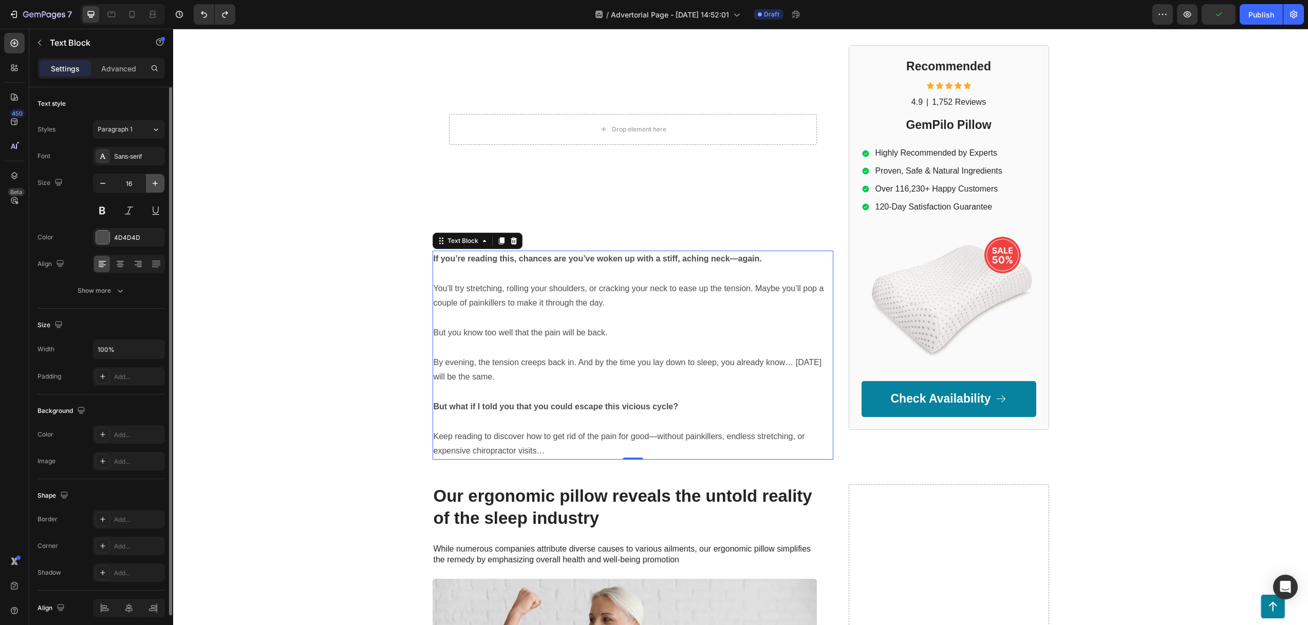
click at [158, 182] on icon "button" at bounding box center [155, 183] width 10 height 10
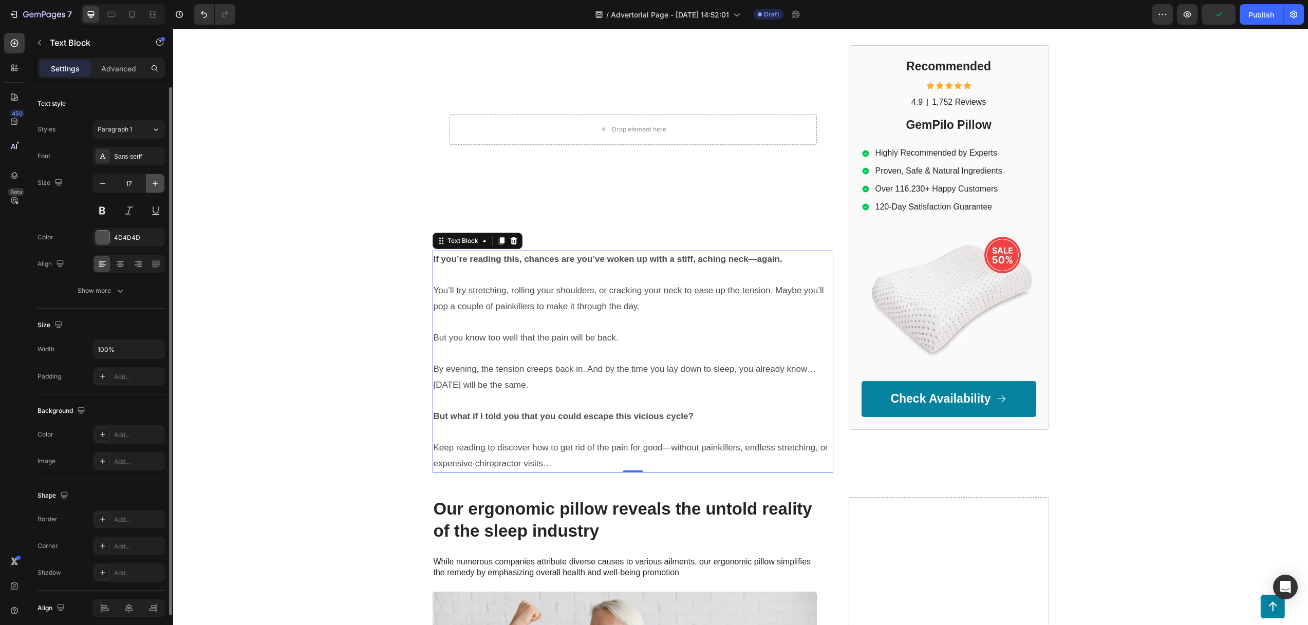
click at [157, 182] on icon "button" at bounding box center [155, 183] width 10 height 10
type input "18"
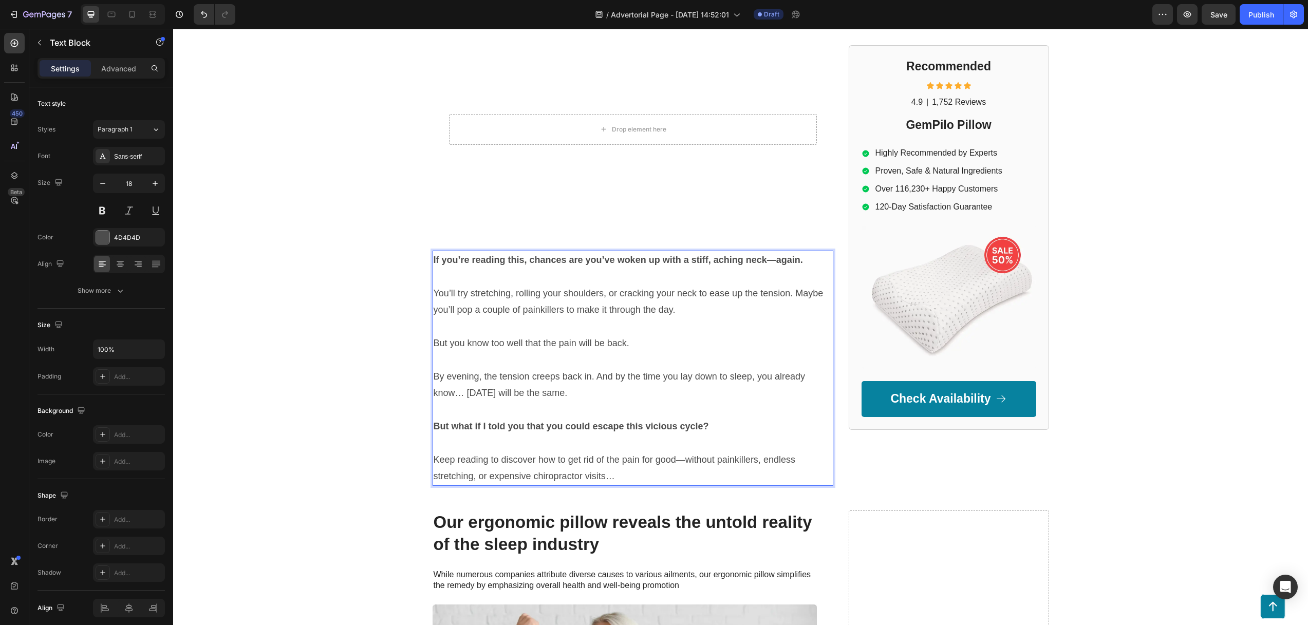
click at [452, 326] on p "Rich Text Editor. Editing area: main" at bounding box center [632, 326] width 399 height 16
click at [379, 327] on div "GEMPILO Text Block Advertorial Text Block Row Row UPDATE: Nooro Foot Massager i…" at bounding box center [740, 153] width 1134 height 666
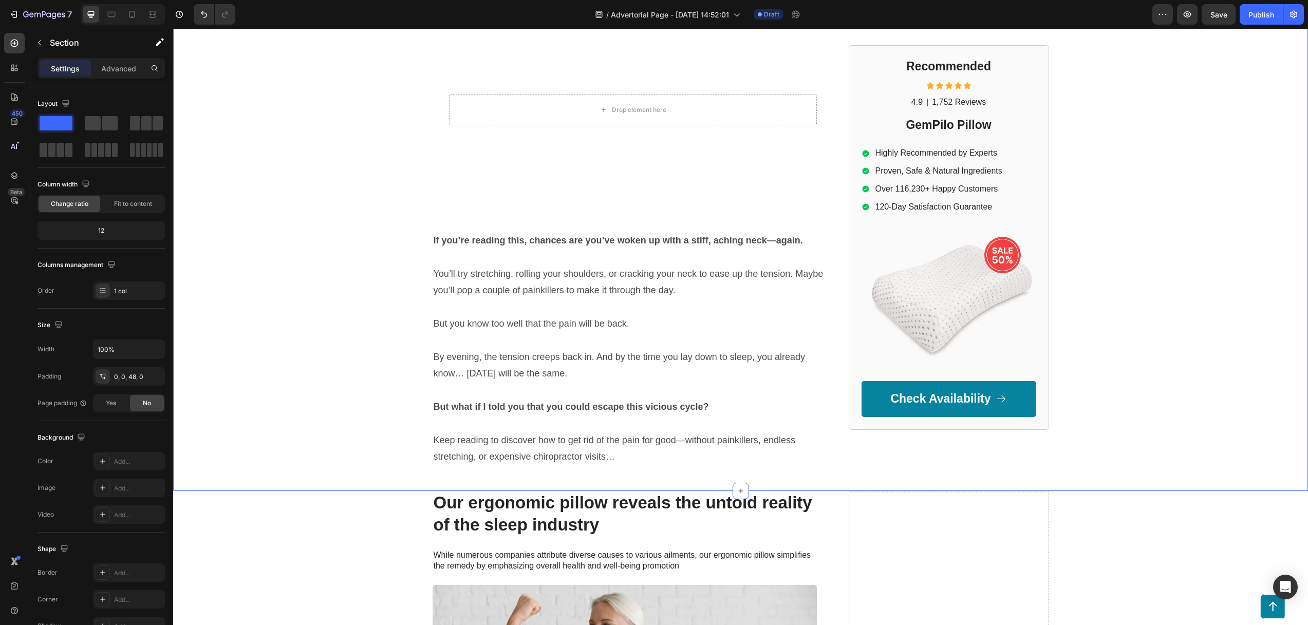
scroll to position [320, 0]
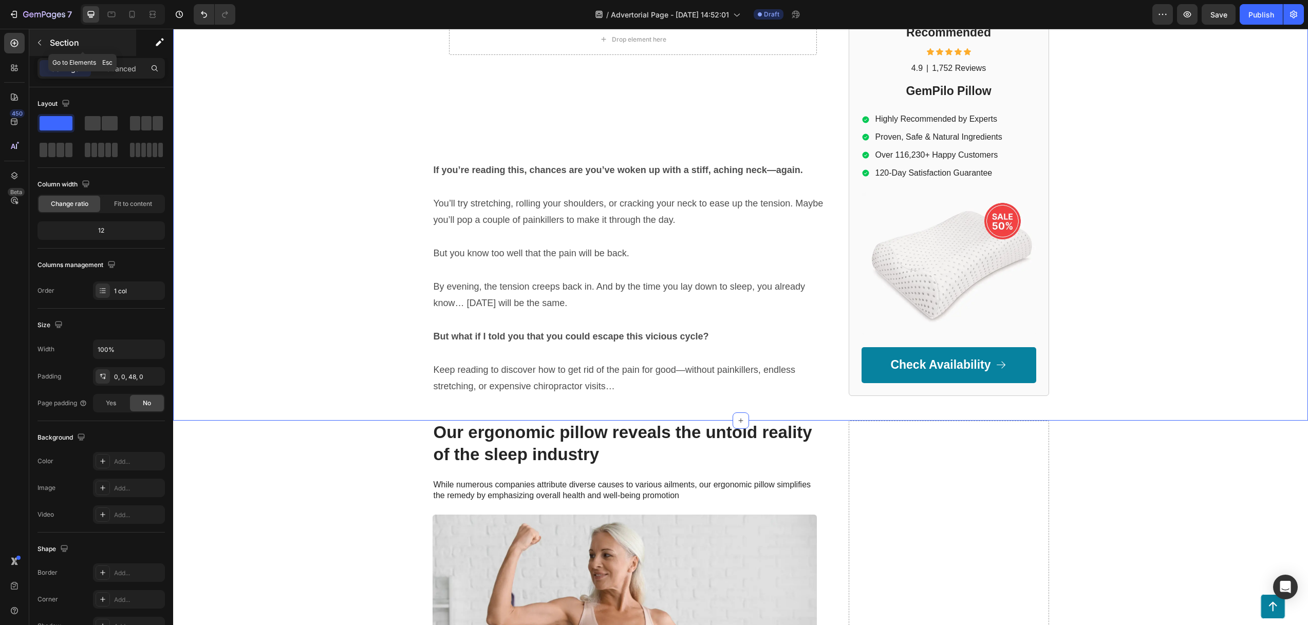
click at [36, 40] on icon "button" at bounding box center [39, 43] width 8 height 8
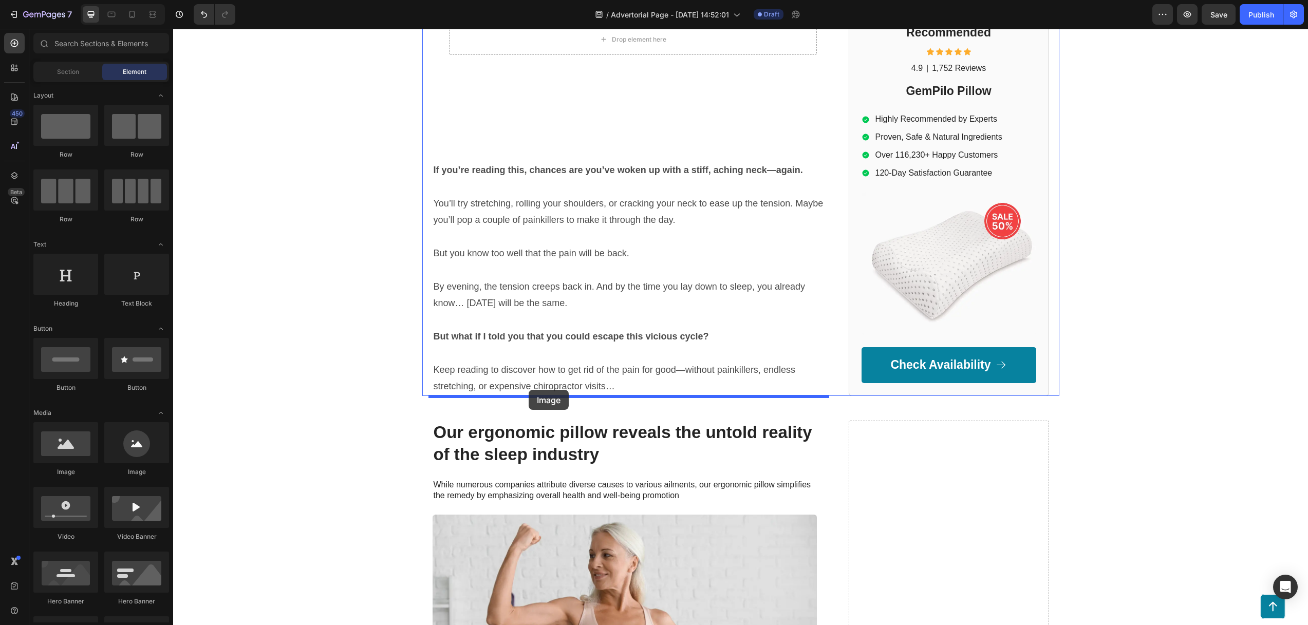
drag, startPoint x: 260, startPoint y: 475, endPoint x: 541, endPoint y: 387, distance: 294.5
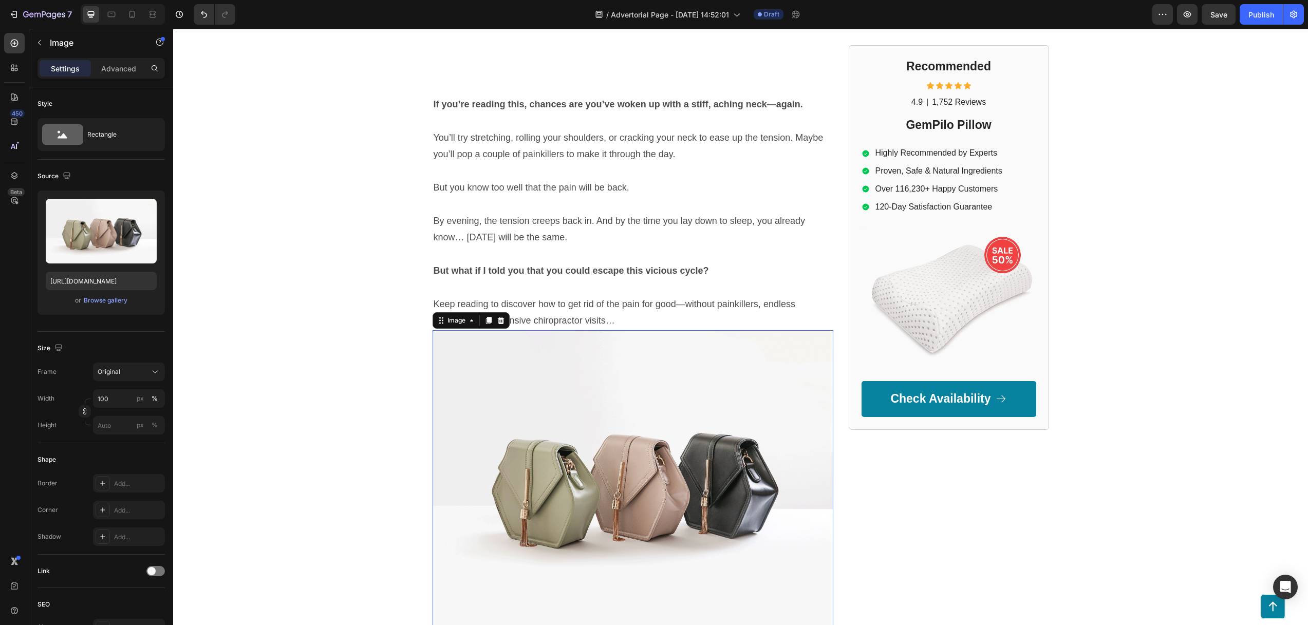
scroll to position [415, 0]
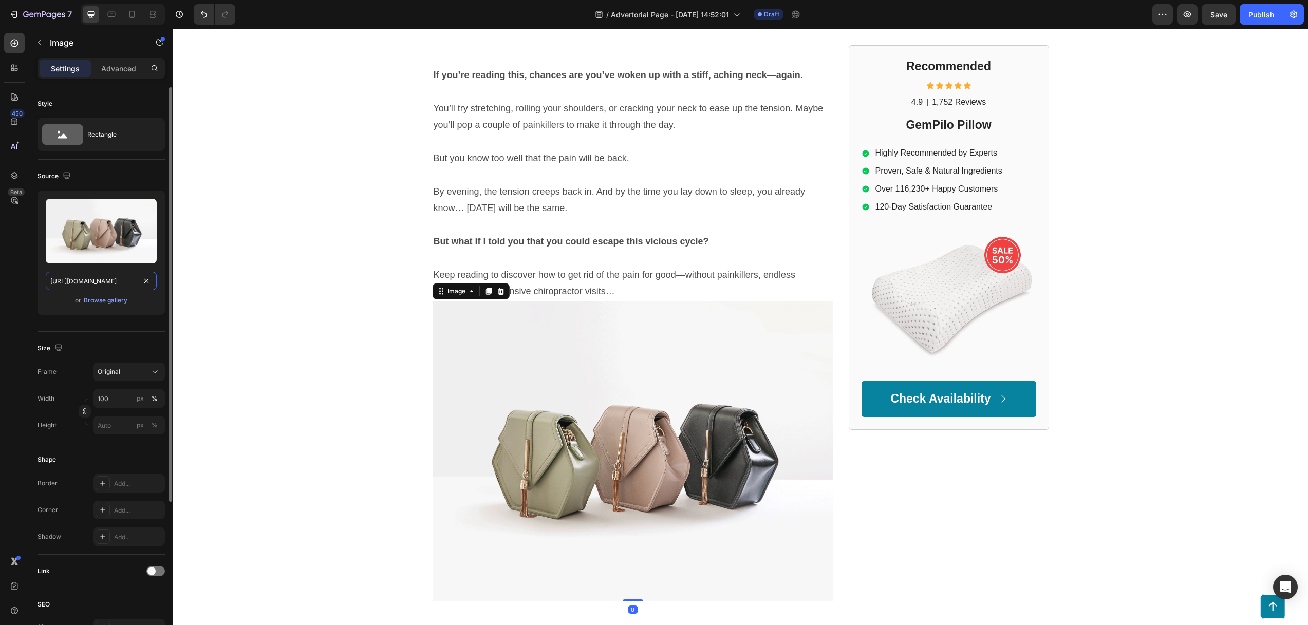
click at [96, 284] on input "[URL][DOMAIN_NAME]" at bounding box center [101, 281] width 111 height 18
paste input "[DOMAIN_NAME][URL]"
type input "[URL][DOMAIN_NAME]"
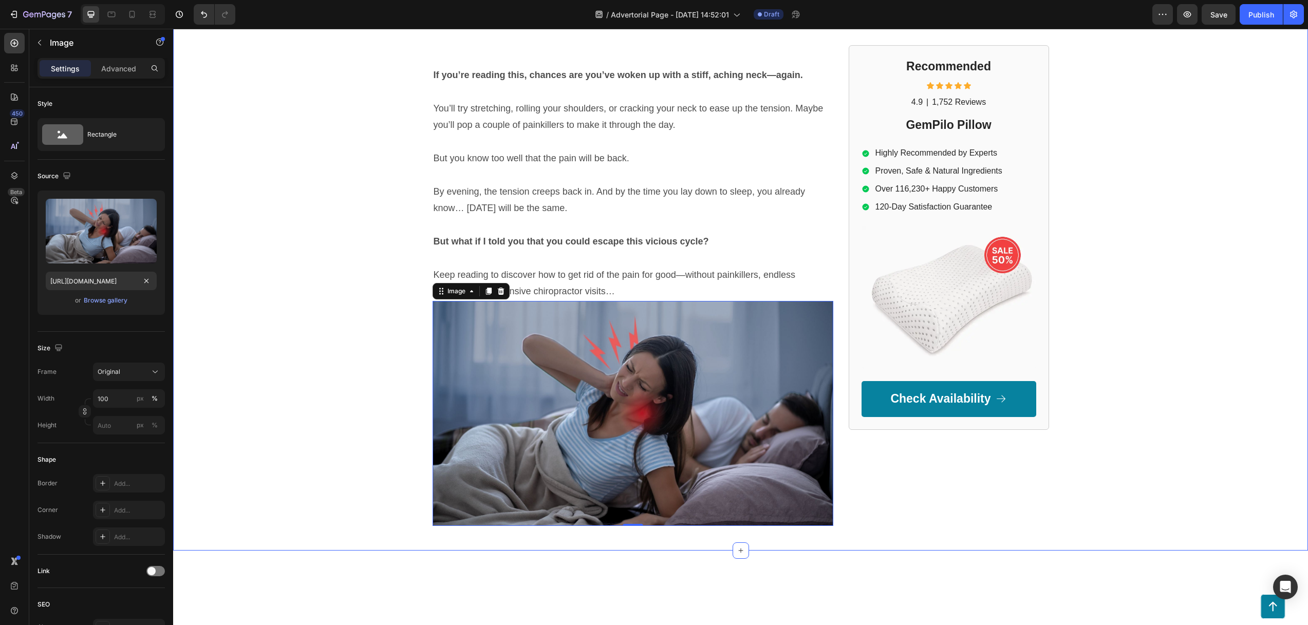
click at [195, 296] on div "GEMPILO Text Block Advertorial Text Block Row Row UPDATE: Nooro Foot Massager i…" at bounding box center [740, 80] width 1134 height 891
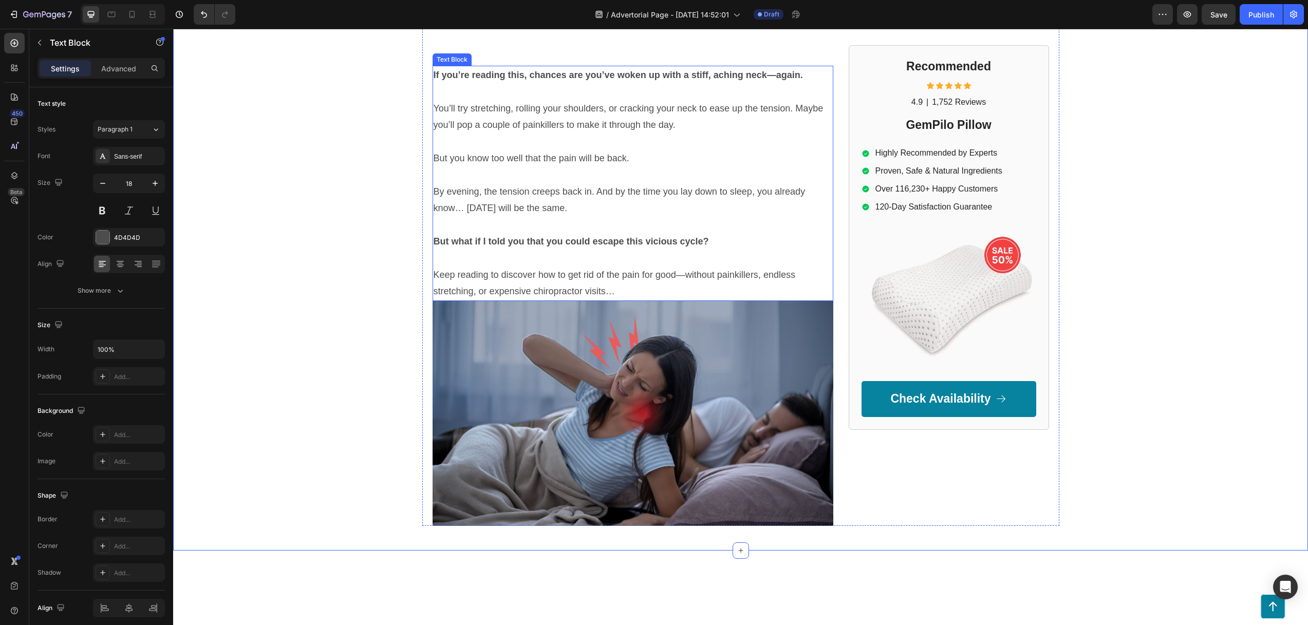
click at [612, 266] on p "Rich Text Editor. Editing area: main" at bounding box center [632, 258] width 399 height 16
click at [603, 320] on img at bounding box center [632, 413] width 401 height 225
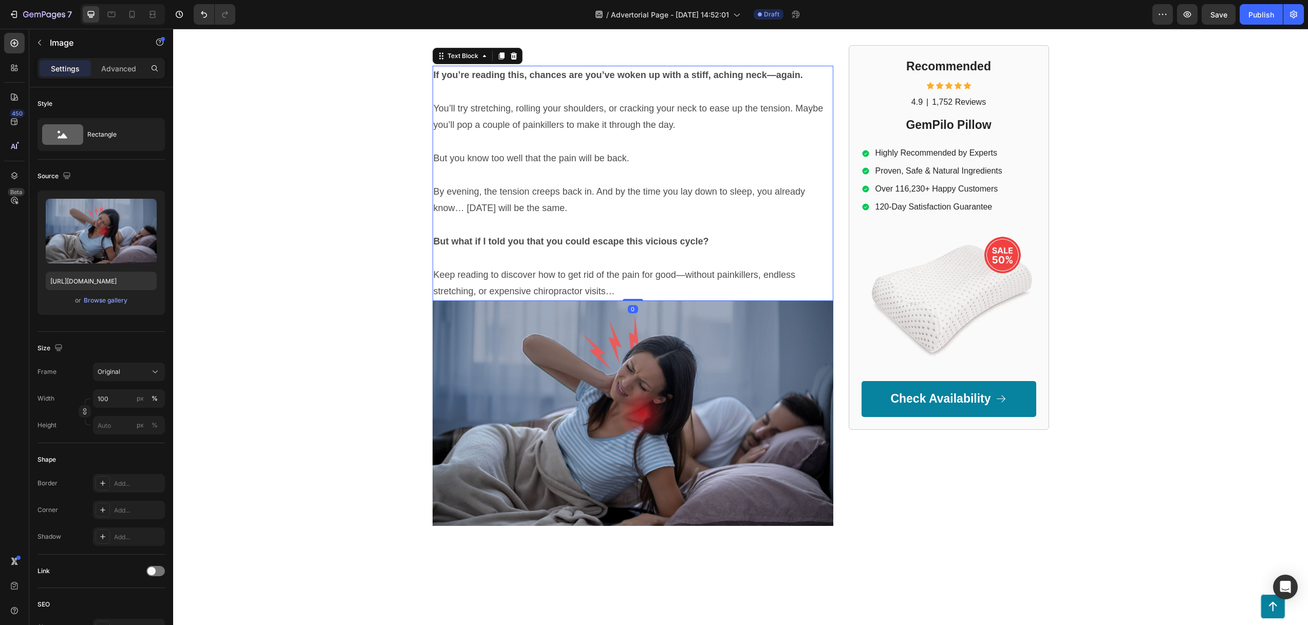
click at [618, 275] on p "Keep reading to discover how to get rid of the pain for good—without painkiller…" at bounding box center [632, 283] width 399 height 33
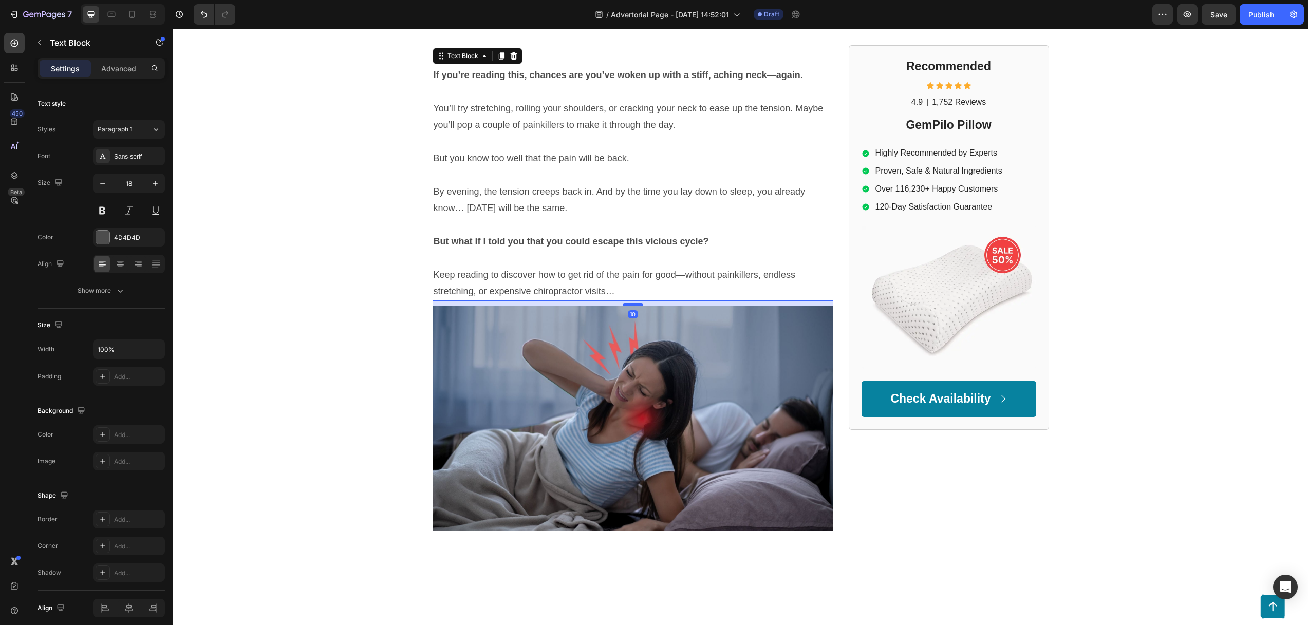
click at [630, 306] on div at bounding box center [632, 304] width 21 height 3
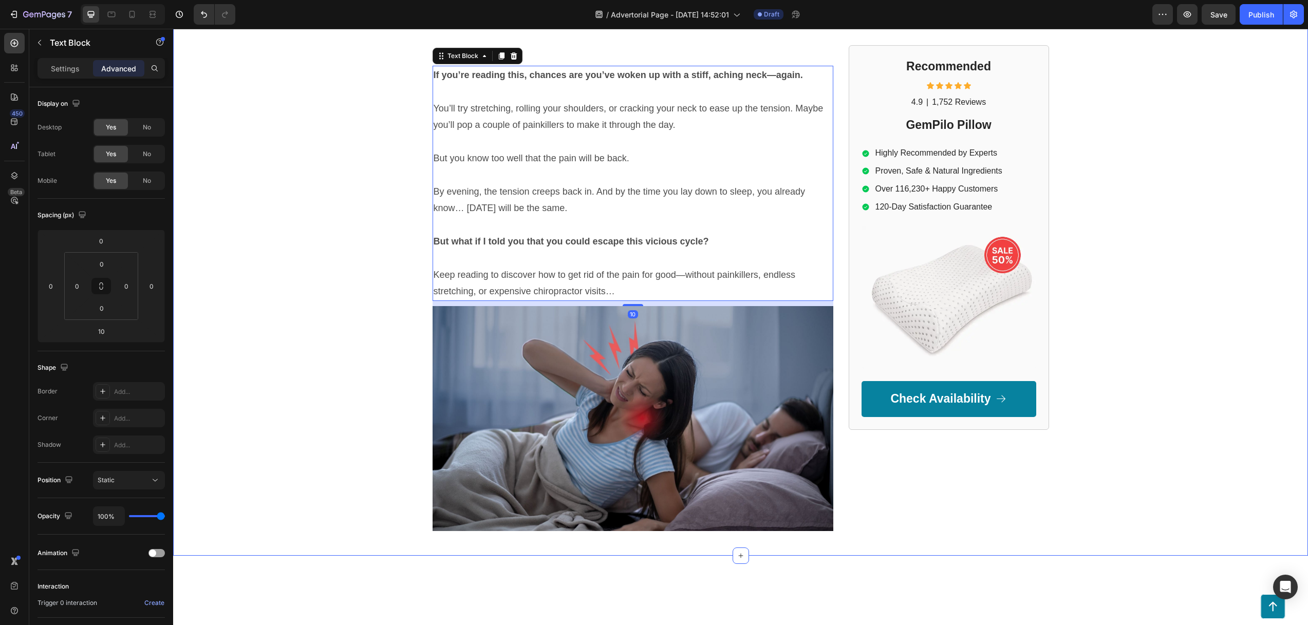
click at [372, 271] on div "GEMPILO Text Block Advertorial Text Block Row Row UPDATE: Nooro Foot Massager i…" at bounding box center [740, 83] width 1134 height 896
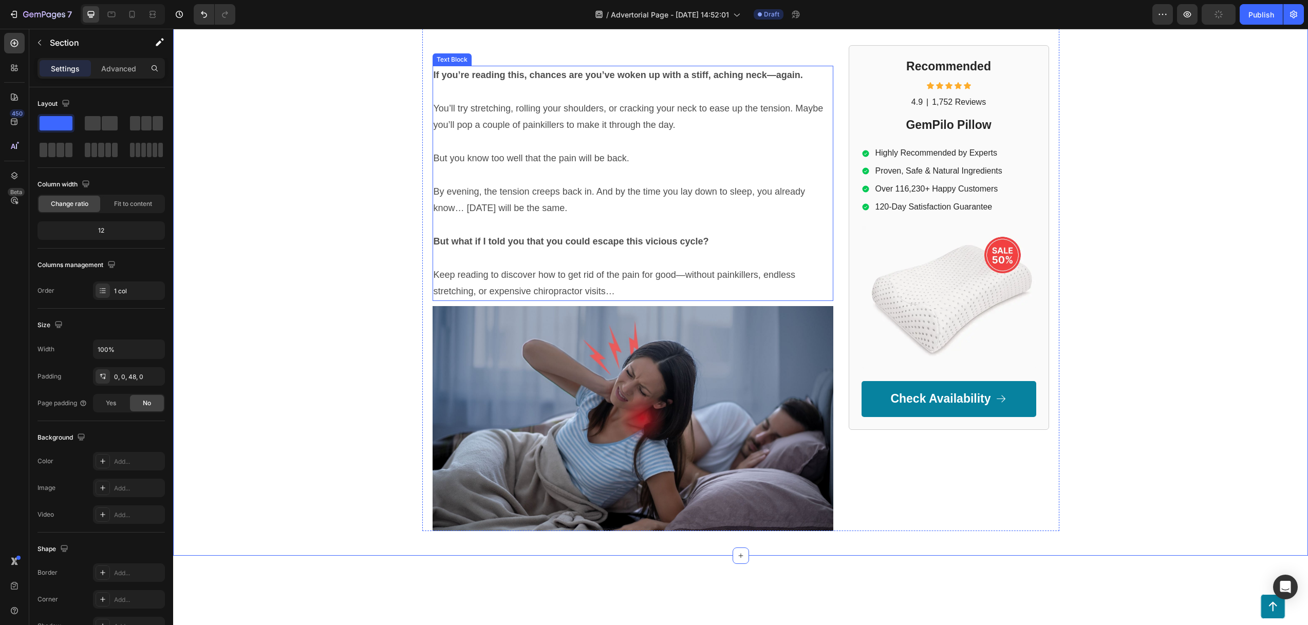
click at [504, 210] on p "By evening, the tension creeps back in. And by the time you lay down to sleep, …" at bounding box center [632, 199] width 399 height 33
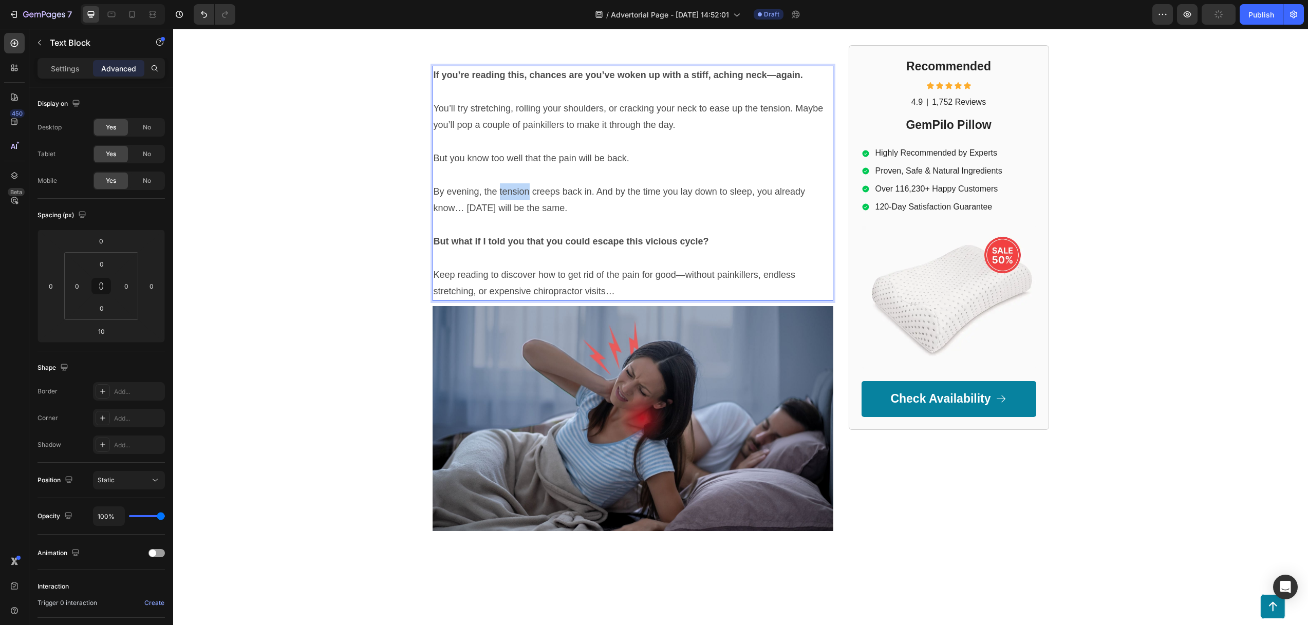
click at [521, 199] on p "By evening, the tension creeps back in. And by the time you lay down to sleep, …" at bounding box center [632, 199] width 399 height 33
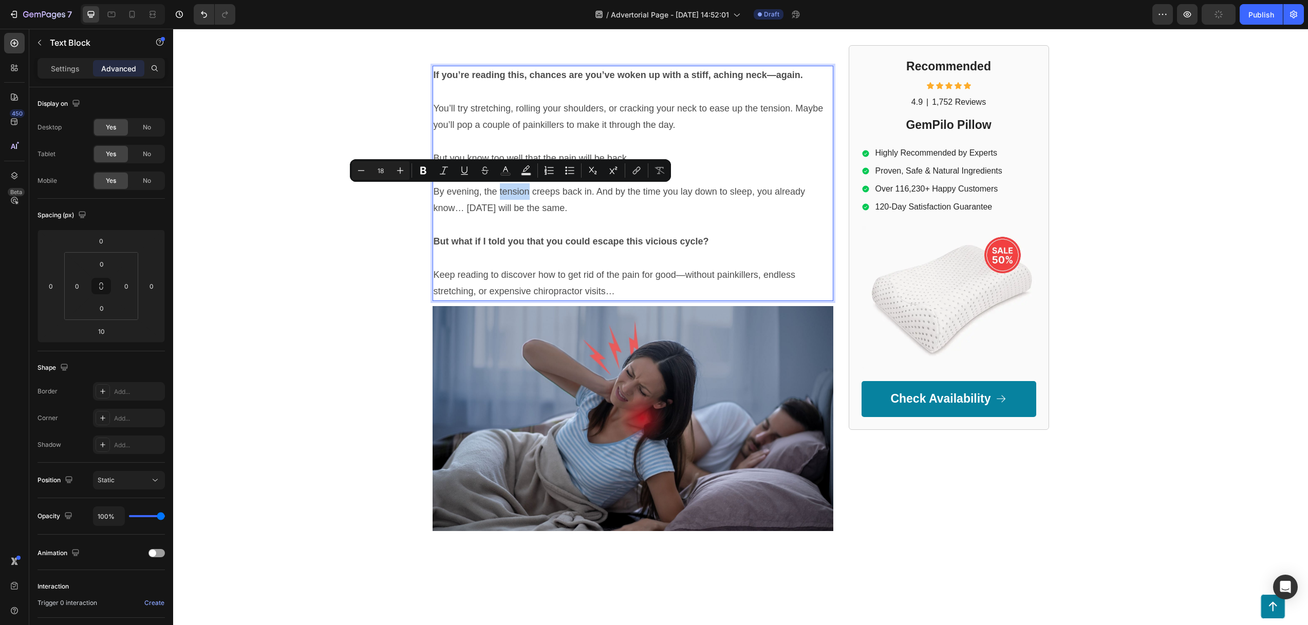
click at [485, 227] on p "Rich Text Editor. Editing area: main" at bounding box center [632, 225] width 399 height 16
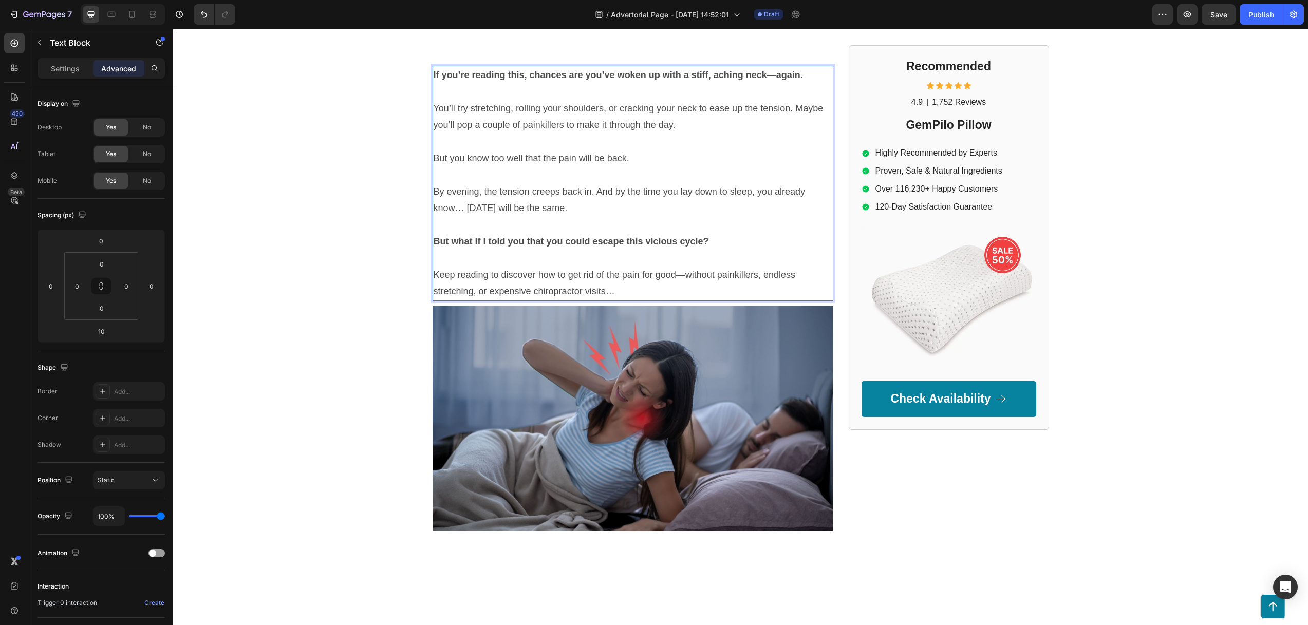
click at [459, 259] on p "Rich Text Editor. Editing area: main" at bounding box center [632, 258] width 399 height 16
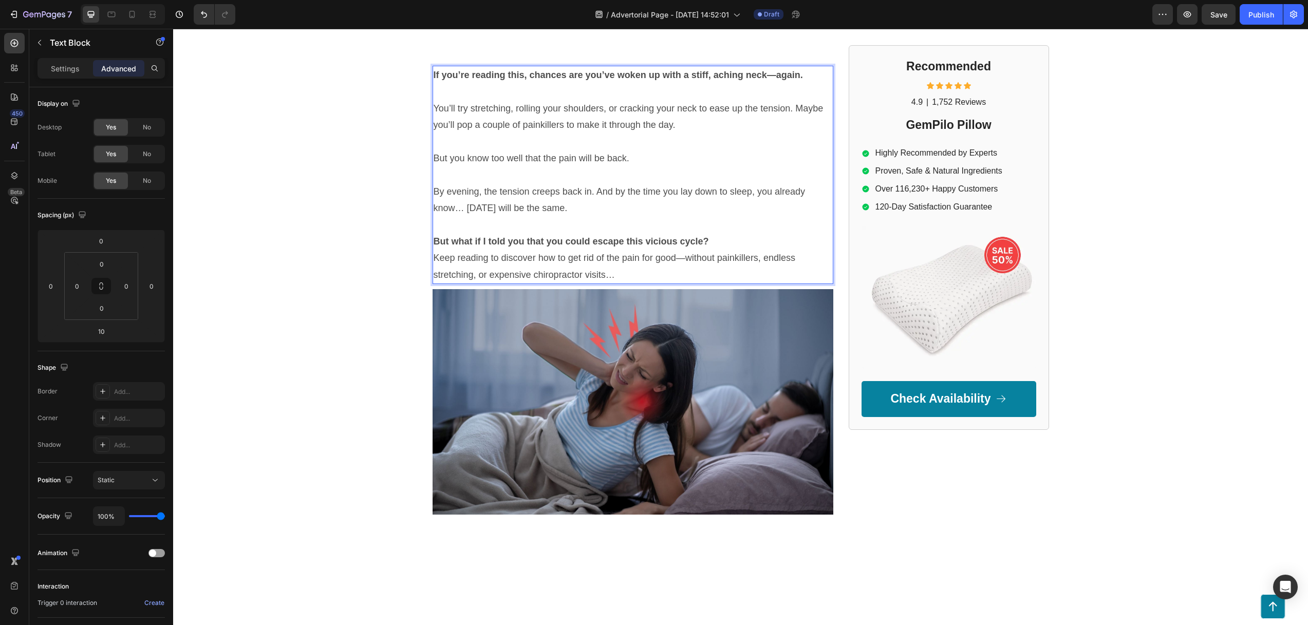
click at [433, 260] on p "Keep reading to discover how to get rid of the pain for good—without painkiller…" at bounding box center [632, 266] width 399 height 33
click at [444, 215] on p "By evening, the tension creeps back in. And by the time you lay down to sleep, …" at bounding box center [632, 199] width 399 height 33
click at [447, 230] on p "Rich Text Editor. Editing area: main" at bounding box center [632, 225] width 399 height 16
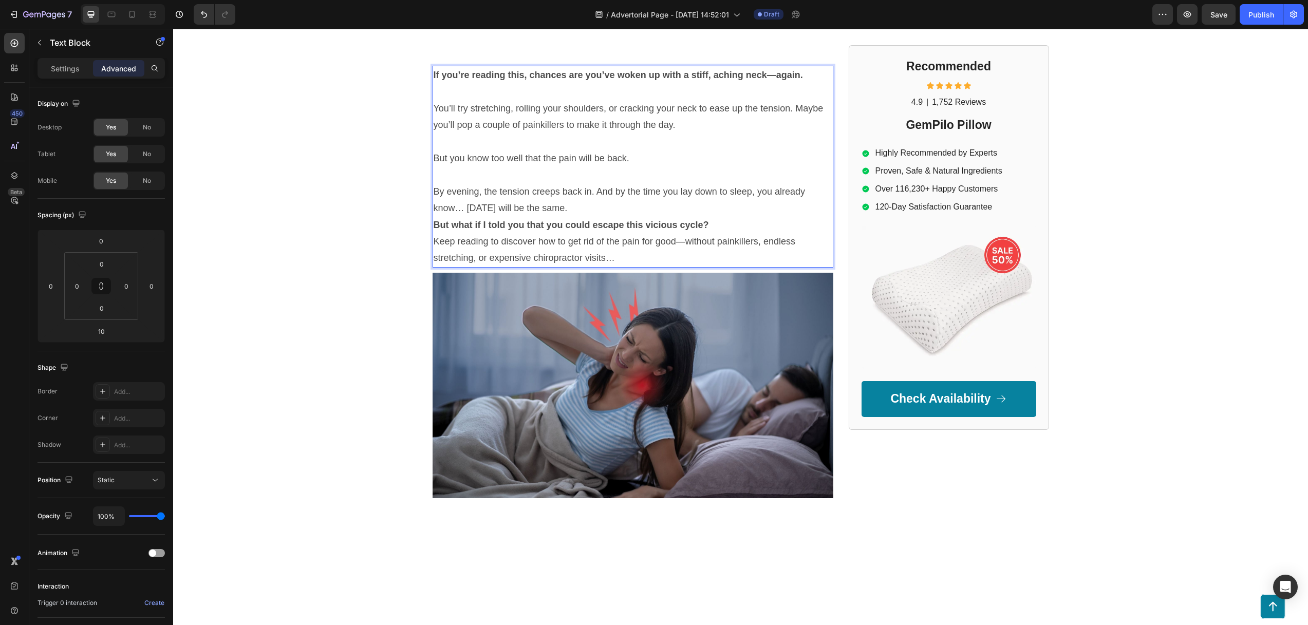
click at [449, 178] on p "Rich Text Editor. Editing area: main" at bounding box center [632, 174] width 399 height 16
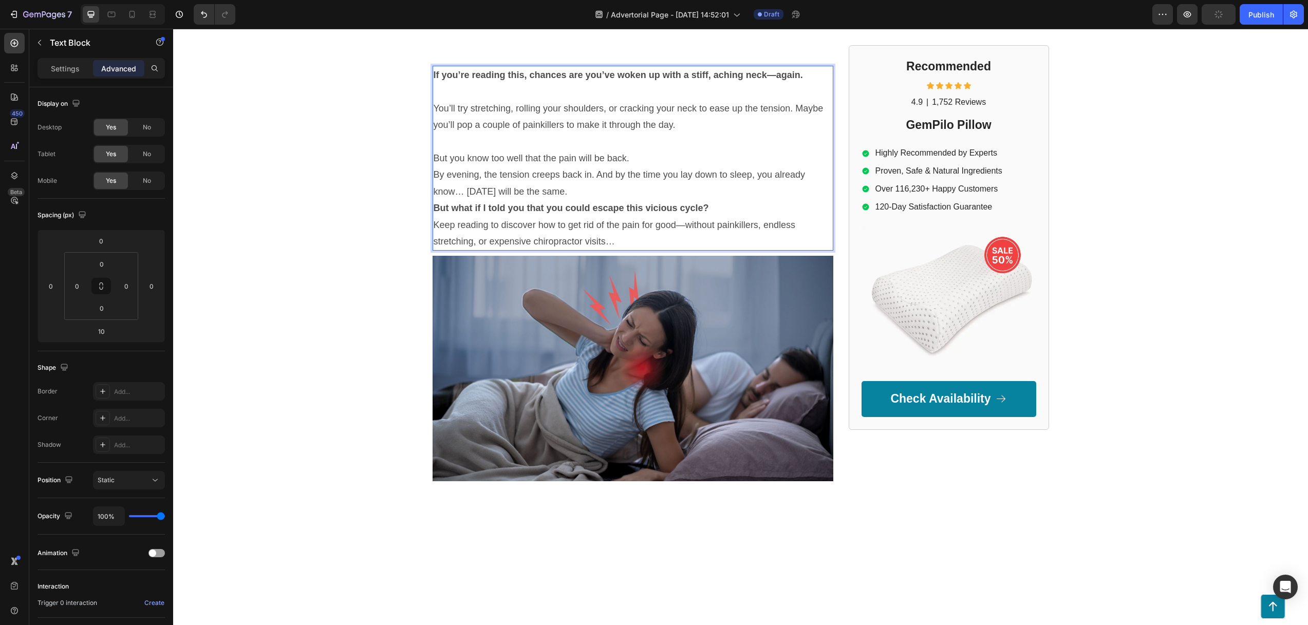
click at [472, 142] on p "Rich Text Editor. Editing area: main" at bounding box center [632, 142] width 399 height 16
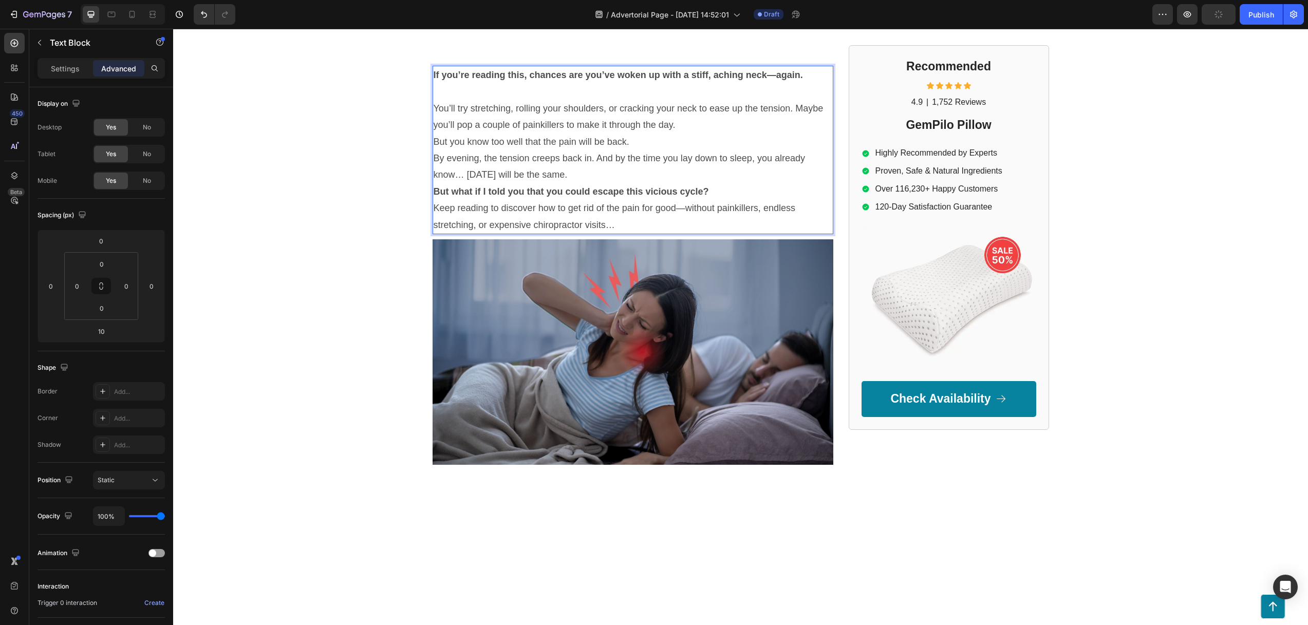
click at [445, 88] on p "Rich Text Editor. Editing area: main" at bounding box center [632, 91] width 399 height 16
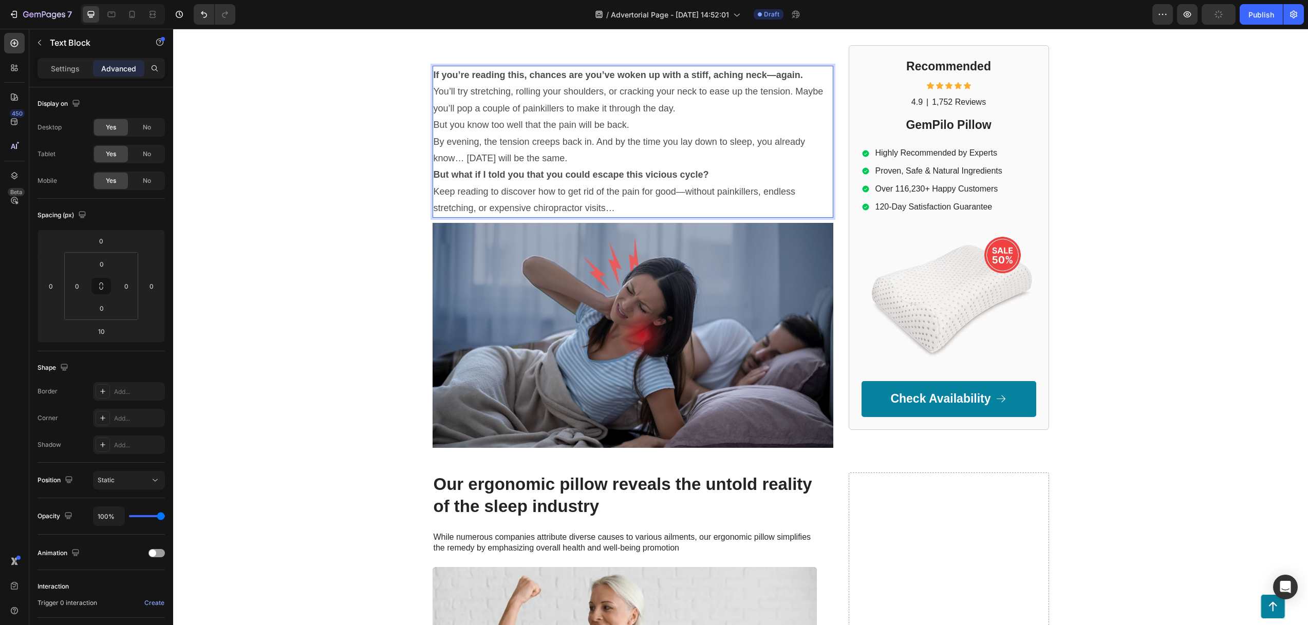
scroll to position [229, 0]
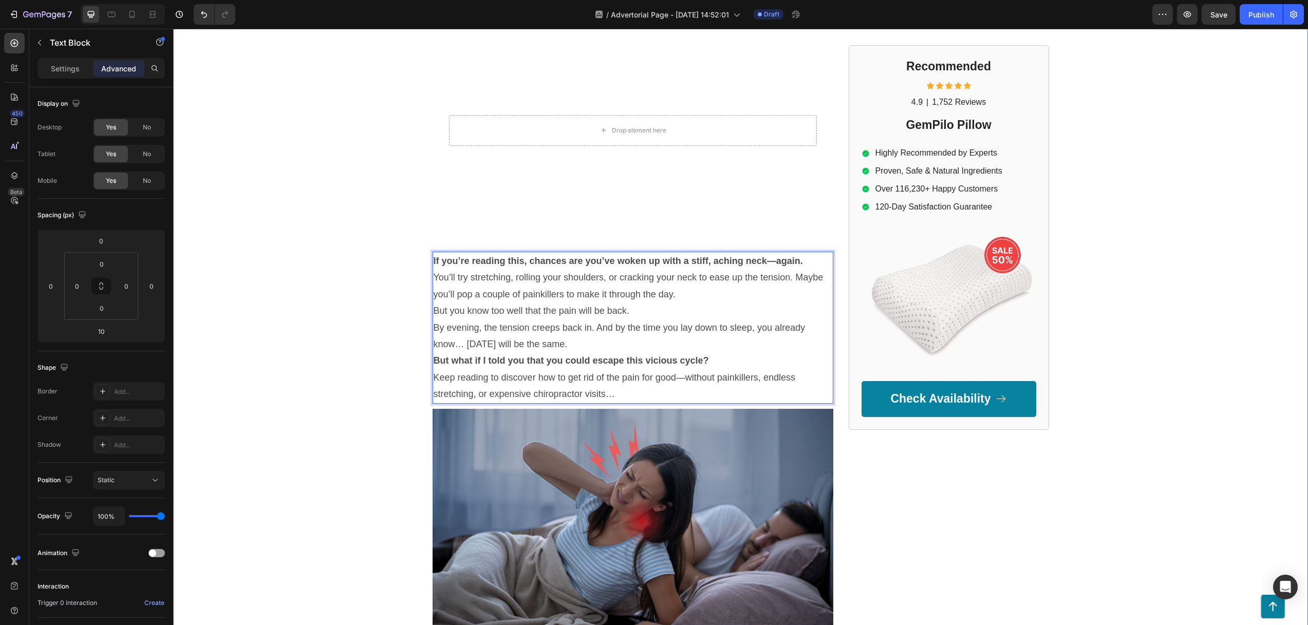
click at [345, 191] on div "GEMPILO Text Block Advertorial Text Block Row Row UPDATE: Nooro Foot Massager i…" at bounding box center [740, 227] width 1134 height 813
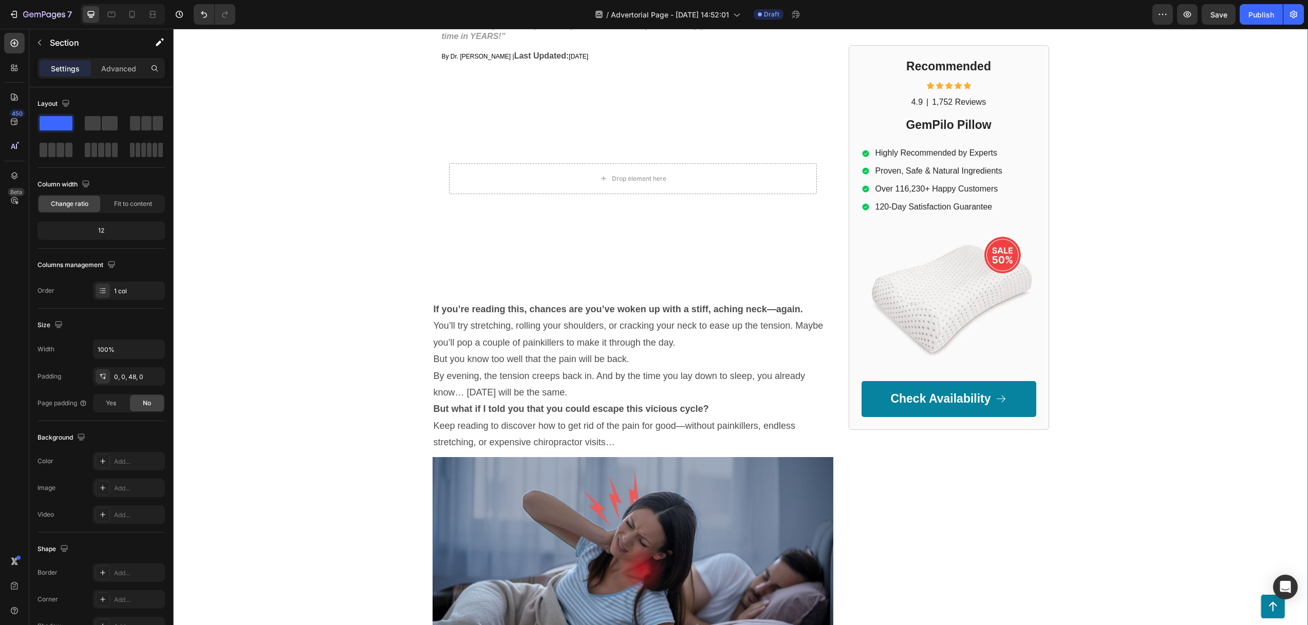
scroll to position [157, 0]
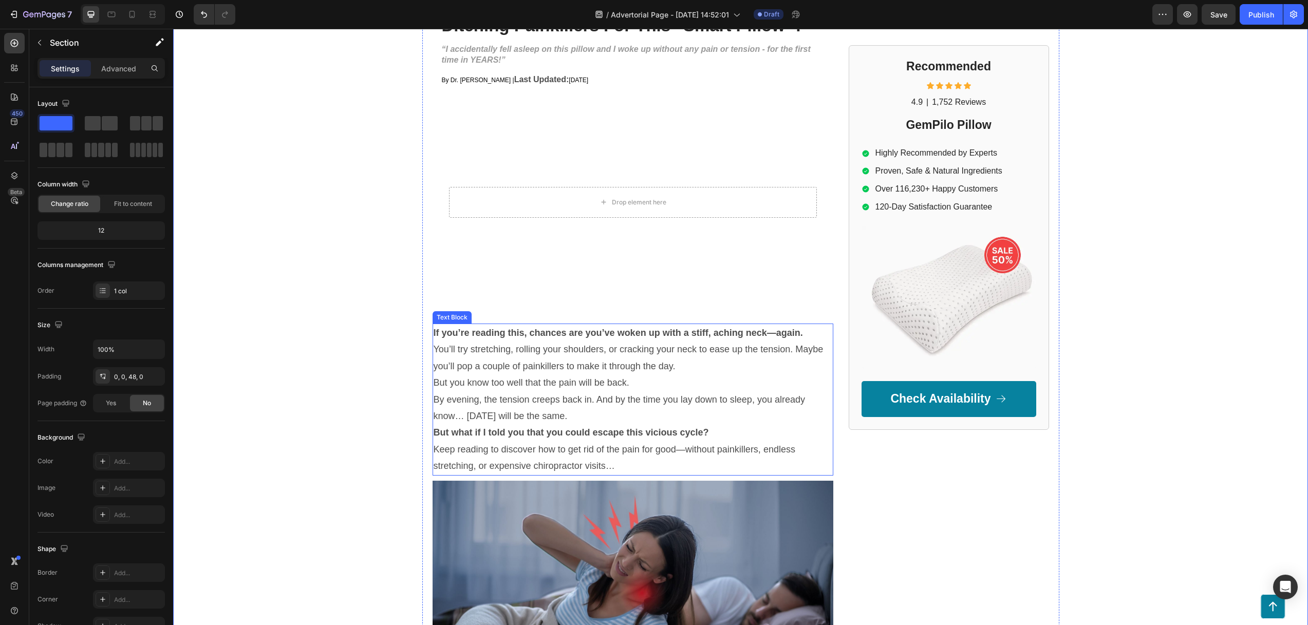
click at [560, 360] on p "You’ll try stretching, rolling your shoulders, or cracking your neck to ease up…" at bounding box center [632, 357] width 399 height 33
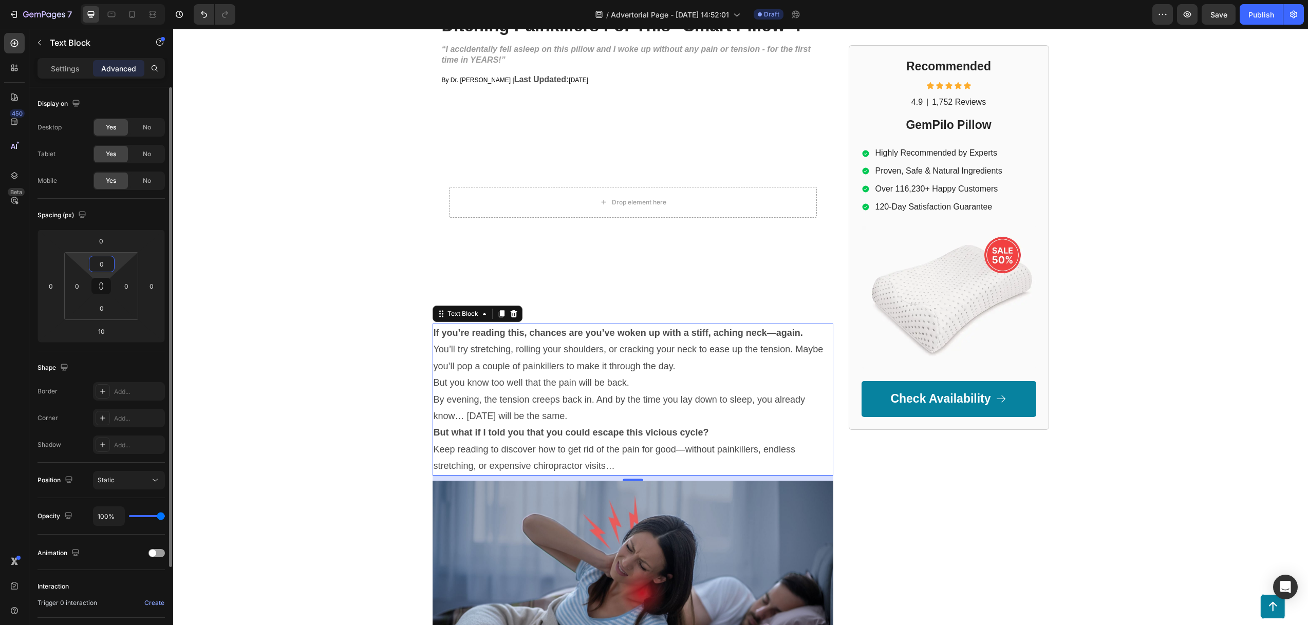
click at [104, 266] on input "0" at bounding box center [101, 263] width 21 height 15
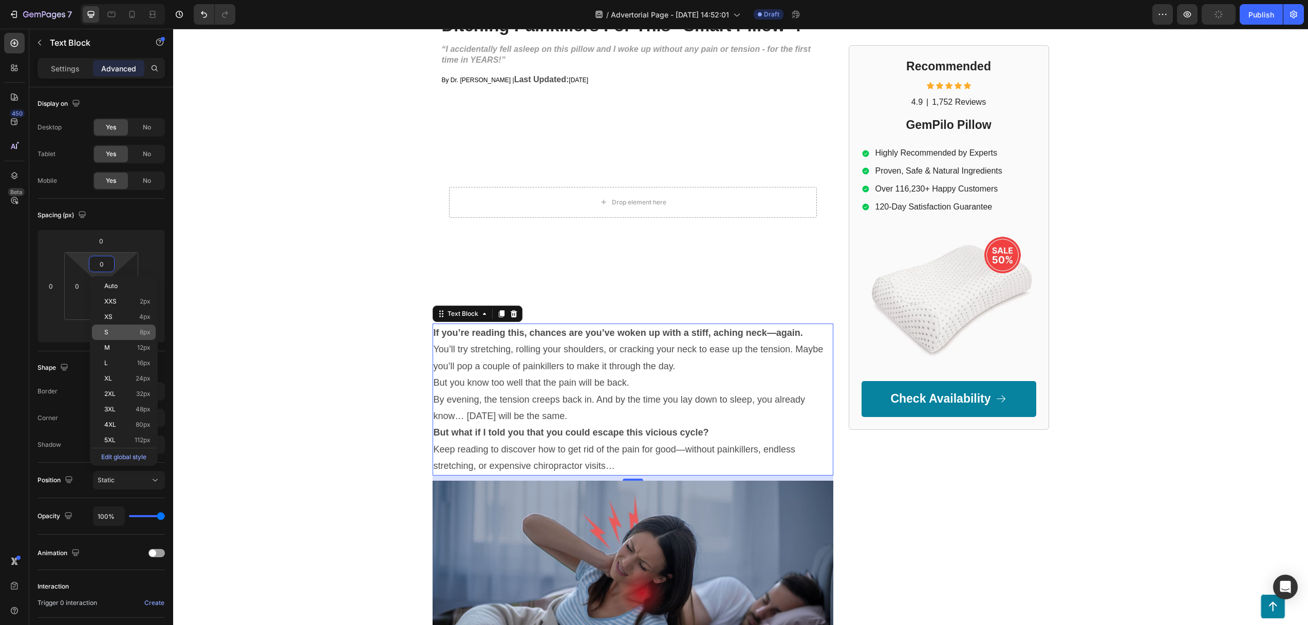
click at [120, 330] on p "S 8px" at bounding box center [127, 332] width 46 height 7
type input "8"
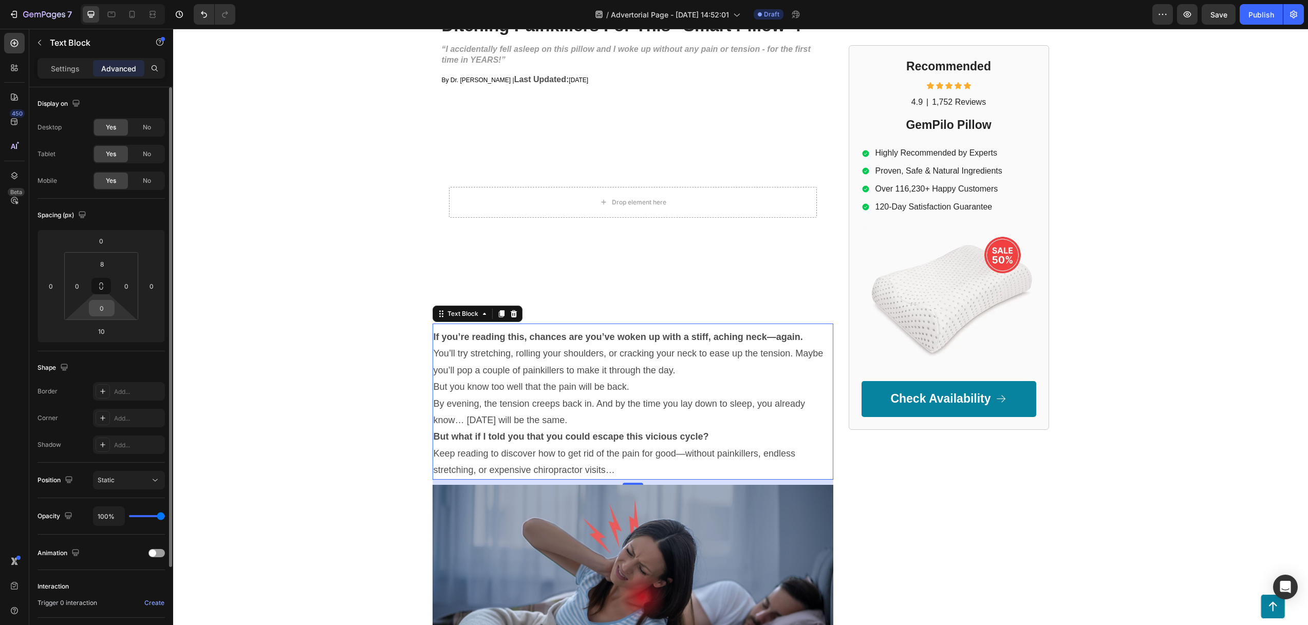
click at [104, 309] on input "0" at bounding box center [101, 307] width 21 height 15
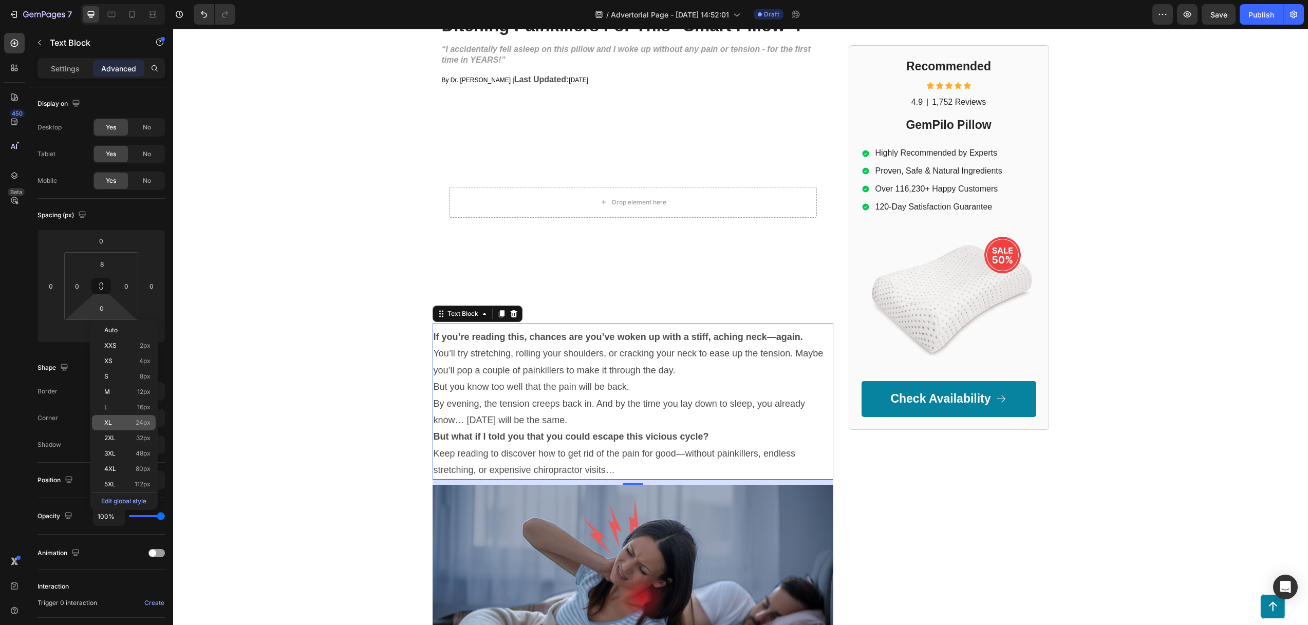
click at [108, 419] on span "XL" at bounding box center [108, 422] width 8 height 7
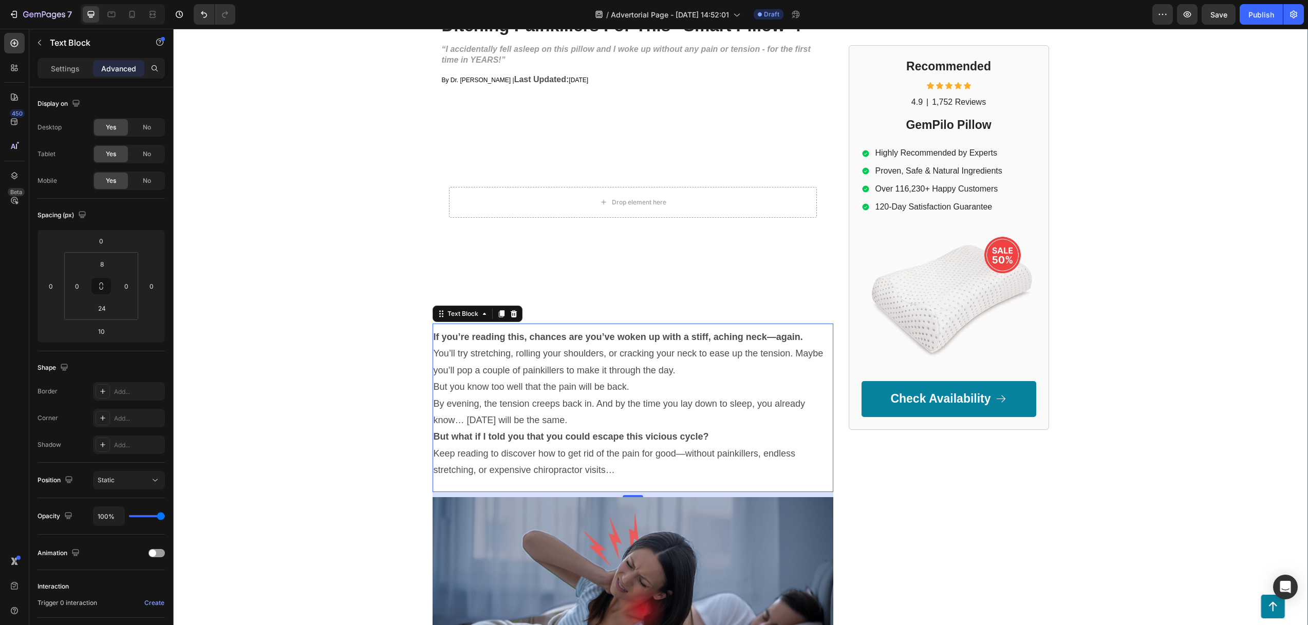
type input "0"
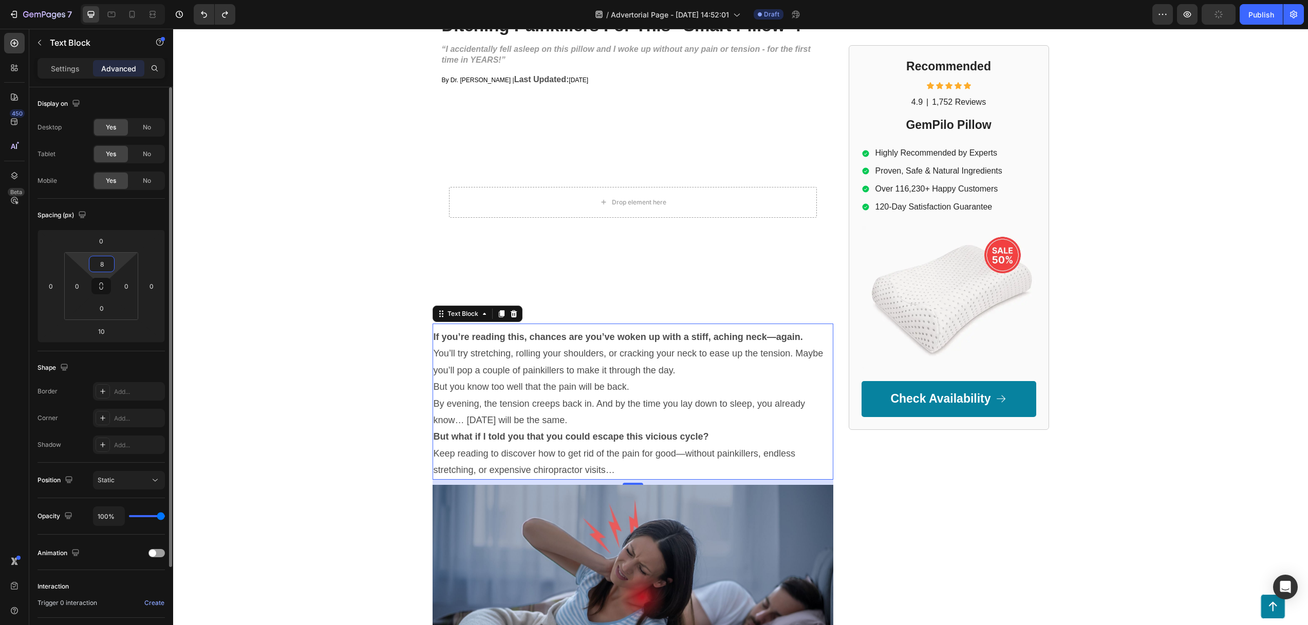
click at [108, 266] on input "8" at bounding box center [101, 263] width 21 height 15
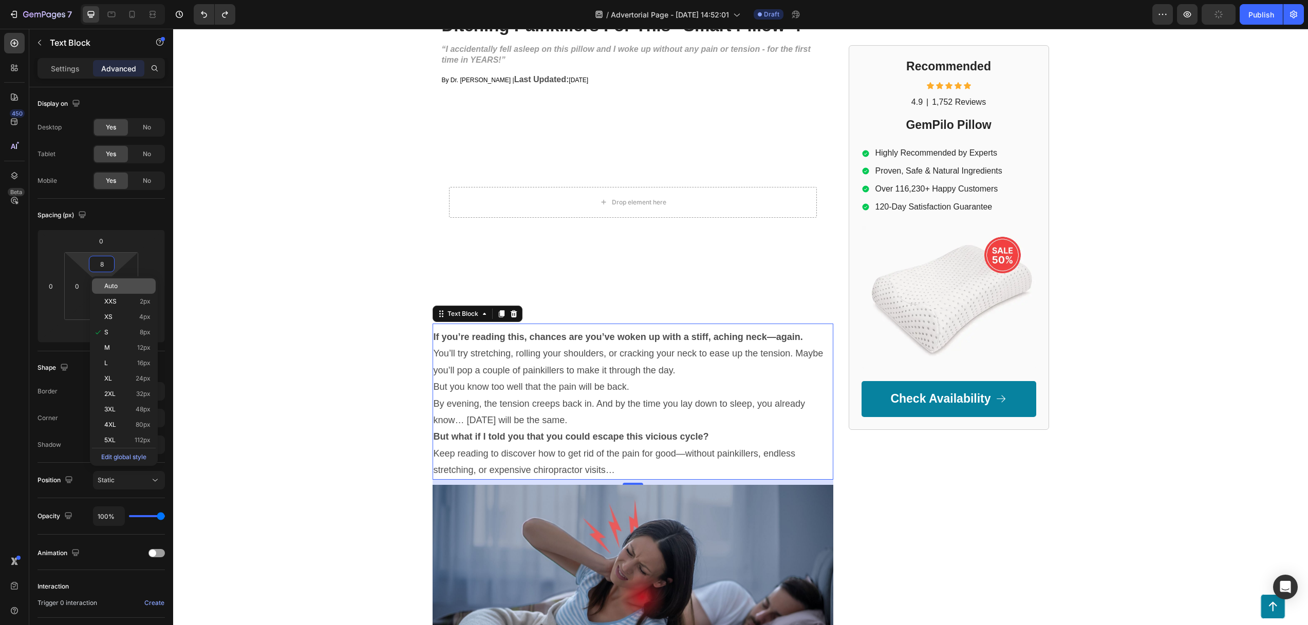
drag, startPoint x: 116, startPoint y: 281, endPoint x: 122, endPoint y: 279, distance: 5.9
click at [116, 281] on div "Auto" at bounding box center [124, 285] width 64 height 15
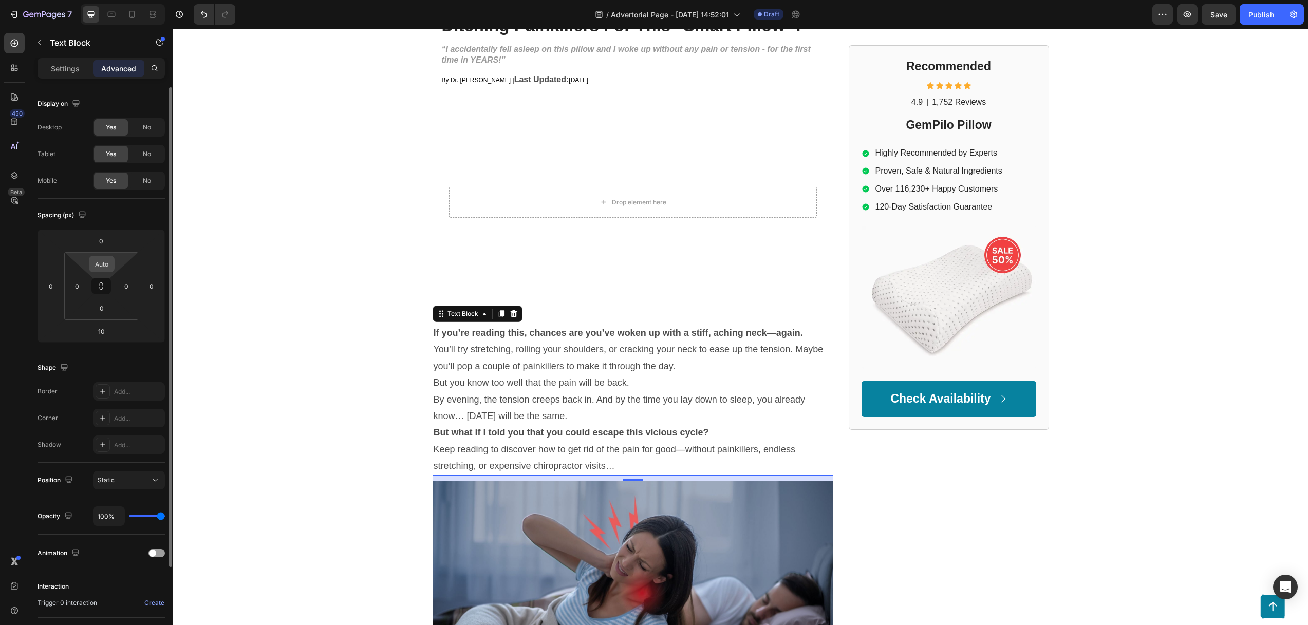
click at [110, 259] on input "Auto" at bounding box center [101, 263] width 21 height 15
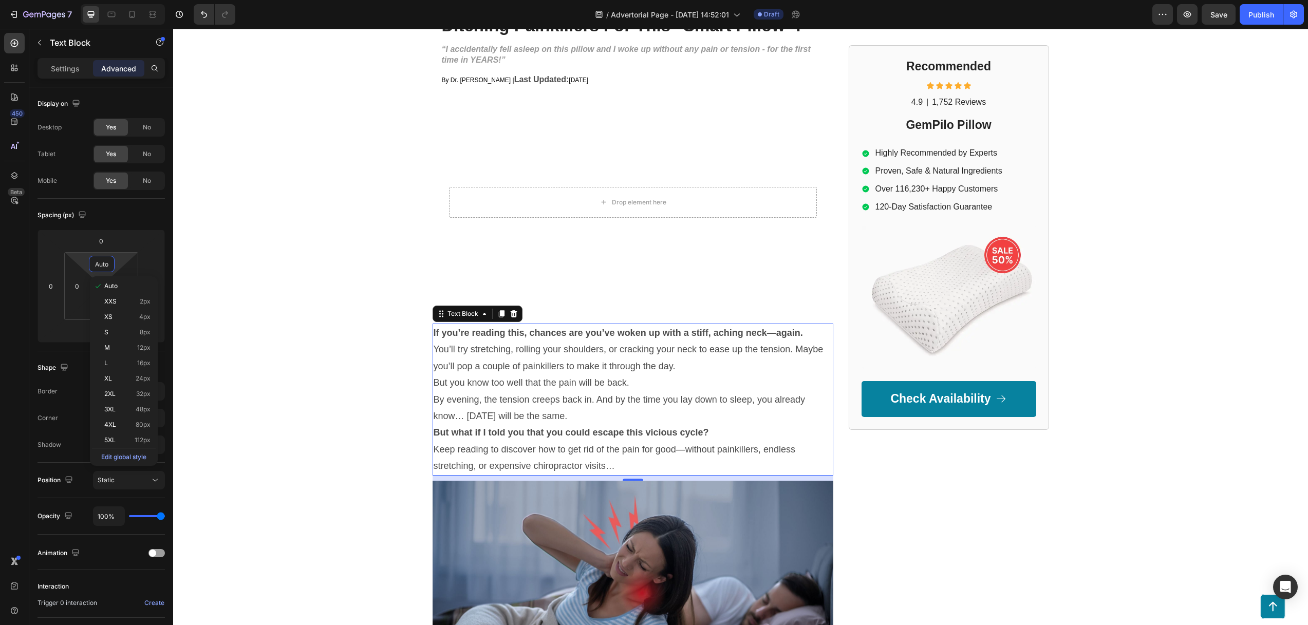
type input "0Auto"
drag, startPoint x: 214, startPoint y: 299, endPoint x: 176, endPoint y: 292, distance: 38.7
click at [214, 299] on div "GEMPILO Text Block Advertorial Text Block Row Row UPDATE: Nooro Foot Massager i…" at bounding box center [740, 299] width 1134 height 813
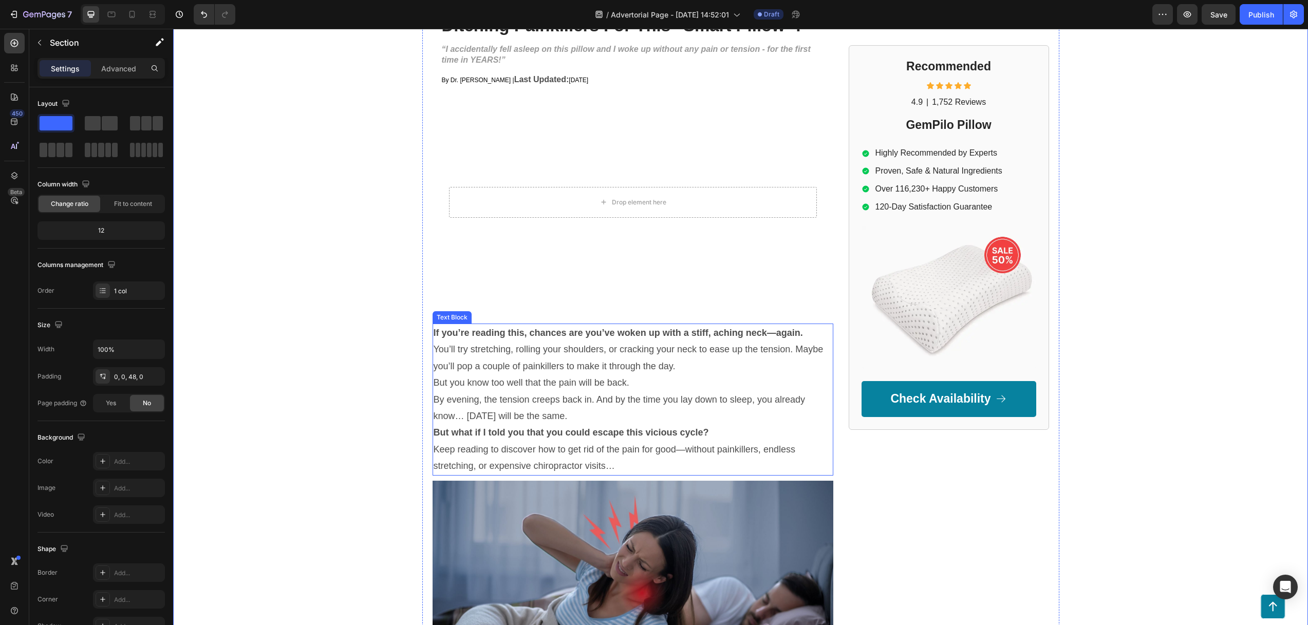
click at [571, 409] on p "By evening, the tension creeps back in. And by the time you lay down to sleep, …" at bounding box center [632, 407] width 399 height 33
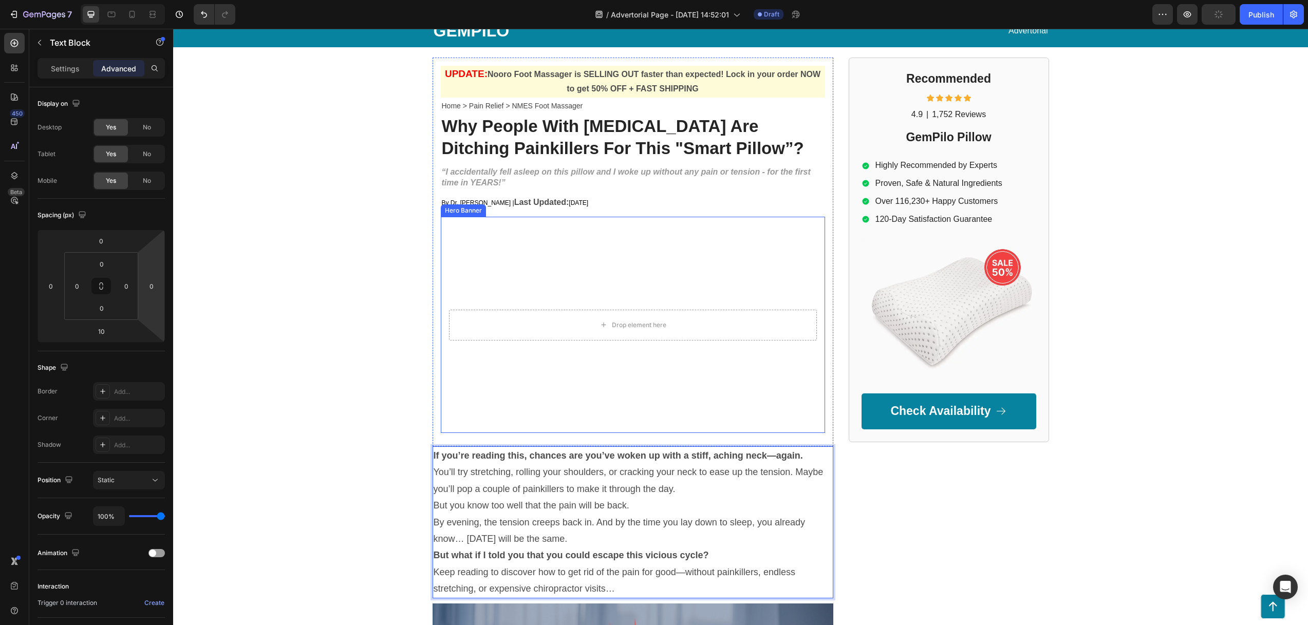
scroll to position [0, 0]
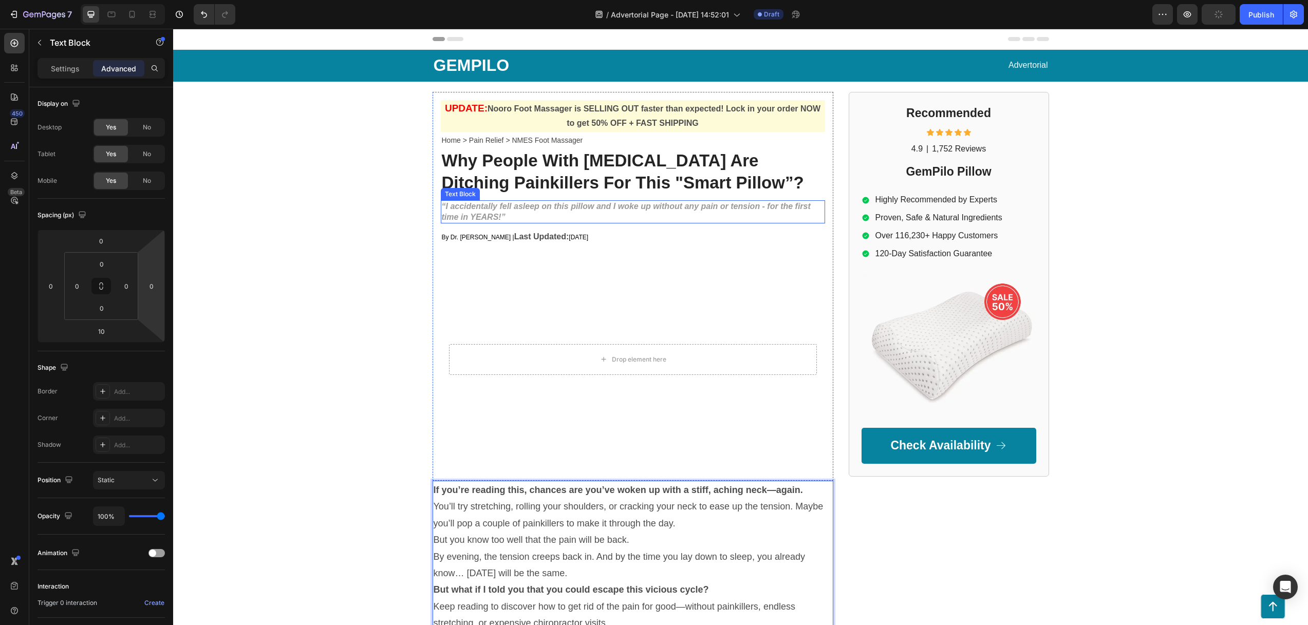
click at [530, 202] on strong "“I accidentally fell asleep on this pillow and I woke up without any pain or te…" at bounding box center [626, 212] width 369 height 20
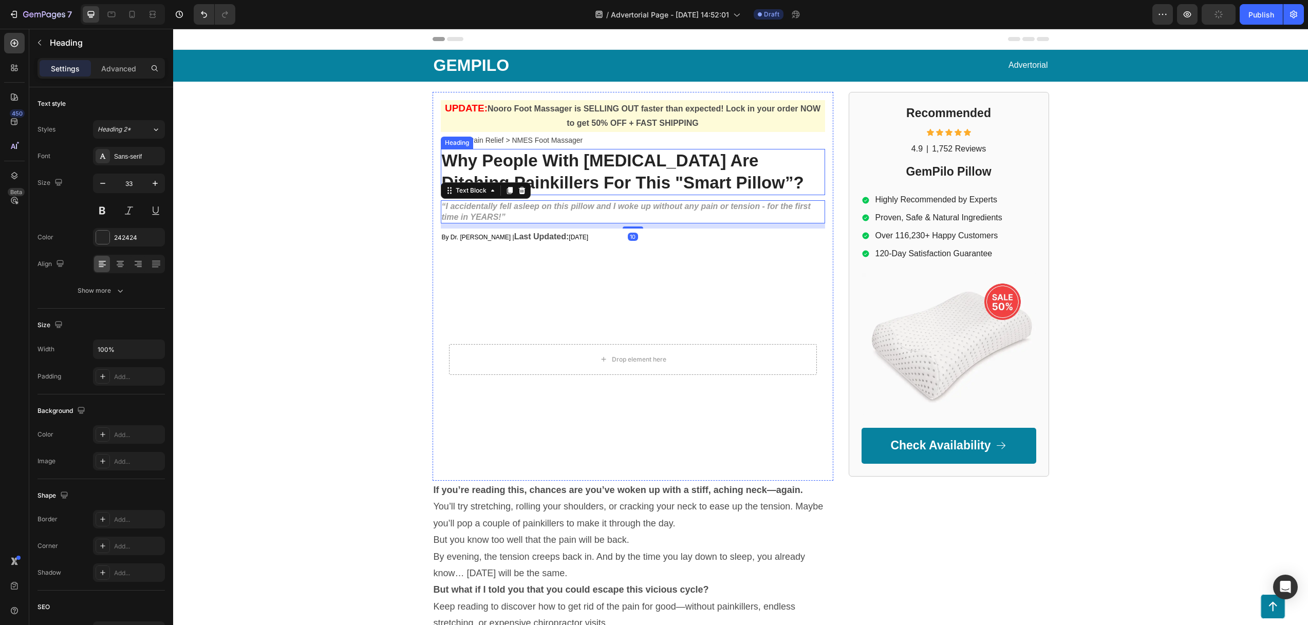
click at [563, 182] on strong "Why People With Neck Pain Are Ditching Painkillers For This "Smart Pillow”?" at bounding box center [623, 171] width 362 height 41
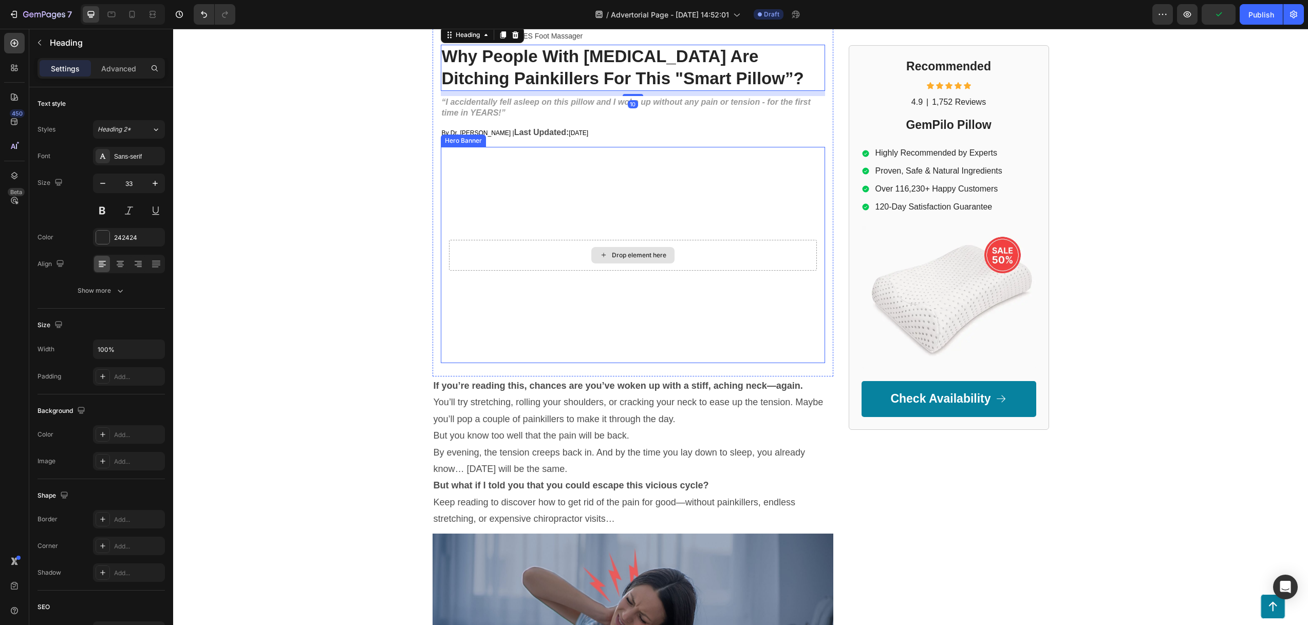
scroll to position [105, 0]
click at [532, 405] on p "You’ll try stretching, rolling your shoulders, or cracking your neck to ease up…" at bounding box center [632, 409] width 399 height 33
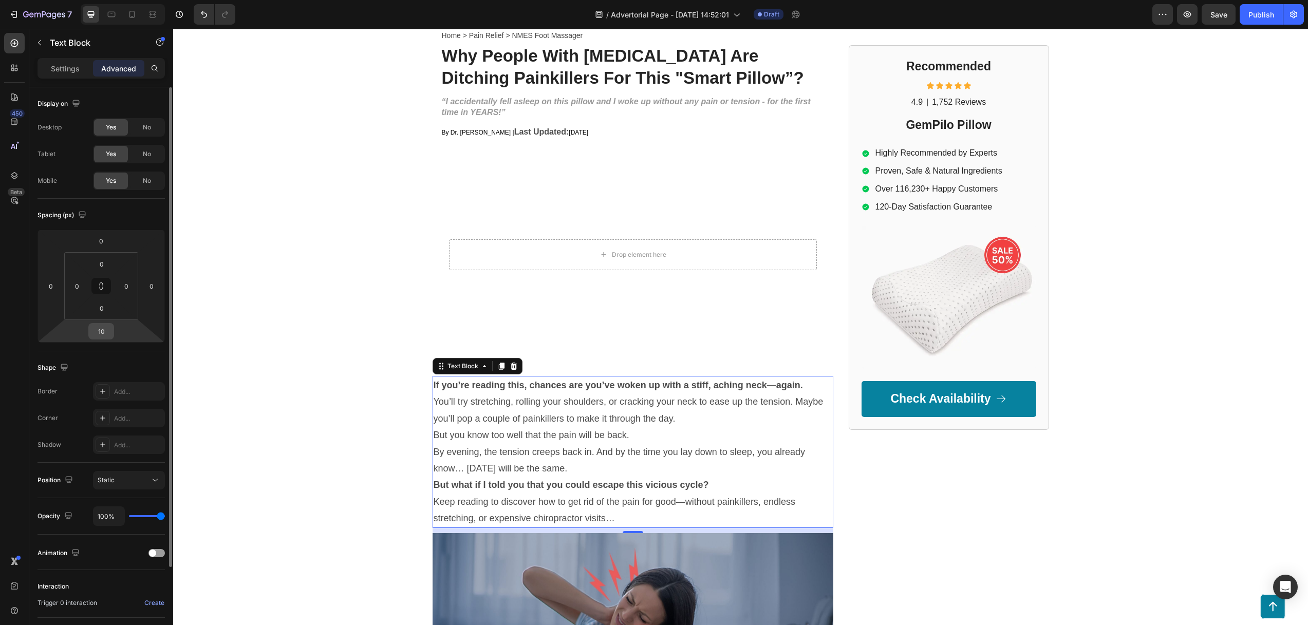
click at [111, 331] on div "10" at bounding box center [101, 331] width 26 height 16
drag, startPoint x: 106, startPoint y: 333, endPoint x: 96, endPoint y: 331, distance: 10.5
click at [96, 331] on input "10" at bounding box center [101, 331] width 21 height 15
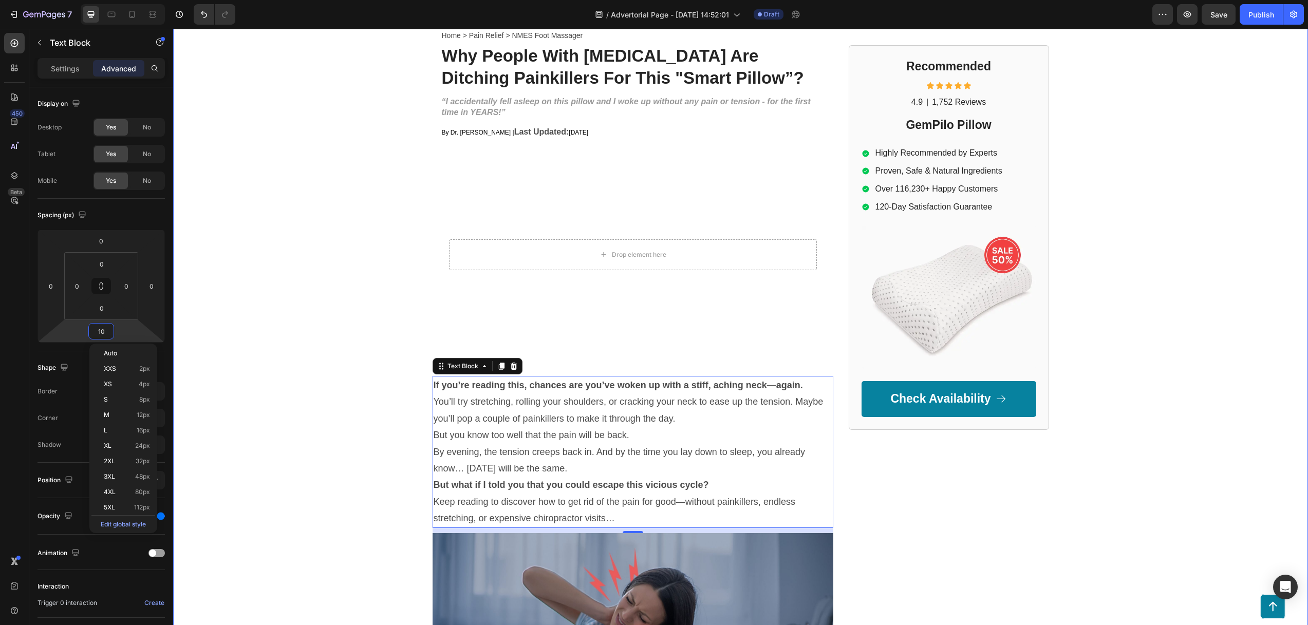
click at [317, 361] on div "GEMPILO Text Block Advertorial Text Block Row Row UPDATE: Nooro Foot Massager i…" at bounding box center [740, 351] width 1134 height 813
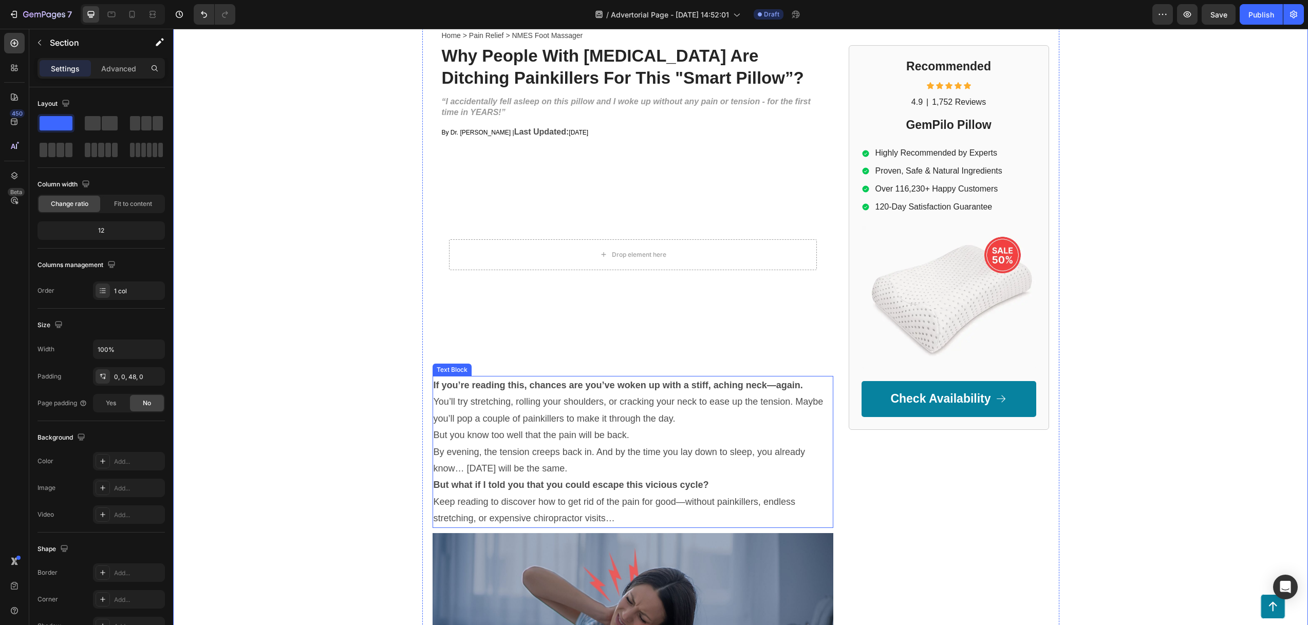
click at [602, 437] on p "But you know too well that the pain will be back." at bounding box center [632, 435] width 399 height 16
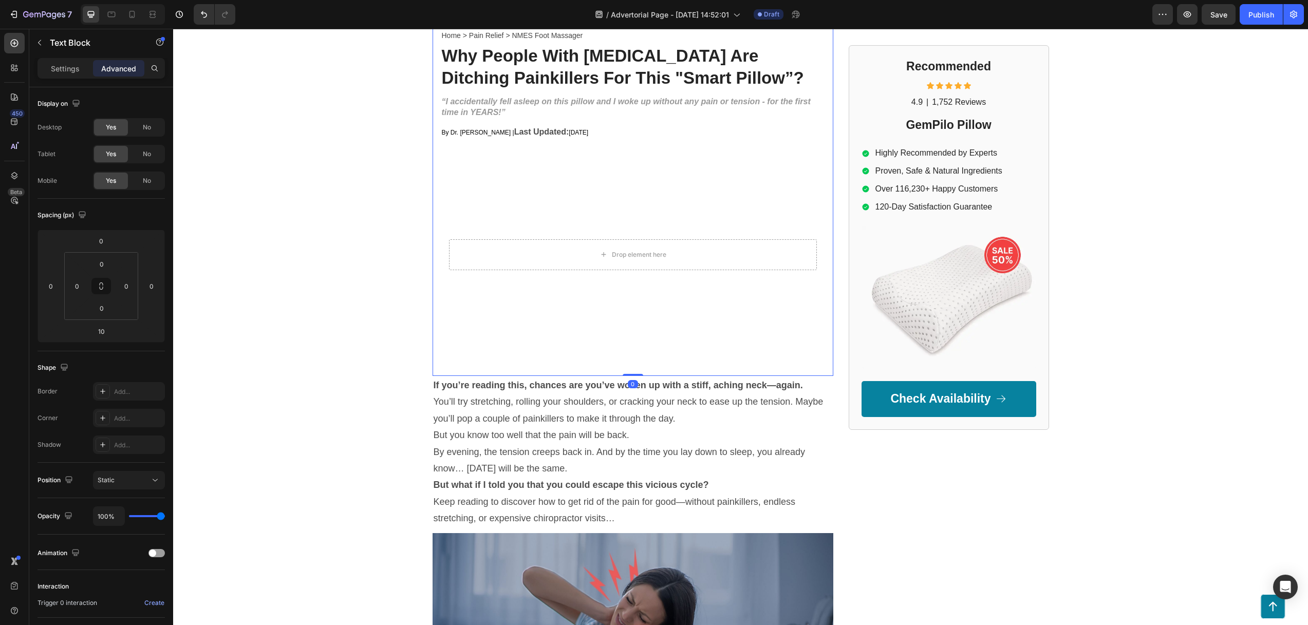
click at [619, 368] on div "UPDATE: Nooro Foot Massager is SELLING OUT faster than expected! Lock in your o…" at bounding box center [632, 181] width 401 height 389
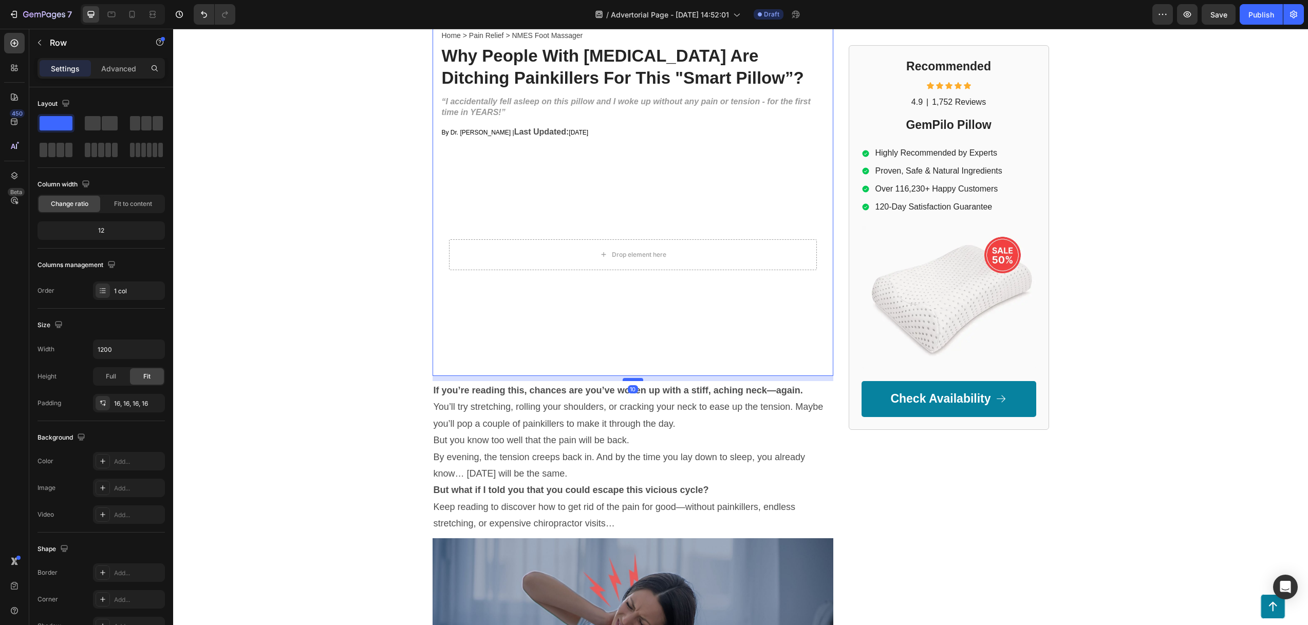
drag, startPoint x: 630, startPoint y: 375, endPoint x: 631, endPoint y: 381, distance: 5.2
click at [631, 381] on div at bounding box center [632, 379] width 21 height 3
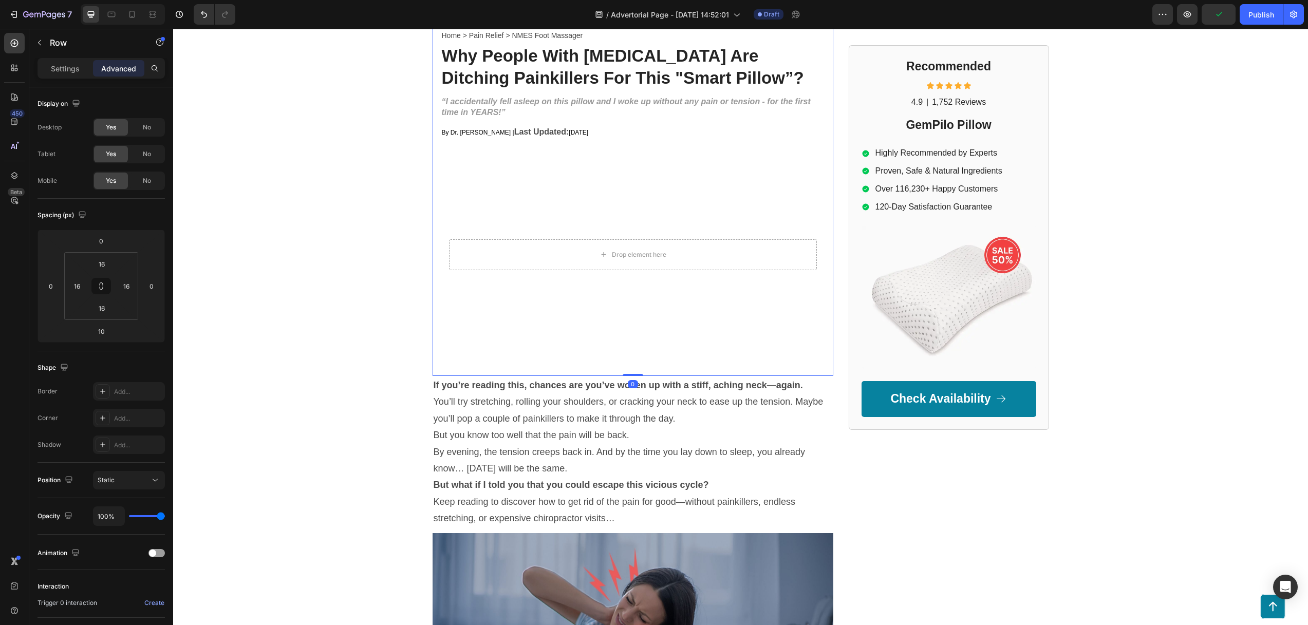
drag, startPoint x: 628, startPoint y: 379, endPoint x: 629, endPoint y: 369, distance: 9.8
click at [629, 369] on div "UPDATE: Nooro Foot Massager is SELLING OUT faster than expected! Lock in your o…" at bounding box center [632, 181] width 401 height 389
type input "0"
click at [535, 408] on p "You’ll try stretching, rolling your shoulders, or cracking your neck to ease up…" at bounding box center [632, 409] width 399 height 33
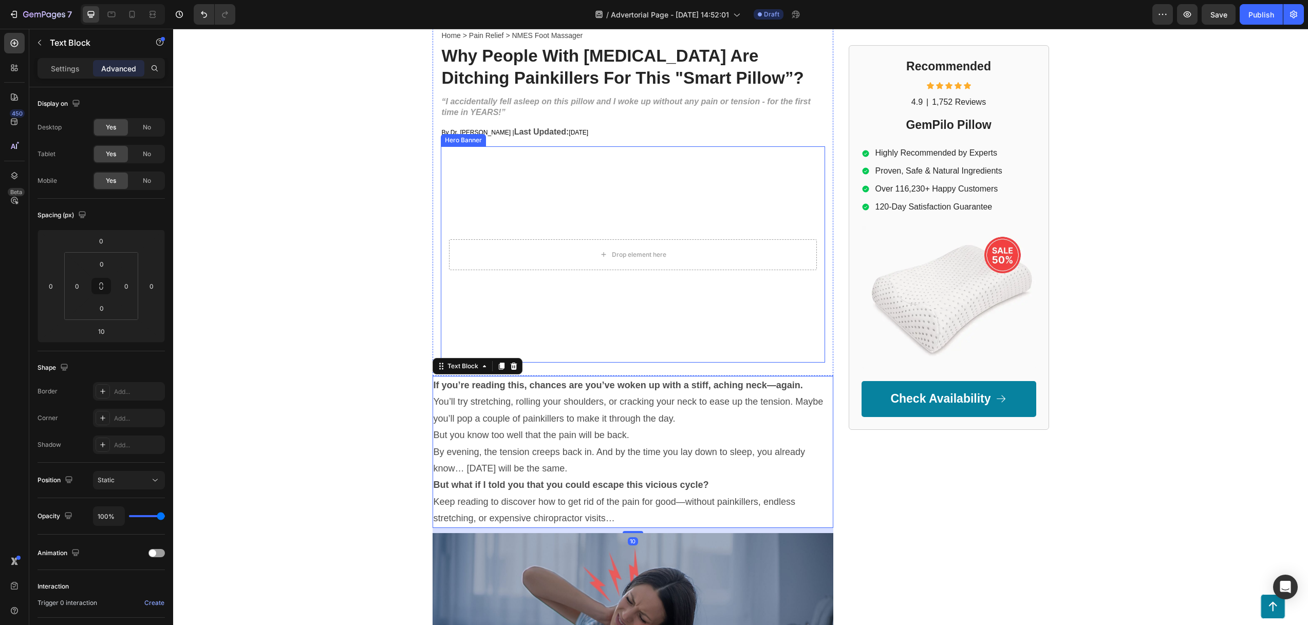
click at [571, 320] on video "Background Image" at bounding box center [633, 254] width 384 height 216
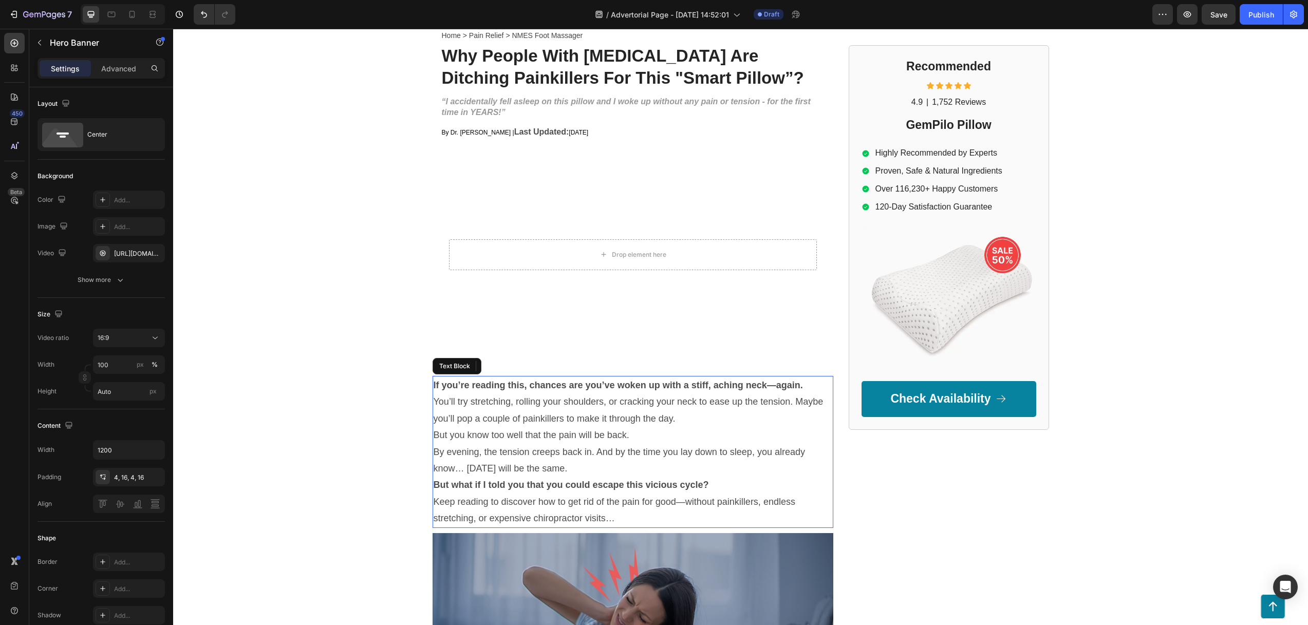
click at [615, 444] on p "By evening, the tension creeps back in. And by the time you lay down to sleep, …" at bounding box center [632, 460] width 399 height 33
click at [536, 229] on video "Background Image" at bounding box center [633, 254] width 384 height 216
click at [589, 418] on p "You’ll try stretching, rolling your shoulders, or cracking your neck to ease up…" at bounding box center [632, 409] width 399 height 33
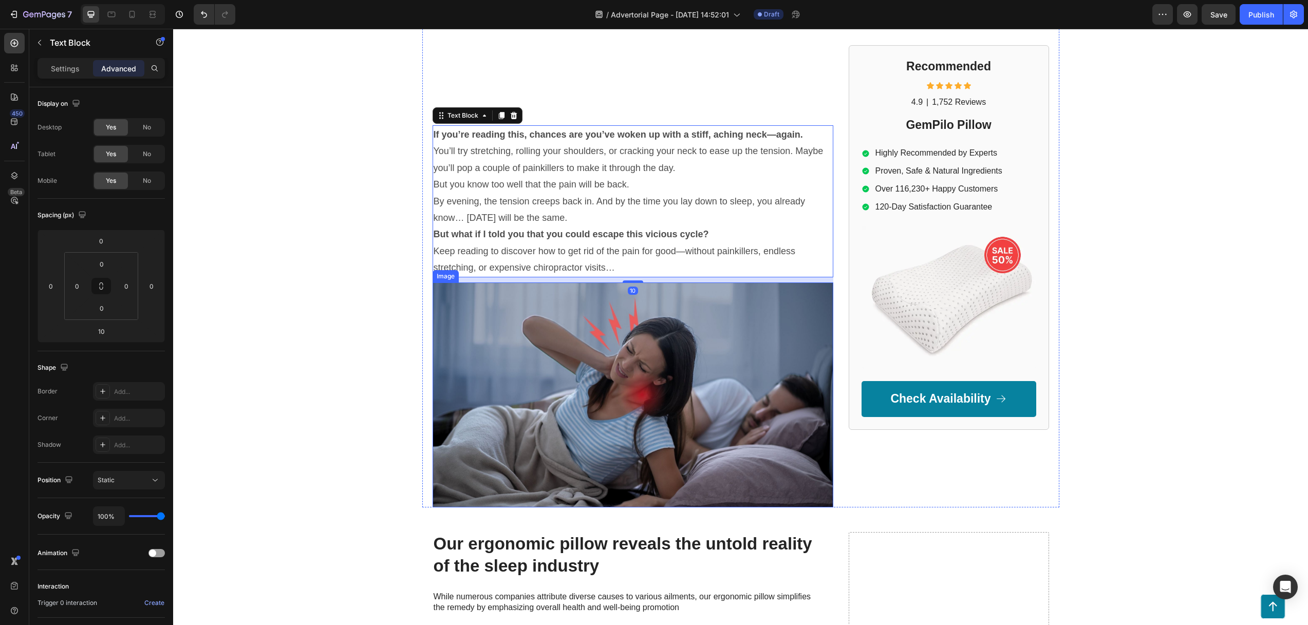
scroll to position [513, 0]
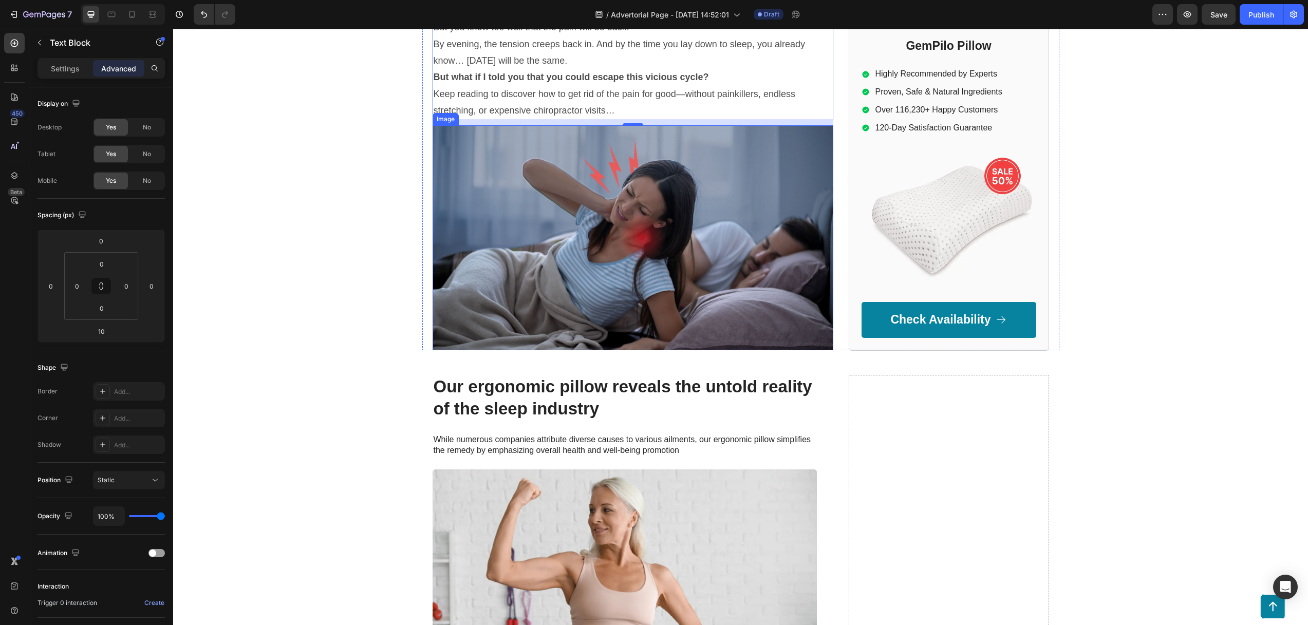
click at [582, 263] on img at bounding box center [632, 237] width 401 height 225
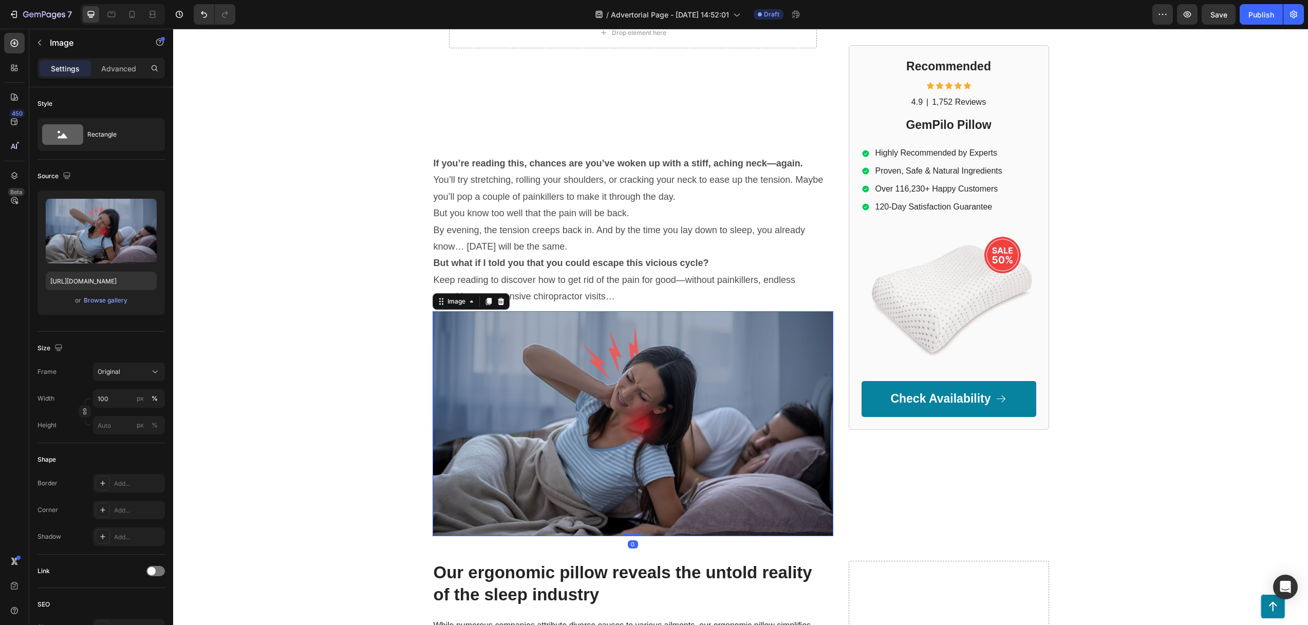
scroll to position [307, 0]
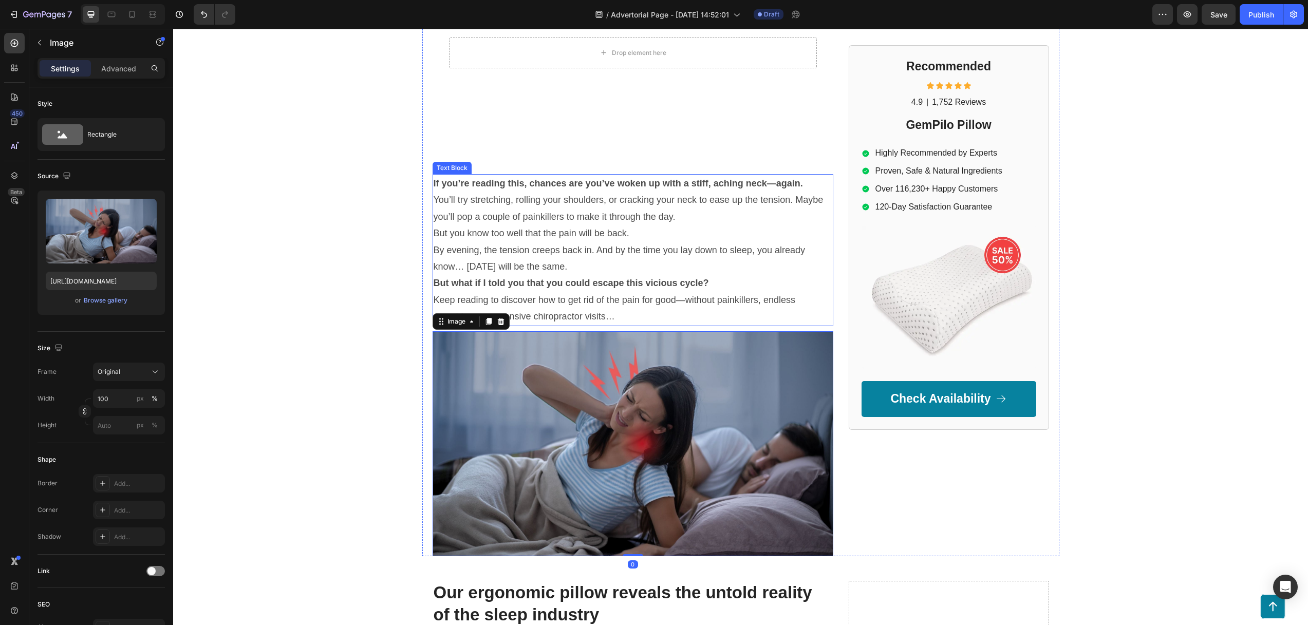
click at [547, 270] on p "By evening, the tension creeps back in. And by the time you lay down to sleep, …" at bounding box center [632, 258] width 399 height 33
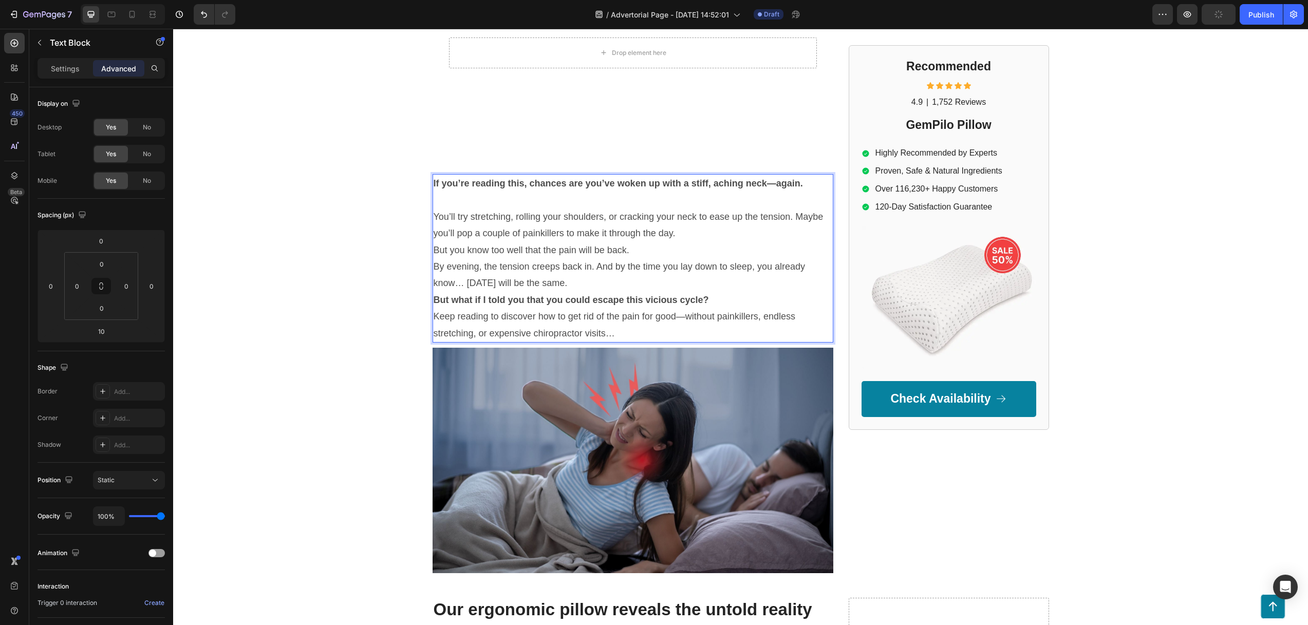
click at [663, 249] on p "But you know too well that the pain will be back." at bounding box center [632, 250] width 399 height 16
click at [694, 235] on p "You’ll try stretching, rolling your shoulders, or cracking your neck to ease up…" at bounding box center [632, 225] width 399 height 33
click at [591, 286] on p "By evening, the tension creeps back in. And by the time you lay down to sleep, …" at bounding box center [632, 274] width 399 height 33
click at [710, 299] on p "But what if I told you that you could escape this vicious cycle?" at bounding box center [632, 300] width 399 height 16
click at [657, 290] on p "By evening, the tension creeps back in. And by the time you lay down to sleep, …" at bounding box center [632, 274] width 399 height 33
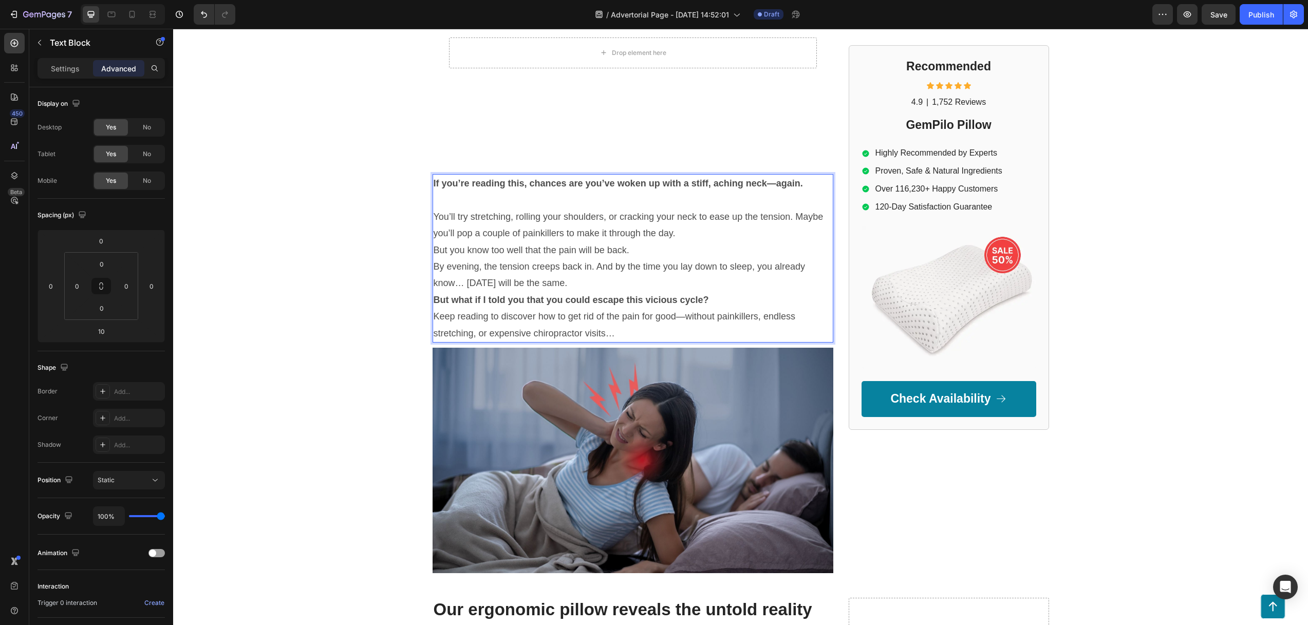
click at [711, 303] on p "But what if I told you that you could escape this vicious cycle?" at bounding box center [632, 300] width 399 height 16
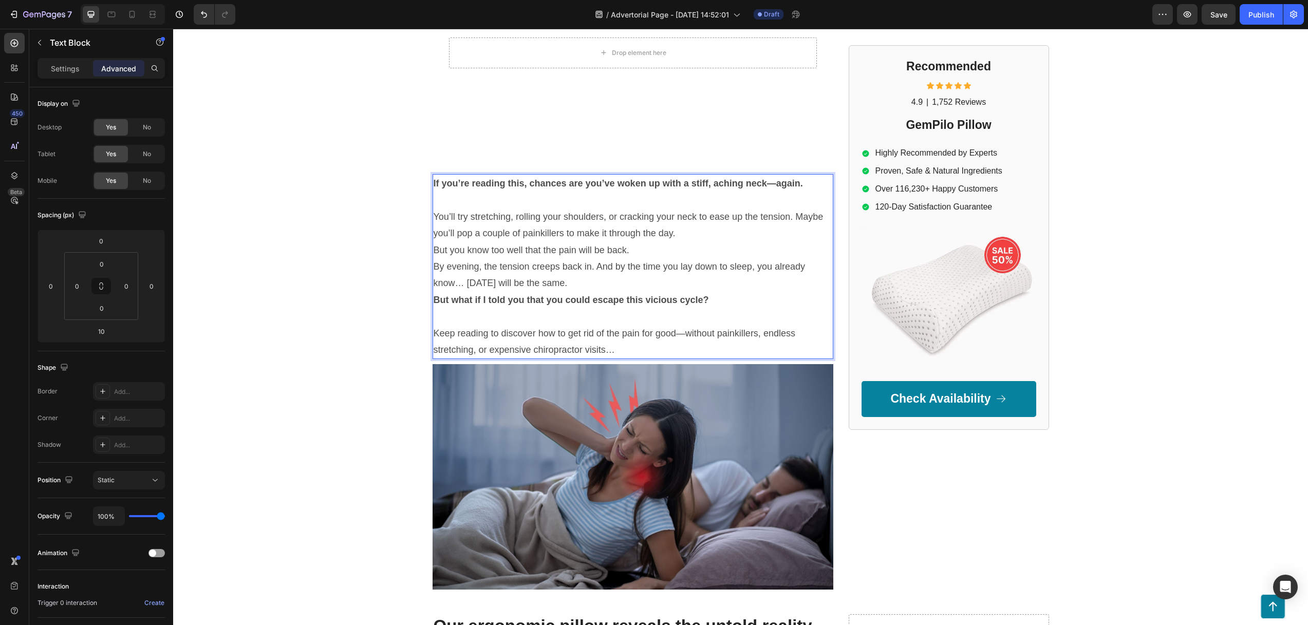
click at [619, 286] on p "By evening, the tension creeps back in. And by the time you lay down to sleep, …" at bounding box center [632, 274] width 399 height 33
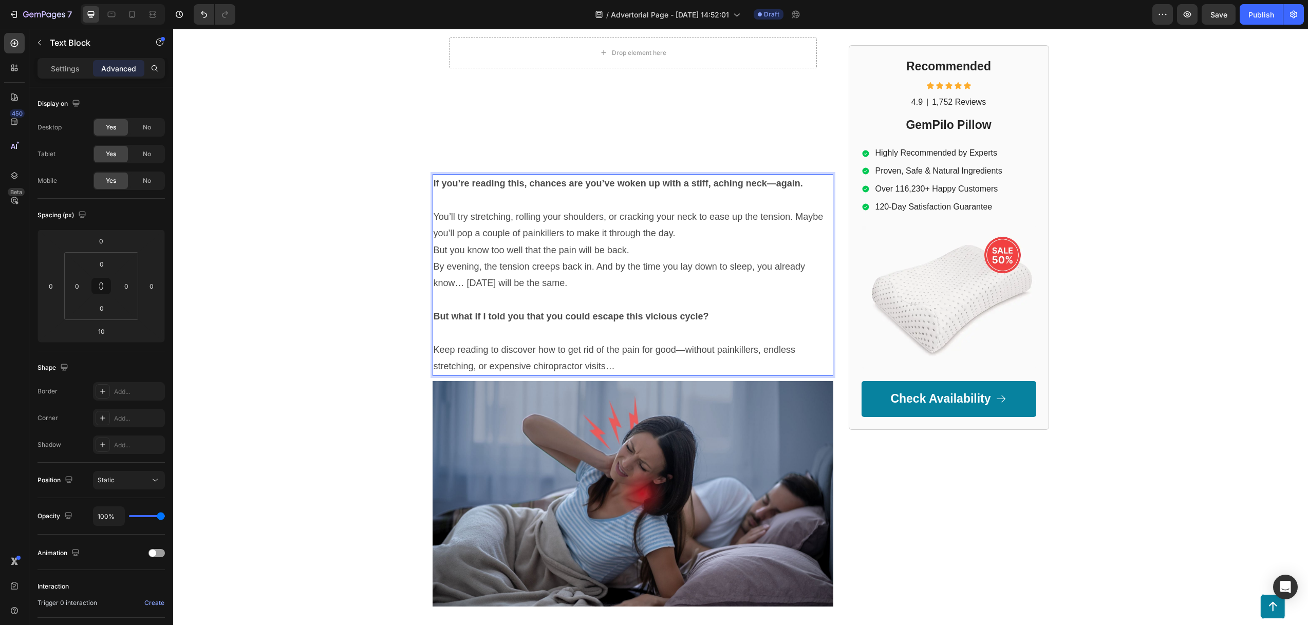
click at [651, 257] on p "But you know too well that the pain will be back." at bounding box center [632, 250] width 399 height 16
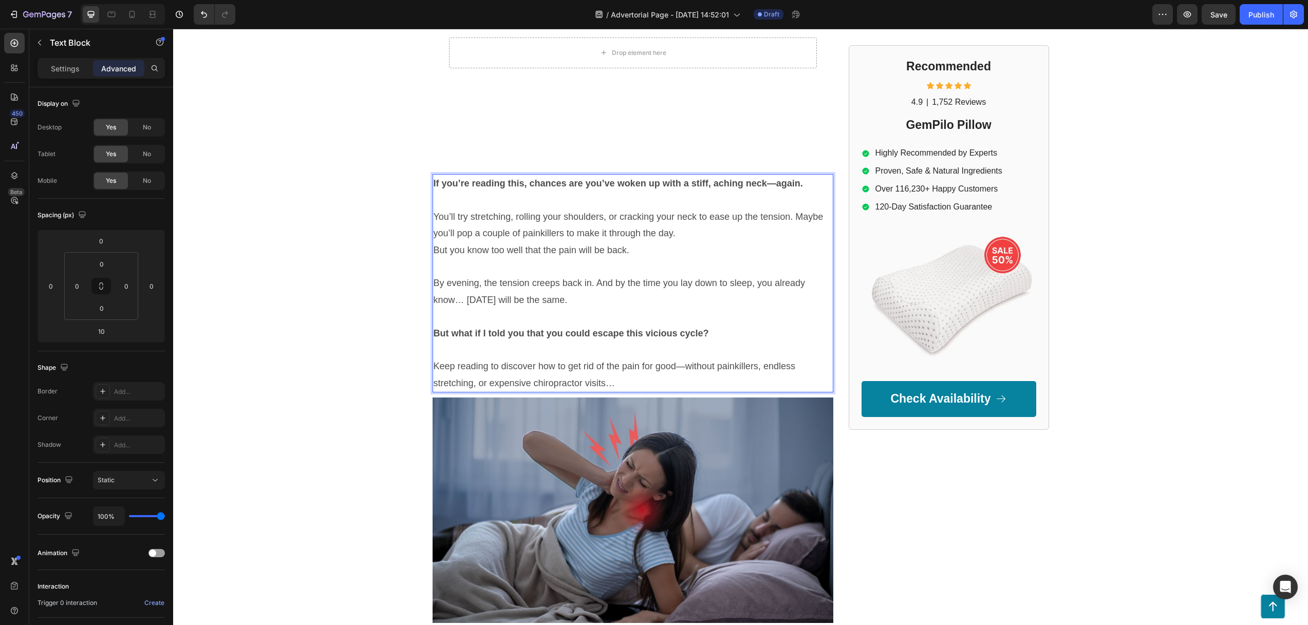
click at [682, 237] on p "You’ll try stretching, rolling your shoulders, or cracking your neck to ease up…" at bounding box center [632, 225] width 399 height 33
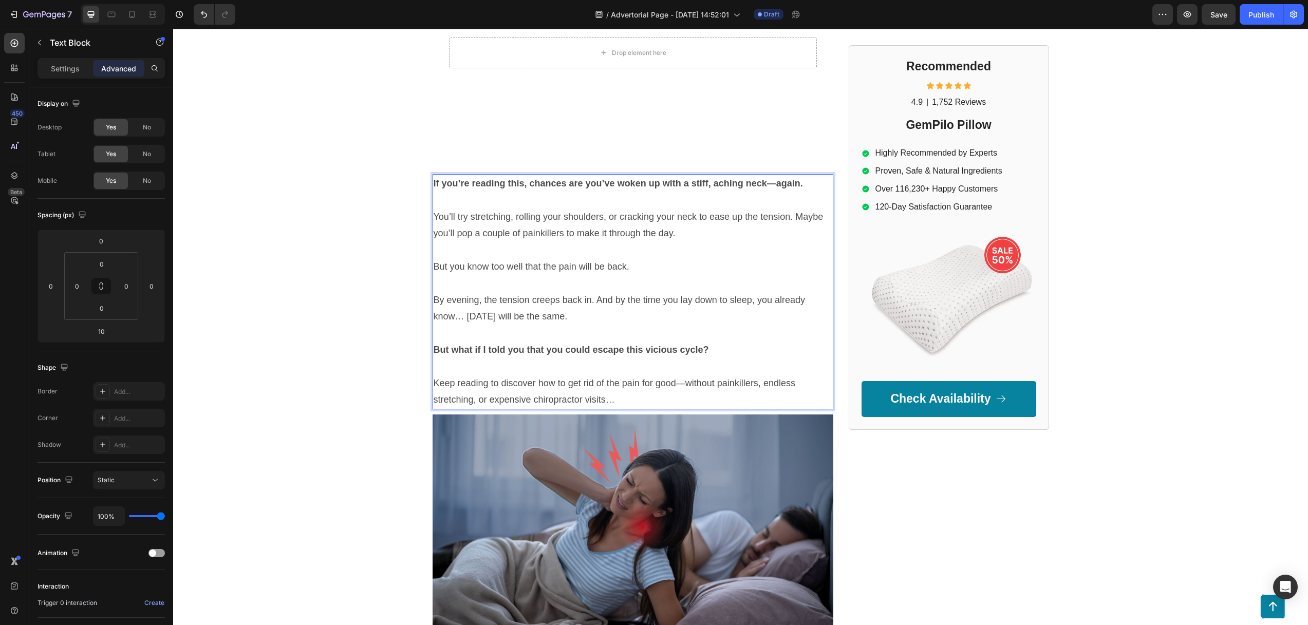
click at [591, 310] on p "By evening, the tension creeps back in. And by the time you lay down to sleep, …" at bounding box center [632, 308] width 399 height 33
click at [387, 323] on div "GEMPILO Text Block Advertorial Text Block Row Row UPDATE: Nooro Foot Massager i…" at bounding box center [740, 191] width 1134 height 896
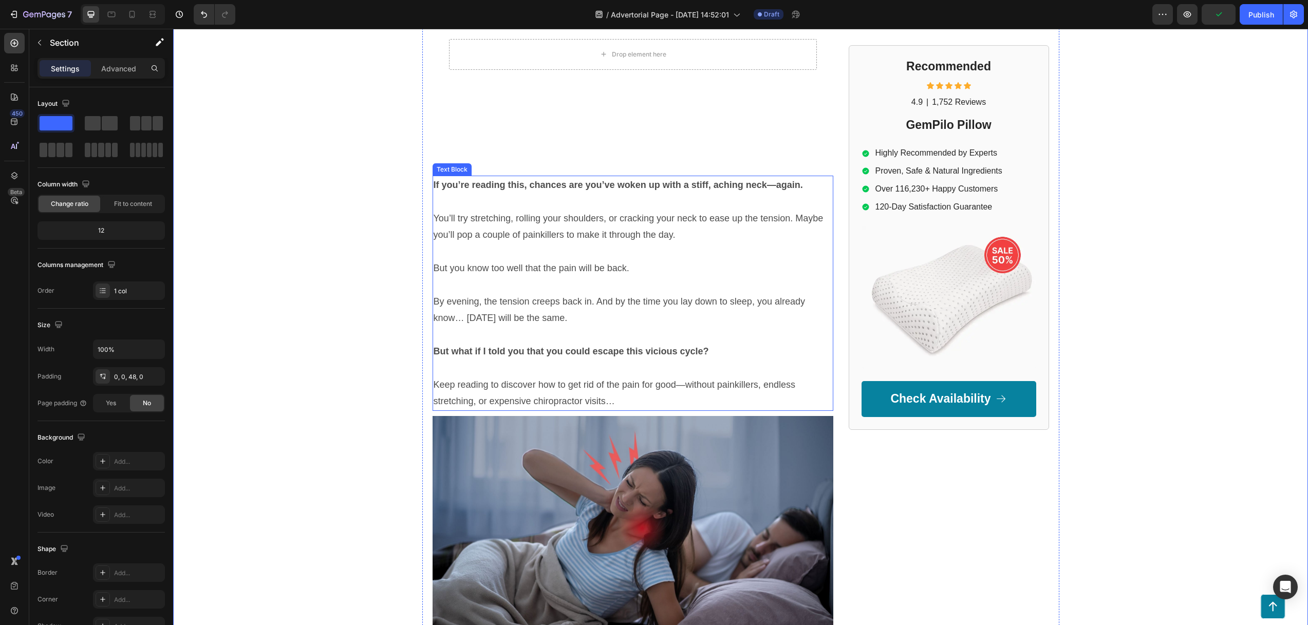
scroll to position [305, 0]
click at [126, 14] on div at bounding box center [132, 14] width 16 height 16
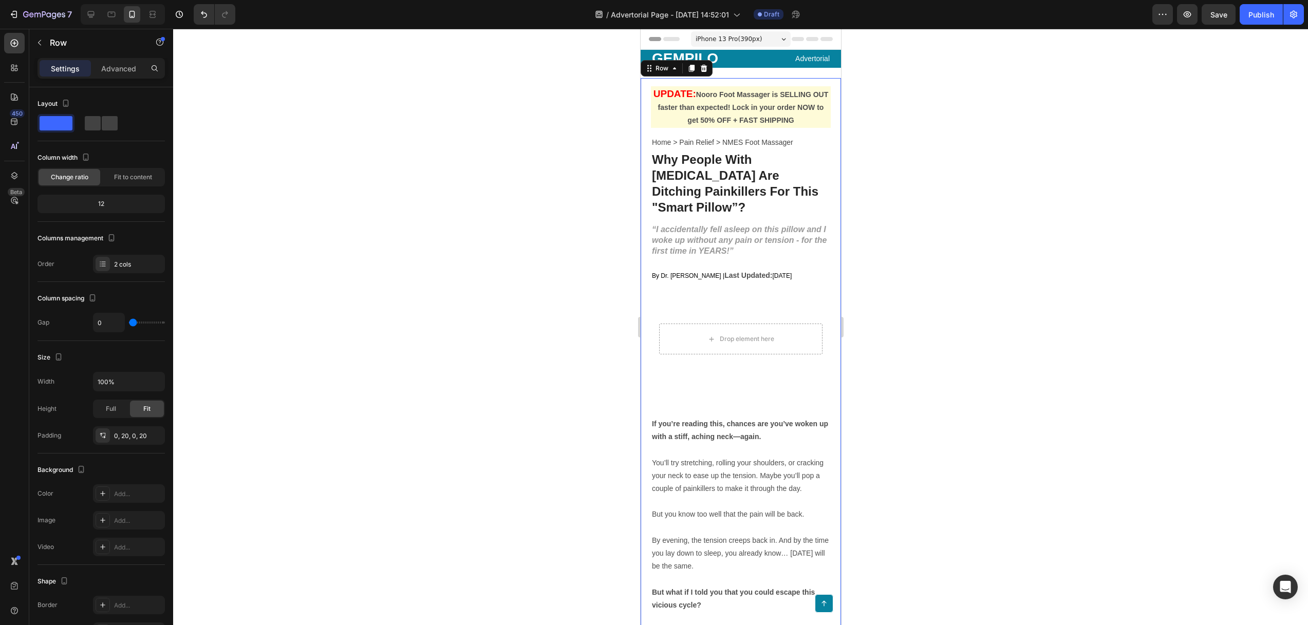
click at [724, 387] on div "UPDATE: Nooro Foot Massager is SELLING OUT faster than expected! Lock in your o…" at bounding box center [740, 424] width 180 height 693
click at [667, 360] on video "Background Image" at bounding box center [740, 339] width 180 height 101
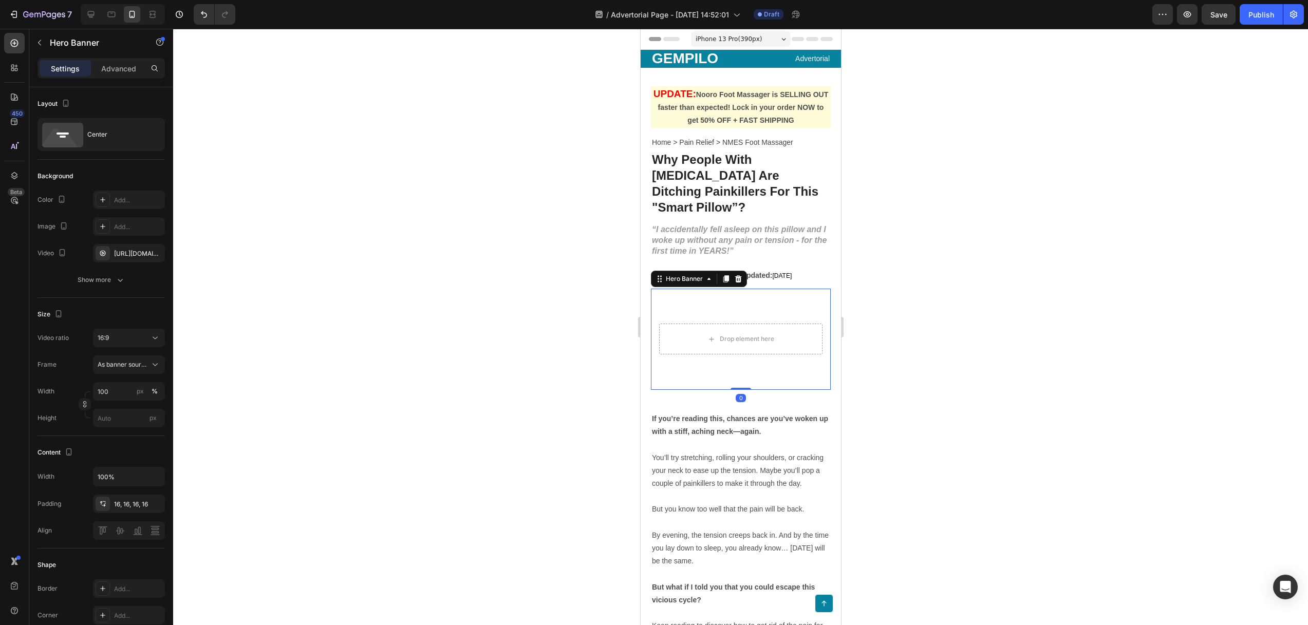
drag, startPoint x: 736, startPoint y: 373, endPoint x: 733, endPoint y: 365, distance: 9.3
click at [732, 360] on div "Drop element here Hero Banner 0" at bounding box center [740, 339] width 180 height 101
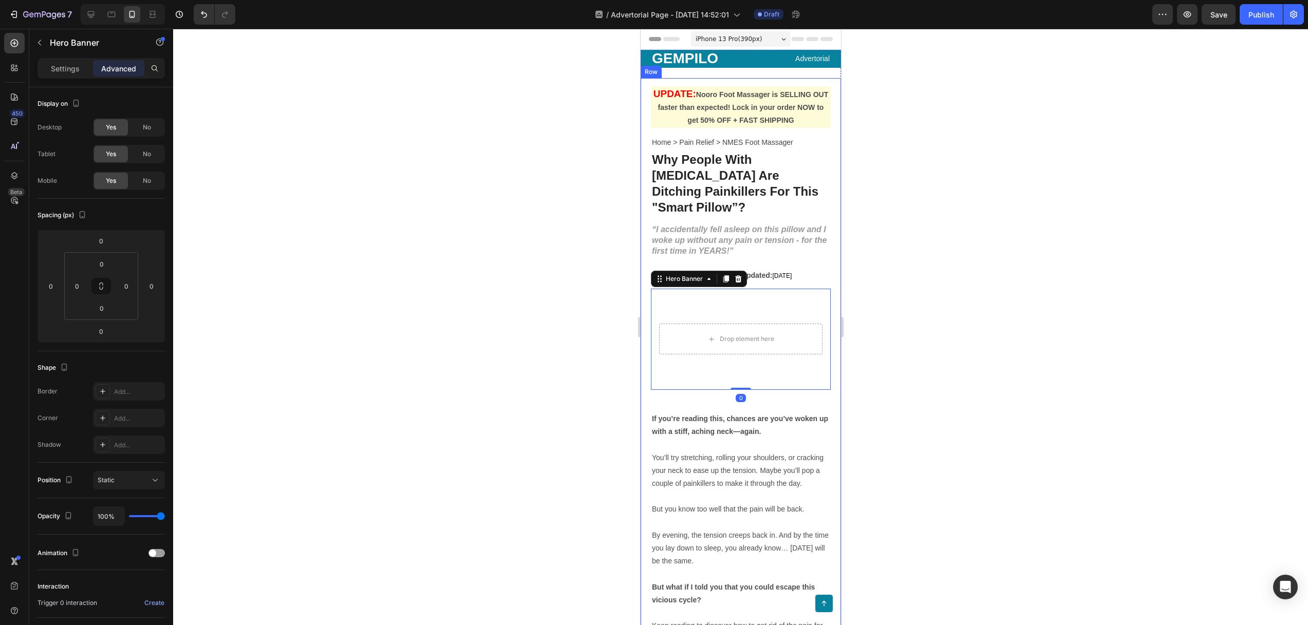
click at [729, 386] on div "UPDATE: Nooro Foot Massager is SELLING OUT faster than expected! Lock in your o…" at bounding box center [740, 422] width 180 height 688
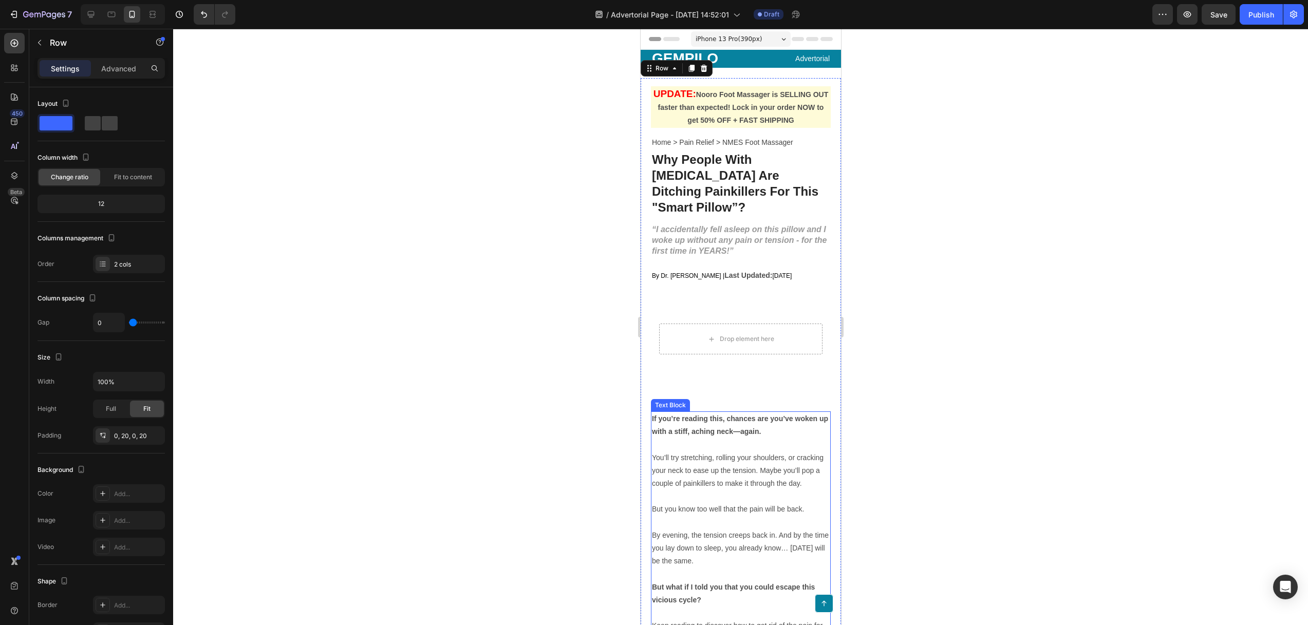
click at [731, 438] on p "Rich Text Editor. Editing area: main" at bounding box center [740, 444] width 178 height 13
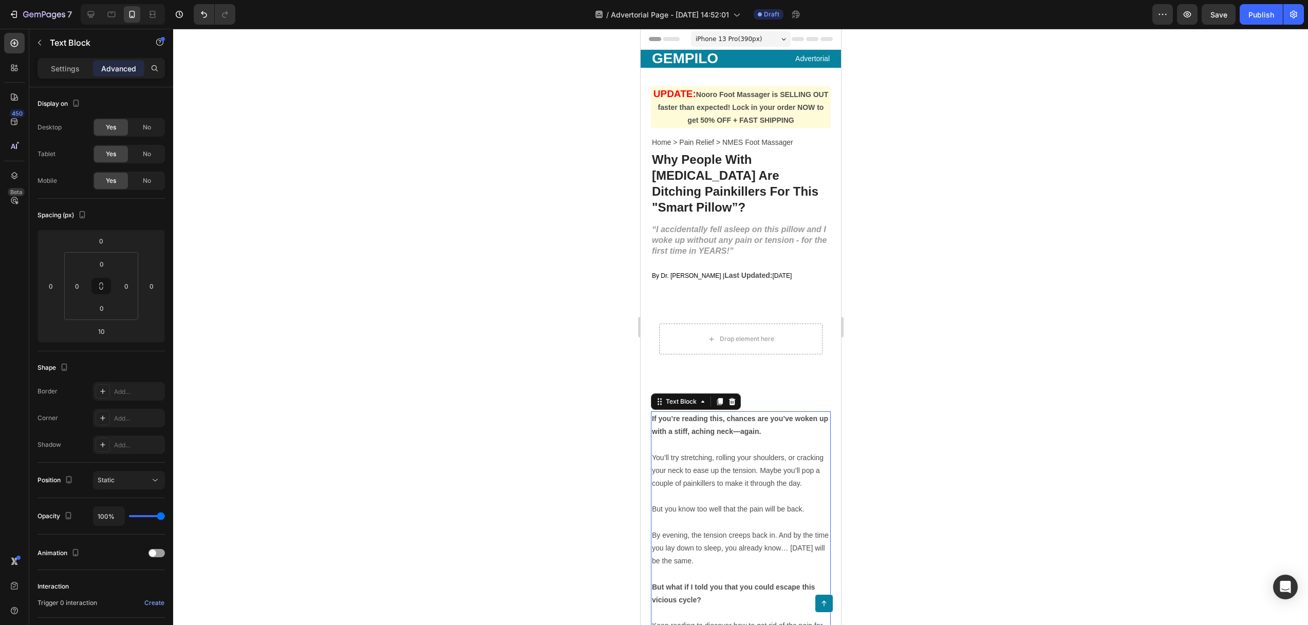
click at [631, 429] on div at bounding box center [740, 327] width 1134 height 596
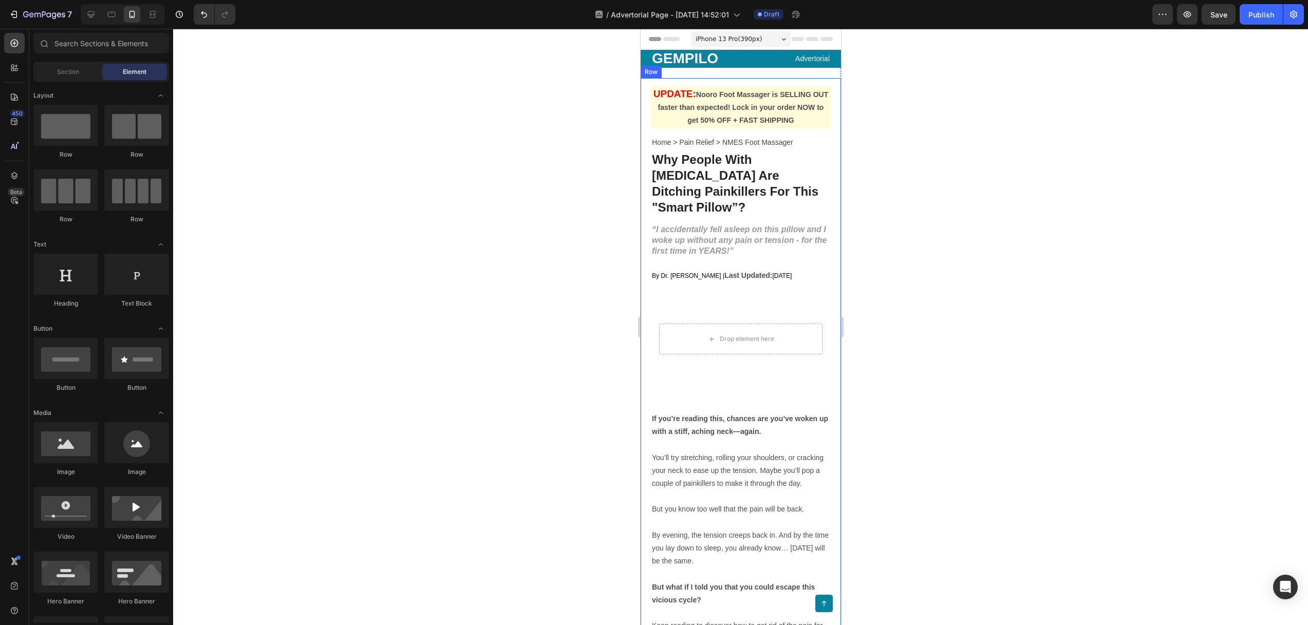
click at [731, 384] on div "UPDATE: Nooro Foot Massager is SELLING OUT faster than expected! Lock in your o…" at bounding box center [740, 422] width 180 height 688
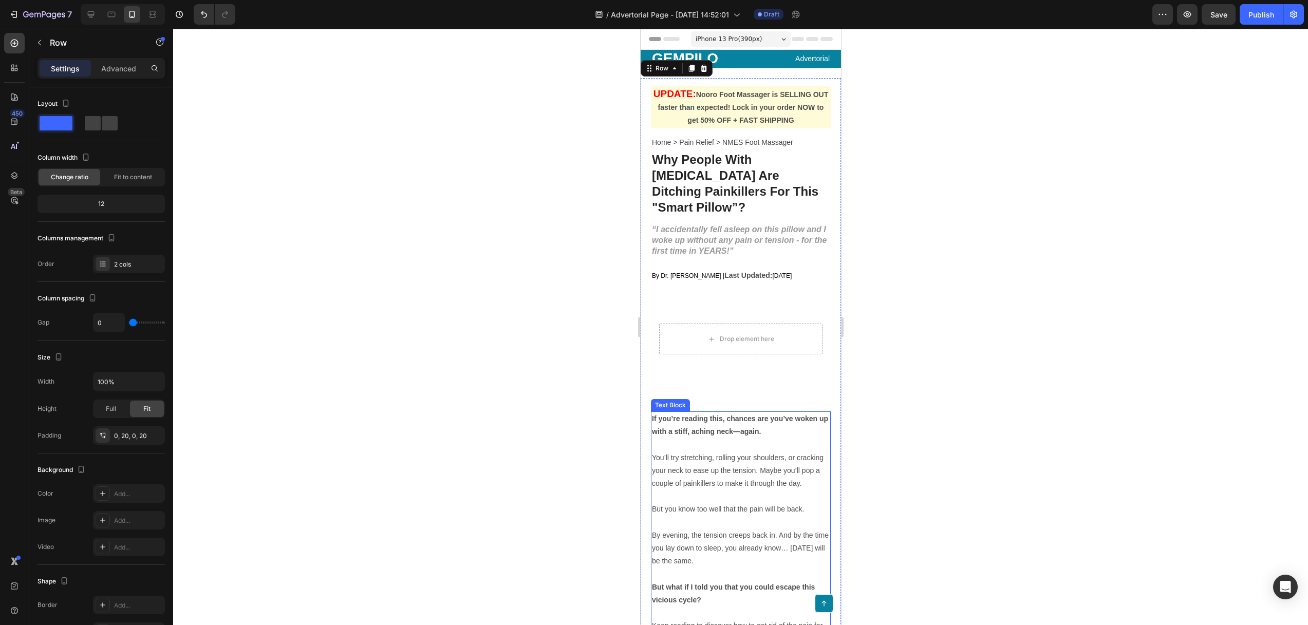
click at [749, 438] on p "Rich Text Editor. Editing area: main" at bounding box center [740, 444] width 178 height 13
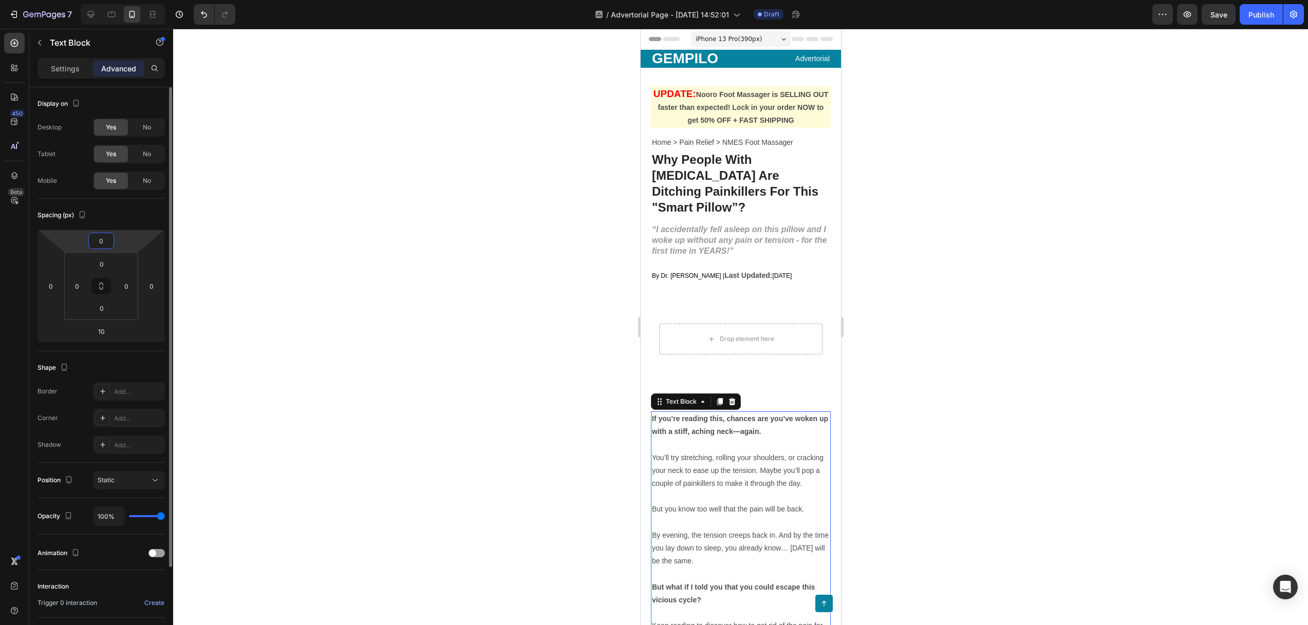
click at [102, 242] on input "0" at bounding box center [101, 240] width 21 height 15
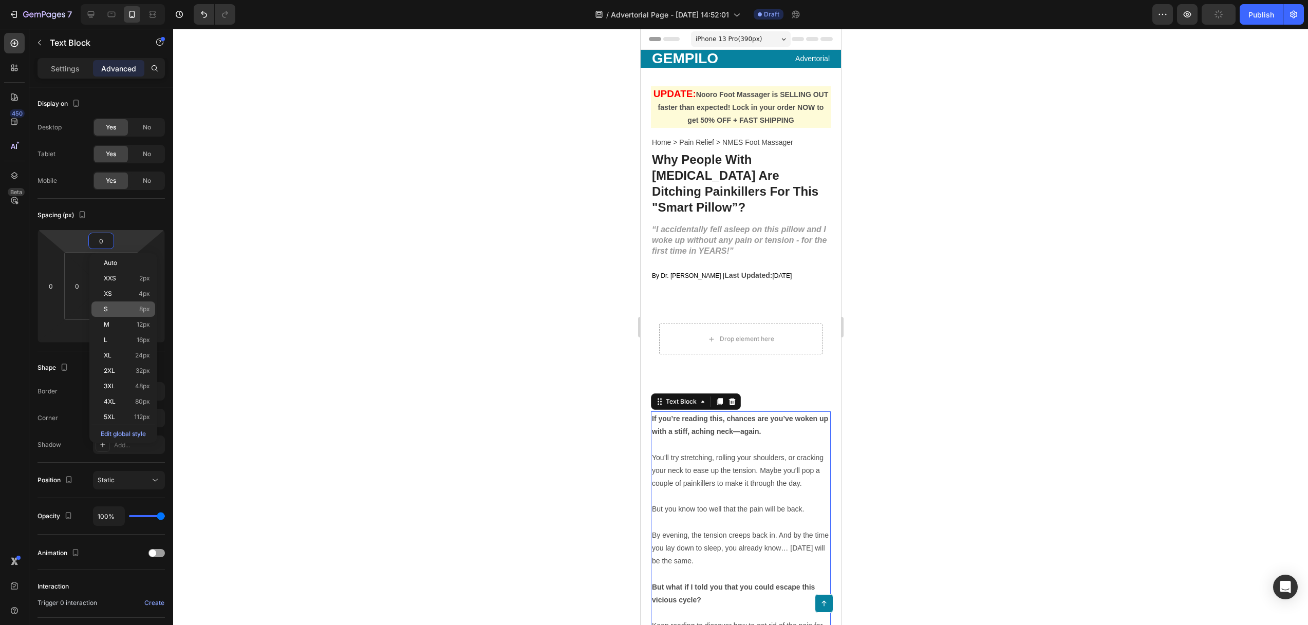
click at [120, 303] on div "S 8px" at bounding box center [123, 308] width 64 height 15
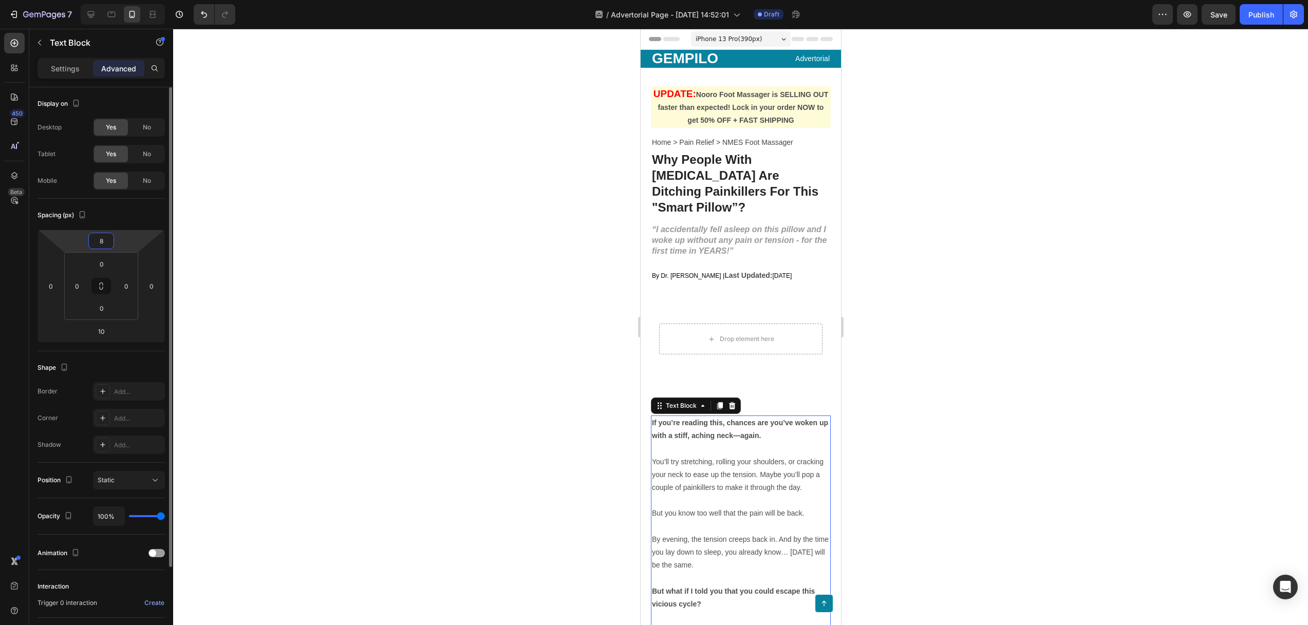
click at [103, 242] on input "8" at bounding box center [101, 240] width 21 height 15
drag, startPoint x: 106, startPoint y: 239, endPoint x: 88, endPoint y: 238, distance: 18.5
click at [88, 238] on div "8" at bounding box center [101, 241] width 26 height 16
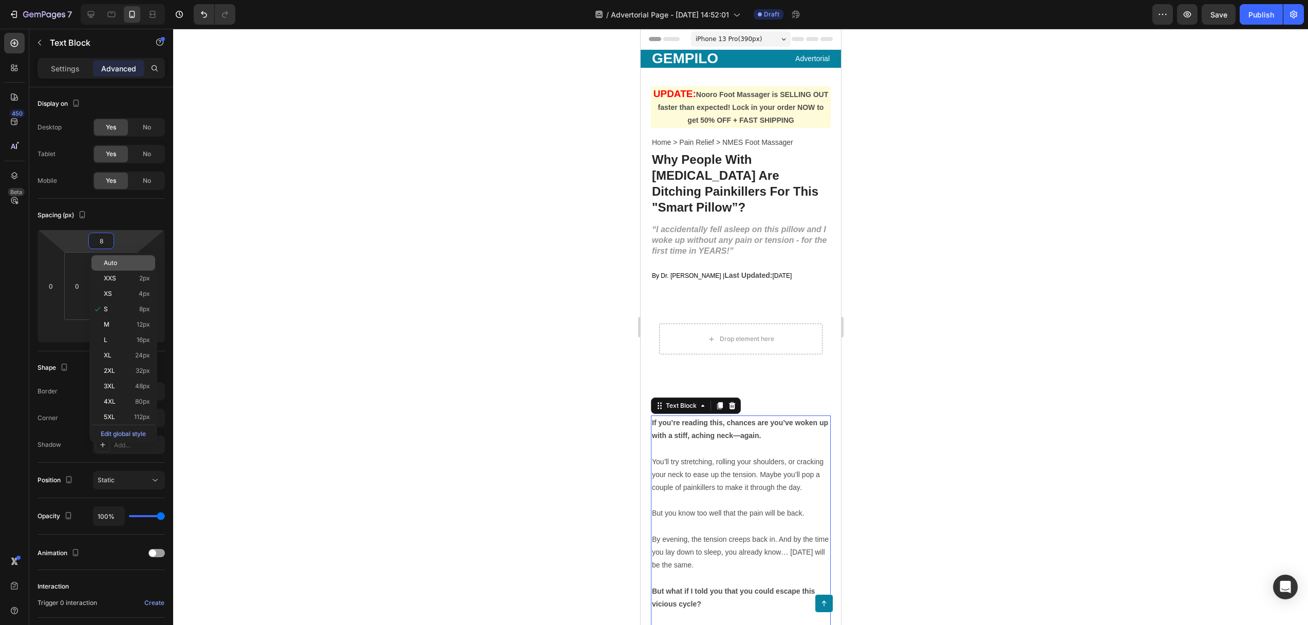
type input "0"
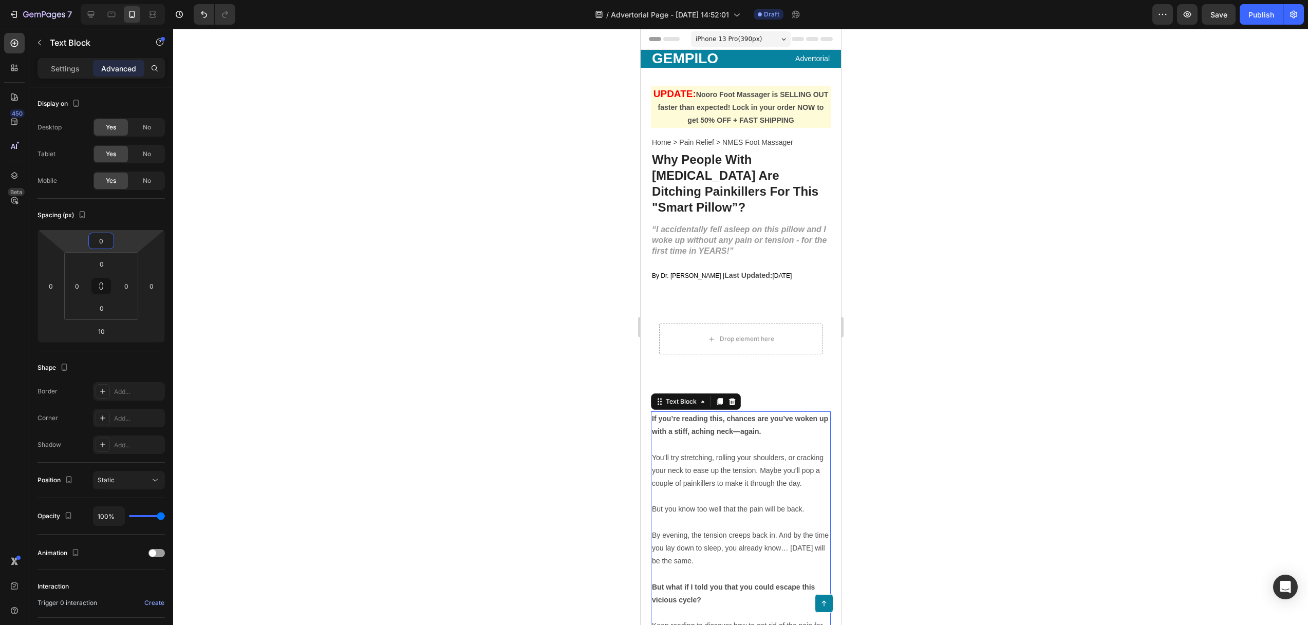
click at [278, 282] on div at bounding box center [740, 327] width 1134 height 596
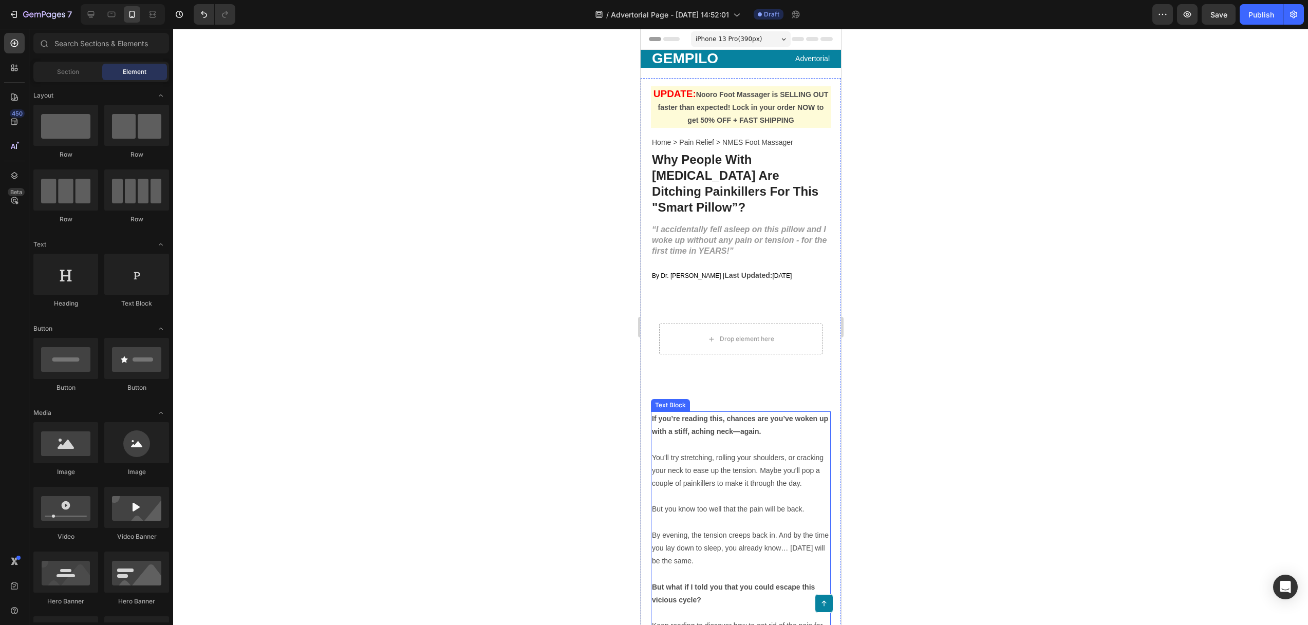
click at [745, 414] on strong "If you’re reading this, chances are you’ve woken up with a stiff, aching neck—a…" at bounding box center [739, 424] width 176 height 21
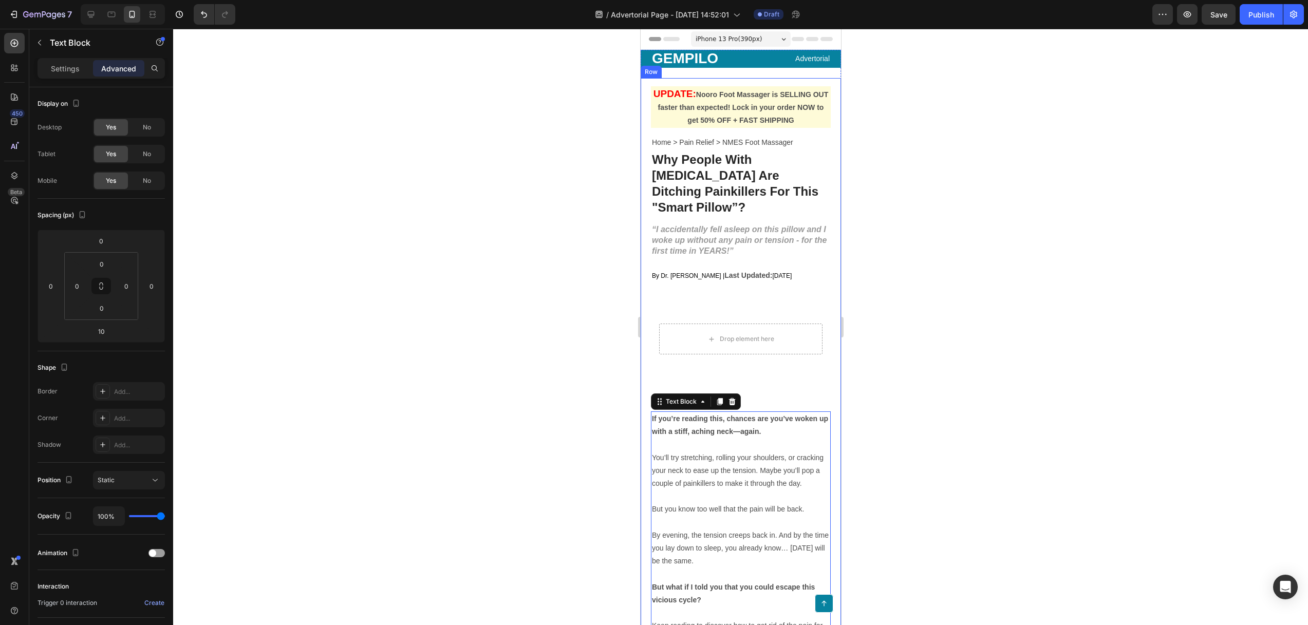
click at [550, 151] on div at bounding box center [740, 327] width 1134 height 596
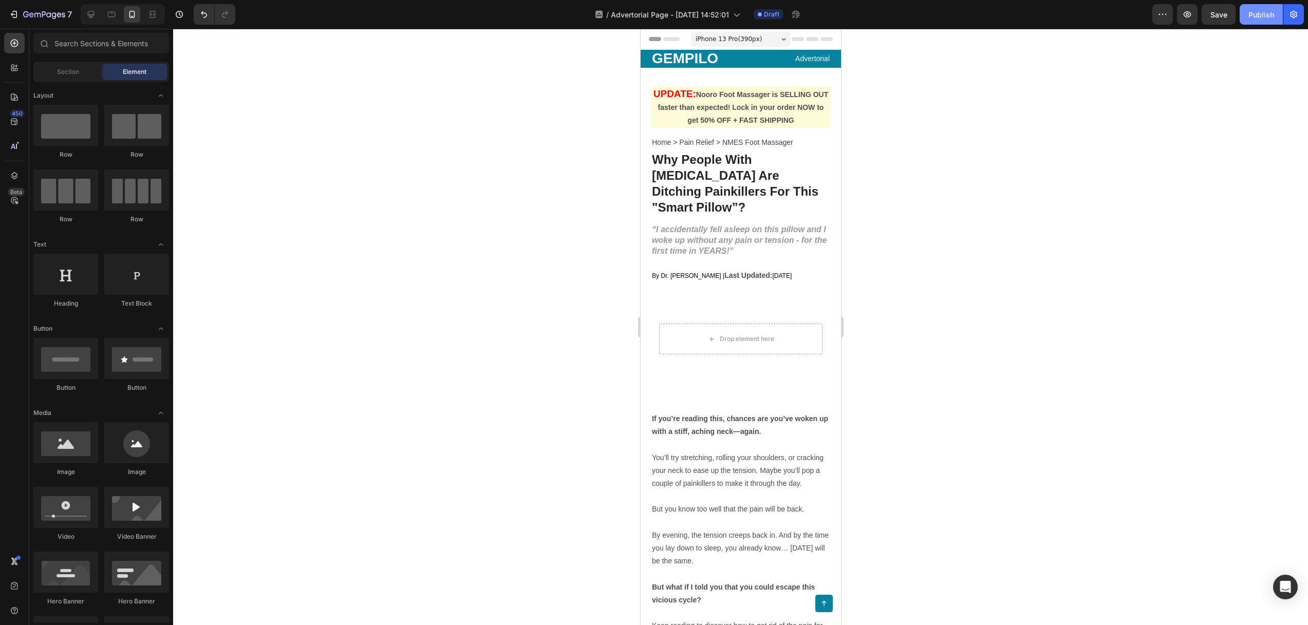
click at [1253, 16] on div "Publish" at bounding box center [1261, 14] width 26 height 11
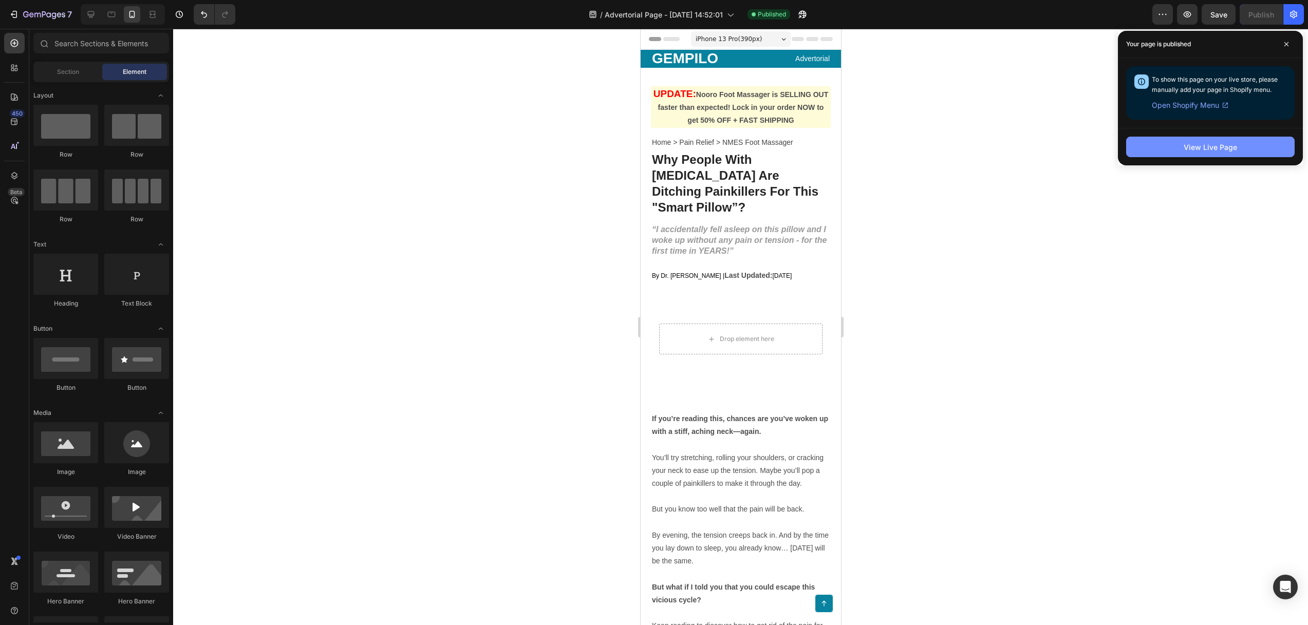
click at [1209, 153] on button "View Live Page" at bounding box center [1210, 147] width 168 height 21
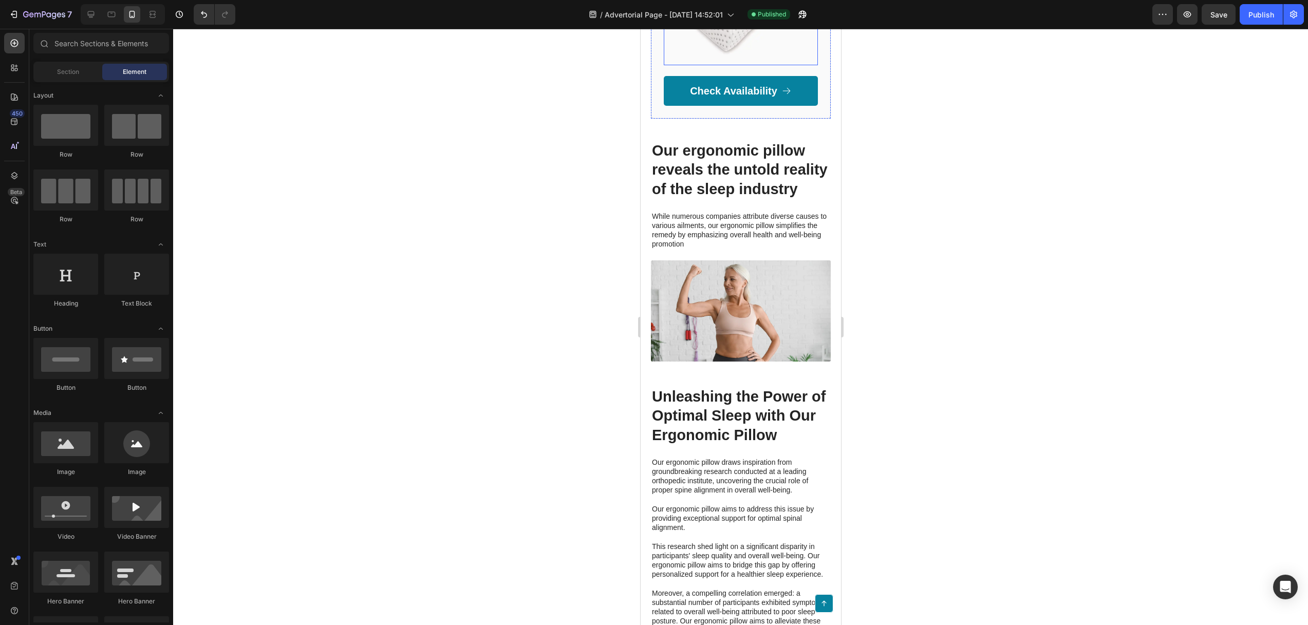
scroll to position [1162, 0]
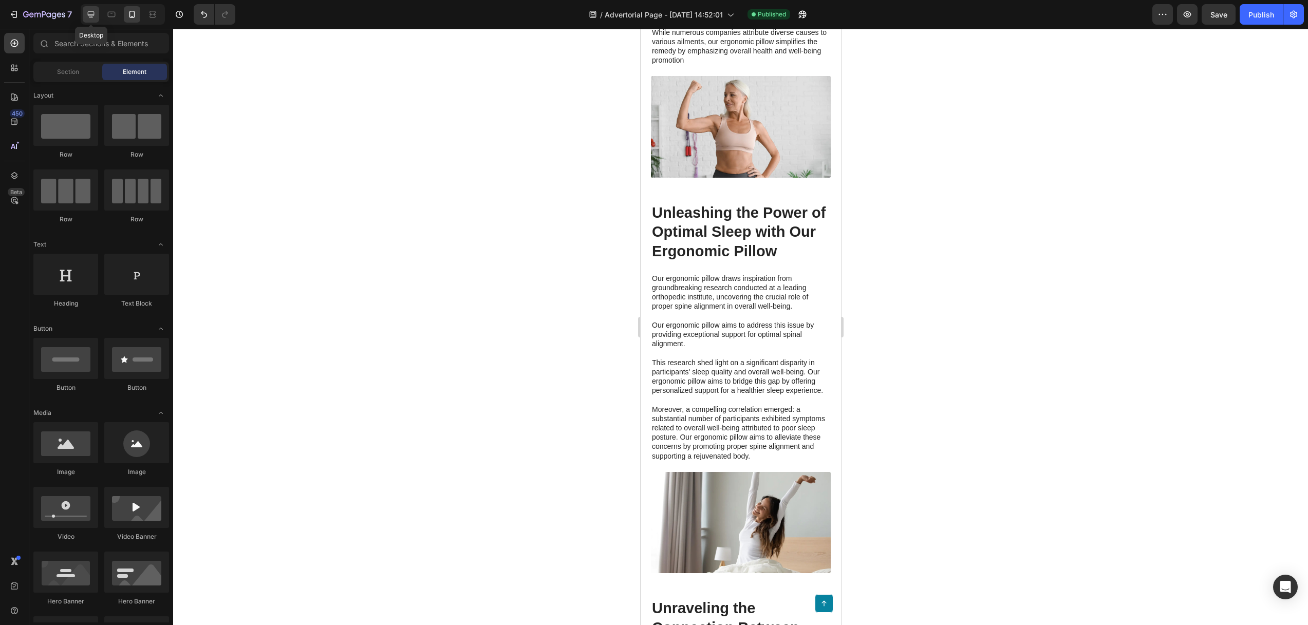
click at [88, 15] on icon at bounding box center [91, 14] width 7 height 7
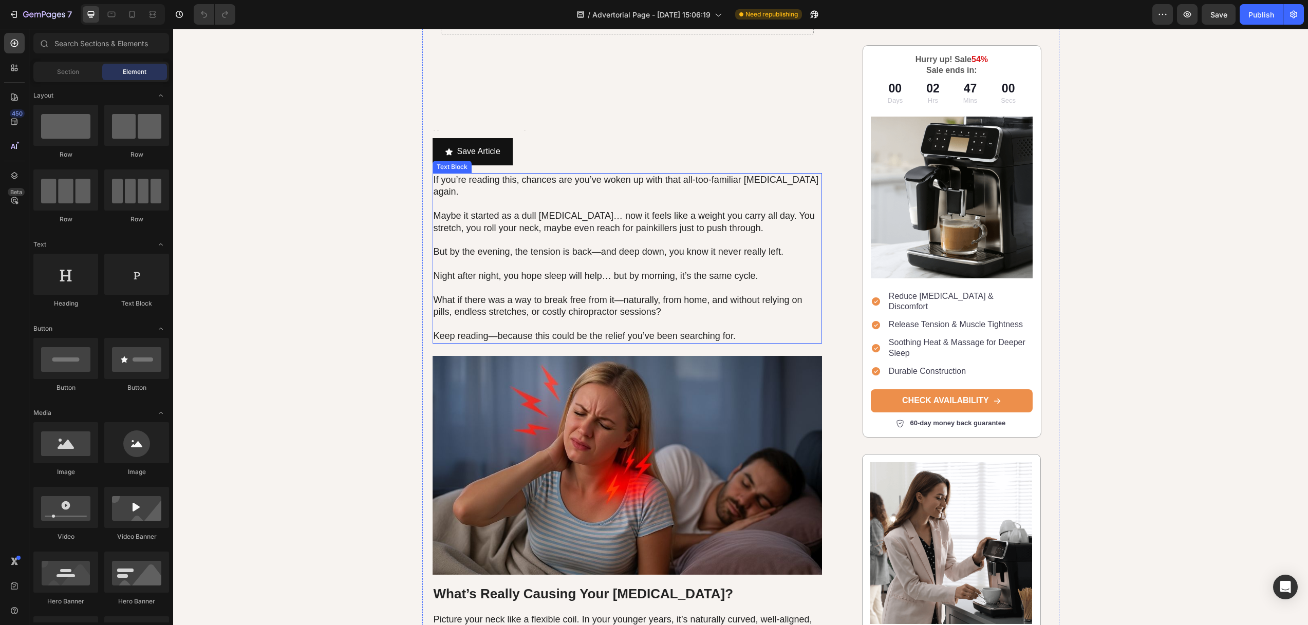
scroll to position [327, 0]
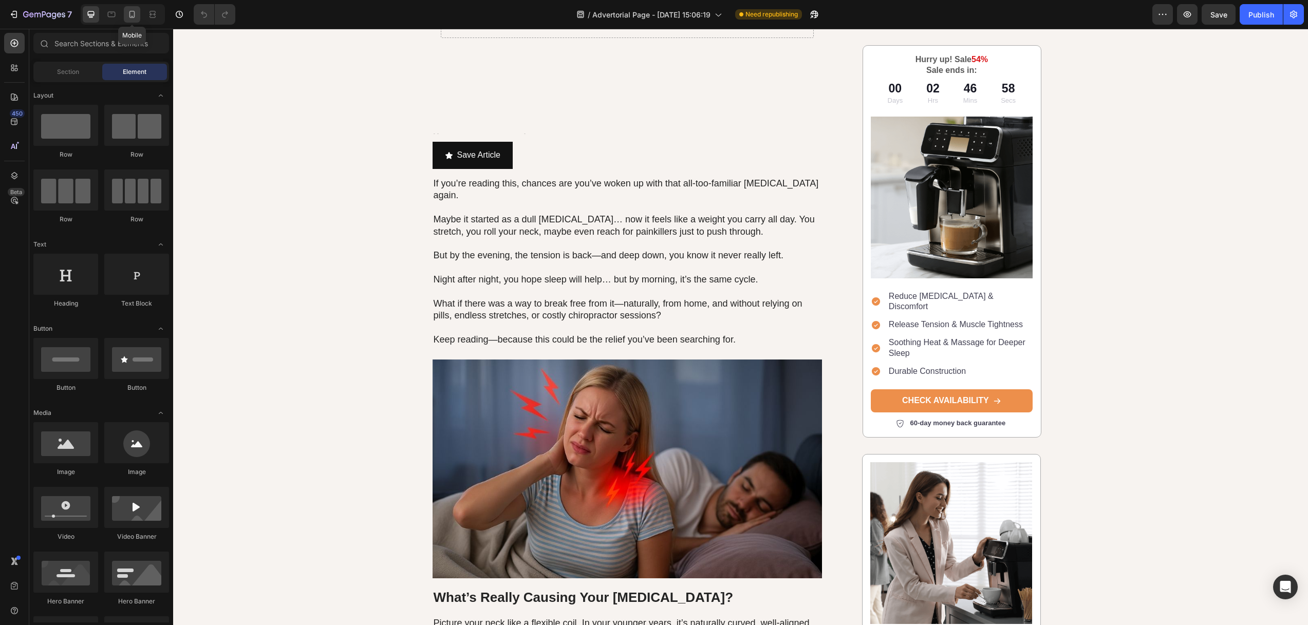
click at [136, 10] on icon at bounding box center [132, 14] width 10 height 10
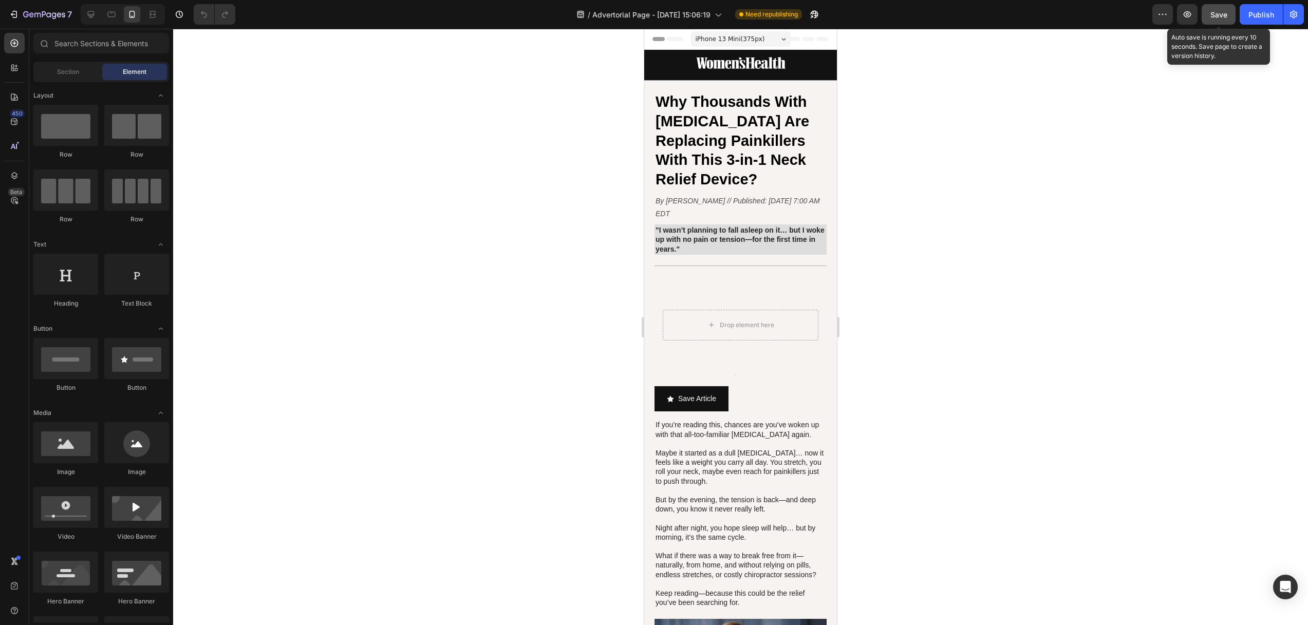
click at [1218, 17] on span "Save" at bounding box center [1218, 14] width 17 height 9
click at [87, 12] on icon at bounding box center [91, 14] width 10 height 10
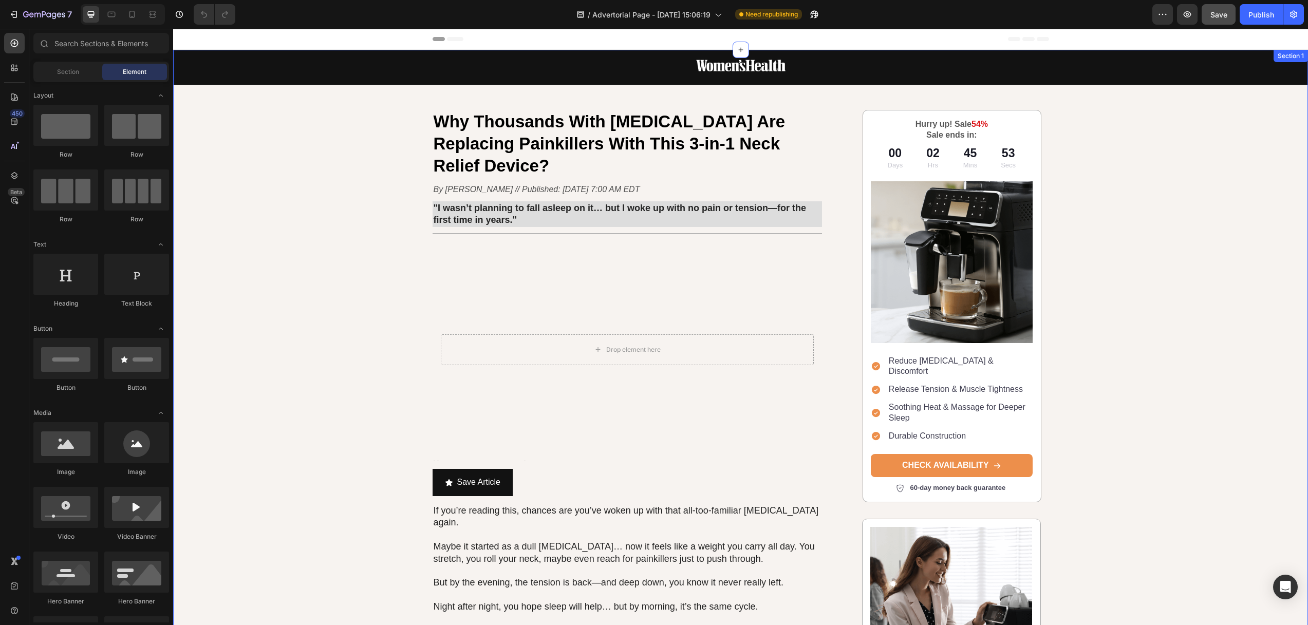
click at [337, 152] on div "Image Row Why Thousands With [MEDICAL_DATA] Are Replacing Painkillers With This…" at bounding box center [740, 596] width 1134 height 1092
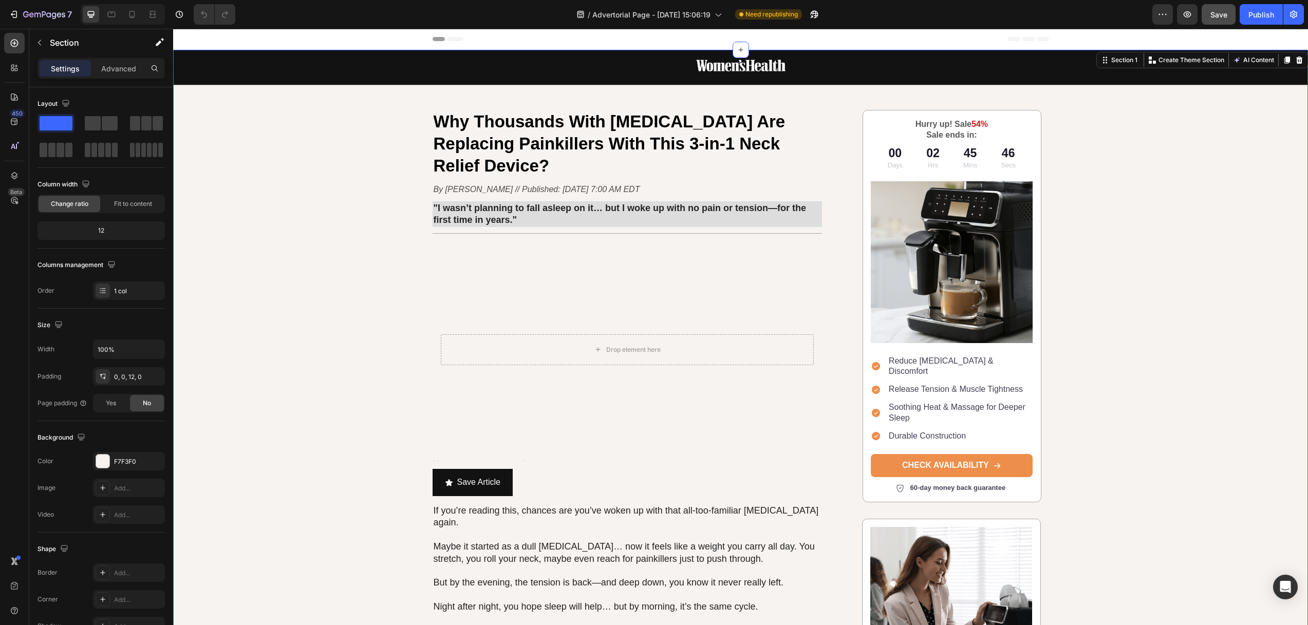
click at [254, 227] on div "Image Row Why Thousands With [MEDICAL_DATA] Are Replacing Painkillers With This…" at bounding box center [740, 596] width 1134 height 1092
click at [286, 134] on div "Image Row Why Thousands With [MEDICAL_DATA] Are Replacing Painkillers With This…" at bounding box center [740, 596] width 1134 height 1092
click at [403, 113] on div "Image Row Why Thousands With [MEDICAL_DATA] Are Replacing Painkillers With This…" at bounding box center [740, 596] width 1134 height 1092
click at [373, 117] on div "Image Row Why Thousands With [MEDICAL_DATA] Are Replacing Painkillers With This…" at bounding box center [740, 596] width 1134 height 1092
click at [102, 459] on div at bounding box center [102, 461] width 13 height 13
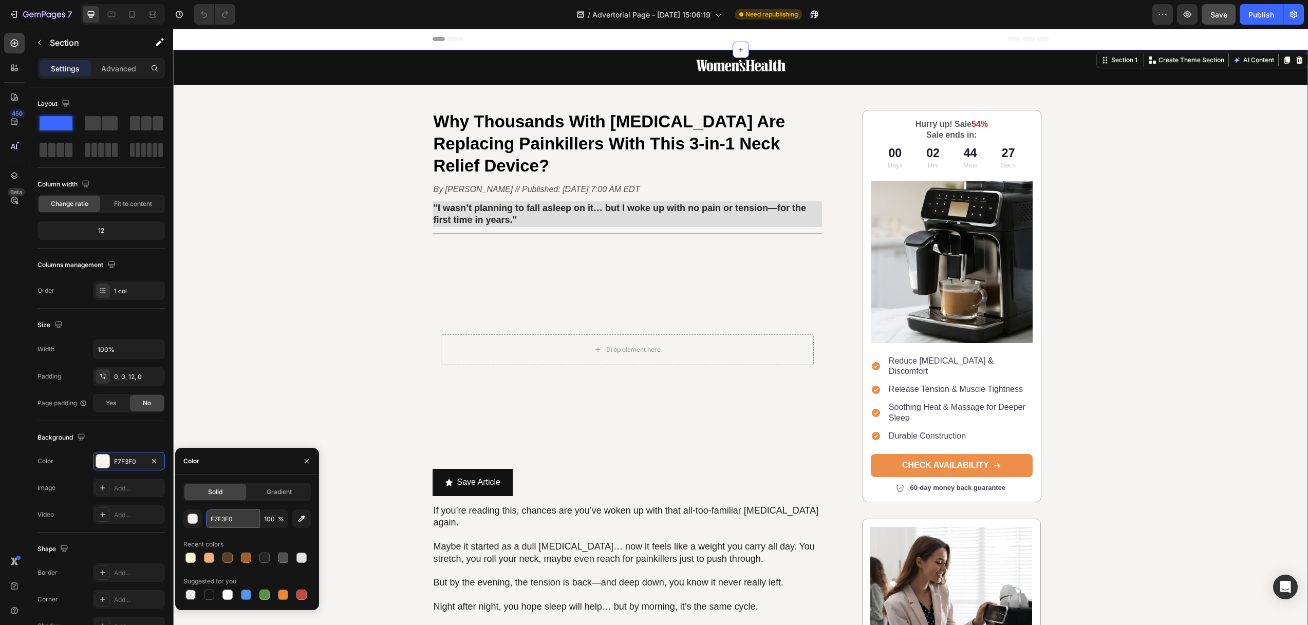
click at [223, 516] on input "F7F3F0" at bounding box center [232, 518] width 53 height 18
click at [191, 520] on div "button" at bounding box center [193, 519] width 10 height 10
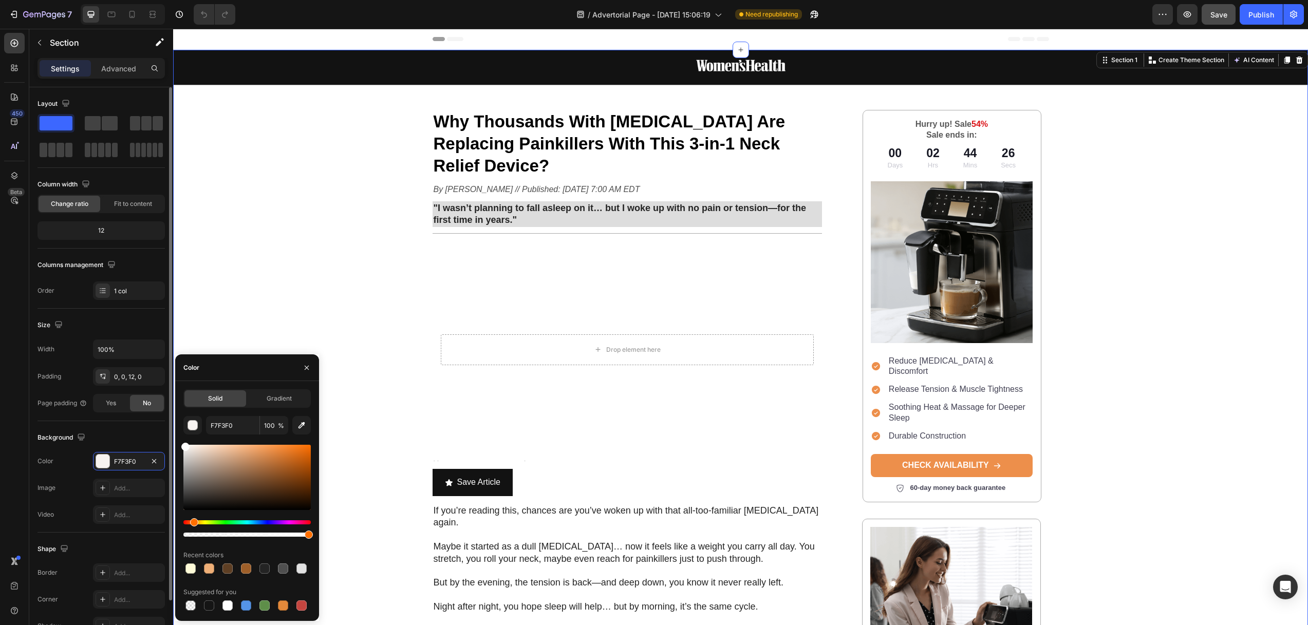
drag, startPoint x: 118, startPoint y: 438, endPoint x: 109, endPoint y: 436, distance: 8.6
click at [108, 436] on div "450 Beta Sections(18) Elements(83) Section Element Hero Section Product Detail …" at bounding box center [86, 327] width 173 height 596
type input "FFFFFF"
drag, startPoint x: 181, startPoint y: 437, endPoint x: 177, endPoint y: 433, distance: 5.8
click at [178, 433] on div "Solid Gradient FFFFFF 100 % Recent colors Suggested for you" at bounding box center [247, 500] width 144 height 223
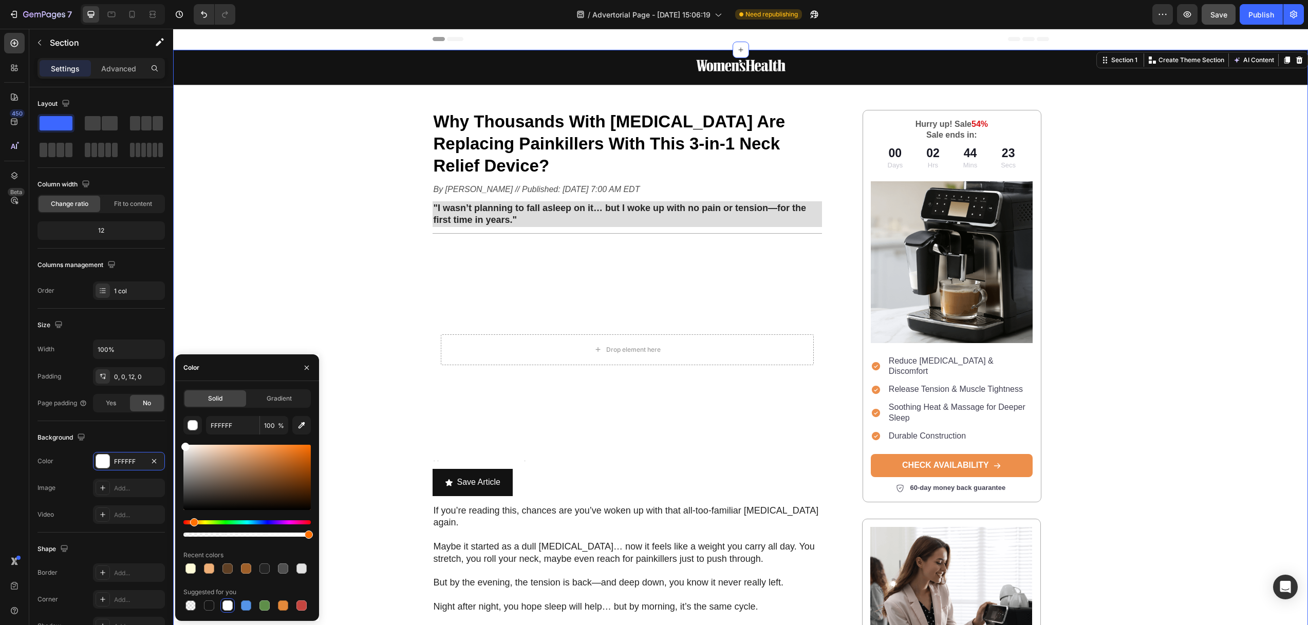
click at [248, 270] on div "Image Row Why Thousands With [MEDICAL_DATA] Are Replacing Painkillers With This…" at bounding box center [740, 596] width 1134 height 1092
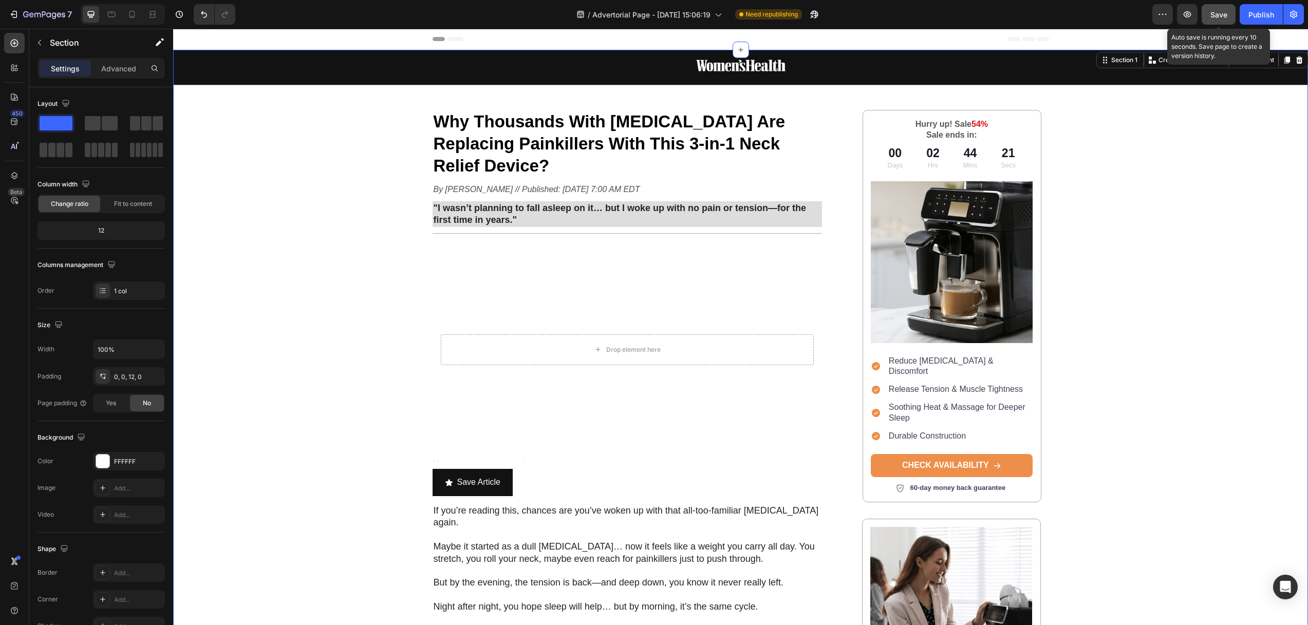
drag, startPoint x: 1226, startPoint y: 13, endPoint x: 1218, endPoint y: 22, distance: 11.6
click at [1226, 13] on span "Save" at bounding box center [1218, 14] width 17 height 9
click at [583, 97] on div "Image Row Why Thousands With [MEDICAL_DATA] Are Replacing Painkillers With This…" at bounding box center [740, 596] width 1134 height 1092
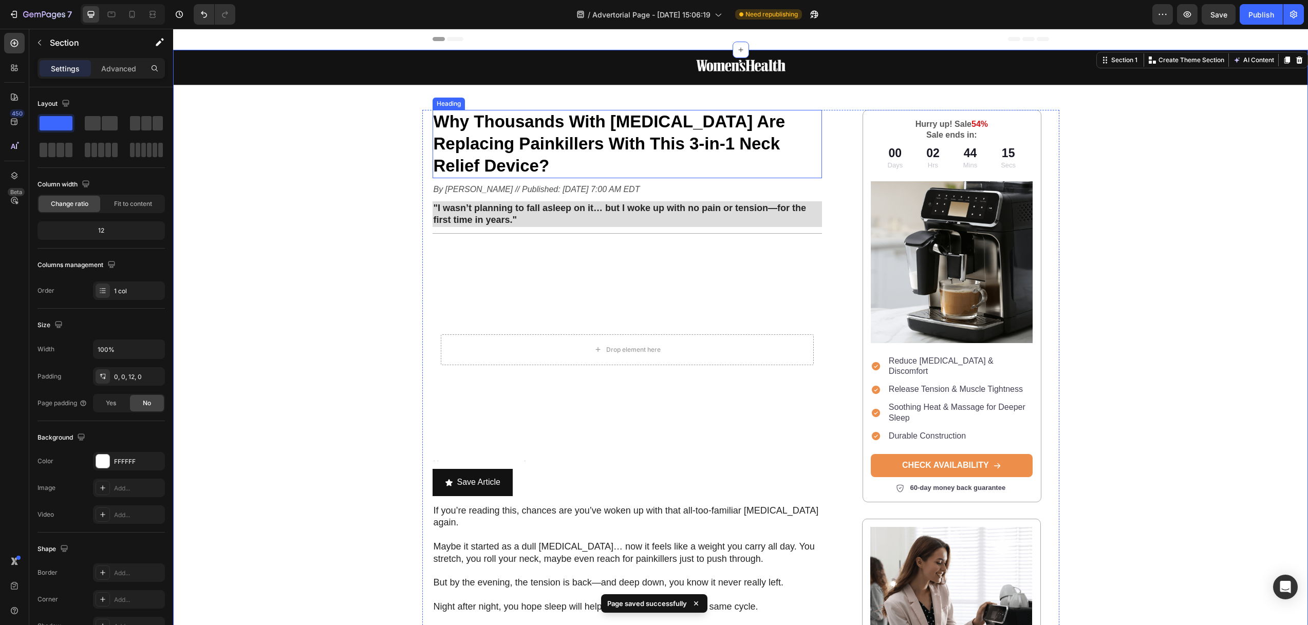
click at [666, 125] on strong "Why Thousands With [MEDICAL_DATA] Are Replacing Painkillers With This 3-in-1 Ne…" at bounding box center [609, 143] width 352 height 63
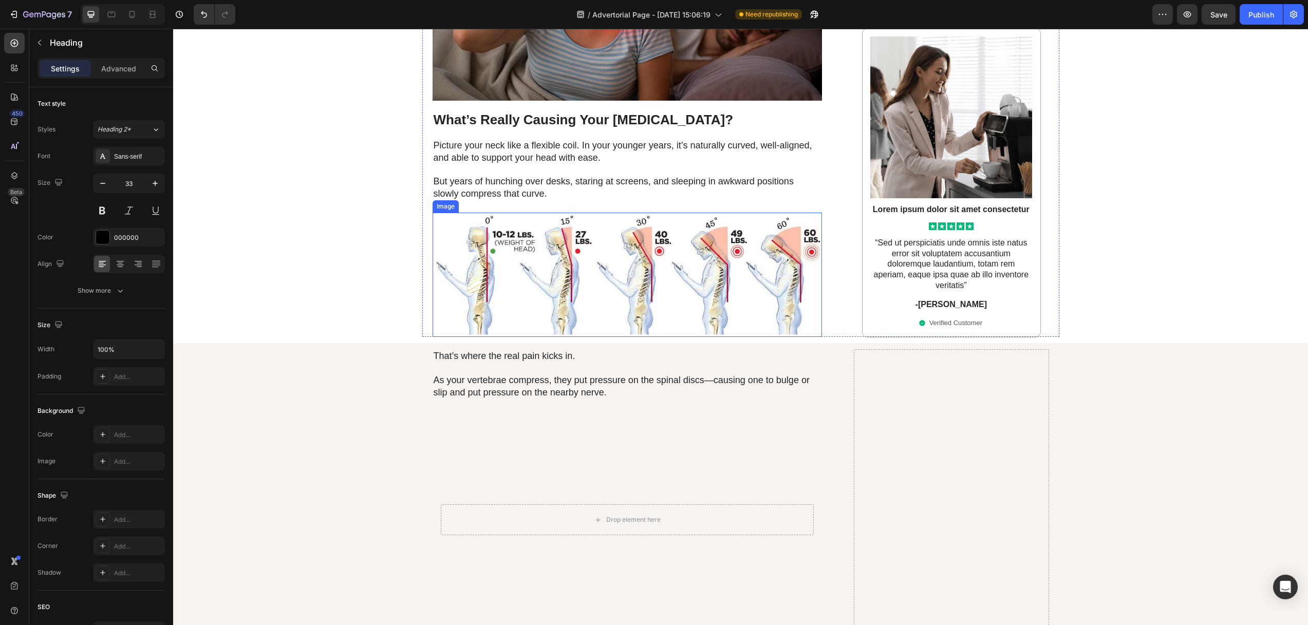
scroll to position [809, 0]
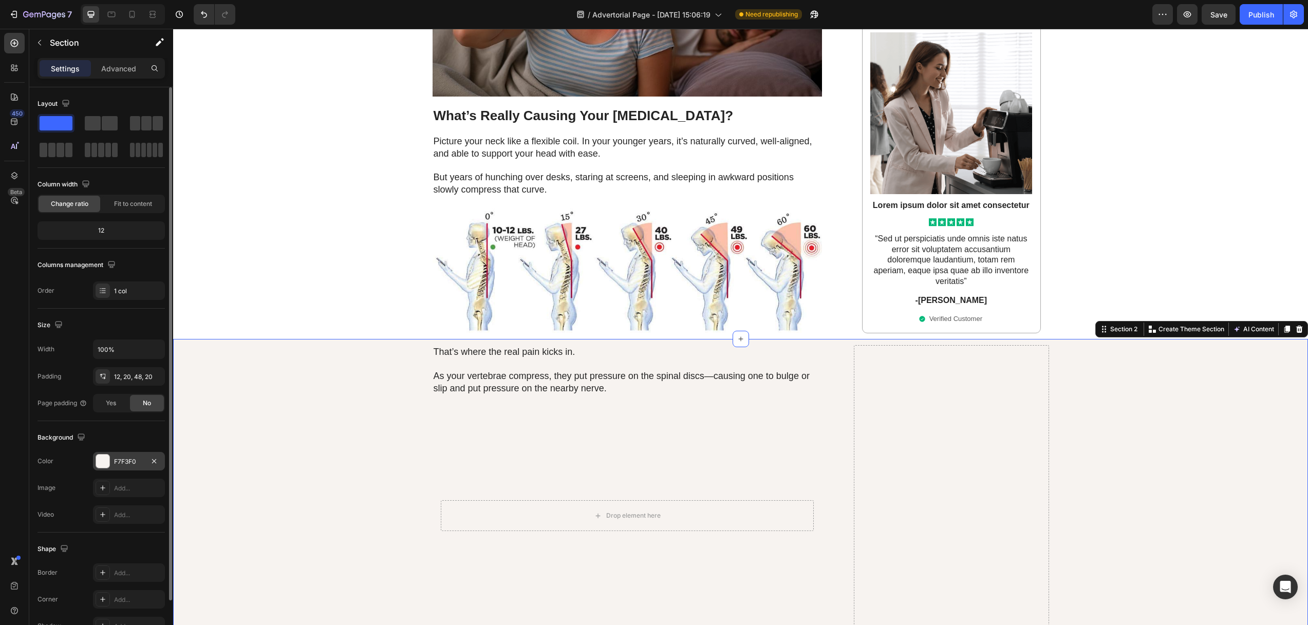
click at [103, 464] on div at bounding box center [102, 461] width 13 height 13
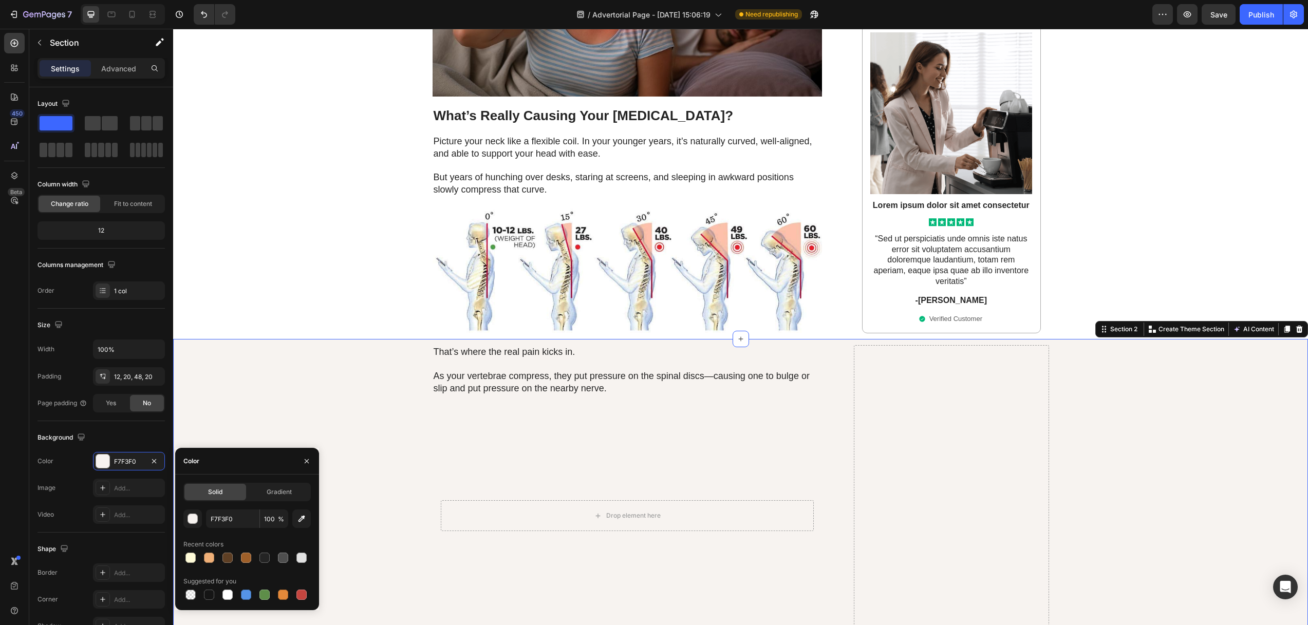
click at [211, 494] on span "Solid" at bounding box center [215, 491] width 14 height 9
click at [221, 521] on input "F7F3F0" at bounding box center [232, 518] width 53 height 18
click at [191, 521] on div "button" at bounding box center [193, 519] width 10 height 10
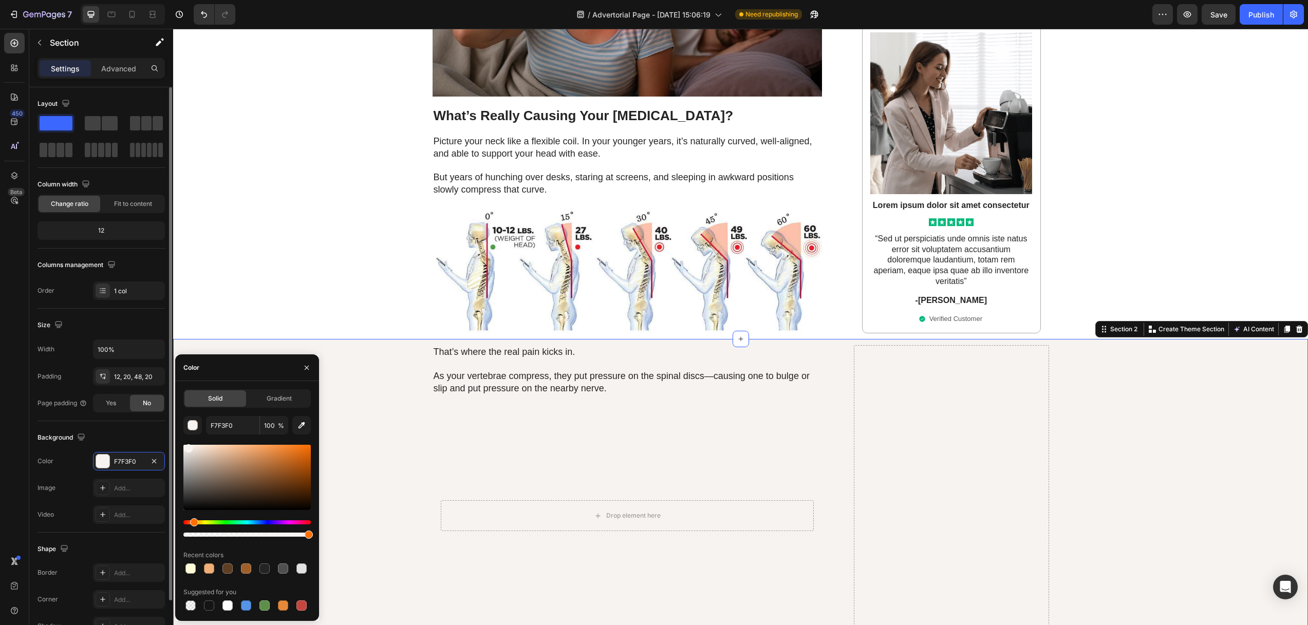
click at [122, 427] on div "450 Beta Sections(18) Elements(83) Section Element Hero Section Product Detail …" at bounding box center [86, 327] width 173 height 596
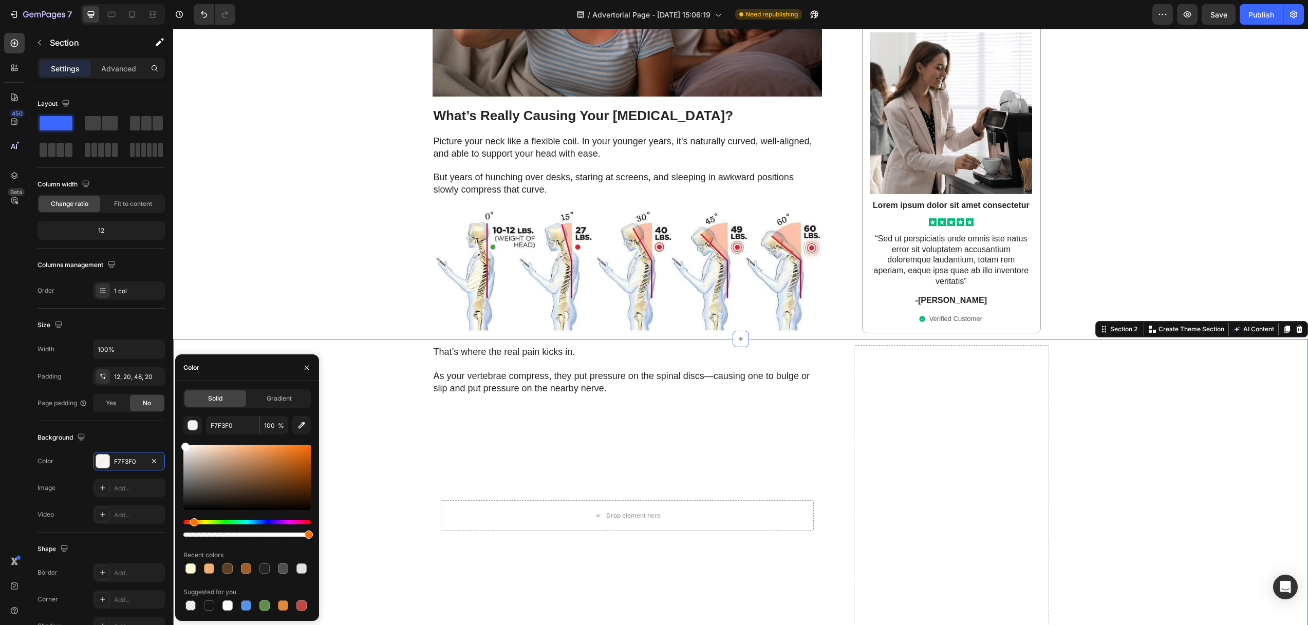
type input "FFFFFF"
drag, startPoint x: 357, startPoint y: 258, endPoint x: 373, endPoint y: 275, distance: 22.9
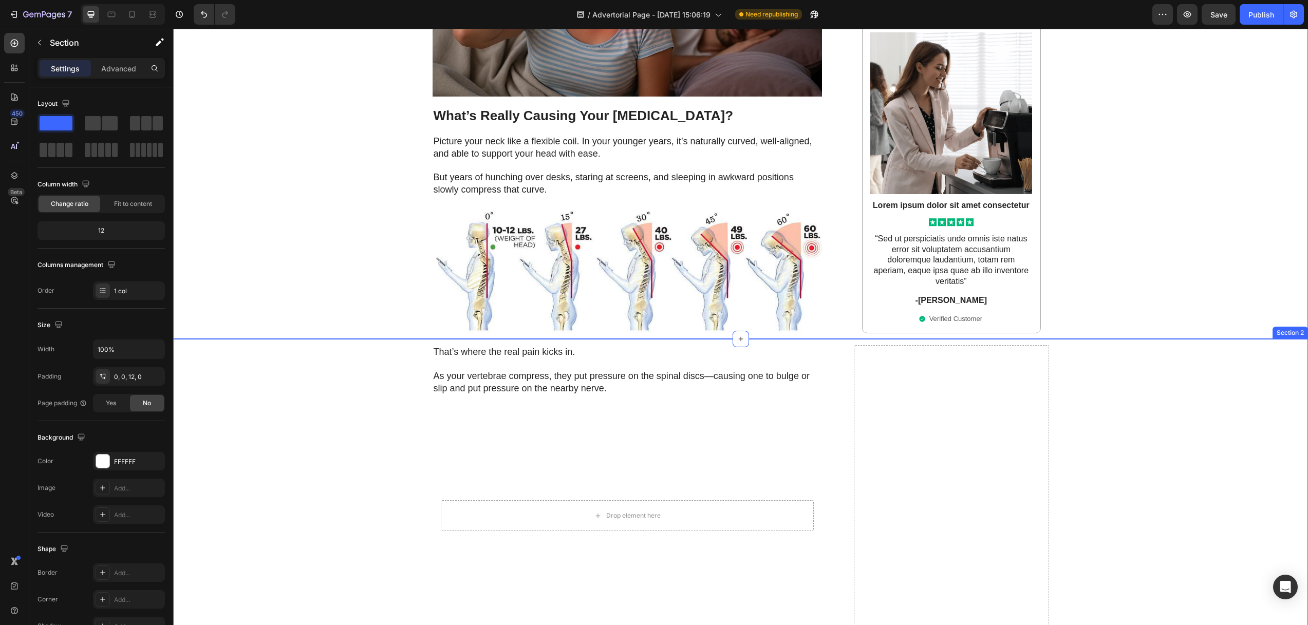
click at [532, 346] on p "That’s where the real pain kicks in." at bounding box center [627, 352] width 388 height 12
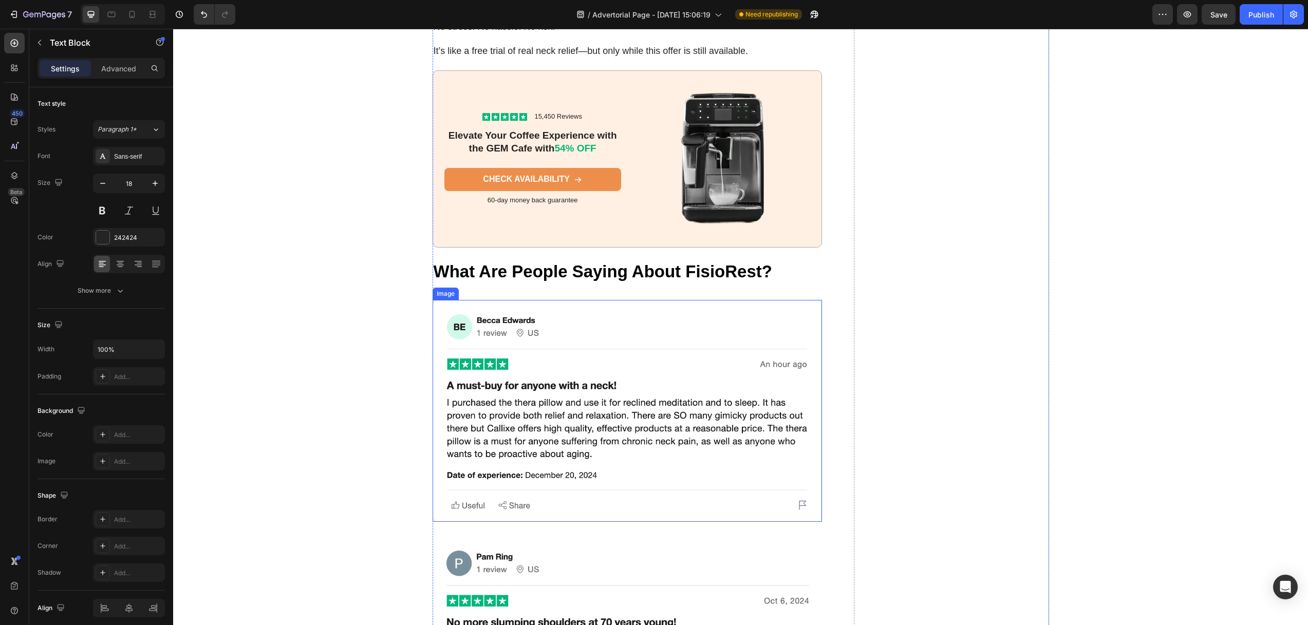
scroll to position [5195, 0]
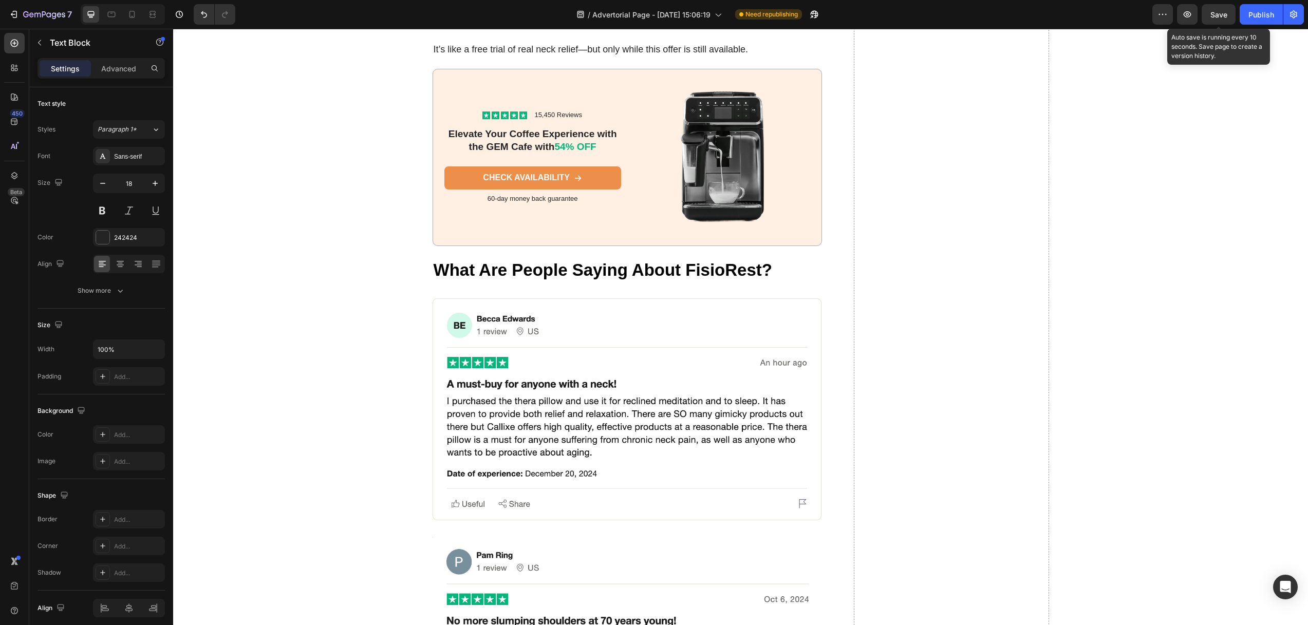
drag, startPoint x: 1216, startPoint y: 12, endPoint x: 1185, endPoint y: 28, distance: 34.7
click at [1216, 12] on span "Save" at bounding box center [1218, 14] width 17 height 9
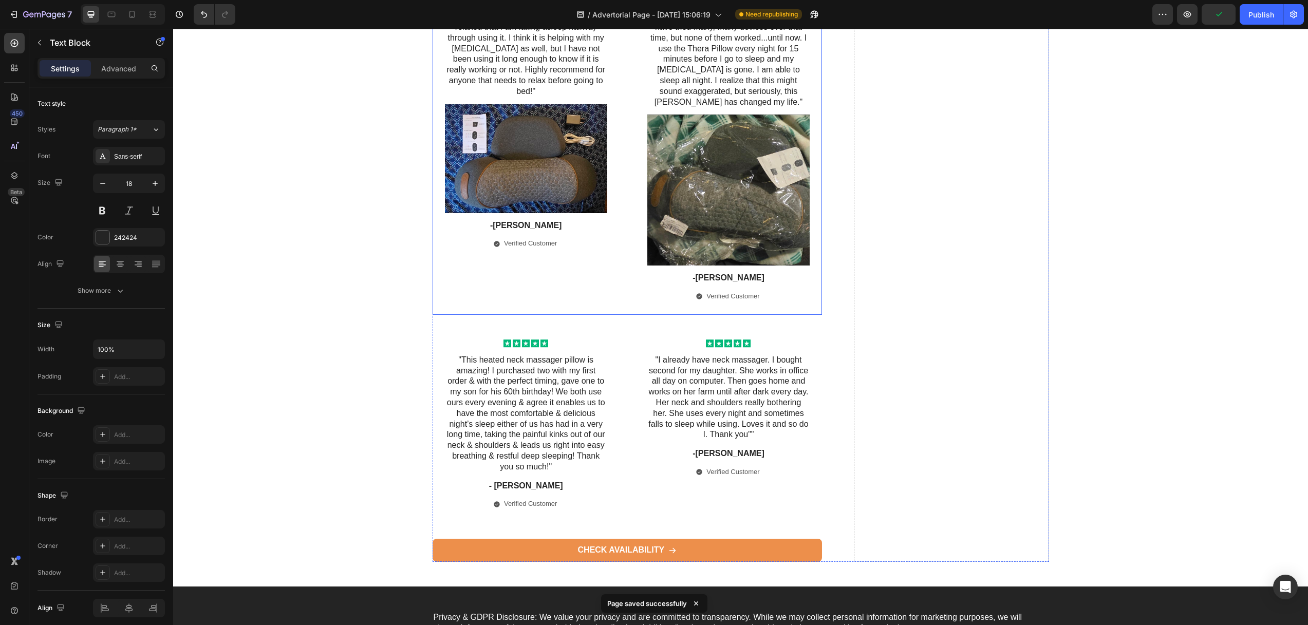
scroll to position [6255, 0]
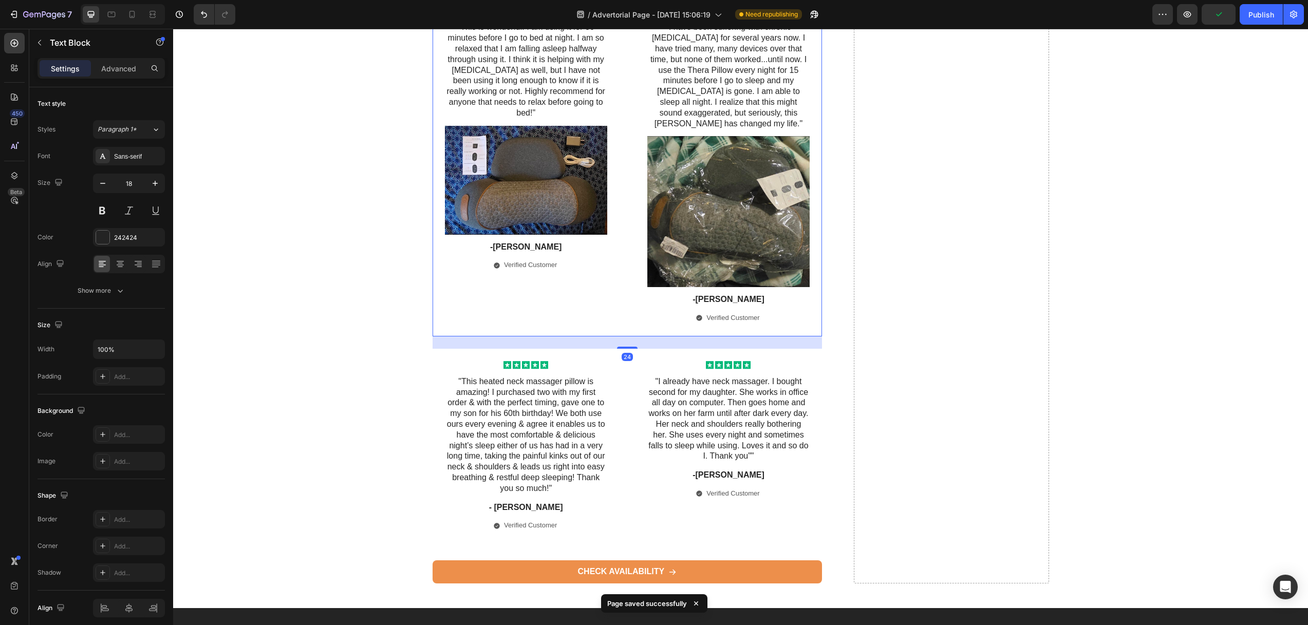
click at [530, 281] on div "Icon Icon Icon Icon Icon Icon List "This is wonderful. I am using it for 30 min…" at bounding box center [525, 165] width 187 height 342
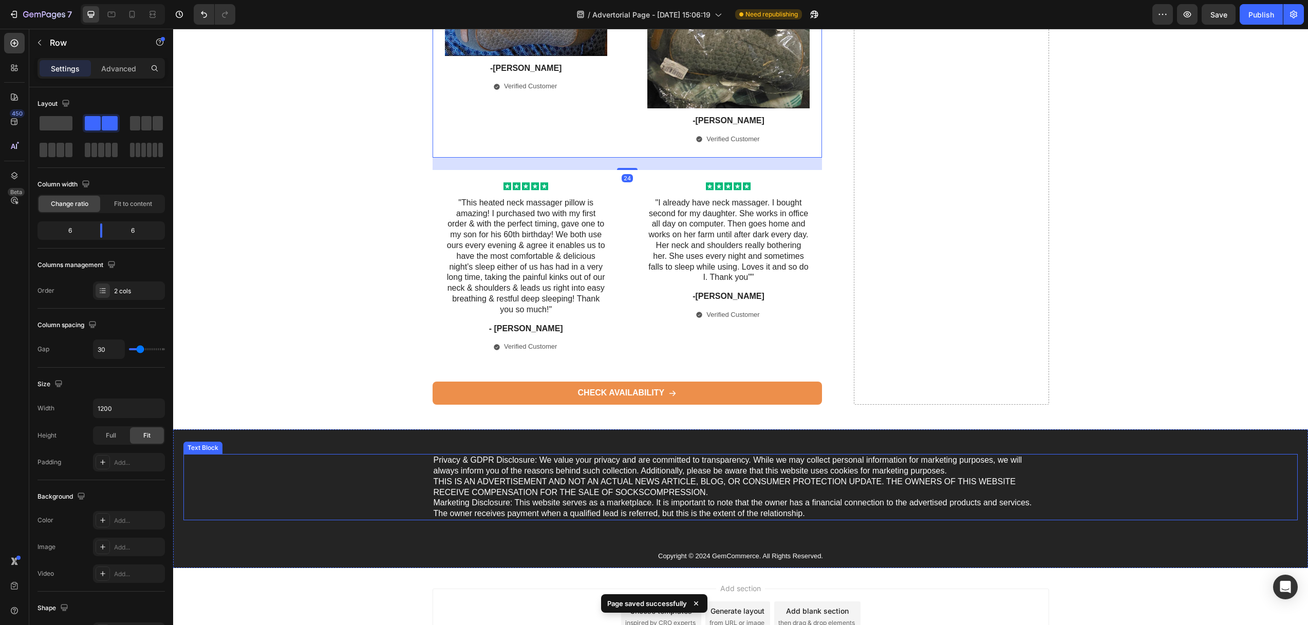
scroll to position [6472, 0]
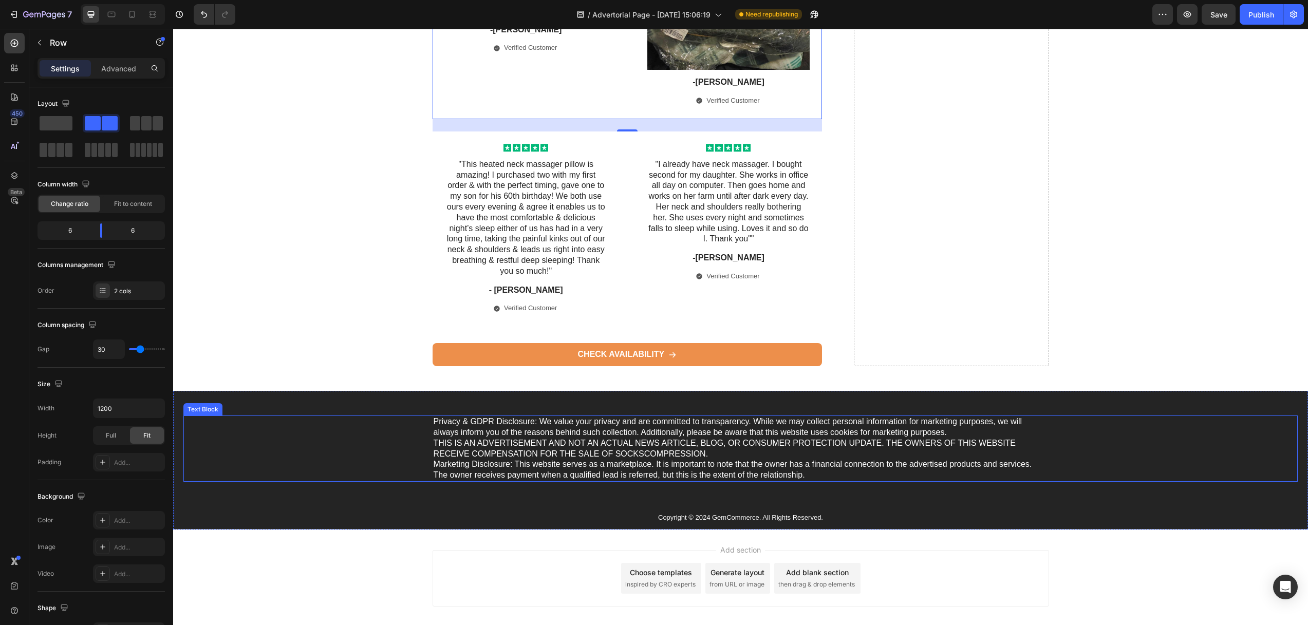
click at [391, 415] on div "Privacy & GDPR Disclosure: We value your privacy and are committed to transpare…" at bounding box center [740, 448] width 1114 height 66
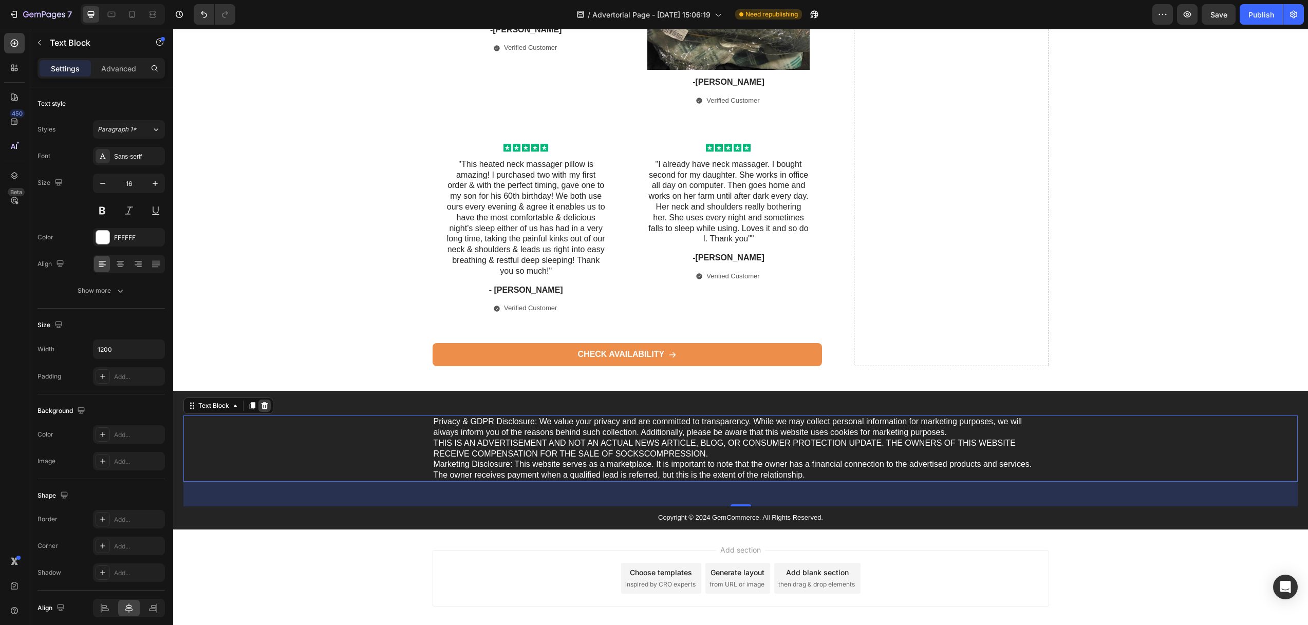
click at [268, 402] on icon at bounding box center [264, 406] width 8 height 8
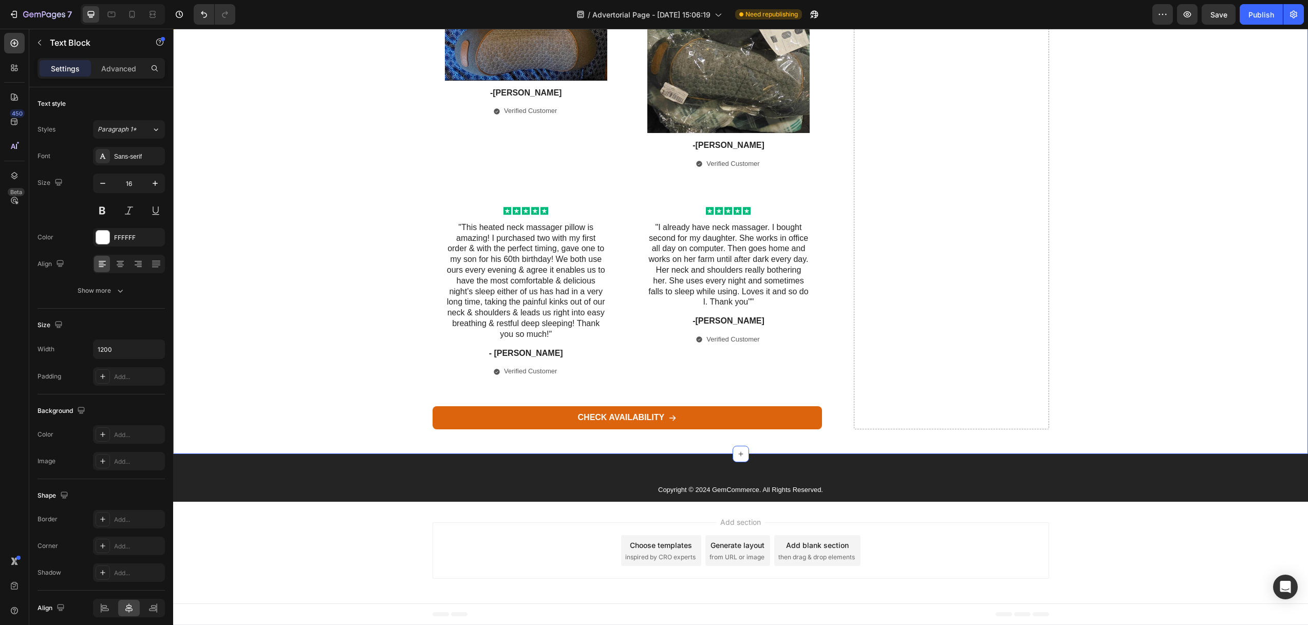
scroll to position [6381, 0]
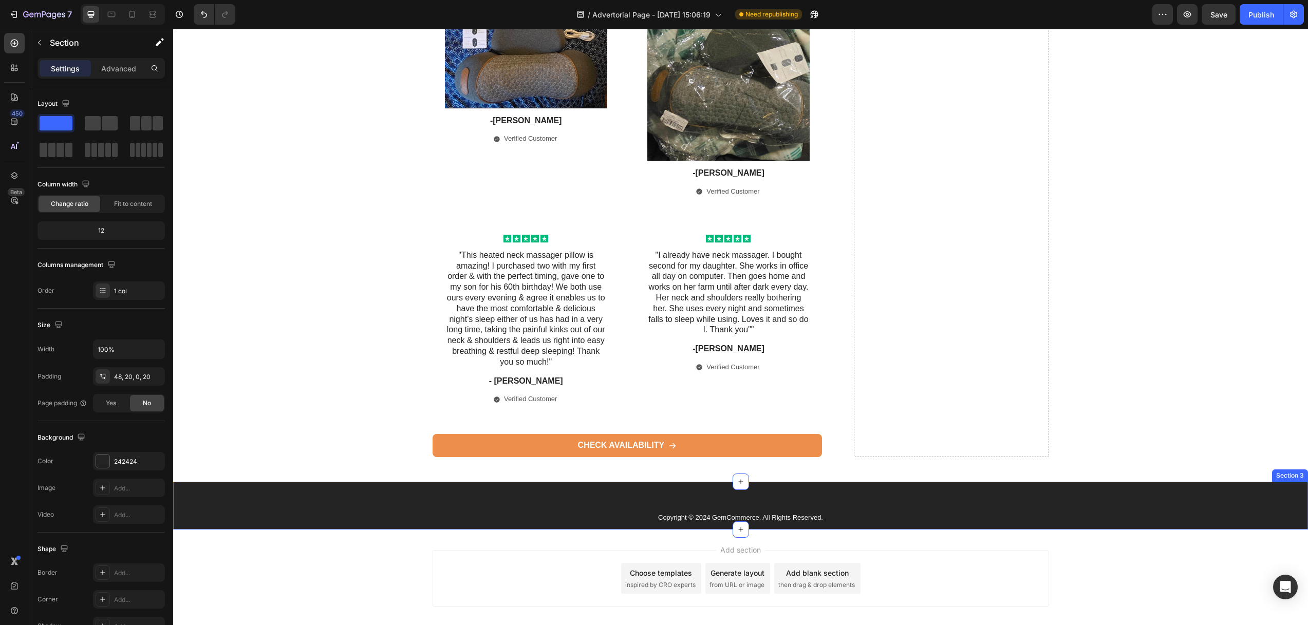
click at [623, 482] on div "Copyright © 2024 GemCommerce. All Rights Reserved. Text Block Section 3" at bounding box center [740, 506] width 1134 height 48
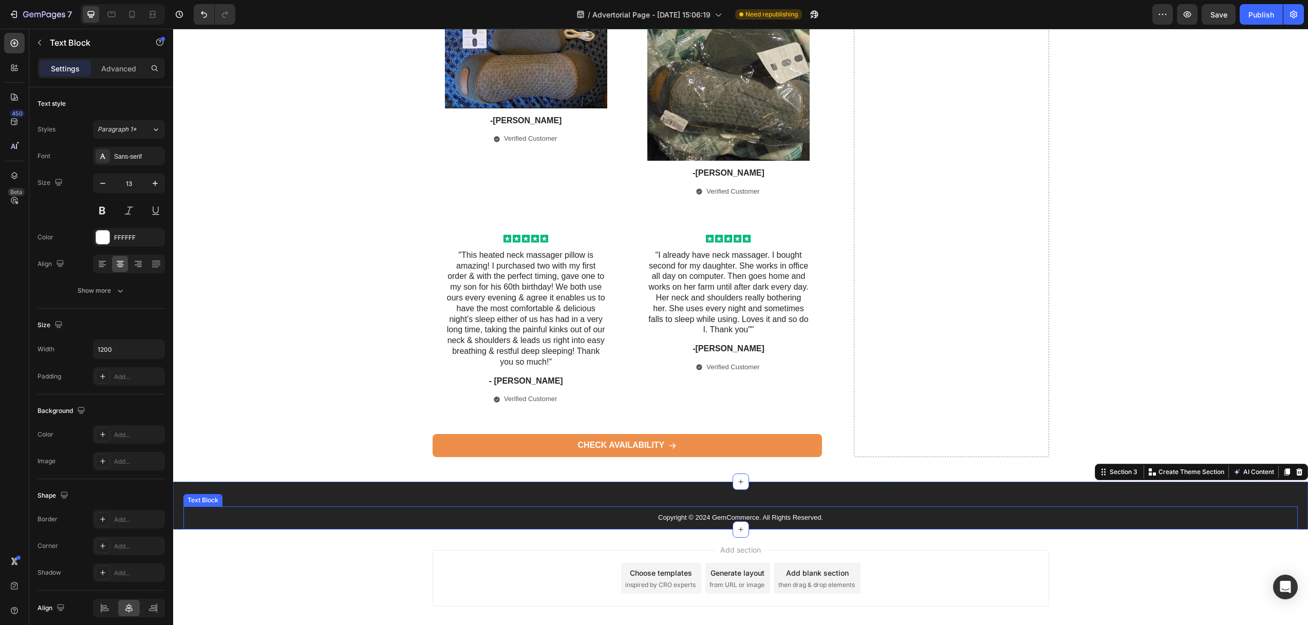
click at [707, 514] on p "Copyright © 2024 GemCommerce. All Rights Reserved." at bounding box center [740, 518] width 614 height 9
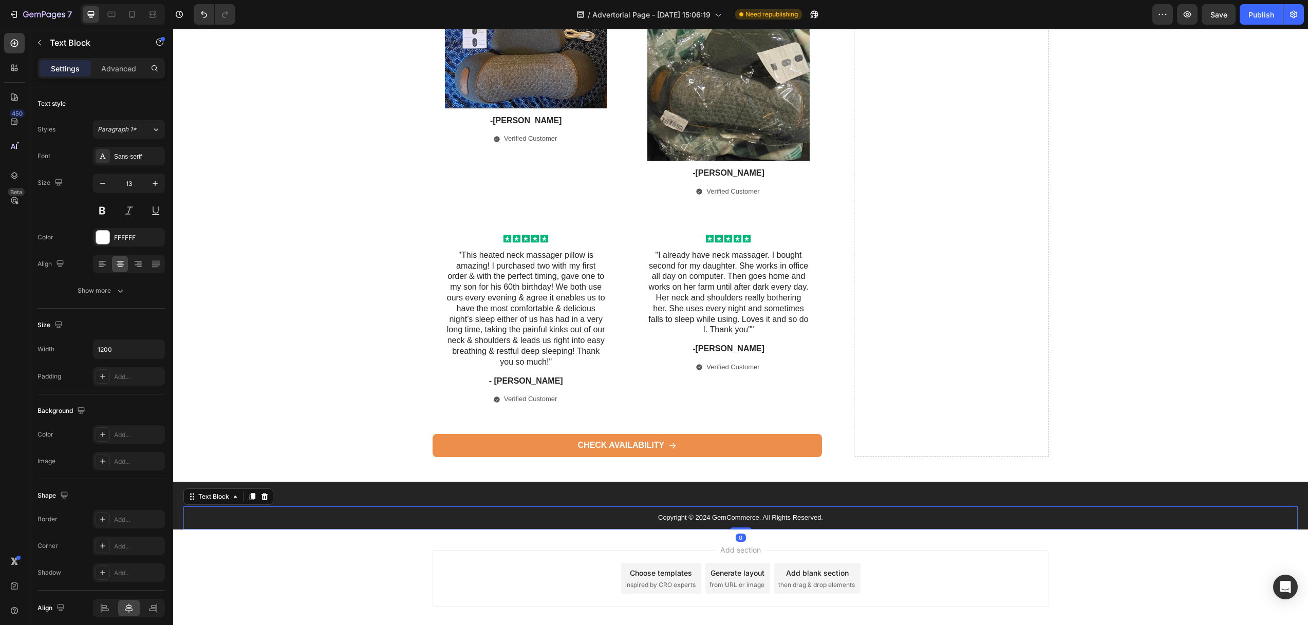
click at [707, 514] on p "Copyright © 2024 GemCommerce. All Rights Reserved." at bounding box center [740, 518] width 614 height 9
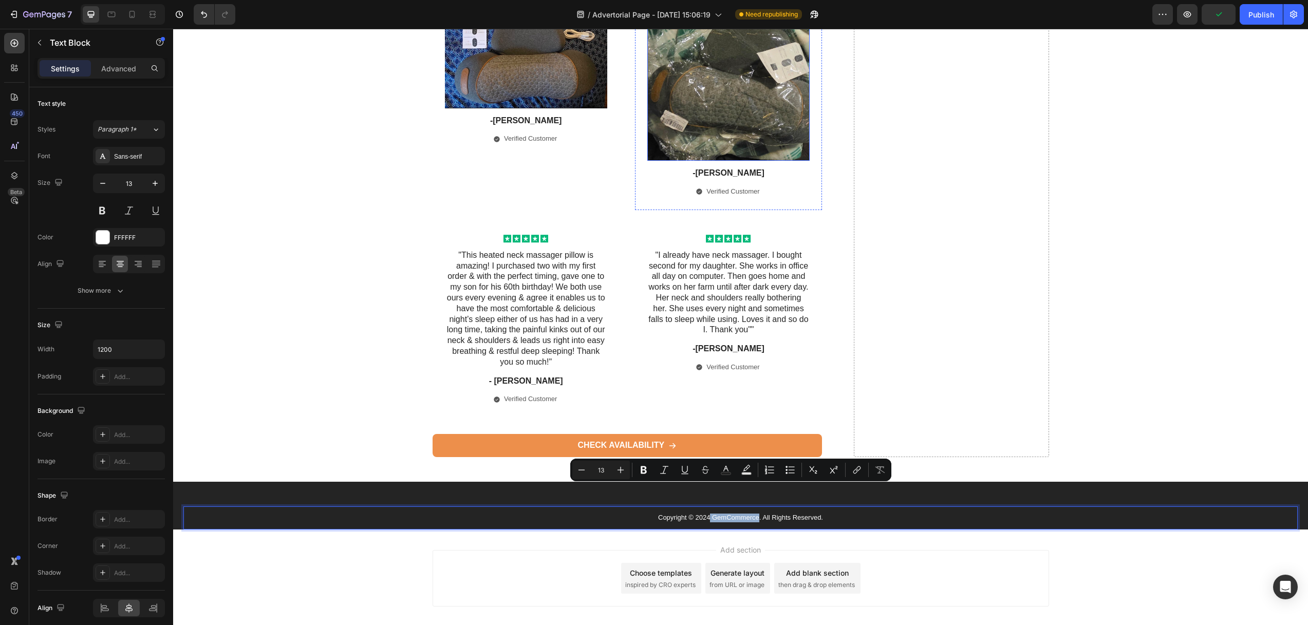
type input "16"
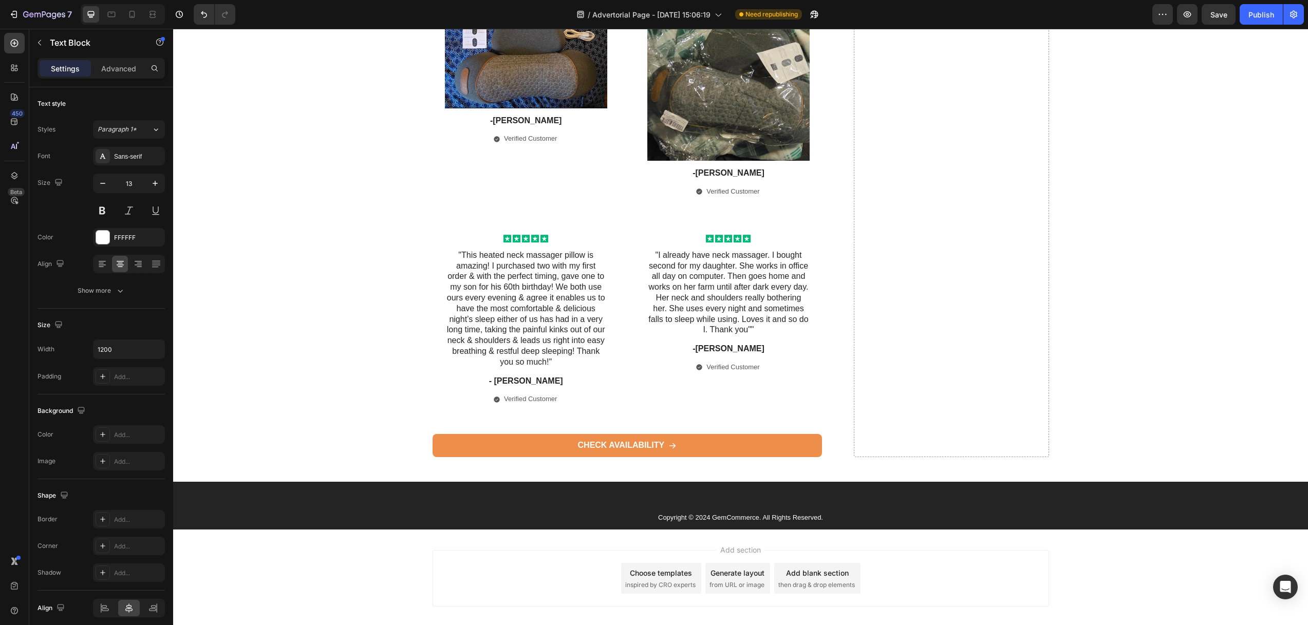
click at [715, 514] on p "Copyright © 2024 GemCommerce. All Rights Reserved." at bounding box center [740, 518] width 614 height 9
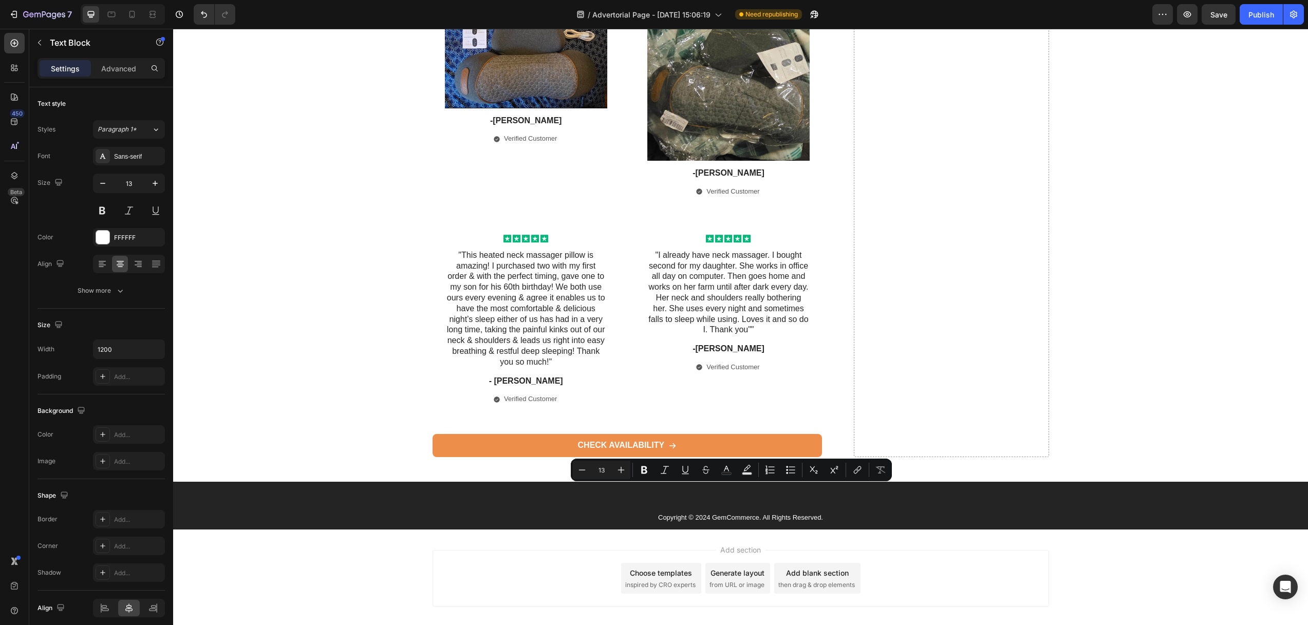
click at [680, 514] on p "Copyright © 2024 GemCommerce. All Rights Reserved." at bounding box center [740, 518] width 614 height 9
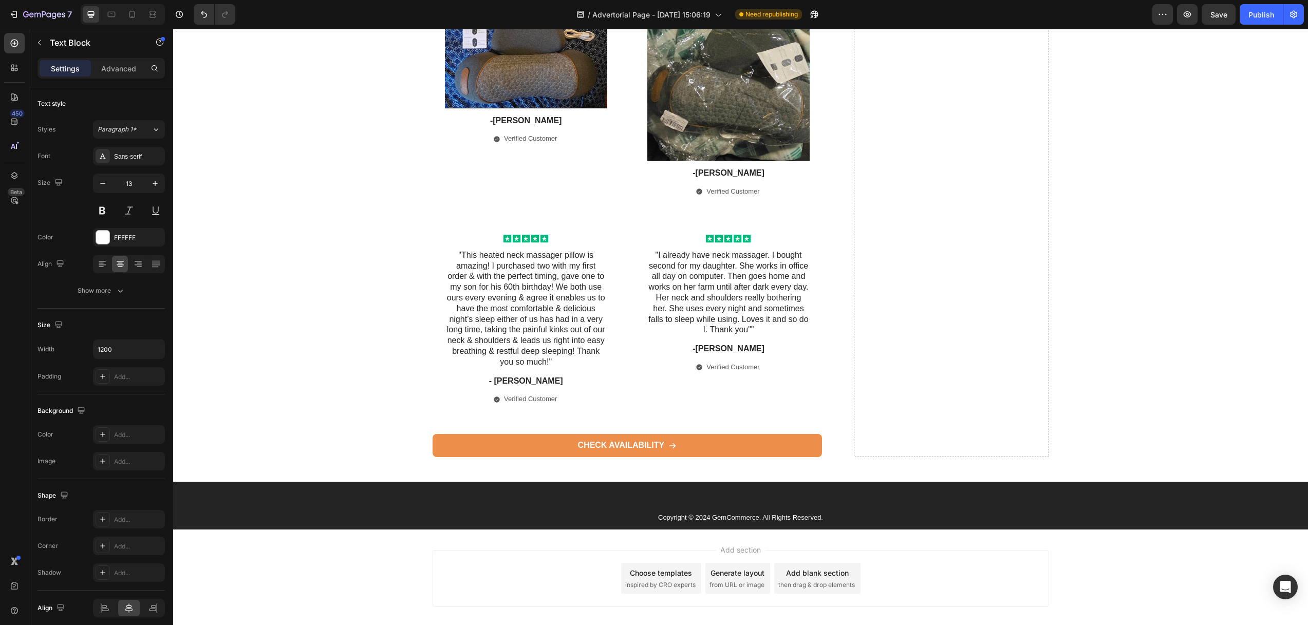
click at [731, 514] on p "Copyright © 2024 GemCommerce. All Rights Reserved." at bounding box center [740, 518] width 614 height 9
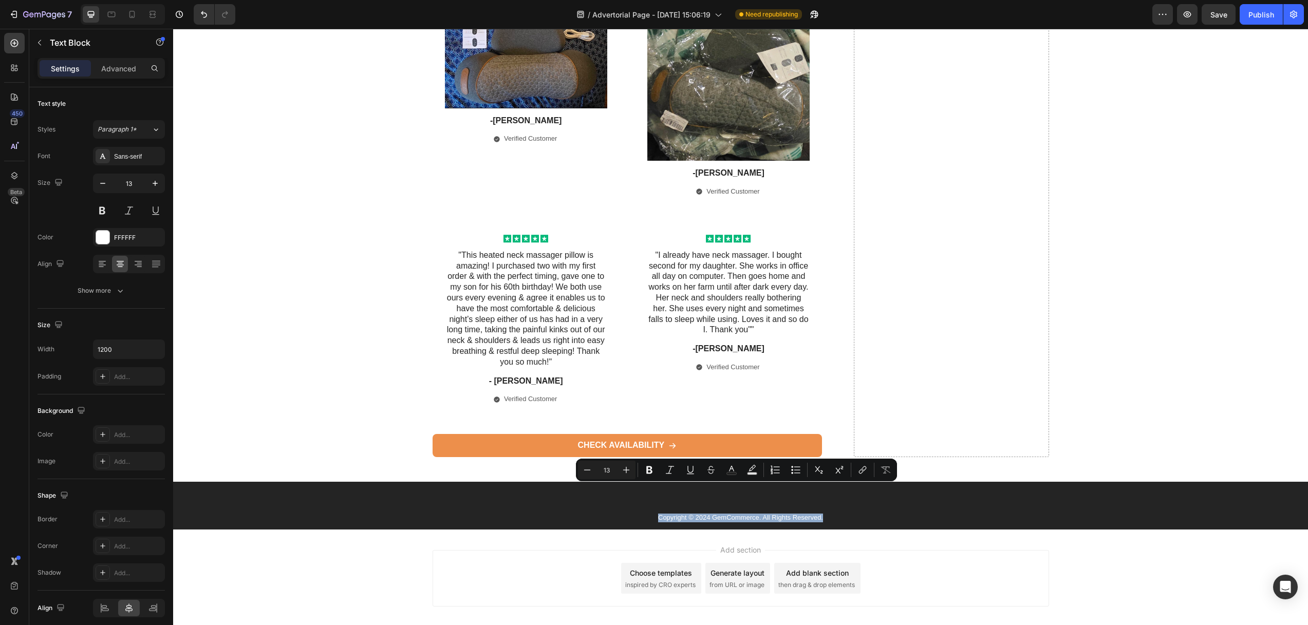
drag, startPoint x: 575, startPoint y: 492, endPoint x: 583, endPoint y: 495, distance: 9.3
click at [575, 514] on p "Copyright © 2024 GemCommerce. All Rights Reserved." at bounding box center [740, 518] width 614 height 9
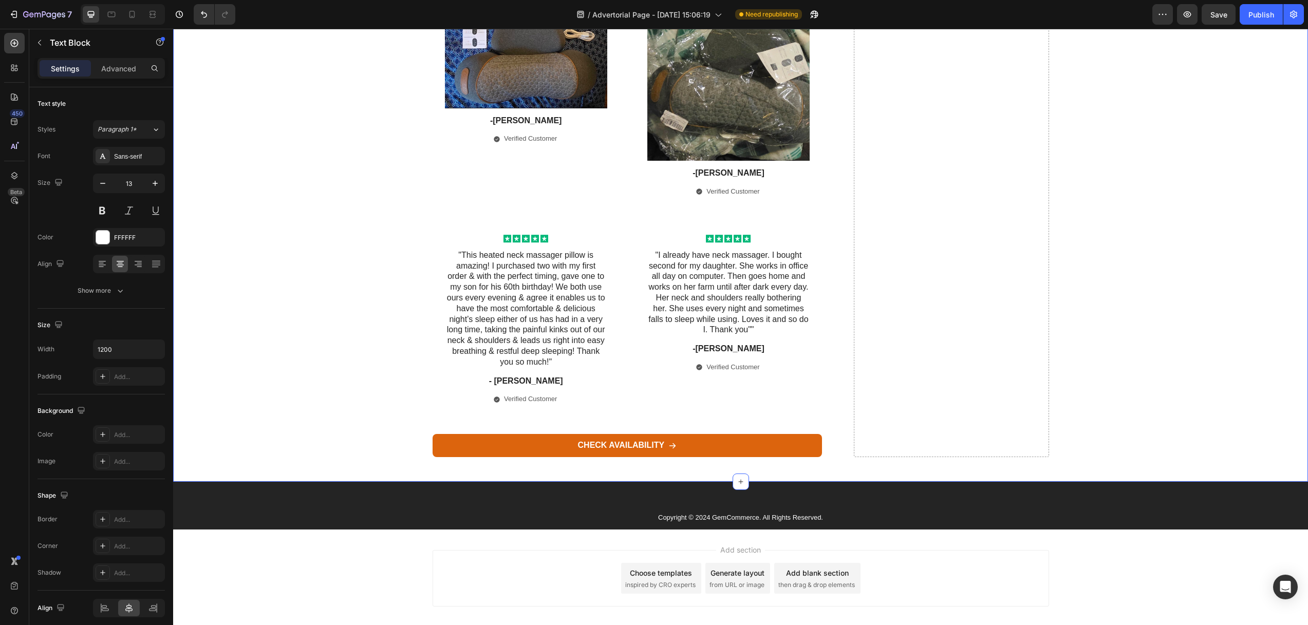
drag, startPoint x: 421, startPoint y: 358, endPoint x: 502, endPoint y: 418, distance: 100.4
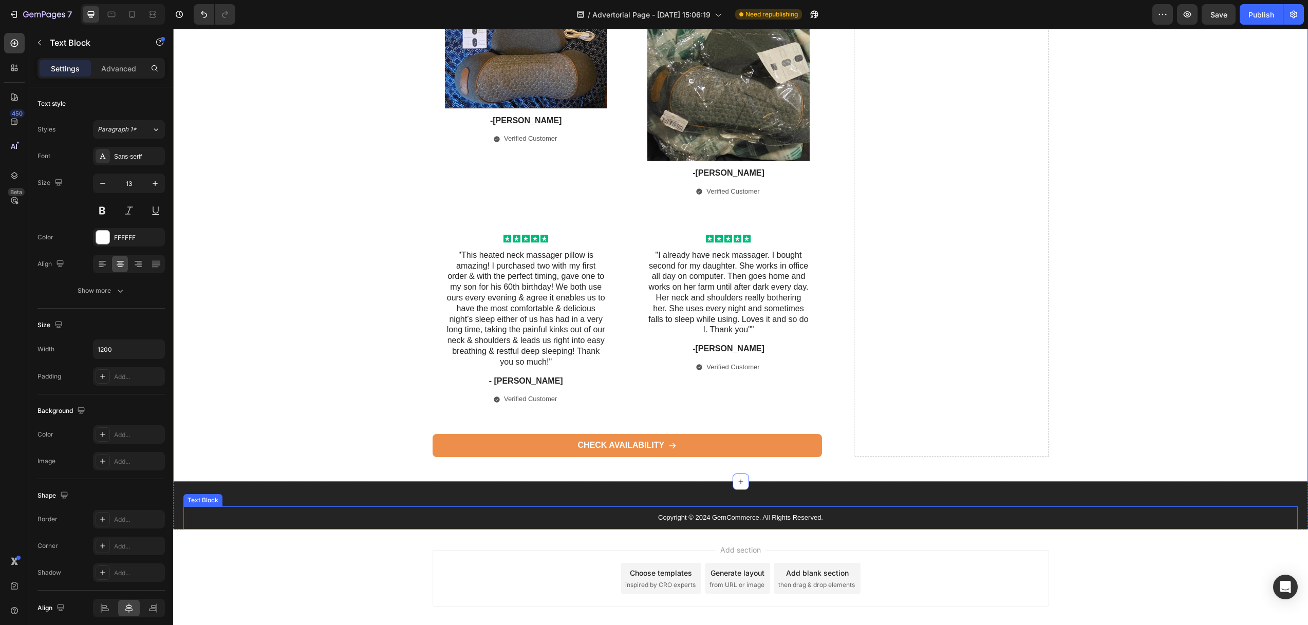
click at [678, 514] on p "Copyright © 2024 GemCommerce. All Rights Reserved." at bounding box center [740, 518] width 614 height 9
click at [708, 514] on p "Copyright © 2024 GemCommerce. All Rights Reserved." at bounding box center [740, 518] width 614 height 9
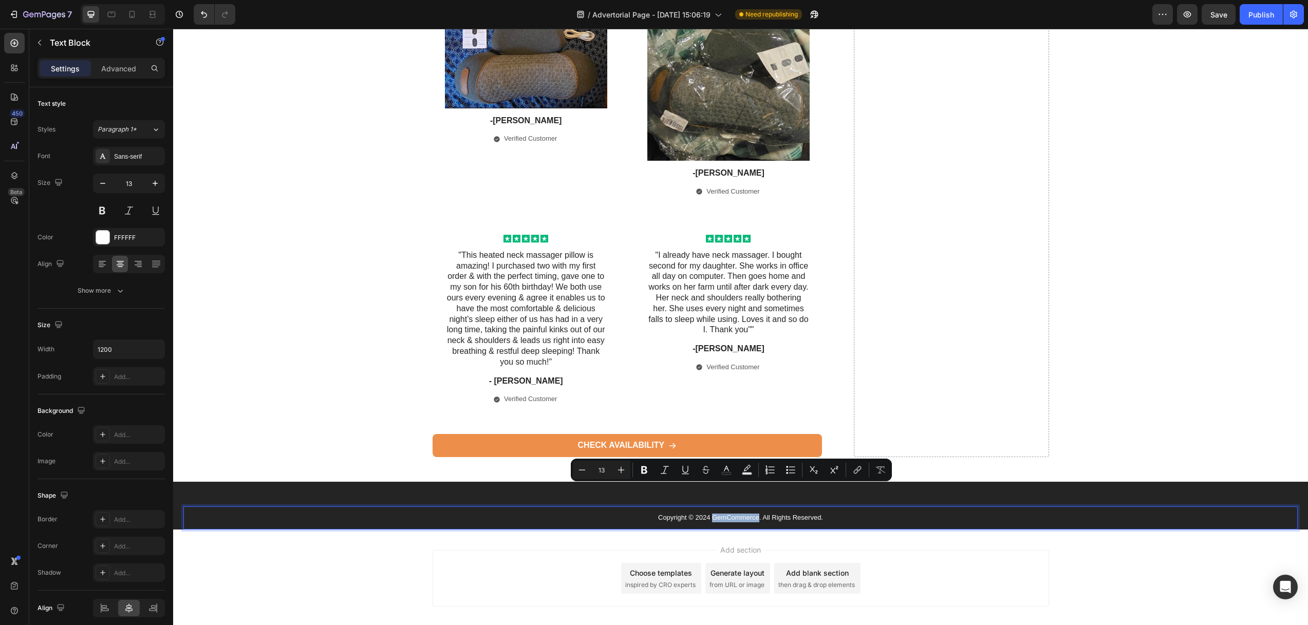
click at [725, 514] on p "Copyright © 2024 GemCommerce. All Rights Reserved." at bounding box center [740, 518] width 614 height 9
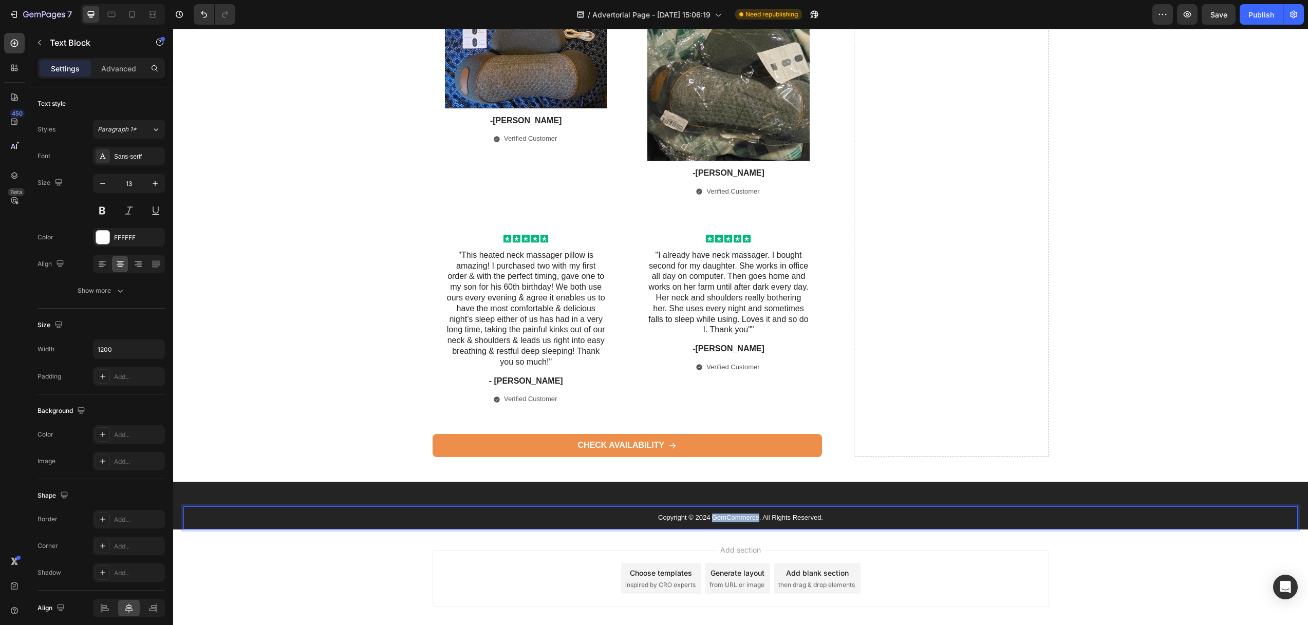
click at [725, 514] on p "Copyright © 2024 GemCommerce. All Rights Reserved." at bounding box center [740, 518] width 614 height 9
drag, startPoint x: 653, startPoint y: 488, endPoint x: 657, endPoint y: 494, distance: 7.3
click at [653, 514] on p "Copyright © 2024 GemCommerce. All Rights Reserved." at bounding box center [740, 518] width 614 height 9
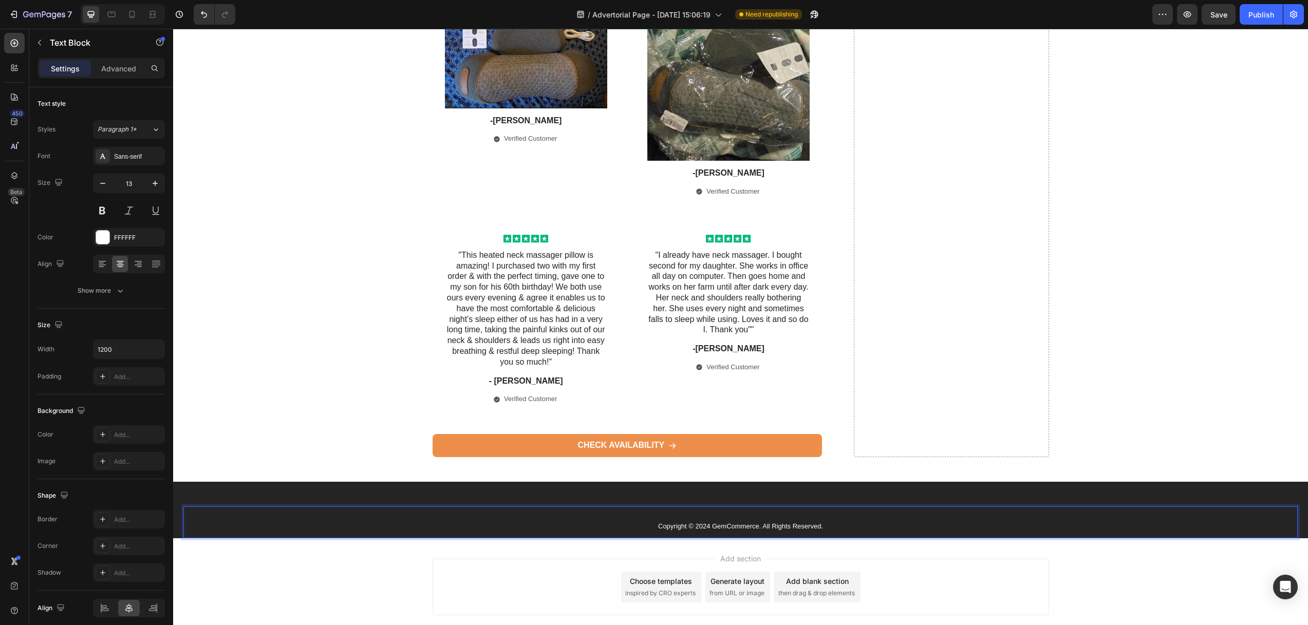
drag, startPoint x: 668, startPoint y: 486, endPoint x: 681, endPoint y: 493, distance: 14.9
click at [668, 514] on p "Rich Text Editor. Editing area: main" at bounding box center [740, 518] width 614 height 9
drag, startPoint x: 510, startPoint y: 491, endPoint x: 561, endPoint y: 490, distance: 50.8
click at [561, 514] on p "Women's Health is your go-to destination for new workouts, legit nutrition advi…" at bounding box center [740, 518] width 614 height 9
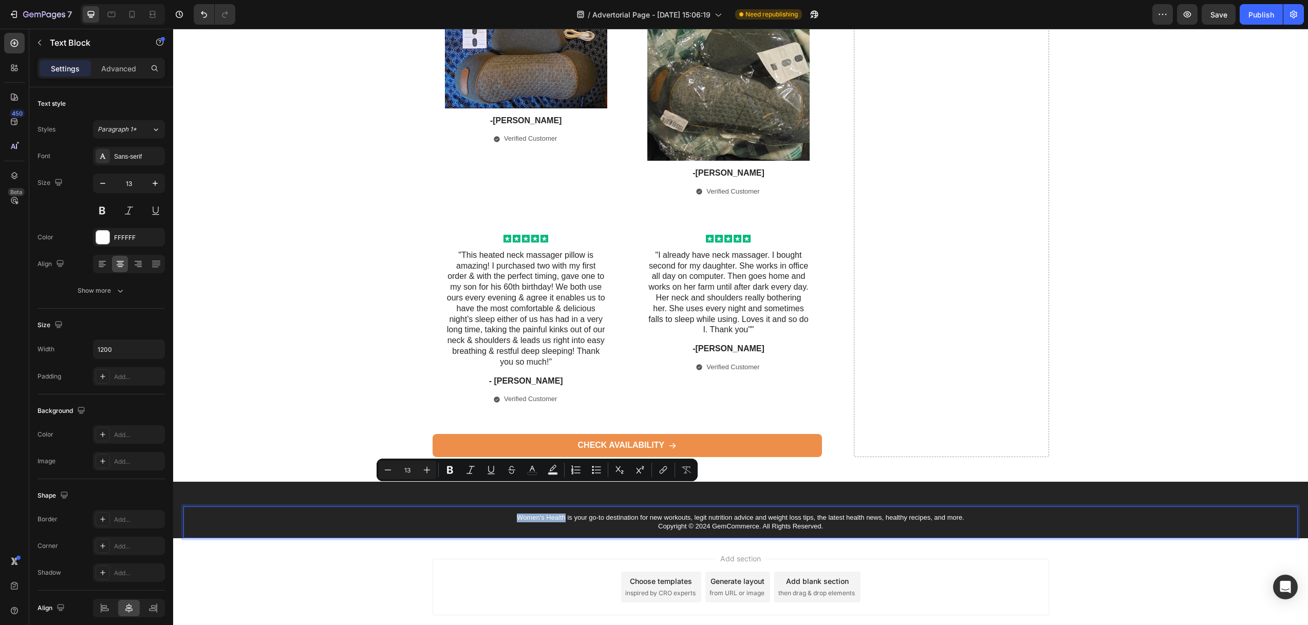
copy p "Women's Health"
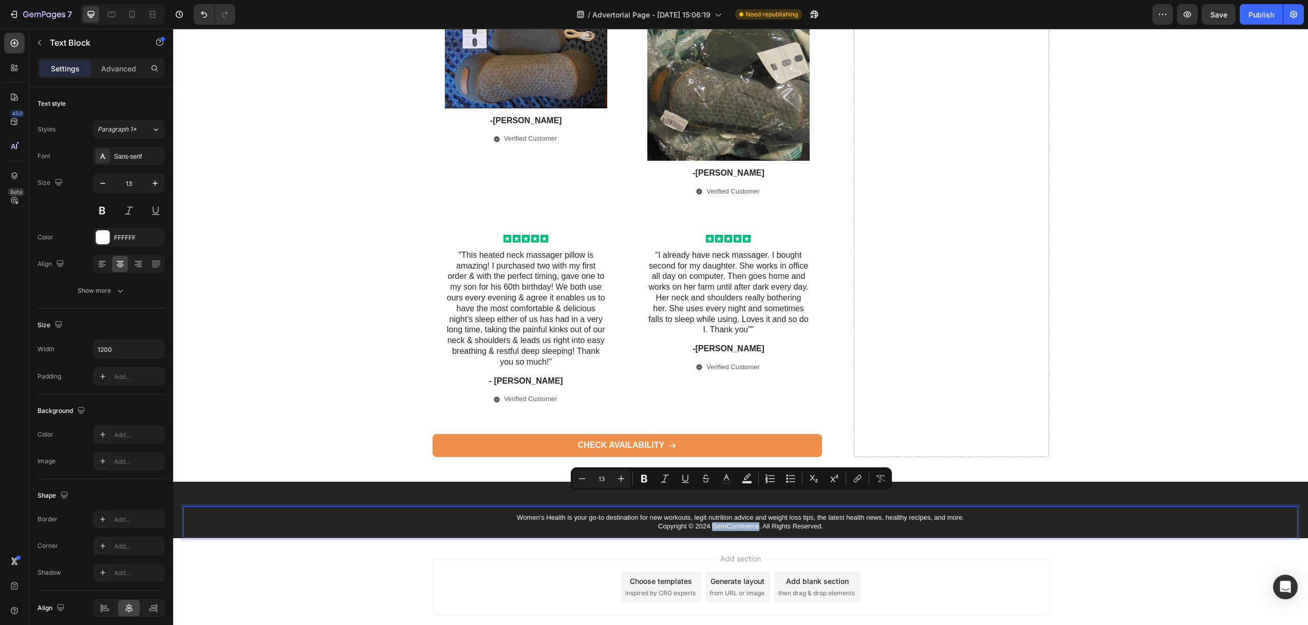
drag, startPoint x: 711, startPoint y: 500, endPoint x: 747, endPoint y: 504, distance: 35.6
click at [754, 522] on p "Copyright © 2024 GemCommerce. All Rights Reserved." at bounding box center [740, 526] width 614 height 9
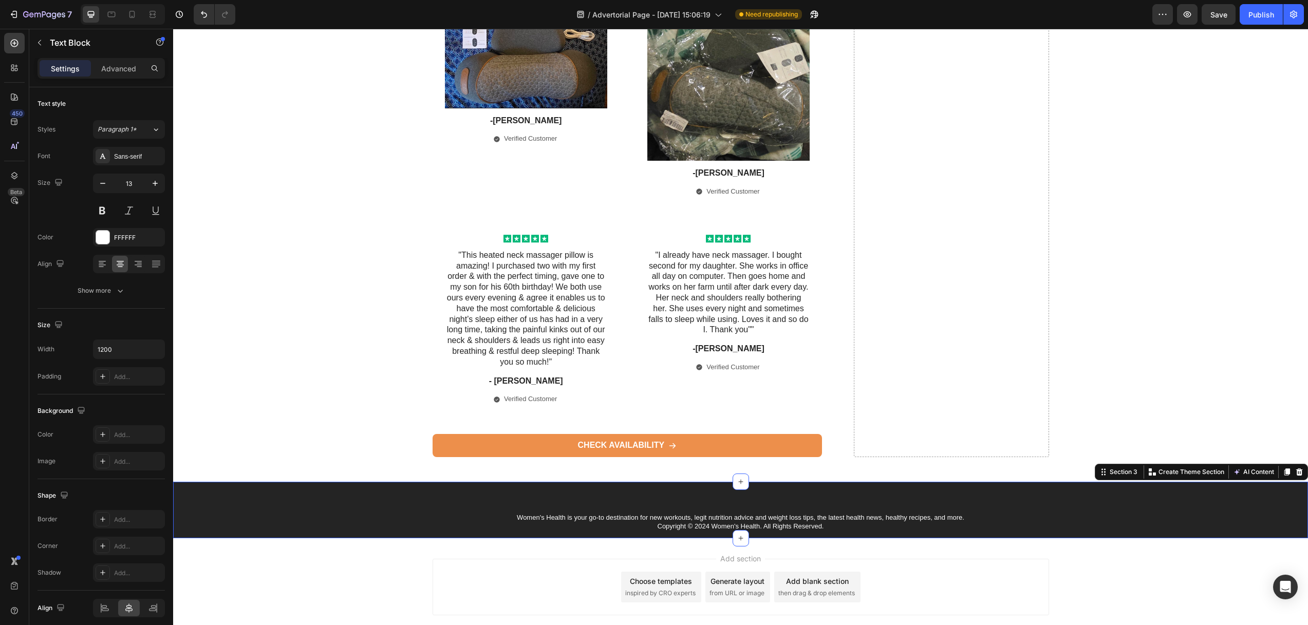
click at [570, 482] on div "Women's Health is your go-to destination for new workouts, legit nutrition advi…" at bounding box center [740, 510] width 1134 height 56
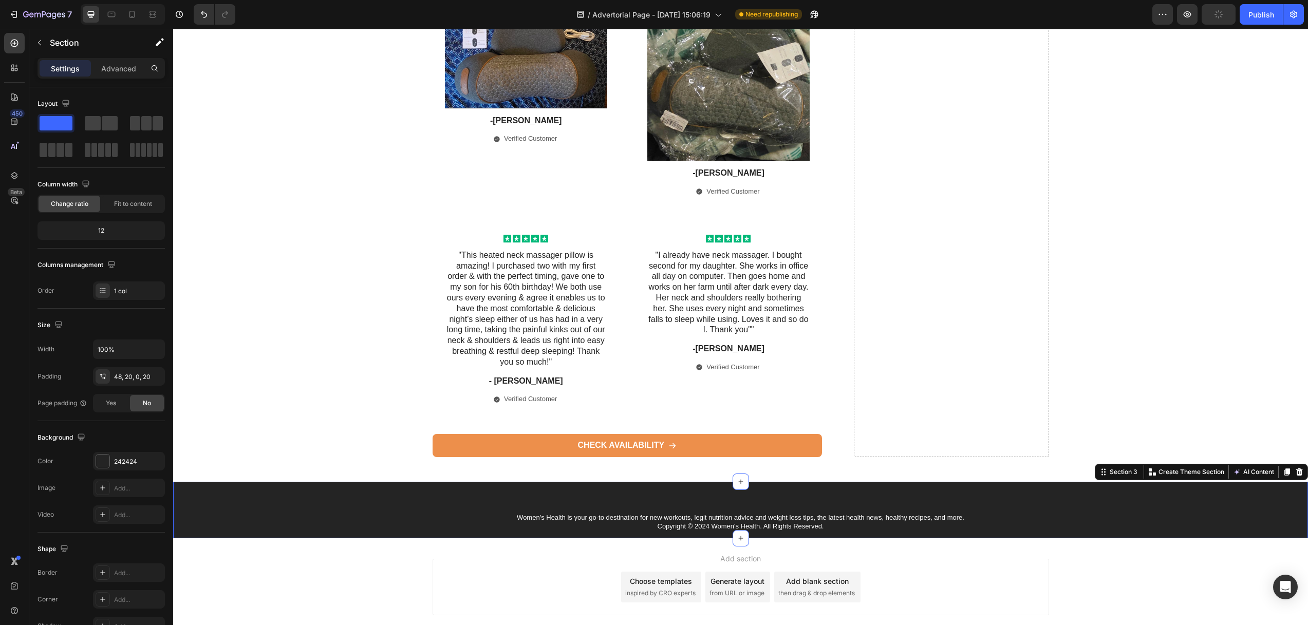
click at [344, 482] on div "Women's Health is your go-to destination for new workouts, legit nutrition advi…" at bounding box center [740, 510] width 1134 height 56
click at [678, 514] on p "Women's Health is your go-to destination for new workouts, legit nutrition advi…" at bounding box center [740, 518] width 614 height 9
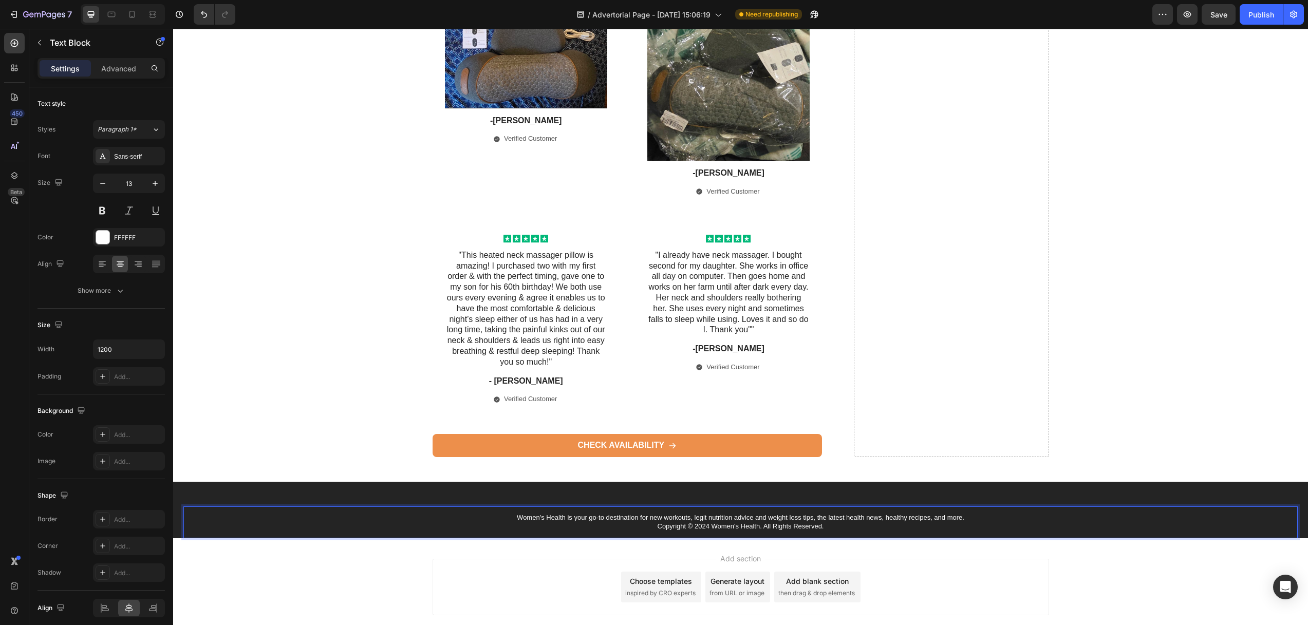
click at [289, 538] on div "Add section Choose templates inspired by CRO experts Generate layout from URL o…" at bounding box center [740, 589] width 1134 height 102
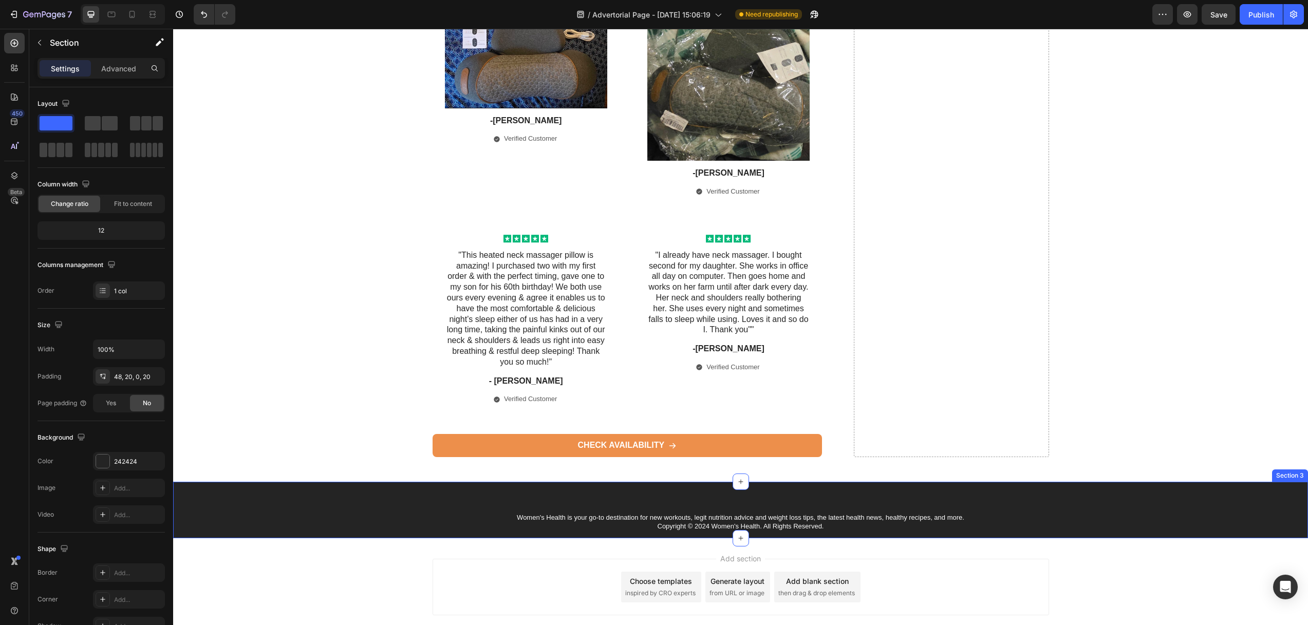
click at [331, 482] on div "Women's Health is your go-to destination for new workouts, legit nutrition advi…" at bounding box center [740, 510] width 1134 height 56
click at [483, 482] on div "Women's Health is your go-to destination for new workouts, legit nutrition advi…" at bounding box center [740, 510] width 1134 height 56
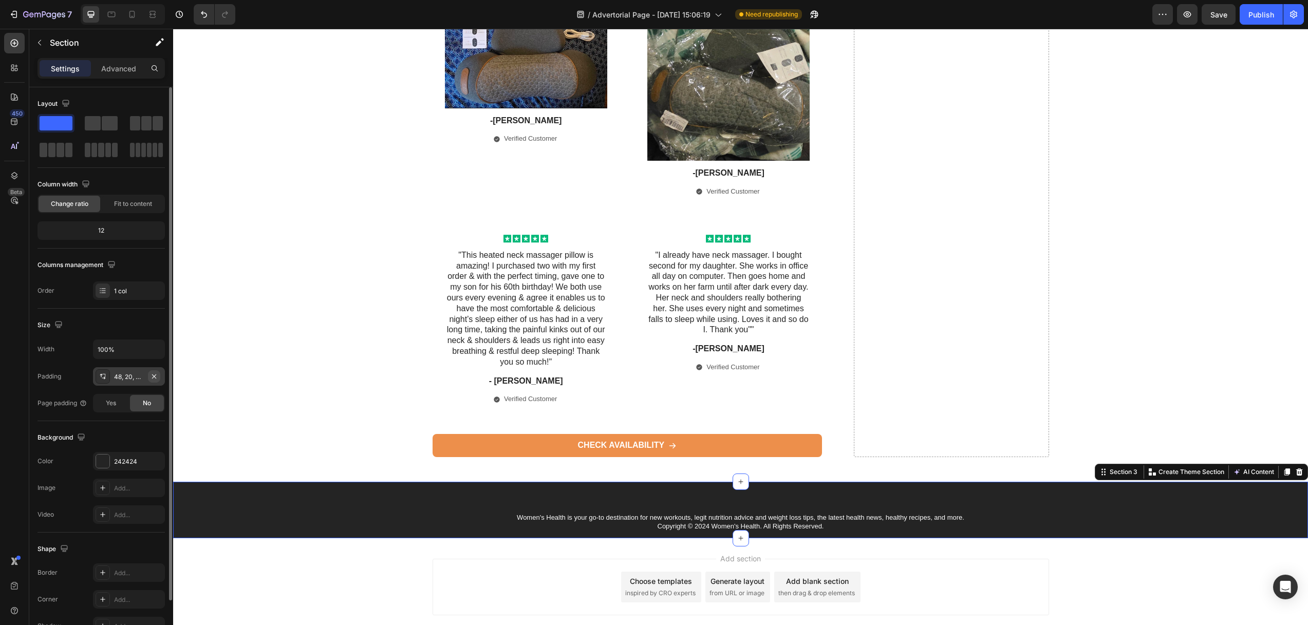
click at [153, 375] on icon "button" at bounding box center [154, 376] width 4 height 4
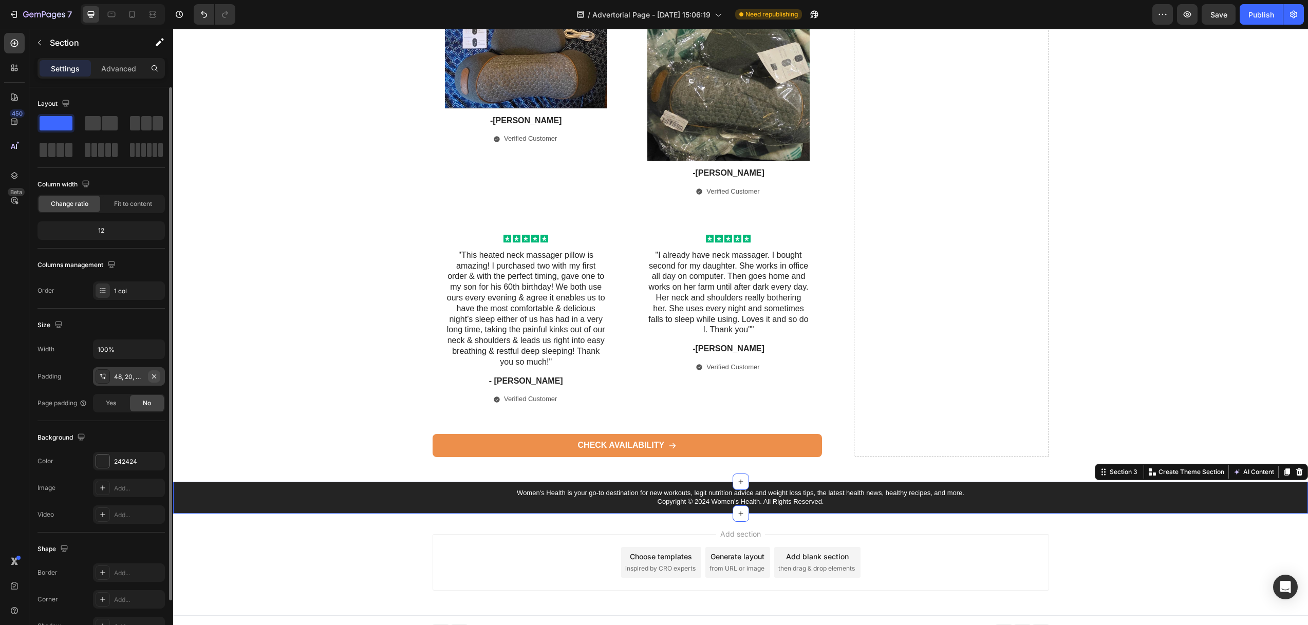
scroll to position [6365, 0]
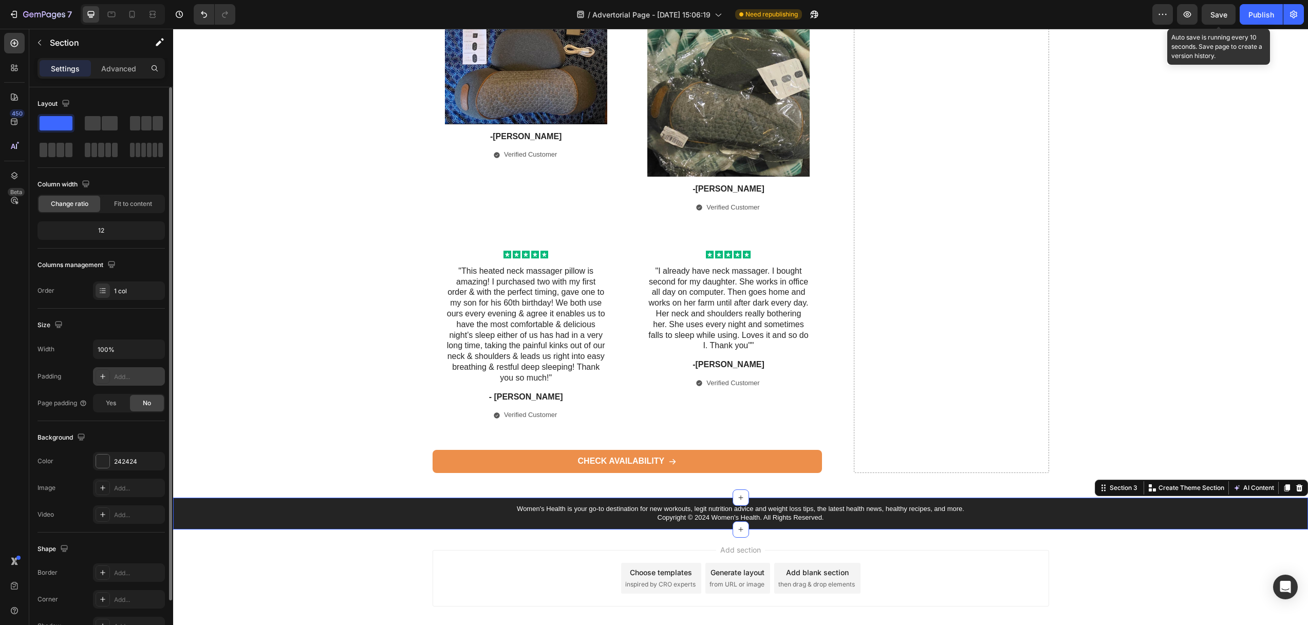
drag, startPoint x: 1209, startPoint y: 16, endPoint x: 1201, endPoint y: 27, distance: 13.3
click at [1209, 16] on button "Save" at bounding box center [1218, 14] width 34 height 21
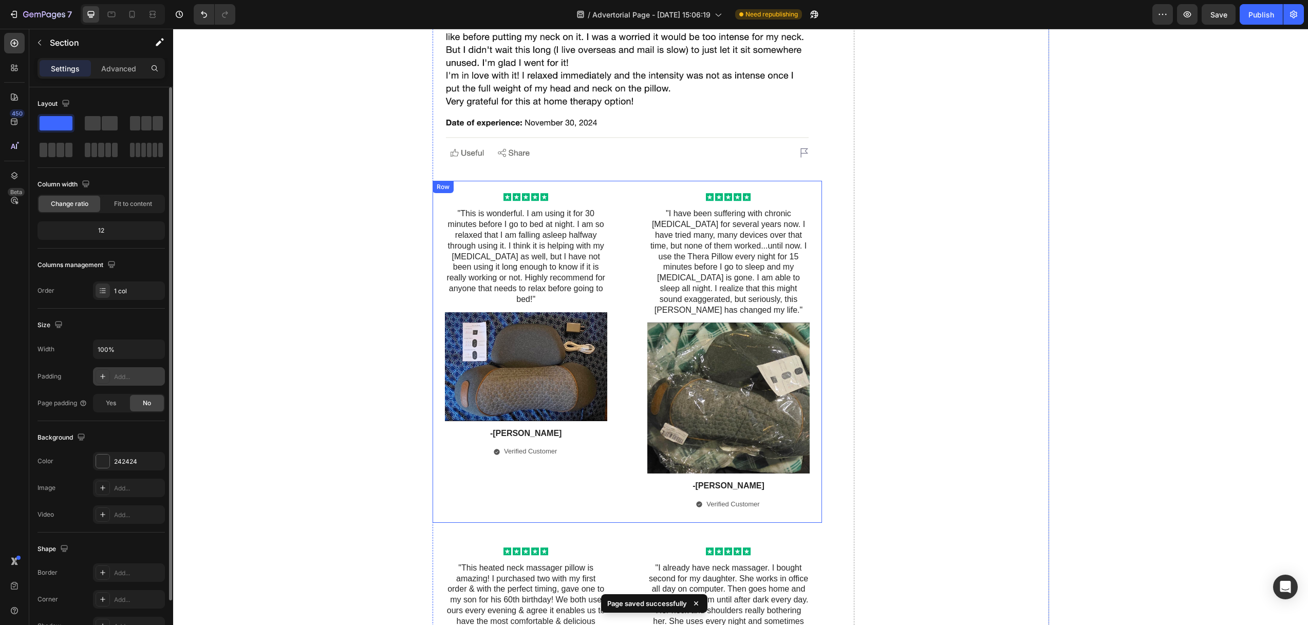
scroll to position [6235, 0]
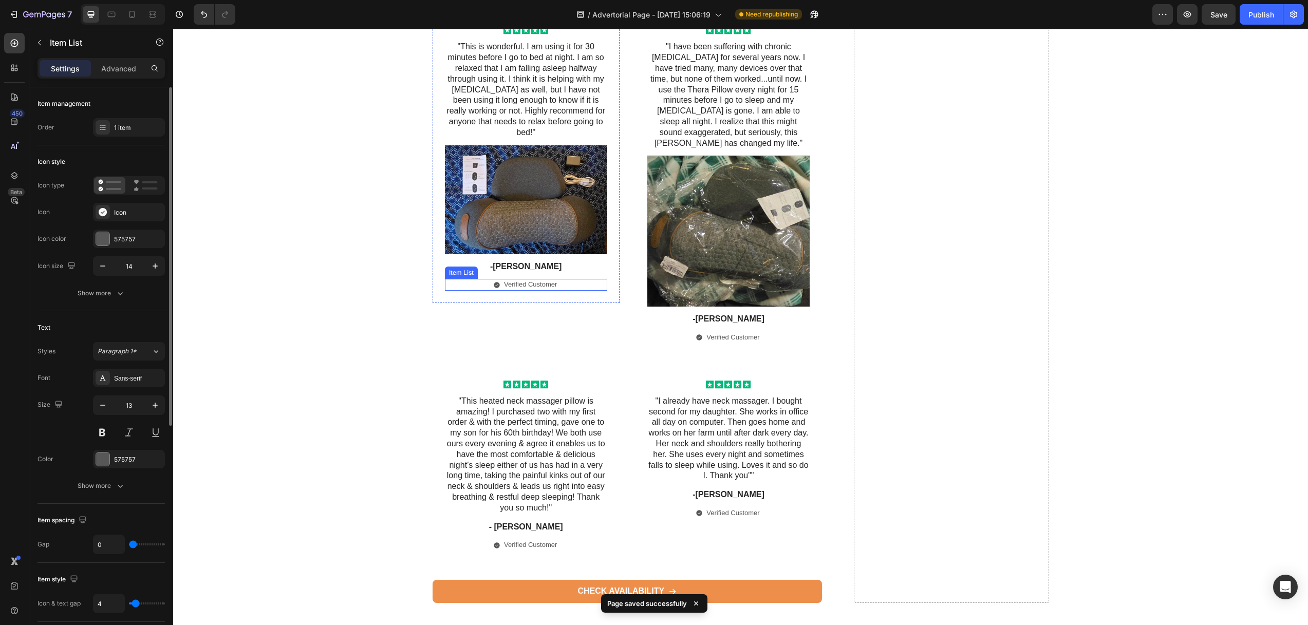
click at [530, 280] on p "Verified Customer" at bounding box center [530, 284] width 53 height 9
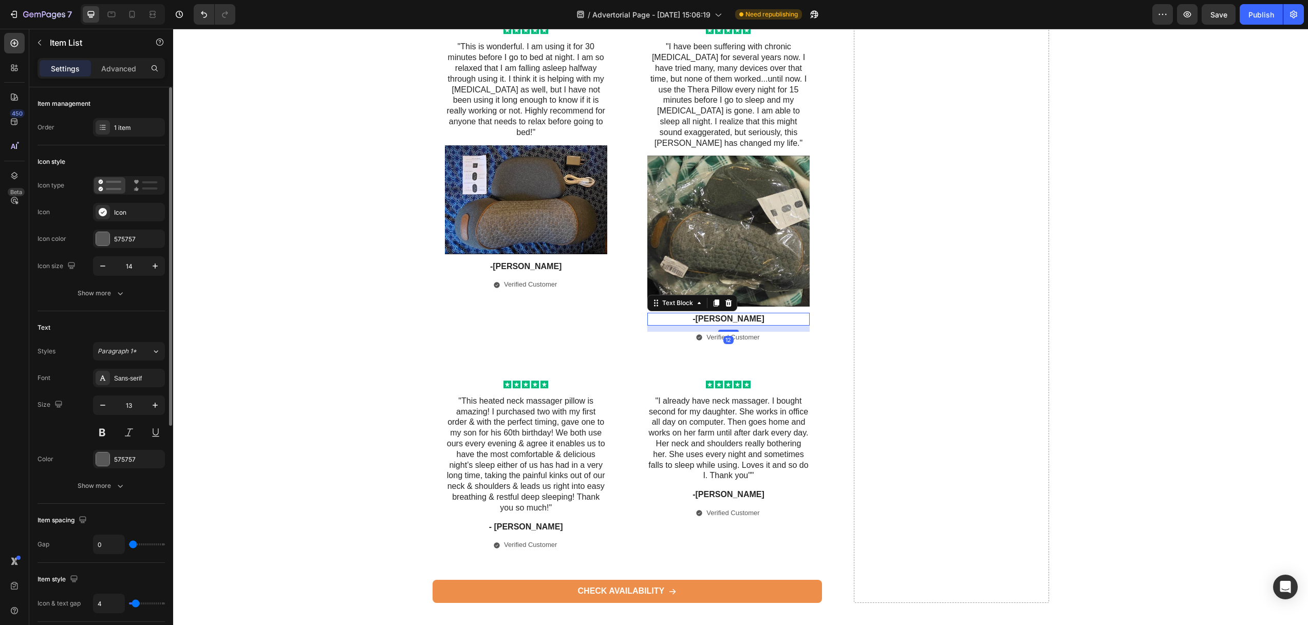
drag, startPoint x: 724, startPoint y: 290, endPoint x: 729, endPoint y: 299, distance: 10.3
click at [724, 314] on p "-Kevin S." at bounding box center [728, 319] width 160 height 11
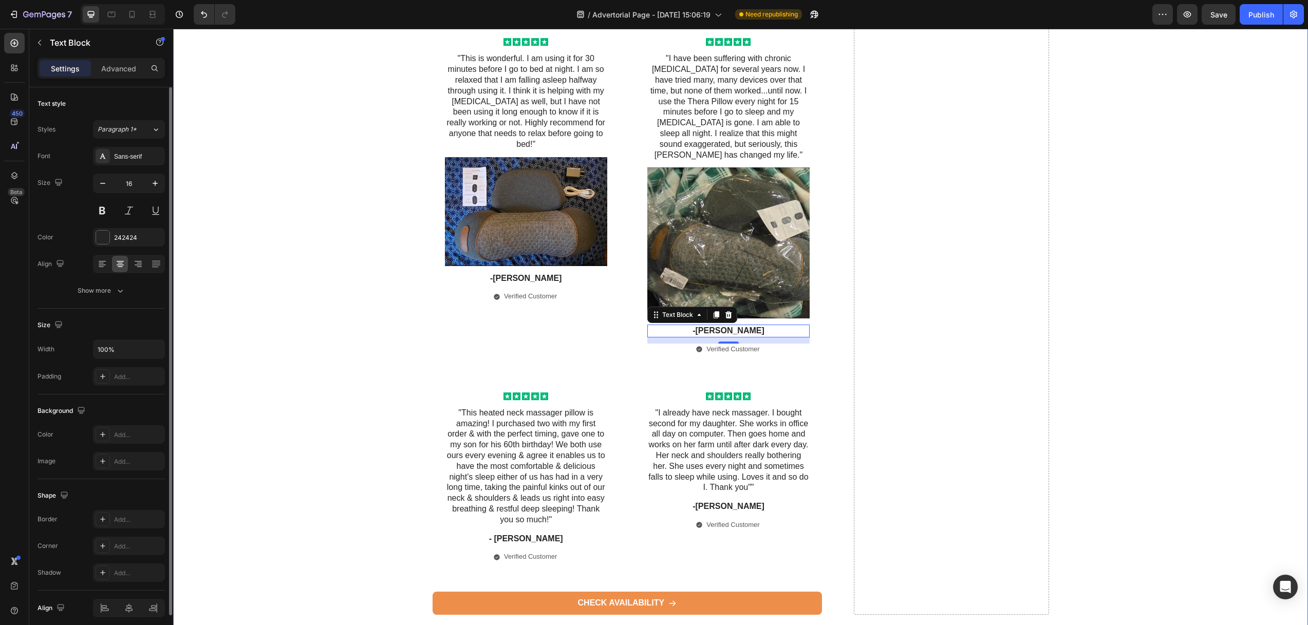
scroll to position [6222, 0]
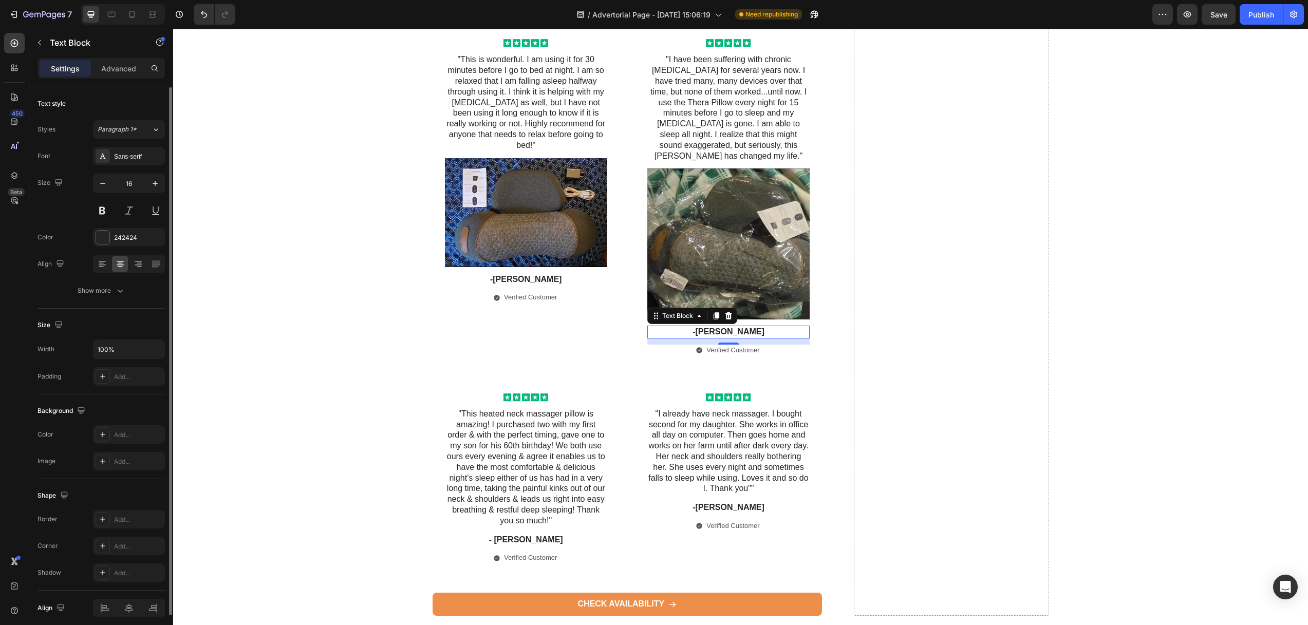
click at [721, 327] on p "-Kevin S." at bounding box center [728, 332] width 160 height 11
drag, startPoint x: 711, startPoint y: 304, endPoint x: 722, endPoint y: 305, distance: 11.4
click at [722, 327] on p "-Kevin S." at bounding box center [728, 332] width 160 height 11
drag, startPoint x: 740, startPoint y: 304, endPoint x: 712, endPoint y: 305, distance: 28.3
click at [712, 327] on p "-Kevin S." at bounding box center [728, 332] width 160 height 11
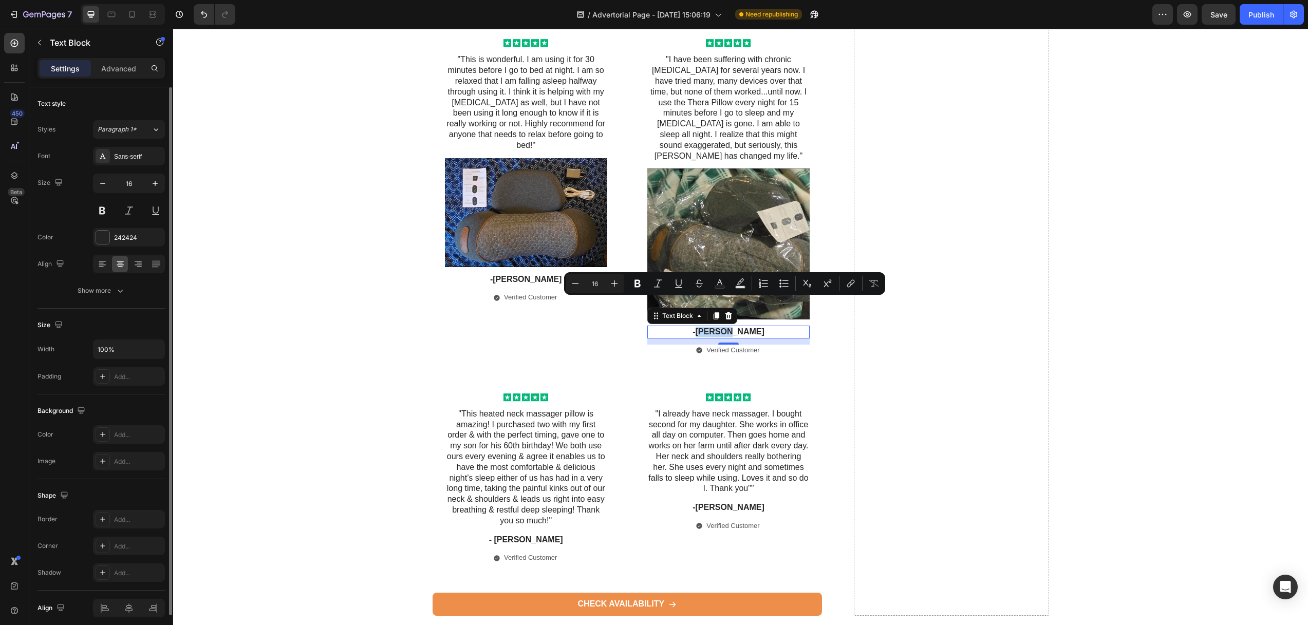
click at [759, 327] on p "-Kevin S." at bounding box center [728, 332] width 160 height 11
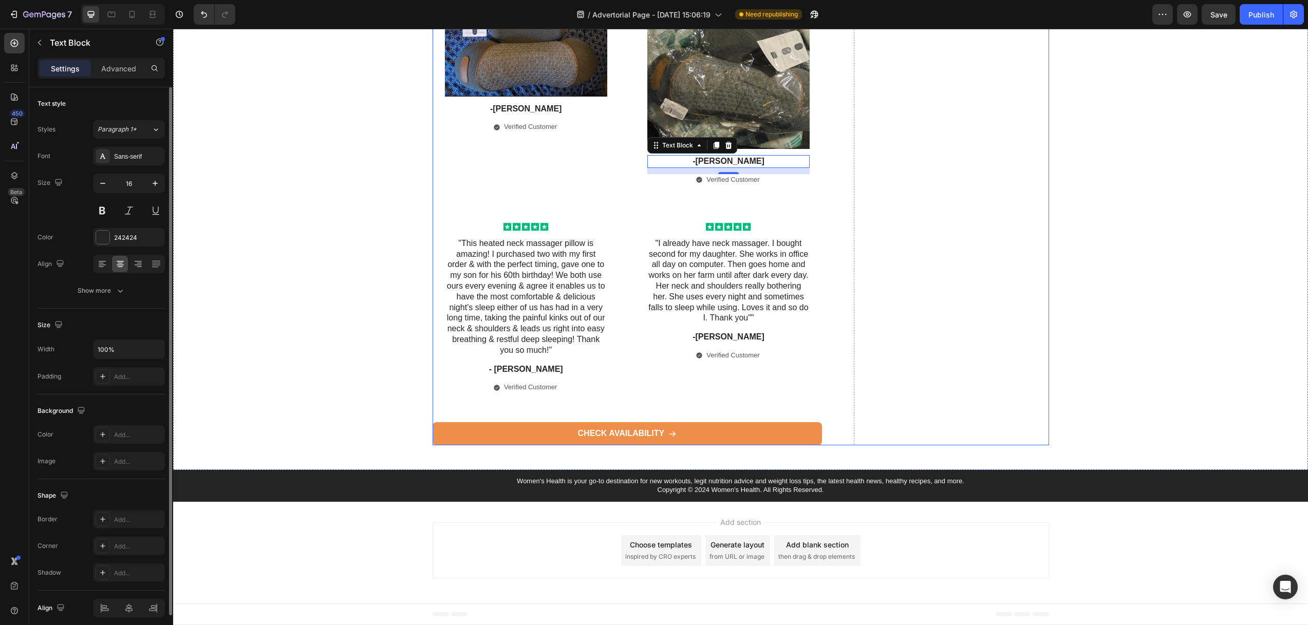
scroll to position [6365, 0]
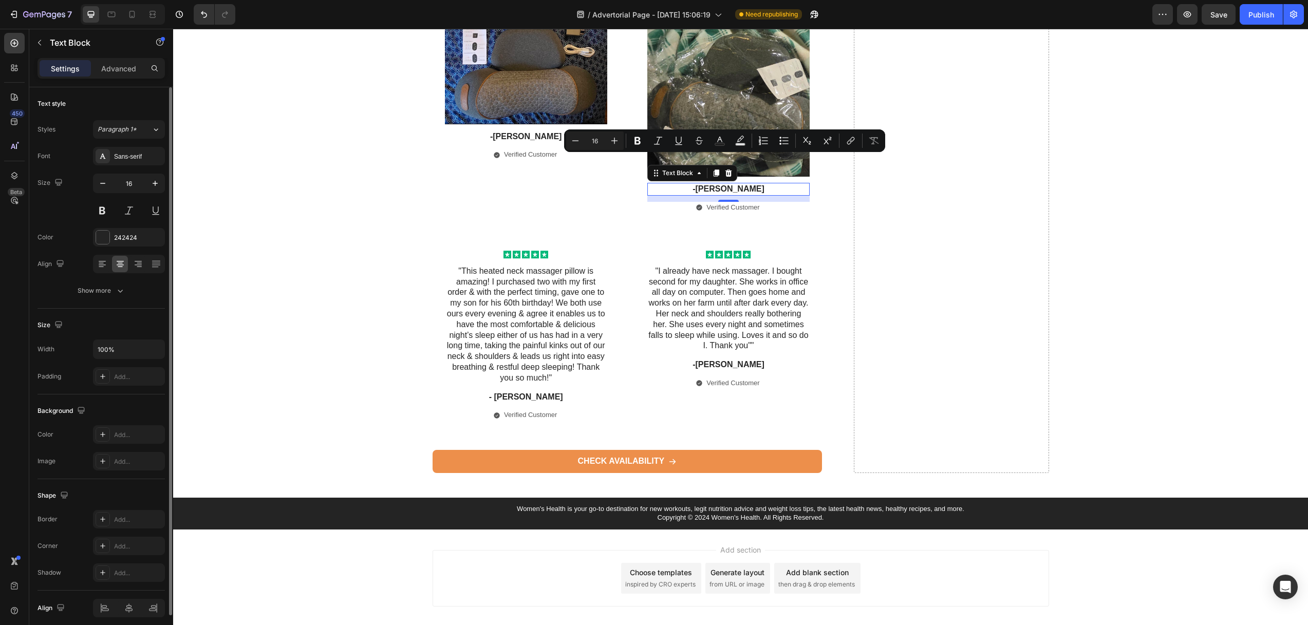
click at [724, 184] on p "-Kevin S." at bounding box center [728, 189] width 160 height 11
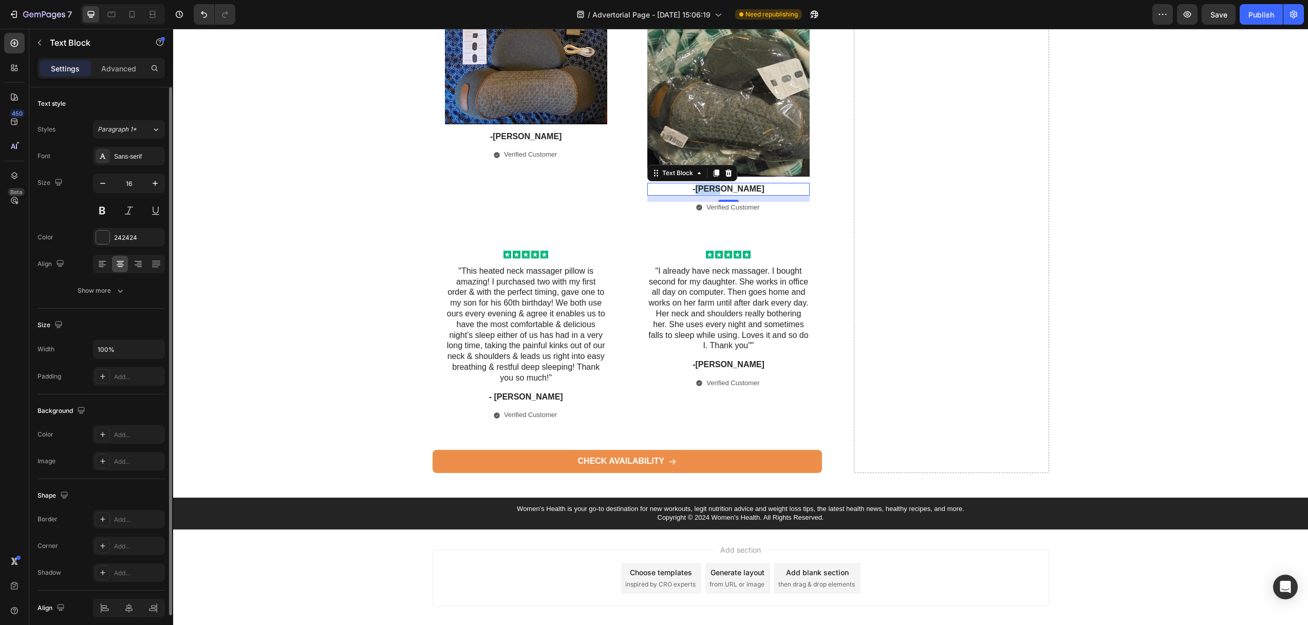
click at [724, 184] on p "-Kevin S." at bounding box center [728, 189] width 160 height 11
click at [743, 184] on p "-Alberta S." at bounding box center [728, 189] width 160 height 11
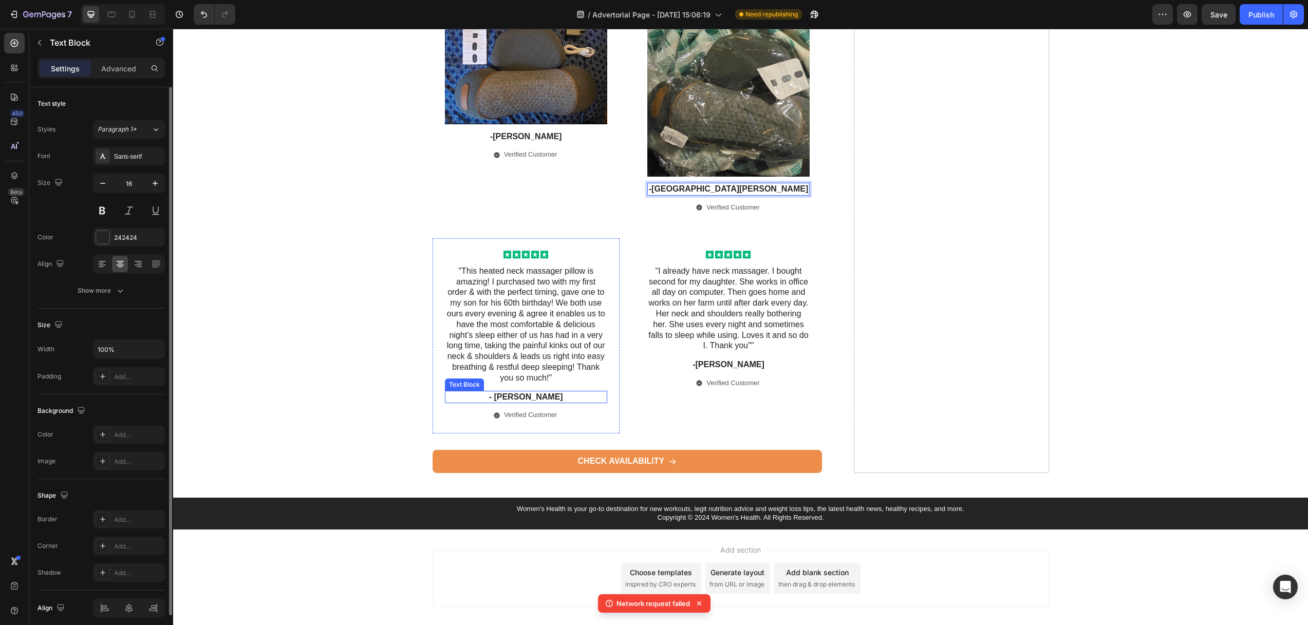
click at [528, 392] on p "- [PERSON_NAME]" at bounding box center [526, 397] width 160 height 11
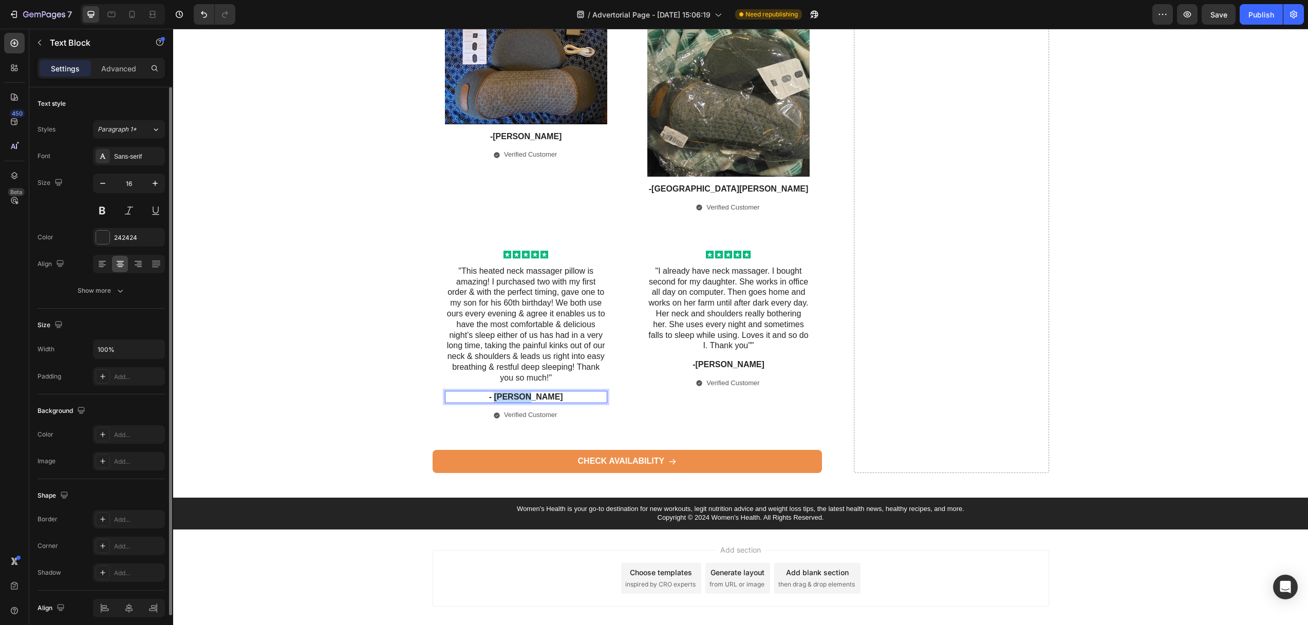
drag, startPoint x: 536, startPoint y: 370, endPoint x: 517, endPoint y: 374, distance: 19.3
click at [509, 392] on p "- [PERSON_NAME]" at bounding box center [526, 397] width 160 height 11
click at [555, 392] on p "- Louise." at bounding box center [526, 397] width 160 height 11
click at [736, 360] on p "-Kevin S." at bounding box center [728, 365] width 160 height 11
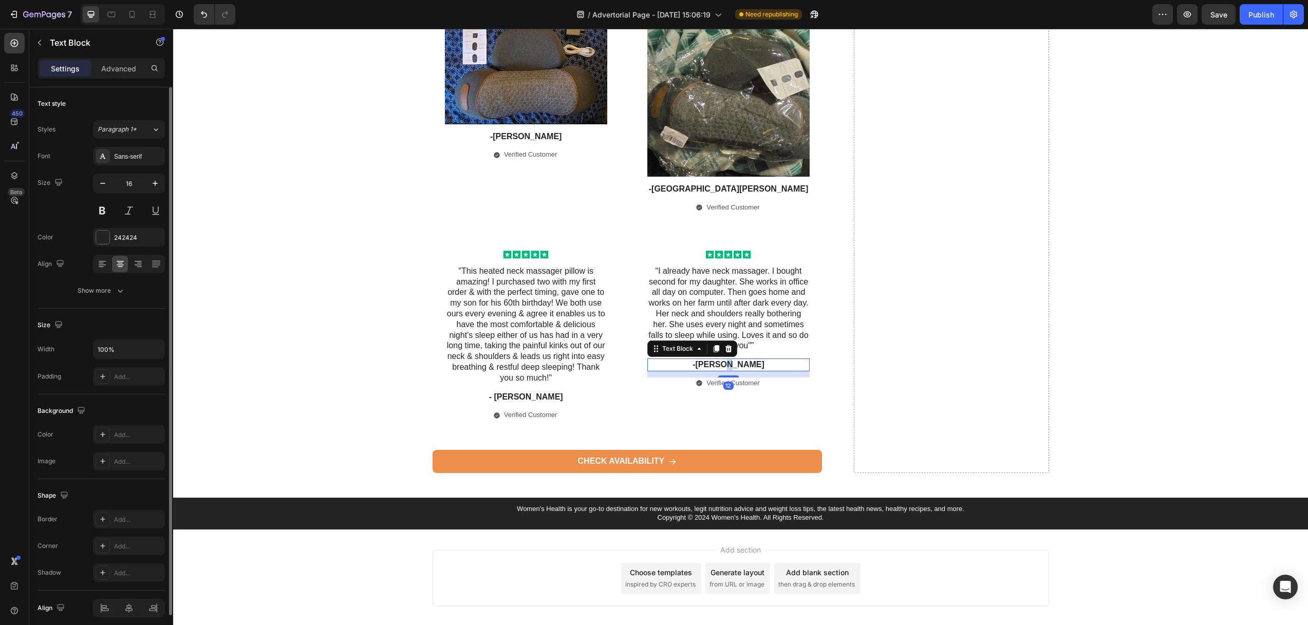
click at [736, 360] on p "-Kevin S." at bounding box center [728, 365] width 160 height 11
drag, startPoint x: 713, startPoint y: 337, endPoint x: 732, endPoint y: 339, distance: 19.6
click at [731, 360] on p "-Kevin S." at bounding box center [728, 365] width 160 height 11
drag, startPoint x: 740, startPoint y: 339, endPoint x: 716, endPoint y: 337, distance: 23.7
click at [715, 360] on p "-Kevin S." at bounding box center [728, 365] width 160 height 11
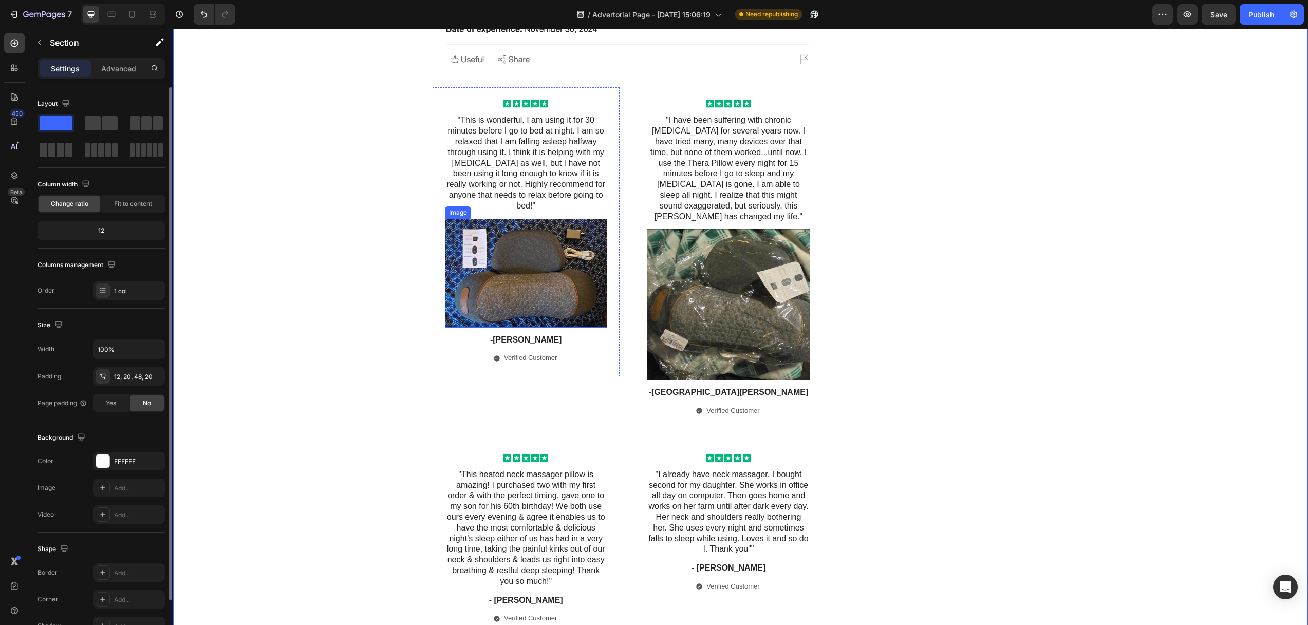
scroll to position [6156, 0]
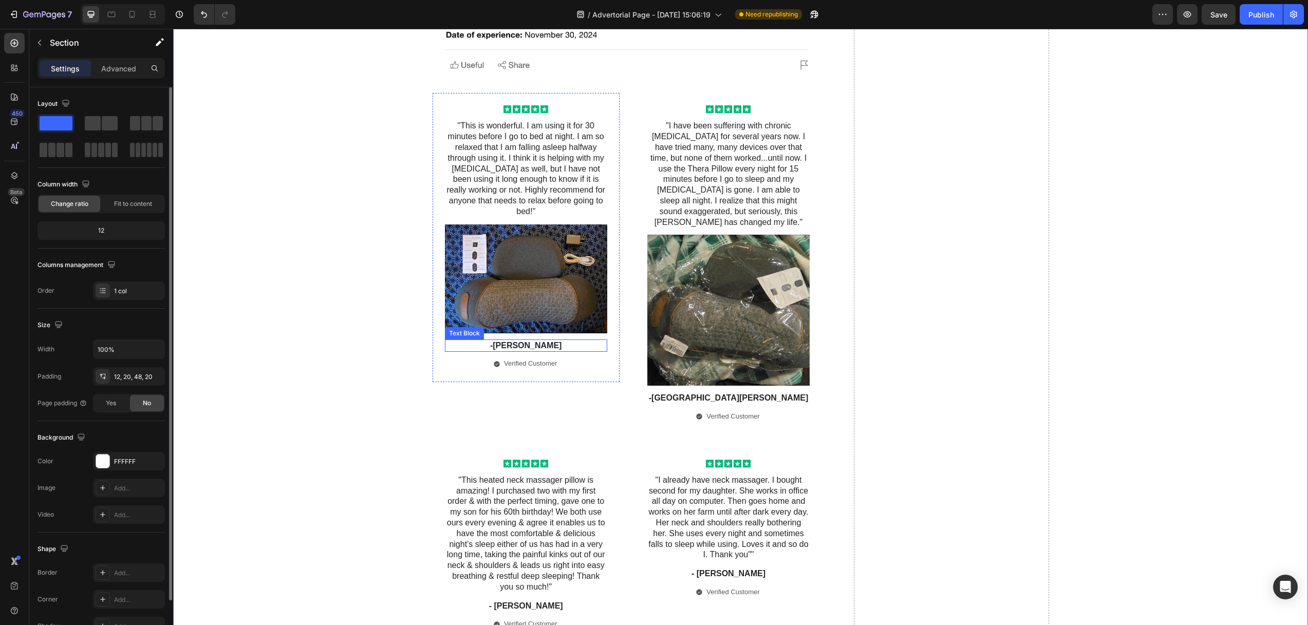
click at [523, 340] on p "-[PERSON_NAME]" at bounding box center [526, 345] width 160 height 11
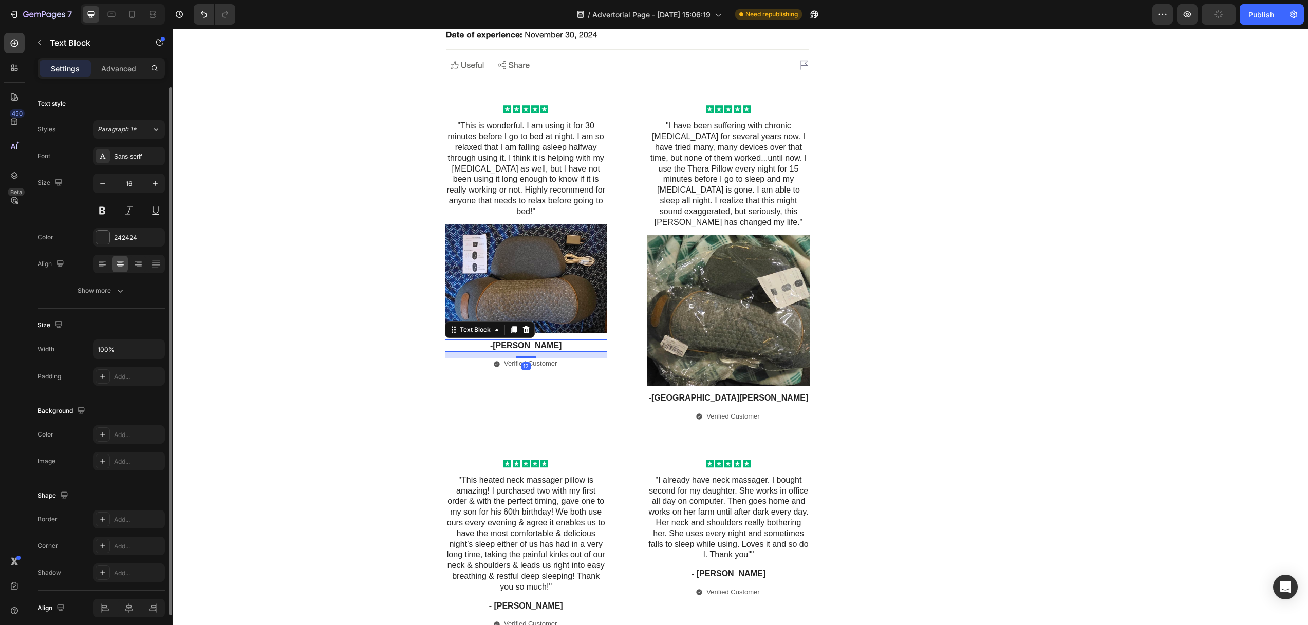
click at [512, 340] on p "-[PERSON_NAME]" at bounding box center [526, 345] width 160 height 11
click at [509, 340] on p "-[PERSON_NAME]" at bounding box center [526, 345] width 160 height 11
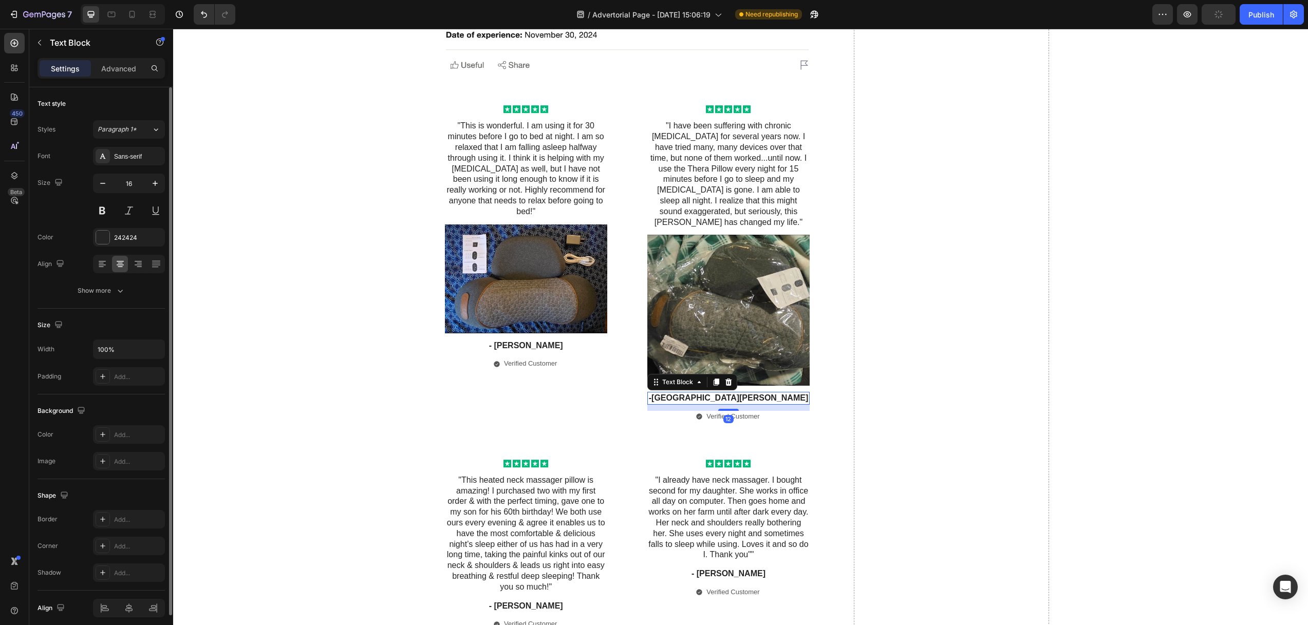
click at [707, 393] on p "-Alberta S." at bounding box center [728, 398] width 160 height 11
click at [708, 393] on p "-Alberta S." at bounding box center [728, 398] width 160 height 11
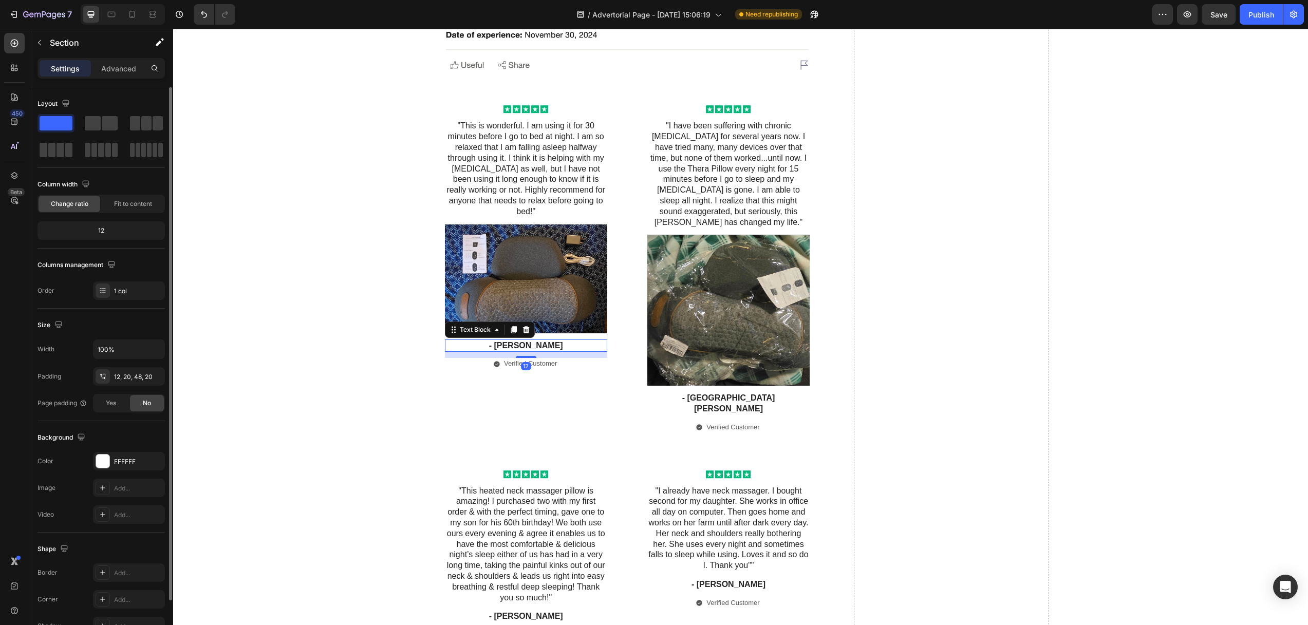
click at [518, 340] on p "- [PERSON_NAME]" at bounding box center [526, 345] width 160 height 11
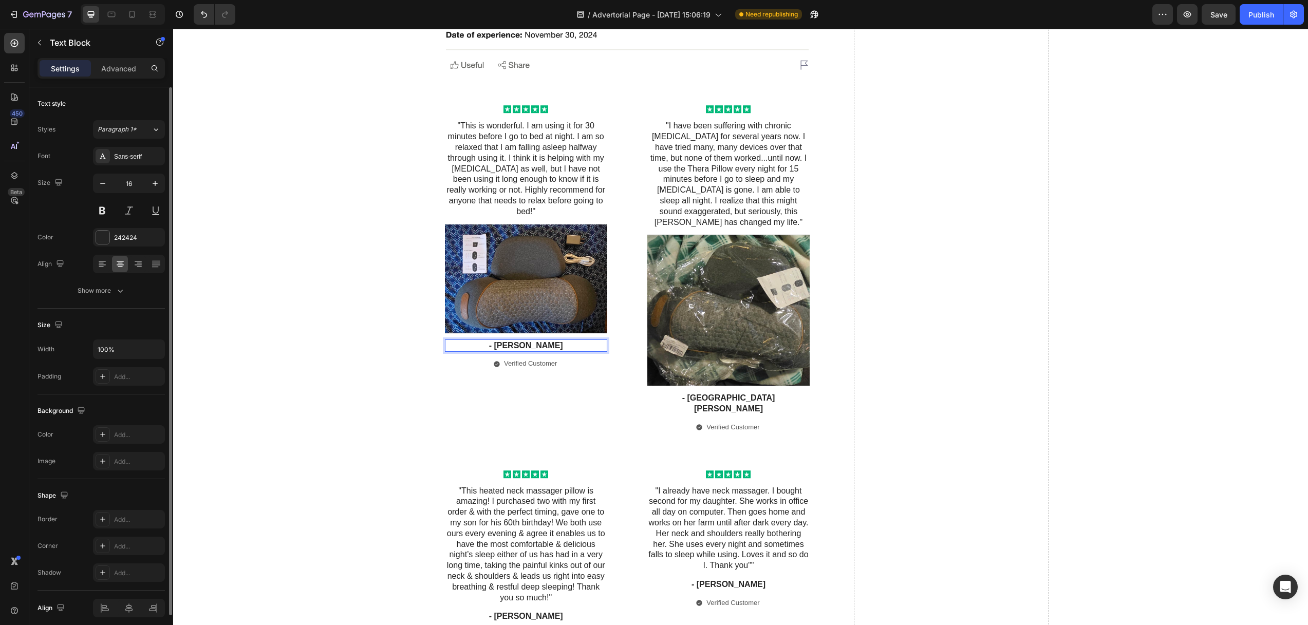
click at [495, 340] on p "- [PERSON_NAME]" at bounding box center [526, 345] width 160 height 11
click at [445, 358] on div "Verified Customer" at bounding box center [526, 364] width 162 height 12
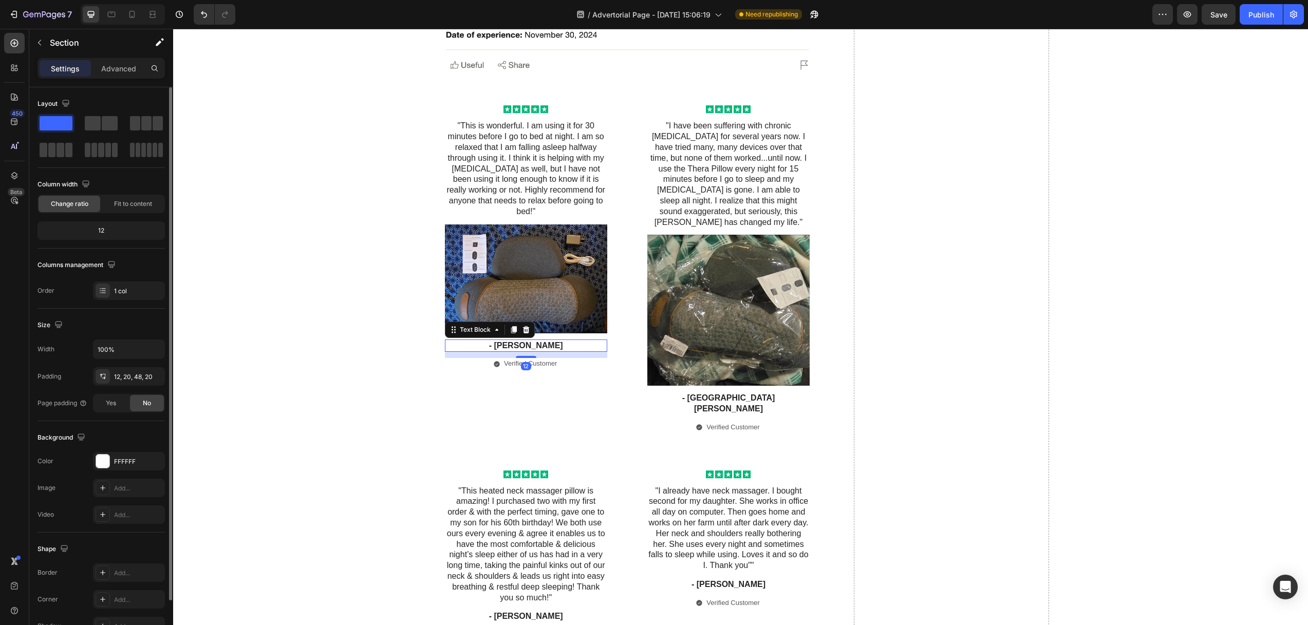
click at [508, 340] on p "- [PERSON_NAME]" at bounding box center [526, 345] width 160 height 11
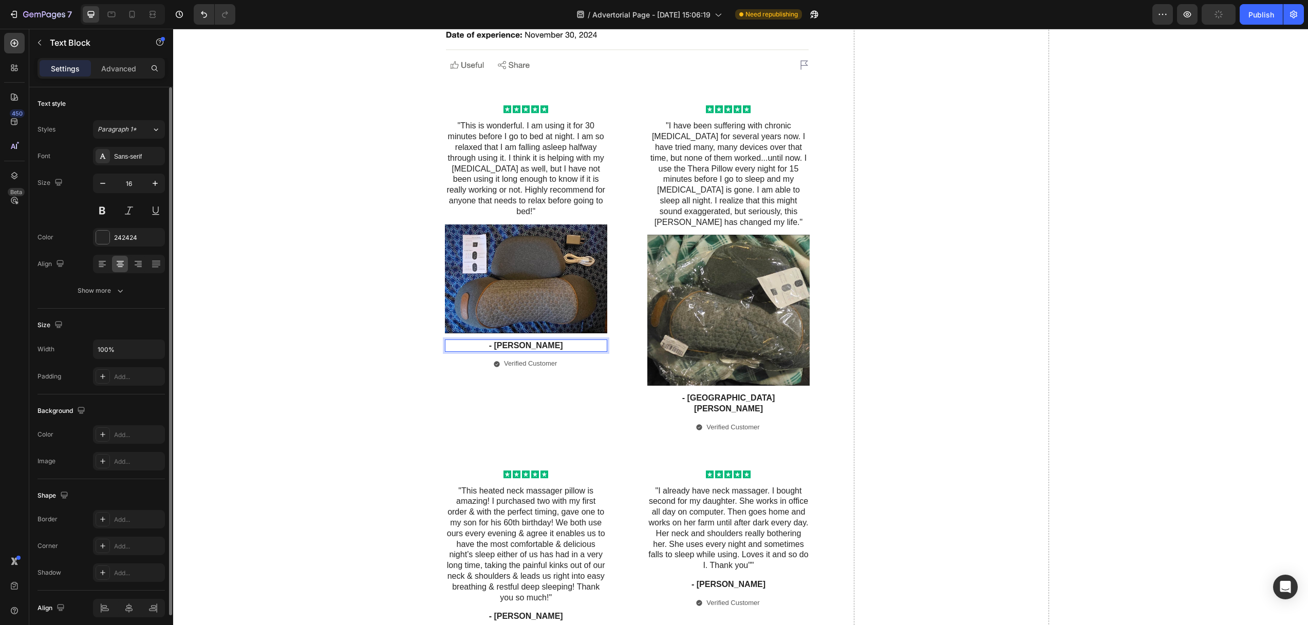
click at [537, 340] on p "- [PERSON_NAME]" at bounding box center [526, 345] width 160 height 11
click at [495, 340] on p "- [PERSON_NAME]" at bounding box center [526, 345] width 160 height 11
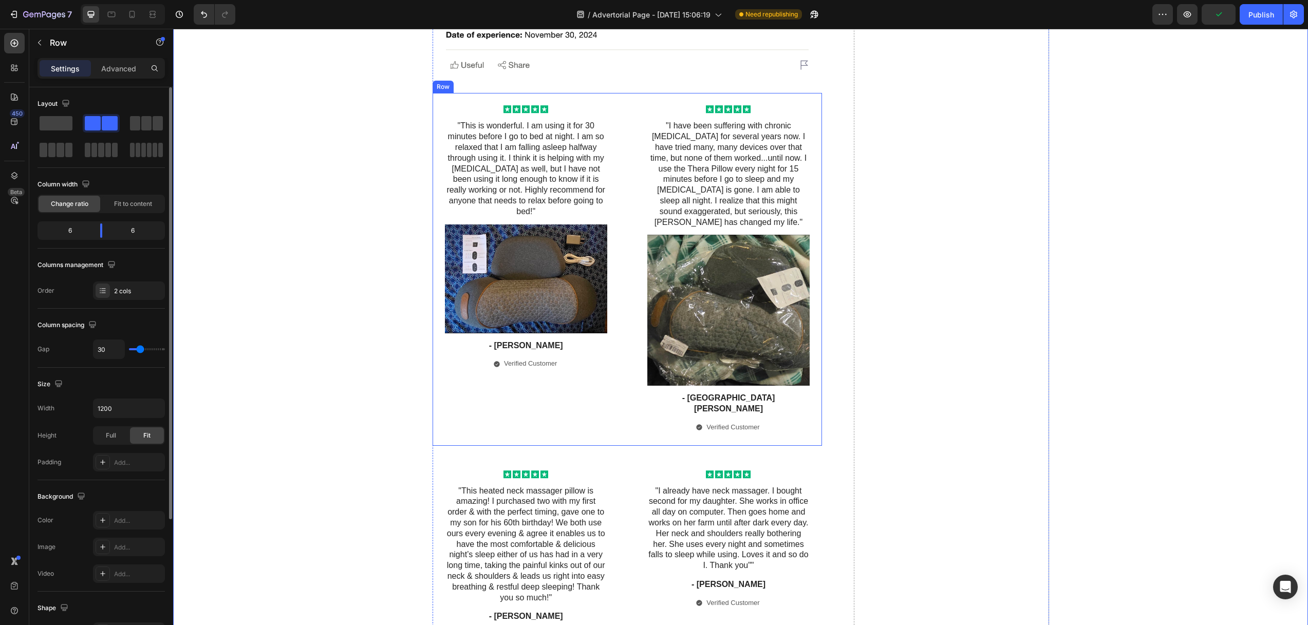
click at [520, 387] on div "Icon Icon Icon Icon Icon Icon List "This is wonderful. I am using it for 30 min…" at bounding box center [525, 269] width 187 height 352
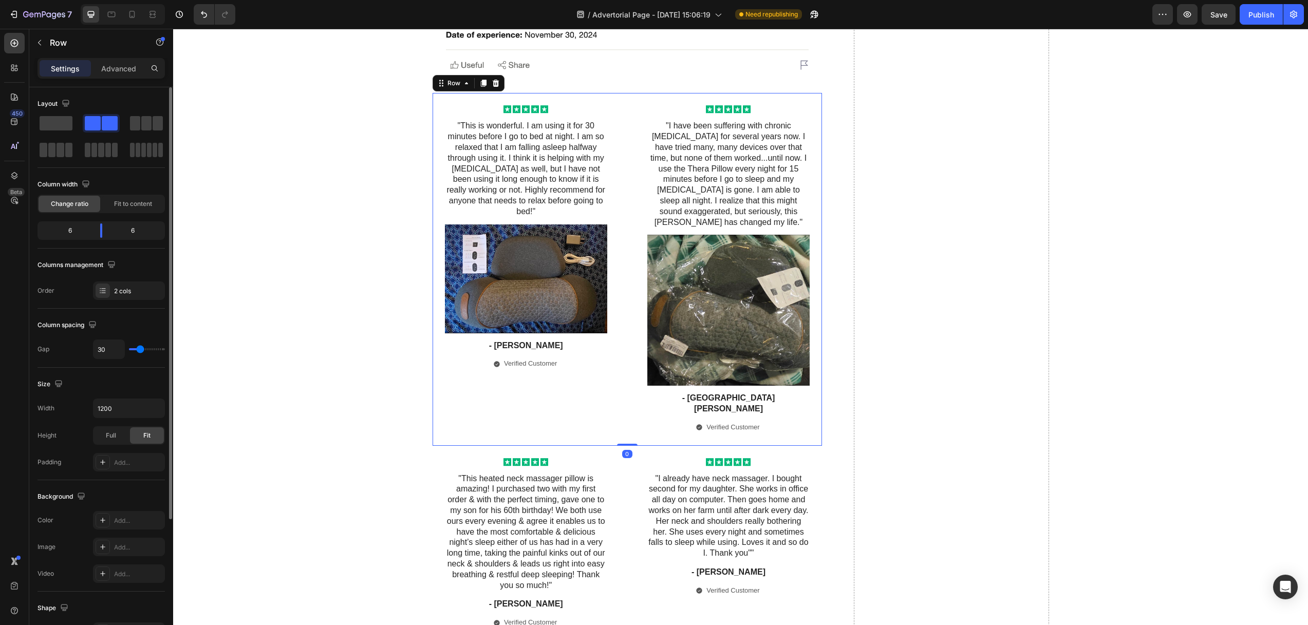
drag, startPoint x: 623, startPoint y: 419, endPoint x: 627, endPoint y: 382, distance: 36.6
click at [624, 393] on div "Icon Icon Icon Icon Icon Icon List "This is wonderful. I am using it for 30 min…" at bounding box center [627, 269] width 390 height 352
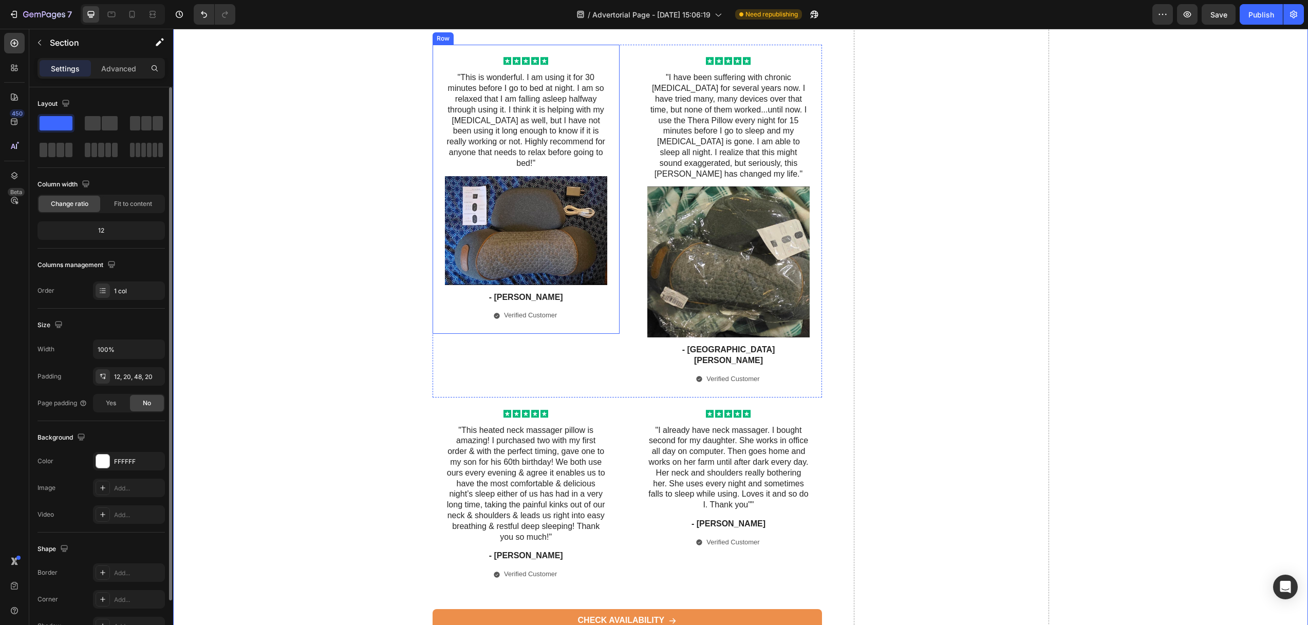
scroll to position [6351, 0]
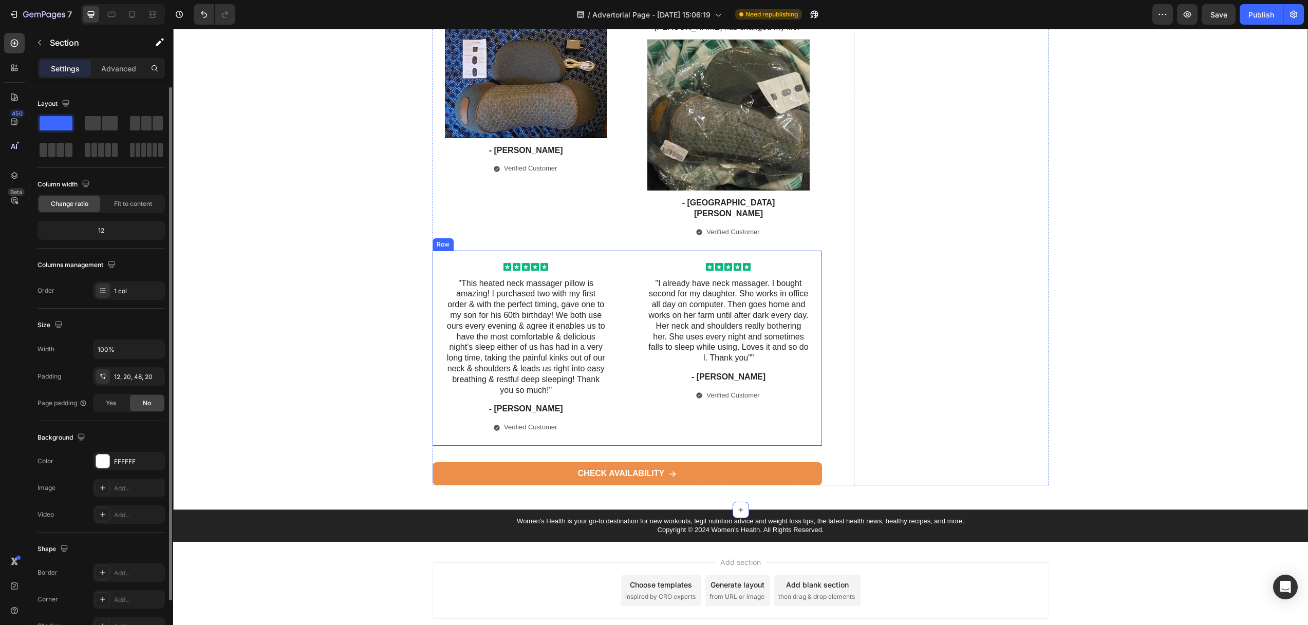
click at [653, 385] on div "Icon Icon Icon Icon Icon Icon List "I already have neck massager. I bought seco…" at bounding box center [728, 348] width 187 height 195
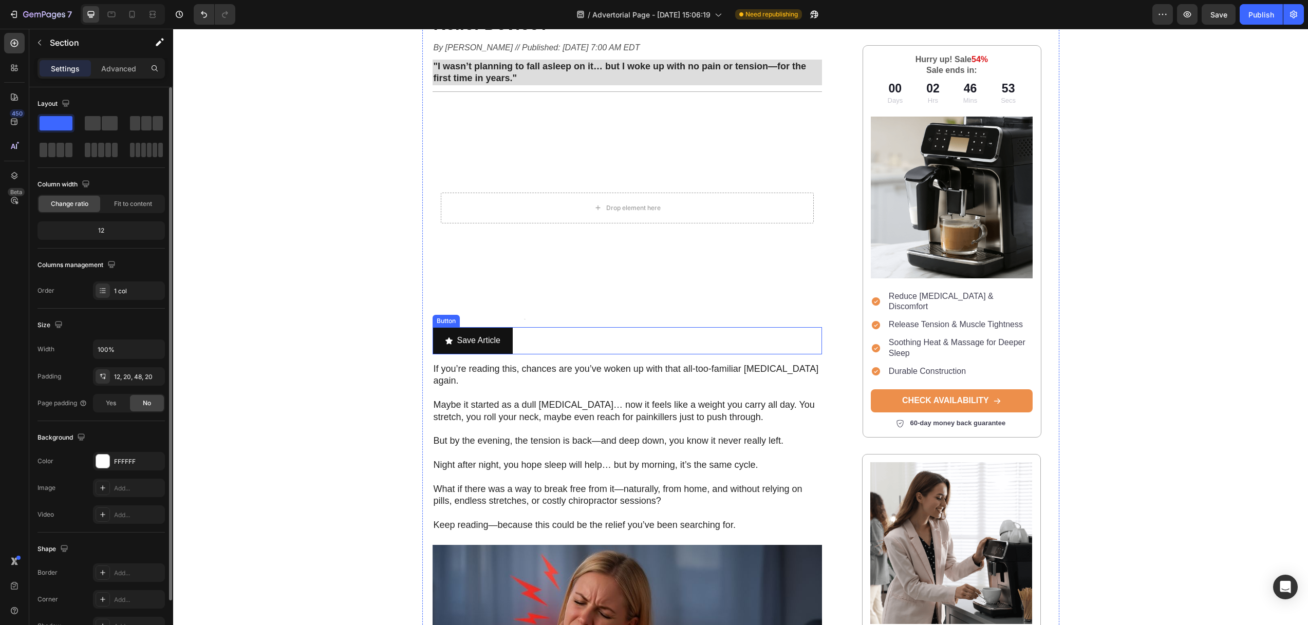
scroll to position [0, 0]
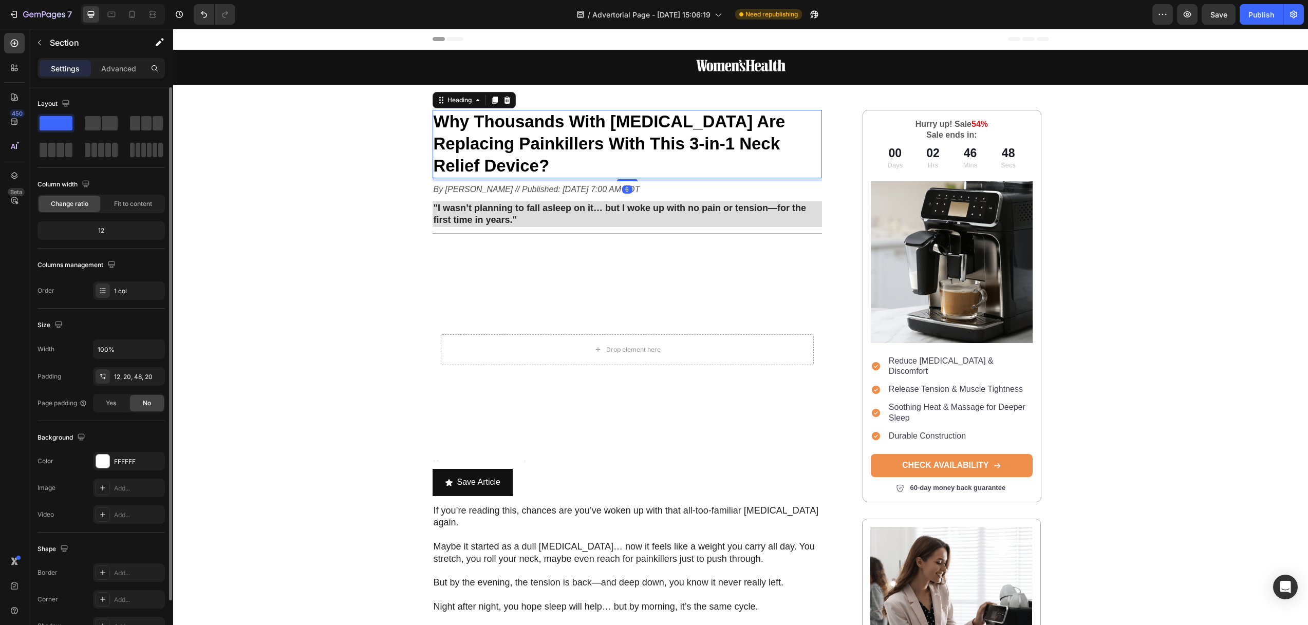
click at [777, 119] on strong "Why Thousands With [MEDICAL_DATA] Are Replacing Painkillers With This 3-in-1 Ne…" at bounding box center [609, 143] width 352 height 63
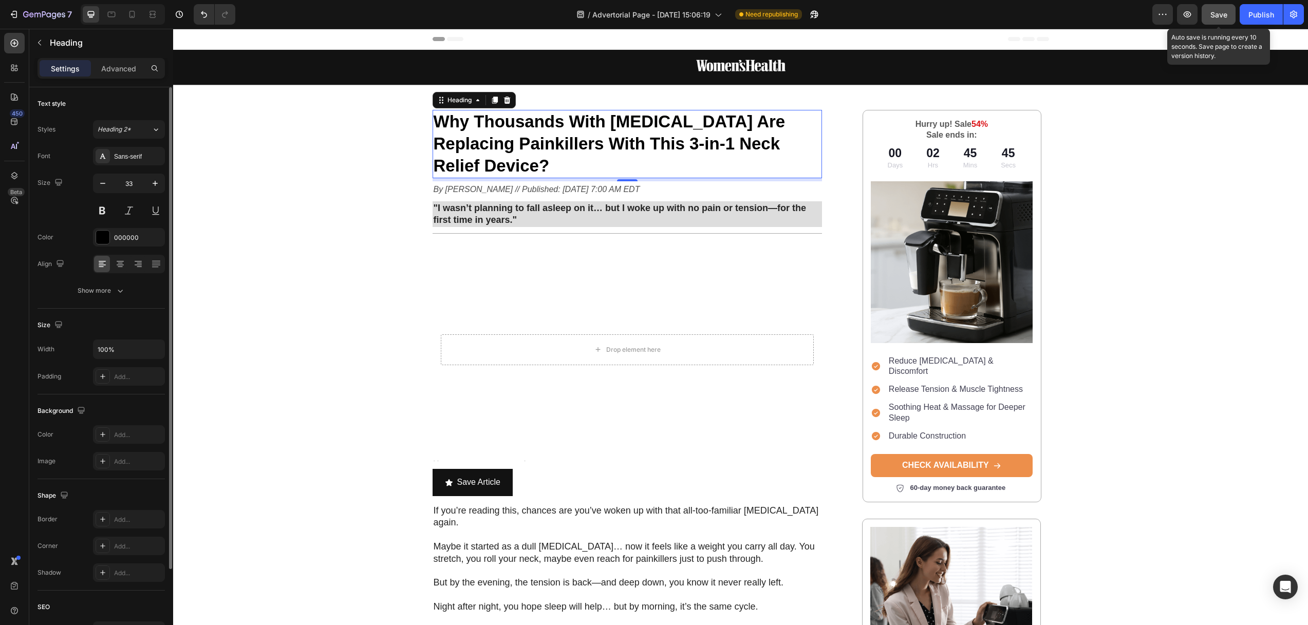
click at [1215, 17] on span "Save" at bounding box center [1218, 14] width 17 height 9
click at [1182, 14] on icon "button" at bounding box center [1187, 14] width 10 height 10
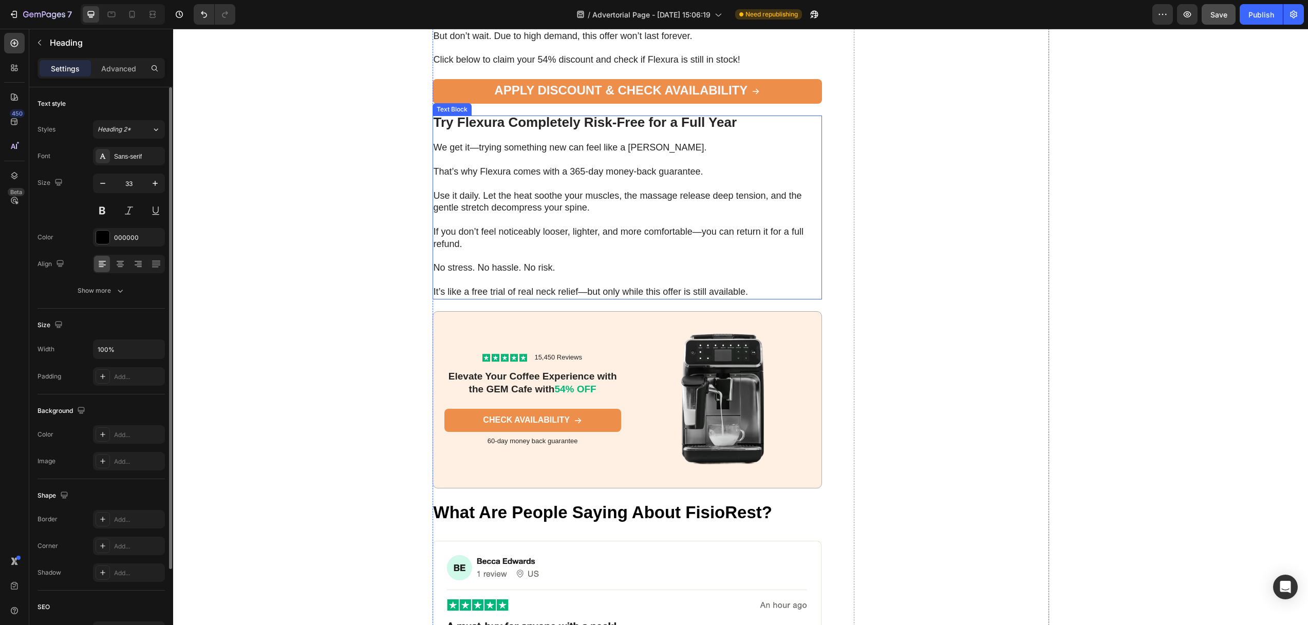
scroll to position [4961, 0]
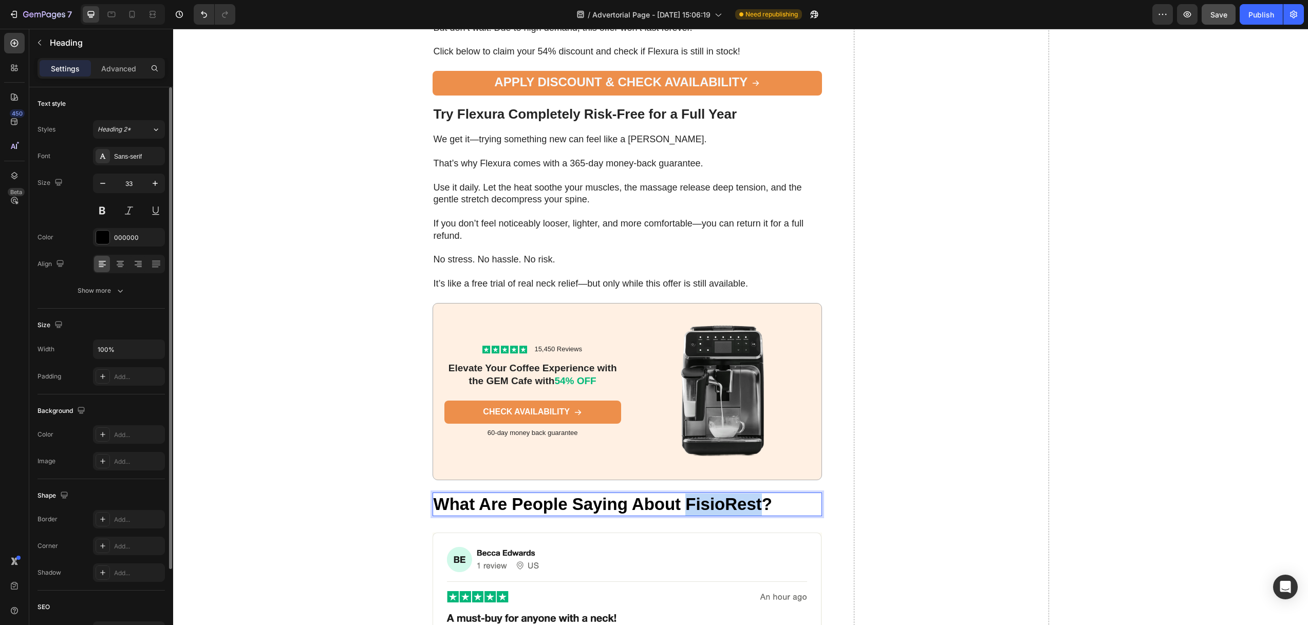
drag, startPoint x: 754, startPoint y: 487, endPoint x: 685, endPoint y: 481, distance: 69.1
click at [682, 495] on strong "What Are People Saying About FisioRest?" at bounding box center [602, 504] width 338 height 19
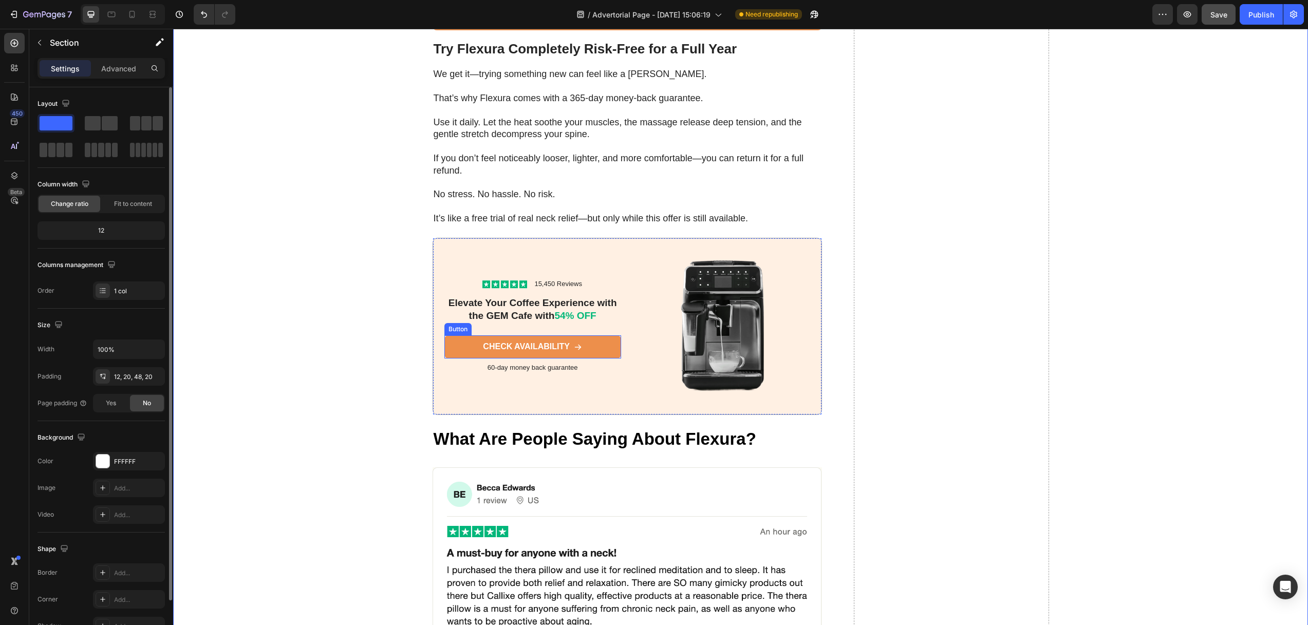
scroll to position [5279, 0]
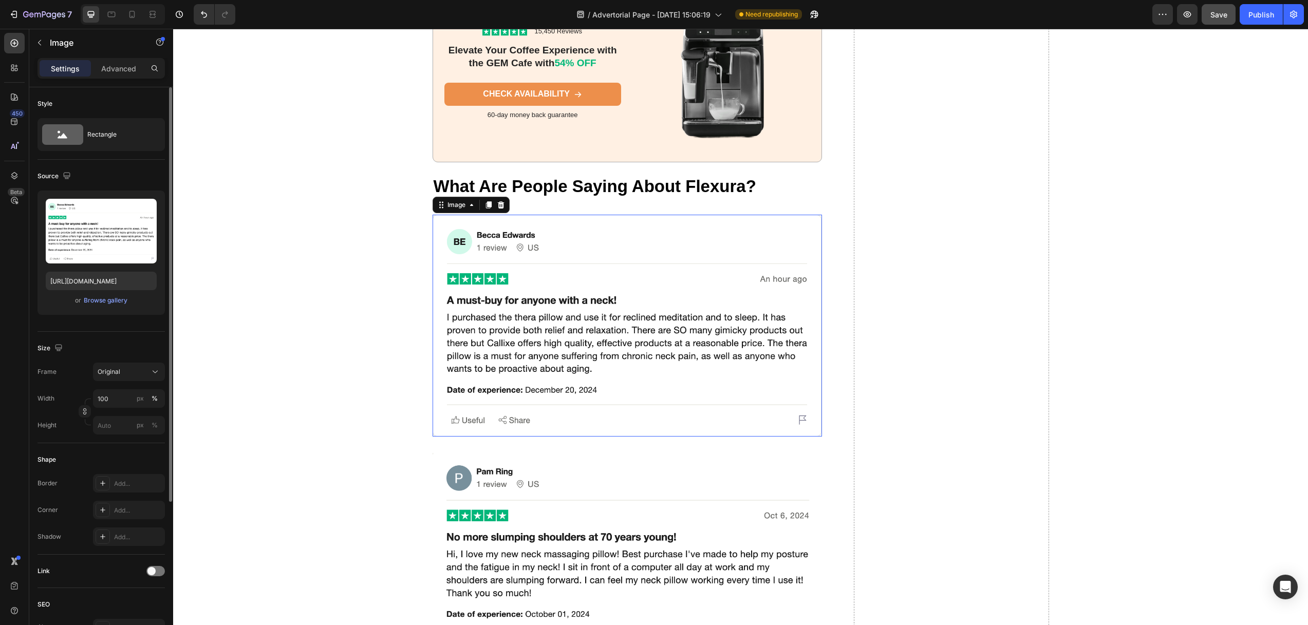
click at [529, 325] on img at bounding box center [627, 325] width 390 height 221
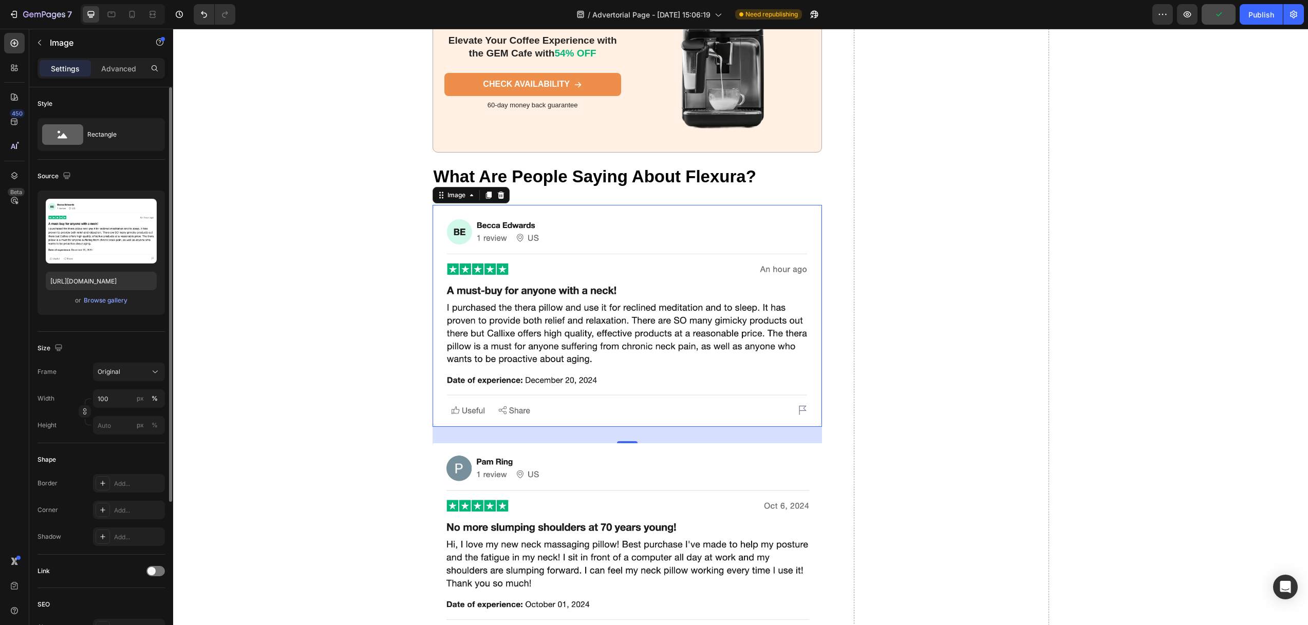
scroll to position [5569, 0]
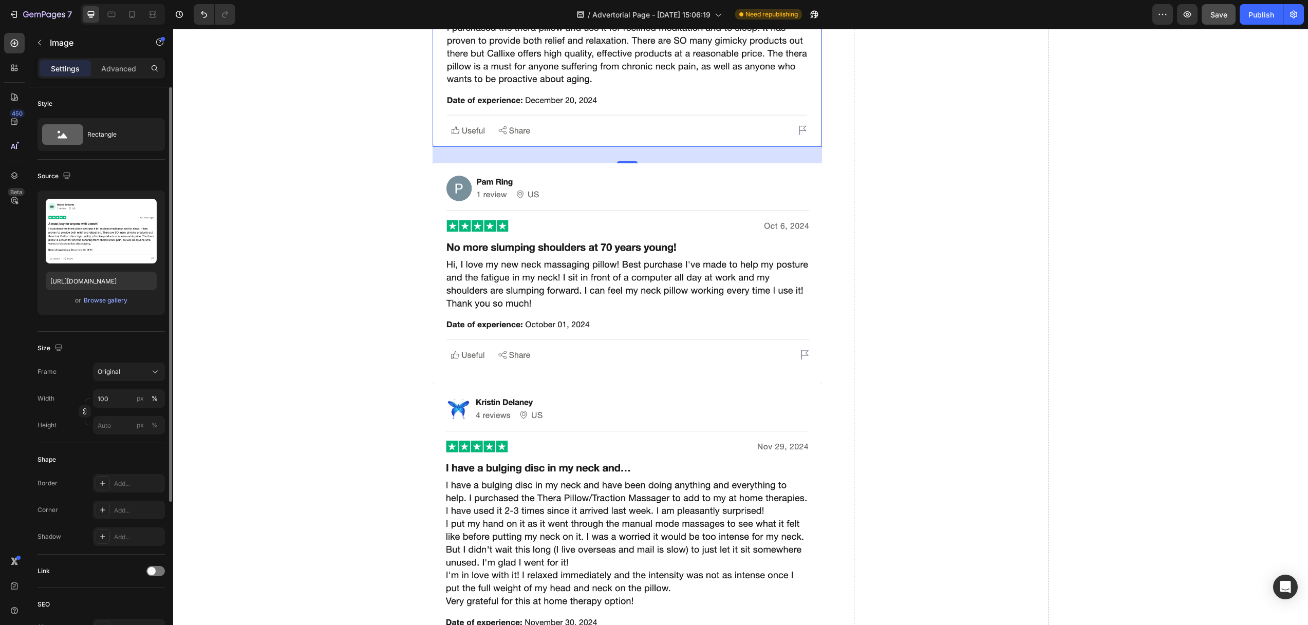
click at [1217, 18] on span "Save" at bounding box center [1218, 14] width 17 height 9
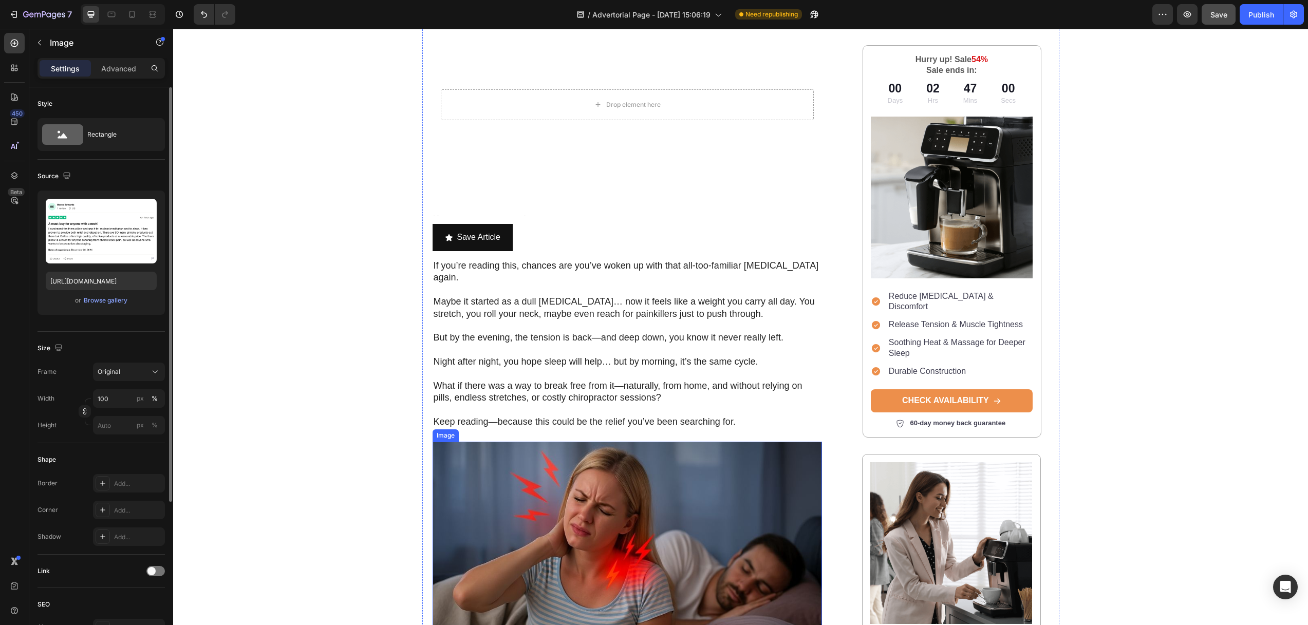
scroll to position [0, 0]
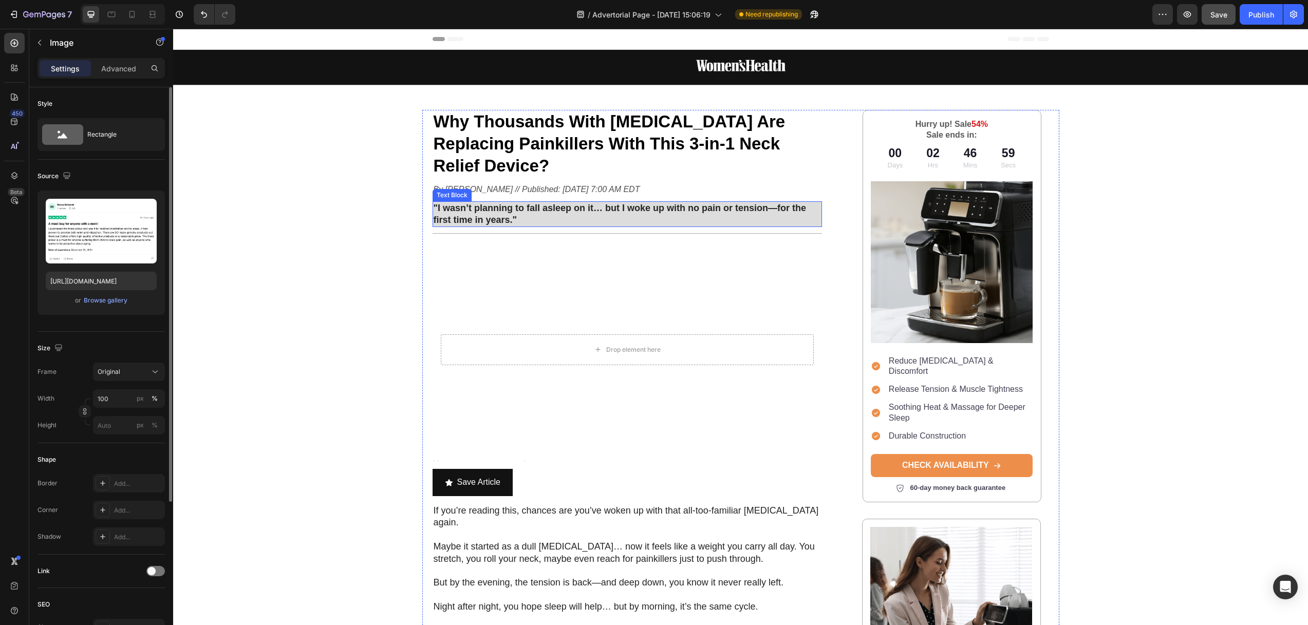
click at [514, 203] on strong ""I wasn’t planning to fall asleep on it… but I woke up with no pain or tension—…" at bounding box center [619, 214] width 373 height 22
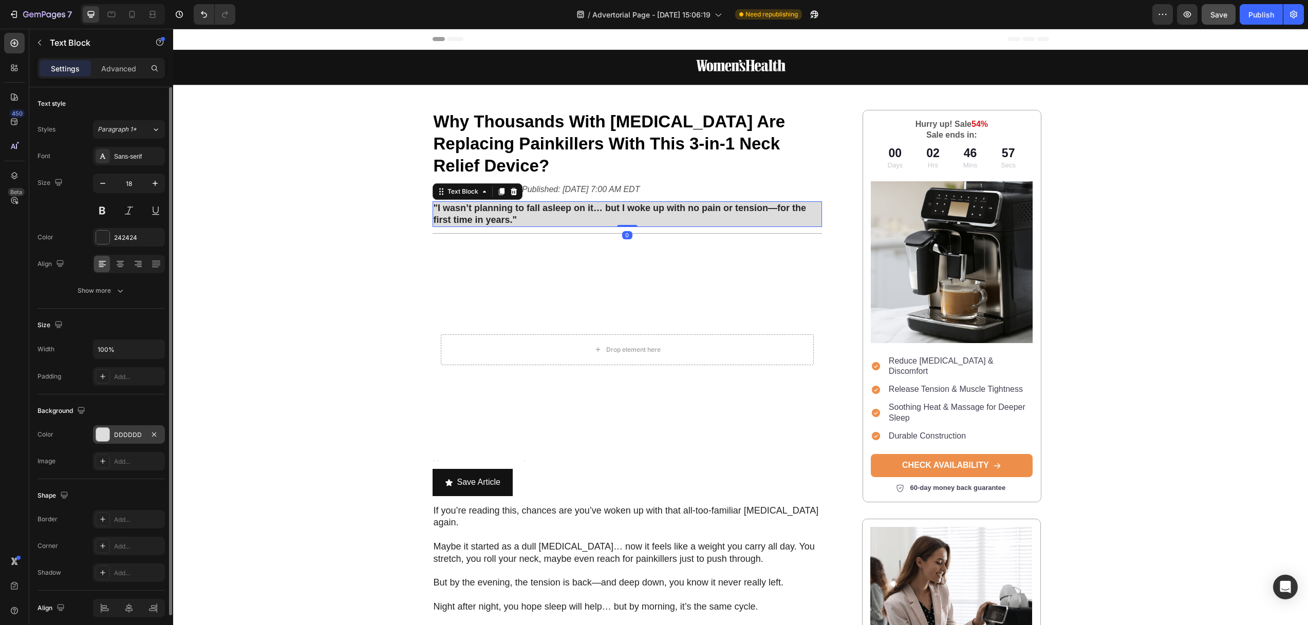
click at [101, 431] on div at bounding box center [102, 434] width 13 height 13
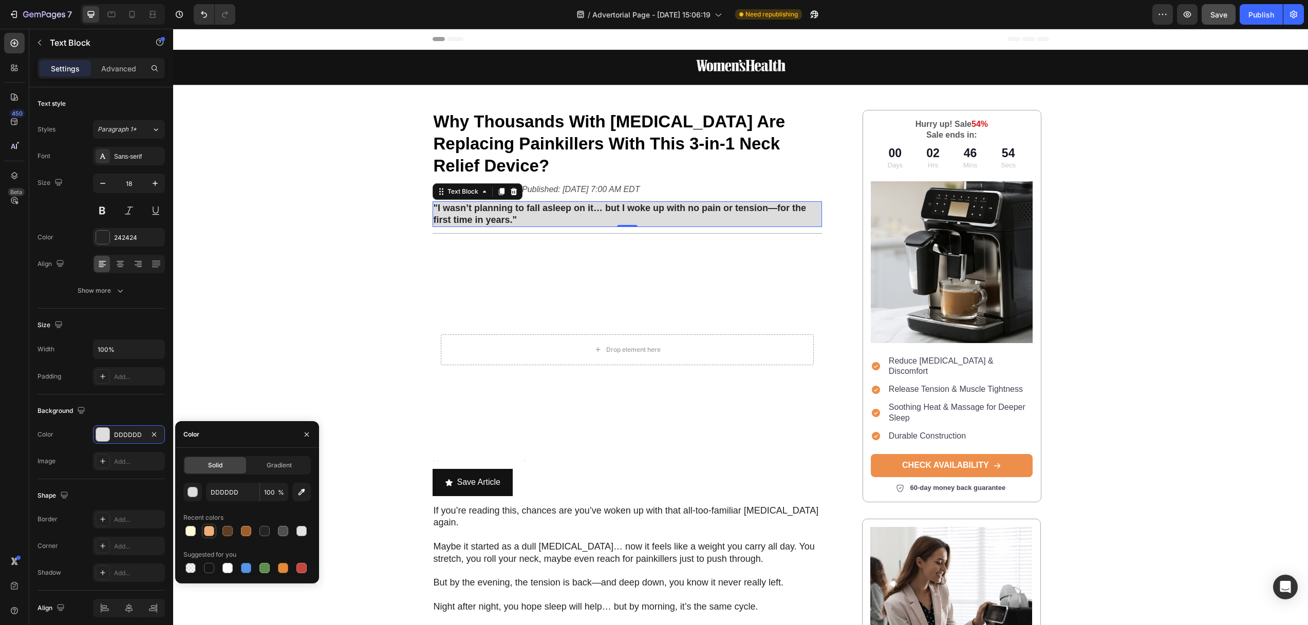
click at [210, 529] on div at bounding box center [209, 531] width 10 height 10
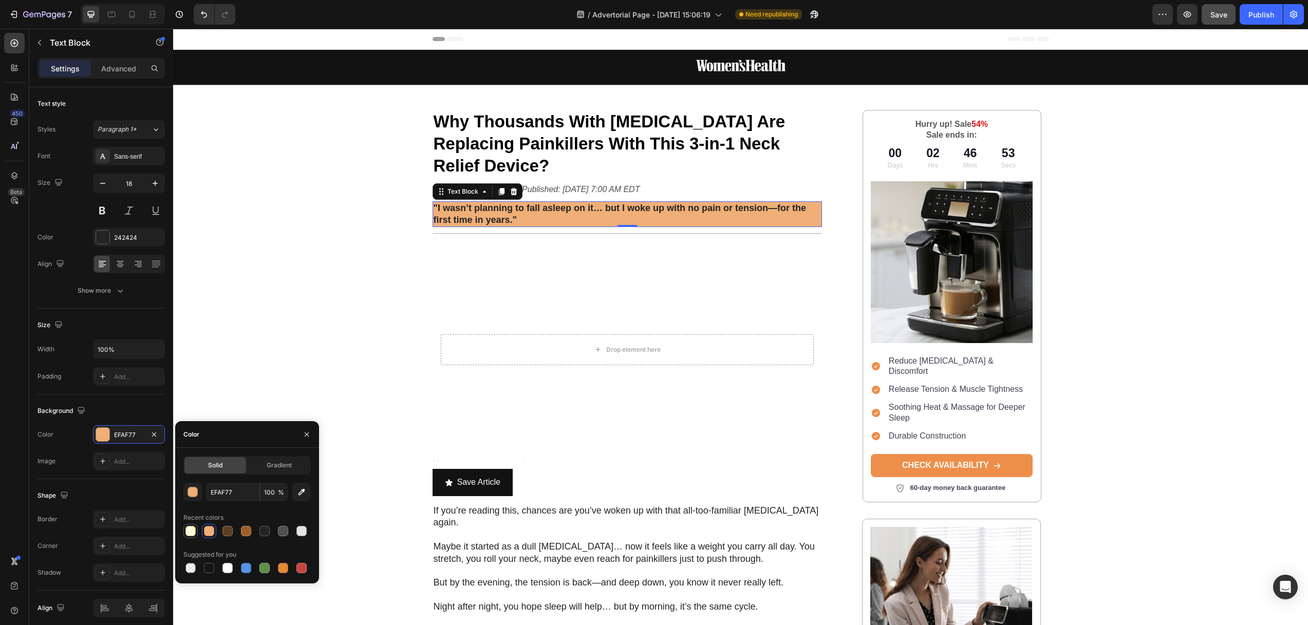
click at [190, 530] on div at bounding box center [190, 531] width 10 height 10
type input "FEFBD8"
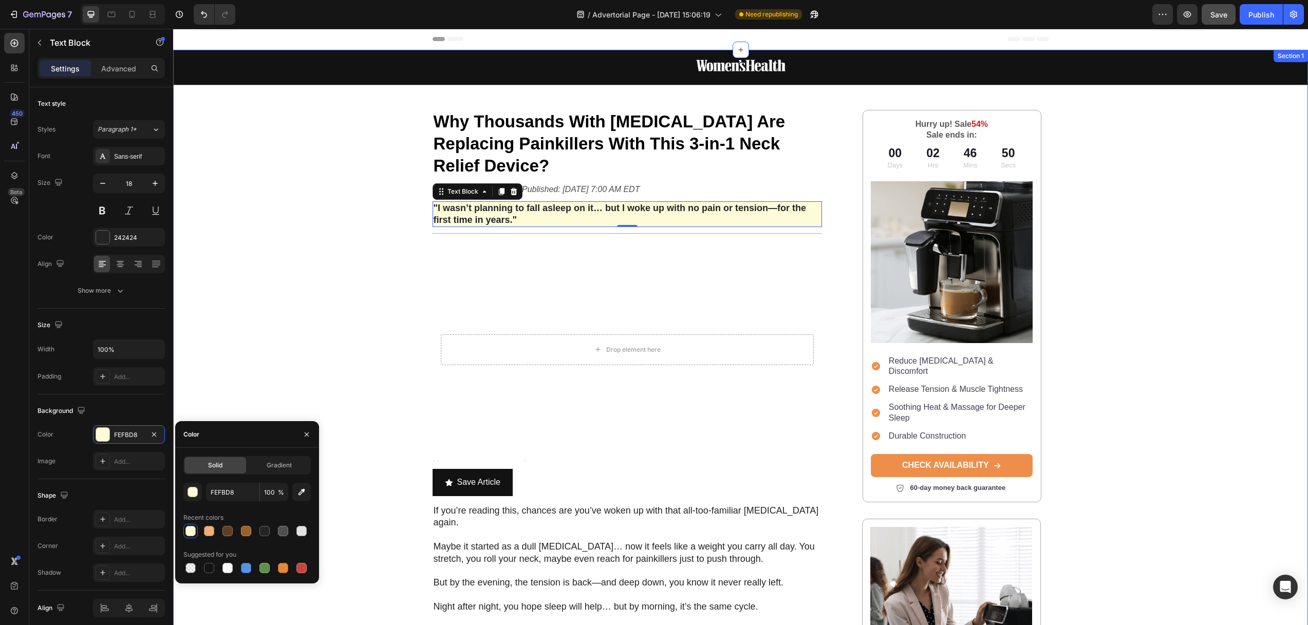
click at [373, 158] on div "Image Row Why Thousands With Neck Pain Are Replacing Painkillers With This 3-in…" at bounding box center [740, 596] width 1134 height 1092
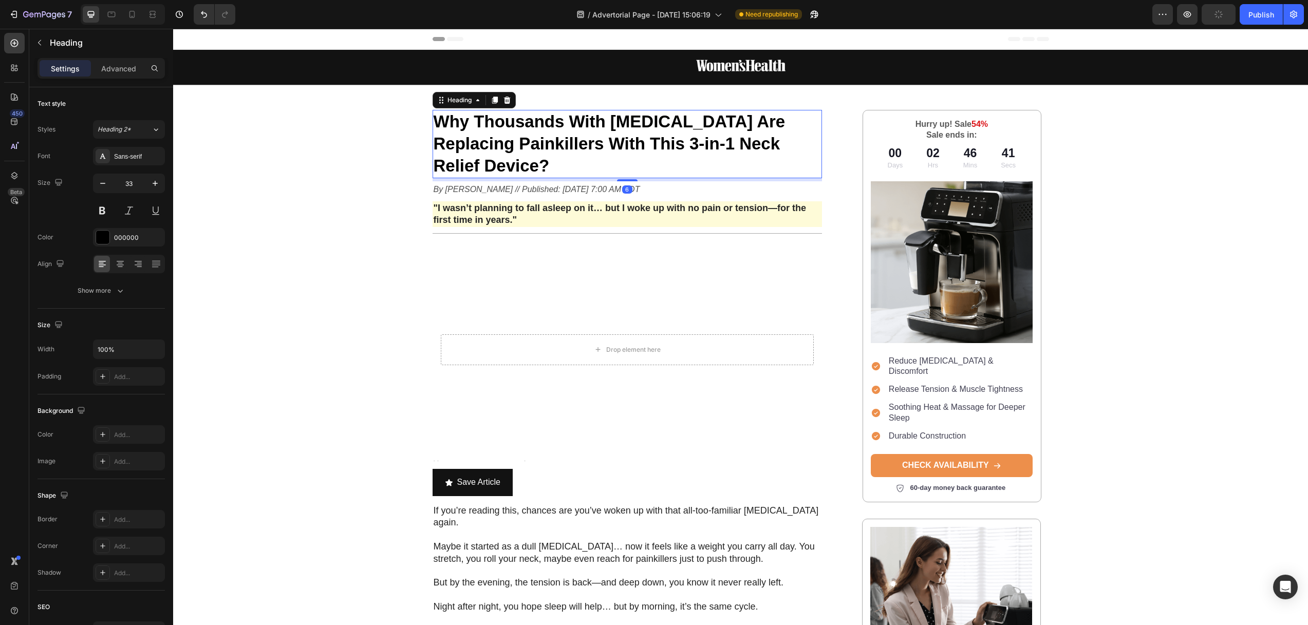
click at [779, 120] on strong "Why Thousands With [MEDICAL_DATA] Are Replacing Painkillers With This 3-in-1 Ne…" at bounding box center [609, 143] width 352 height 63
click at [480, 123] on strong "Why Thousands With [MEDICAL_DATA] Are Replacing Painkillers With This 3-in-1 Ne…" at bounding box center [609, 143] width 352 height 63
click at [607, 185] on icon "By Ashley Mateo // Published: Aug 24, 2025 7:00 AM EDT" at bounding box center [536, 189] width 206 height 9
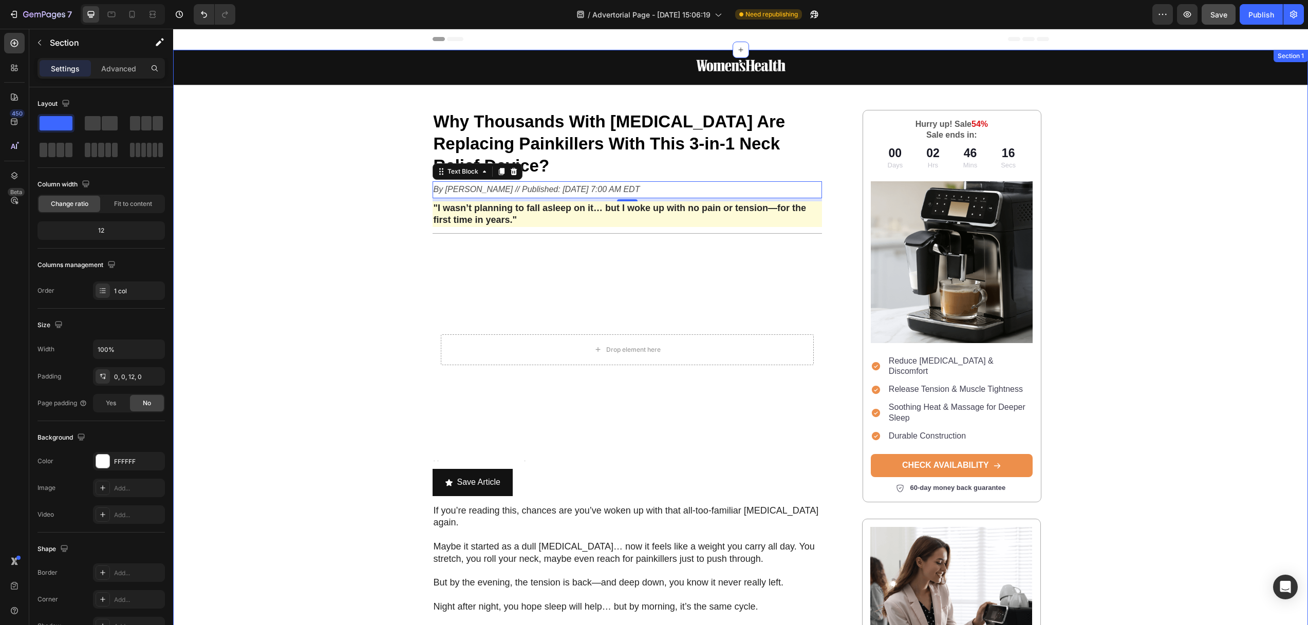
drag, startPoint x: 370, startPoint y: 186, endPoint x: 374, endPoint y: 192, distance: 7.0
click at [370, 186] on div "Image Row ⁠⁠⁠⁠⁠⁠⁠ Why Thousands With Neck Pain Are Replacing Painkillers With T…" at bounding box center [740, 596] width 1134 height 1092
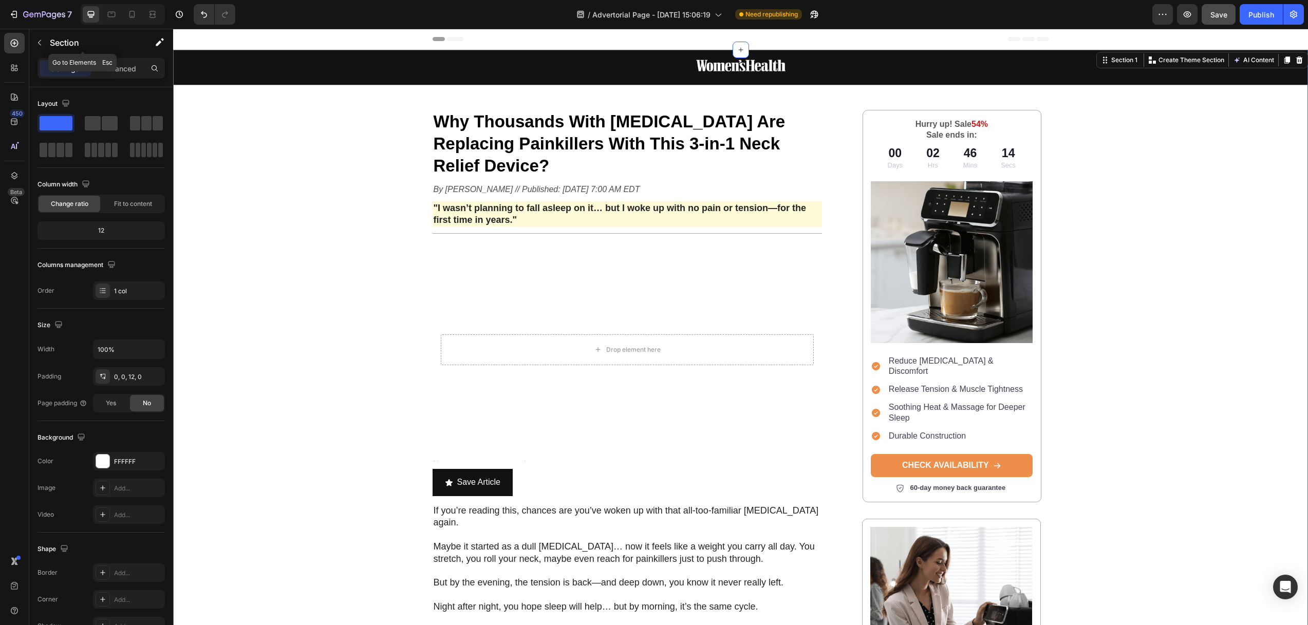
click at [38, 40] on icon "button" at bounding box center [39, 43] width 8 height 8
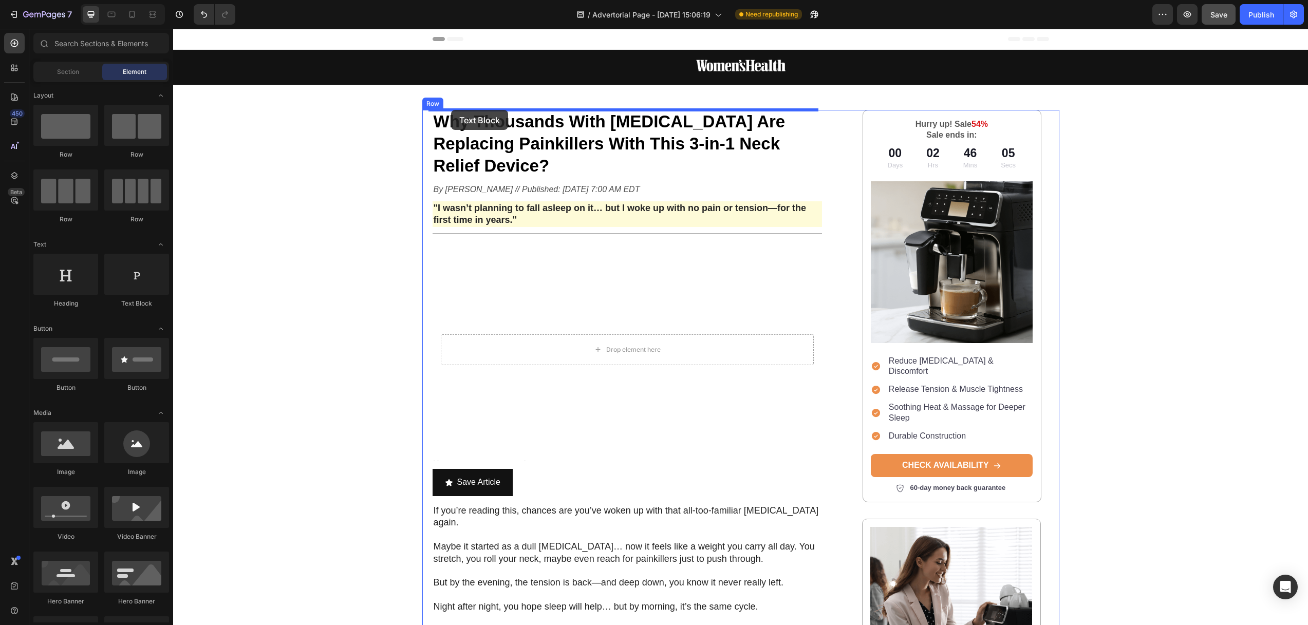
drag, startPoint x: 330, startPoint y: 290, endPoint x: 451, endPoint y: 110, distance: 216.9
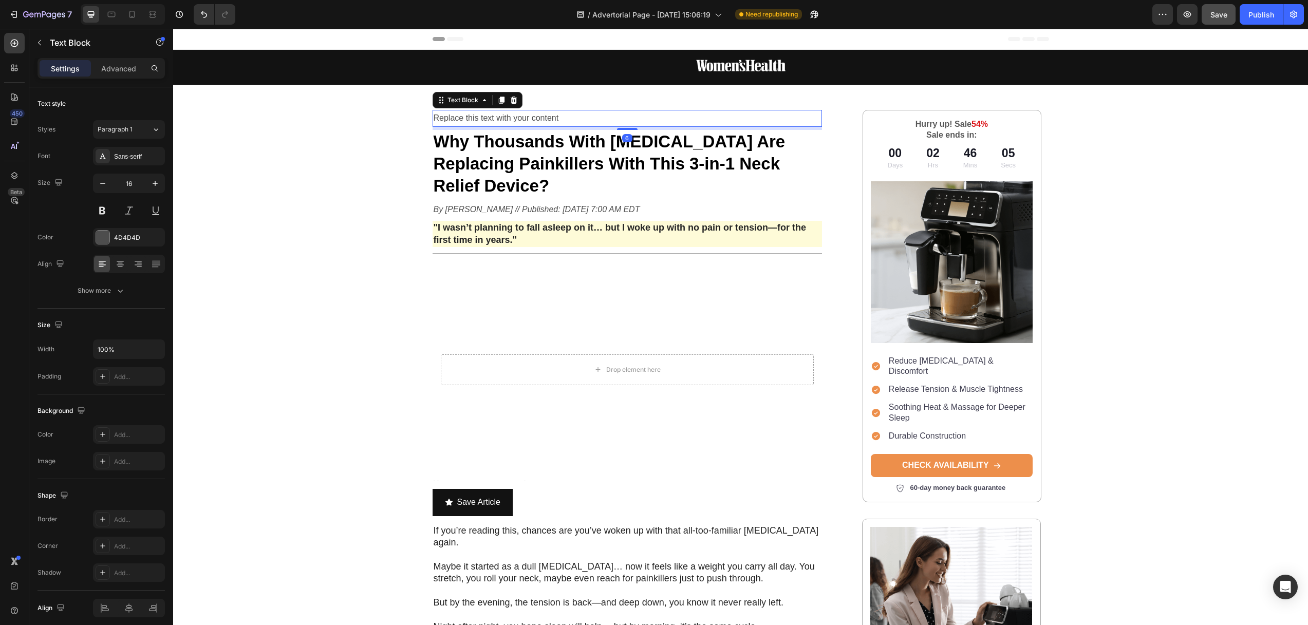
click at [480, 119] on div "Replace this text with your content" at bounding box center [627, 118] width 390 height 17
click at [480, 119] on p "Replace this text with your content" at bounding box center [627, 118] width 388 height 15
click at [358, 163] on div "Image Row Home > Pain Relief > Flexura Text Block 6 ⁠⁠⁠⁠⁠⁠⁠ Why Thousands With …" at bounding box center [740, 606] width 1134 height 1112
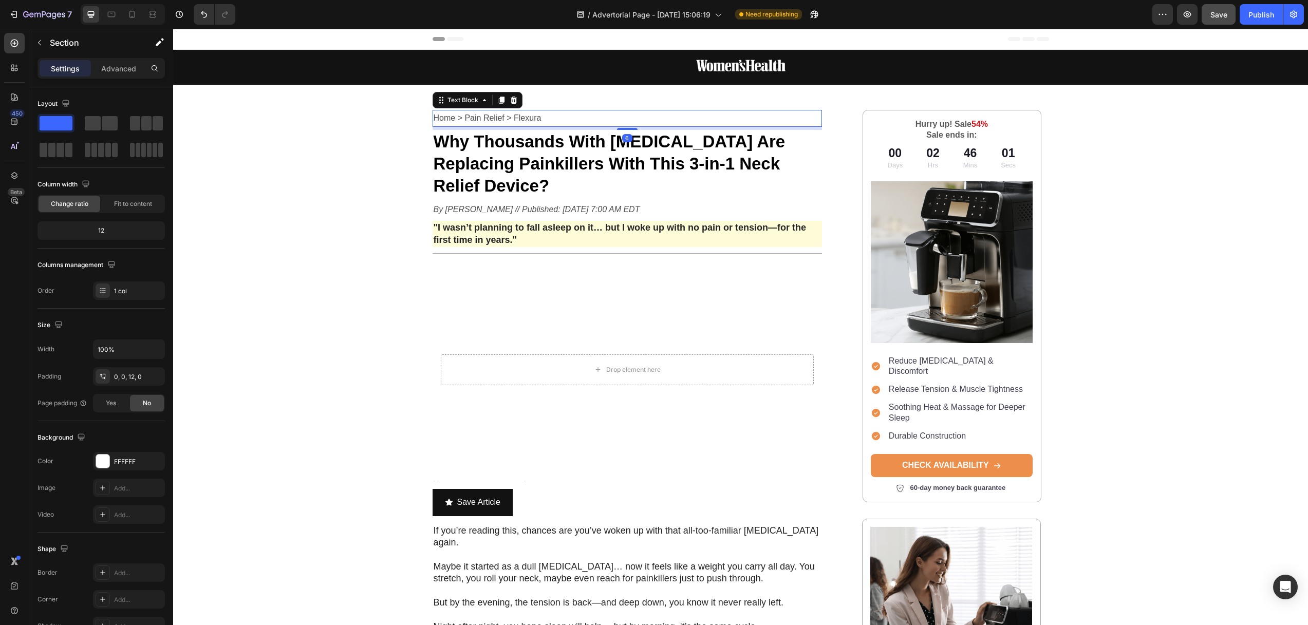
click at [503, 116] on p "Home > Pain Relief > Flexura" at bounding box center [627, 118] width 388 height 15
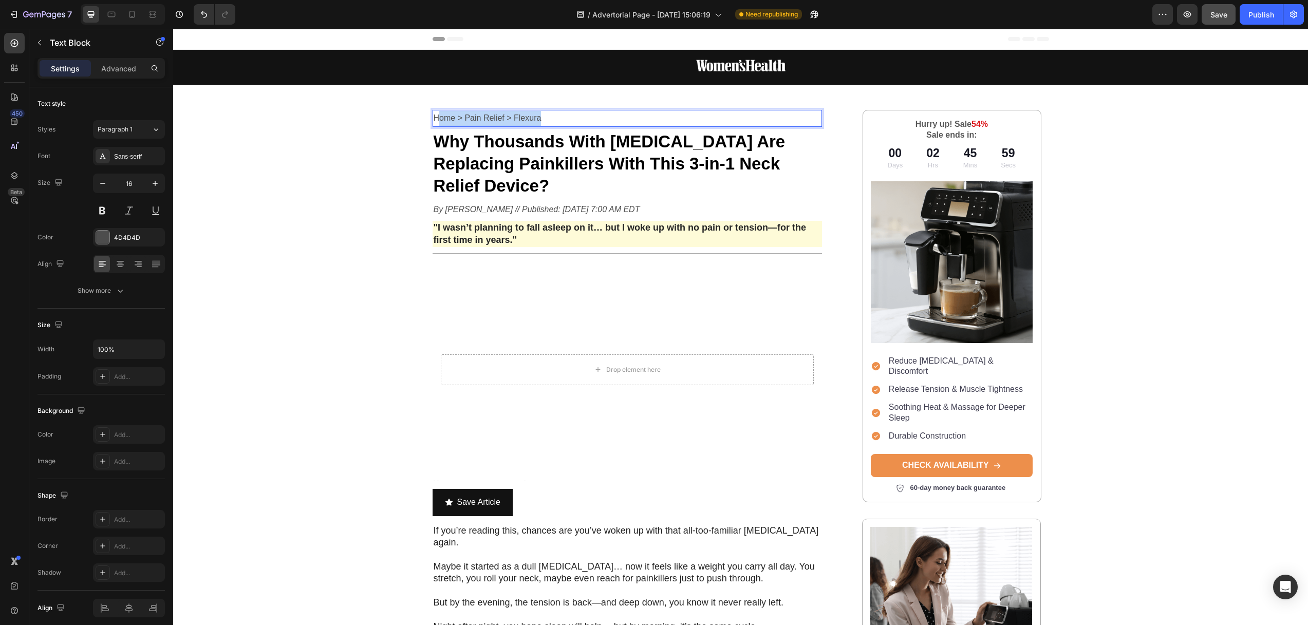
drag, startPoint x: 544, startPoint y: 120, endPoint x: 432, endPoint y: 115, distance: 112.1
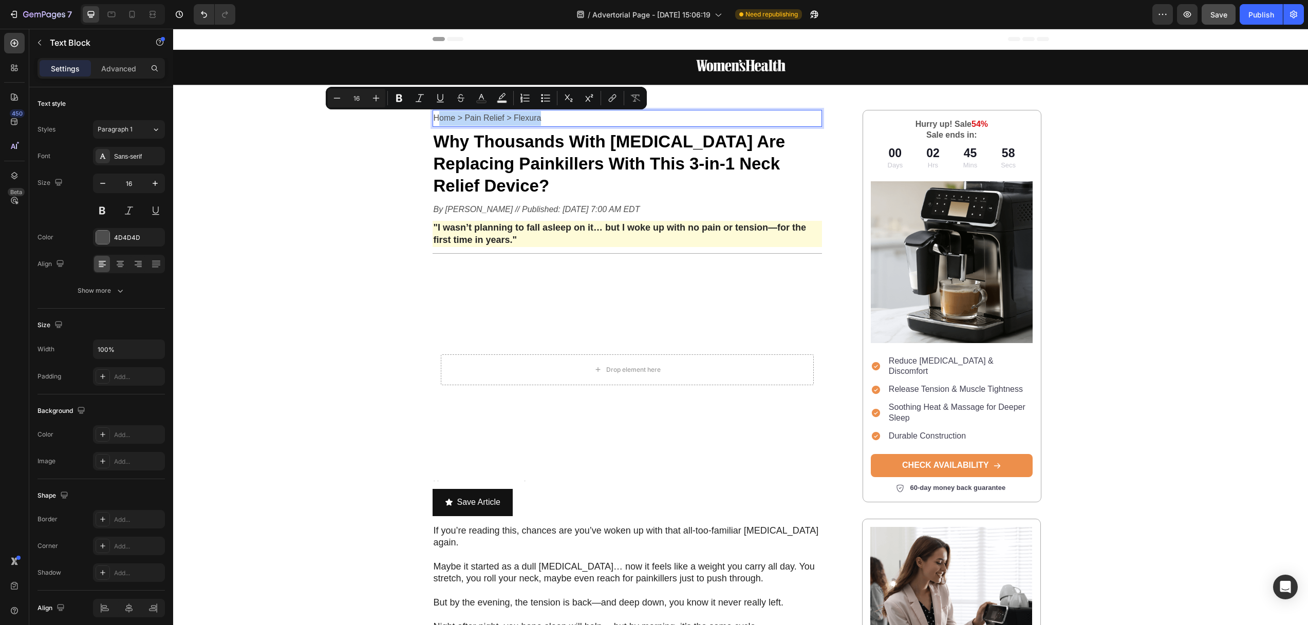
click at [455, 119] on p "Home > Pain Relief > Flexura" at bounding box center [627, 118] width 388 height 15
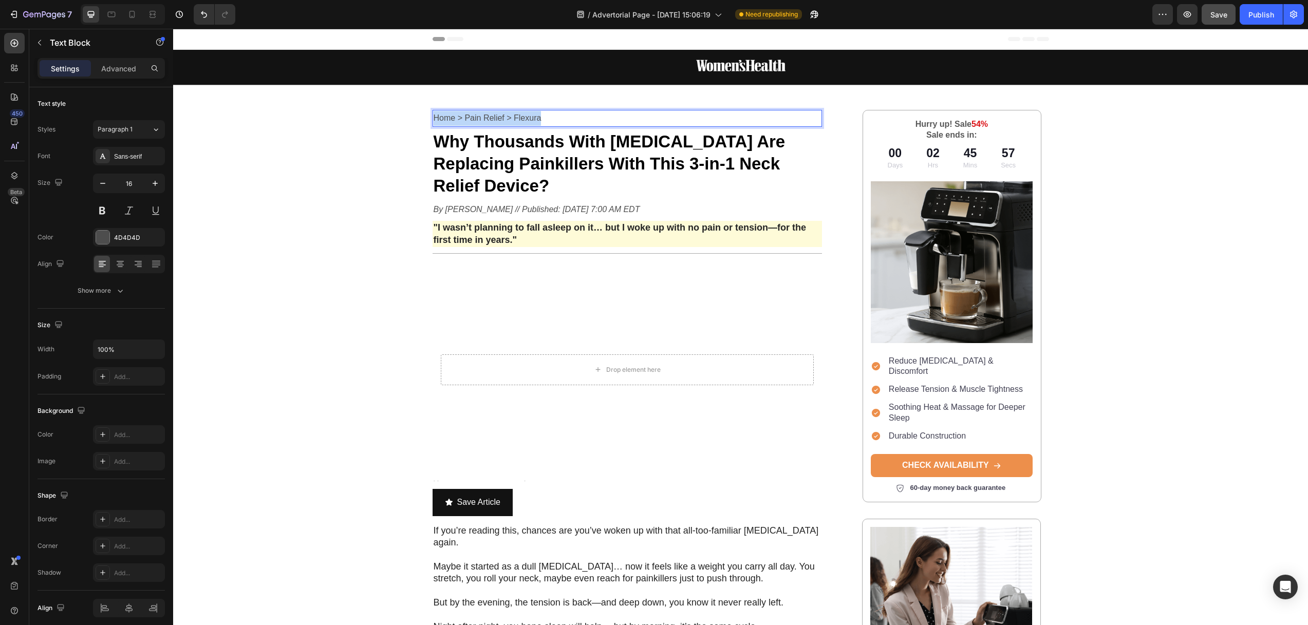
click at [455, 119] on p "Home > Pain Relief > Flexura" at bounding box center [627, 118] width 388 height 15
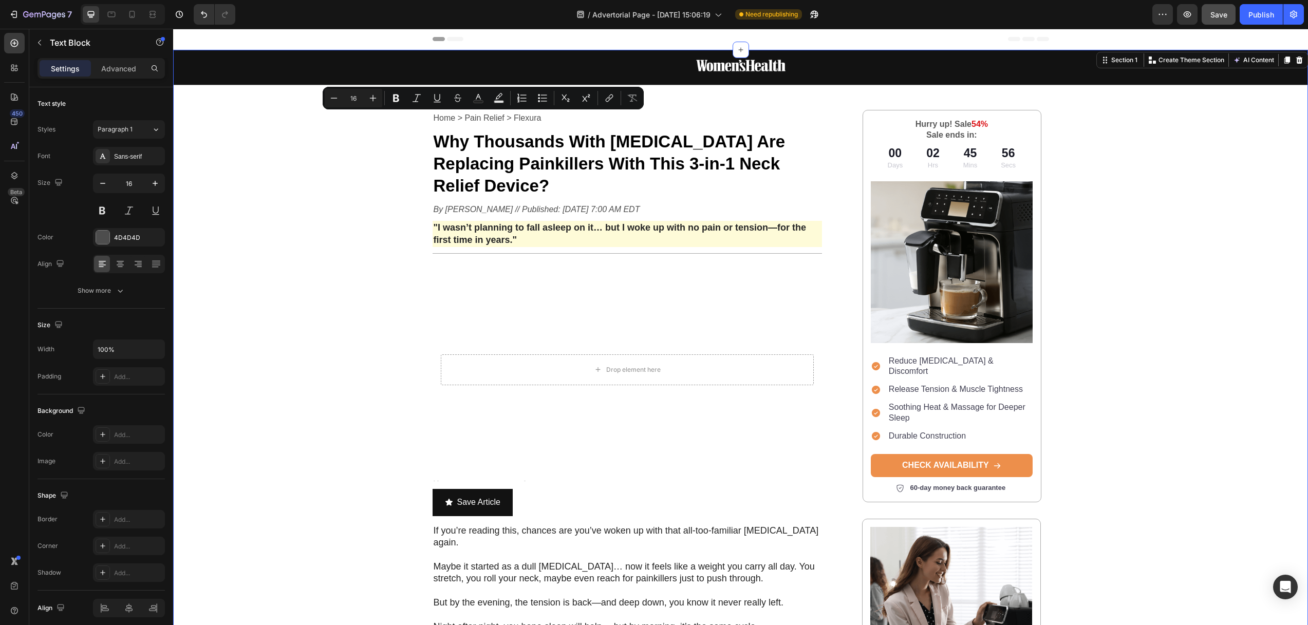
click at [391, 155] on div "Image Row Home > Pain Relief > Flexura Text Block ⁠⁠⁠⁠⁠⁠⁠ Why Thousands With Ne…" at bounding box center [740, 606] width 1134 height 1112
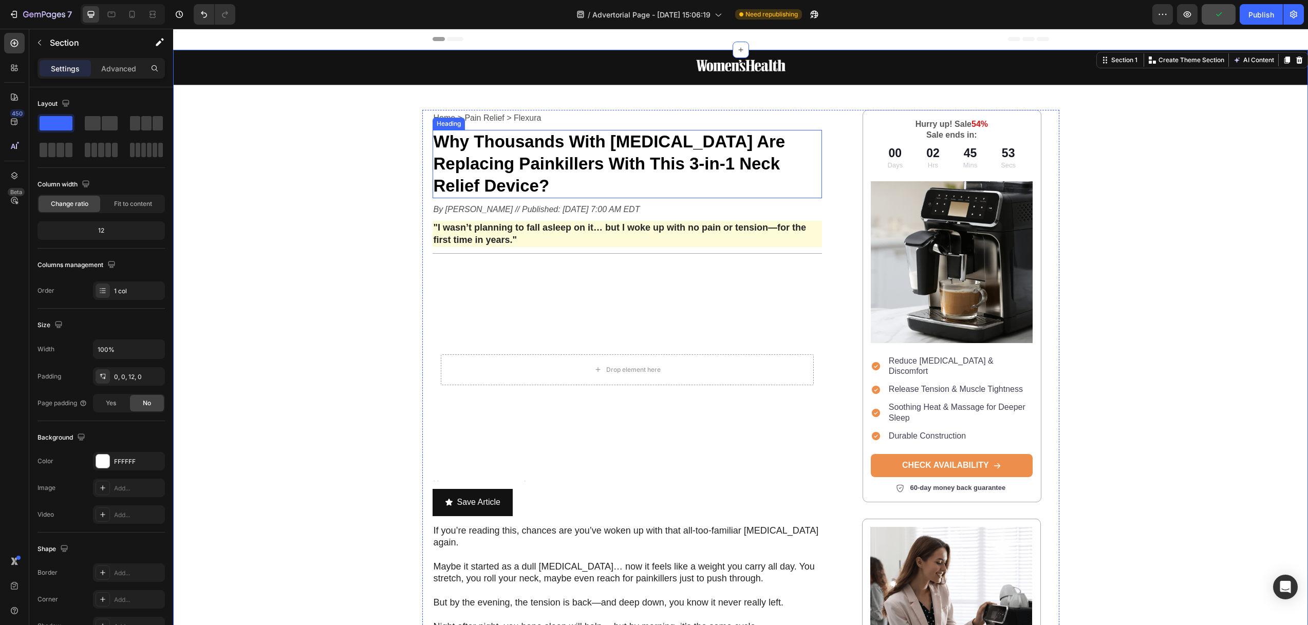
click at [530, 168] on strong "Why Thousands With [MEDICAL_DATA] Are Replacing Painkillers With This 3-in-1 Ne…" at bounding box center [609, 163] width 352 height 63
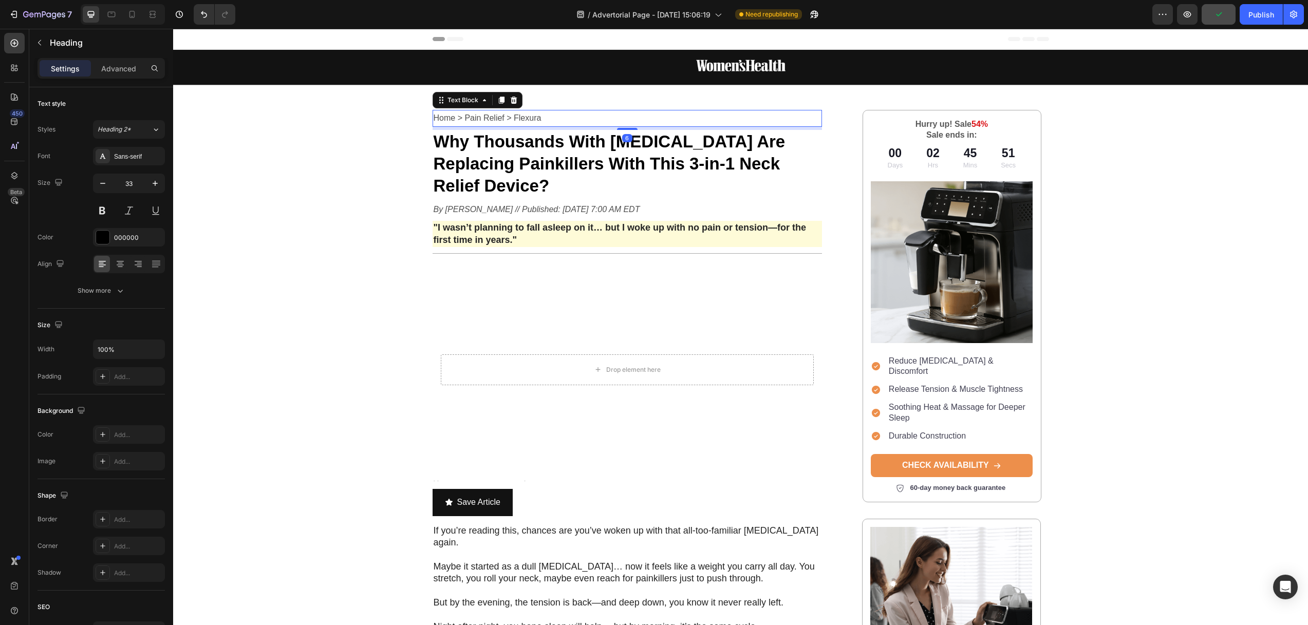
click at [539, 119] on p "Home > Pain Relief > Flexura" at bounding box center [627, 118] width 388 height 15
click at [618, 154] on strong "Why Thousands With [MEDICAL_DATA] Are Replacing Painkillers With This 3-in-1 Ne…" at bounding box center [609, 163] width 352 height 63
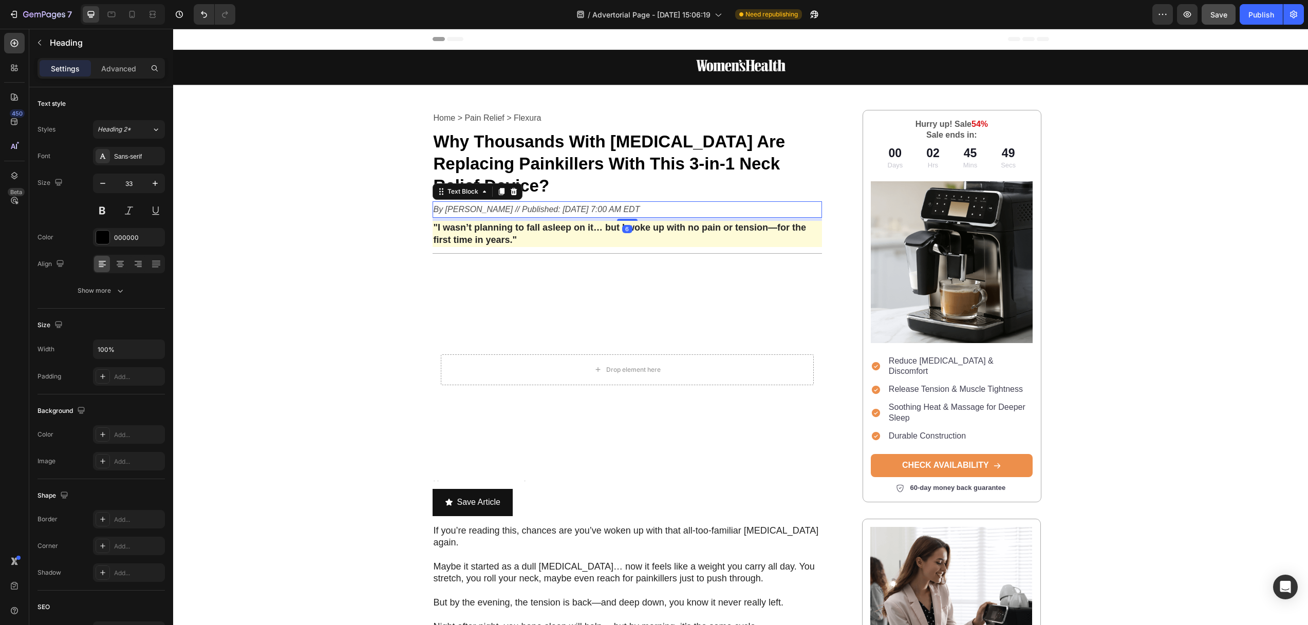
click at [599, 205] on icon "By Ashley Mateo // Published: Aug 24, 2025 7:00 AM EDT" at bounding box center [536, 209] width 206 height 9
click at [598, 222] on strong ""I wasn’t planning to fall asleep on it… but I woke up with no pain or tension—…" at bounding box center [619, 233] width 373 height 22
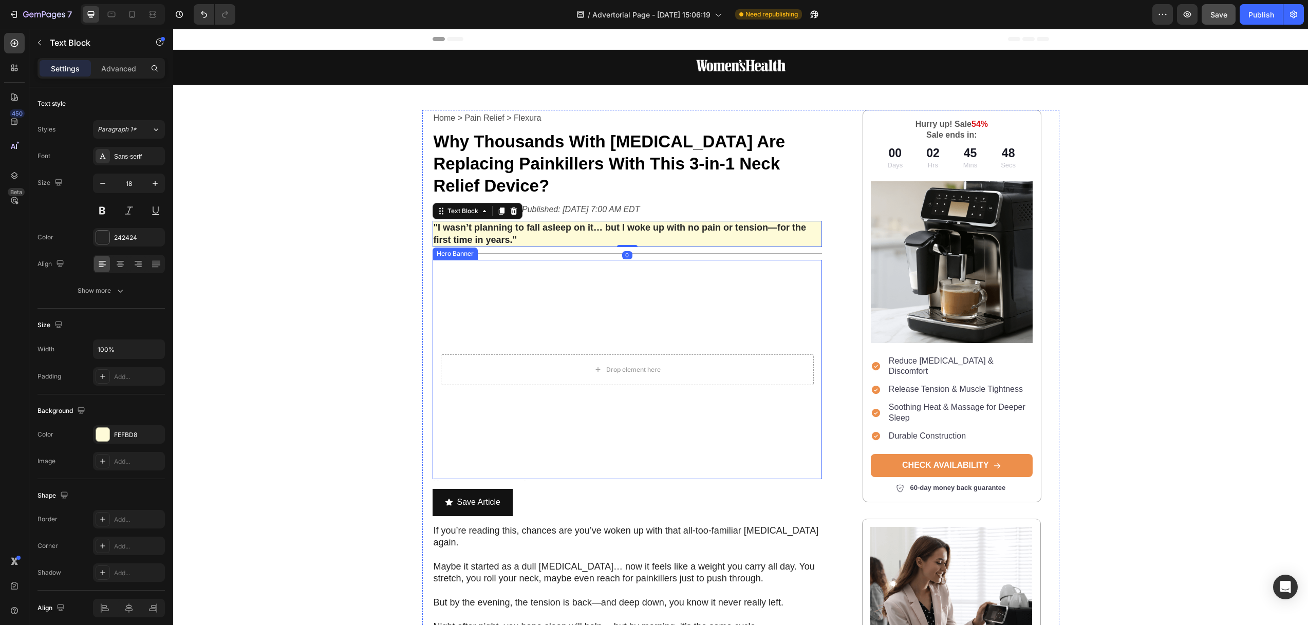
click at [541, 260] on video "Background Image" at bounding box center [627, 369] width 390 height 219
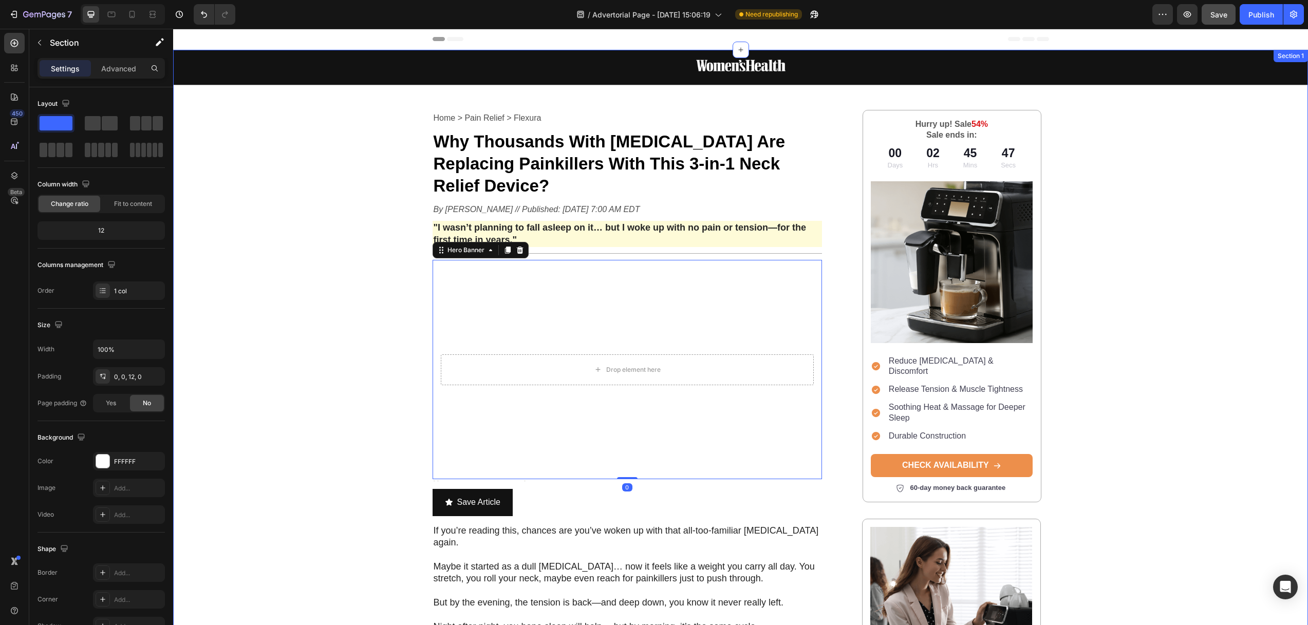
click at [398, 272] on div "Image Row Home > Pain Relief > Flexura Text Block ⁠⁠⁠⁠⁠⁠⁠ Why Thousands With Ne…" at bounding box center [740, 606] width 1134 height 1112
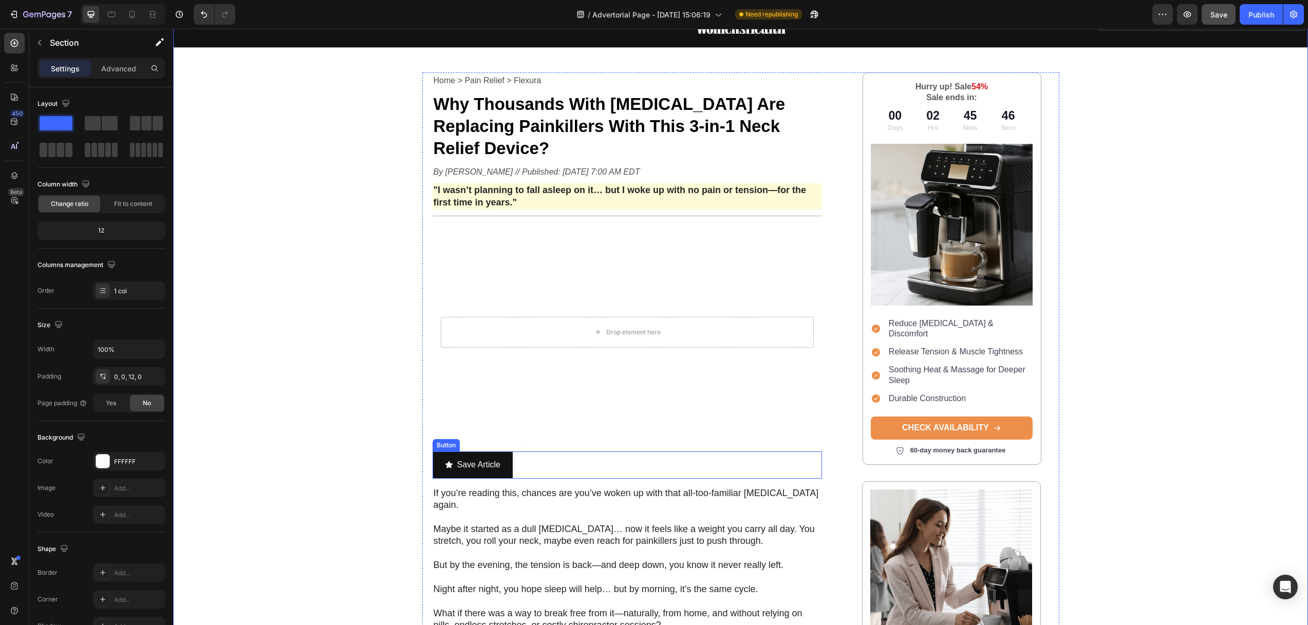
scroll to position [206, 0]
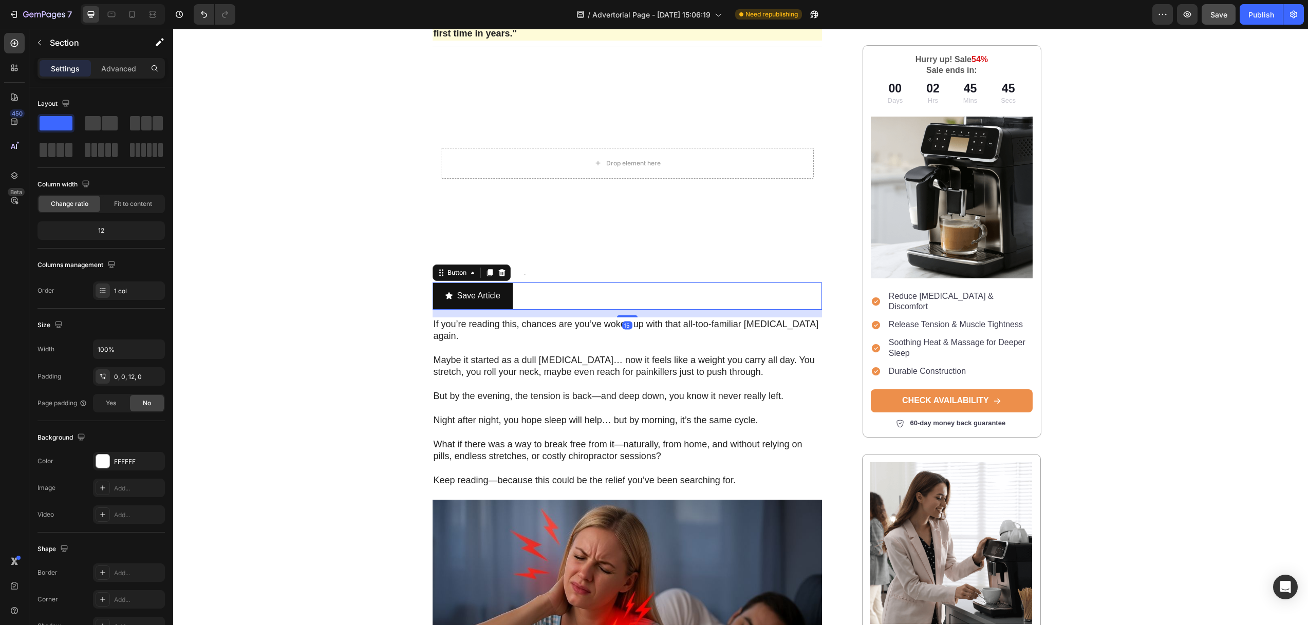
click at [633, 282] on div "Save Article Button 15" at bounding box center [627, 295] width 390 height 27
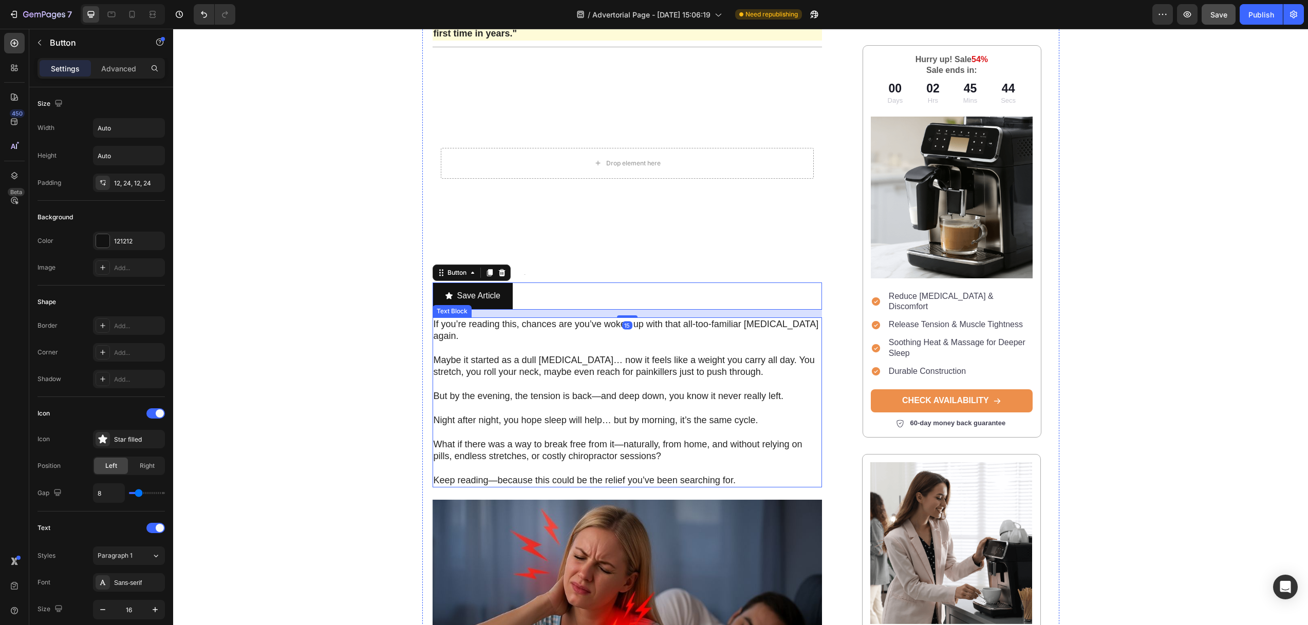
click at [535, 354] on p "Maybe it started as a dull [MEDICAL_DATA]… now it feels like a weight you carry…" at bounding box center [627, 366] width 388 height 24
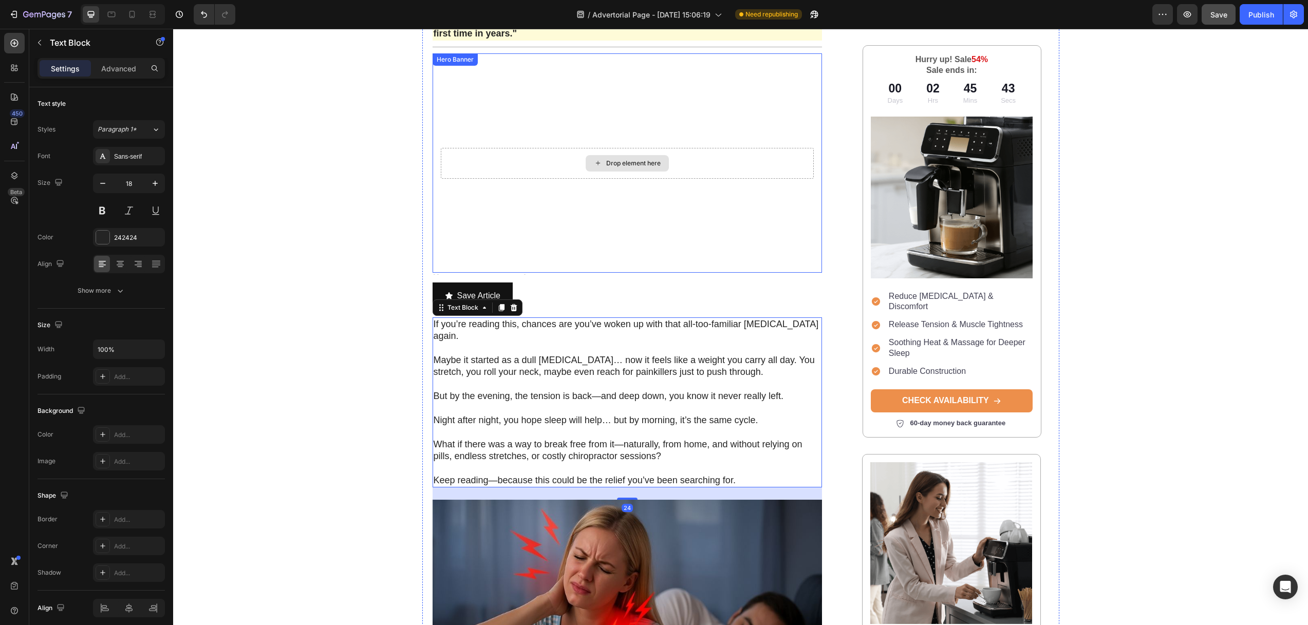
scroll to position [0, 0]
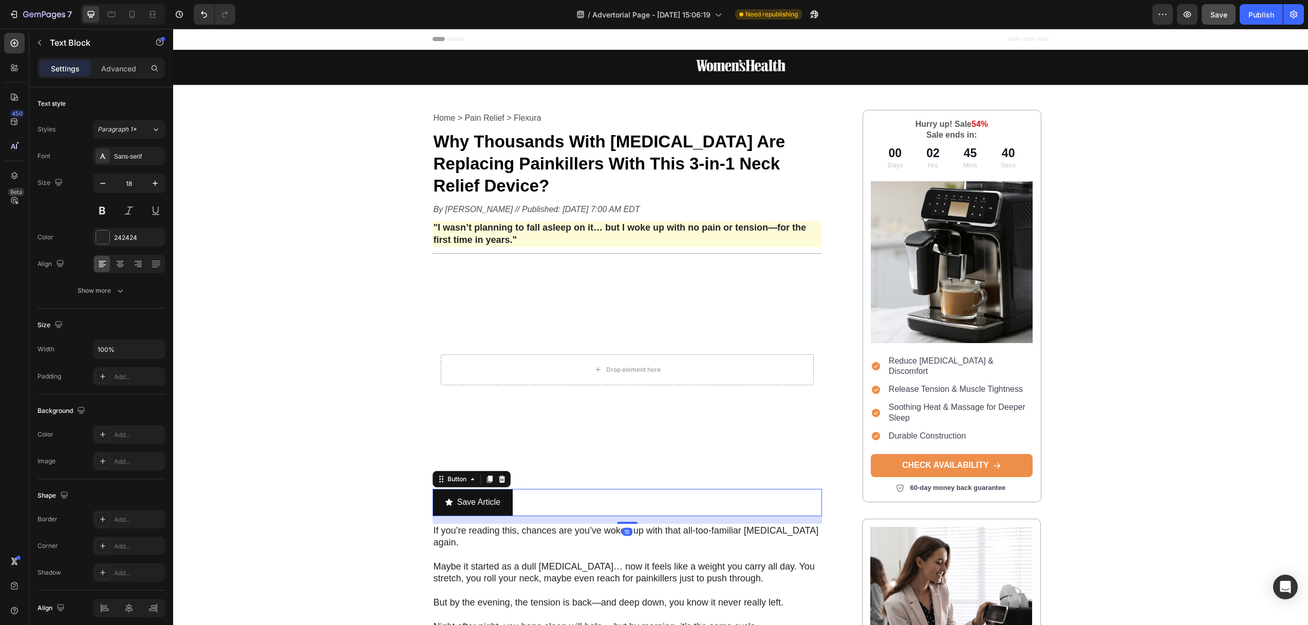
click at [589, 489] on div "Save Article Button 15" at bounding box center [627, 502] width 390 height 27
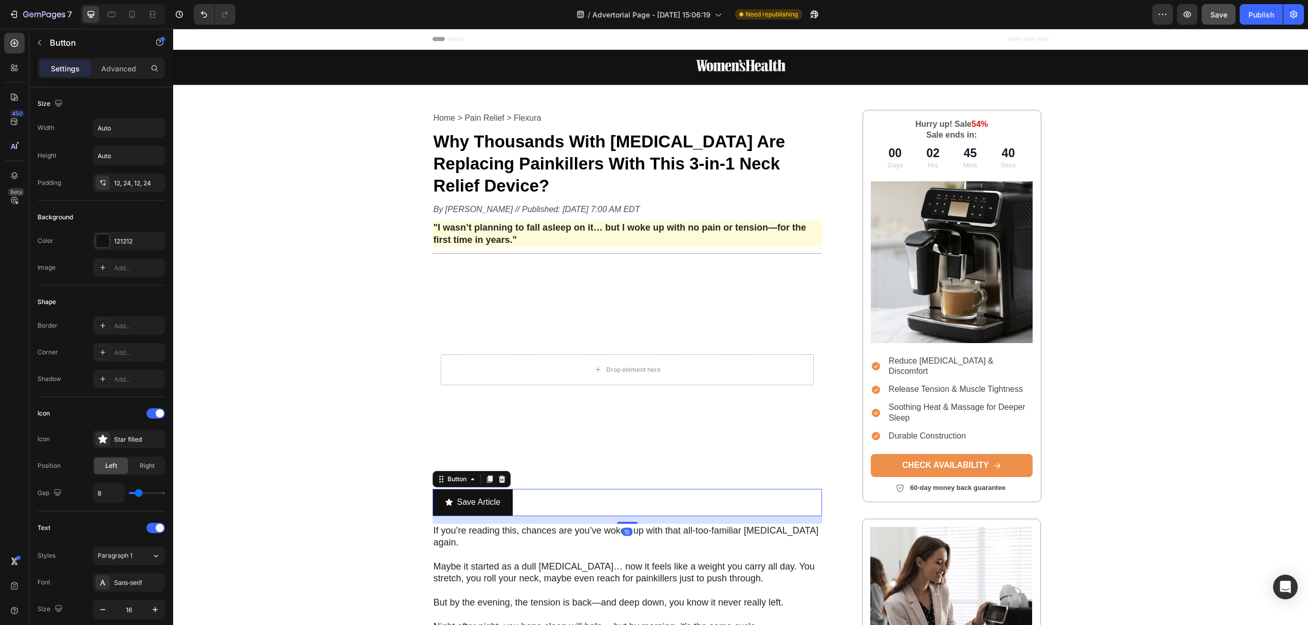
click at [590, 489] on div "Save Article Button 15" at bounding box center [627, 502] width 390 height 27
click at [570, 489] on div "Save Article Button 15" at bounding box center [627, 502] width 390 height 27
click at [41, 45] on icon "button" at bounding box center [39, 43] width 3 height 6
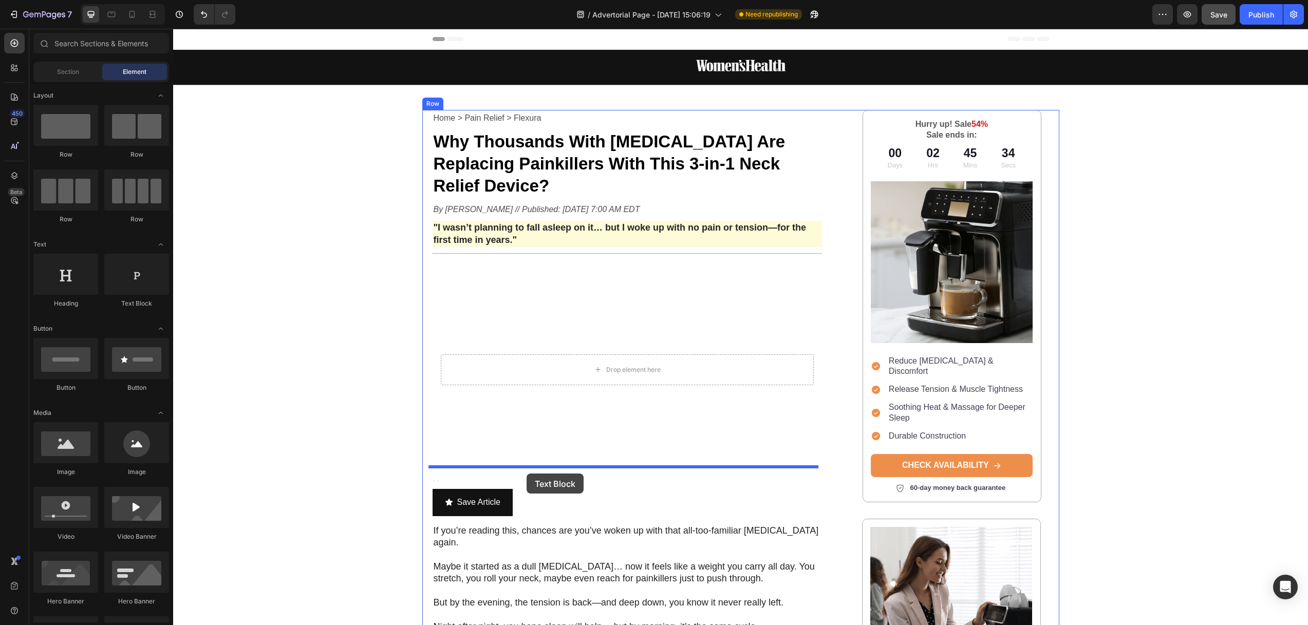
drag, startPoint x: 188, startPoint y: 302, endPoint x: 526, endPoint y: 474, distance: 379.7
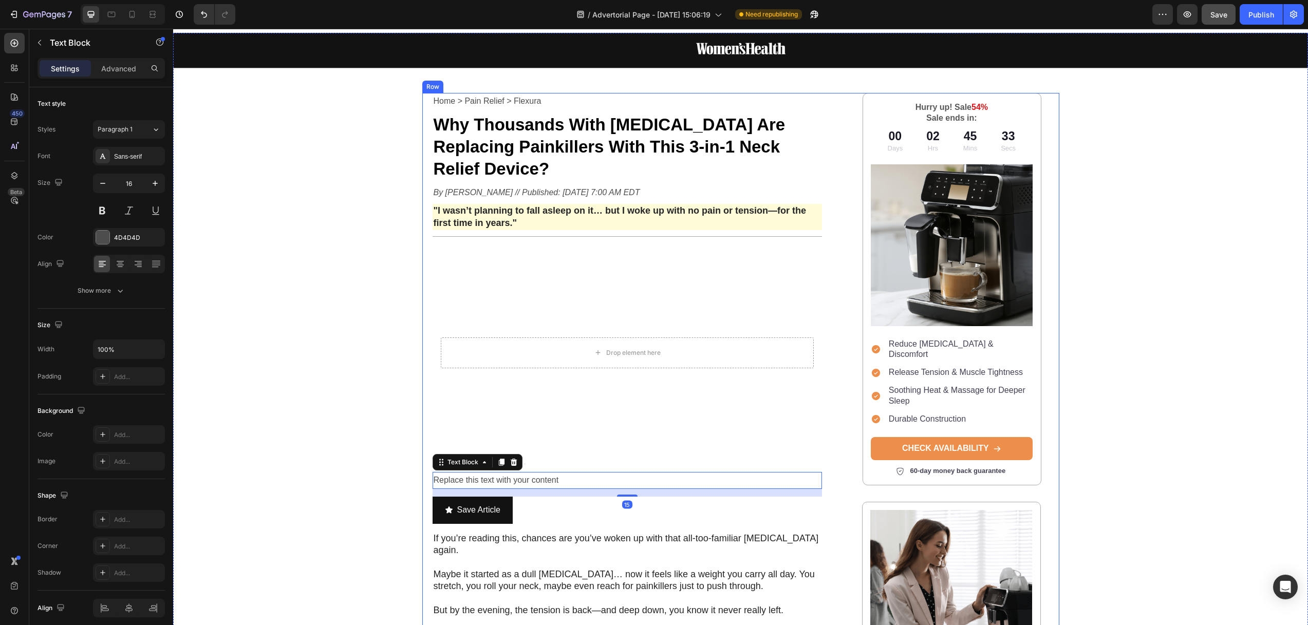
scroll to position [17, 0]
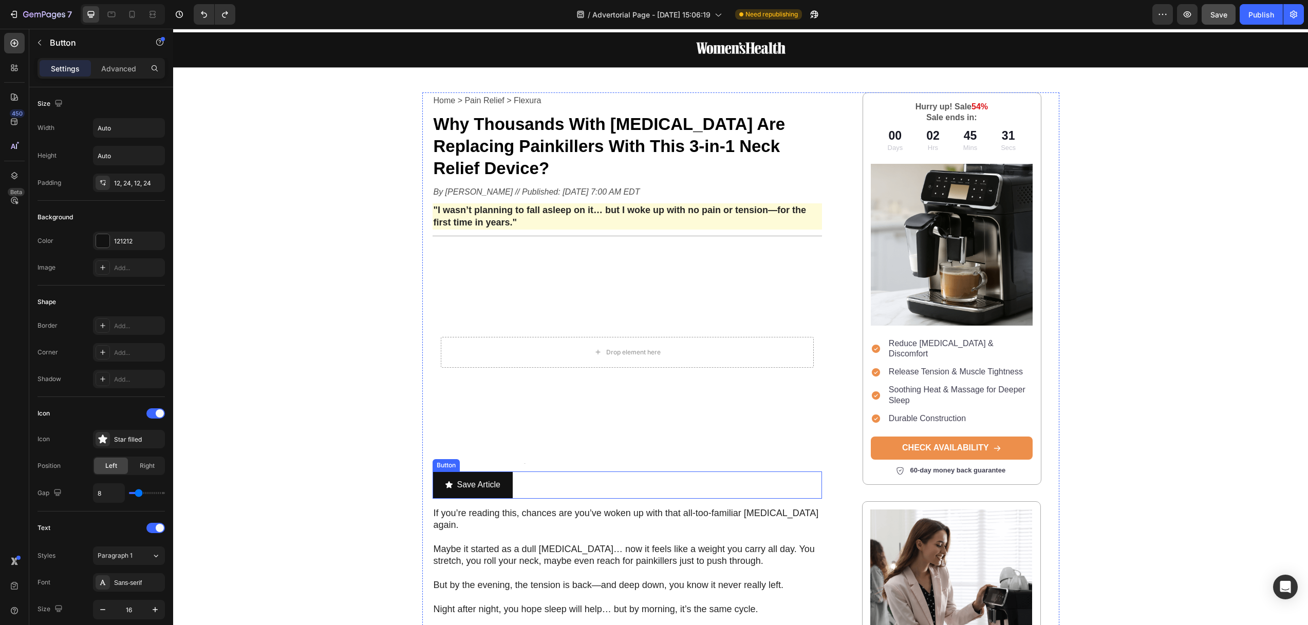
click at [540, 471] on div "Save Article Button" at bounding box center [627, 484] width 390 height 27
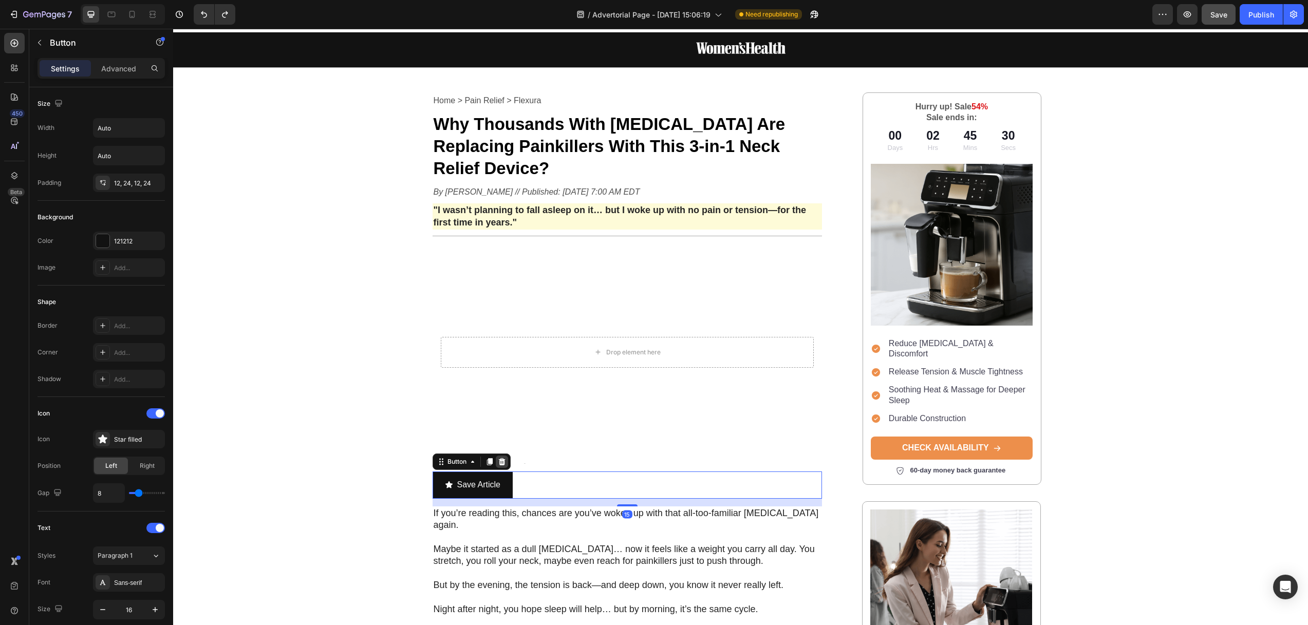
click at [502, 456] on div at bounding box center [502, 462] width 12 height 12
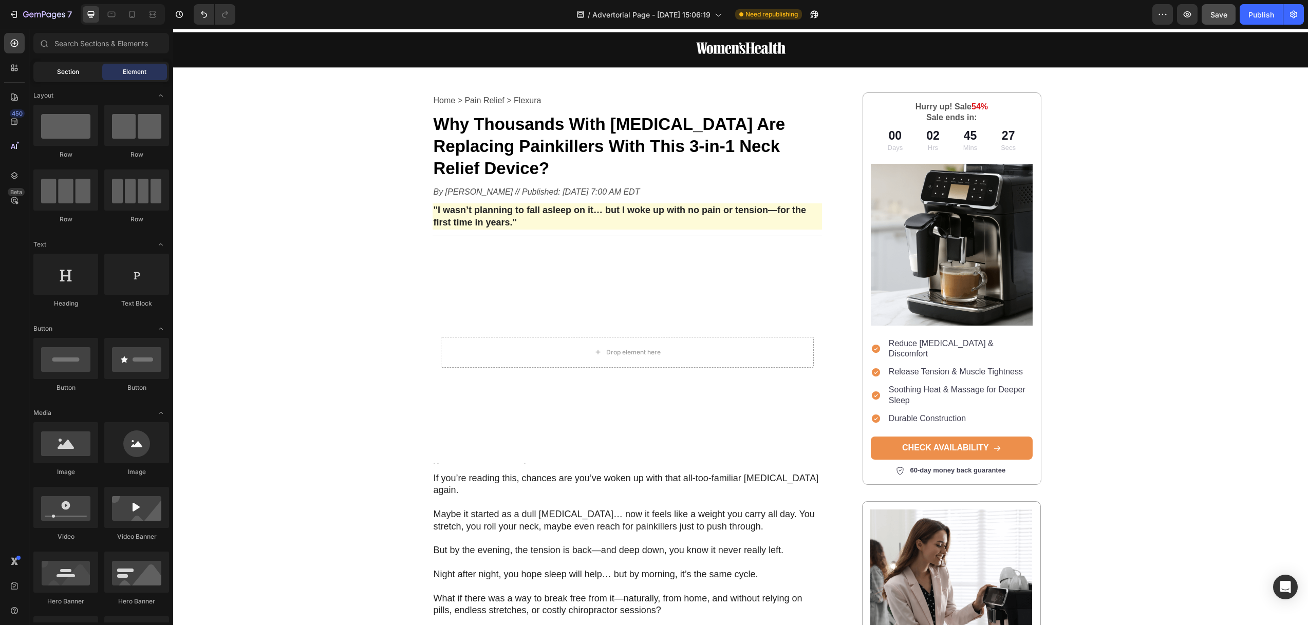
click at [62, 70] on span "Section" at bounding box center [68, 71] width 22 height 9
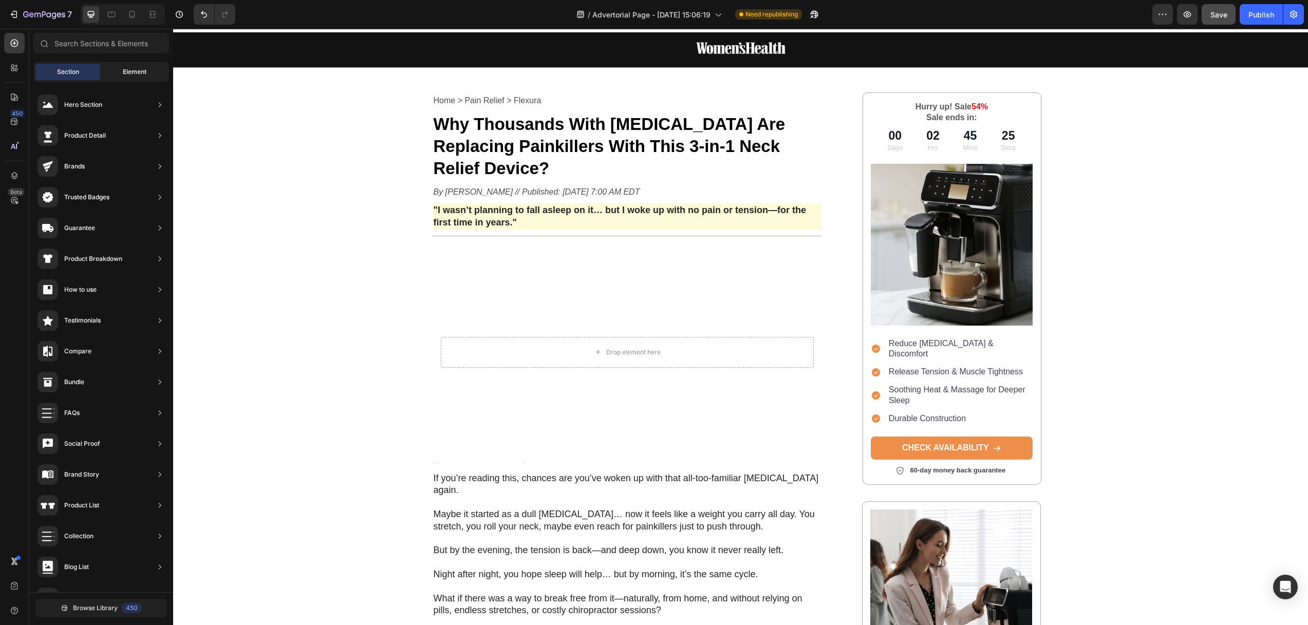
click at [128, 68] on span "Element" at bounding box center [135, 71] width 24 height 9
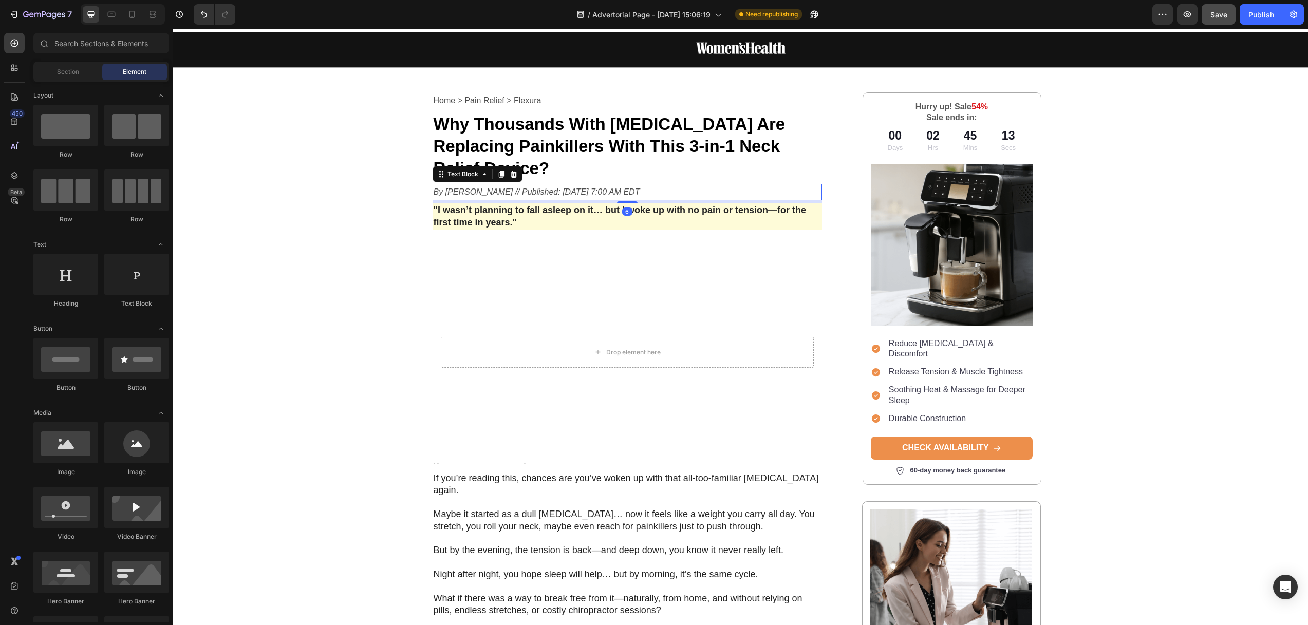
click at [477, 187] on icon "By Ashley Mateo // Published: Aug 24, 2025 7:00 AM EDT" at bounding box center [536, 191] width 206 height 9
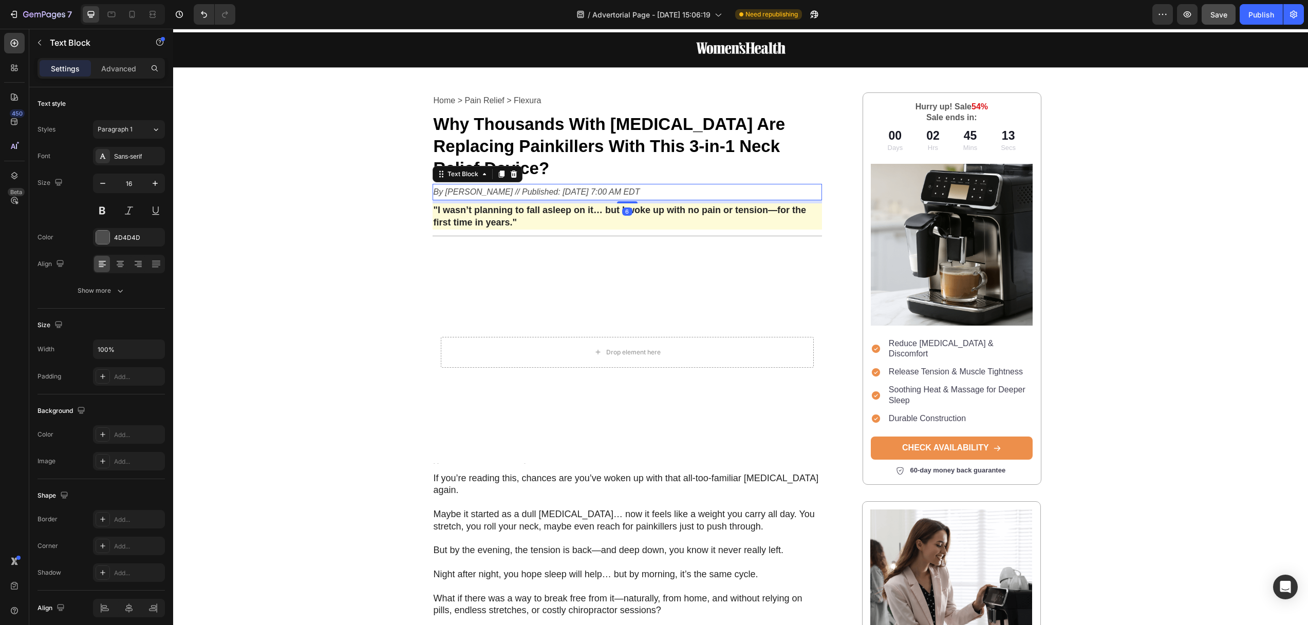
click at [477, 187] on icon "By Ashley Mateo // Published: Aug 24, 2025 7:00 AM EDT" at bounding box center [536, 191] width 206 height 9
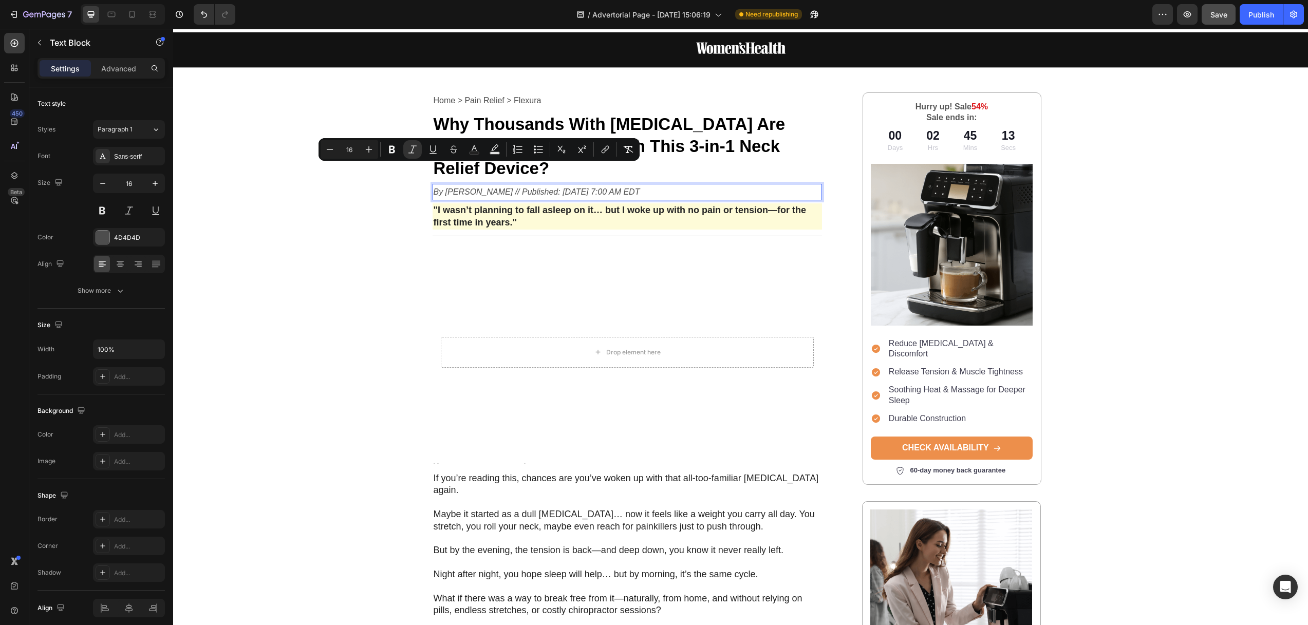
click at [458, 187] on icon "By Ashley Mateo // Published: Aug 24, 2025 7:00 AM EDT" at bounding box center [536, 191] width 206 height 9
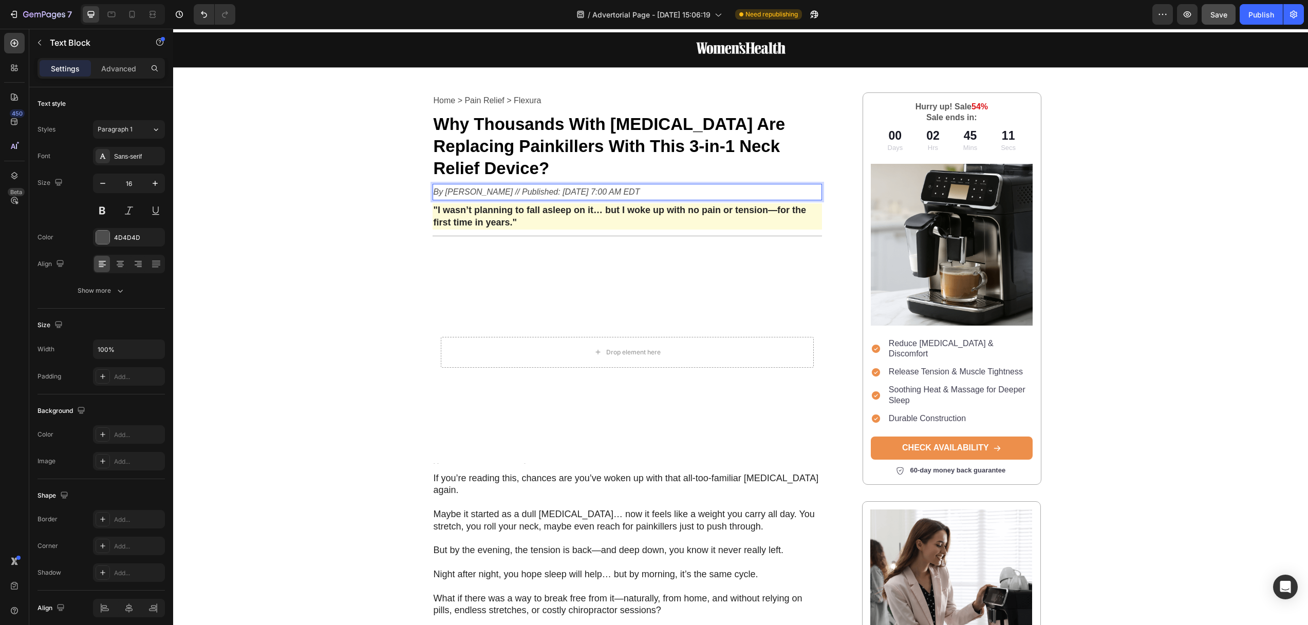
drag, startPoint x: 443, startPoint y: 168, endPoint x: 461, endPoint y: 169, distance: 18.0
click at [461, 187] on icon "By Ashley Mateo // Published: Aug 24, 2025 7:00 AM EDT" at bounding box center [536, 191] width 206 height 9
drag, startPoint x: 492, startPoint y: 172, endPoint x: 480, endPoint y: 172, distance: 12.3
click at [480, 187] on icon "By Ashley Mateo // Published: Aug 24, 2025 7:00 AM EDT" at bounding box center [536, 191] width 206 height 9
click at [474, 187] on icon "By Ashley Mateo // Published: Aug 24, 2025 7:00 AM EDT" at bounding box center [536, 191] width 206 height 9
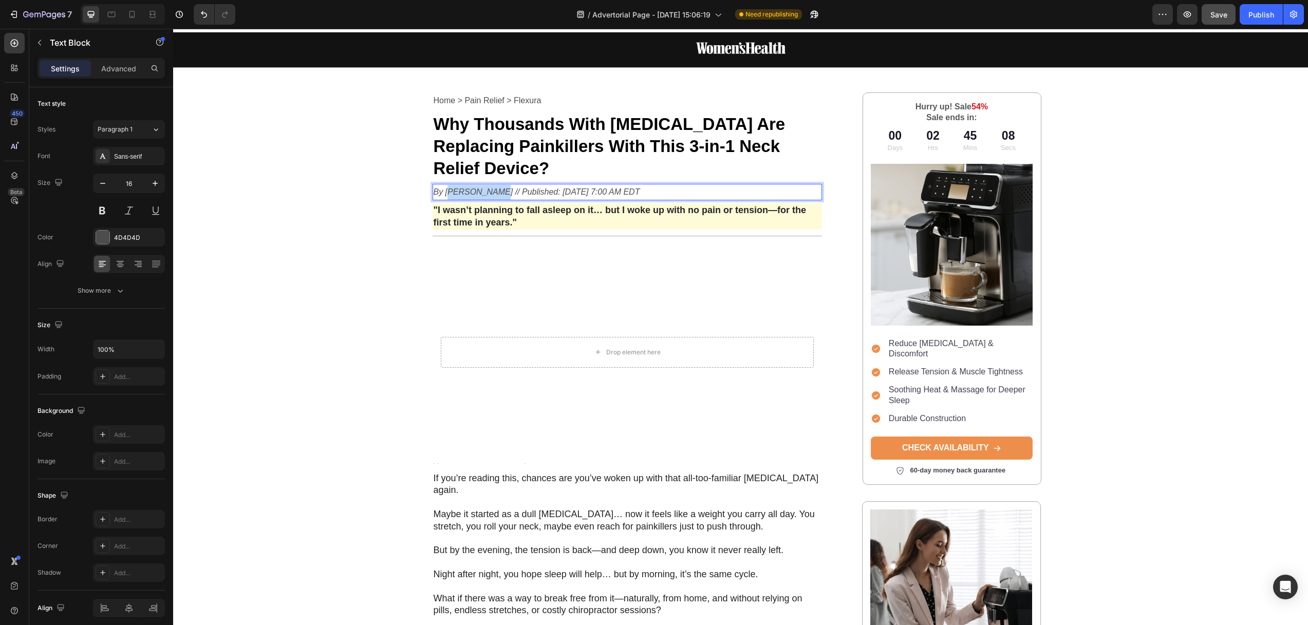
drag, startPoint x: 489, startPoint y: 171, endPoint x: 445, endPoint y: 169, distance: 43.7
click at [444, 187] on icon "By Ashley Mateo // Published: Aug 24, 2025 7:00 AM EDT" at bounding box center [536, 191] width 206 height 9
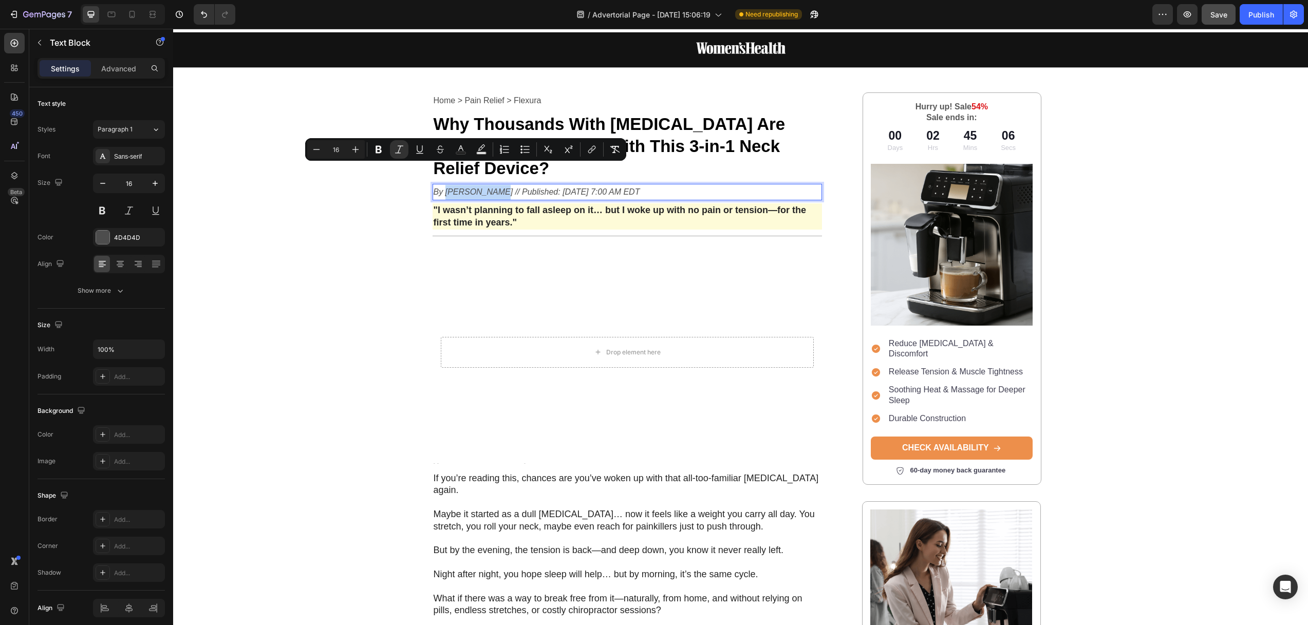
drag, startPoint x: 442, startPoint y: 170, endPoint x: 490, endPoint y: 171, distance: 48.8
click at [490, 187] on icon "By Ashley Mateo // Published: Aug 24, 2025 7:00 AM EDT" at bounding box center [536, 191] width 206 height 9
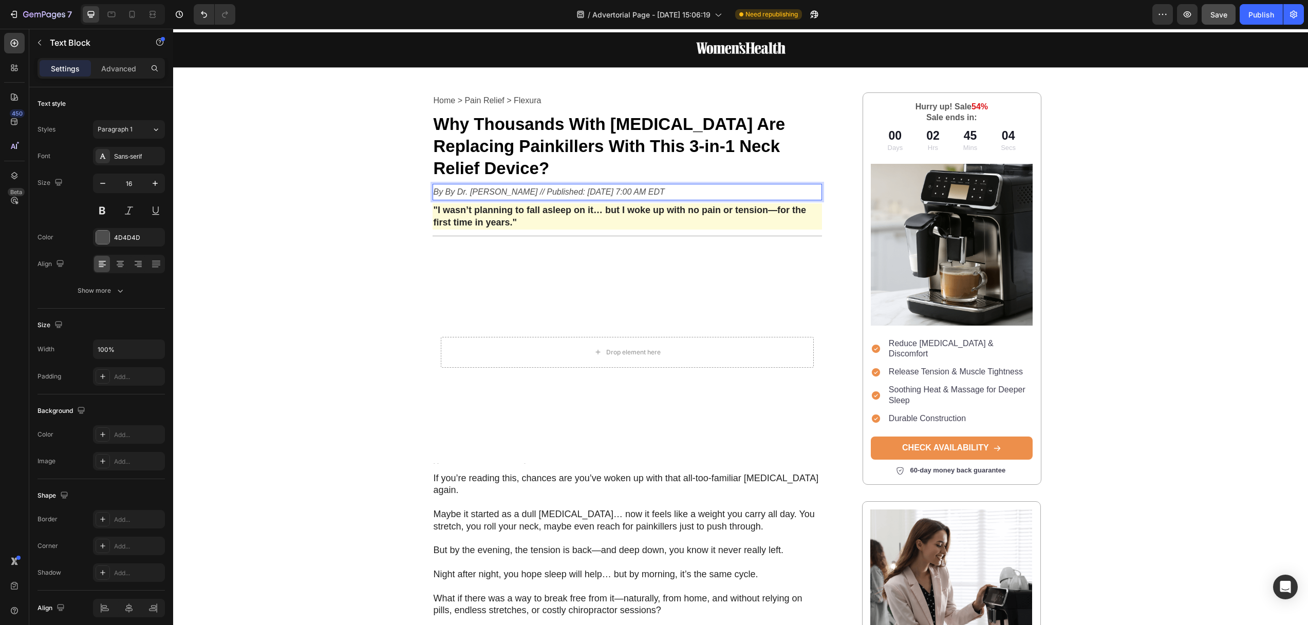
click at [442, 187] on icon "By By Dr. Jeremy Campbell // Published: Aug 24, 2025 7:00 AM EDT" at bounding box center [548, 191] width 231 height 9
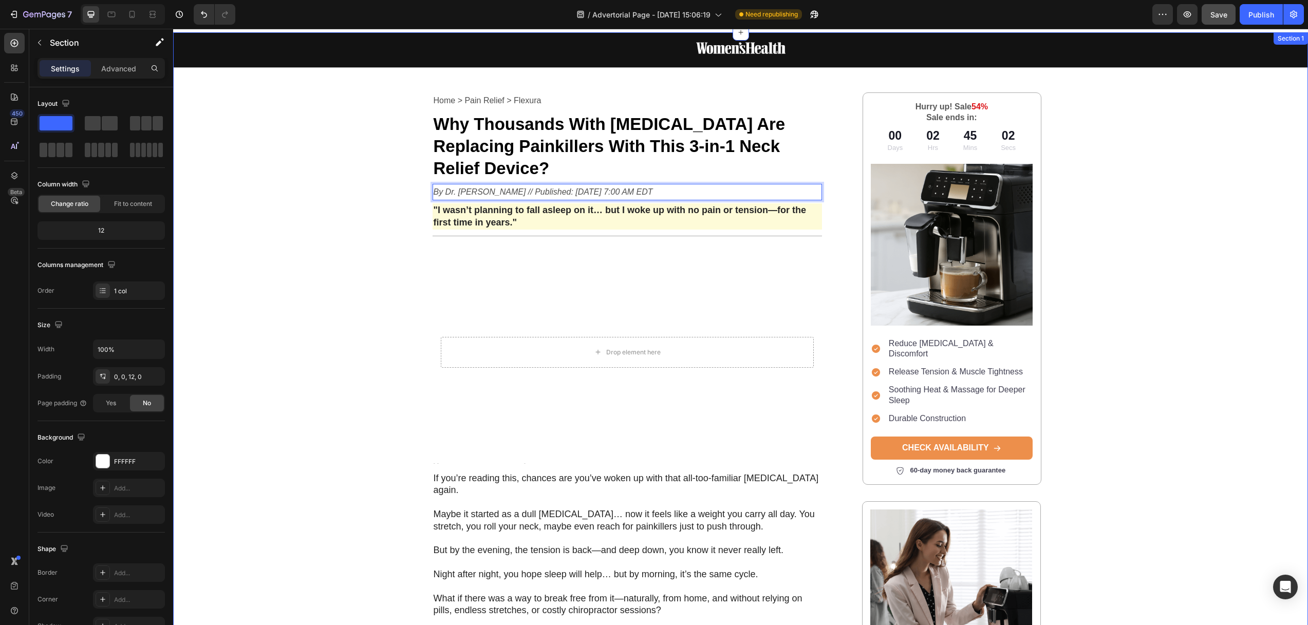
click at [368, 219] on div "Image Row Home > Pain Relief > Flexura Text Block ⁠⁠⁠⁠⁠⁠⁠ Why Thousands With Ne…" at bounding box center [740, 570] width 1134 height 1077
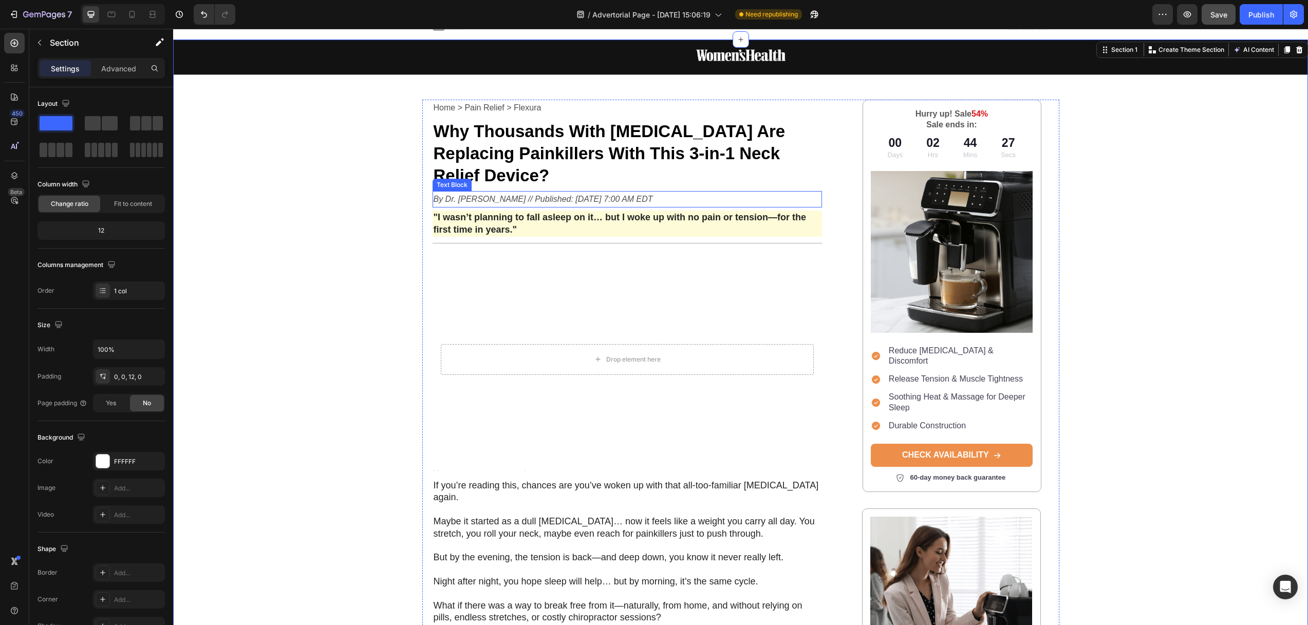
scroll to position [0, 0]
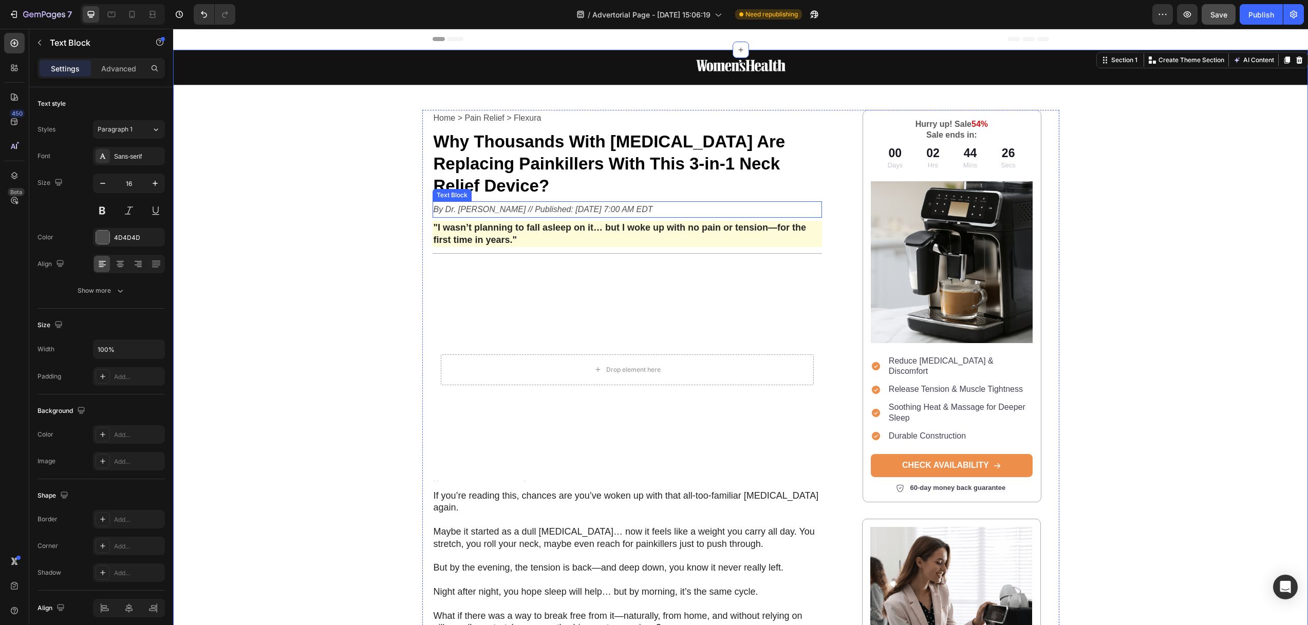
click at [484, 205] on icon "By Dr. [PERSON_NAME] // Published: [DATE] 7:00 AM EDT" at bounding box center [542, 209] width 219 height 9
drag, startPoint x: 39, startPoint y: 44, endPoint x: 81, endPoint y: 84, distance: 58.1
click at [39, 44] on icon "button" at bounding box center [39, 43] width 3 height 6
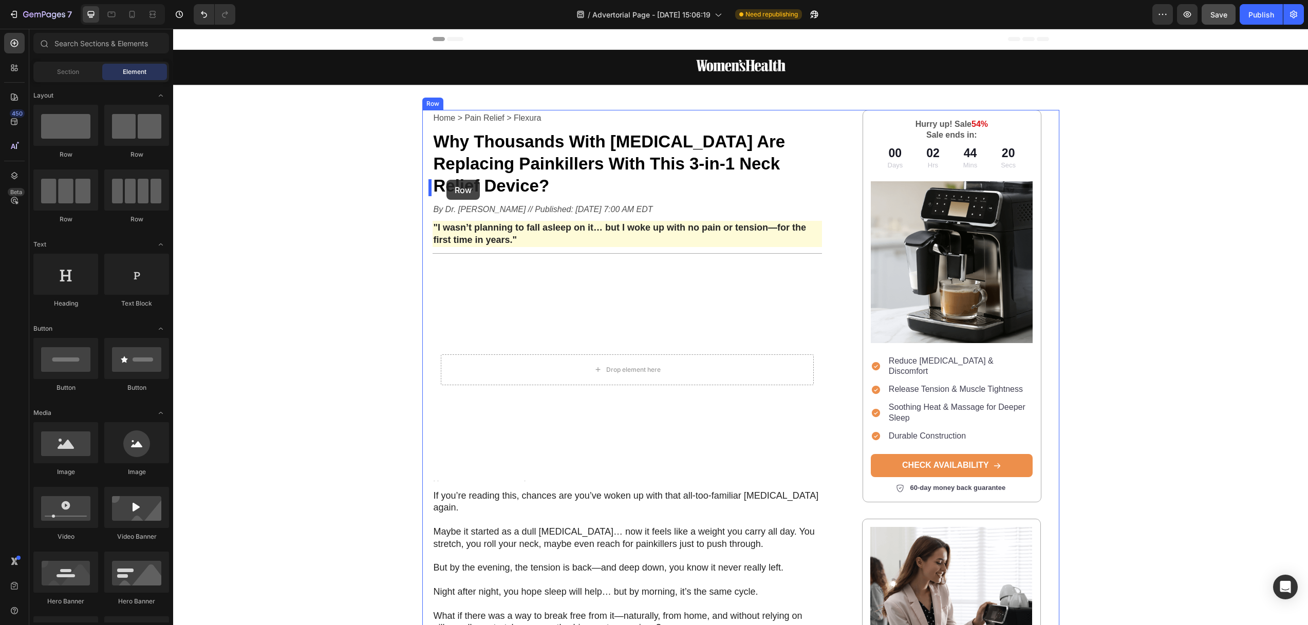
drag, startPoint x: 226, startPoint y: 153, endPoint x: 446, endPoint y: 180, distance: 221.4
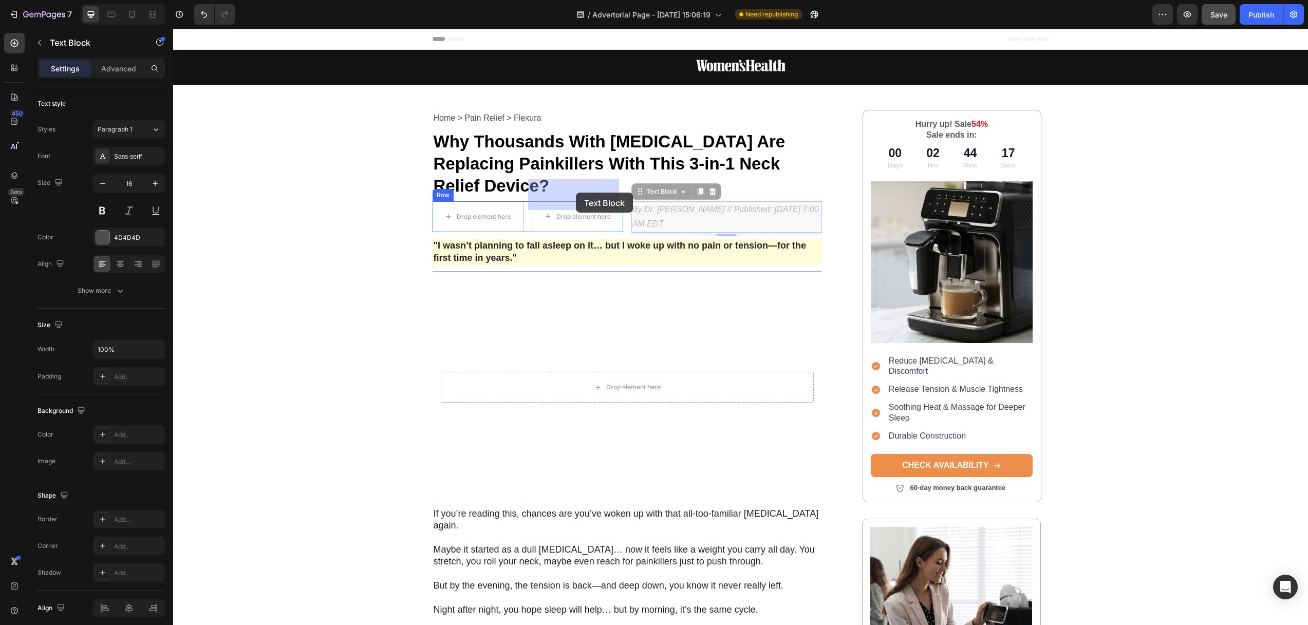
drag, startPoint x: 648, startPoint y: 189, endPoint x: 573, endPoint y: 193, distance: 75.6
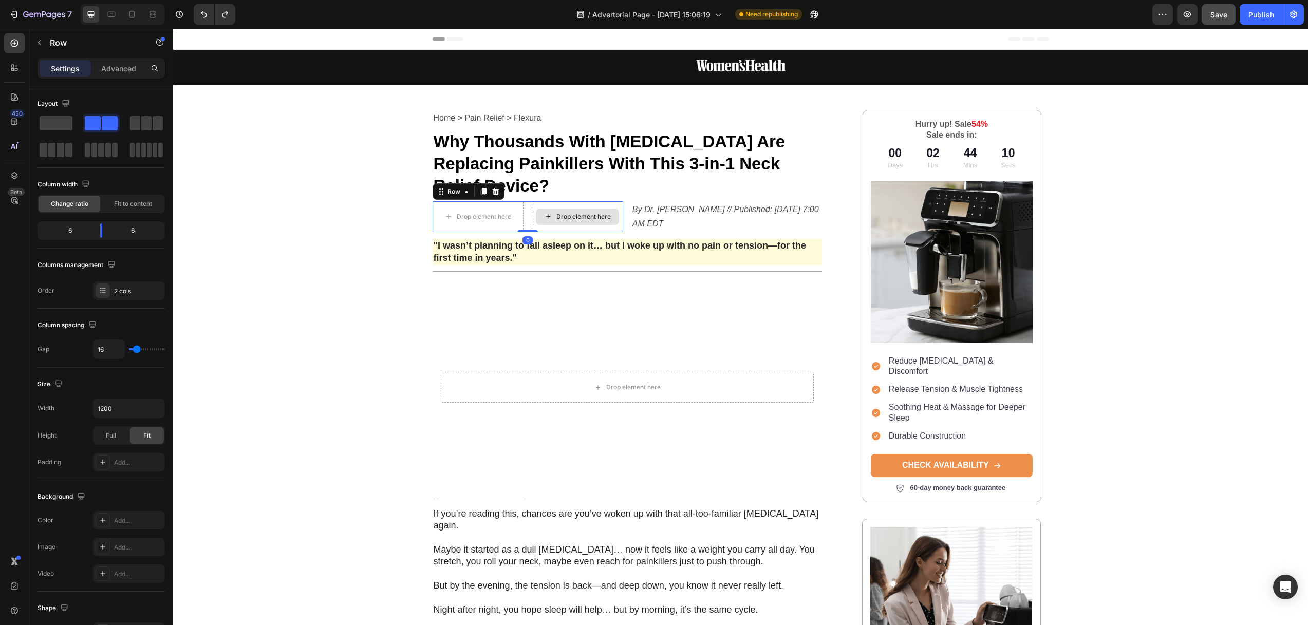
click at [547, 201] on div "Drop element here" at bounding box center [577, 216] width 91 height 31
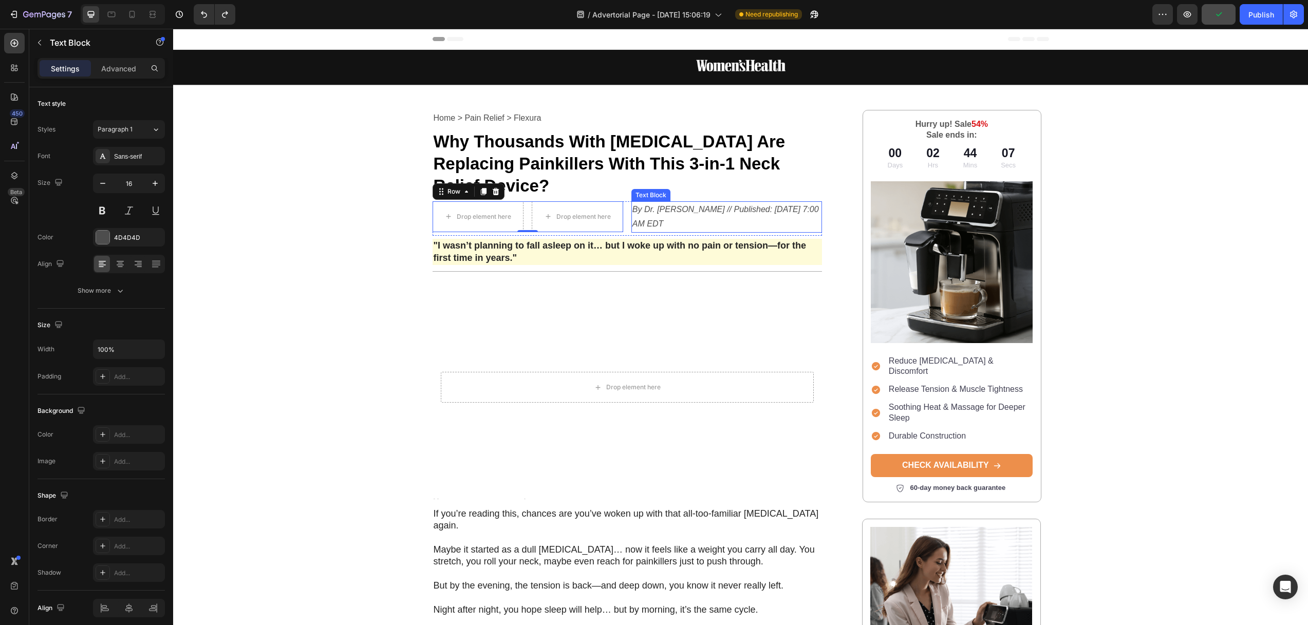
click at [698, 202] on p "By Dr. [PERSON_NAME] // Published: [DATE] 7:00 AM EDT" at bounding box center [726, 217] width 188 height 30
drag, startPoint x: 638, startPoint y: 171, endPoint x: 563, endPoint y: 187, distance: 76.2
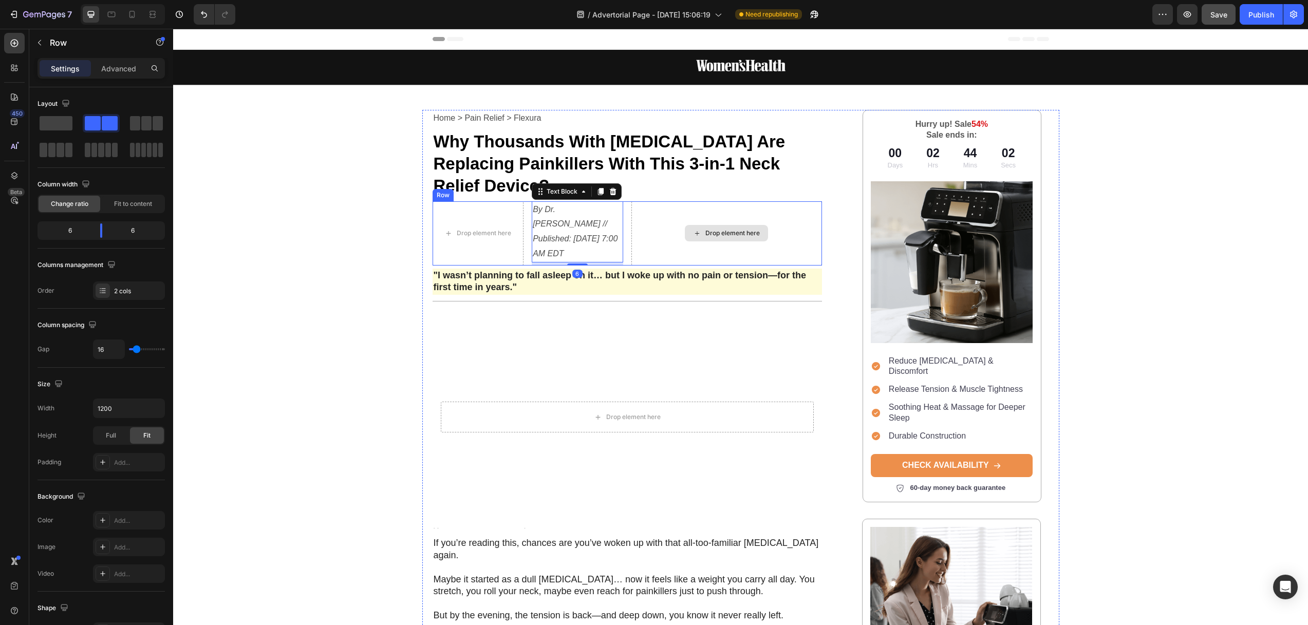
click at [668, 201] on div "Drop element here" at bounding box center [726, 233] width 191 height 64
click at [631, 202] on div "Drop element here" at bounding box center [726, 233] width 191 height 64
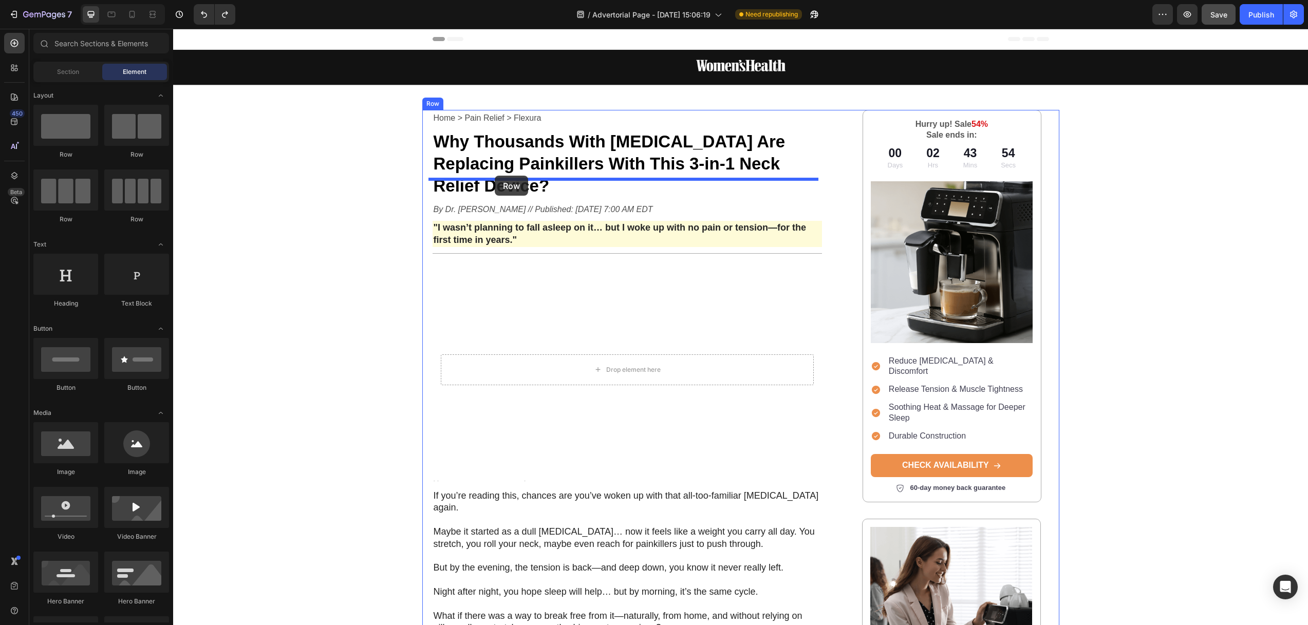
drag, startPoint x: 306, startPoint y: 154, endPoint x: 495, endPoint y: 176, distance: 190.3
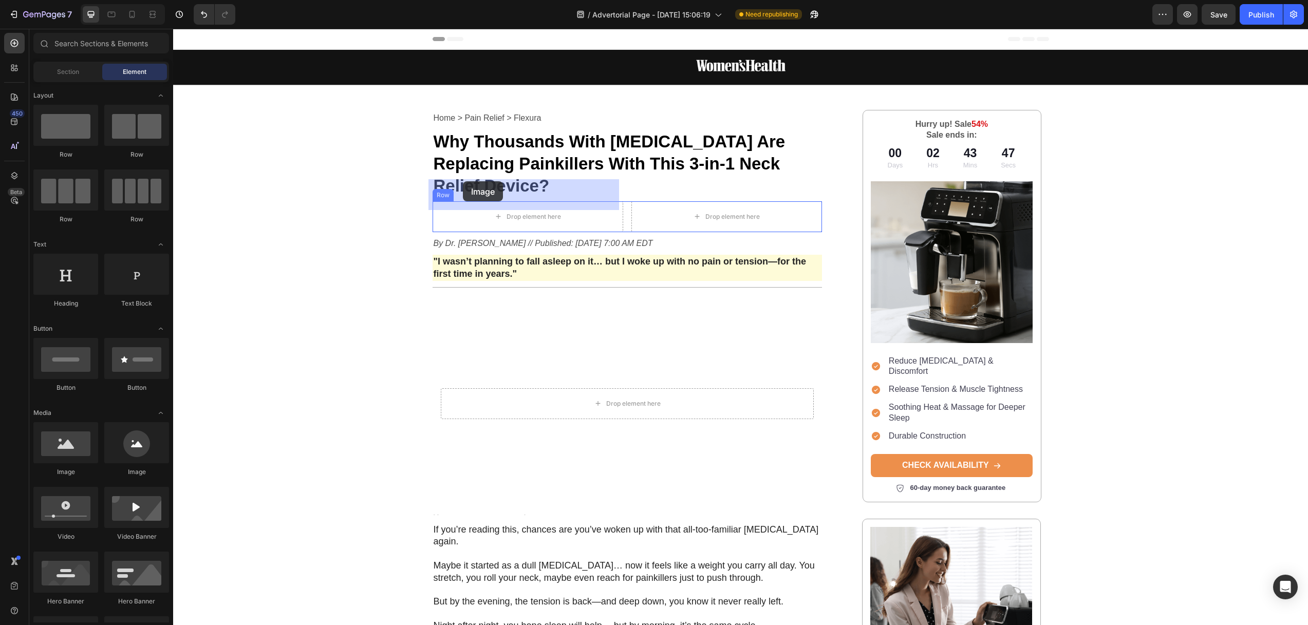
drag, startPoint x: 313, startPoint y: 471, endPoint x: 463, endPoint y: 181, distance: 326.2
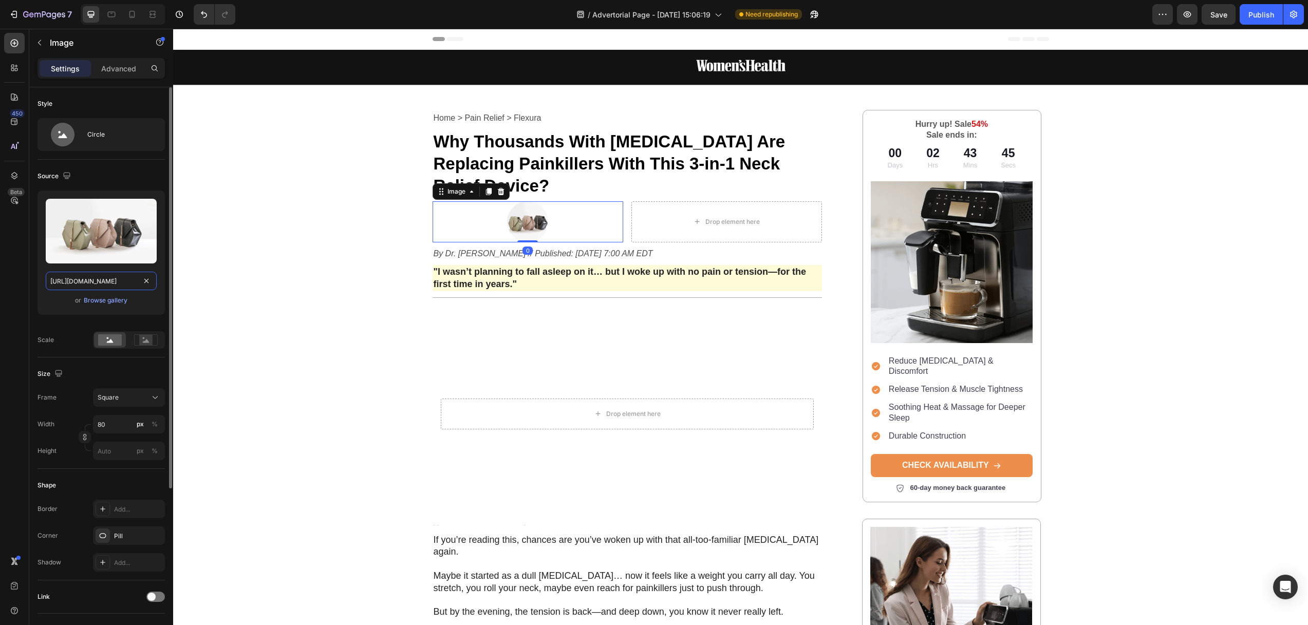
click at [109, 286] on input "[URL][DOMAIN_NAME]" at bounding box center [101, 281] width 111 height 18
click at [112, 300] on div "Browse gallery" at bounding box center [106, 300] width 44 height 9
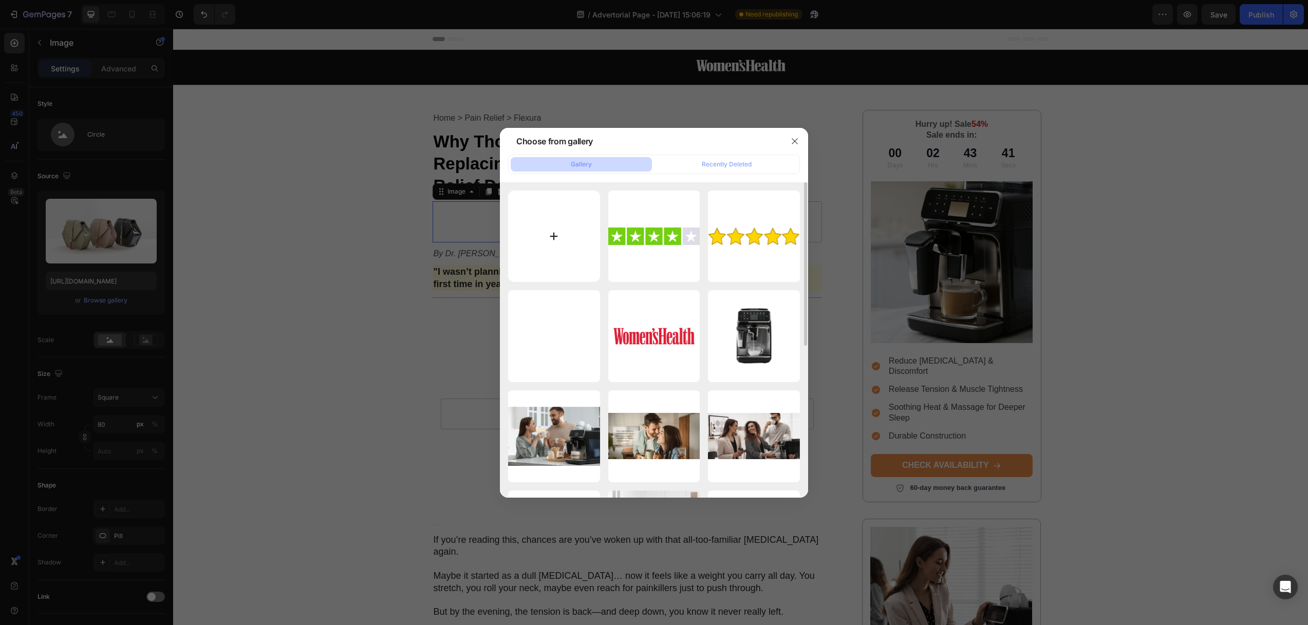
click at [555, 240] on input "file" at bounding box center [554, 237] width 92 height 92
type input "C:\fakepath\[PERSON_NAME] màn hình [DATE] lúc 3.59.26 CH.png"
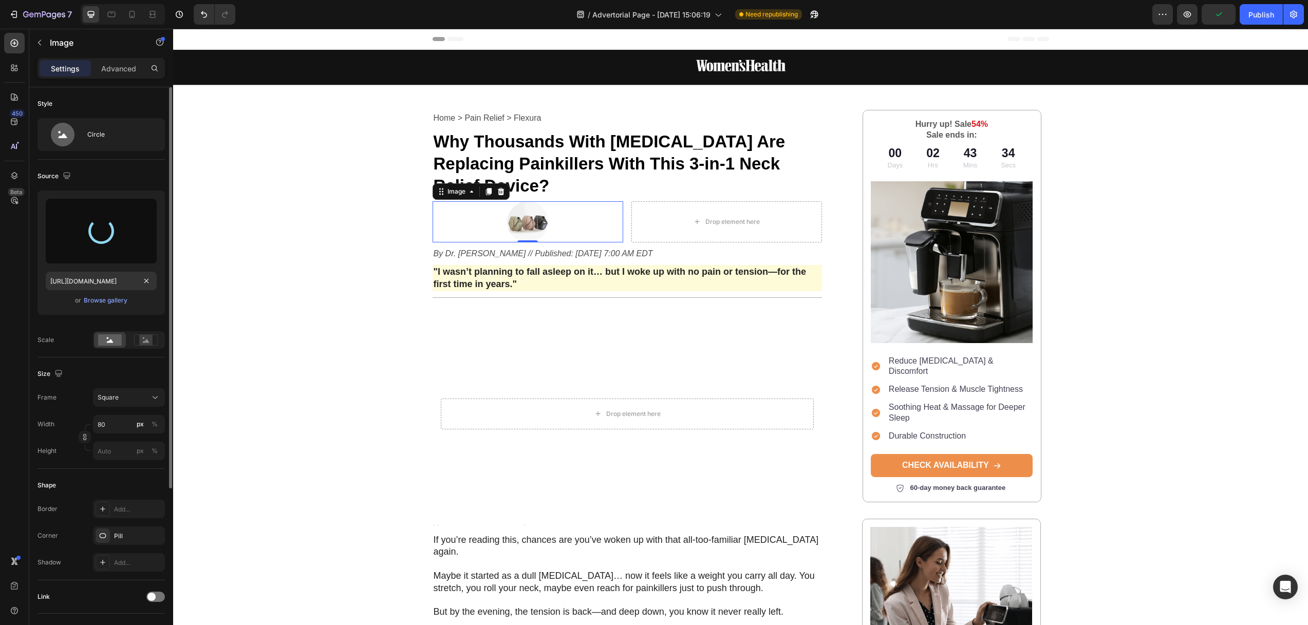
type input "[URL][DOMAIN_NAME]"
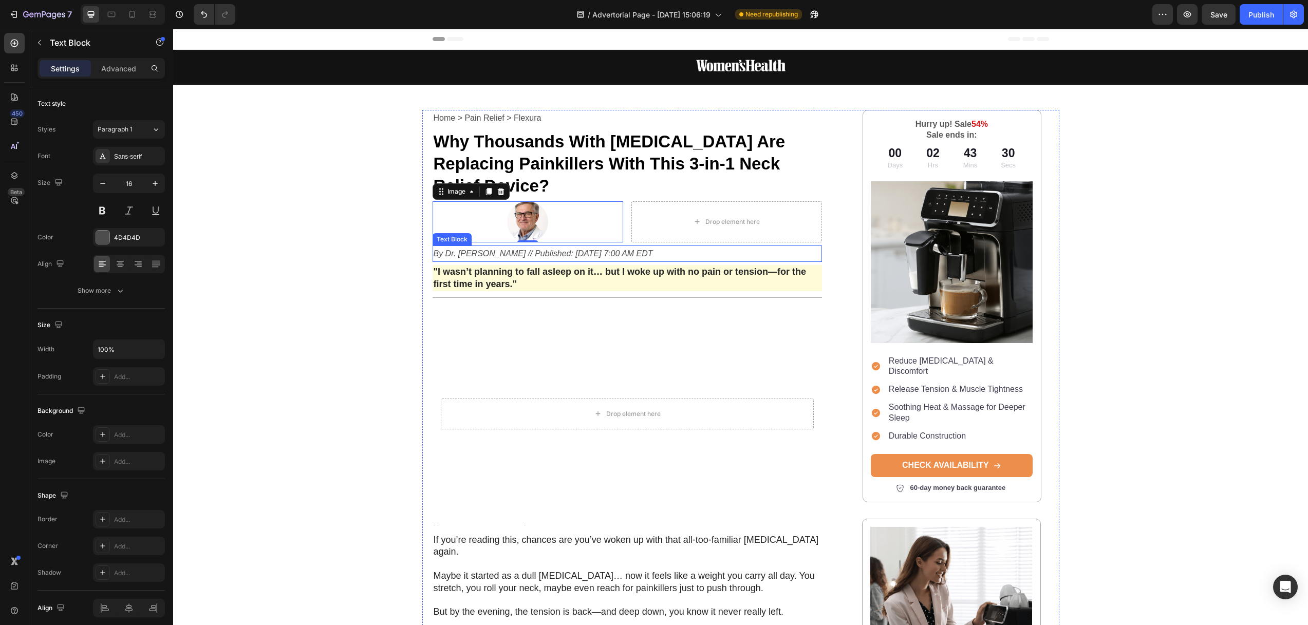
click at [494, 249] on icon "By Dr. [PERSON_NAME] // Published: [DATE] 7:00 AM EDT" at bounding box center [542, 253] width 219 height 9
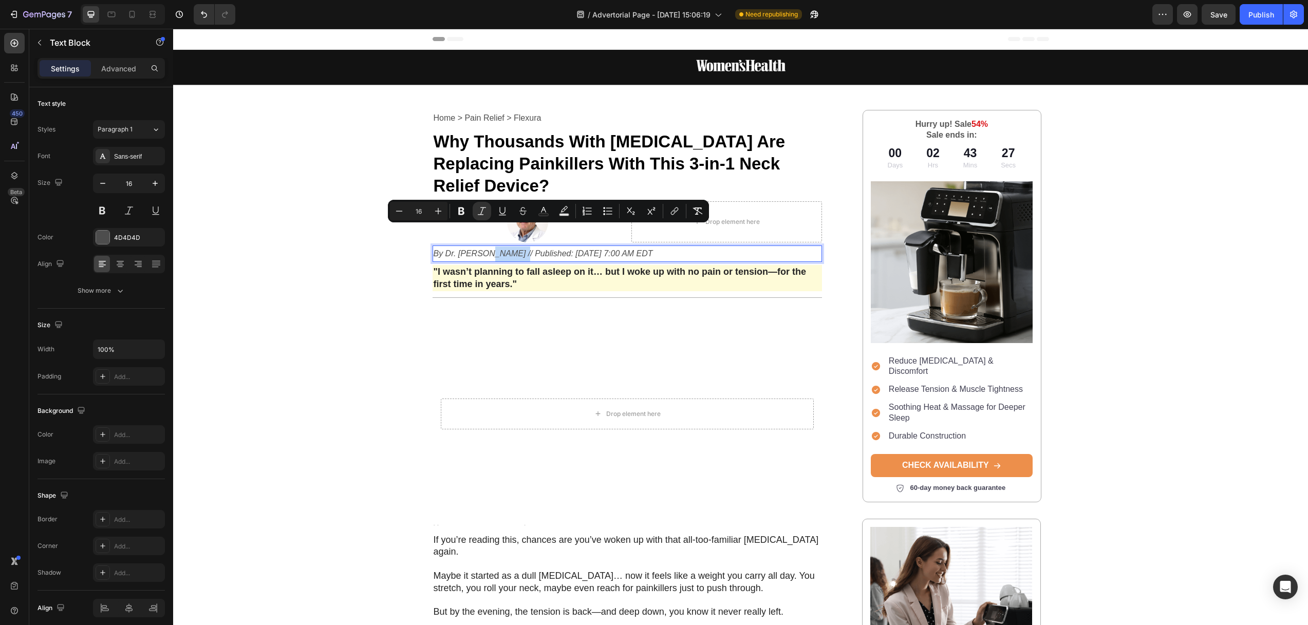
copy icon "By Dr. [PERSON_NAME] // Published: [DATE] 7:00 AM EDT"
click at [834, 193] on div "Home > Pain Relief > Flexura Text Block ⁠⁠⁠⁠⁠⁠⁠ Why Thousands With [MEDICAL_DAT…" at bounding box center [740, 531] width 637 height 842
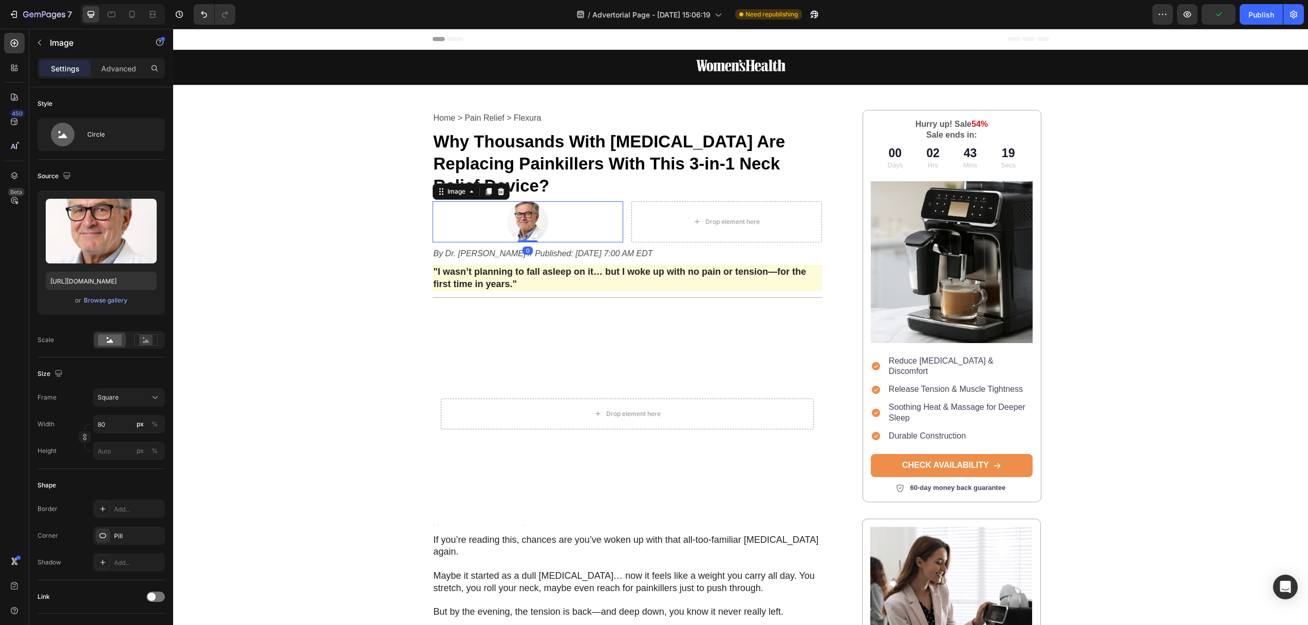
click at [523, 201] on img at bounding box center [527, 221] width 41 height 41
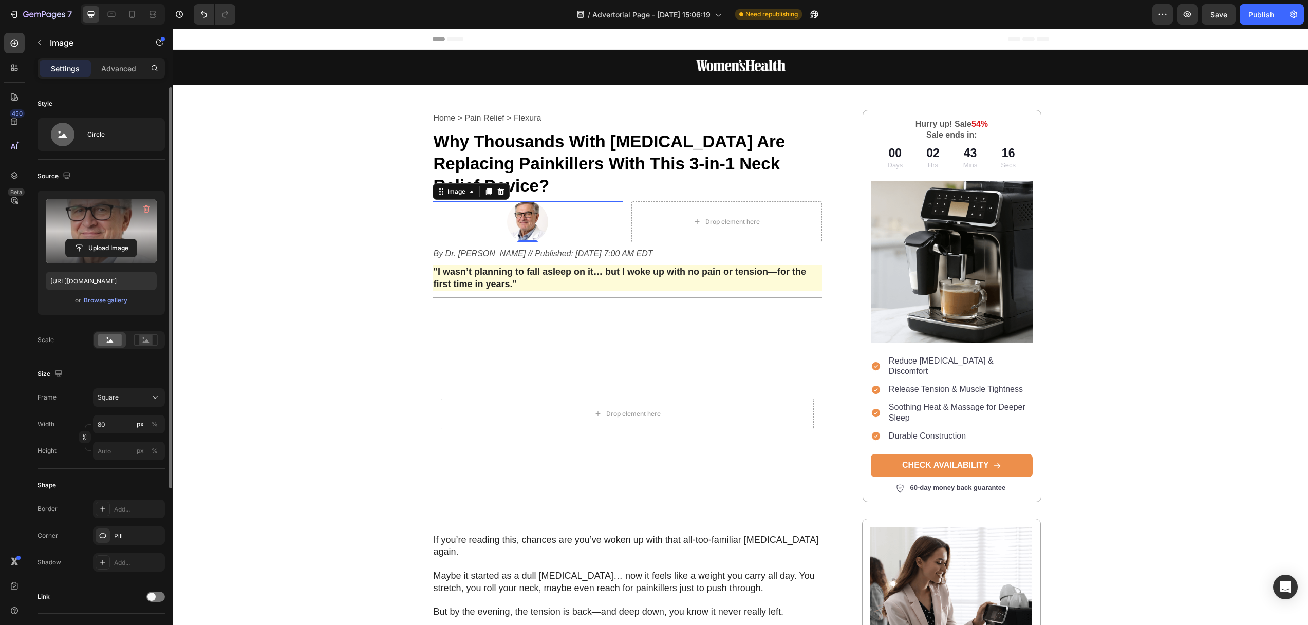
drag, startPoint x: 110, startPoint y: 232, endPoint x: 110, endPoint y: 218, distance: 14.4
click at [110, 220] on label at bounding box center [101, 231] width 111 height 65
click at [110, 239] on input "file" at bounding box center [101, 247] width 71 height 17
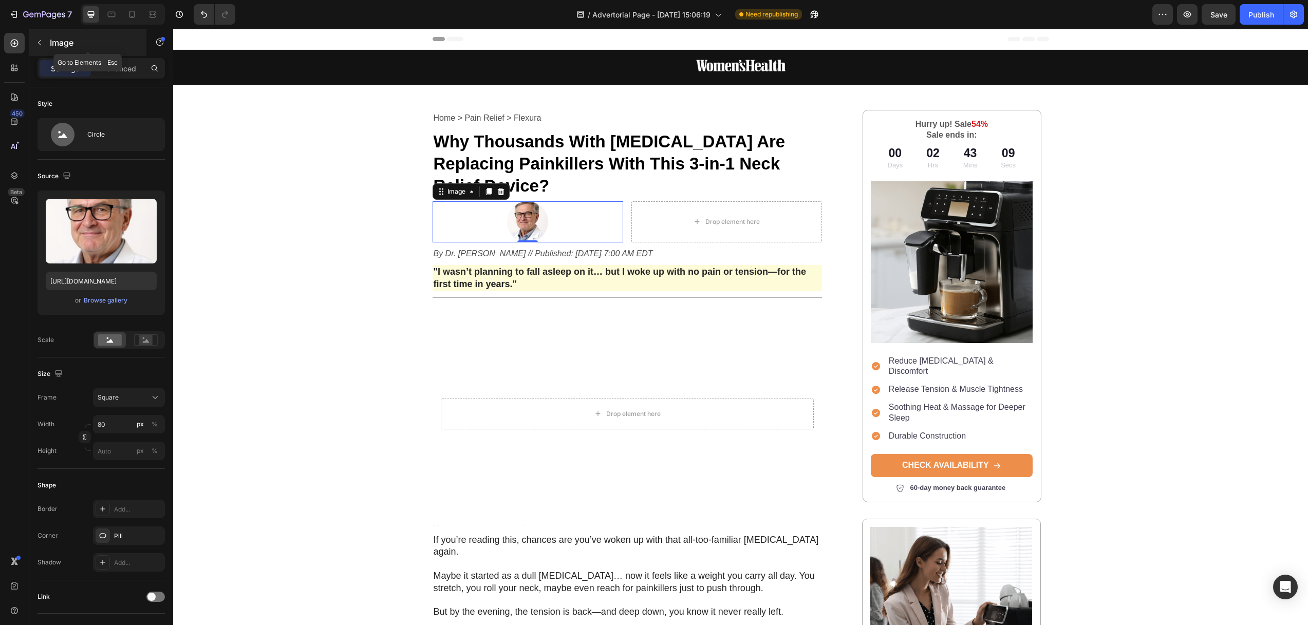
drag, startPoint x: 35, startPoint y: 39, endPoint x: 49, endPoint y: 39, distance: 13.9
click at [49, 39] on div "Image" at bounding box center [87, 42] width 117 height 27
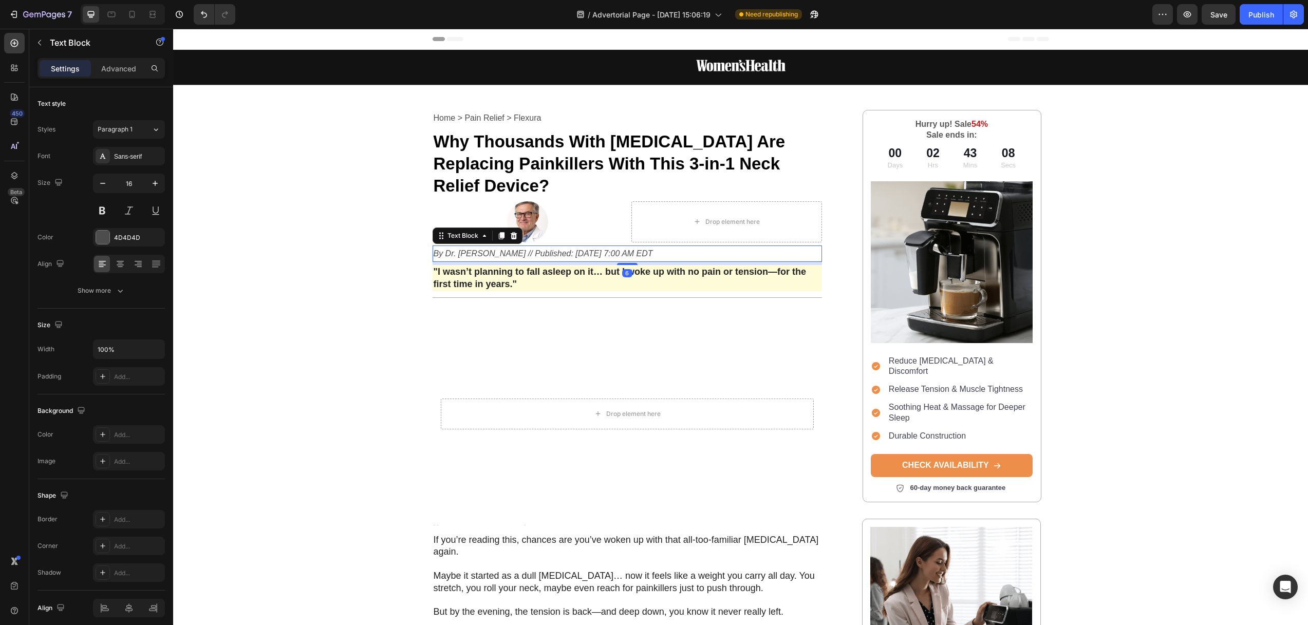
click at [493, 249] on icon "By Dr. [PERSON_NAME] // Published: [DATE] 7:00 AM EDT" at bounding box center [542, 253] width 219 height 9
click at [521, 201] on img at bounding box center [527, 221] width 41 height 41
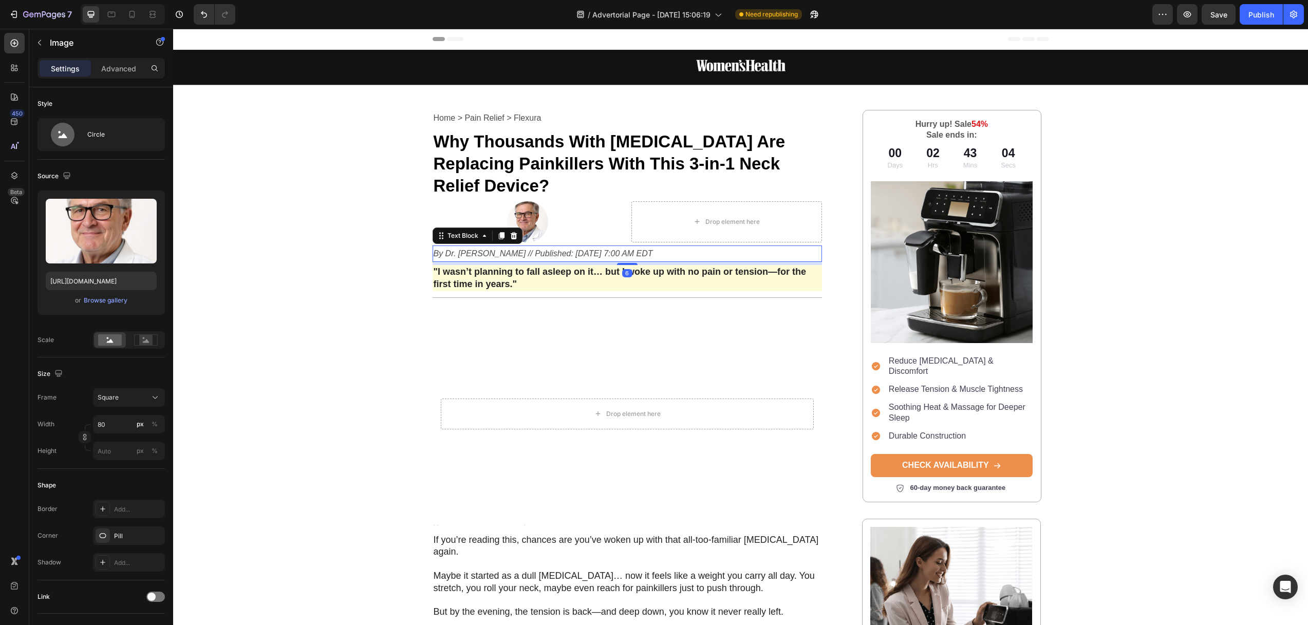
click at [476, 249] on icon "By Dr. [PERSON_NAME] // Published: [DATE] 7:00 AM EDT" at bounding box center [542, 253] width 219 height 9
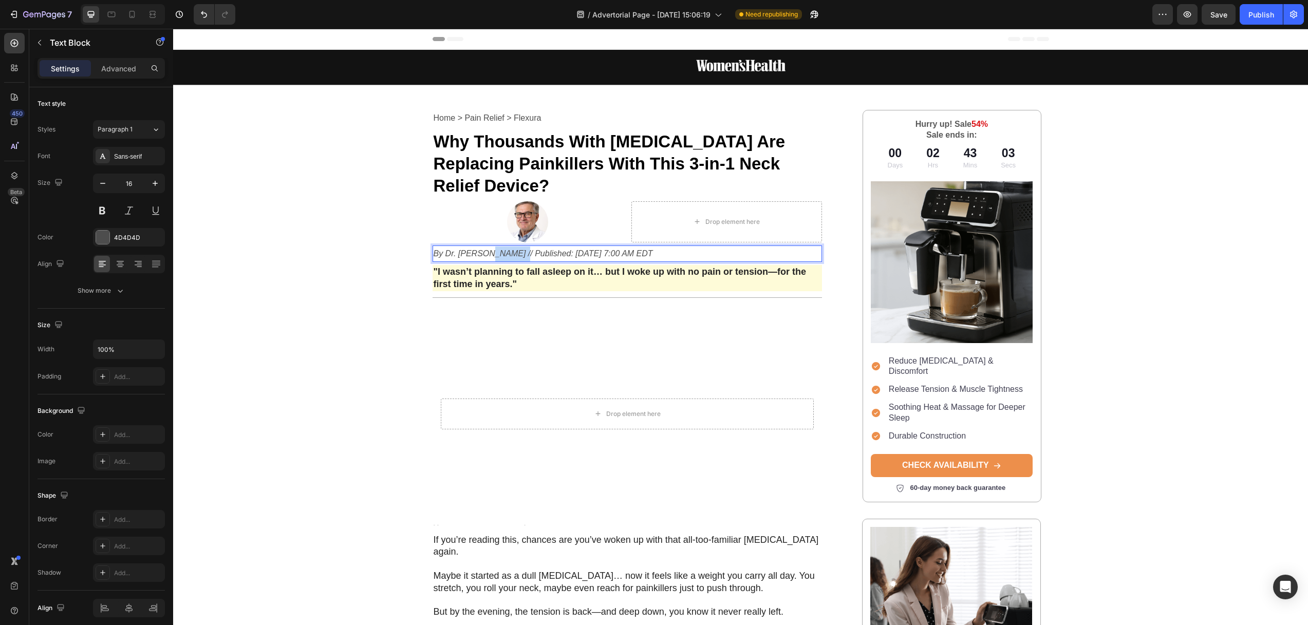
click at [494, 249] on icon "By Dr. [PERSON_NAME] // Published: [DATE] 7:00 AM EDT" at bounding box center [542, 253] width 219 height 9
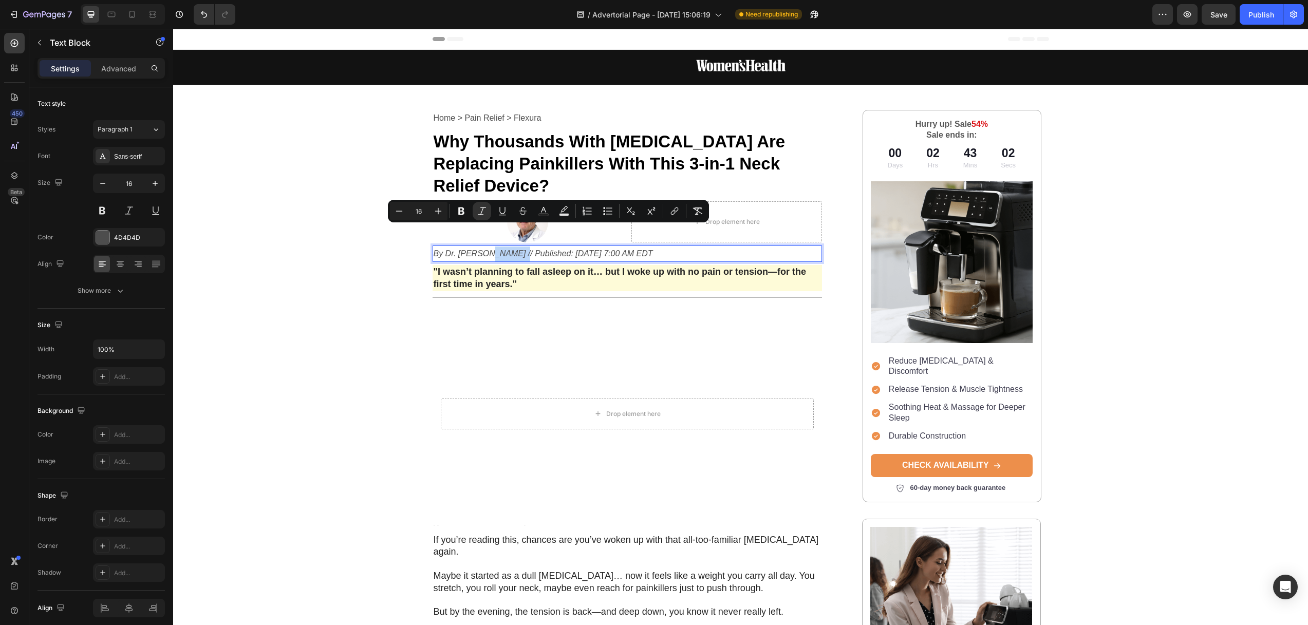
copy icon "By Dr. [PERSON_NAME] // Published: [DATE] 7:00 AM EDT"
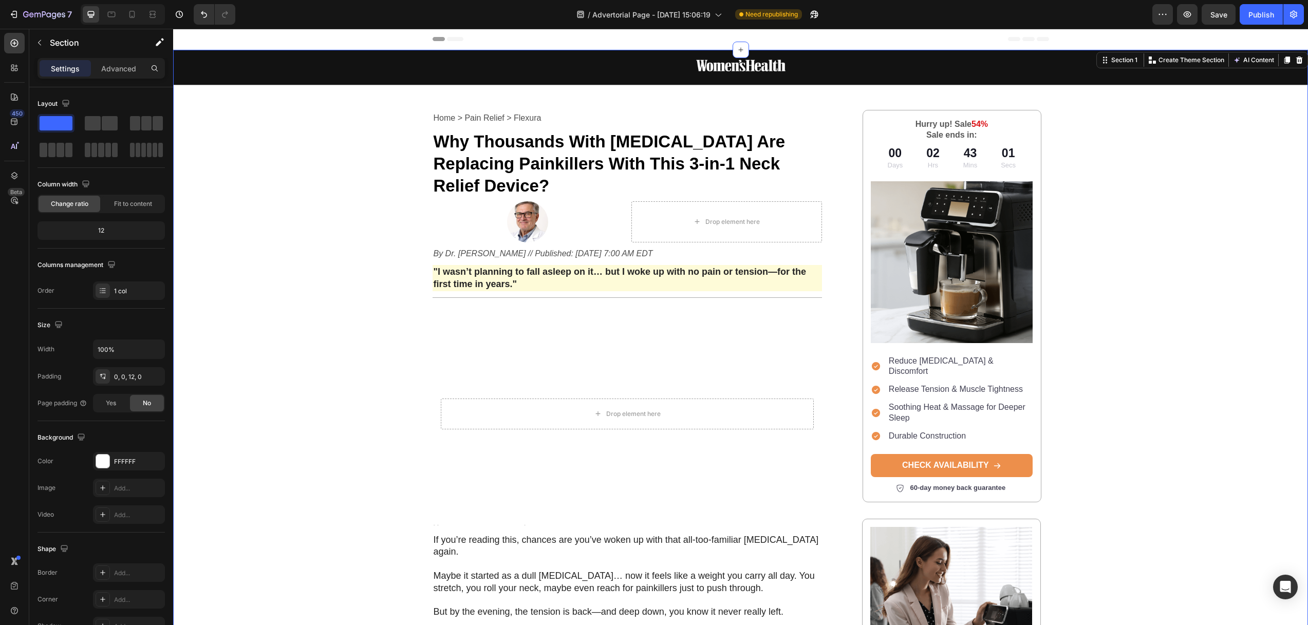
click at [328, 222] on div "Image Row Home > Pain Relief > Flexura Text Block ⁠⁠⁠⁠⁠⁠⁠ Why Thousands With Ne…" at bounding box center [740, 501] width 1134 height 902
drag, startPoint x: 34, startPoint y: 39, endPoint x: 83, endPoint y: 88, distance: 70.1
click at [34, 39] on button "button" at bounding box center [39, 42] width 16 height 16
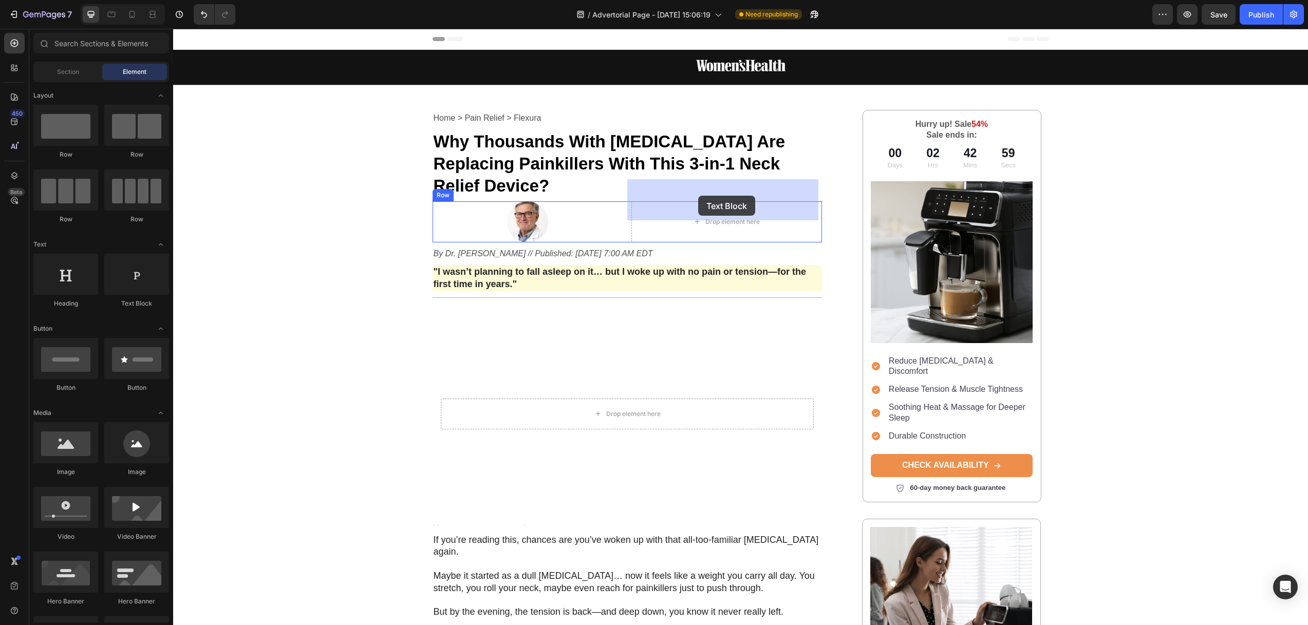
drag, startPoint x: 332, startPoint y: 295, endPoint x: 698, endPoint y: 196, distance: 378.9
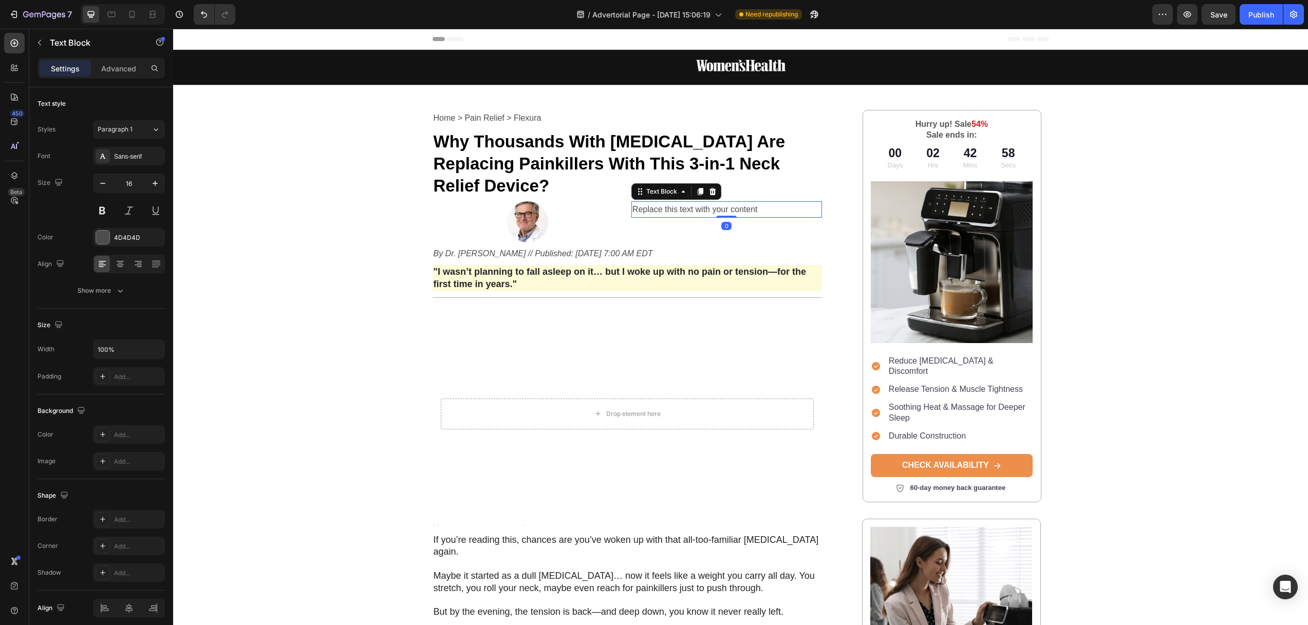
click at [679, 201] on div "Replace this text with your content" at bounding box center [726, 209] width 191 height 17
click at [679, 202] on p "Replace this text with your content" at bounding box center [726, 209] width 188 height 15
drag, startPoint x: 679, startPoint y: 188, endPoint x: 691, endPoint y: 188, distance: 11.8
click at [679, 202] on p "Replace this text with your content" at bounding box center [726, 209] width 188 height 15
click at [357, 233] on div "Image Row Home > Pain Relief > Flexura Text Block ⁠⁠⁠⁠⁠⁠⁠ Why Thousands With Ne…" at bounding box center [740, 501] width 1134 height 902
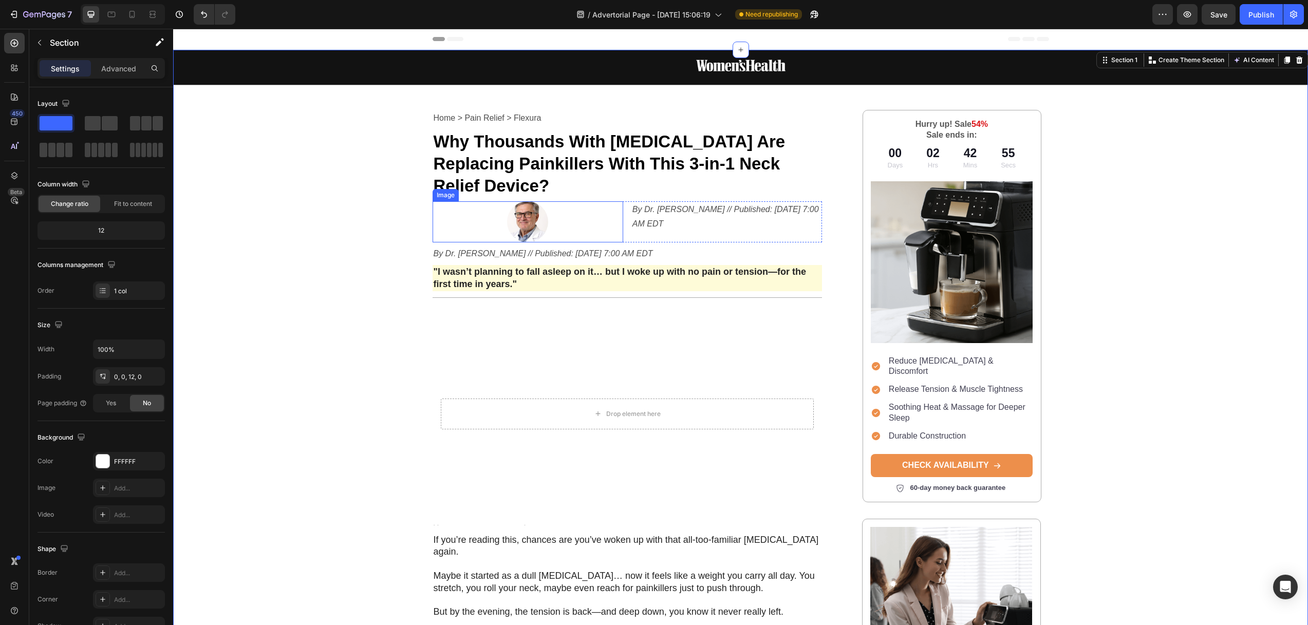
click at [571, 206] on div at bounding box center [527, 221] width 191 height 41
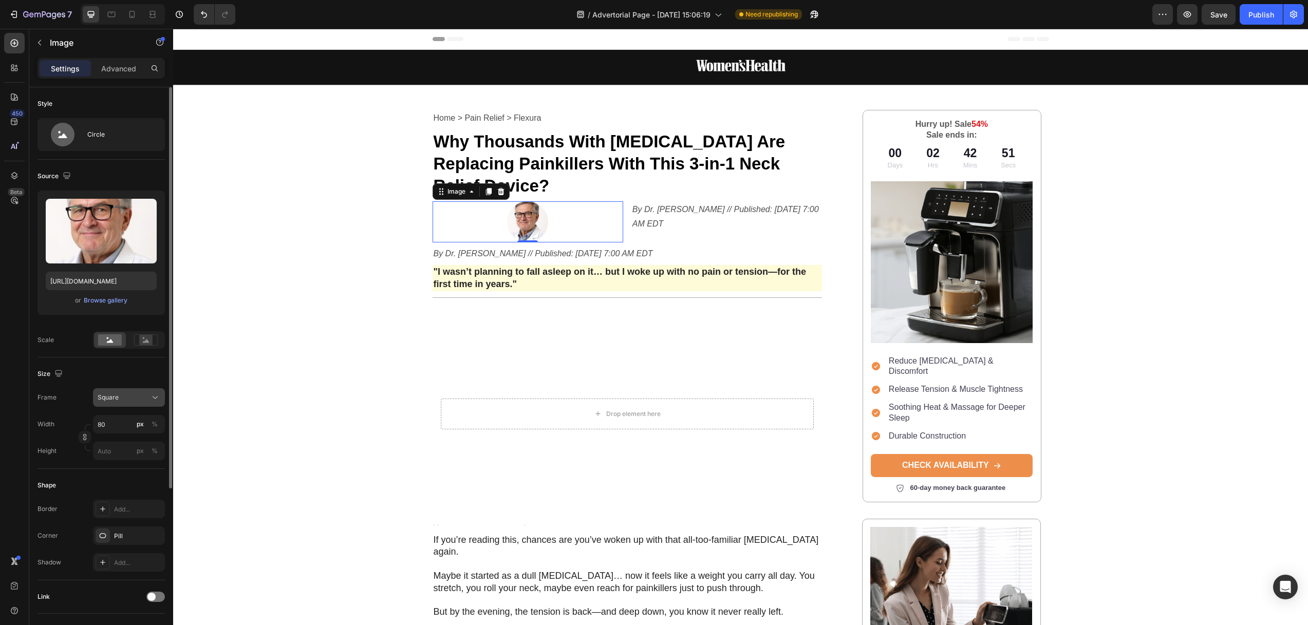
click at [128, 400] on div "Square" at bounding box center [123, 397] width 50 height 9
click at [66, 390] on div "Frame Square Square Vertical Horizontal Original Custom" at bounding box center [100, 397] width 127 height 18
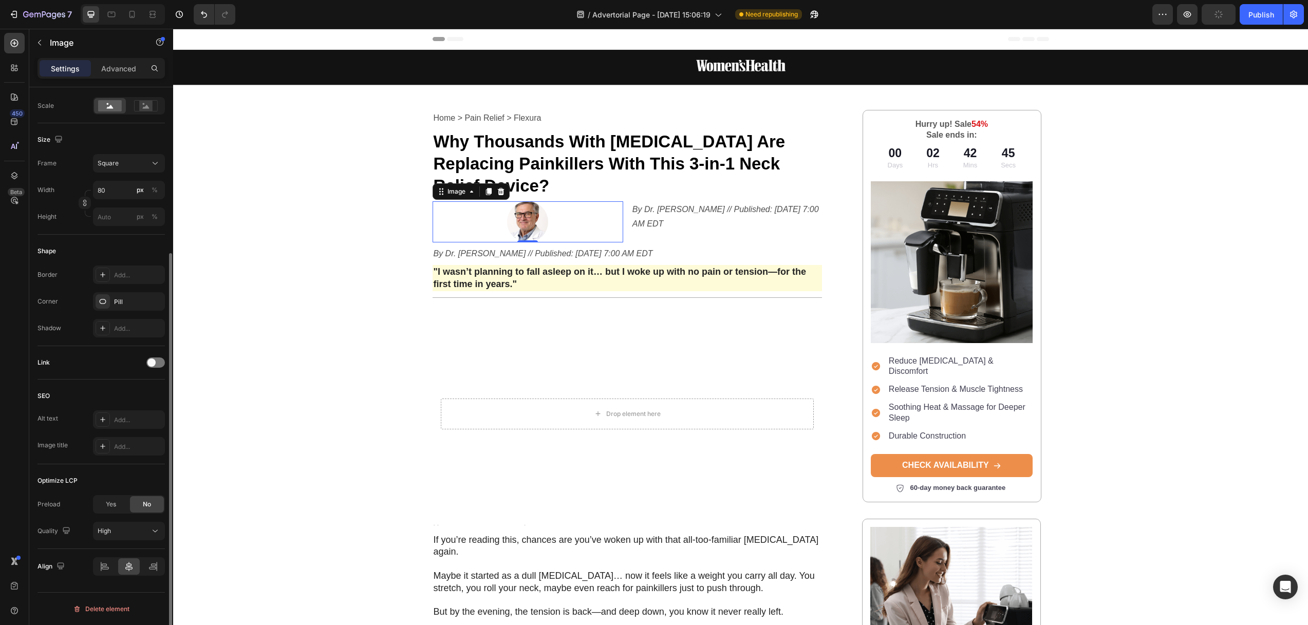
scroll to position [21, 0]
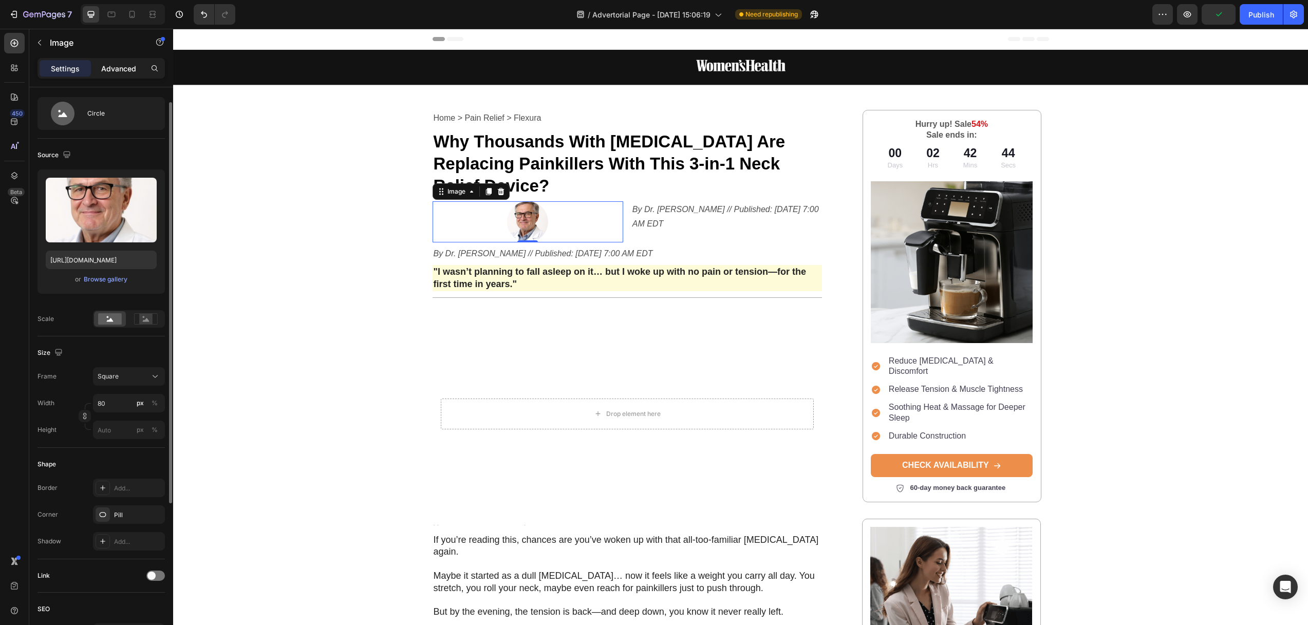
click at [110, 61] on div "Advanced" at bounding box center [118, 68] width 51 height 16
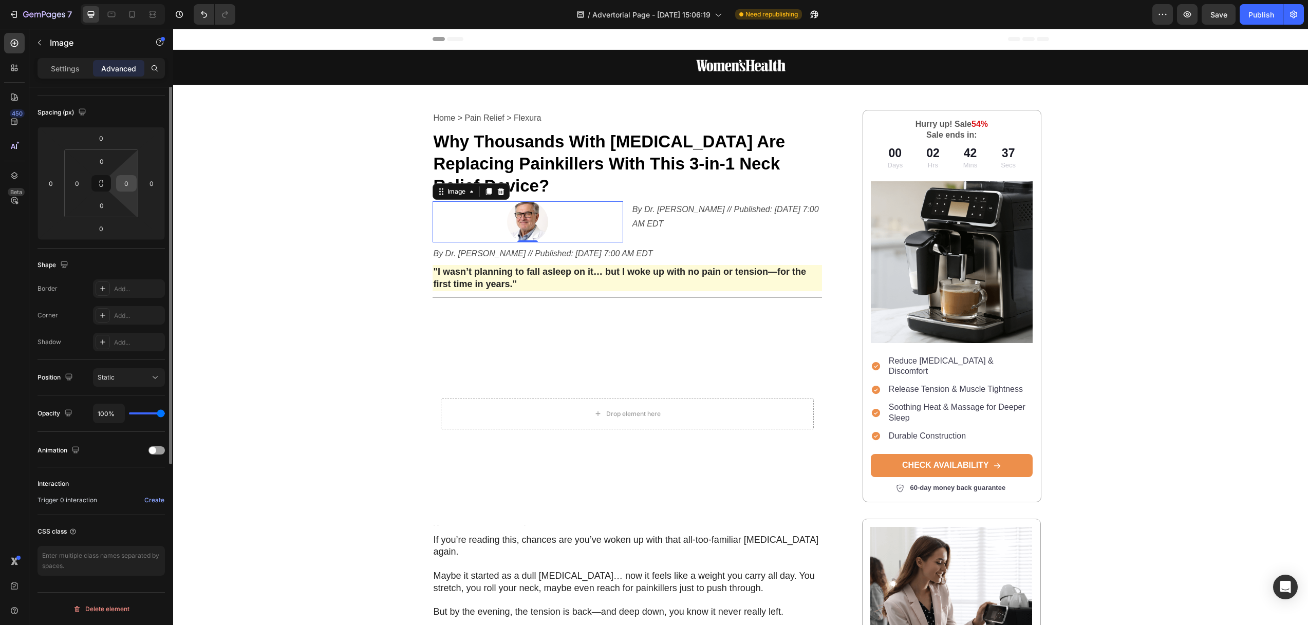
scroll to position [0, 0]
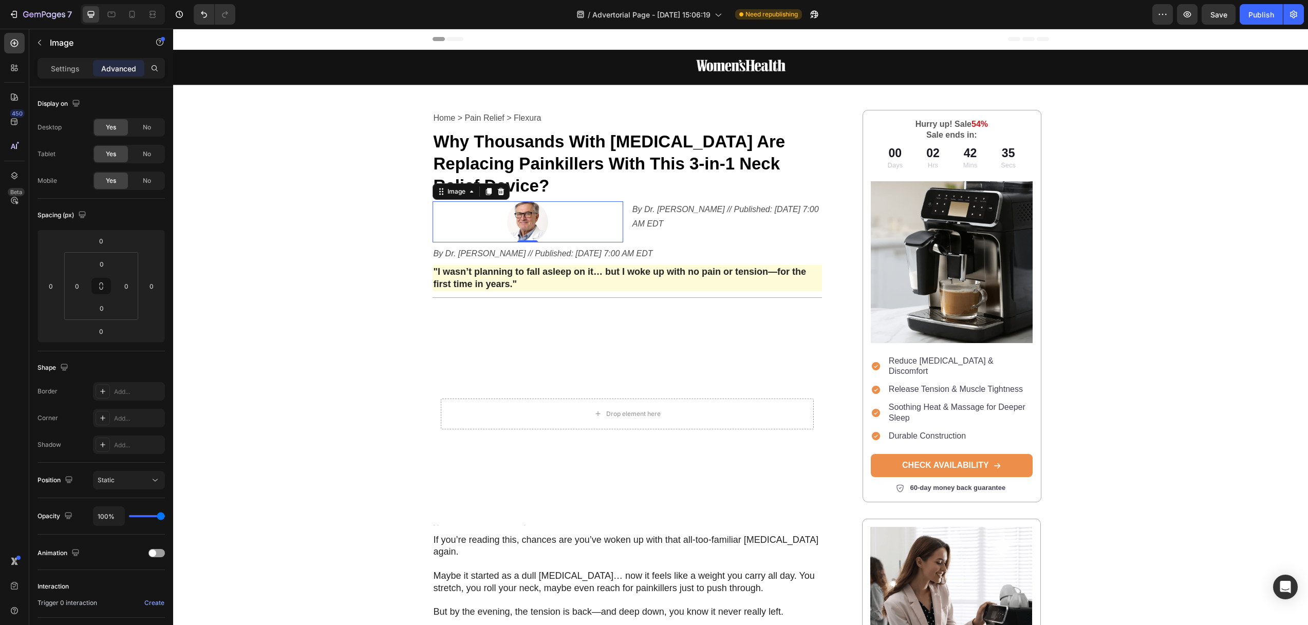
click at [524, 201] on img at bounding box center [527, 221] width 41 height 41
drag, startPoint x: 523, startPoint y: 199, endPoint x: 447, endPoint y: 197, distance: 75.5
click at [515, 201] on img at bounding box center [527, 221] width 41 height 41
click at [519, 201] on img at bounding box center [527, 221] width 41 height 41
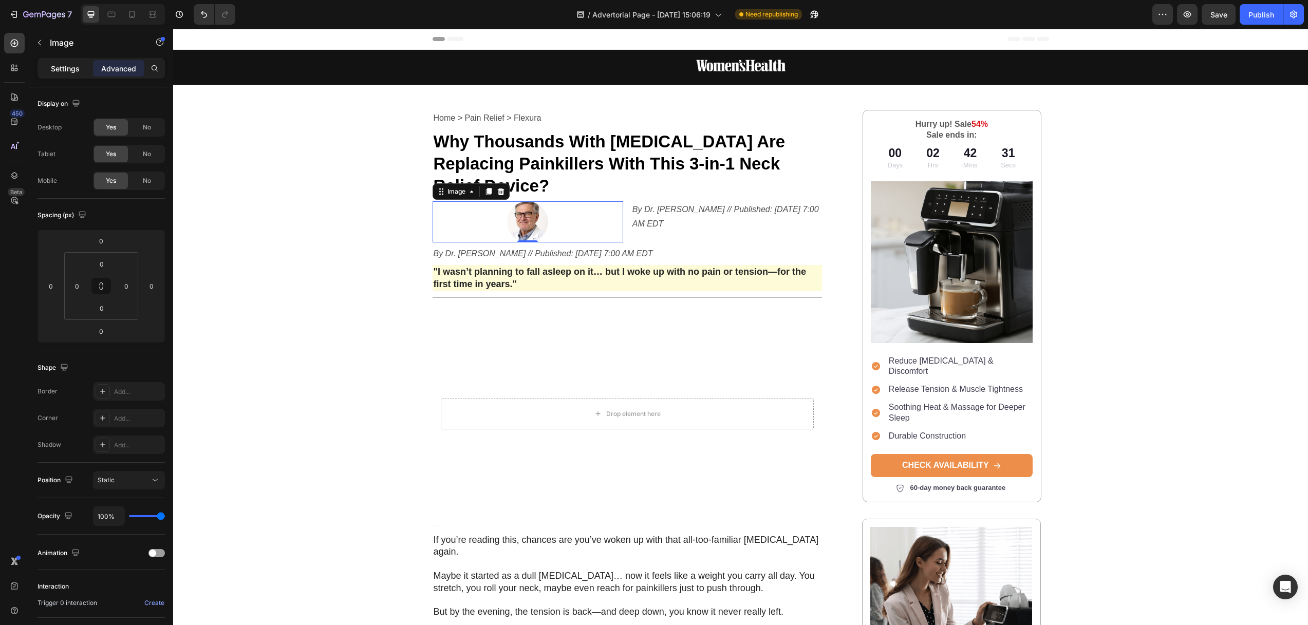
click at [63, 63] on p "Settings" at bounding box center [65, 68] width 29 height 11
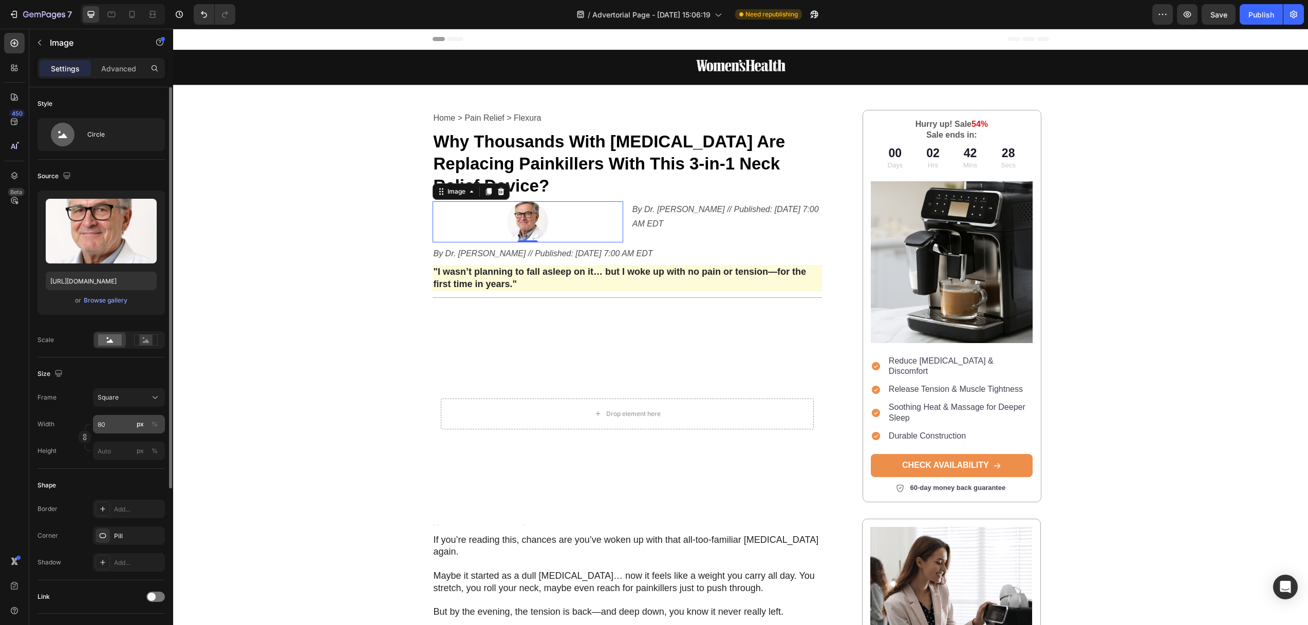
click at [139, 424] on div "px" at bounding box center [140, 424] width 7 height 9
click at [115, 423] on input "80" at bounding box center [129, 424] width 72 height 18
click at [523, 201] on img at bounding box center [527, 221] width 41 height 41
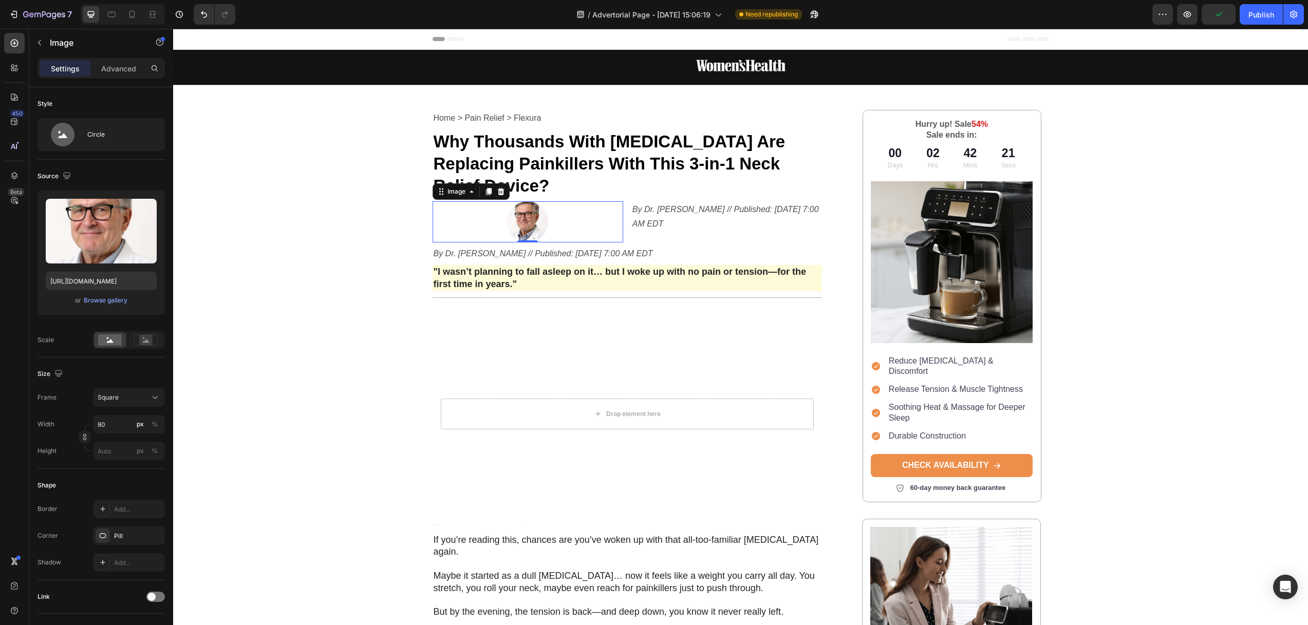
click at [521, 201] on img at bounding box center [527, 221] width 41 height 41
drag, startPoint x: 121, startPoint y: 65, endPoint x: 121, endPoint y: 109, distance: 44.2
click at [121, 65] on p "Advanced" at bounding box center [118, 68] width 35 height 11
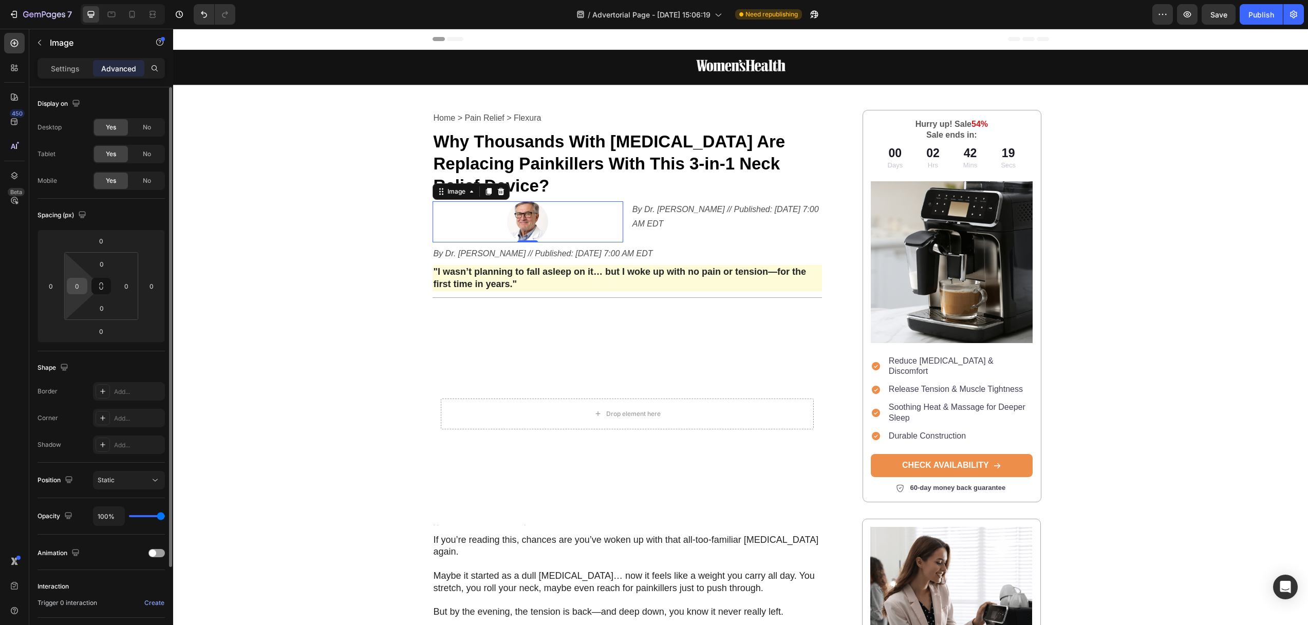
click at [81, 286] on input "0" at bounding box center [76, 285] width 15 height 15
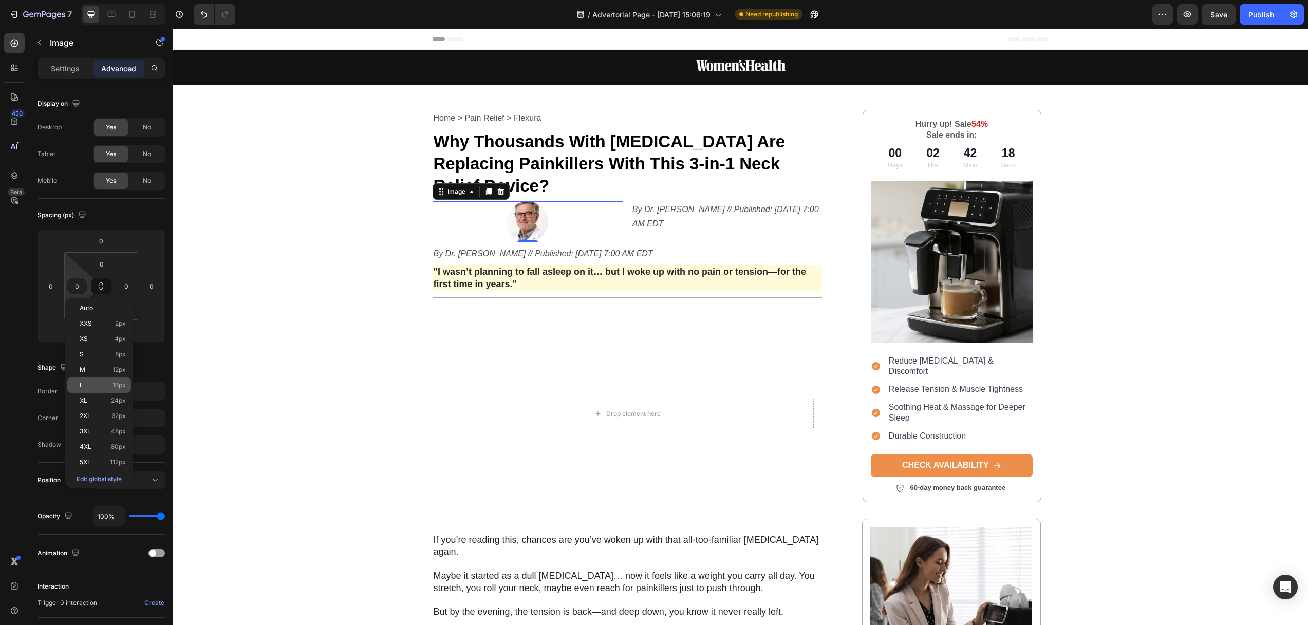
click at [90, 383] on p "L 16px" at bounding box center [103, 385] width 46 height 7
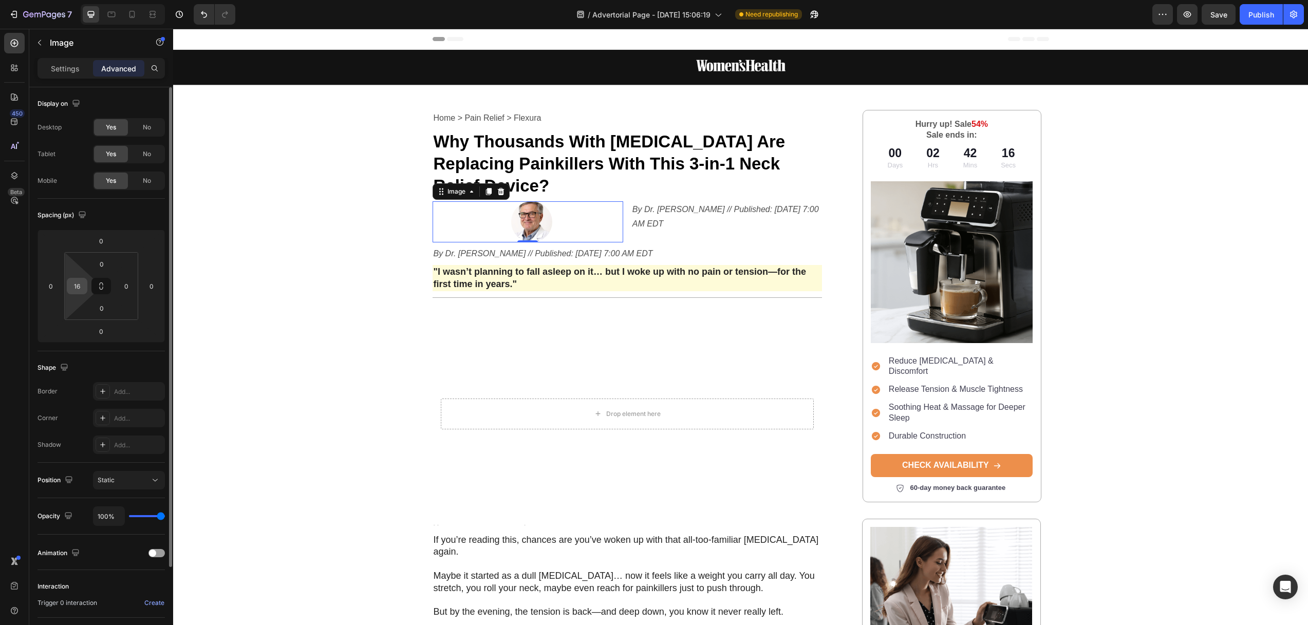
click at [80, 286] on input "16" at bounding box center [76, 285] width 15 height 15
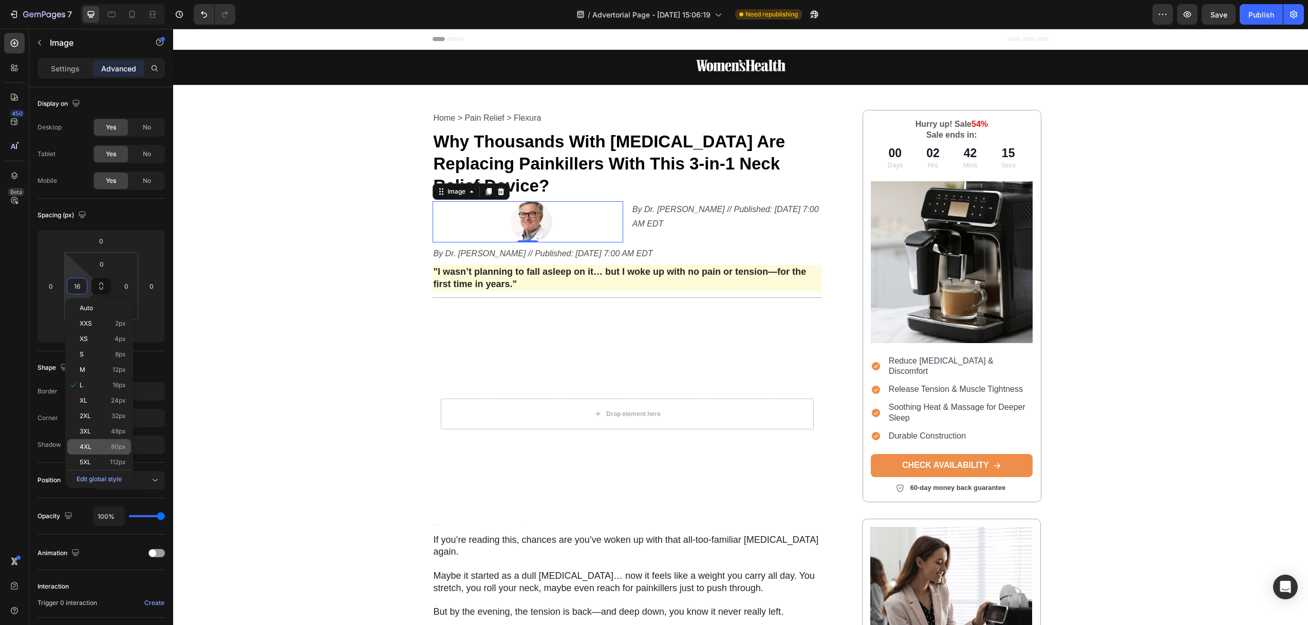
click at [90, 444] on span "4XL" at bounding box center [86, 446] width 12 height 7
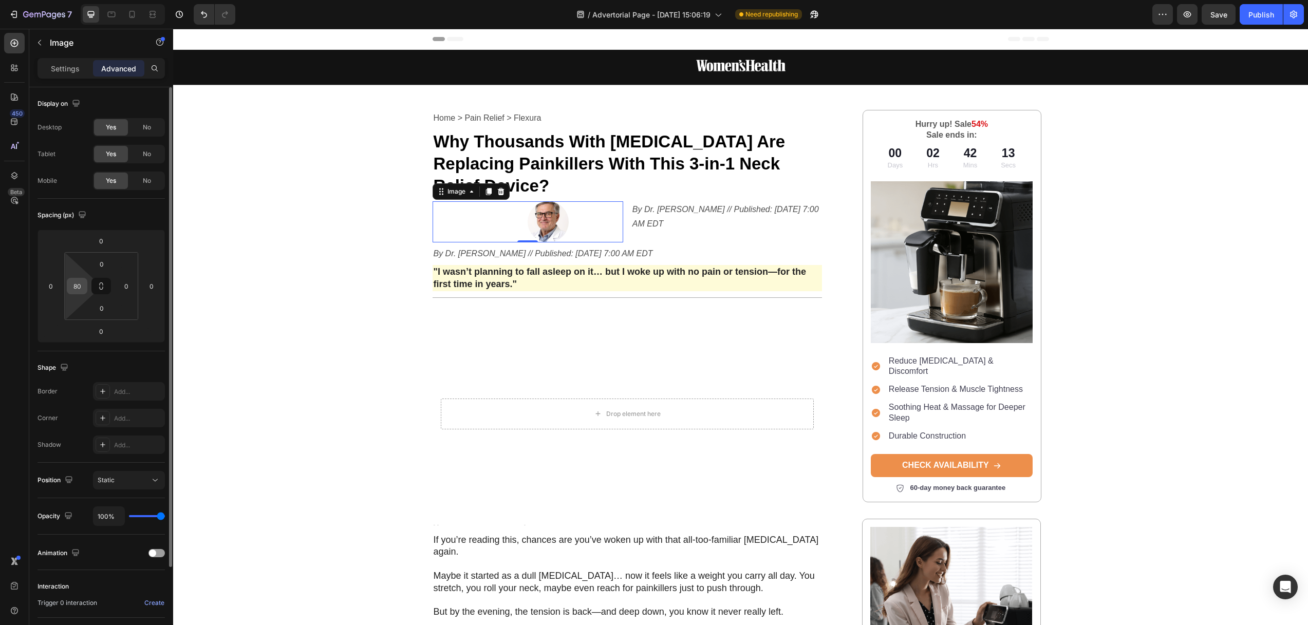
click at [79, 287] on input "80" at bounding box center [76, 285] width 15 height 15
click at [83, 287] on input "80" at bounding box center [76, 285] width 15 height 15
type input "8"
type input "0"
click at [132, 286] on input "0" at bounding box center [126, 285] width 15 height 15
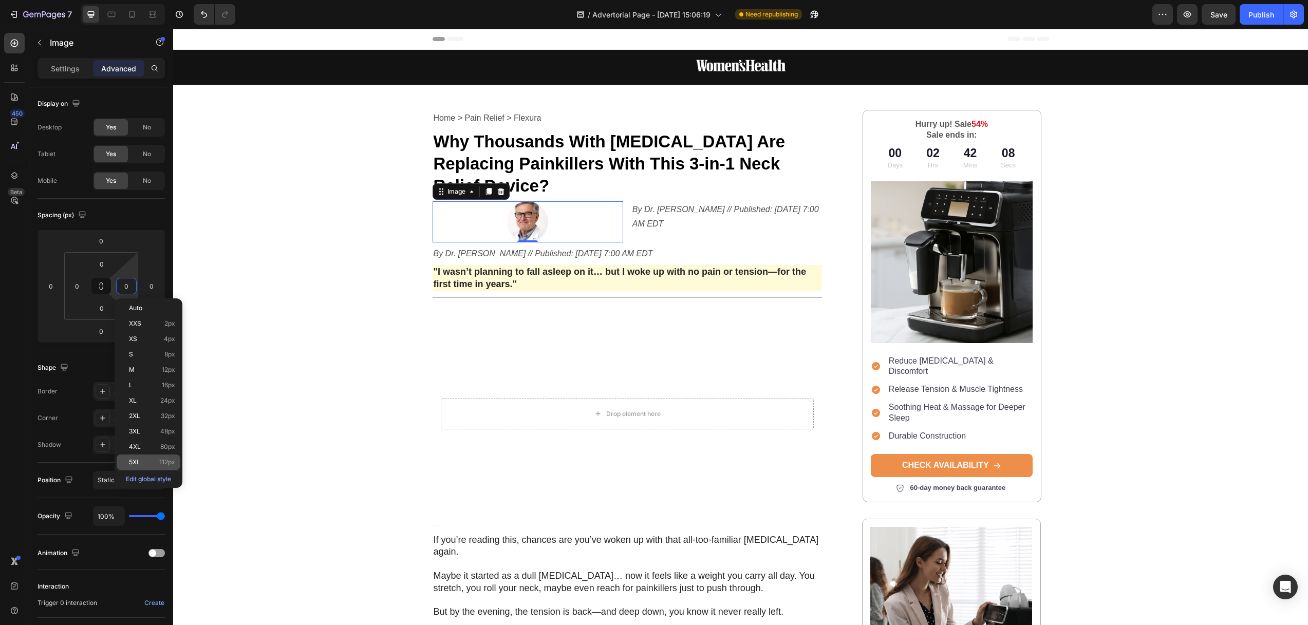
click at [144, 456] on div "5XL 112px" at bounding box center [149, 462] width 64 height 15
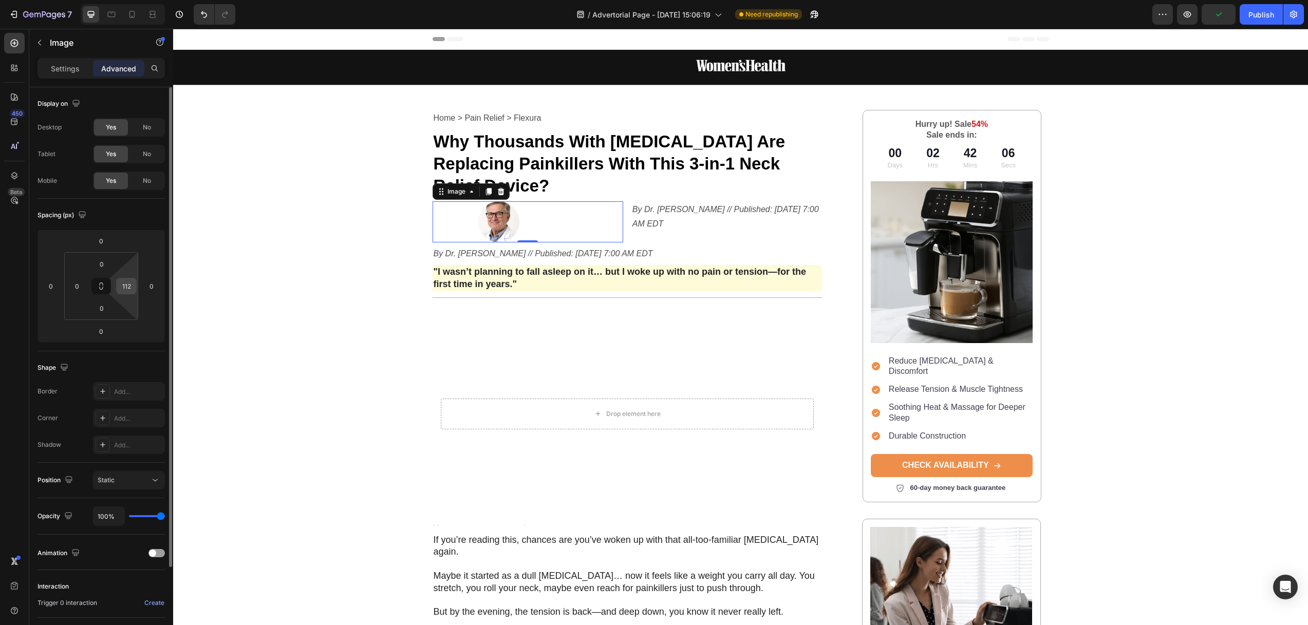
click at [126, 285] on input "112" at bounding box center [126, 285] width 15 height 15
click at [130, 286] on input "112" at bounding box center [126, 285] width 15 height 15
drag, startPoint x: 129, startPoint y: 285, endPoint x: 119, endPoint y: 281, distance: 10.9
click at [117, 282] on div "112" at bounding box center [126, 286] width 21 height 16
type input "2"
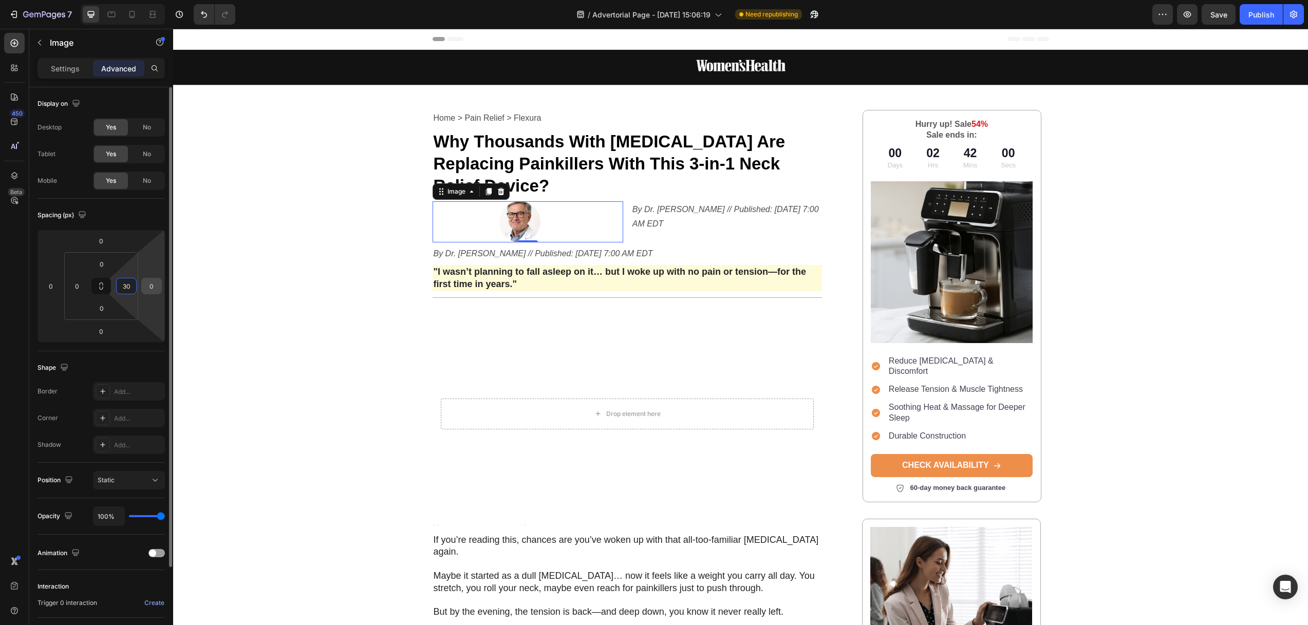
type input "300"
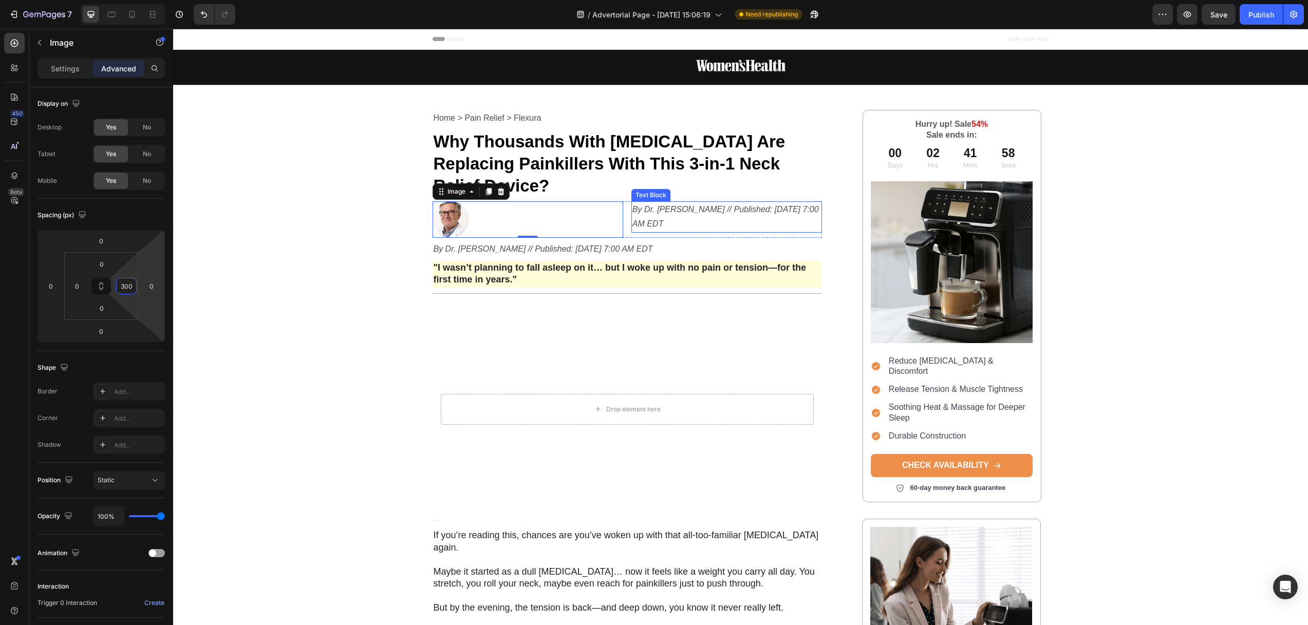
click at [651, 202] on p "By Dr. [PERSON_NAME] // Published: [DATE] 7:00 AM EDT" at bounding box center [726, 217] width 188 height 30
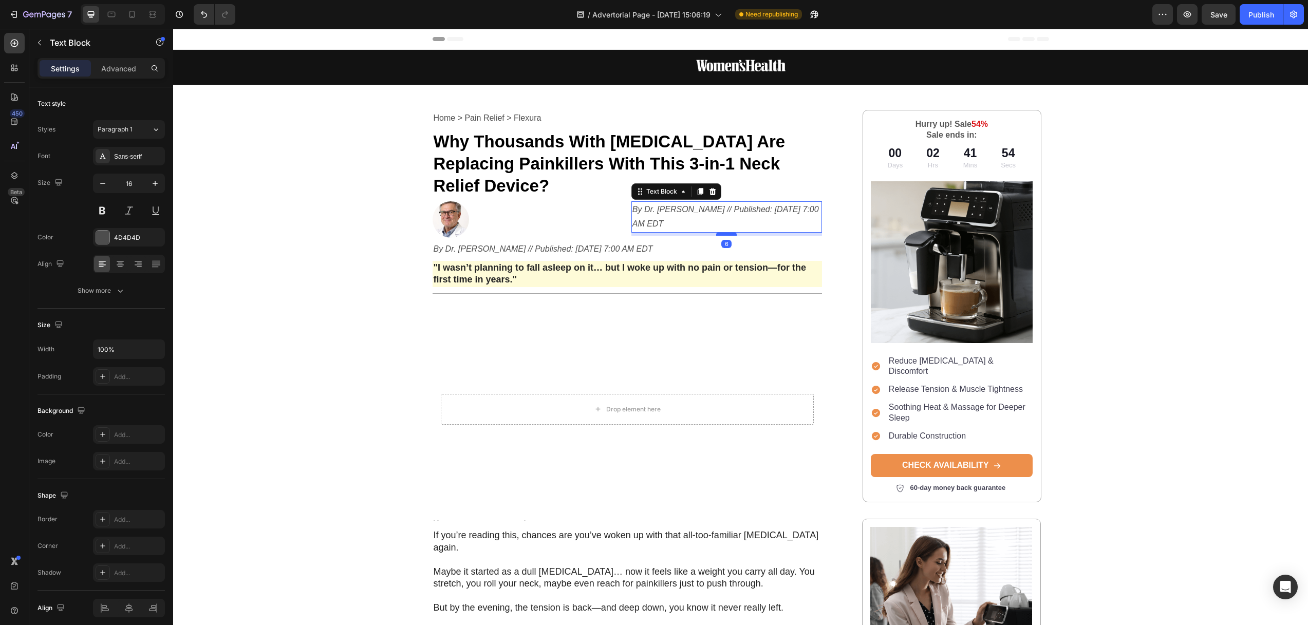
drag, startPoint x: 720, startPoint y: 210, endPoint x: 726, endPoint y: 213, distance: 6.7
click at [721, 233] on div at bounding box center [726, 234] width 21 height 3
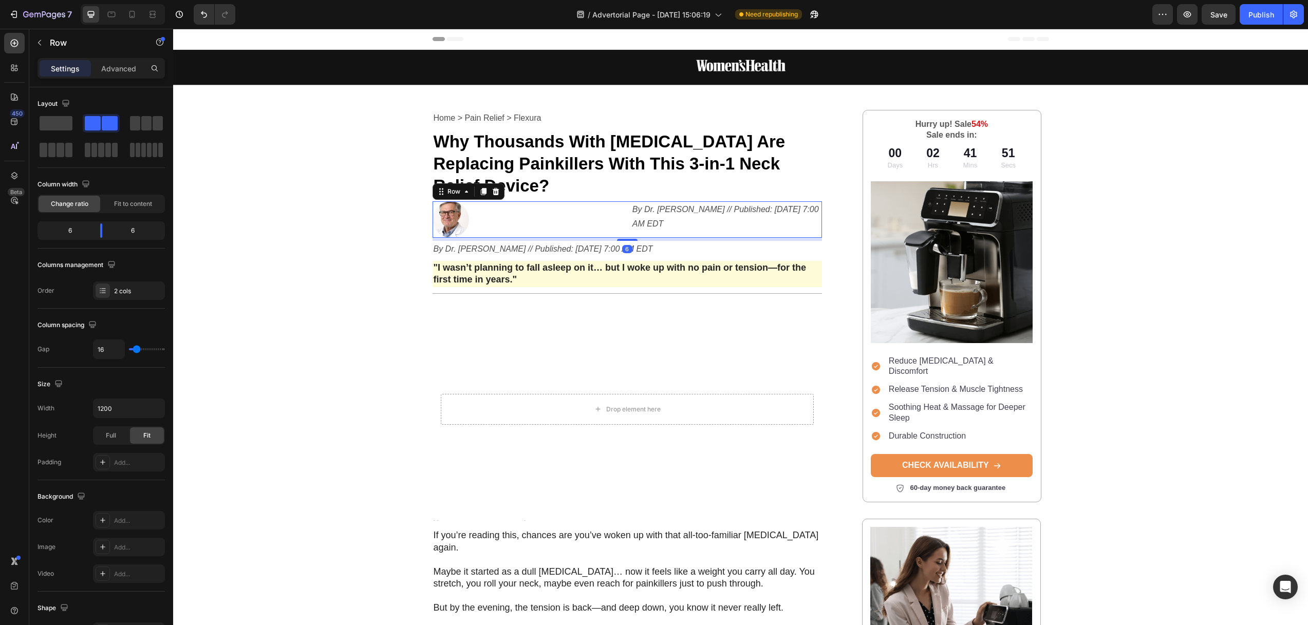
click at [626, 201] on div "Image By Dr. Jeremy Campbell // Published: Aug 24, 2025 7:00 AM EDT Text Block …" at bounding box center [627, 219] width 390 height 36
click at [653, 202] on p "By Dr. [PERSON_NAME] // Published: [DATE] 7:00 AM EDT" at bounding box center [726, 217] width 188 height 30
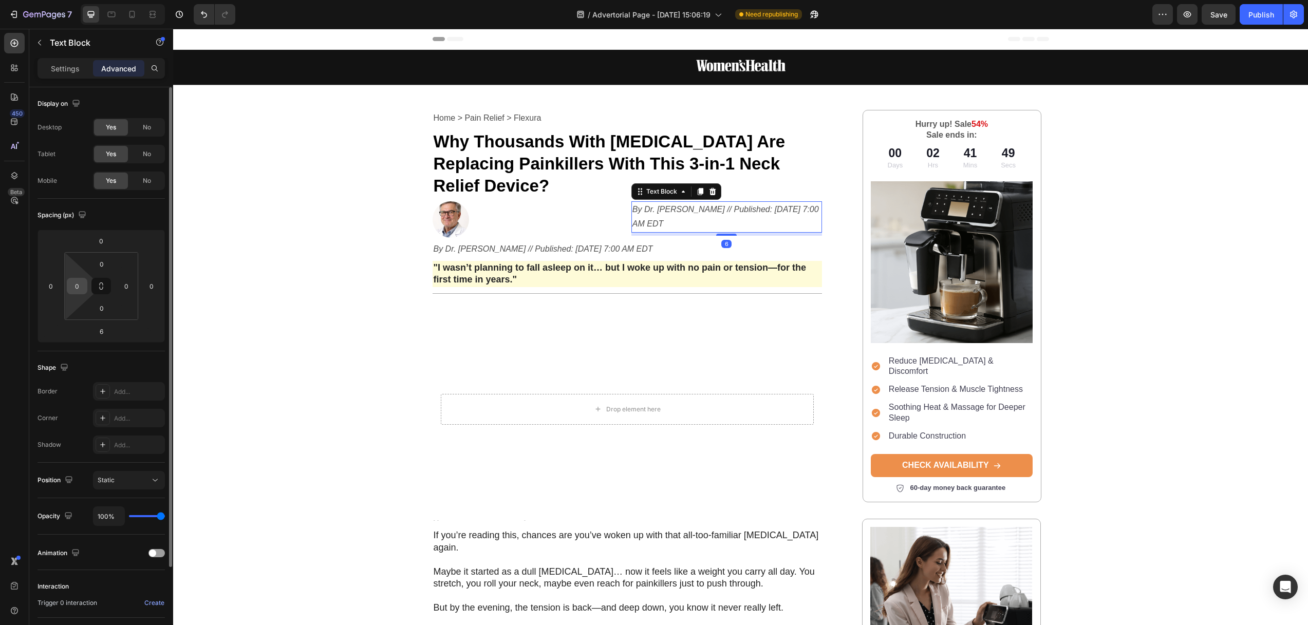
click at [71, 283] on input "0" at bounding box center [76, 285] width 15 height 15
drag, startPoint x: 82, startPoint y: 287, endPoint x: 65, endPoint y: 288, distance: 17.0
click at [65, 288] on div "0 0 0 0" at bounding box center [101, 286] width 74 height 68
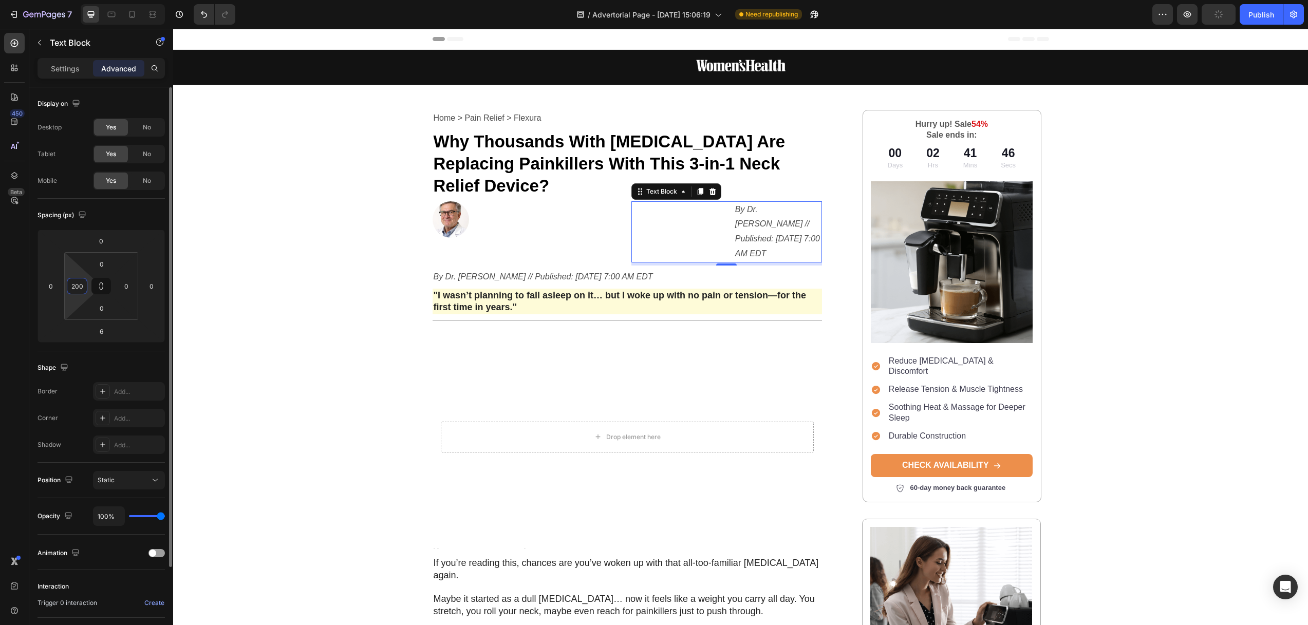
type input "0"
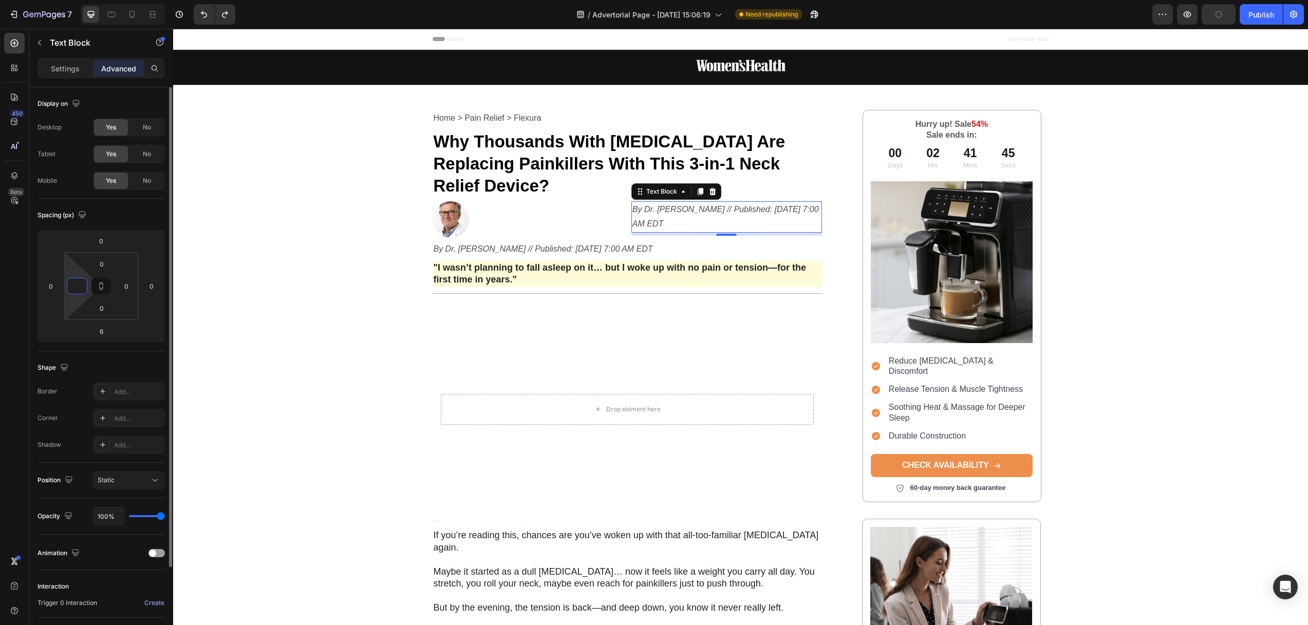
type input "0"
click at [122, 287] on input "0" at bounding box center [126, 285] width 15 height 15
type input "2"
type input "0"
click at [148, 293] on input "0" at bounding box center [151, 285] width 15 height 15
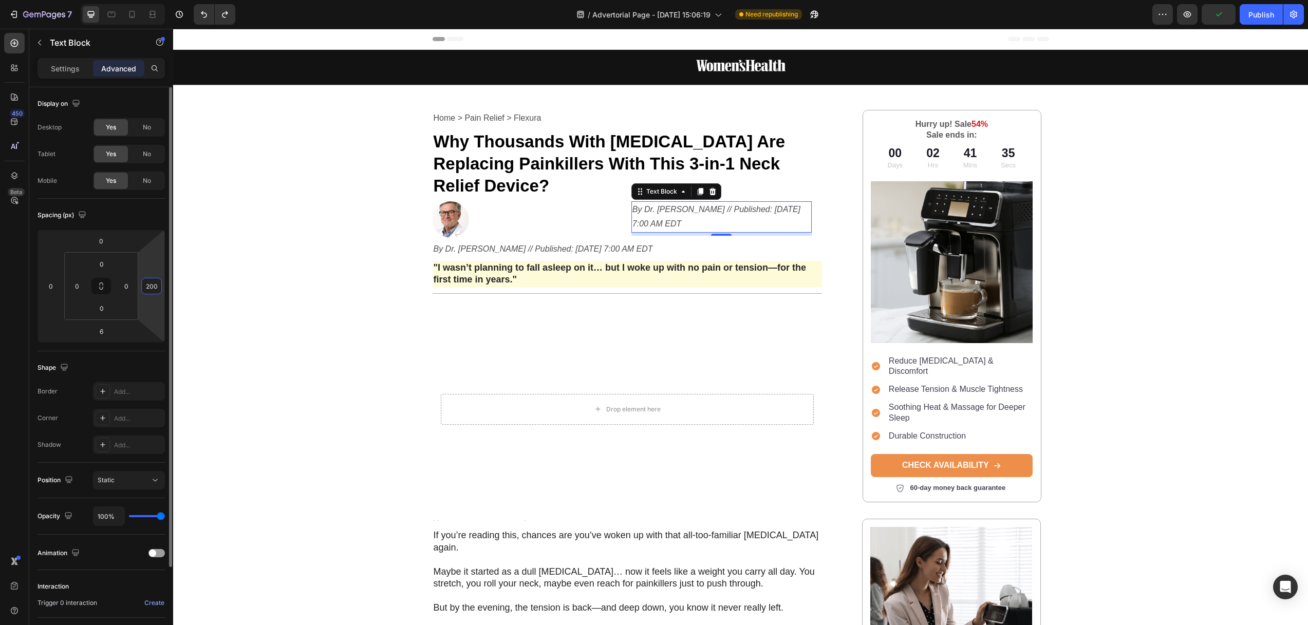
type input "20"
click at [493, 201] on div "Image 0" at bounding box center [527, 219] width 191 height 36
click at [105, 286] on icon at bounding box center [101, 286] width 8 height 8
click at [105, 286] on button at bounding box center [101, 286] width 20 height 16
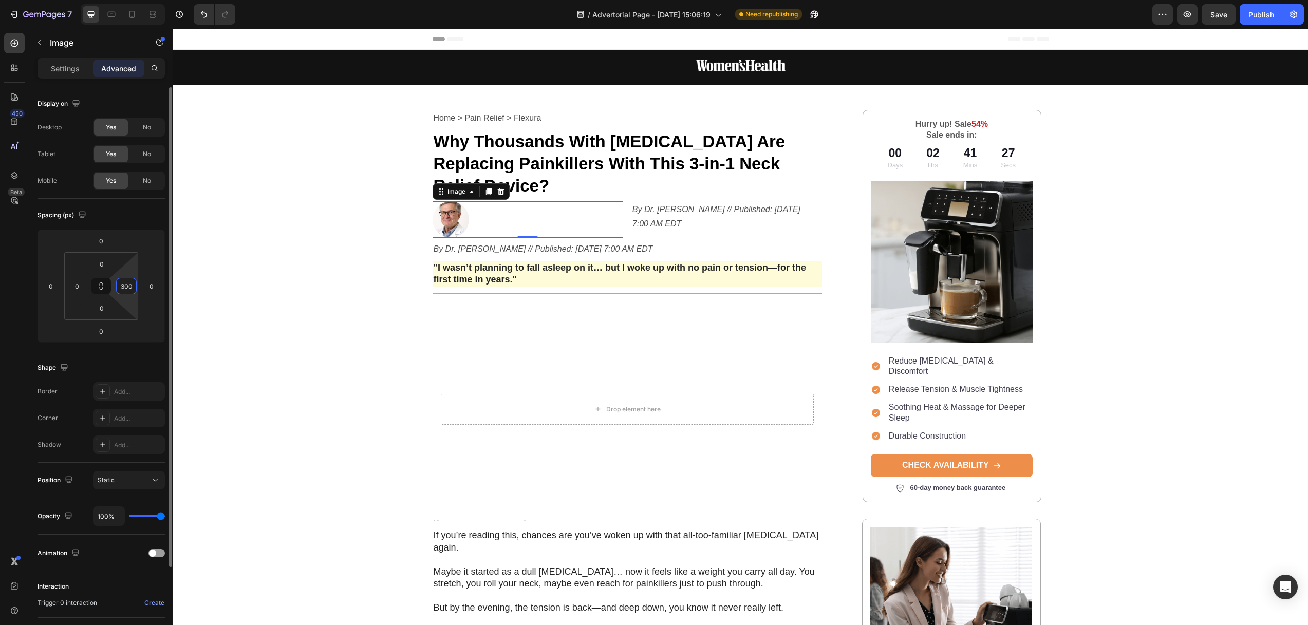
drag, startPoint x: 122, startPoint y: 286, endPoint x: 135, endPoint y: 285, distance: 12.4
click at [135, 285] on div "300" at bounding box center [126, 286] width 21 height 16
type input "0"
click at [160, 207] on div "Spacing (px)" at bounding box center [100, 215] width 127 height 16
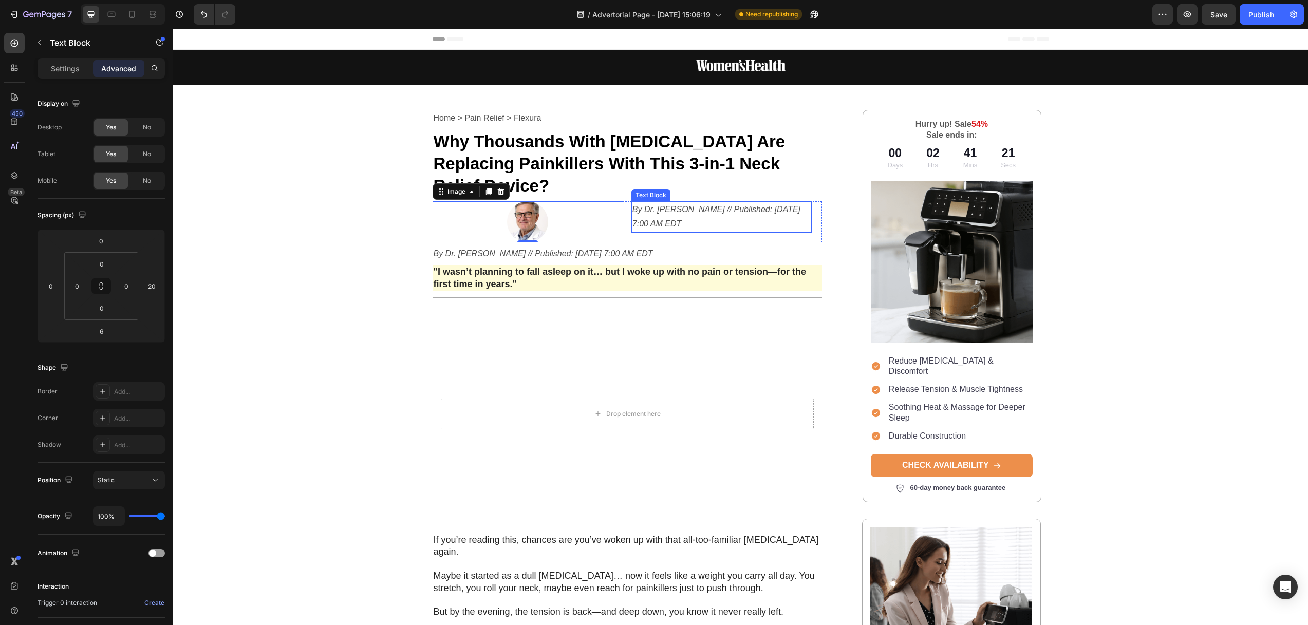
click at [676, 205] on icon "By Dr. [PERSON_NAME] // Published: [DATE] 7:00 AM EDT" at bounding box center [716, 217] width 168 height 24
drag, startPoint x: 714, startPoint y: 211, endPoint x: 715, endPoint y: 199, distance: 11.9
click at [715, 201] on div "By Dr. Jeremy Campbell // Published: Aug 24, 2025 7:00 AM EDT Text Block 0" at bounding box center [721, 217] width 180 height 32
type input "0"
click at [527, 201] on img at bounding box center [527, 221] width 41 height 41
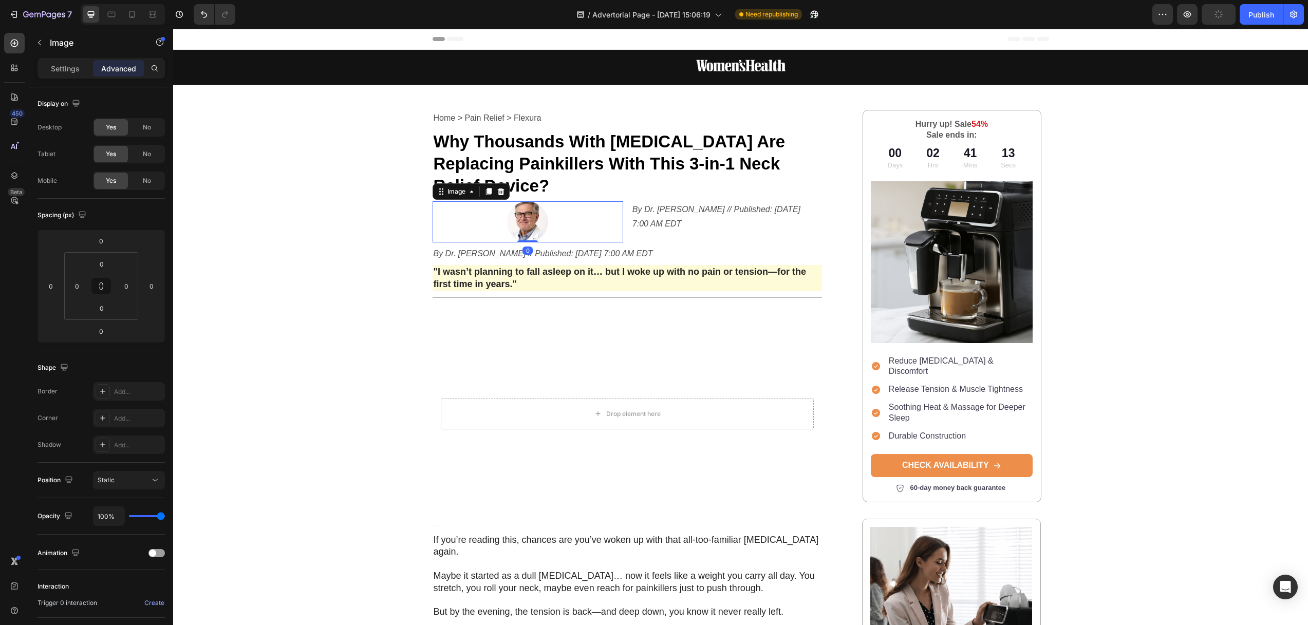
drag, startPoint x: 521, startPoint y: 217, endPoint x: 525, endPoint y: 204, distance: 13.6
click at [525, 203] on div "Image 0" at bounding box center [527, 221] width 191 height 41
click at [646, 202] on p "By Dr. [PERSON_NAME] // Published: [DATE] 7:00 AM EDT" at bounding box center [721, 217] width 178 height 30
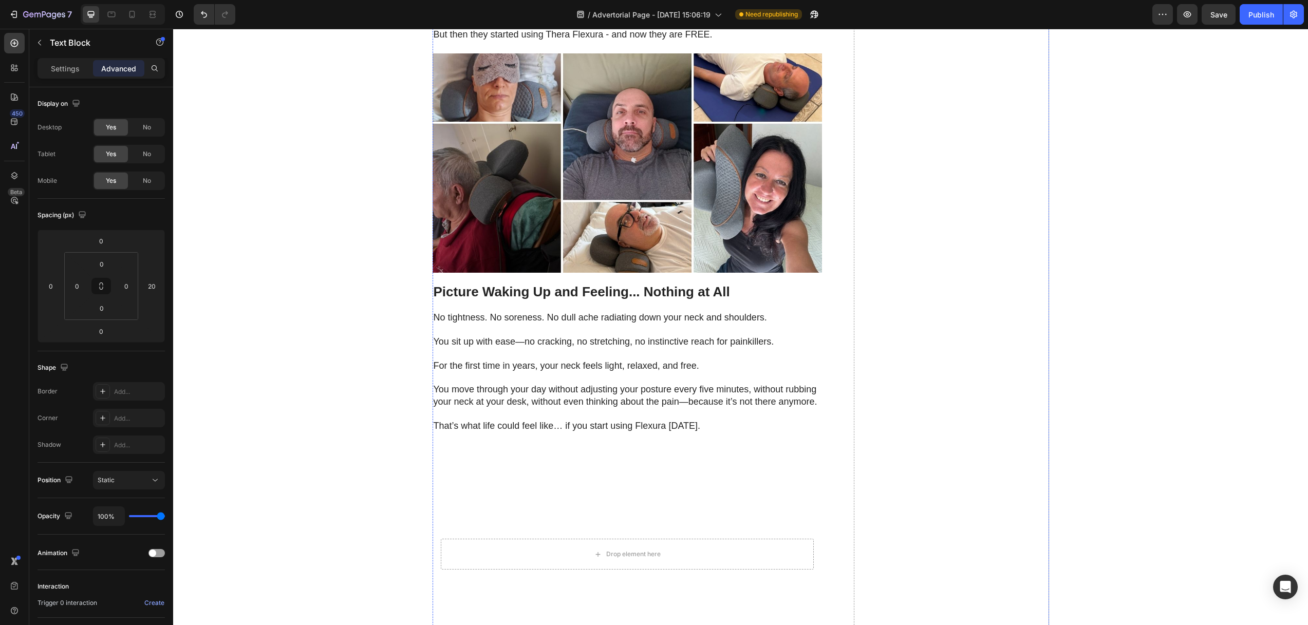
scroll to position [3673, 0]
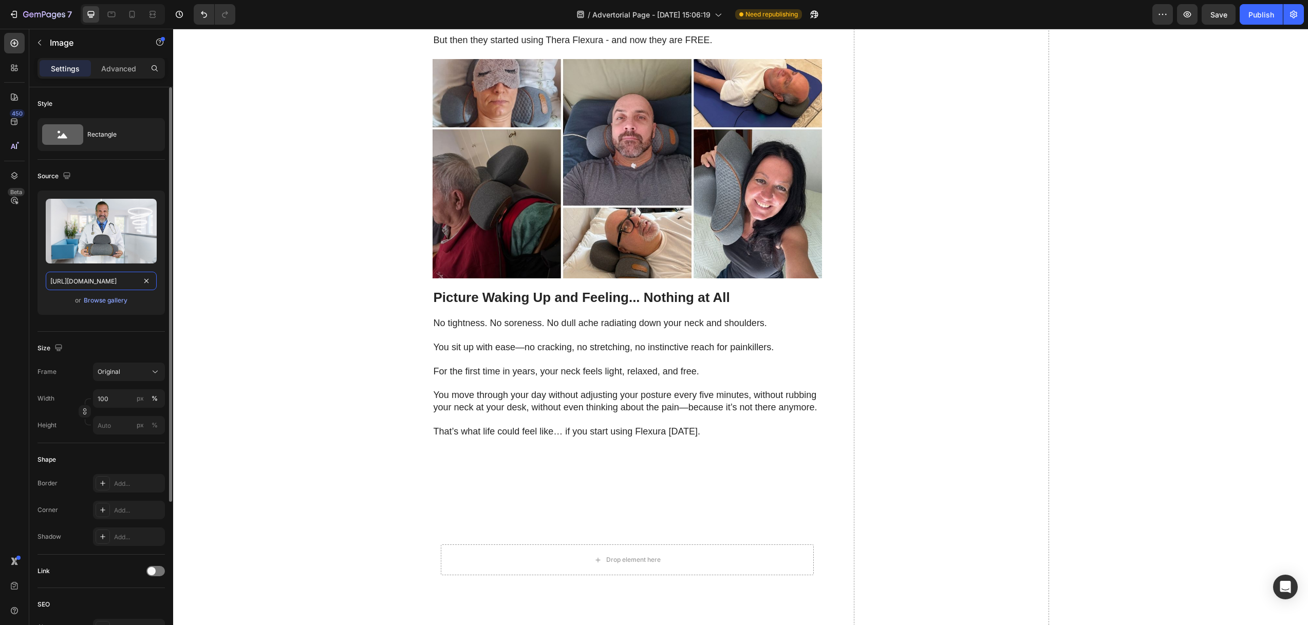
click at [93, 284] on input "https://artuvate.co/cdn/shop/files/gempages_540606567129547647-73c18af3-e050-4b…" at bounding box center [101, 281] width 111 height 18
paste input "messages-prod.27c852f3500f38c1e7786e2c9ff9e48f.r2.cloudflarestorage.com/f80469a…"
type input "https://messages-prod.27c852f3500f38c1e7786e2c9ff9e48f.r2.cloudflarestorage.com…"
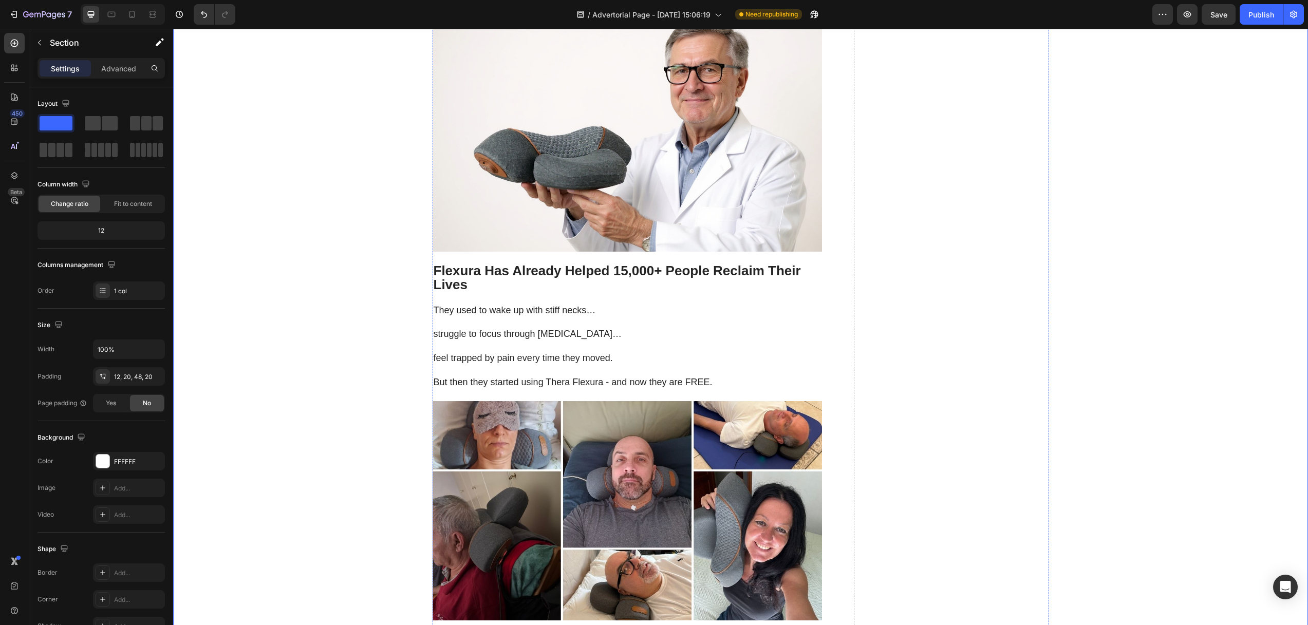
scroll to position [3467, 0]
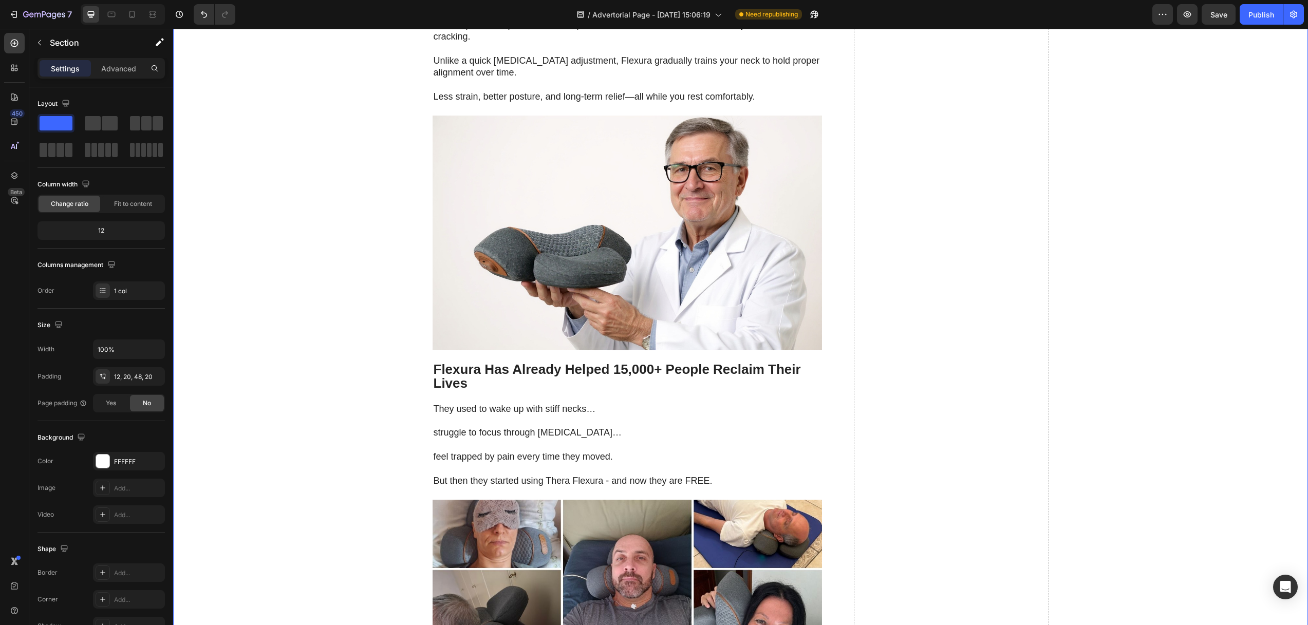
drag, startPoint x: 1363, startPoint y: 43, endPoint x: 1150, endPoint y: 36, distance: 212.7
click at [1222, 13] on span "Save" at bounding box center [1218, 14] width 17 height 9
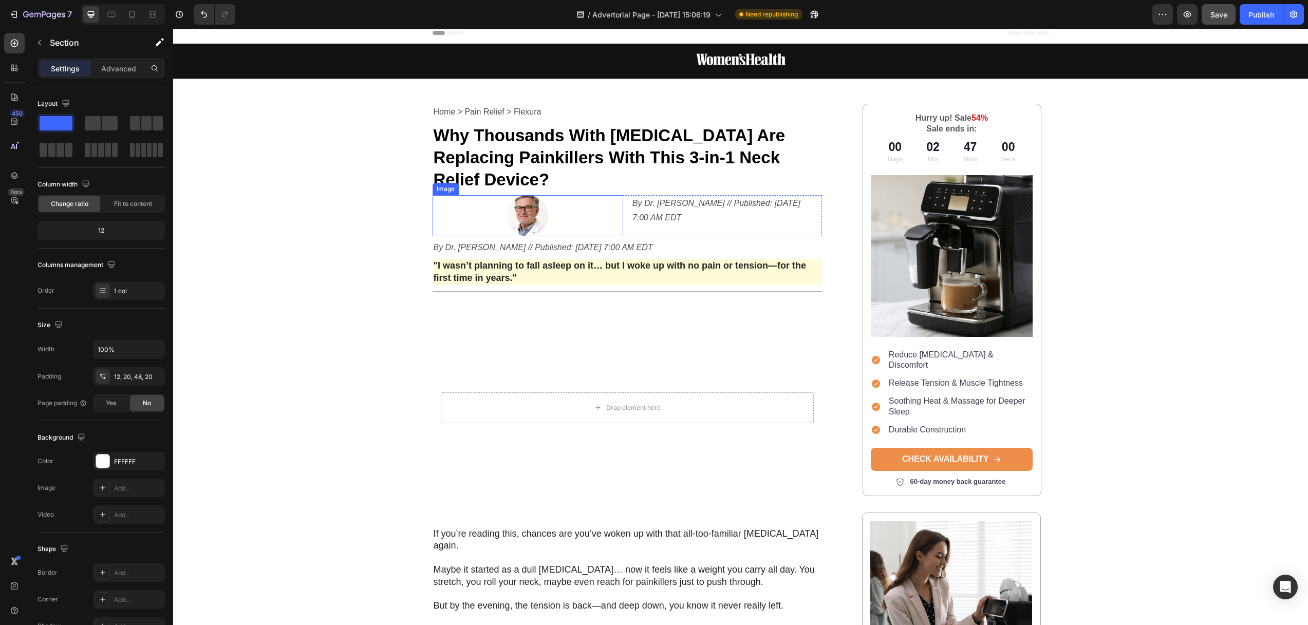
scroll to position [0, 0]
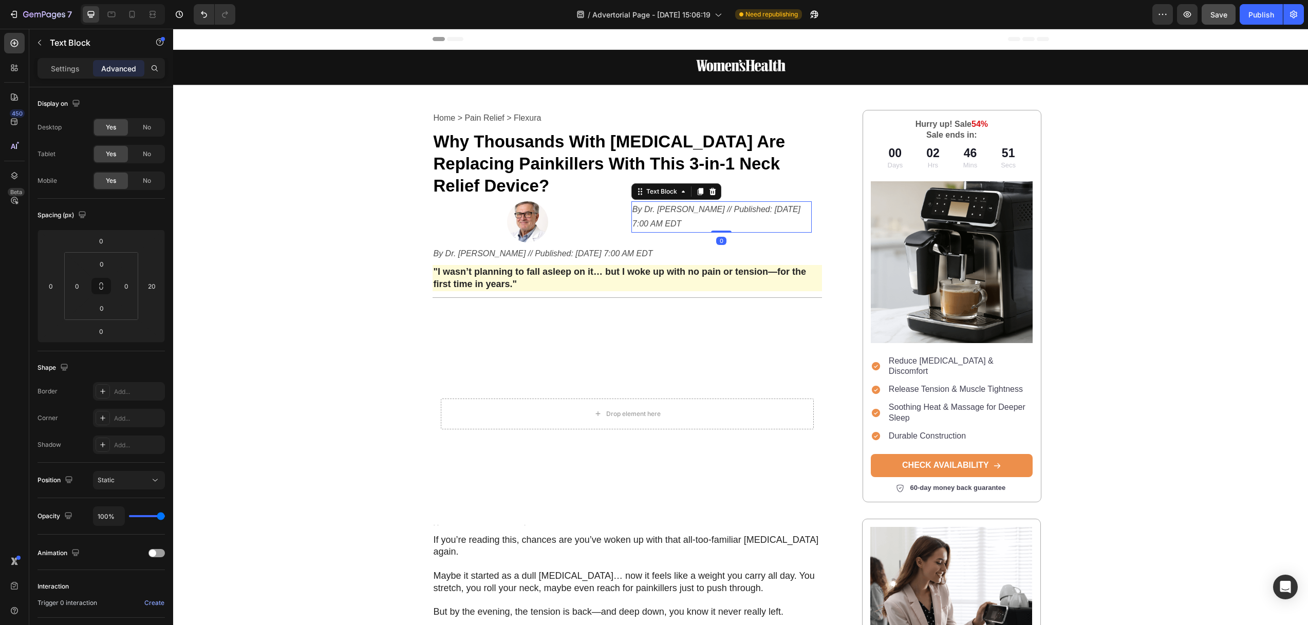
click at [672, 205] on icon "By Dr. [PERSON_NAME] // Published: [DATE] 7:00 AM EDT" at bounding box center [716, 217] width 168 height 24
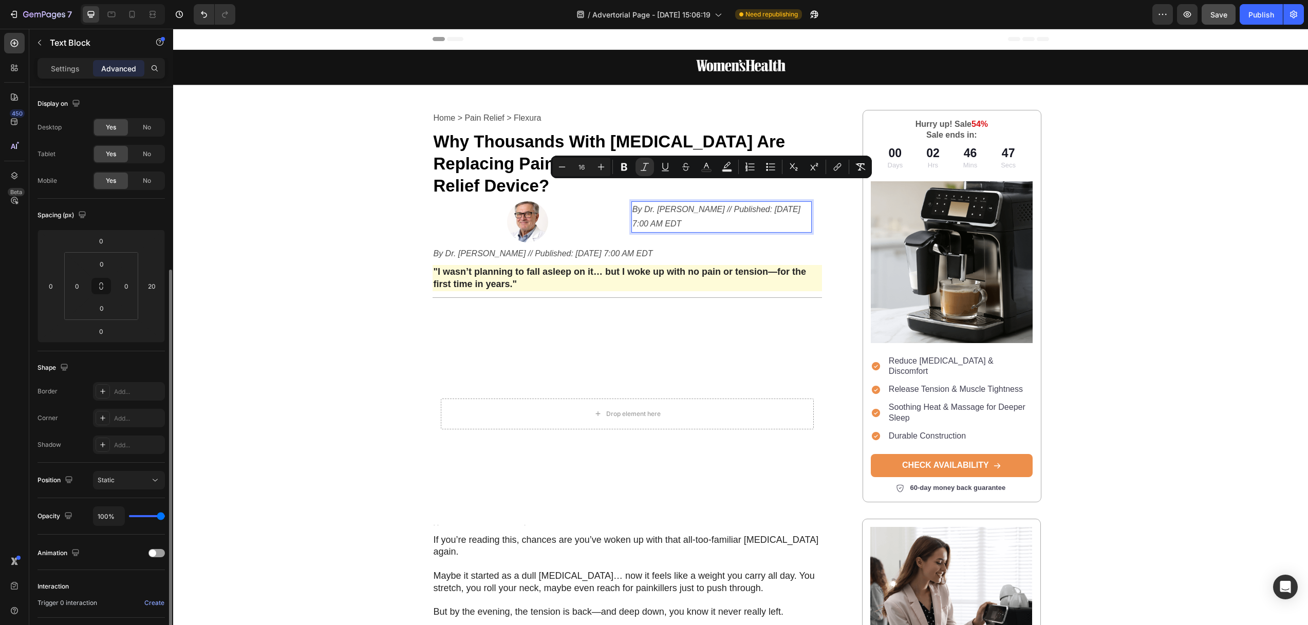
scroll to position [103, 0]
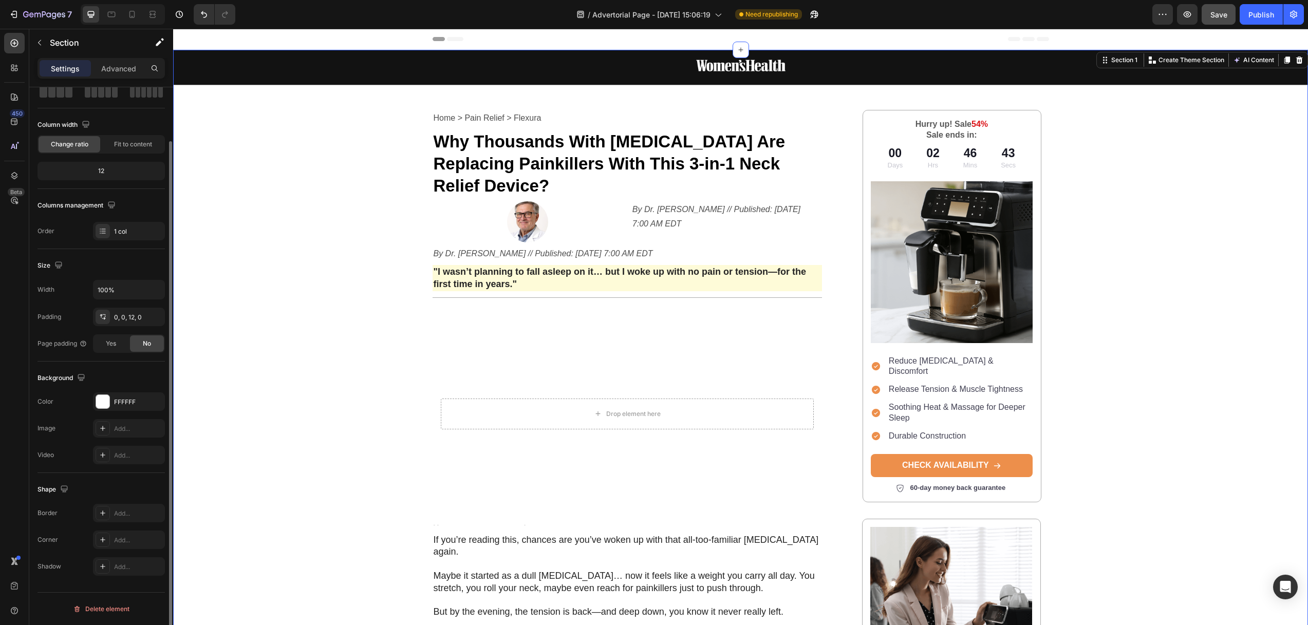
click at [385, 182] on div "Image Row Home > Pain Relief > Flexura Text Block Why Thousands With Neck Pain …" at bounding box center [740, 501] width 1134 height 902
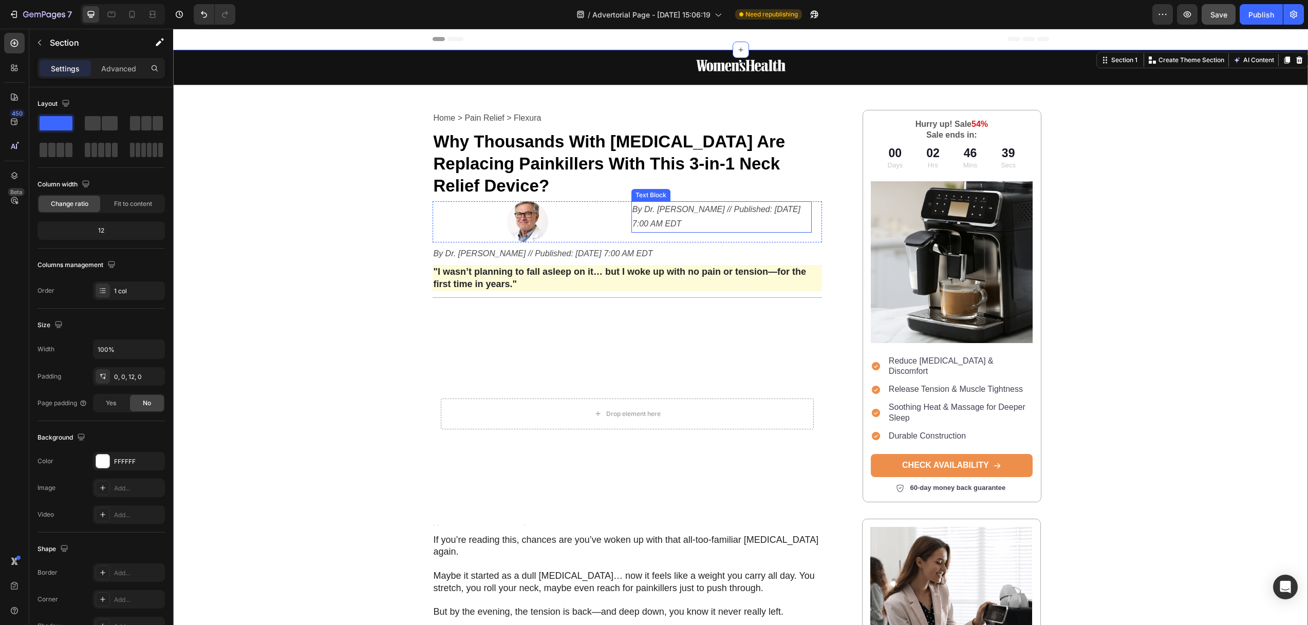
click at [663, 205] on icon "By Dr. [PERSON_NAME] // Published: [DATE] 7:00 AM EDT" at bounding box center [716, 217] width 168 height 24
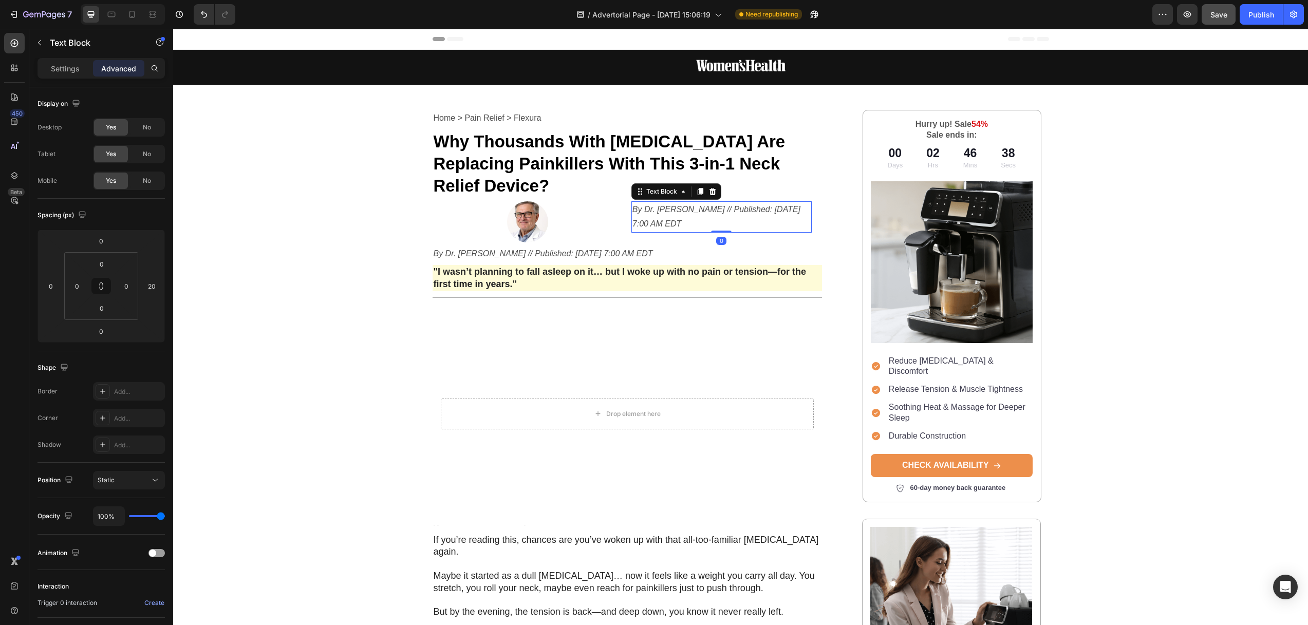
click at [709, 188] on icon at bounding box center [712, 191] width 7 height 7
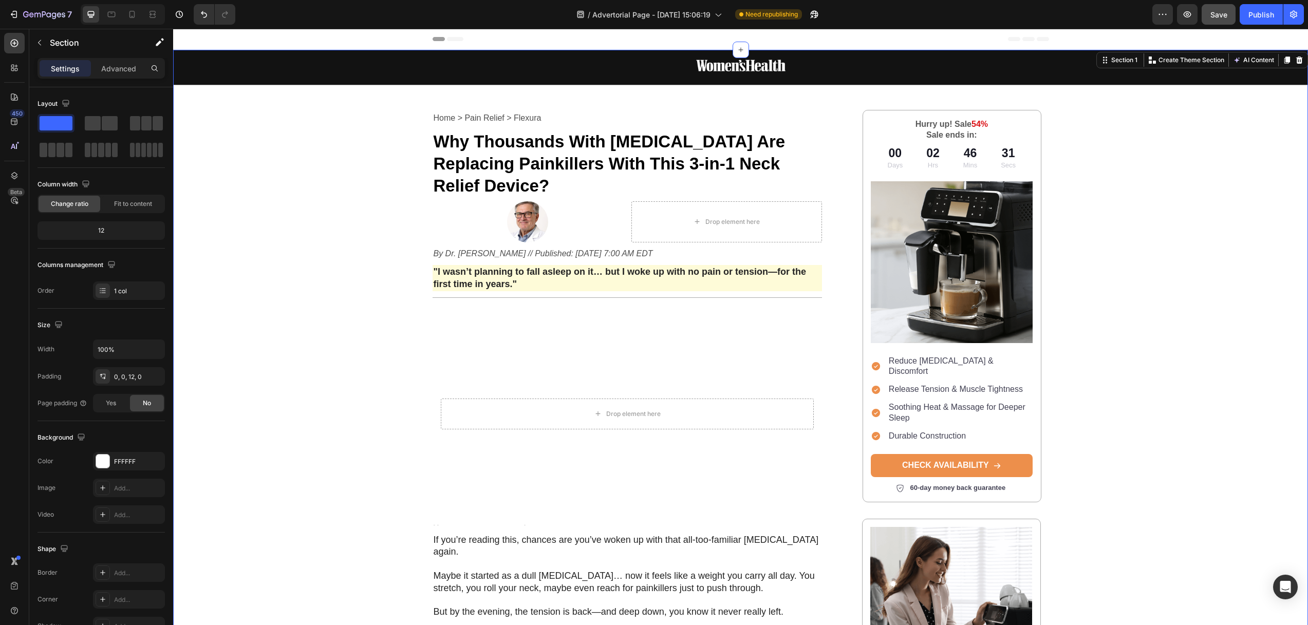
click at [356, 99] on div "Image Row Home > Pain Relief > Flexura Text Block Why Thousands With Neck Pain …" at bounding box center [740, 501] width 1134 height 902
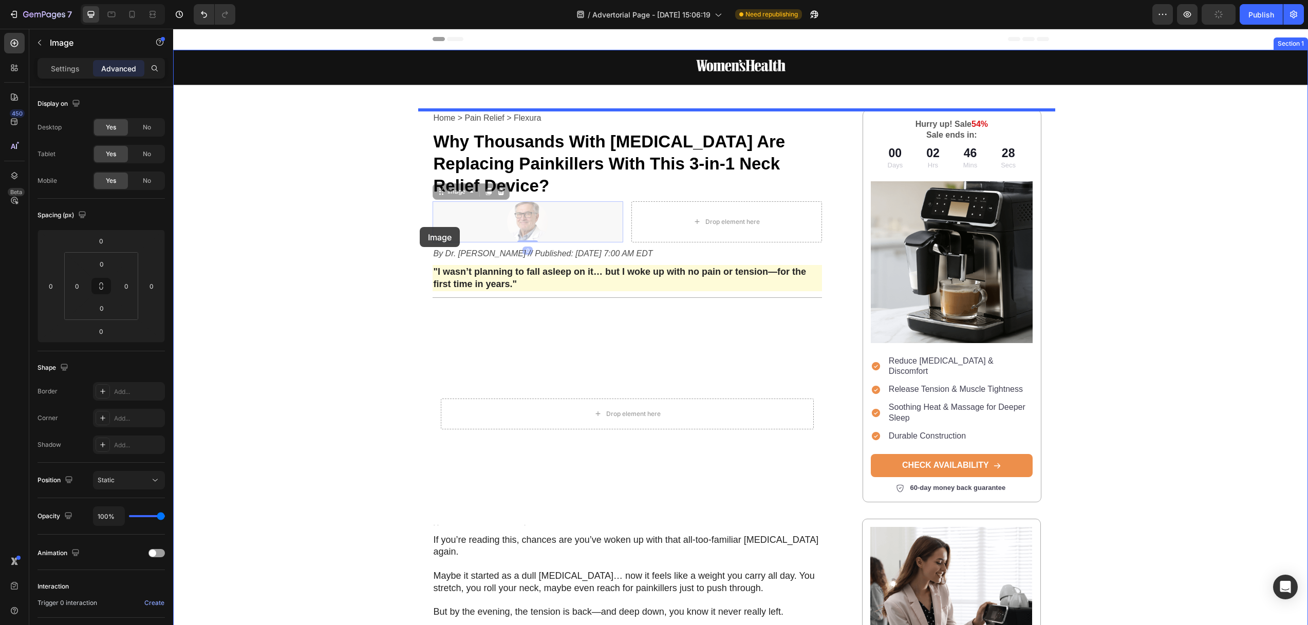
drag, startPoint x: 522, startPoint y: 199, endPoint x: 432, endPoint y: 222, distance: 92.7
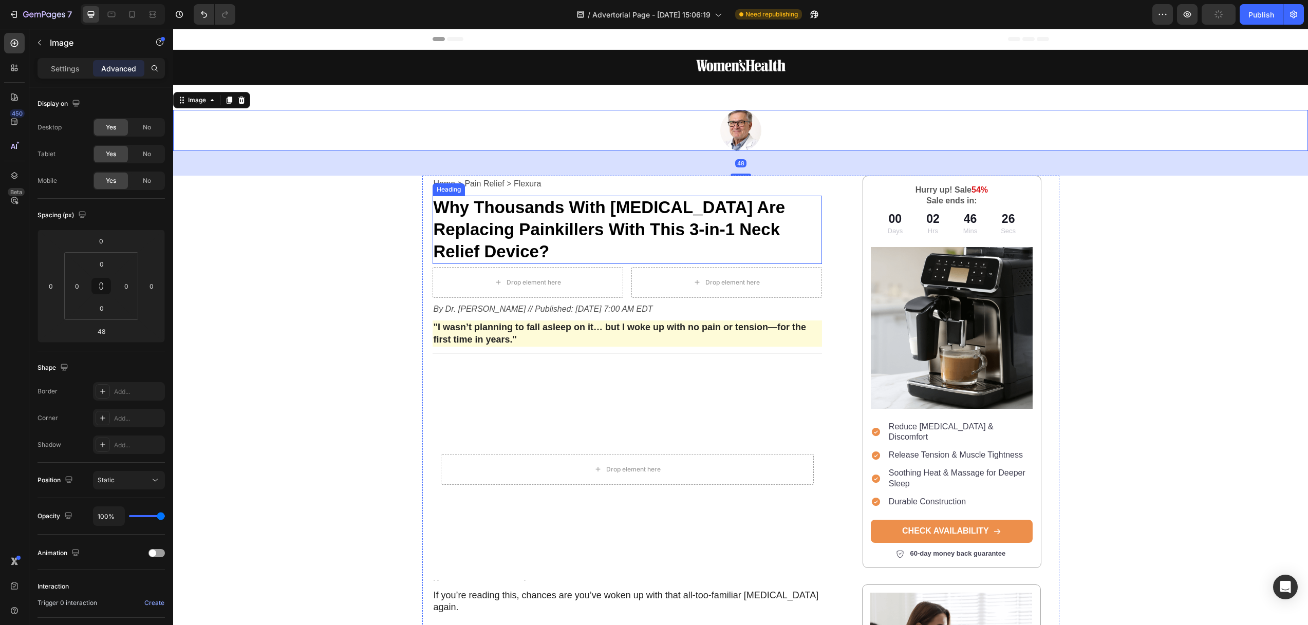
type input "0"
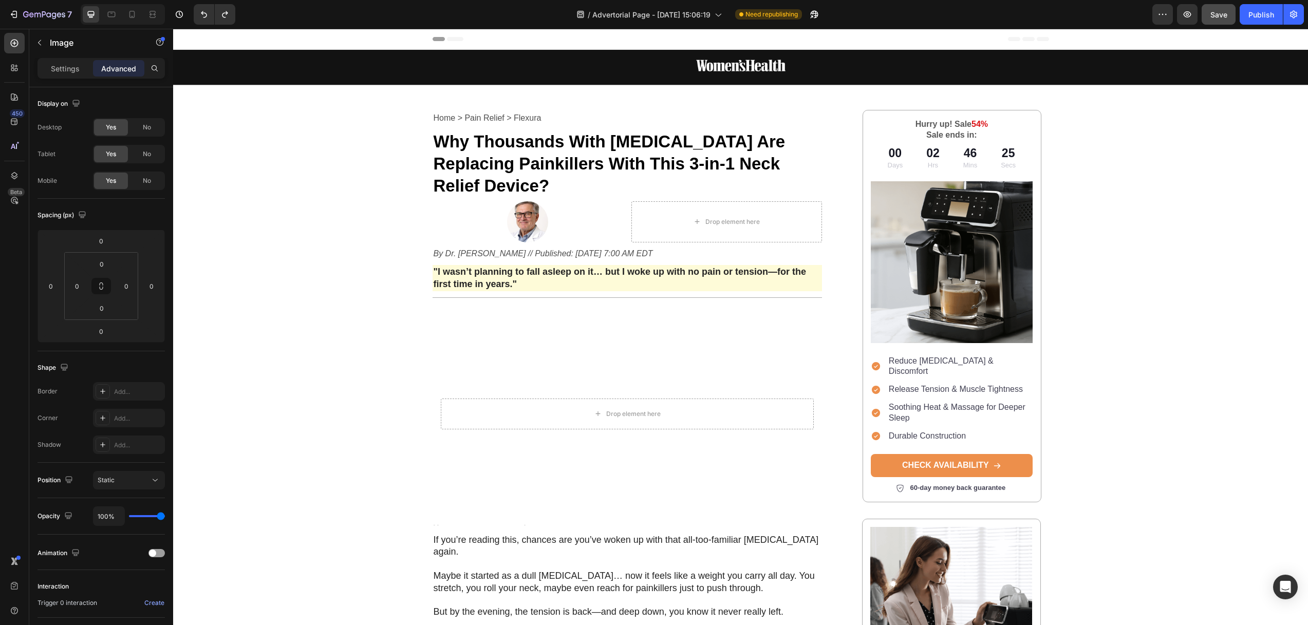
click at [517, 201] on img at bounding box center [527, 221] width 41 height 41
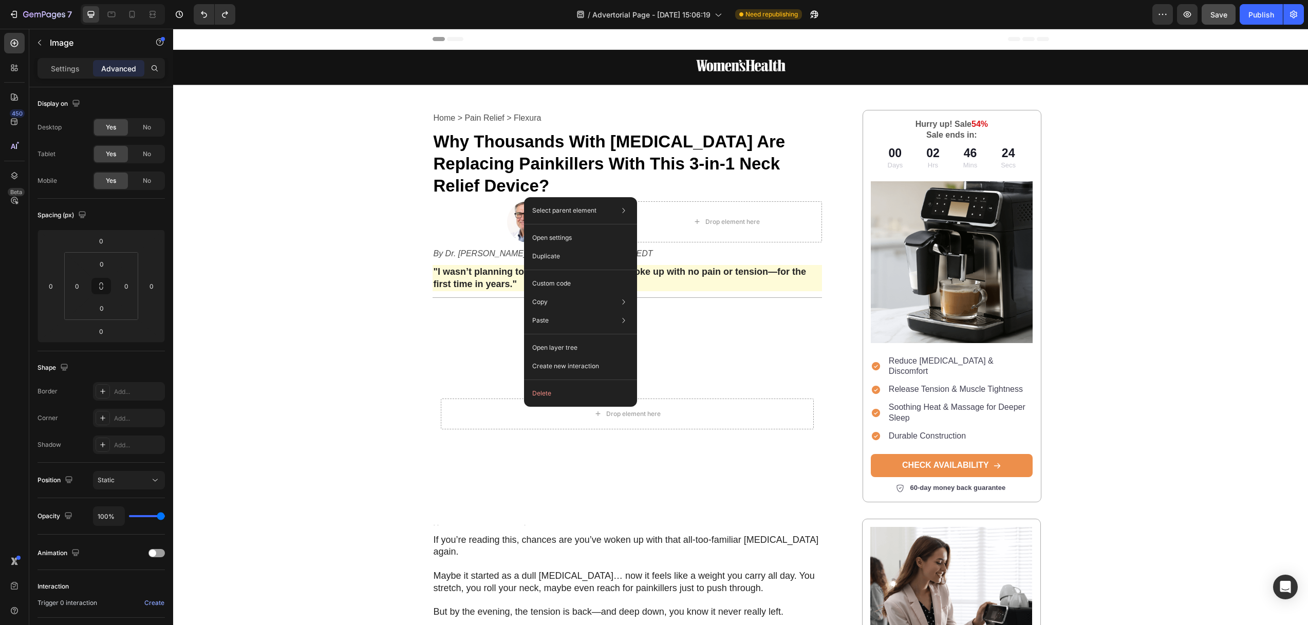
drag, startPoint x: 523, startPoint y: 197, endPoint x: 697, endPoint y: 226, distance: 176.0
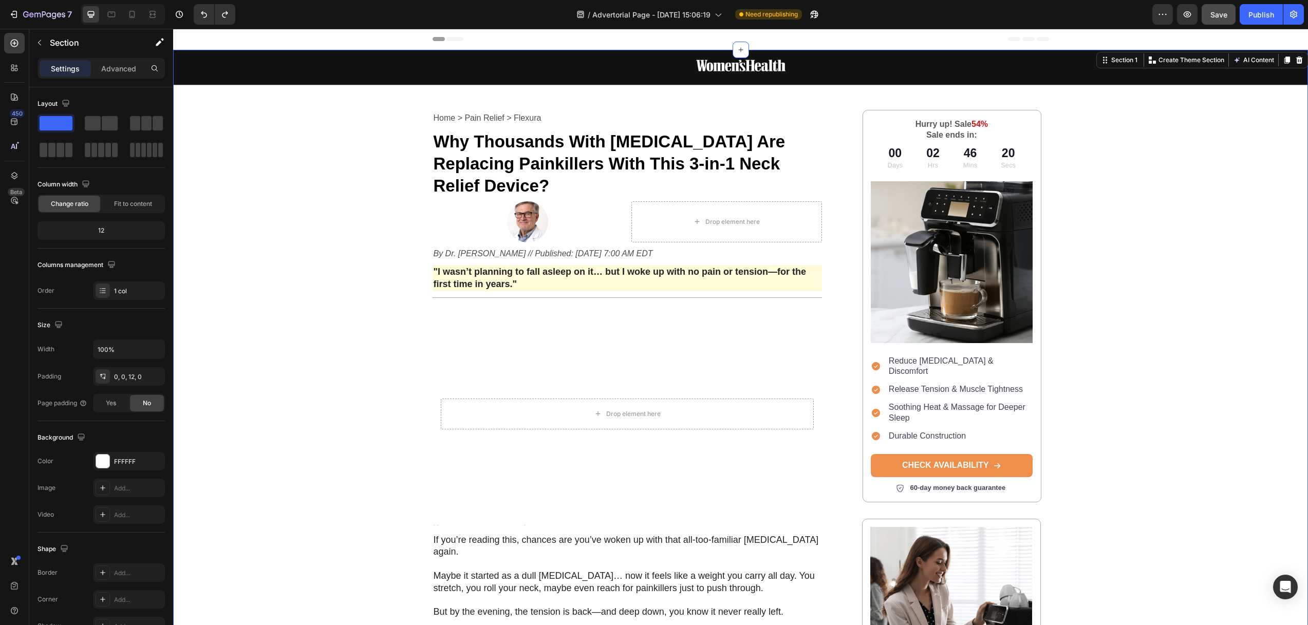
click at [1196, 147] on div "Image Row Home > Pain Relief > Flexura Text Block Why Thousands With Neck Pain …" at bounding box center [740, 501] width 1134 height 902
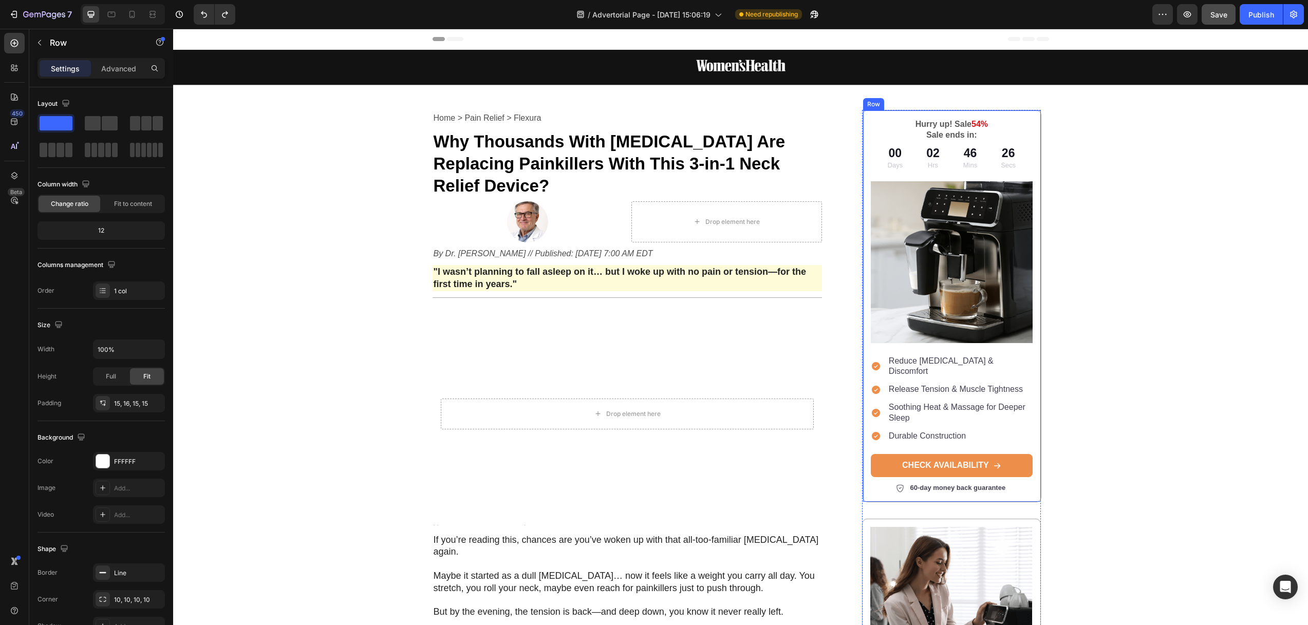
click at [862, 123] on div "Hurry up! Sale 54% Sale ends in: Text Block 00 Days 02 Hrs 46 Mins 26 Secs Coun…" at bounding box center [951, 306] width 179 height 392
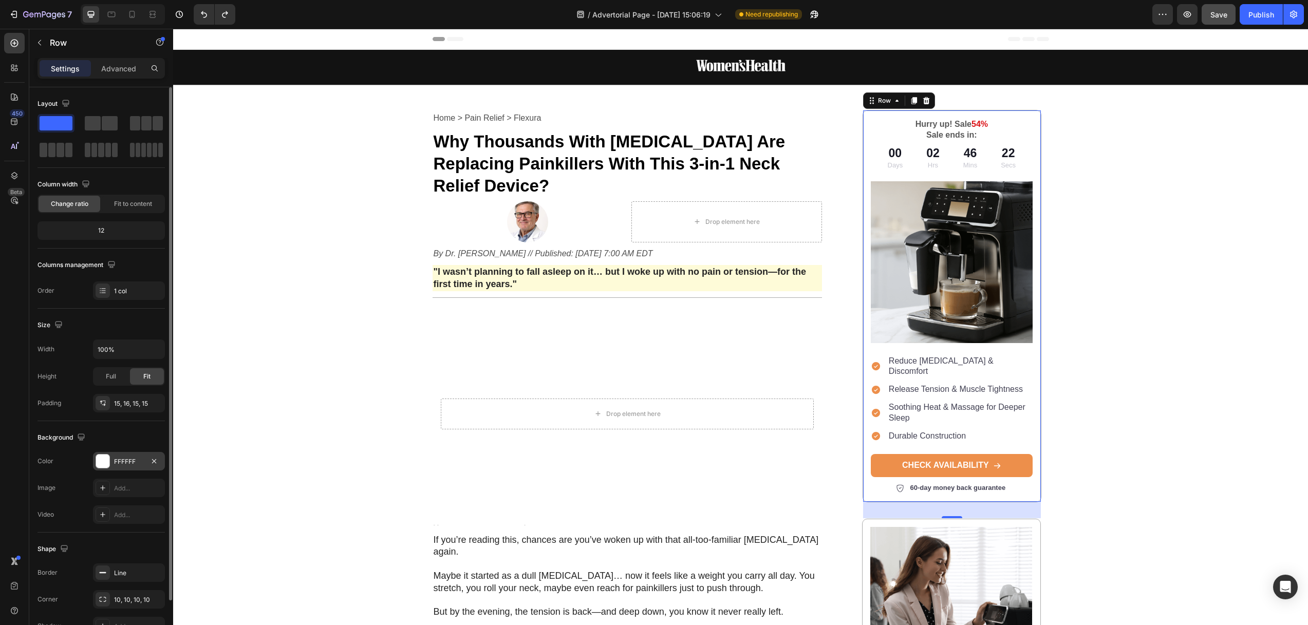
click at [104, 455] on div at bounding box center [102, 461] width 13 height 13
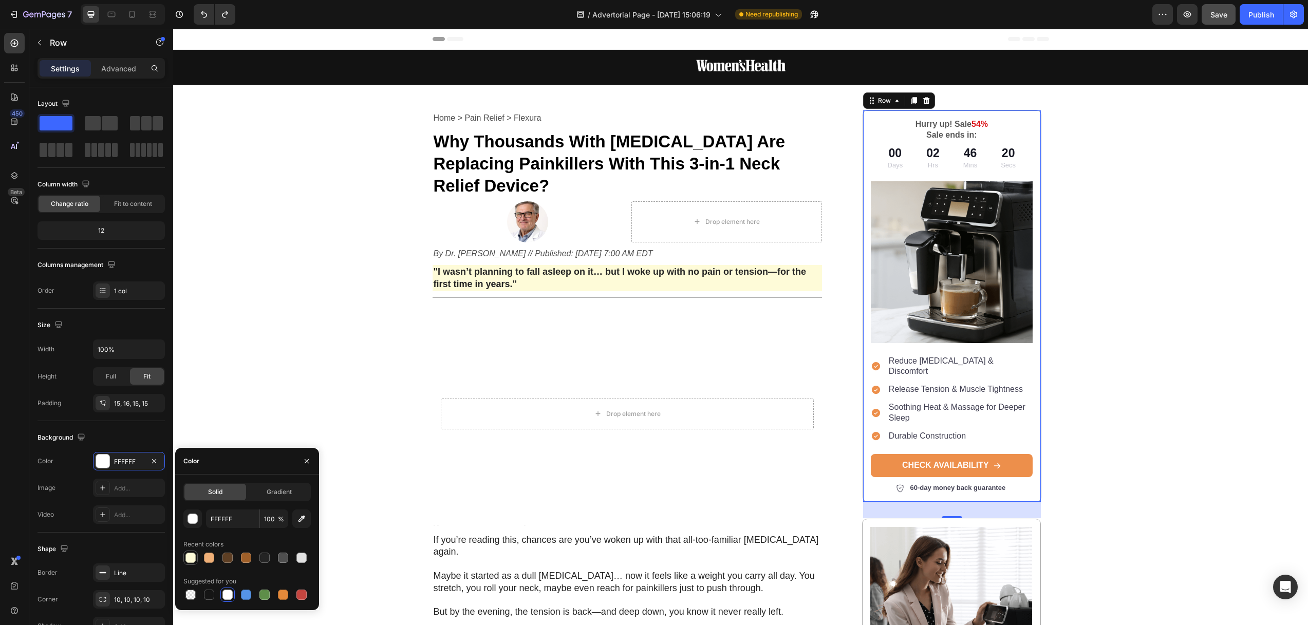
click at [192, 556] on div at bounding box center [190, 558] width 10 height 10
type input "FEFBD8"
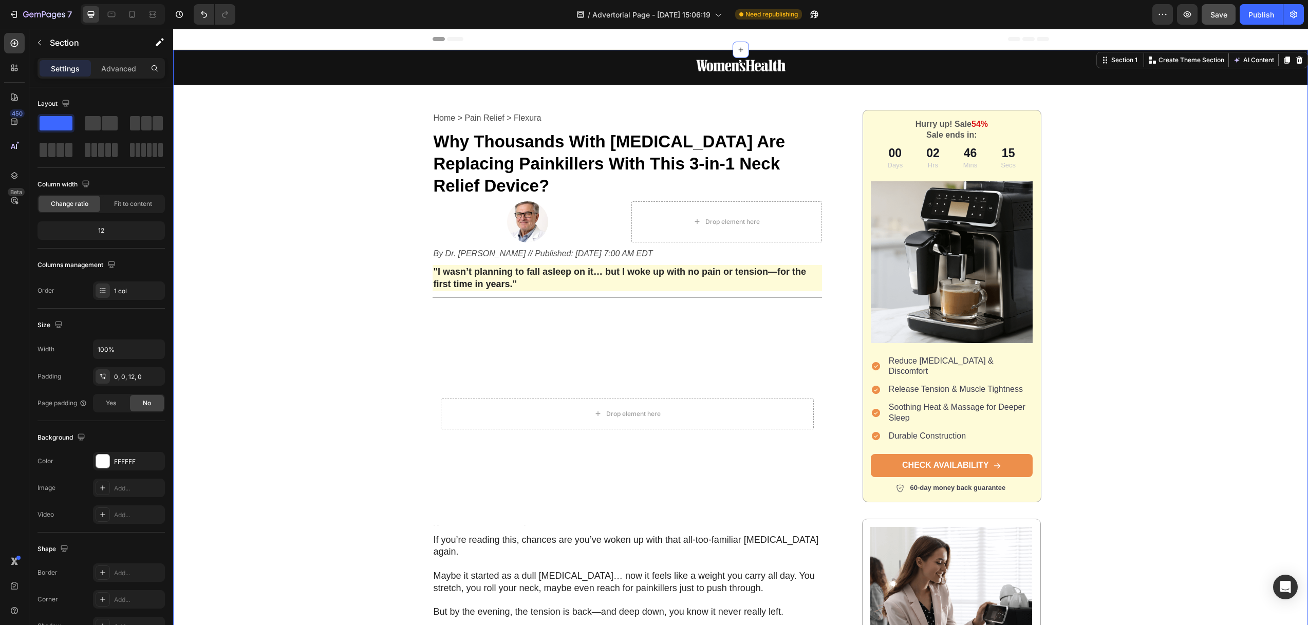
click at [1139, 238] on div "Image Row Home > Pain Relief > Flexura Text Block Why Thousands With Neck Pain …" at bounding box center [740, 610] width 1134 height 1121
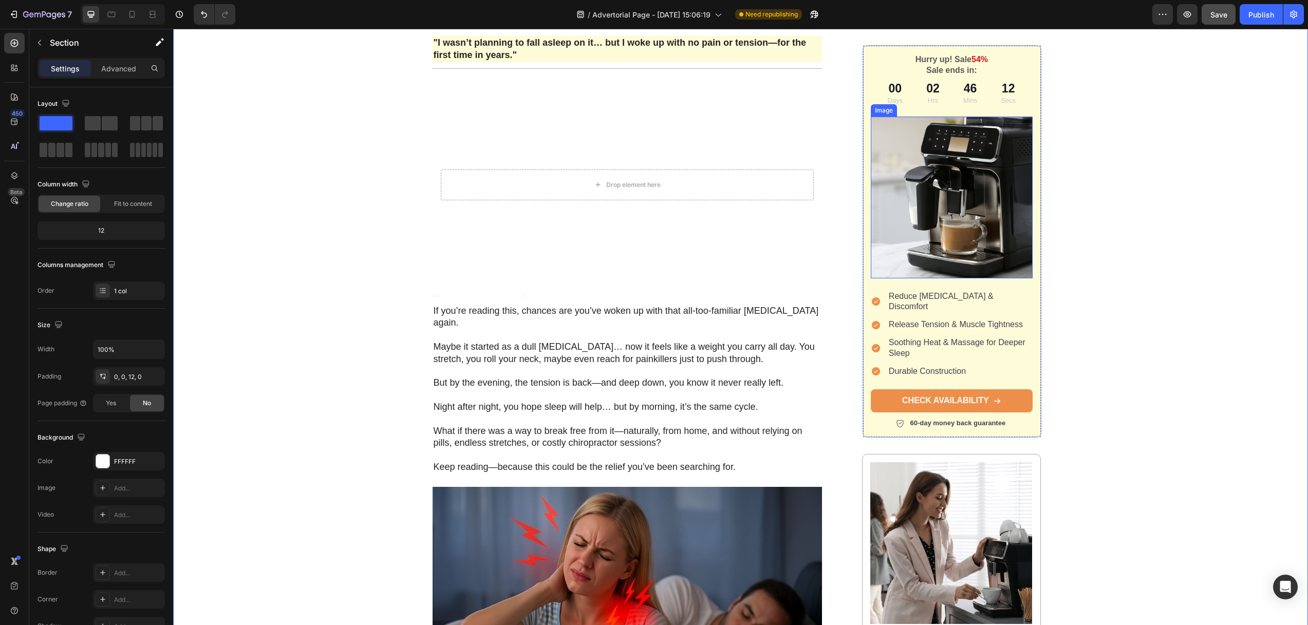
scroll to position [12, 0]
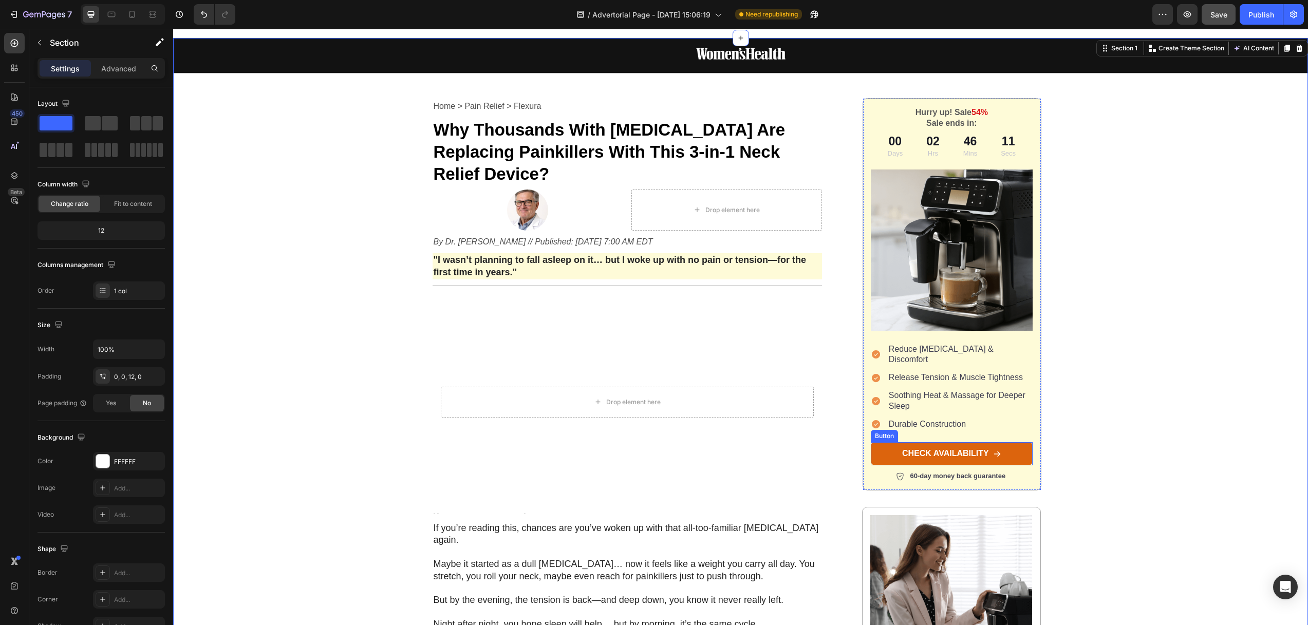
click at [1006, 442] on link "CHECK AVAILABILITY" at bounding box center [952, 453] width 162 height 23
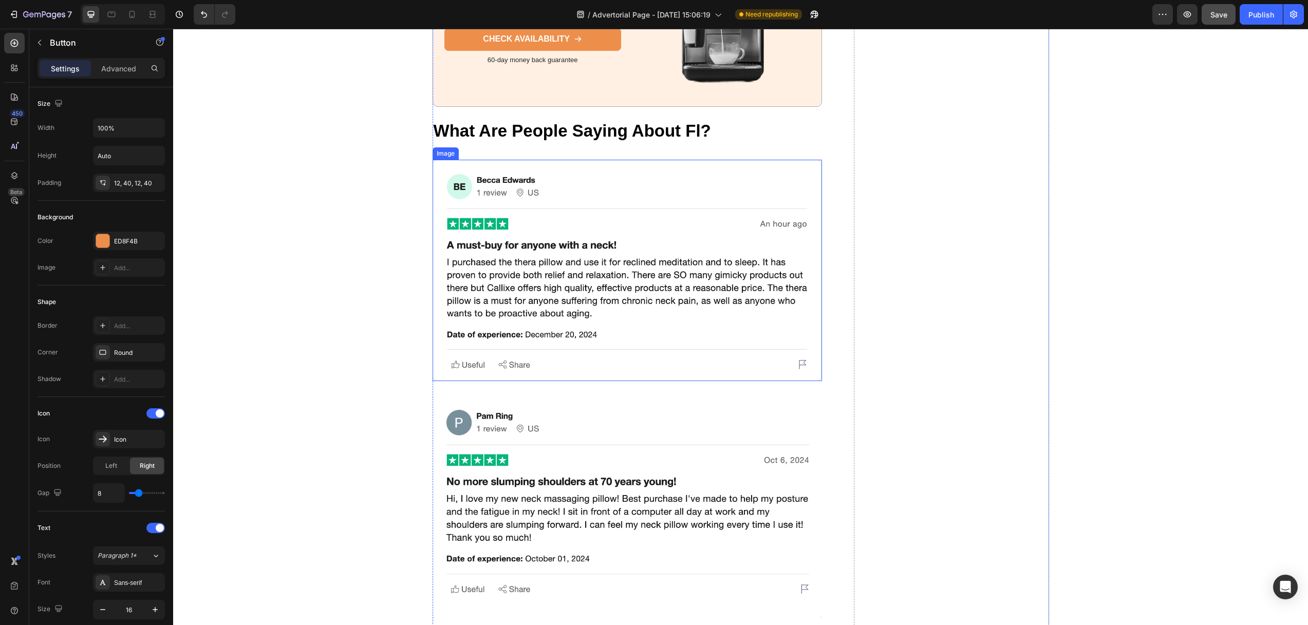
scroll to position [5007, 0]
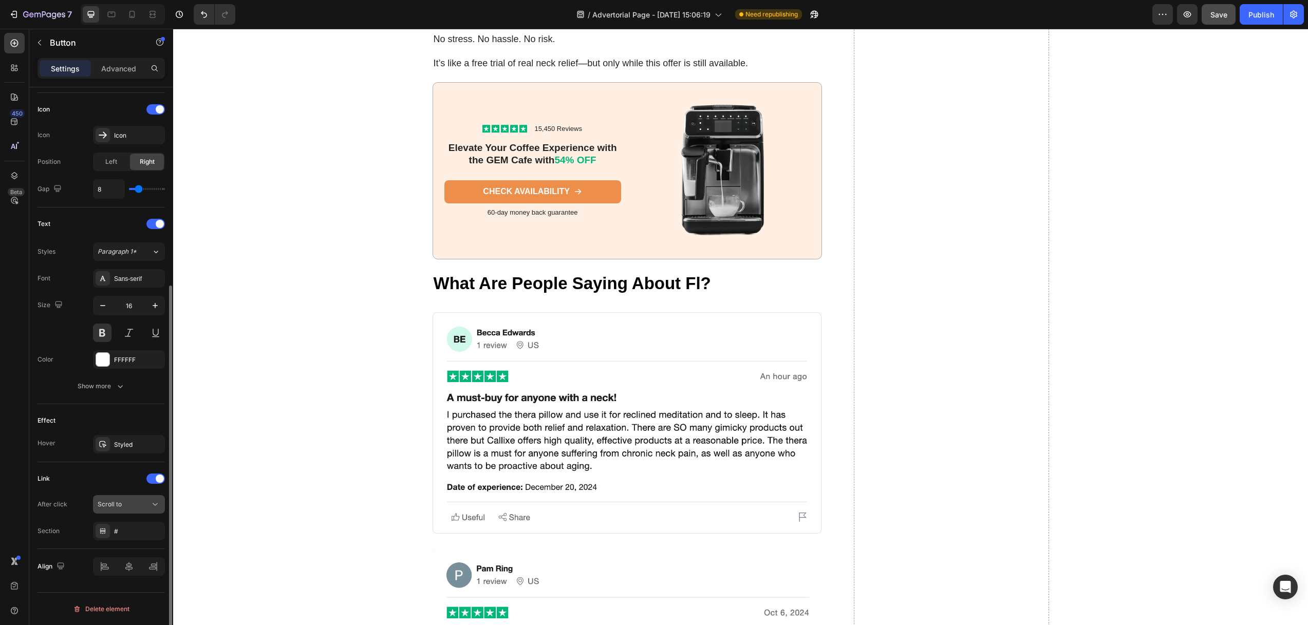
click at [127, 499] on div "Scroll to" at bounding box center [129, 504] width 63 height 10
click at [134, 443] on div "Styled" at bounding box center [129, 444] width 30 height 9
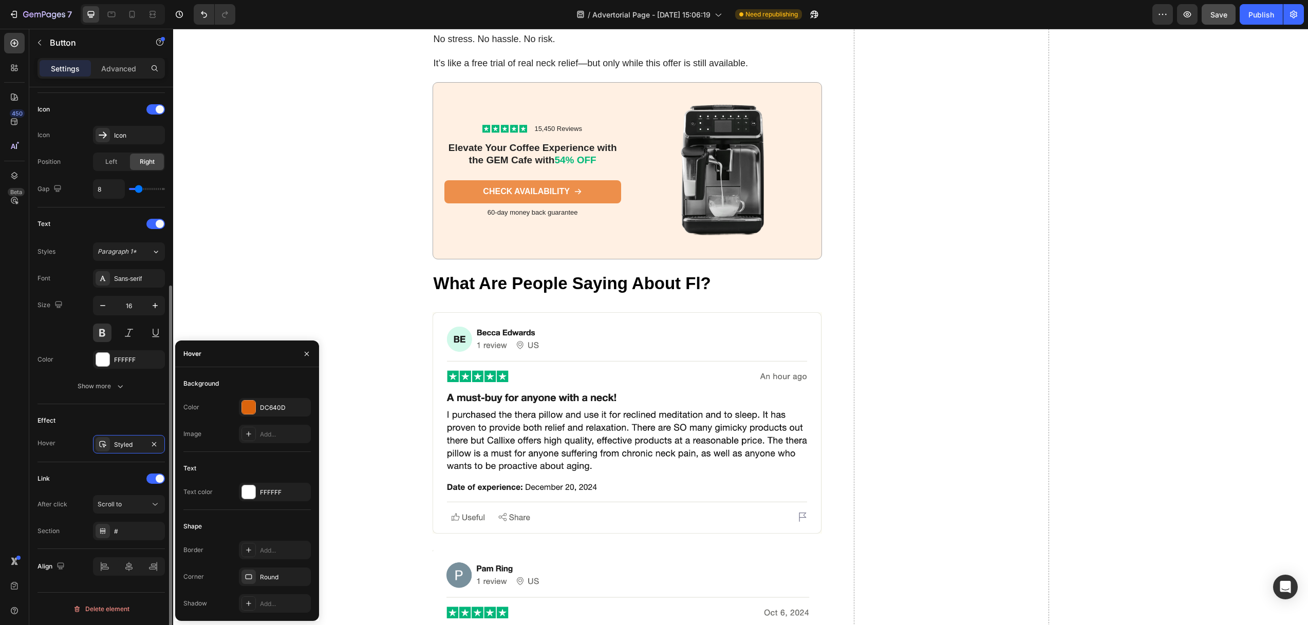
click at [72, 425] on div "Effect" at bounding box center [100, 420] width 127 height 16
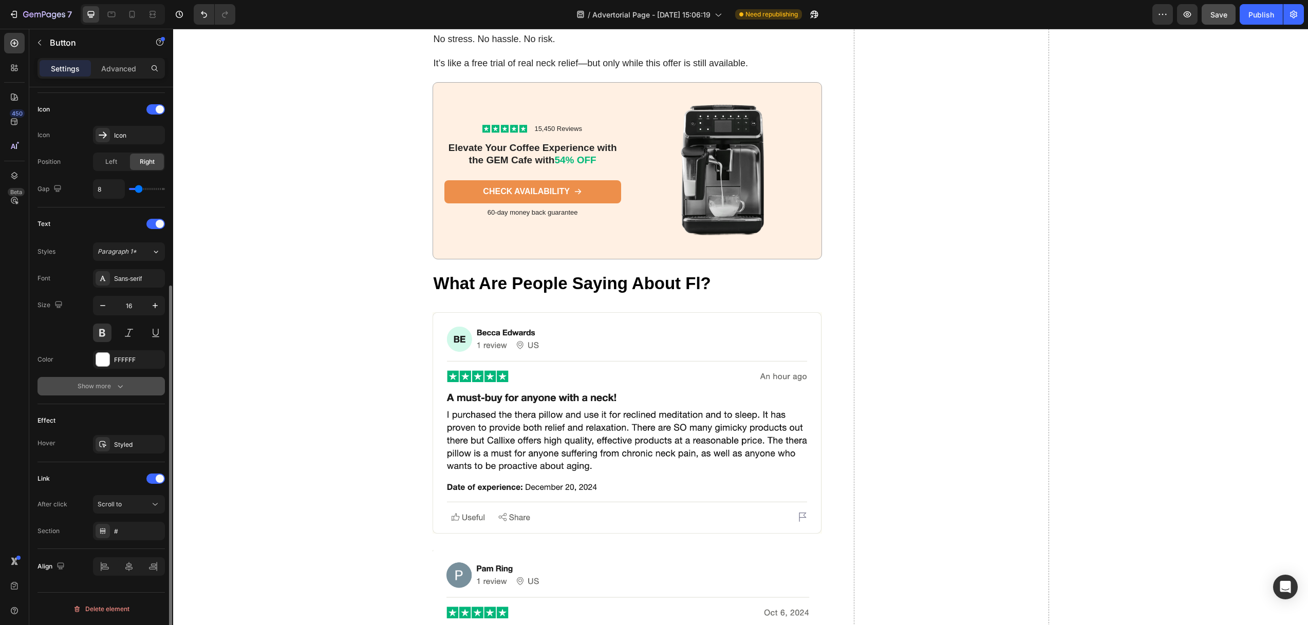
click at [111, 389] on div "Show more" at bounding box center [102, 386] width 48 height 10
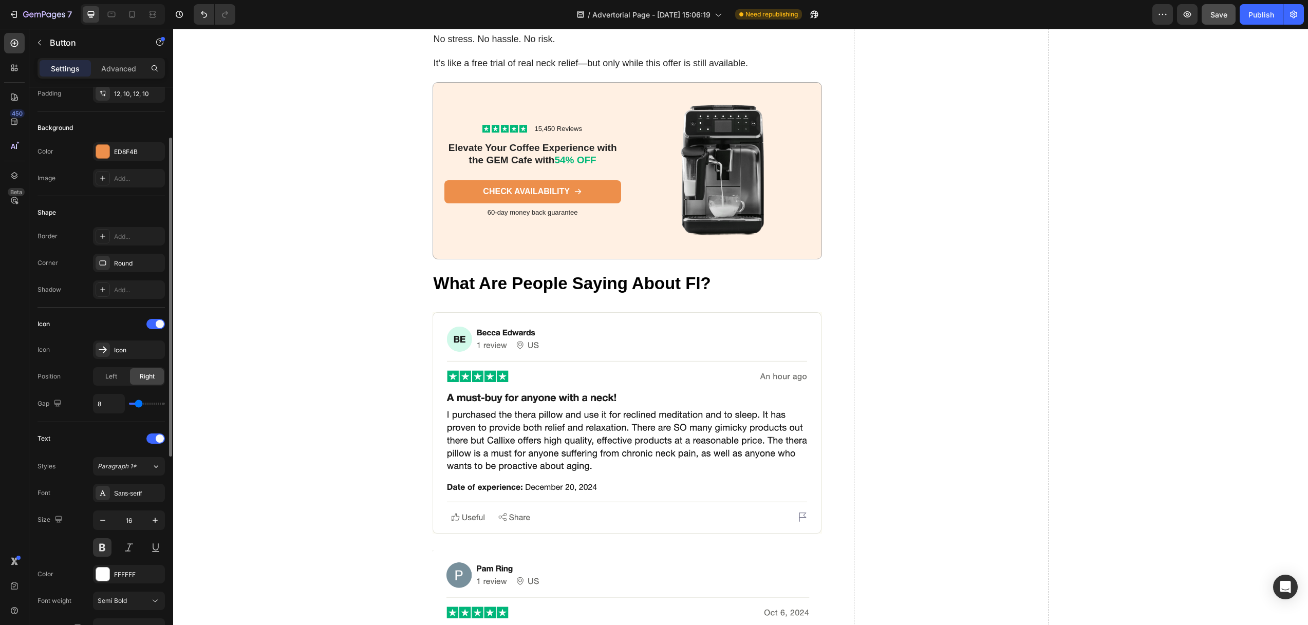
scroll to position [0, 0]
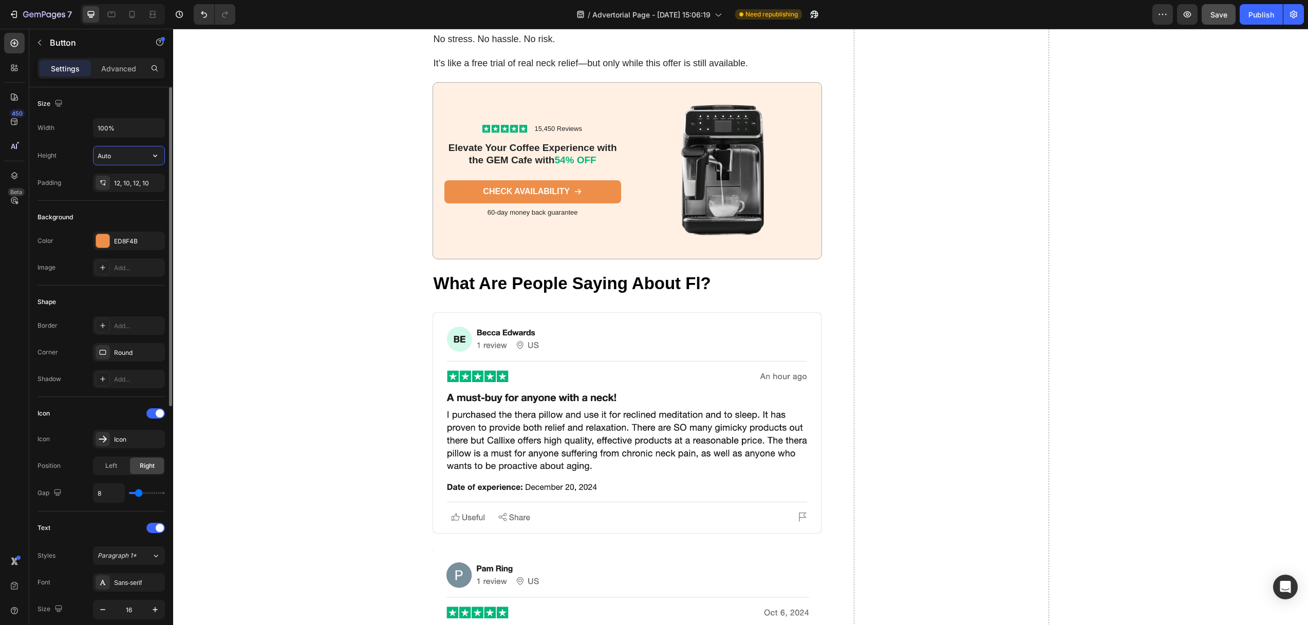
click at [117, 155] on input "Auto" at bounding box center [128, 155] width 71 height 18
click at [129, 69] on p "Advanced" at bounding box center [118, 68] width 35 height 11
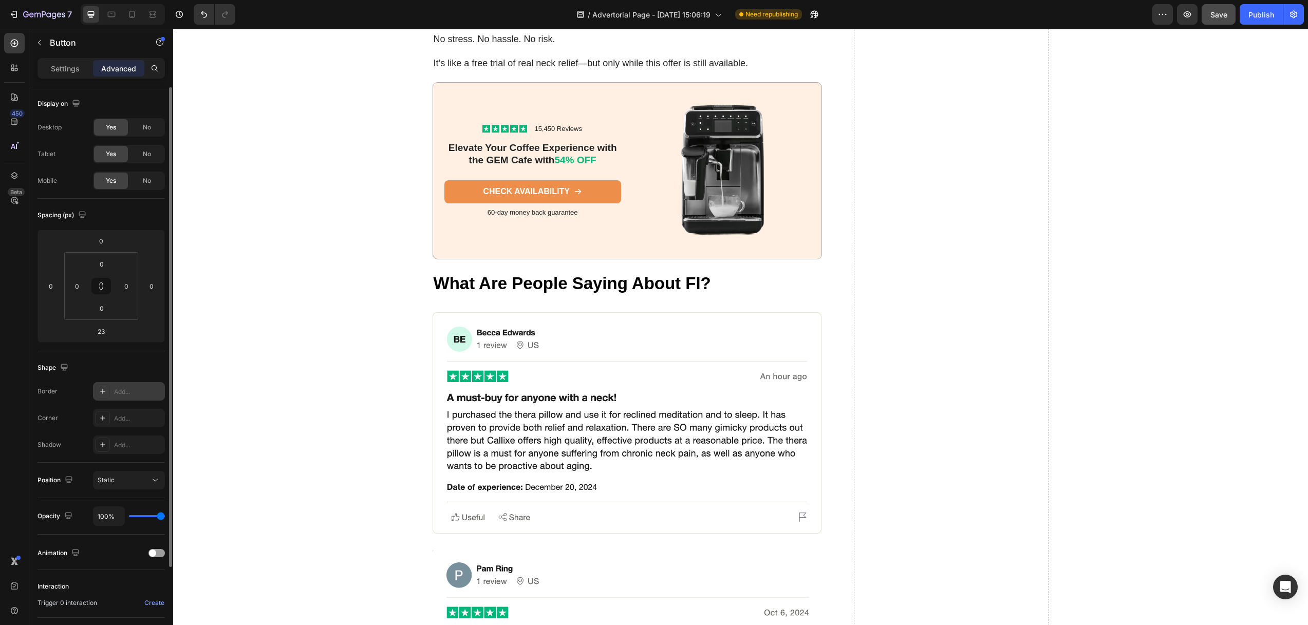
scroll to position [87, 0]
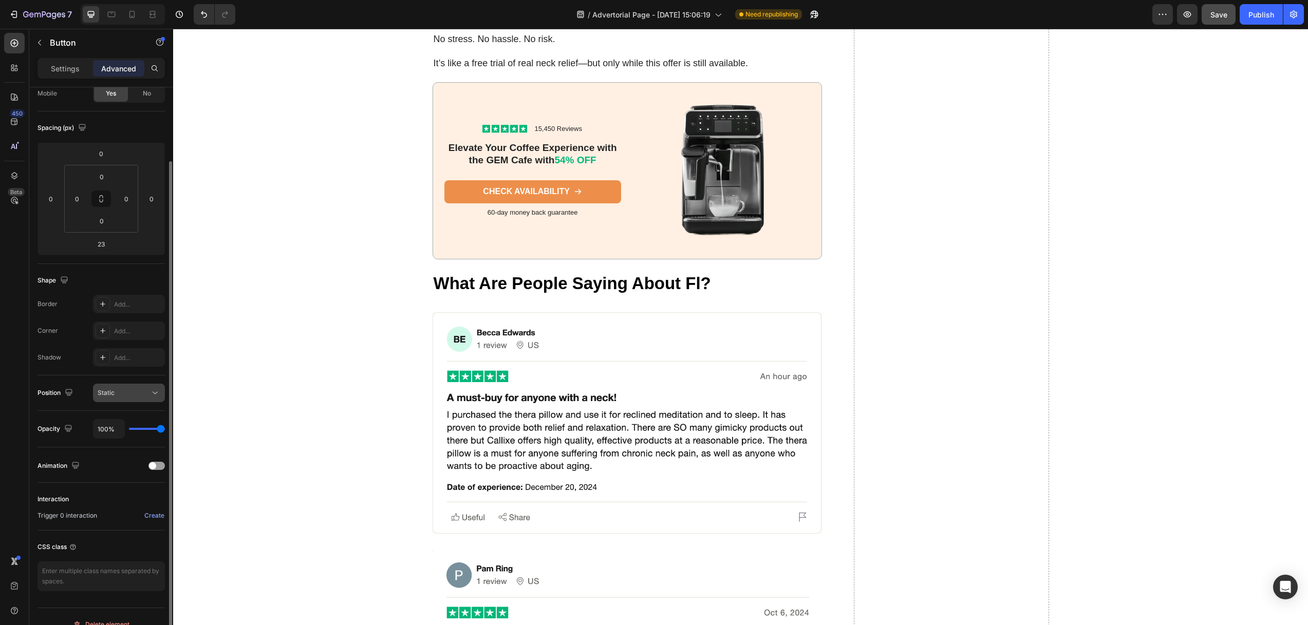
click at [125, 399] on button "Static" at bounding box center [129, 393] width 72 height 18
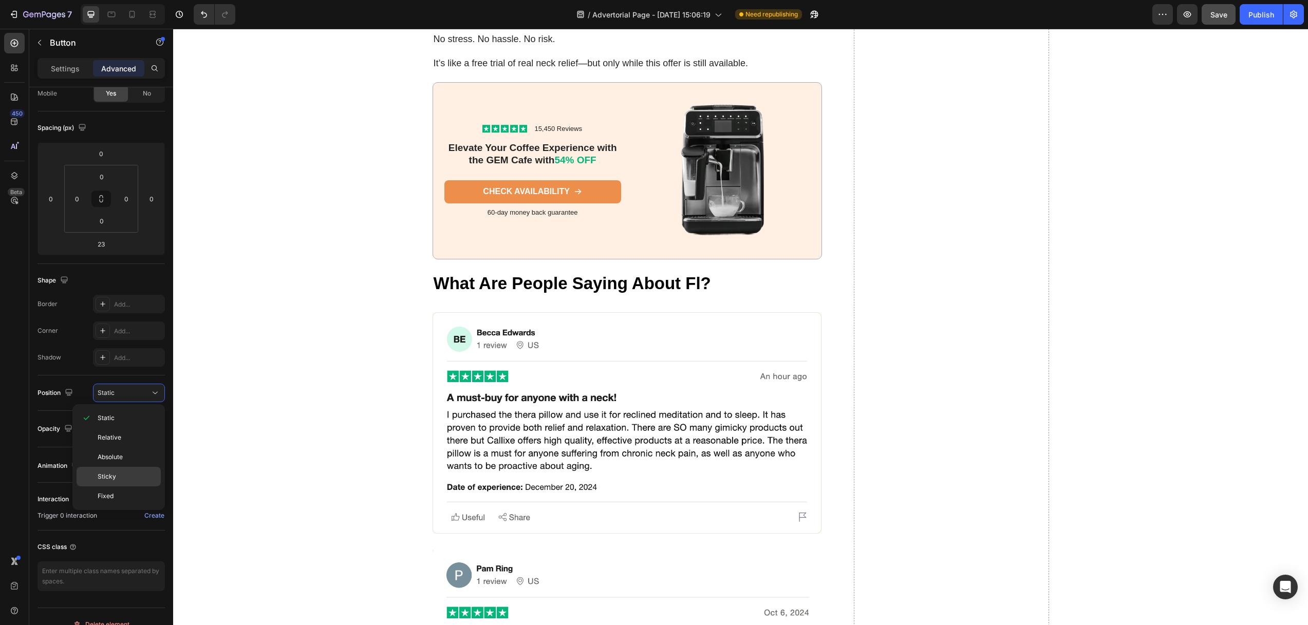
drag, startPoint x: 119, startPoint y: 479, endPoint x: 125, endPoint y: 477, distance: 7.2
click at [119, 479] on p "Sticky" at bounding box center [127, 476] width 59 height 9
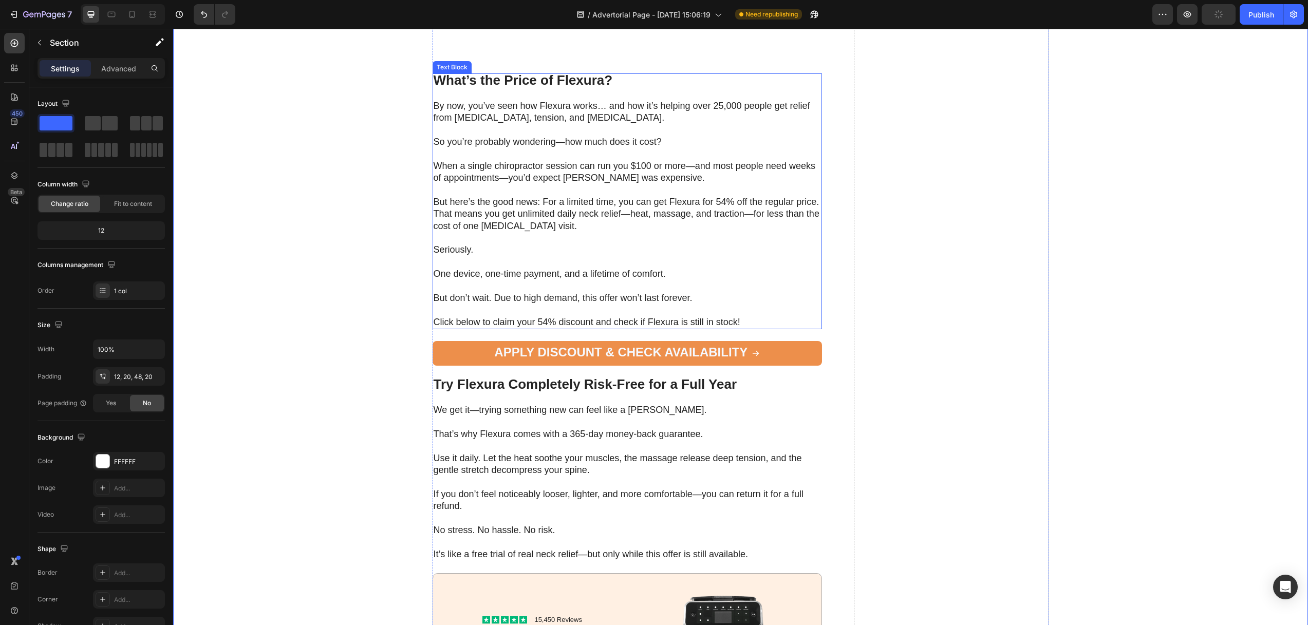
scroll to position [4536, 0]
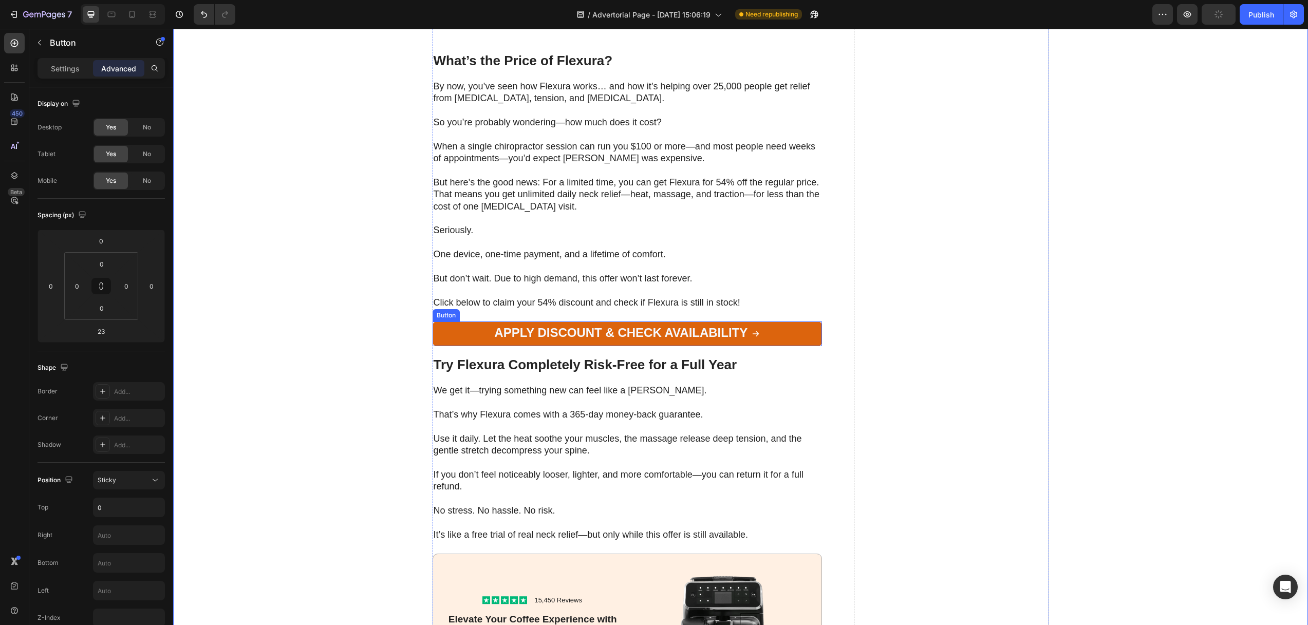
click at [450, 346] on link "Apply Discount & Check Availability" at bounding box center [627, 333] width 390 height 25
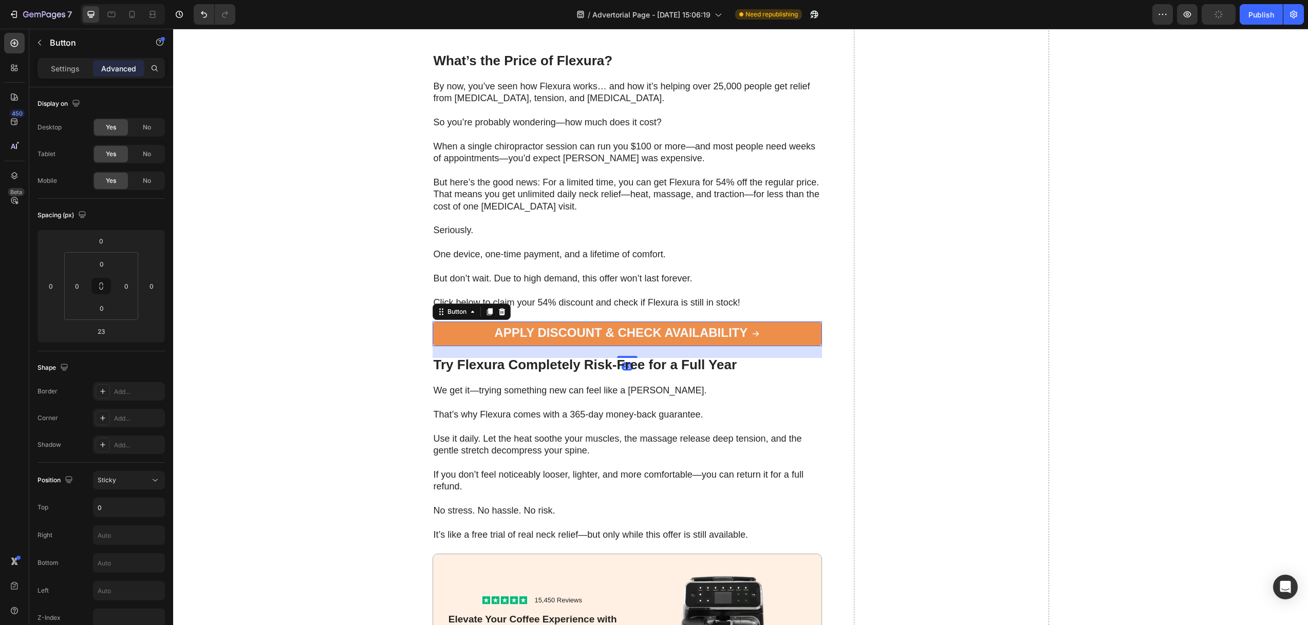
click at [127, 73] on p "Advanced" at bounding box center [118, 68] width 35 height 11
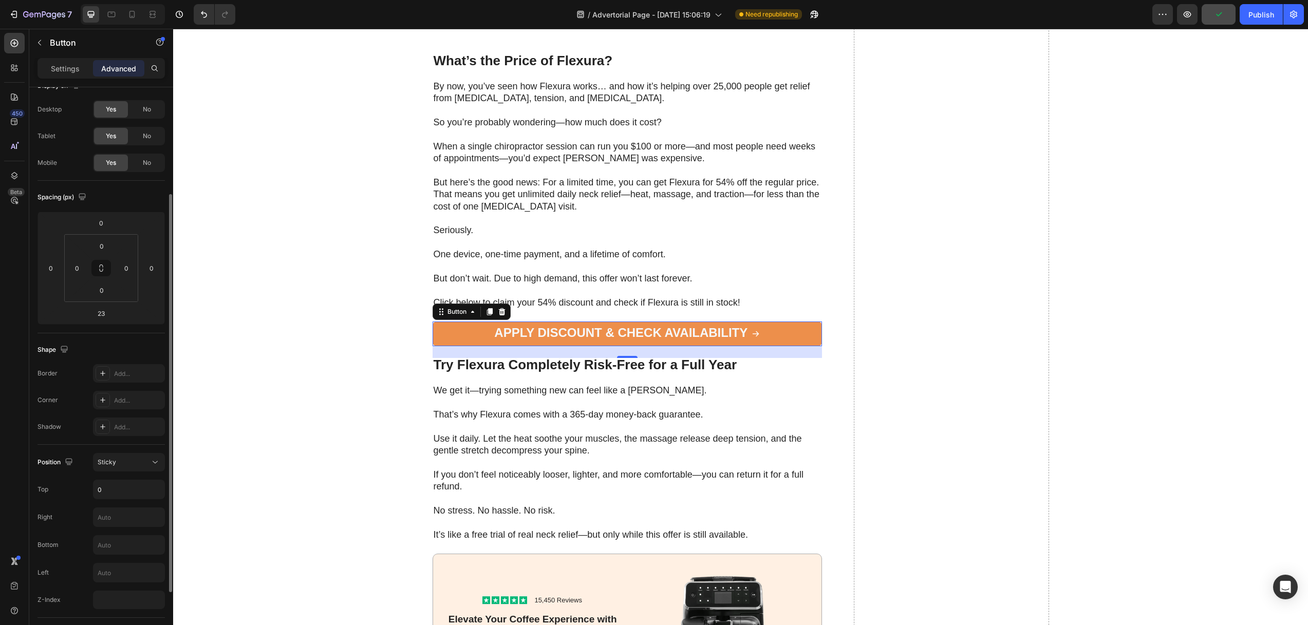
scroll to position [73, 0]
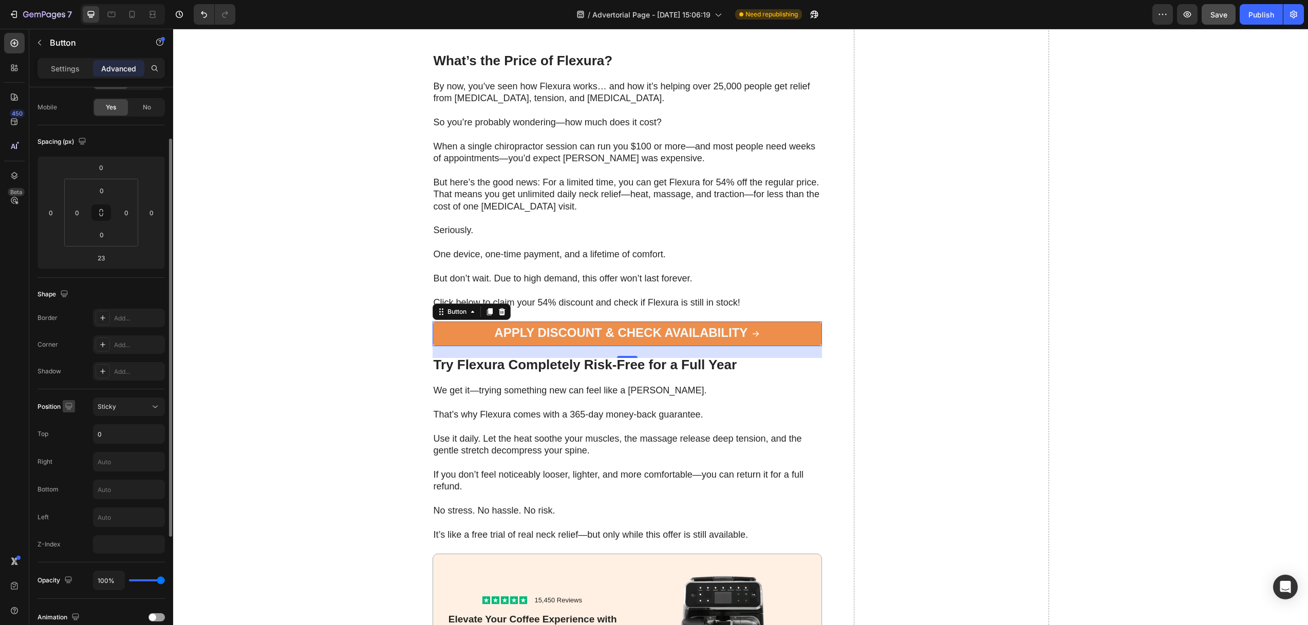
click at [72, 404] on icon "button" at bounding box center [69, 406] width 10 height 10
click at [70, 463] on icon "button" at bounding box center [71, 460] width 10 height 10
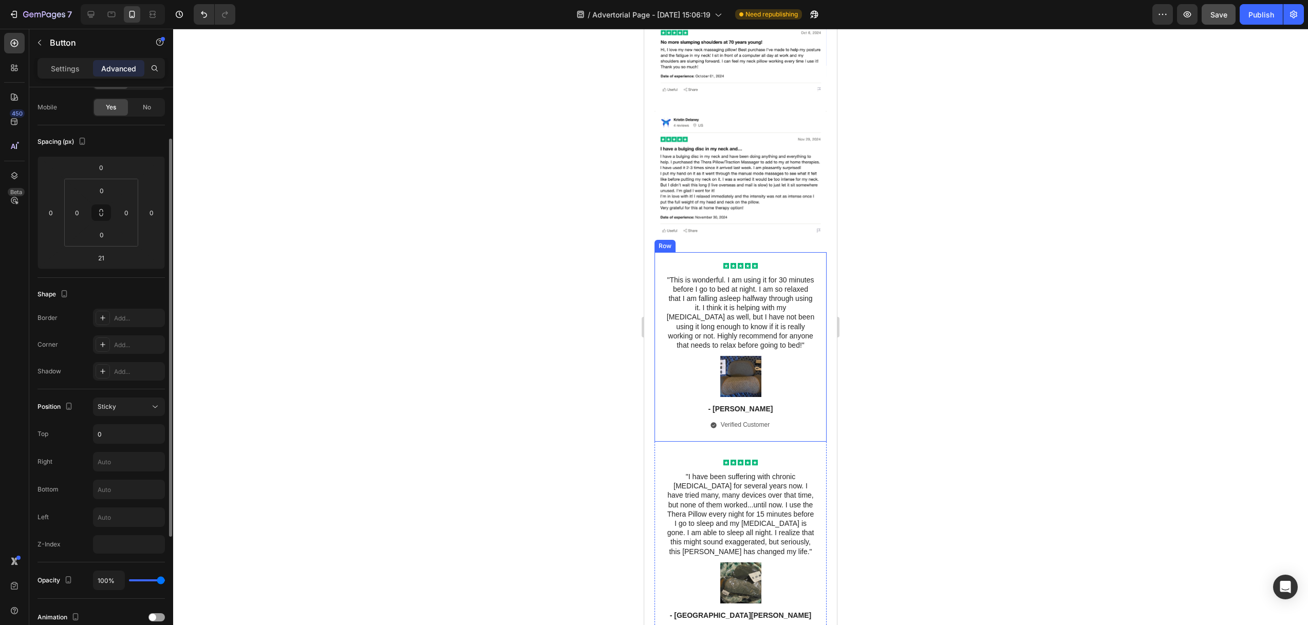
scroll to position [4745, 0]
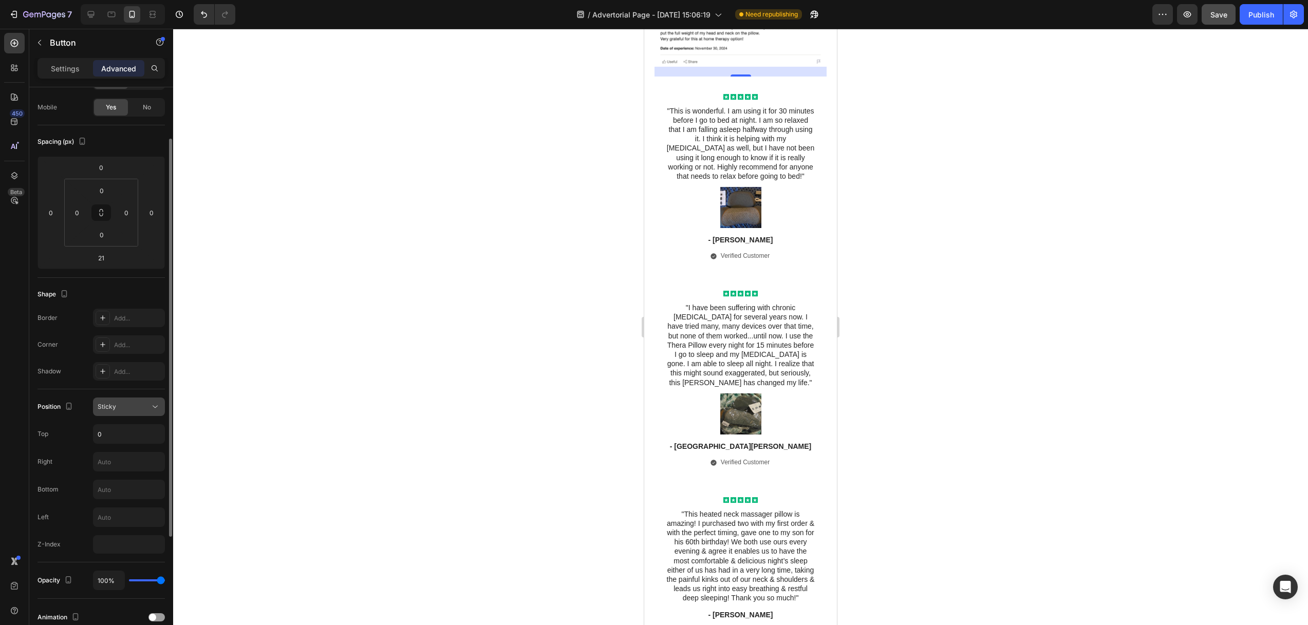
click at [113, 405] on span "Sticky" at bounding box center [107, 407] width 18 height 8
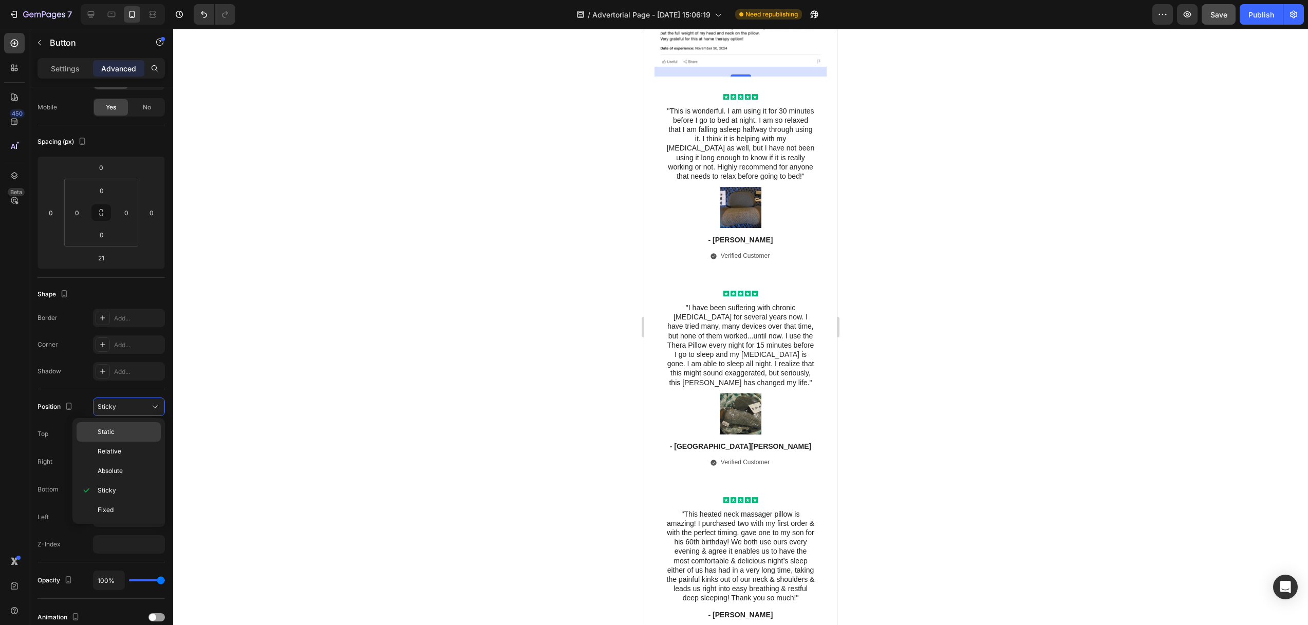
click at [108, 429] on span "Static" at bounding box center [106, 431] width 17 height 9
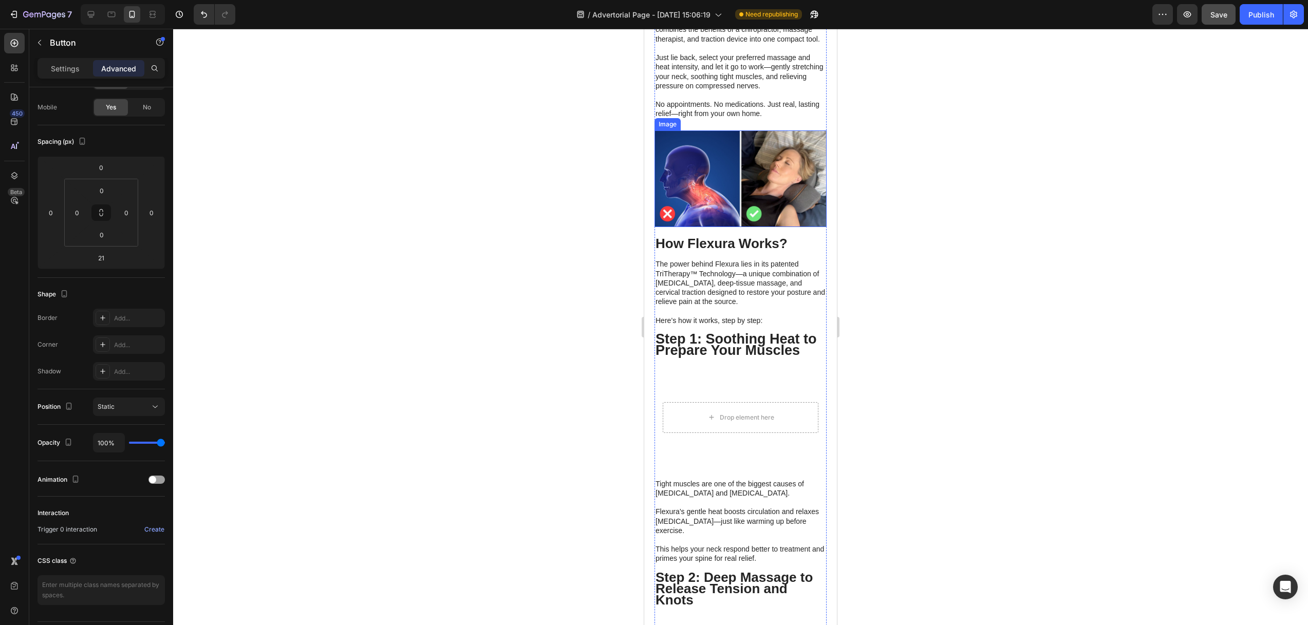
scroll to position [1764, 0]
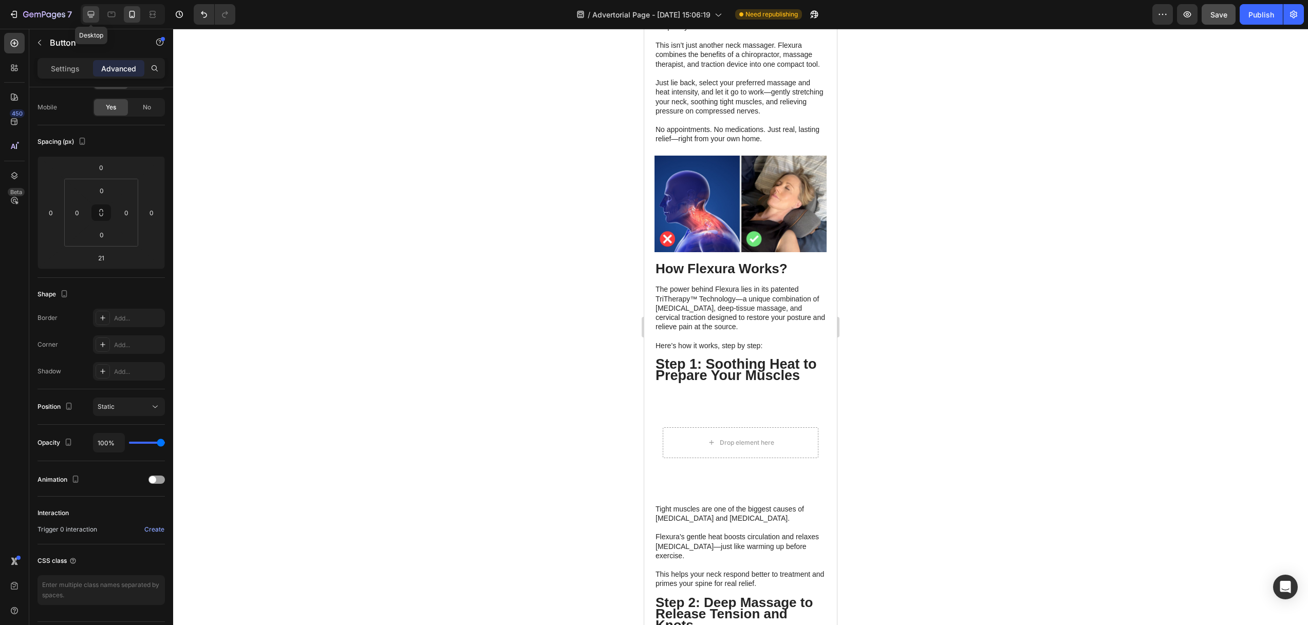
click at [94, 15] on icon at bounding box center [91, 14] width 10 height 10
type input "23"
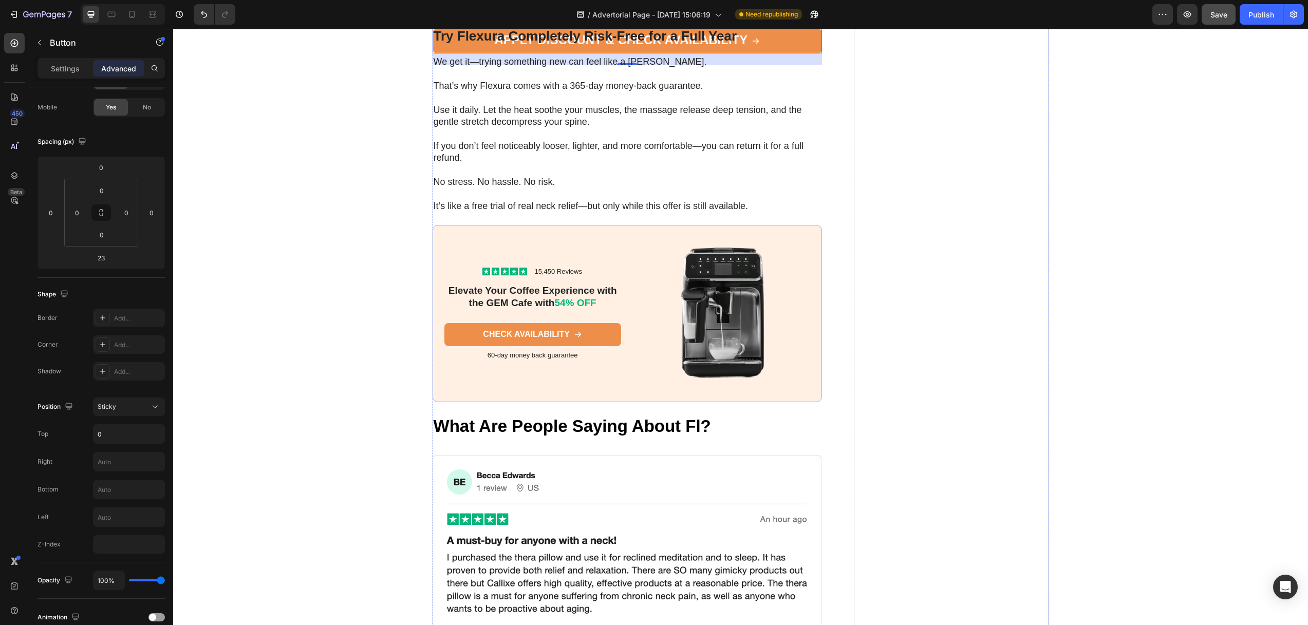
scroll to position [4996, 0]
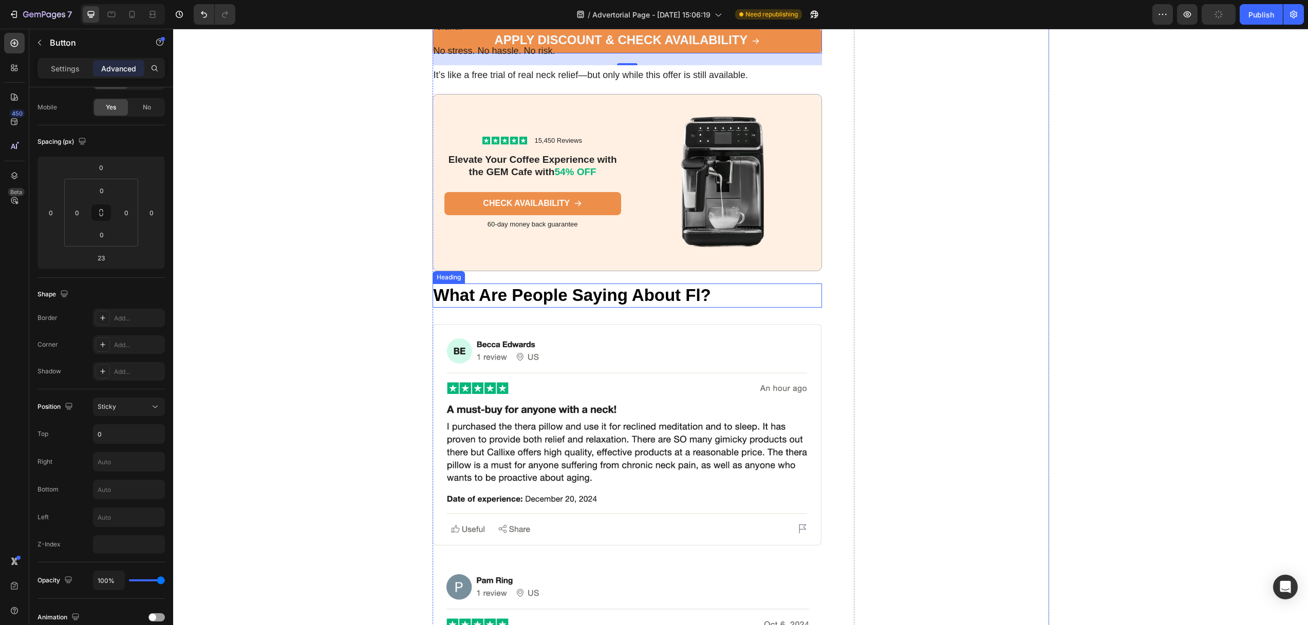
click at [693, 305] on strong "What Are People Saying About Fl?" at bounding box center [571, 295] width 277 height 19
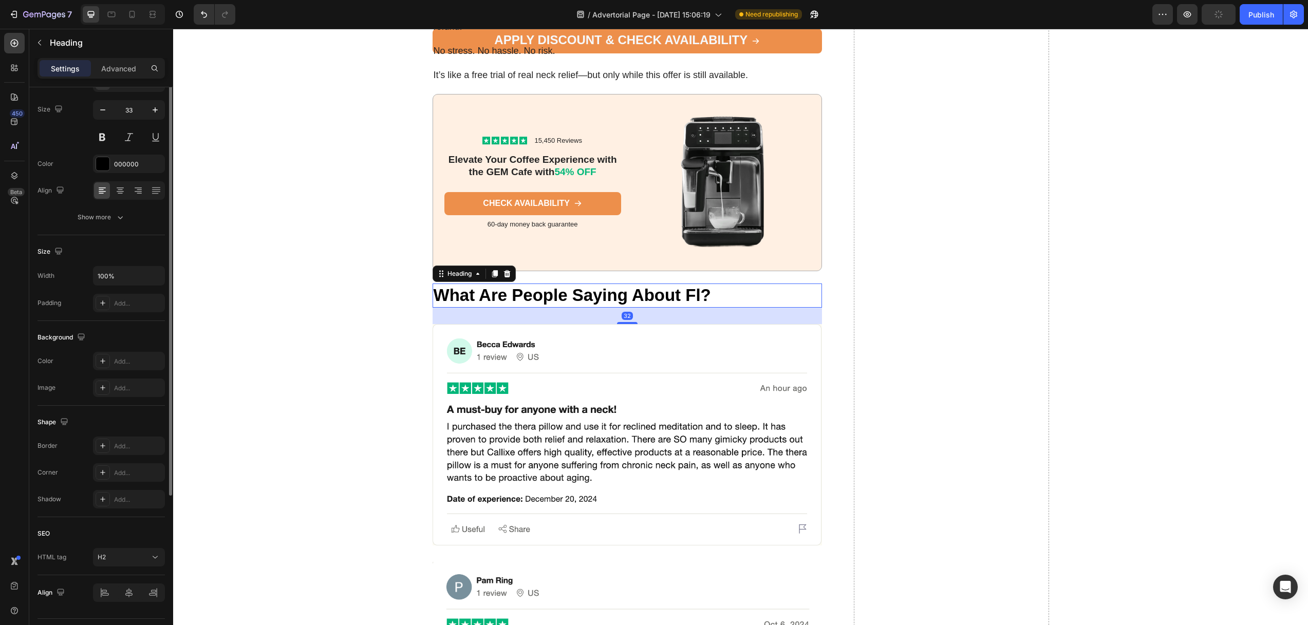
scroll to position [0, 0]
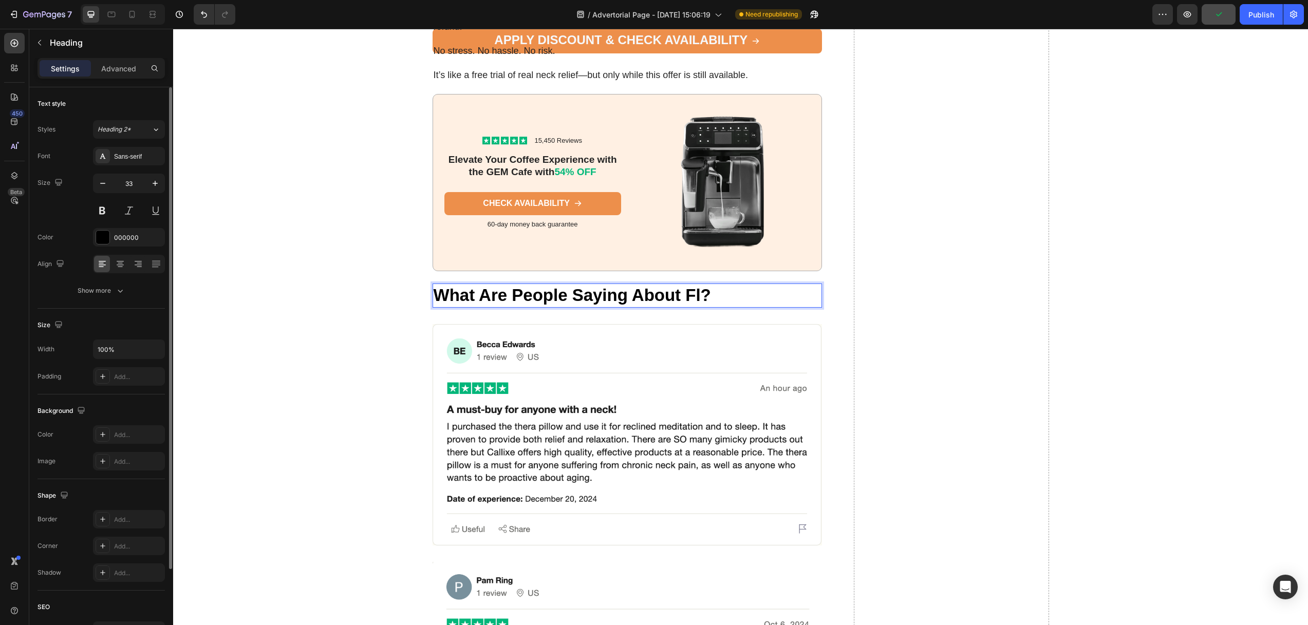
click at [697, 305] on strong "What Are People Saying About Fl?" at bounding box center [571, 295] width 277 height 19
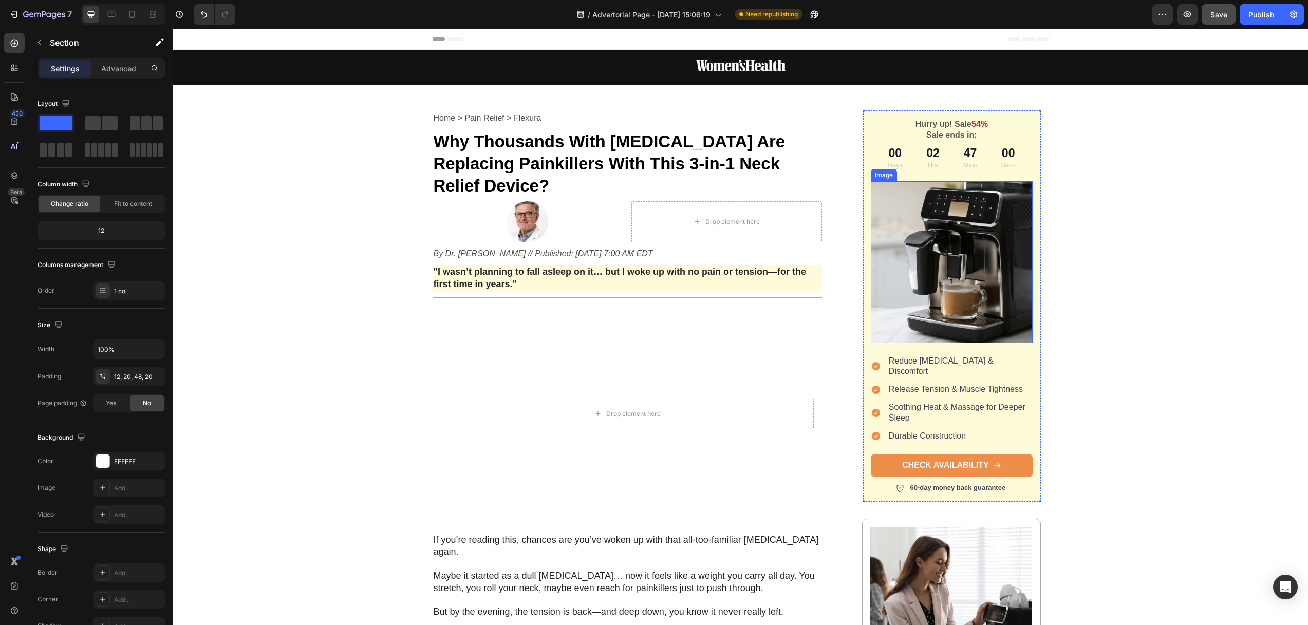
click at [941, 246] on img at bounding box center [952, 262] width 162 height 162
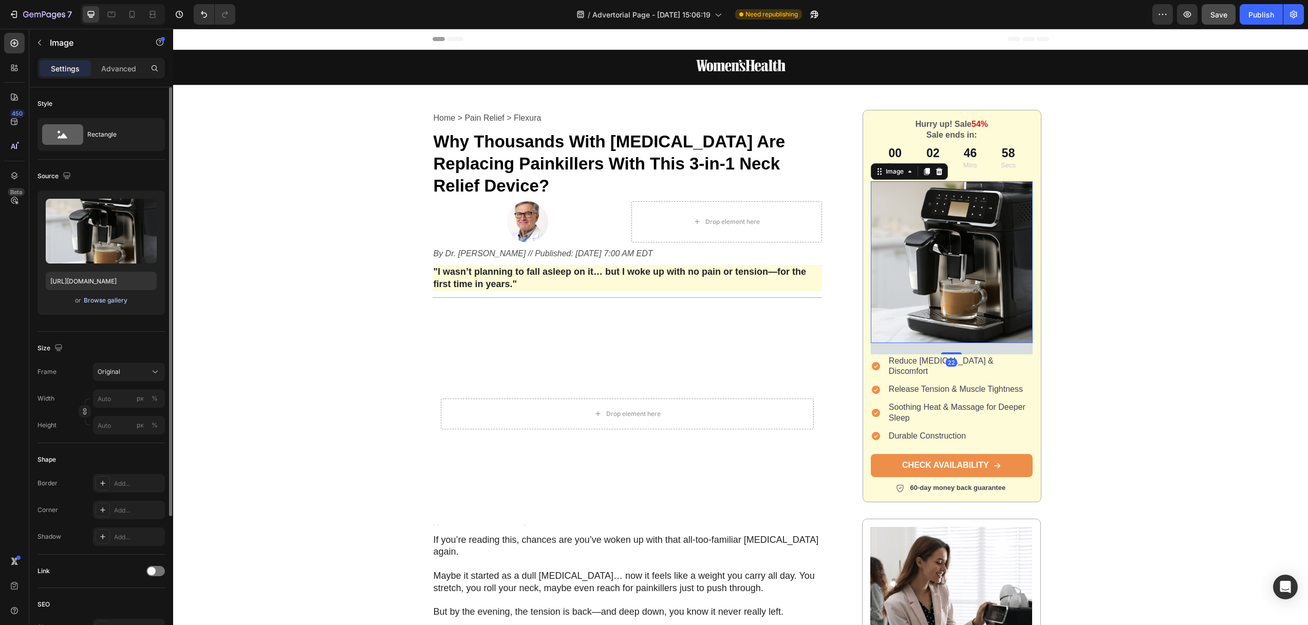
click at [99, 303] on div "Browse gallery" at bounding box center [106, 300] width 44 height 9
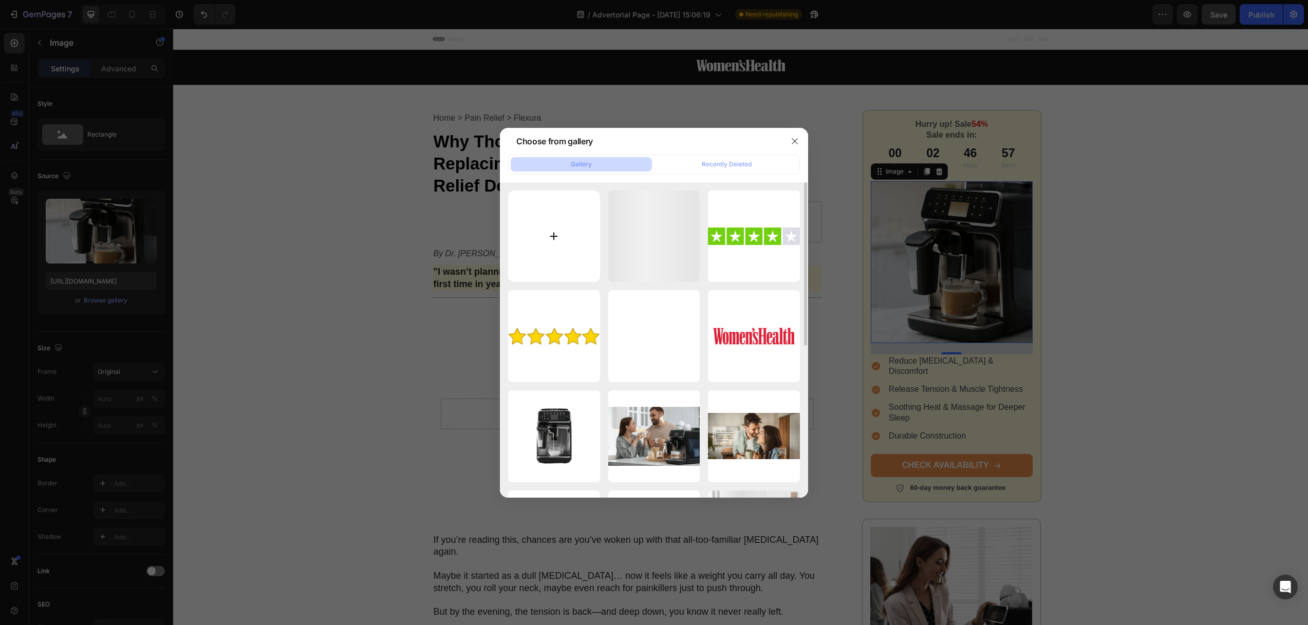
click at [547, 231] on input "file" at bounding box center [554, 237] width 92 height 92
type input "C:\fakepath\Ảnh màn hình 2025-08-26 lúc 4.09.47 CH.png"
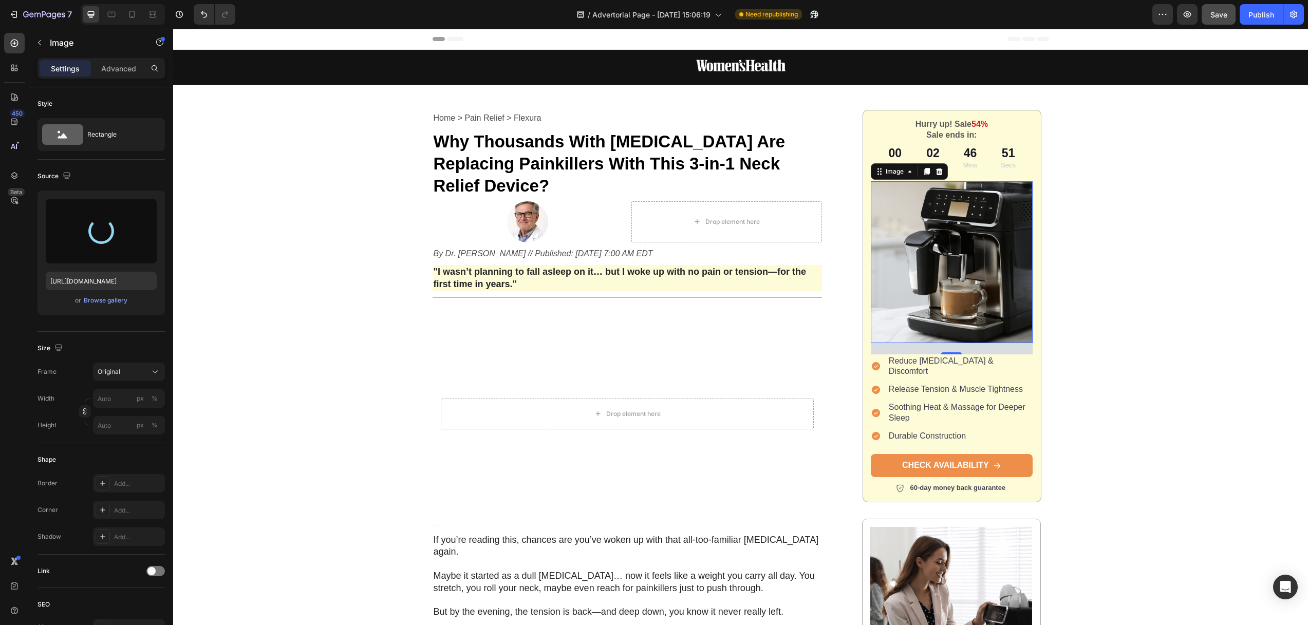
type input "https://cdn.shopify.com/s/files/1/0670/5427/2581/files/gempages_580145527455220…"
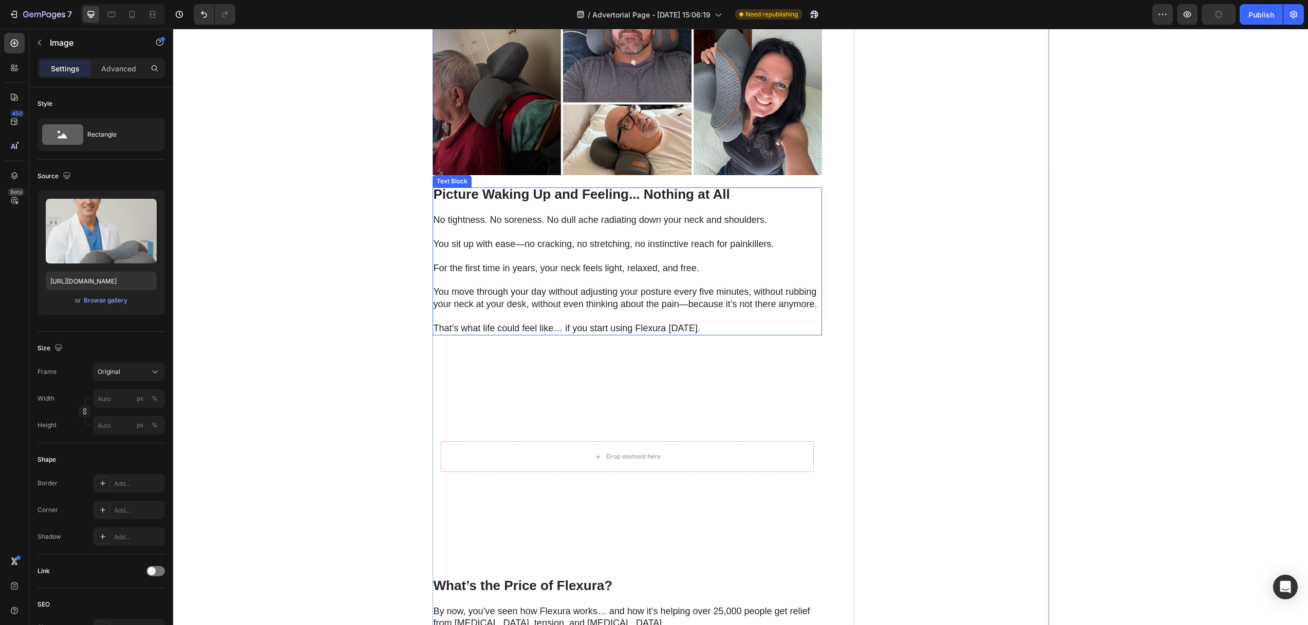
scroll to position [3705, 0]
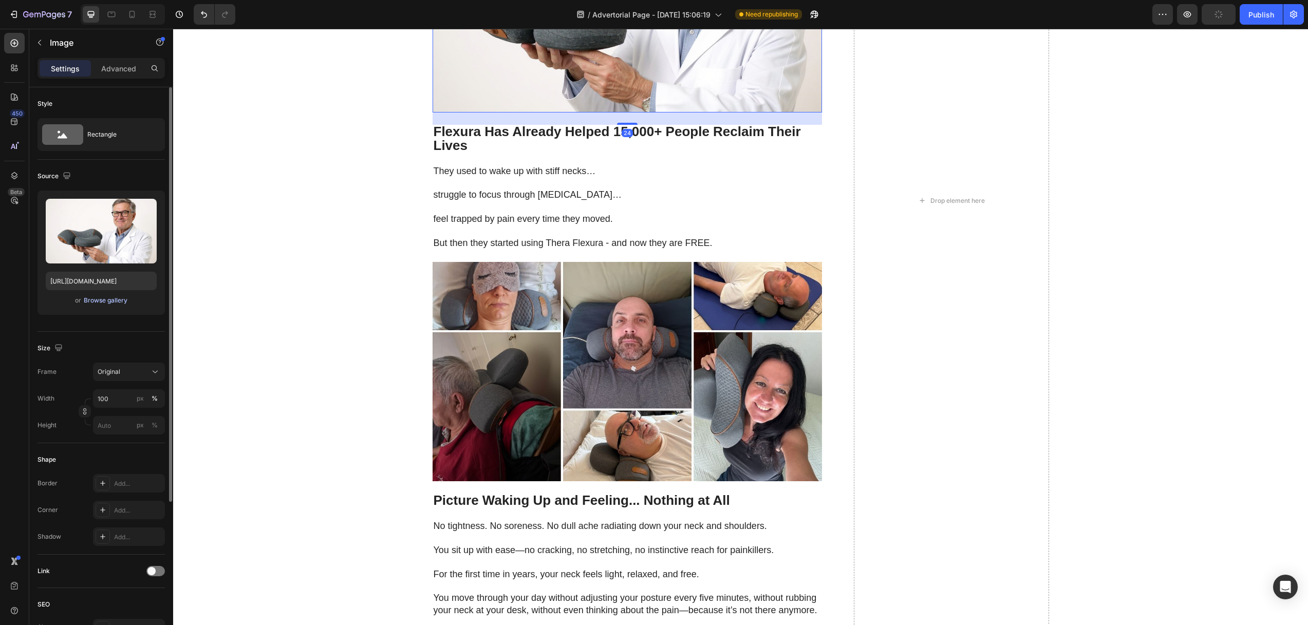
click at [112, 301] on div "Browse gallery" at bounding box center [106, 300] width 44 height 9
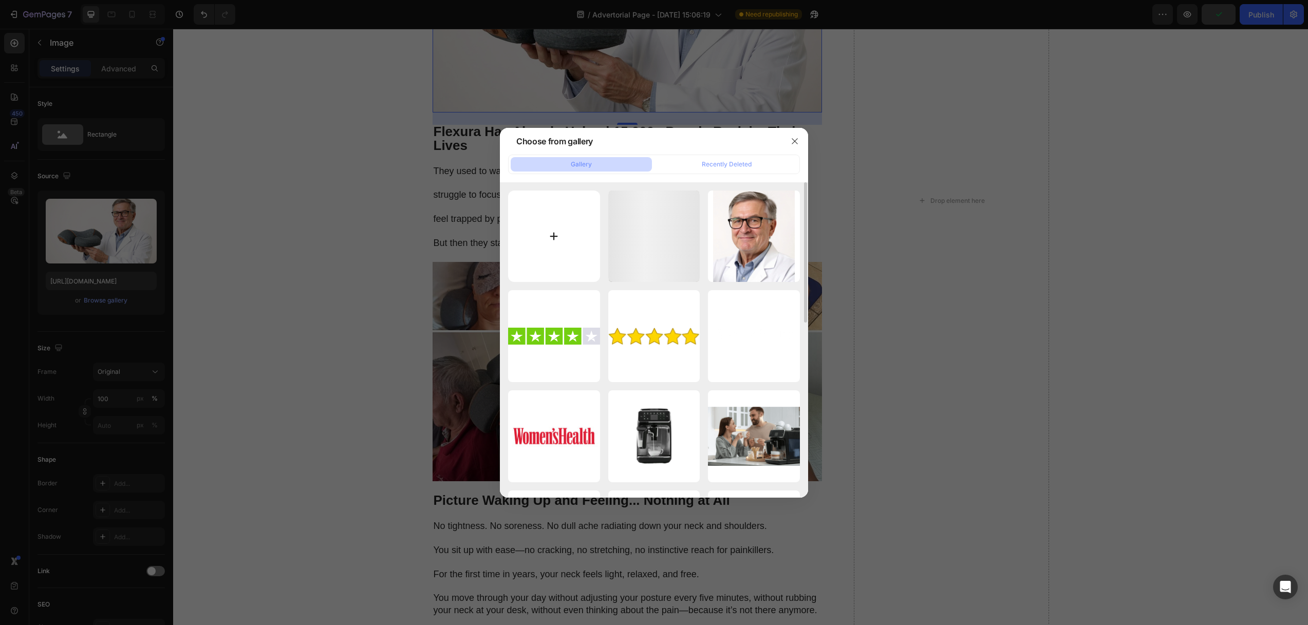
click at [550, 235] on input "file" at bounding box center [554, 237] width 92 height 92
type input "C:\fakepath\nano-banana_A_middle-aged_Americ.png"
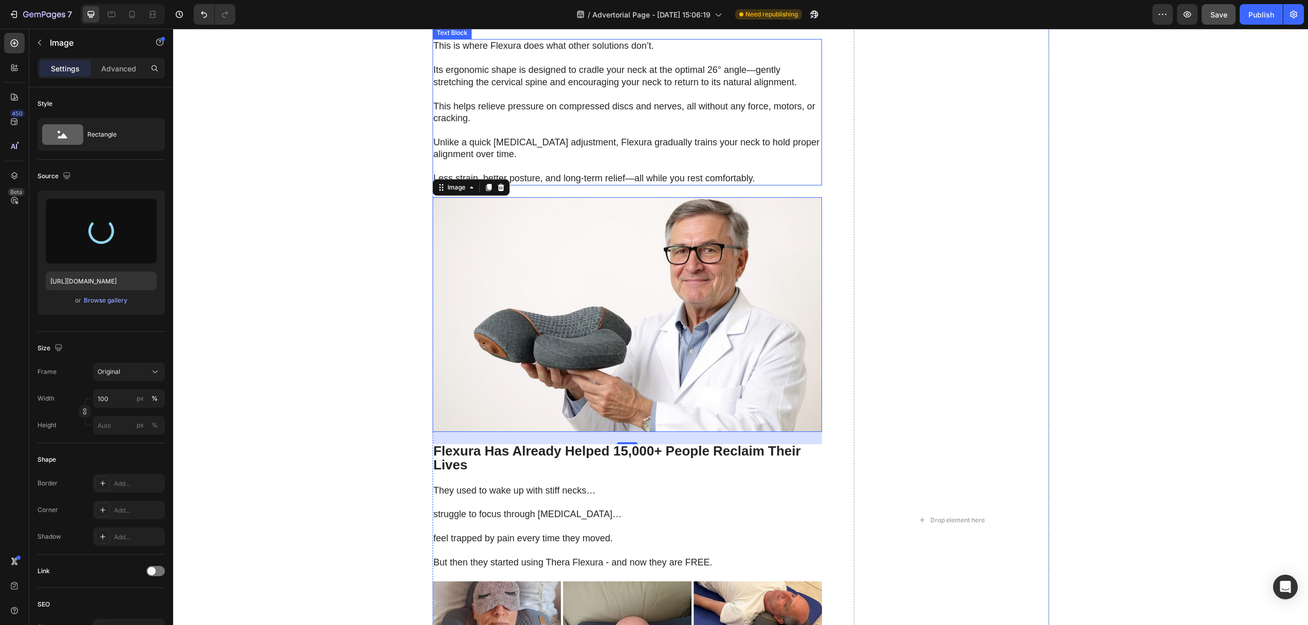
type input "https://cdn.shopify.com/s/files/1/0670/5427/2581/files/gempages_580145527455220…"
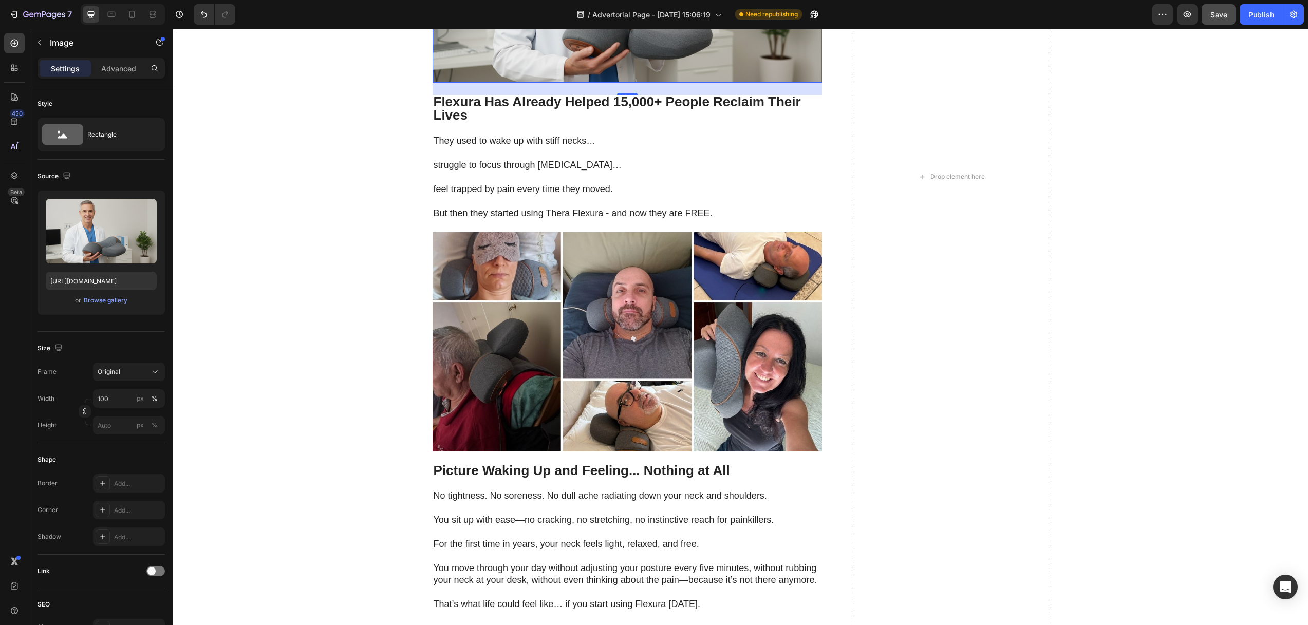
scroll to position [3721, 0]
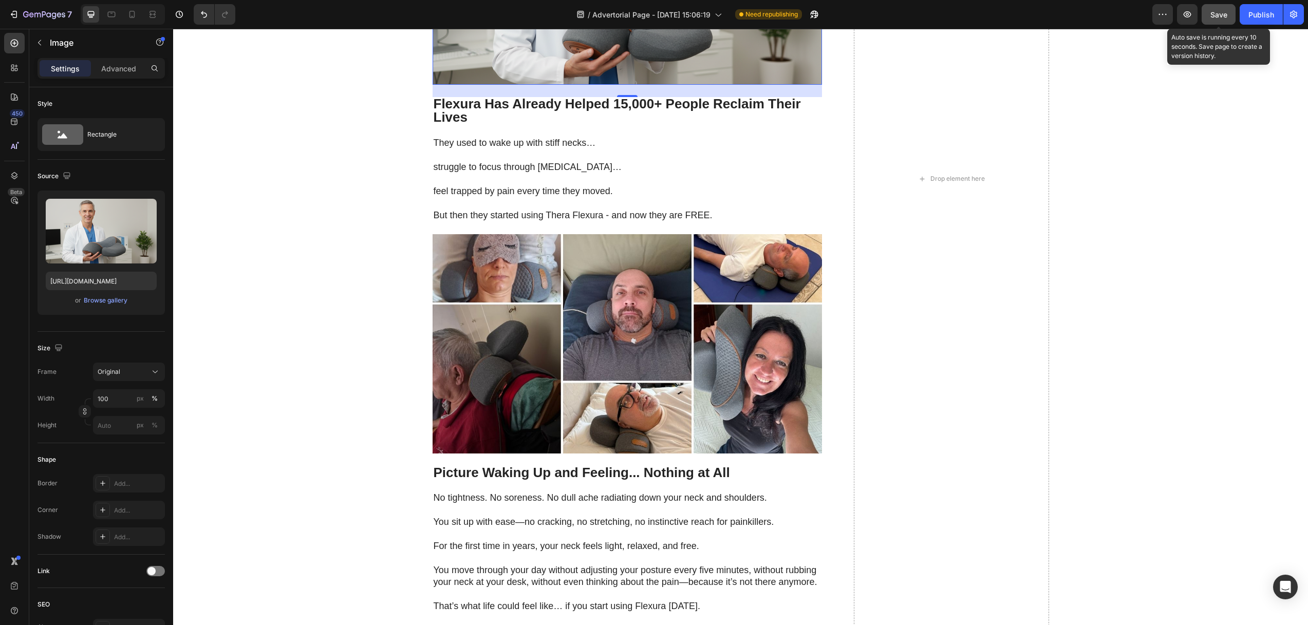
click at [1225, 16] on span "Save" at bounding box center [1218, 14] width 17 height 9
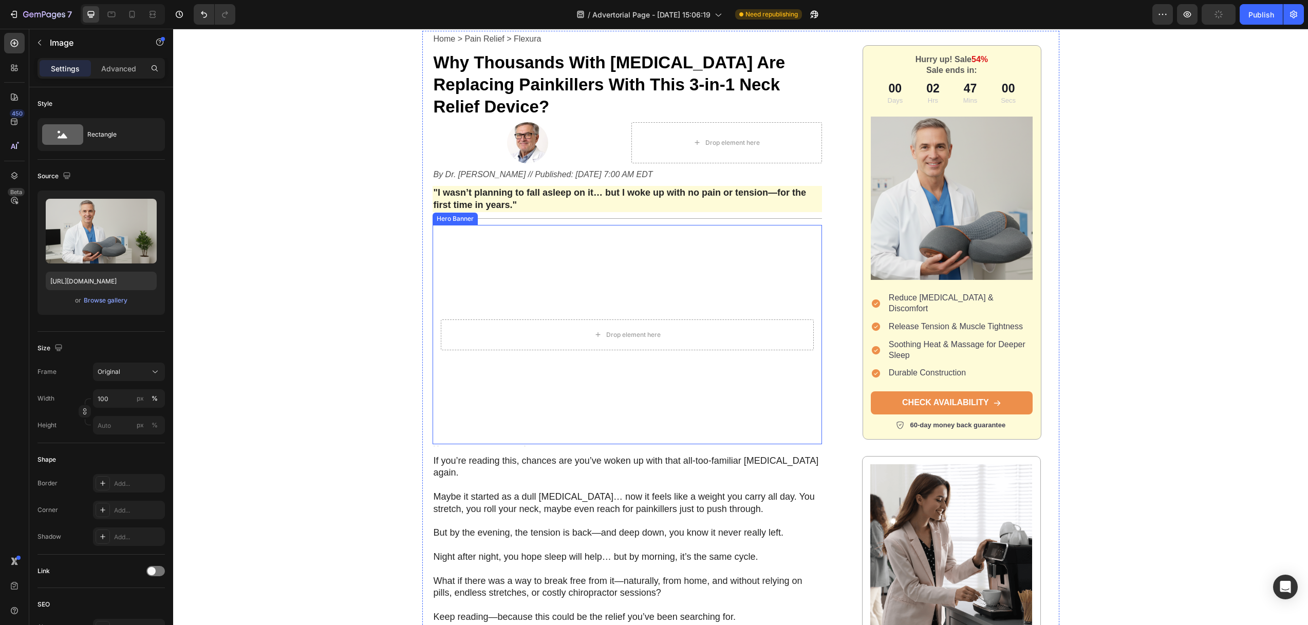
scroll to position [0, 0]
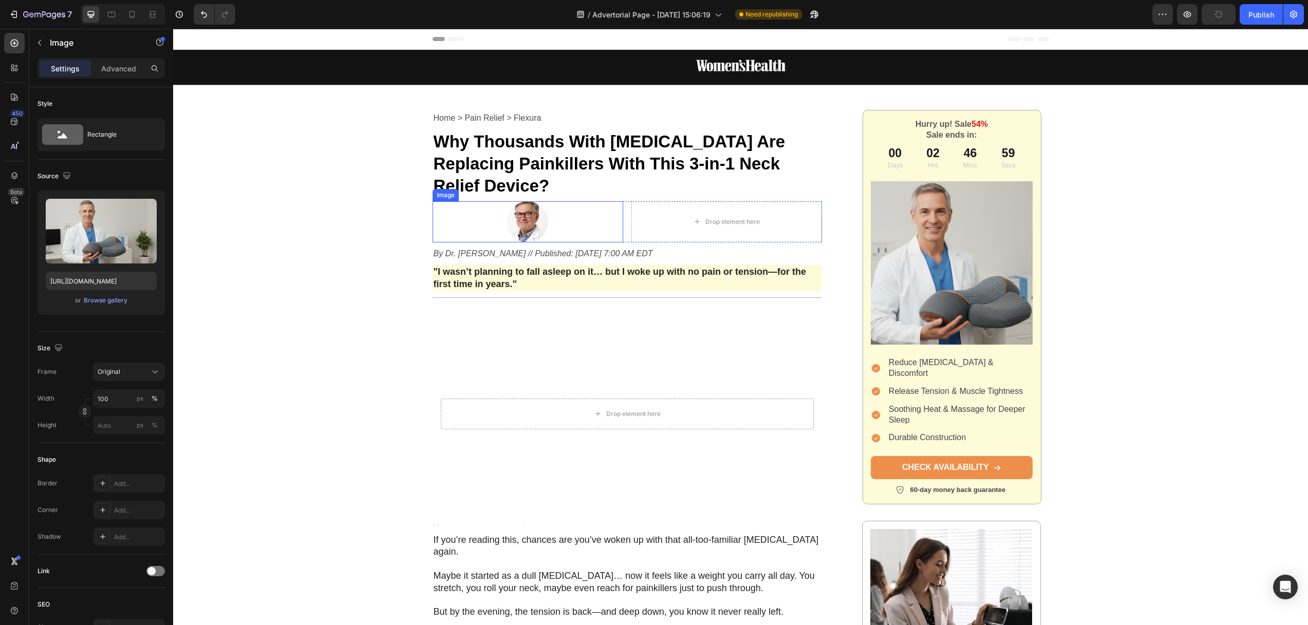
click at [528, 201] on img at bounding box center [527, 221] width 41 height 41
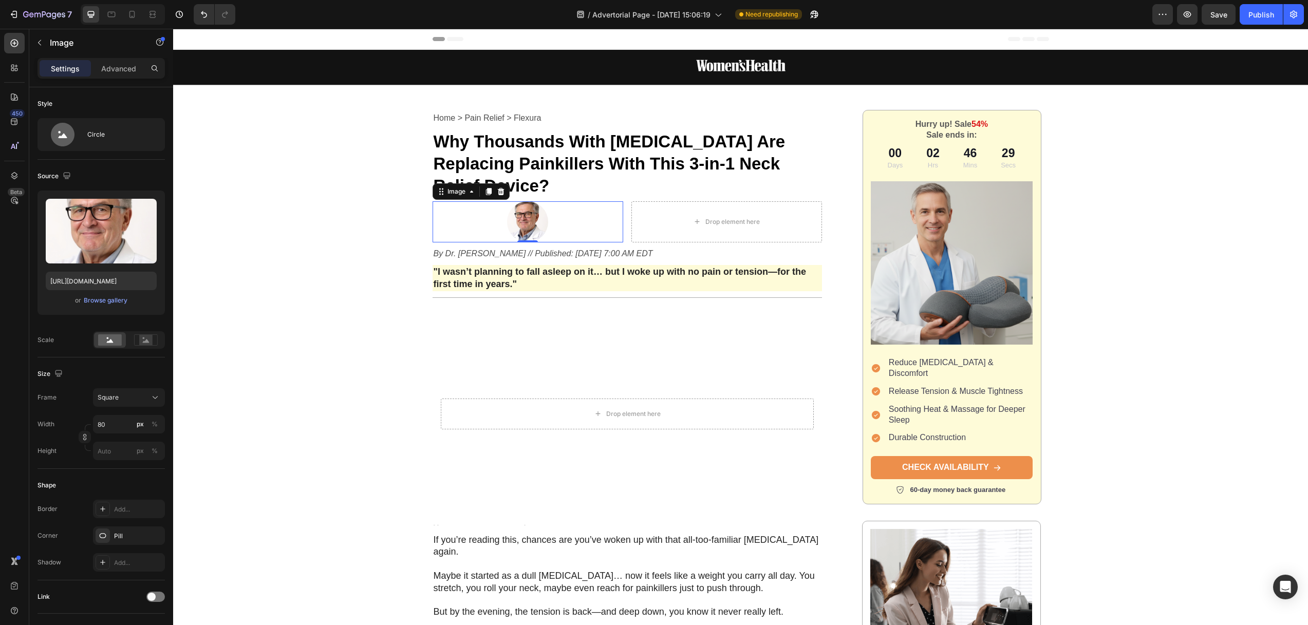
click at [516, 201] on img at bounding box center [527, 221] width 41 height 41
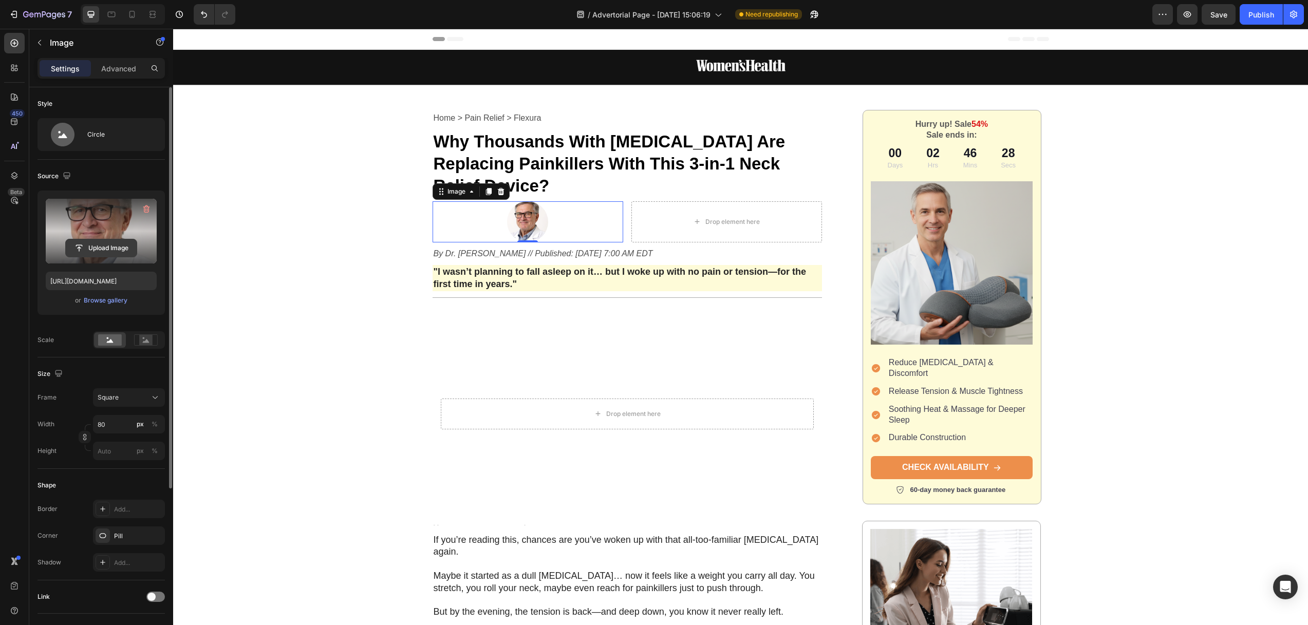
click at [121, 245] on input "file" at bounding box center [101, 247] width 71 height 17
click at [115, 301] on div "Browse gallery" at bounding box center [106, 300] width 44 height 9
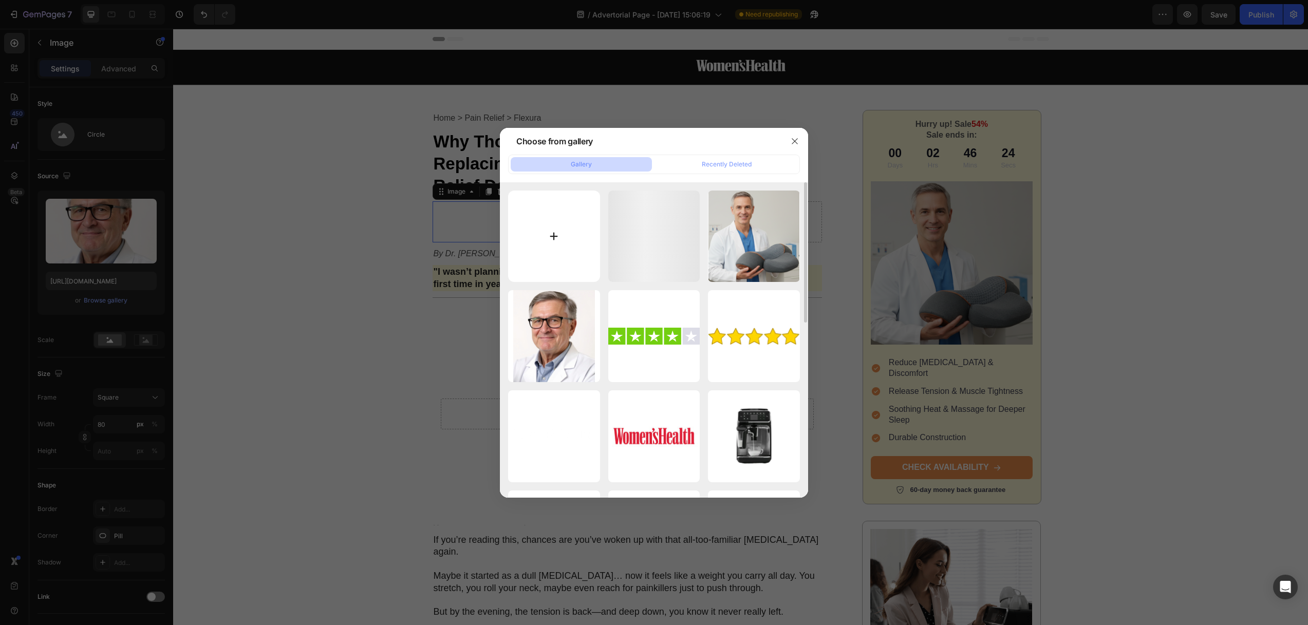
click at [552, 225] on input "file" at bounding box center [554, 237] width 92 height 92
type input "C:\fakepath\Ảnh màn hình 2025-08-26 lúc 4.11.05 CH.png"
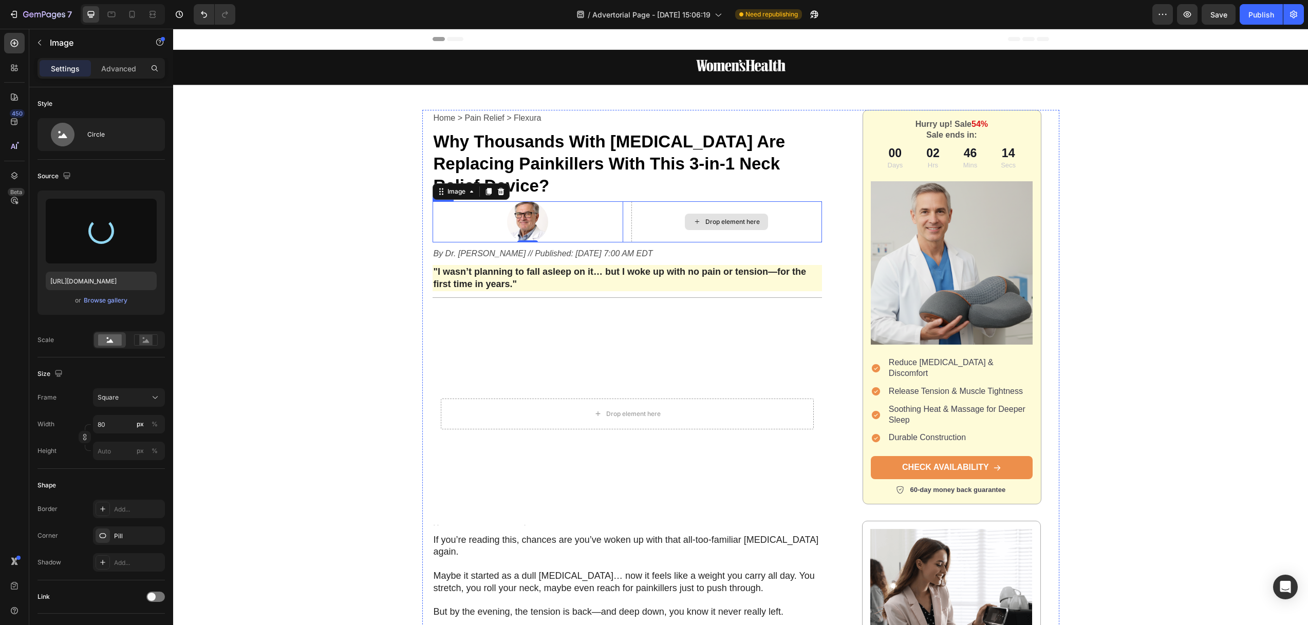
type input "https://cdn.shopify.com/s/files/1/0670/5427/2581/files/gempages_580145527455220…"
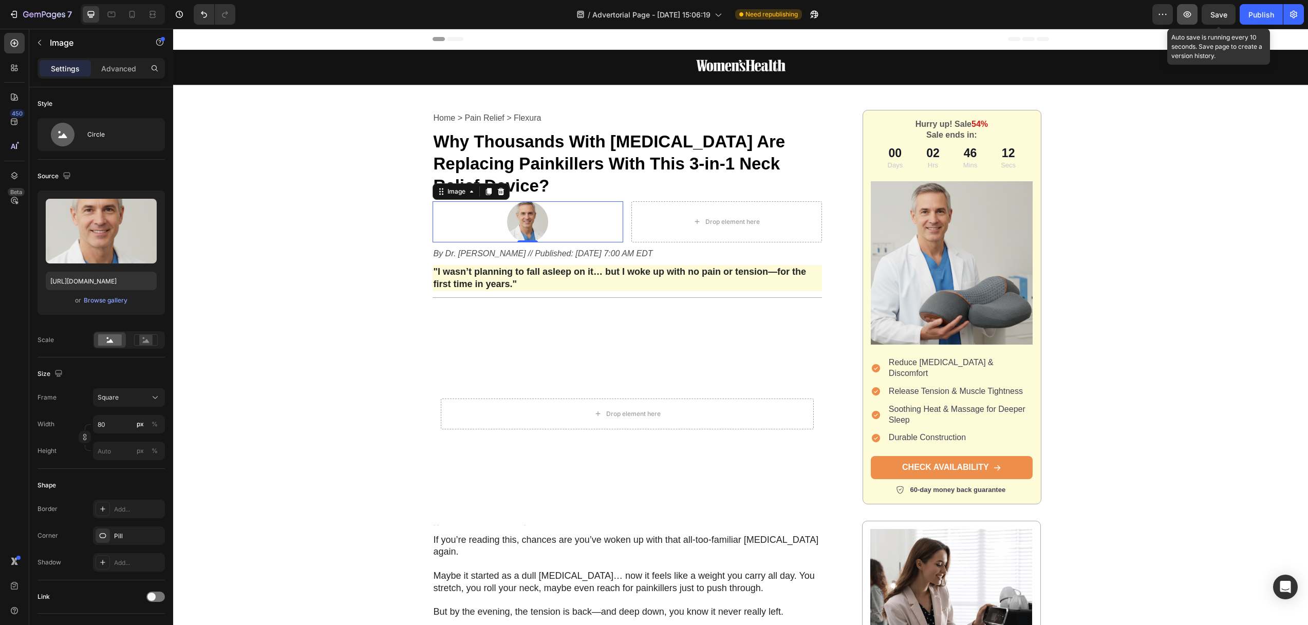
drag, startPoint x: 1220, startPoint y: 11, endPoint x: 1191, endPoint y: 24, distance: 32.0
click at [1220, 10] on span "Save" at bounding box center [1218, 14] width 17 height 9
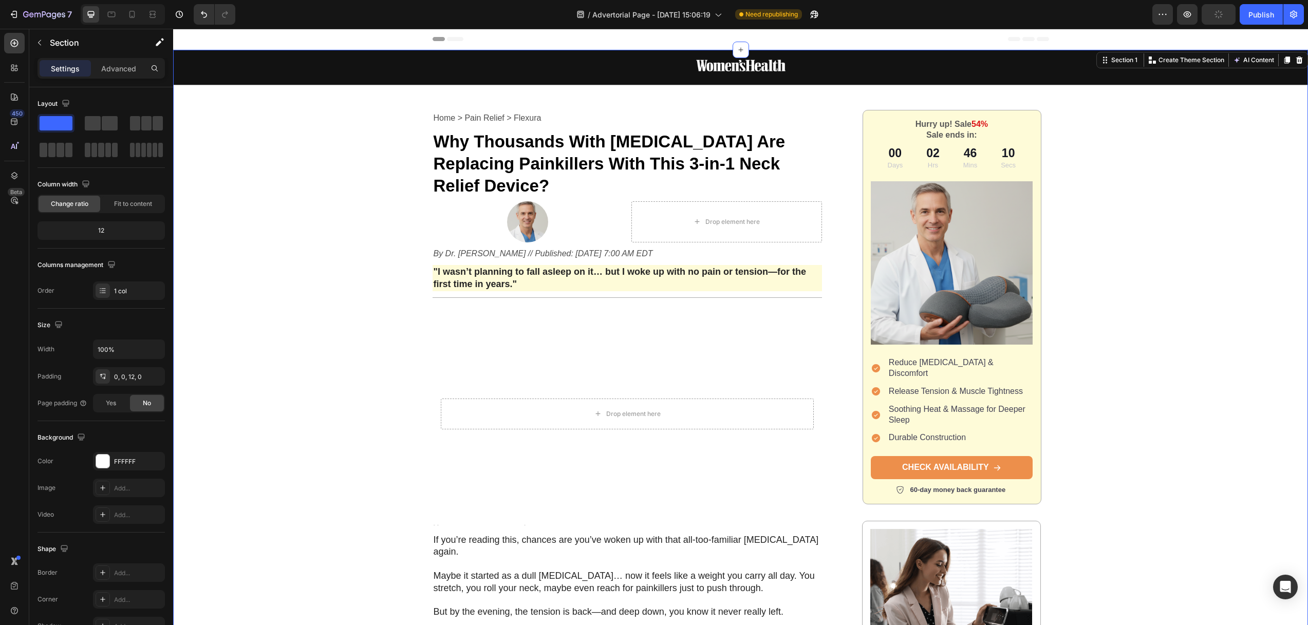
click at [1117, 226] on div "Image Row Home > Pain Relief > Flexura Text Block Why Thousands With Neck Pain …" at bounding box center [740, 610] width 1134 height 1121
click at [871, 145] on div "Hurry up! Sale 54% Sale ends in: Text Block 00 Days 02 Hrs 46 Mins 07 Secs Coun…" at bounding box center [952, 307] width 162 height 378
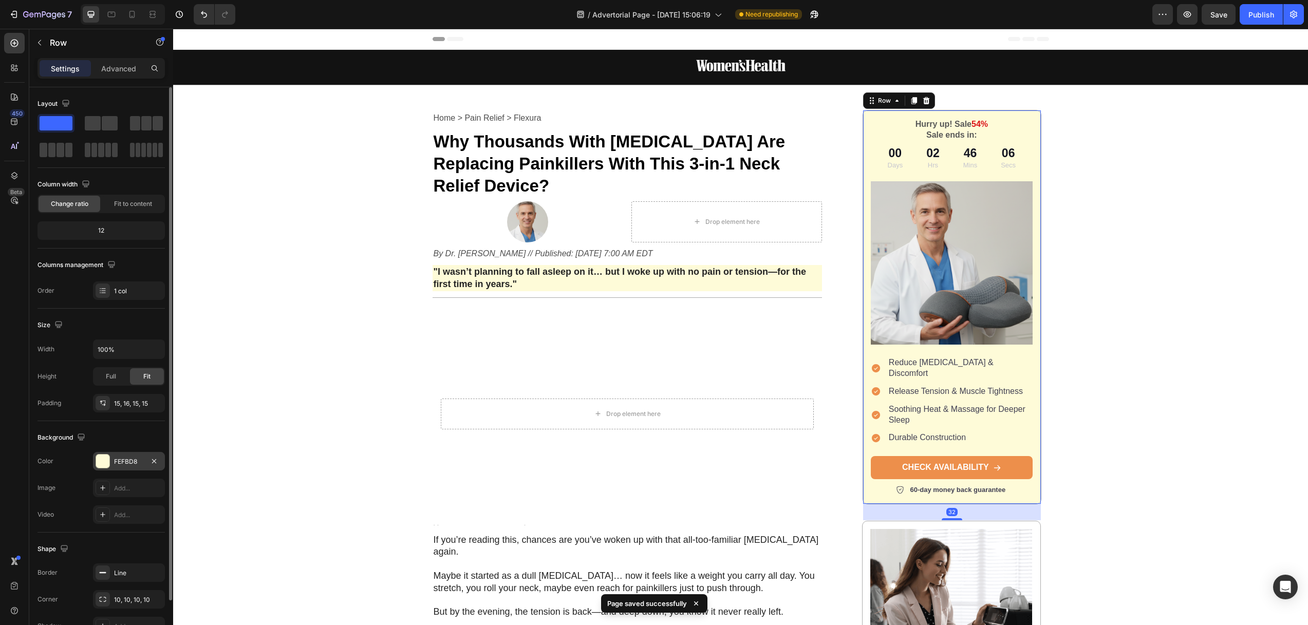
click at [104, 460] on div at bounding box center [102, 461] width 13 height 13
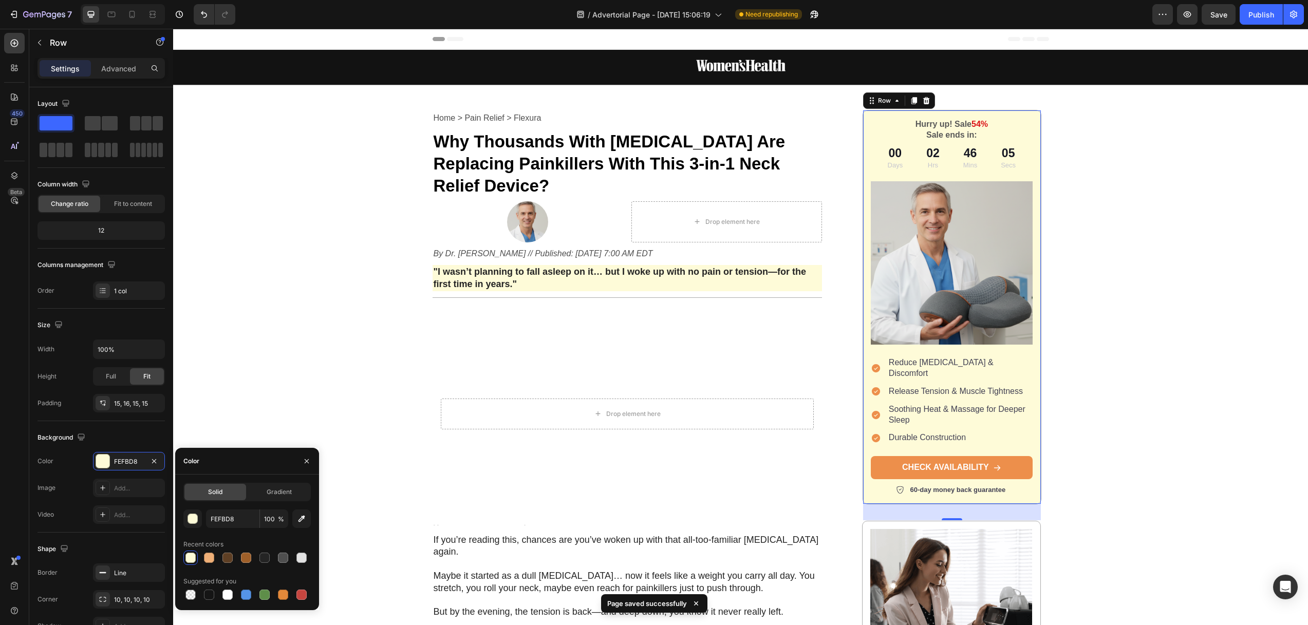
click at [218, 494] on span "Solid" at bounding box center [215, 491] width 14 height 9
click at [233, 519] on input "FEFBD8" at bounding box center [232, 518] width 53 height 18
click at [195, 520] on div "button" at bounding box center [193, 519] width 10 height 10
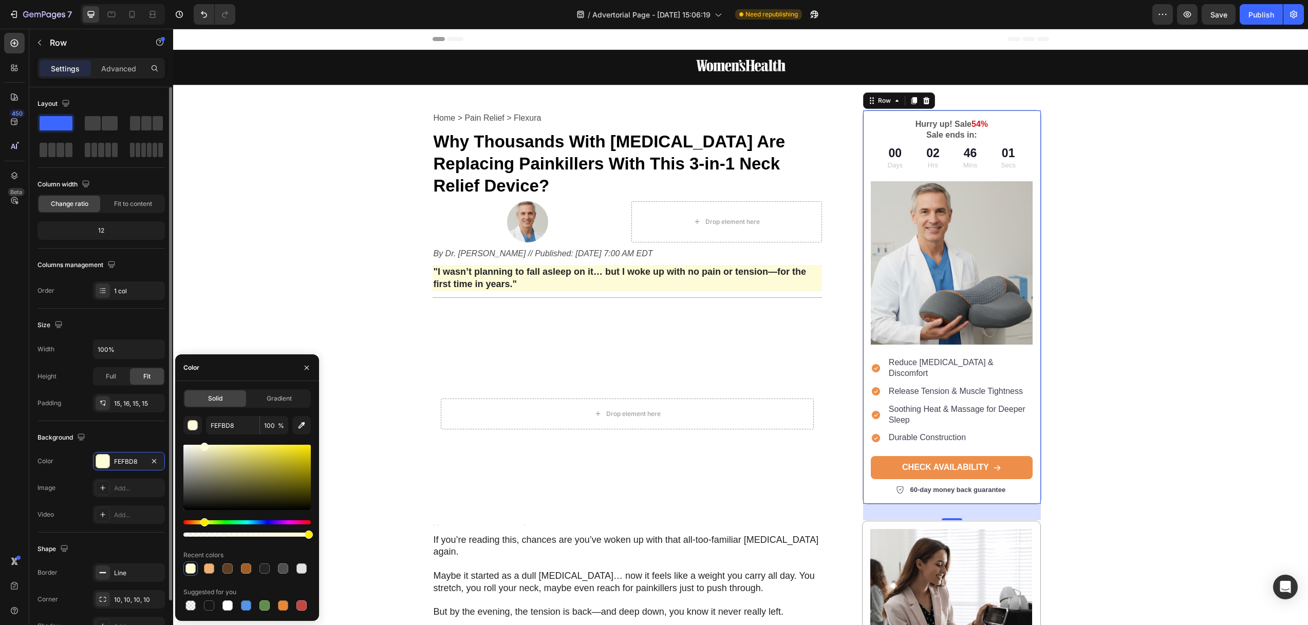
drag, startPoint x: 136, startPoint y: 414, endPoint x: 103, endPoint y: 392, distance: 39.5
click at [101, 393] on div "450 Beta Sections(18) Elements(83) Section Element Hero Section Product Detail …" at bounding box center [86, 327] width 173 height 596
type input "FFFFFF"
click at [320, 311] on div "Image Row Home > Pain Relief > Flexura Text Block Why Thousands With Neck Pain …" at bounding box center [740, 610] width 1134 height 1121
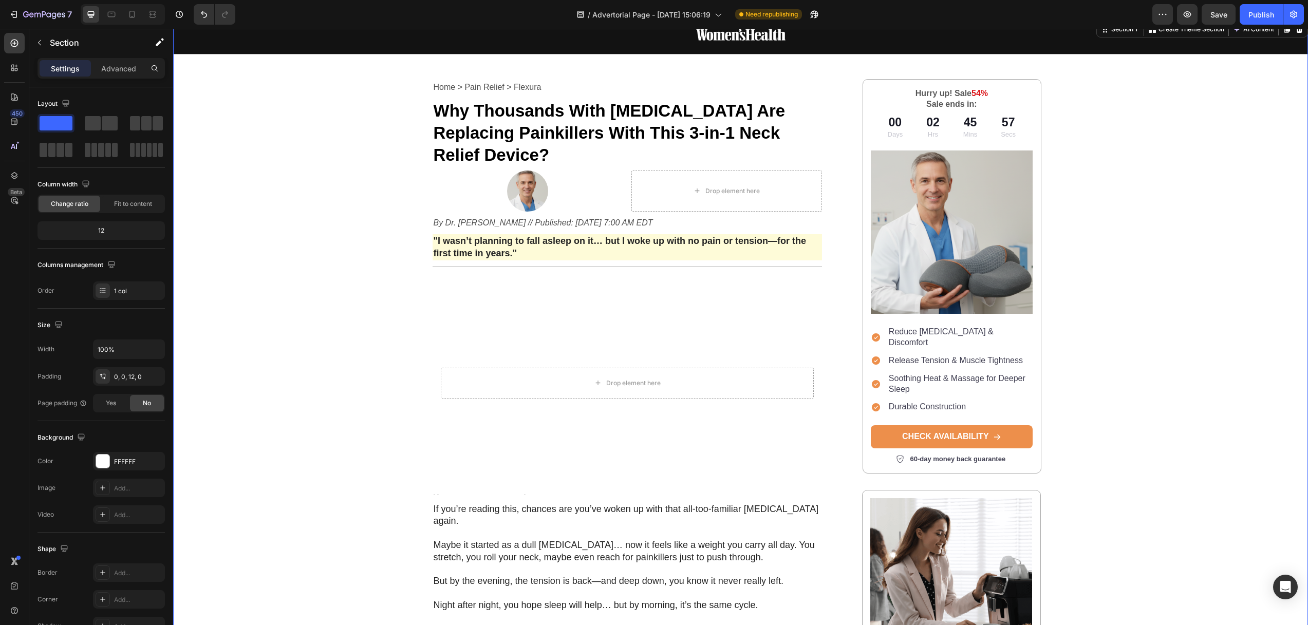
scroll to position [78, 0]
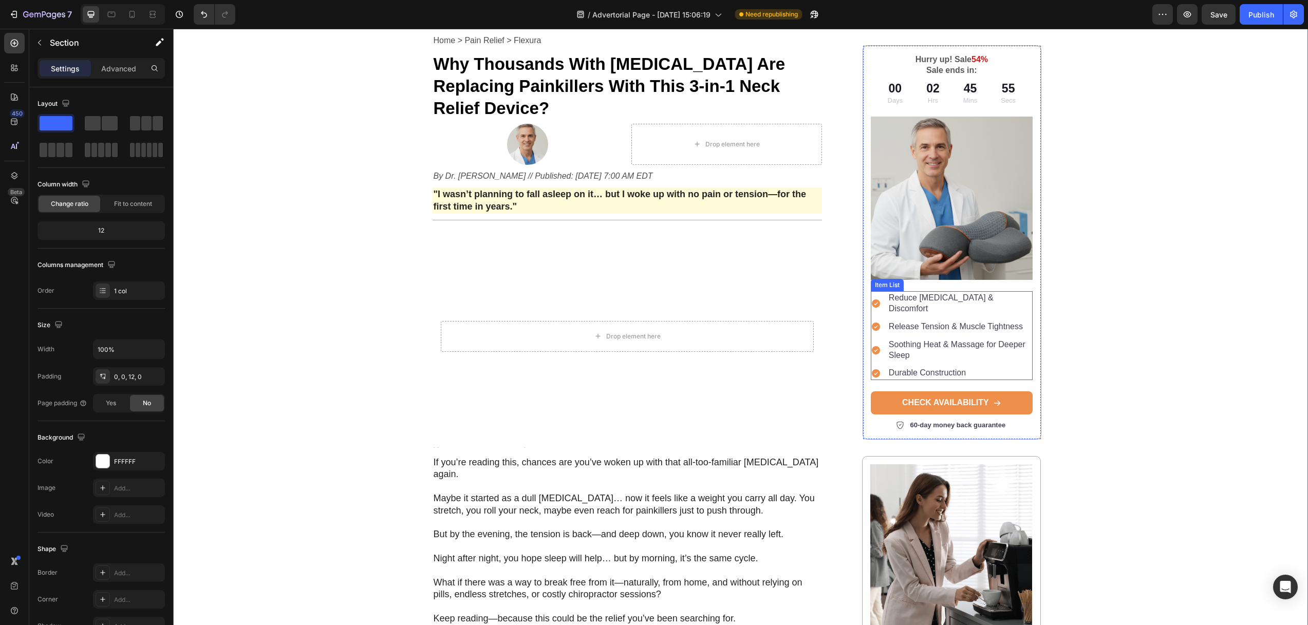
click at [879, 366] on div "Durable Construction" at bounding box center [952, 373] width 162 height 14
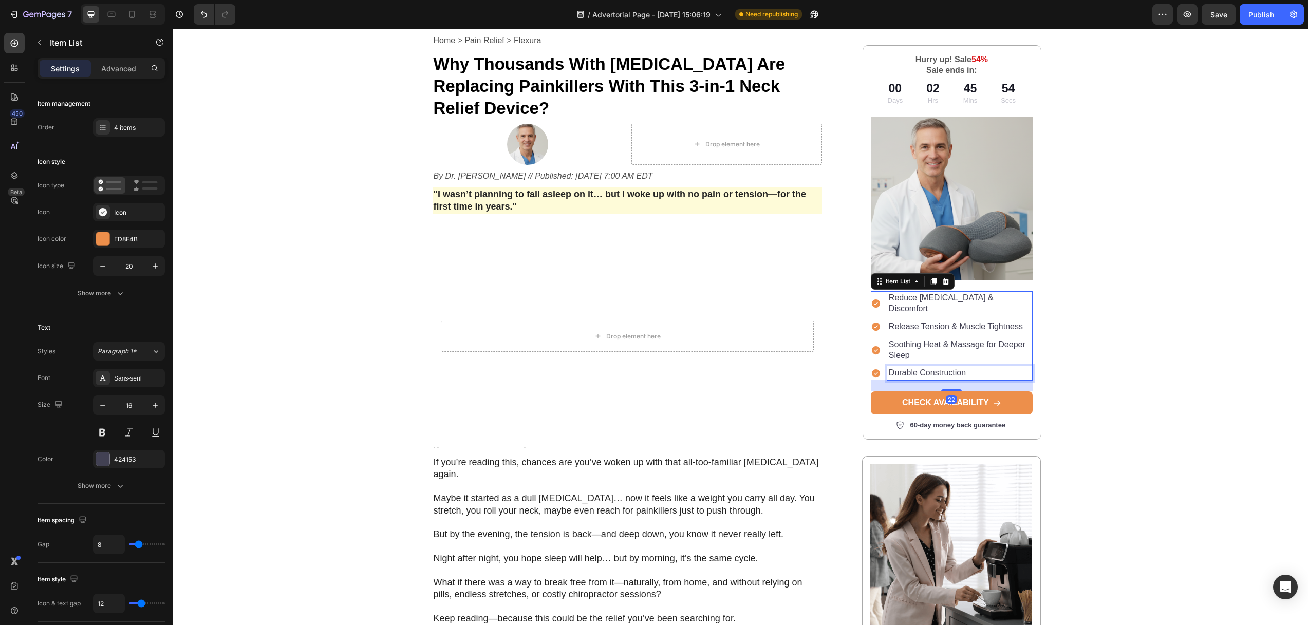
click at [915, 368] on p "Durable Construction" at bounding box center [959, 373] width 142 height 11
drag, startPoint x: 955, startPoint y: 361, endPoint x: 891, endPoint y: 361, distance: 63.7
click at [892, 368] on p "Durable Construction" at bounding box center [959, 373] width 142 height 11
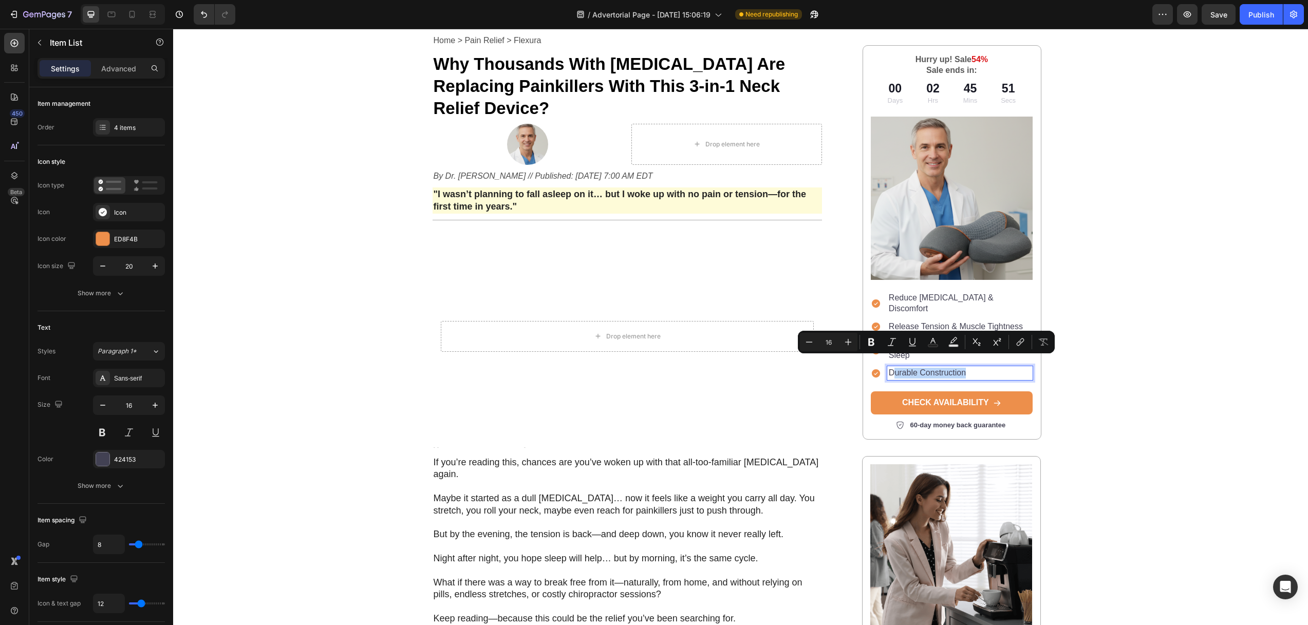
click at [930, 368] on p "Durable Construction" at bounding box center [959, 373] width 142 height 11
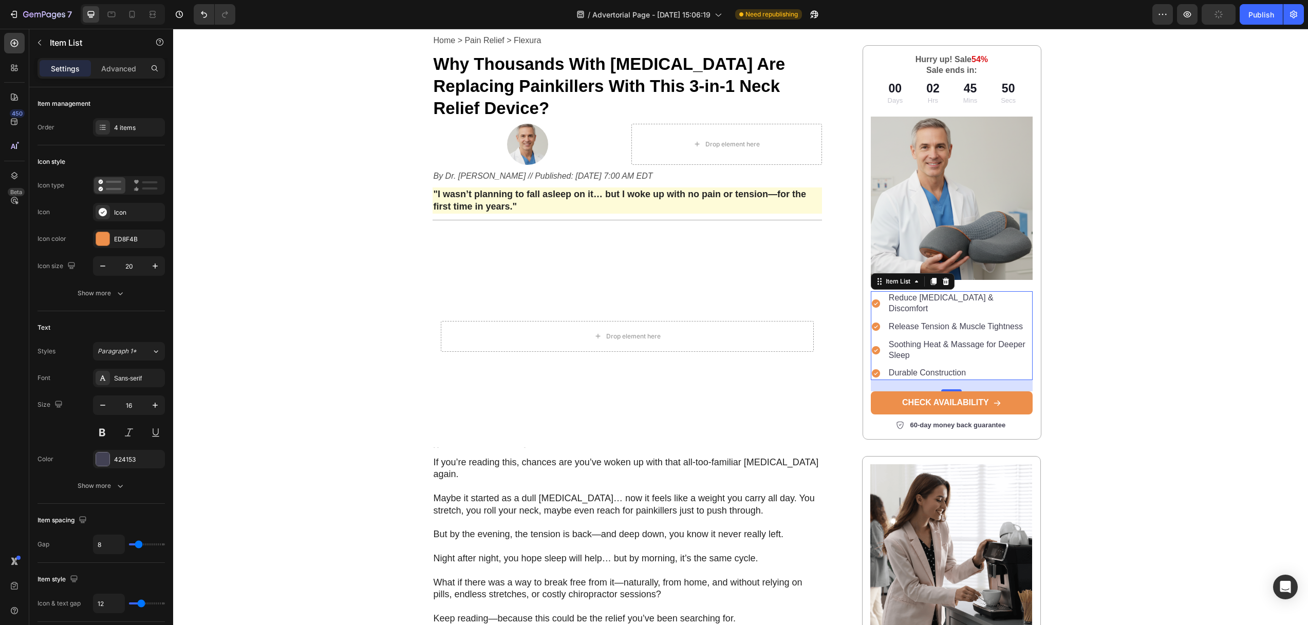
click at [874, 369] on icon at bounding box center [876, 373] width 8 height 8
click at [876, 369] on icon at bounding box center [876, 373] width 8 height 8
click at [873, 369] on icon at bounding box center [876, 373] width 8 height 8
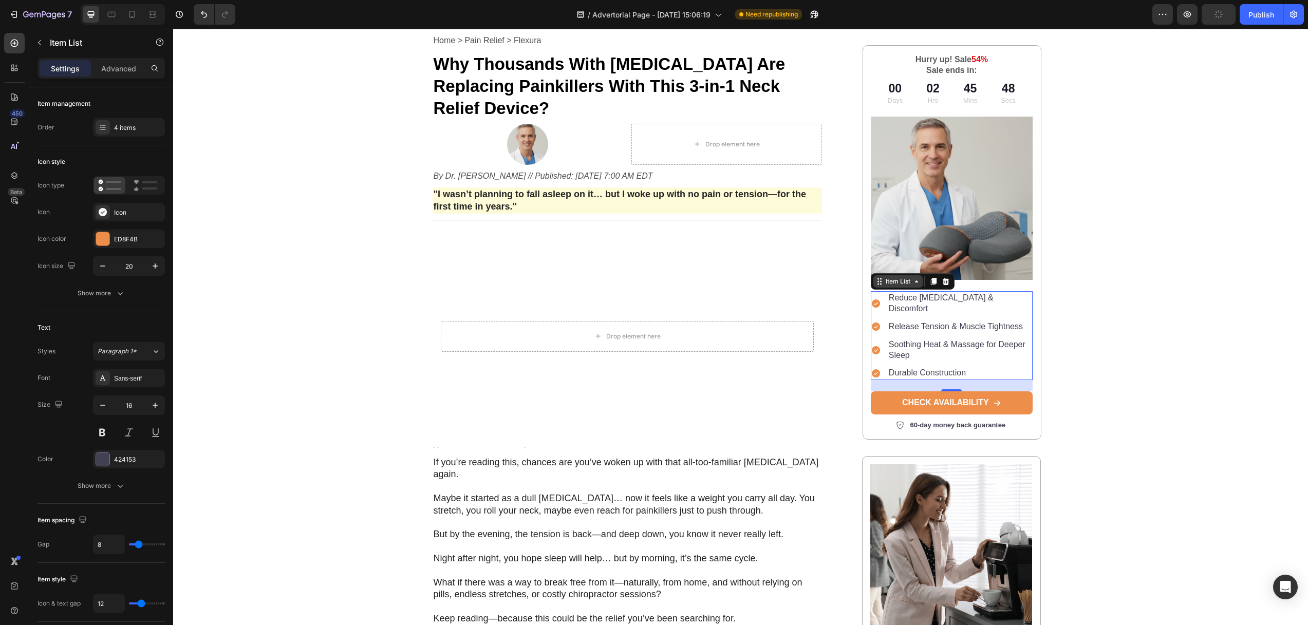
click at [900, 277] on div "Item List" at bounding box center [897, 281] width 29 height 9
click at [923, 339] on p "Soothing Heat & Massage for Deeper Sleep" at bounding box center [959, 350] width 142 height 22
click at [228, 232] on div "Image Row Home > Pain Relief > Flexura Text Block Why Thousands With Neck Pain …" at bounding box center [740, 532] width 1134 height 1121
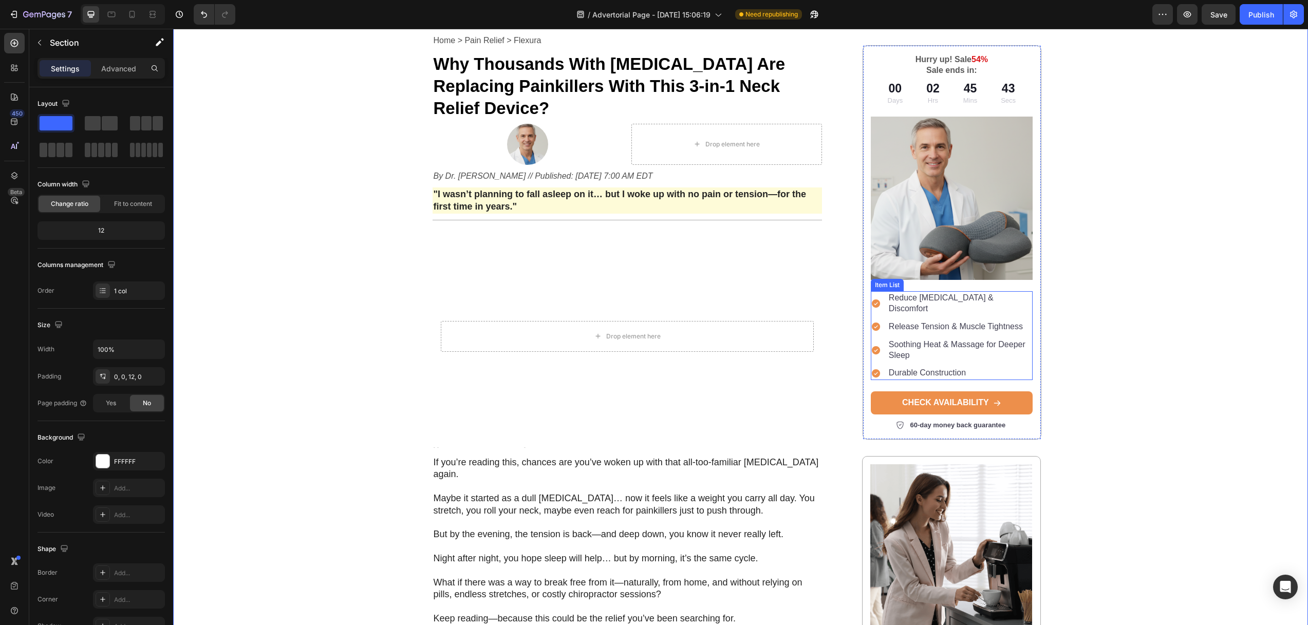
click at [901, 339] on p "Soothing Heat & Massage for Deeper Sleep" at bounding box center [959, 350] width 142 height 22
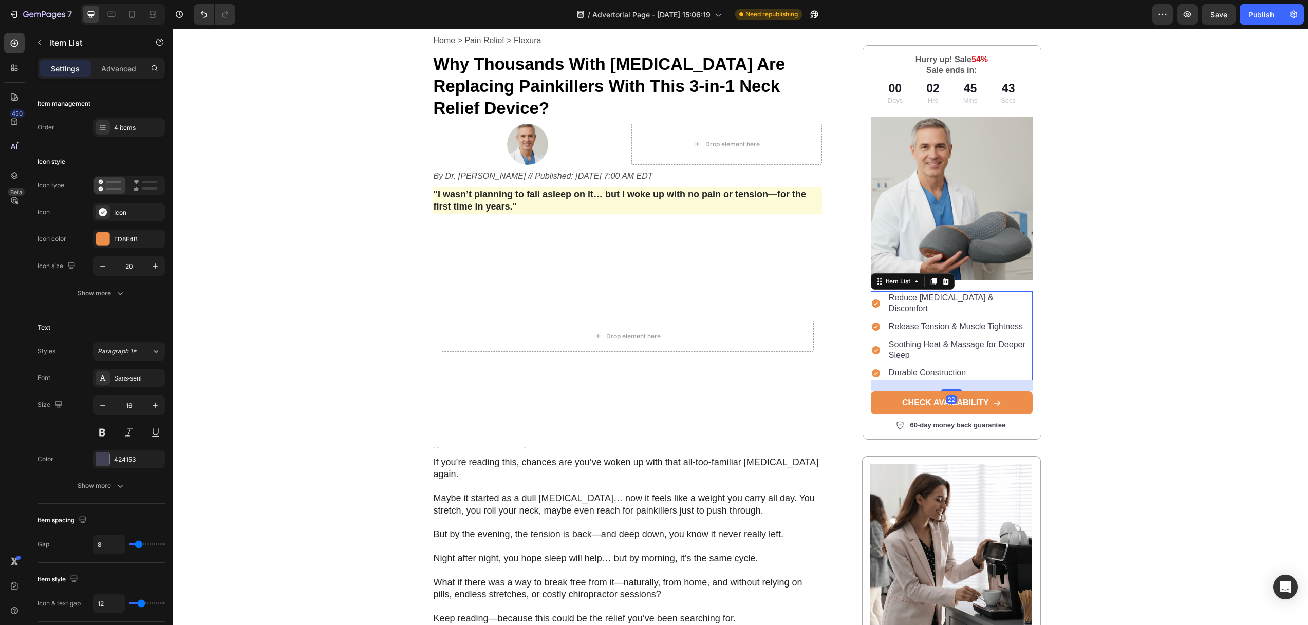
click at [880, 320] on div "Release Tension & Muscle Tightness" at bounding box center [952, 327] width 162 height 14
click at [123, 125] on div "4 items" at bounding box center [138, 127] width 48 height 9
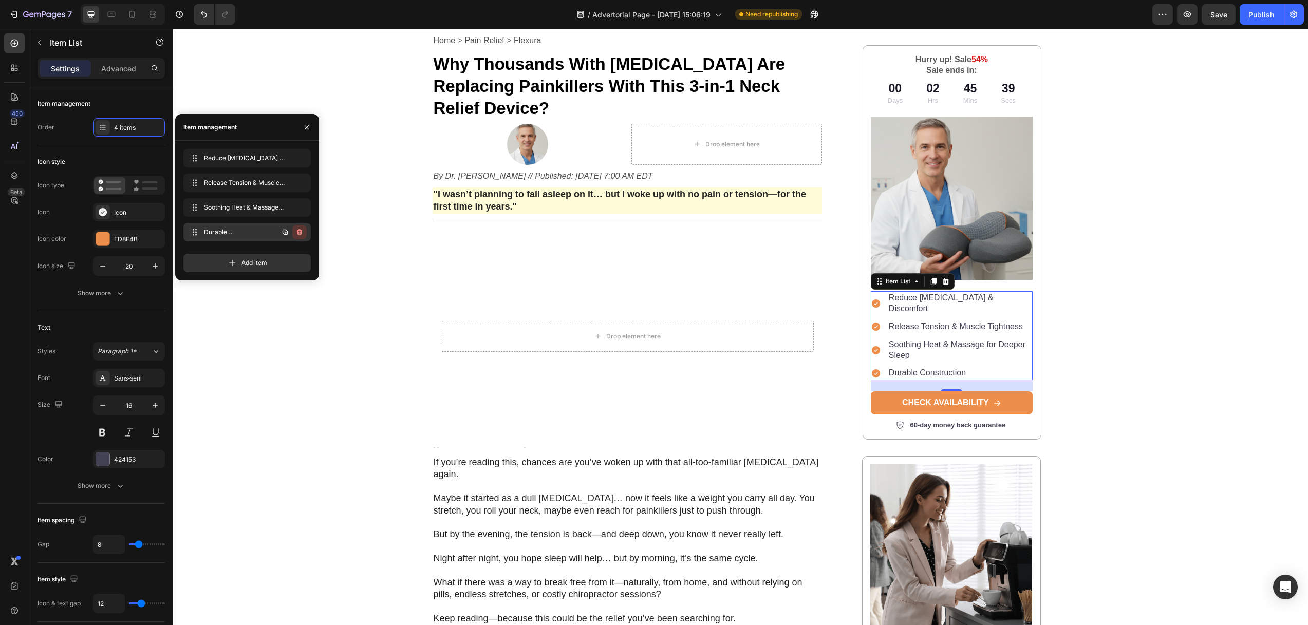
click at [299, 230] on icon "button" at bounding box center [299, 232] width 5 height 6
click at [291, 232] on div "Delete" at bounding box center [292, 232] width 19 height 9
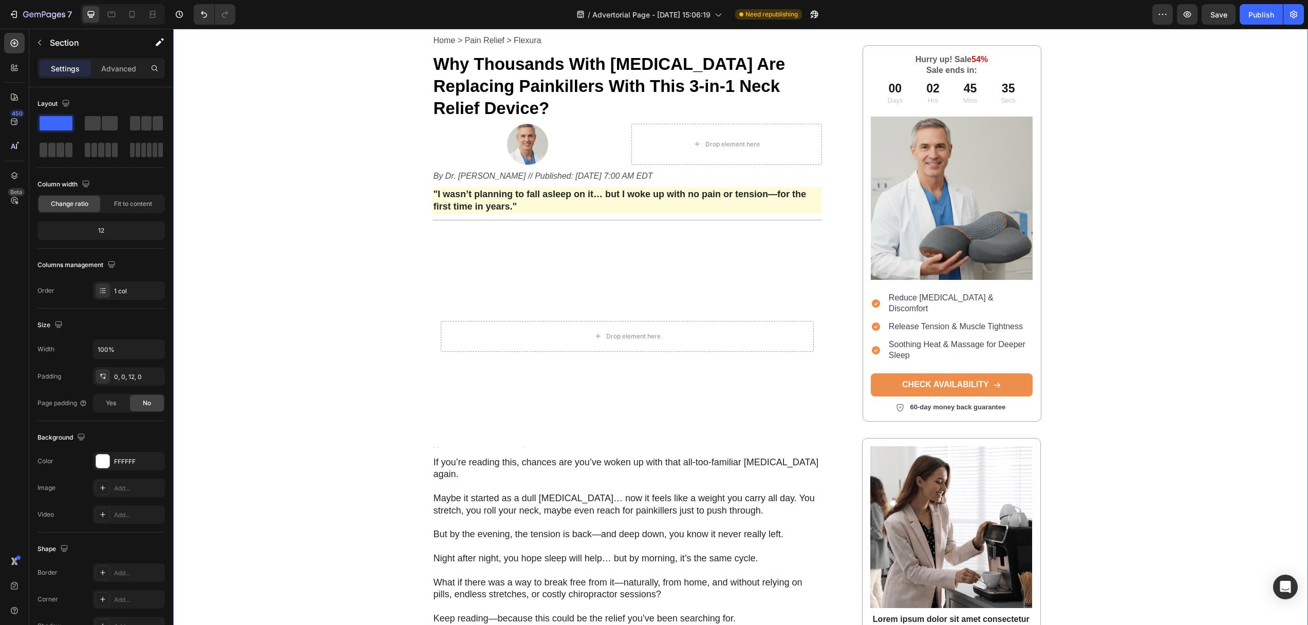
click at [1096, 334] on div "Image Row Home > Pain Relief > Flexura Text Block Why Thousands With Neck Pain …" at bounding box center [740, 532] width 1134 height 1121
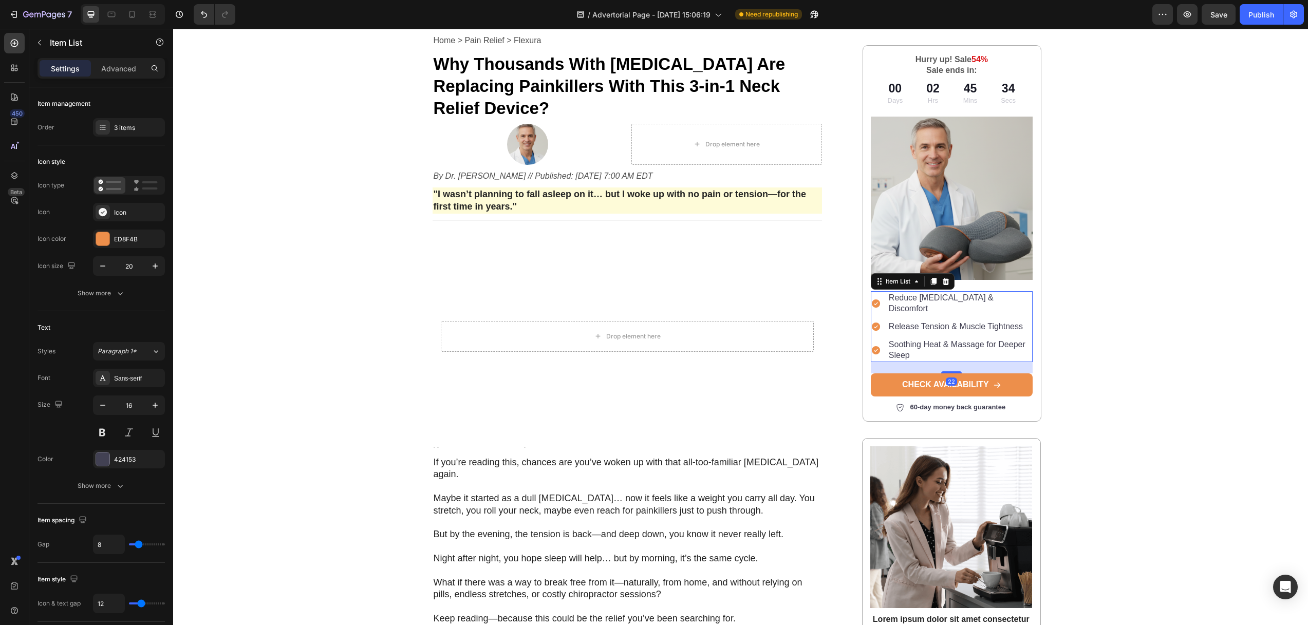
click at [943, 321] on p "Release Tension & Muscle Tightness" at bounding box center [959, 326] width 142 height 11
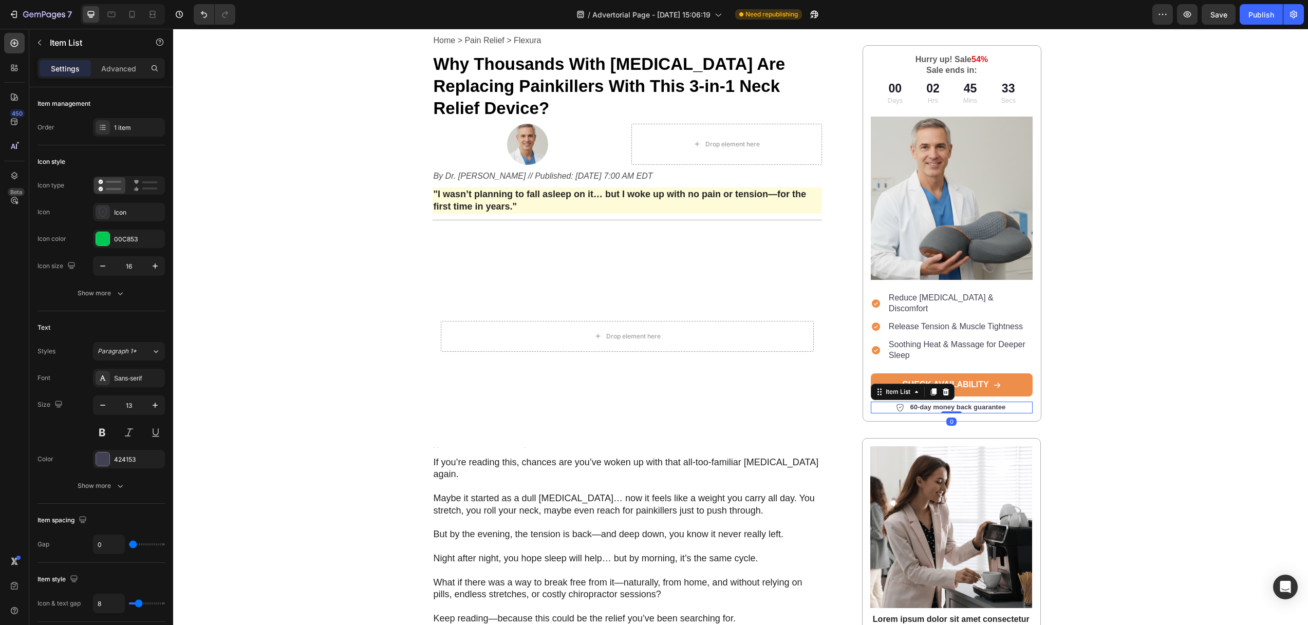
click at [918, 403] on p "60-day money back guarantee" at bounding box center [958, 407] width 96 height 9
click at [910, 403] on p "60-day money back guarantee" at bounding box center [958, 407] width 96 height 9
click at [912, 403] on p "60-day money back guarantee" at bounding box center [958, 407] width 96 height 9
click at [1098, 388] on div "Image Row Home > Pain Relief > Flexura Text Block Why Thousands With Neck Pain …" at bounding box center [740, 532] width 1134 height 1121
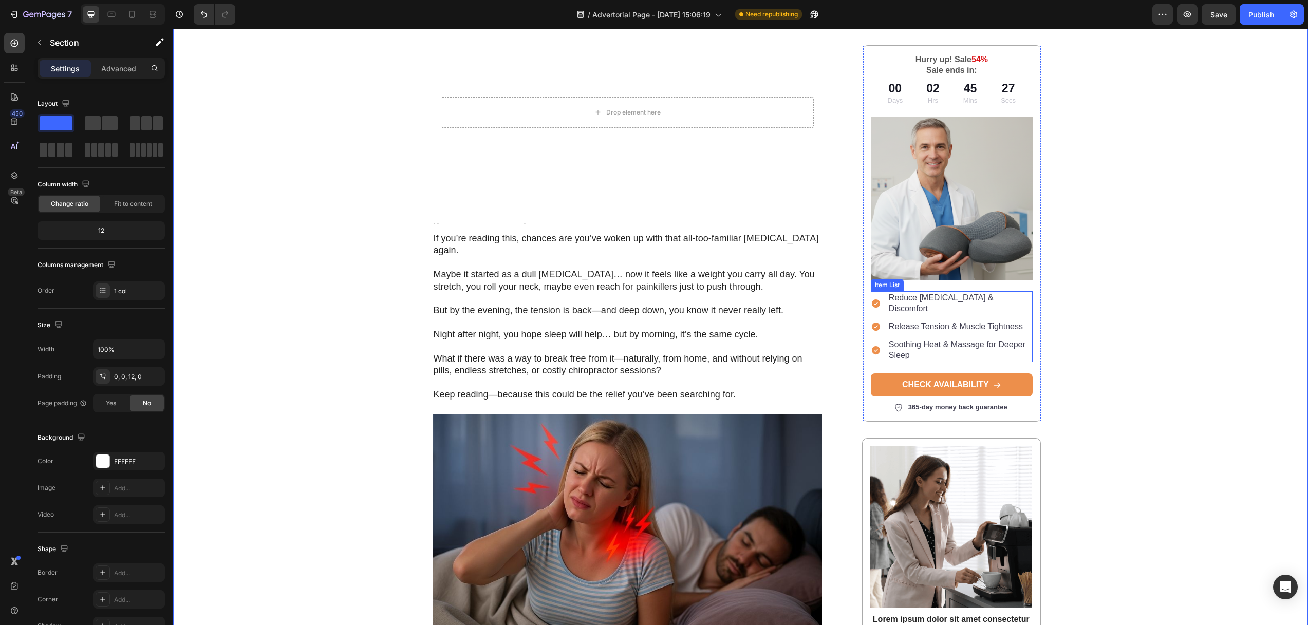
scroll to position [460, 0]
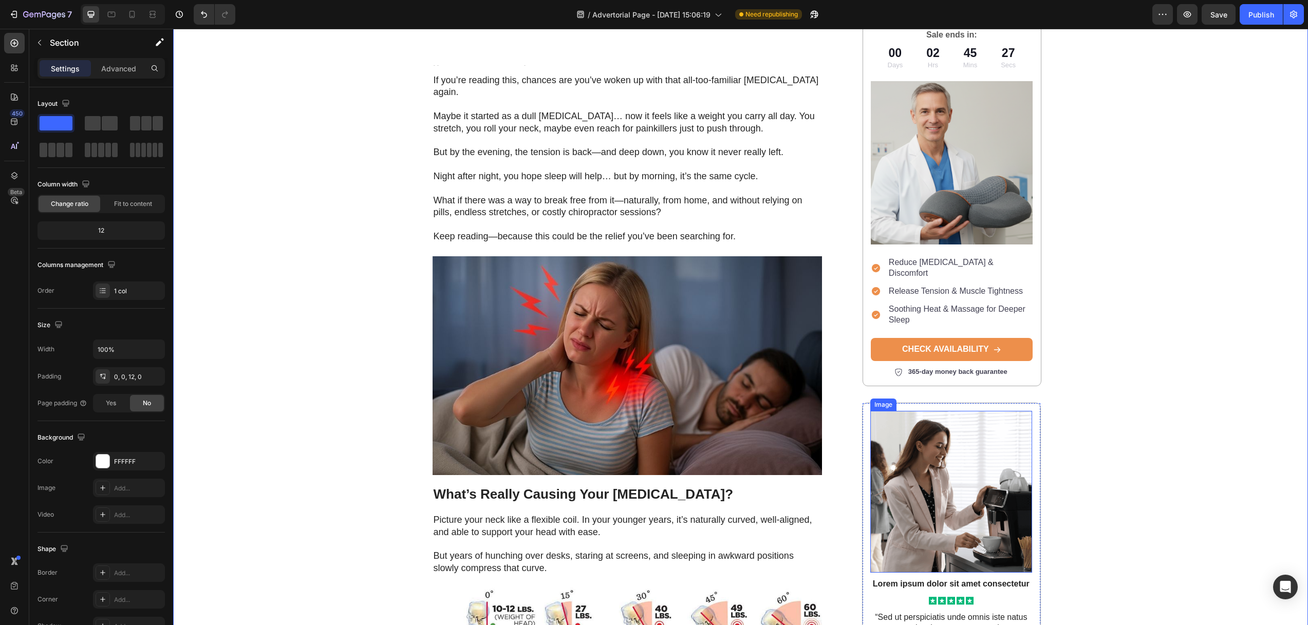
click at [954, 420] on img at bounding box center [951, 492] width 162 height 162
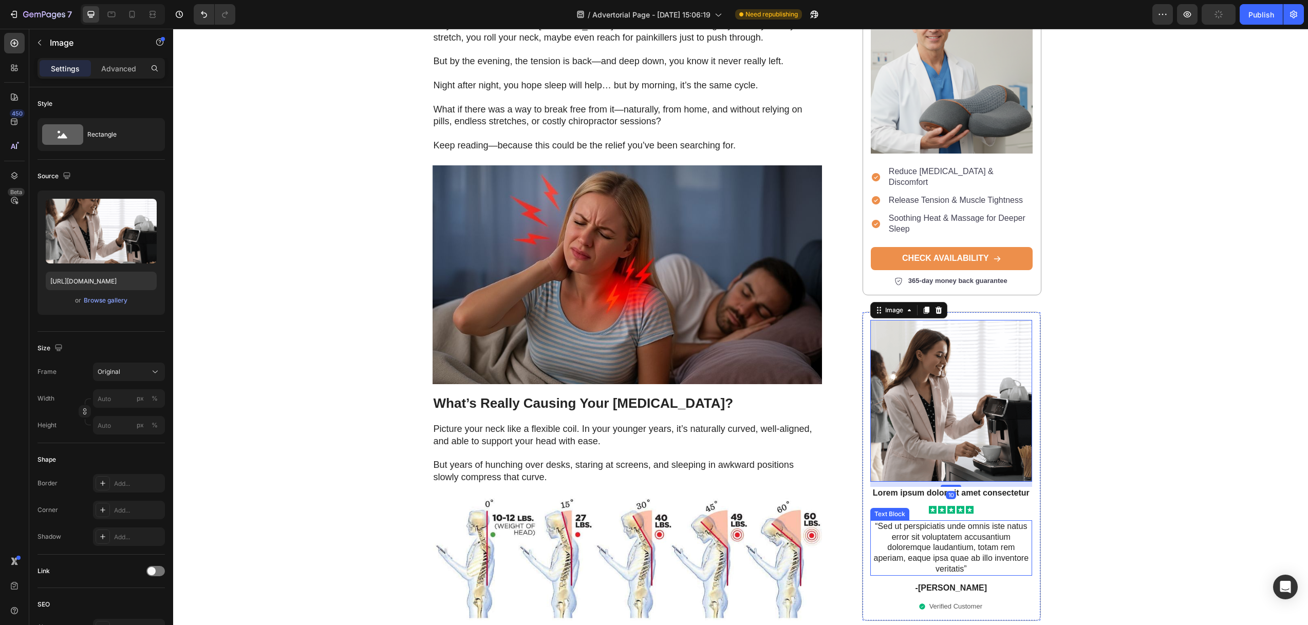
scroll to position [670, 0]
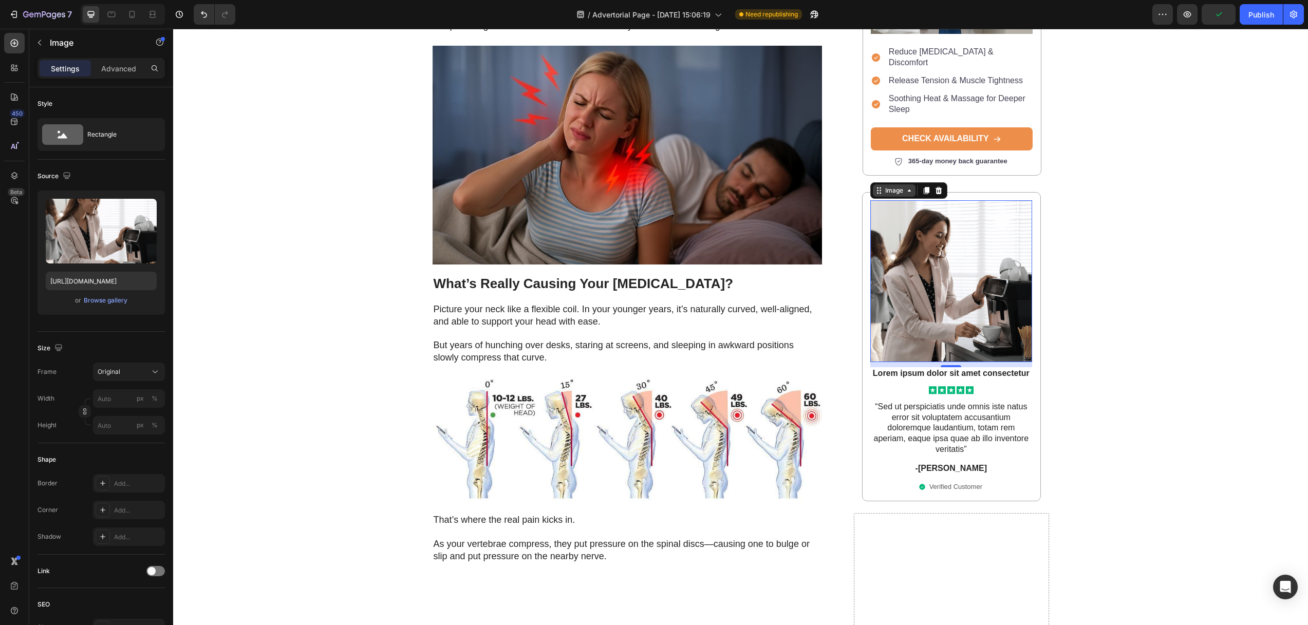
click at [897, 186] on div "Image" at bounding box center [894, 190] width 22 height 9
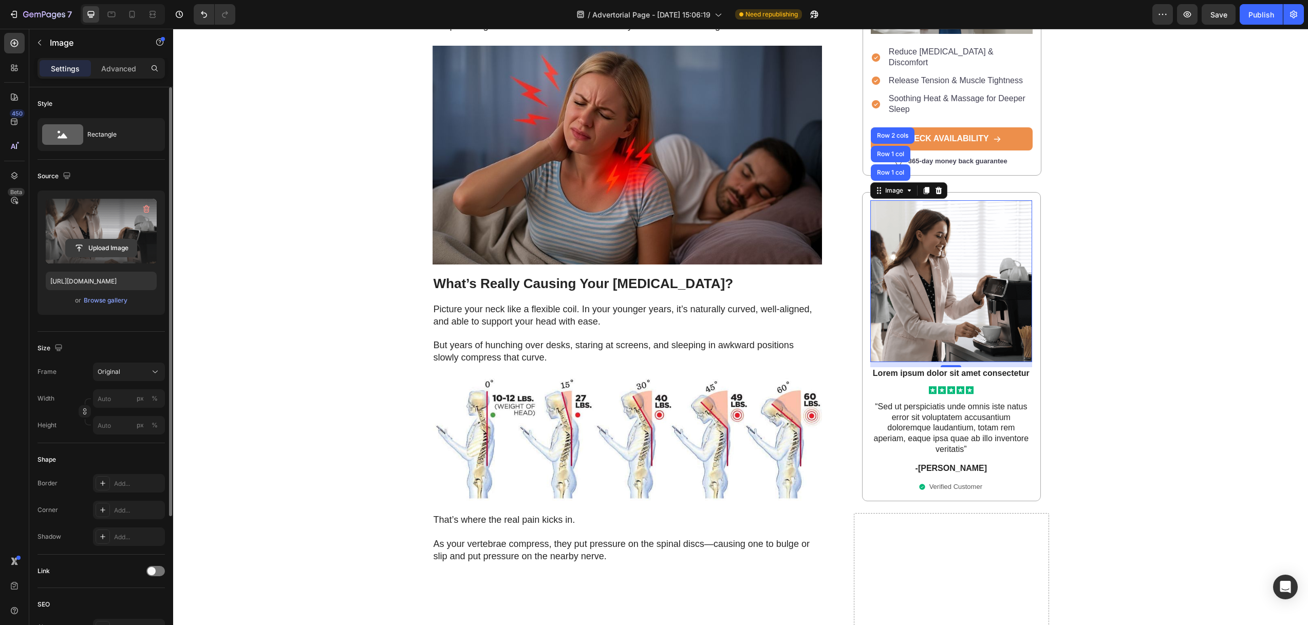
click at [96, 247] on input "file" at bounding box center [101, 247] width 71 height 17
click at [103, 280] on input "https://cdn.shopify.com/s/files/1/0670/5427/2581/files/gempages_580145527455220…" at bounding box center [101, 281] width 111 height 18
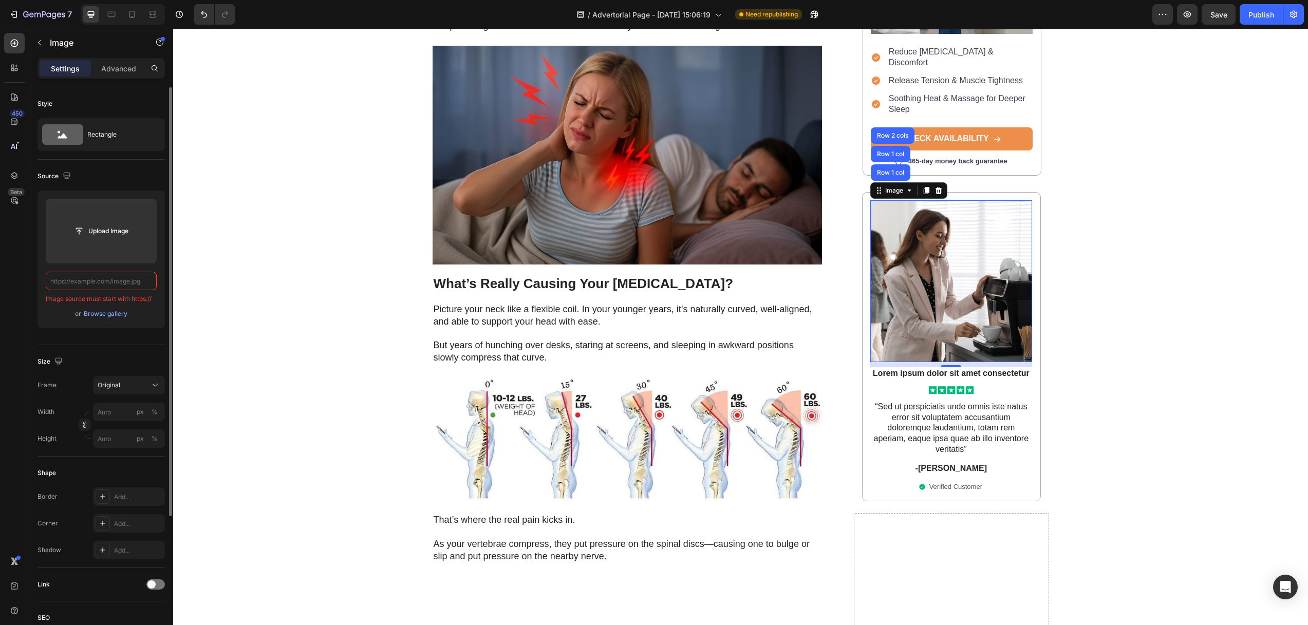
paste input "https://callixe.com/cdn/shop/files/gempages_490483624978678641-4e47d6a8-8ea2-44…"
type input "https://callixe.com/cdn/shop/files/gempages_490483624978678641-4e47d6a8-8ea2-44…"
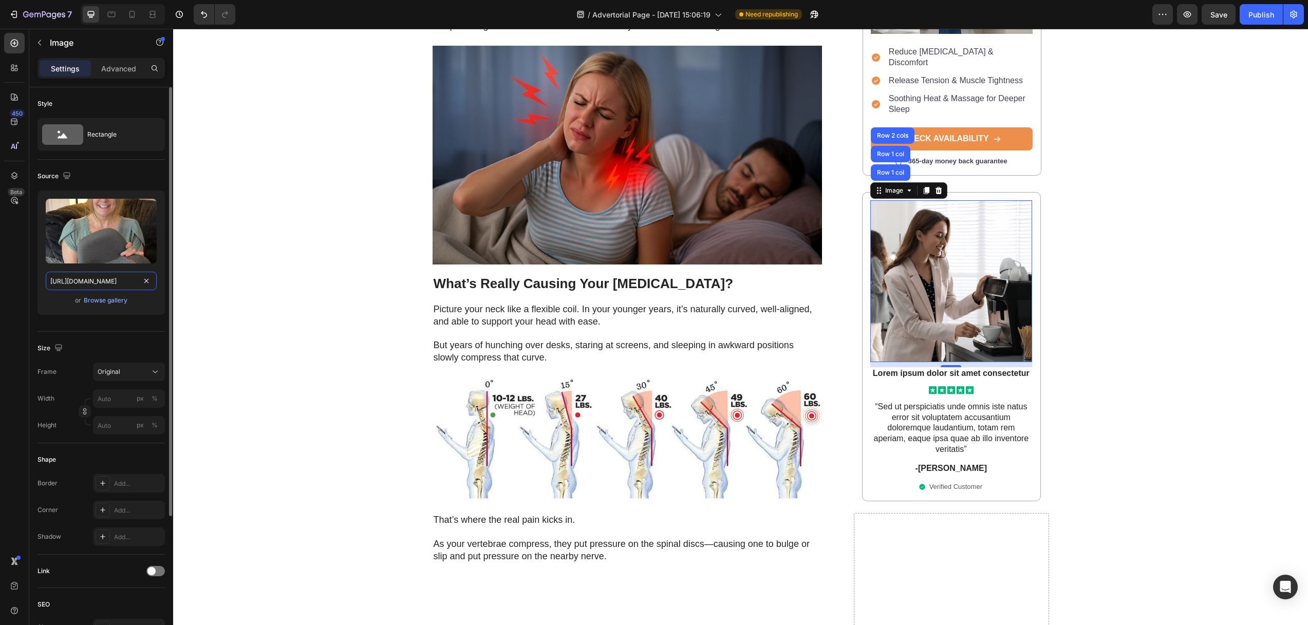
scroll to position [0, 334]
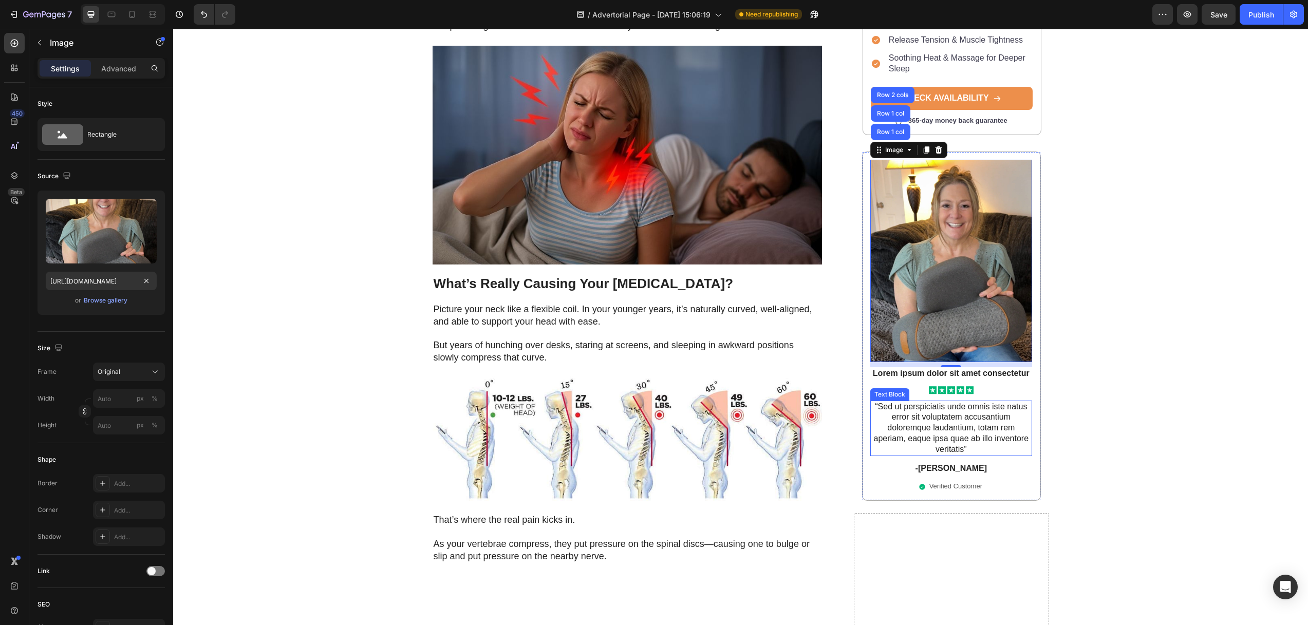
drag, startPoint x: 922, startPoint y: 387, endPoint x: 921, endPoint y: 374, distance: 13.4
click at [922, 402] on p "“Sed ut perspiciatis unde omnis iste natus error sit voluptatem accusantium dol…" at bounding box center [951, 428] width 160 height 53
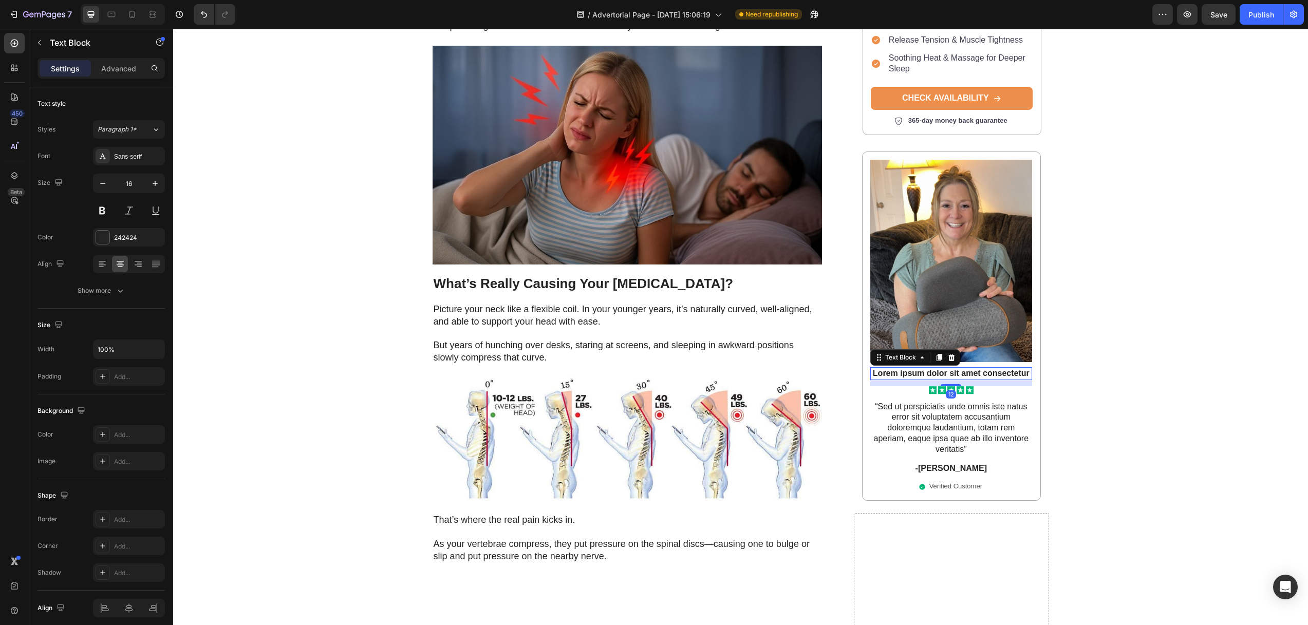
click at [961, 368] on p "Lorem ipsum dolor sit amet consectetur" at bounding box center [951, 373] width 160 height 11
click at [948, 354] on icon at bounding box center [951, 357] width 7 height 7
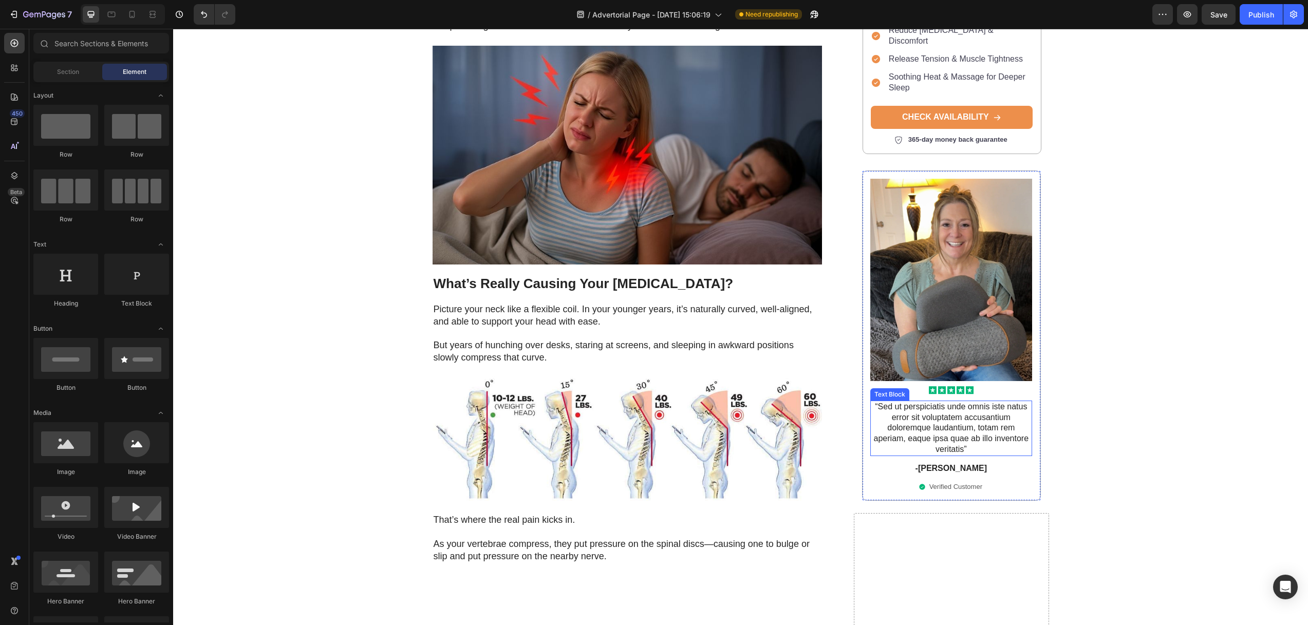
click at [954, 402] on p "“Sed ut perspiciatis unde omnis iste natus error sit voluptatem accusantium dol…" at bounding box center [951, 428] width 160 height 53
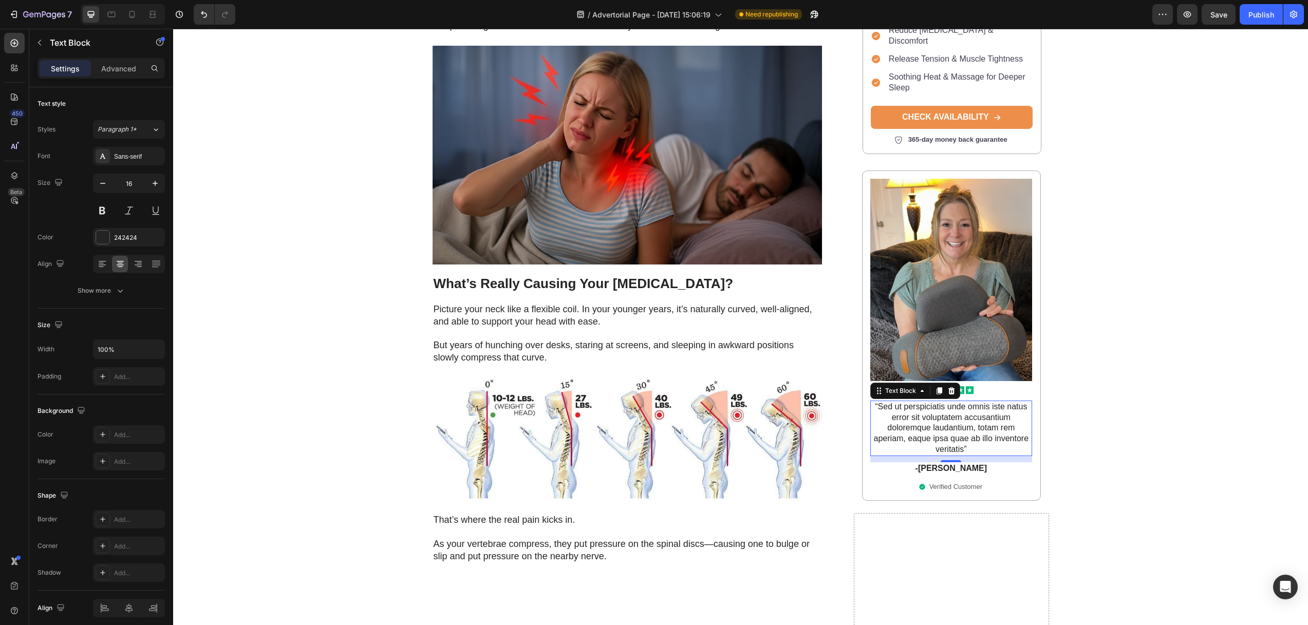
click at [947, 402] on p "“Sed ut perspiciatis unde omnis iste natus error sit voluptatem accusantium dol…" at bounding box center [951, 428] width 160 height 53
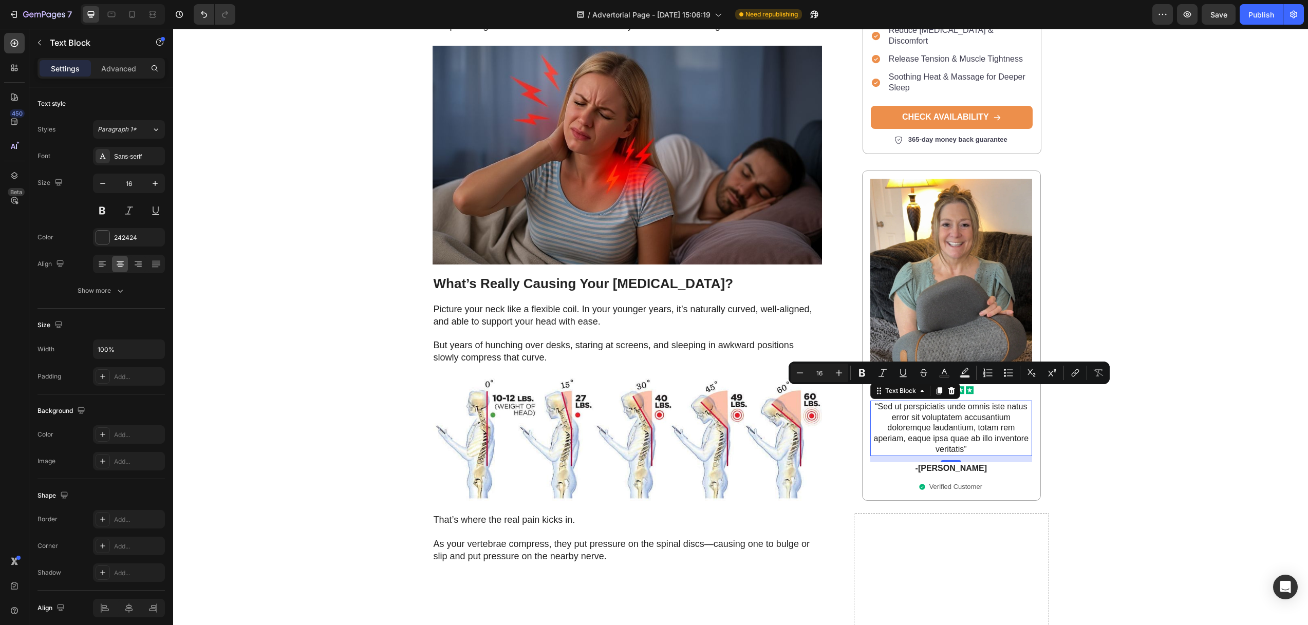
click at [955, 412] on p "“Sed ut perspiciatis unde omnis iste natus error sit voluptatem accusantium dol…" at bounding box center [951, 428] width 160 height 53
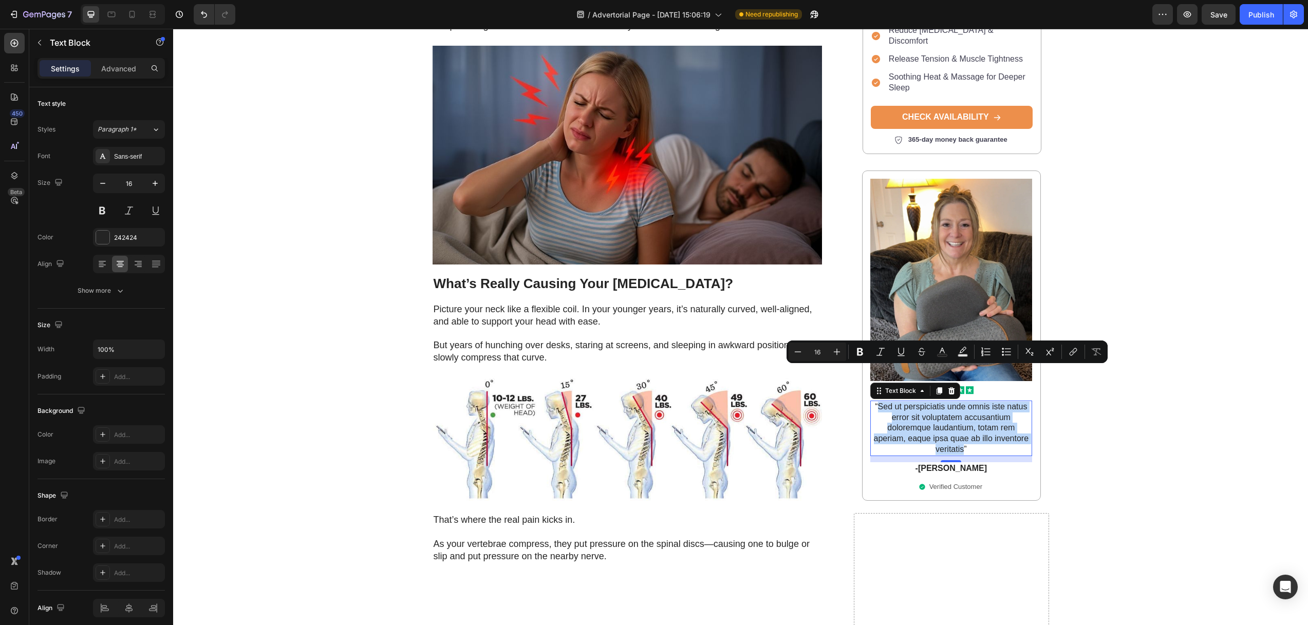
drag, startPoint x: 958, startPoint y: 415, endPoint x: 874, endPoint y: 372, distance: 94.4
click at [874, 402] on p "“Sed ut perspiciatis unde omnis iste natus error sit voluptatem accusantium dol…" at bounding box center [951, 428] width 160 height 53
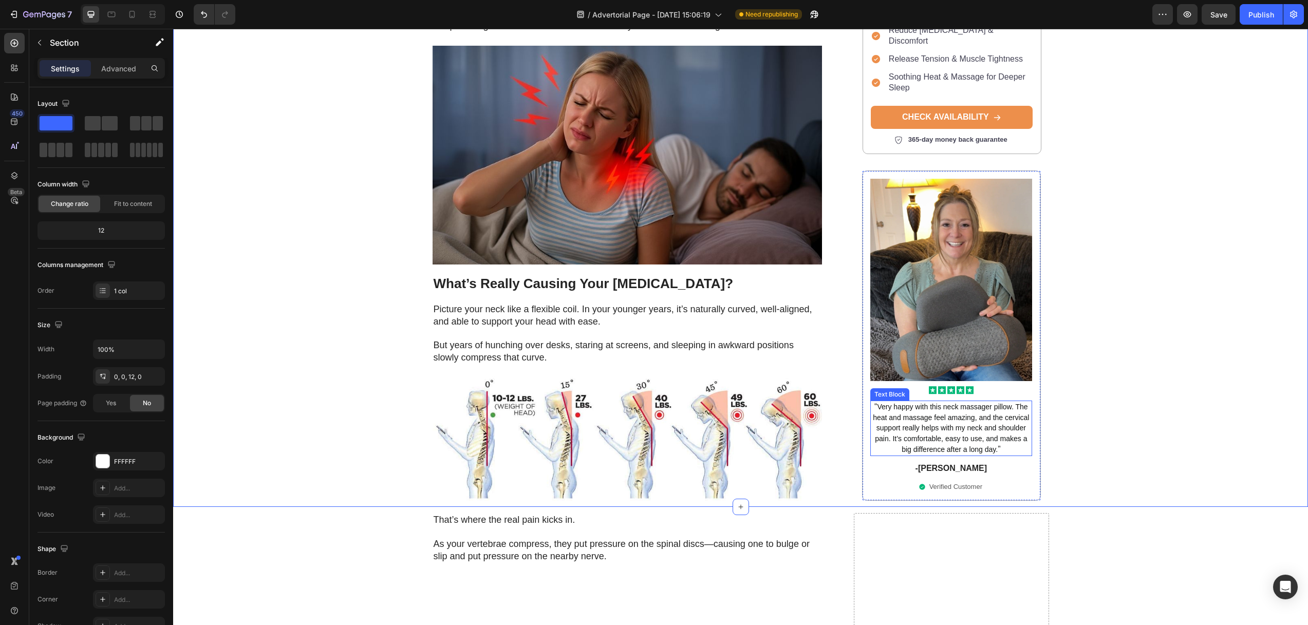
drag, startPoint x: 907, startPoint y: 394, endPoint x: 914, endPoint y: 394, distance: 6.7
click at [907, 403] on span "Very happy with this neck massager pillow. The heat and massage feel amazing, a…" at bounding box center [951, 428] width 156 height 51
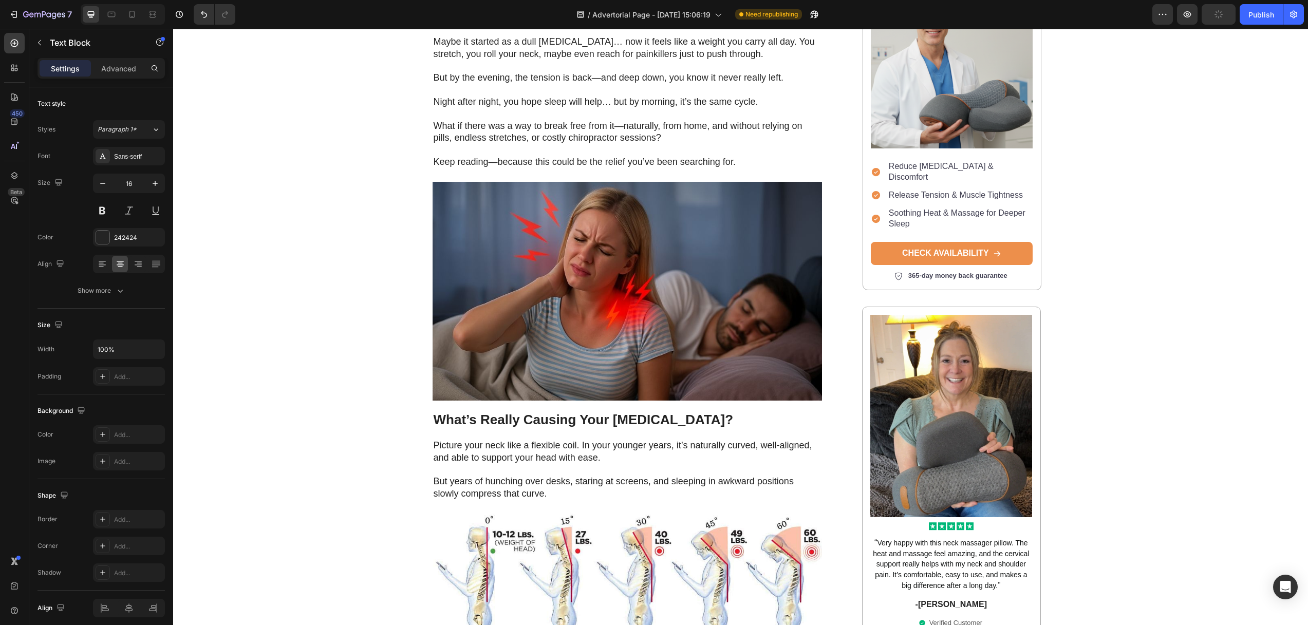
scroll to position [716, 0]
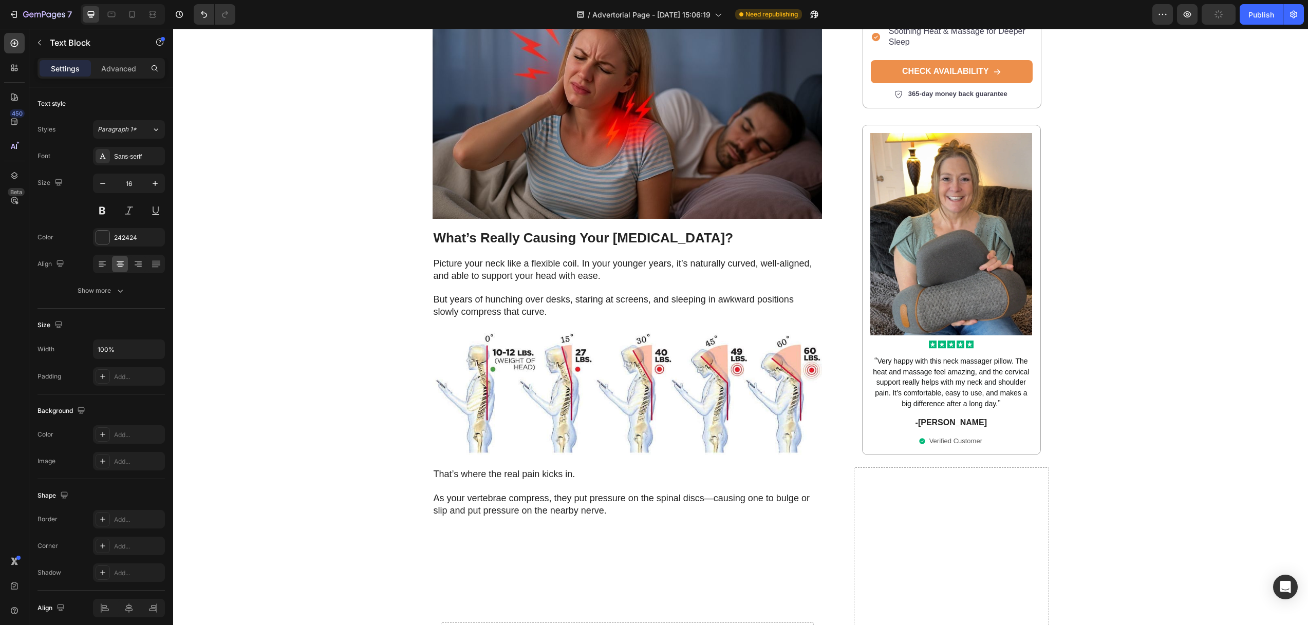
click at [932, 357] on span "Very happy with this neck massager pillow. The heat and massage feel amazing, a…" at bounding box center [951, 382] width 156 height 51
click at [953, 357] on span "Very happy with this neck massager pillow. The heat and massage feel amazing, a…" at bounding box center [951, 382] width 156 height 51
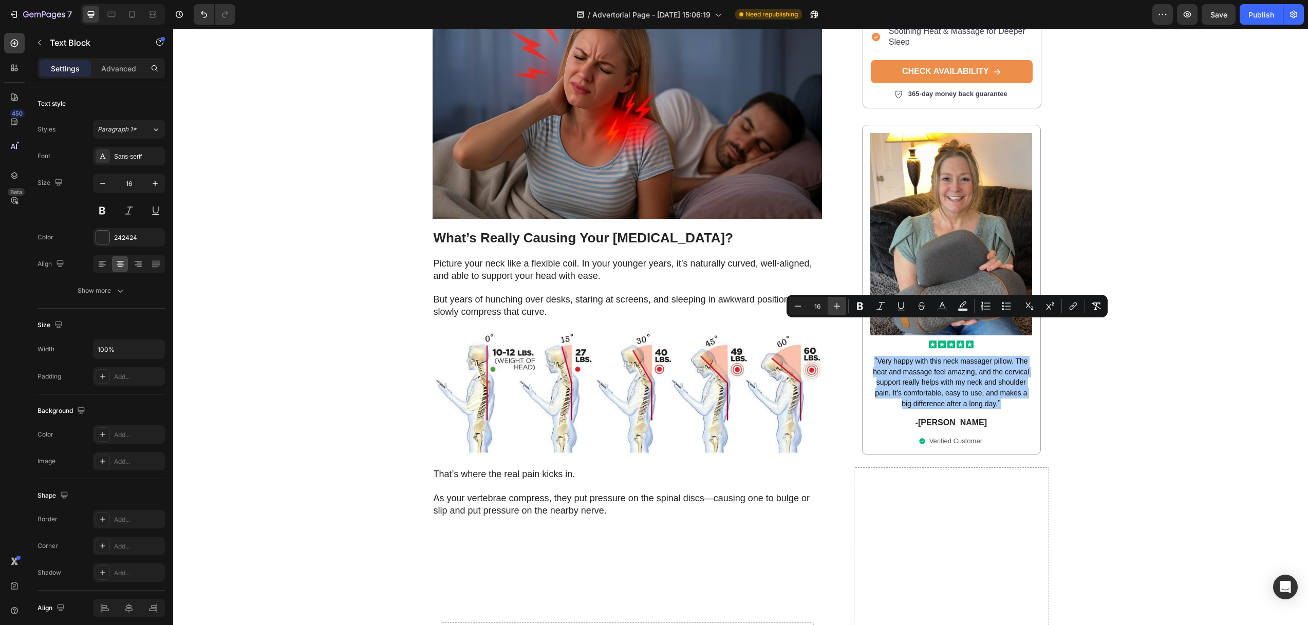
click at [839, 309] on icon "Editor contextual toolbar" at bounding box center [836, 306] width 10 height 10
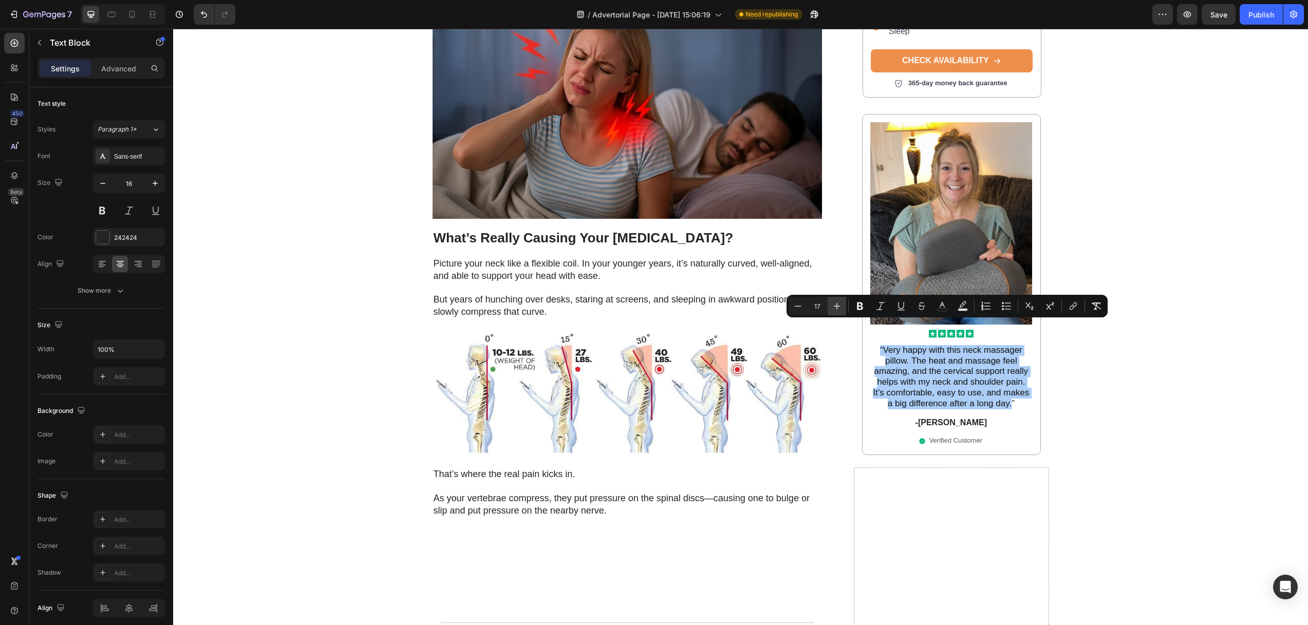
click at [839, 309] on icon "Editor contextual toolbar" at bounding box center [836, 306] width 10 height 10
type input "18"
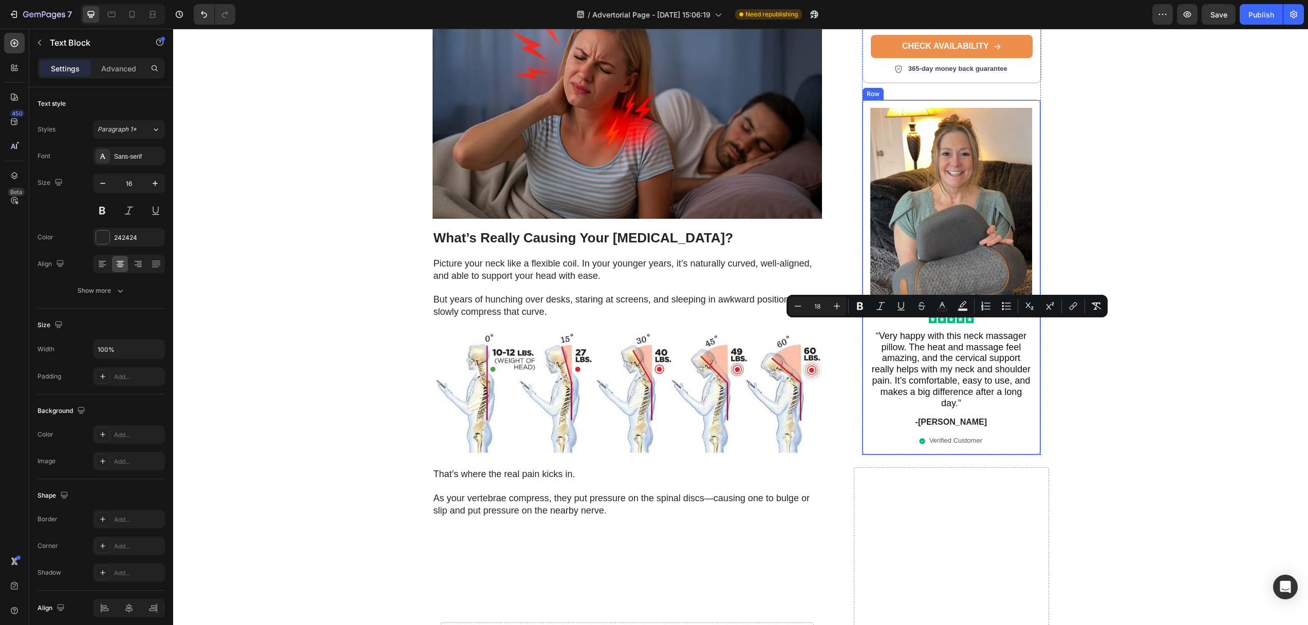
click at [993, 379] on div "Image Icon Icon Icon Icon Icon Icon List “ Very happy with this neck massager p…" at bounding box center [951, 277] width 162 height 339
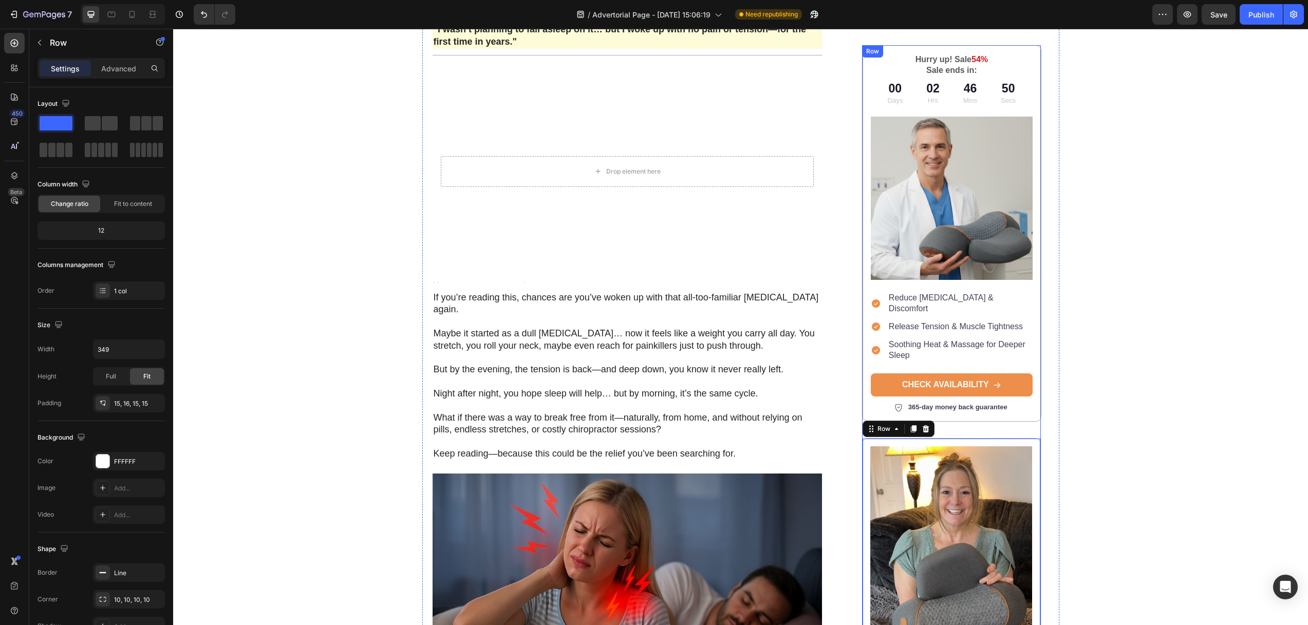
scroll to position [174, 0]
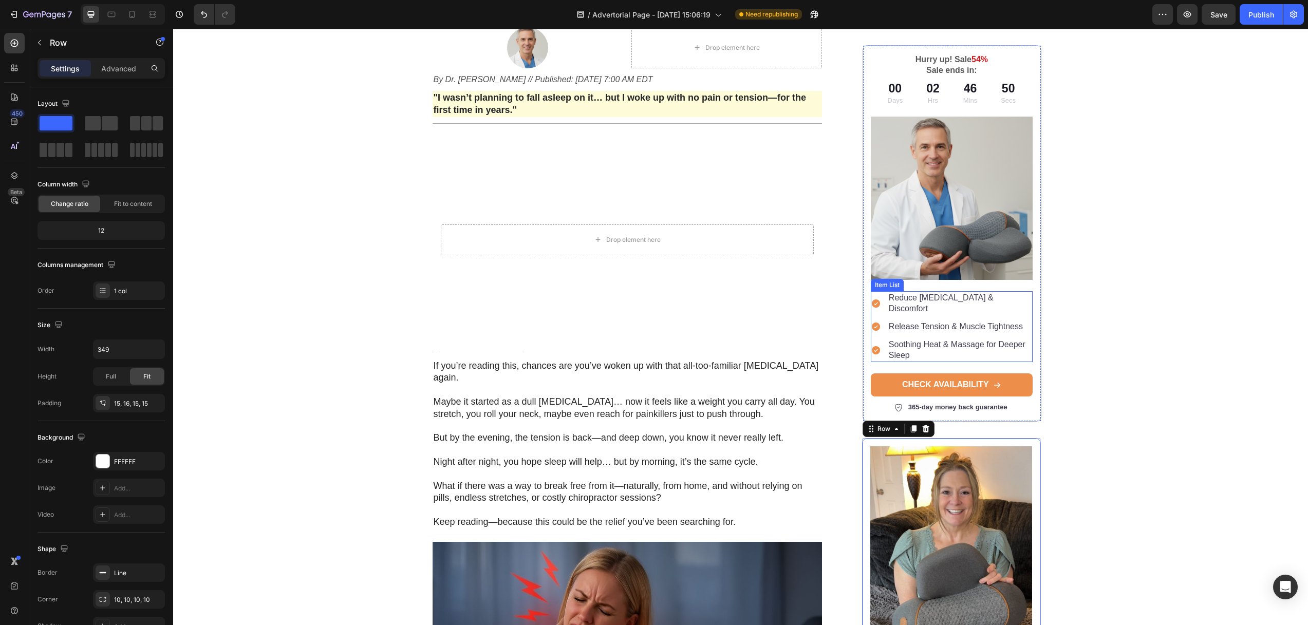
click at [919, 339] on p "Soothing Heat & Massage for Deeper Sleep" at bounding box center [959, 350] width 142 height 22
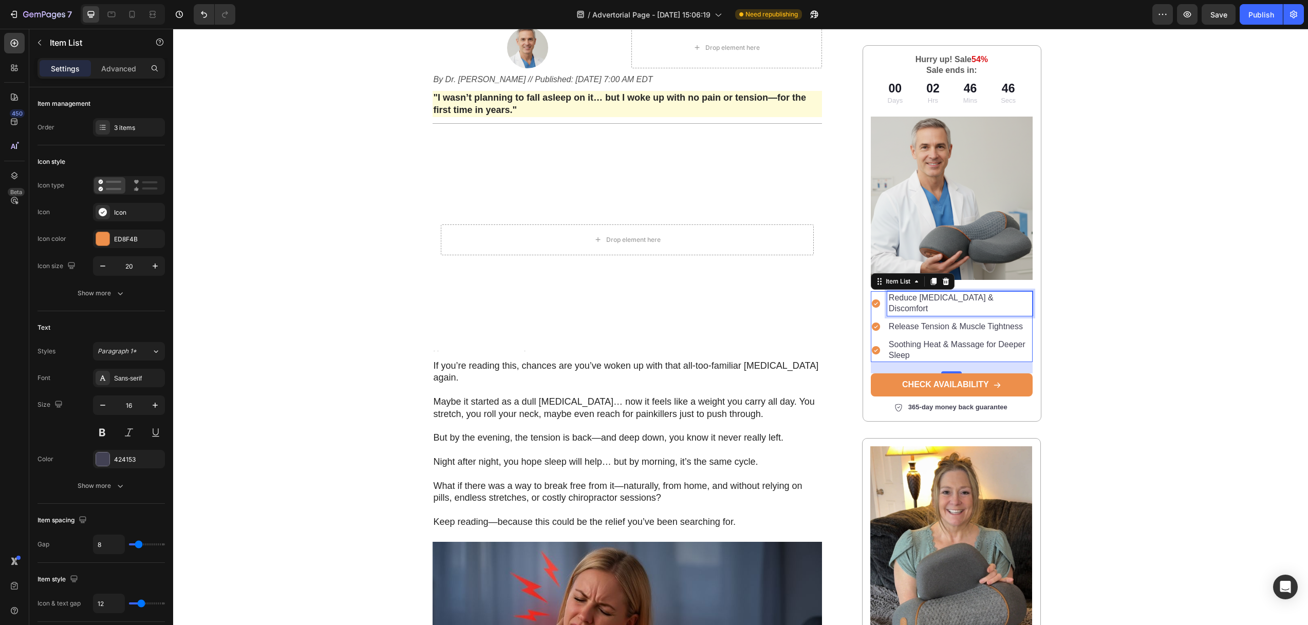
click at [917, 300] on p "Reduce [MEDICAL_DATA] & Discomfort" at bounding box center [959, 304] width 142 height 22
click at [930, 67] on p "Sale ends in:" at bounding box center [952, 70] width 160 height 11
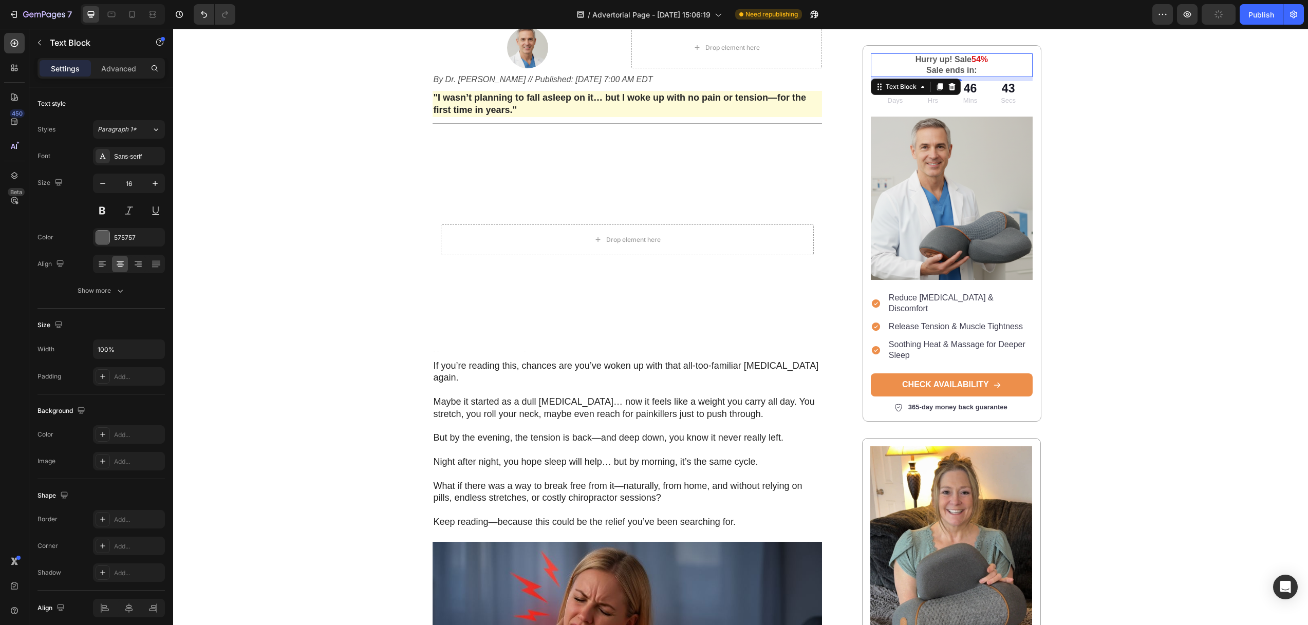
click at [980, 59] on span "54%" at bounding box center [979, 59] width 16 height 9
click at [951, 70] on p "Sale ends in:" at bounding box center [952, 70] width 160 height 11
click at [1077, 80] on div "Image Row Home > Pain Relief > Flexura Text Block Why Thousands With Neck Pain …" at bounding box center [740, 436] width 1134 height 1121
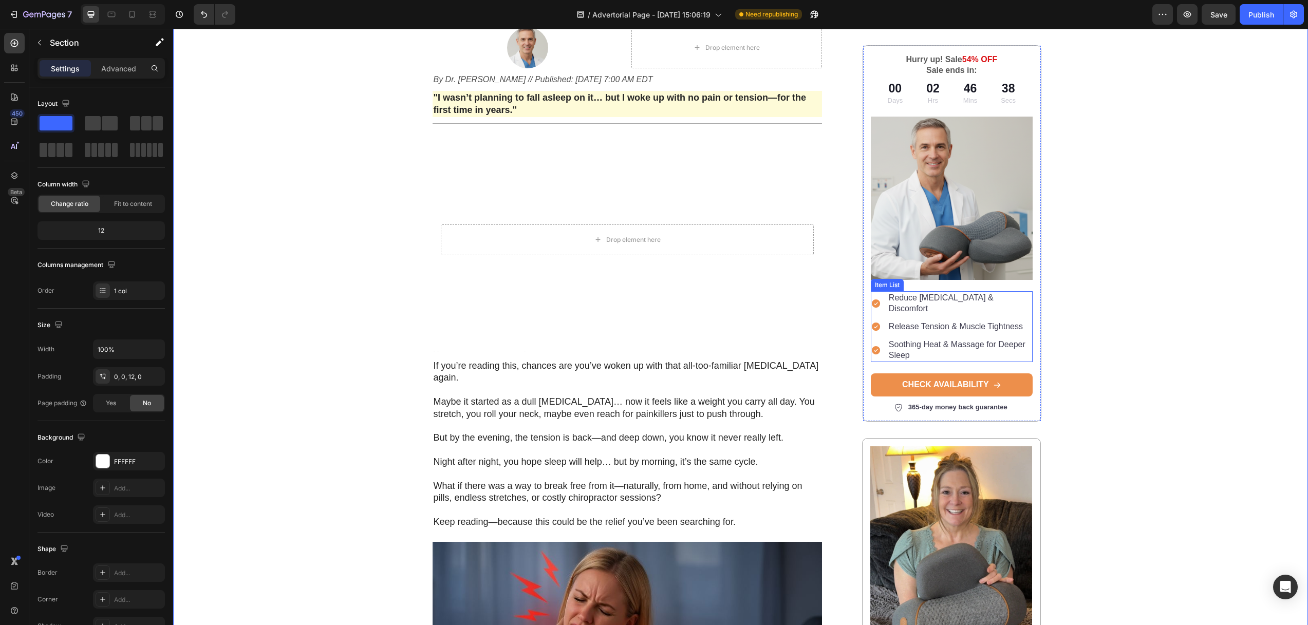
click at [956, 294] on p "Reduce [MEDICAL_DATA] & Discomfort" at bounding box center [959, 304] width 142 height 22
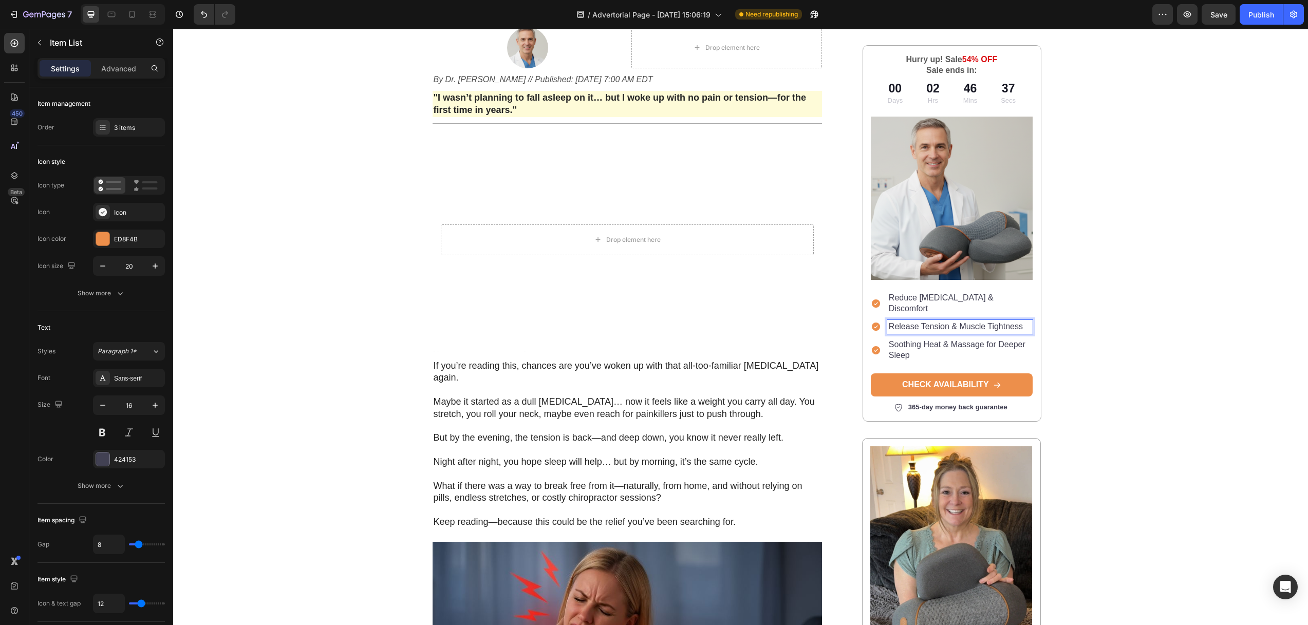
click at [948, 339] on p "Soothing Heat & Massage for Deeper Sleep" at bounding box center [959, 350] width 142 height 22
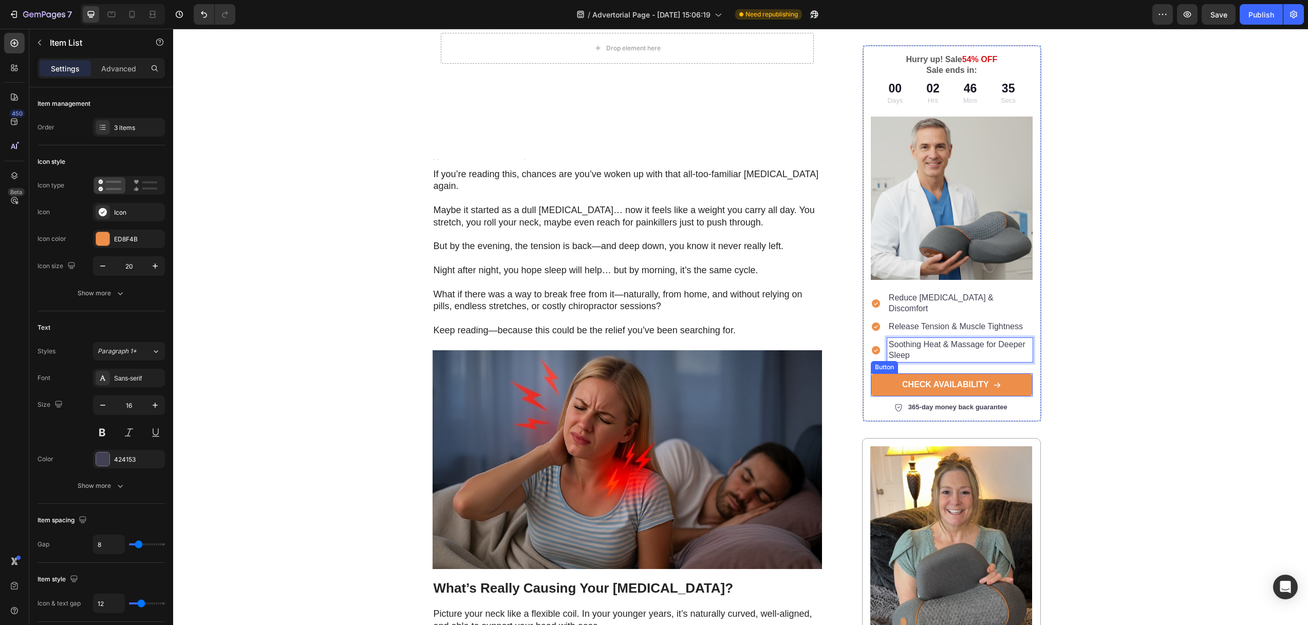
scroll to position [680, 0]
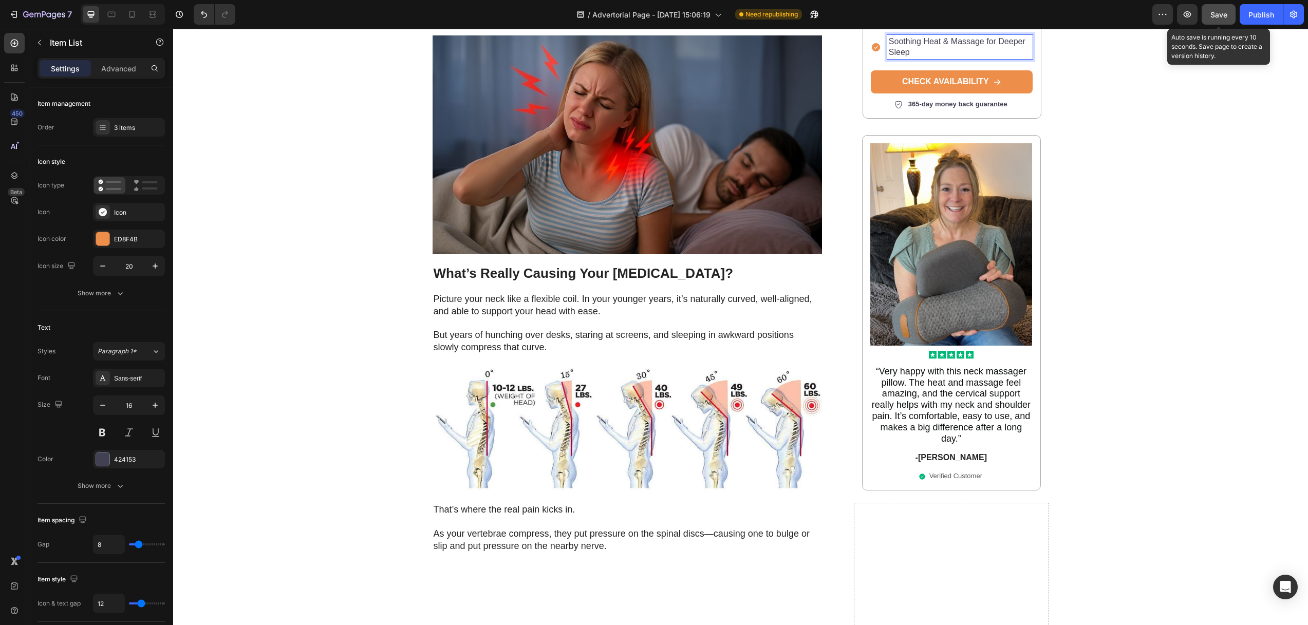
click at [1219, 13] on span "Save" at bounding box center [1218, 14] width 17 height 9
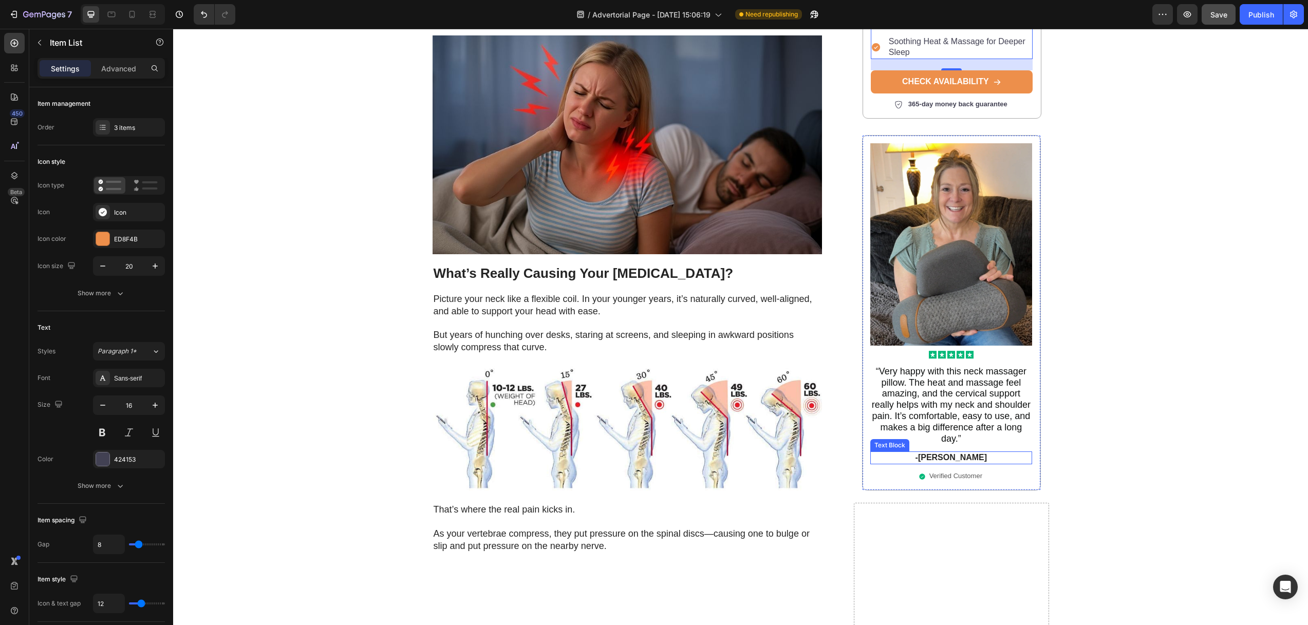
click at [951, 453] on p "-Alisa G." at bounding box center [951, 458] width 160 height 11
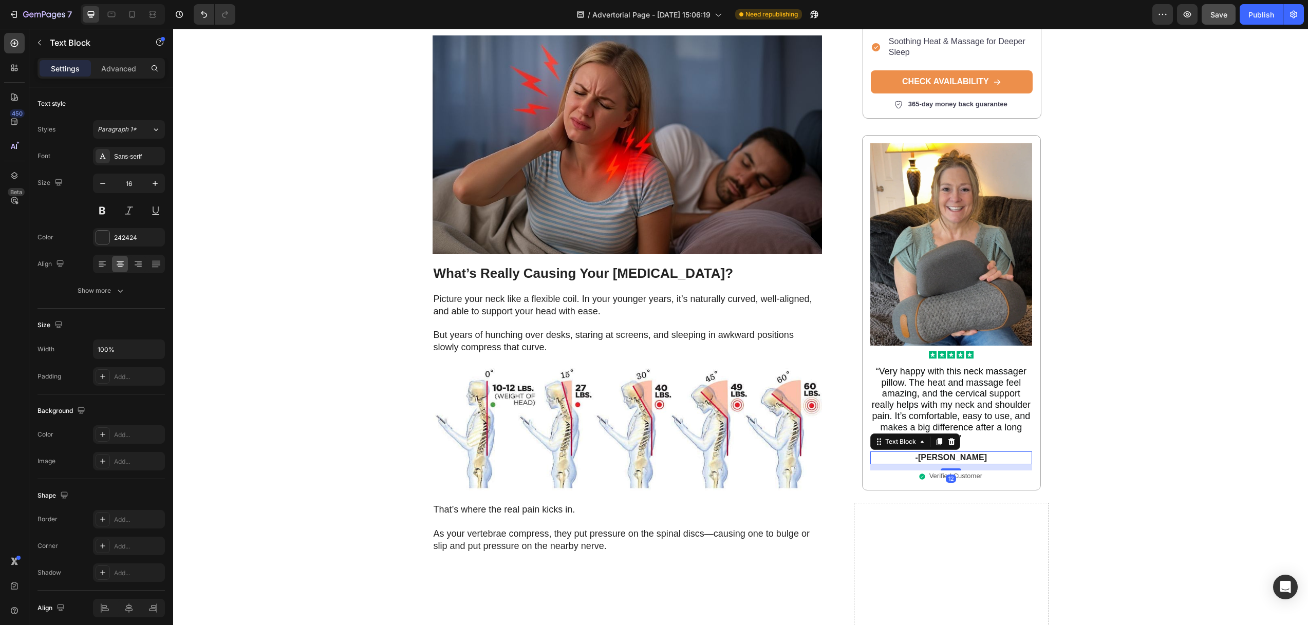
click at [951, 453] on p "-Alisa G." at bounding box center [951, 458] width 160 height 11
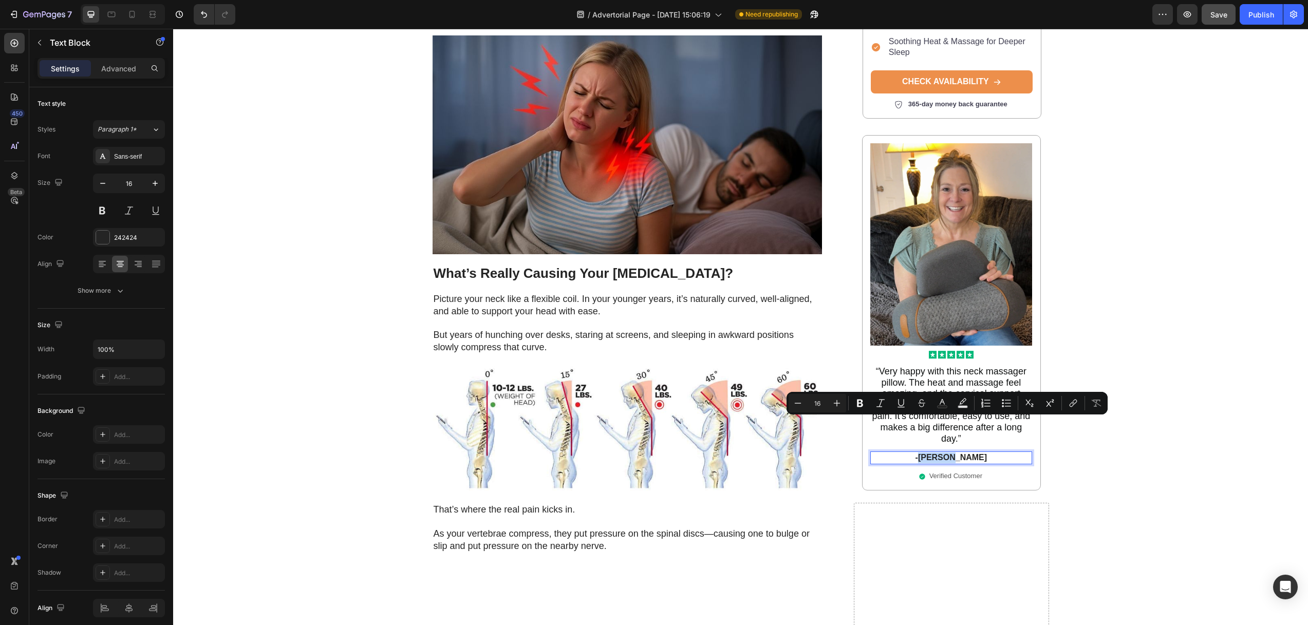
drag, startPoint x: 935, startPoint y: 422, endPoint x: 959, endPoint y: 424, distance: 24.2
click at [959, 453] on p "-Alisa G." at bounding box center [951, 458] width 160 height 11
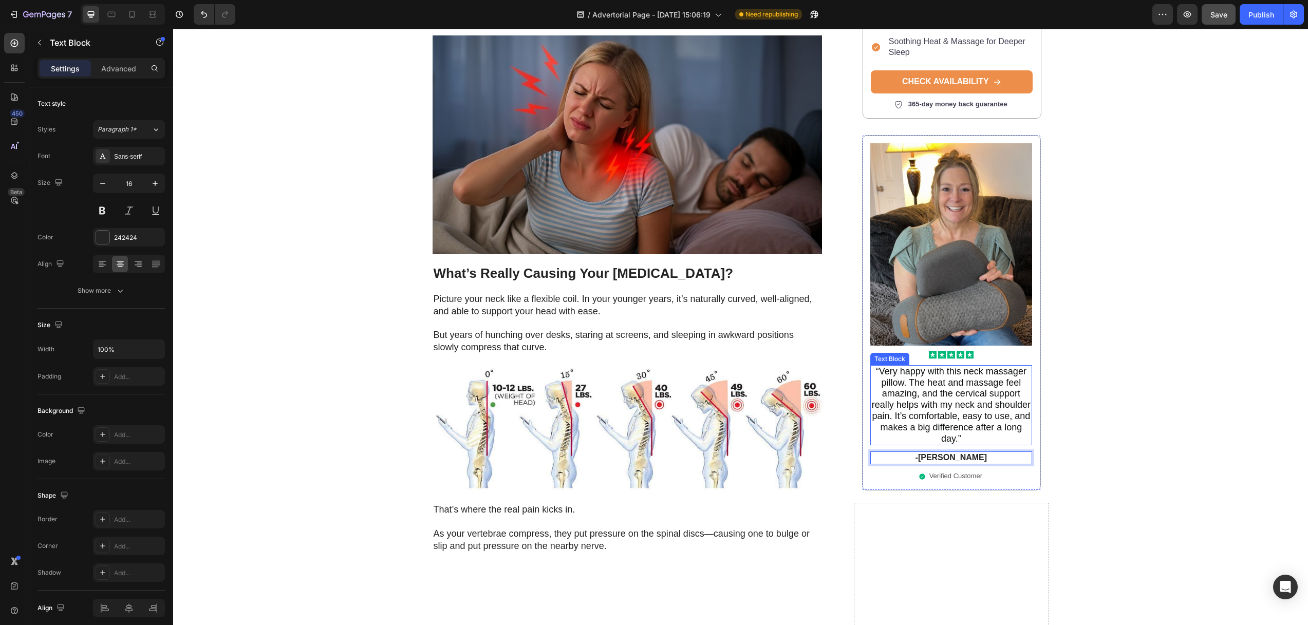
drag, startPoint x: 962, startPoint y: 343, endPoint x: 1009, endPoint y: 344, distance: 46.2
click at [962, 366] on span "Very happy with this neck massager pillow. The heat and massage feel amazing, a…" at bounding box center [951, 405] width 159 height 78
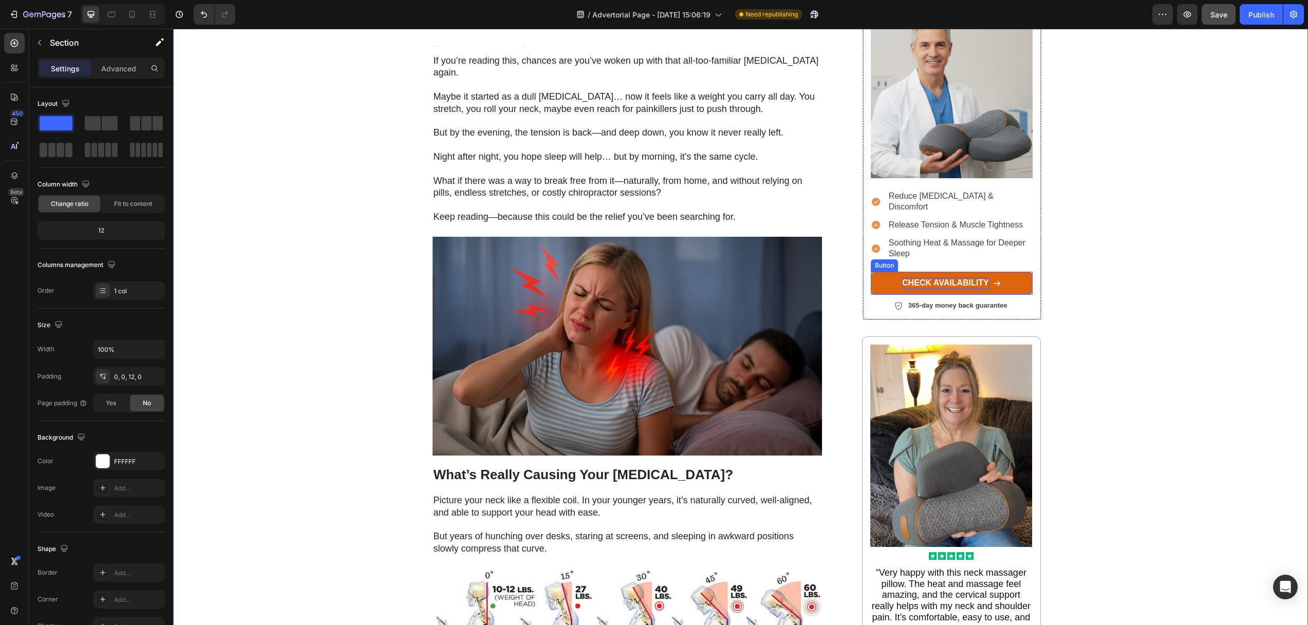
scroll to position [287, 0]
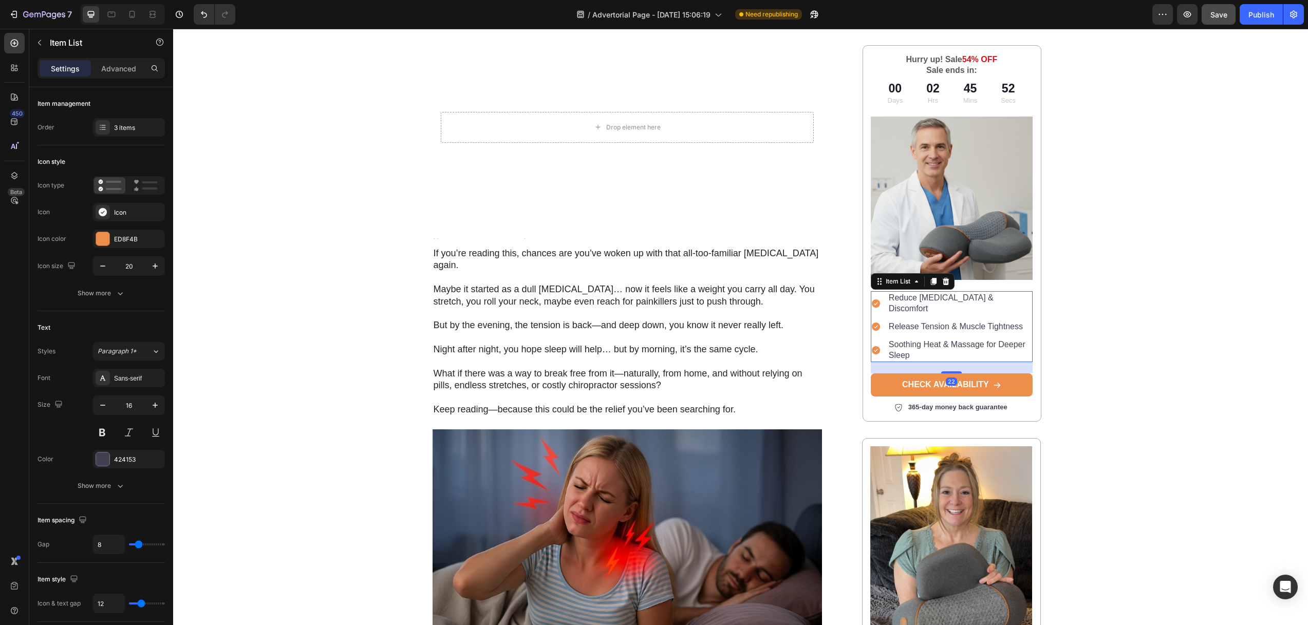
click at [924, 296] on p "Reduce [MEDICAL_DATA] & Discomfort" at bounding box center [959, 304] width 142 height 22
click at [970, 338] on div "Soothing Heat & Massage for Deeper Sleep" at bounding box center [959, 350] width 145 height 25
click at [953, 321] on p "Release Tension & Muscle Tightness" at bounding box center [959, 326] width 142 height 11
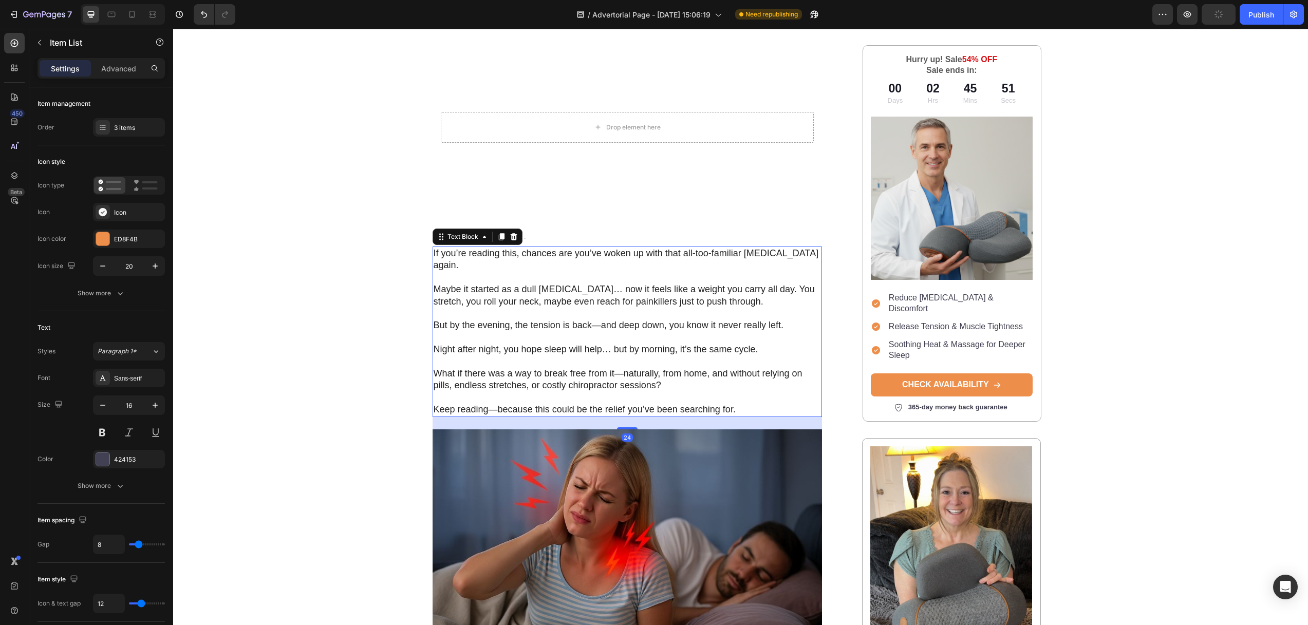
click at [528, 368] on p "What if there was a way to break free from it—naturally, from home, and without…" at bounding box center [627, 380] width 388 height 24
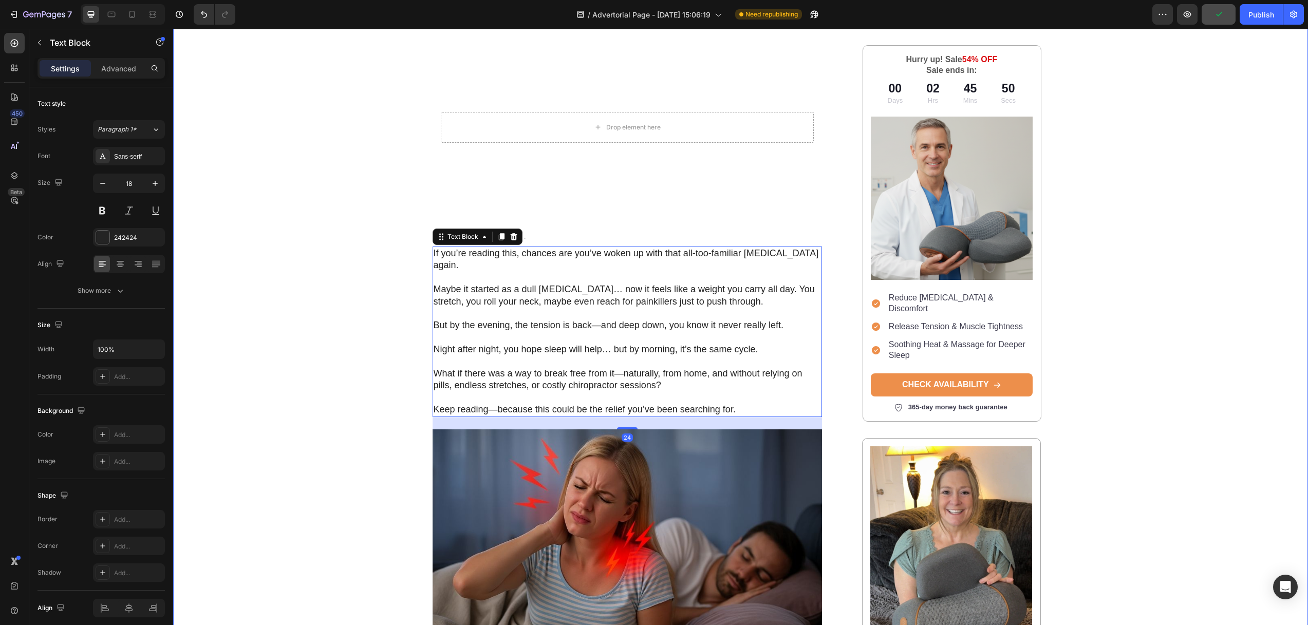
click at [354, 300] on div "Image Row Home > Pain Relief > Flexura Text Block Why Thousands With Neck Pain …" at bounding box center [740, 323] width 1134 height 1121
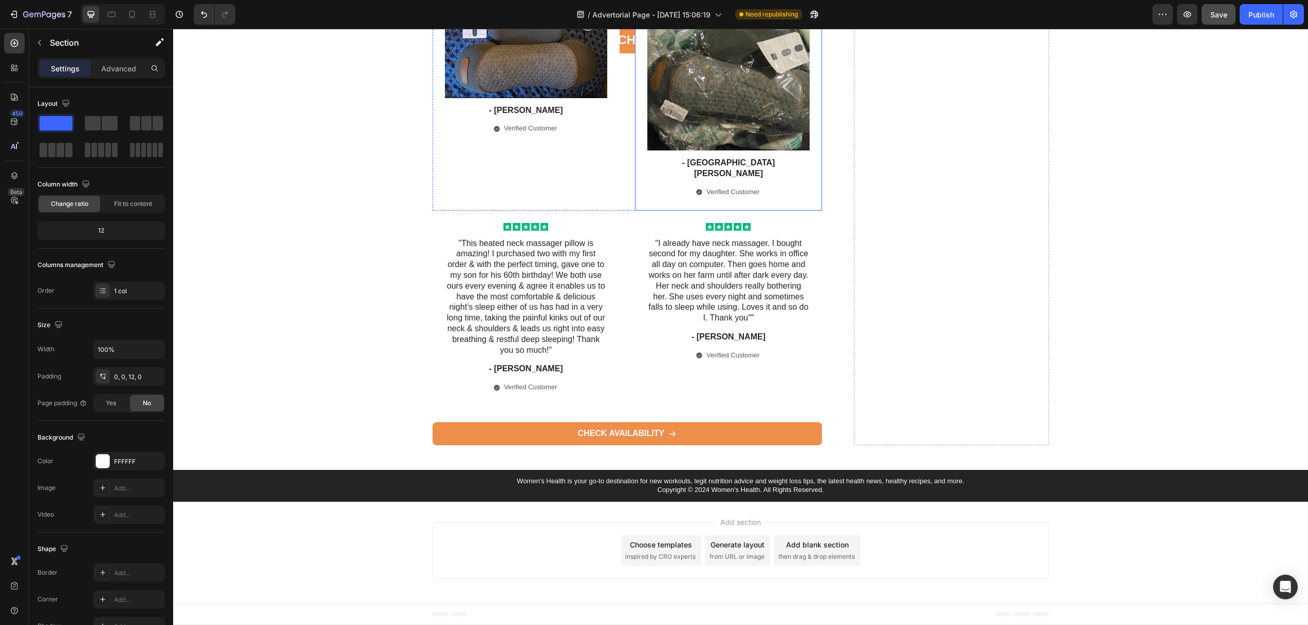
scroll to position [6386, 0]
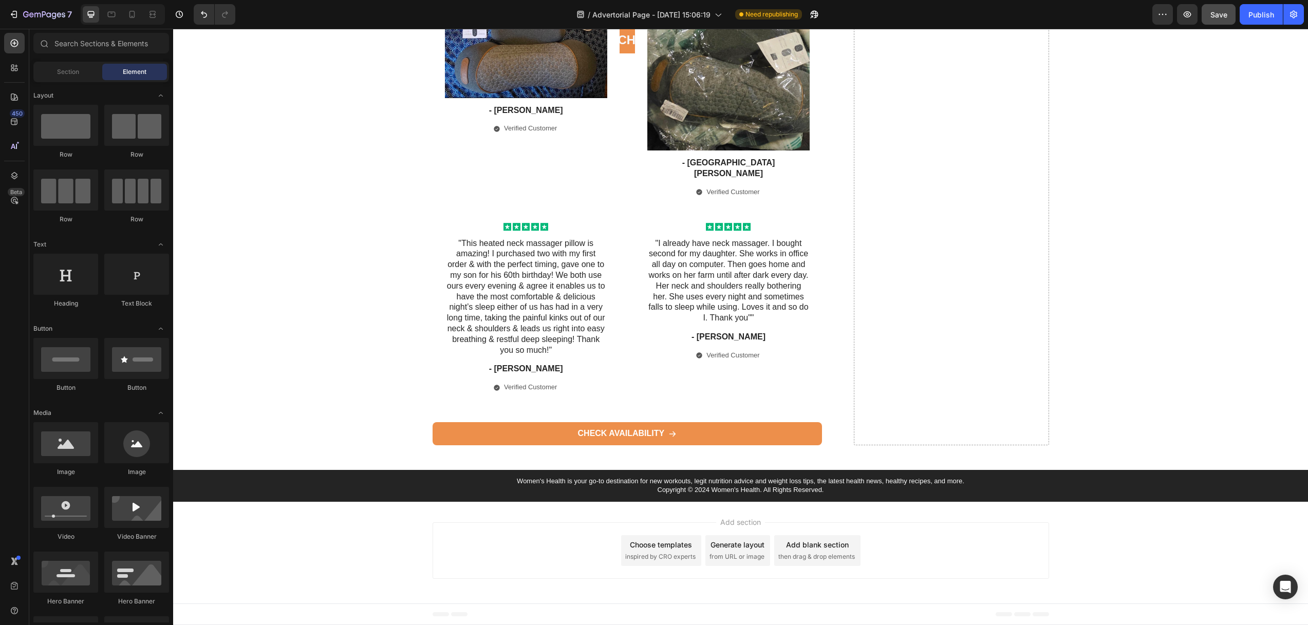
click at [358, 539] on div "Add section Choose templates inspired by CRO experts Generate layout from URL o…" at bounding box center [740, 553] width 1134 height 102
click at [1217, 14] on span "Save" at bounding box center [1218, 14] width 17 height 9
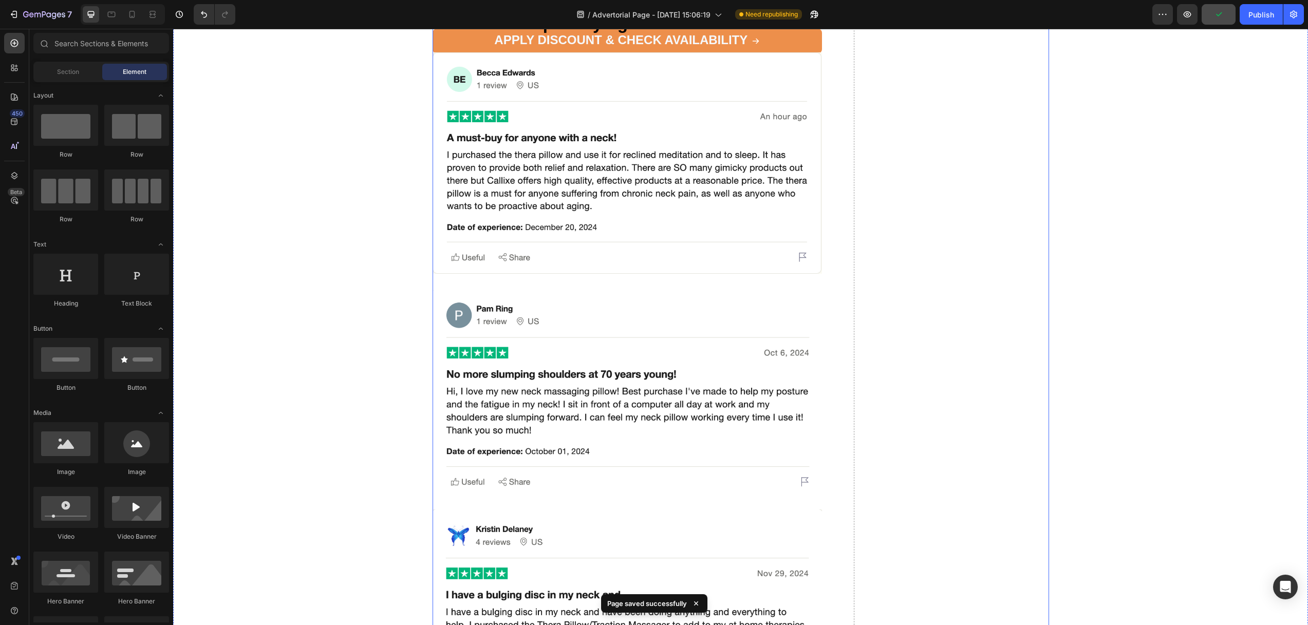
scroll to position [5222, 0]
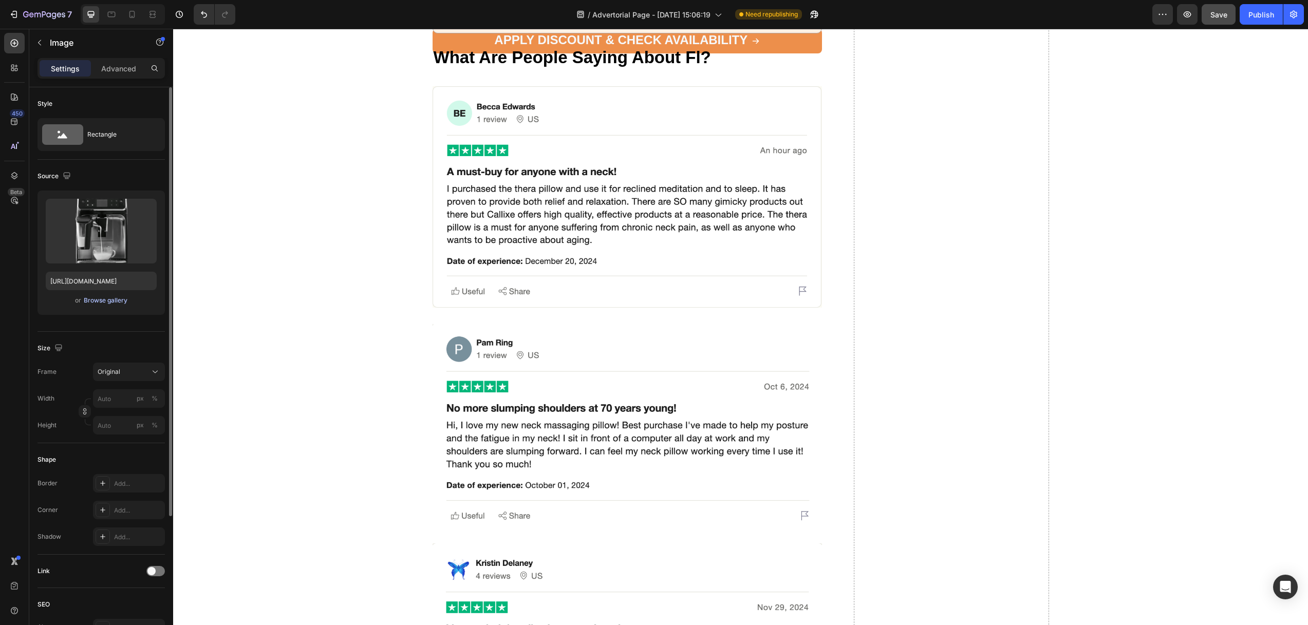
click at [107, 298] on div "Browse gallery" at bounding box center [106, 300] width 44 height 9
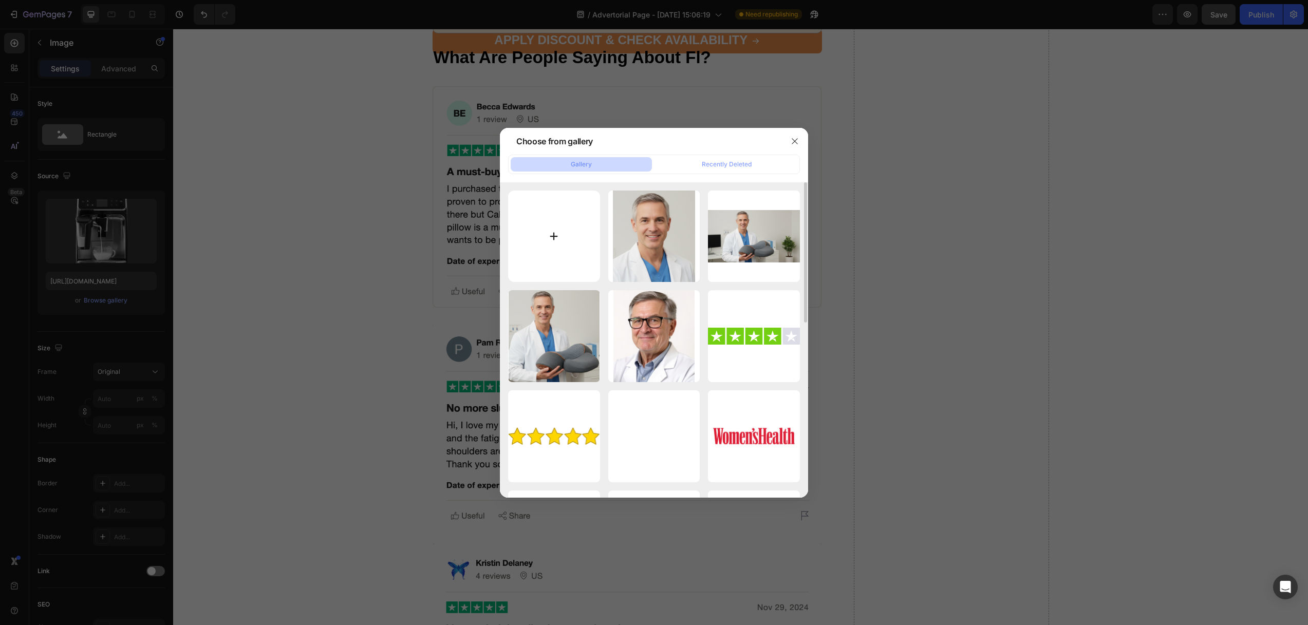
click at [572, 254] on input "file" at bounding box center [554, 237] width 92 height 92
type input "C:\fakepath\Ảnh màn hình 2025-08-18 lúc 2.56.21 CH.png"
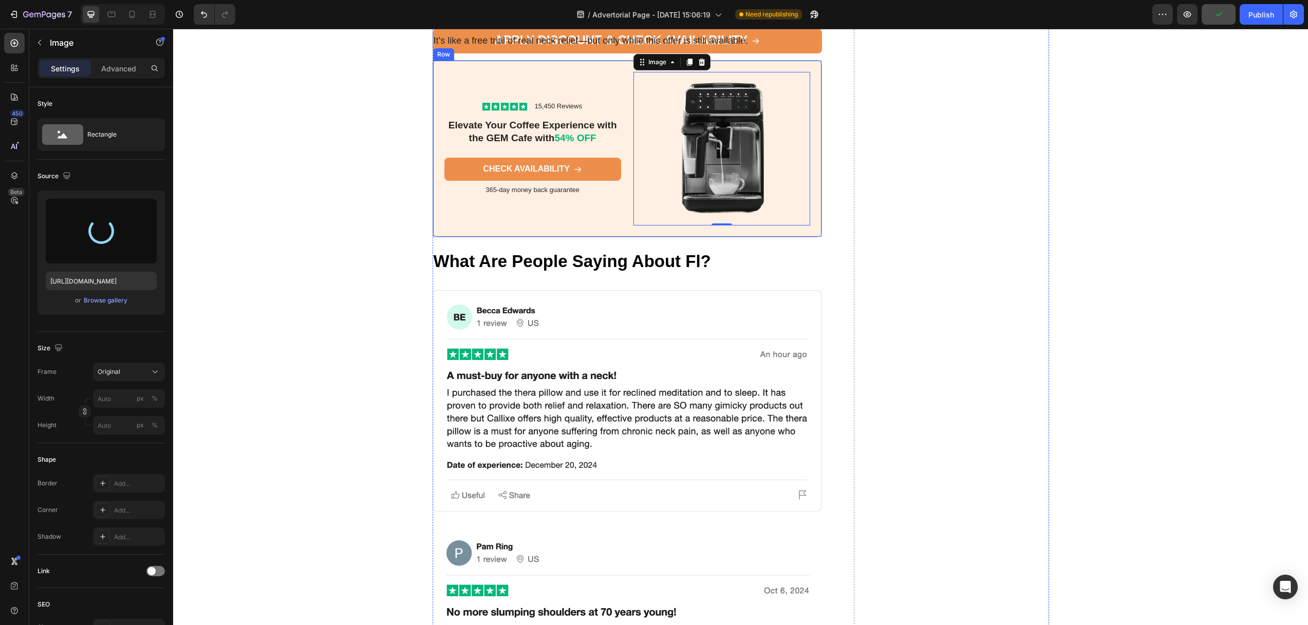
scroll to position [5013, 0]
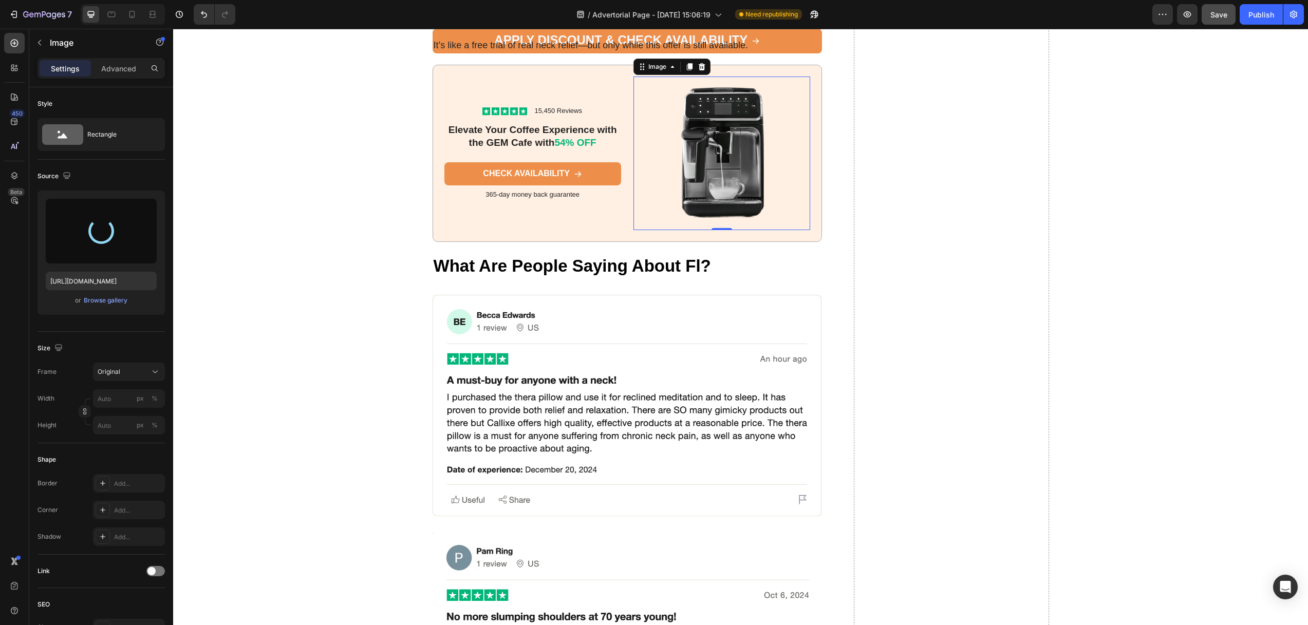
type input "https://cdn.shopify.com/s/files/1/0670/5427/2581/files/gempages_580145527455220…"
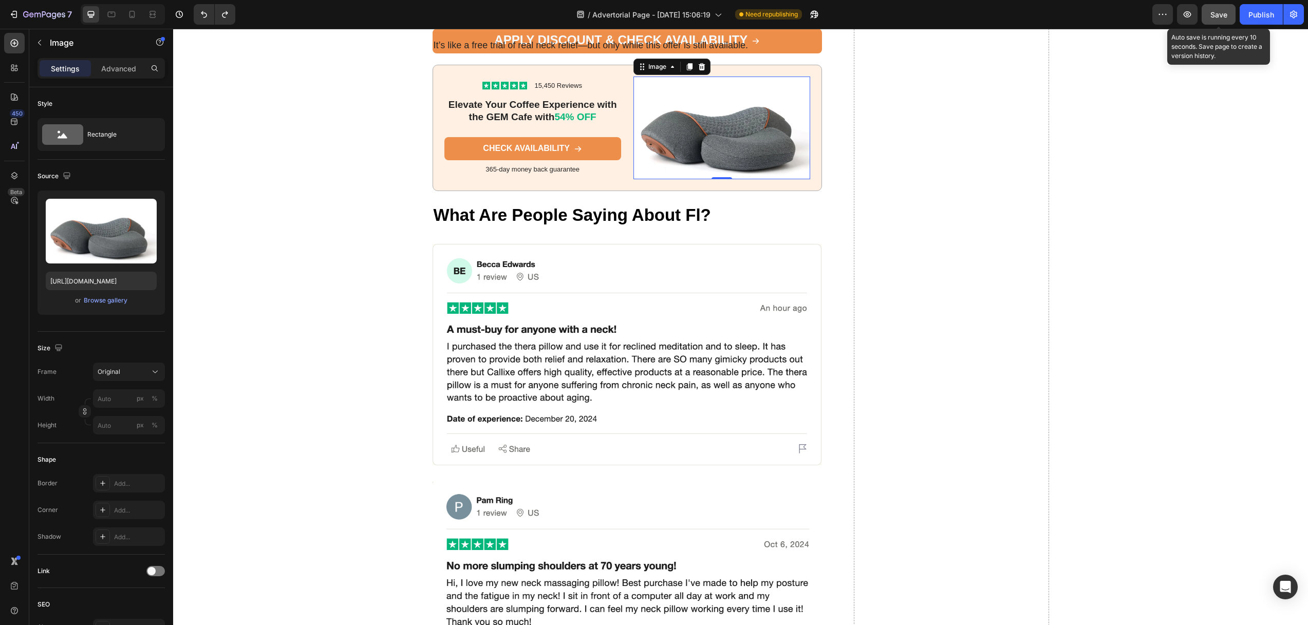
click at [1218, 14] on span "Save" at bounding box center [1218, 14] width 17 height 9
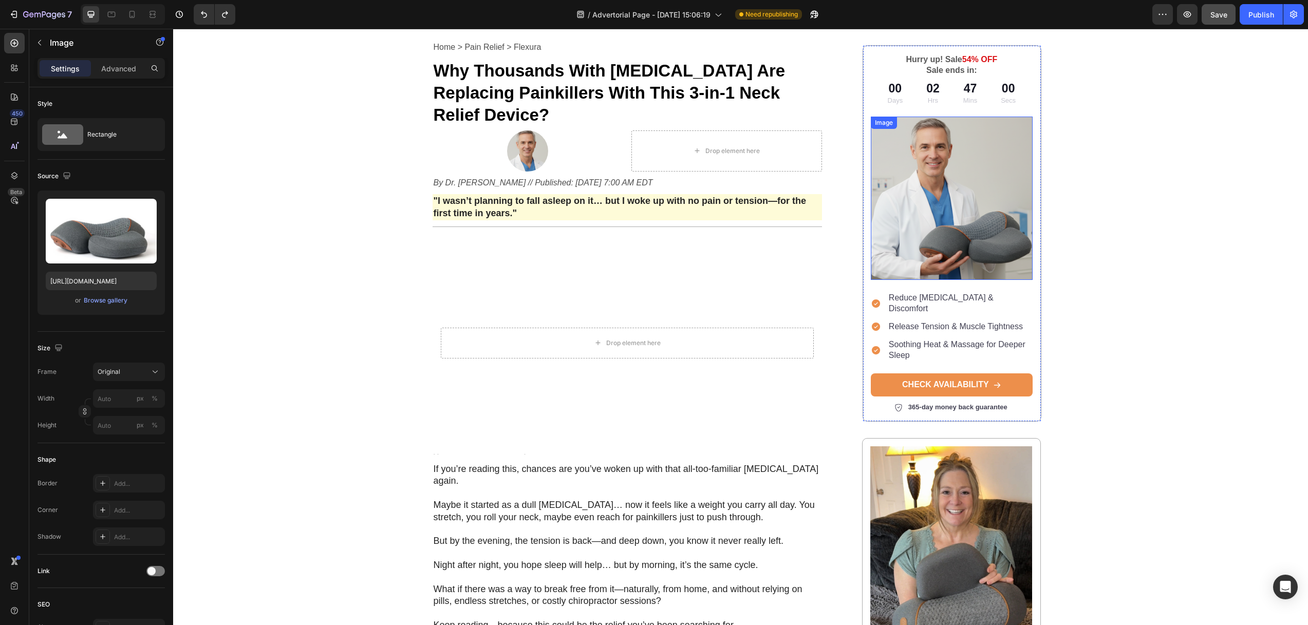
scroll to position [0, 0]
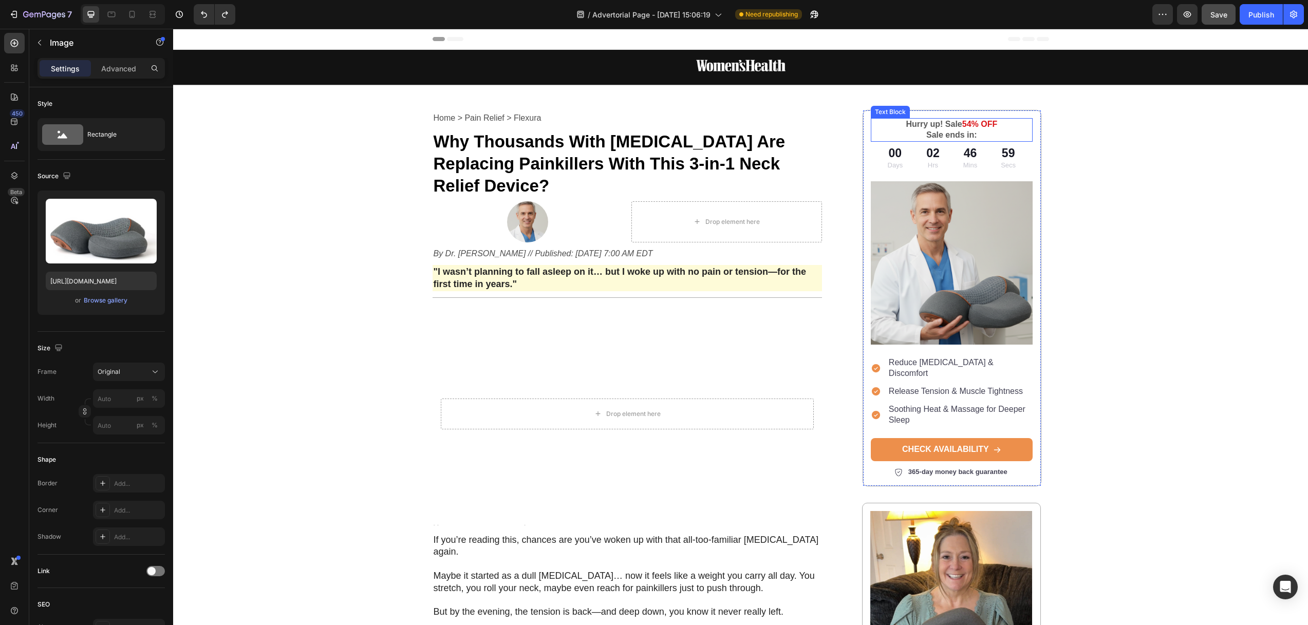
click at [941, 132] on p "Sale ends in:" at bounding box center [952, 135] width 160 height 11
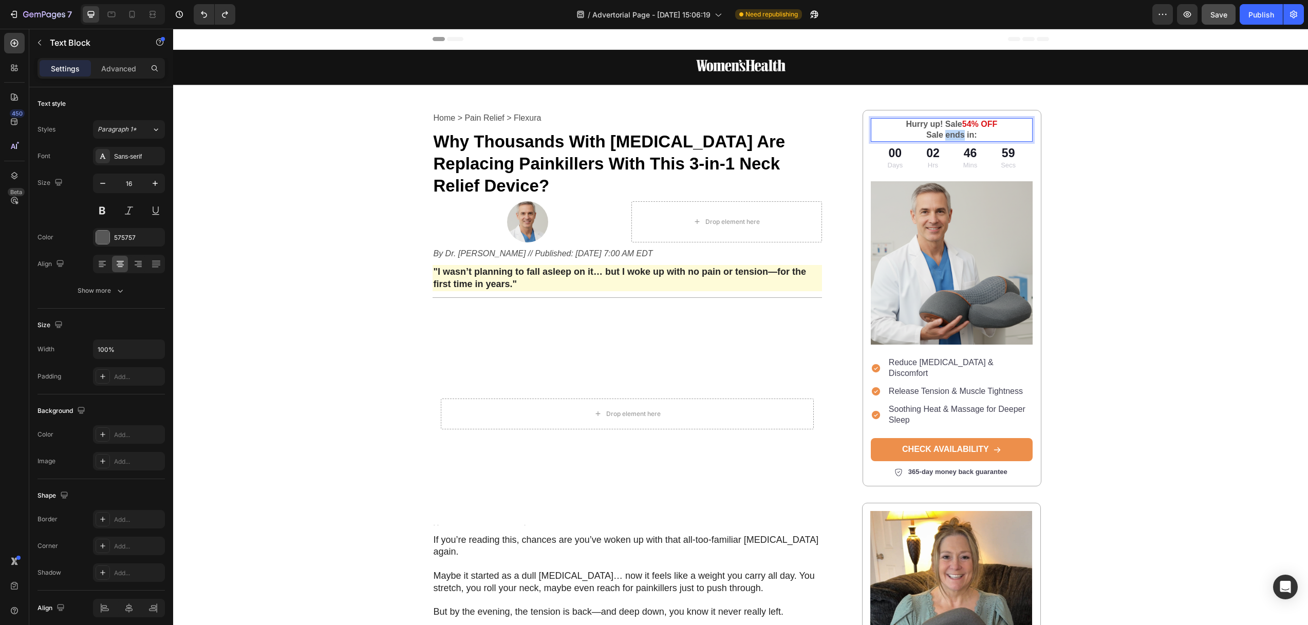
click at [941, 132] on p "Sale ends in:" at bounding box center [952, 135] width 160 height 11
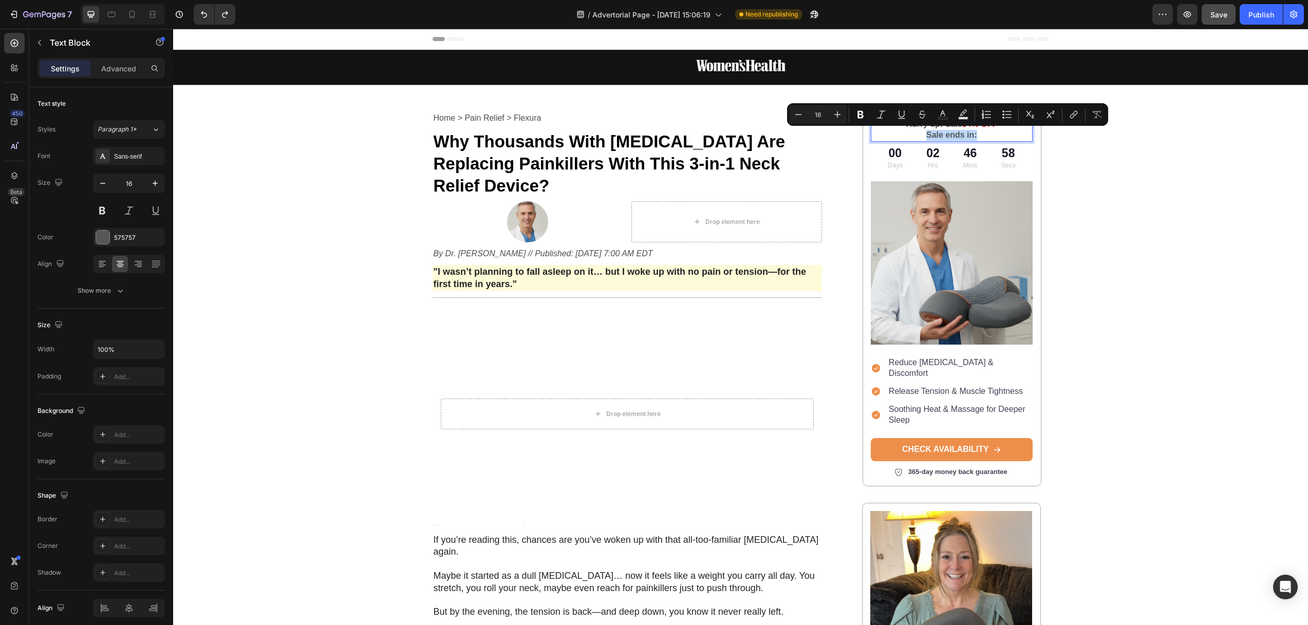
click at [925, 136] on p "Sale ends in:" at bounding box center [952, 135] width 160 height 11
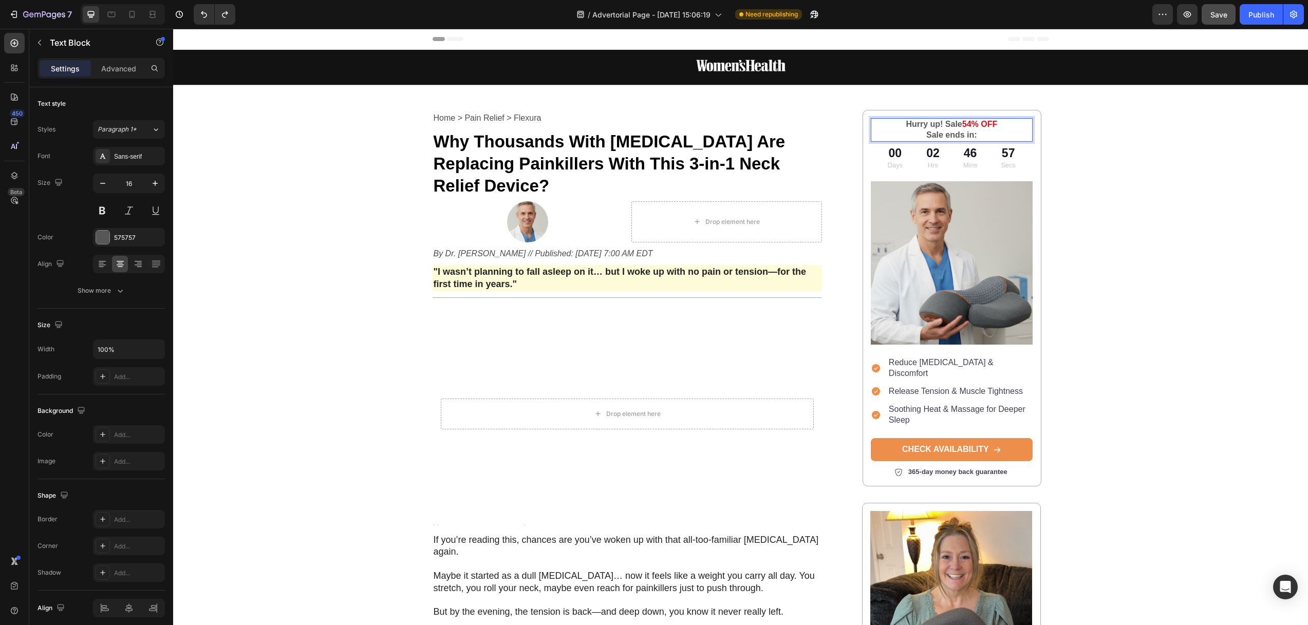
click at [918, 123] on p "Hurry up! Sale 54% OFF" at bounding box center [952, 124] width 160 height 11
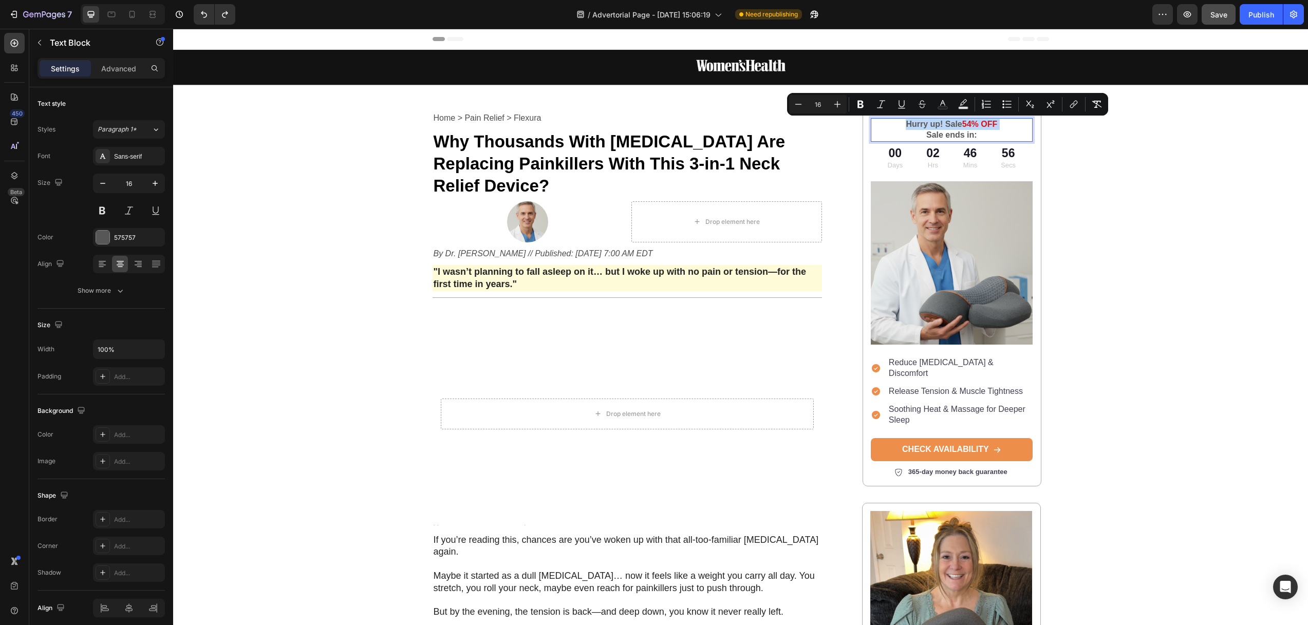
copy p "Hurry up! Sale 54% OFF"
click at [235, 275] on div "Image Row Home > Pain Relief > Flexura Text Block Why Thousands With Neck Pain …" at bounding box center [740, 610] width 1134 height 1121
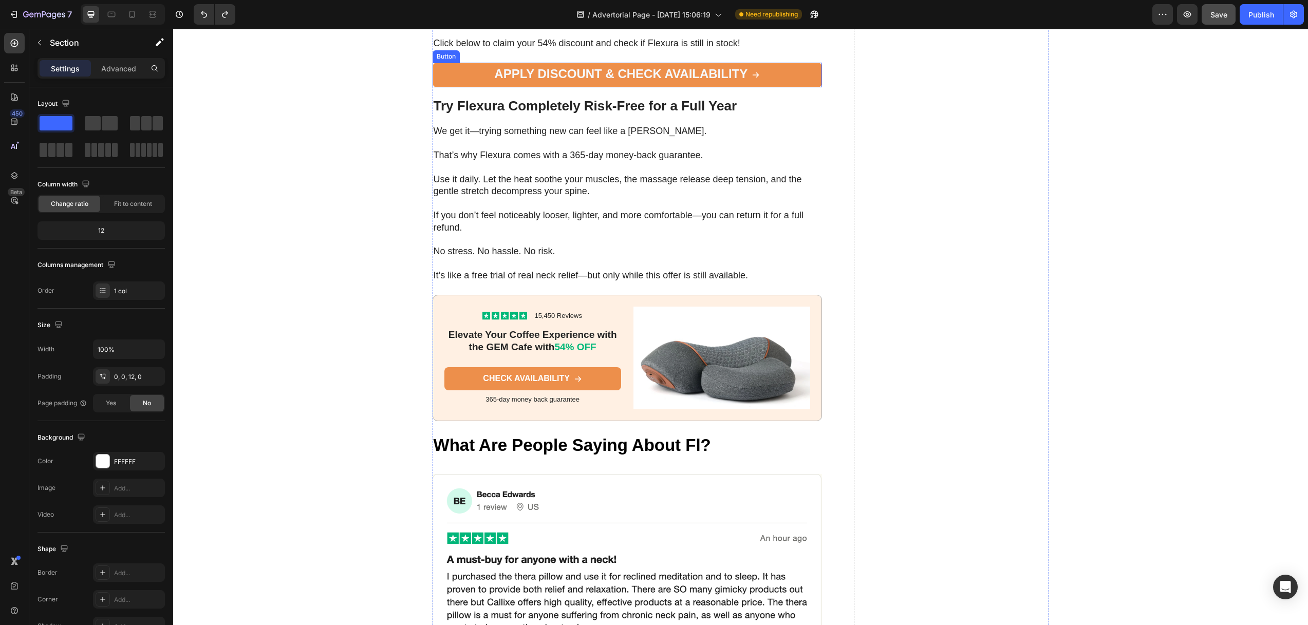
scroll to position [4897, 0]
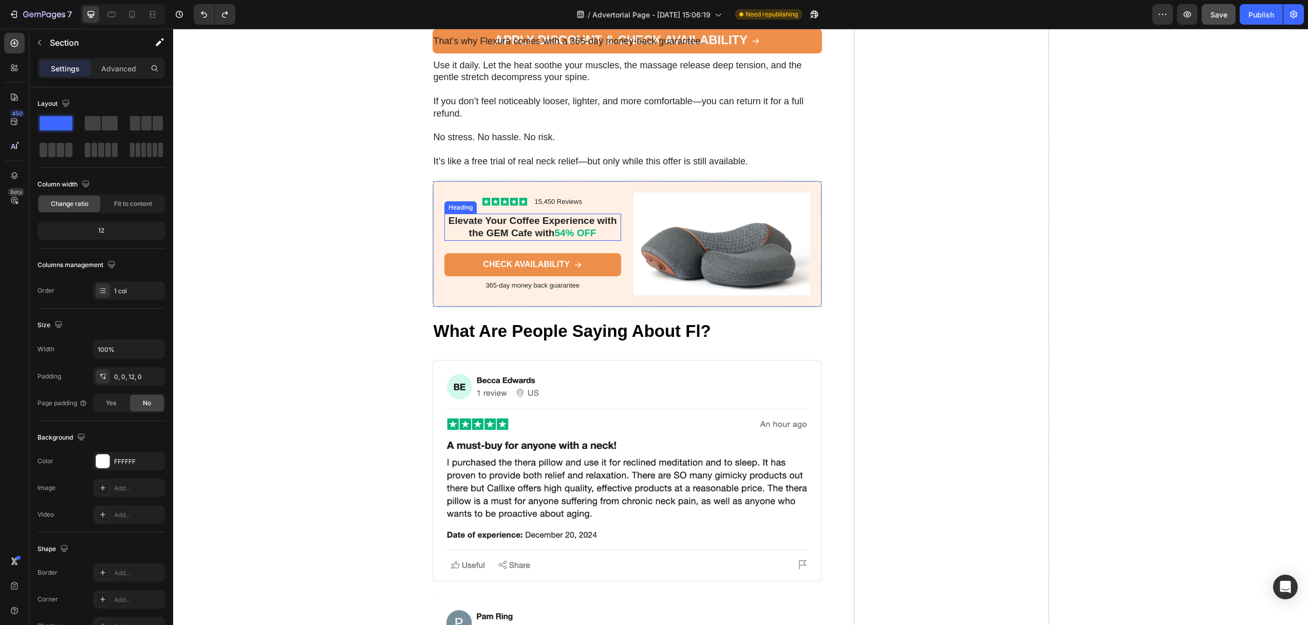
click at [514, 241] on h2 "Elevate Your Coffee Experience with the GEM Cafe with 54% OFF" at bounding box center [532, 227] width 177 height 27
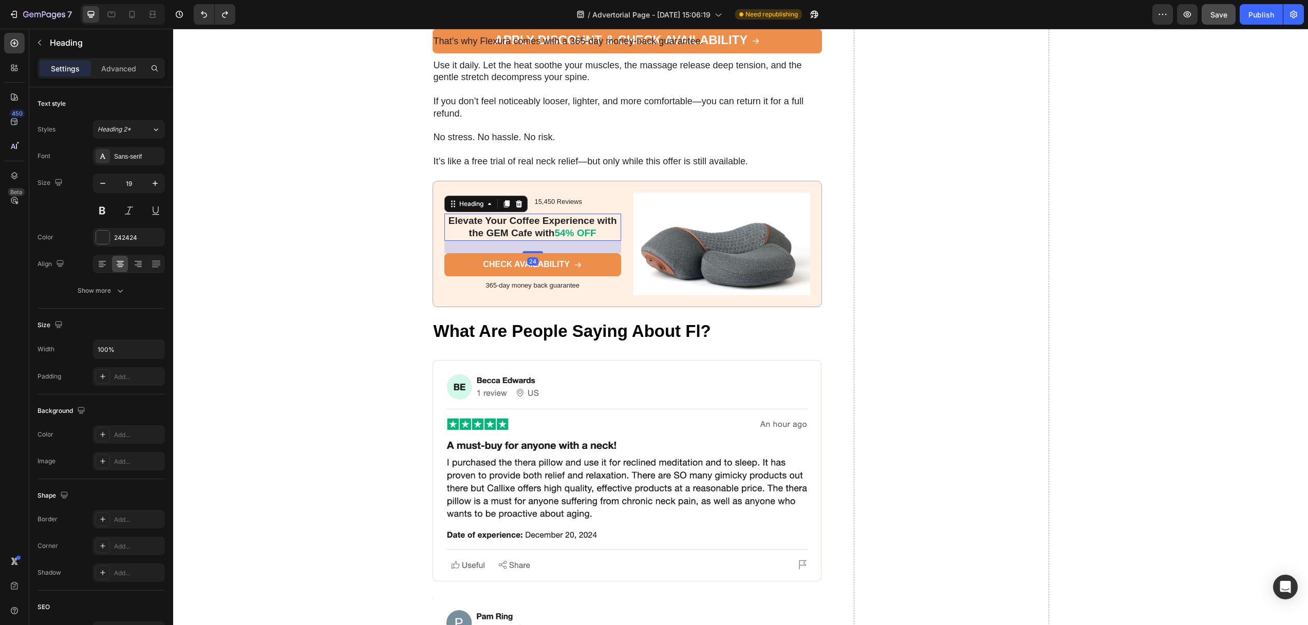
click at [513, 241] on h2 "Elevate Your Coffee Experience with the GEM Cafe with 54% OFF" at bounding box center [532, 227] width 177 height 27
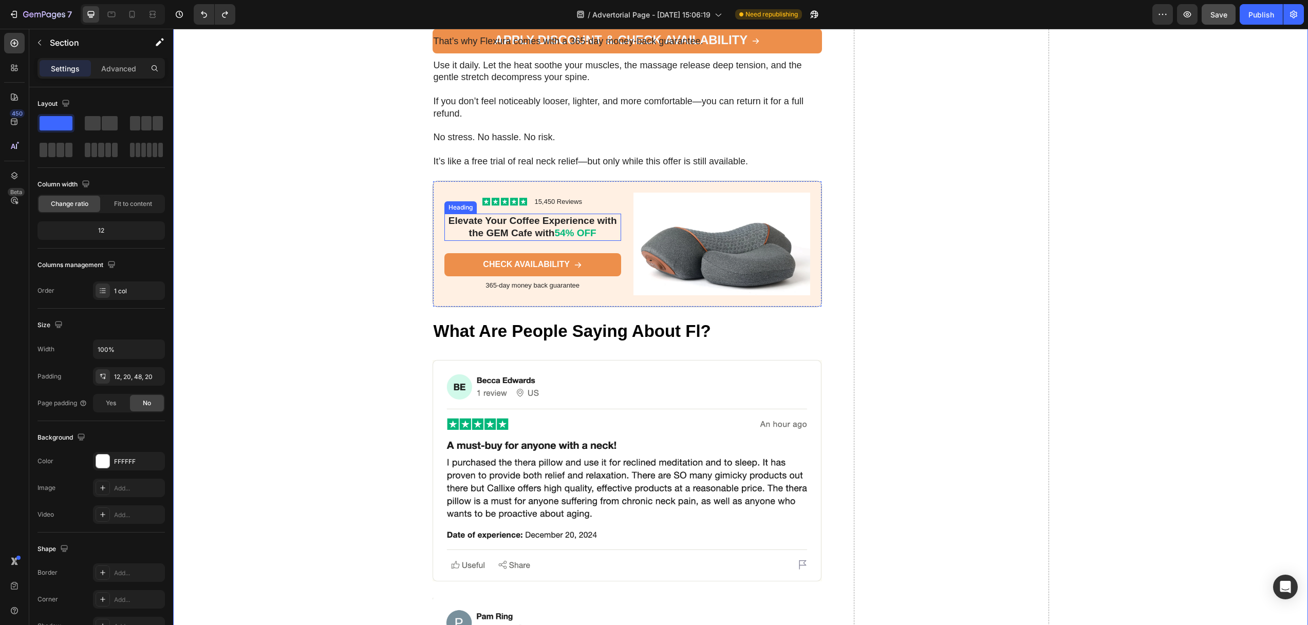
click at [518, 240] on p "Elevate Your Coffee Experience with the GEM Cafe with 54% OFF" at bounding box center [532, 227] width 175 height 25
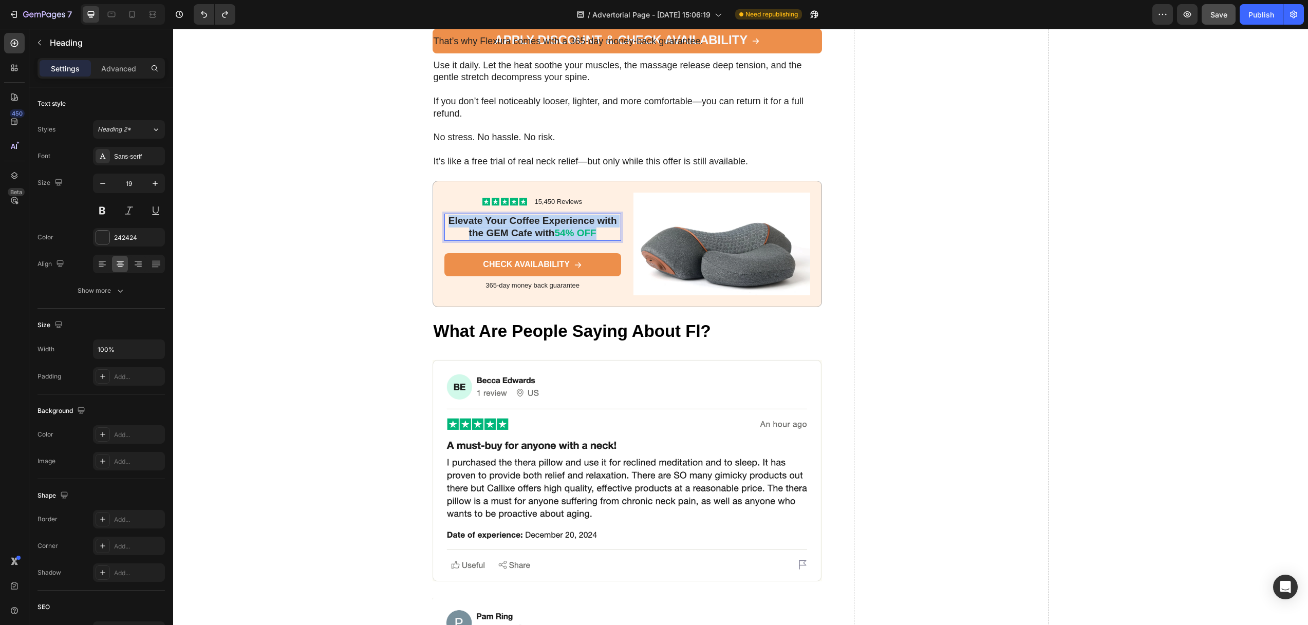
click at [518, 240] on p "Elevate Your Coffee Experience with the GEM Cafe with 54% OFF" at bounding box center [532, 227] width 175 height 25
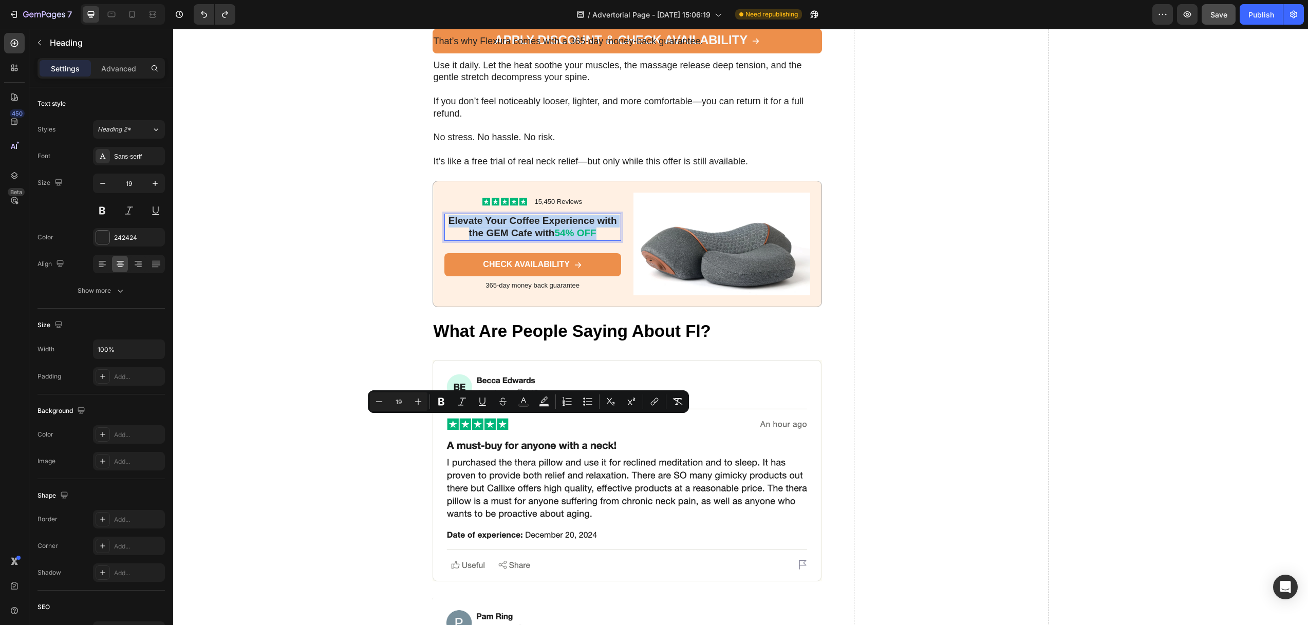
click at [497, 240] on p "Elevate Your Coffee Experience with the GEM Cafe with 54% OFF" at bounding box center [532, 227] width 175 height 25
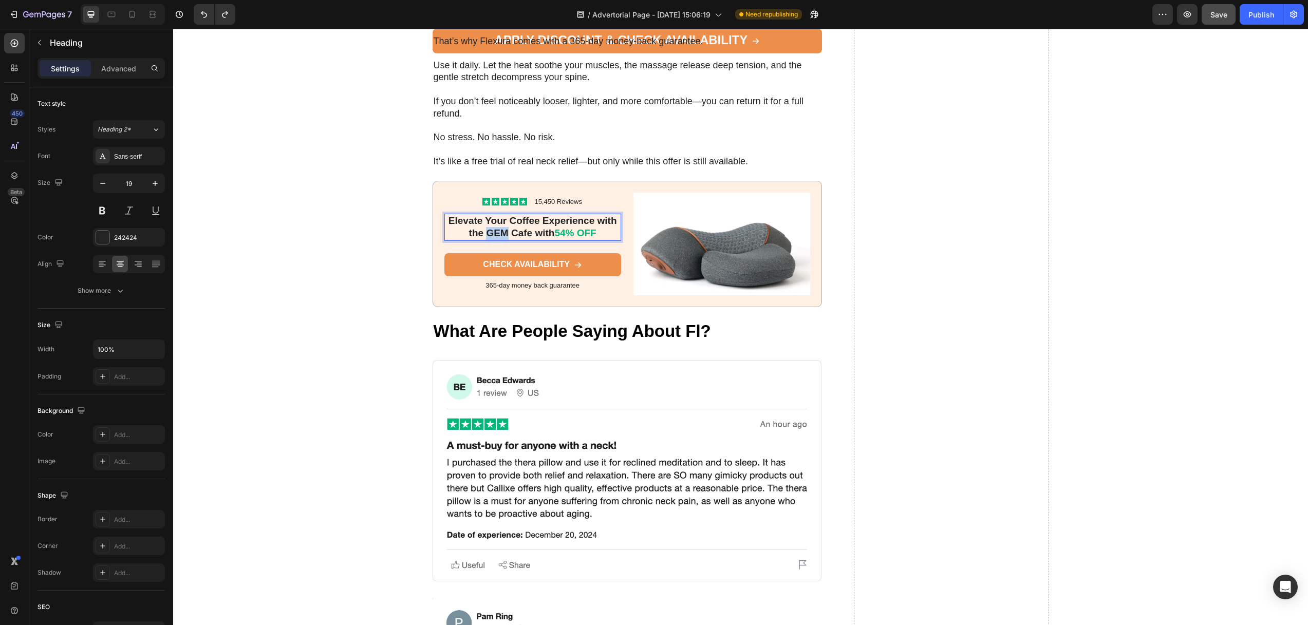
click at [497, 240] on p "Elevate Your Coffee Experience with the GEM Cafe with 54% OFF" at bounding box center [532, 227] width 175 height 25
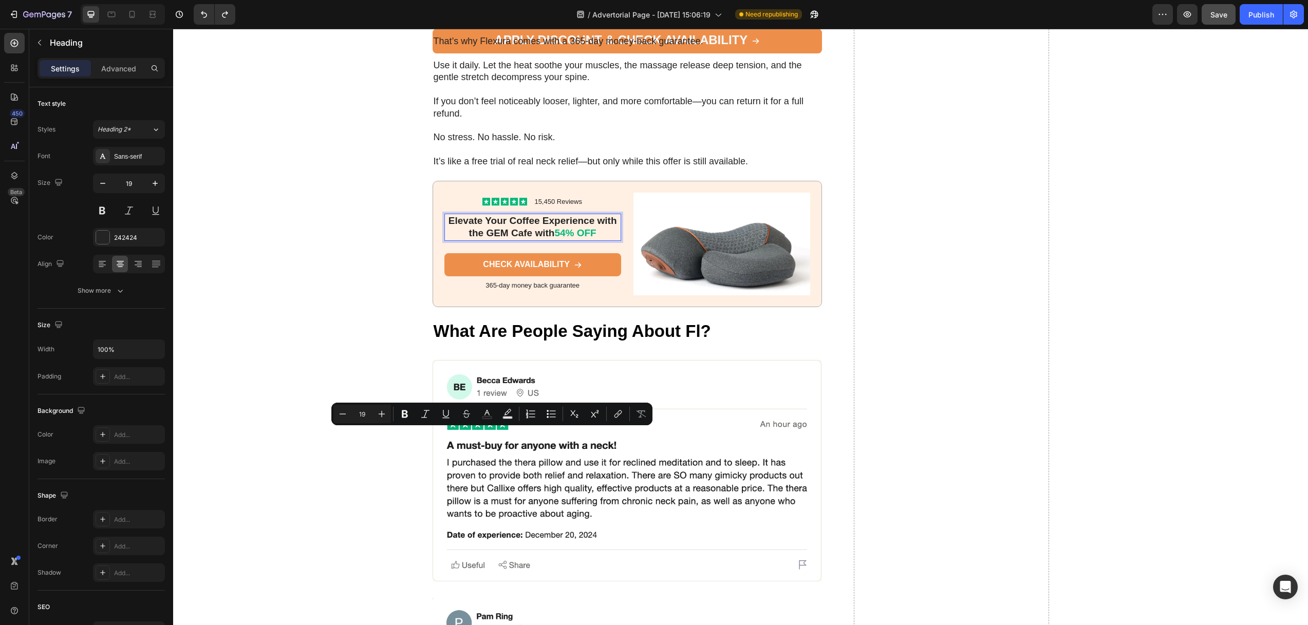
click at [524, 240] on p "Elevate Your Coffee Experience with the GEM Cafe with 54% OFF" at bounding box center [532, 227] width 175 height 25
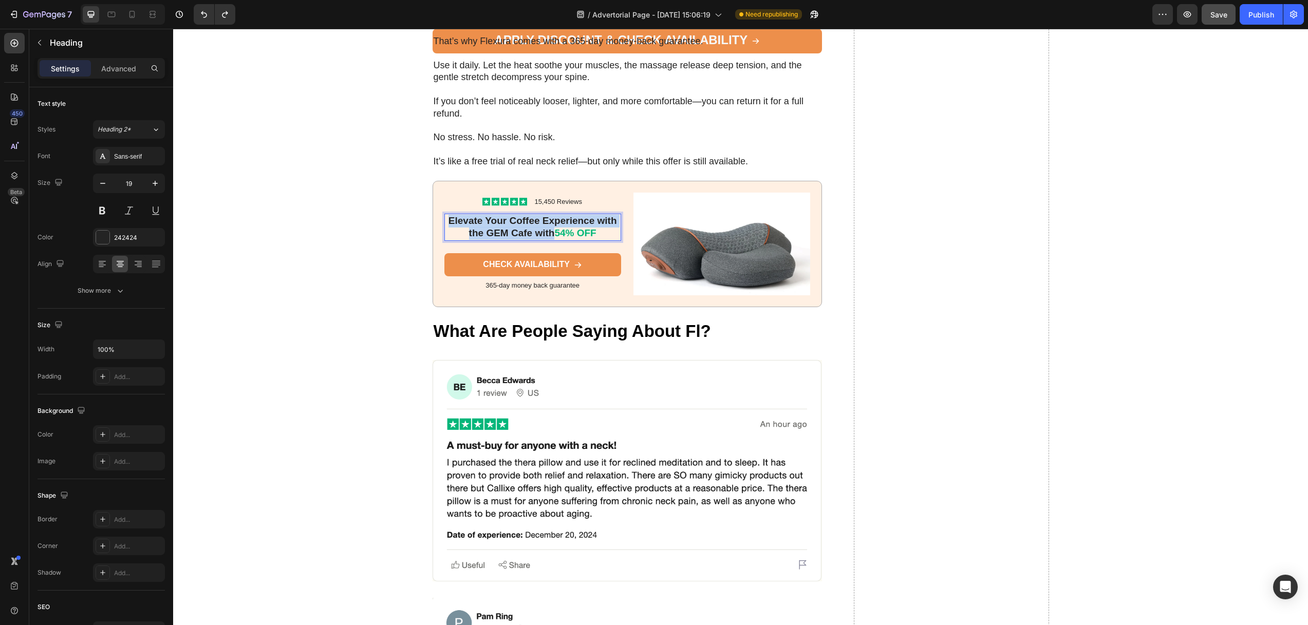
drag, startPoint x: 550, startPoint y: 437, endPoint x: 442, endPoint y: 419, distance: 109.3
click at [445, 240] on p "Elevate Your Coffee Experience with the GEM Cafe with 54% OFF" at bounding box center [532, 227] width 175 height 25
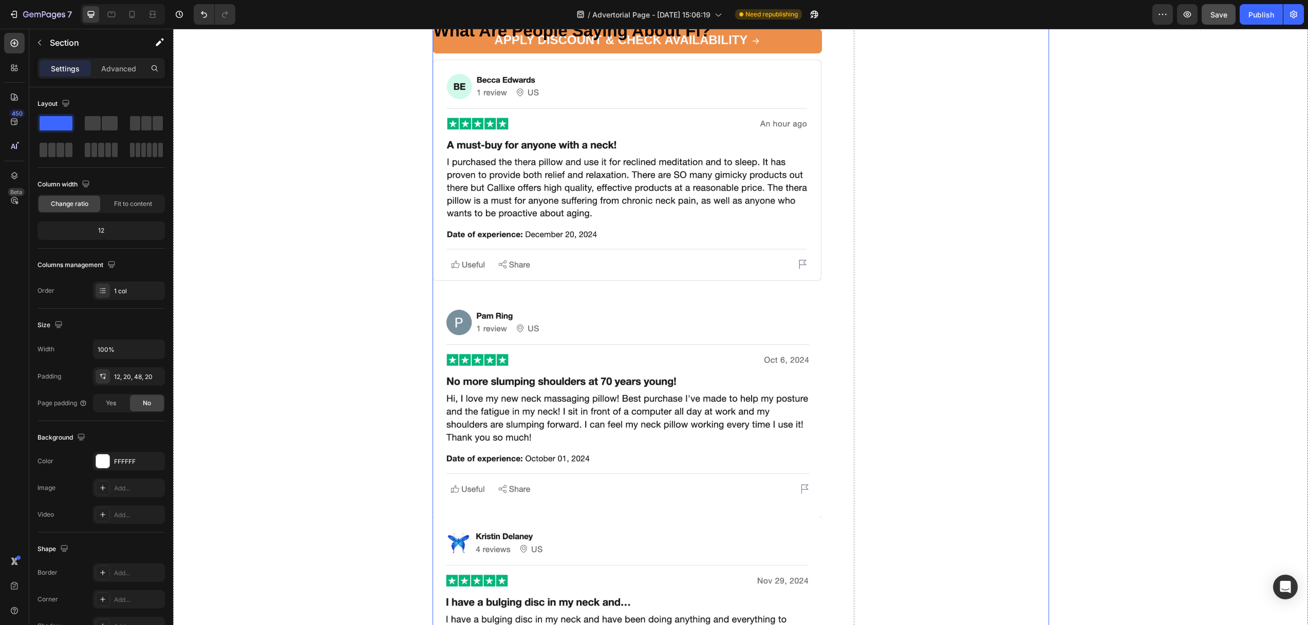
scroll to position [4852, 0]
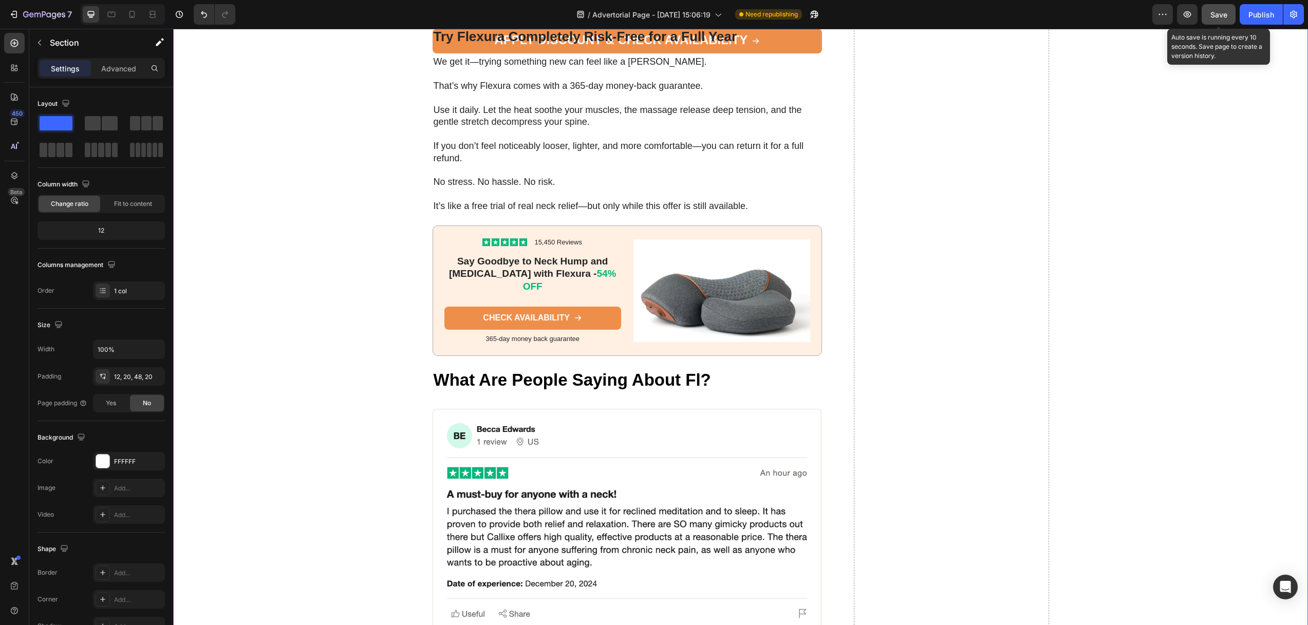
click at [1224, 16] on span "Save" at bounding box center [1218, 14] width 17 height 9
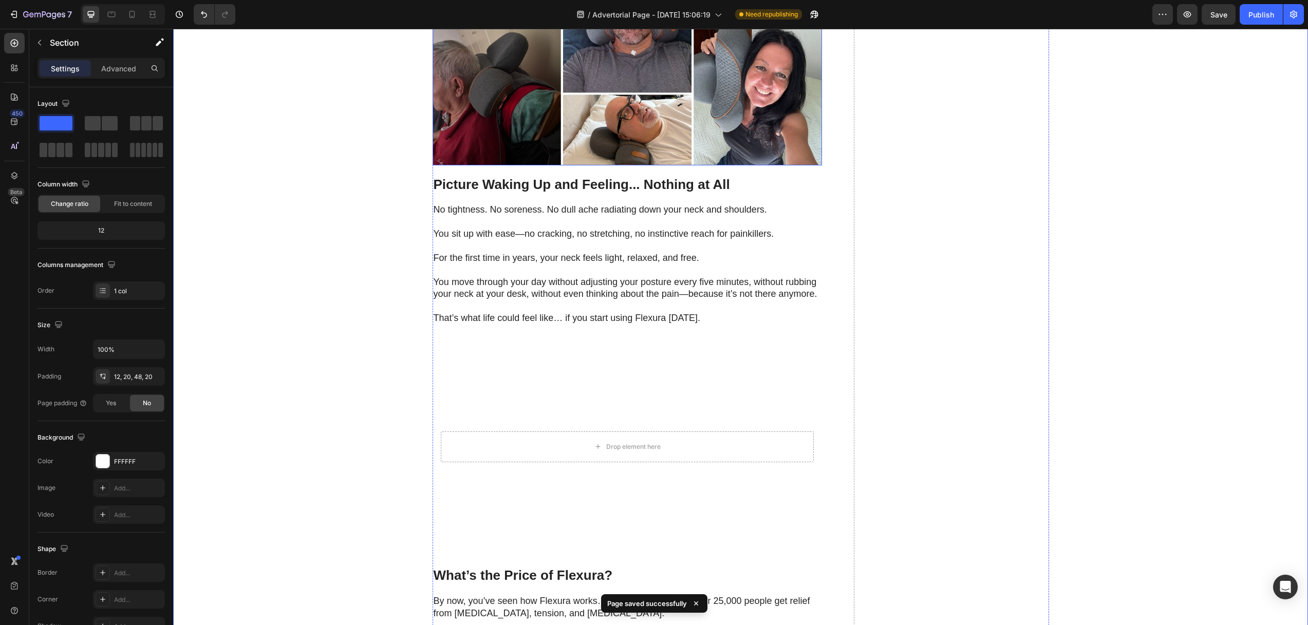
scroll to position [4525, 0]
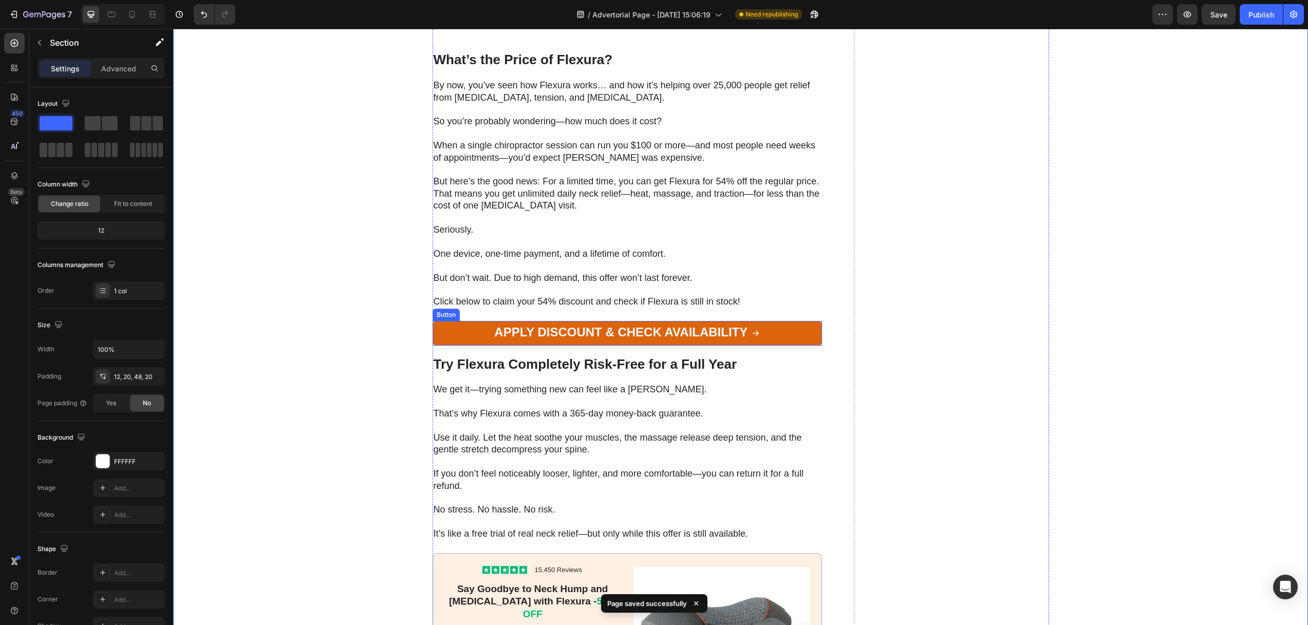
click at [782, 346] on link "Apply Discount & Check Availability" at bounding box center [627, 333] width 390 height 25
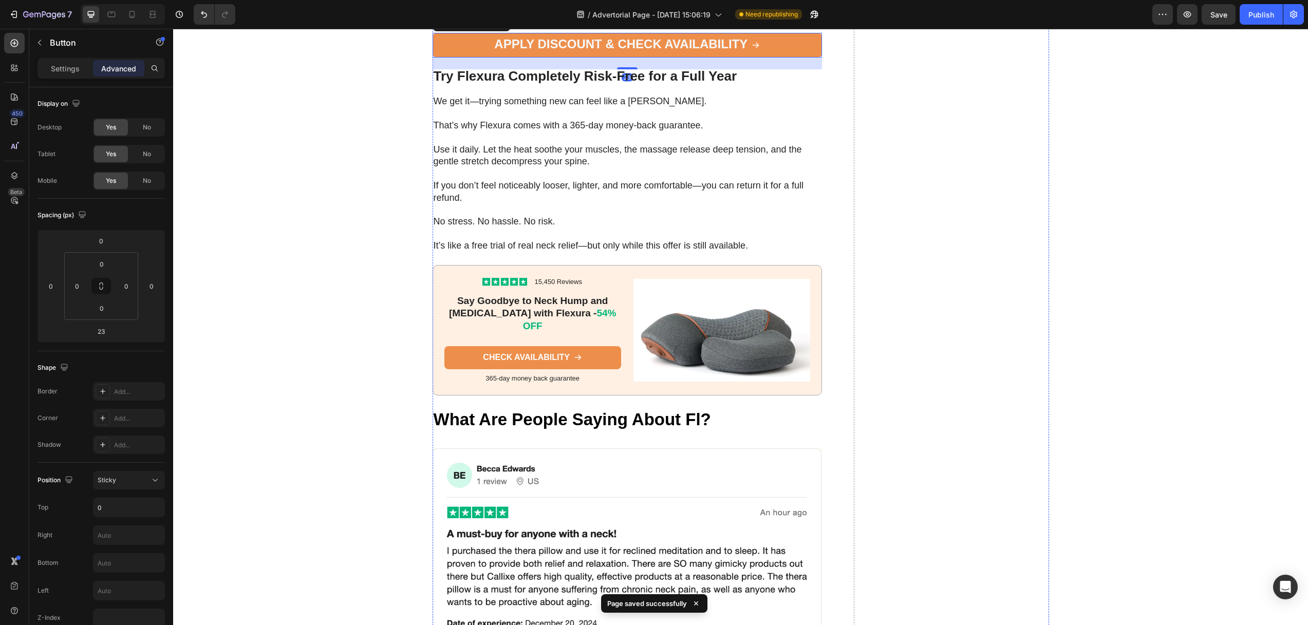
scroll to position [4867, 0]
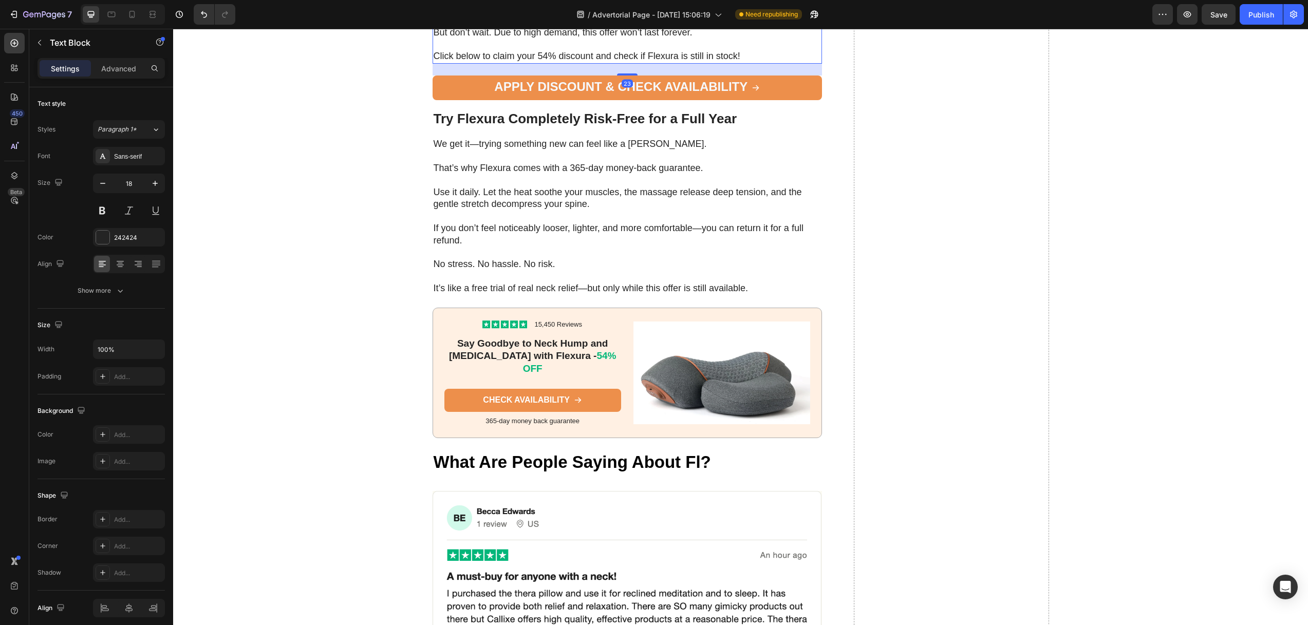
scroll to position [4360, 0]
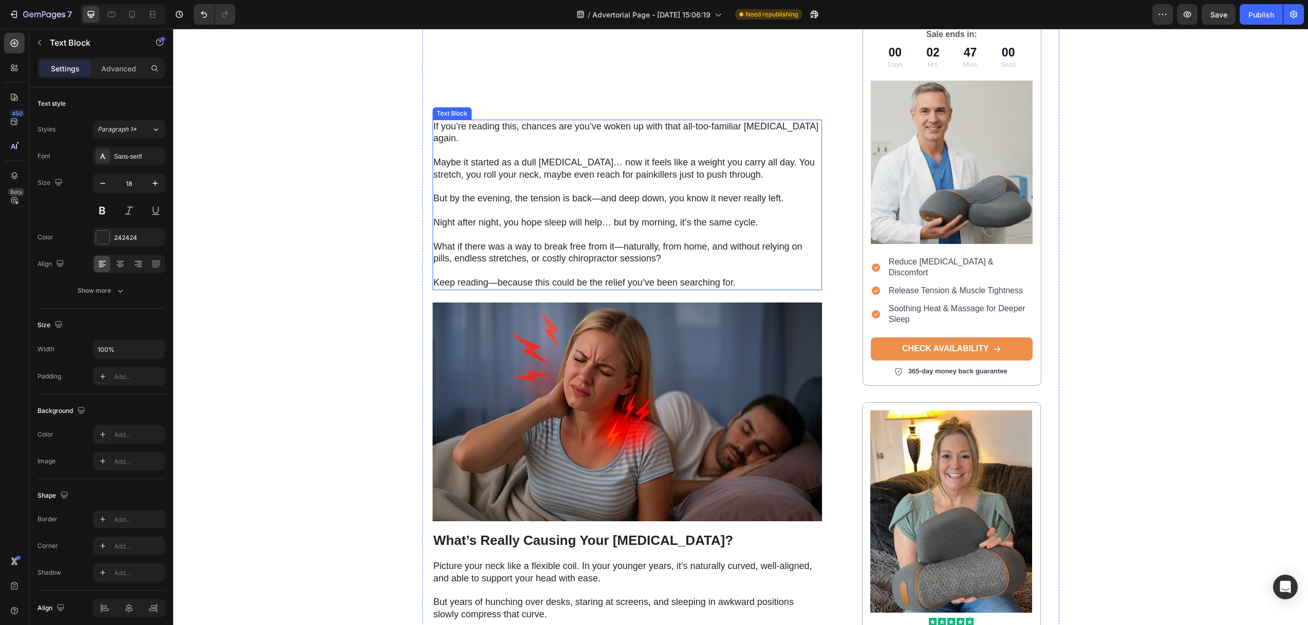
scroll to position [0, 0]
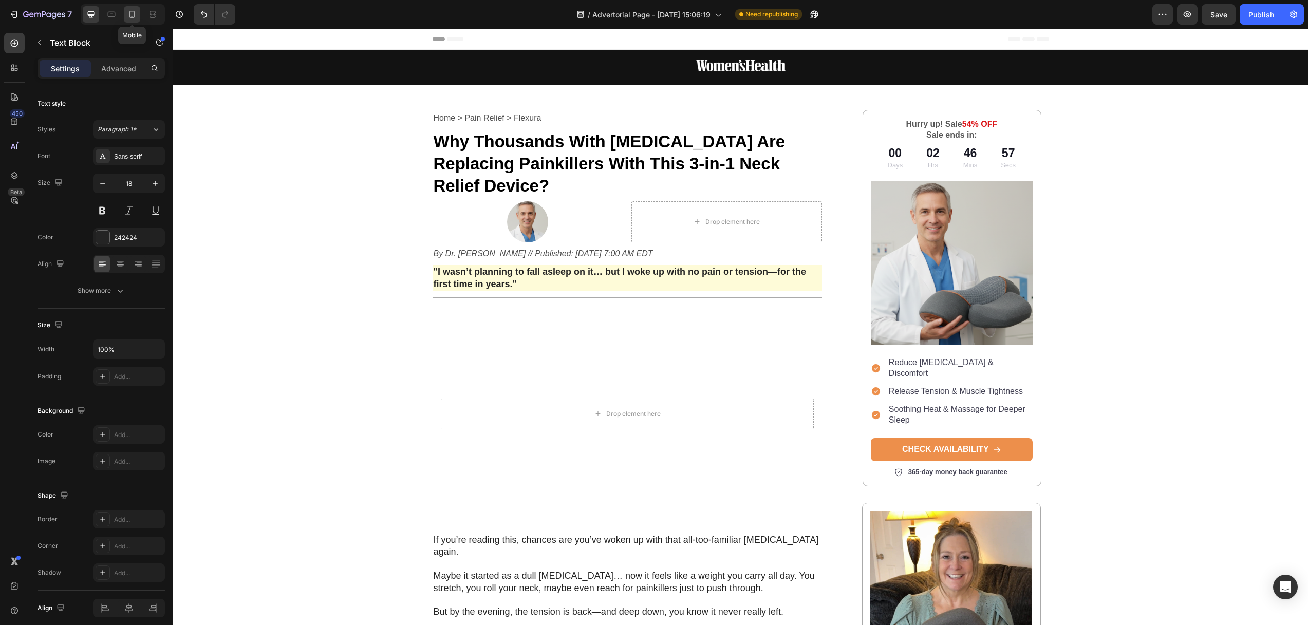
click at [136, 12] on icon at bounding box center [132, 14] width 10 height 10
type input "14"
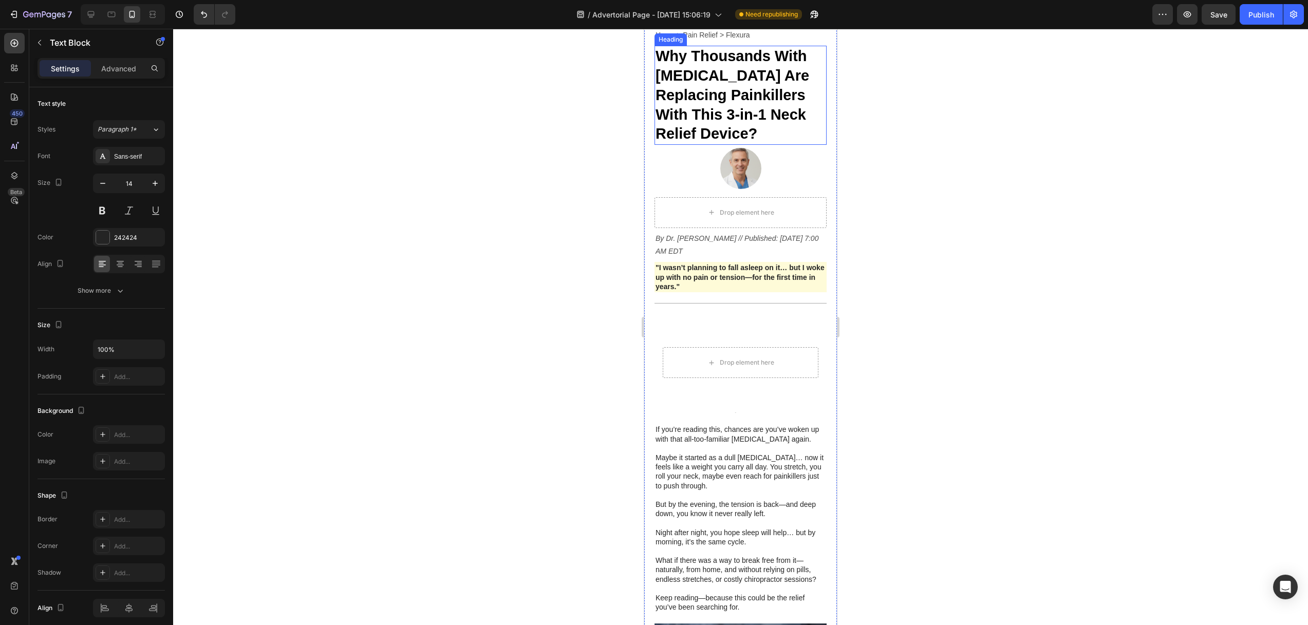
scroll to position [81, 0]
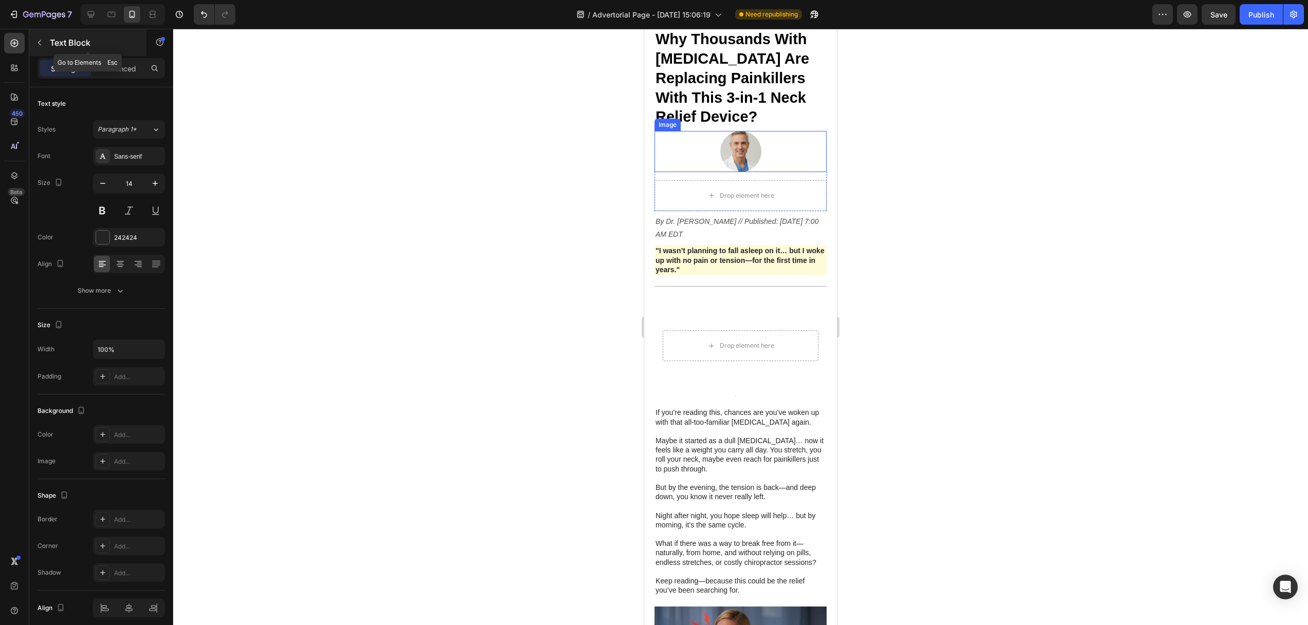
click at [42, 41] on icon "button" at bounding box center [39, 43] width 8 height 8
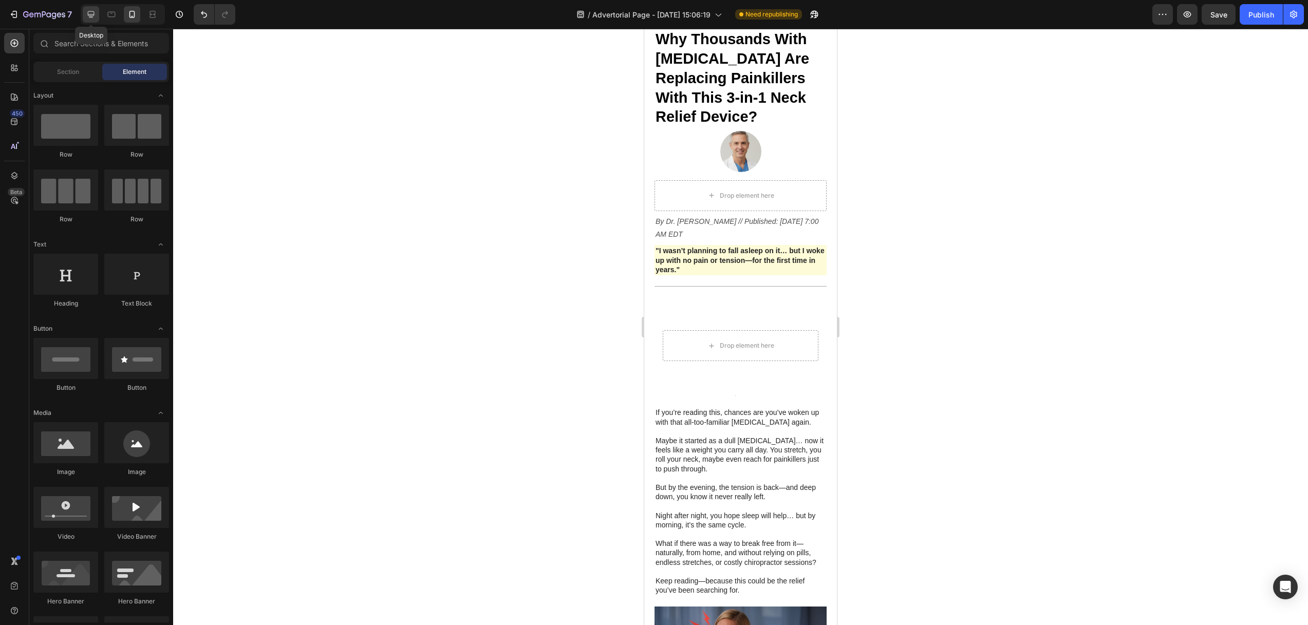
click at [88, 12] on icon at bounding box center [91, 14] width 10 height 10
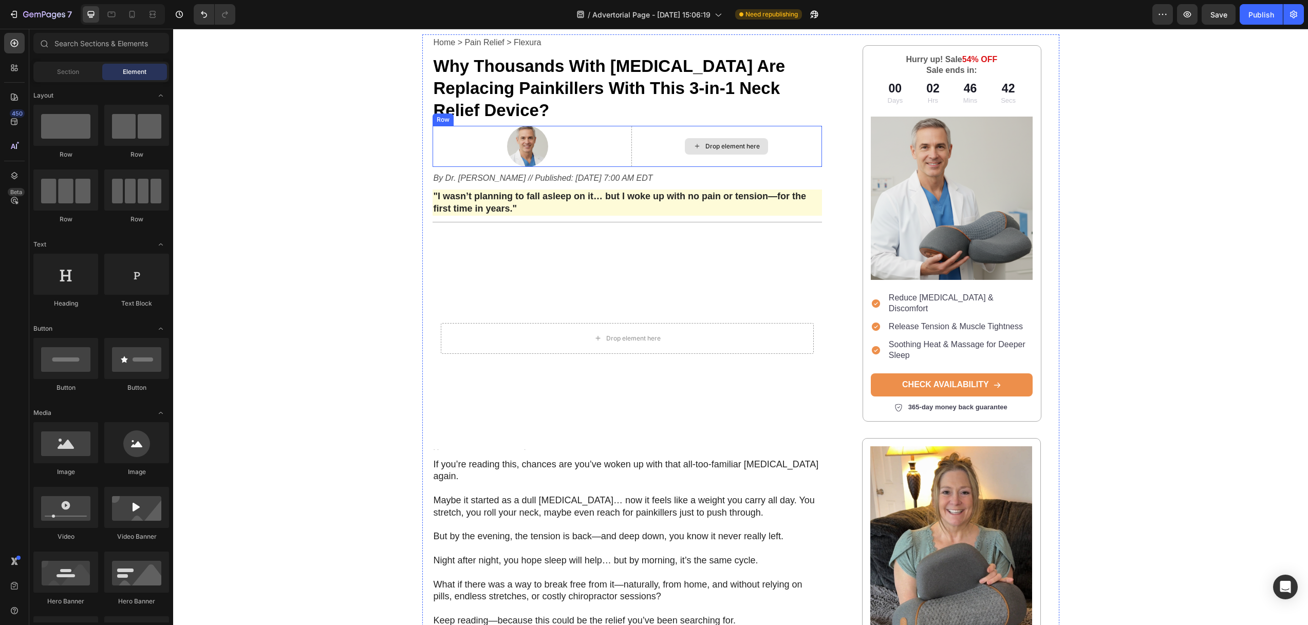
scroll to position [24, 0]
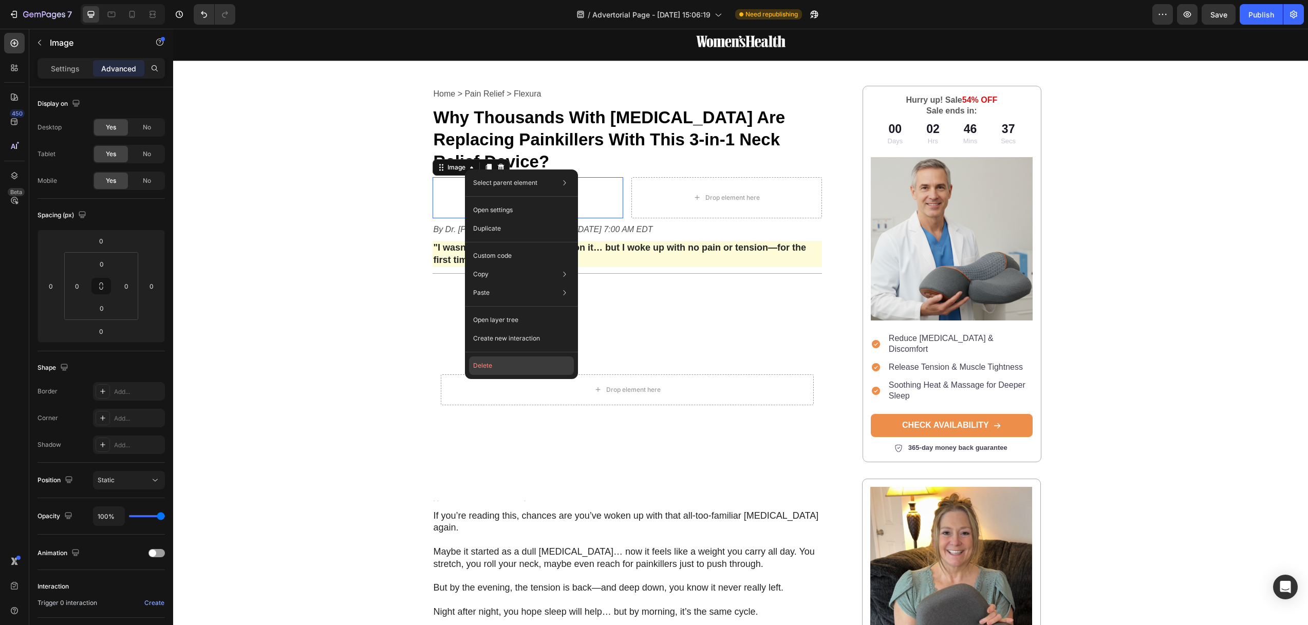
click at [481, 367] on button "Delete" at bounding box center [521, 365] width 105 height 18
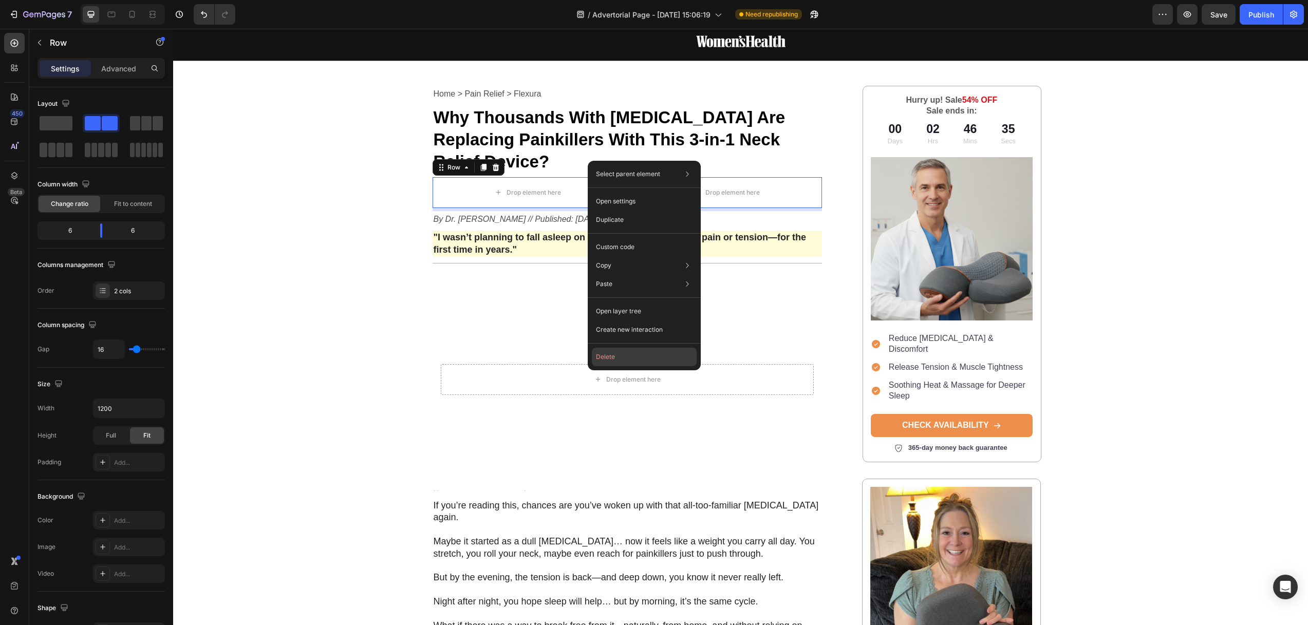
click at [611, 358] on button "Delete" at bounding box center [644, 357] width 105 height 18
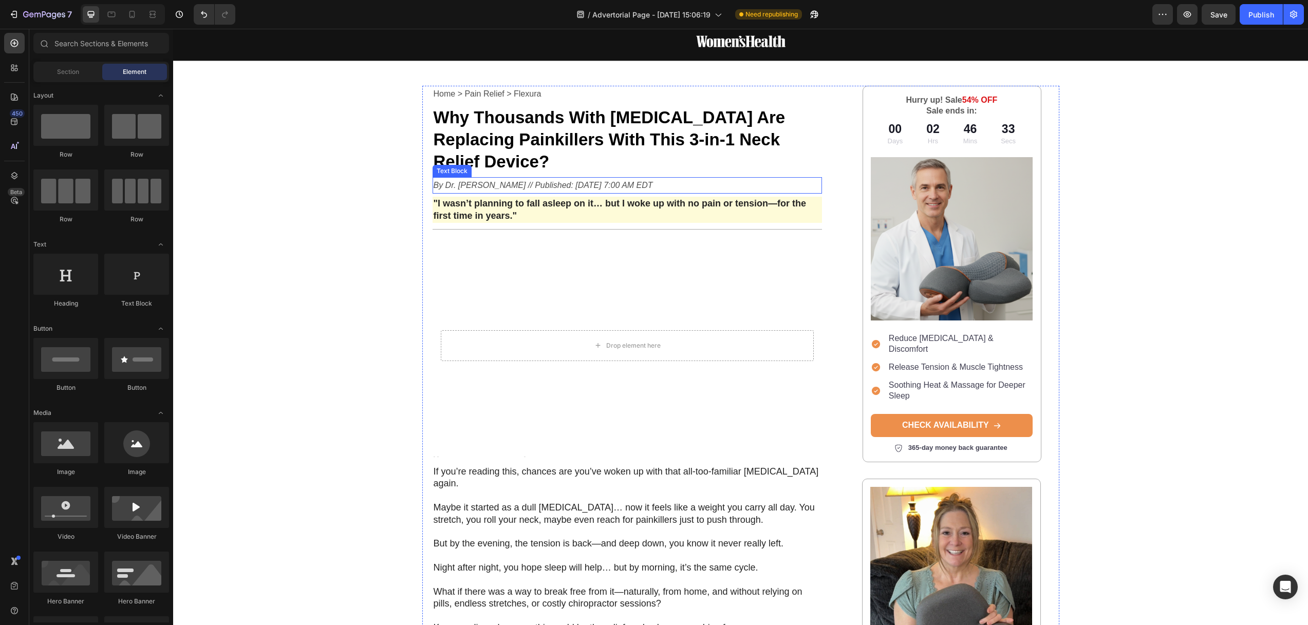
click at [489, 181] on icon "By Dr. [PERSON_NAME] // Published: [DATE] 7:00 AM EDT" at bounding box center [542, 185] width 219 height 9
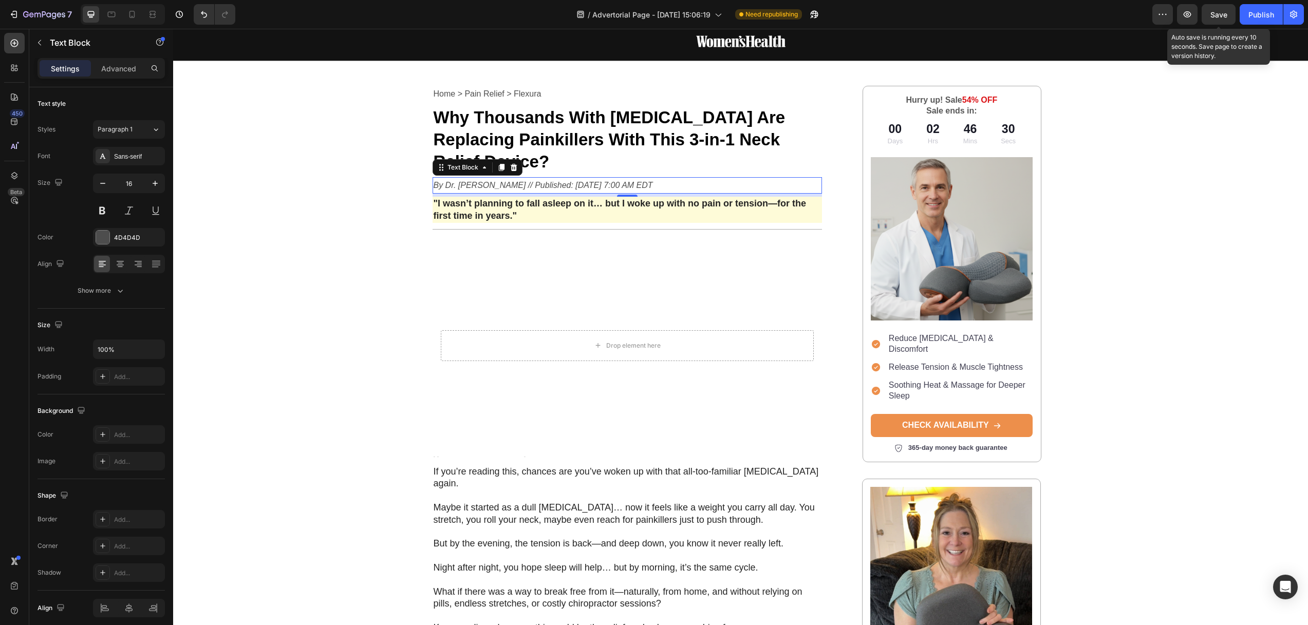
drag, startPoint x: 1220, startPoint y: 16, endPoint x: 1217, endPoint y: 29, distance: 13.2
click at [1220, 16] on span "Save" at bounding box center [1218, 14] width 17 height 9
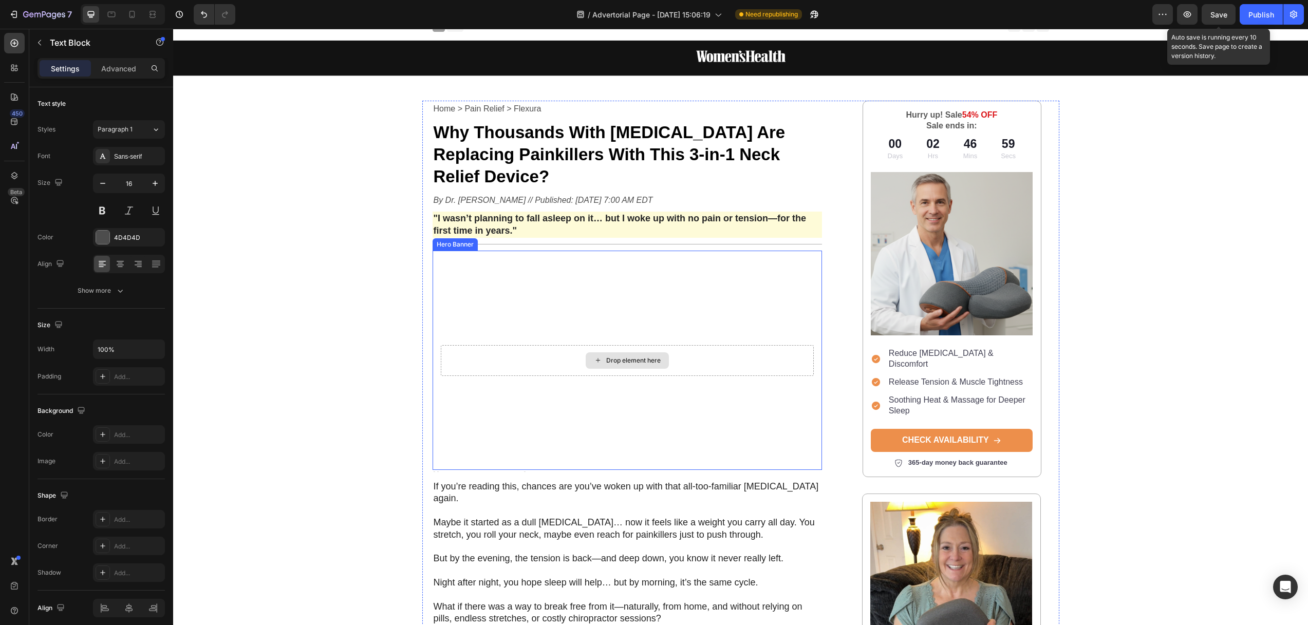
scroll to position [23, 0]
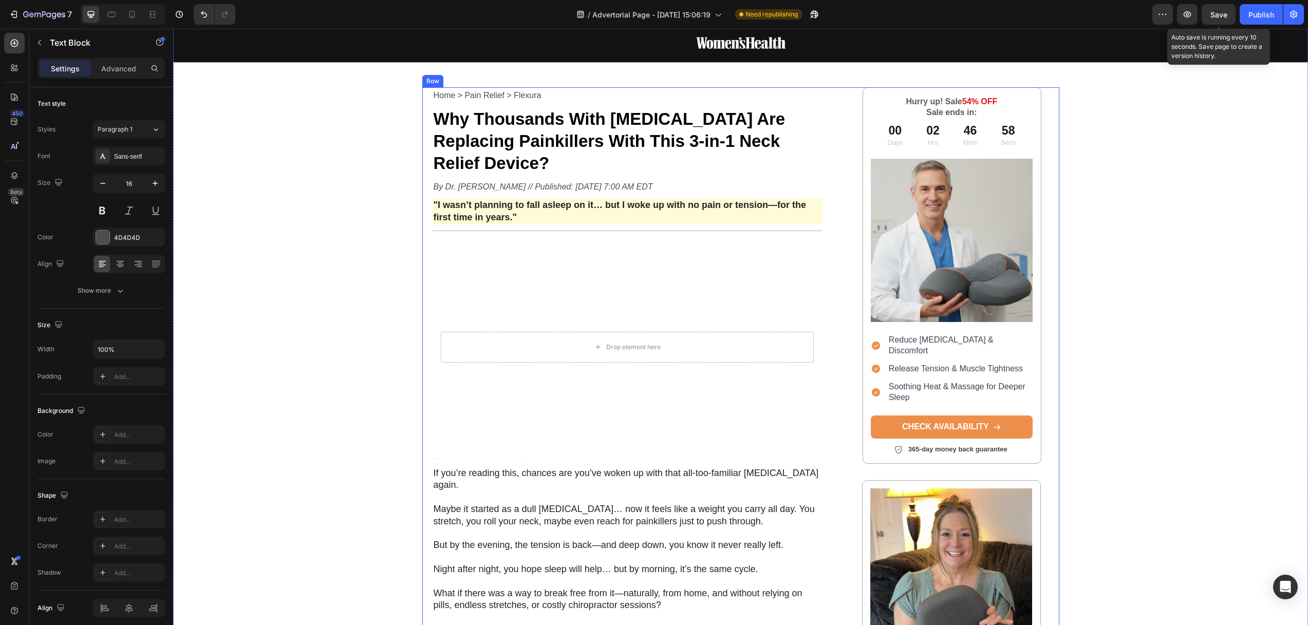
click at [570, 443] on div "Home > Pain Relief > Flexura Text Block Why Thousands With Neck Pain Are Replac…" at bounding box center [627, 595] width 390 height 1017
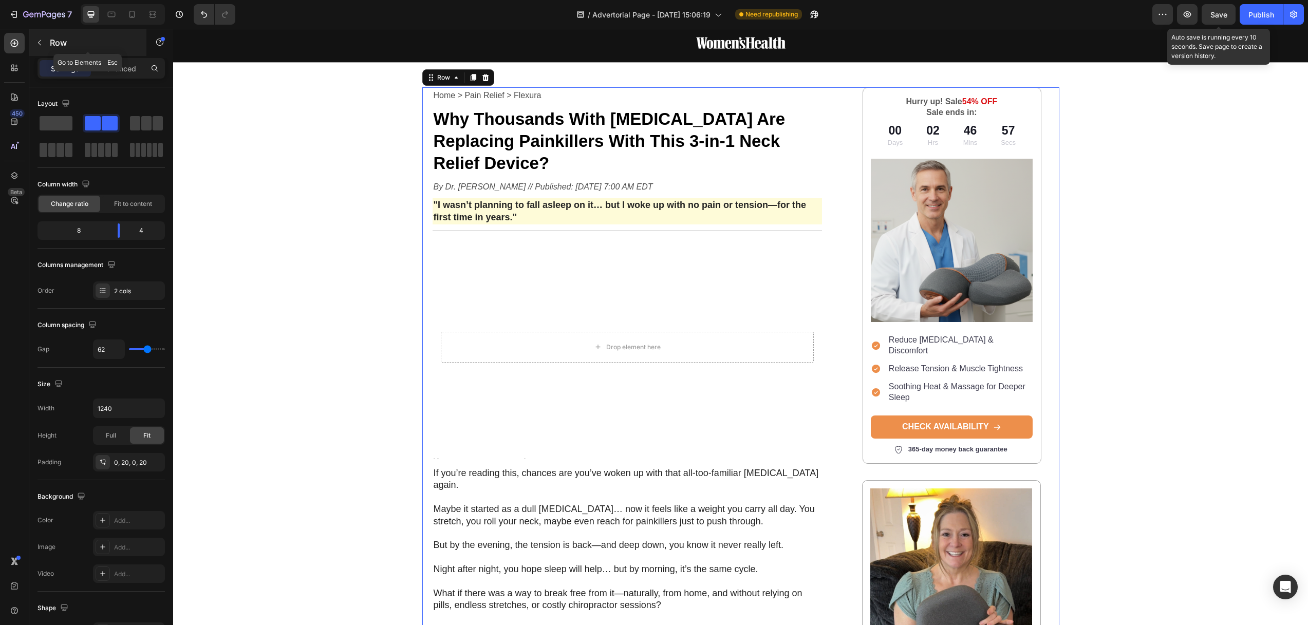
click at [38, 43] on icon "button" at bounding box center [39, 43] width 3 height 6
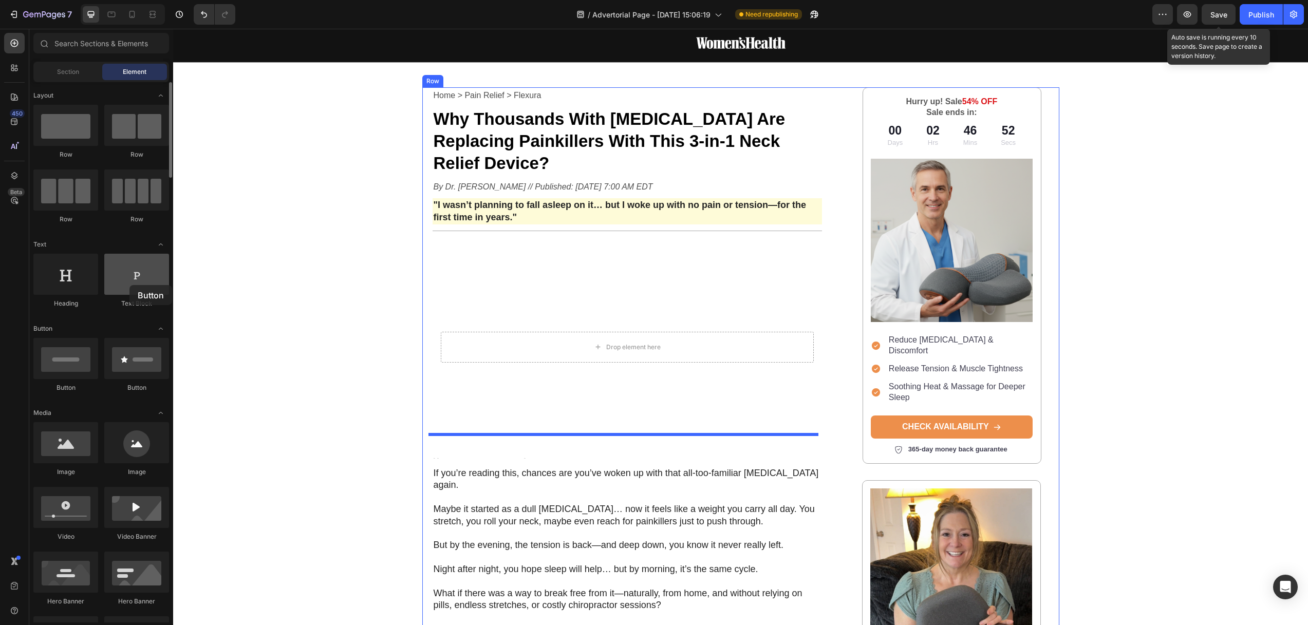
drag, startPoint x: 133, startPoint y: 361, endPoint x: 130, endPoint y: 283, distance: 77.6
drag, startPoint x: 310, startPoint y: 467, endPoint x: 583, endPoint y: 436, distance: 275.0
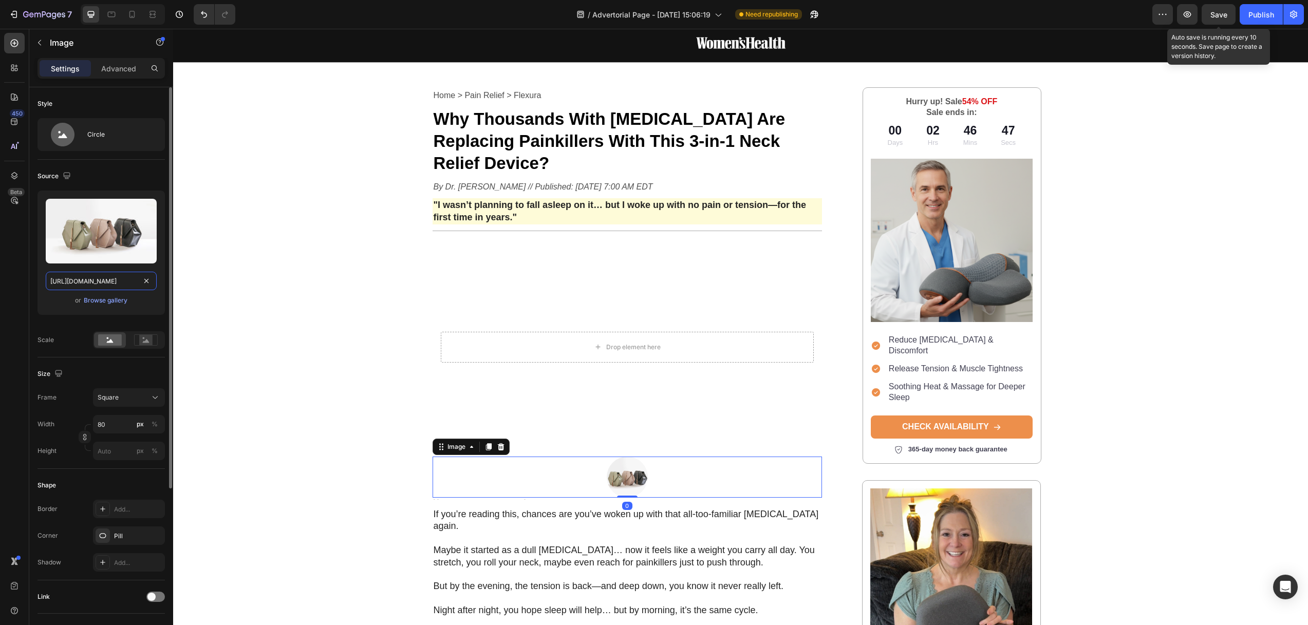
click at [110, 278] on input "https://cdn.shopify.com/s/files/1/2005/9307/files/image_demo.jpg" at bounding box center [101, 281] width 111 height 18
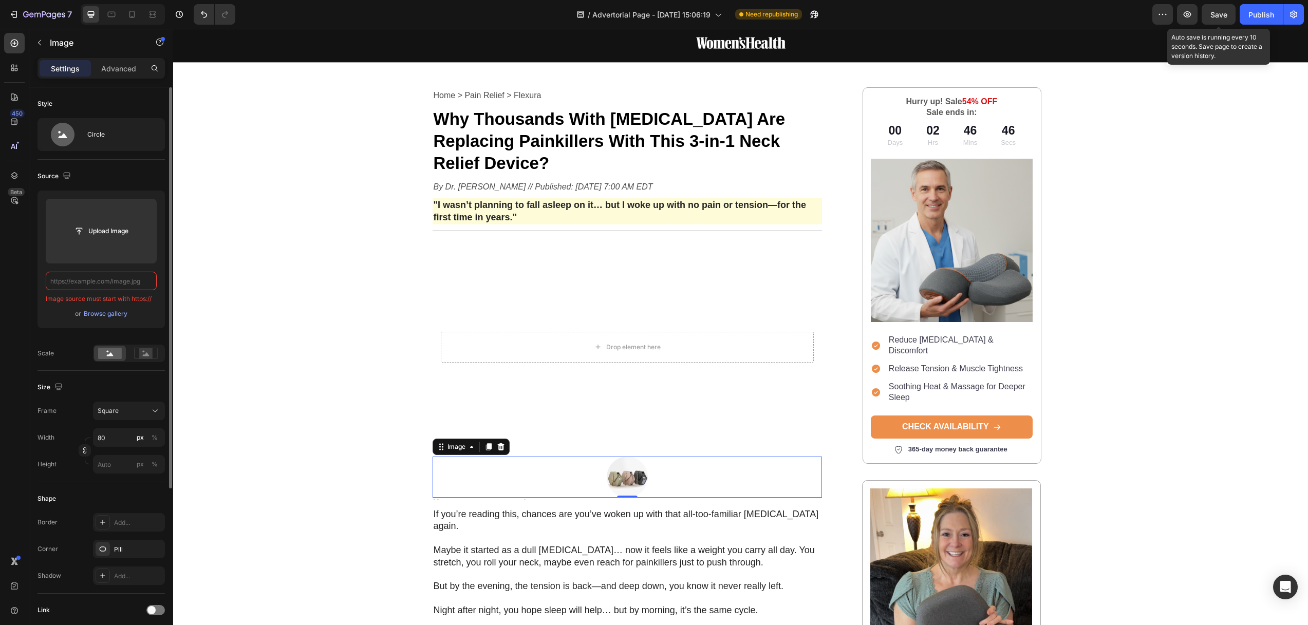
paste input "AS SEEN ON"
type input "AS SEEN ON"
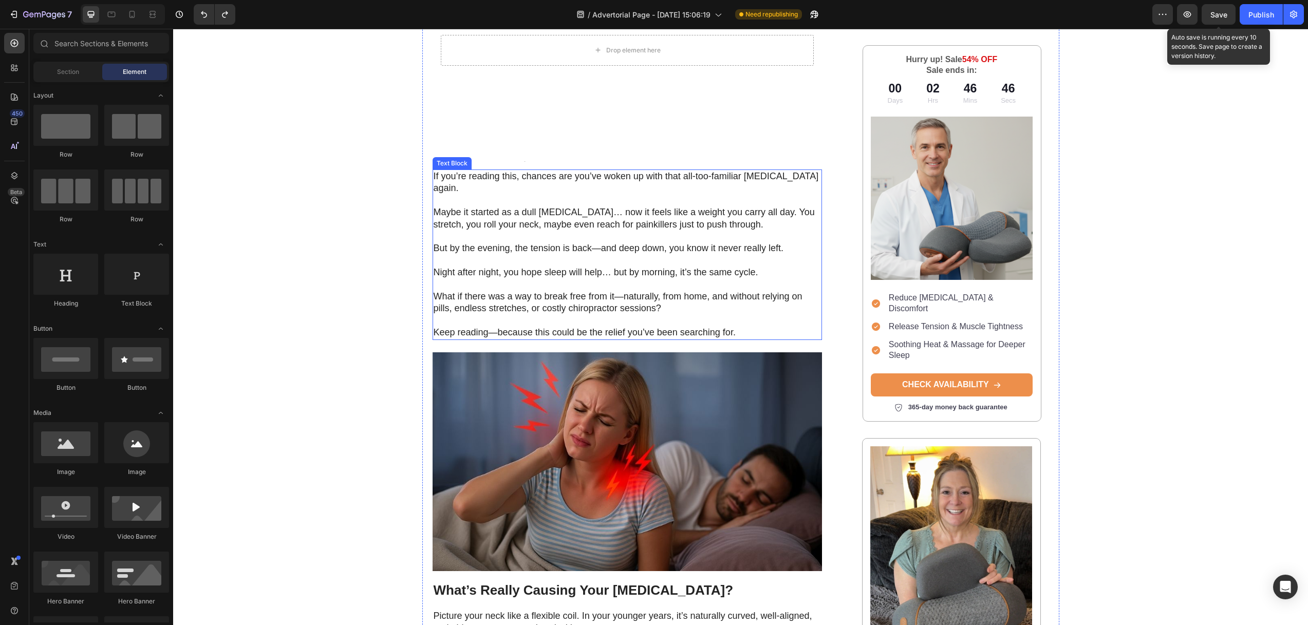
scroll to position [349, 0]
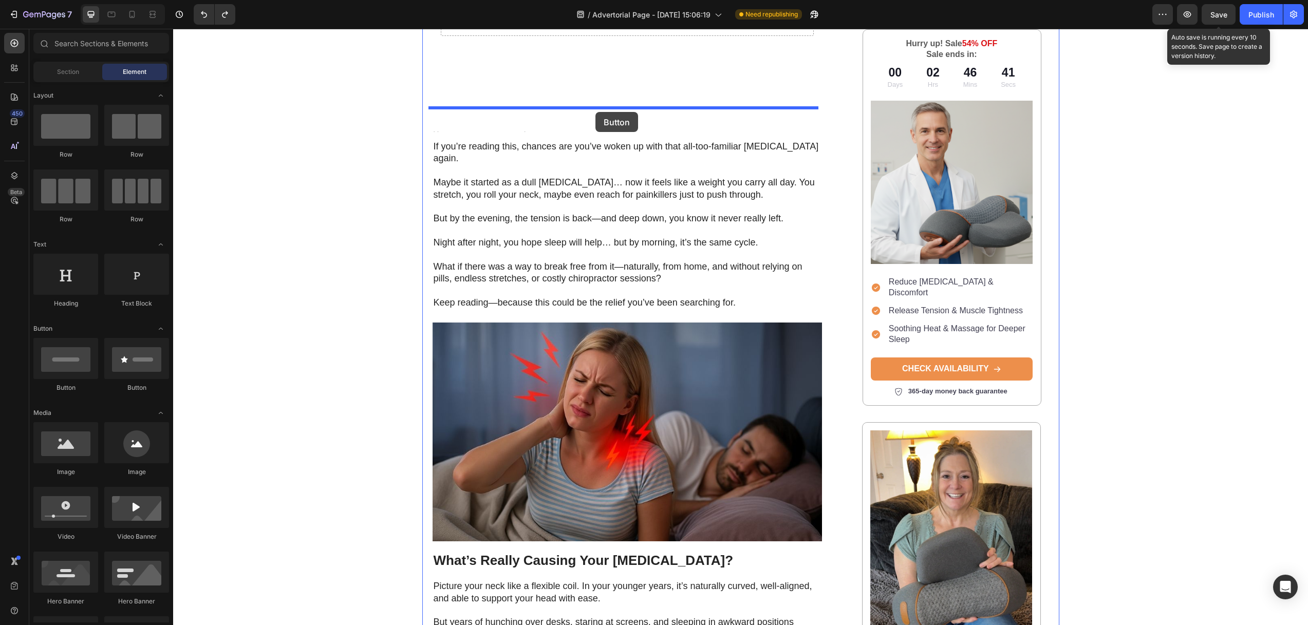
drag, startPoint x: 325, startPoint y: 374, endPoint x: 595, endPoint y: 112, distance: 376.6
drag, startPoint x: 315, startPoint y: 457, endPoint x: 559, endPoint y: 113, distance: 421.1
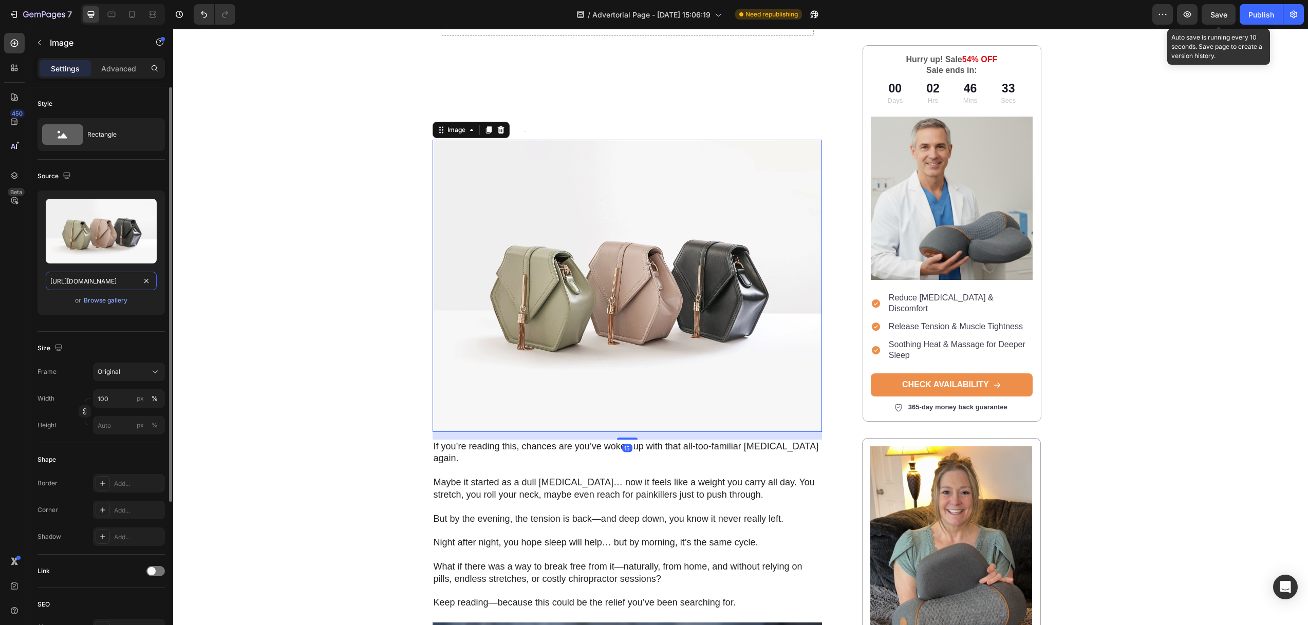
click at [109, 287] on input "https://cdn.shopify.com/s/files/1/2005/9307/files/image_demo.jpg" at bounding box center [101, 281] width 111 height 18
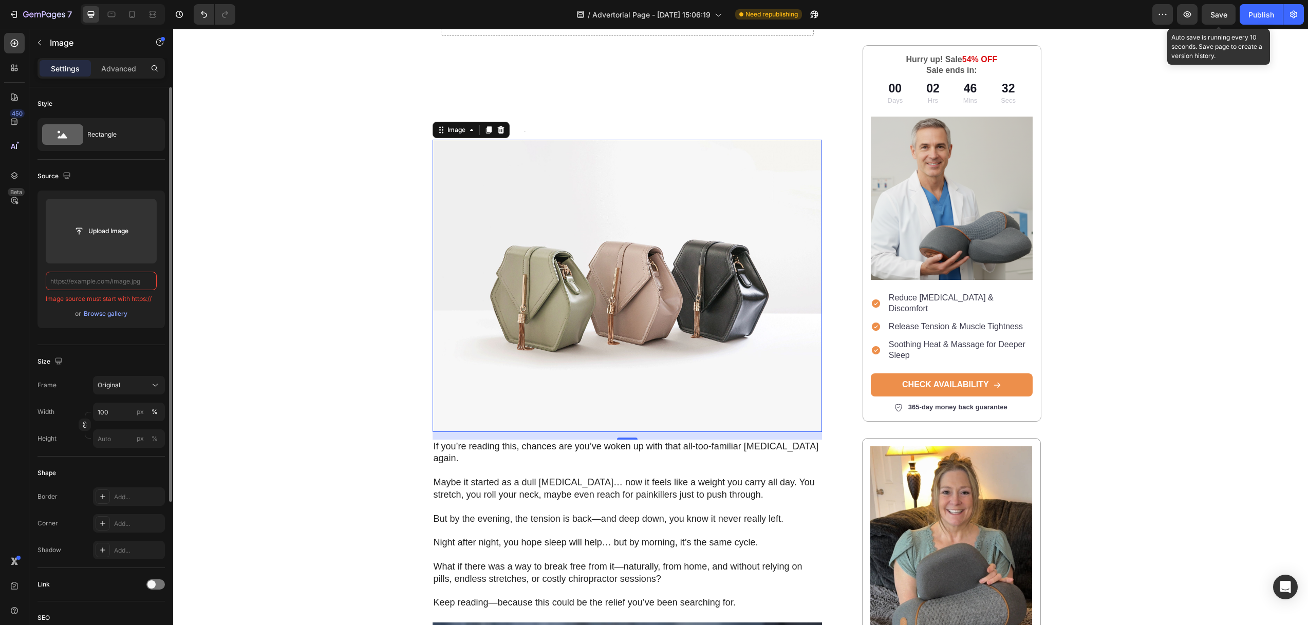
paste input "https://assets.checkoutchamp.com/0fae3c70-45dd-11ee-86e4-45d907ee05ed/171145295…"
type input "https://assets.checkoutchamp.com/0fae3c70-45dd-11ee-86e4-45d907ee05ed/171145295…"
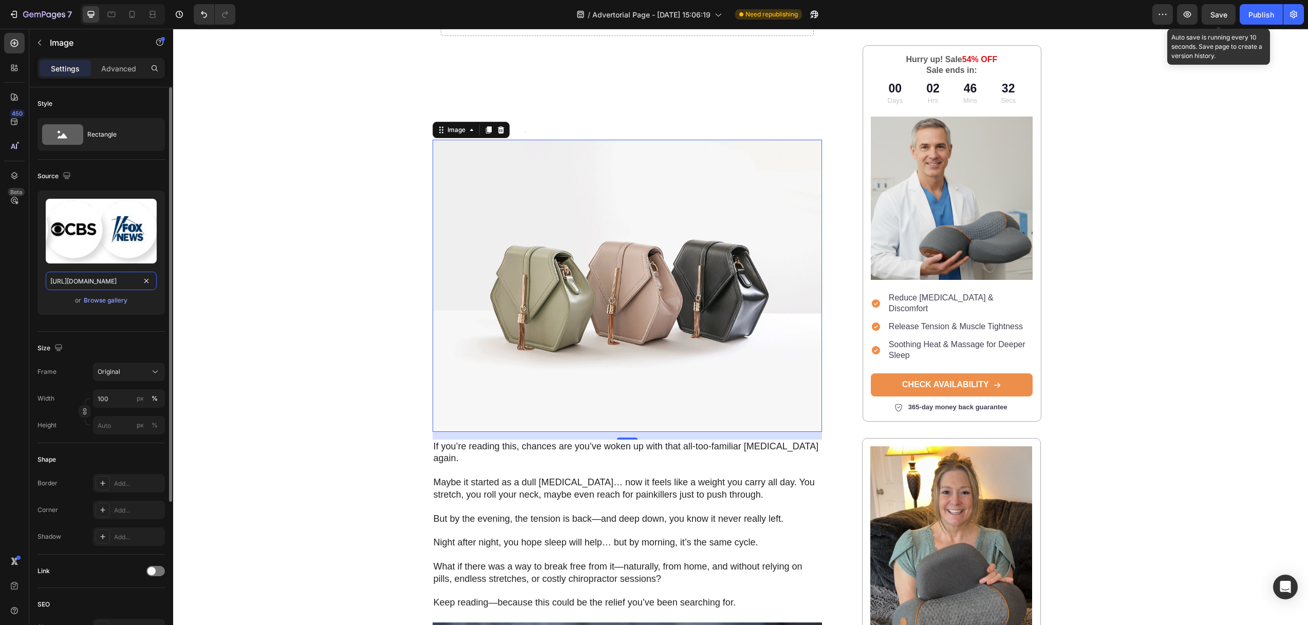
scroll to position [0, 209]
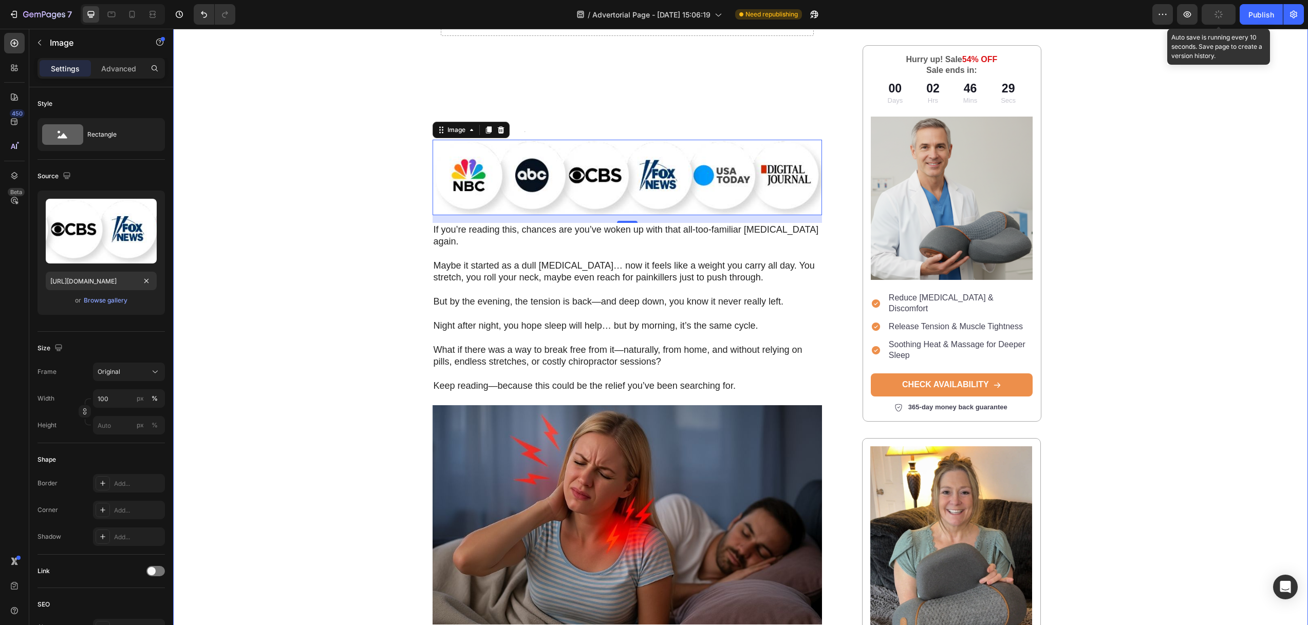
click at [370, 136] on div "Image Row Home > Pain Relief > Flexura Text Block Why Thousands With Neck Pain …" at bounding box center [740, 281] width 1134 height 1160
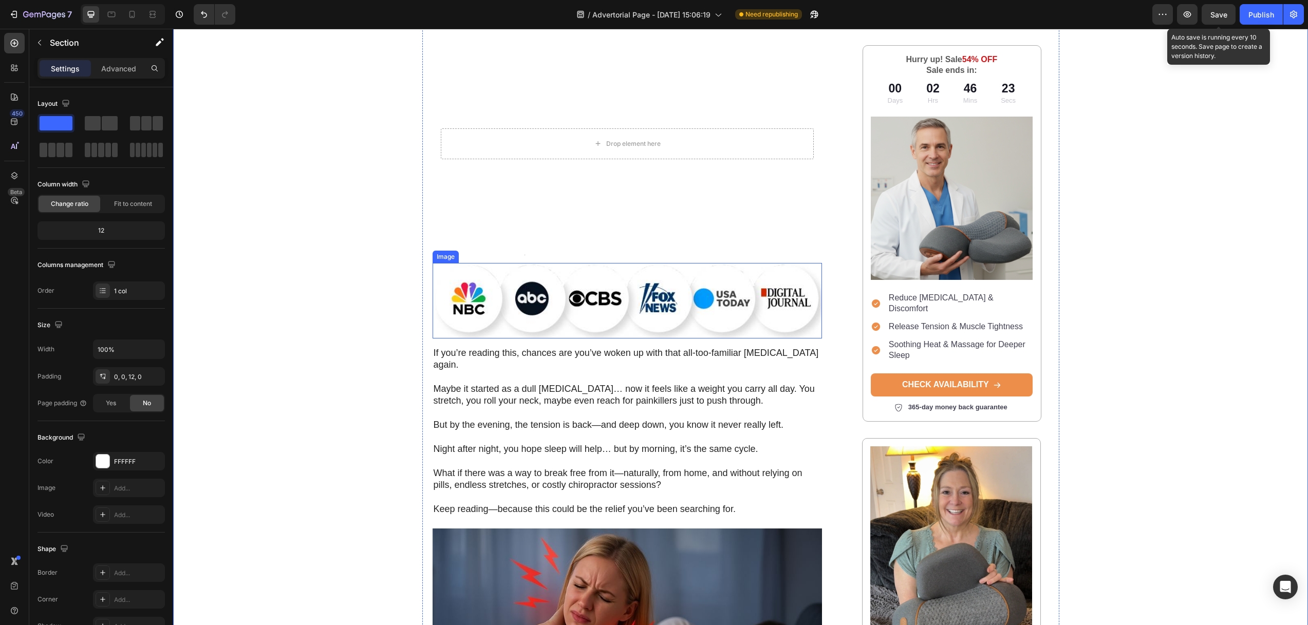
scroll to position [225, 0]
click at [1215, 13] on span "Save" at bounding box center [1218, 14] width 17 height 9
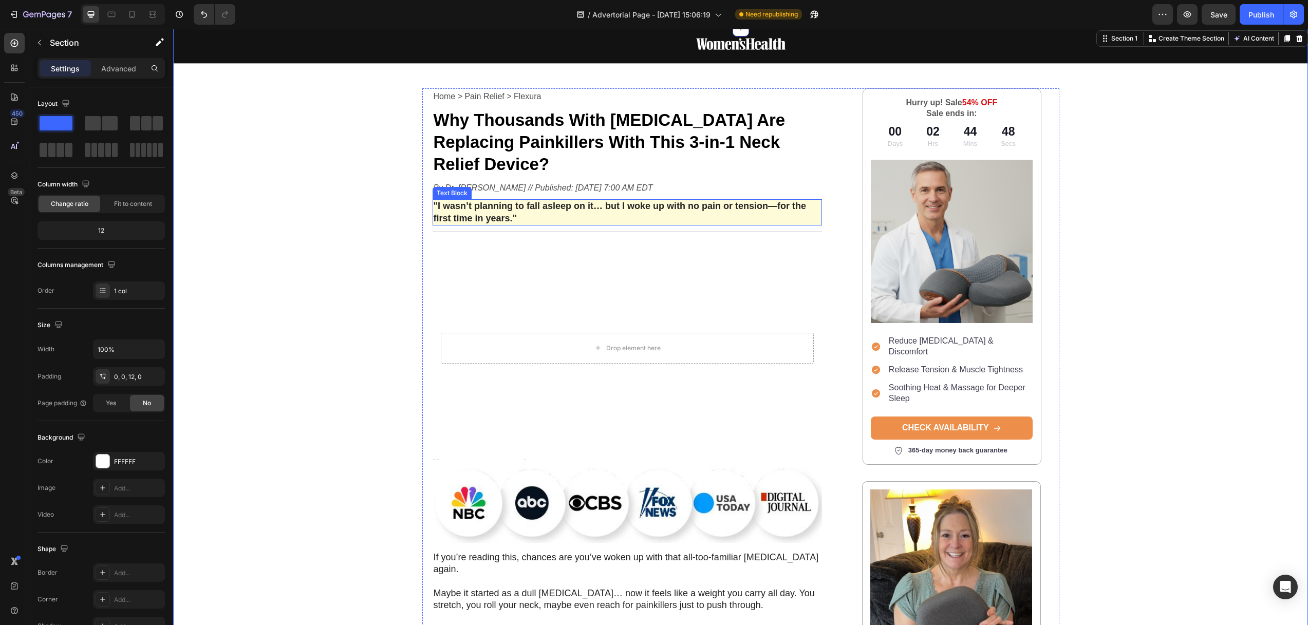
scroll to position [0, 0]
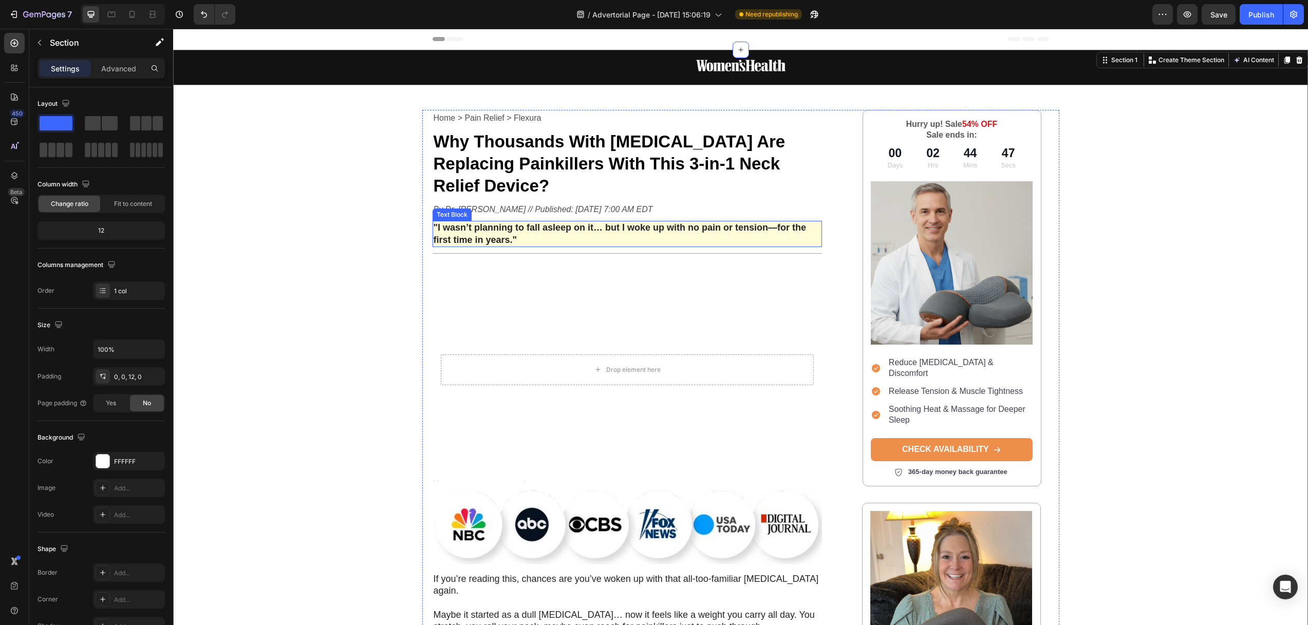
click at [590, 222] on strong ""I wasn’t planning to fall asleep on it… but I woke up with no pain or tension—…" at bounding box center [619, 233] width 373 height 22
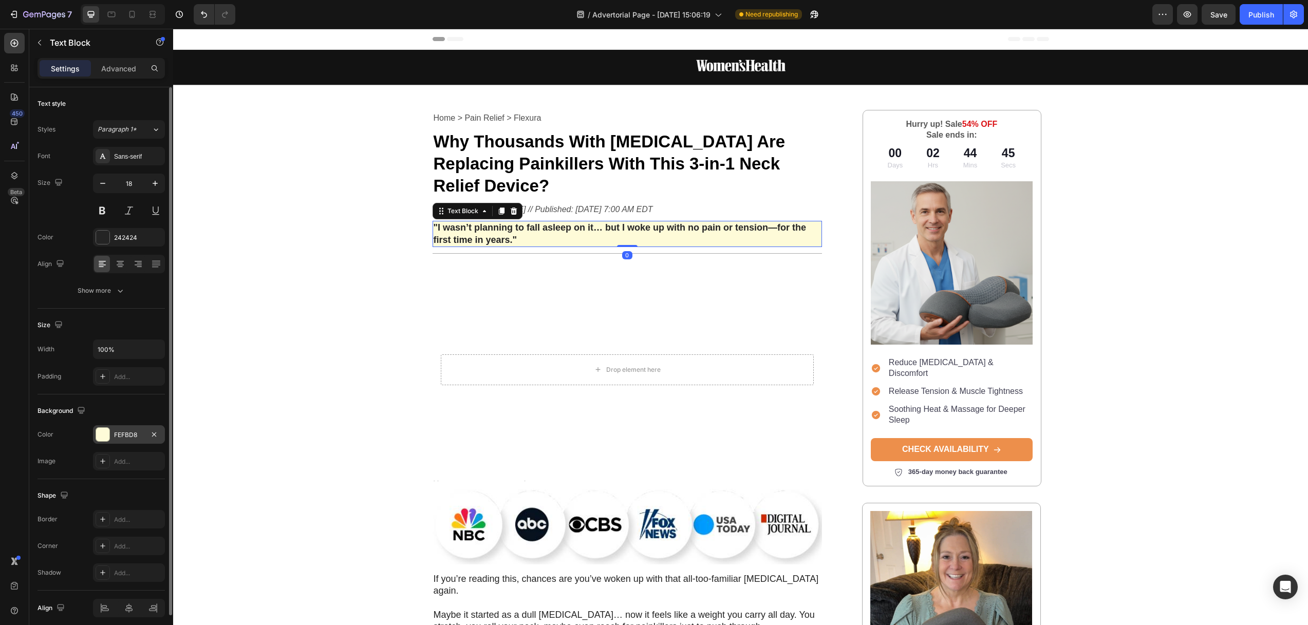
click at [107, 434] on div at bounding box center [102, 434] width 13 height 13
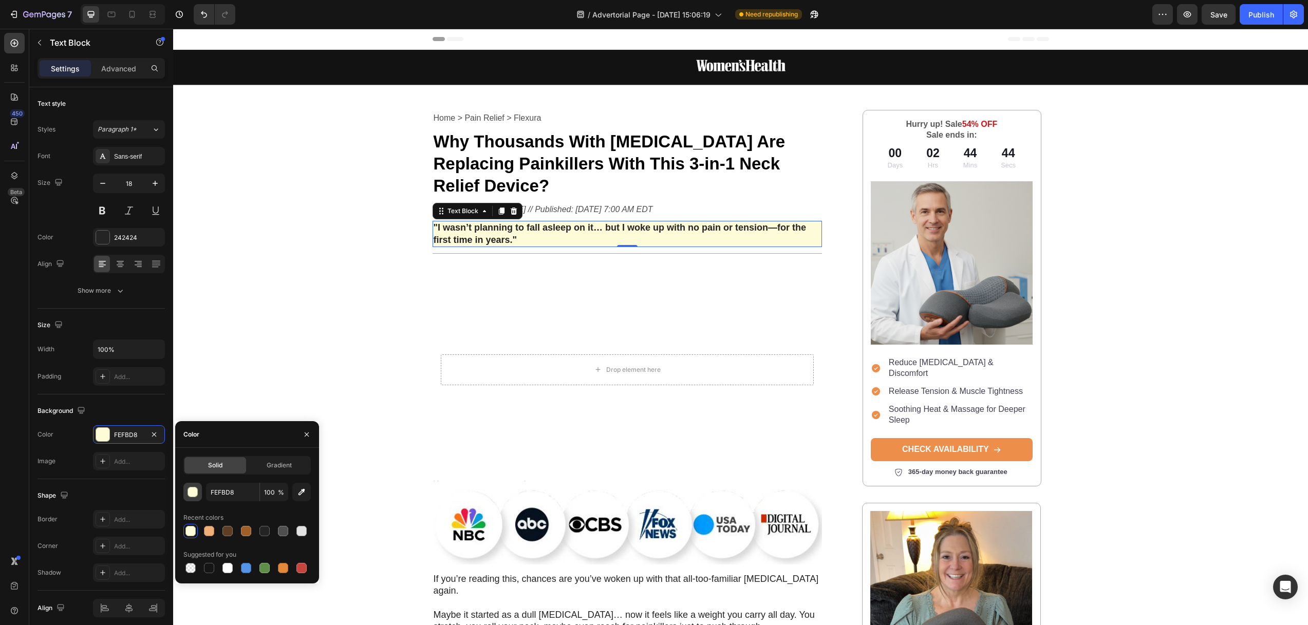
click at [192, 490] on div "button" at bounding box center [193, 492] width 10 height 10
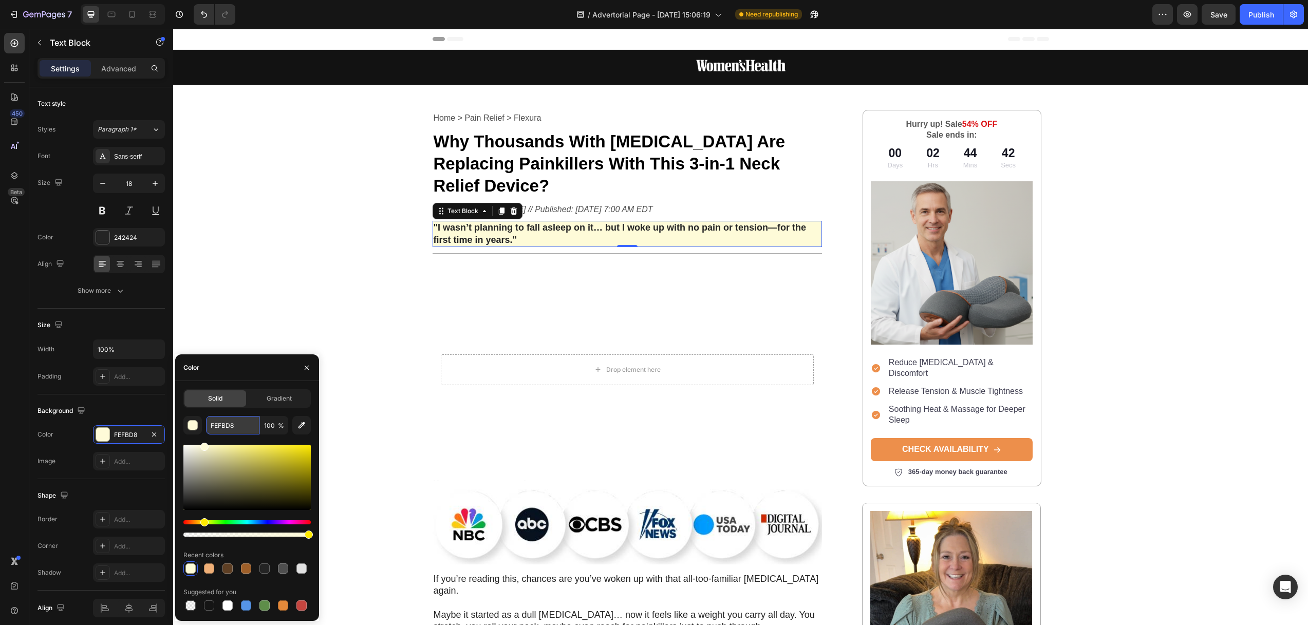
drag, startPoint x: 237, startPoint y: 424, endPoint x: 207, endPoint y: 422, distance: 29.3
click at [209, 422] on input "FEFBD8" at bounding box center [232, 425] width 53 height 18
click at [197, 427] on div "button" at bounding box center [192, 425] width 10 height 10
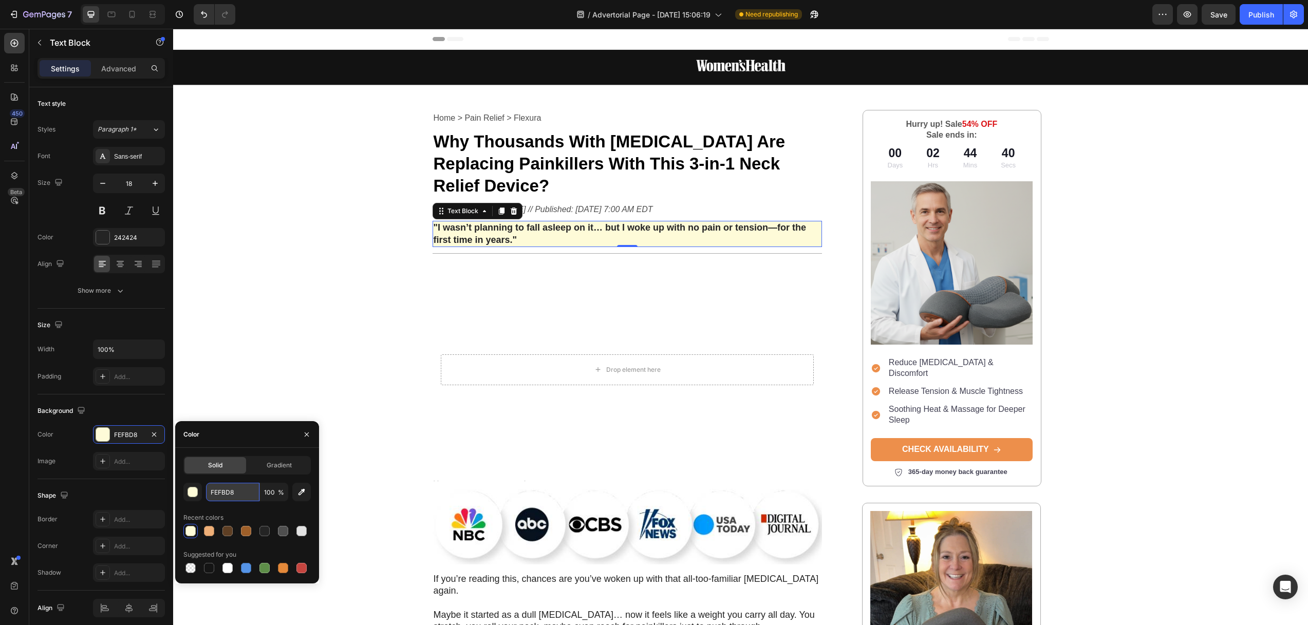
drag, startPoint x: 239, startPoint y: 491, endPoint x: 247, endPoint y: 491, distance: 8.2
click at [235, 493] on input "FEFBD8" at bounding box center [232, 492] width 53 height 18
paste input "C8ECE0"
type input "C8ECE0"
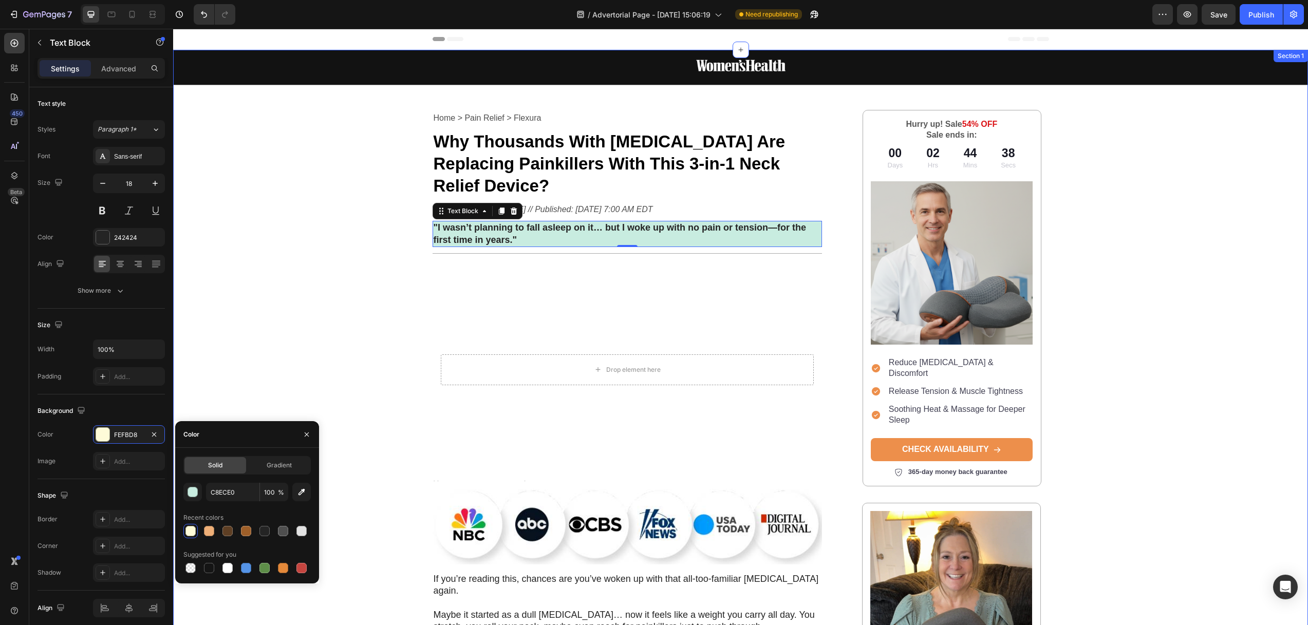
click at [370, 198] on div "Image Row Home > Pain Relief > Flexura Text Block Why Thousands With [MEDICAL_D…" at bounding box center [740, 630] width 1134 height 1160
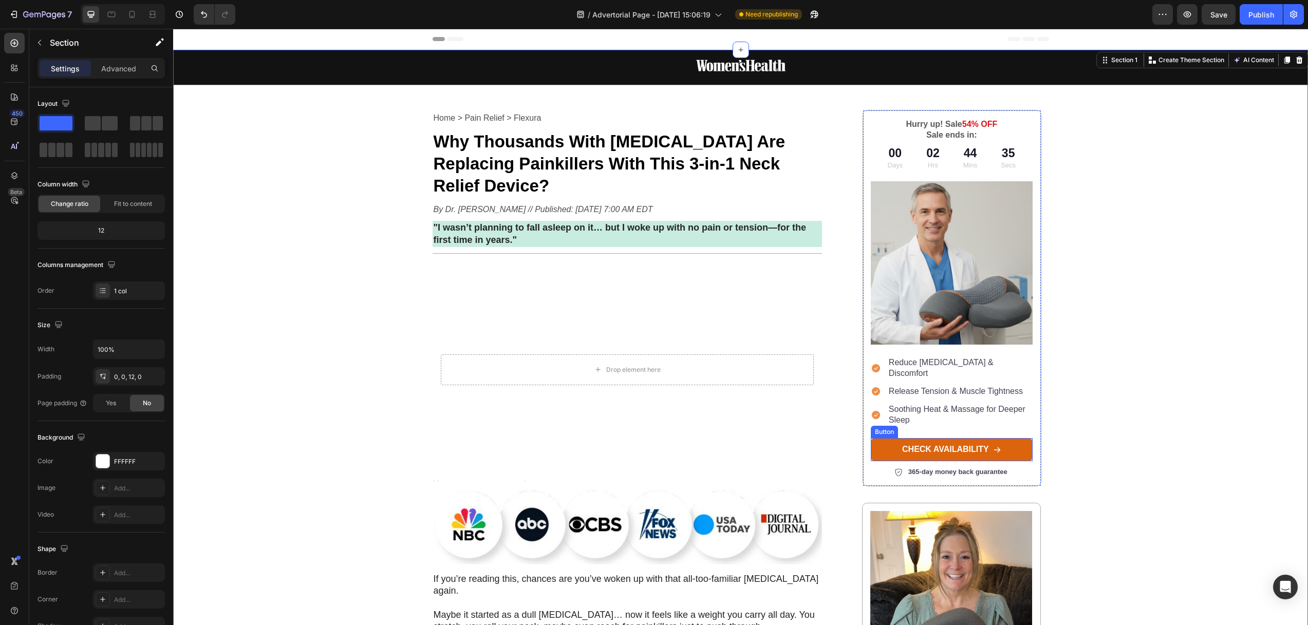
click at [1015, 438] on link "CHECK AVAILABILITY" at bounding box center [952, 449] width 162 height 23
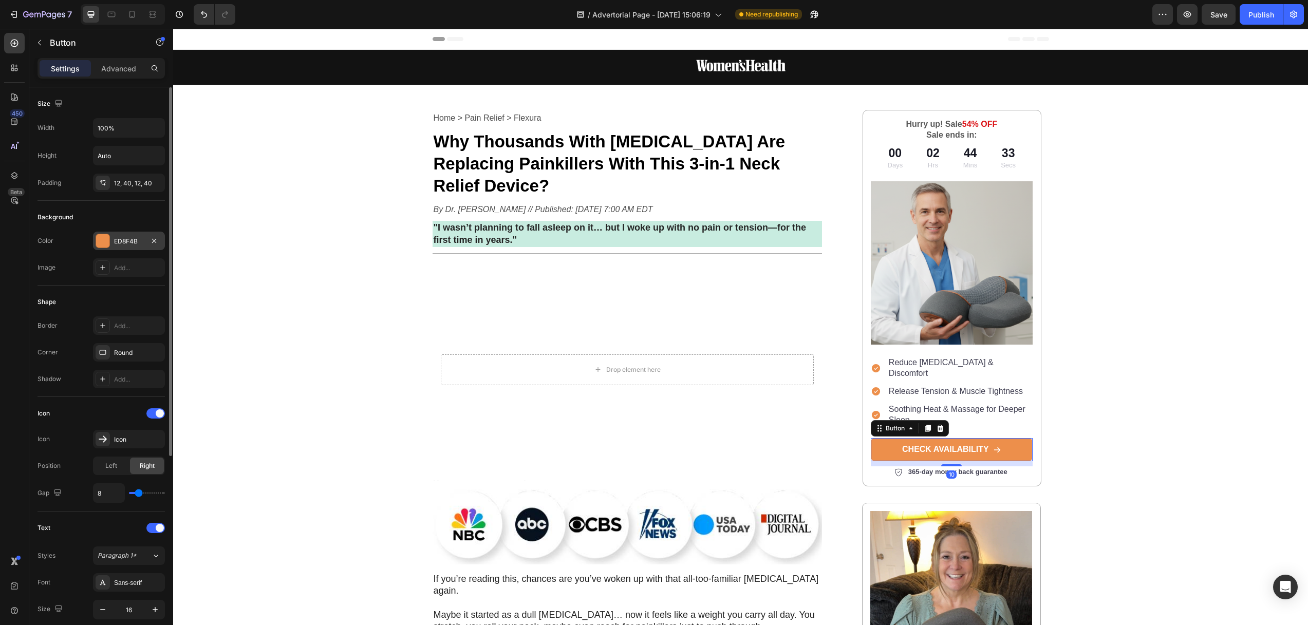
click at [128, 239] on div "ED8F4B" at bounding box center [129, 241] width 30 height 9
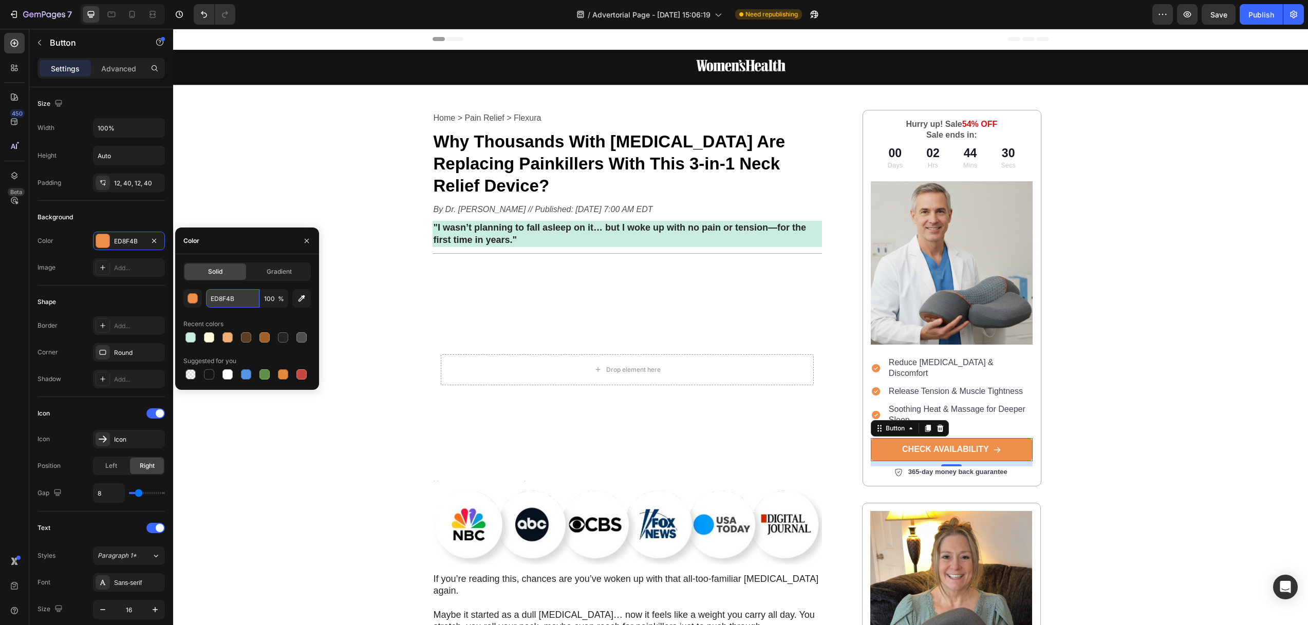
click at [236, 299] on input "ED8F4B" at bounding box center [232, 298] width 53 height 18
click at [243, 299] on input "ED8F4B" at bounding box center [232, 298] width 53 height 18
drag, startPoint x: 239, startPoint y: 300, endPoint x: 208, endPoint y: 299, distance: 30.9
click at [208, 299] on input "ED8F4B" at bounding box center [232, 298] width 53 height 18
paste input "C8ECE0"
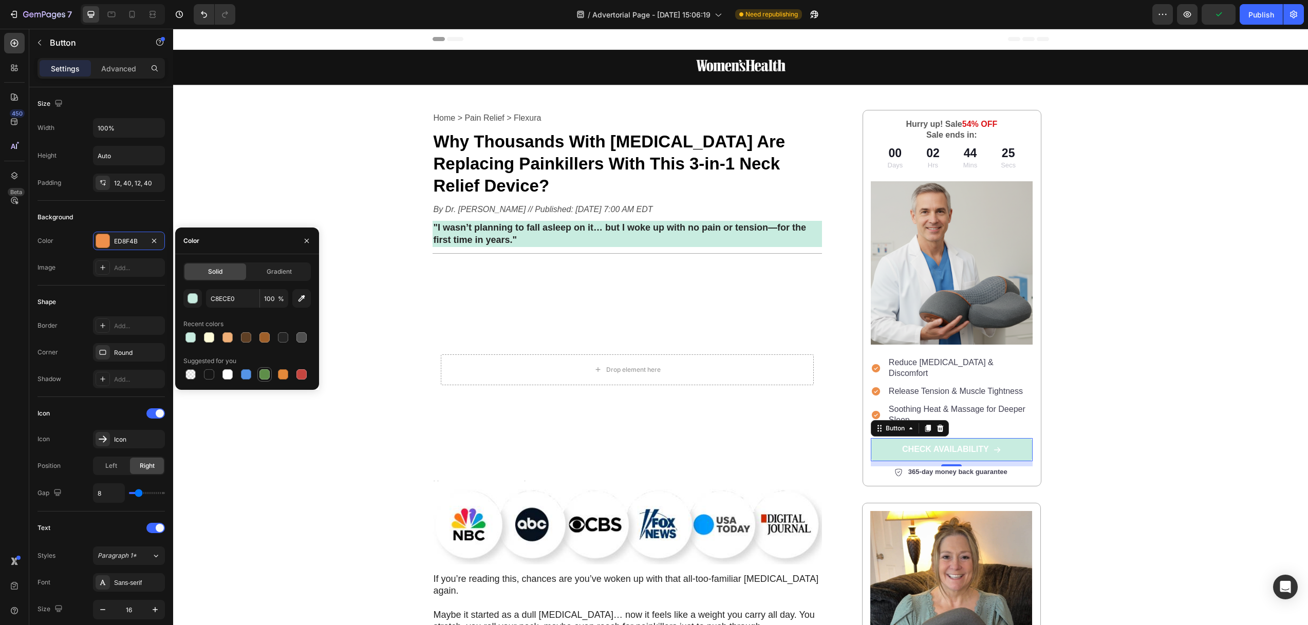
click at [264, 377] on div at bounding box center [264, 374] width 10 height 10
type input "5E8E49"
click at [282, 188] on div "Image Row Home > Pain Relief > Flexura Text Block Why Thousands With Neck Pain …" at bounding box center [740, 630] width 1134 height 1160
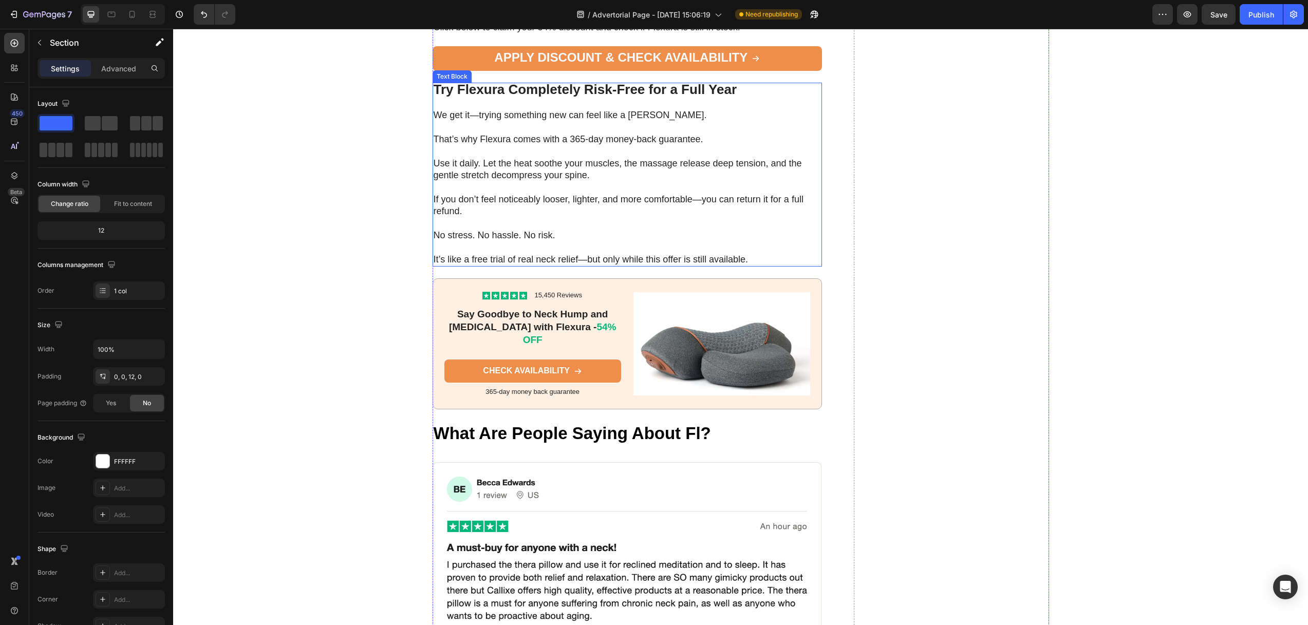
scroll to position [4839, 0]
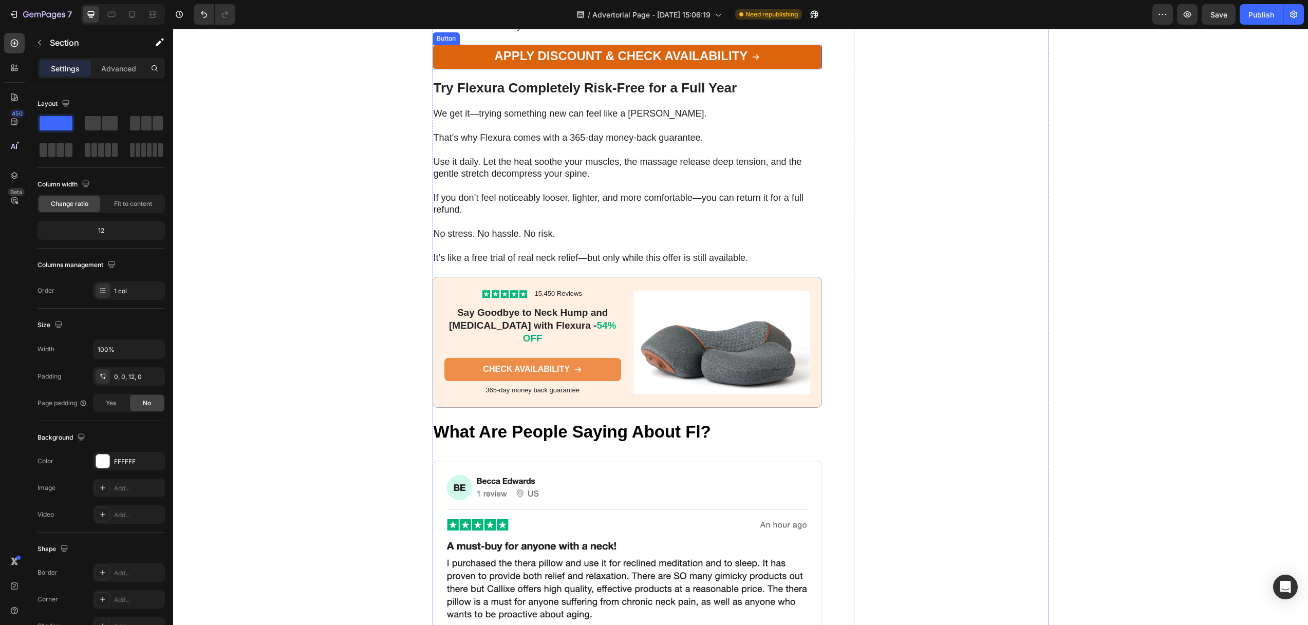
click at [444, 69] on link "Apply Discount & Check Availability" at bounding box center [627, 57] width 390 height 25
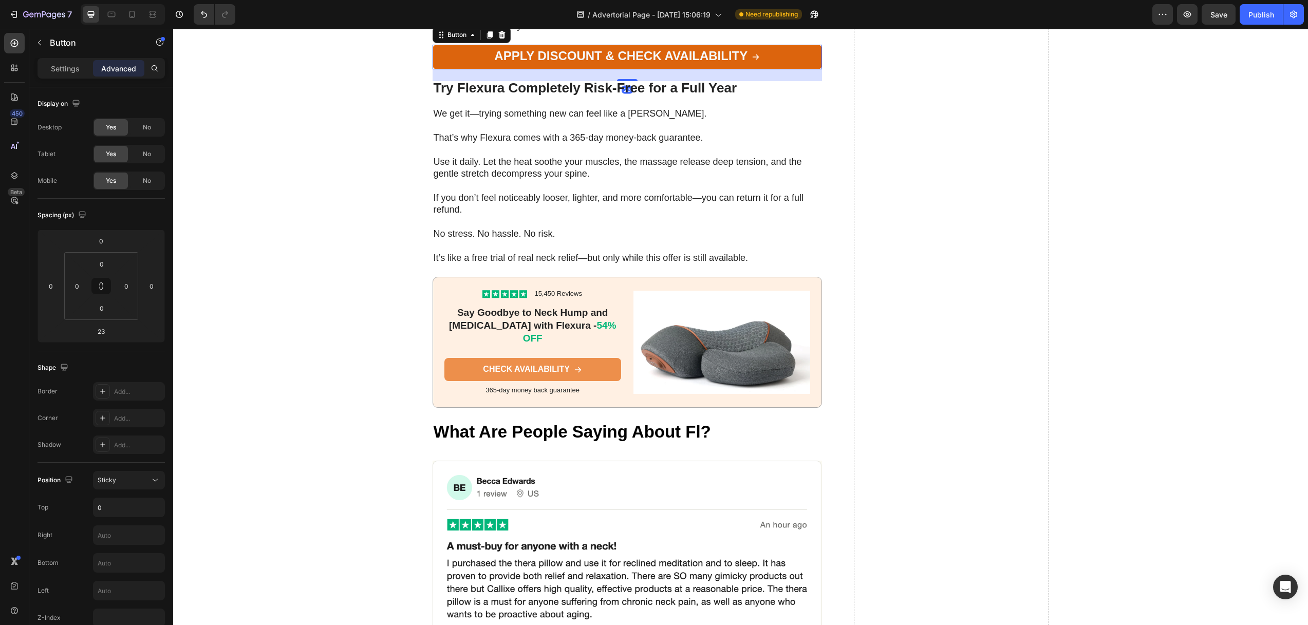
click at [459, 69] on link "Apply Discount & Check Availability" at bounding box center [627, 57] width 390 height 25
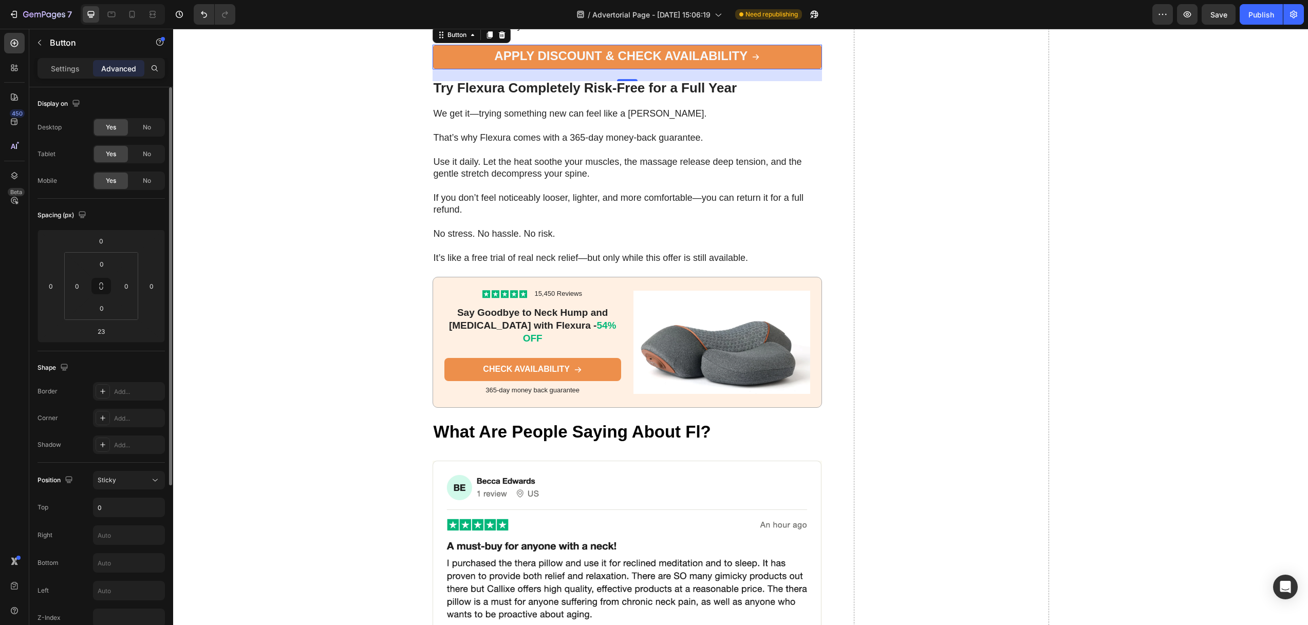
drag, startPoint x: 54, startPoint y: 71, endPoint x: 97, endPoint y: 144, distance: 84.5
click at [54, 71] on p "Settings" at bounding box center [65, 68] width 29 height 11
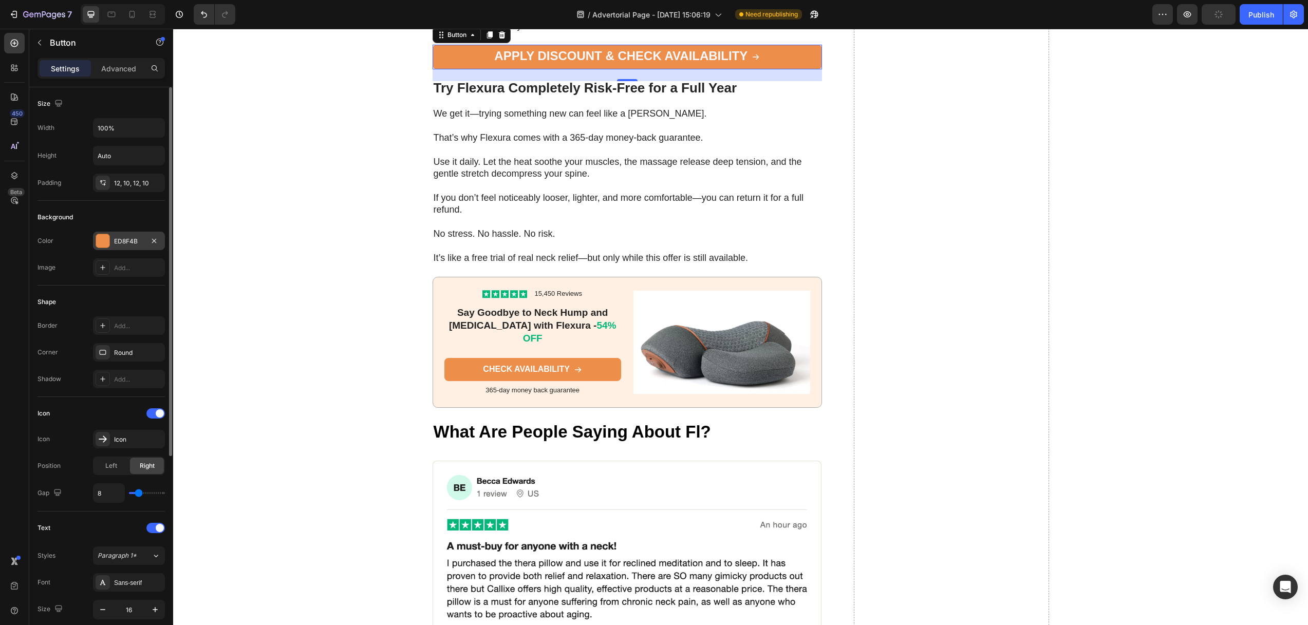
click at [109, 233] on div "ED8F4B" at bounding box center [129, 241] width 72 height 18
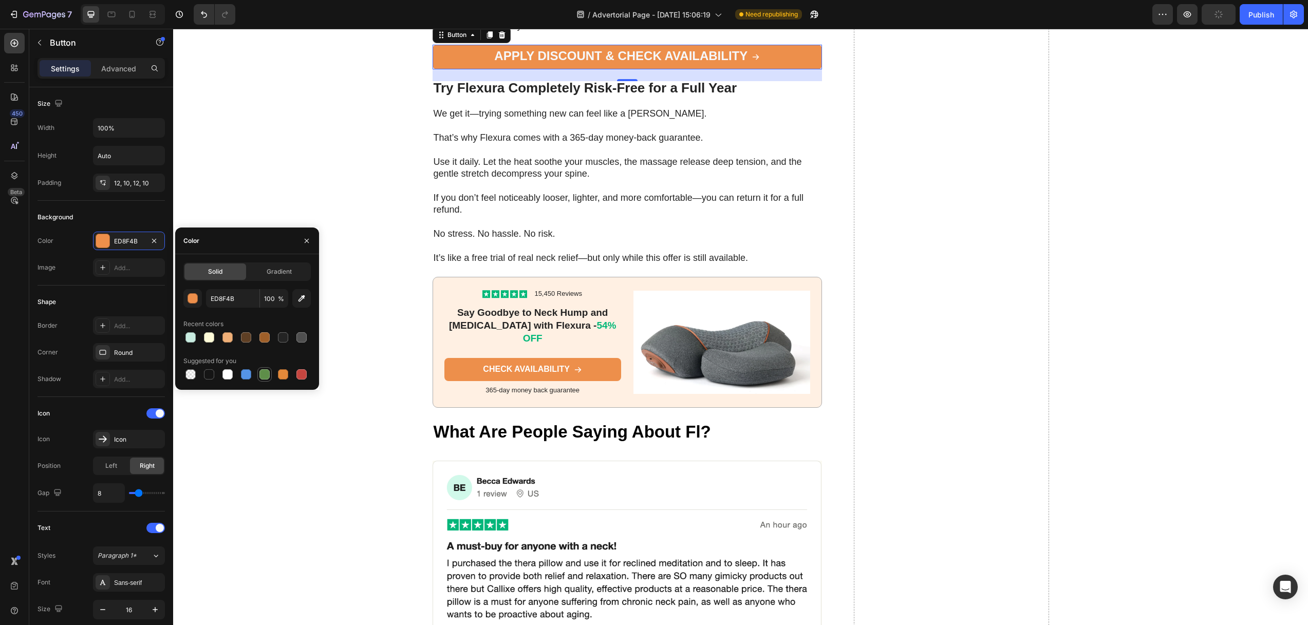
click at [264, 373] on div at bounding box center [264, 374] width 10 height 10
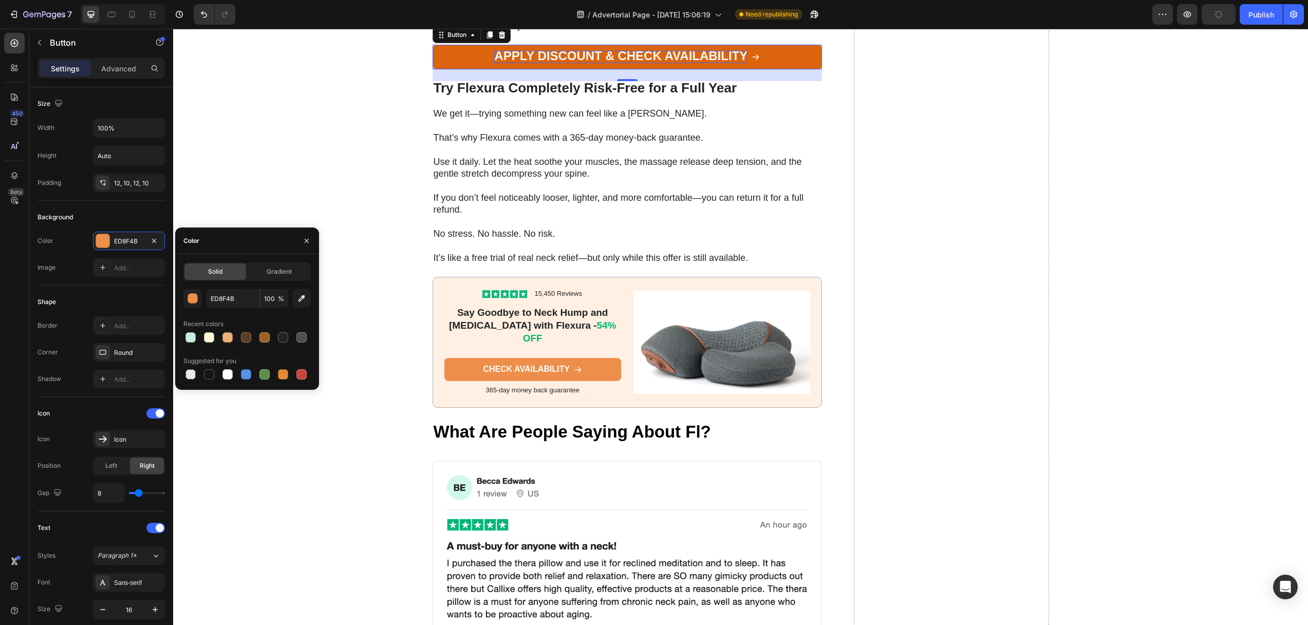
type input "5E8E49"
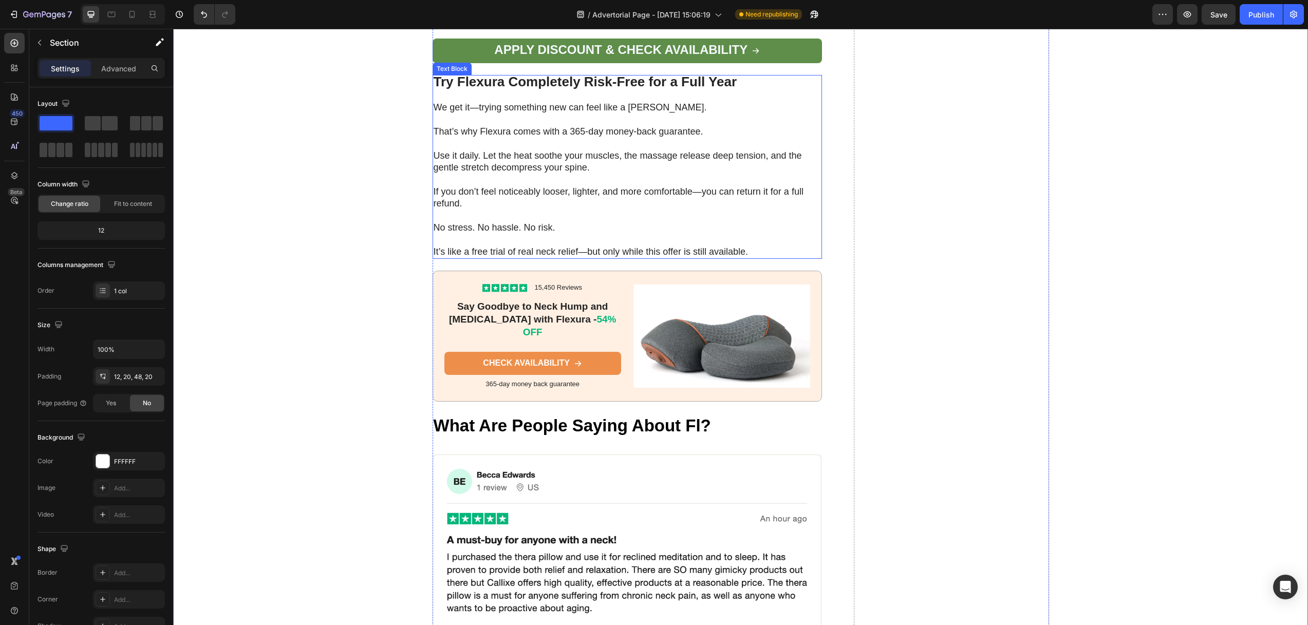
scroll to position [5189, 0]
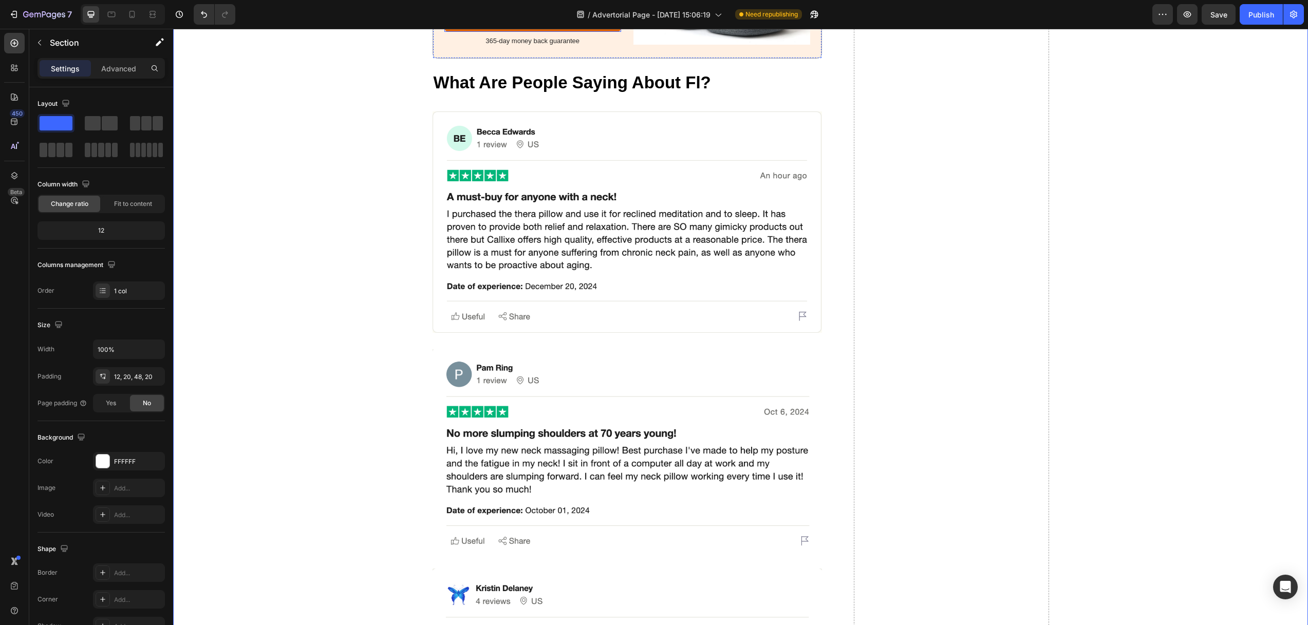
drag, startPoint x: 596, startPoint y: 209, endPoint x: 604, endPoint y: 207, distance: 7.9
click at [596, 32] on link "CHECK AVAILABILITY" at bounding box center [532, 20] width 177 height 23
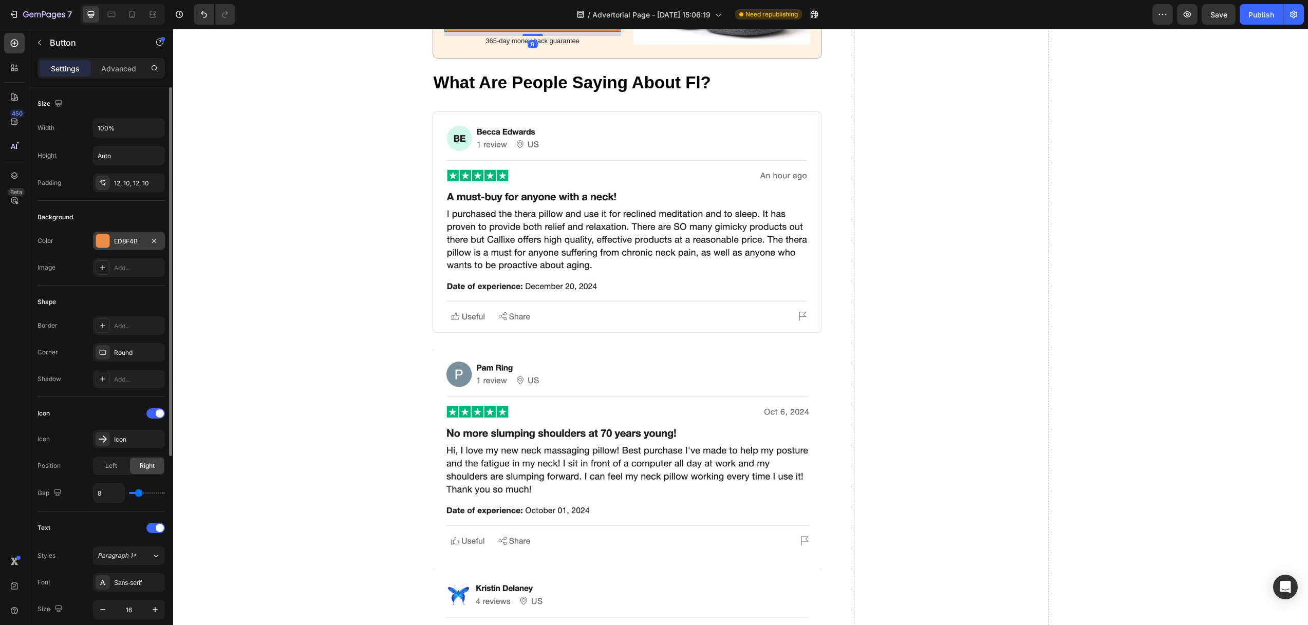
click at [106, 242] on div at bounding box center [102, 240] width 13 height 13
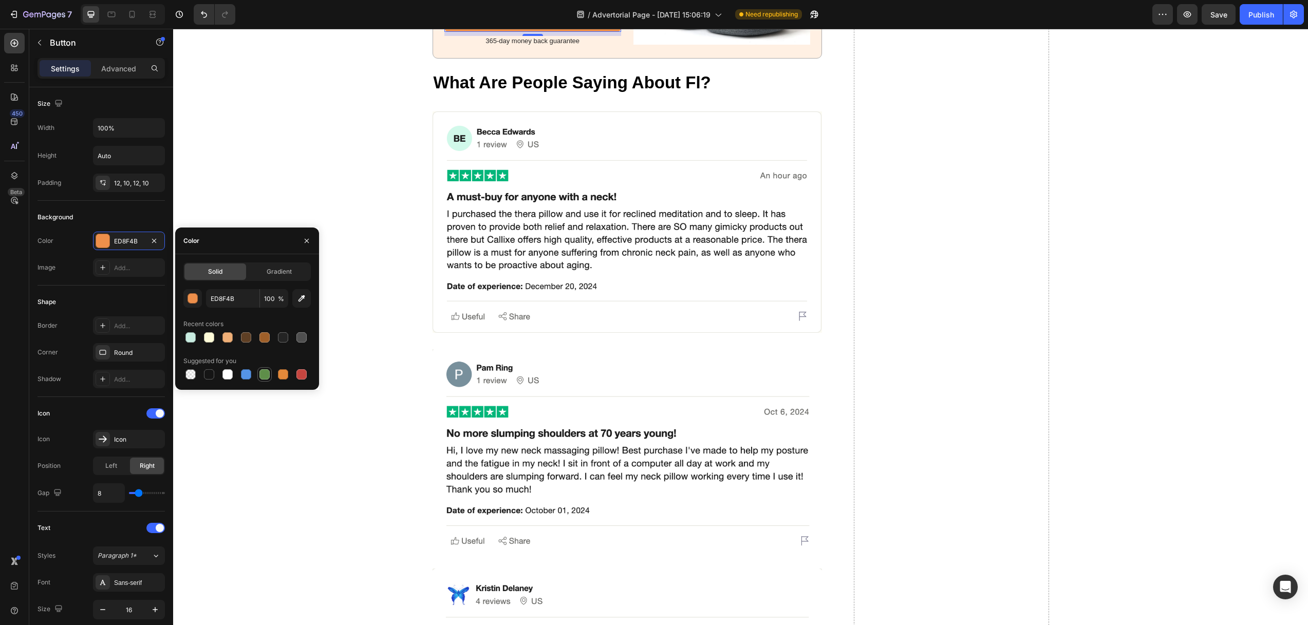
click at [261, 374] on div at bounding box center [264, 374] width 10 height 10
type input "5E8E49"
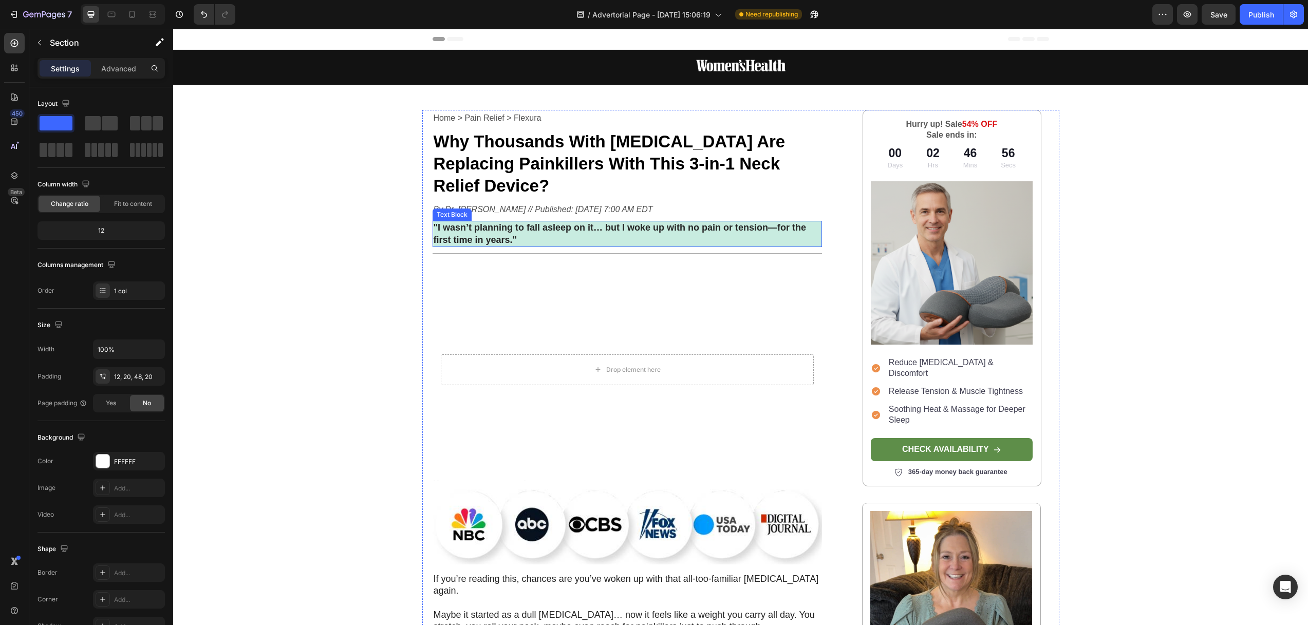
click at [550, 222] on p ""I wasn’t planning to fall asleep on it… but I woke up with no pain or tension—…" at bounding box center [627, 234] width 388 height 24
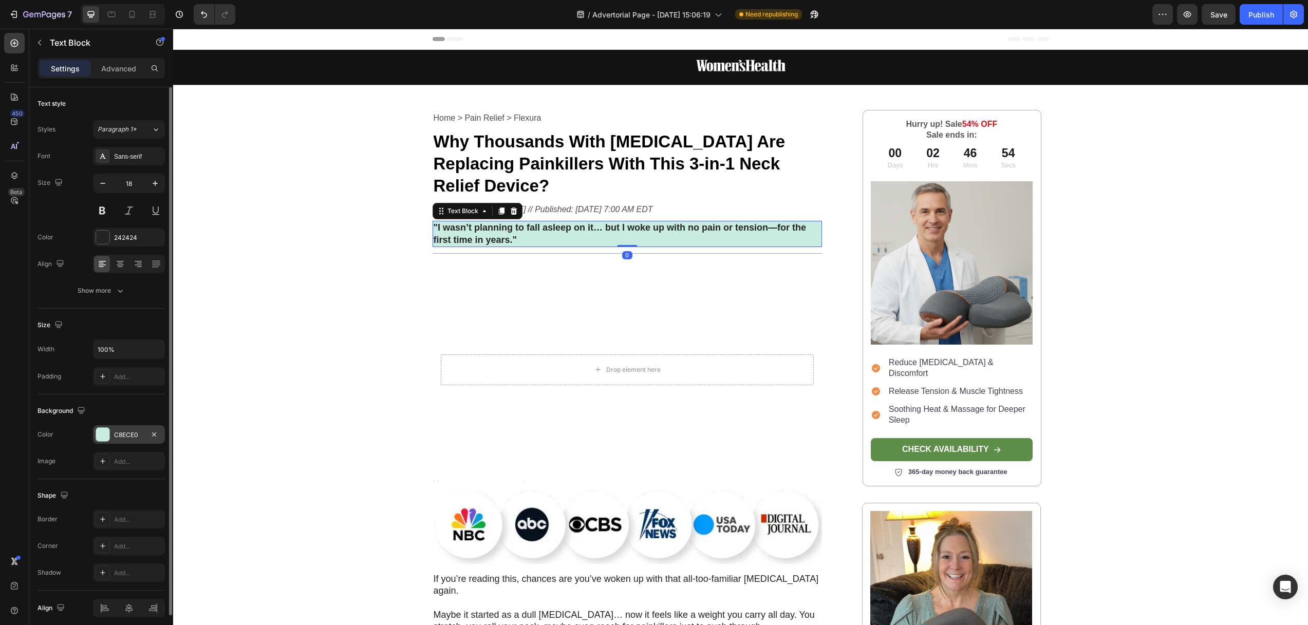
click at [96, 430] on div at bounding box center [102, 434] width 13 height 13
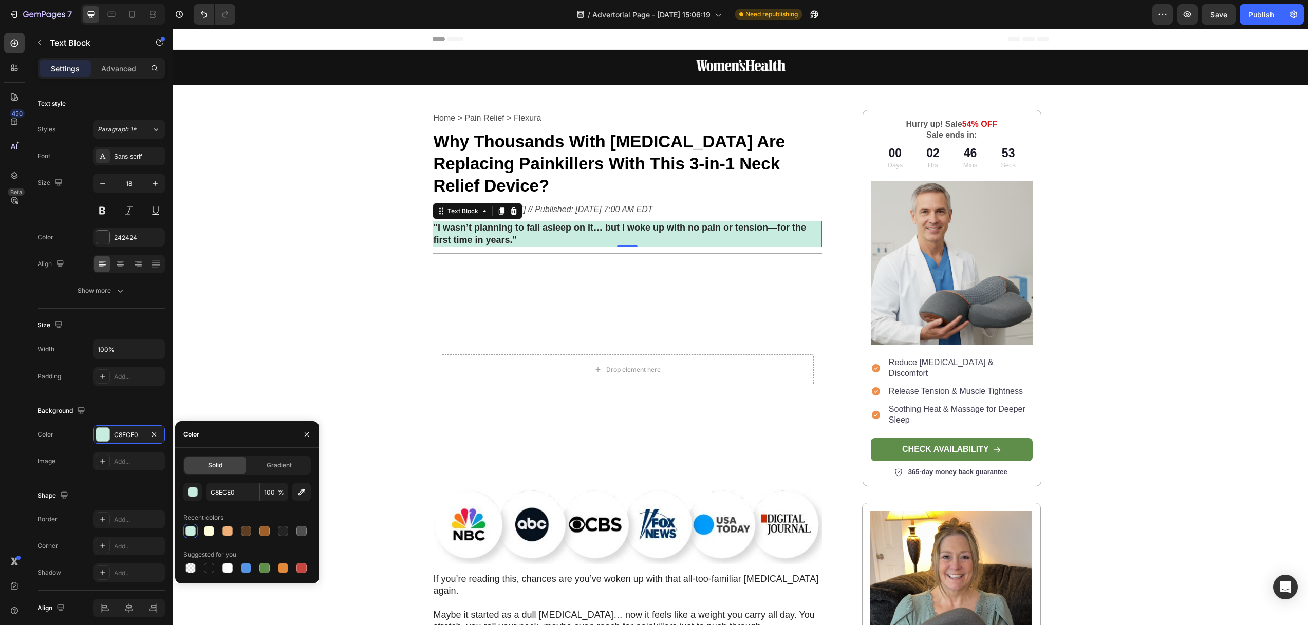
drag, startPoint x: 264, startPoint y: 566, endPoint x: 250, endPoint y: 504, distance: 63.8
click at [264, 566] on div at bounding box center [264, 568] width 10 height 10
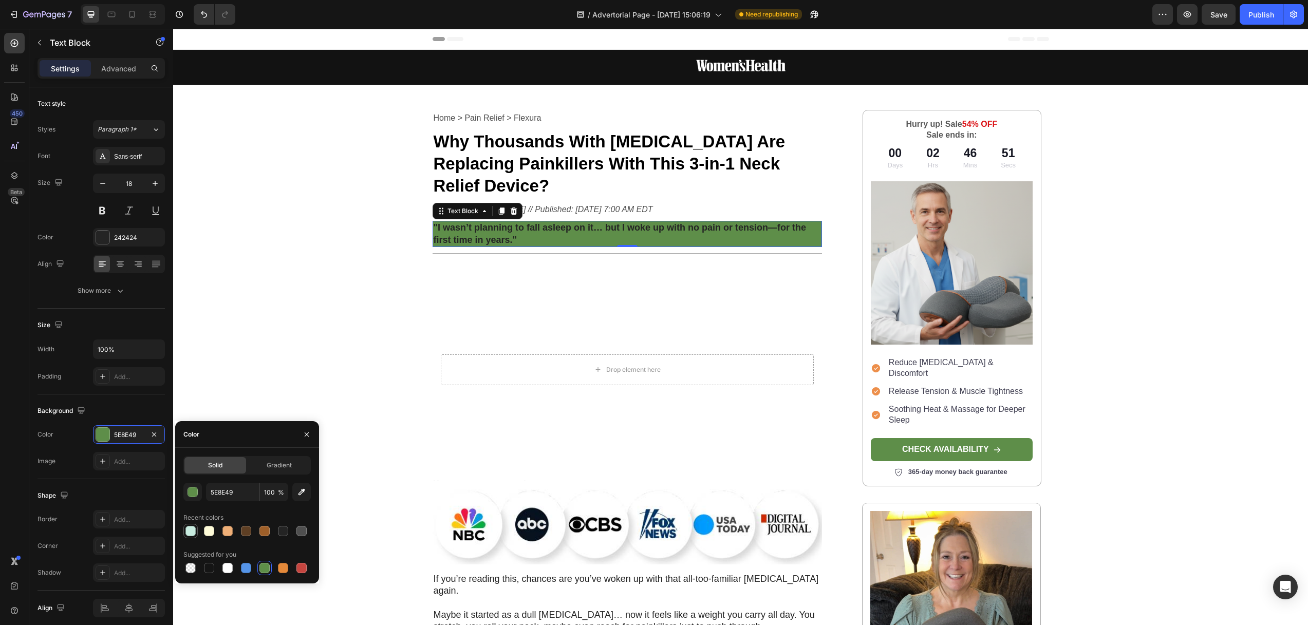
click at [187, 533] on div at bounding box center [190, 531] width 10 height 10
type input "C8ECE0"
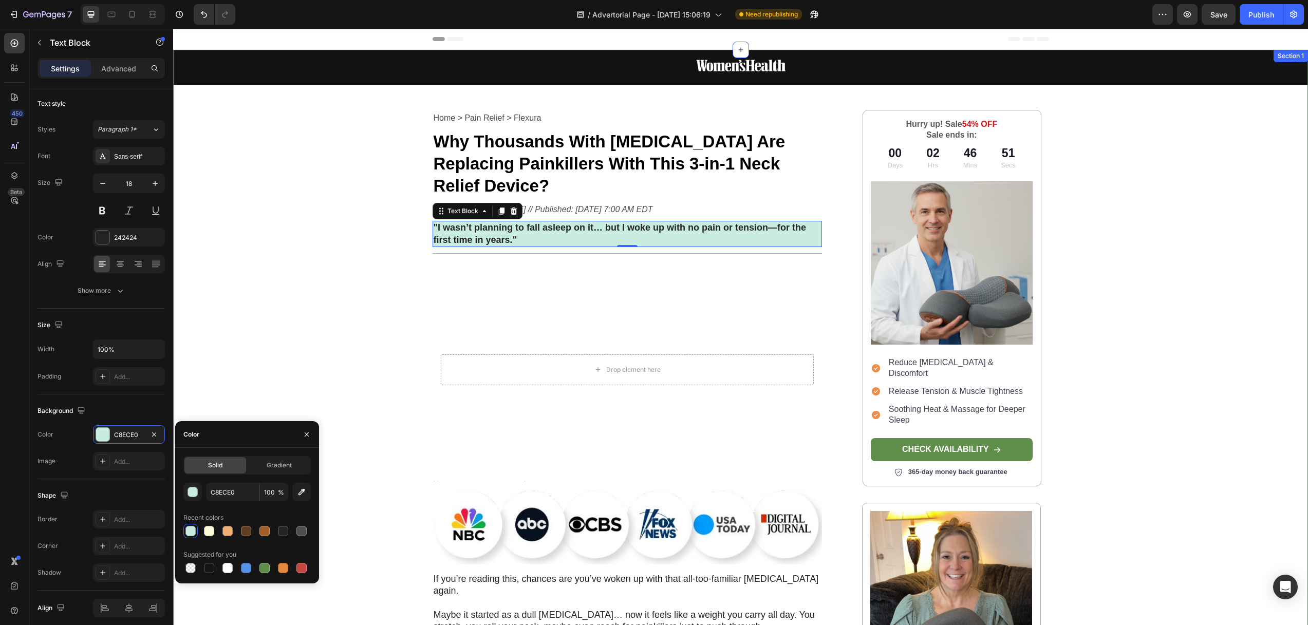
click at [263, 283] on div "Image Row Home > Pain Relief > Flexura Text Block Why Thousands With [MEDICAL_D…" at bounding box center [740, 520] width 1134 height 941
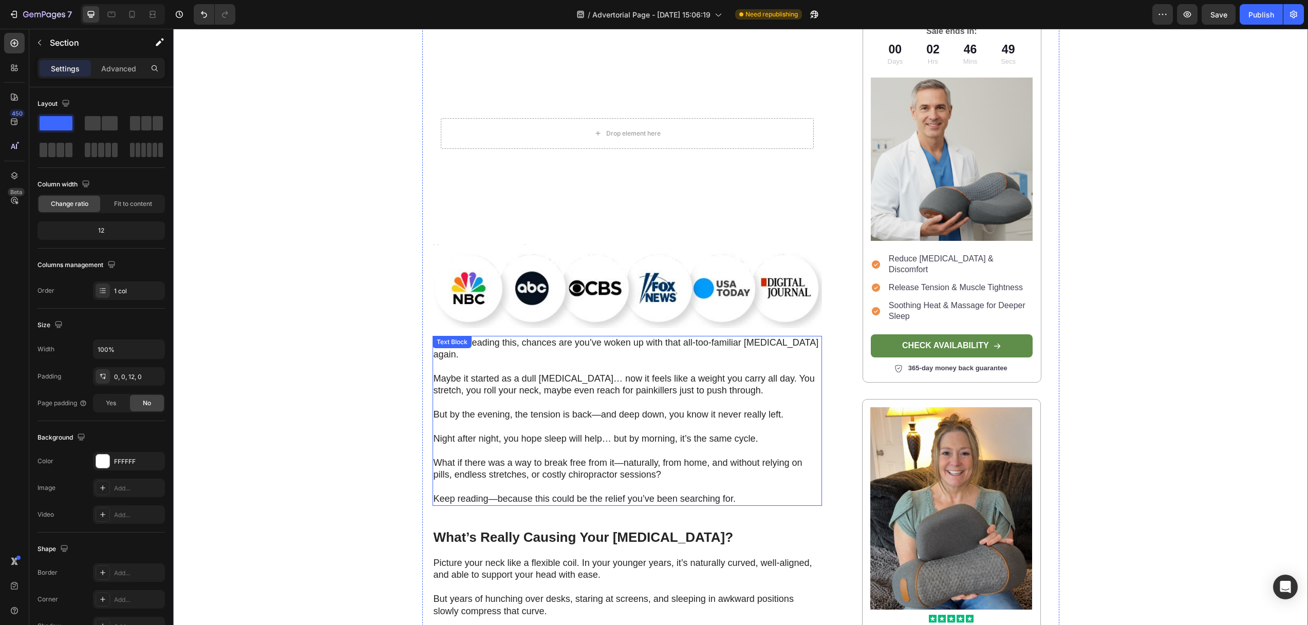
scroll to position [162, 0]
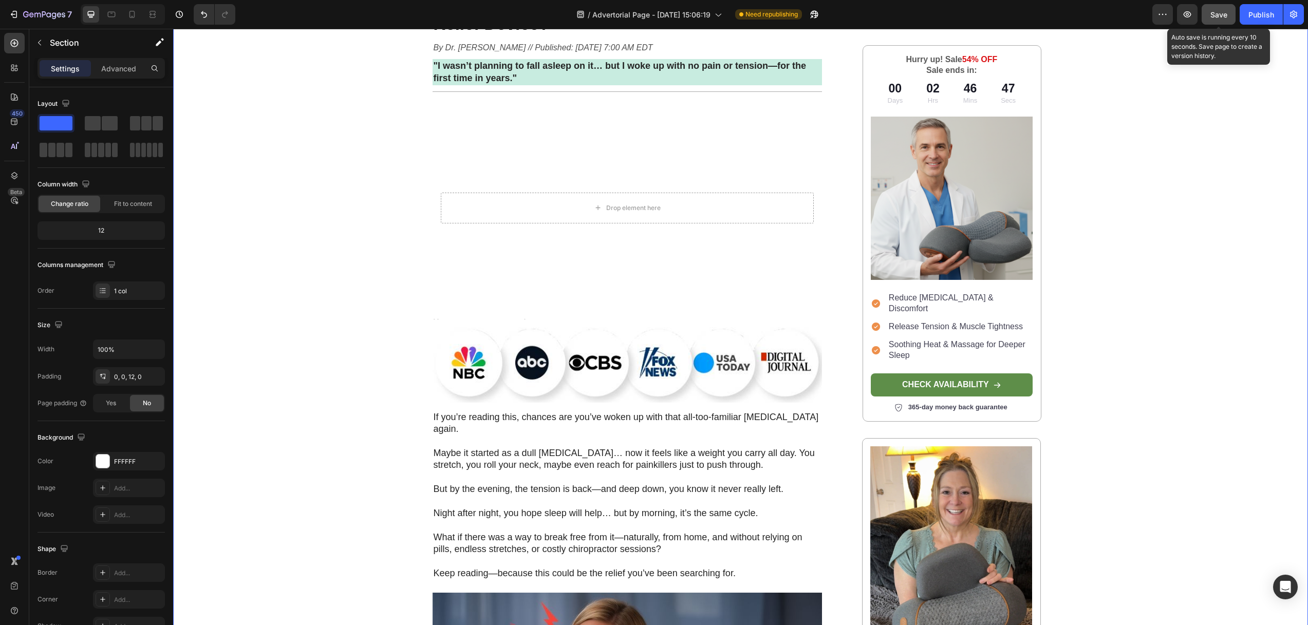
click at [1220, 15] on span "Save" at bounding box center [1218, 14] width 17 height 9
drag, startPoint x: 1259, startPoint y: 15, endPoint x: 1245, endPoint y: 27, distance: 18.9
click at [1259, 15] on div "Publish" at bounding box center [1261, 14] width 26 height 11
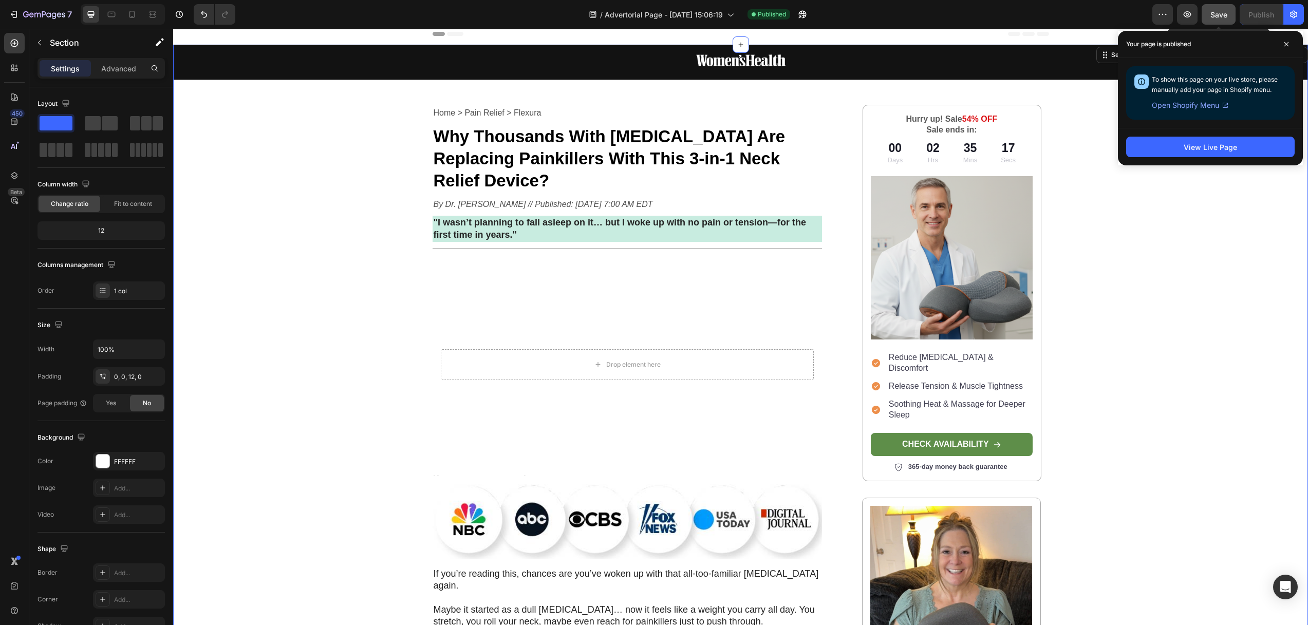
scroll to position [0, 0]
